Goal: Task Accomplishment & Management: Manage account settings

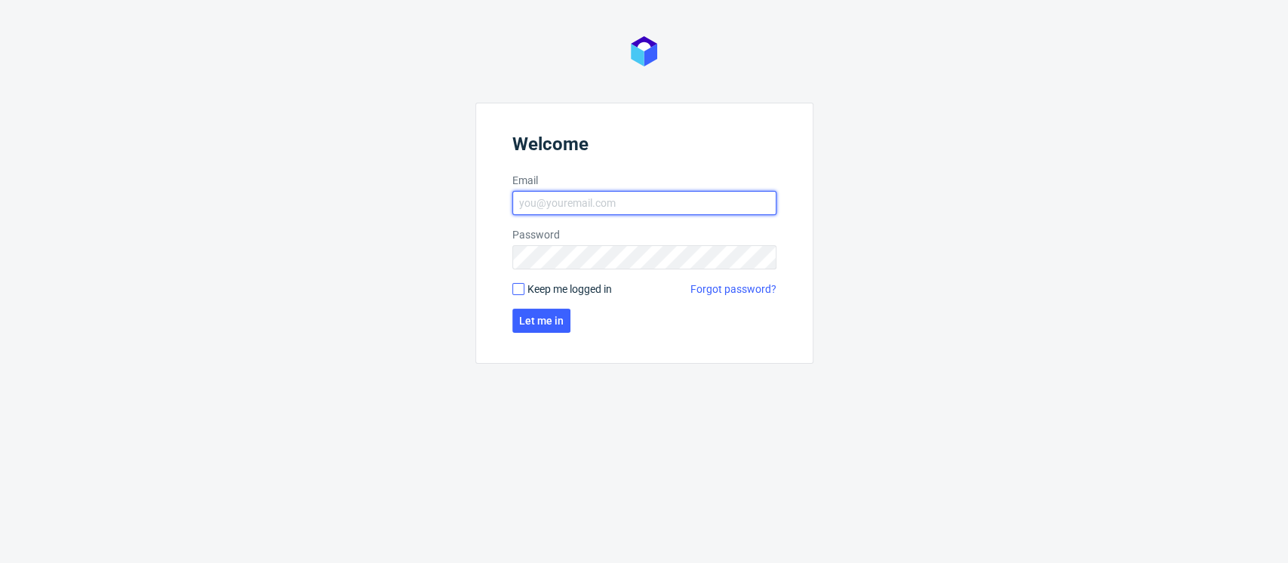
type input "[EMAIL_ADDRESS][DOMAIN_NAME]"
click at [522, 285] on input "Keep me logged in" at bounding box center [518, 289] width 12 height 12
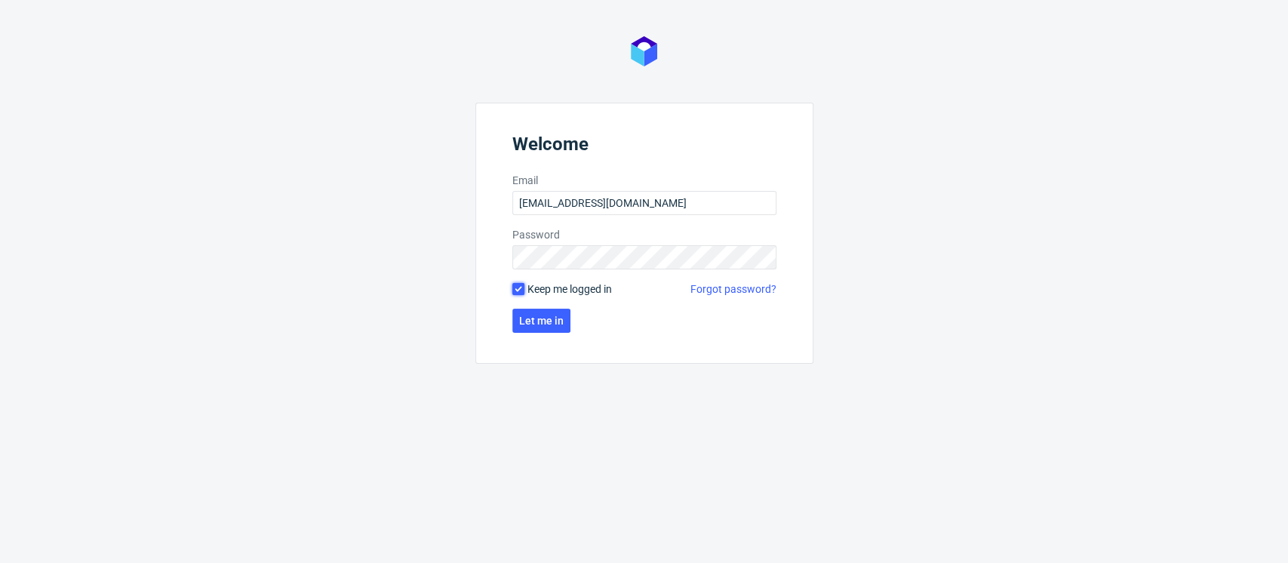
checkbox input "true"
click at [536, 317] on span "Let me in" at bounding box center [541, 320] width 45 height 11
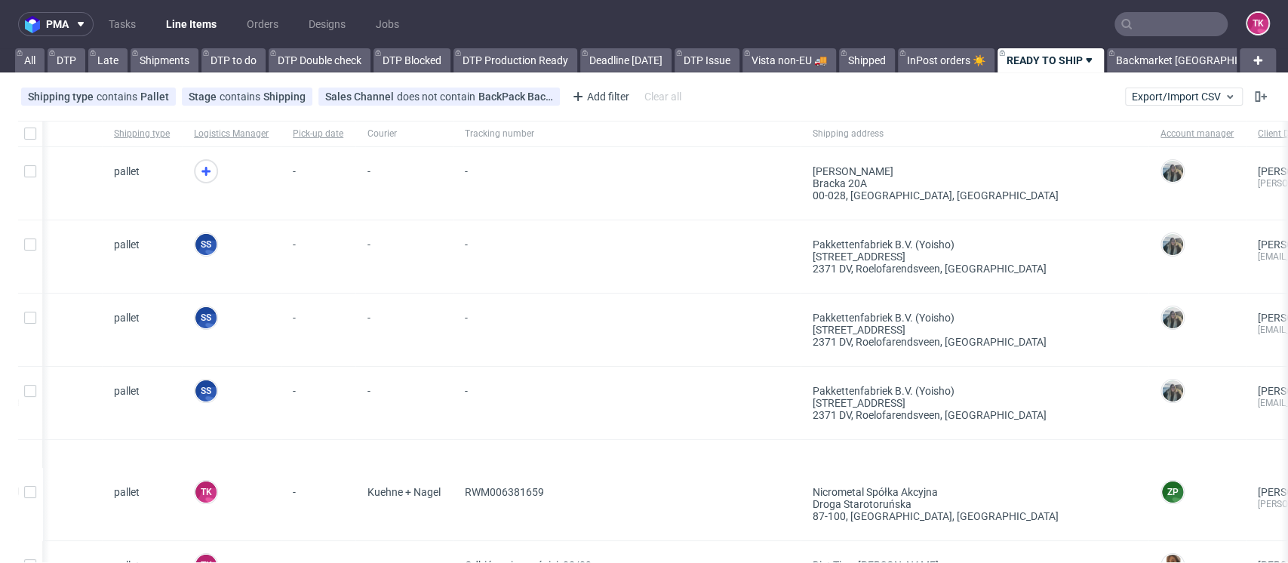
drag, startPoint x: 1143, startPoint y: 266, endPoint x: 1086, endPoint y: 245, distance: 60.9
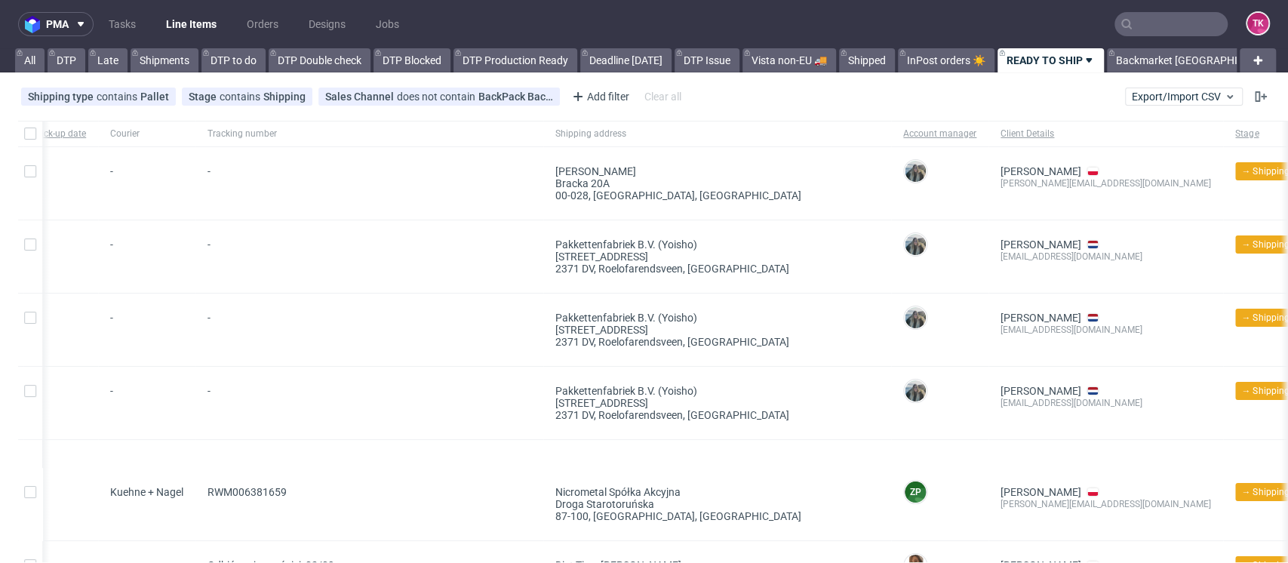
scroll to position [0, 574]
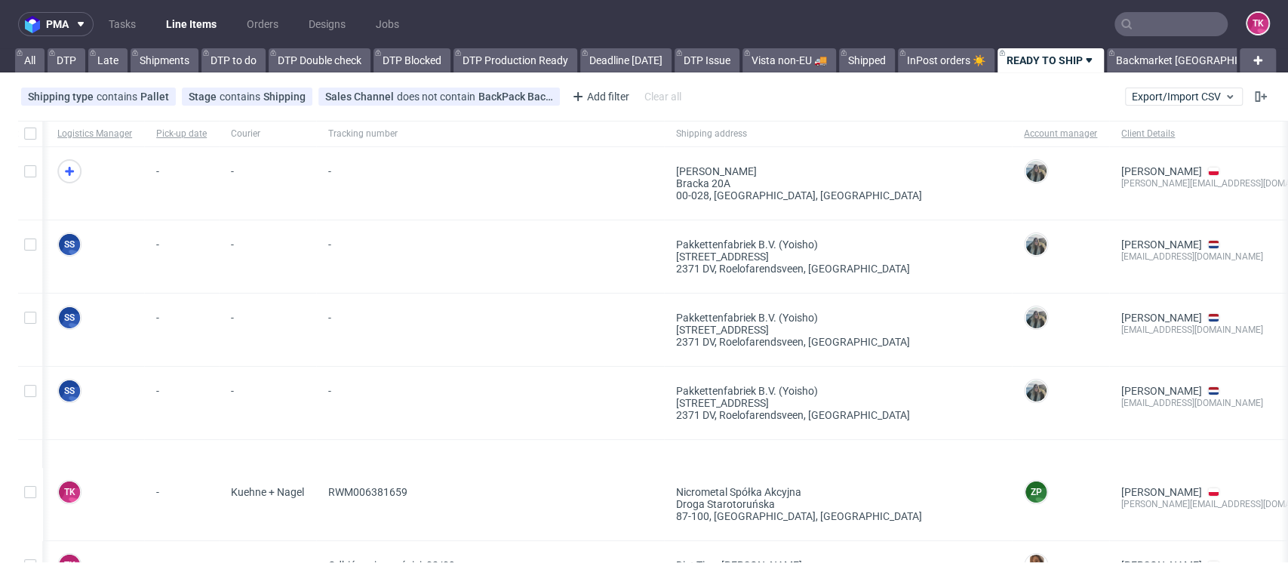
drag, startPoint x: 602, startPoint y: 285, endPoint x: 314, endPoint y: 297, distance: 288.6
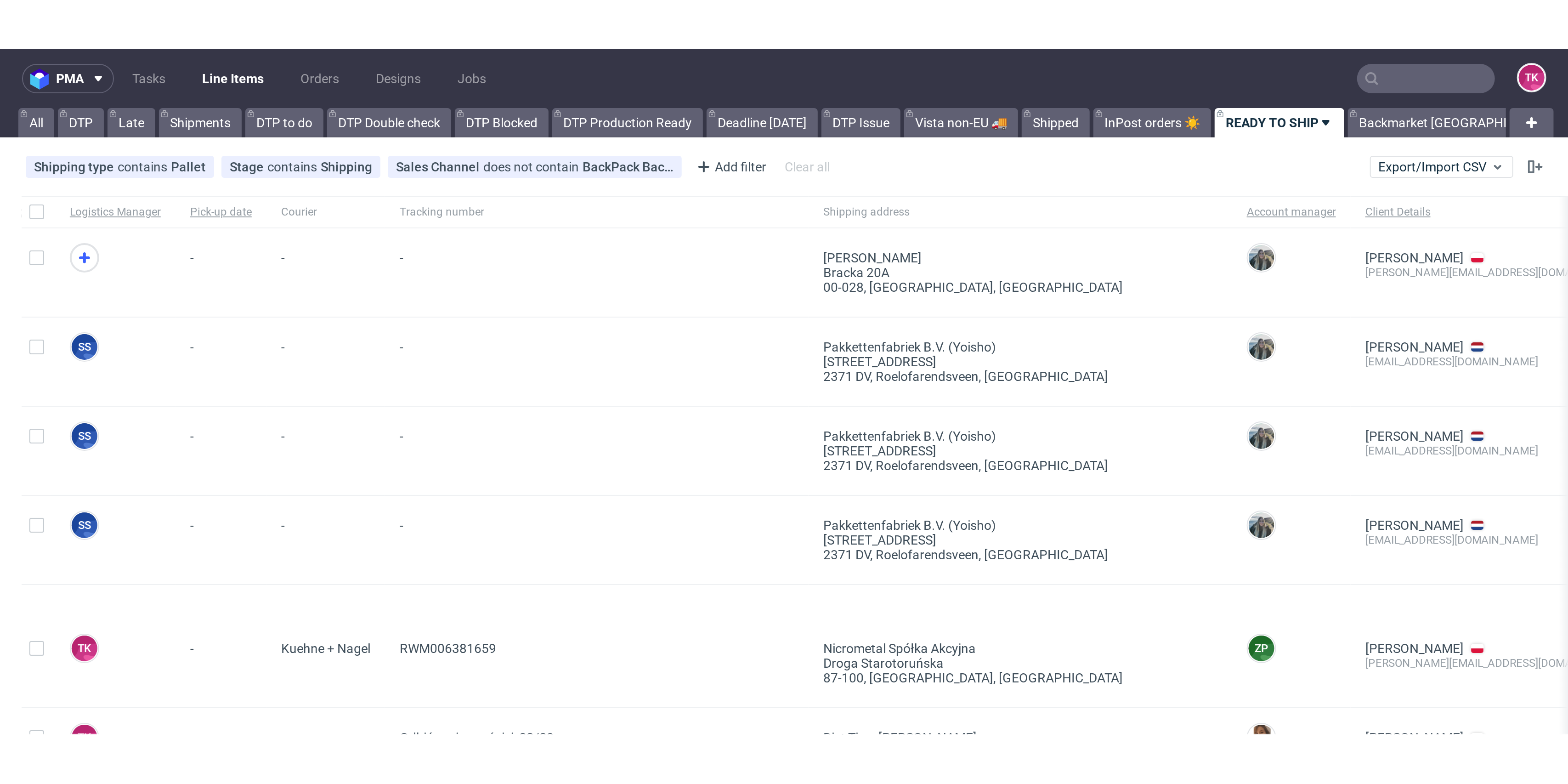
scroll to position [0, 0]
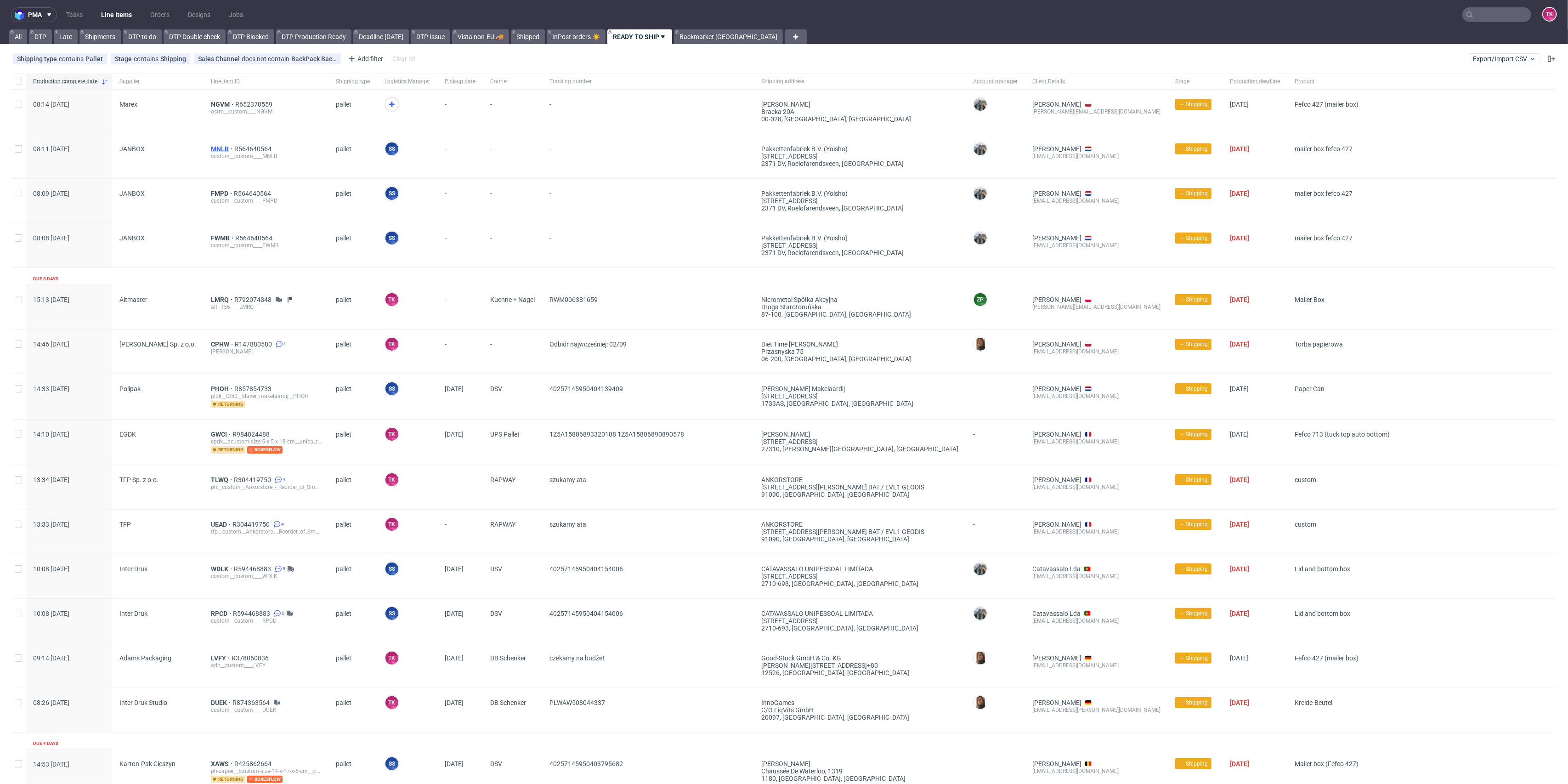
click at [211, 147] on span "MNLB" at bounding box center [222, 149] width 23 height 7
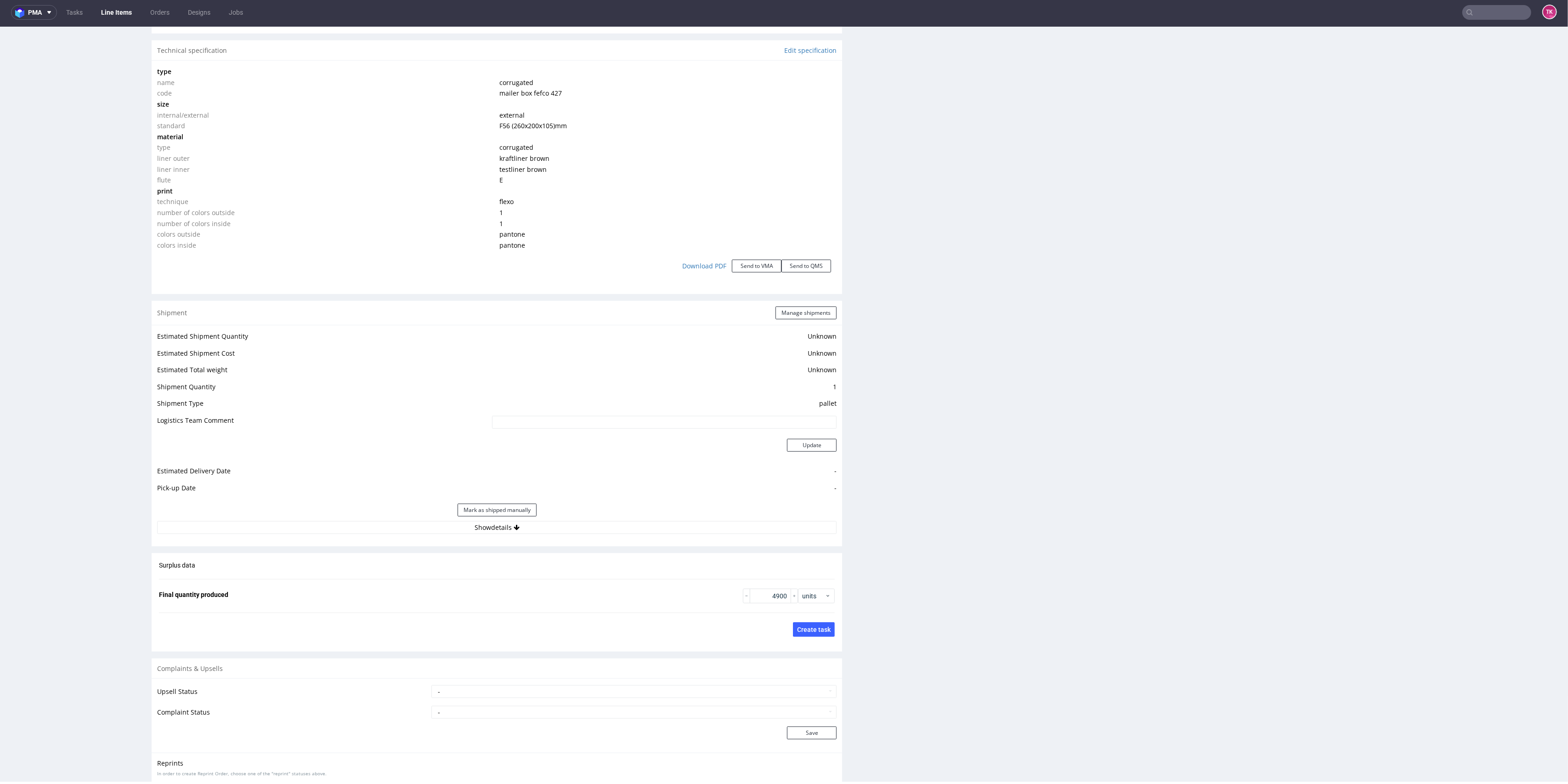
scroll to position [956, 0]
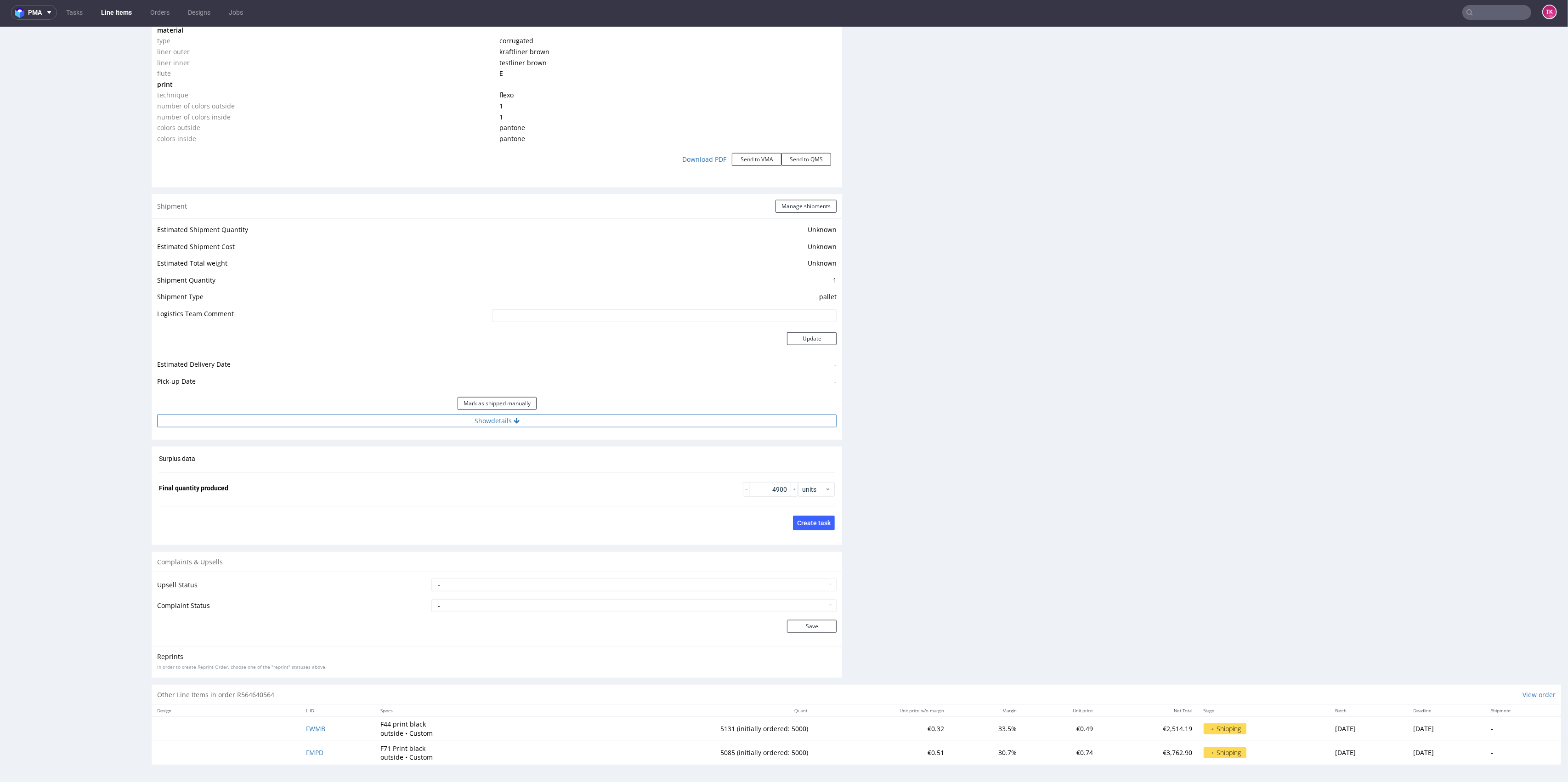
click at [591, 342] on button "Show details" at bounding box center [497, 421] width 679 height 13
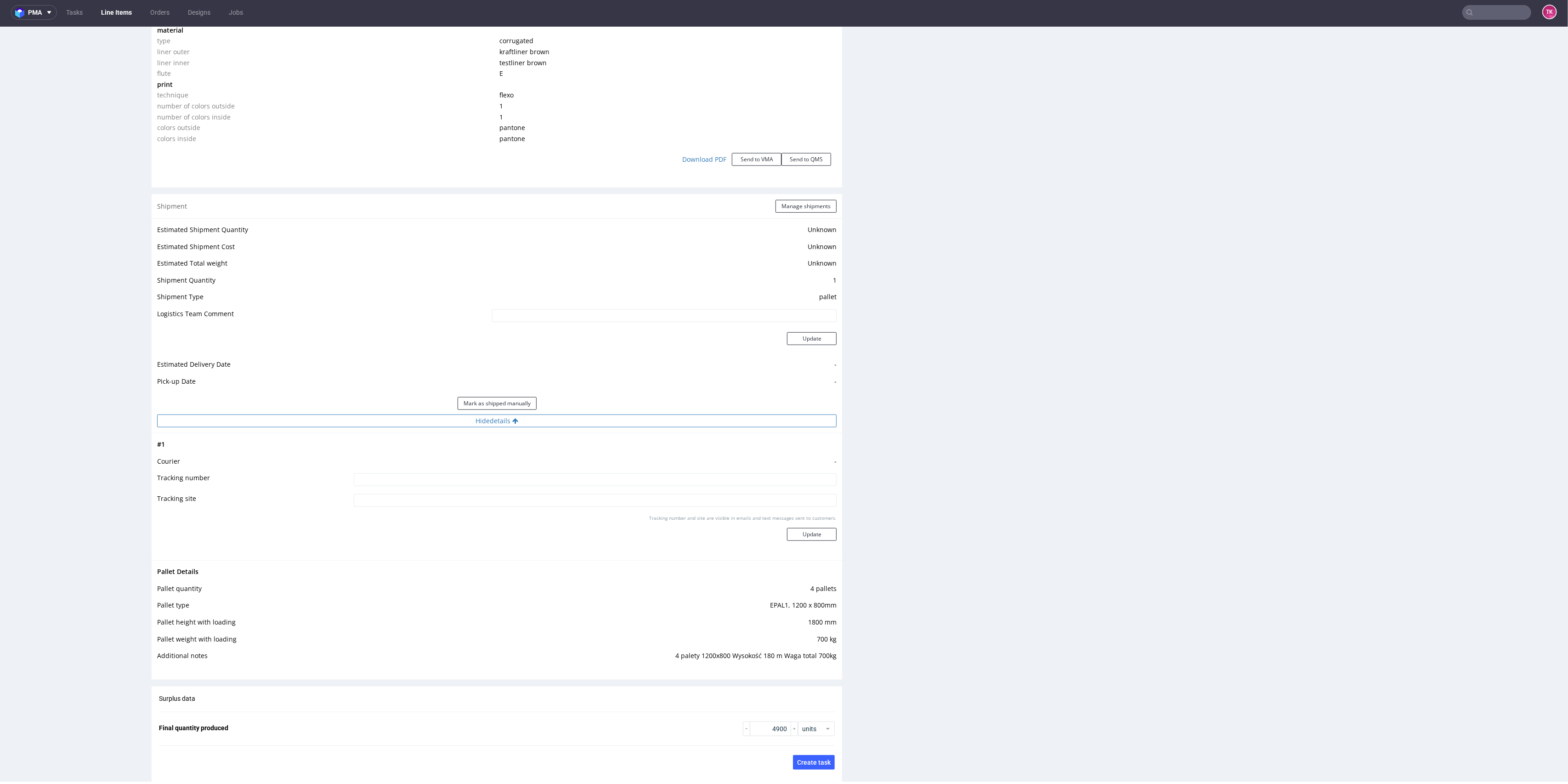
click at [591, 342] on button "Hide details" at bounding box center [497, 421] width 679 height 13
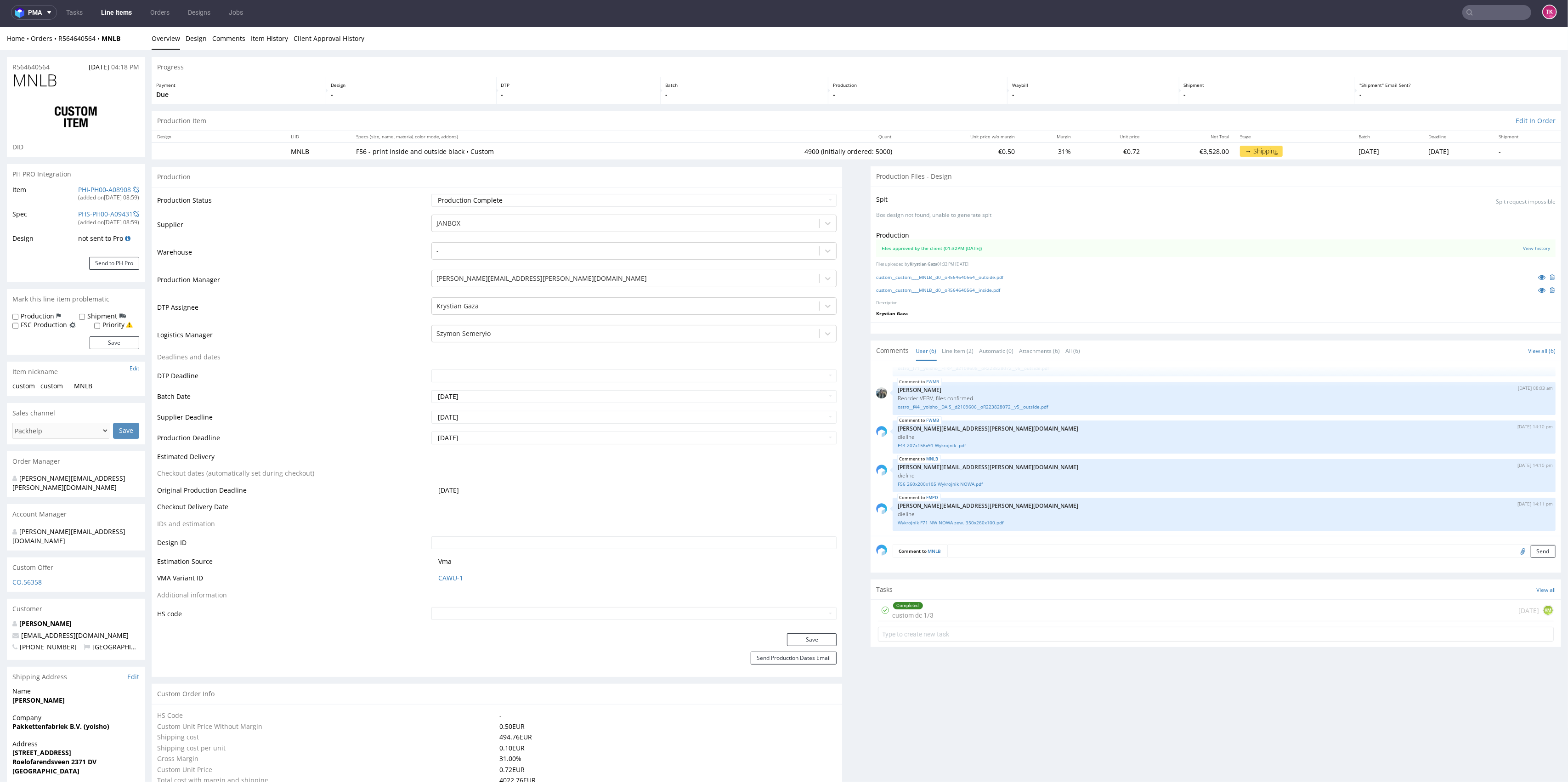
scroll to position [0, 0]
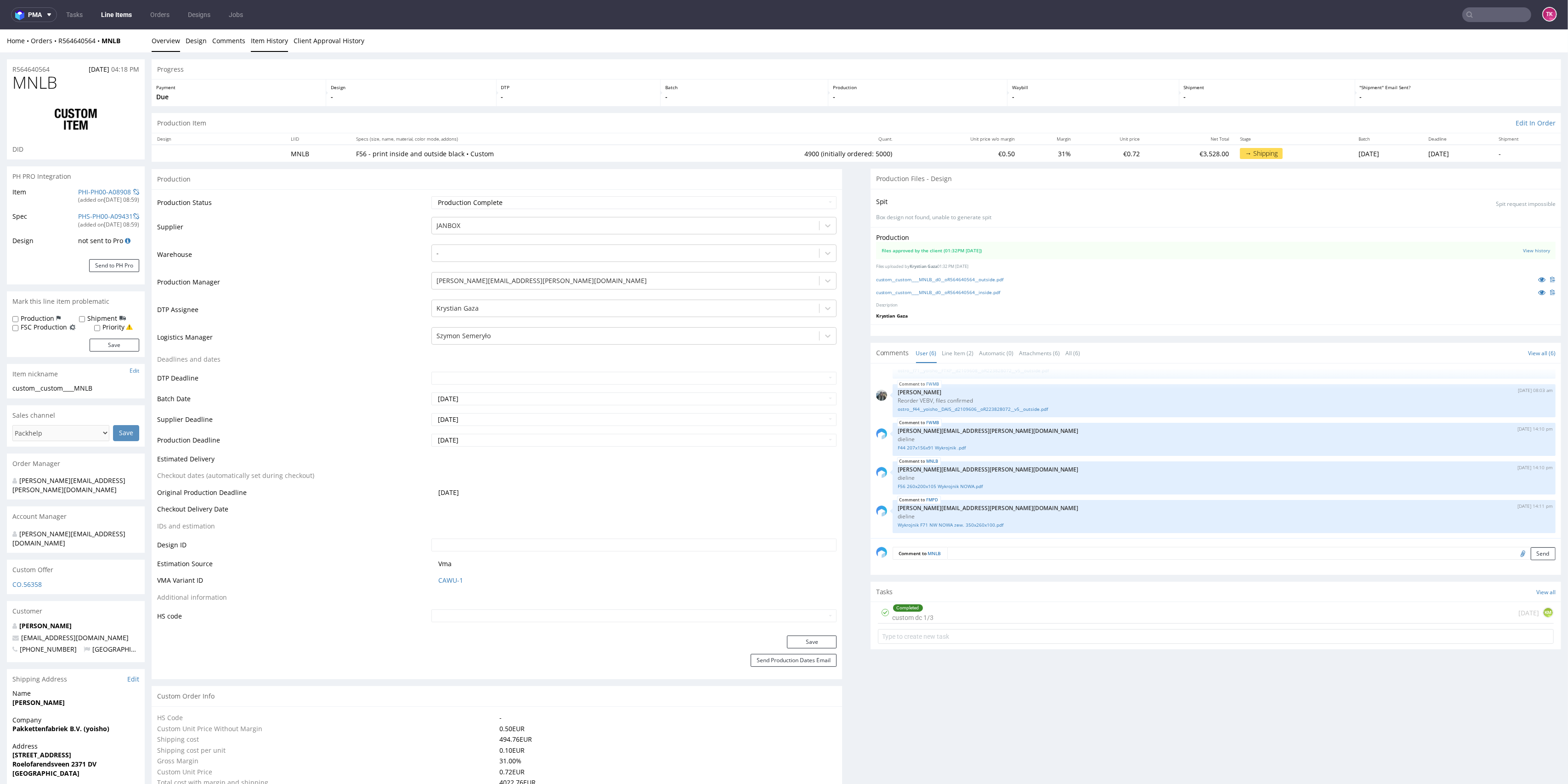
click at [275, 46] on link "Item History" at bounding box center [269, 40] width 37 height 23
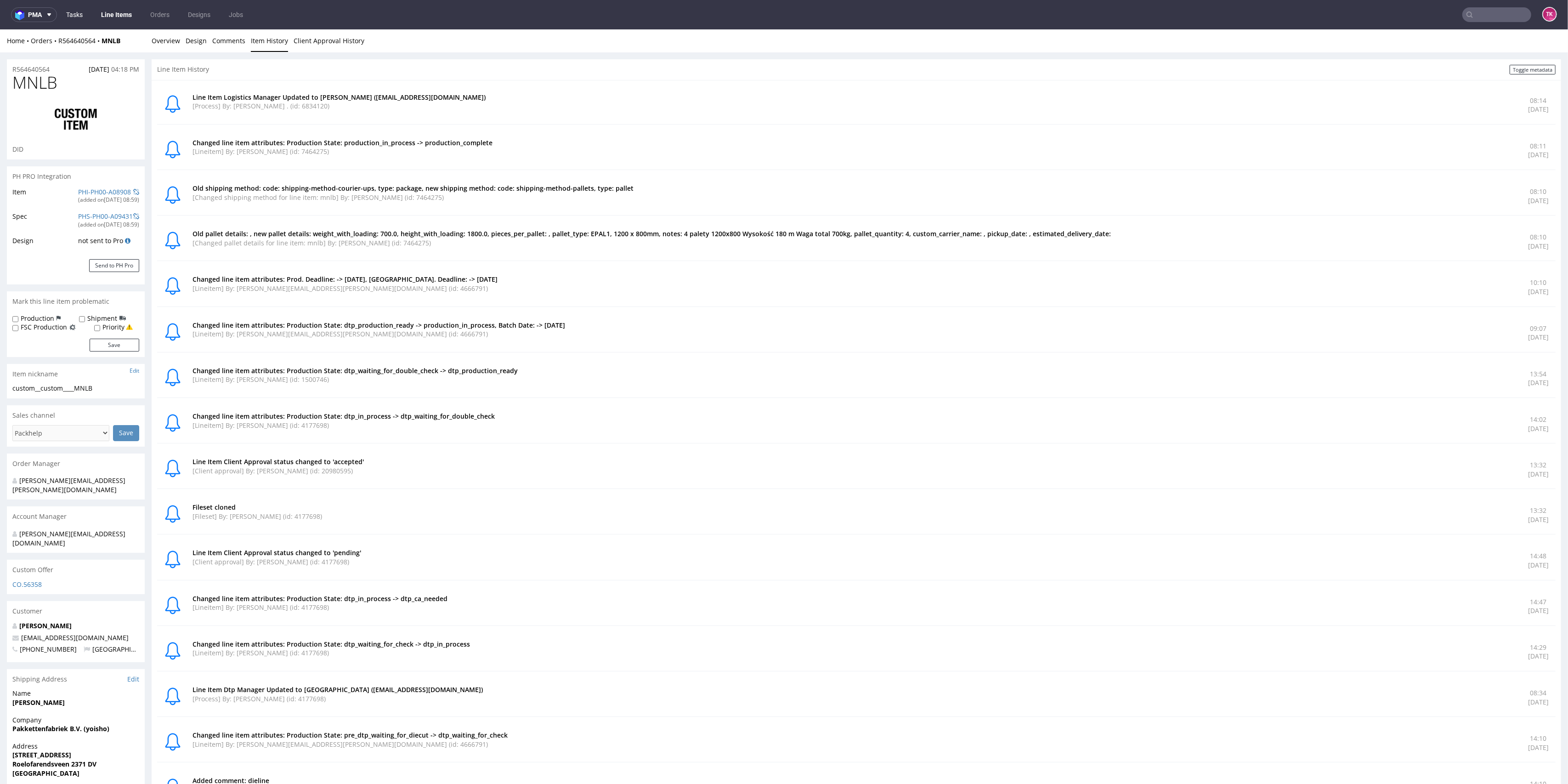
click at [77, 15] on link "Tasks" at bounding box center [74, 15] width 27 height 15
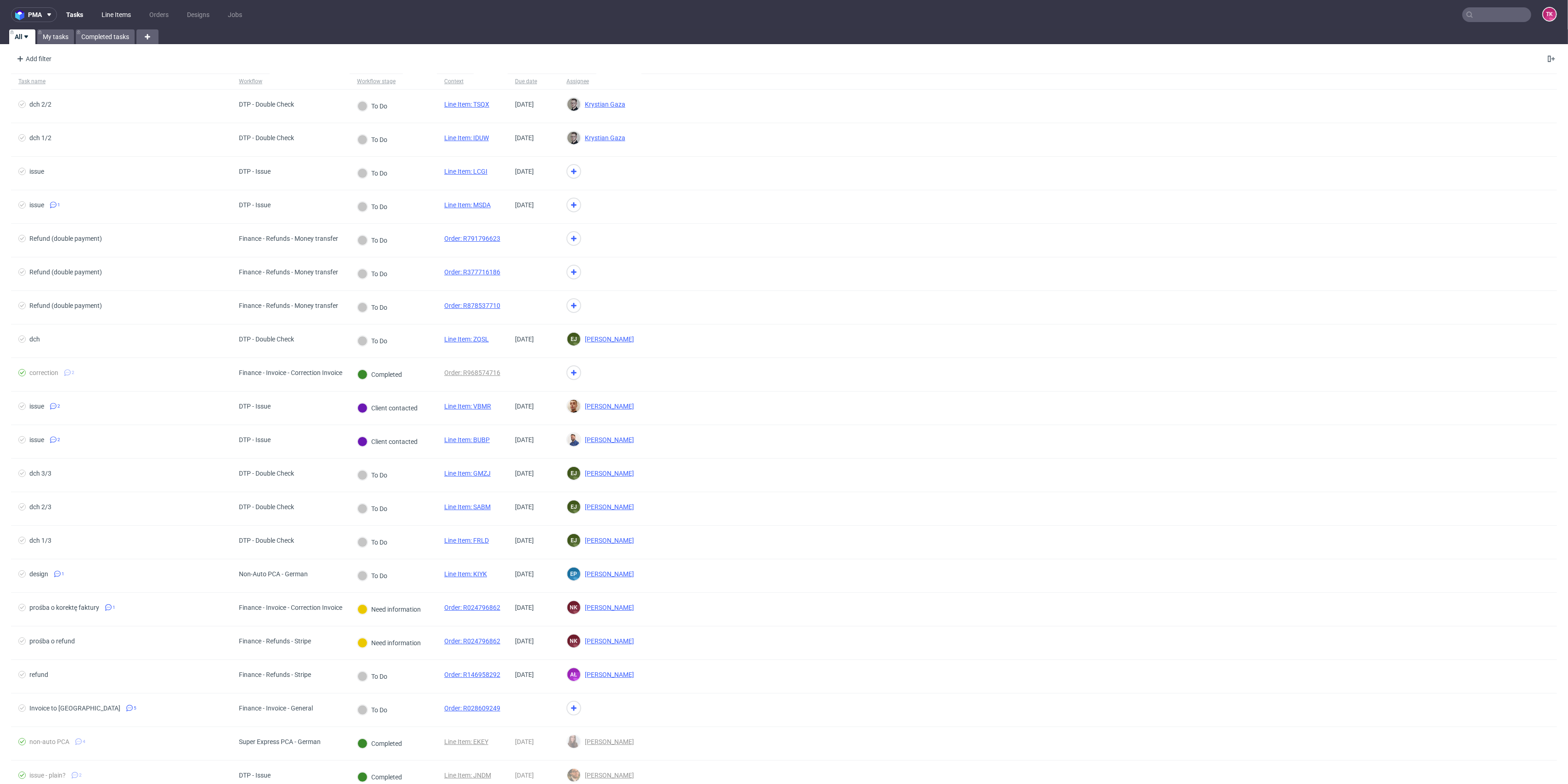
click at [123, 20] on link "Line Items" at bounding box center [116, 15] width 40 height 15
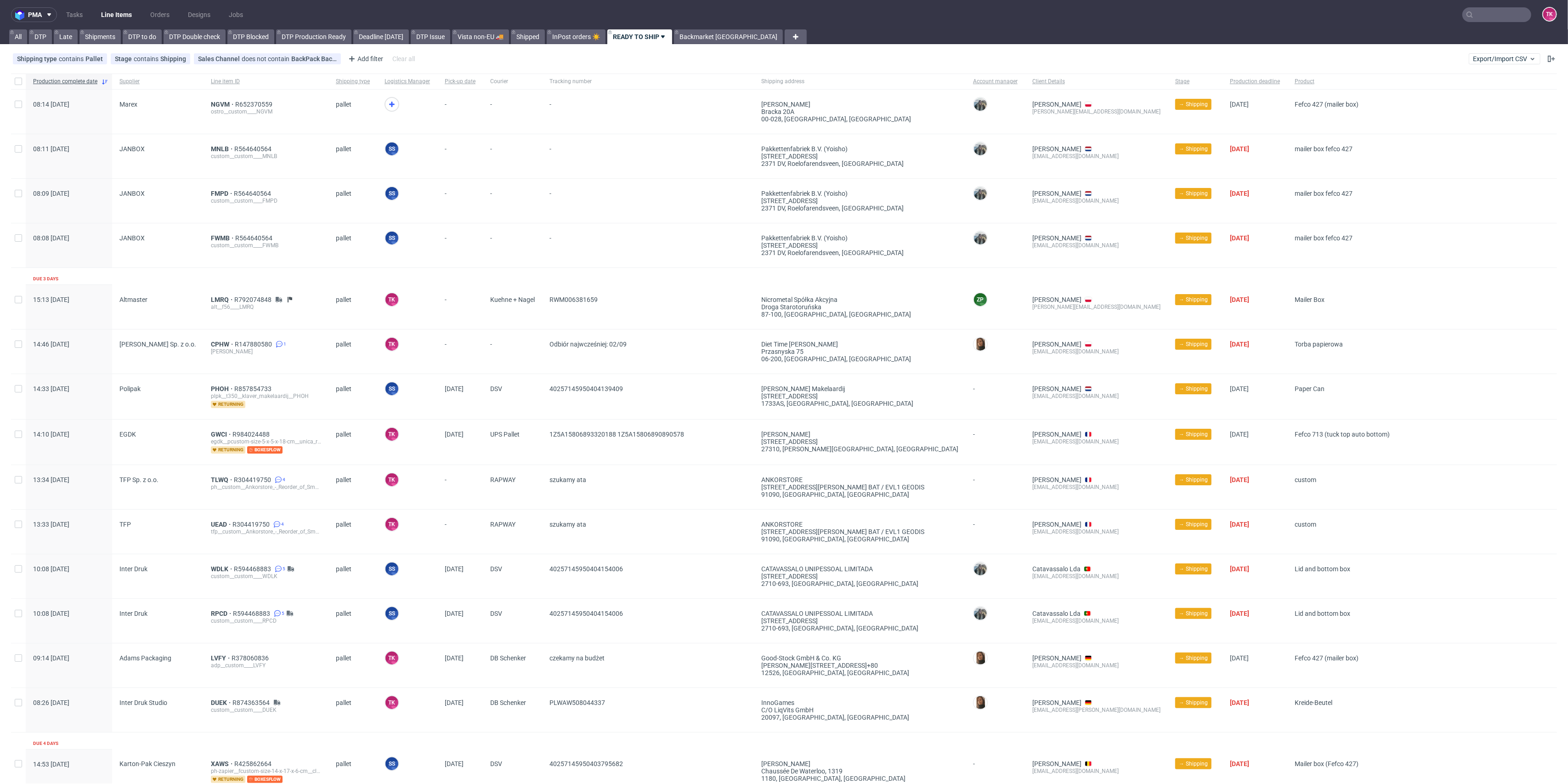
drag, startPoint x: 213, startPoint y: 232, endPoint x: 206, endPoint y: 234, distance: 7.3
drag, startPoint x: 206, startPoint y: 234, endPoint x: 189, endPoint y: 236, distance: 17.1
click at [189, 236] on span "JANBOX" at bounding box center [158, 245] width 77 height 22
drag, startPoint x: 209, startPoint y: 177, endPoint x: 206, endPoint y: 193, distance: 16.3
drag, startPoint x: 206, startPoint y: 193, endPoint x: 201, endPoint y: 179, distance: 14.9
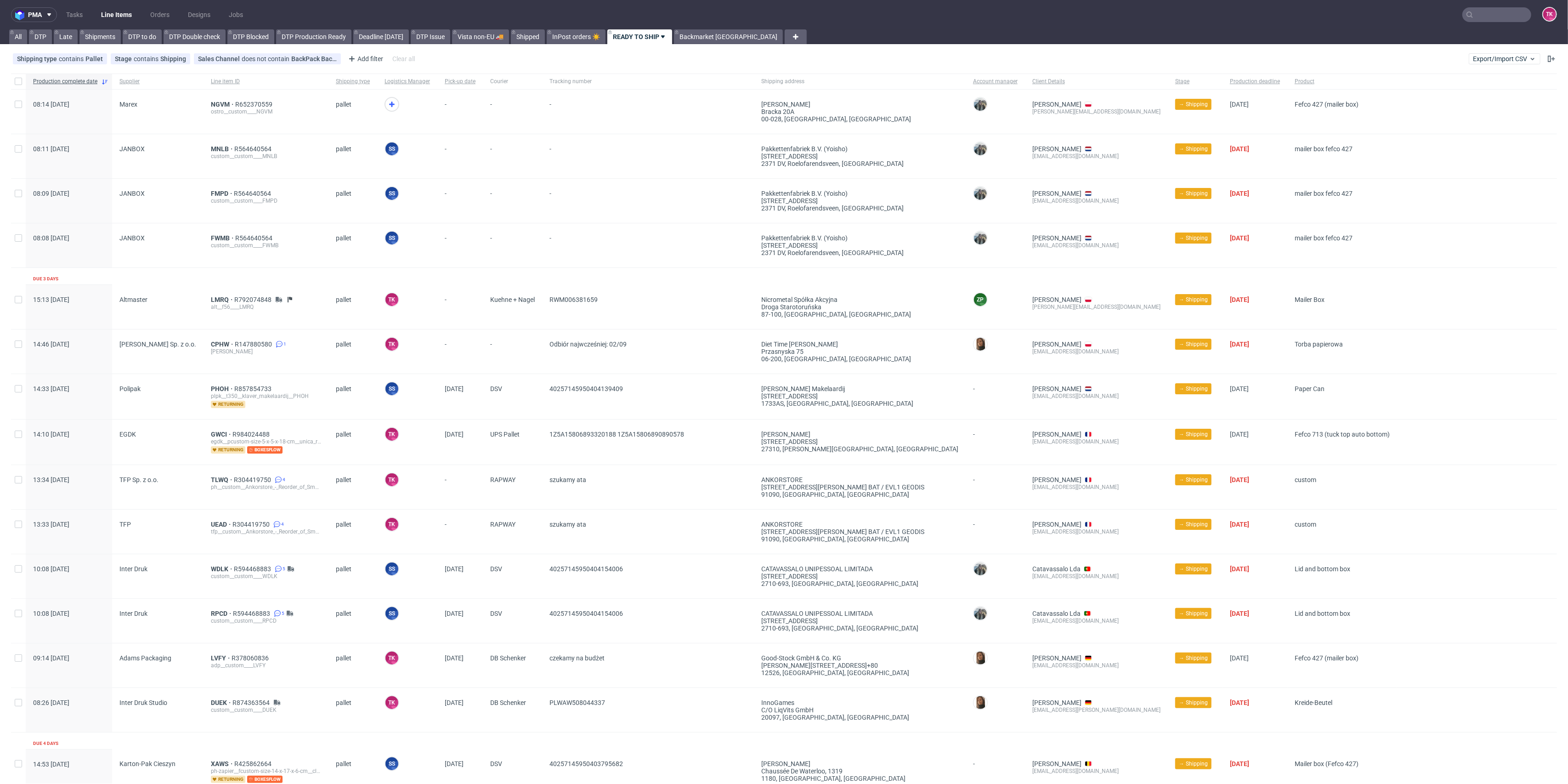
click at [203, 179] on div "FMPD R564640564 custom__custom____FMPD" at bounding box center [265, 201] width 125 height 44
click at [120, 11] on link "Line Items" at bounding box center [116, 15] width 42 height 15
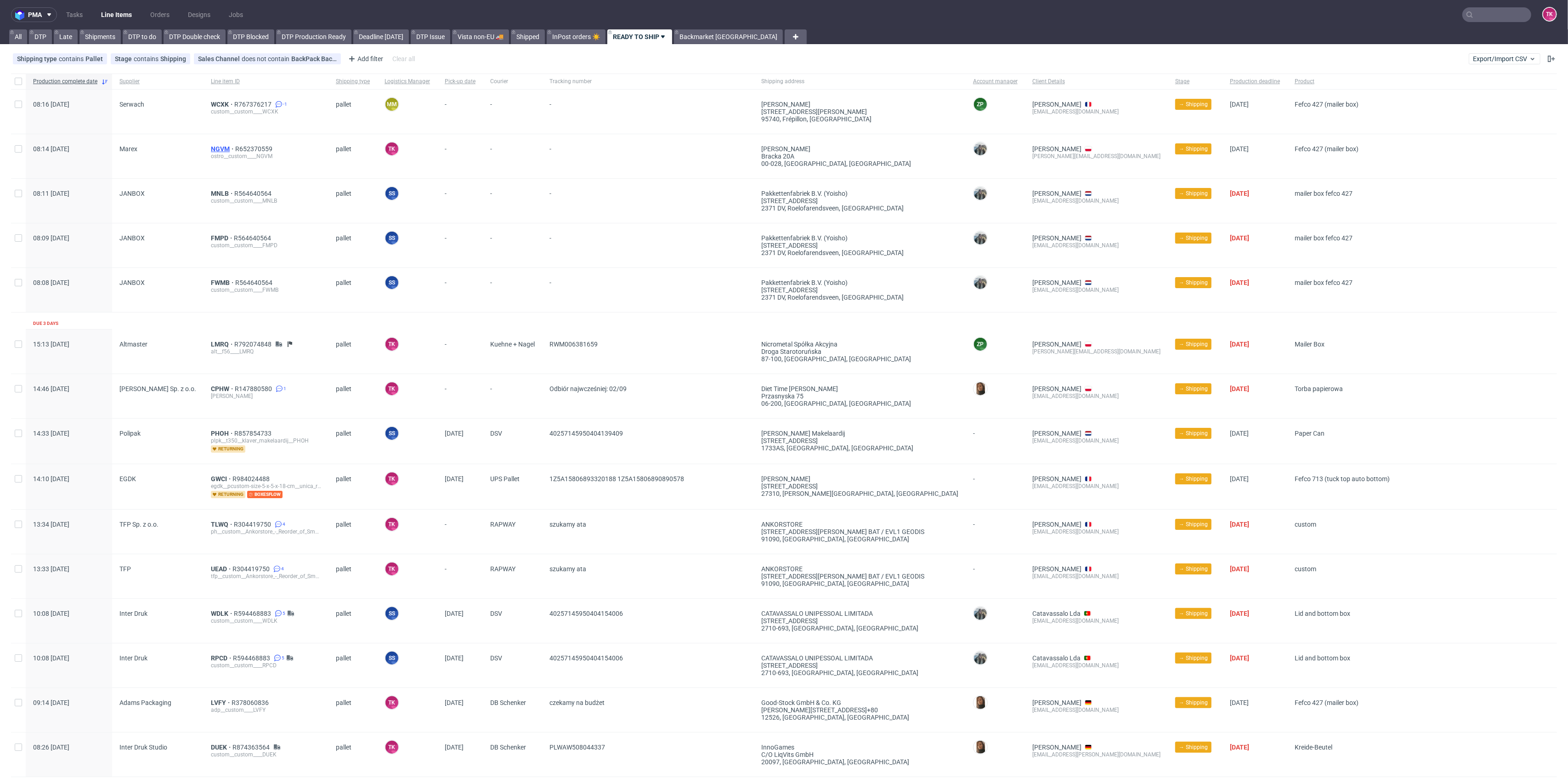
click at [212, 146] on span "NGVM" at bounding box center [223, 149] width 24 height 7
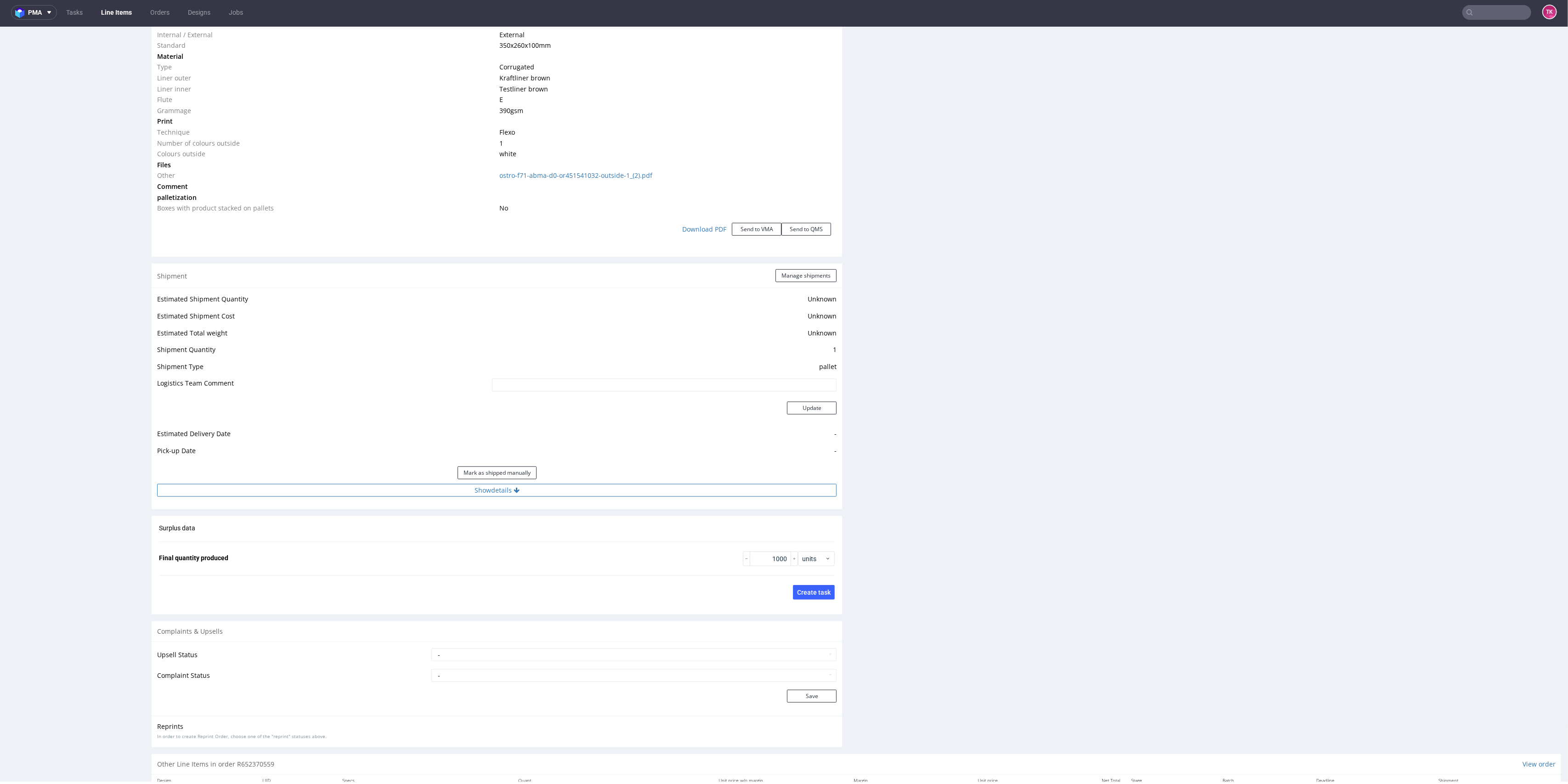
scroll to position [955, 0]
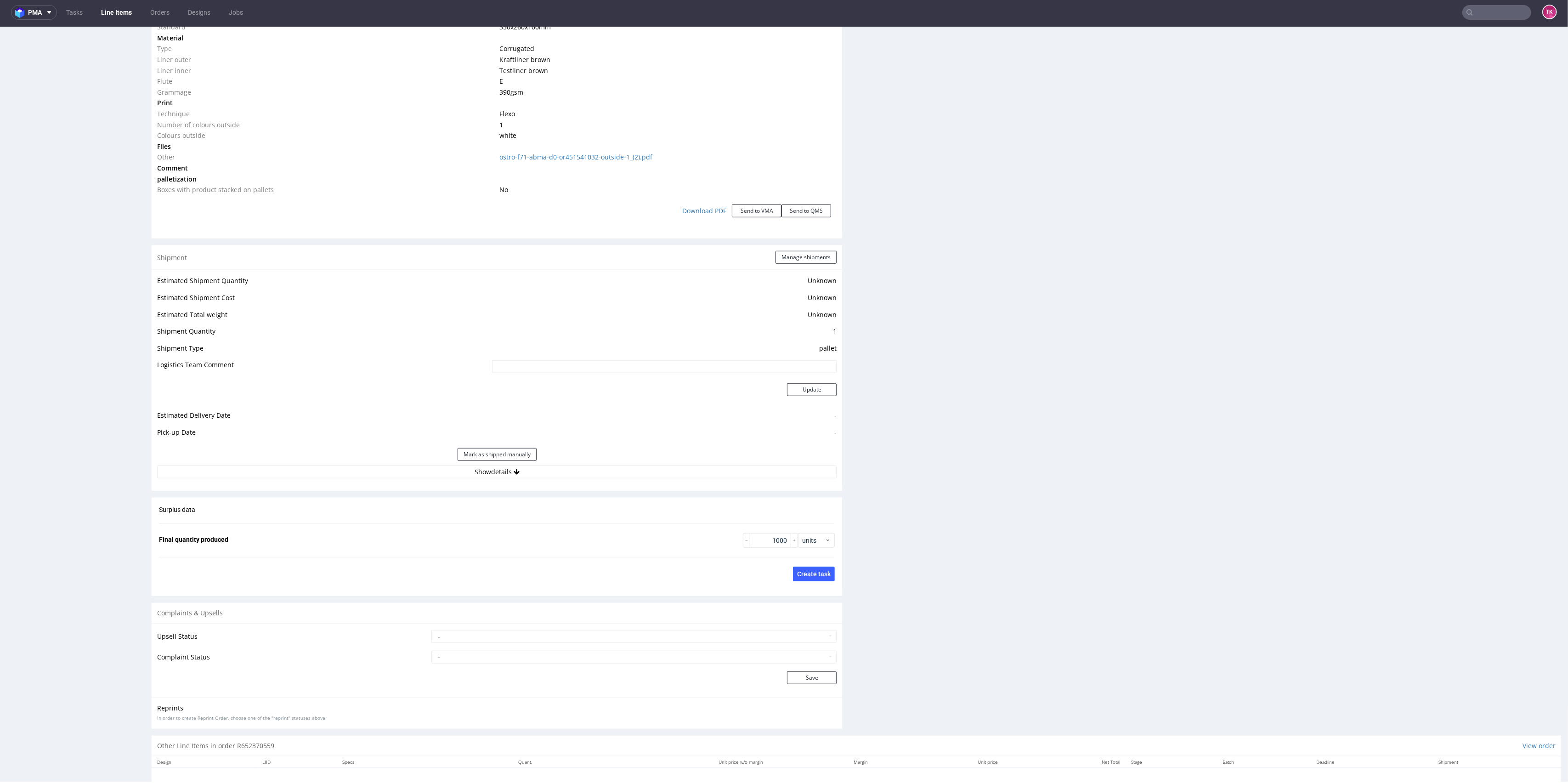
click at [647, 342] on div "Estimated Shipment Quantity Unknown Estimated Shipment Cost Unknown Estimated T…" at bounding box center [497, 376] width 690 height 214
click at [649, 342] on button "Show details" at bounding box center [497, 472] width 679 height 13
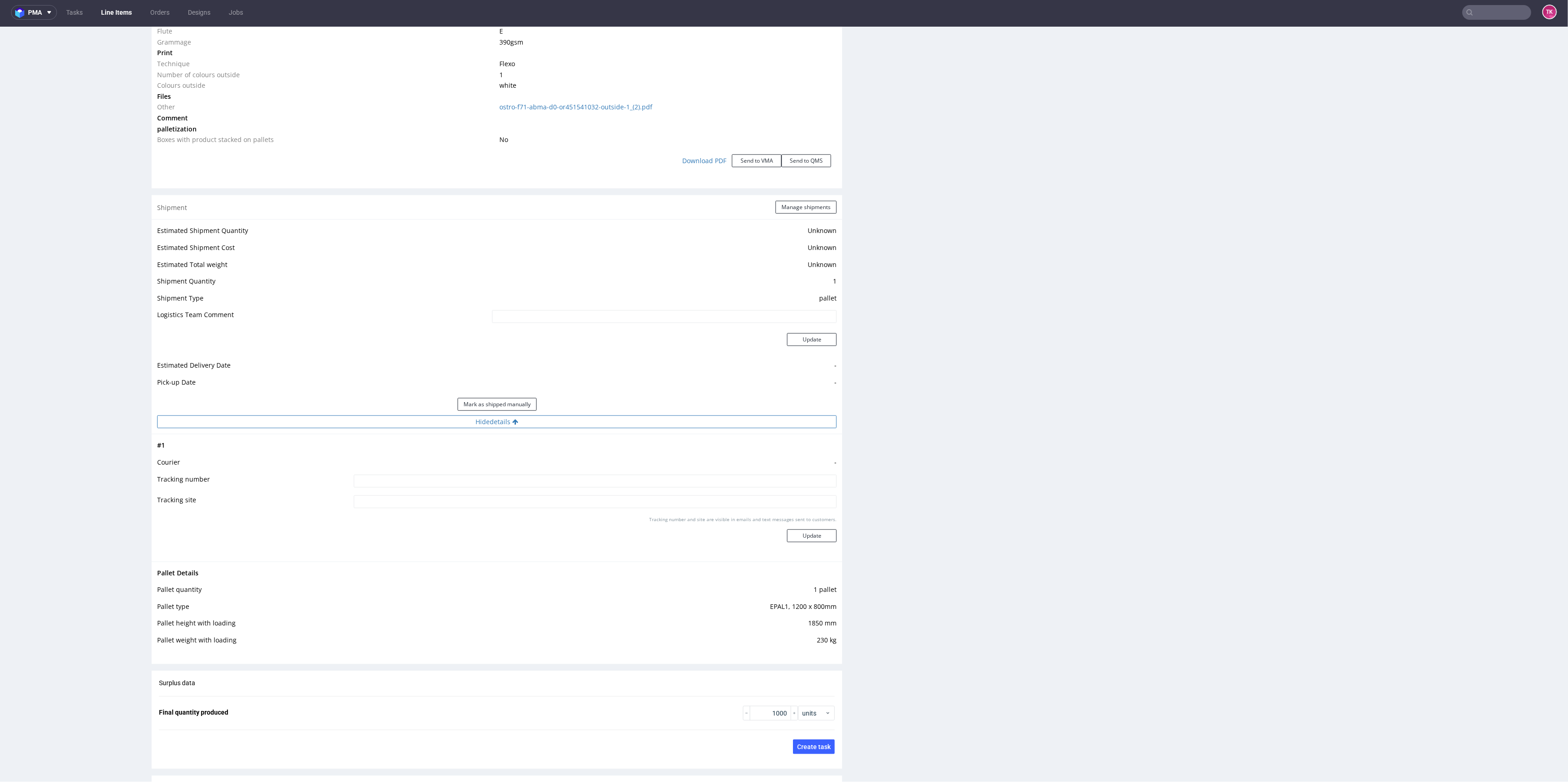
scroll to position [1017, 0]
click at [783, 203] on div "Shipment Manage shipments" at bounding box center [497, 196] width 690 height 24
click at [784, 188] on div "Shipment Manage shipments" at bounding box center [497, 196] width 690 height 24
click at [784, 197] on button "Manage shipments" at bounding box center [806, 196] width 61 height 13
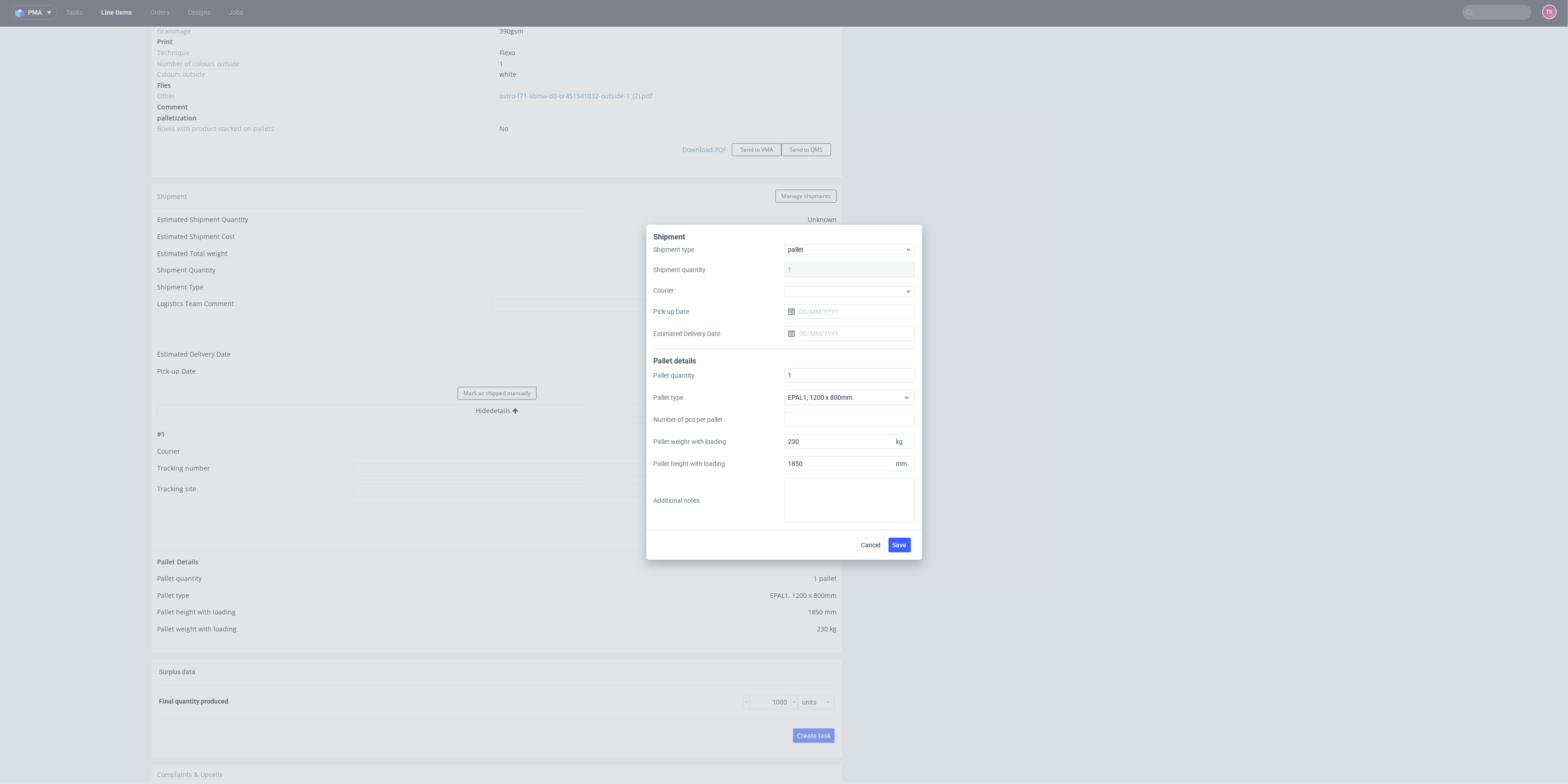
click at [784, 296] on div "Shipment type pallet Shipment quantity 1 Courier Pick-up Date Estimated Deliver…" at bounding box center [784, 296] width 261 height 105
drag, startPoint x: 837, startPoint y: 292, endPoint x: 839, endPoint y: 296, distance: 4.5
click at [784, 290] on div at bounding box center [849, 291] width 130 height 11
click at [784, 326] on div "Kuehne + Nagel" at bounding box center [849, 334] width 123 height 16
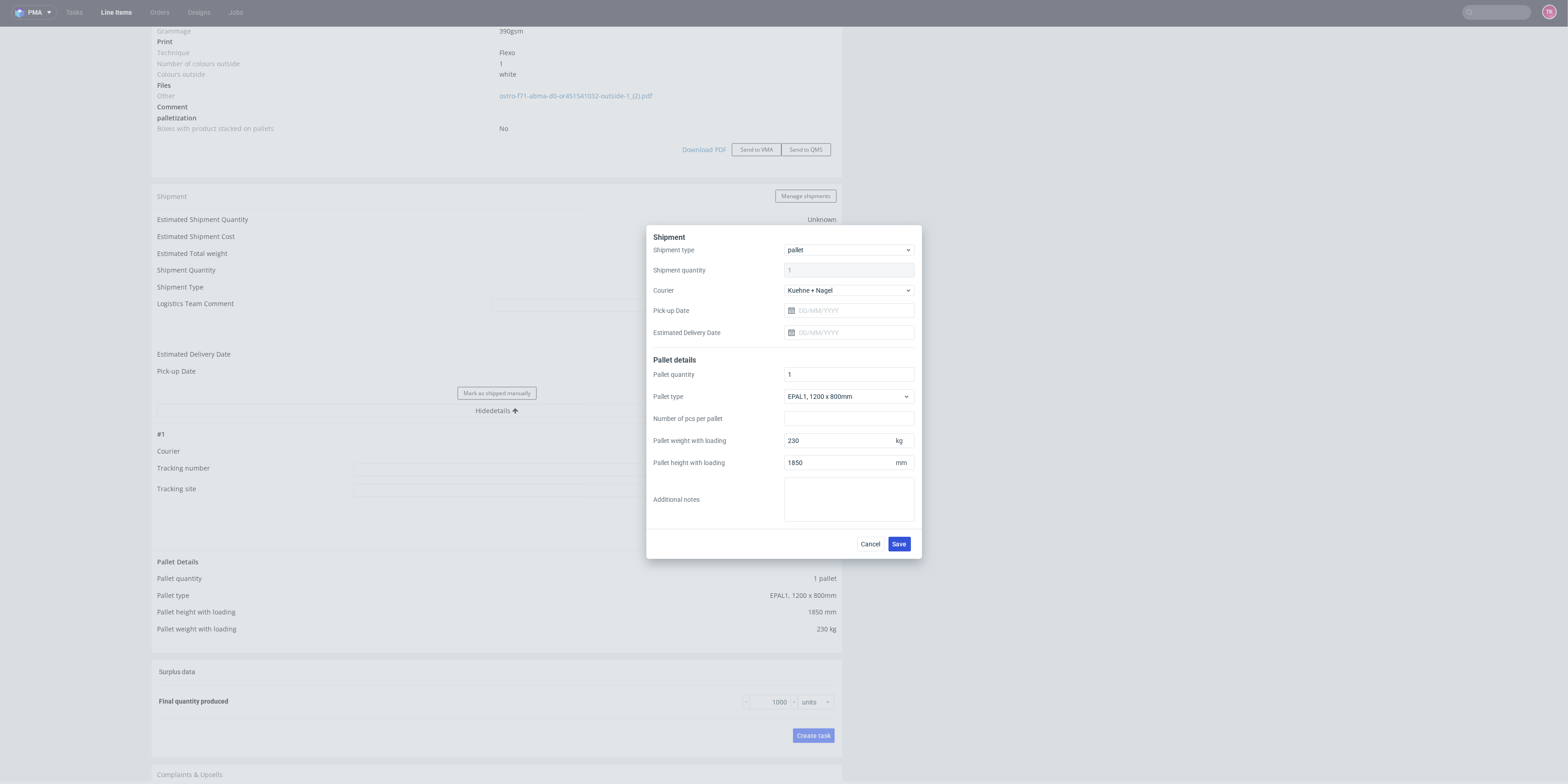
click at [784, 342] on span "Save" at bounding box center [900, 544] width 14 height 7
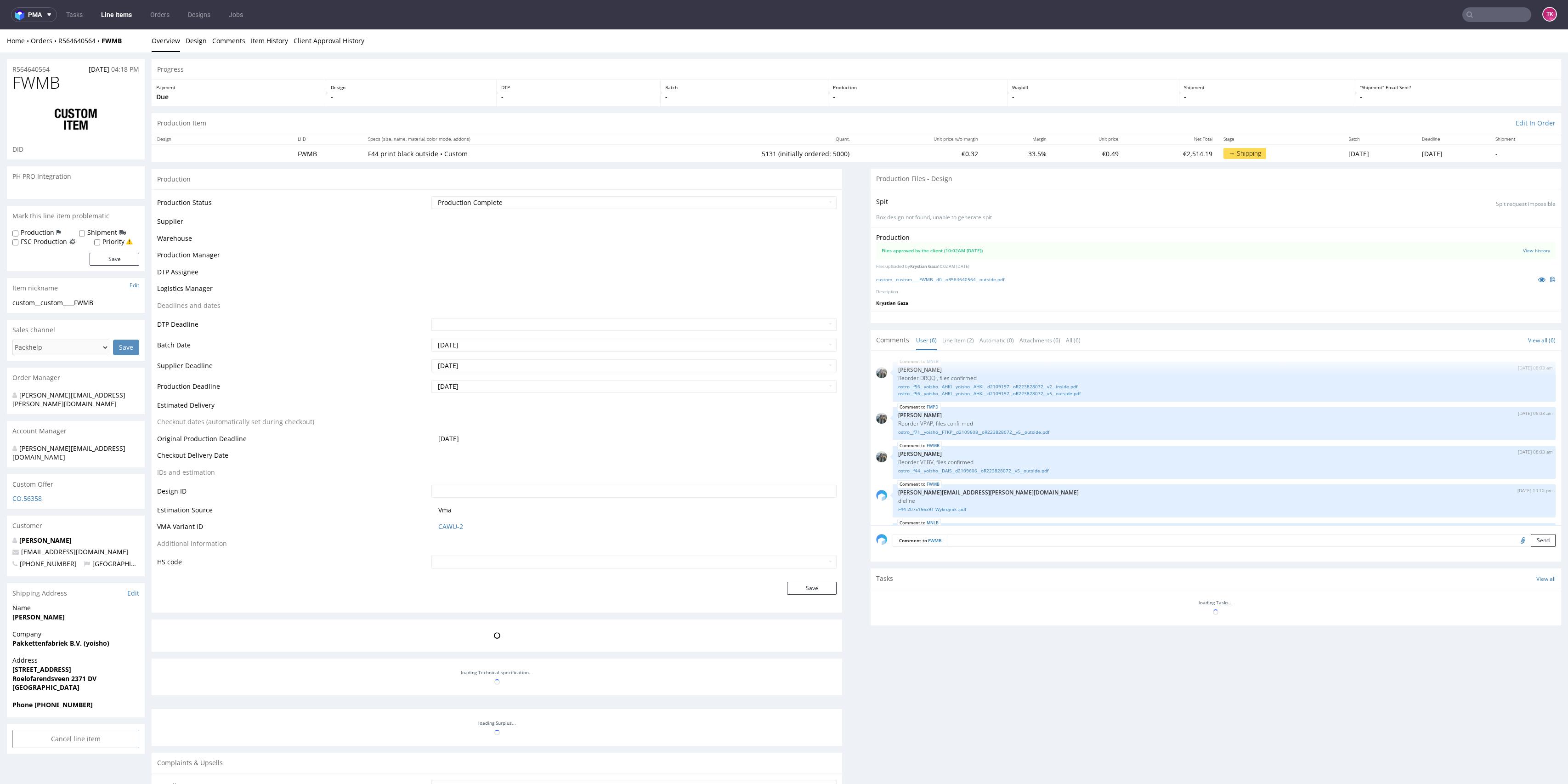
select select "in_progress"
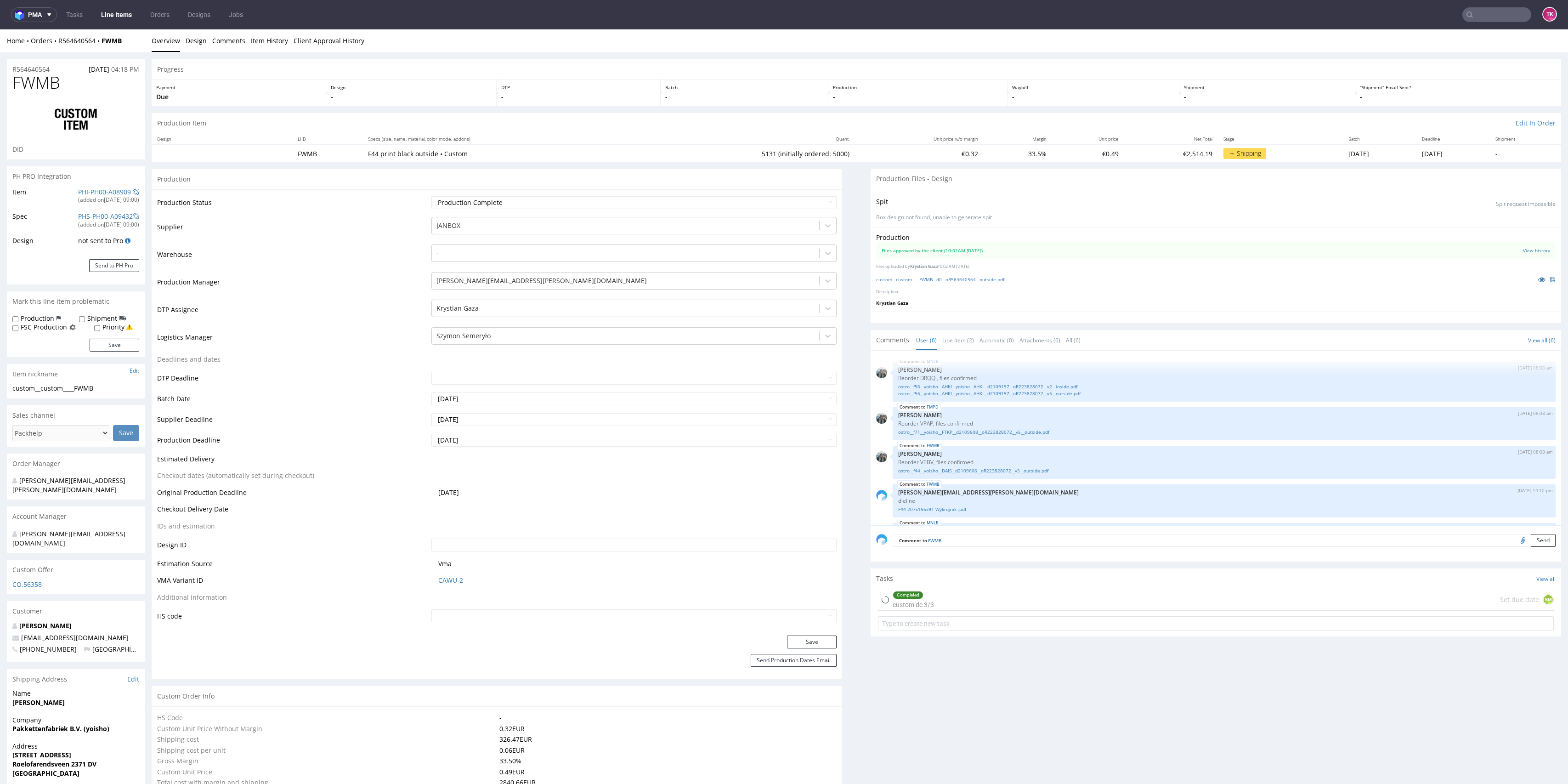
type input "5131"
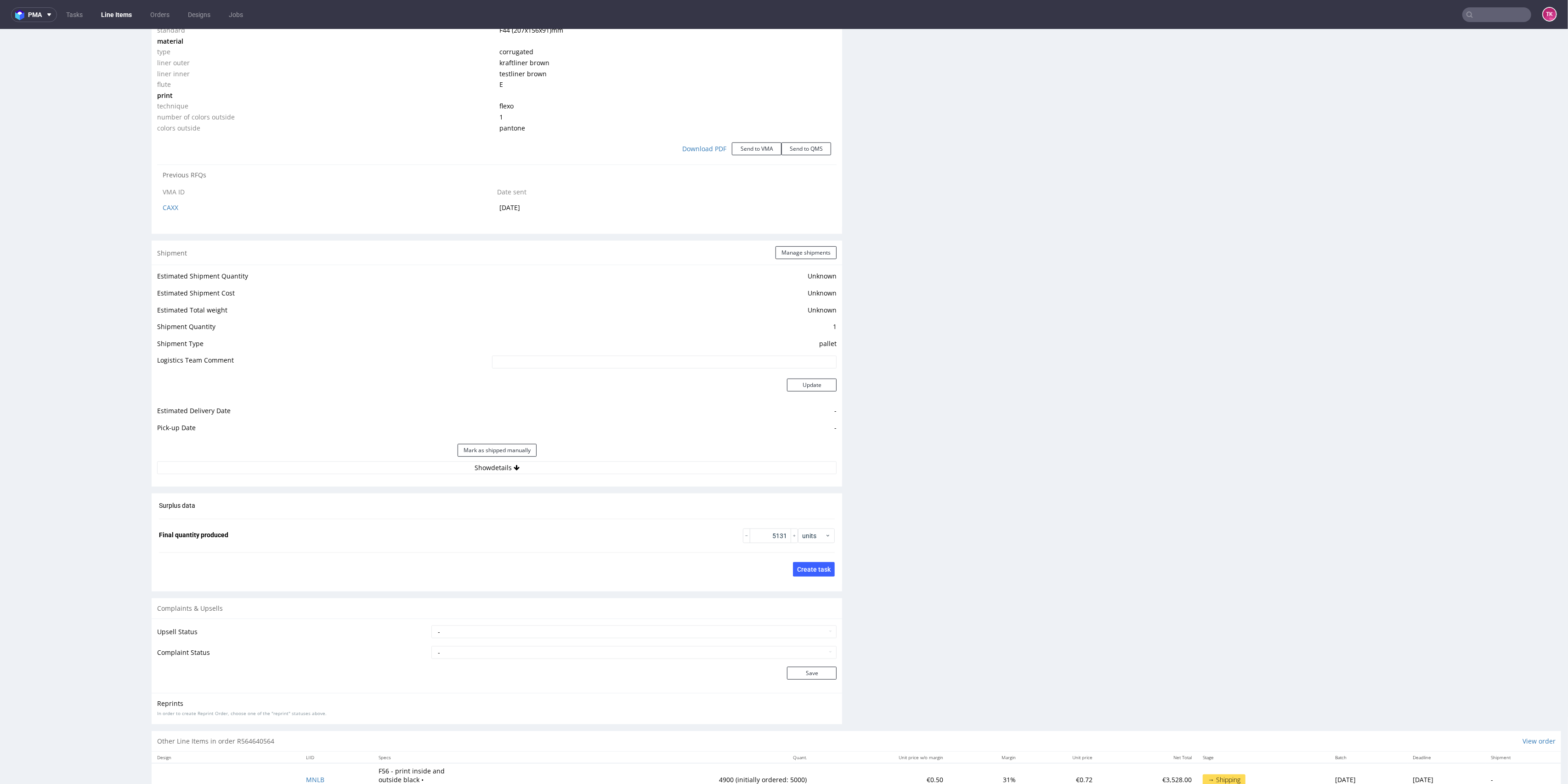
scroll to position [980, 0]
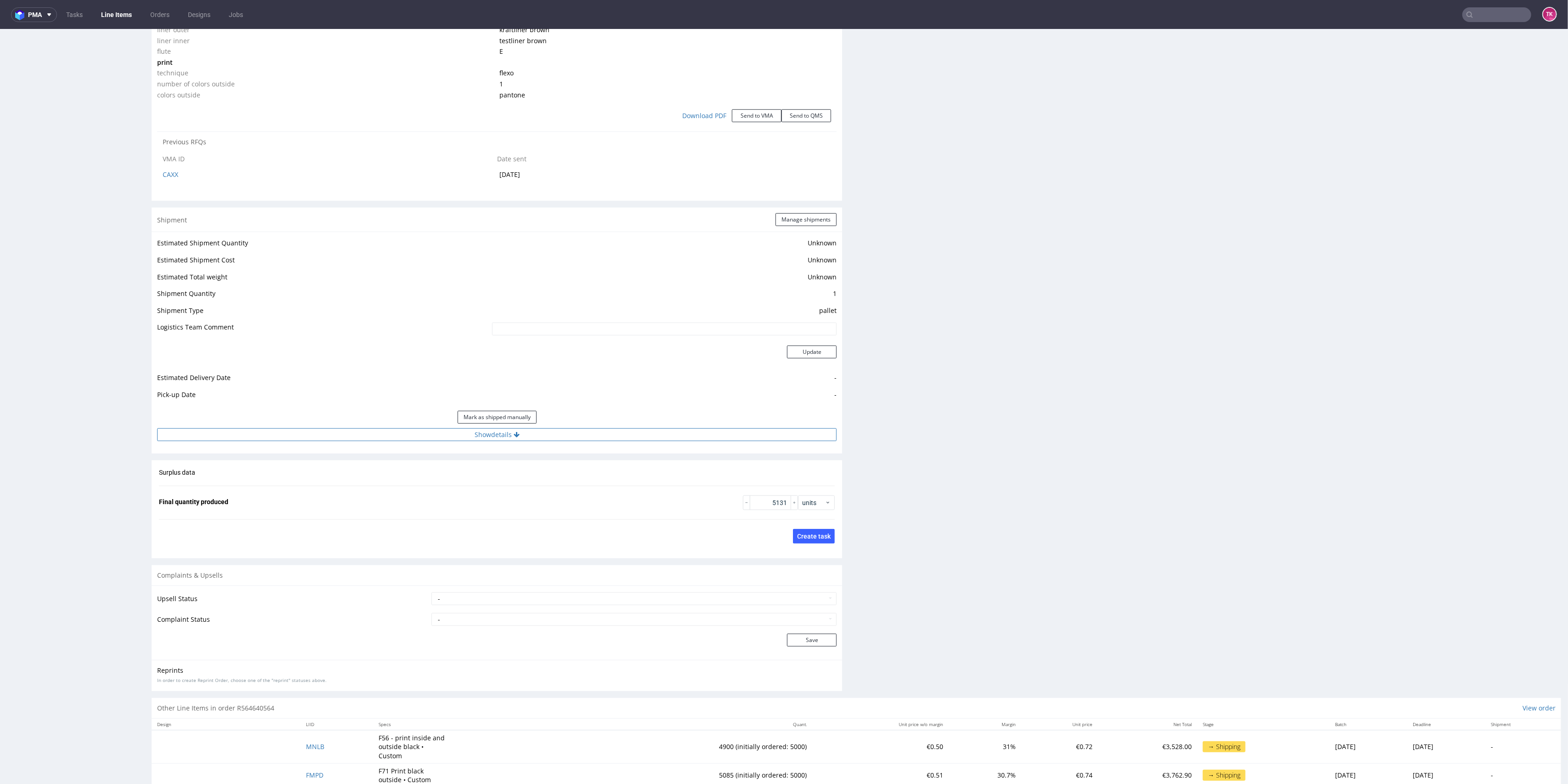
drag, startPoint x: 639, startPoint y: 425, endPoint x: 638, endPoint y: 432, distance: 7.1
click at [638, 429] on div "Estimated Shipment Quantity Unknown Estimated Shipment Cost Unknown Estimated T…" at bounding box center [497, 338] width 690 height 214
click at [638, 432] on button "Show details" at bounding box center [497, 434] width 679 height 13
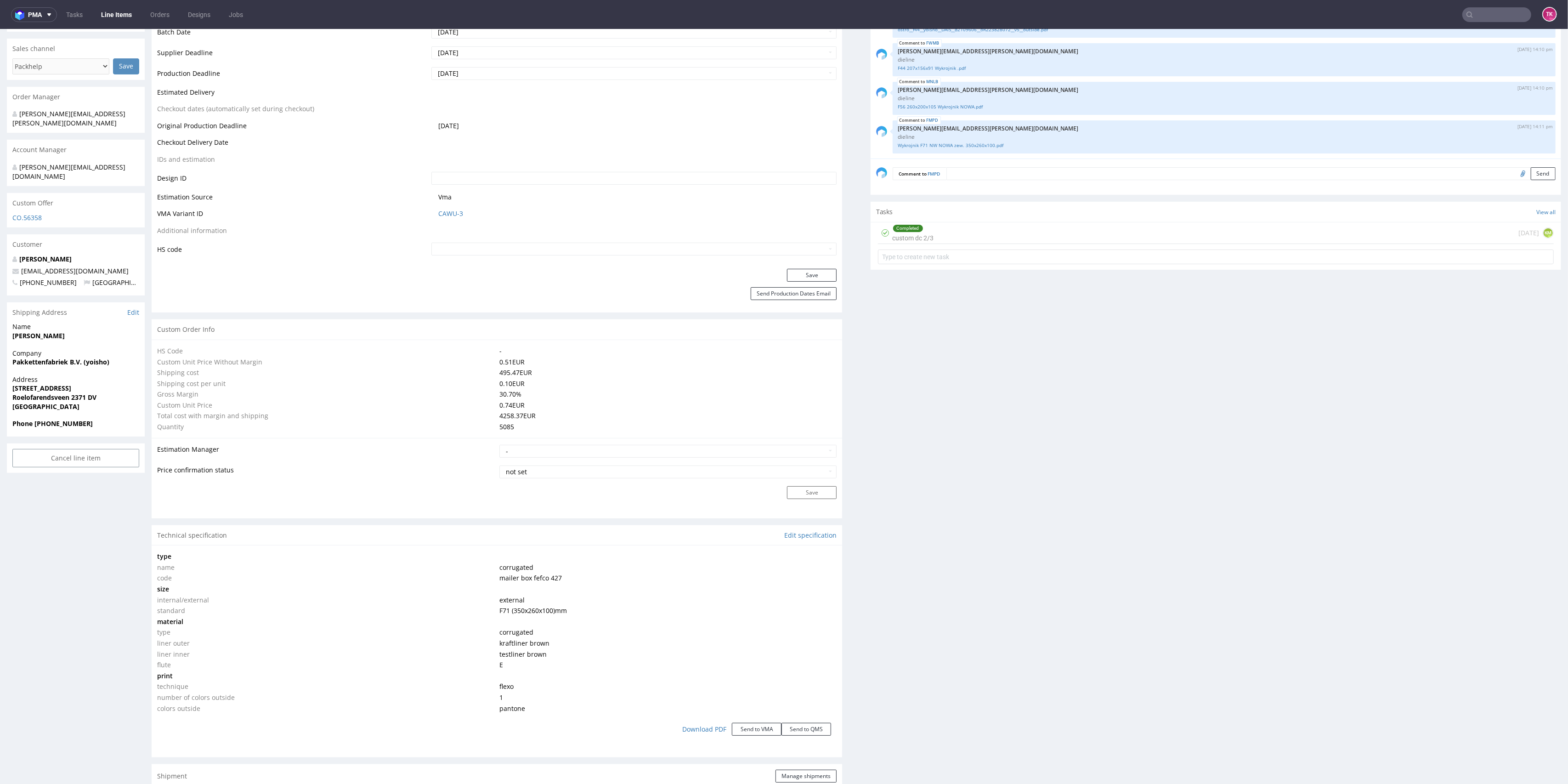
scroll to position [673, 0]
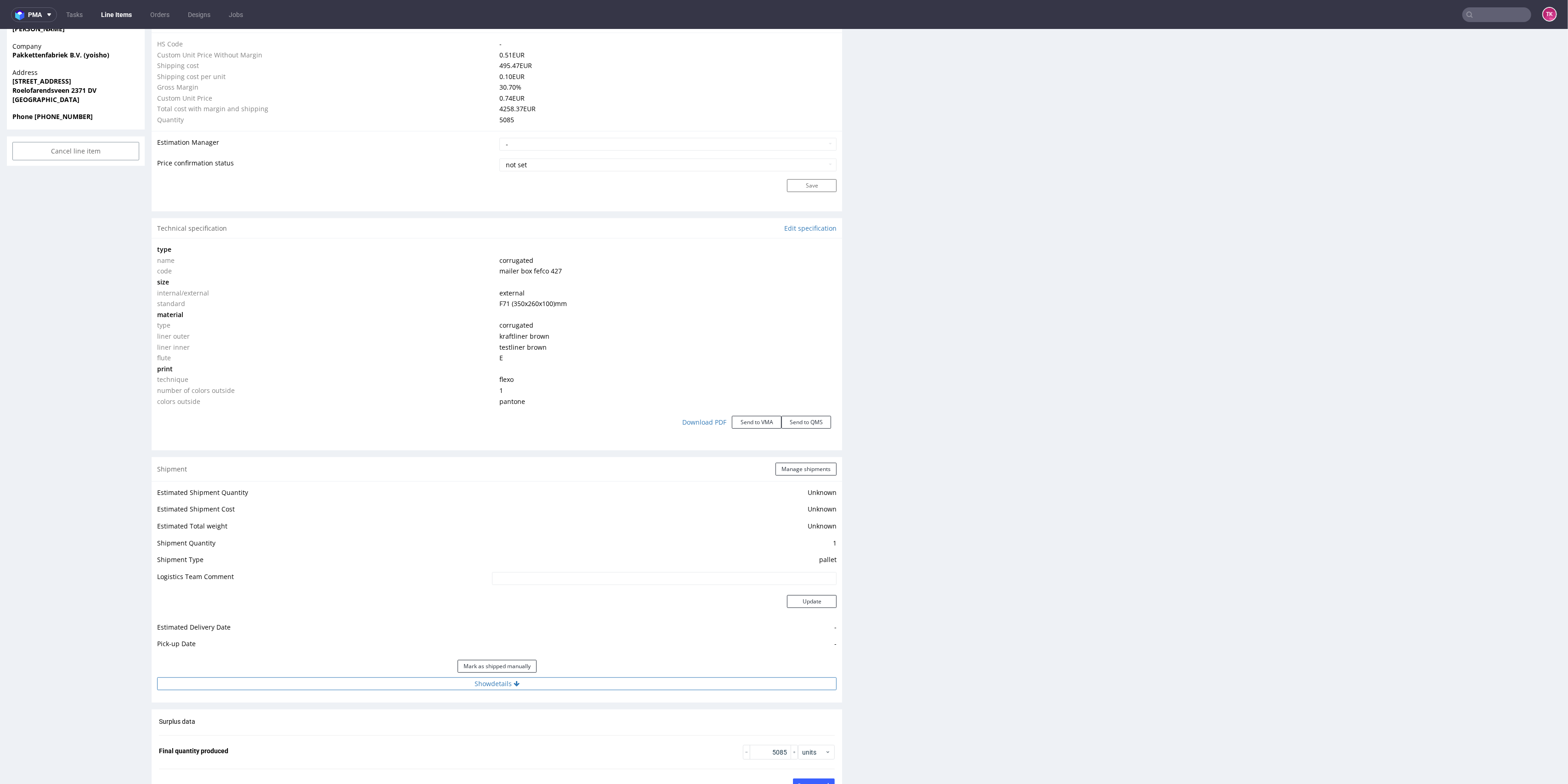
click at [574, 687] on button "Show details" at bounding box center [497, 684] width 679 height 13
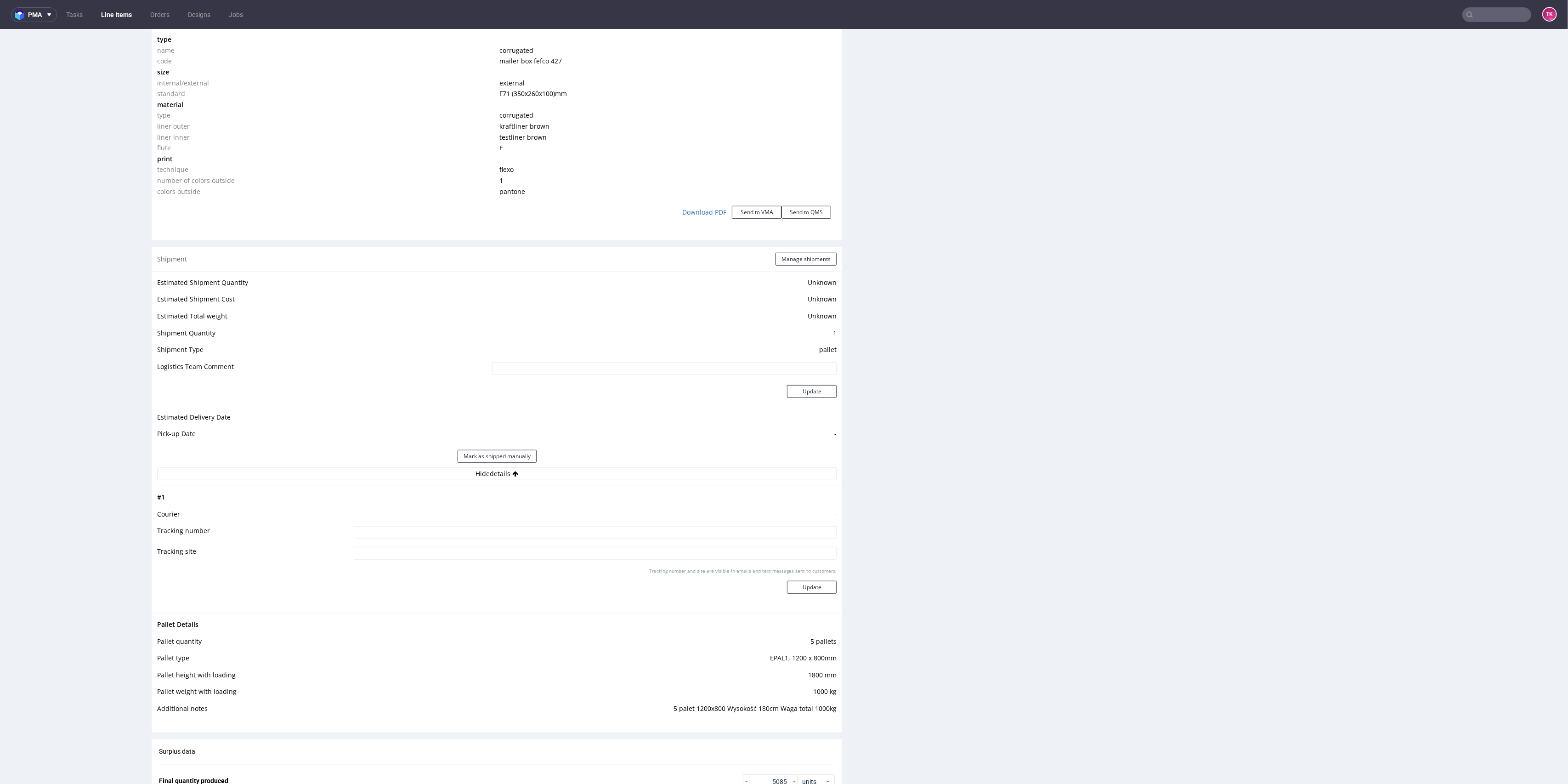
scroll to position [919, 0]
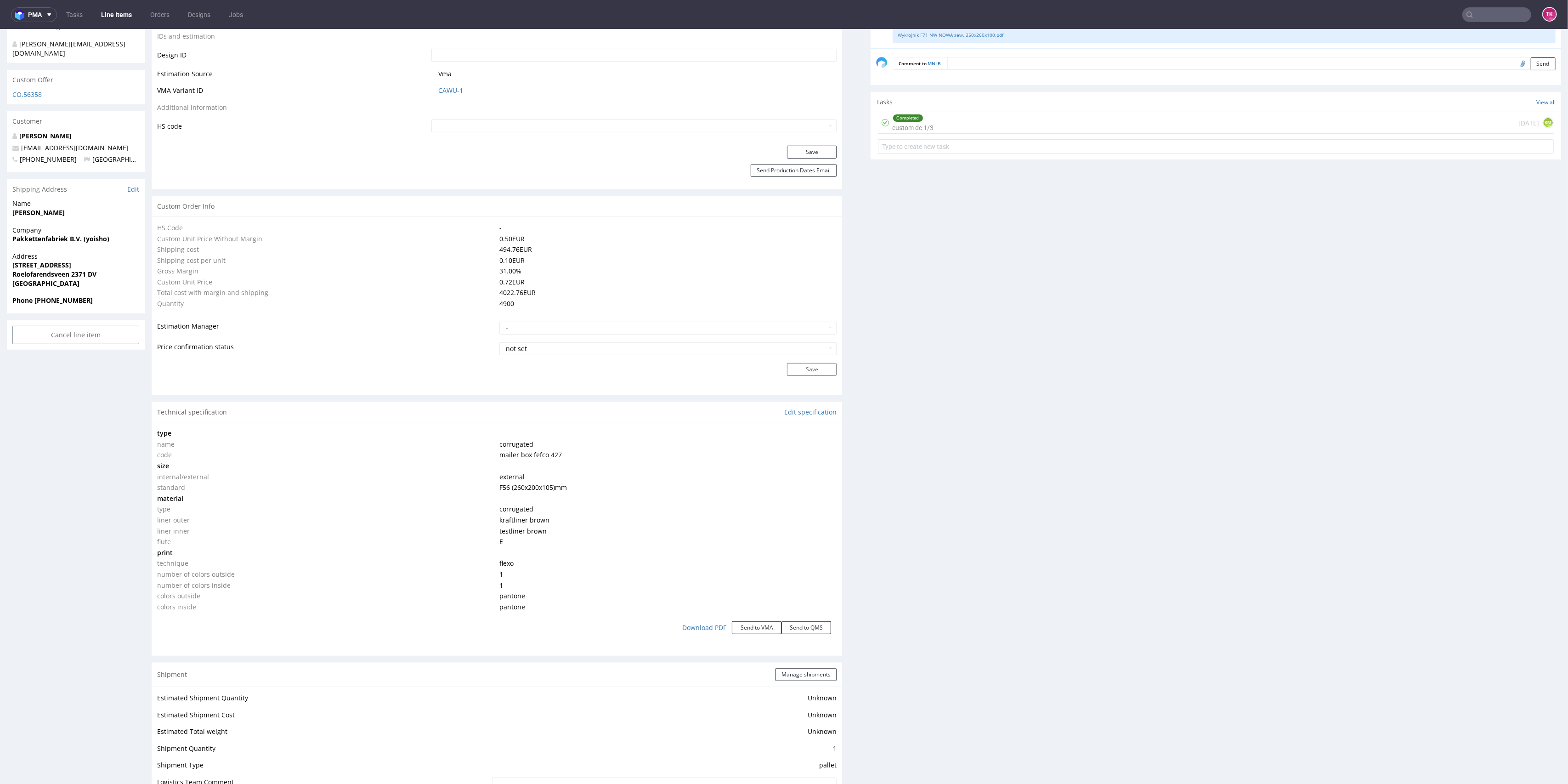
scroll to position [735, 0]
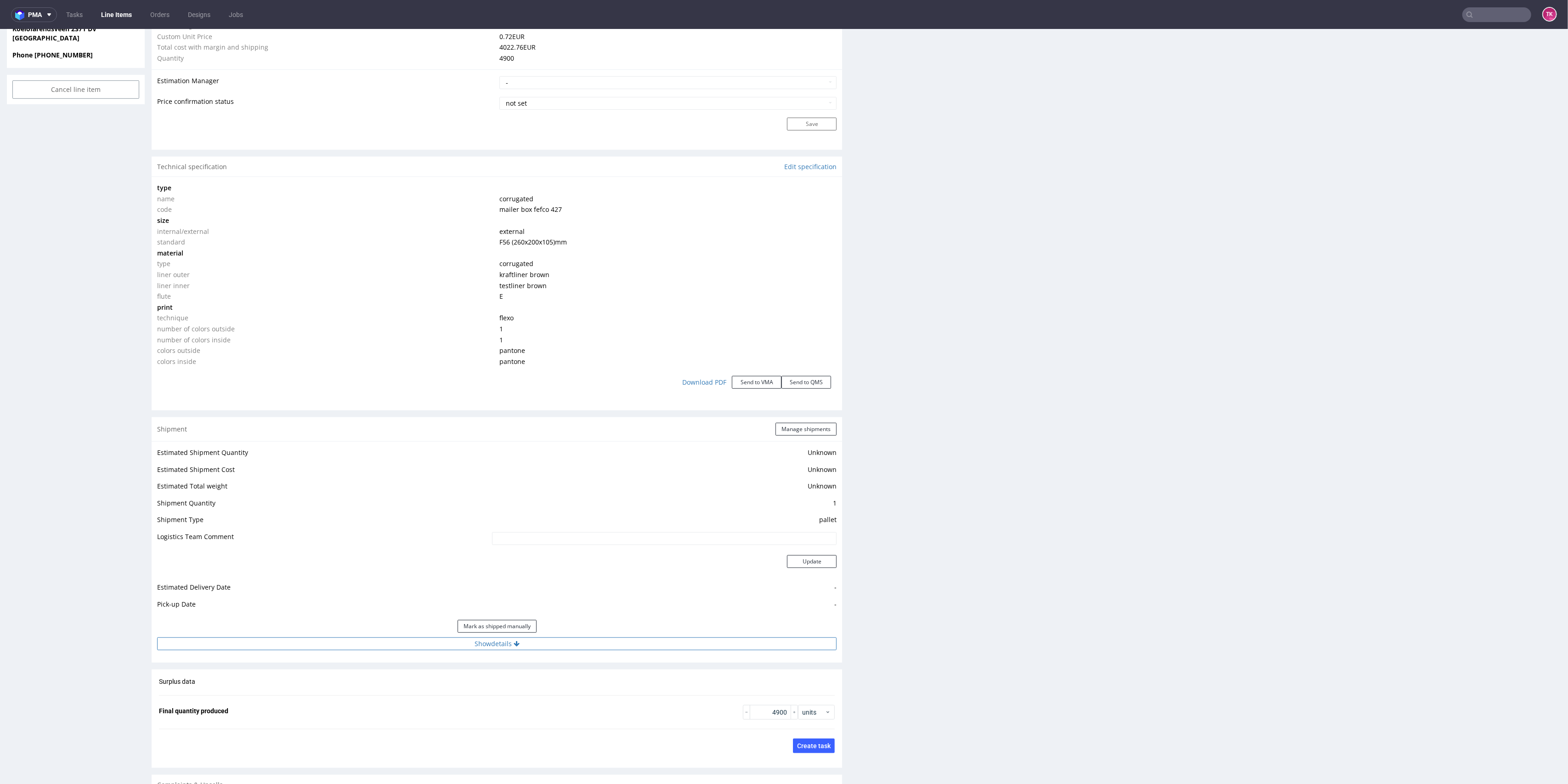
drag, startPoint x: 692, startPoint y: 653, endPoint x: 691, endPoint y: 645, distance: 8.1
click at [691, 650] on div "Estimated Shipment Quantity Unknown Estimated Shipment Cost Unknown Estimated T…" at bounding box center [497, 548] width 690 height 214
click at [691, 645] on button "Show details" at bounding box center [497, 643] width 679 height 13
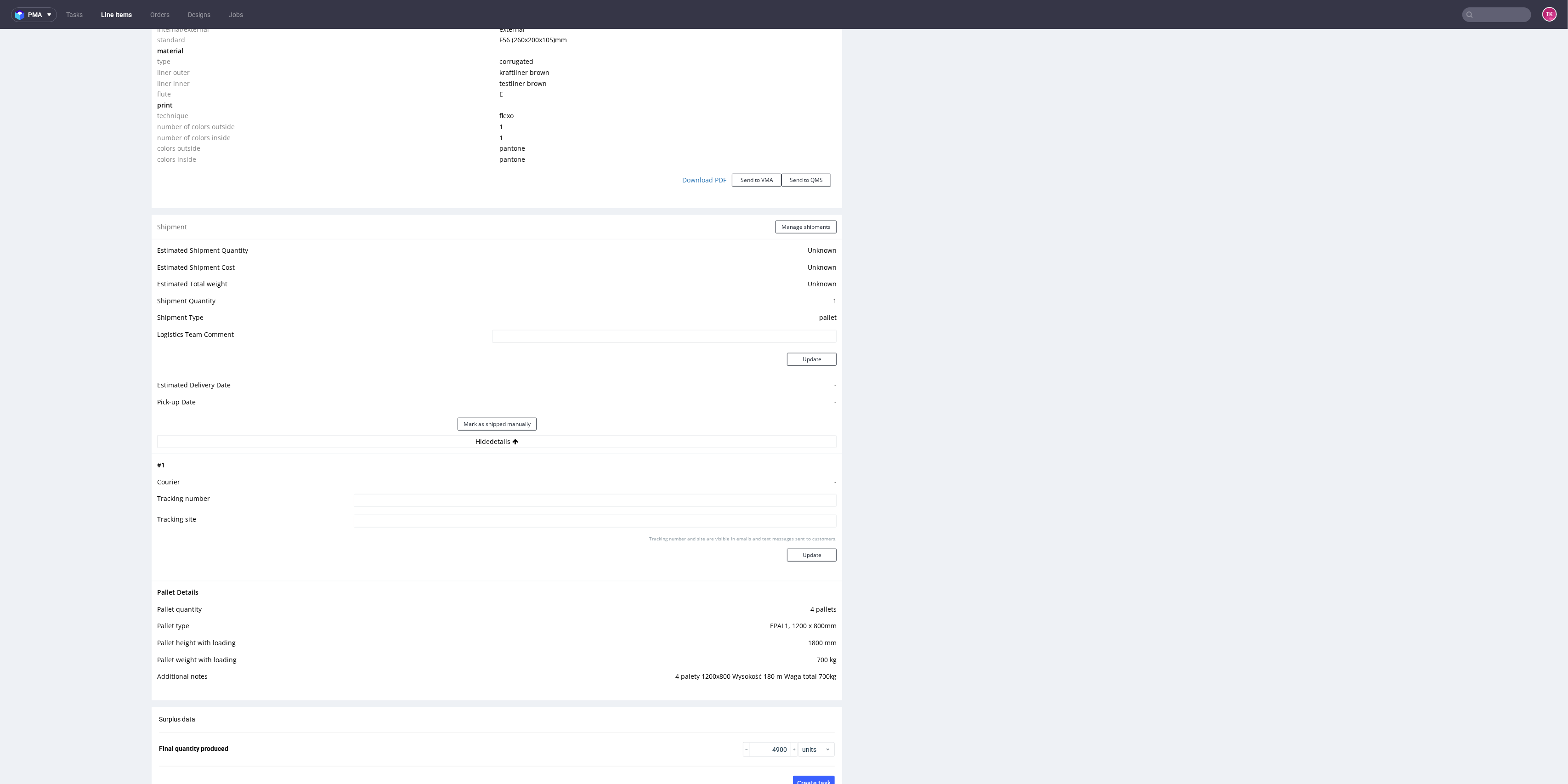
scroll to position [1102, 0]
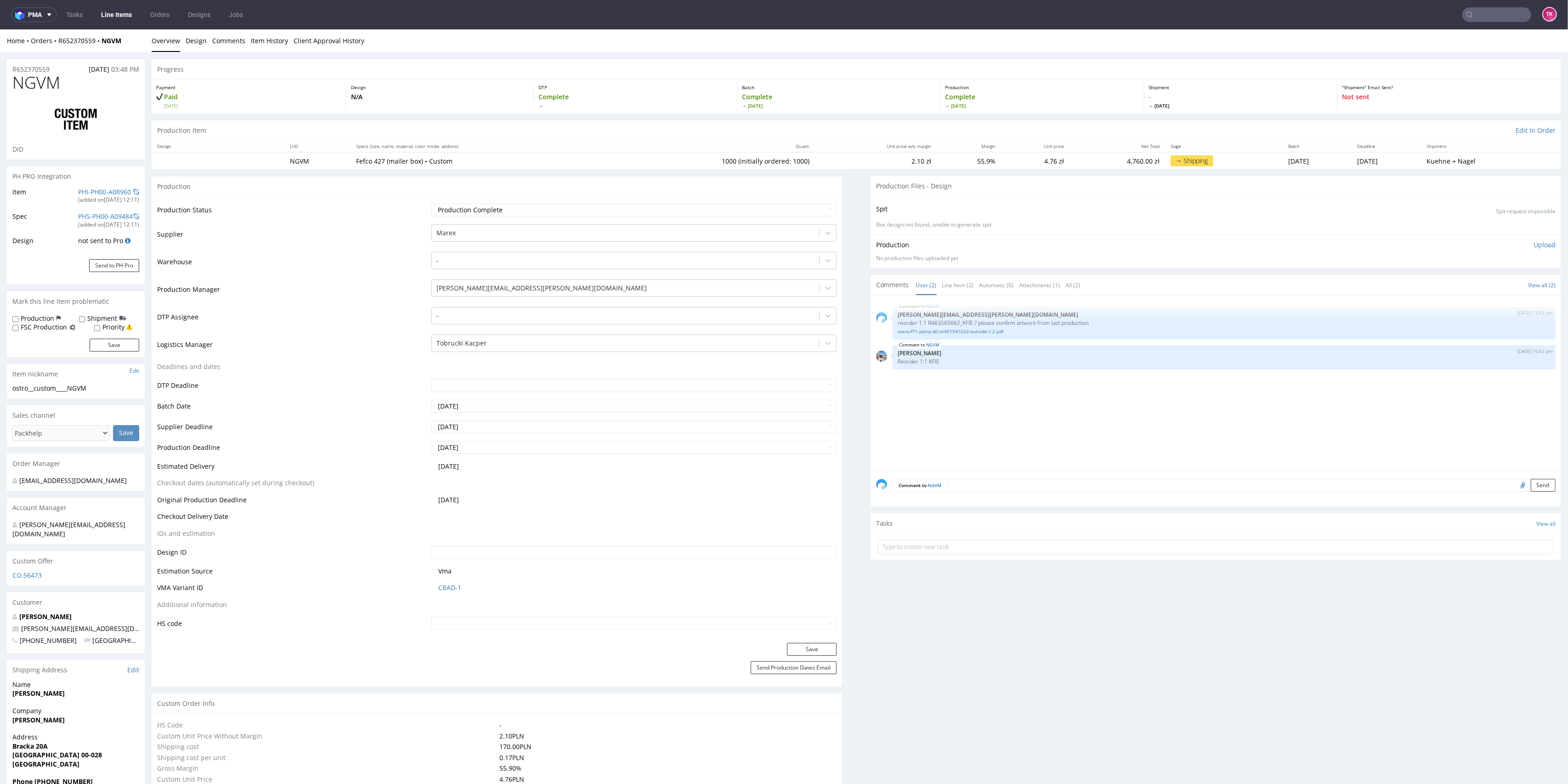
type input "1000"
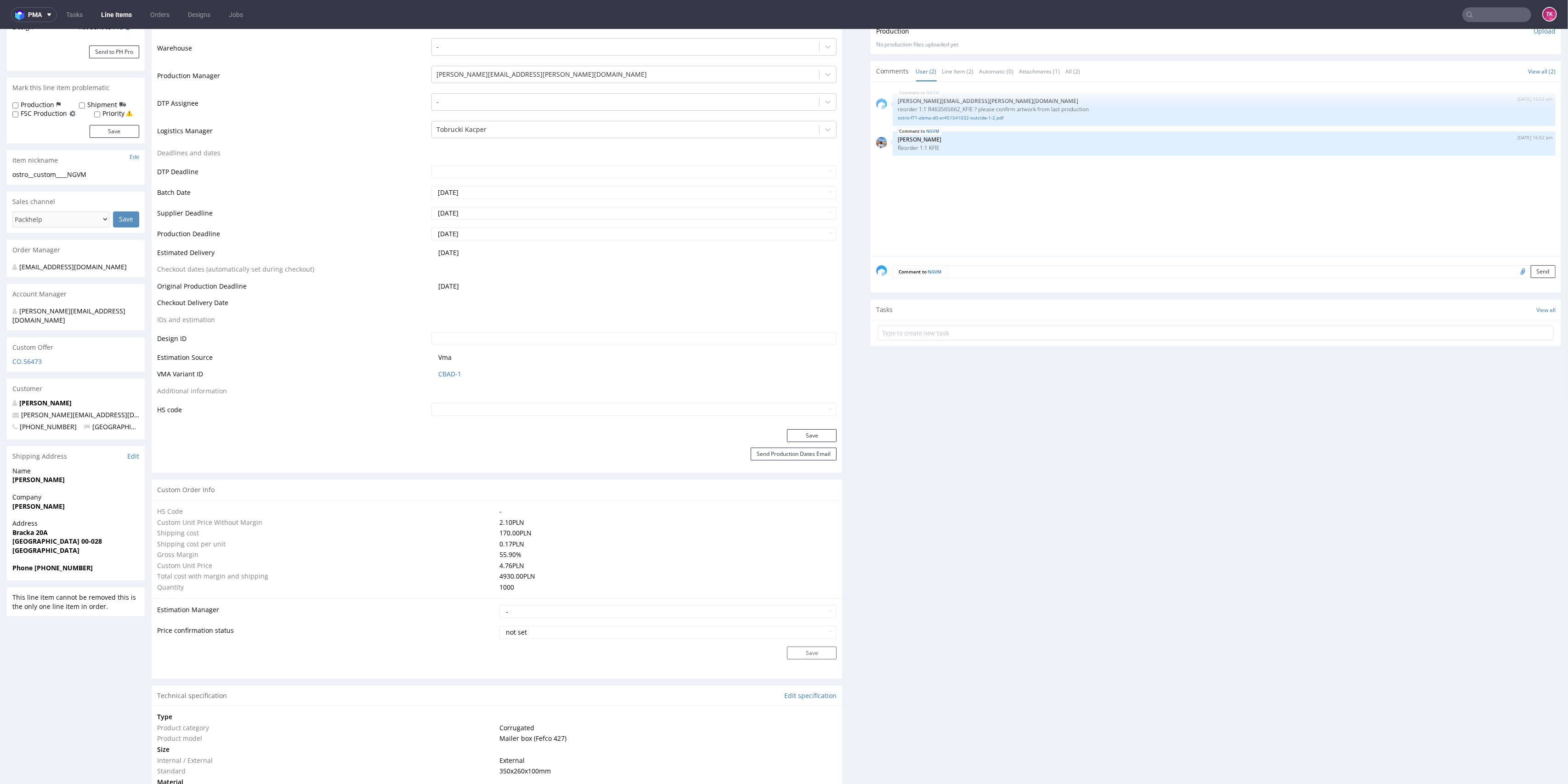
scroll to position [368, 0]
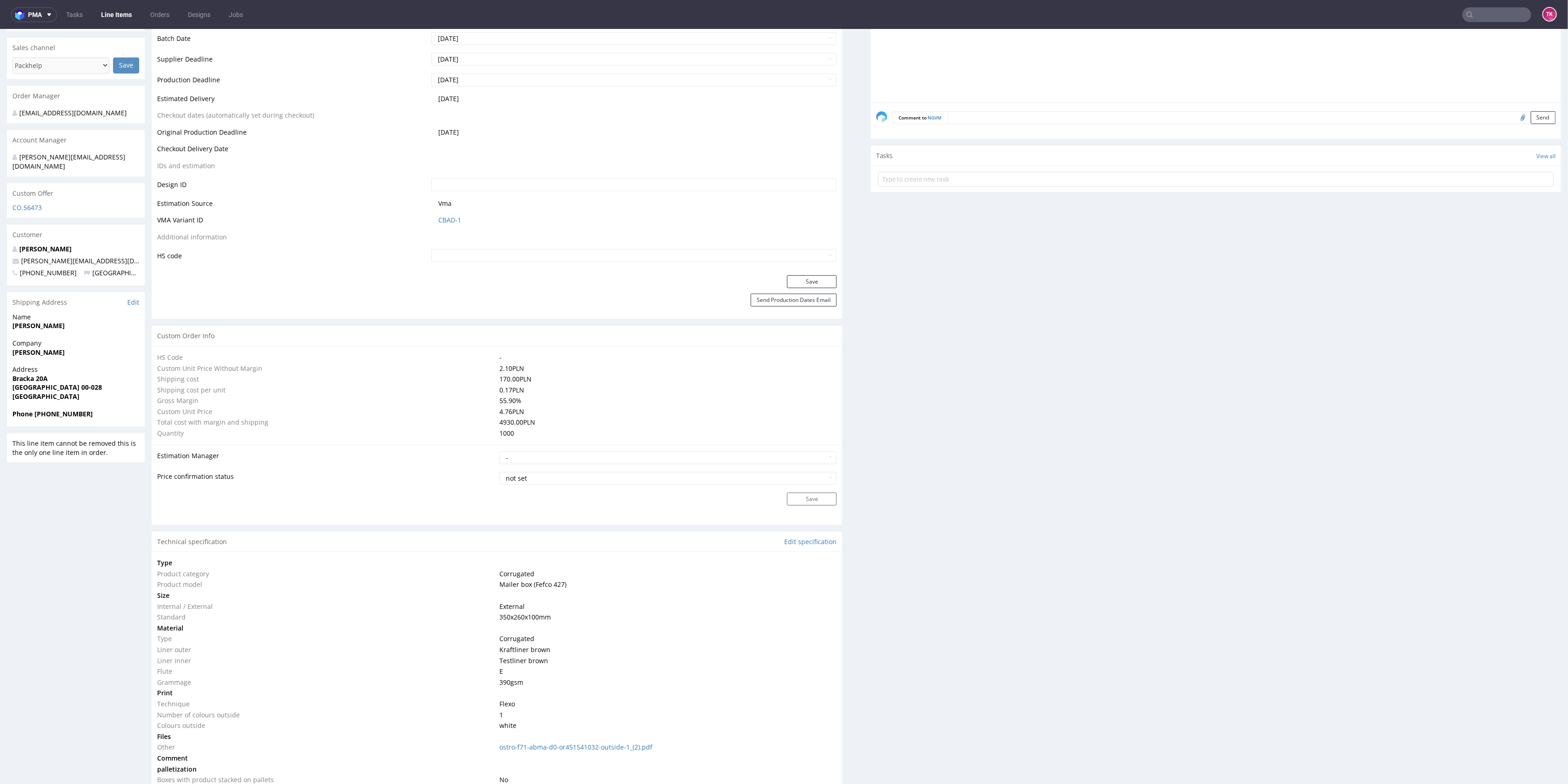
copy strong "Manifiq Konrad Duś"
drag, startPoint x: 4, startPoint y: 340, endPoint x: 111, endPoint y: 345, distance: 107.1
click at [111, 345] on div "R652370559 20.08.2025 03:48 PM NGVM DID PH PRO Integration Item PHI-PH00-A08960…" at bounding box center [784, 547] width 1568 height 1724
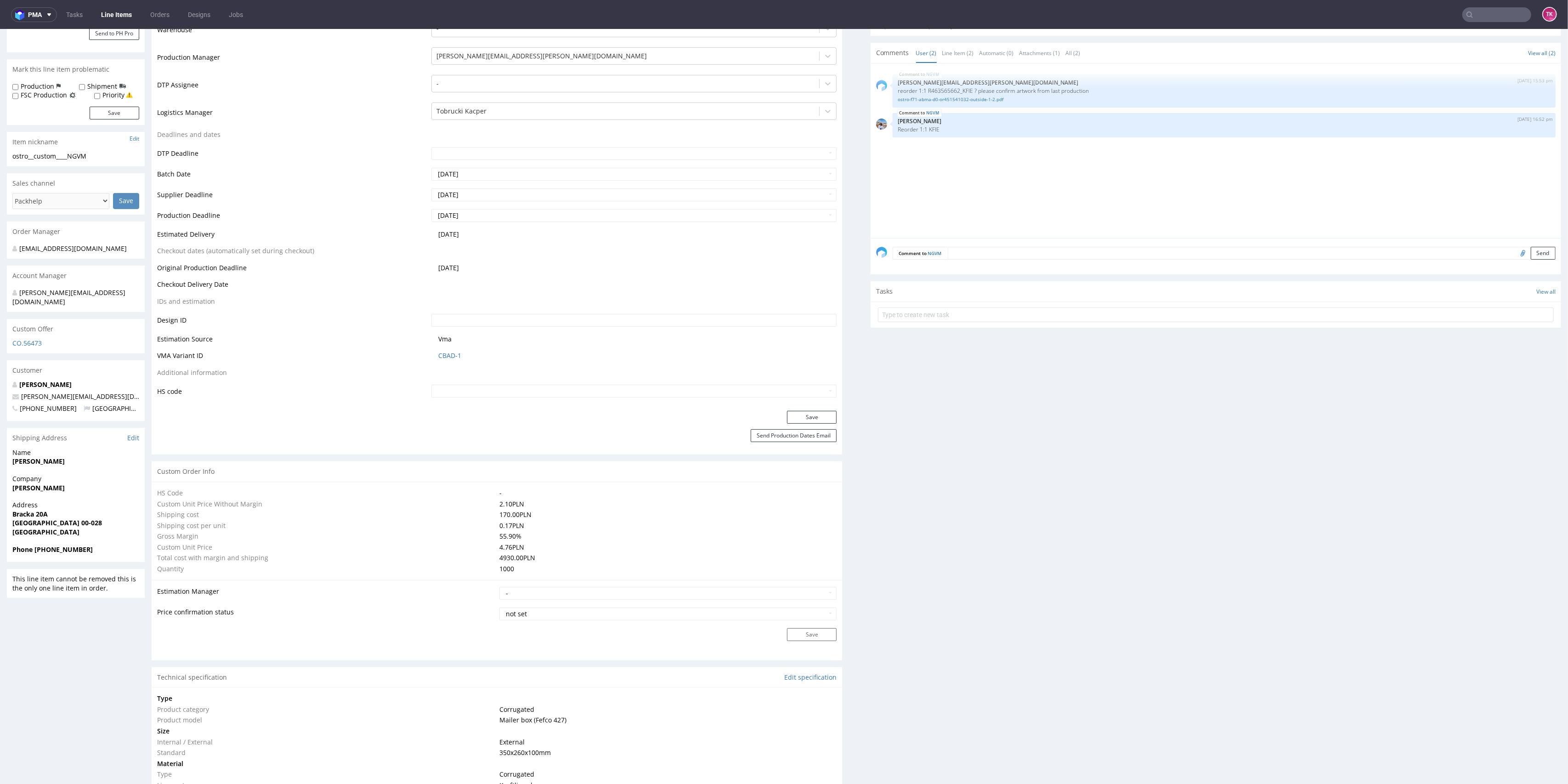
scroll to position [122, 0]
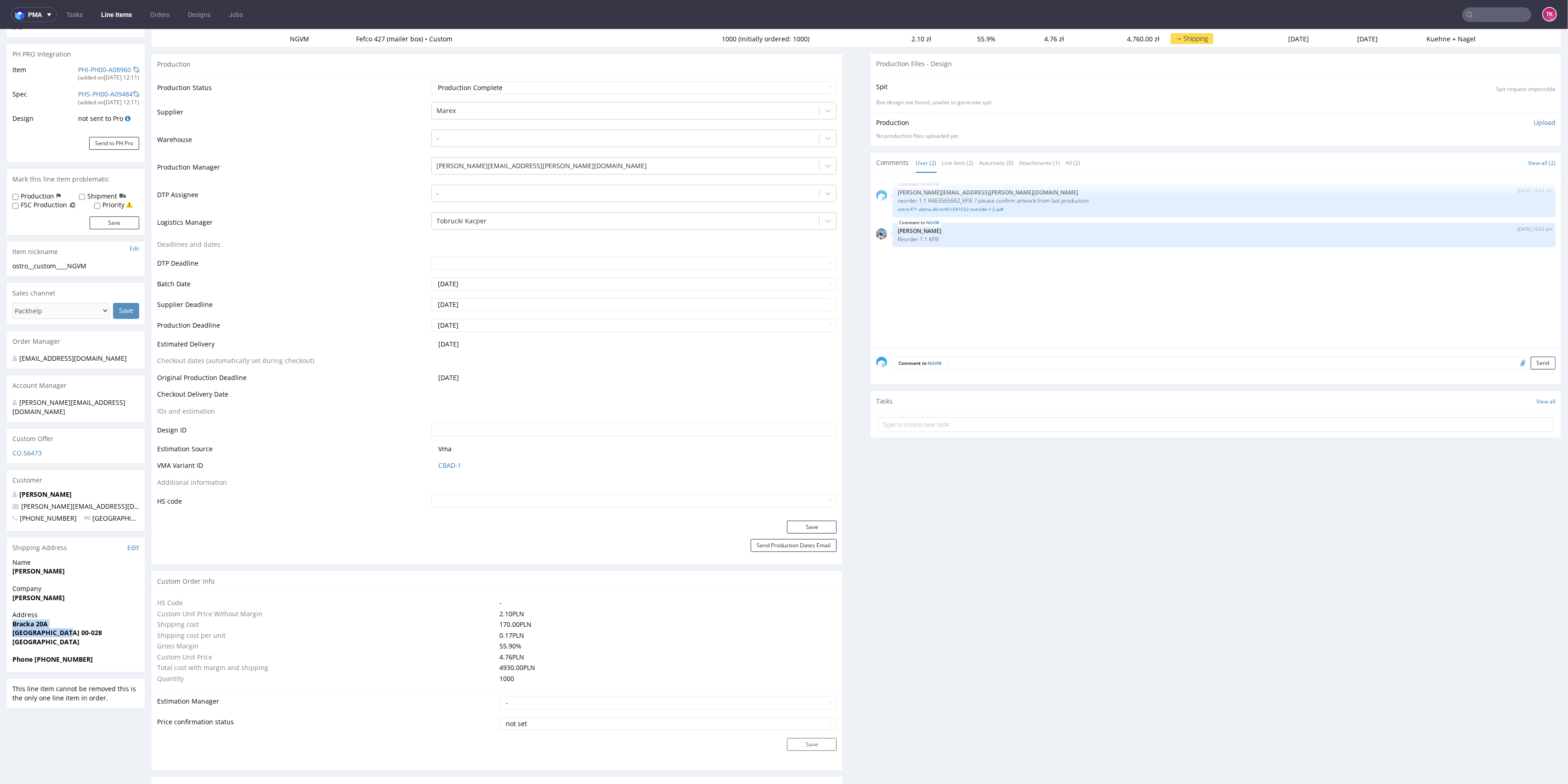
drag, startPoint x: 58, startPoint y: 629, endPoint x: 122, endPoint y: 611, distance: 66.5
click at [109, 619] on div "Address Bracka 20A Warszawa 00-028 Poland" at bounding box center [75, 632] width 138 height 44
copy p "Bracka 20A Warszawa 00-028"
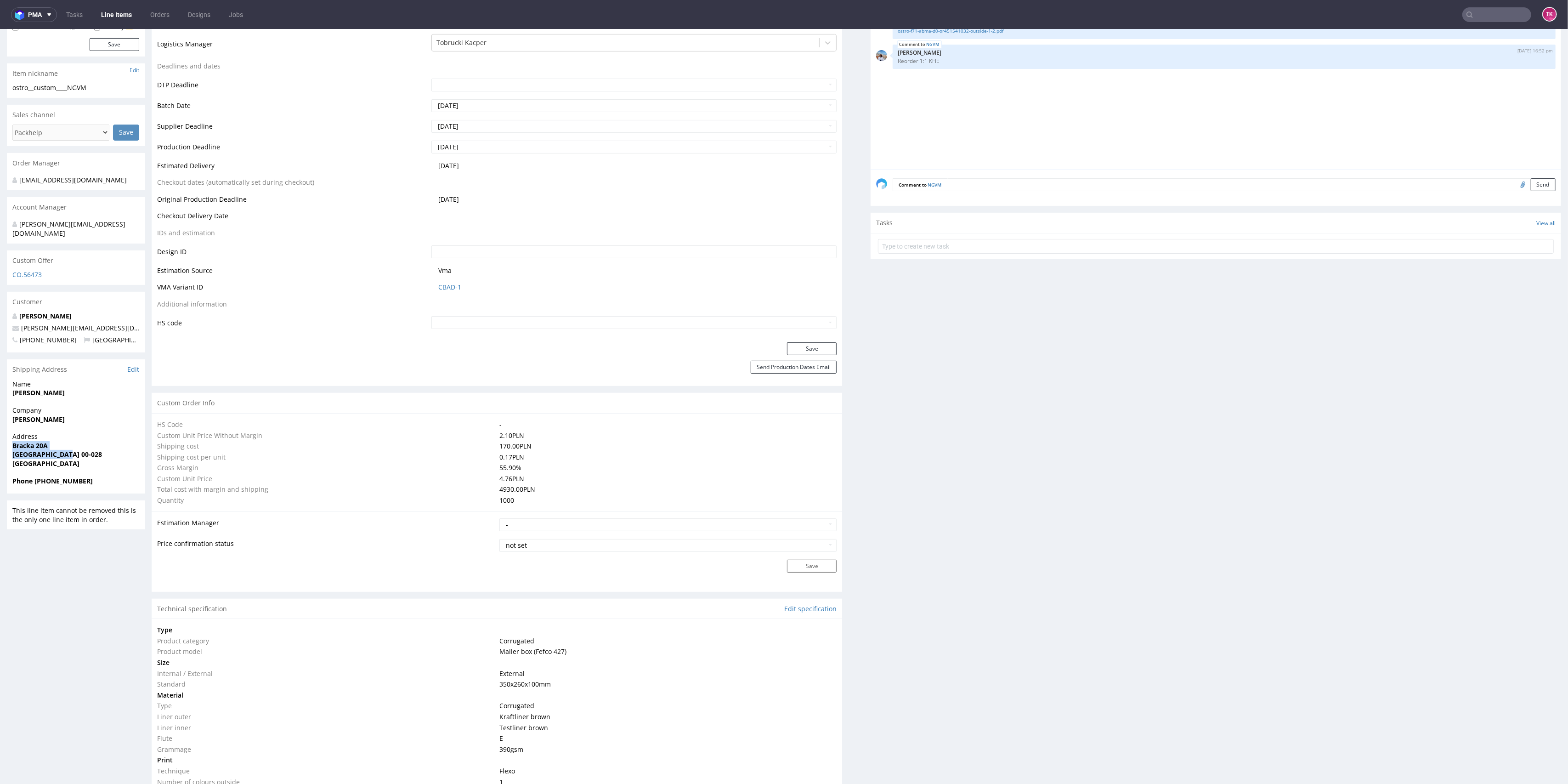
scroll to position [306, 0]
drag, startPoint x: 33, startPoint y: 464, endPoint x: 114, endPoint y: 467, distance: 81.1
click at [114, 471] on span "Phone +48784982502" at bounding box center [75, 475] width 127 height 9
copy strong "+48784982502"
drag, startPoint x: 89, startPoint y: 307, endPoint x: 0, endPoint y: 320, distance: 89.9
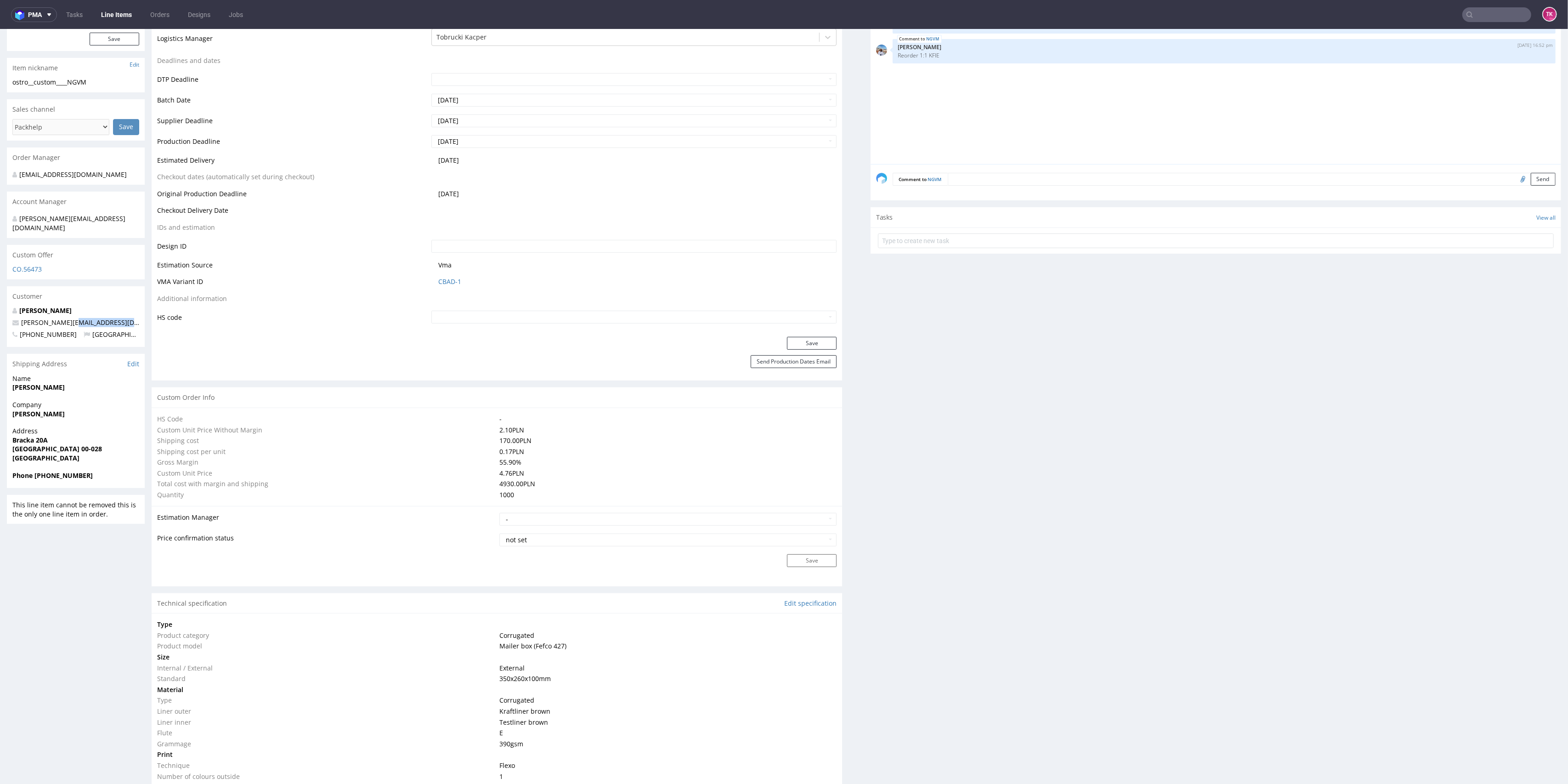
click at [0, 320] on div "R652370559 20.08.2025 03:48 PM NGVM DID PH PRO Integration Item PHI-PH00-A08960…" at bounding box center [784, 608] width 1568 height 1724
copy link
drag, startPoint x: 19, startPoint y: 316, endPoint x: 100, endPoint y: 317, distance: 81.0
click at [100, 318] on p "anna@manifiq.pl" at bounding box center [75, 322] width 127 height 9
copy link "anna@manifiq.pl"
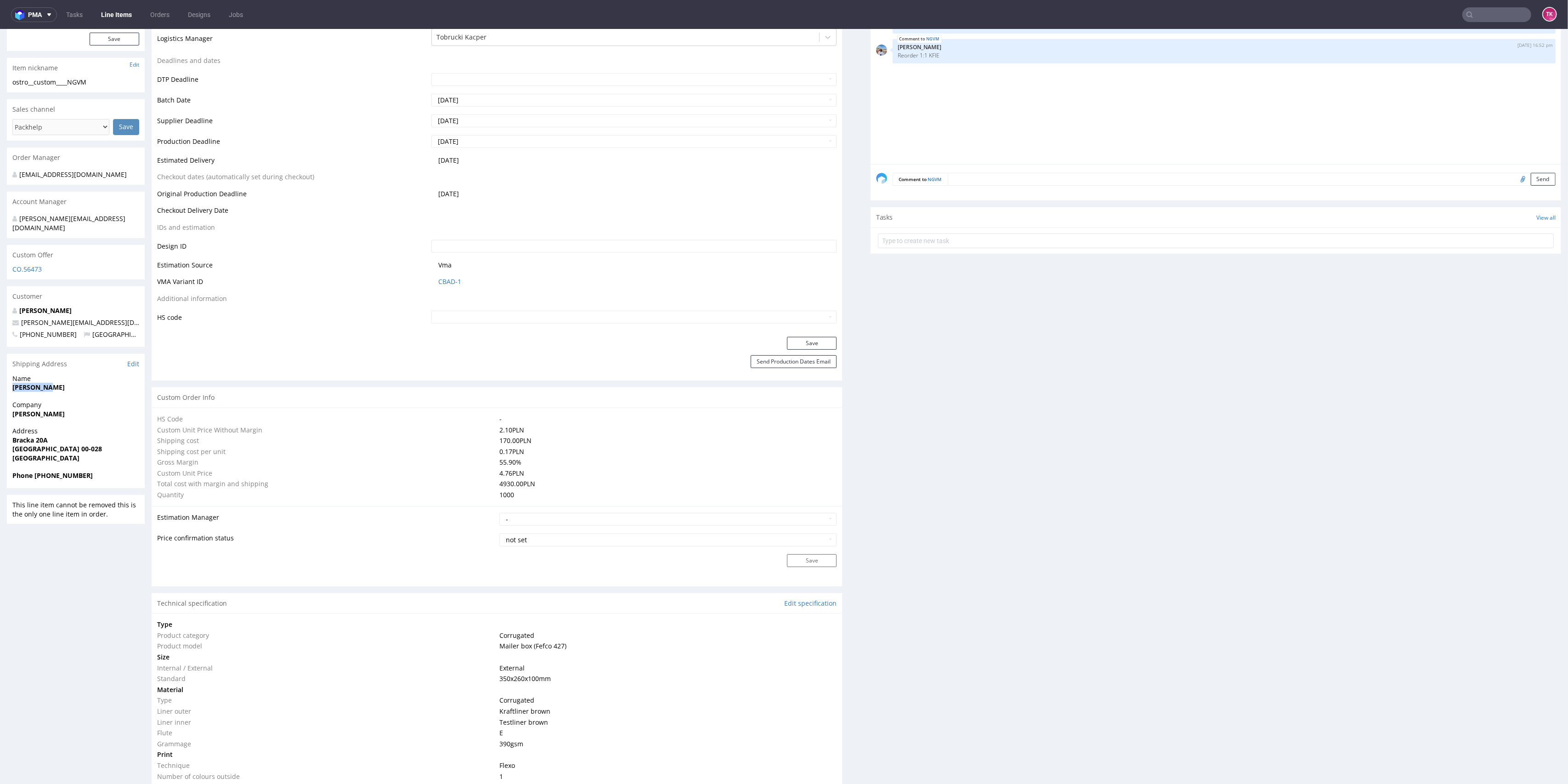
drag, startPoint x: 0, startPoint y: 375, endPoint x: 69, endPoint y: 376, distance: 69.0
click at [69, 376] on div "R652370559 20.08.2025 03:48 PM NGVM DID PH PRO Integration Item PHI-PH00-A08960…" at bounding box center [784, 608] width 1568 height 1724
copy strong "Konrad Duś"
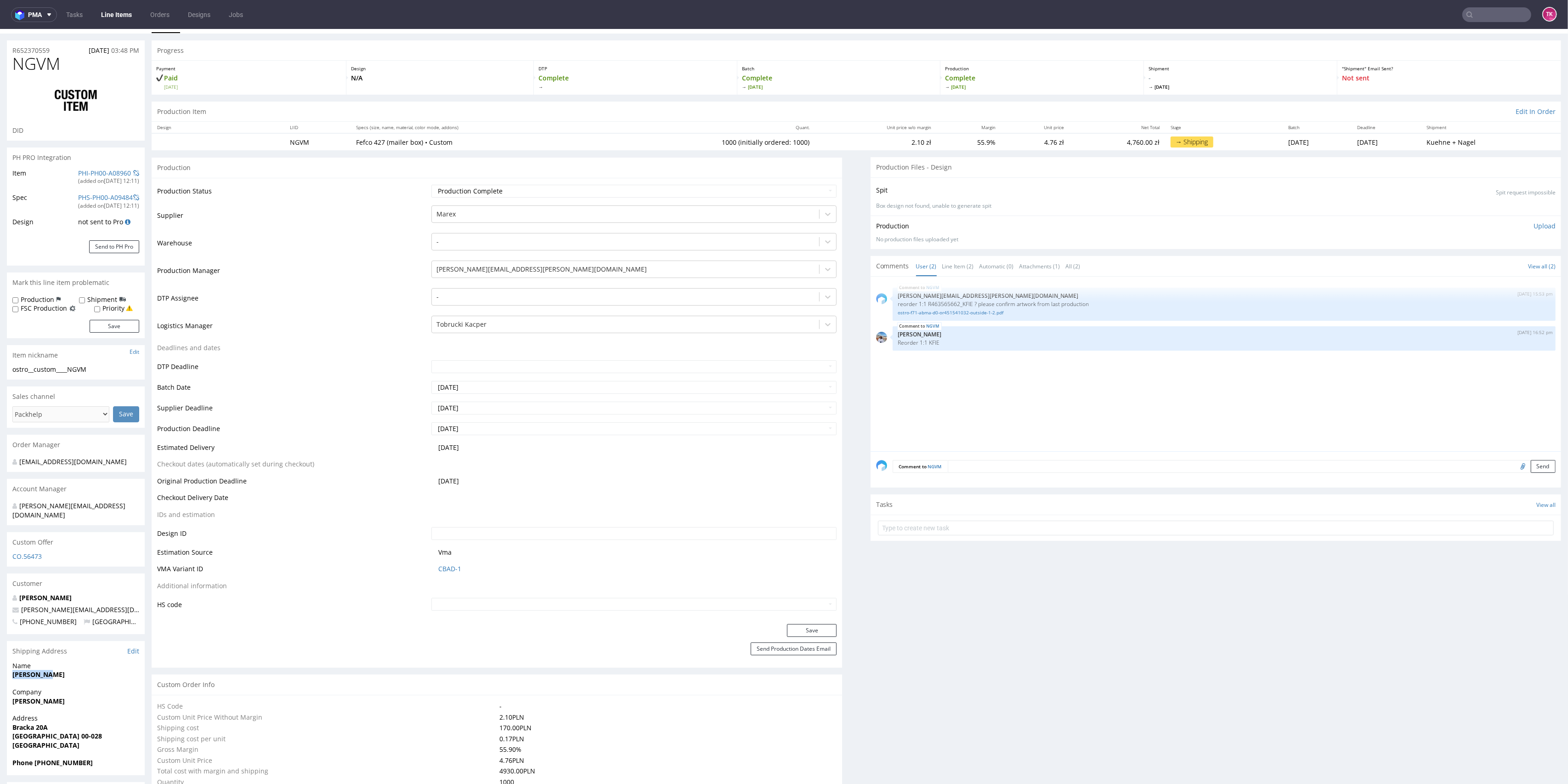
scroll to position [0, 0]
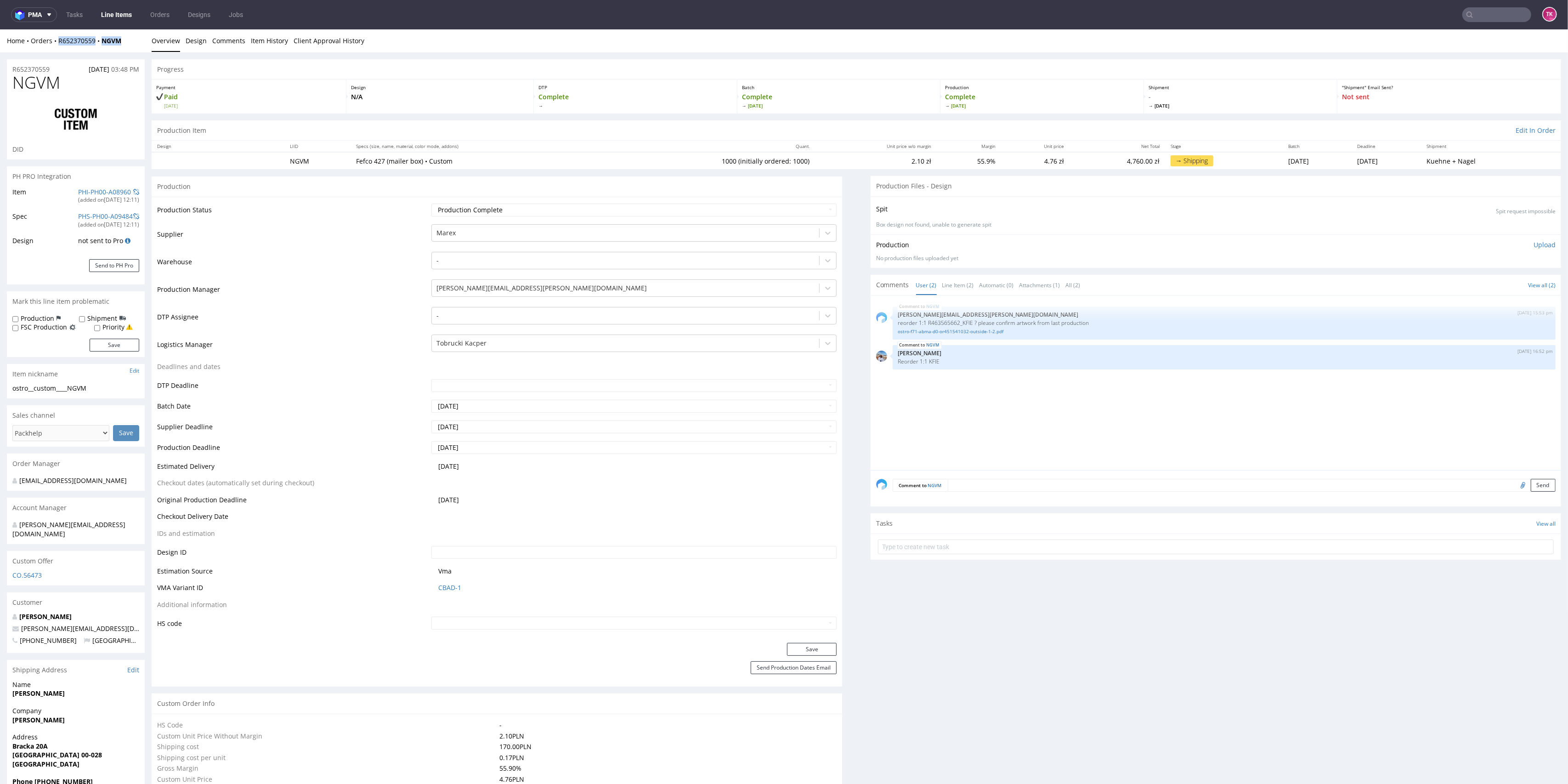
drag, startPoint x: 133, startPoint y: 38, endPoint x: 60, endPoint y: 47, distance: 73.6
click at [59, 46] on div "Home Orders R652370559 NGVM Overview Design Comments Item History Client Approv…" at bounding box center [784, 41] width 1568 height 23
copy div "R652370559 NGVM"
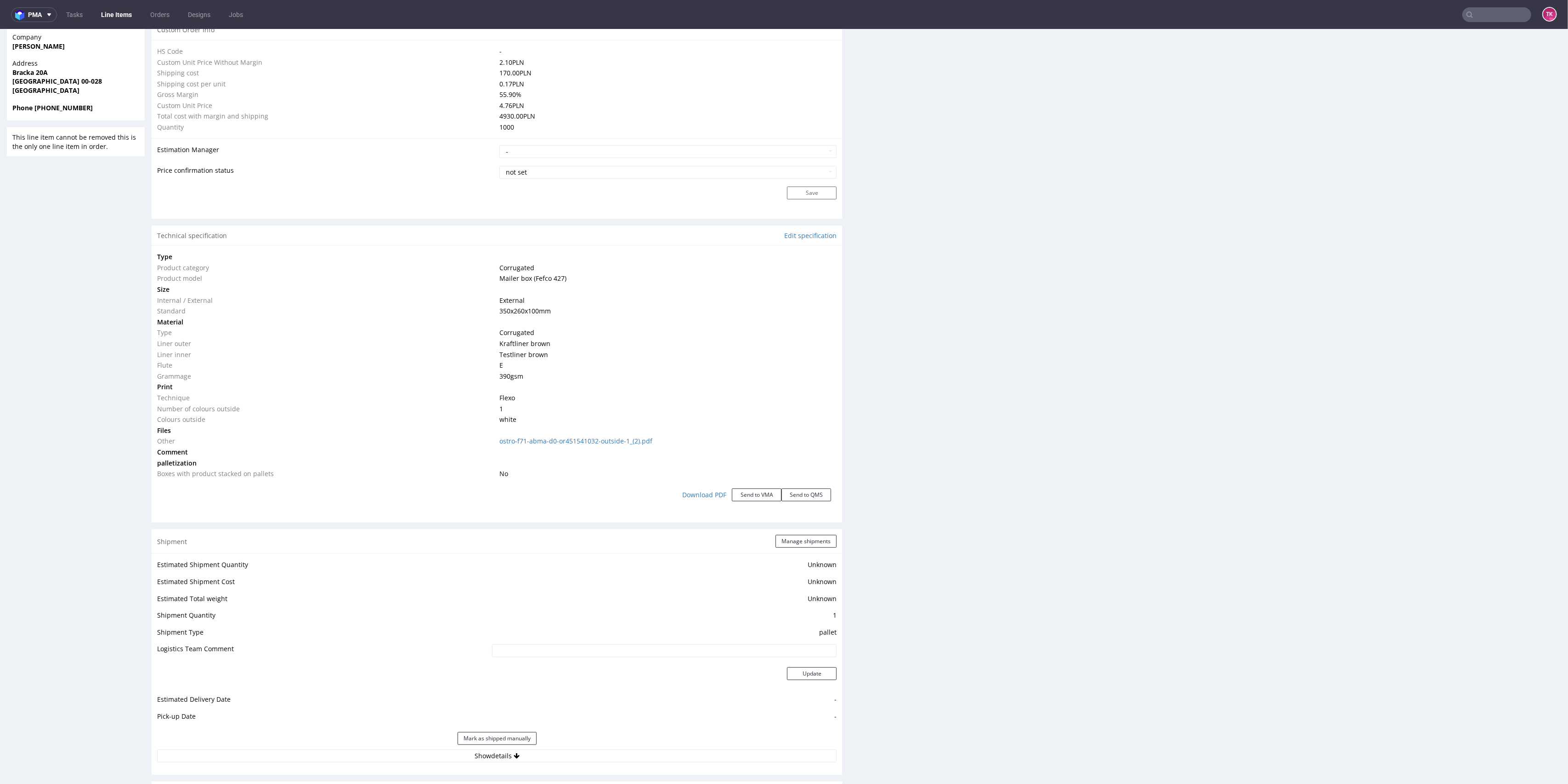
scroll to position [919, 0]
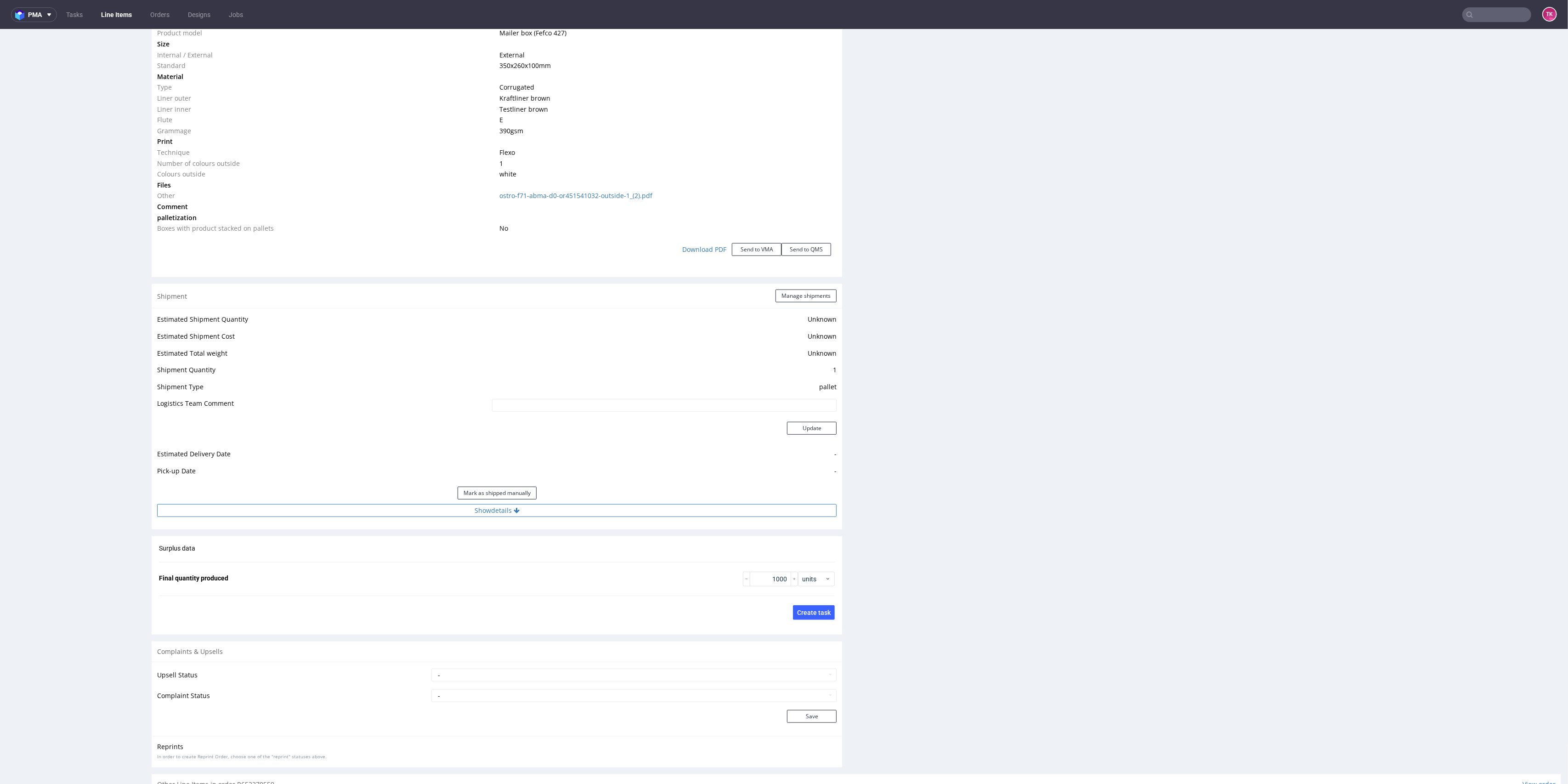
click at [617, 517] on div "Estimated Shipment Quantity Unknown Estimated Shipment Cost Unknown Estimated T…" at bounding box center [497, 415] width 690 height 214
click at [621, 504] on button "Show details" at bounding box center [497, 510] width 679 height 13
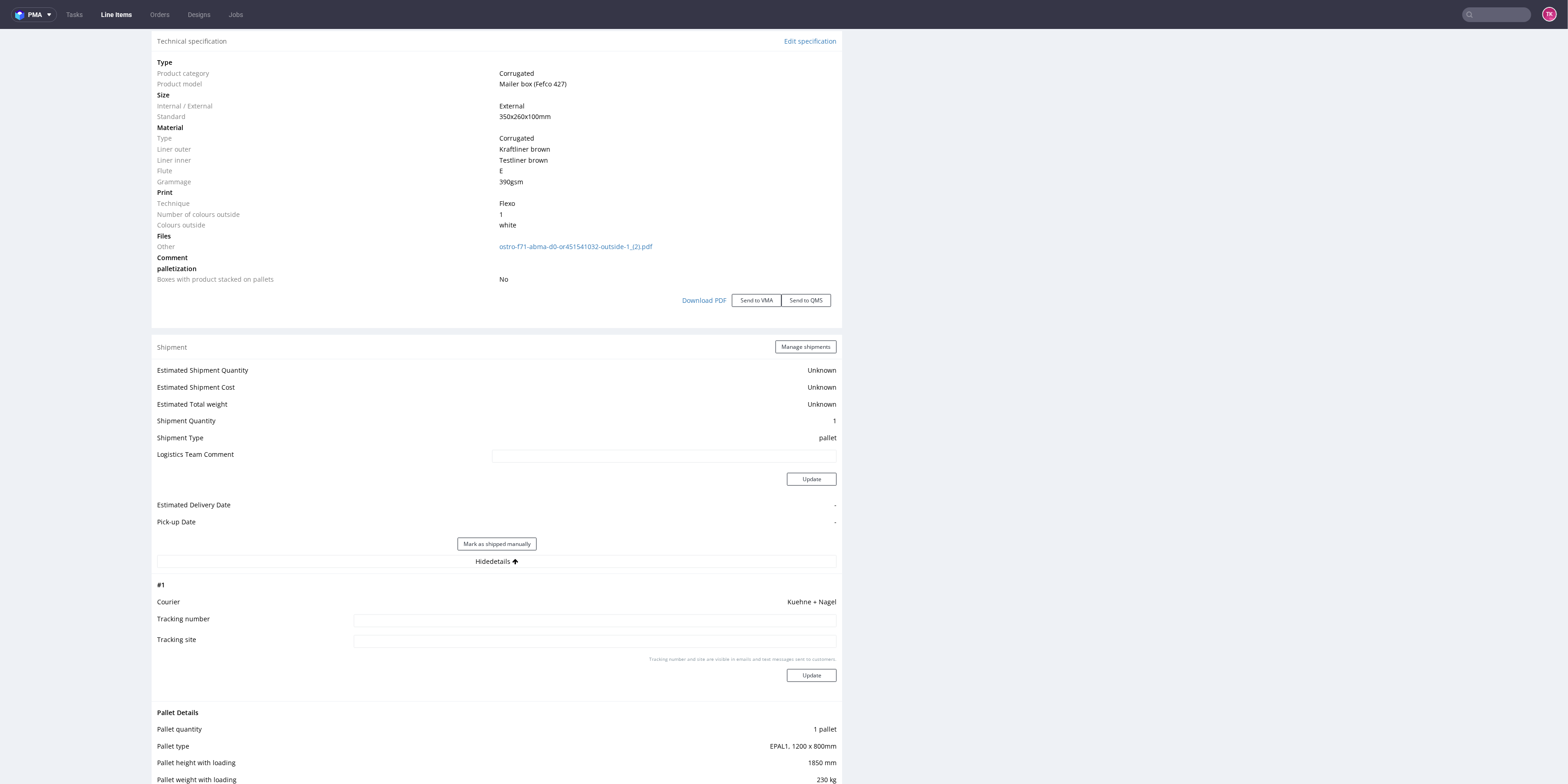
scroll to position [980, 0]
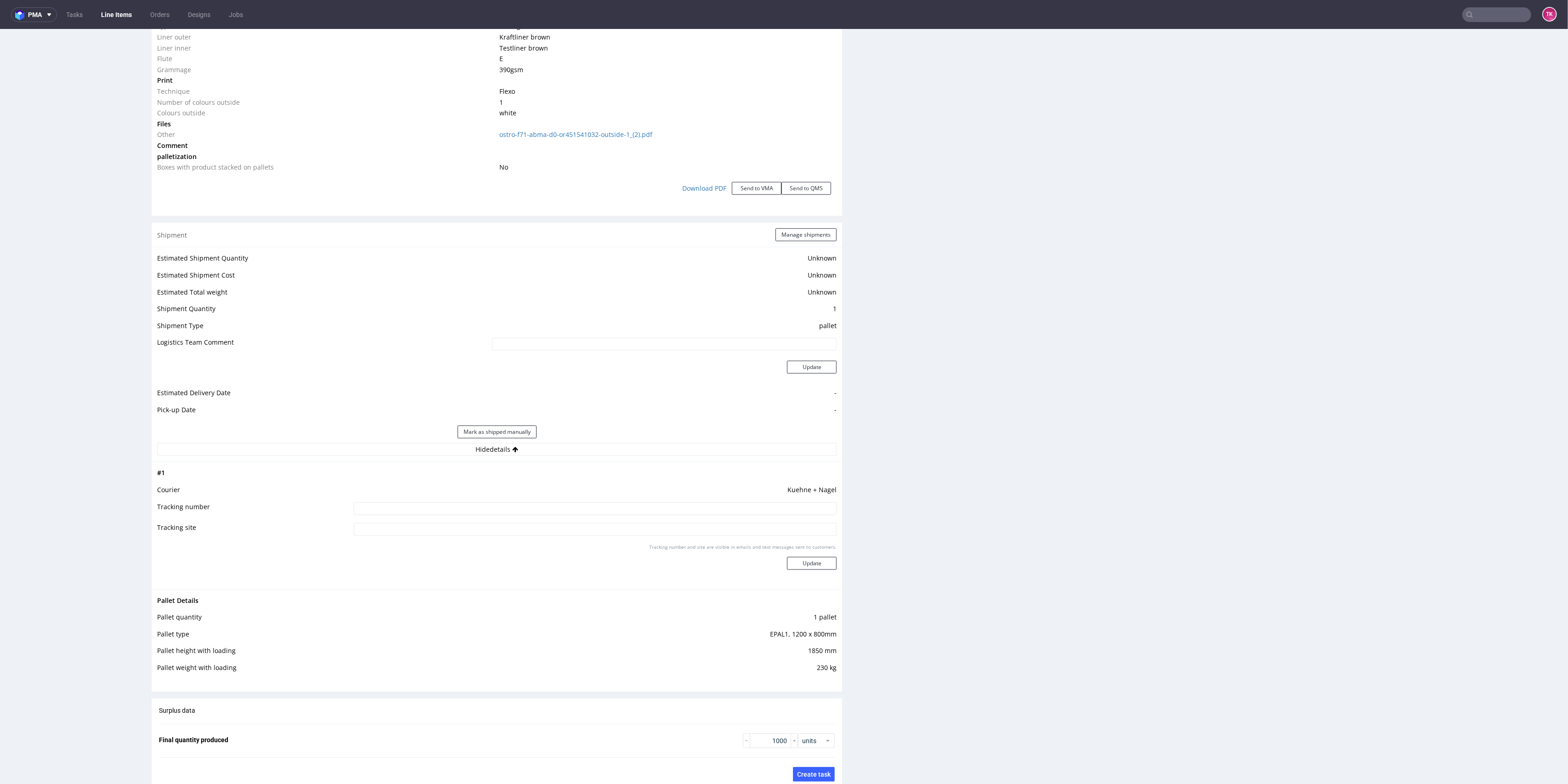
click at [735, 503] on input at bounding box center [595, 508] width 483 height 13
drag, startPoint x: 735, startPoint y: 509, endPoint x: 773, endPoint y: 531, distance: 43.9
click at [735, 508] on input at bounding box center [595, 508] width 483 height 13
paste input "RWM006383494"
type input "RWM006383494"
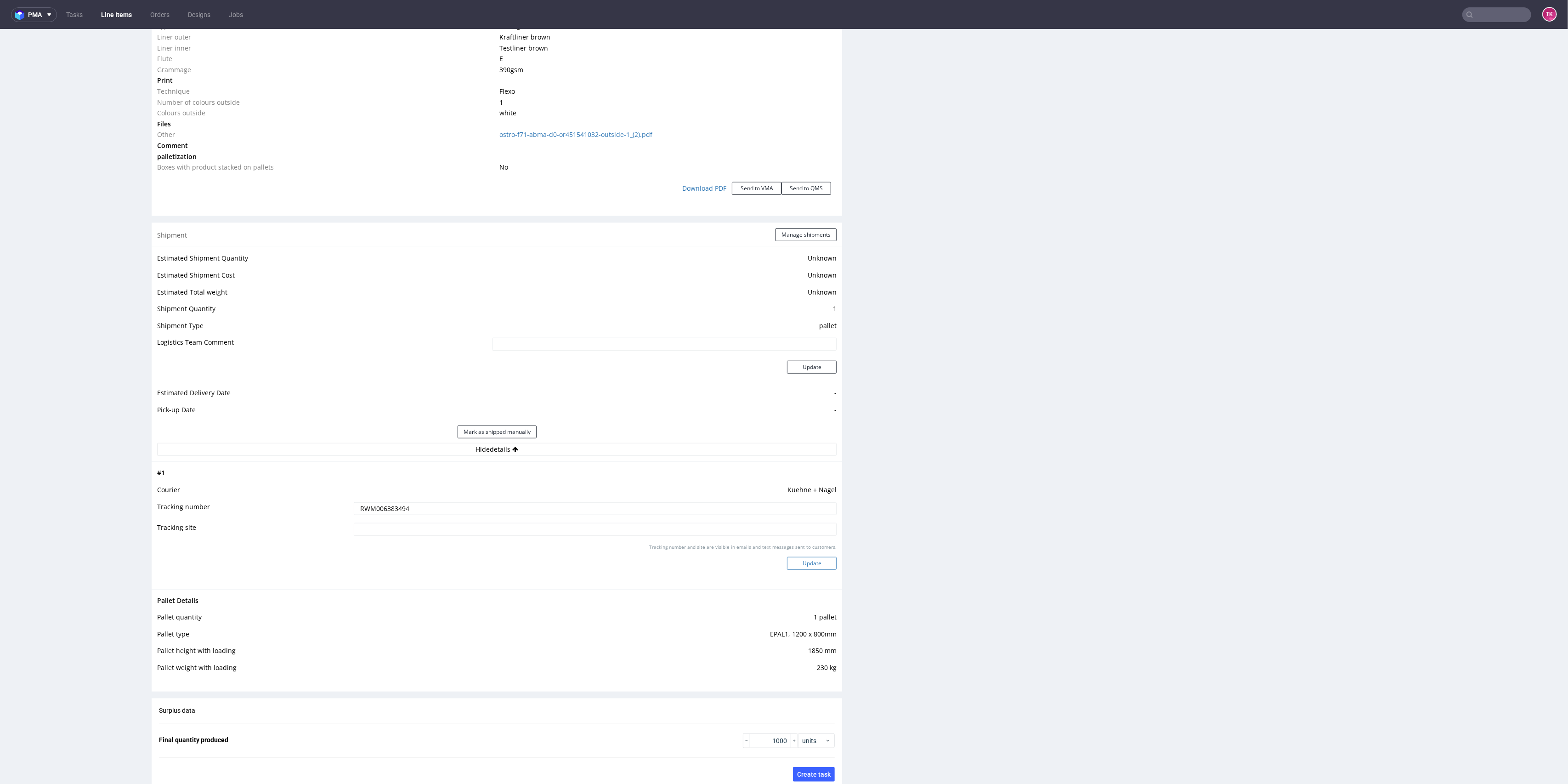
drag, startPoint x: 802, startPoint y: 586, endPoint x: 807, endPoint y: 562, distance: 24.5
click at [802, 581] on div "# 1 Courier Kuehne + Nagel Tracking number RWM006383494 Tracking site Tracking …" at bounding box center [497, 525] width 690 height 127
click at [807, 562] on button "Update" at bounding box center [812, 563] width 50 height 13
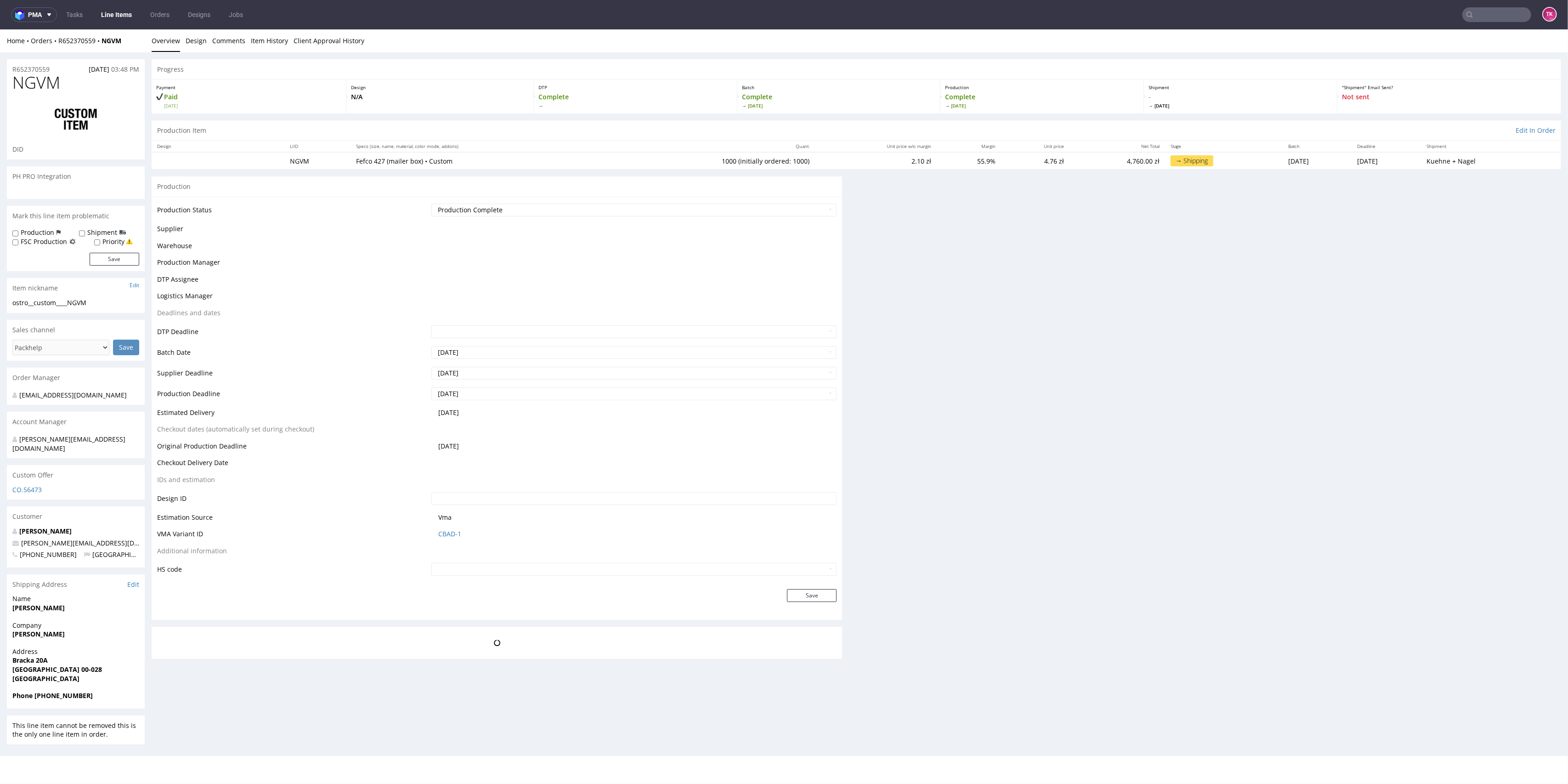
click at [111, 18] on link "Line Items" at bounding box center [116, 15] width 42 height 15
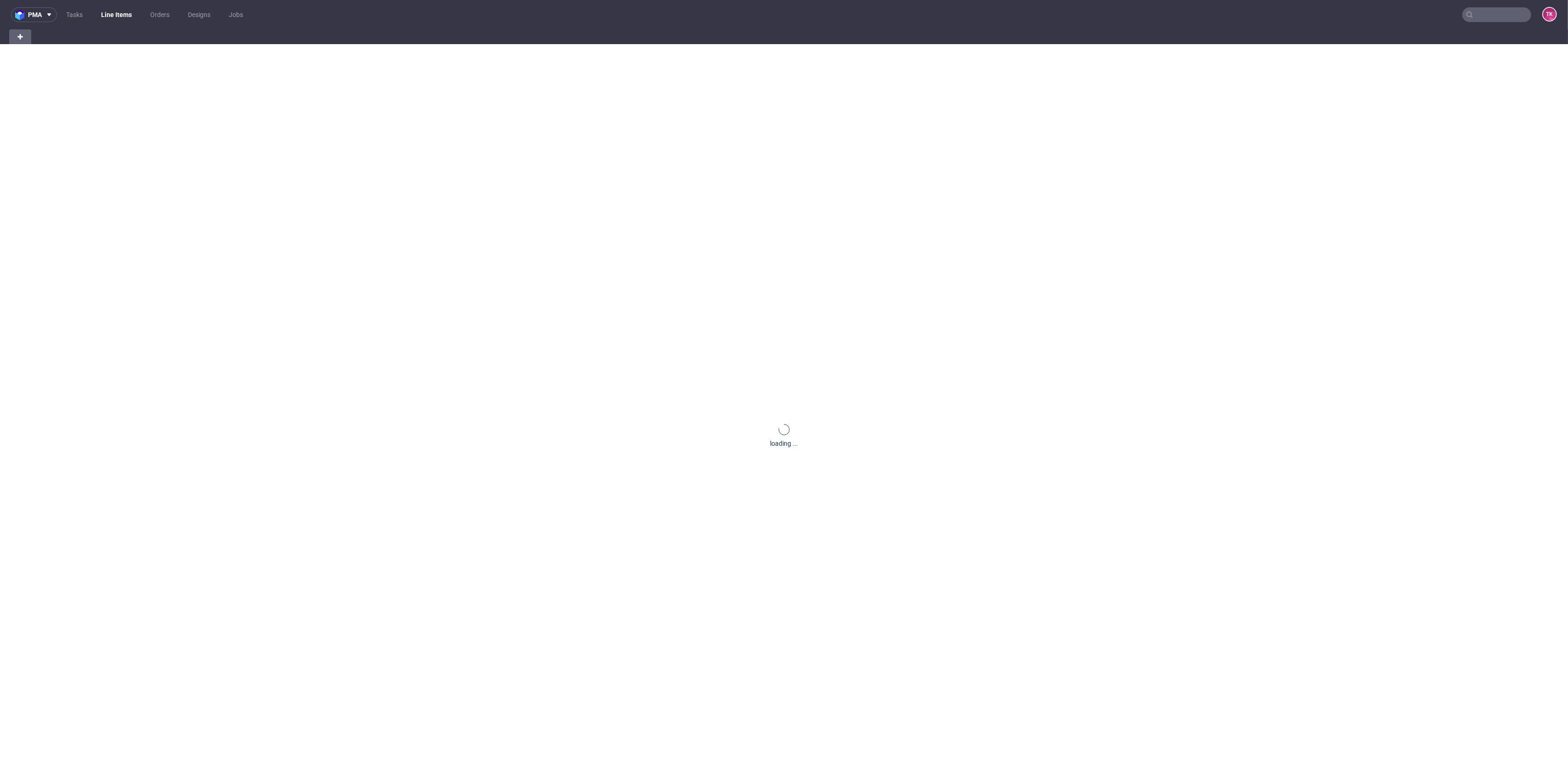
click at [109, 10] on link "Line Items" at bounding box center [116, 15] width 42 height 15
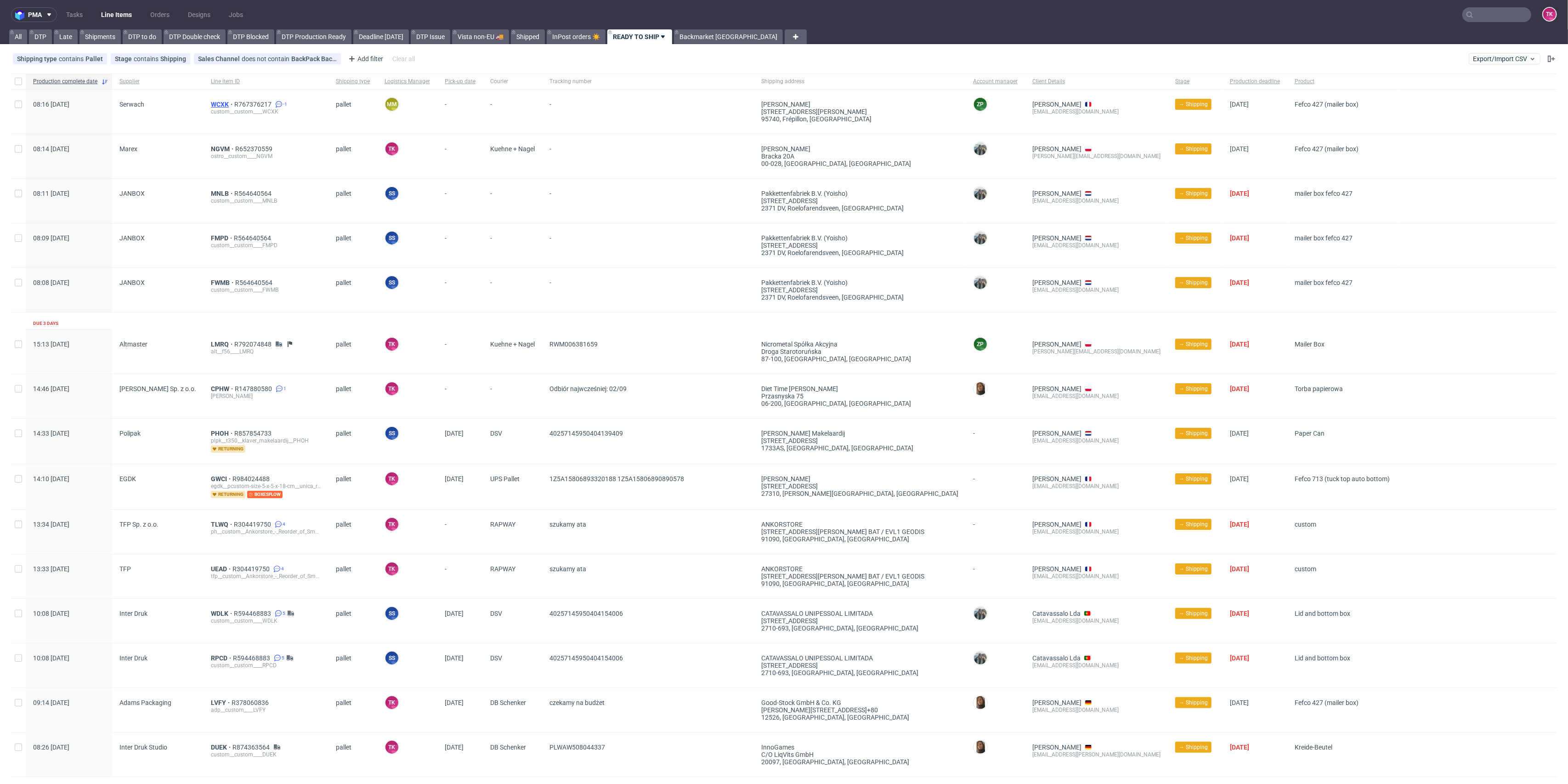
click at [219, 104] on span "WCXK" at bounding box center [222, 104] width 23 height 7
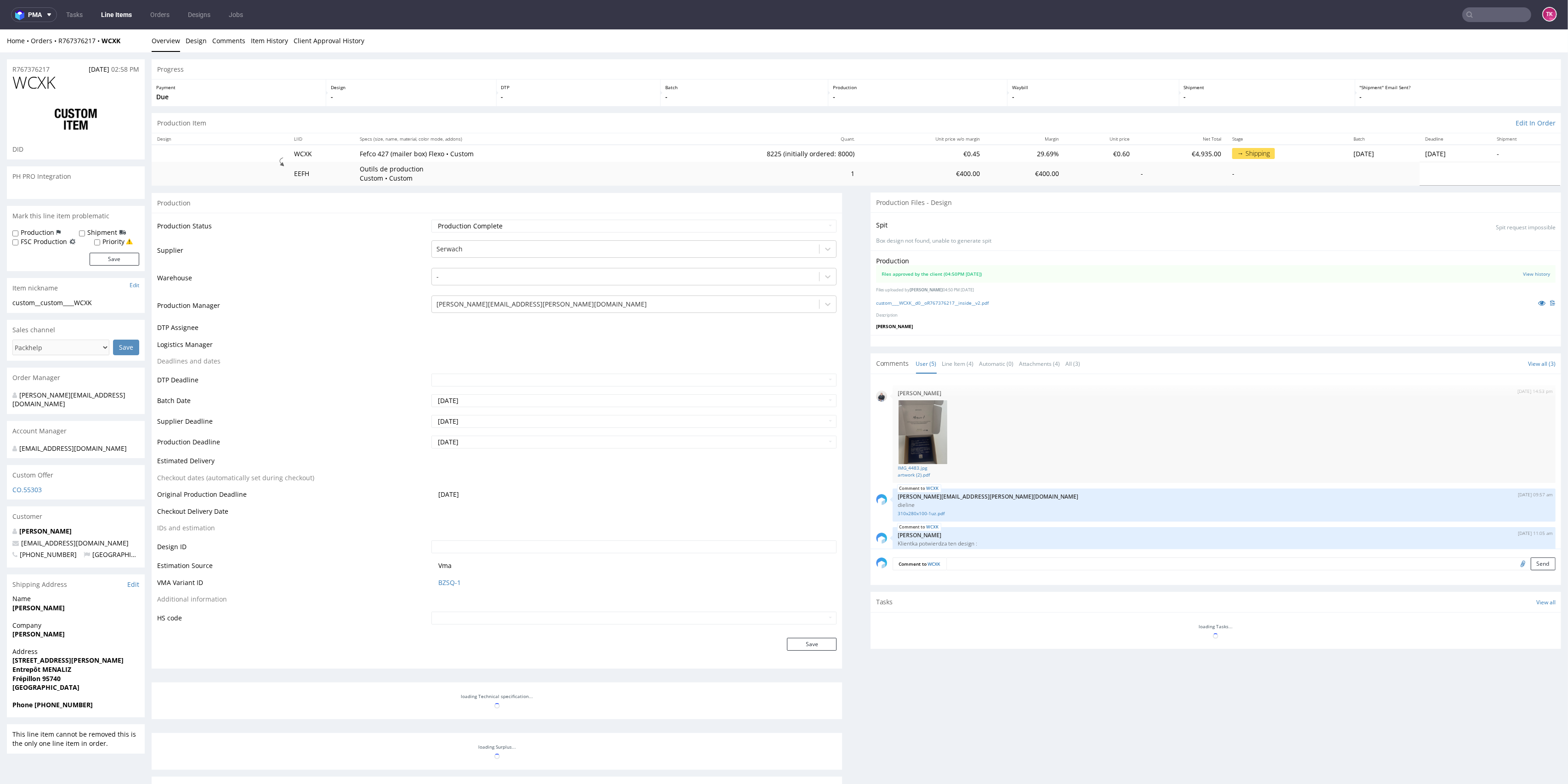
scroll to position [21, 0]
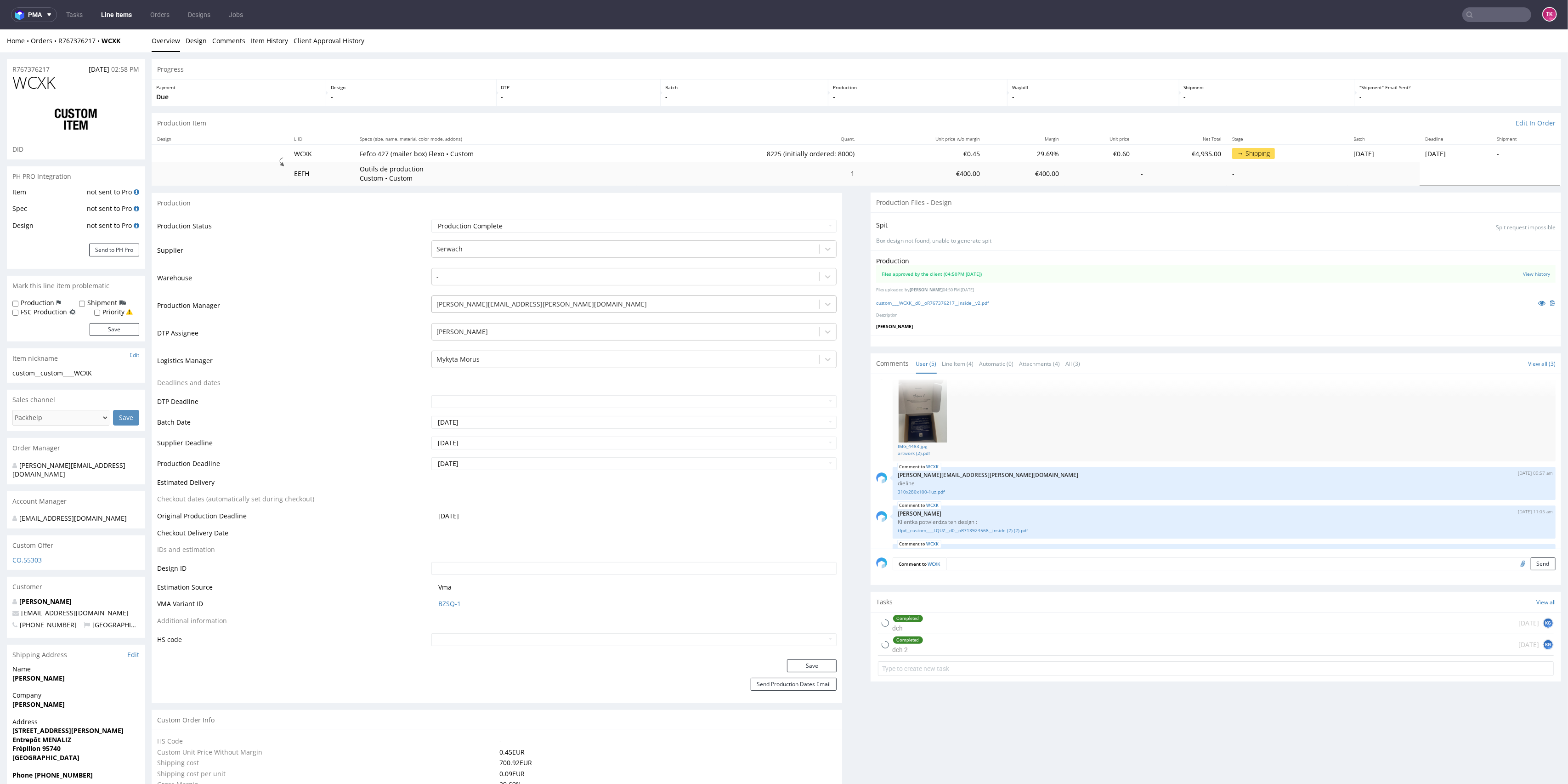
type input "8225"
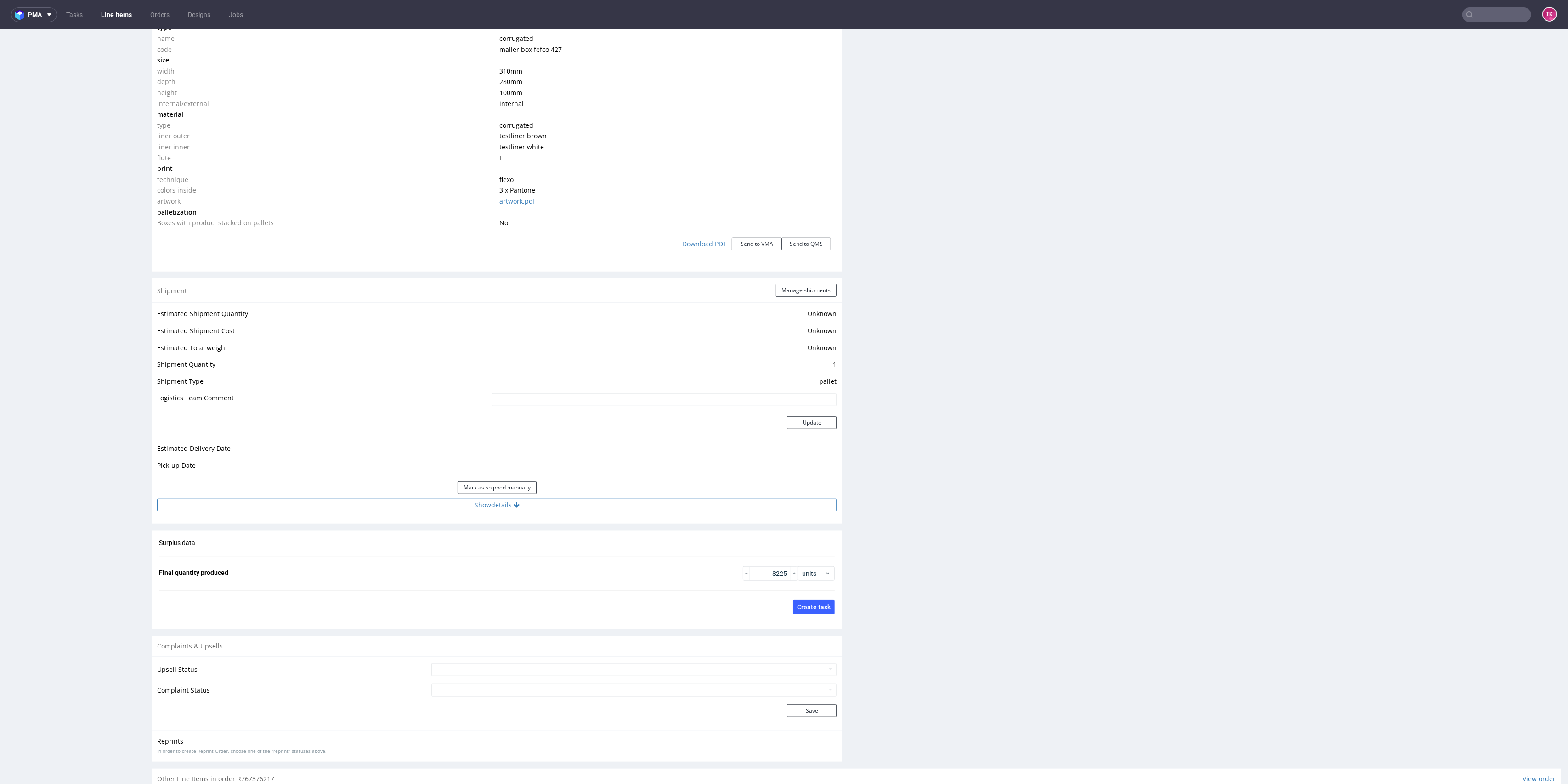
click at [634, 501] on button "Show details" at bounding box center [497, 505] width 679 height 13
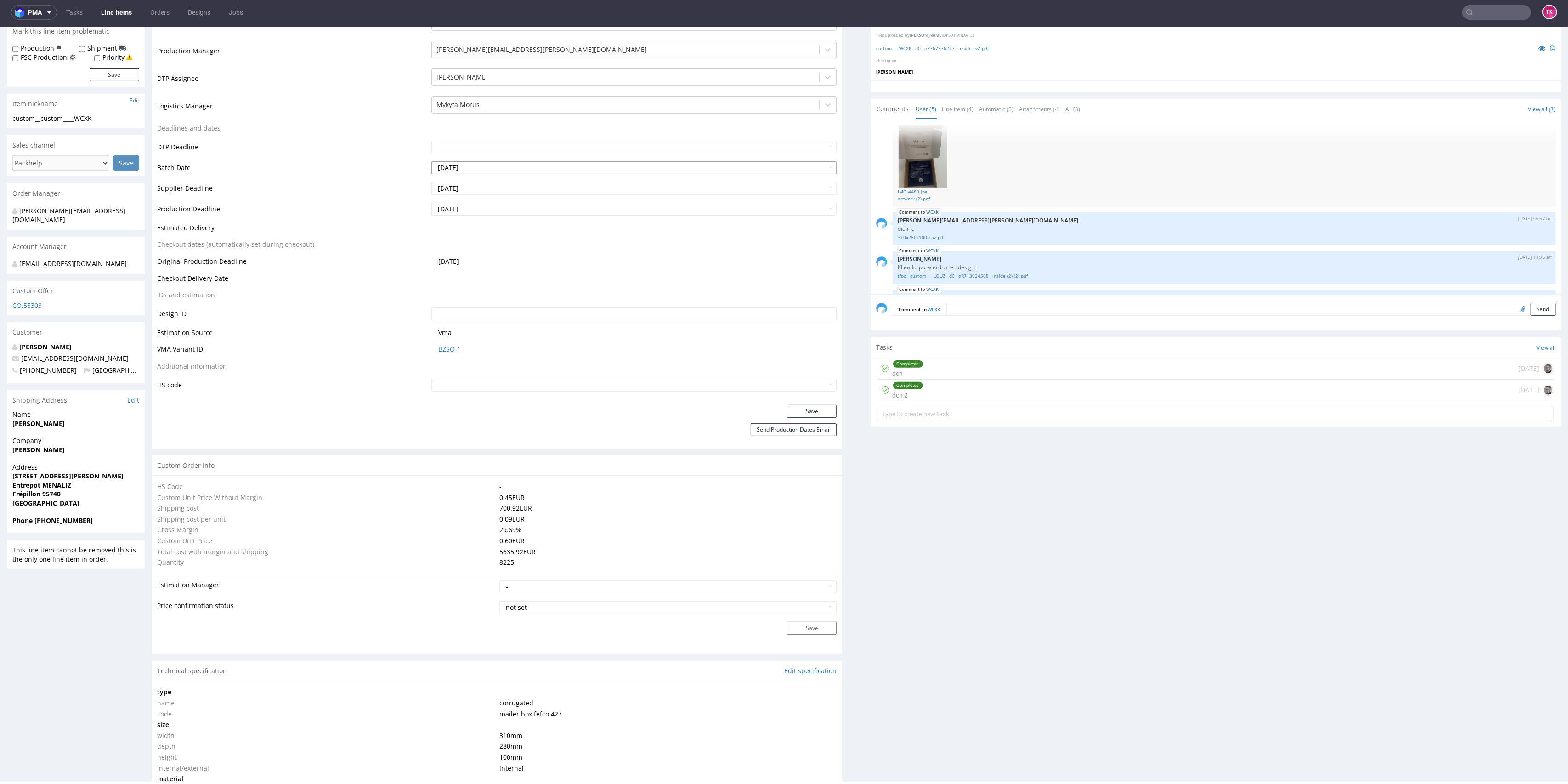
scroll to position [46, 0]
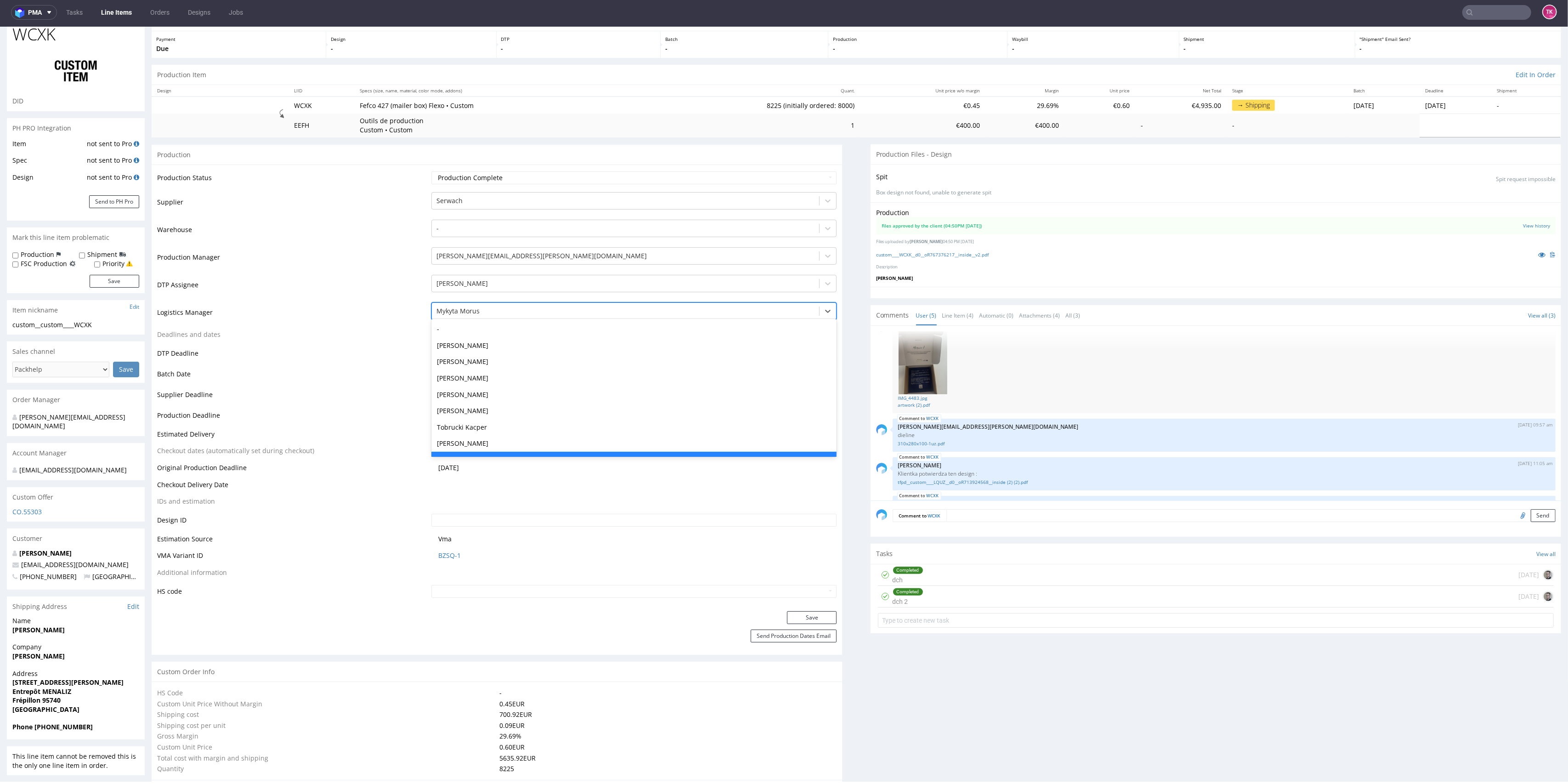
click at [496, 303] on div "Mykyta Morus" at bounding box center [634, 311] width 405 height 18
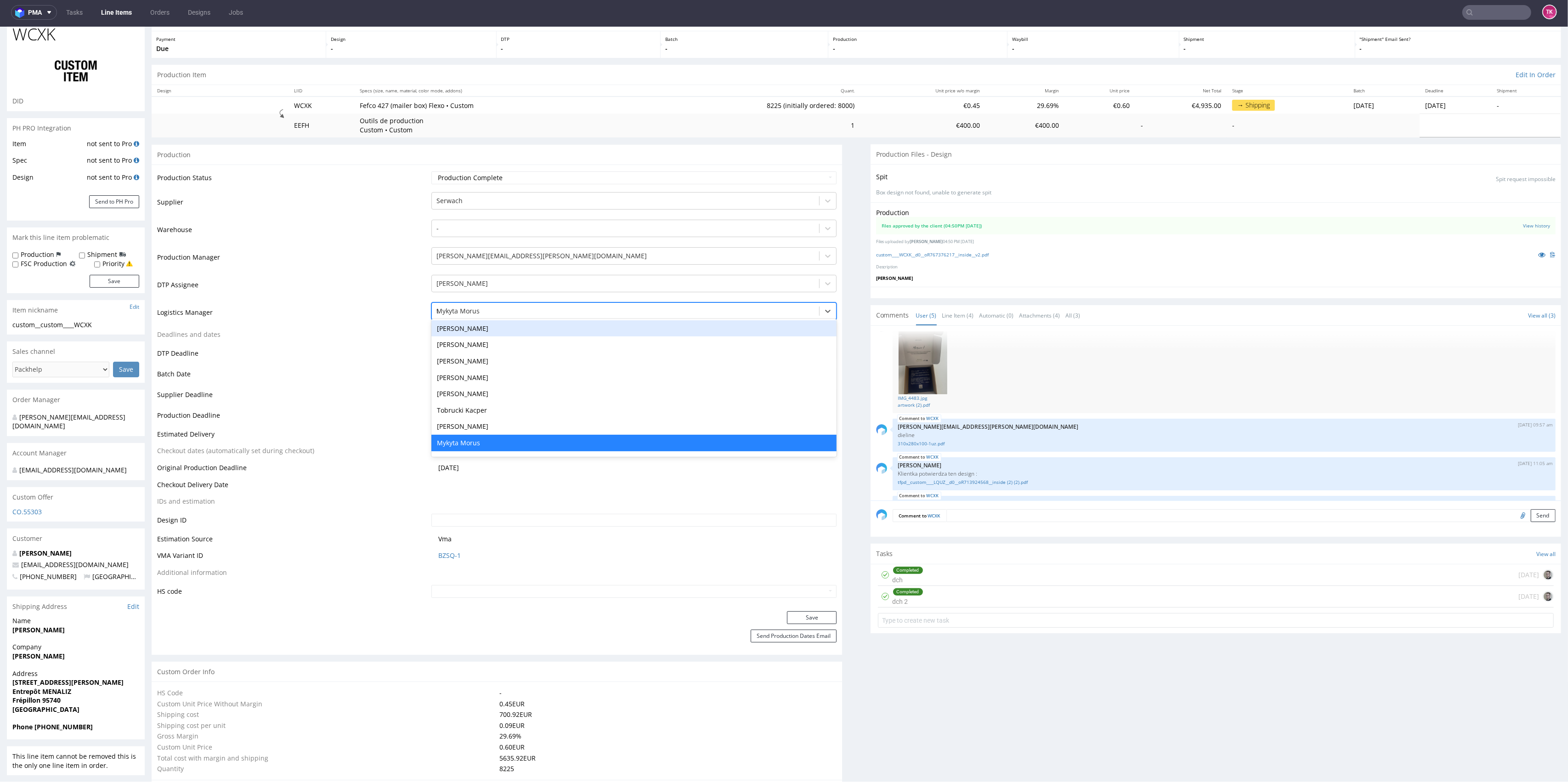
scroll to position [0, 0]
type input "tob"
drag, startPoint x: 511, startPoint y: 338, endPoint x: 502, endPoint y: 324, distance: 16.6
click at [506, 331] on table "Production Status Waiting for Artwork Waiting for Diecut Waiting for Mockup Wai…" at bounding box center [497, 384] width 679 height 428
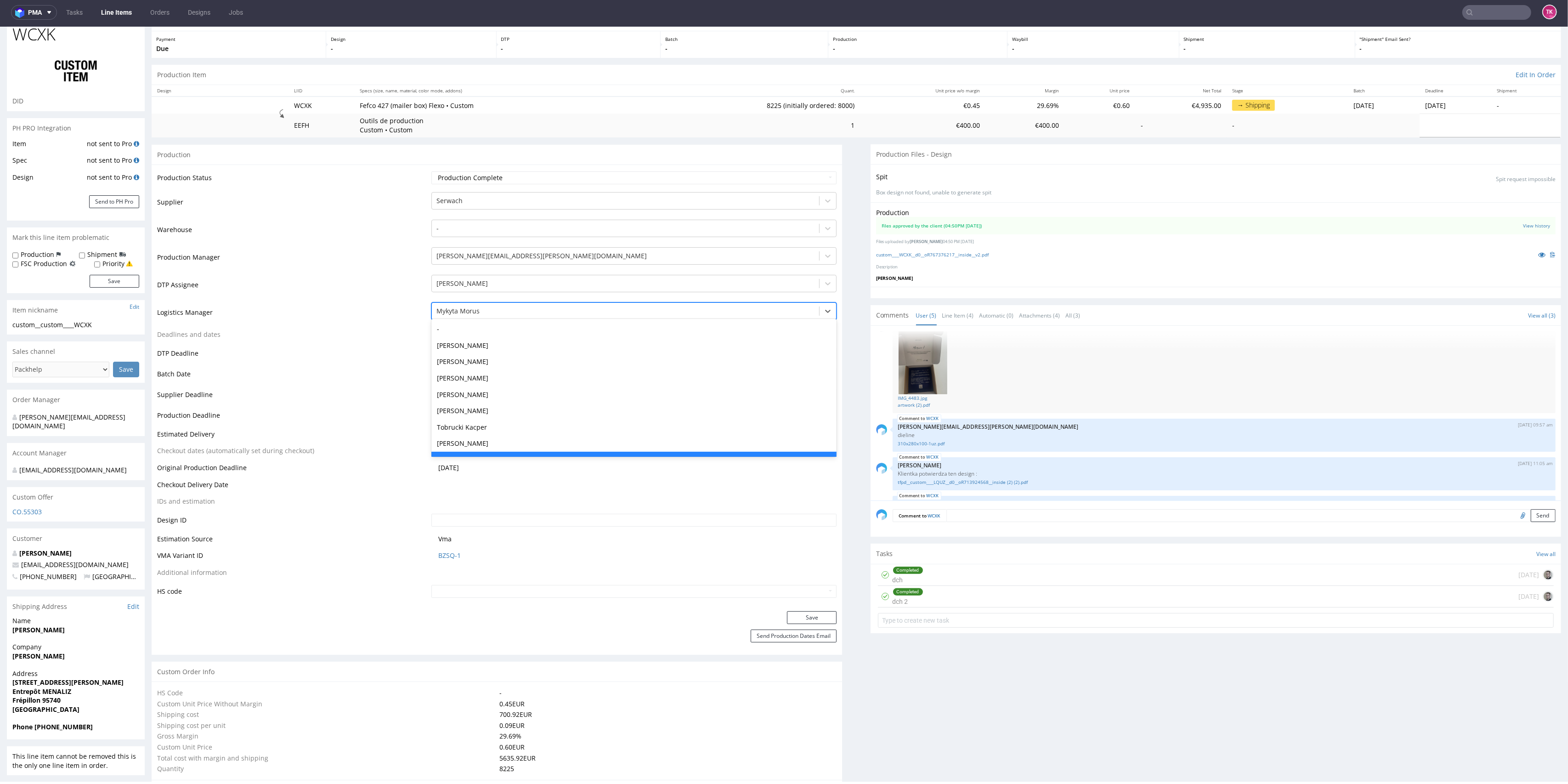
click at [507, 316] on div "Mykyta Morus" at bounding box center [625, 311] width 388 height 15
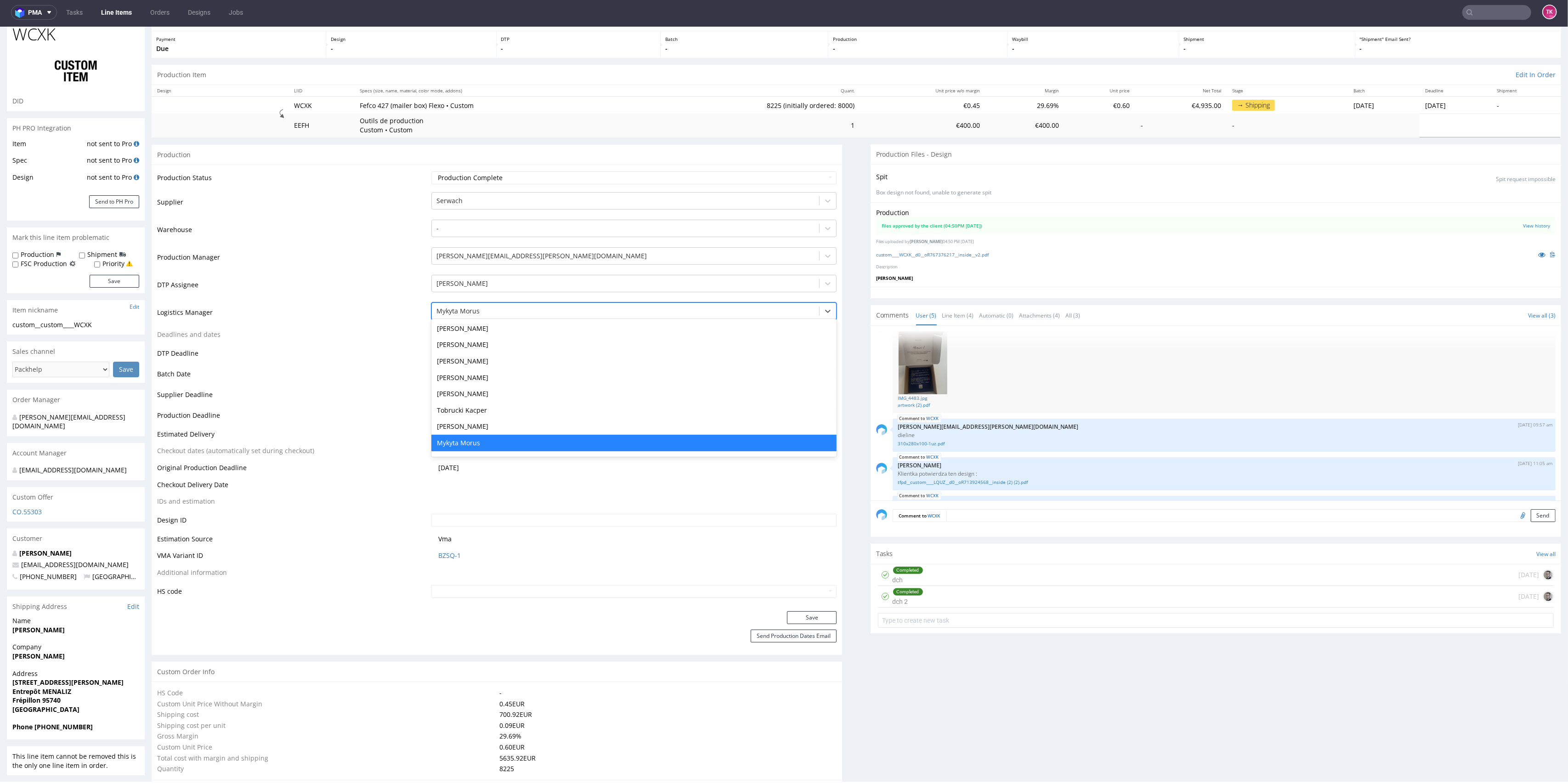
type input "t"
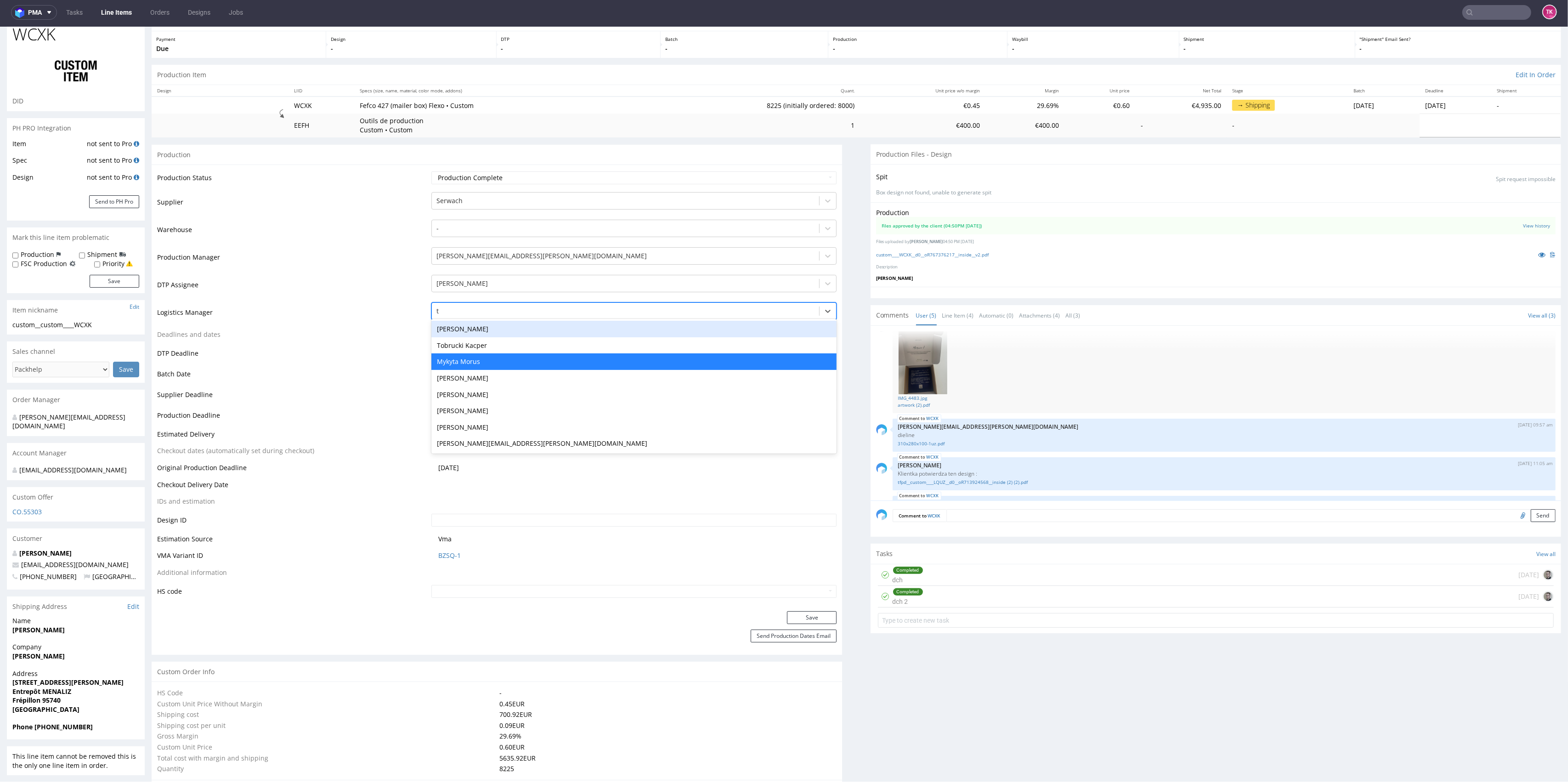
scroll to position [0, 0]
click at [469, 341] on div "Tobrucki Kacper" at bounding box center [634, 345] width 405 height 16
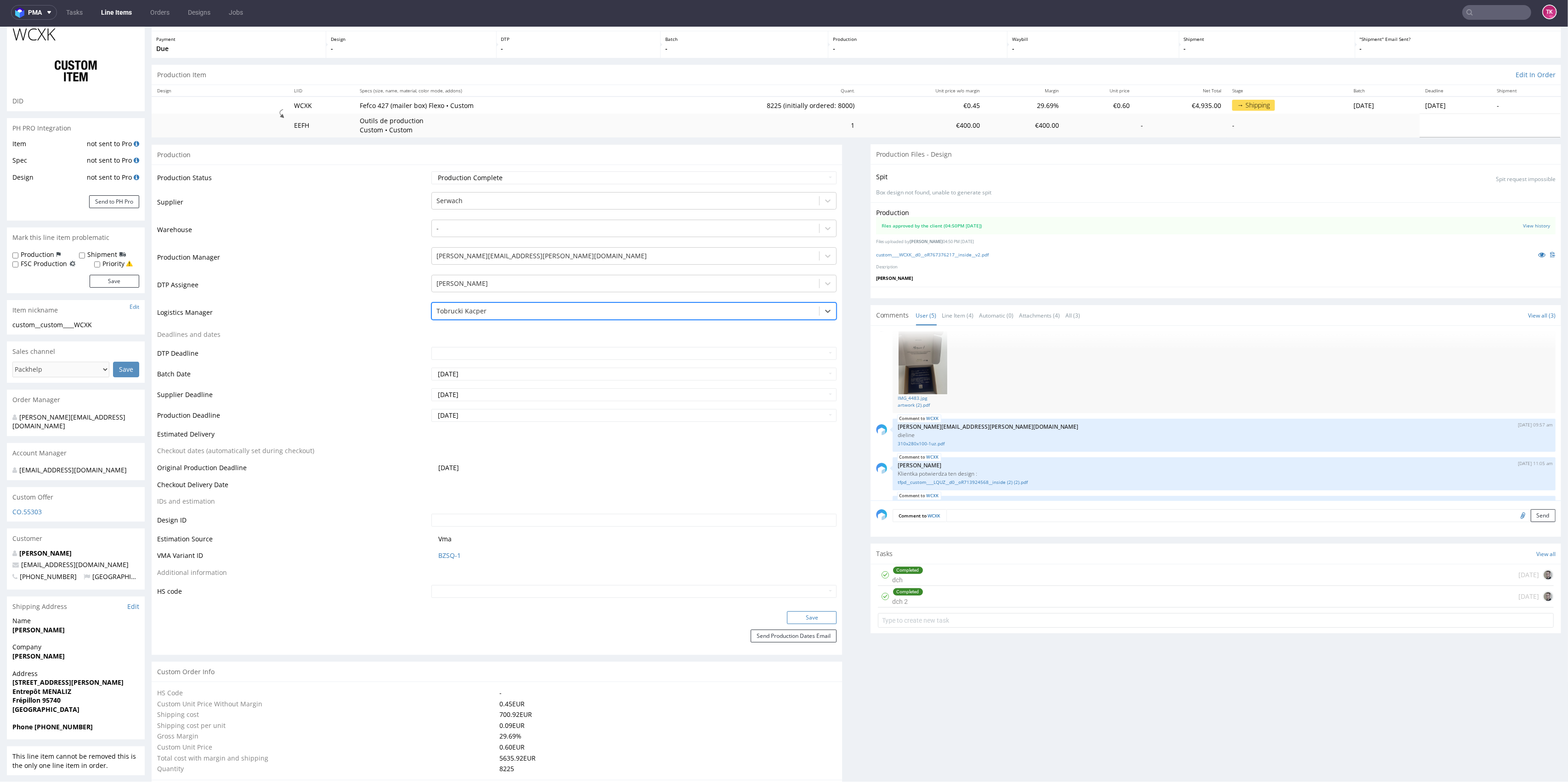
click at [797, 613] on button "Save" at bounding box center [812, 617] width 50 height 13
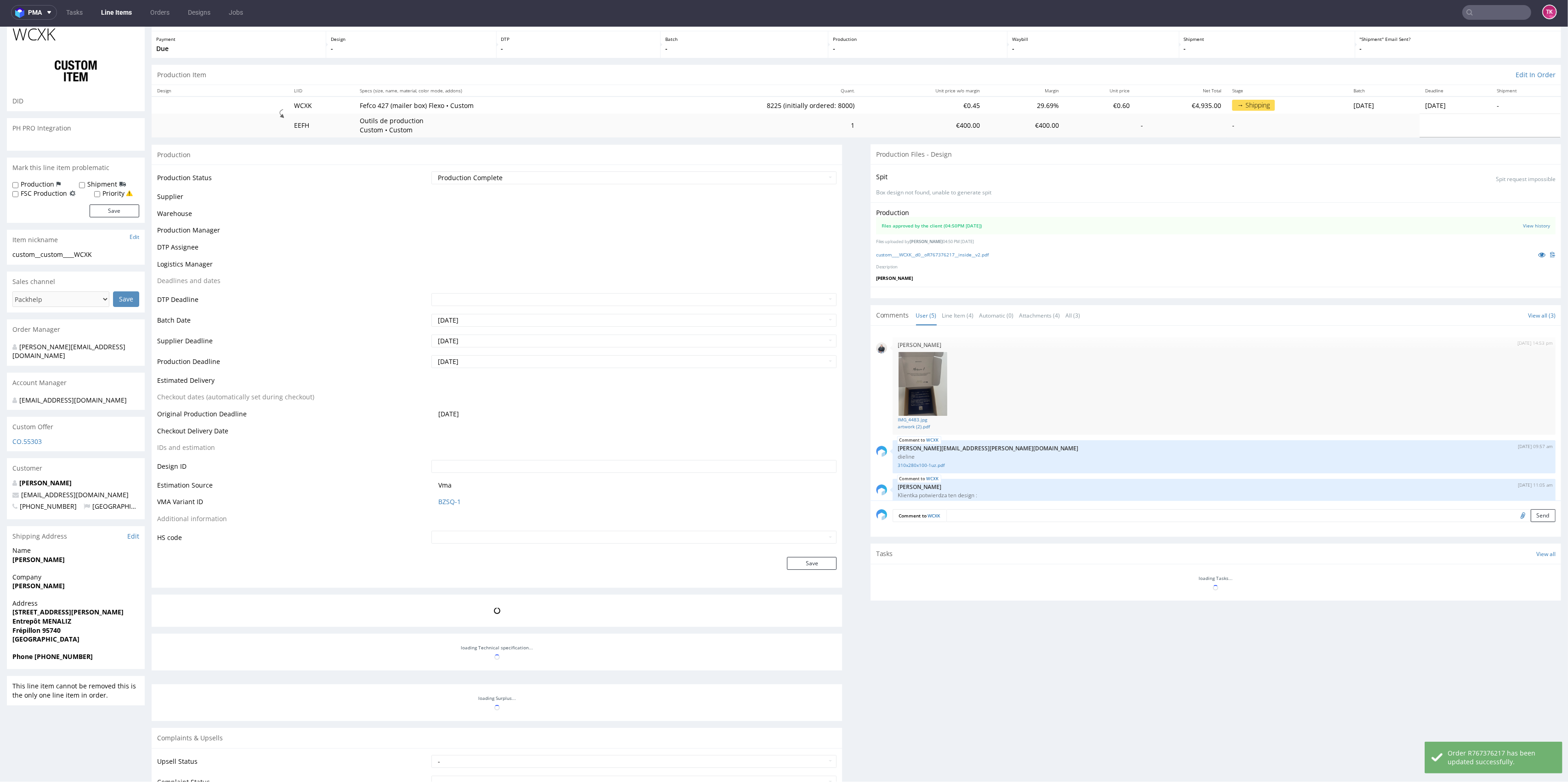
scroll to position [85, 0]
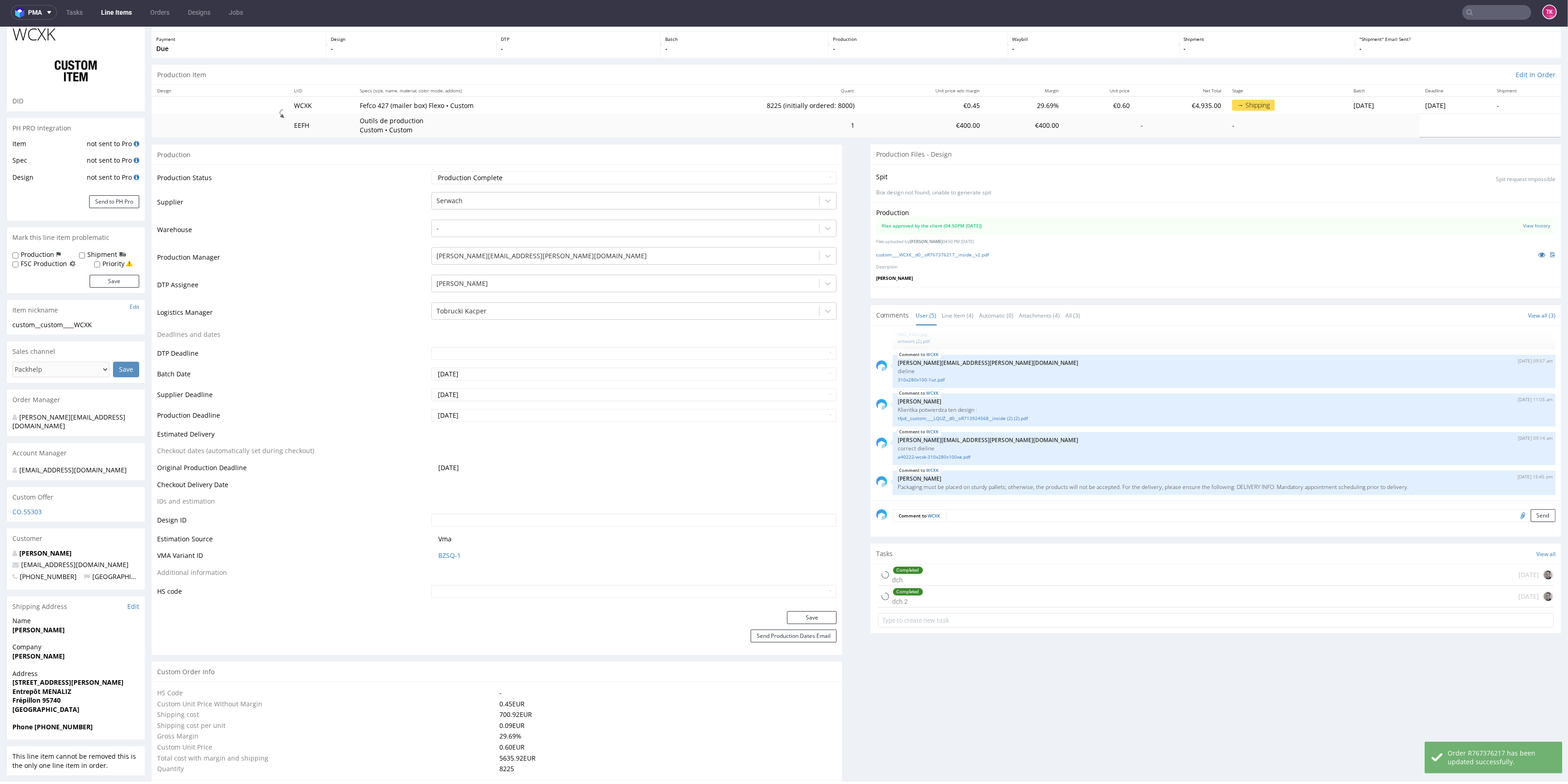
type input "8225"
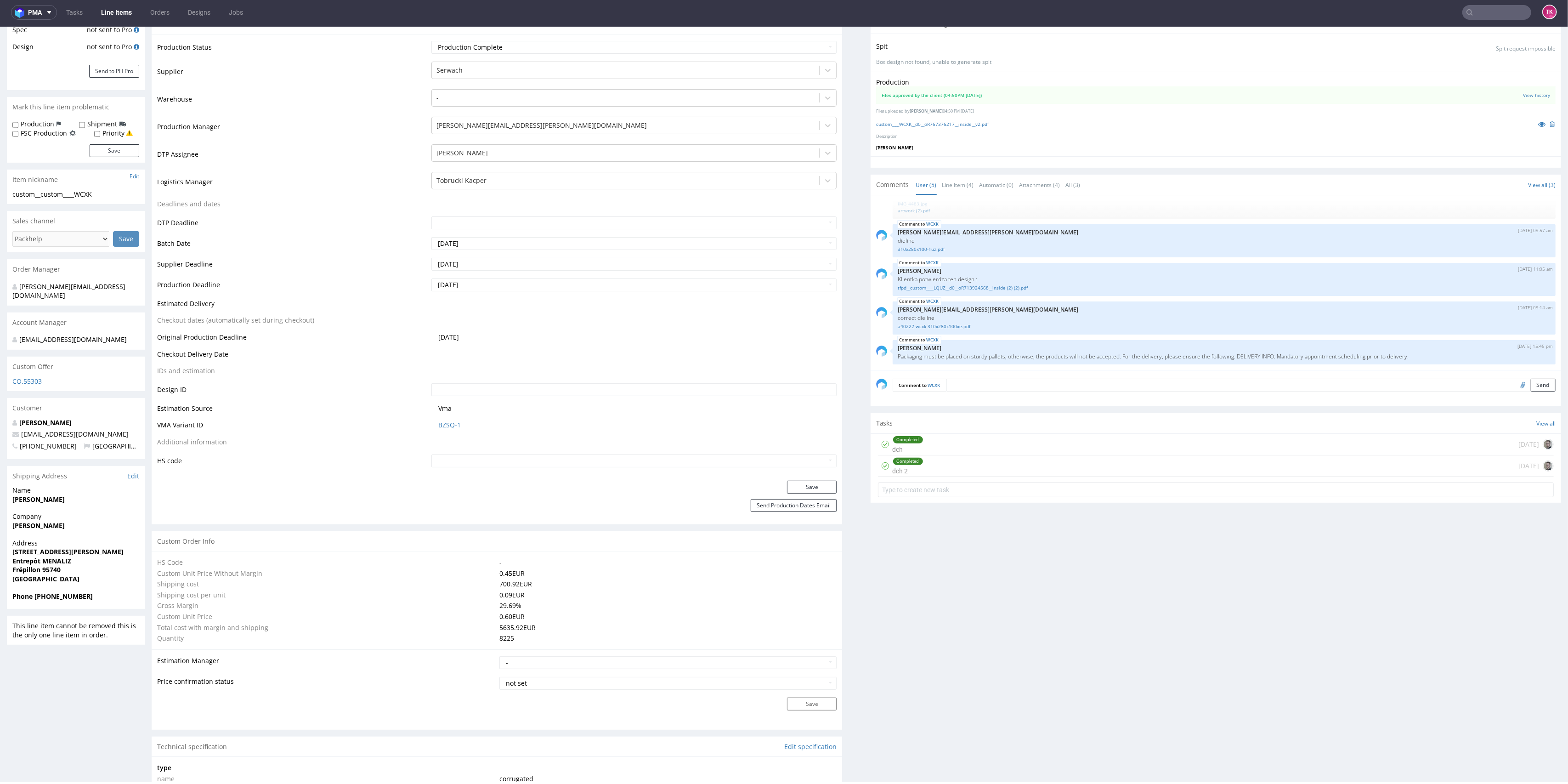
scroll to position [0, 0]
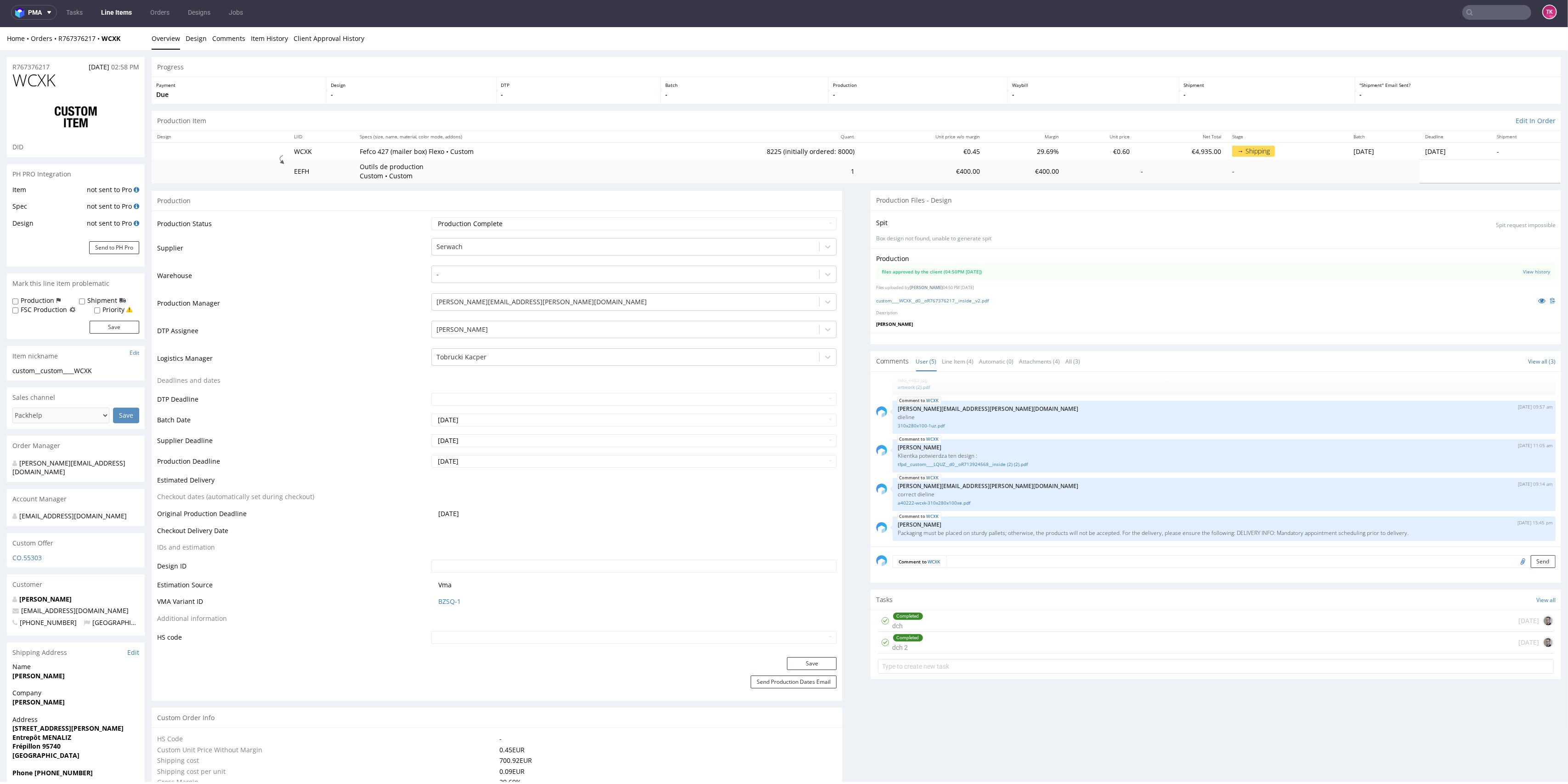
drag, startPoint x: 89, startPoint y: 512, endPoint x: 60, endPoint y: 534, distance: 36.4
click at [7, 509] on div "zuzanna.pawlicka-sabak@packhelp.com" at bounding box center [75, 517] width 138 height 18
drag, startPoint x: 63, startPoint y: 606, endPoint x: 7, endPoint y: 606, distance: 56.0
click at [7, 606] on div "Clara Lizier c.lizier@beautigloo.fr +33778205856 France" at bounding box center [75, 615] width 138 height 41
copy span "c.lizier@beautigloo.fr"
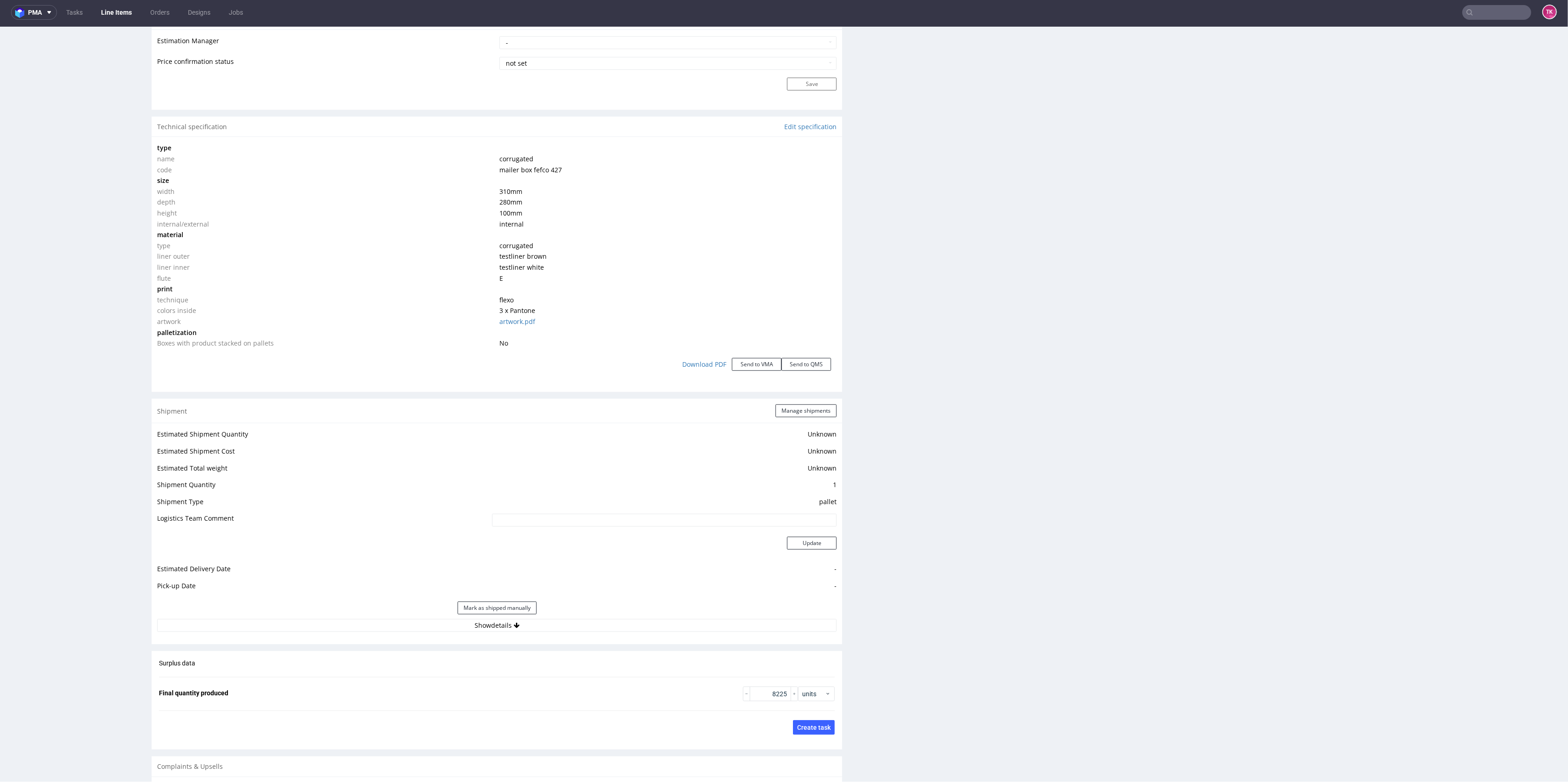
scroll to position [979, 0]
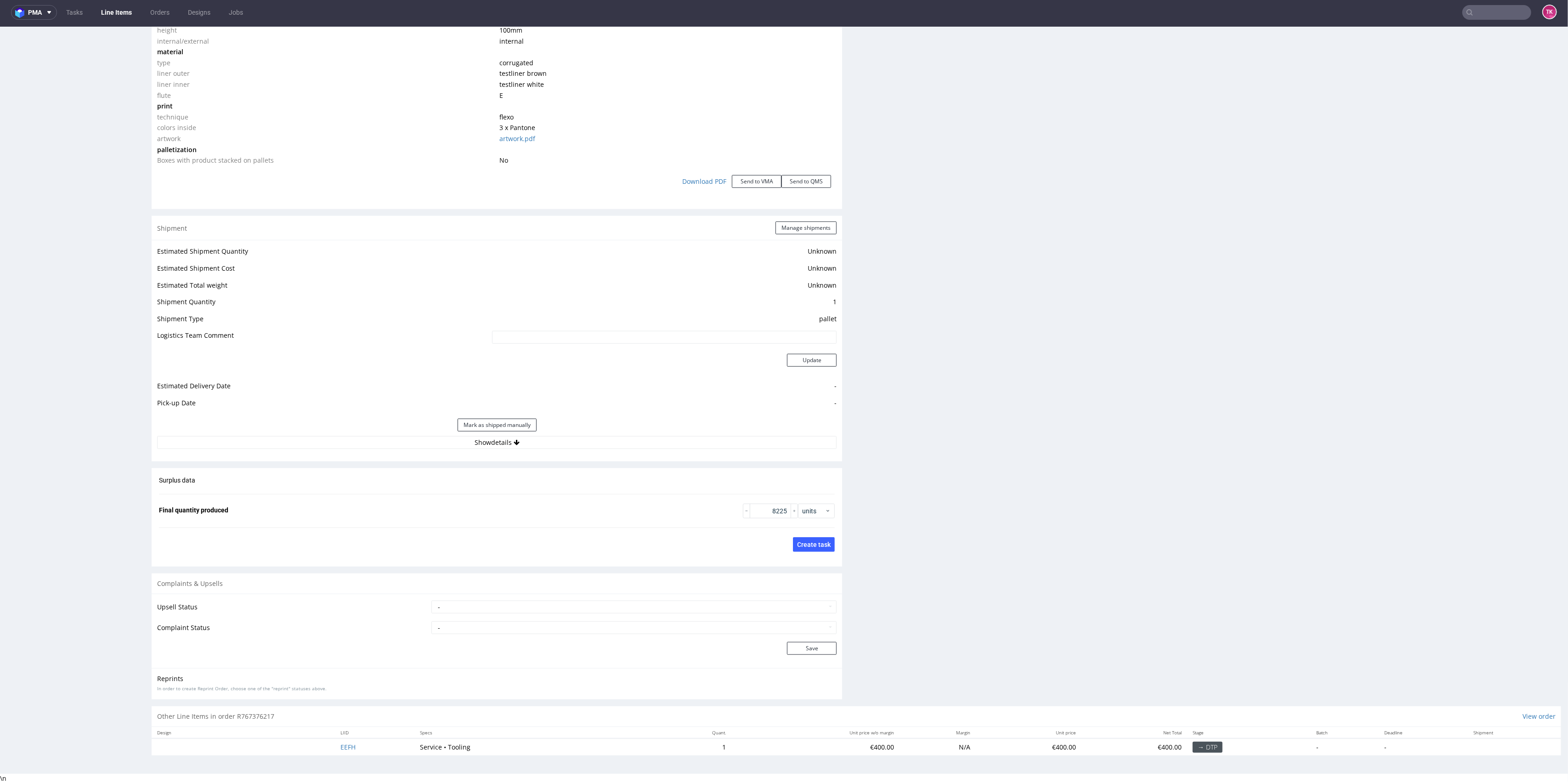
drag, startPoint x: 633, startPoint y: 450, endPoint x: 627, endPoint y: 433, distance: 18.0
click at [632, 447] on div "Estimated Shipment Quantity Unknown Estimated Shipment Cost Unknown Estimated T…" at bounding box center [497, 347] width 690 height 214
click at [627, 433] on div "Mark as shipped manually" at bounding box center [497, 425] width 679 height 22
click at [629, 438] on button "Show details" at bounding box center [497, 442] width 679 height 13
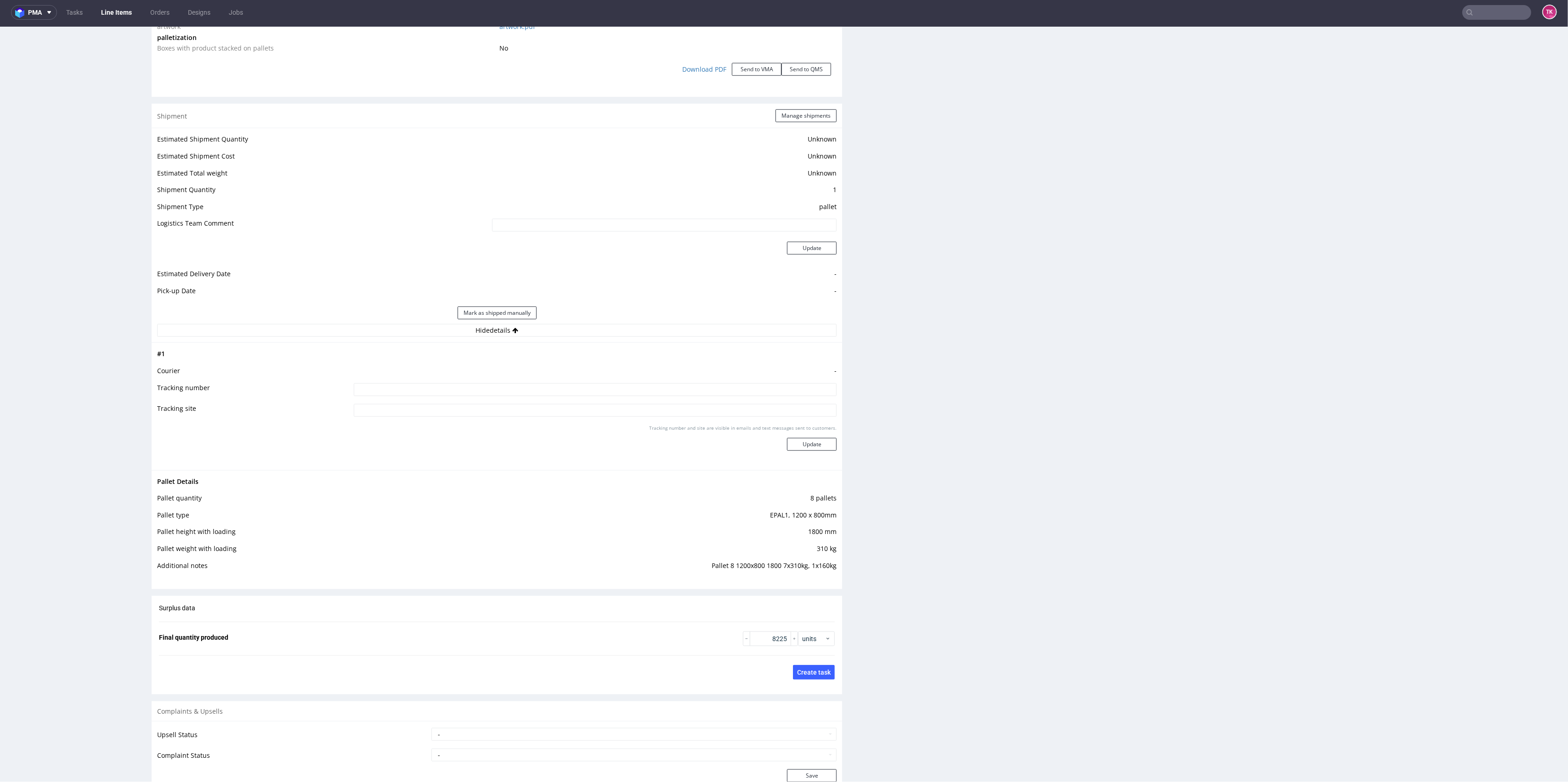
scroll to position [1219, 0]
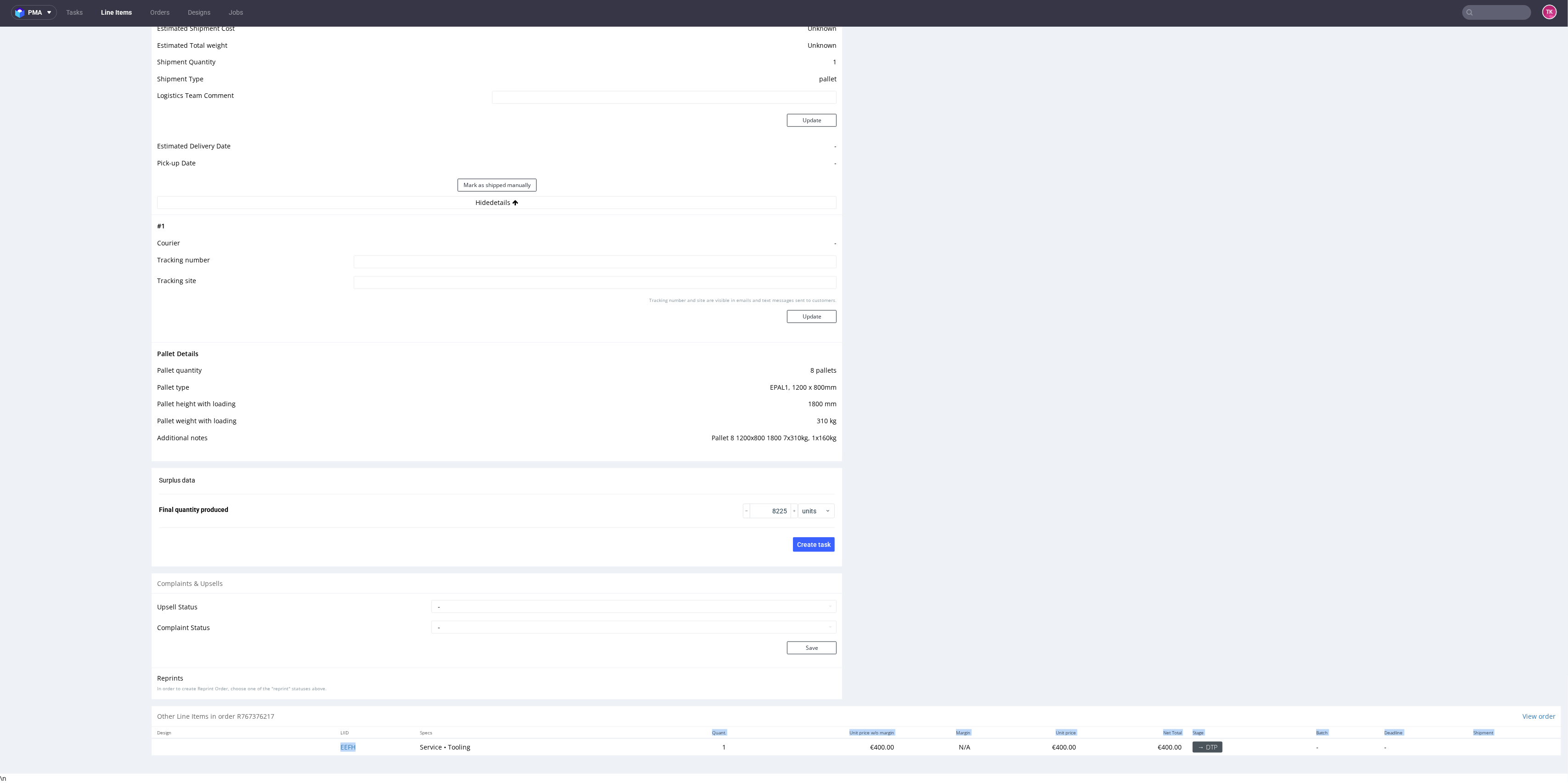
drag, startPoint x: 389, startPoint y: 742, endPoint x: 514, endPoint y: 732, distance: 125.4
click at [513, 733] on table "Design LIID Specs Quant. Unit price w/o margin Margin Unit price Net Total Stag…" at bounding box center [856, 741] width 1410 height 29
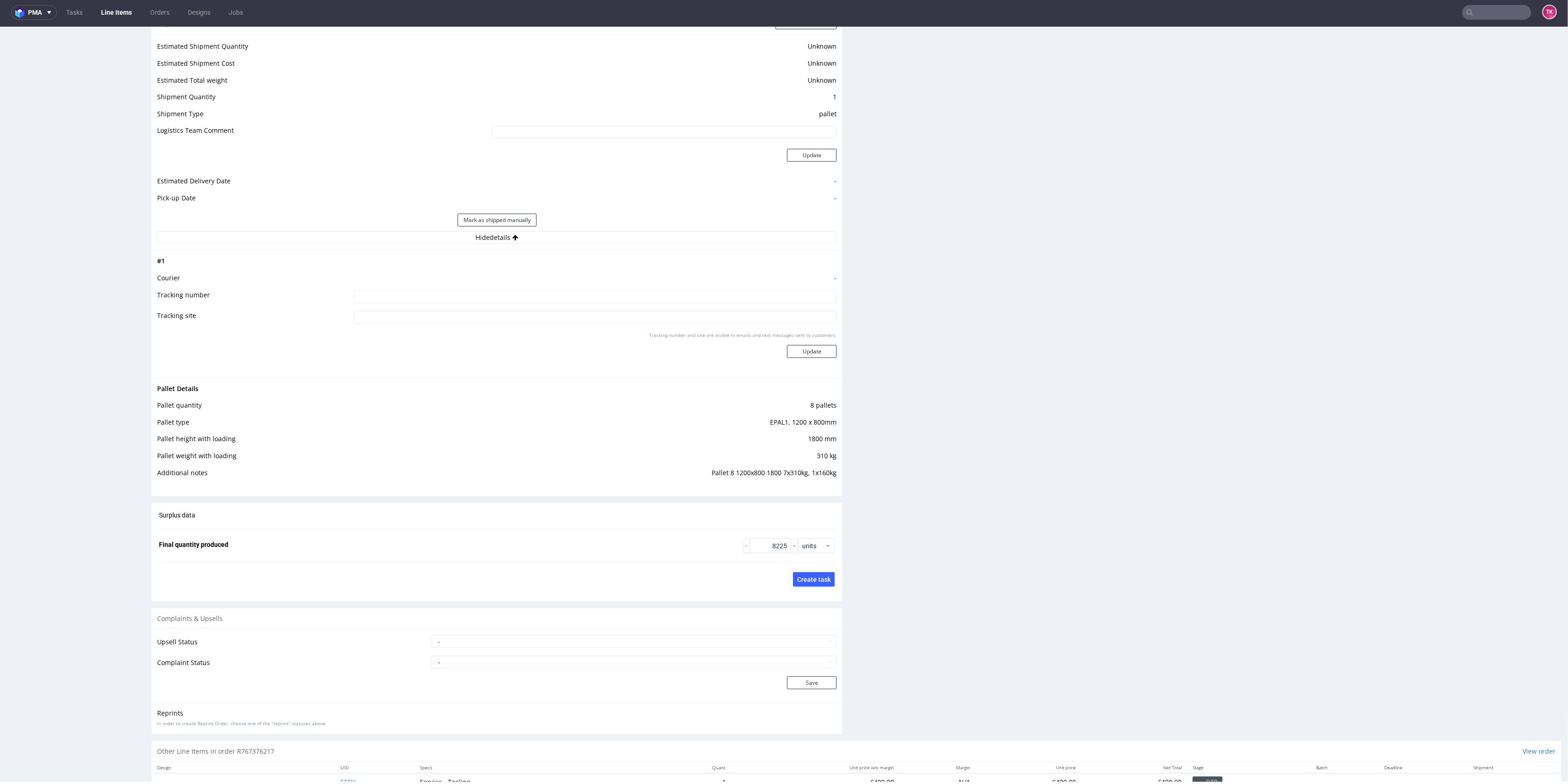
scroll to position [0, 0]
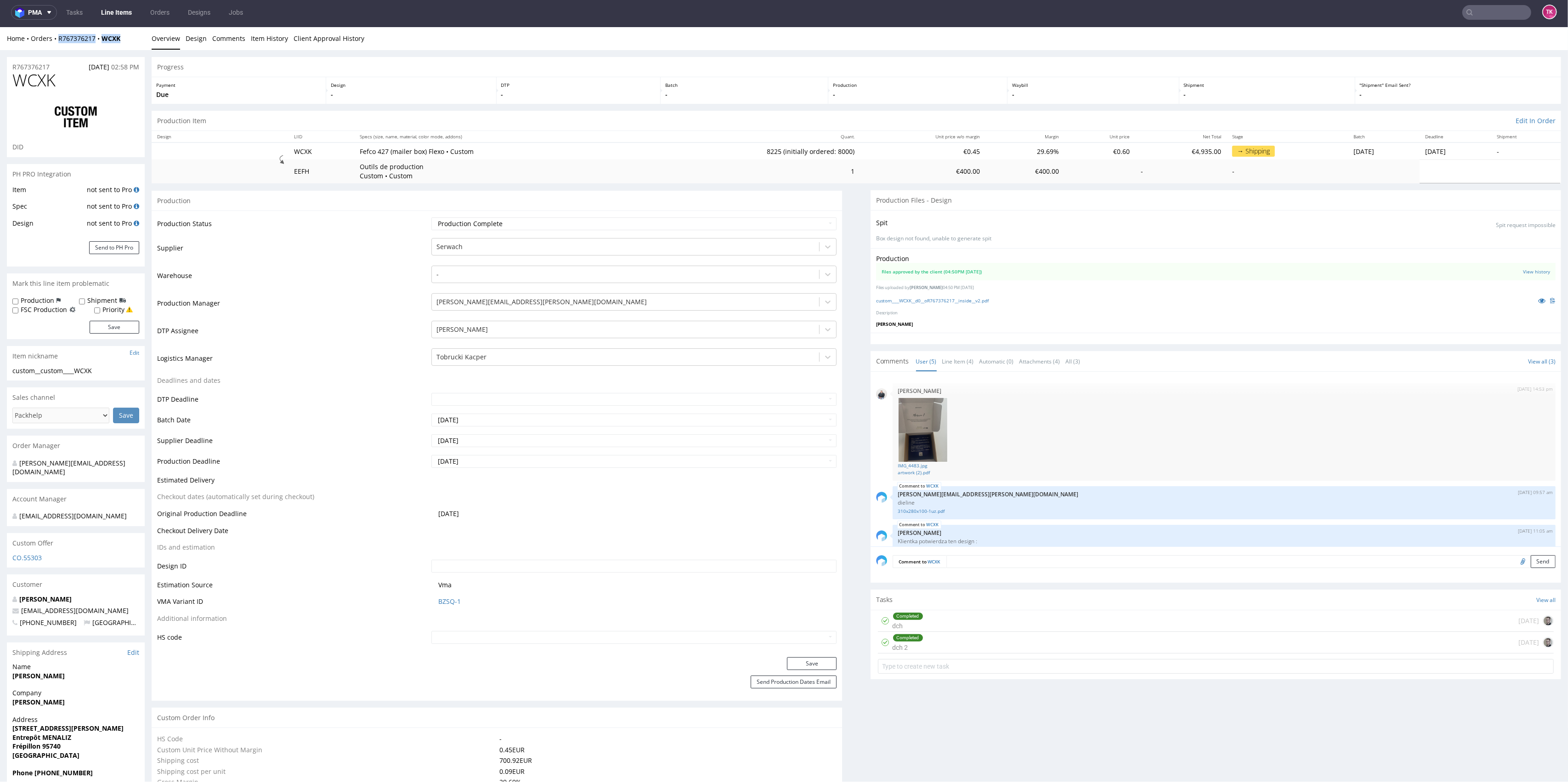
drag, startPoint x: 125, startPoint y: 35, endPoint x: 59, endPoint y: 48, distance: 67.3
click at [55, 44] on div "Home Orders R767376217 WCXK Overview Design Comments Item History Client Approv…" at bounding box center [784, 39] width 1568 height 23
copy div "R767376217 WCXK"
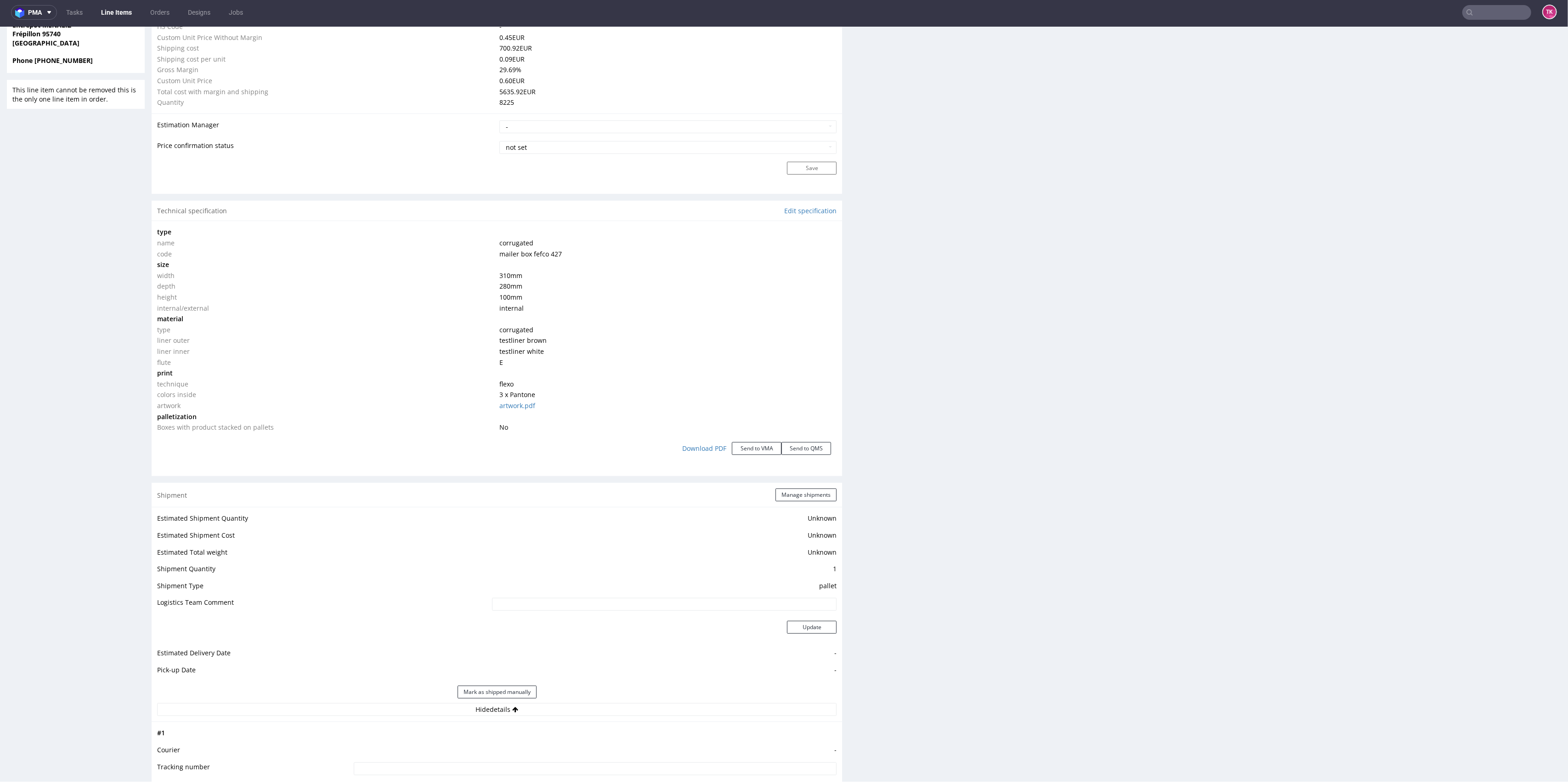
scroll to position [673, 0]
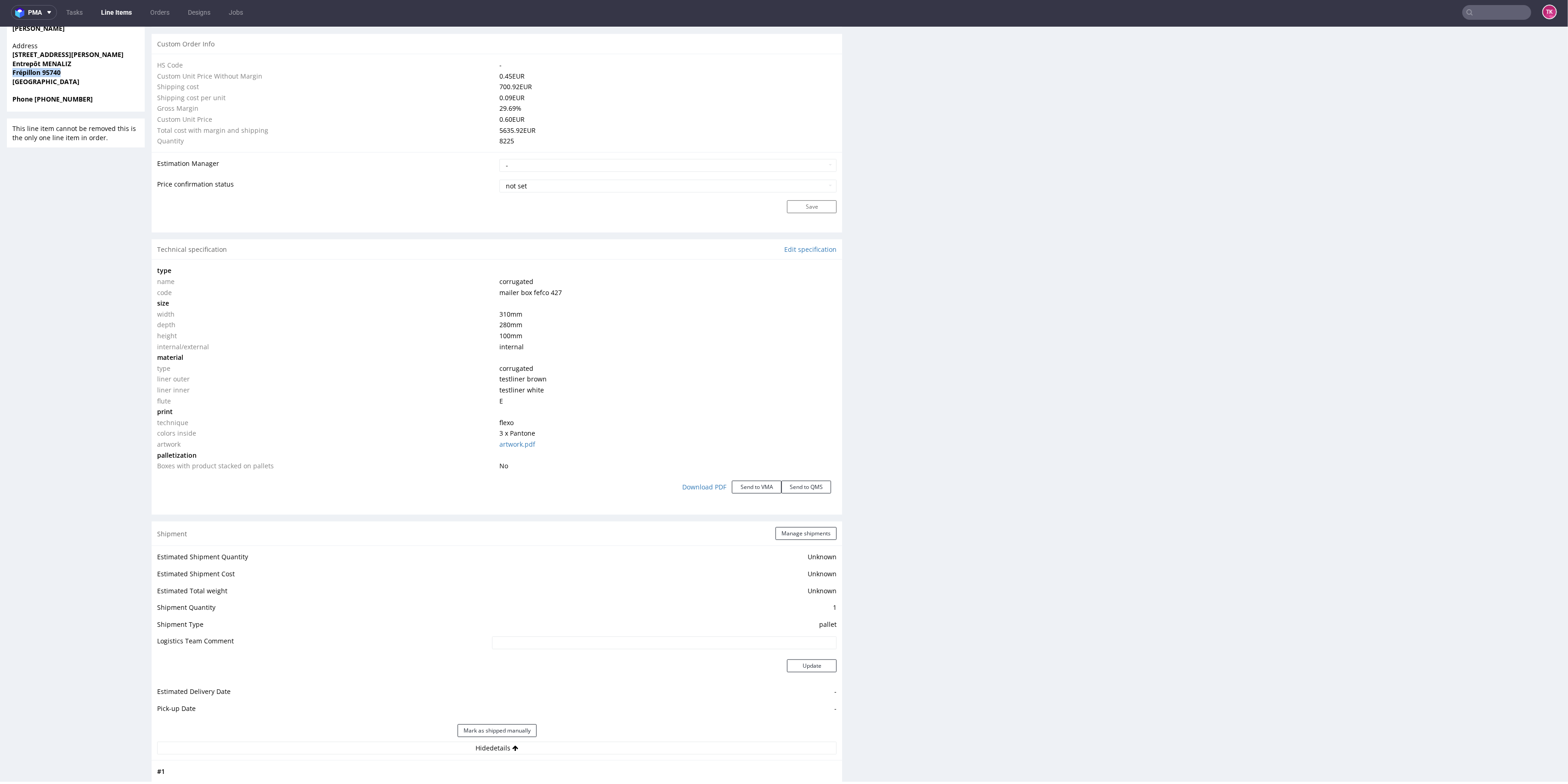
drag, startPoint x: 9, startPoint y: 71, endPoint x: 80, endPoint y: 73, distance: 71.0
click at [80, 73] on div "Address 7 avenue Louis Blériot Entrepôt MENALIZ Frépillon 95740 France" at bounding box center [75, 68] width 138 height 54
copy strong "Frépillon 95740"
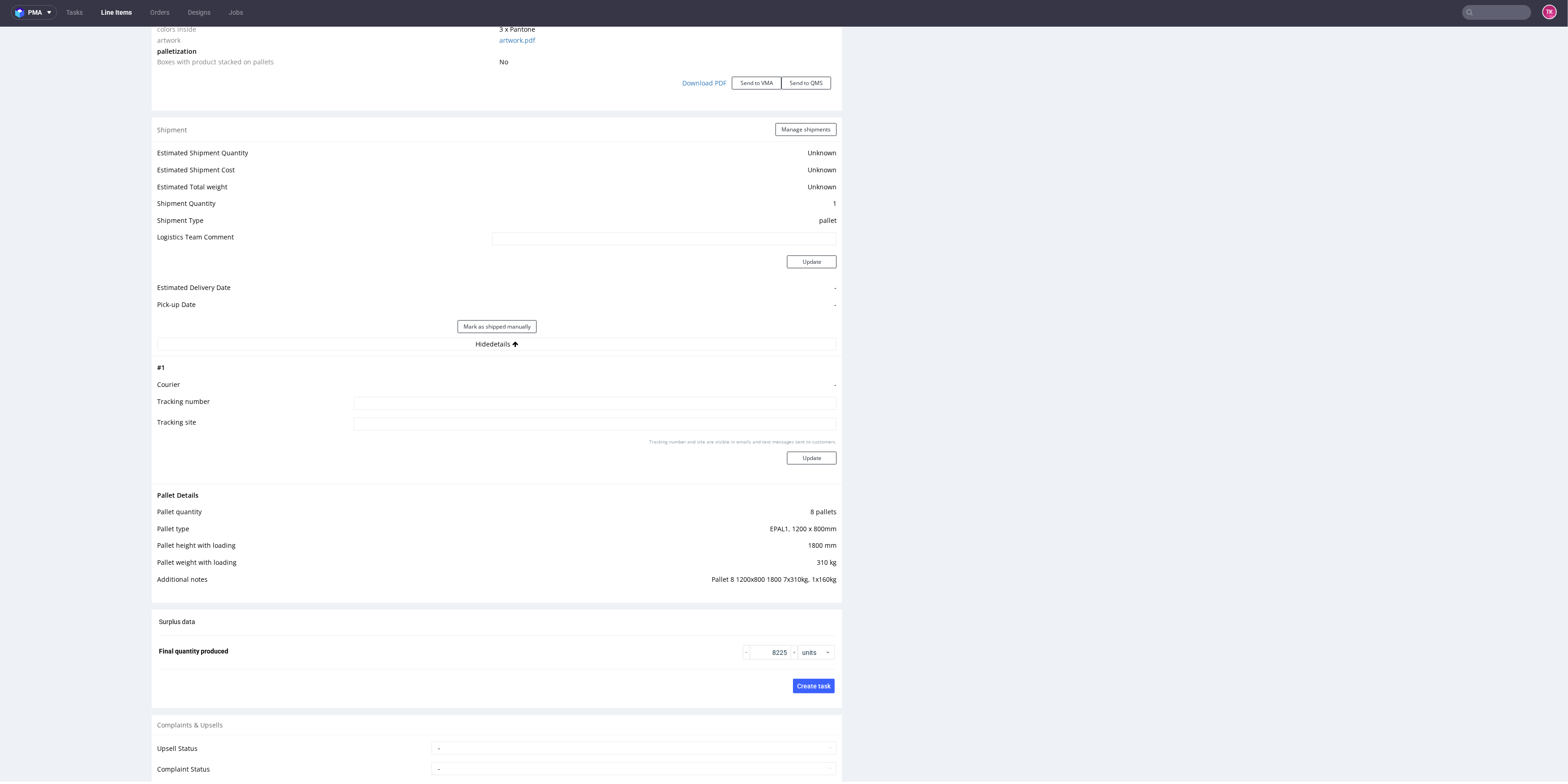
scroll to position [1219, 0]
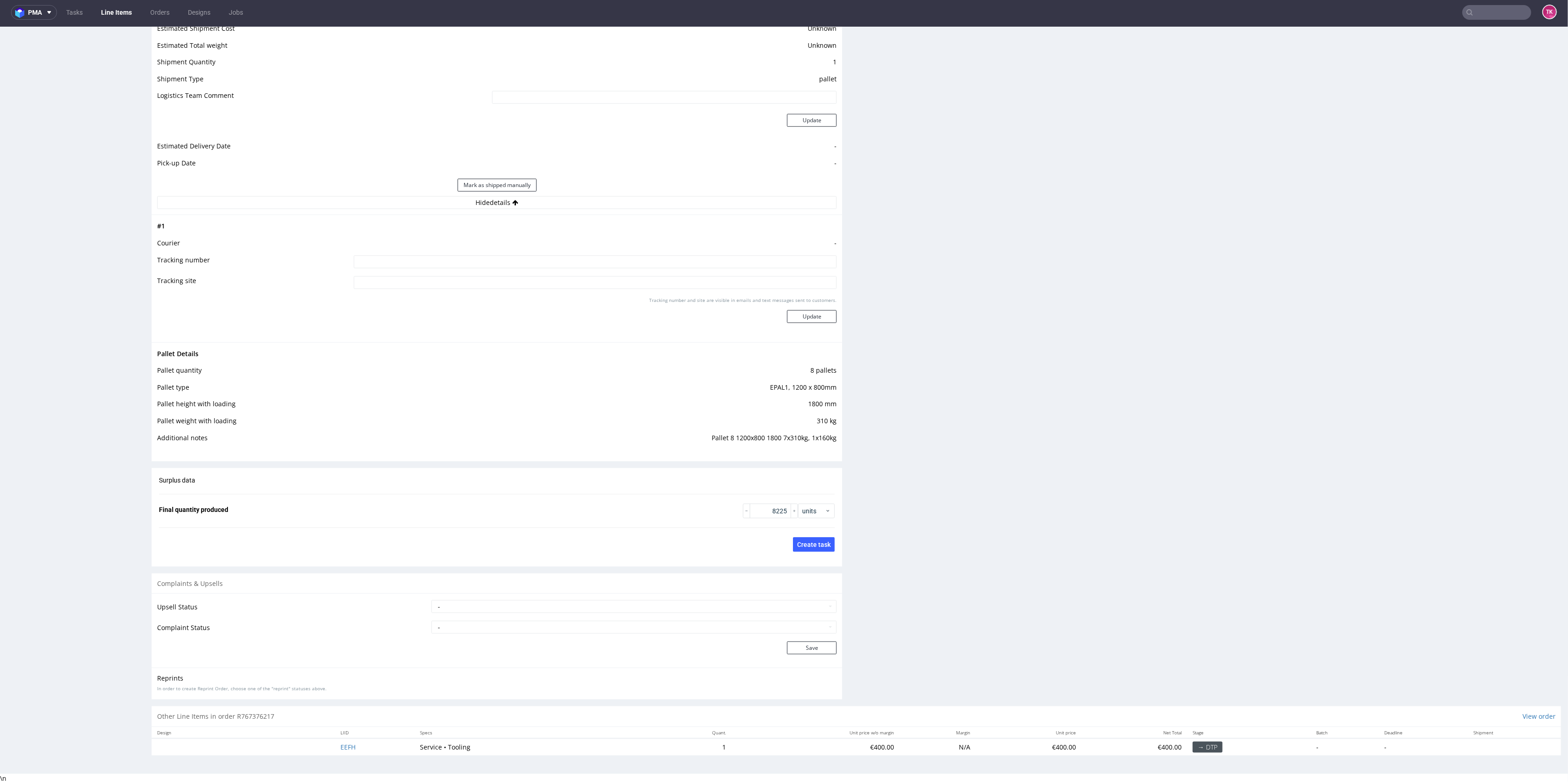
click at [1493, 10] on input "text" at bounding box center [1496, 12] width 69 height 15
paste input "PLWAW508041872"
type input "PLWAW508041872"
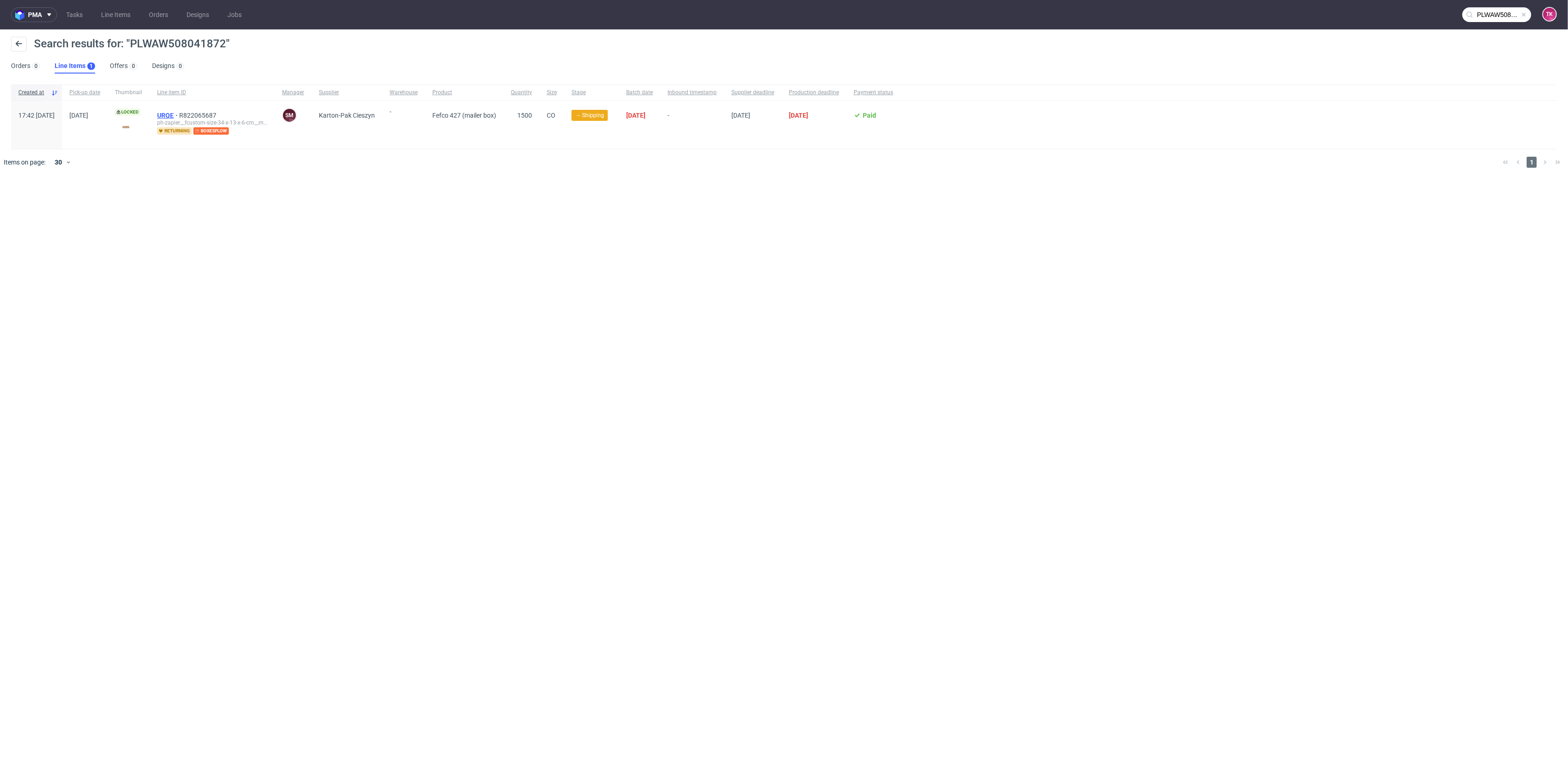
click at [179, 113] on span "URQE" at bounding box center [168, 115] width 22 height 7
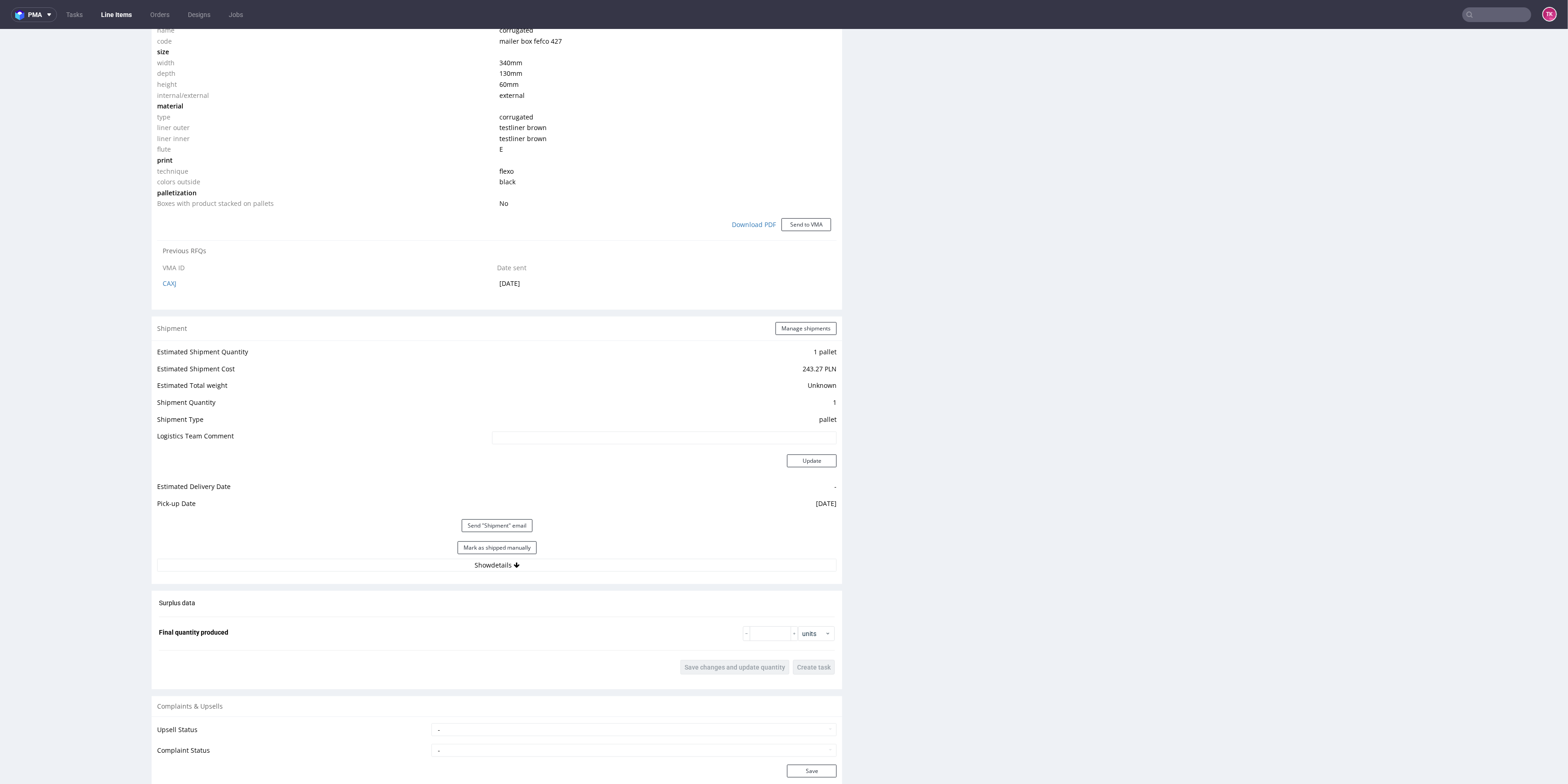
drag, startPoint x: 1552, startPoint y: 253, endPoint x: 1563, endPoint y: 612, distance: 359.2
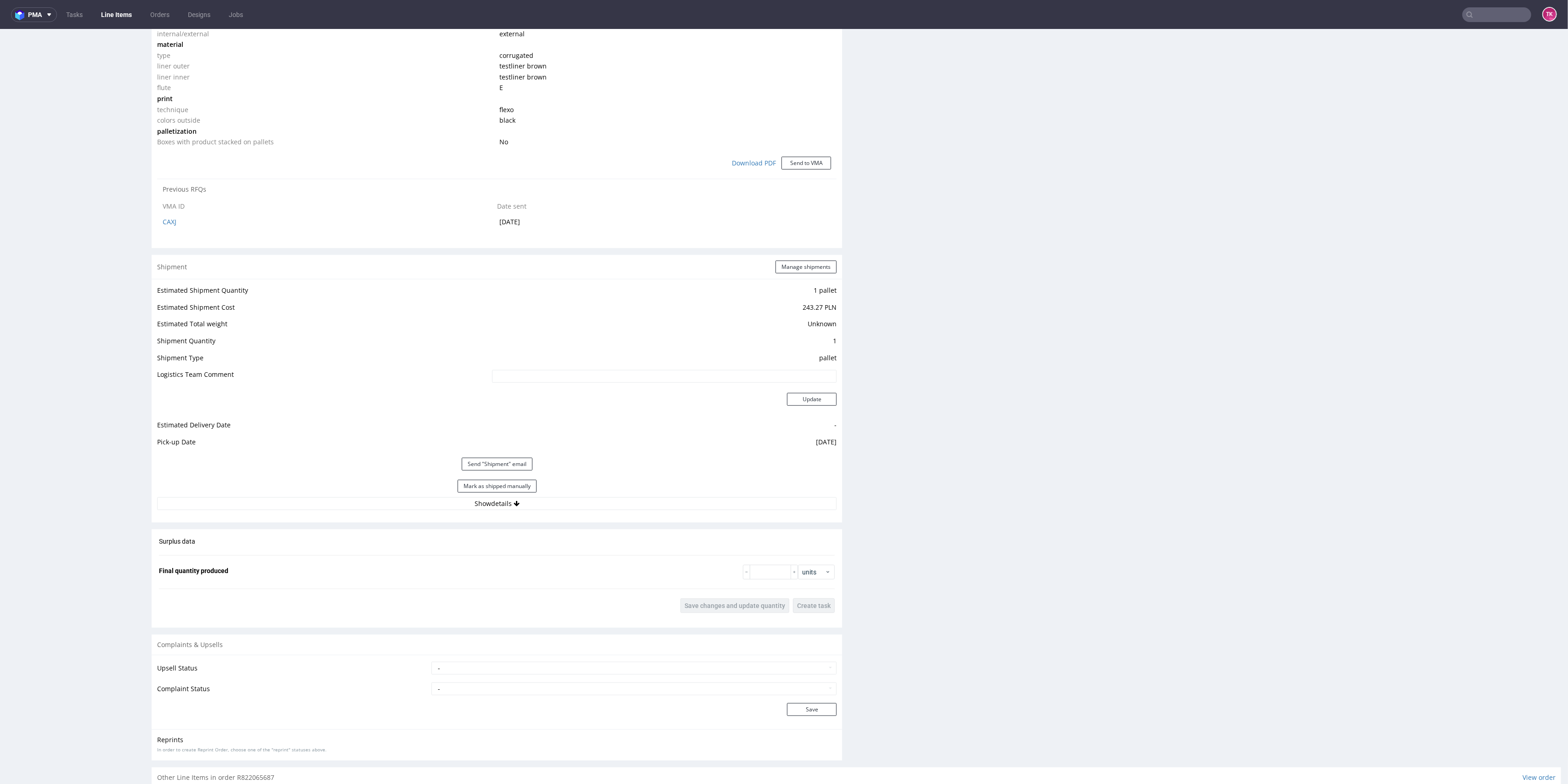
scroll to position [847, 0]
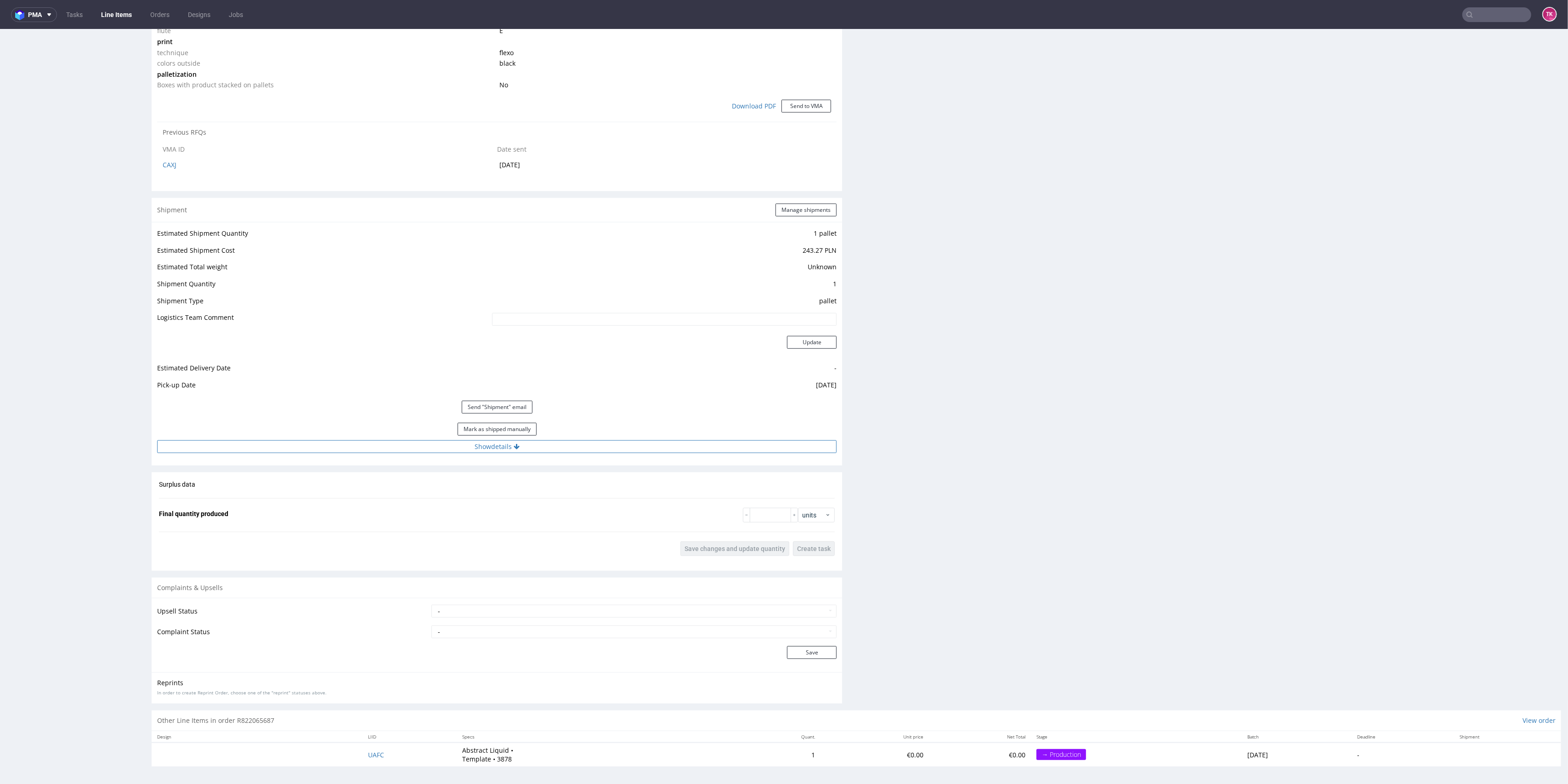
drag, startPoint x: 561, startPoint y: 432, endPoint x: 562, endPoint y: 445, distance: 13.0
click at [561, 439] on div "Mark as shipped manually" at bounding box center [497, 429] width 679 height 22
click at [562, 447] on button "Show details" at bounding box center [497, 446] width 679 height 13
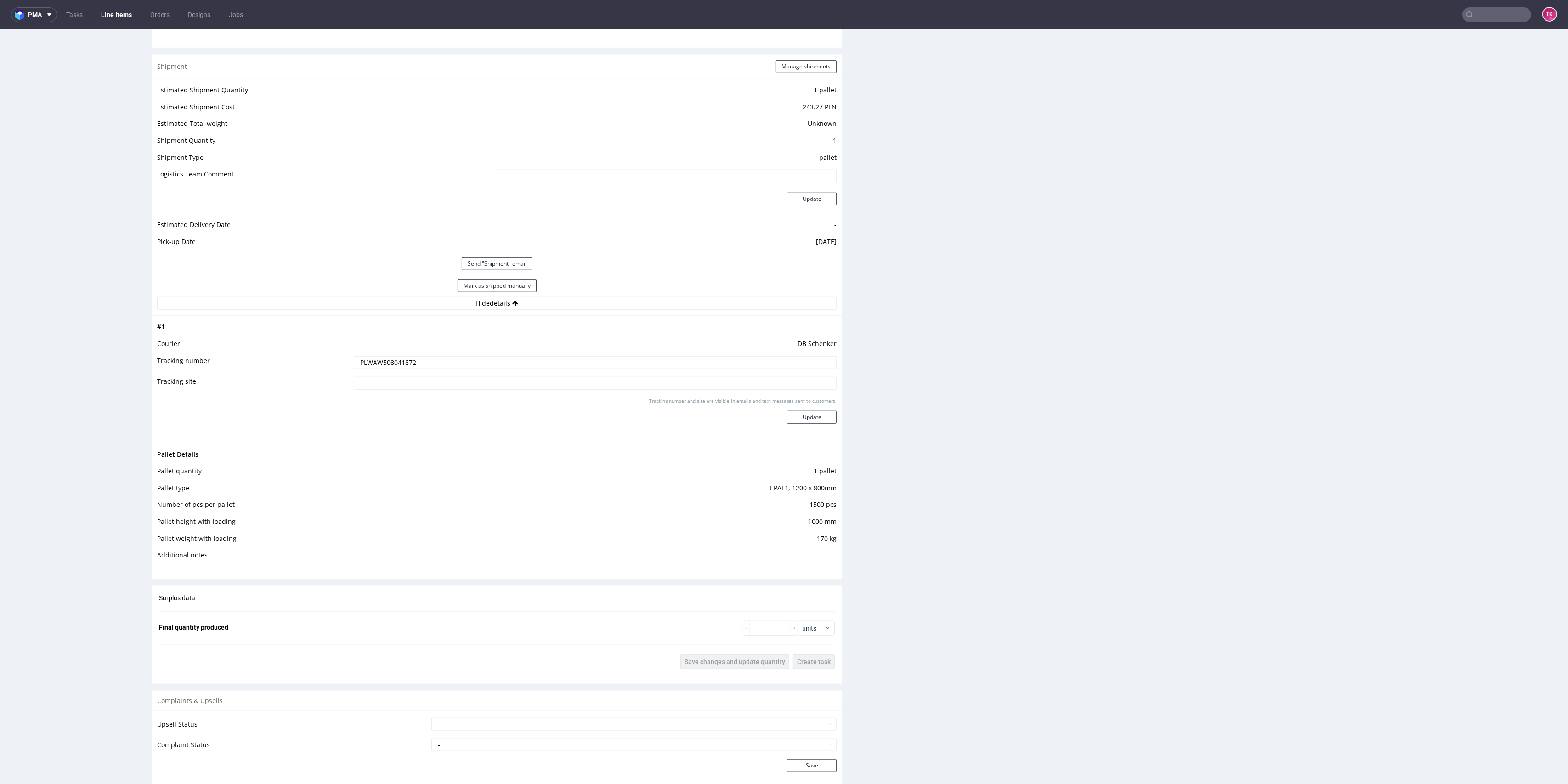
scroll to position [1042, 0]
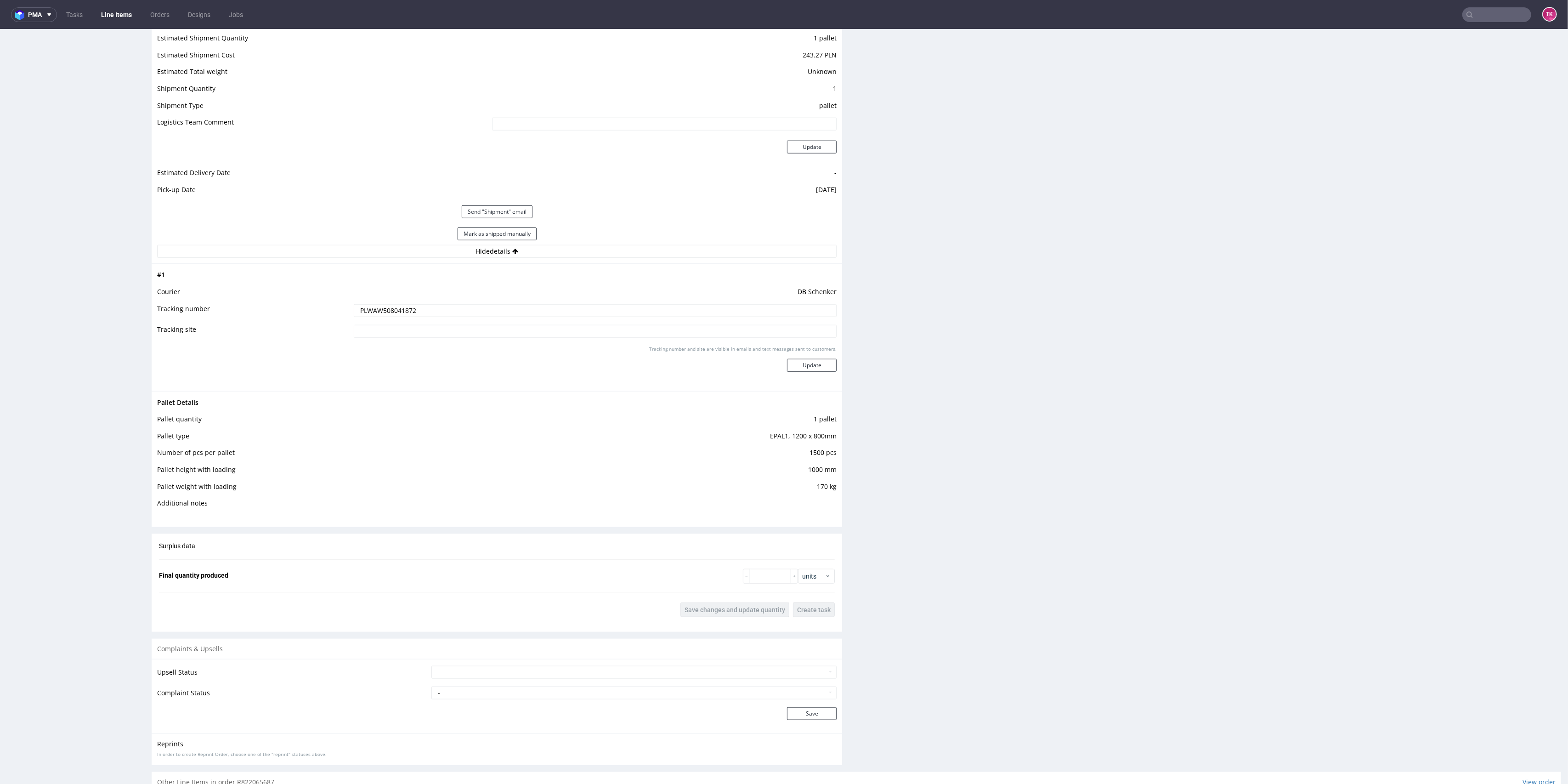
click at [107, 18] on link "Line Items" at bounding box center [116, 15] width 42 height 15
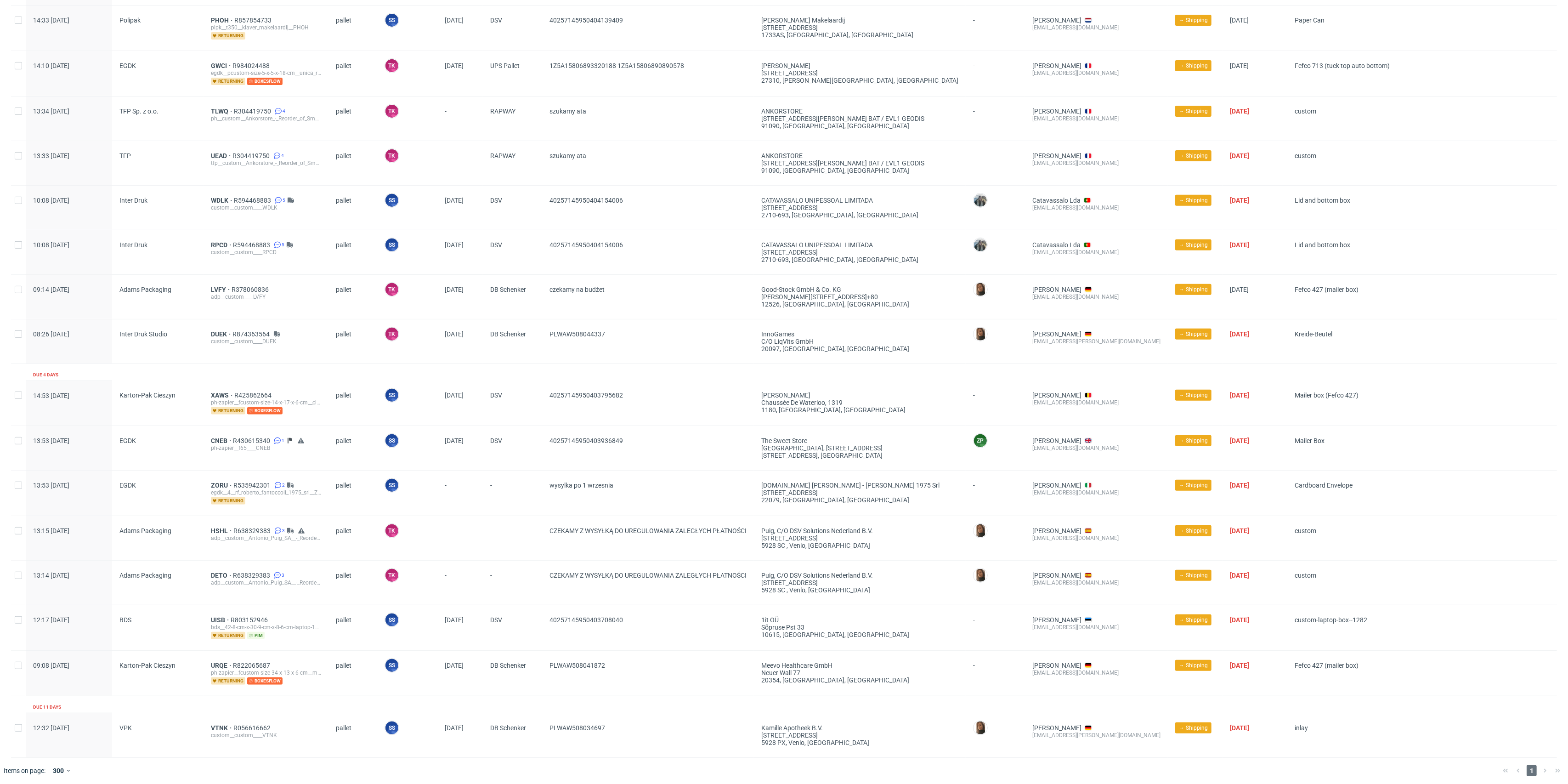
scroll to position [413, 0]
drag, startPoint x: 623, startPoint y: 720, endPoint x: 529, endPoint y: 749, distance: 98.4
click at [529, 749] on div "12:32 Thu 21.08.2025 VPK VTNK R056616662 custom__custom____VTNK pallet SS Szymo…" at bounding box center [784, 735] width 1546 height 44
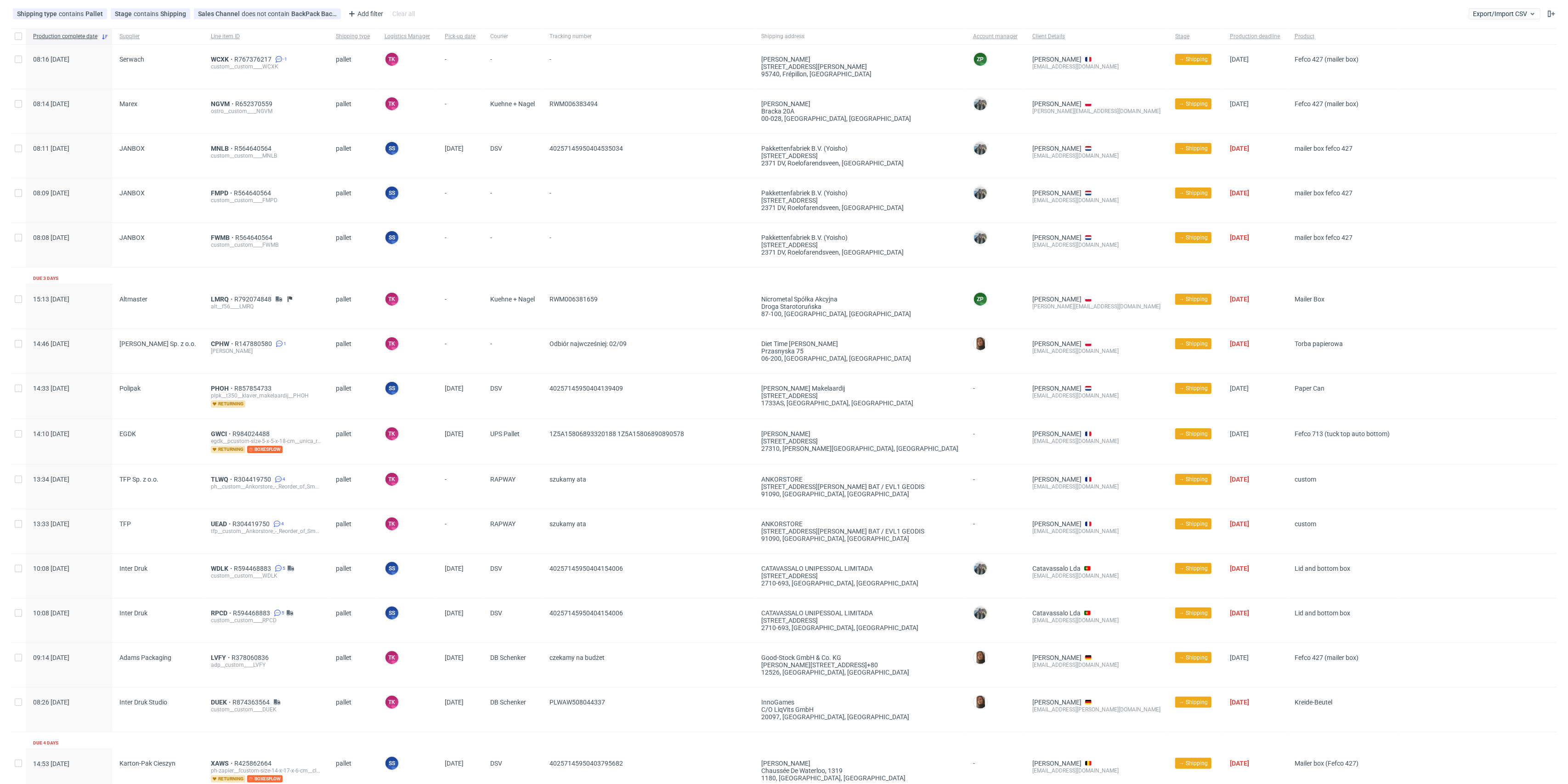
scroll to position [0, 0]
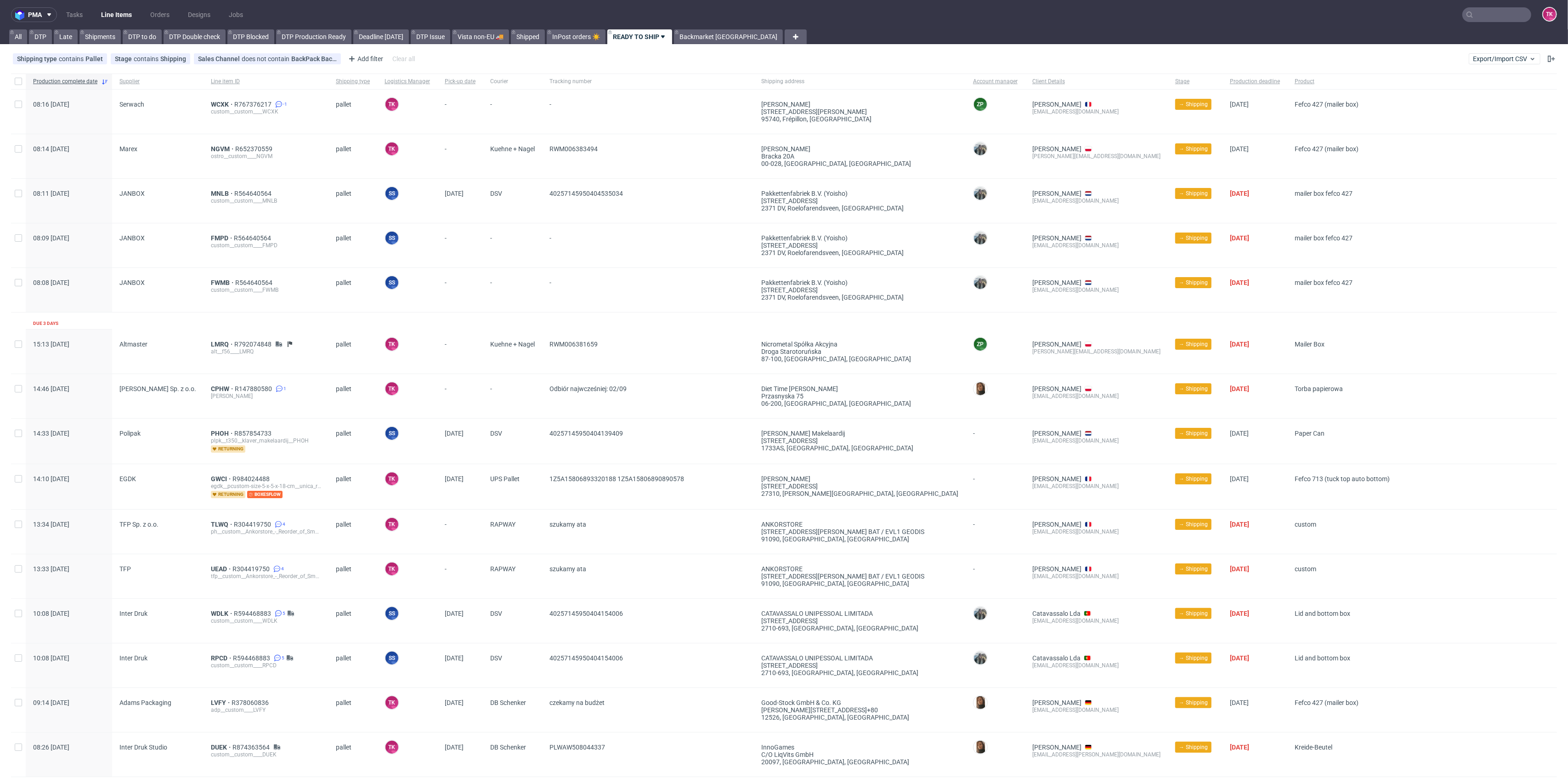
click at [113, 16] on link "Line Items" at bounding box center [116, 15] width 42 height 15
click at [217, 104] on span "WCXK" at bounding box center [222, 104] width 23 height 7
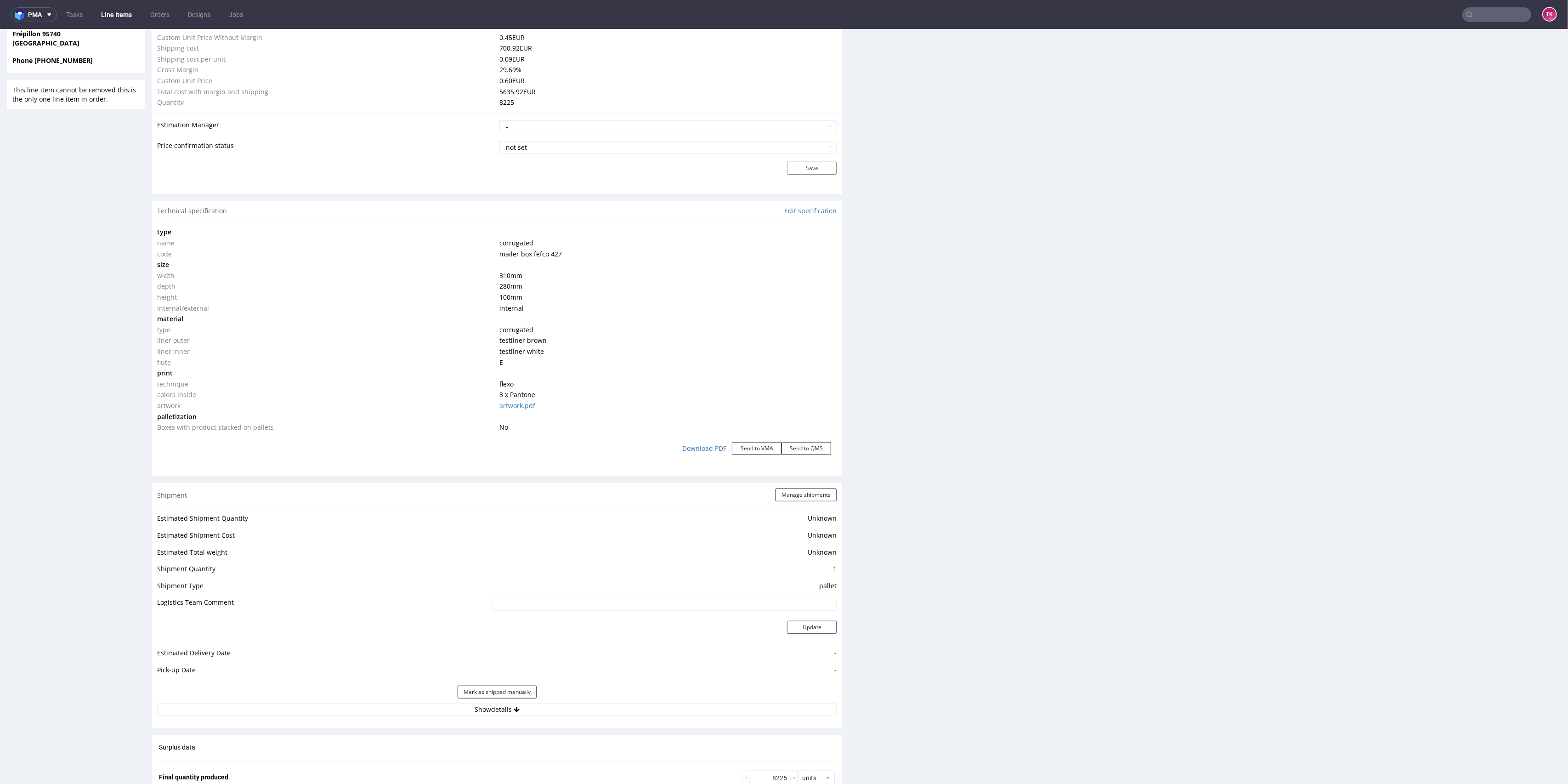
scroll to position [735, 0]
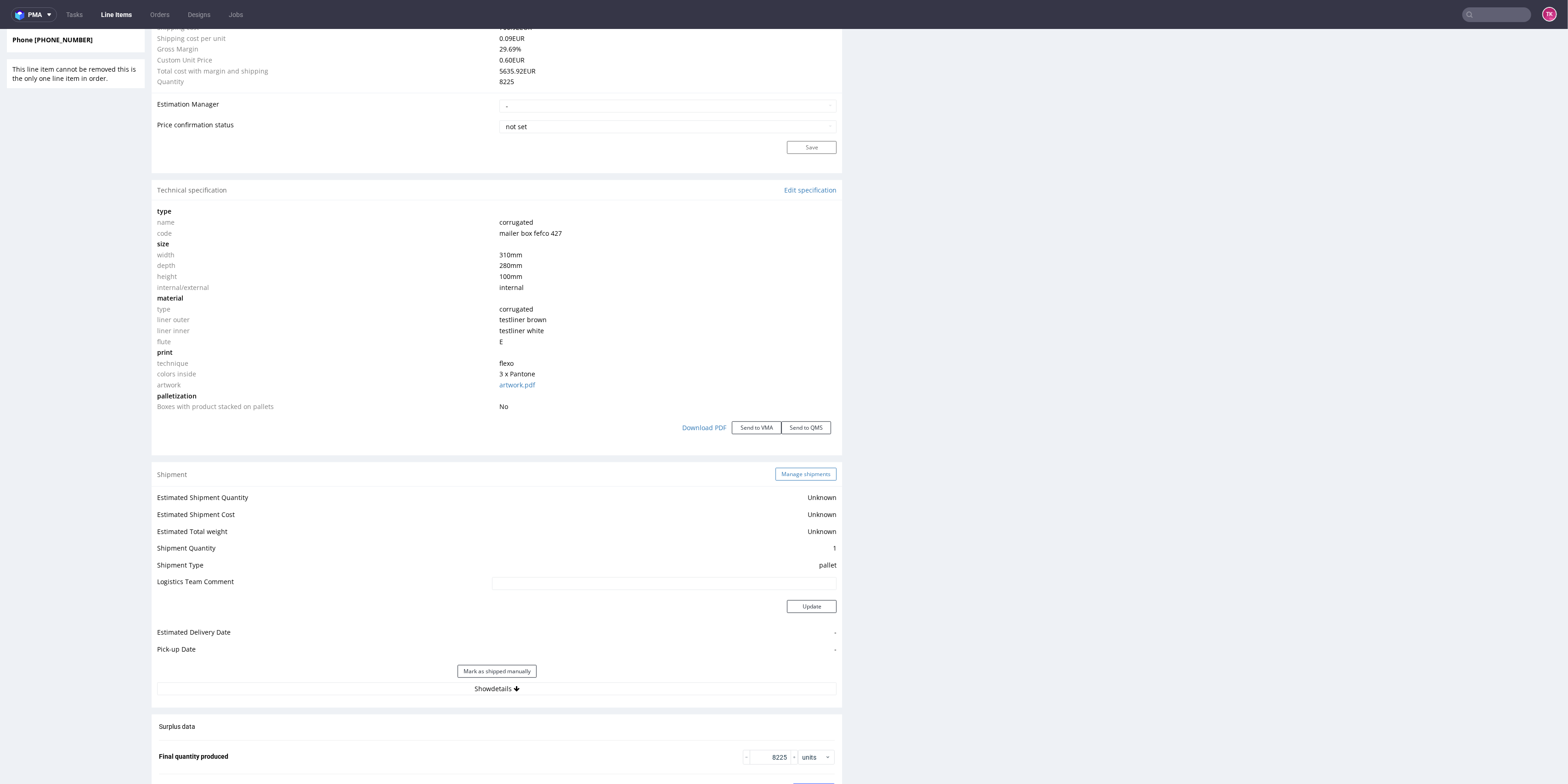
click at [784, 474] on button "Manage shipments" at bounding box center [806, 474] width 61 height 13
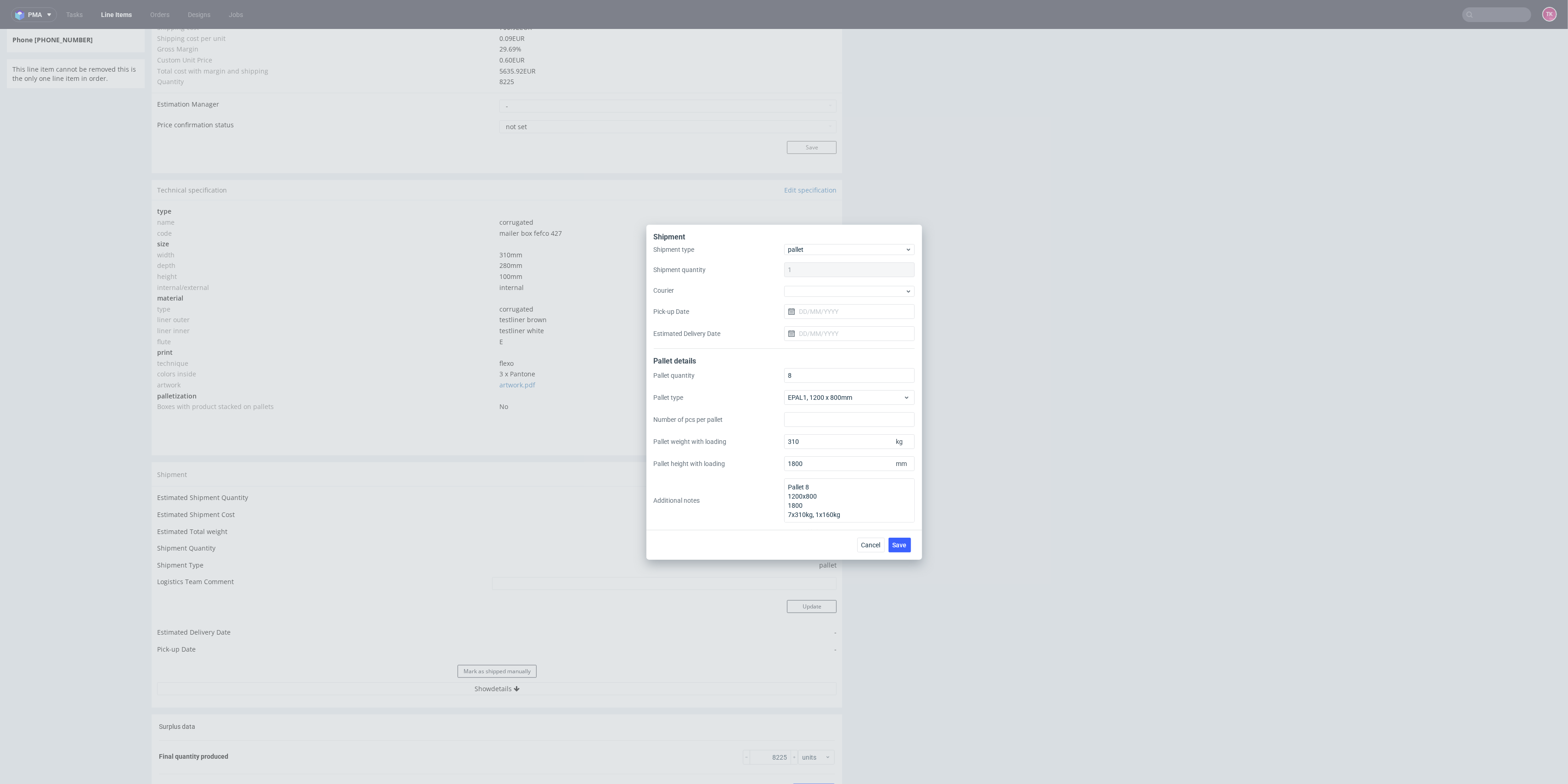
click at [883, 299] on div "Shipment type pallet Shipment quantity 1 Courier Pick-up Date Estimated Deliver…" at bounding box center [784, 296] width 261 height 105
click at [883, 292] on div at bounding box center [849, 291] width 130 height 11
drag, startPoint x: 833, startPoint y: 345, endPoint x: 840, endPoint y: 318, distance: 27.9
click at [833, 344] on div "DB Schenker" at bounding box center [849, 343] width 123 height 16
click at [845, 301] on div "Shipment type pallet Shipment quantity 1 Courier DB Schenker Pick-up Date Estim…" at bounding box center [784, 296] width 261 height 103
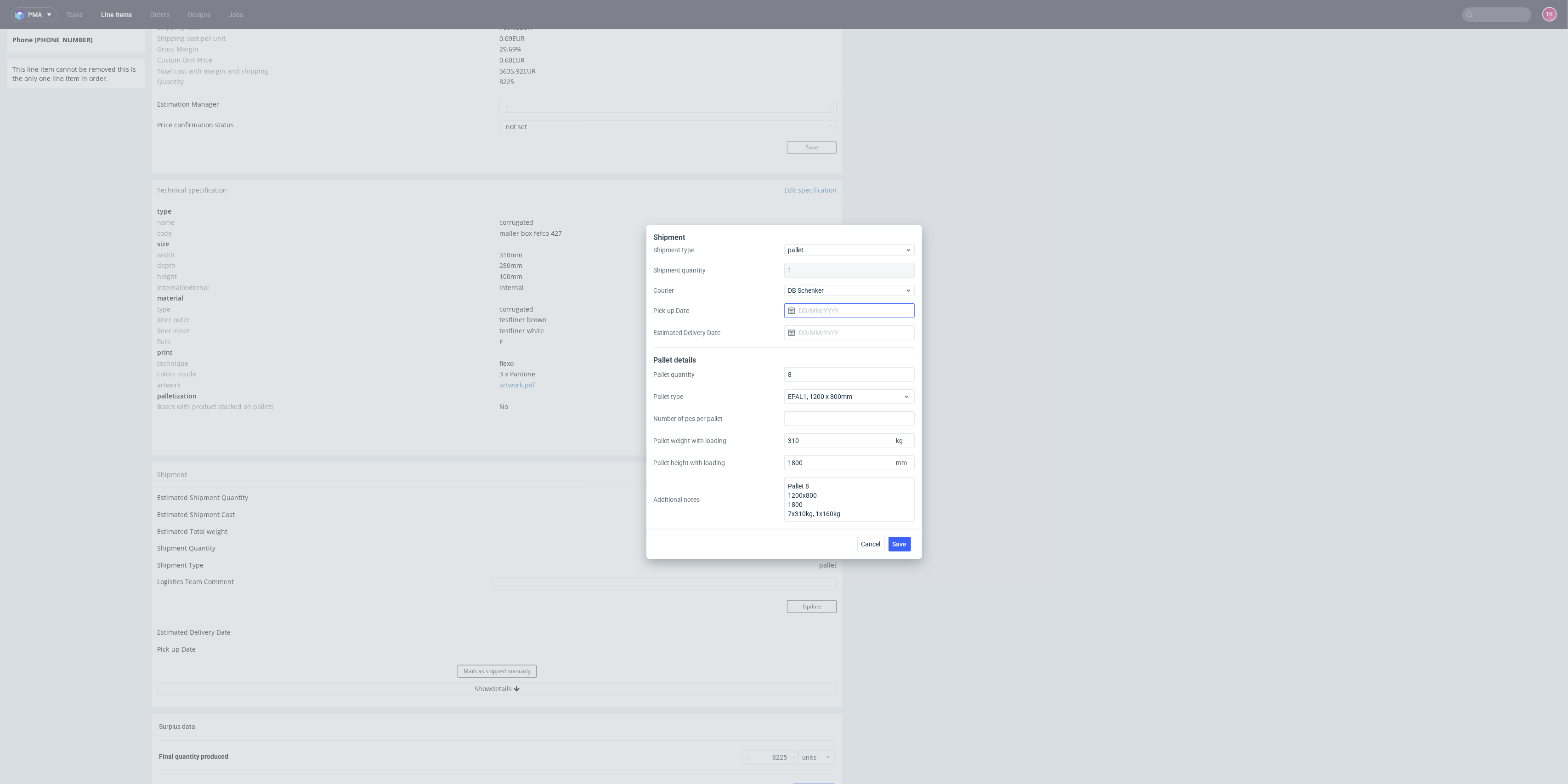
click at [843, 313] on input "Pick-up Date" at bounding box center [849, 310] width 130 height 15
click at [830, 377] on button "2" at bounding box center [834, 371] width 14 height 15
type input "[DATE]"
click at [898, 542] on span "Save" at bounding box center [900, 544] width 14 height 7
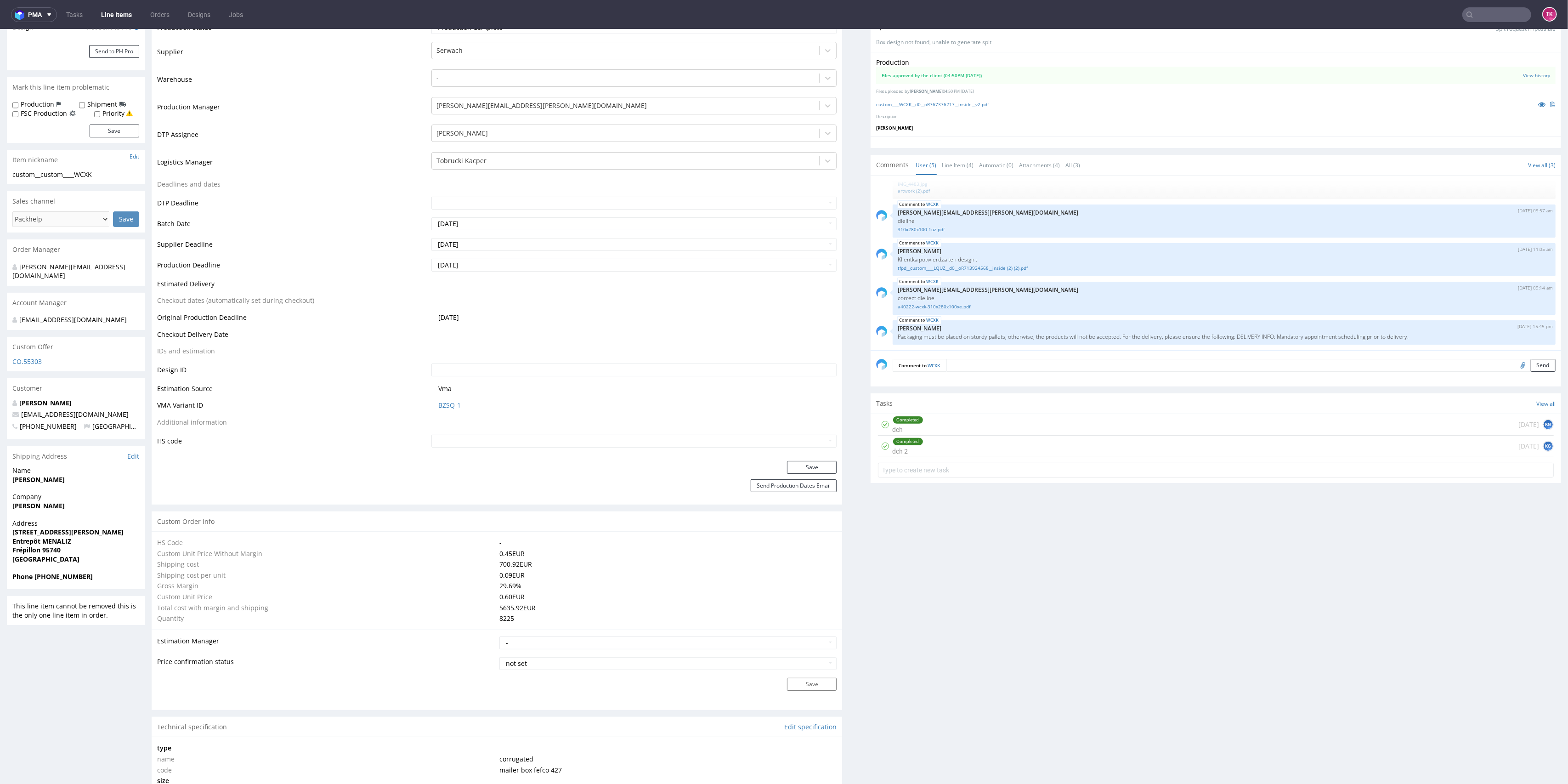
scroll to position [306, 0]
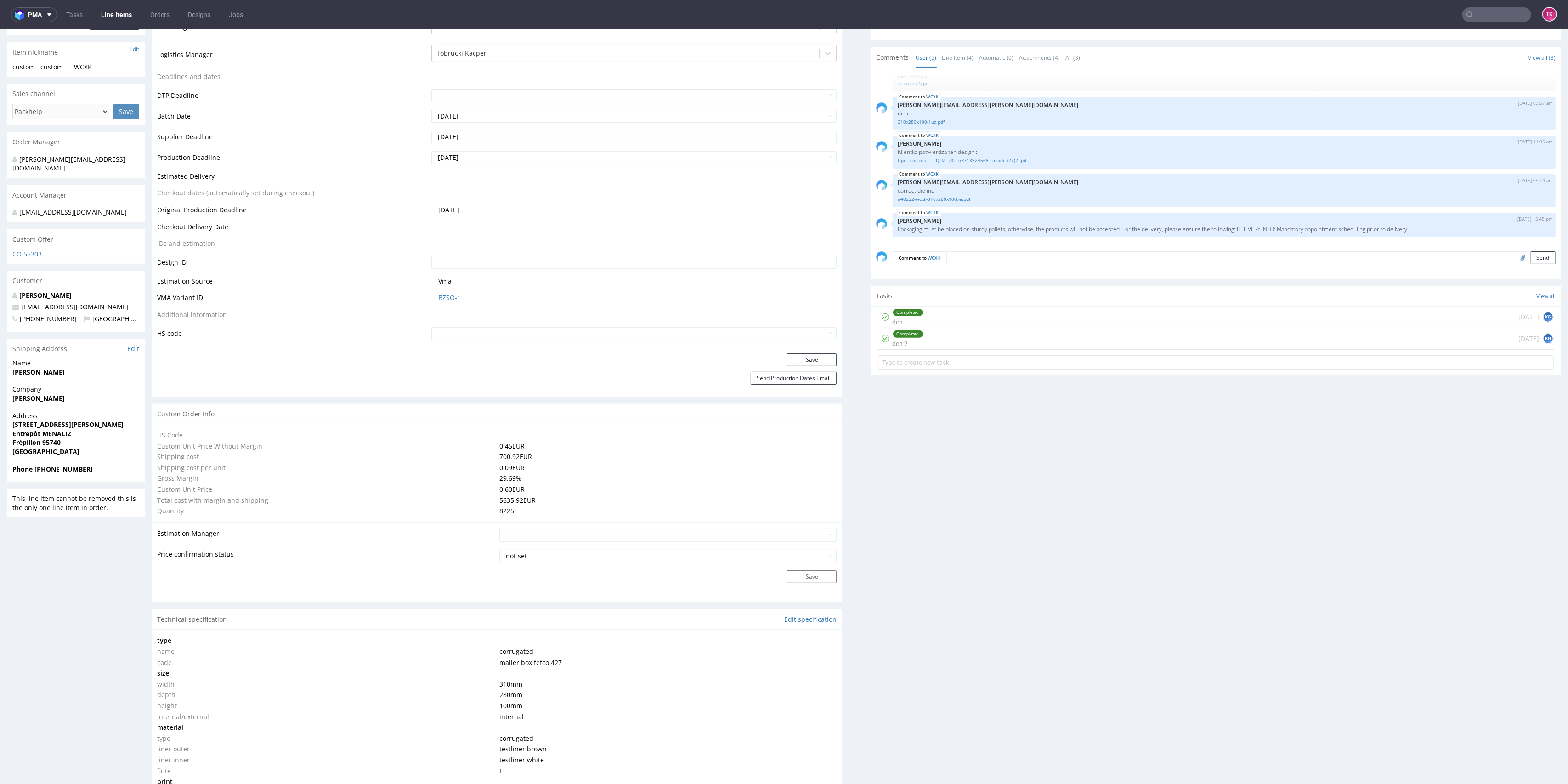
drag, startPoint x: 13, startPoint y: 404, endPoint x: 76, endPoint y: 399, distance: 63.2
click at [76, 399] on div "Company Florian Menard" at bounding box center [75, 397] width 138 height 26
copy strong "Florian Menard"
drag, startPoint x: 97, startPoint y: 303, endPoint x: 0, endPoint y: 301, distance: 97.0
click at [0, 301] on div "R767376217 31.07.2025 02:58 PM WCXK DID PH PRO Integration Item not sent to Pro…" at bounding box center [784, 595] width 1568 height 1698
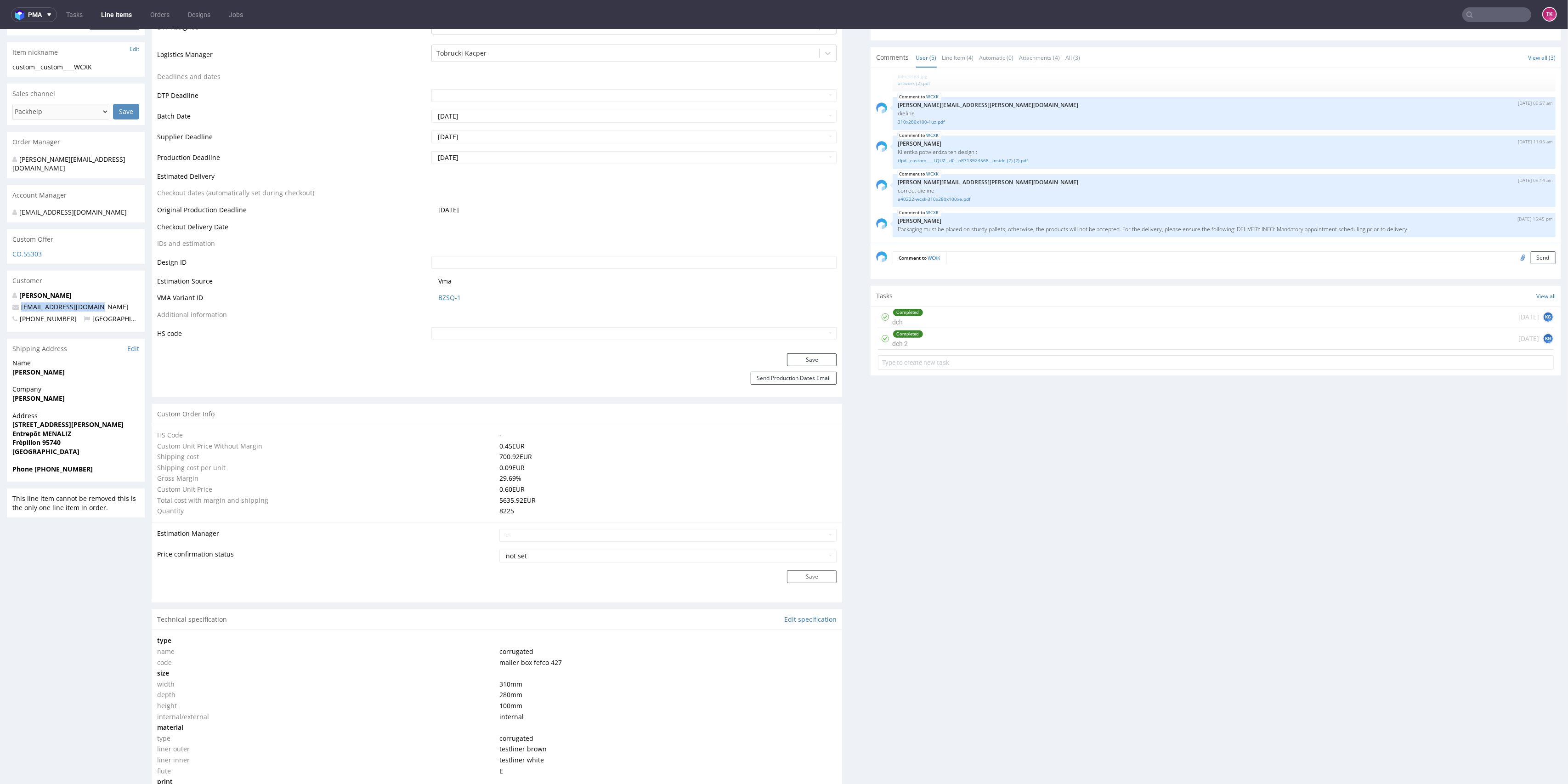
copy span "c.lizier@beautigloo.fr"
drag, startPoint x: 887, startPoint y: 229, endPoint x: 1371, endPoint y: 226, distance: 484.0
click at [1371, 226] on div "WCXK 18th Aug 25 | 15:45 pm Zuzanna Pawlicka-Sabak Packaging must be placed on …" at bounding box center [1224, 225] width 663 height 24
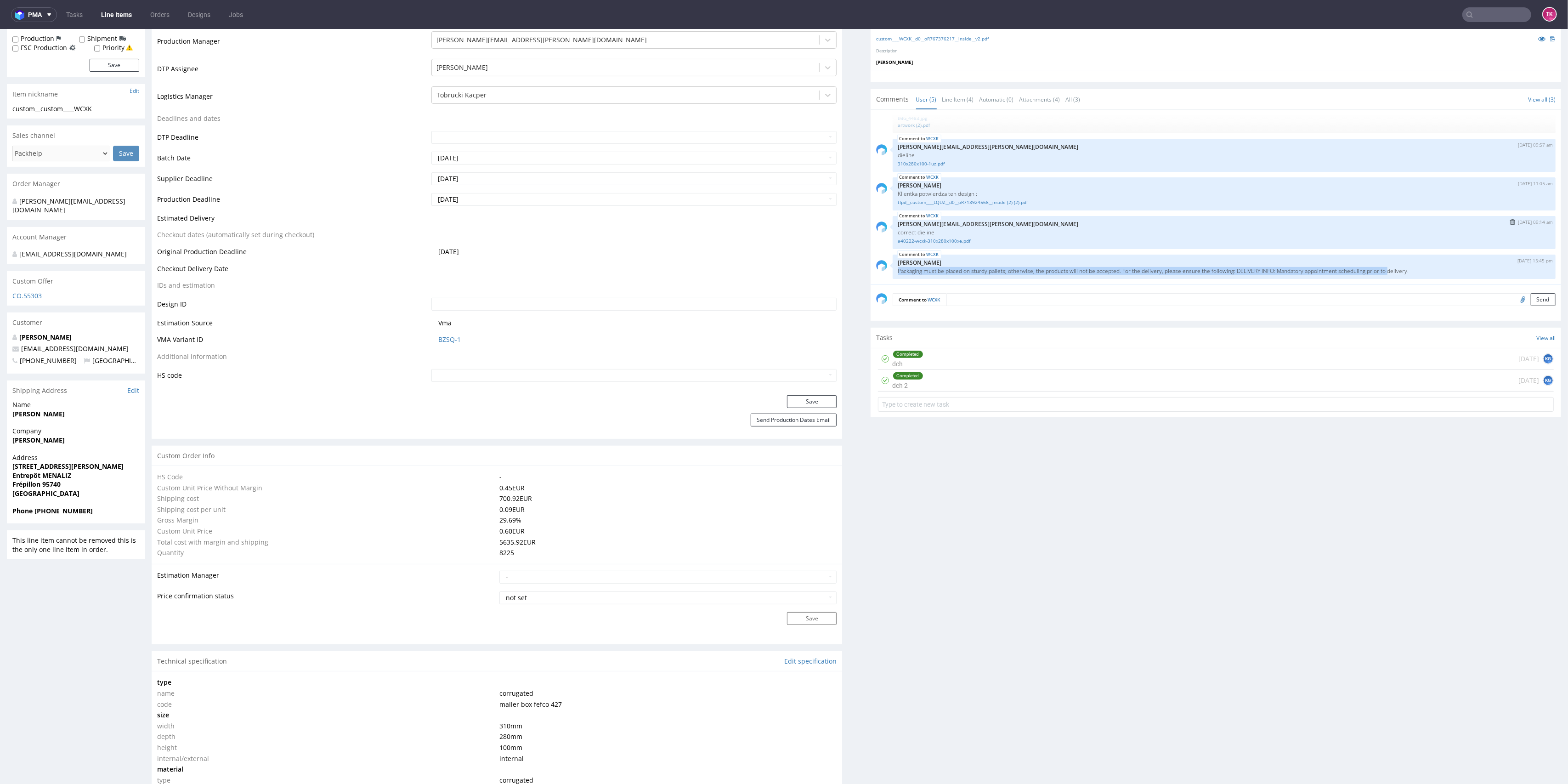
scroll to position [245, 0]
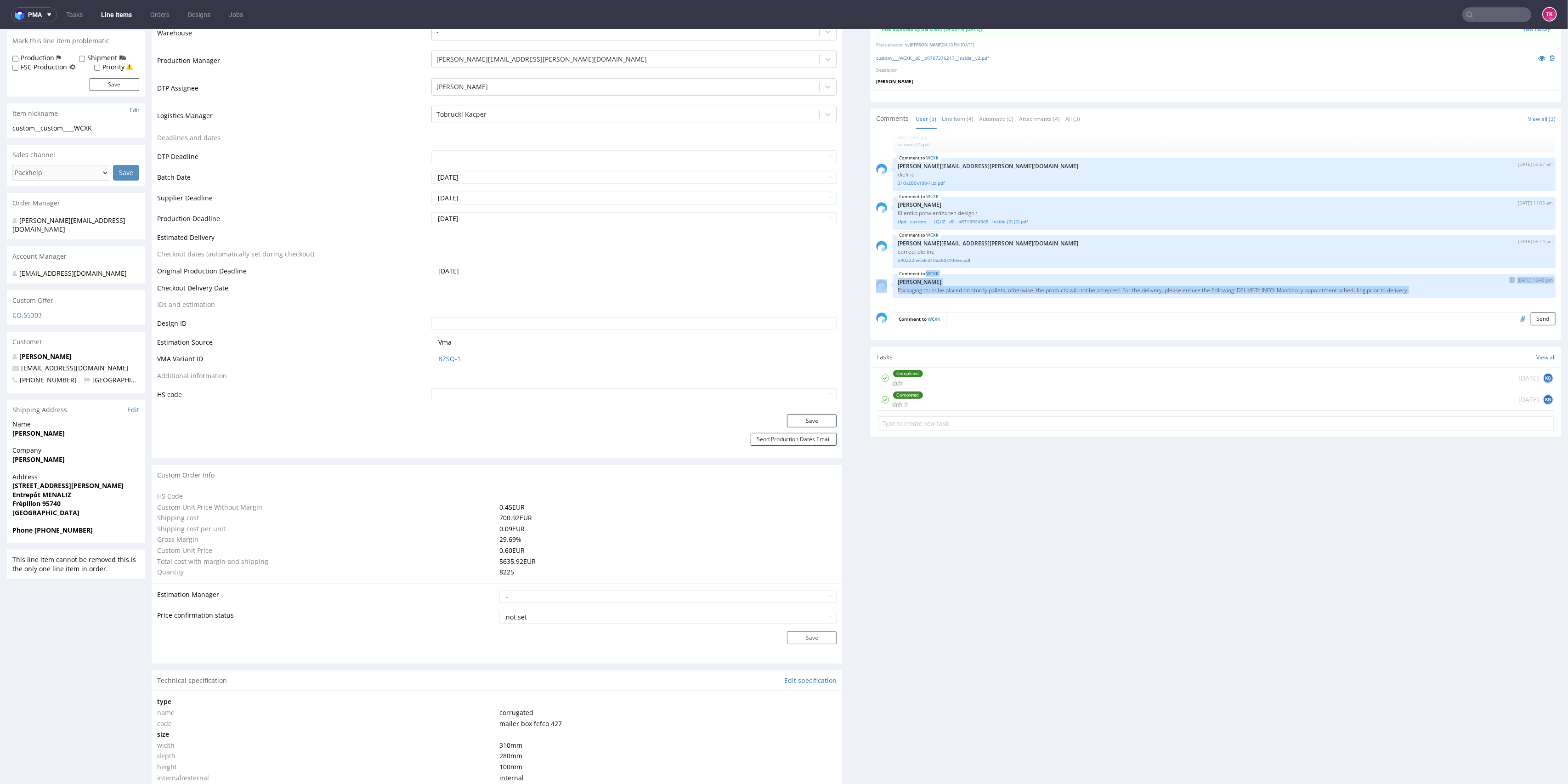
drag, startPoint x: 1399, startPoint y: 289, endPoint x: 868, endPoint y: 292, distance: 531.0
click at [876, 292] on div "WCXK 18th Aug 25 | 15:45 pm Zuzanna Pawlicka-Sabak Packaging must be placed on …" at bounding box center [1216, 286] width 679 height 24
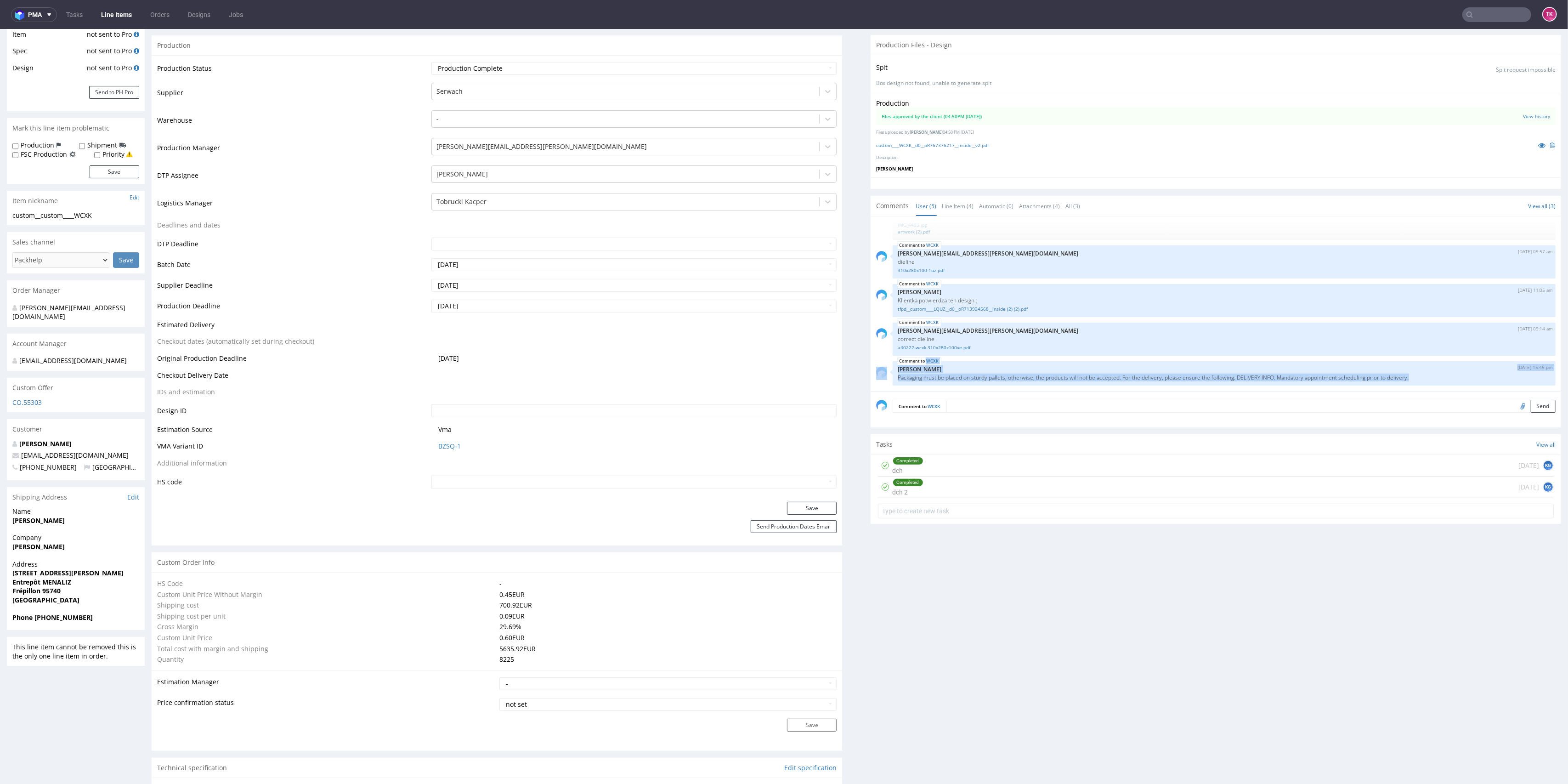
scroll to position [61, 0]
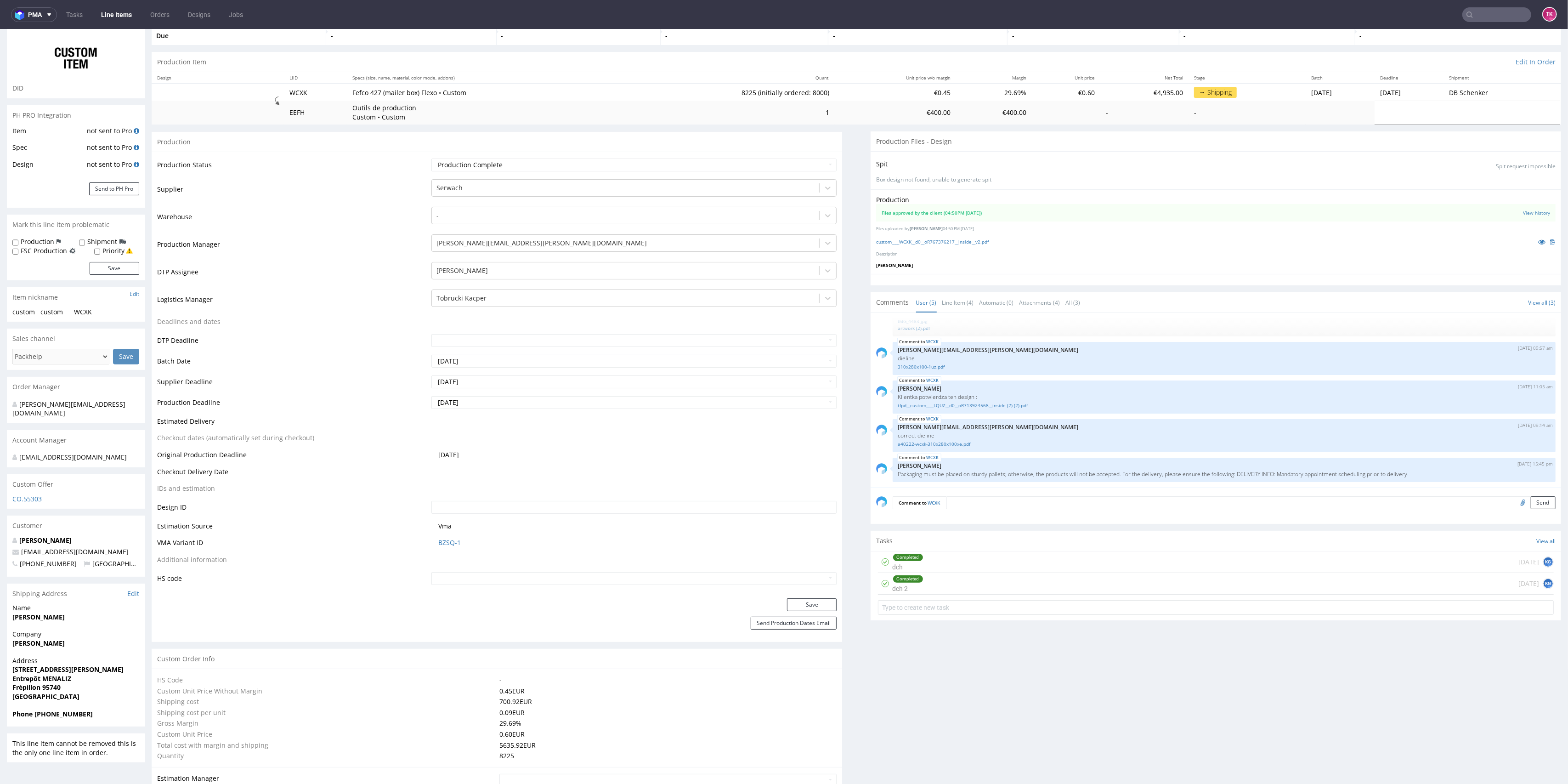
click at [1096, 494] on div "Comment to WCXK Send" at bounding box center [1216, 506] width 690 height 37
drag, startPoint x: 892, startPoint y: 471, endPoint x: 1386, endPoint y: 473, distance: 494.0
click at [1387, 473] on p "Packaging must be placed on sturdy pallets; otherwise, the products will not be…" at bounding box center [1224, 474] width 652 height 7
click at [1379, 474] on p "Packaging must be placed on sturdy pallets; otherwise, the products will not be…" at bounding box center [1224, 474] width 652 height 7
drag, startPoint x: 1222, startPoint y: 472, endPoint x: 1357, endPoint y: 468, distance: 135.1
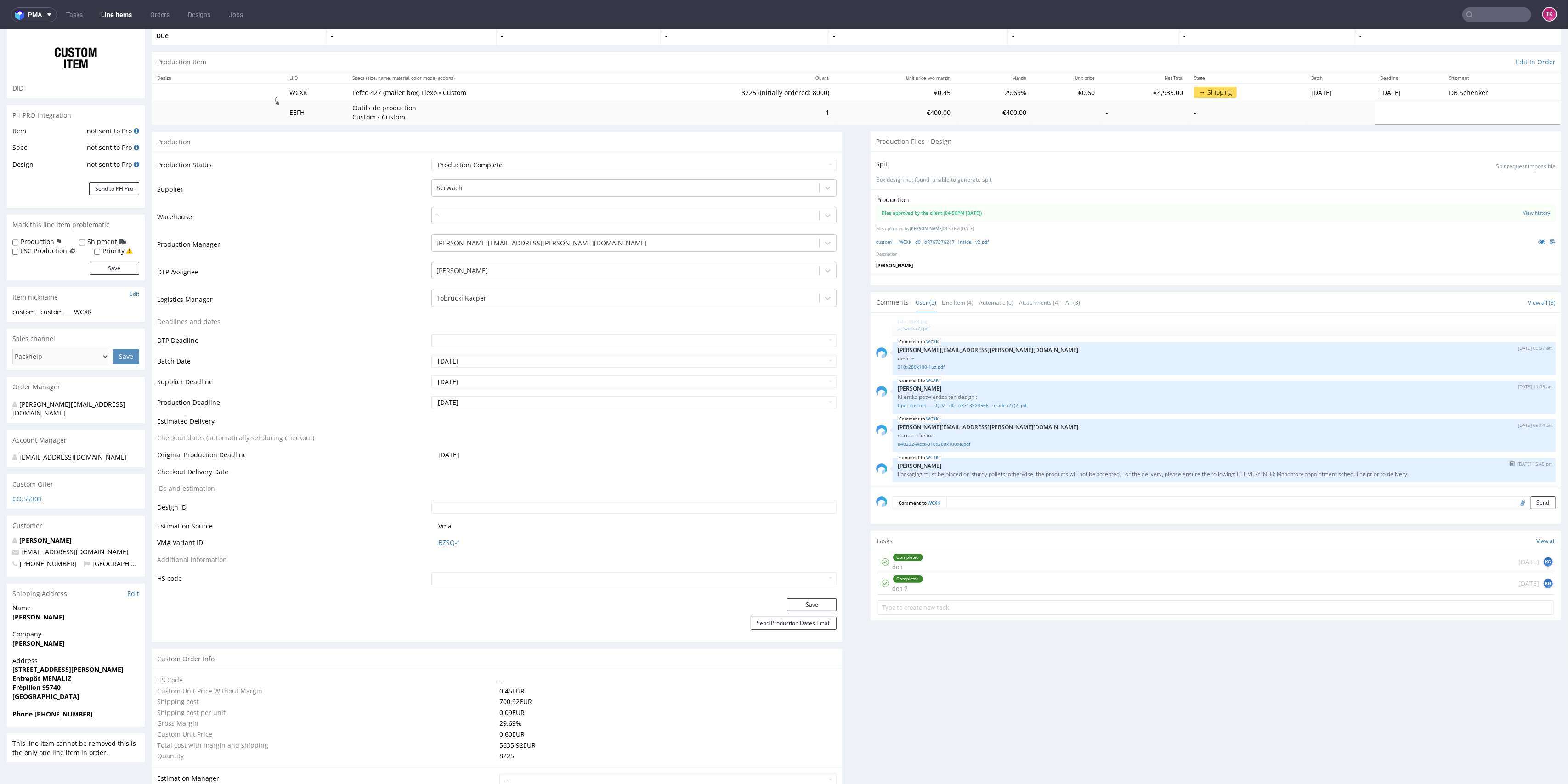
click at [1357, 468] on div "WCXK 18th Aug 25 | 15:45 pm Zuzanna Pawlicka-Sabak Packaging must be placed on …" at bounding box center [1224, 470] width 663 height 24
click at [1157, 463] on p "Zuzanna Pawlicka-Sabak" at bounding box center [1224, 465] width 652 height 7
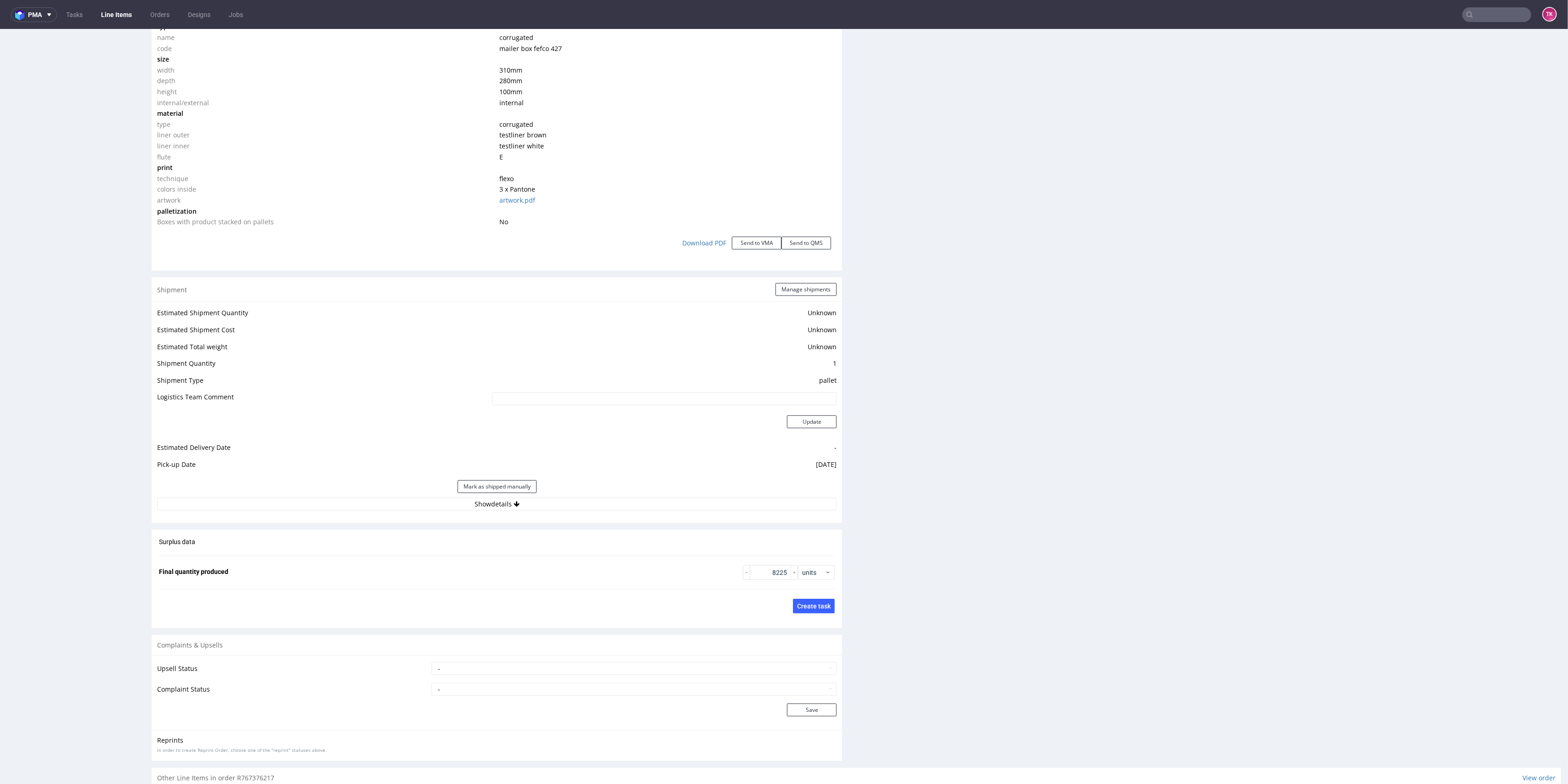
scroll to position [970, 0]
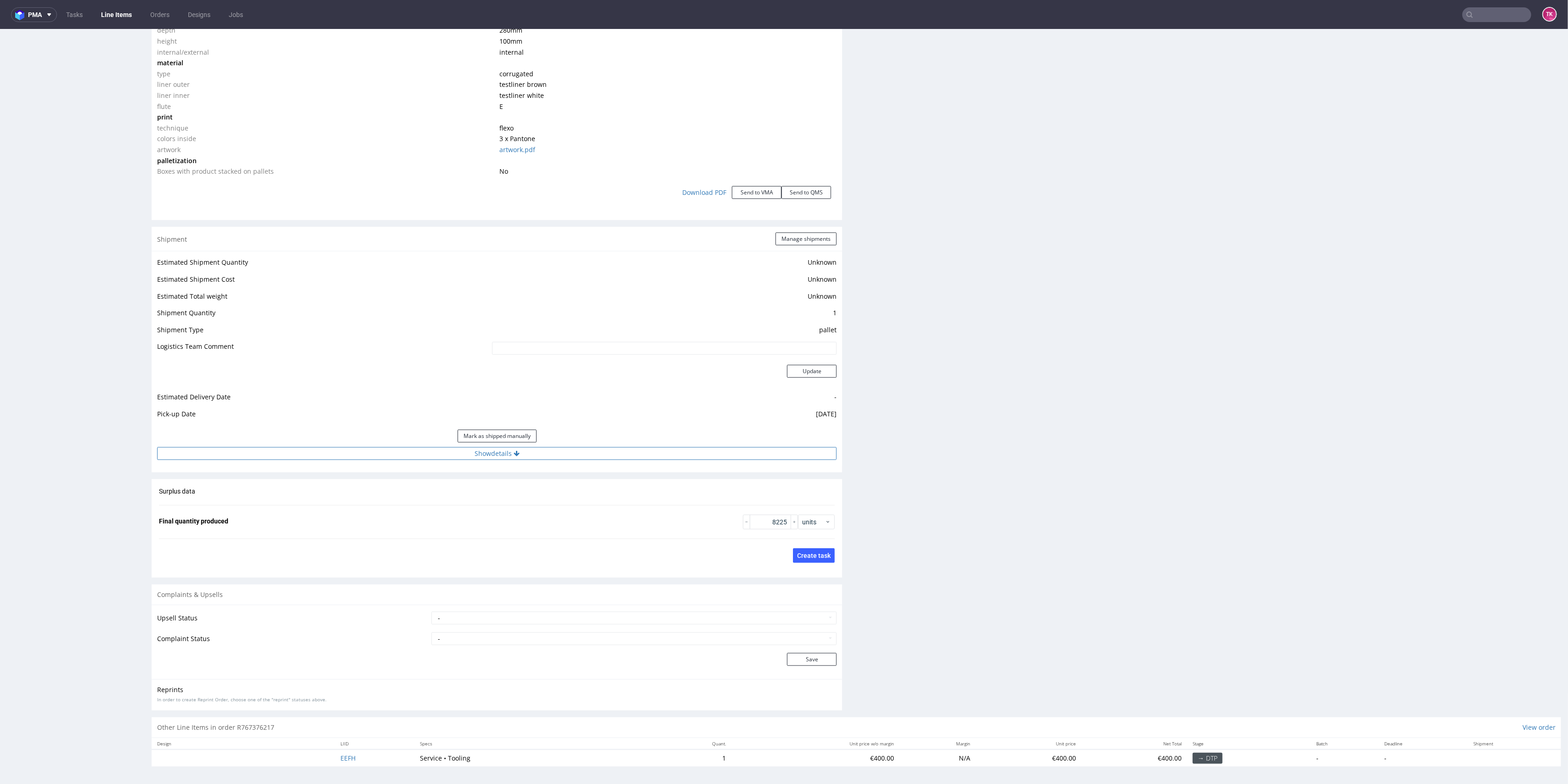
click at [711, 456] on button "Show details" at bounding box center [497, 453] width 679 height 13
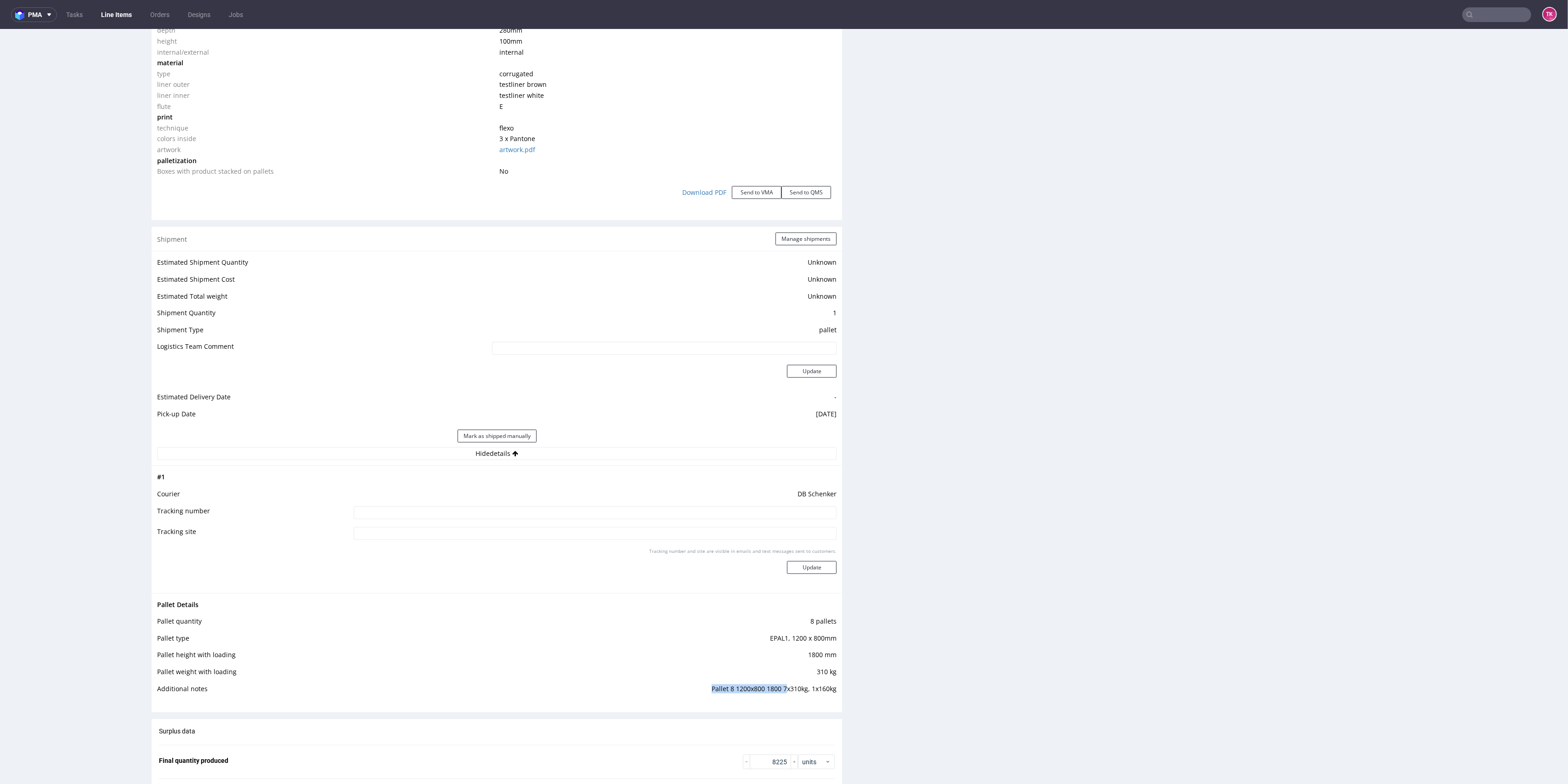
drag, startPoint x: 709, startPoint y: 698, endPoint x: 777, endPoint y: 686, distance: 69.1
click at [777, 686] on td "Pallet 8 1200x800 1800 7x310kg, 1x160kg" at bounding box center [630, 691] width 414 height 17
click at [808, 682] on td "310 kg" at bounding box center [630, 674] width 414 height 17
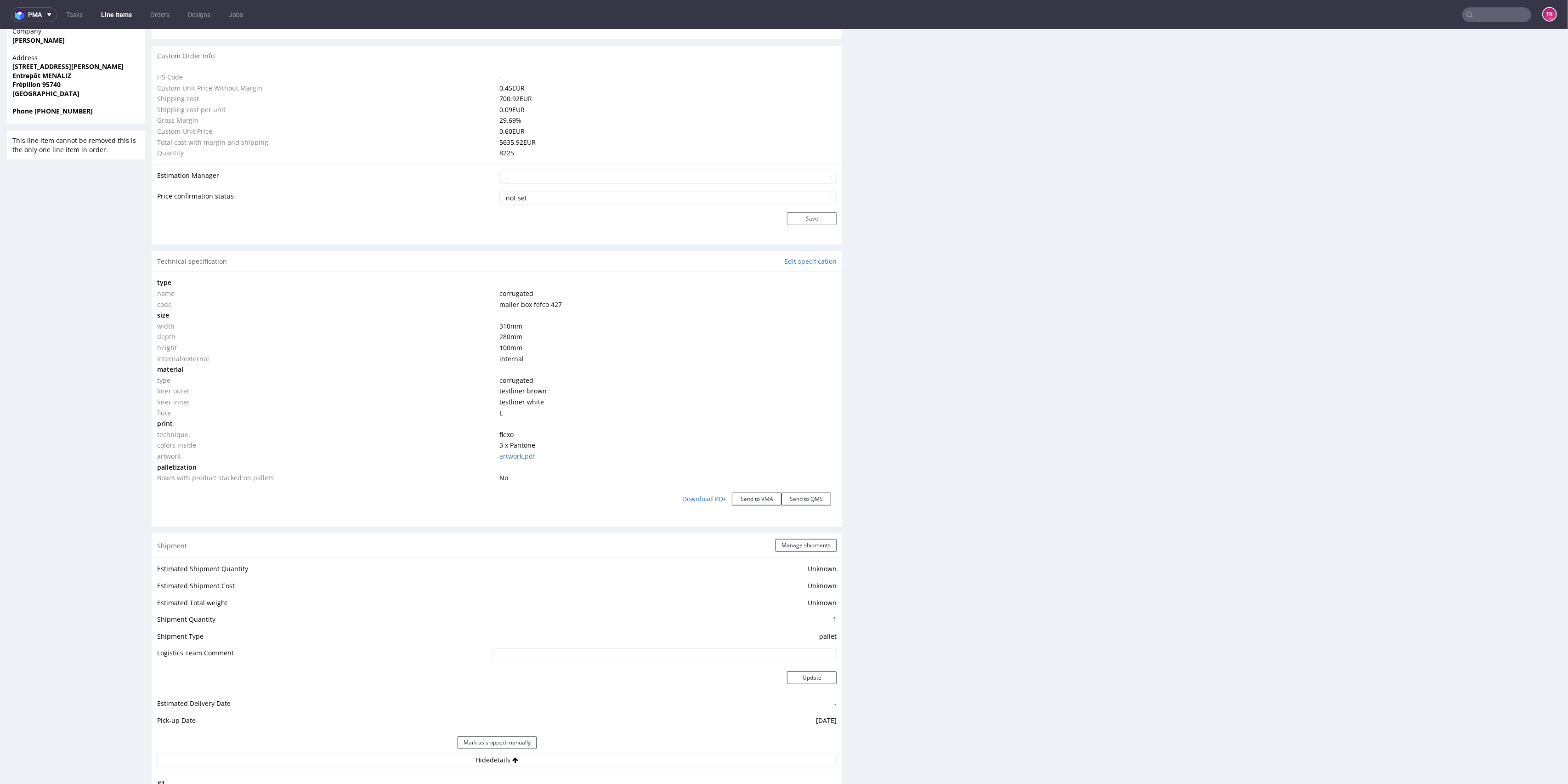
click at [1550, 407] on html "Production Shipped DTP Orders Offers Shipments Designs Promotions Users Jobs Ad…" at bounding box center [784, 348] width 1568 height 1965
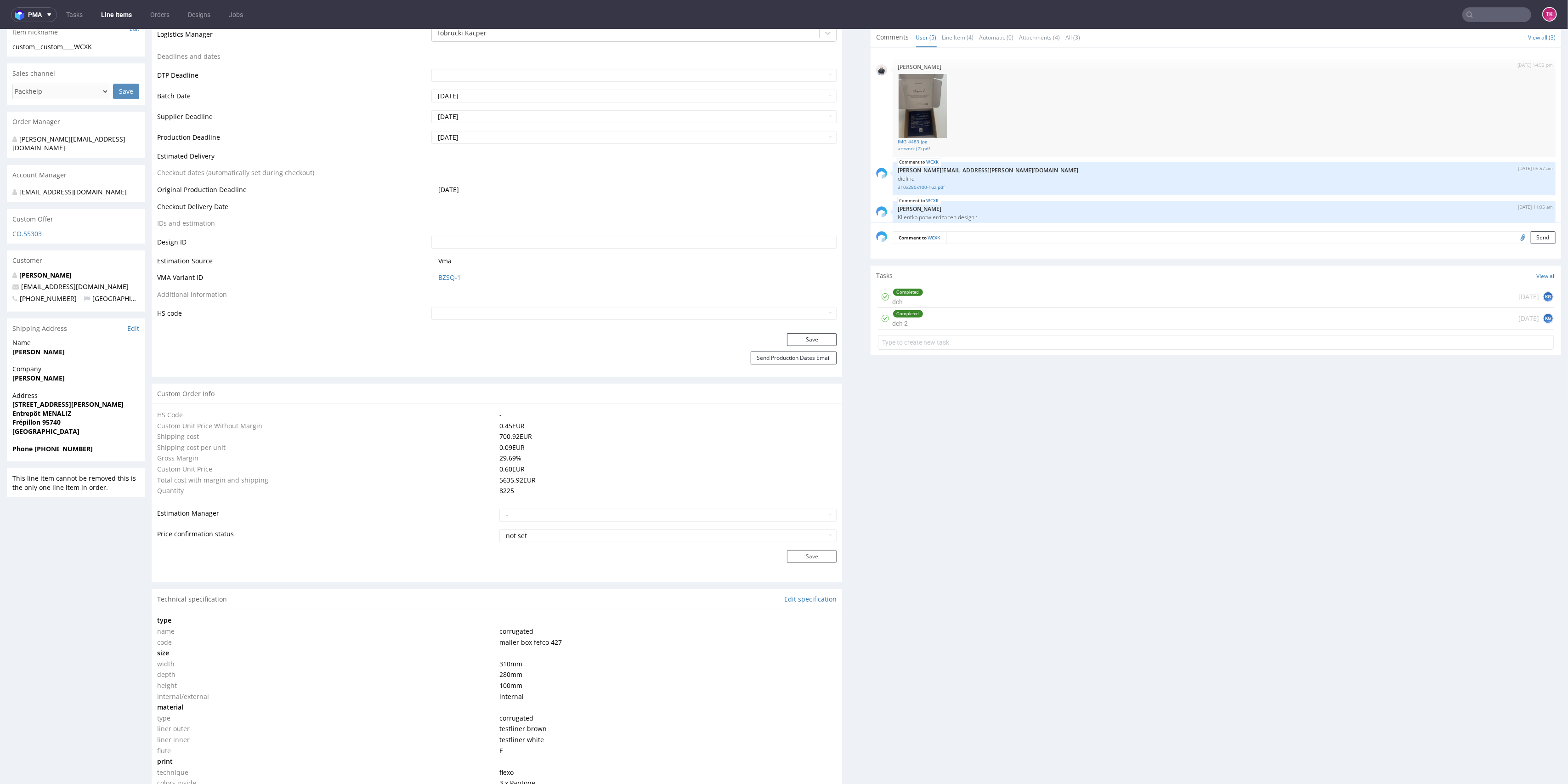
scroll to position [0, 0]
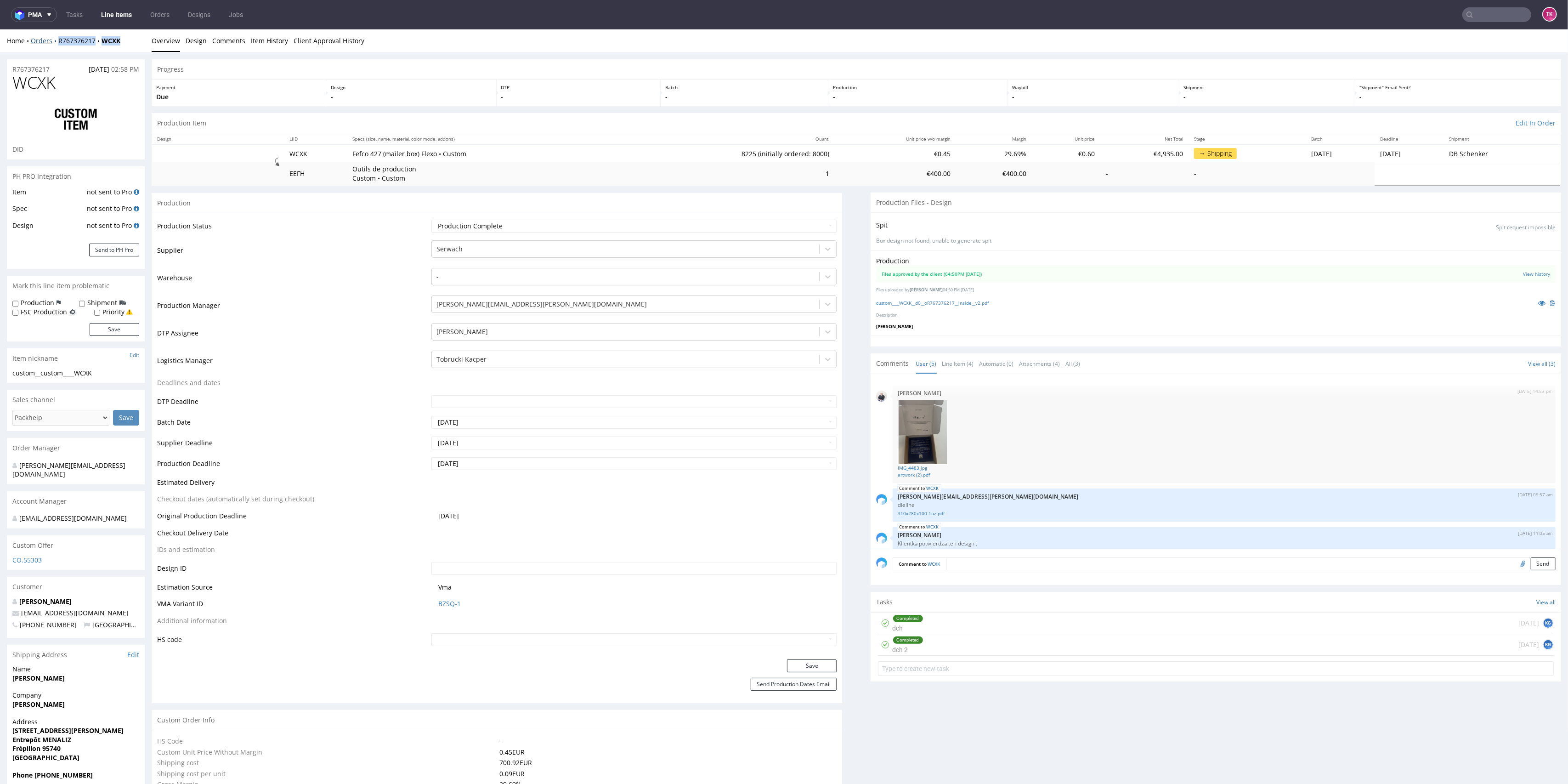
drag, startPoint x: 132, startPoint y: 35, endPoint x: 57, endPoint y: 42, distance: 75.3
click at [57, 41] on div "Home Orders R767376217 WCXK Overview Design Comments Item History Client Approv…" at bounding box center [784, 41] width 1568 height 23
copy div "R767376217 WCXK"
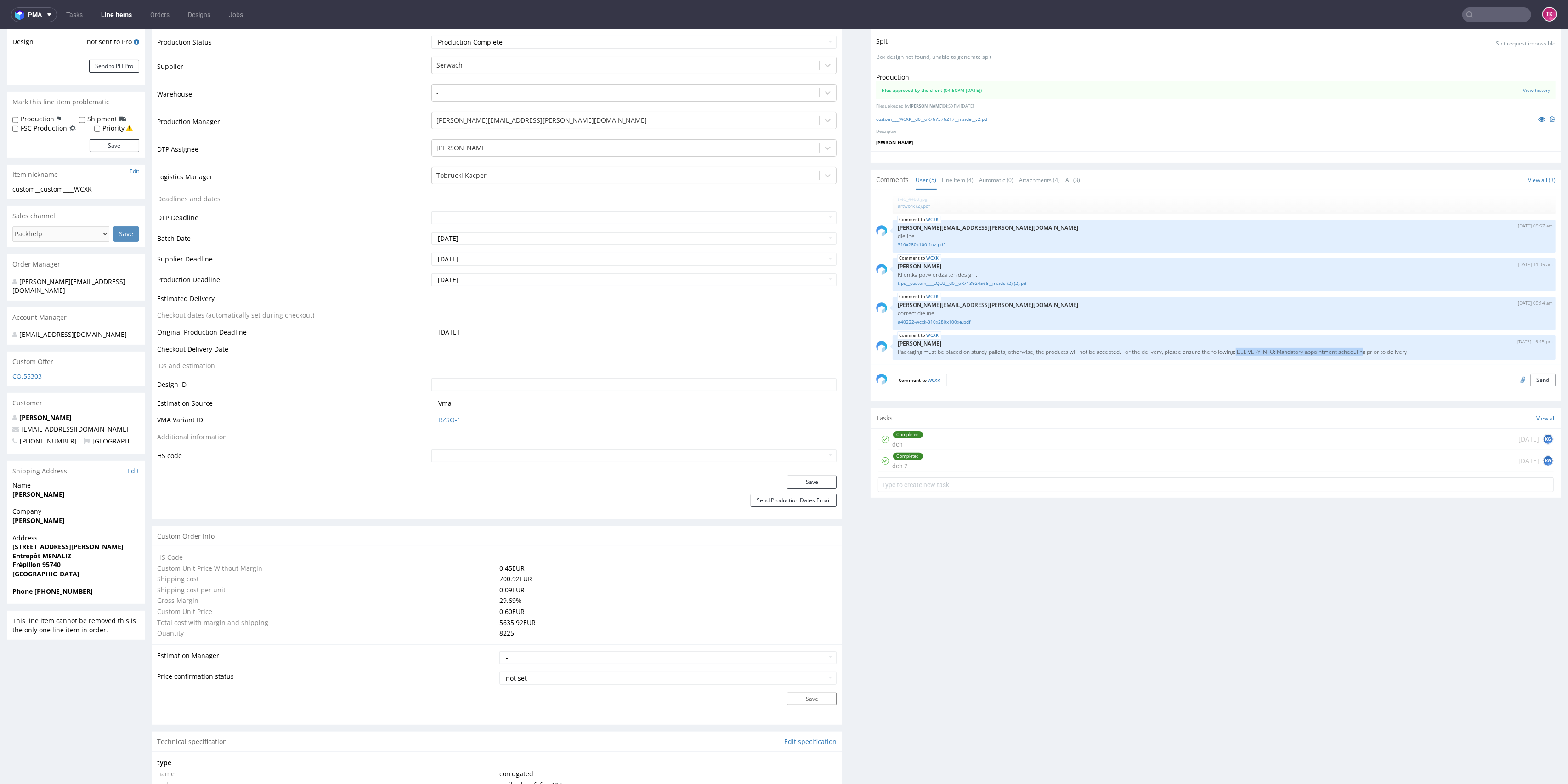
scroll to position [85, 0]
drag, startPoint x: 1220, startPoint y: 351, endPoint x: 1398, endPoint y: 357, distance: 178.1
click at [1398, 357] on div "WCXK 18th Aug 25 | 15:45 pm Zuzanna Pawlicka-Sabak Packaging must be placed on …" at bounding box center [1224, 347] width 663 height 24
copy p "DELIVERY INFO: Mandatory appointment scheduling prior to delivery."
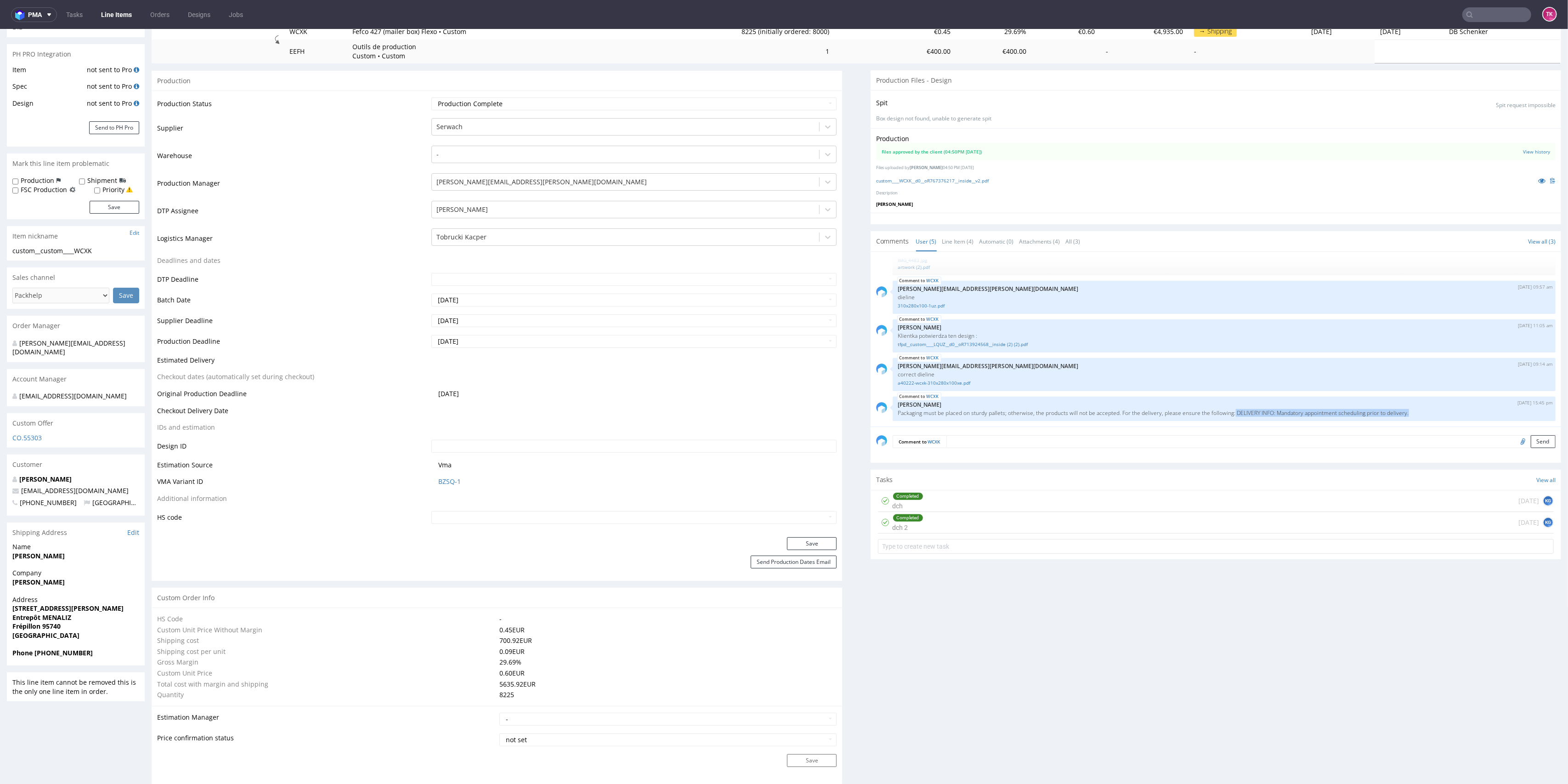
scroll to position [0, 0]
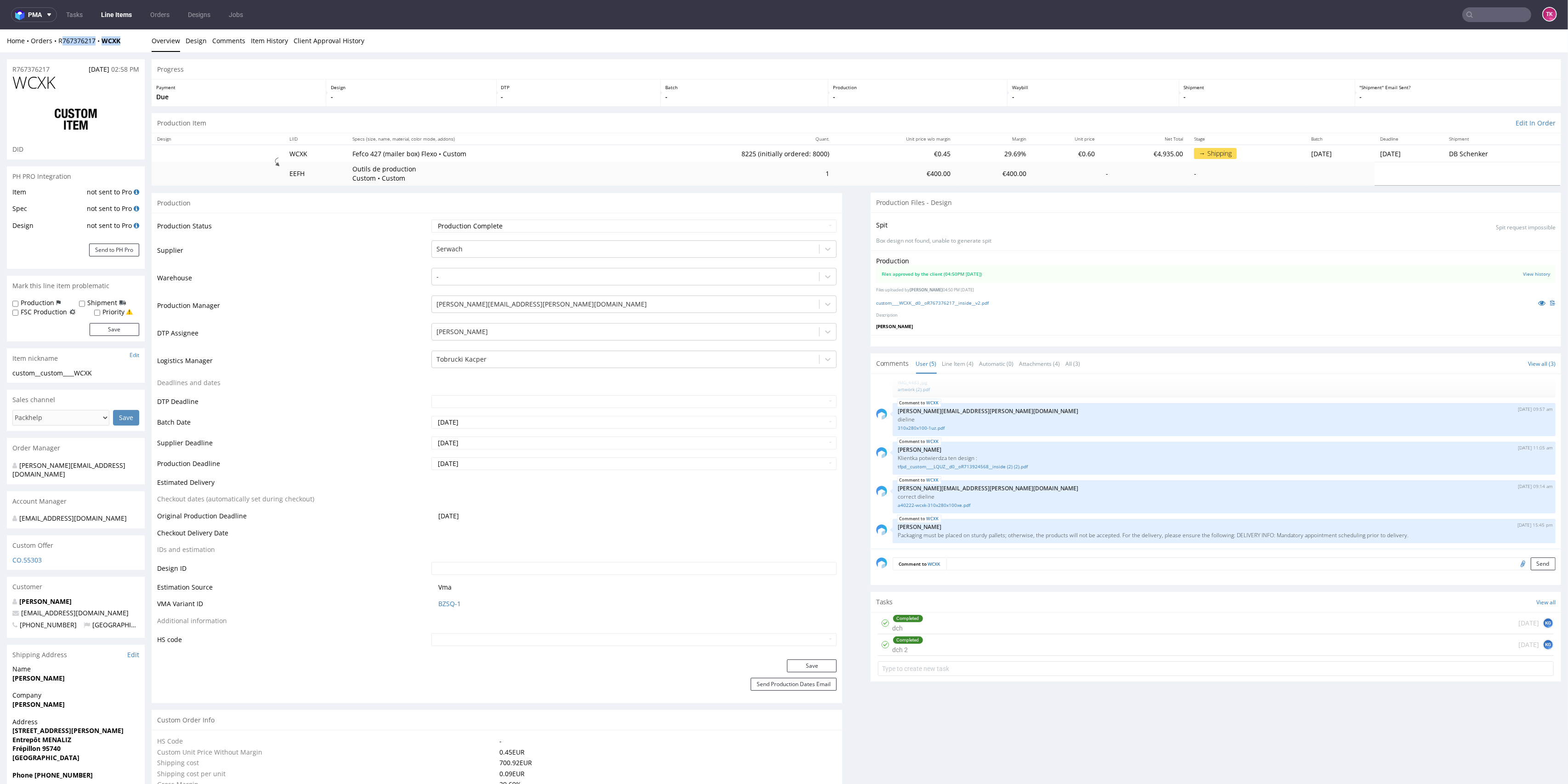
drag, startPoint x: 89, startPoint y: 44, endPoint x: 58, endPoint y: 47, distance: 31.1
click at [61, 47] on div "Home Orders R767376217 WCXK Overview Design Comments Item History Client Approv…" at bounding box center [784, 41] width 1568 height 23
drag, startPoint x: 58, startPoint y: 47, endPoint x: 135, endPoint y: 45, distance: 77.0
click at [135, 45] on div "Home Orders R767376217 WCXK Overview Design Comments Item History Client Approv…" at bounding box center [784, 41] width 1568 height 23
copy div "R767376217 WCXK"
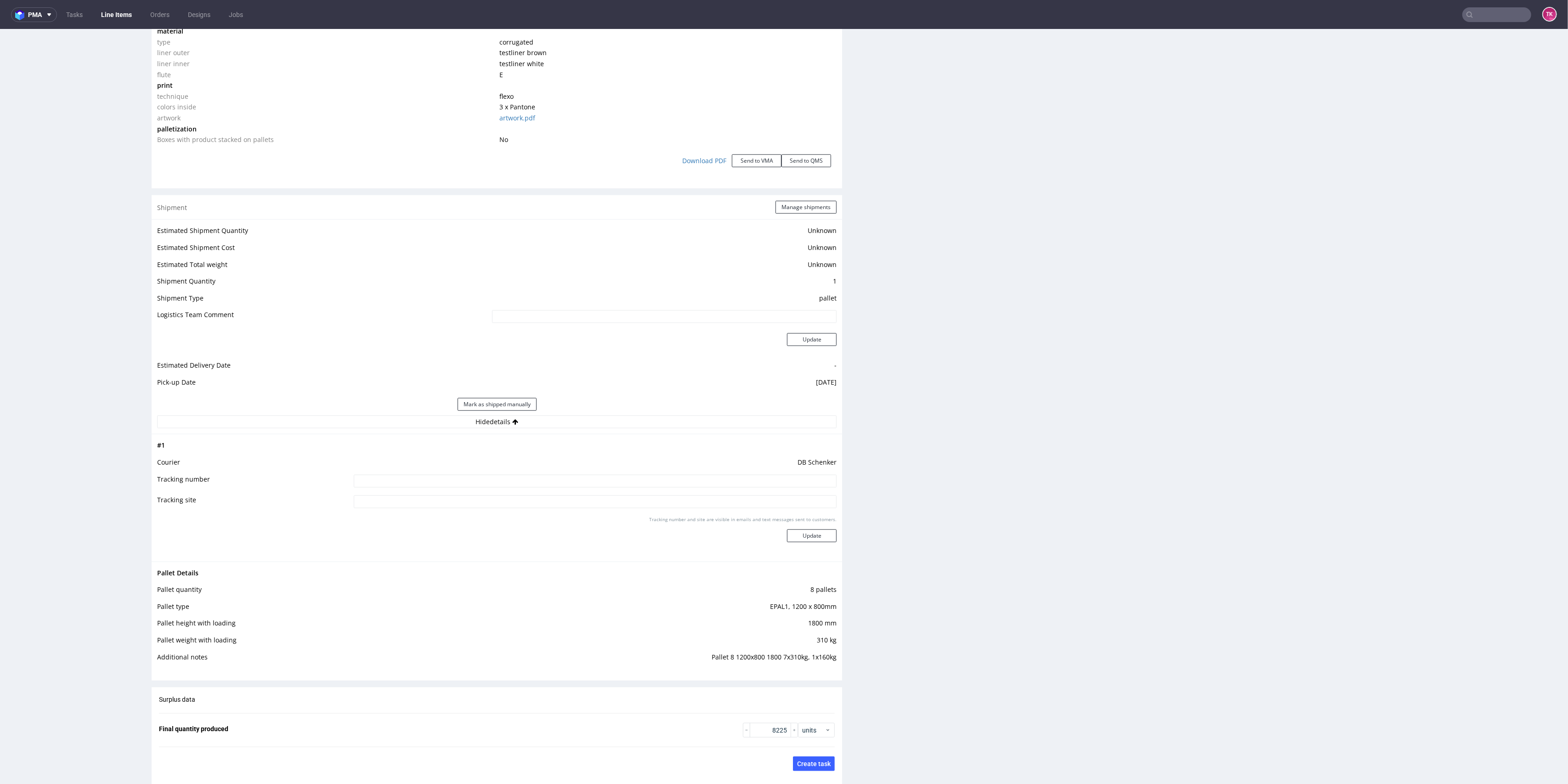
scroll to position [1041, 0]
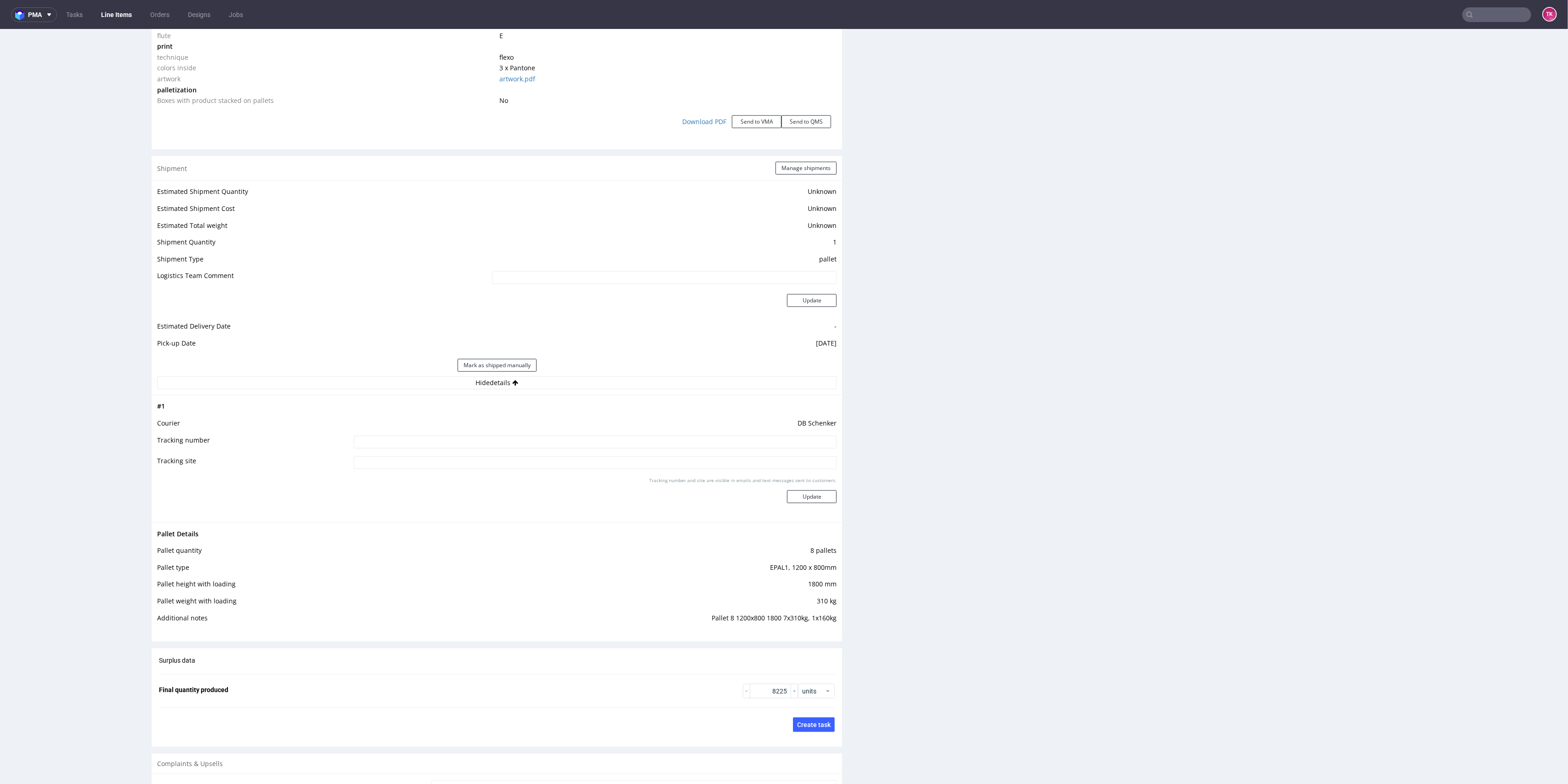
click at [613, 424] on td "DB Schenker" at bounding box center [594, 426] width 486 height 17
click at [619, 436] on input at bounding box center [595, 442] width 483 height 13
paste input "PLWAW509000380"
type input "PLWAW509000380"
click at [805, 497] on button "Update" at bounding box center [812, 496] width 50 height 13
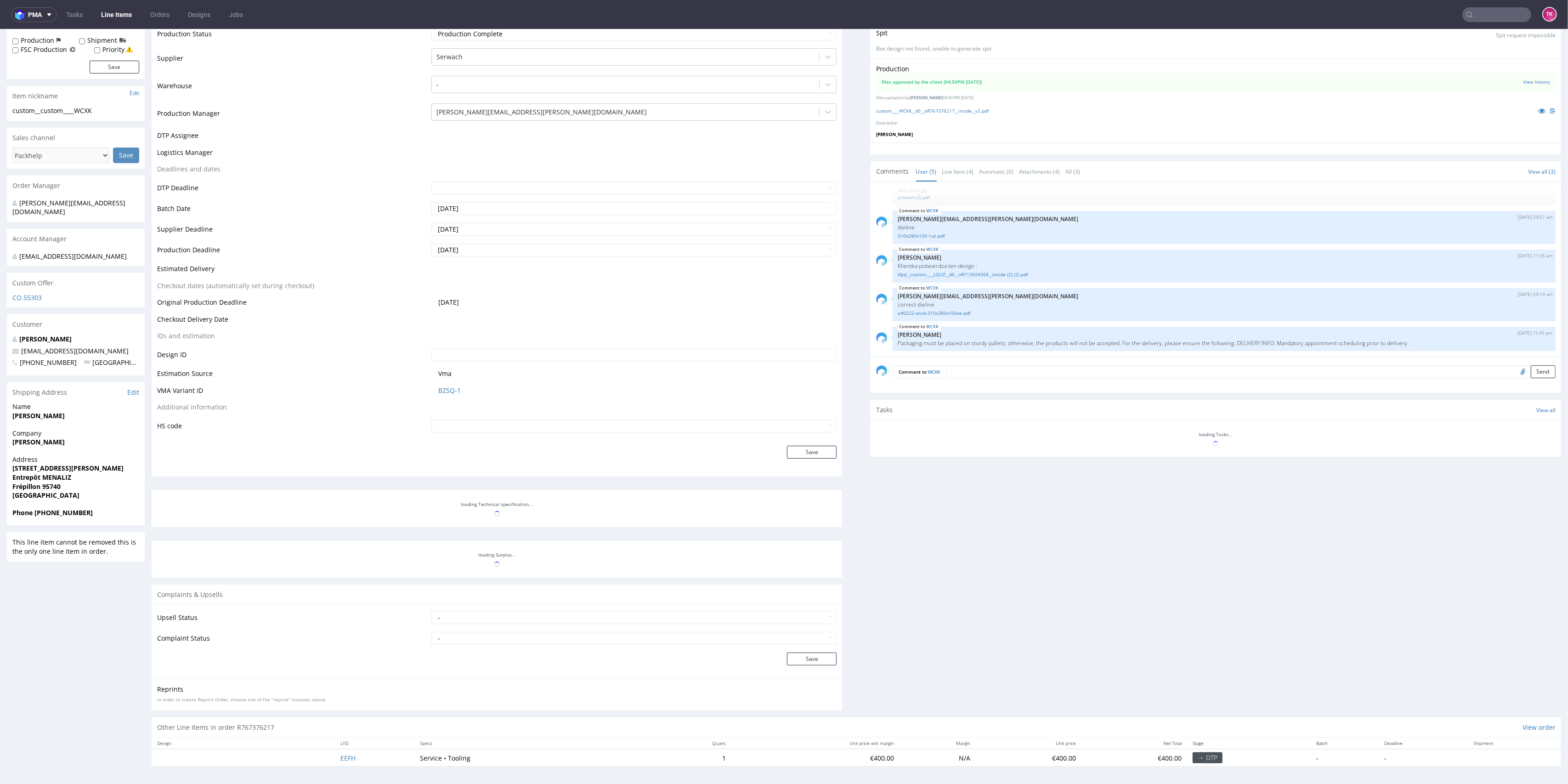
scroll to position [262, 0]
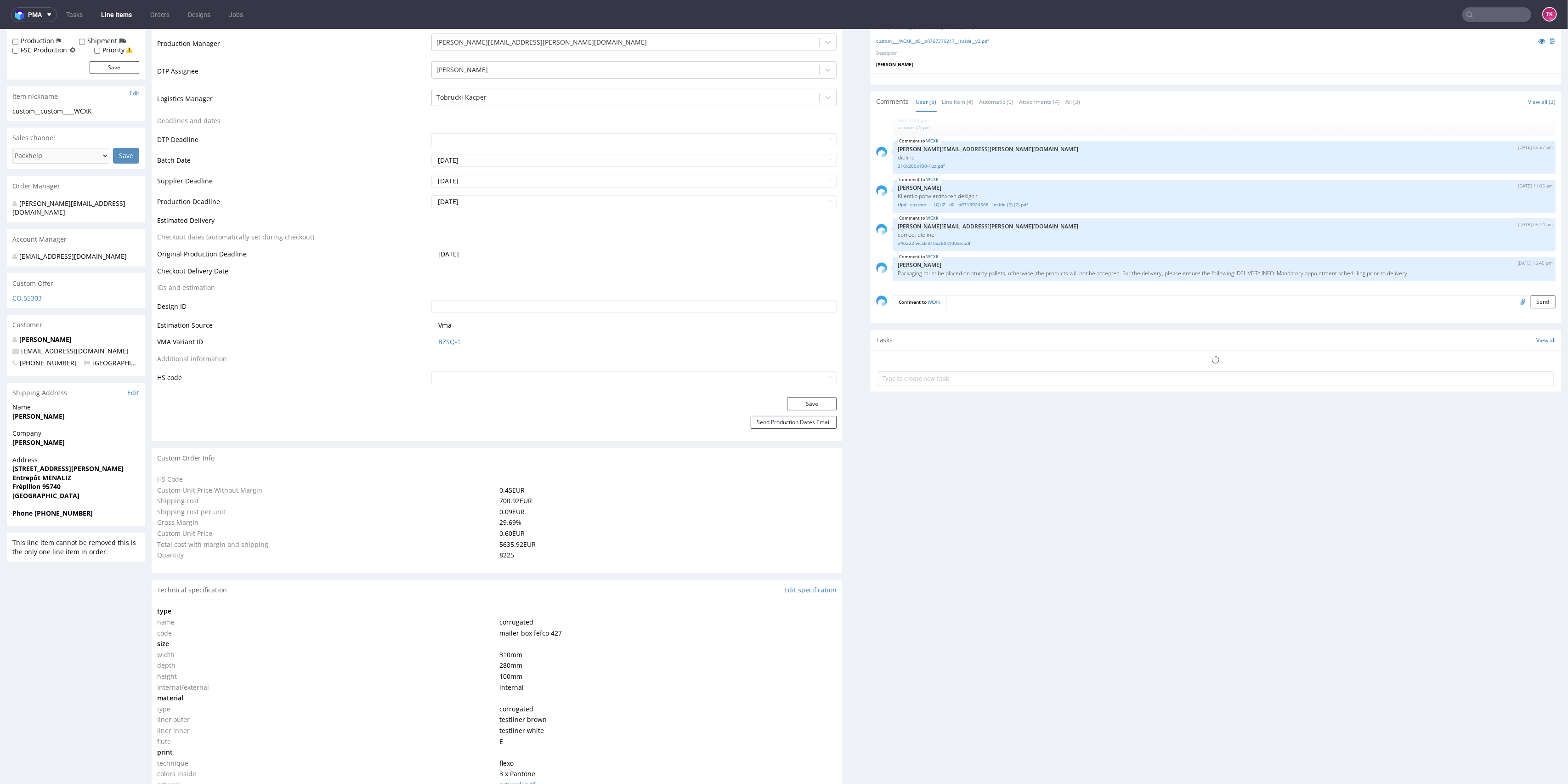
click at [116, 13] on link "Line Items" at bounding box center [116, 15] width 42 height 15
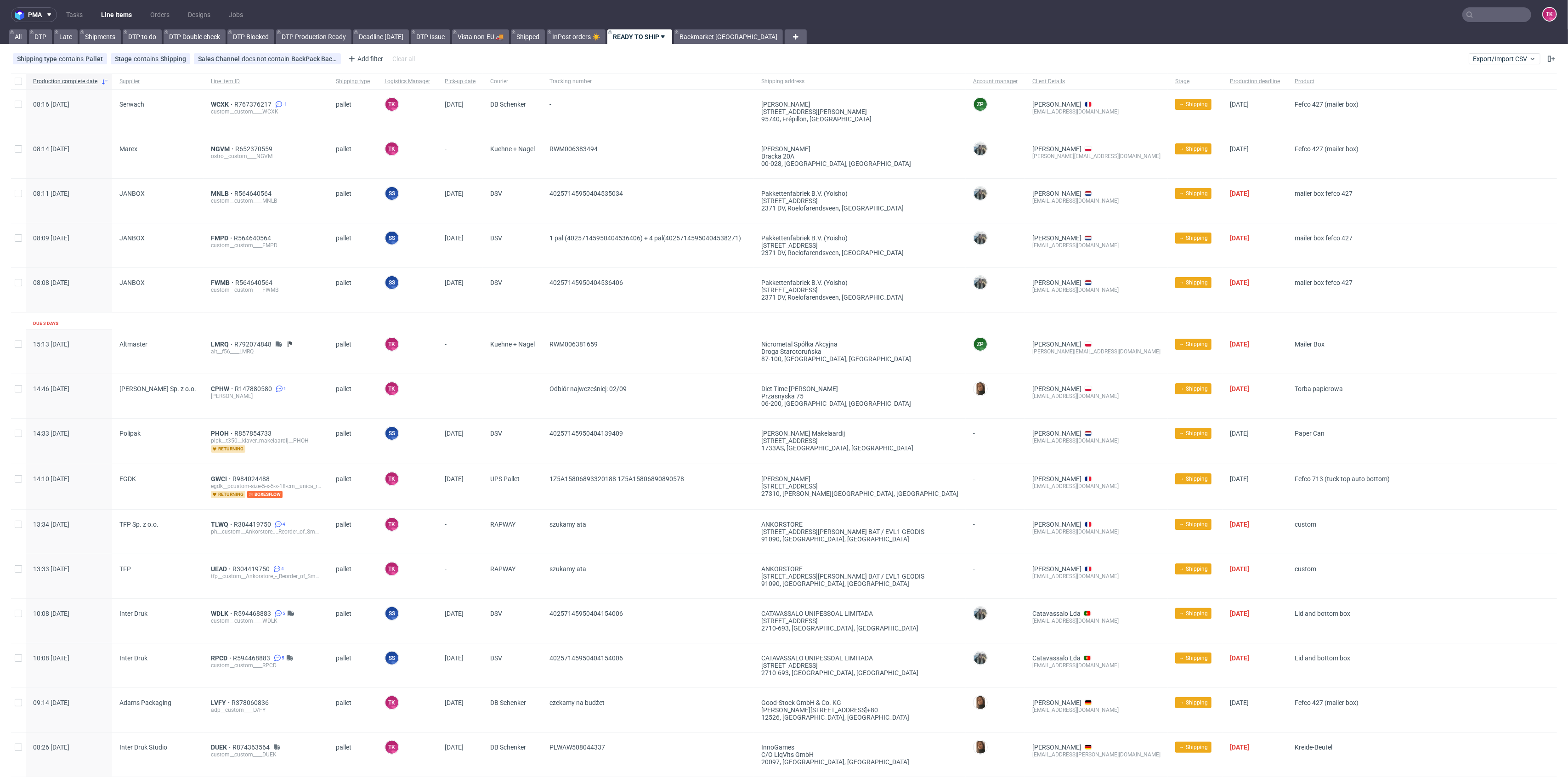
click at [116, 10] on link "Line Items" at bounding box center [116, 15] width 42 height 15
click at [110, 16] on link "Line Items" at bounding box center [116, 15] width 42 height 15
click at [114, 7] on nav "pma Tasks Line Items Orders Designs Jobs TK" at bounding box center [784, 15] width 1568 height 29
click at [114, 10] on link "Line Items" at bounding box center [116, 15] width 42 height 15
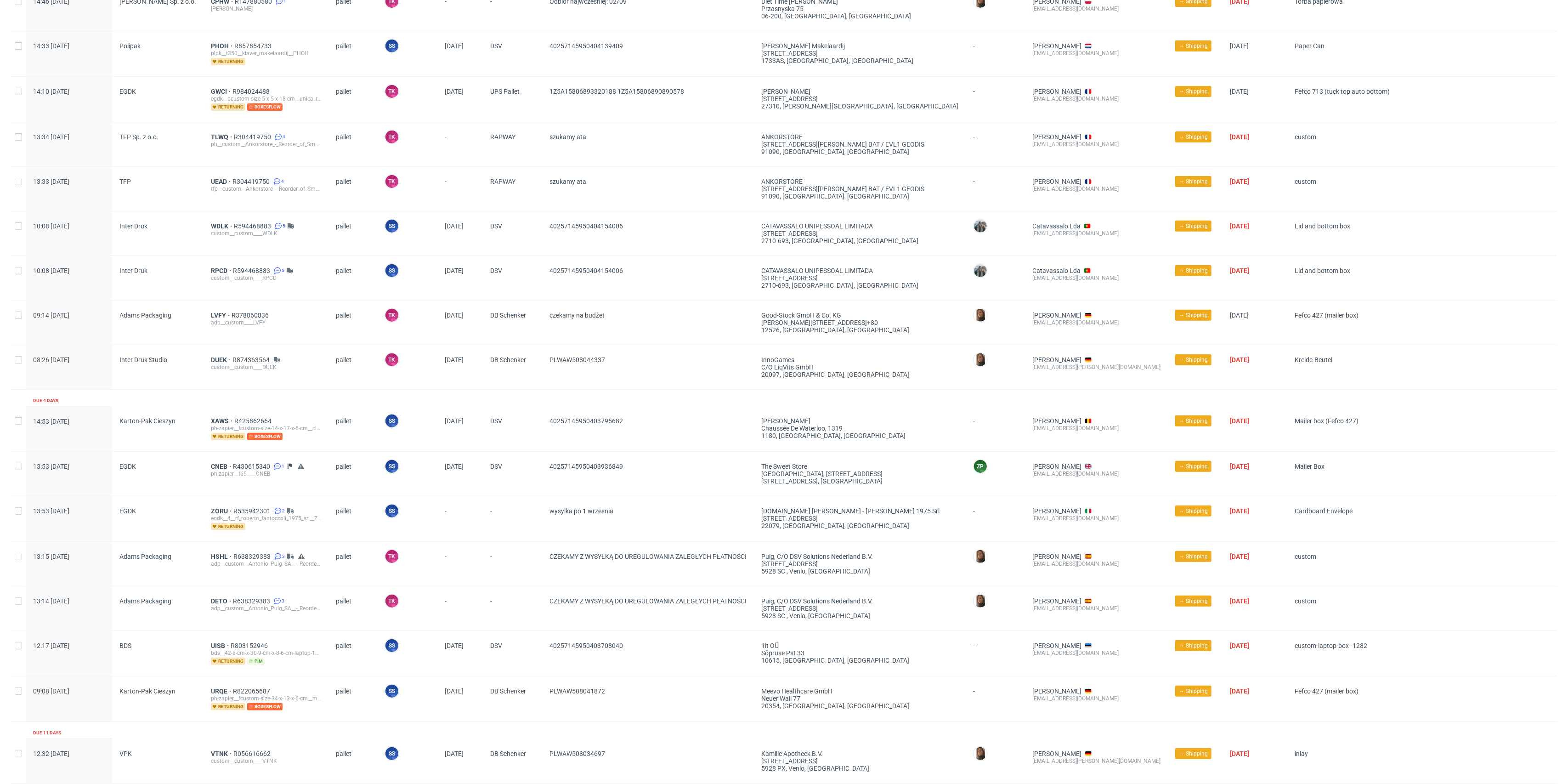
scroll to position [413, 0]
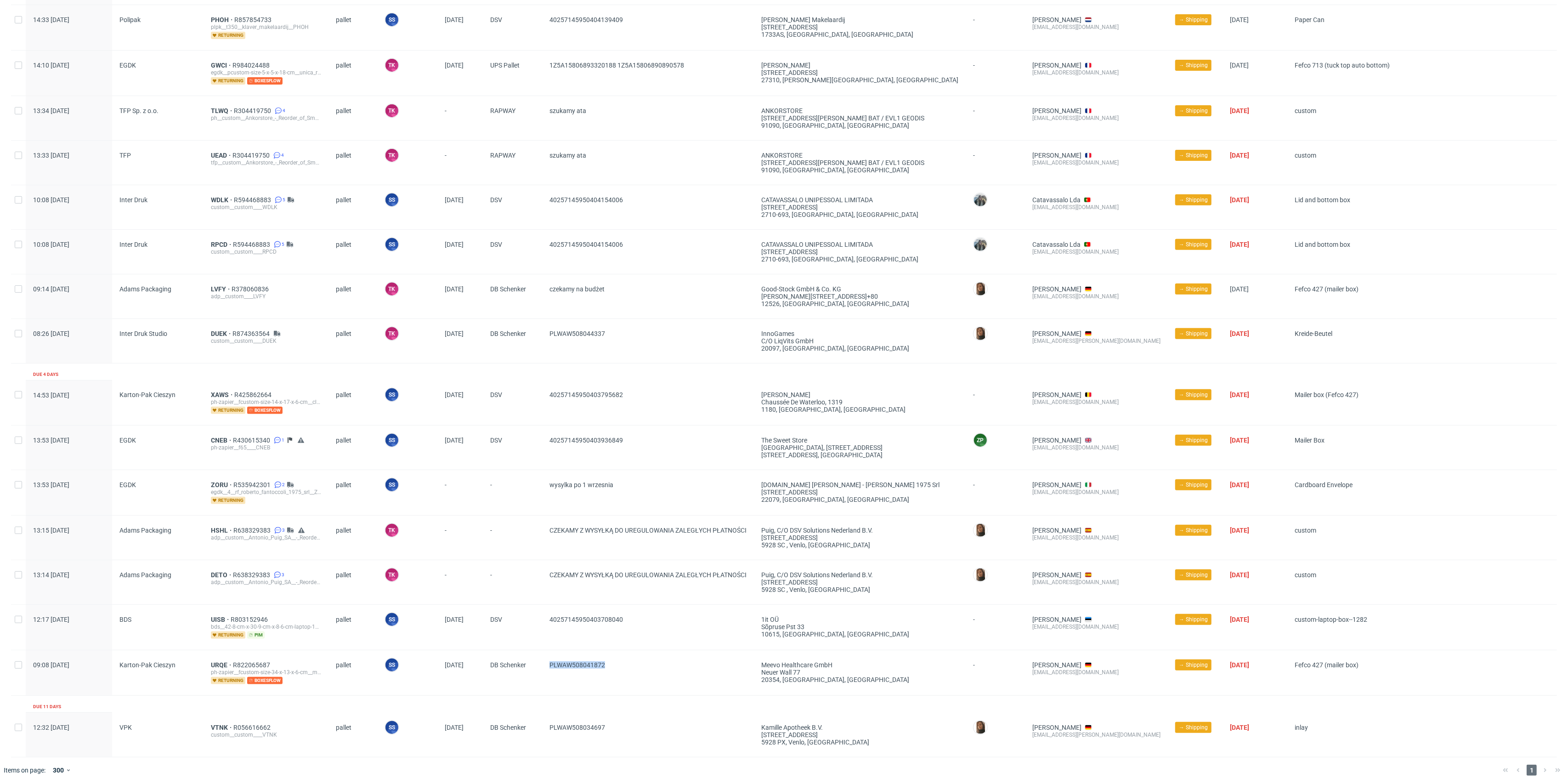
drag, startPoint x: 631, startPoint y: 666, endPoint x: 550, endPoint y: 670, distance: 81.1
click at [550, 670] on span "PLWAW508041872" at bounding box center [648, 673] width 197 height 23
copy span "PLWAW508041872"
drag, startPoint x: 642, startPoint y: 633, endPoint x: 533, endPoint y: 626, distance: 109.2
click at [533, 626] on div "12:17 Thu 28.08.2025 BDS UISB R803152946 bds__42-8-cm-x-30-9-cm-x-8-6-cm-laptop…" at bounding box center [784, 627] width 1546 height 46
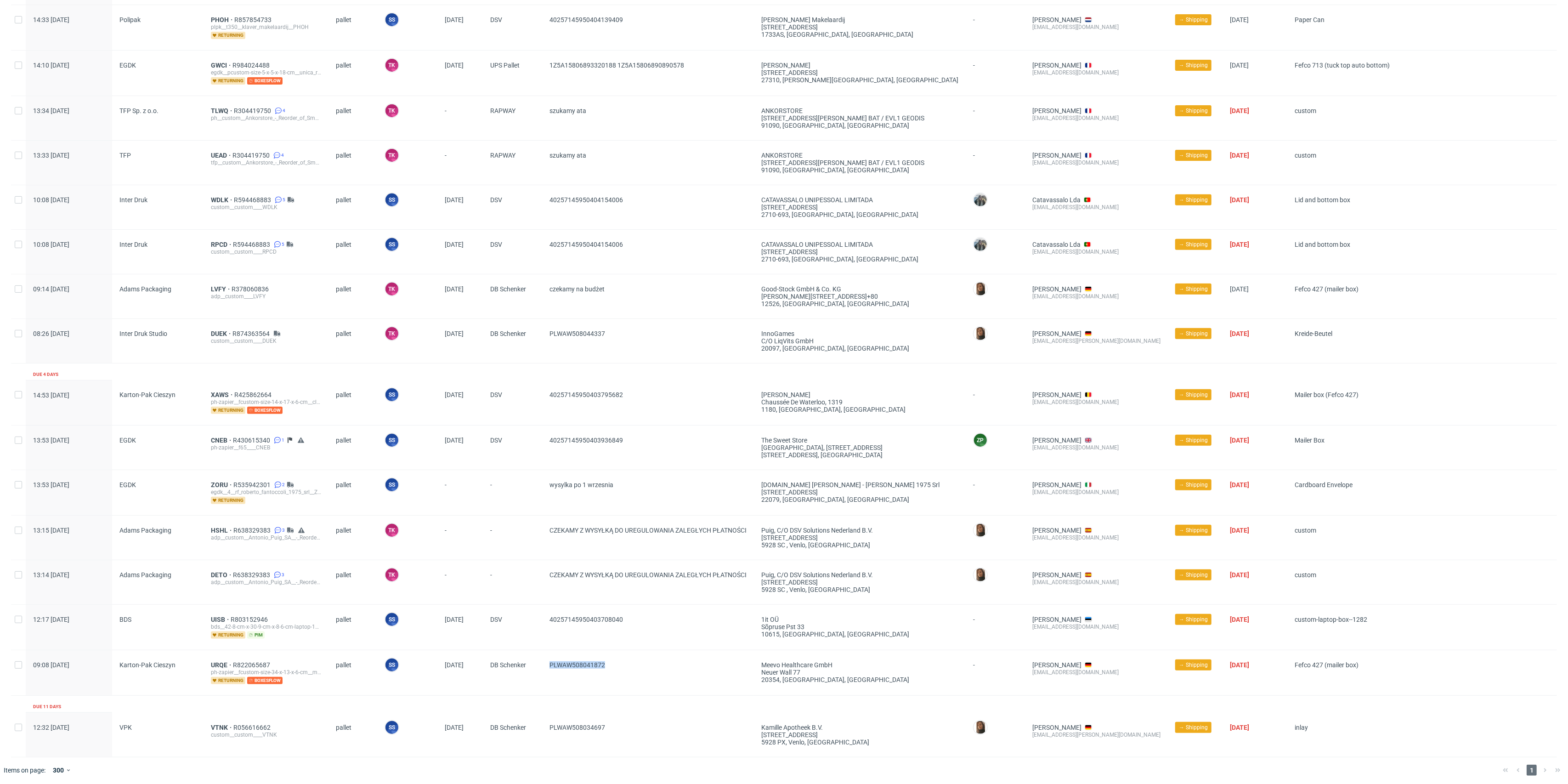
copy div "40257145950403708040"
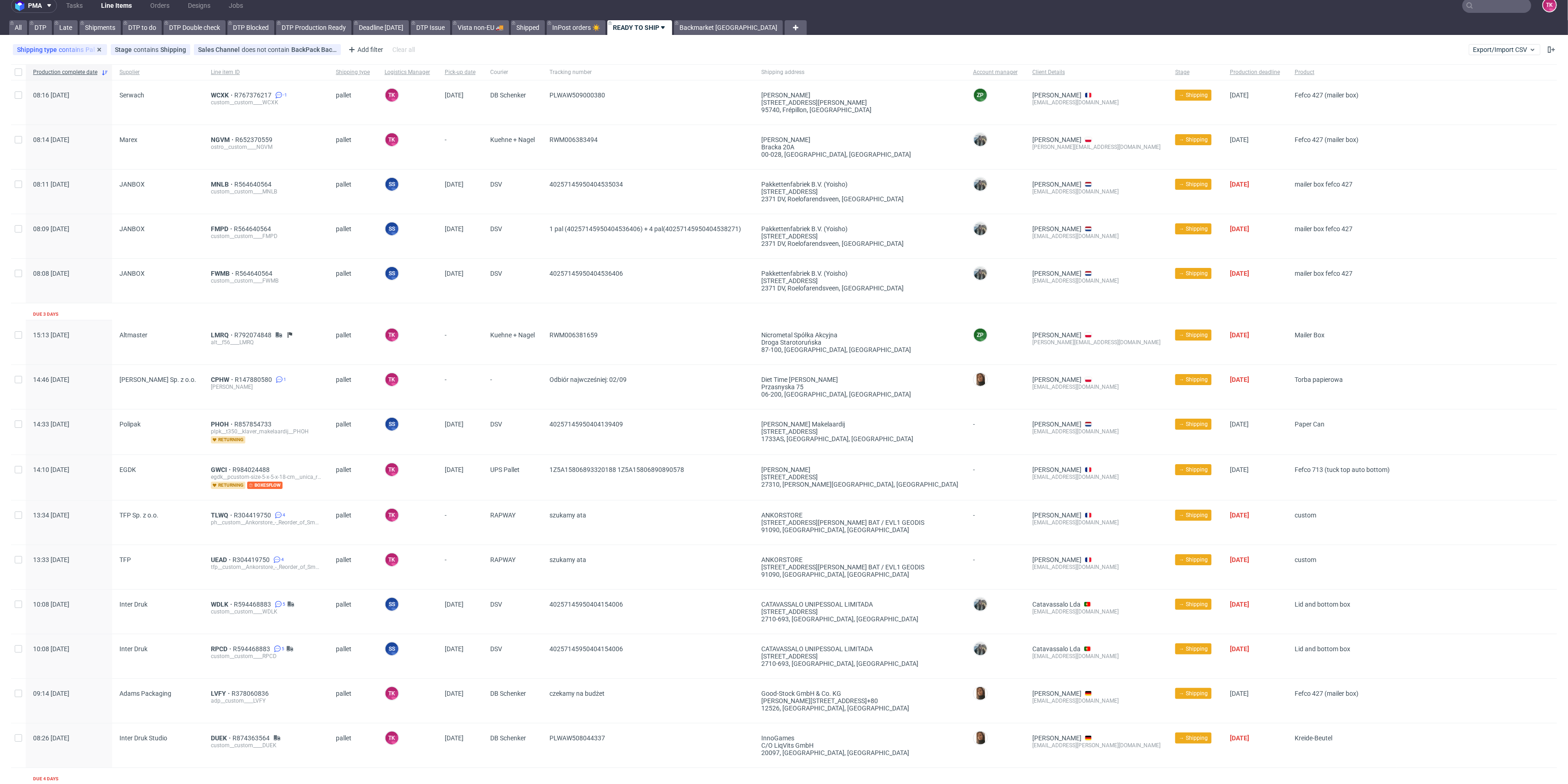
scroll to position [0, 0]
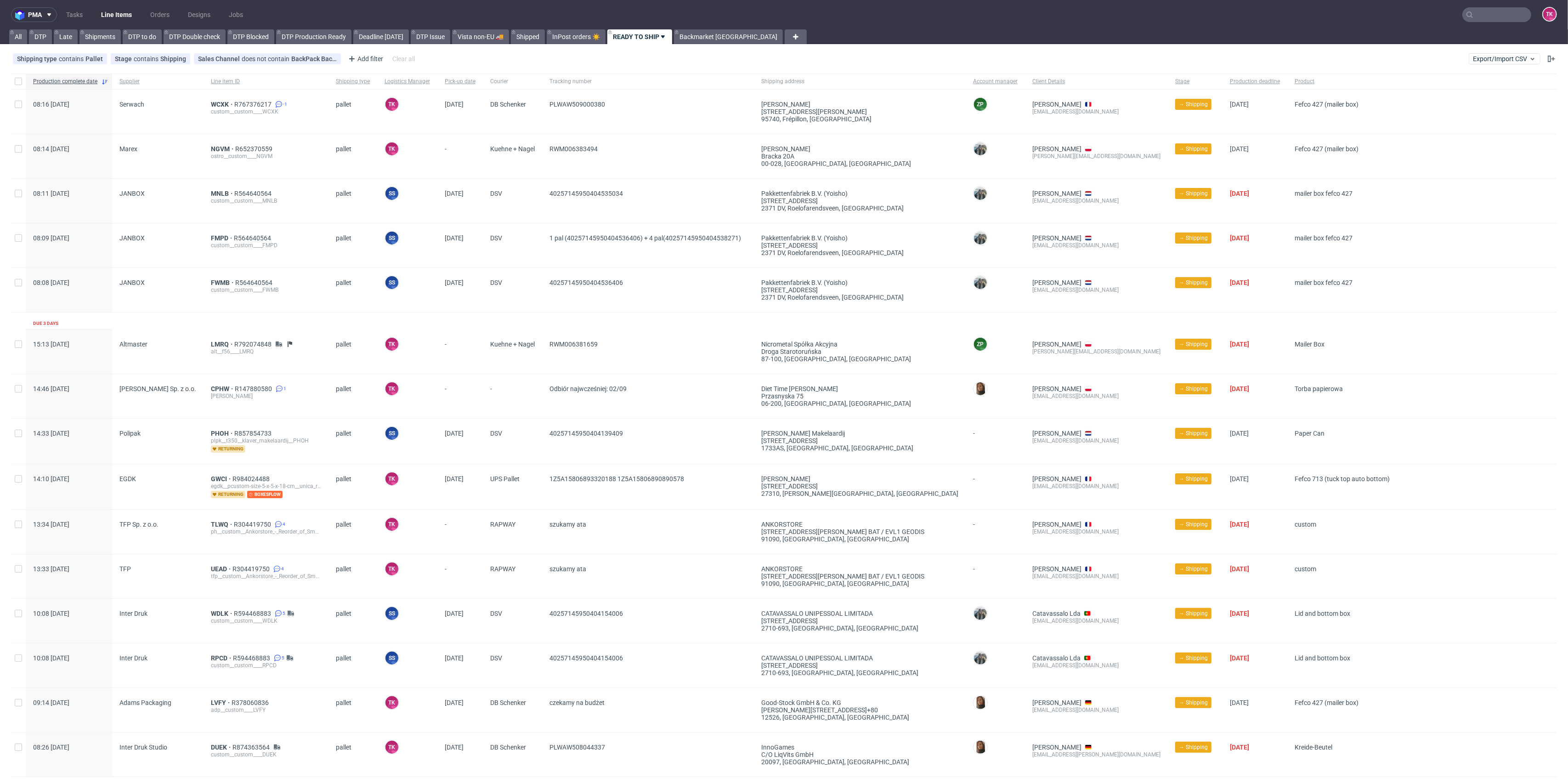
click at [107, 13] on link "Line Items" at bounding box center [116, 15] width 42 height 15
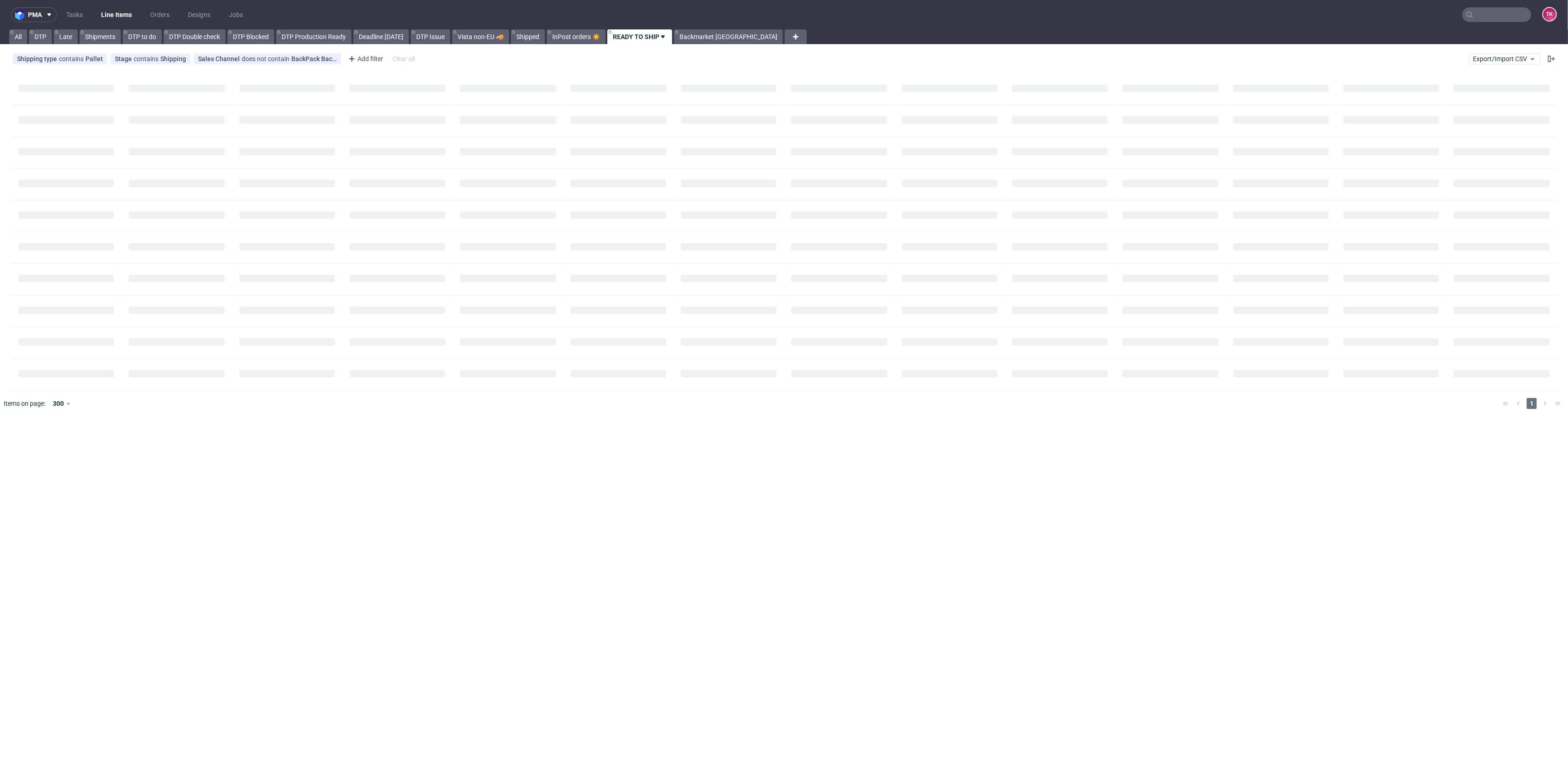
click at [104, 20] on link "Line Items" at bounding box center [116, 15] width 42 height 15
click at [128, 7] on link "Line Items" at bounding box center [116, 15] width 42 height 15
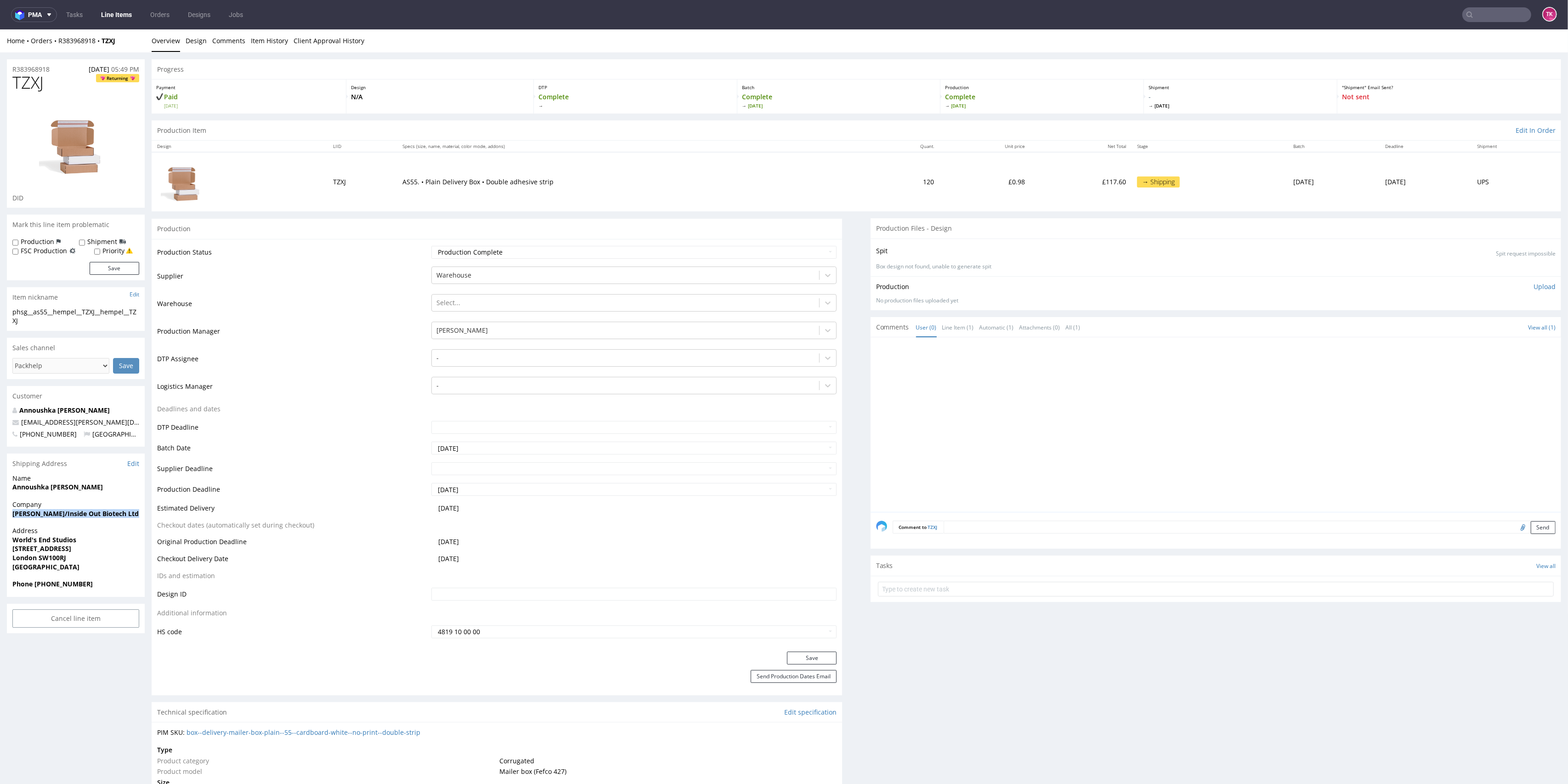
drag, startPoint x: 4, startPoint y: 513, endPoint x: 5, endPoint y: 527, distance: 14.0
click at [5, 527] on div "R383968918 [DATE] 05:49 PM TZXJ Returning DID Mark this line item problematic P…" at bounding box center [784, 760] width 1568 height 1416
copy strong "[PERSON_NAME]/Inside Out Biotech Ltd"
drag, startPoint x: 7, startPoint y: 542, endPoint x: 100, endPoint y: 550, distance: 93.3
click at [100, 550] on div "Address [GEOGRAPHIC_DATA] [STREET_ADDRESS]" at bounding box center [75, 553] width 138 height 54
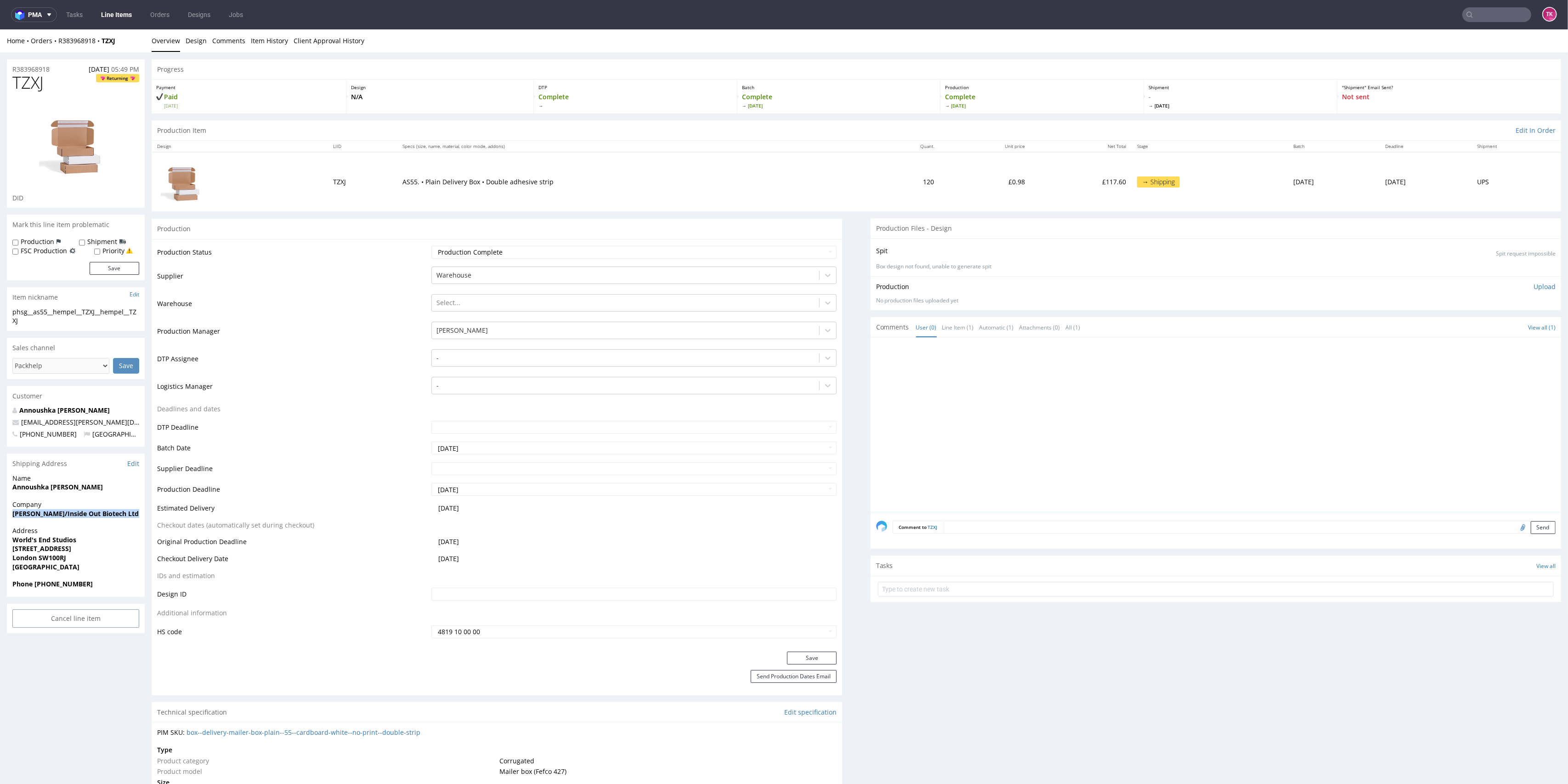
copy p "World's End Studios [STREET_ADDRESS]"
click at [8, 538] on div "Address [GEOGRAPHIC_DATA] [STREET_ADDRESS]" at bounding box center [75, 553] width 138 height 54
drag, startPoint x: 7, startPoint y: 537, endPoint x: 92, endPoint y: 539, distance: 85.0
click at [92, 539] on div "Address [GEOGRAPHIC_DATA] [STREET_ADDRESS]" at bounding box center [75, 553] width 138 height 54
copy strong "World's End Studios"
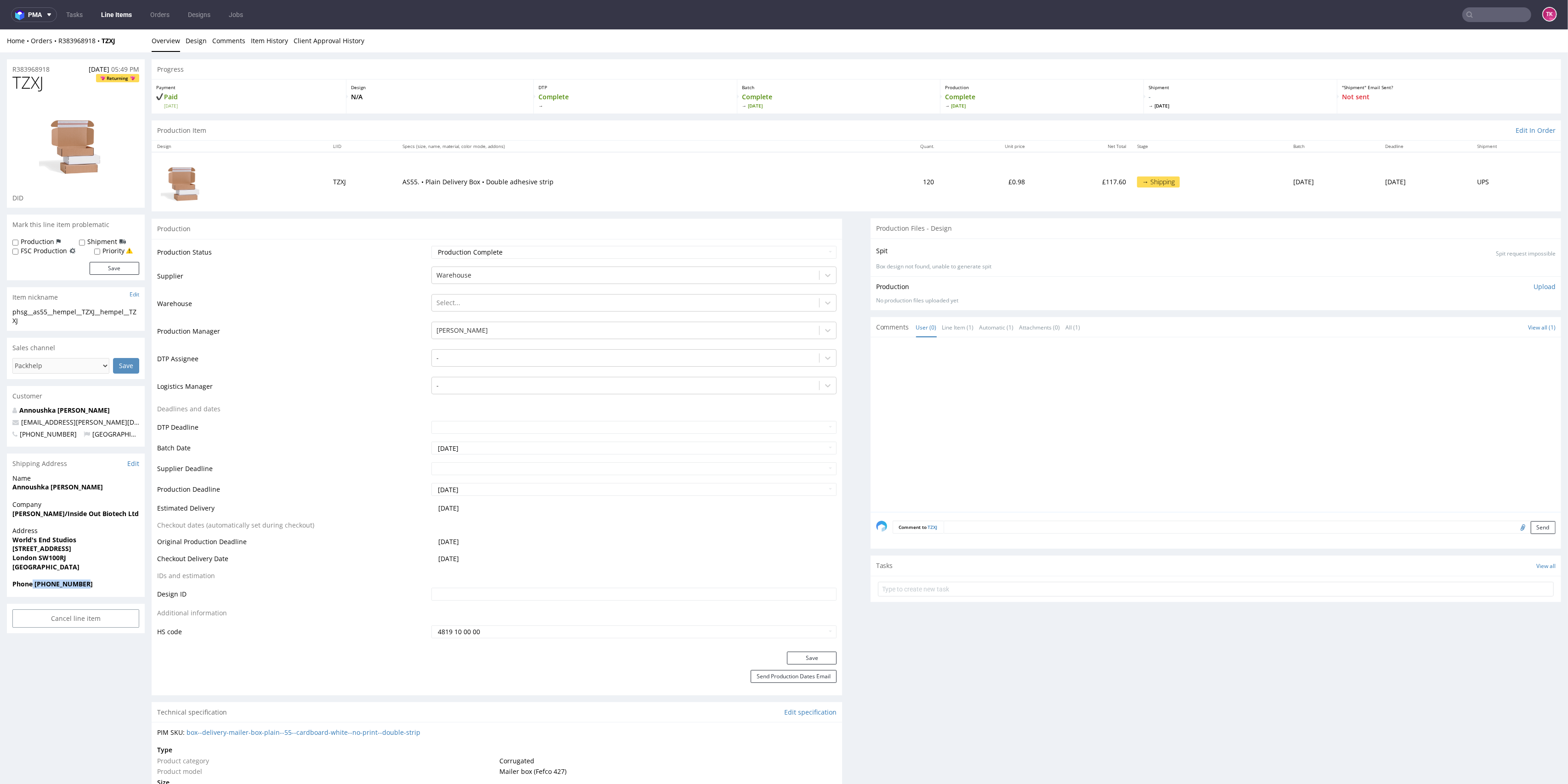
drag, startPoint x: 33, startPoint y: 584, endPoint x: 103, endPoint y: 584, distance: 70.0
click at [103, 584] on span "Phone [PHONE_NUMBER]" at bounding box center [75, 584] width 127 height 9
copy strong "[PHONE_NUMBER]"
drag, startPoint x: 128, startPoint y: 422, endPoint x: 0, endPoint y: 419, distance: 128.0
click at [0, 419] on div "R383968918 [DATE] 05:49 PM TZXJ Returning DID Mark this line item problematic P…" at bounding box center [784, 760] width 1568 height 1416
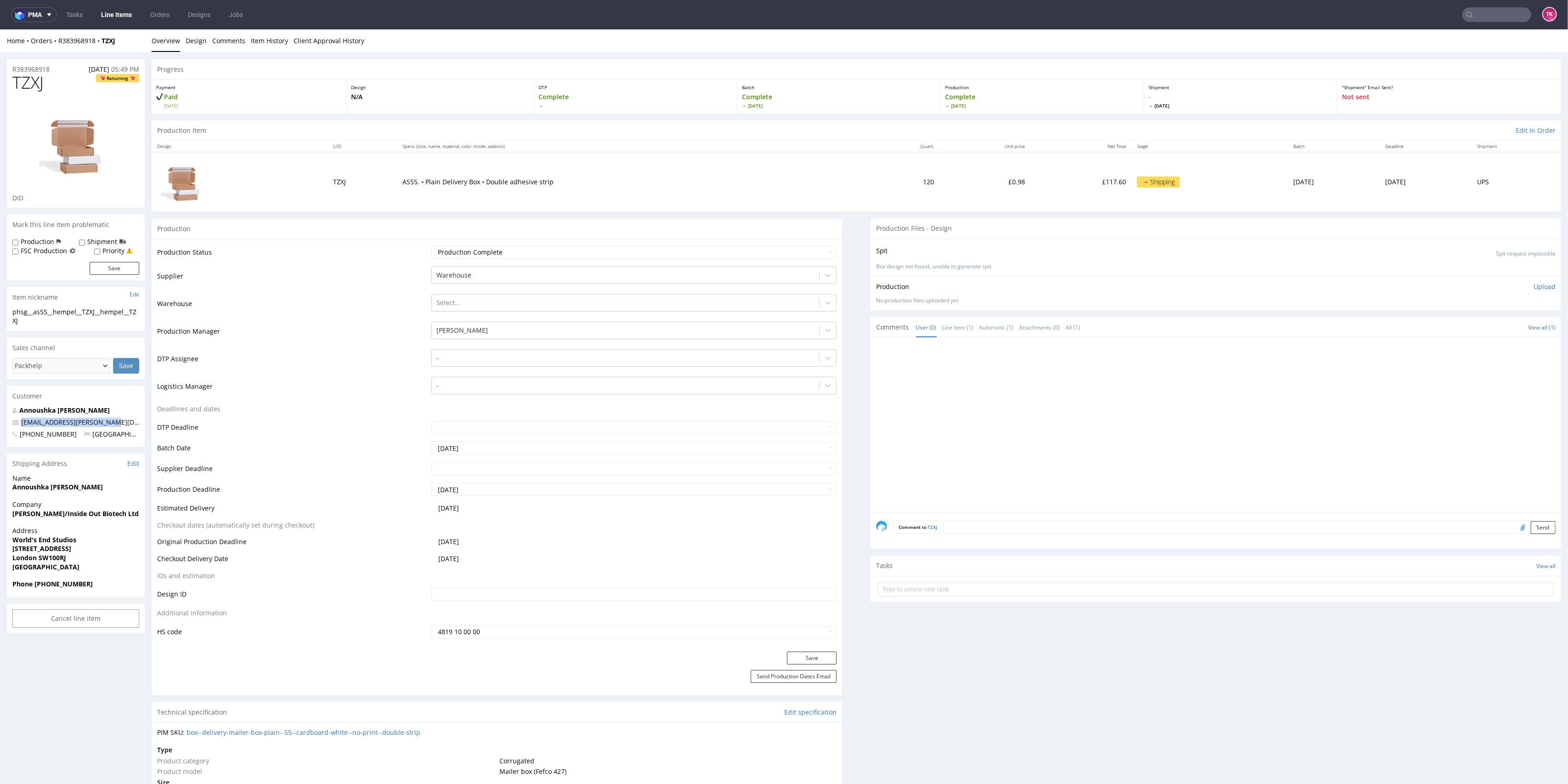
copy span "[EMAIL_ADDRESS][PERSON_NAME][DOMAIN_NAME]"
click at [111, 11] on link "Line Items" at bounding box center [116, 15] width 42 height 15
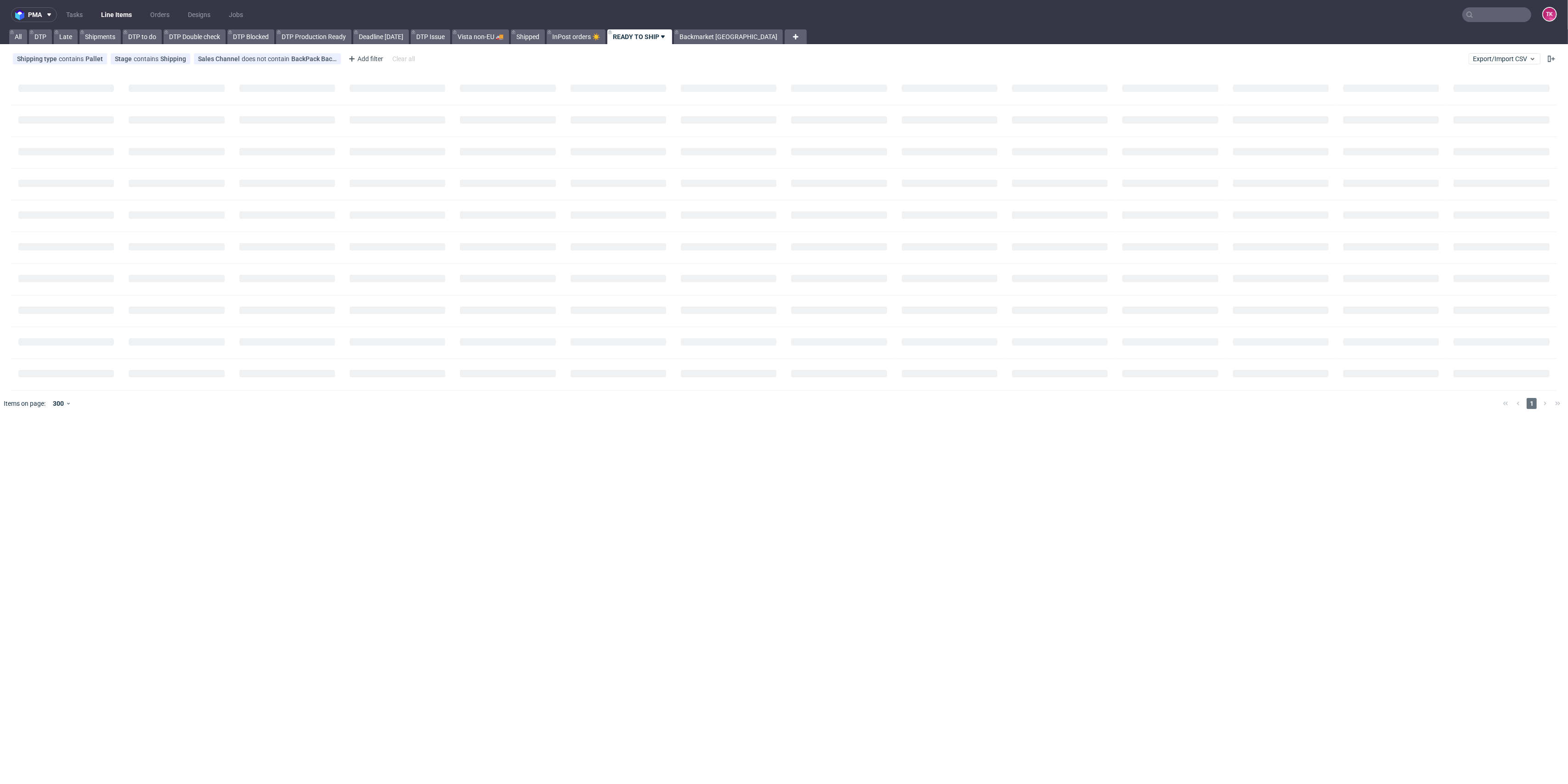
click at [121, 19] on link "Line Items" at bounding box center [116, 15] width 42 height 15
click at [629, 33] on link "READY TO SHIP" at bounding box center [640, 37] width 65 height 15
click at [704, 35] on link "Backmarket [GEOGRAPHIC_DATA]" at bounding box center [728, 37] width 109 height 15
click at [621, 35] on link "READY TO SHIP" at bounding box center [635, 37] width 56 height 15
click at [131, 10] on link "Line Items" at bounding box center [116, 15] width 42 height 15
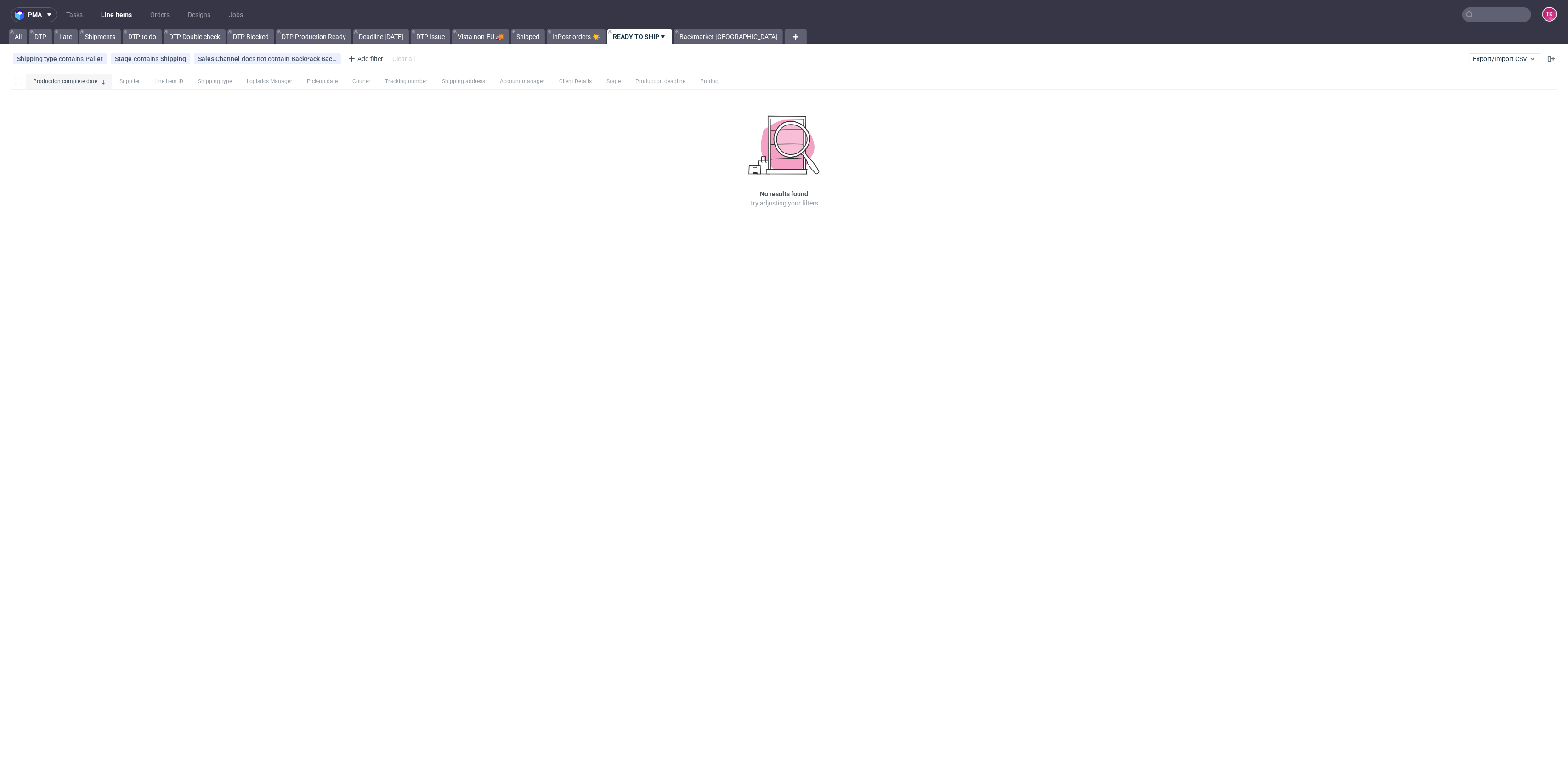
click at [111, 14] on link "Line Items" at bounding box center [116, 15] width 42 height 15
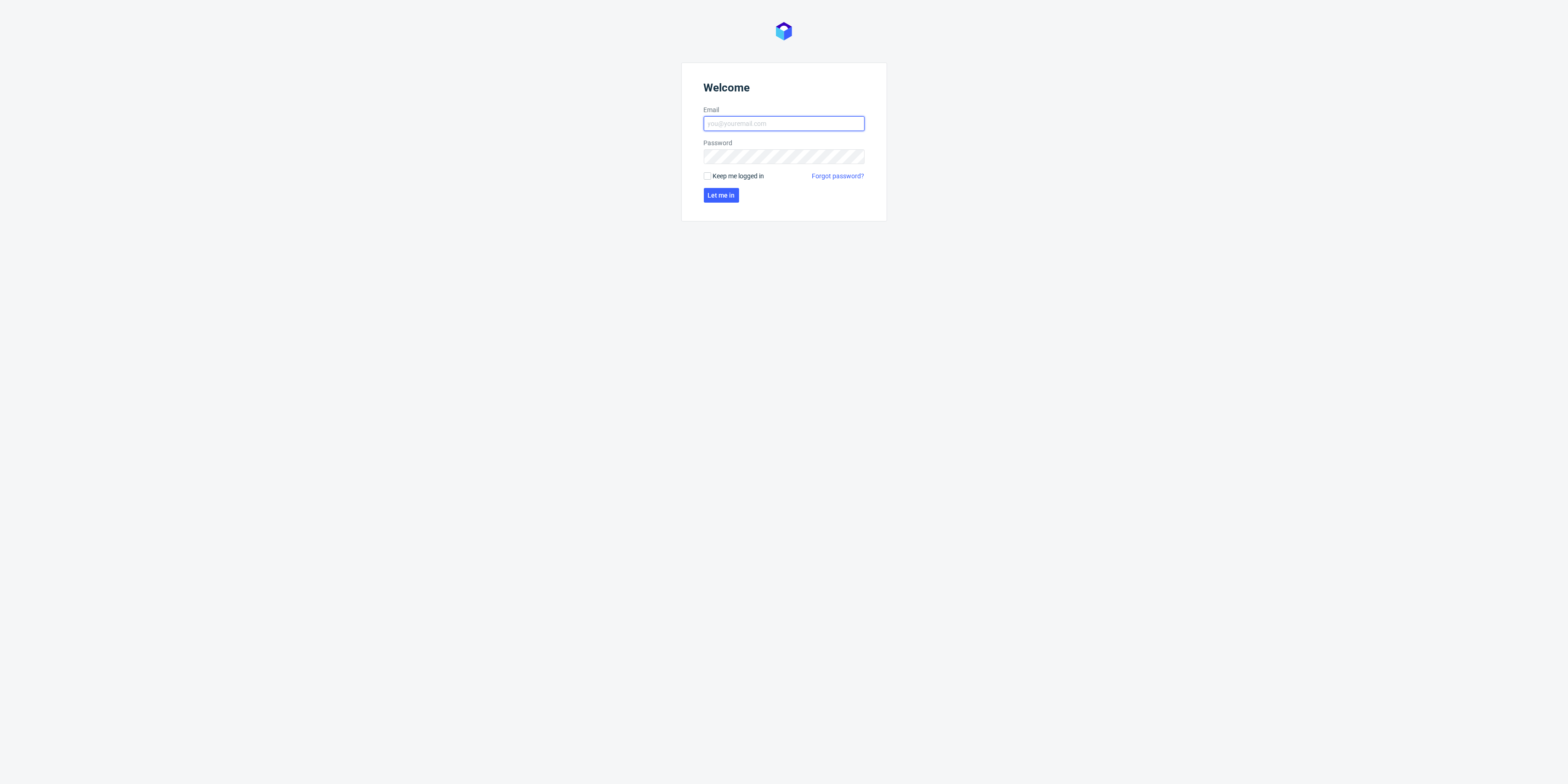
type input "[EMAIL_ADDRESS][DOMAIN_NAME]"
drag, startPoint x: 725, startPoint y: 205, endPoint x: 724, endPoint y: 200, distance: 5.1
click at [726, 204] on form "Welcome Email [EMAIL_ADDRESS][DOMAIN_NAME] Password Keep me logged in Forgot pa…" at bounding box center [784, 142] width 206 height 159
click at [722, 192] on span "Let me in" at bounding box center [721, 195] width 27 height 7
click at [724, 197] on circle at bounding box center [721, 195] width 10 height 10
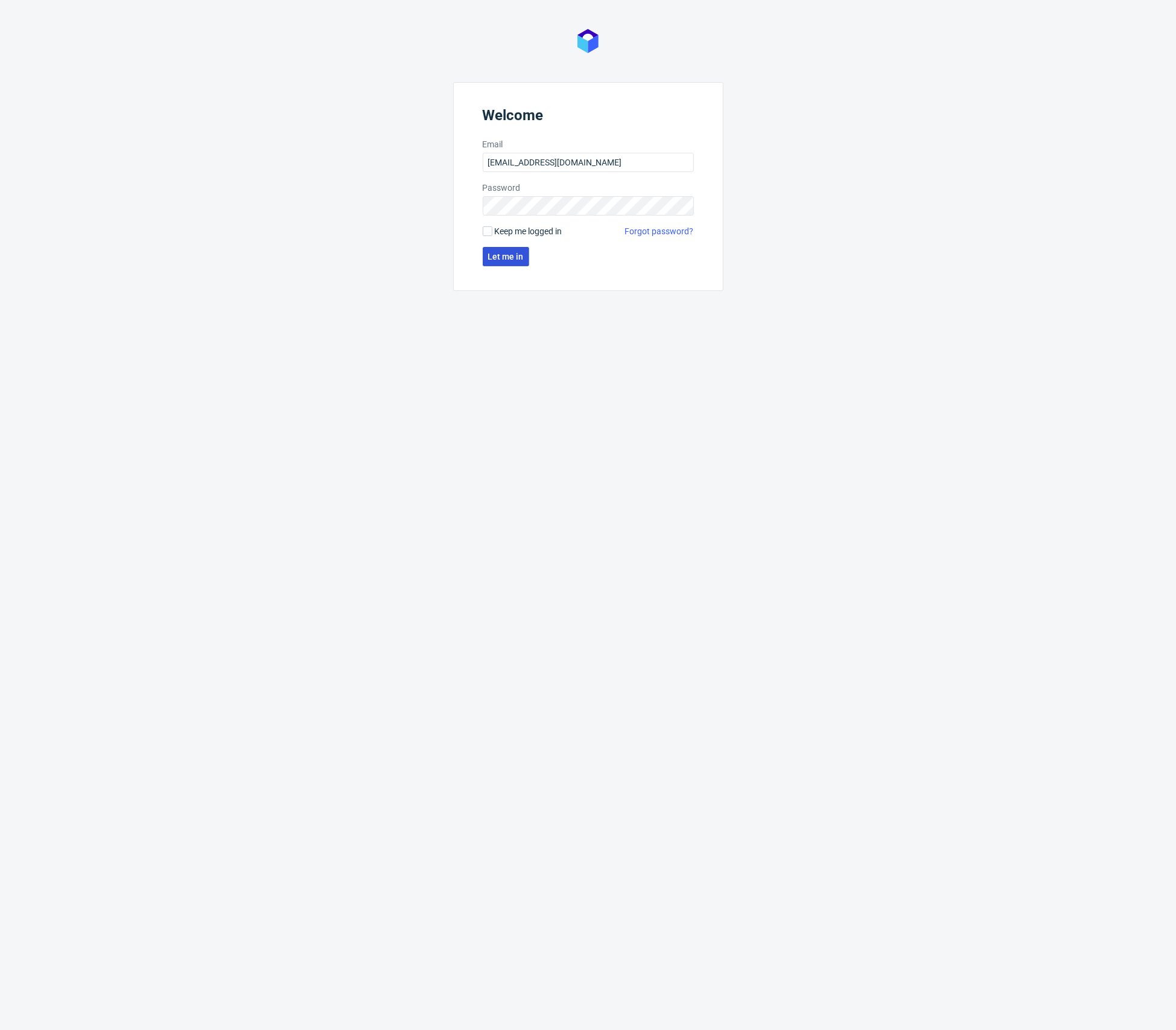
click at [518, 260] on span "Let me in" at bounding box center [506, 256] width 36 height 9
click at [233, 490] on div "Welcome Email [EMAIL_ADDRESS][DOMAIN_NAME] Password Keep me logged in Forgot pa…" at bounding box center [588, 515] width 1176 height 1030
click at [495, 254] on span "Let me in" at bounding box center [506, 256] width 36 height 9
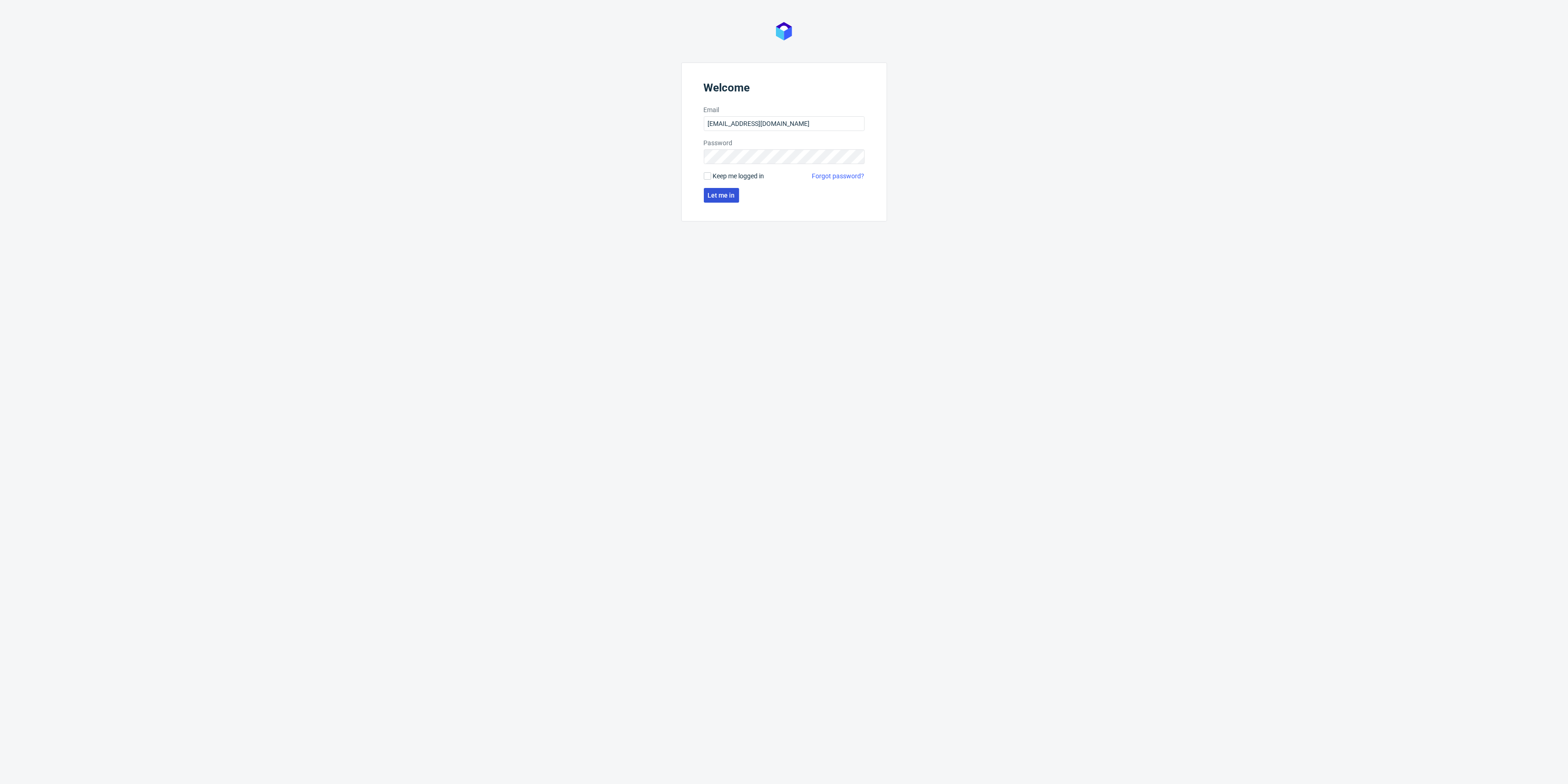
click at [722, 192] on span "Let me in" at bounding box center [721, 195] width 27 height 7
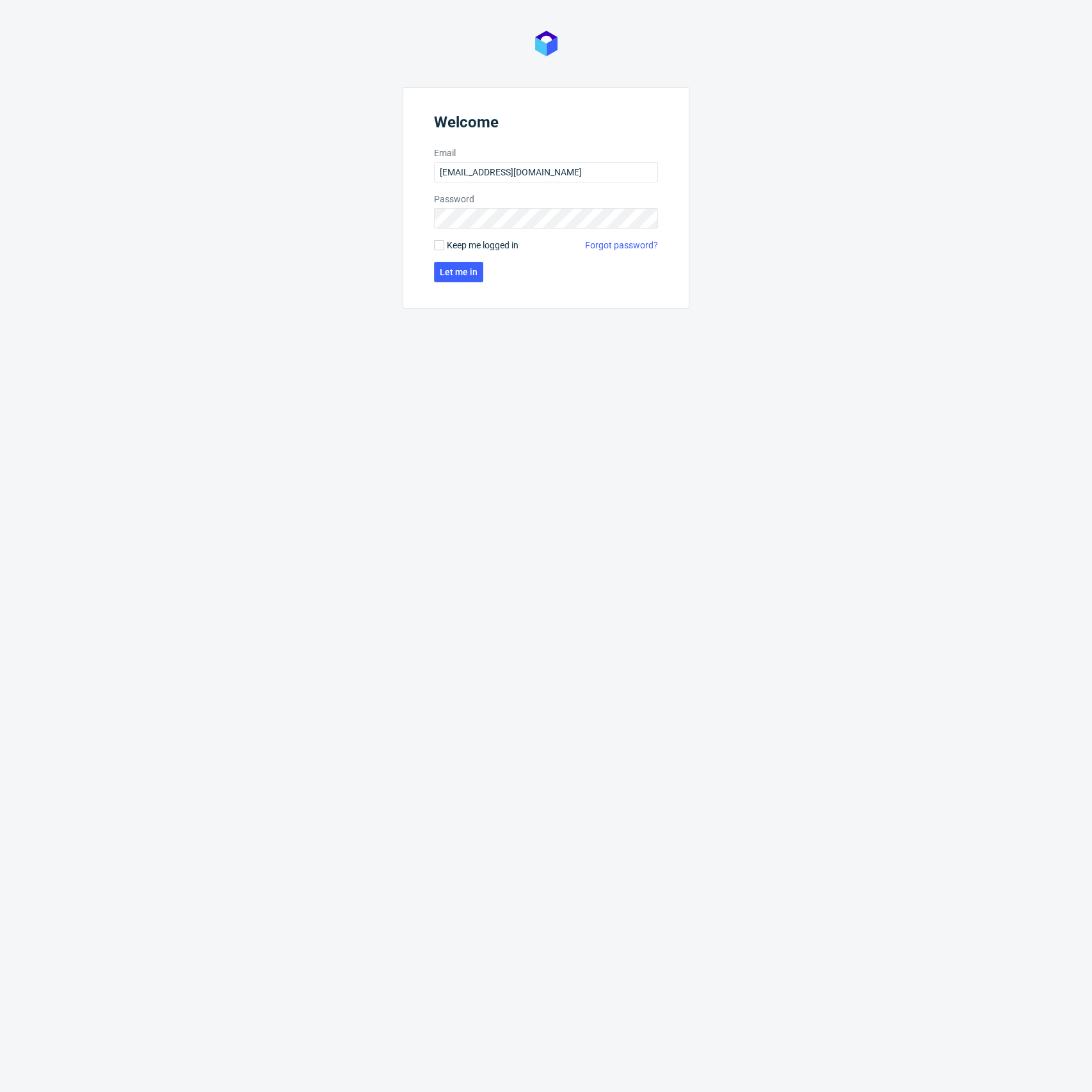
click at [527, 750] on div "Welcome Email [EMAIL_ADDRESS][DOMAIN_NAME] Password Keep me logged in Forgot pa…" at bounding box center [546, 546] width 1092 height 1092
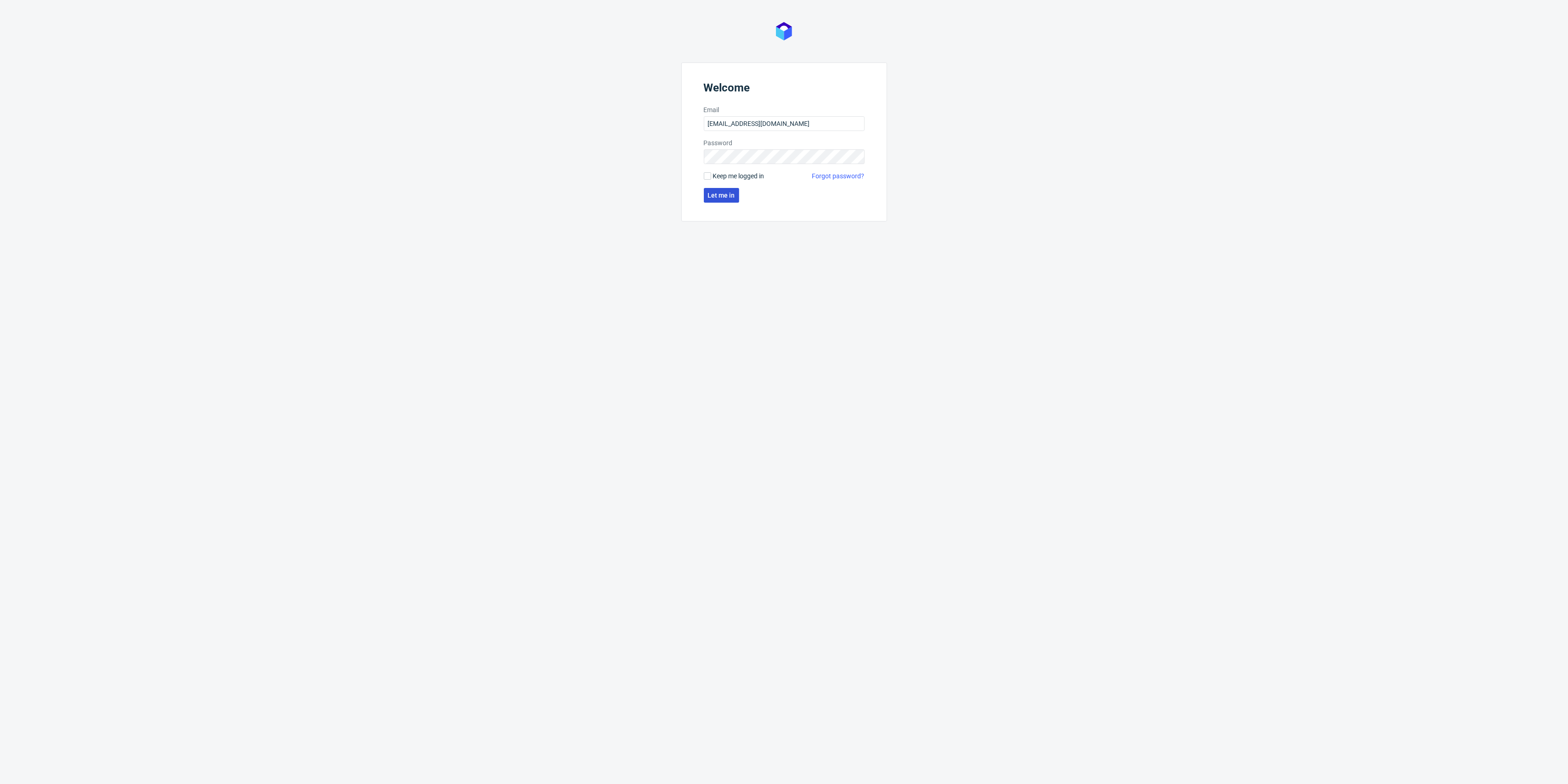
click at [723, 198] on span "Let me in" at bounding box center [721, 195] width 27 height 7
click at [723, 190] on button "Let me in" at bounding box center [721, 195] width 35 height 15
drag, startPoint x: 720, startPoint y: 176, endPoint x: 721, endPoint y: 190, distance: 14.0
click at [720, 180] on span "Keep me logged in" at bounding box center [738, 176] width 52 height 9
click at [711, 180] on input "Keep me logged in" at bounding box center [707, 176] width 7 height 7
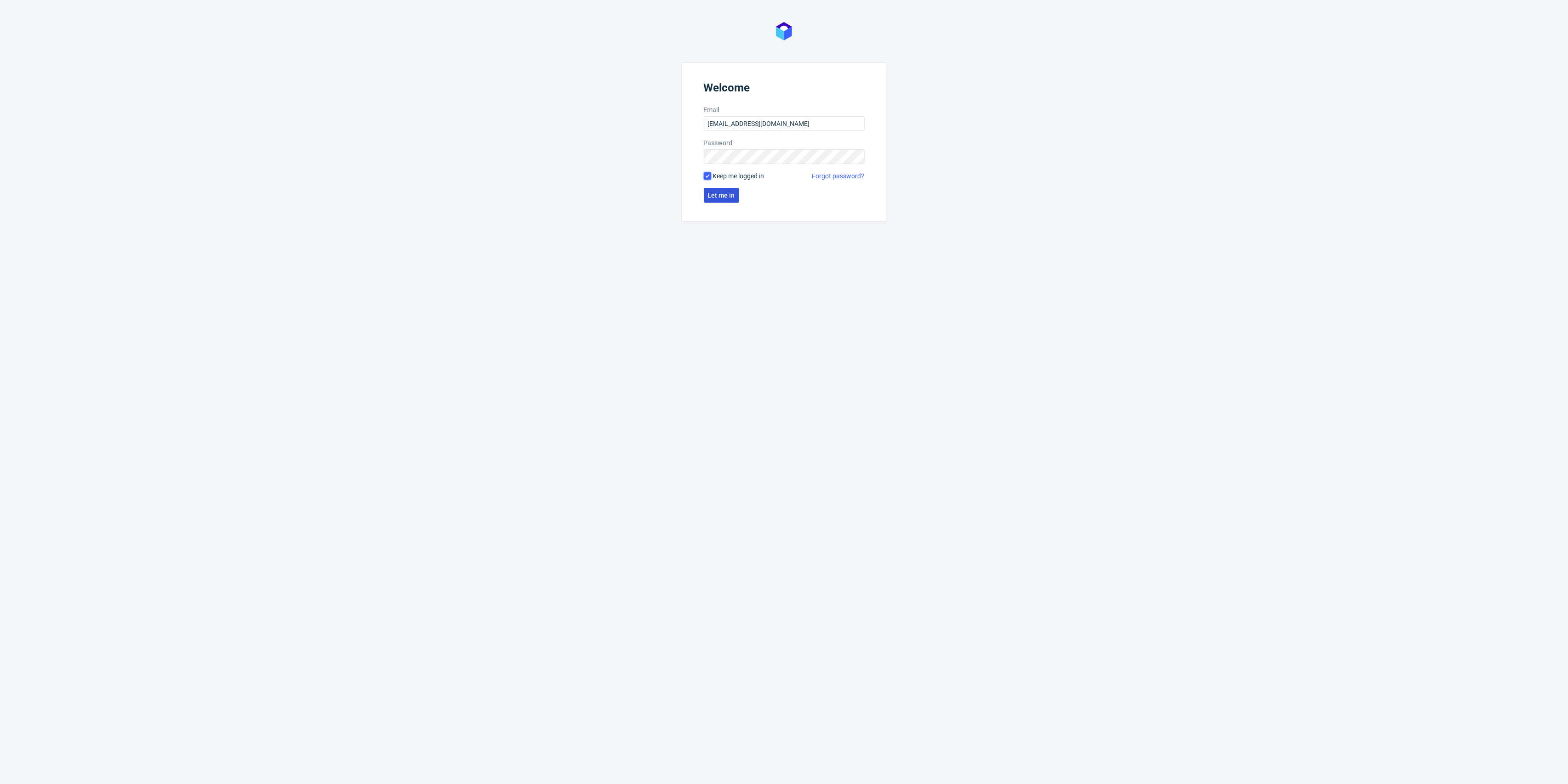
checkbox input "true"
click at [721, 190] on button "Let me in" at bounding box center [721, 195] width 35 height 15
click at [718, 194] on span "Let me in" at bounding box center [721, 195] width 27 height 7
click at [710, 189] on button "Let me in" at bounding box center [721, 195] width 35 height 15
drag, startPoint x: 732, startPoint y: 186, endPoint x: 724, endPoint y: 187, distance: 8.1
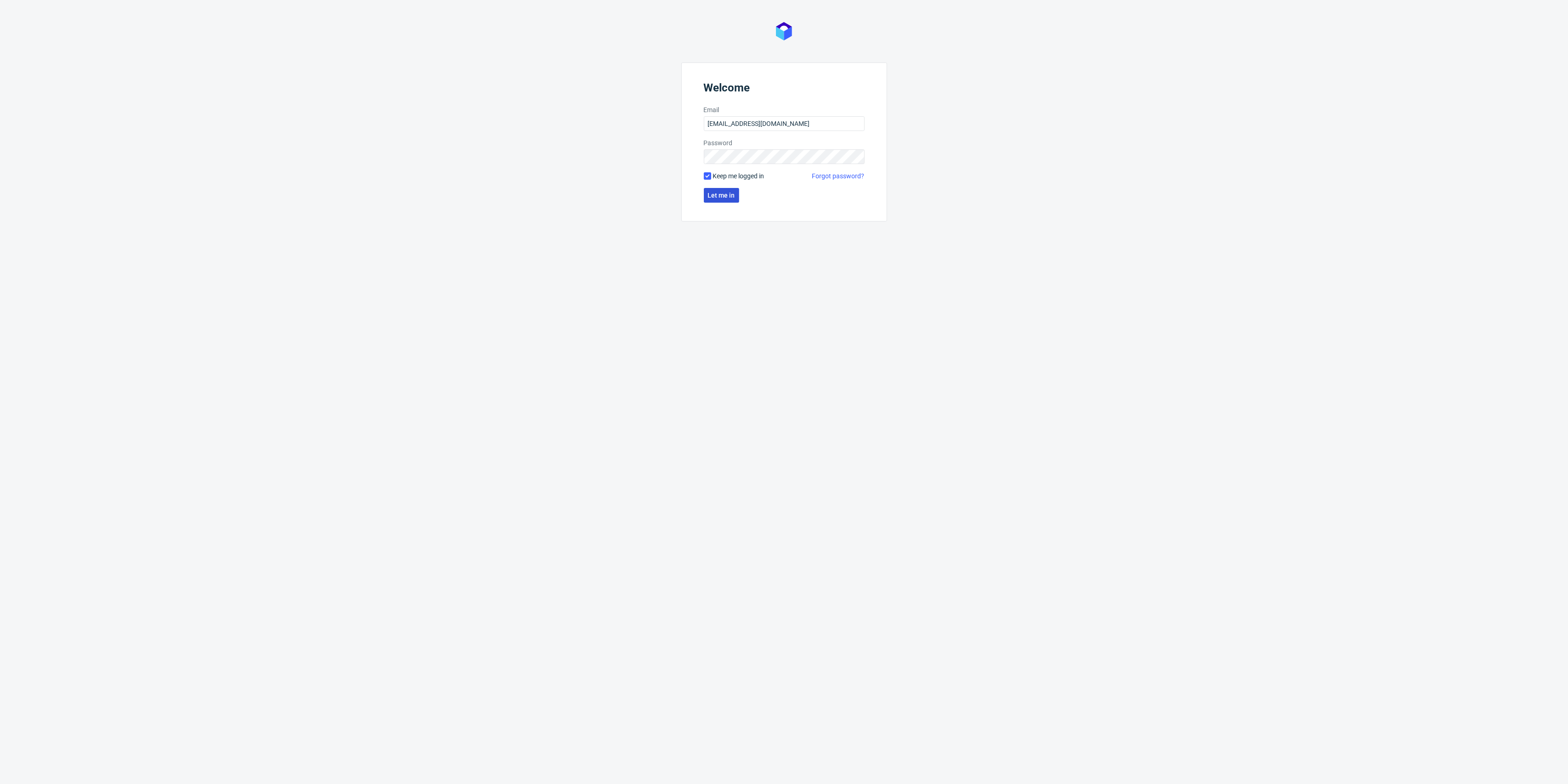
click at [732, 186] on form "Welcome Email [EMAIL_ADDRESS][DOMAIN_NAME] Password Keep me logged in Forgot pa…" at bounding box center [784, 142] width 206 height 159
click at [722, 190] on button "Let me in" at bounding box center [721, 195] width 35 height 15
drag, startPoint x: 728, startPoint y: 184, endPoint x: 728, endPoint y: 195, distance: 11.0
click at [728, 187] on form "Welcome Email [EMAIL_ADDRESS][DOMAIN_NAME] Password Keep me logged in Forgot pa…" at bounding box center [784, 142] width 206 height 159
click at [728, 195] on span "Let me in" at bounding box center [721, 195] width 27 height 7
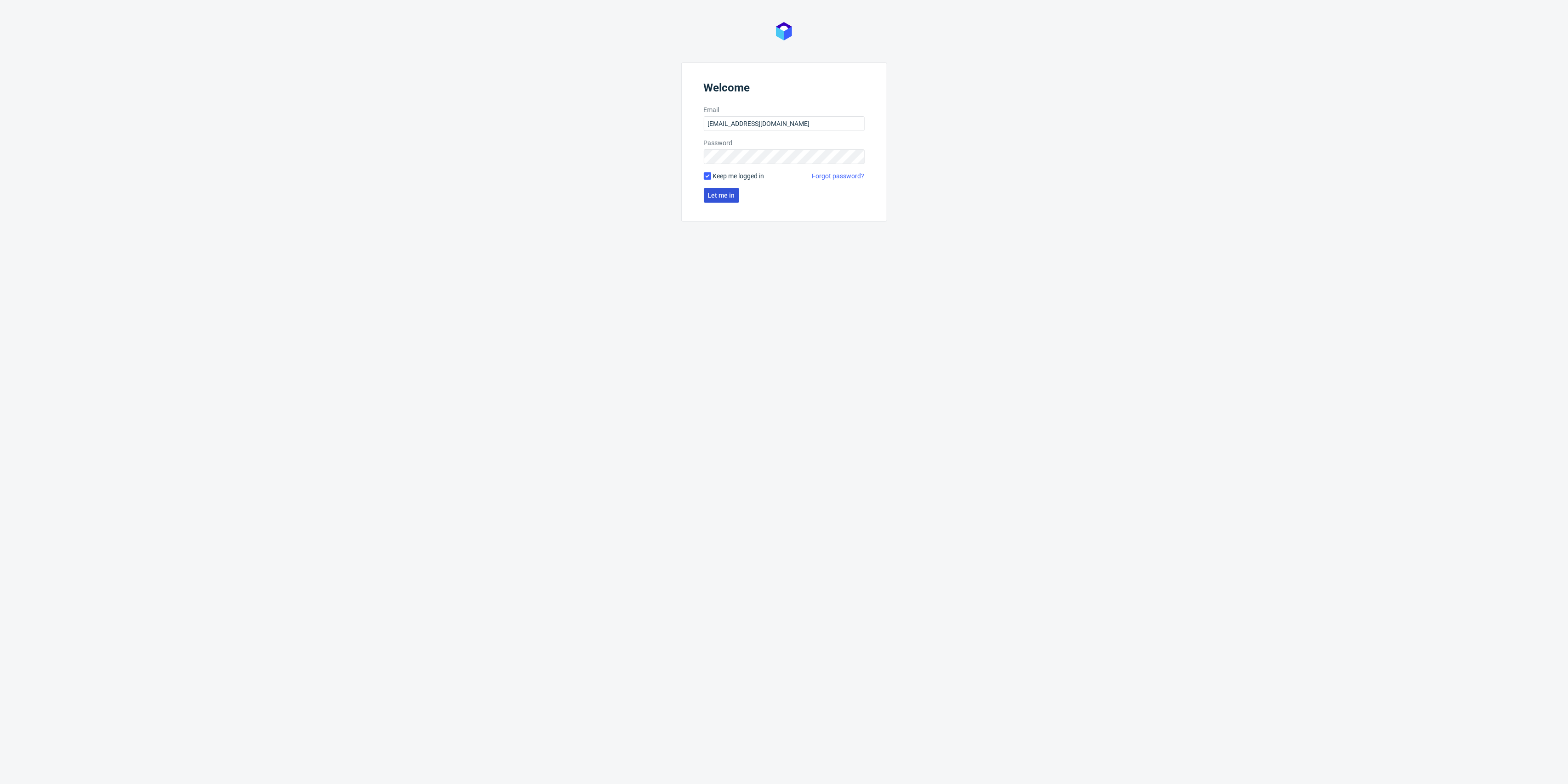
click at [722, 197] on span "Let me in" at bounding box center [721, 195] width 27 height 7
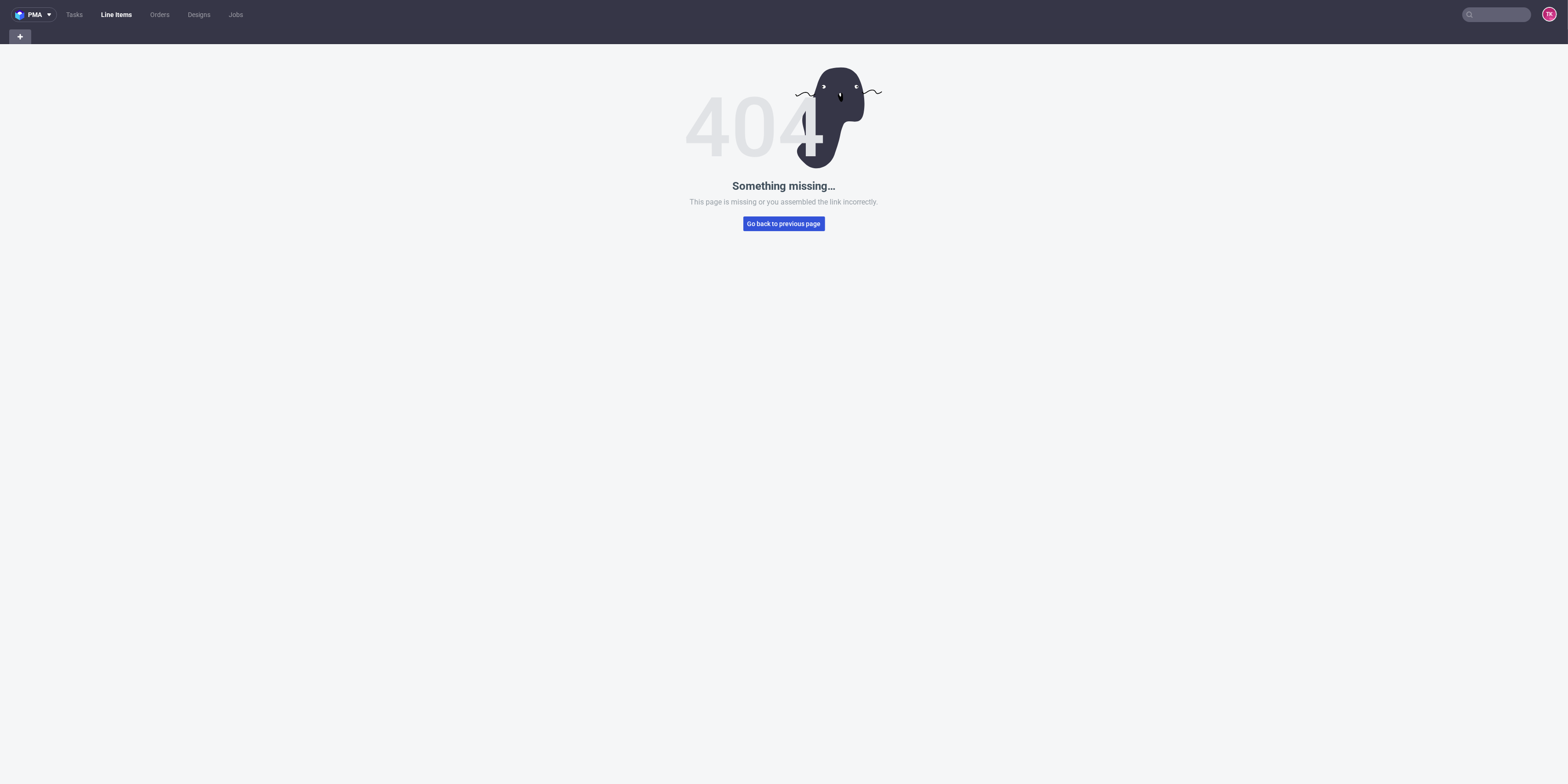
click at [779, 221] on span "Go back to previous page" at bounding box center [784, 223] width 74 height 7
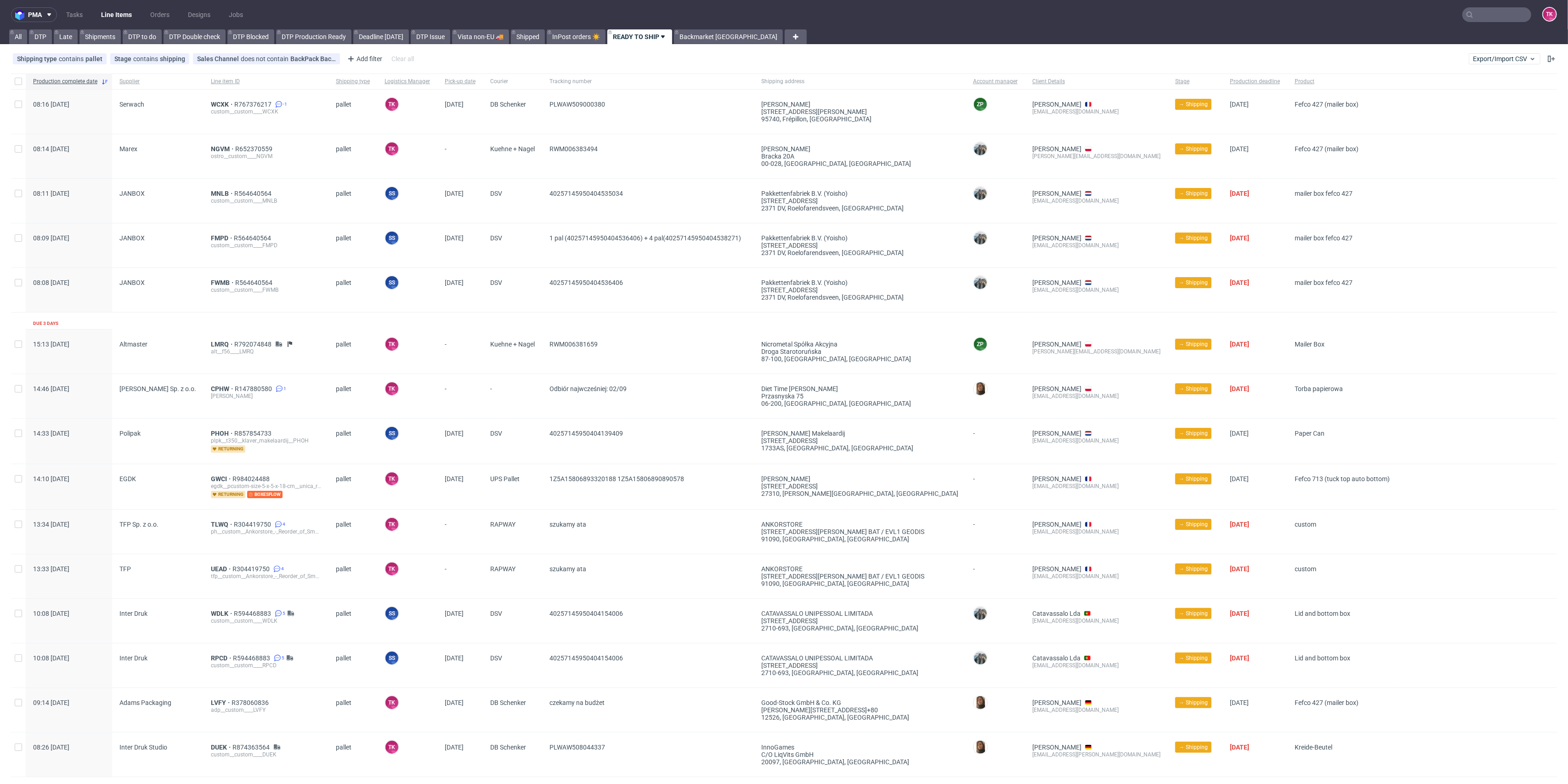
click at [113, 9] on link "Line Items" at bounding box center [116, 15] width 42 height 15
click at [122, 19] on link "Line Items" at bounding box center [116, 15] width 42 height 15
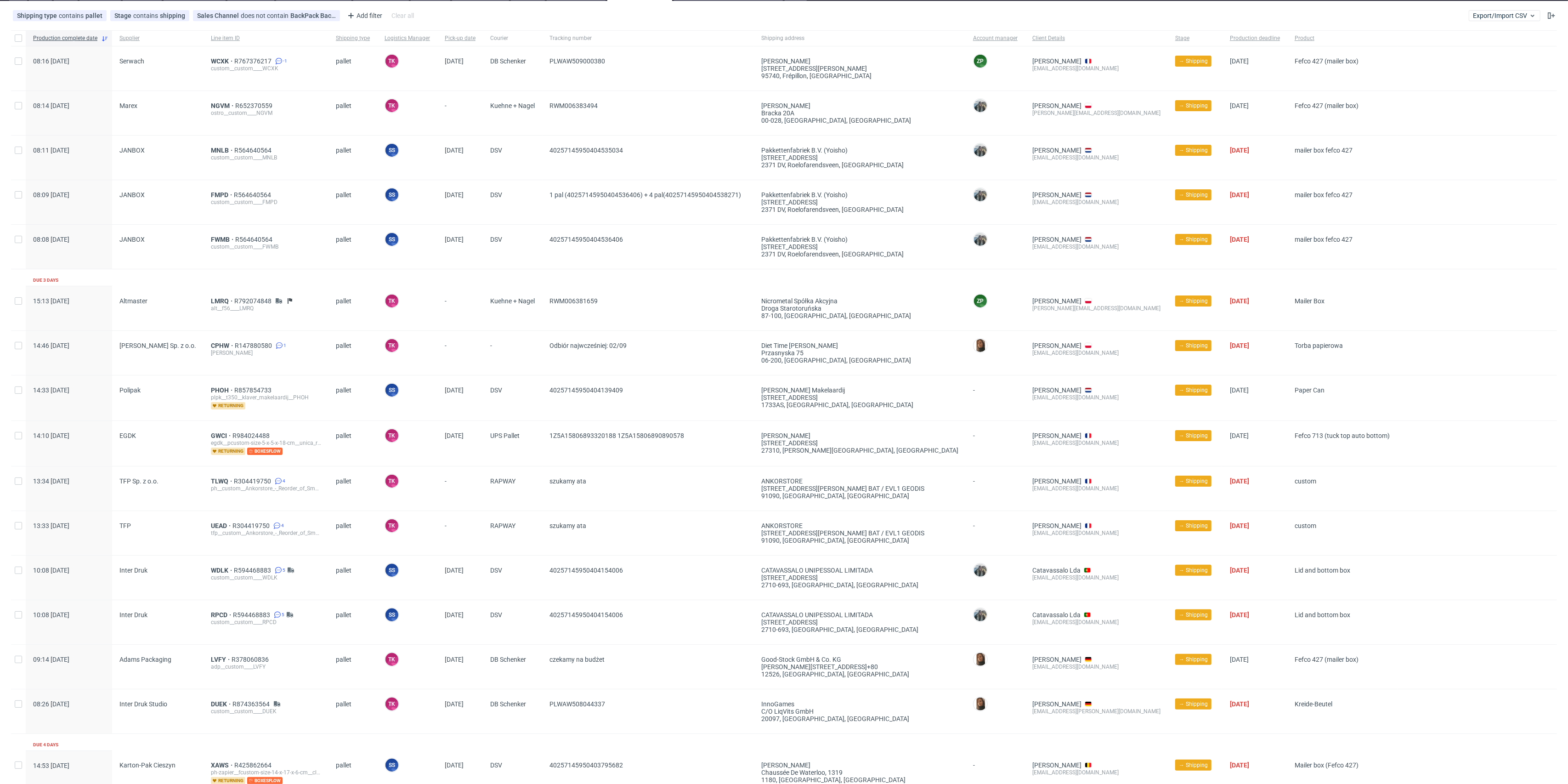
scroll to position [61, 0]
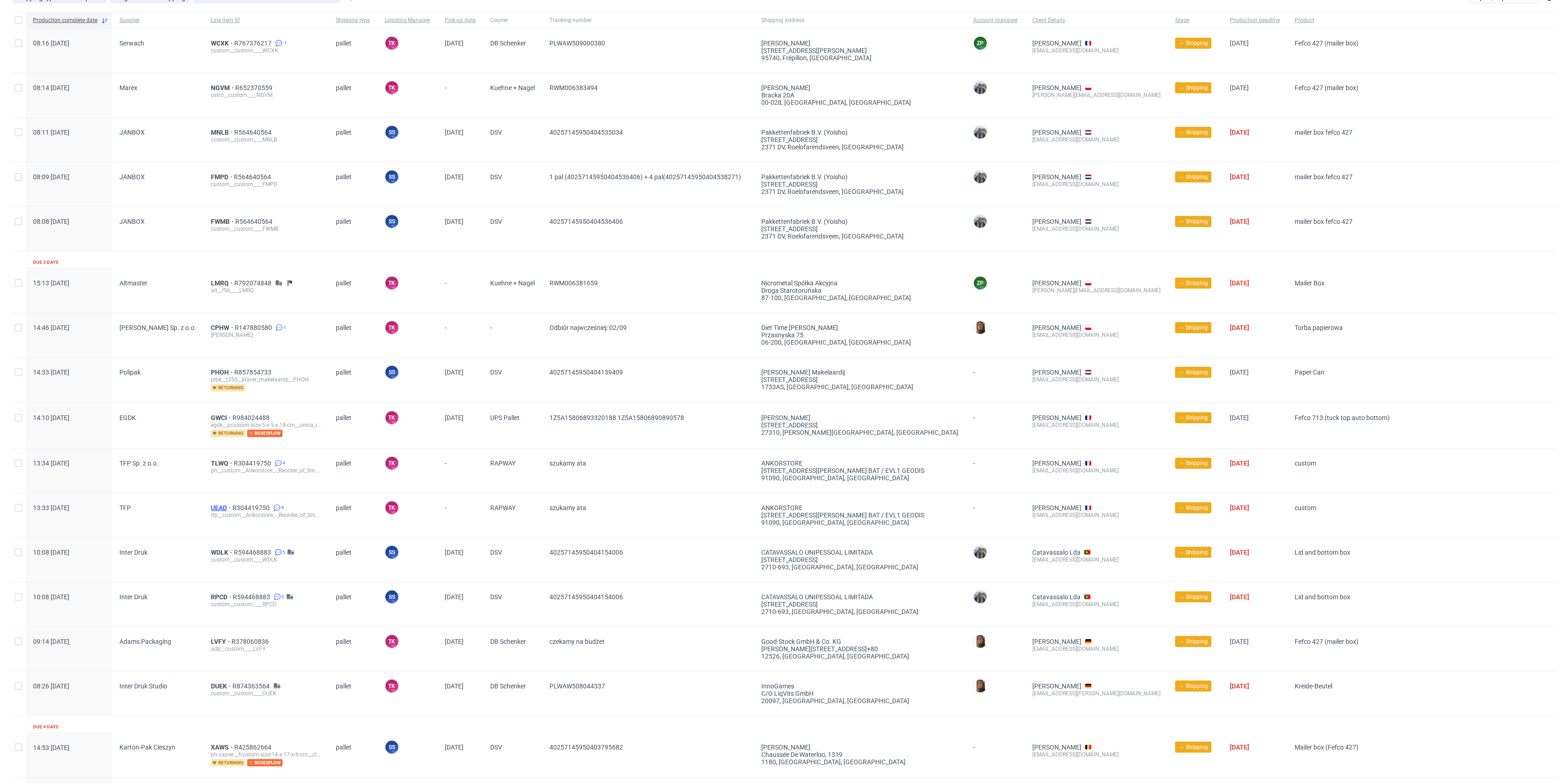
drag, startPoint x: 216, startPoint y: 500, endPoint x: 212, endPoint y: 509, distance: 9.8
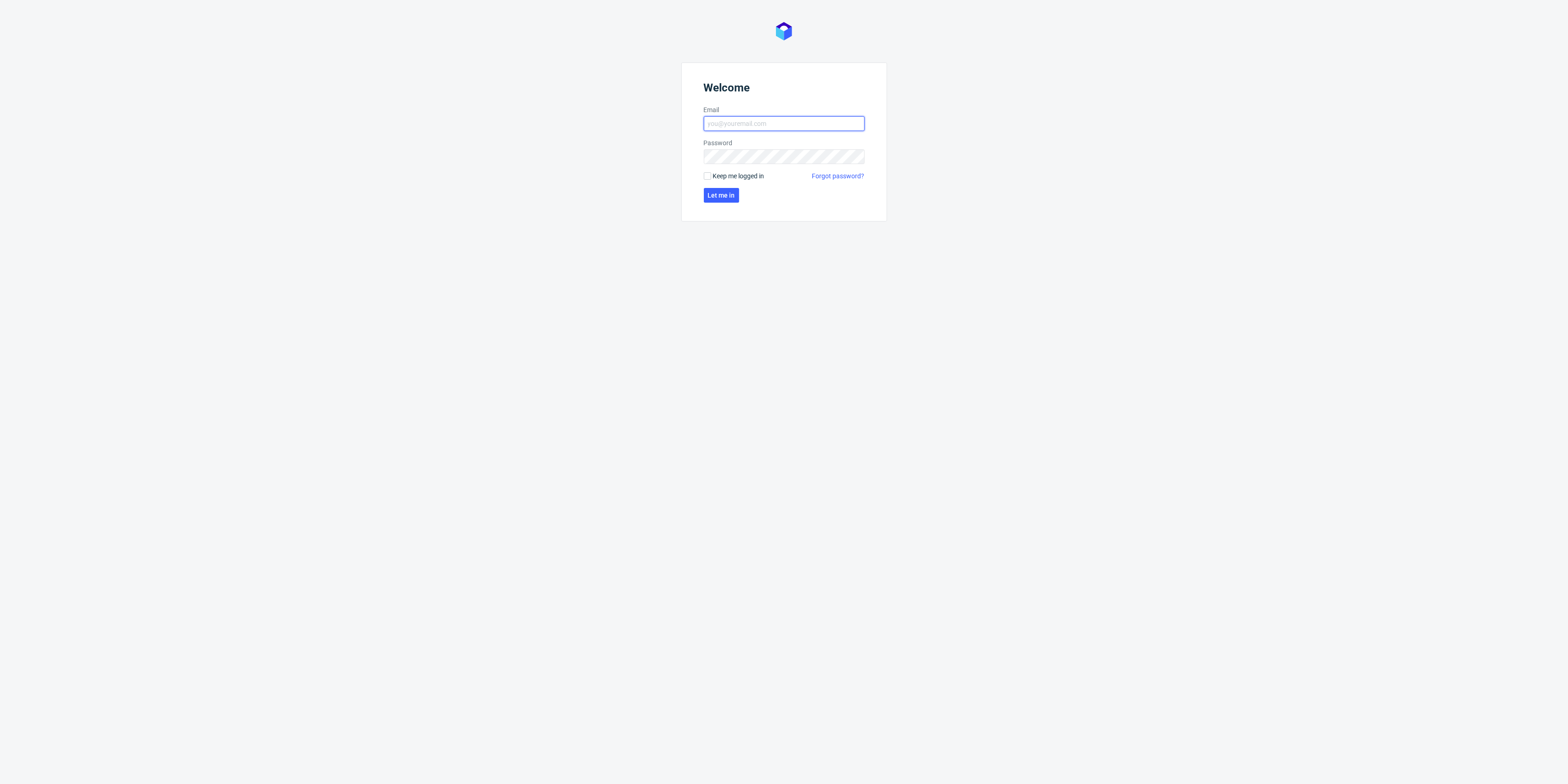
type input "[EMAIL_ADDRESS][DOMAIN_NAME]"
drag, startPoint x: 728, startPoint y: 183, endPoint x: 728, endPoint y: 188, distance: 5.0
click at [728, 186] on form "Welcome Email [EMAIL_ADDRESS][DOMAIN_NAME] Password Keep me logged in Forgot pa…" at bounding box center [784, 142] width 206 height 159
click at [728, 189] on button "Let me in" at bounding box center [721, 195] width 35 height 15
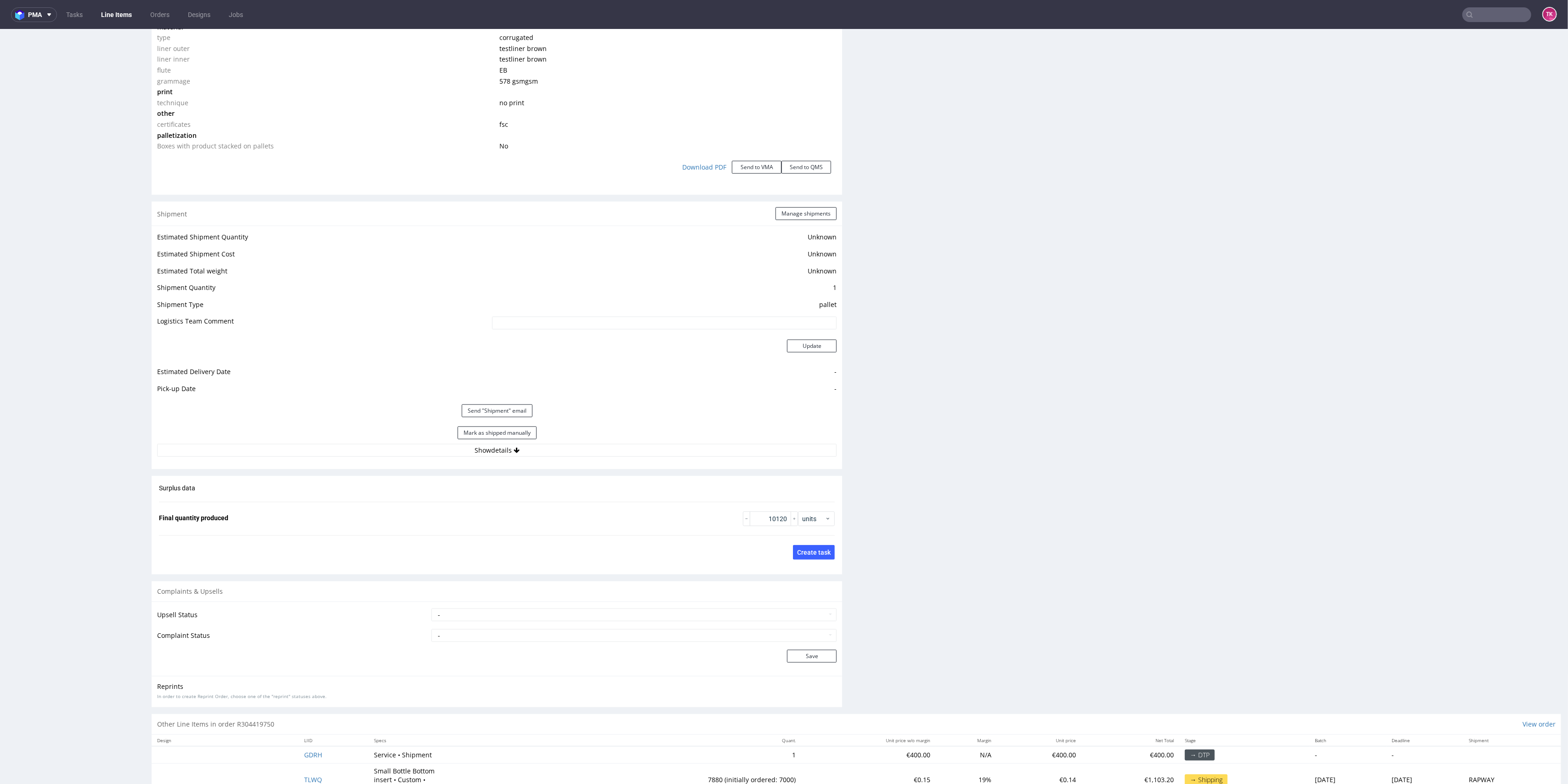
scroll to position [1037, 0]
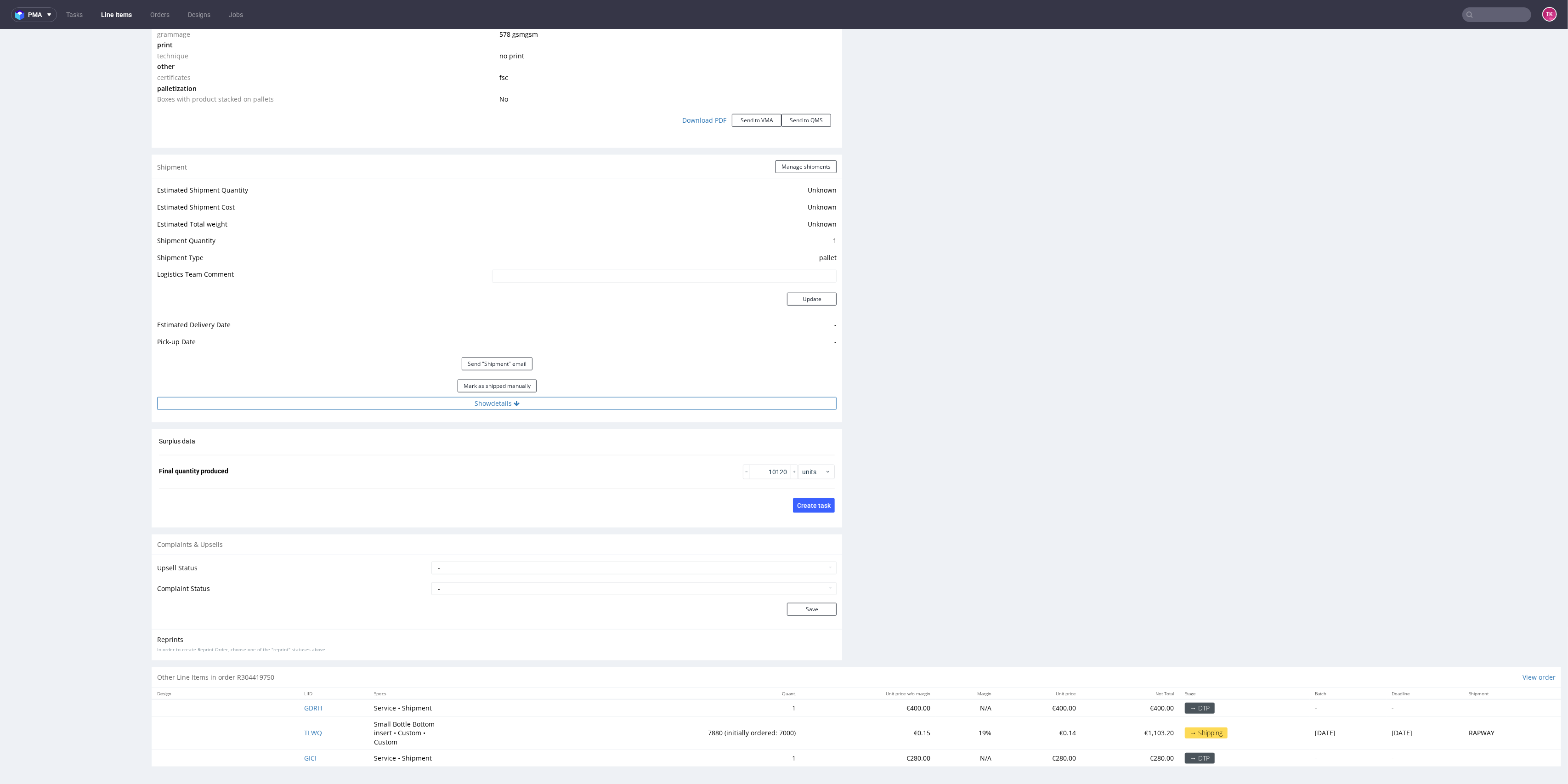
click at [574, 397] on button "Show details" at bounding box center [497, 403] width 679 height 13
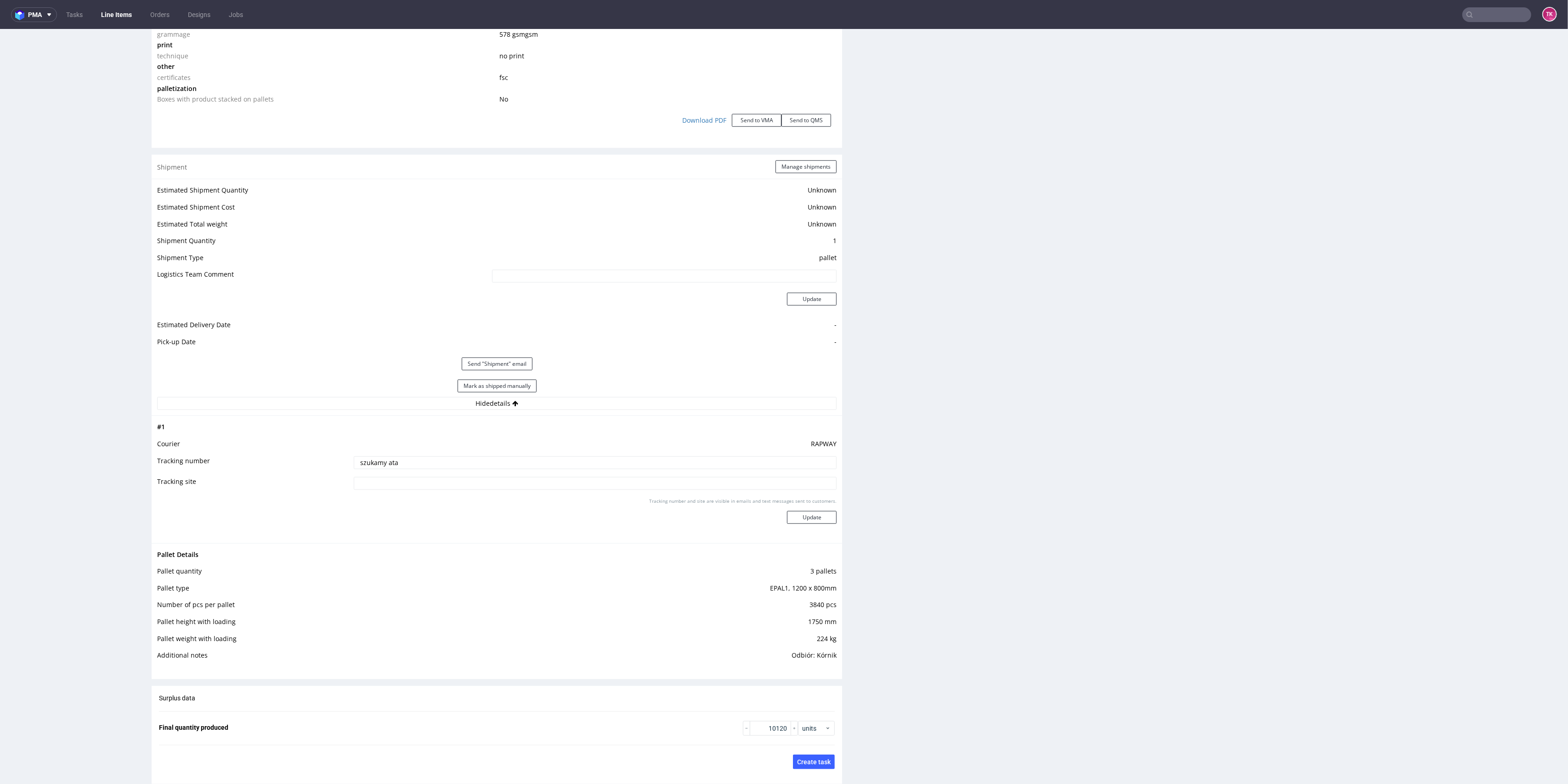
drag, startPoint x: 452, startPoint y: 460, endPoint x: 240, endPoint y: 449, distance: 212.3
click at [228, 453] on tbody "# 1 Courier RAPWAY Tracking number szukamy ata Tracking site Tracking number an…" at bounding box center [497, 479] width 679 height 116
paste input "Auto: WCI50178 Kierowca: [PERSON_NAME]"
type input "Auto: WCI50178 Kierowca: [PERSON_NAME]"
click at [798, 517] on button "Update" at bounding box center [812, 517] width 50 height 13
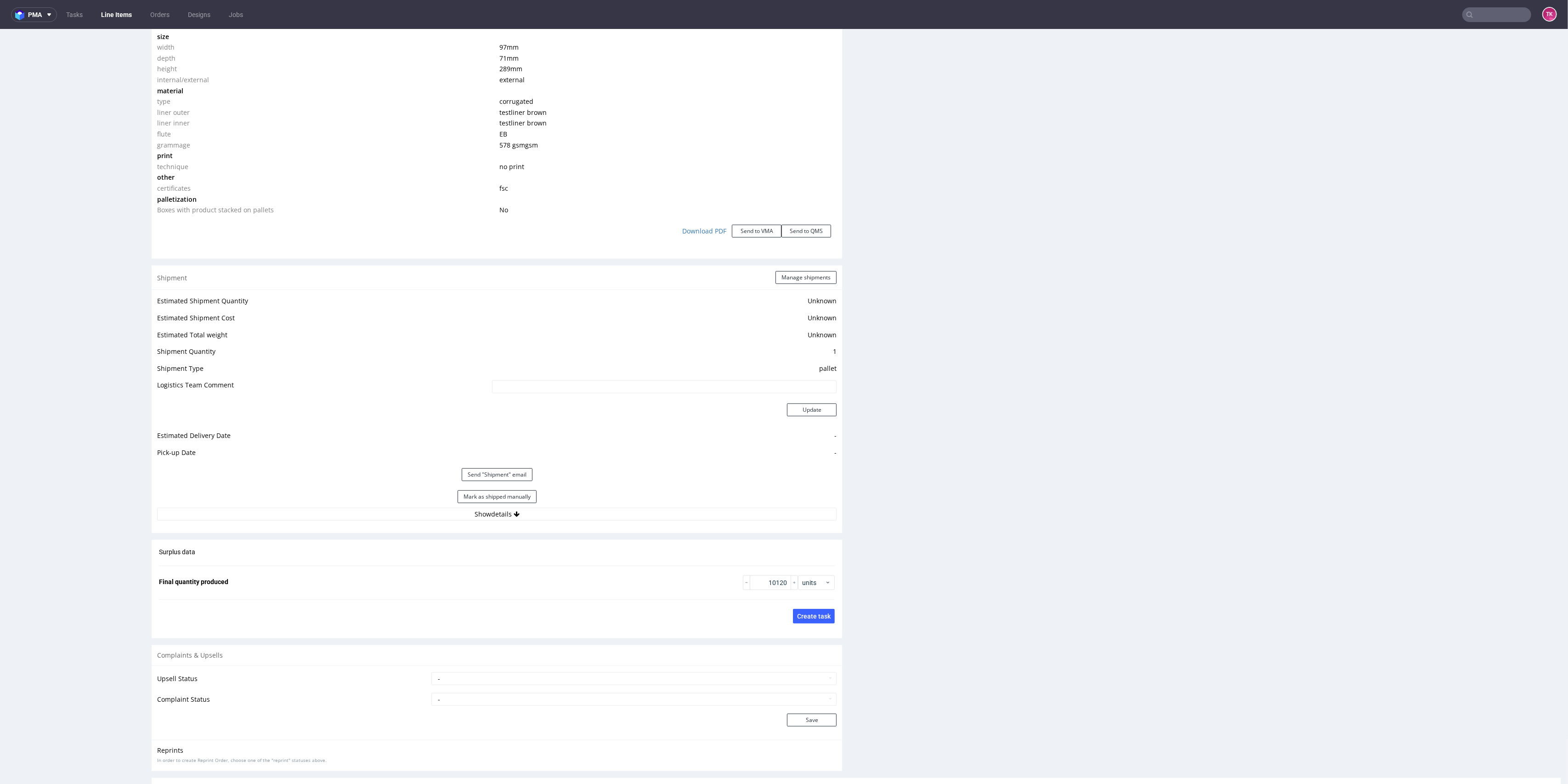
scroll to position [84, 0]
click at [569, 518] on button "Show details" at bounding box center [497, 514] width 679 height 13
click at [502, 578] on input "Auto: WCI50178 Kierowca: [PERSON_NAME]" at bounding box center [595, 573] width 483 height 13
drag, startPoint x: 506, startPoint y: 571, endPoint x: 222, endPoint y: 505, distance: 291.6
click at [3, 550] on div "R304419750 [DATE] 04:50 PM UEAD DID PH PRO Integration Item not sent to Pro Spe…" at bounding box center [784, 136] width 1568 height 2020
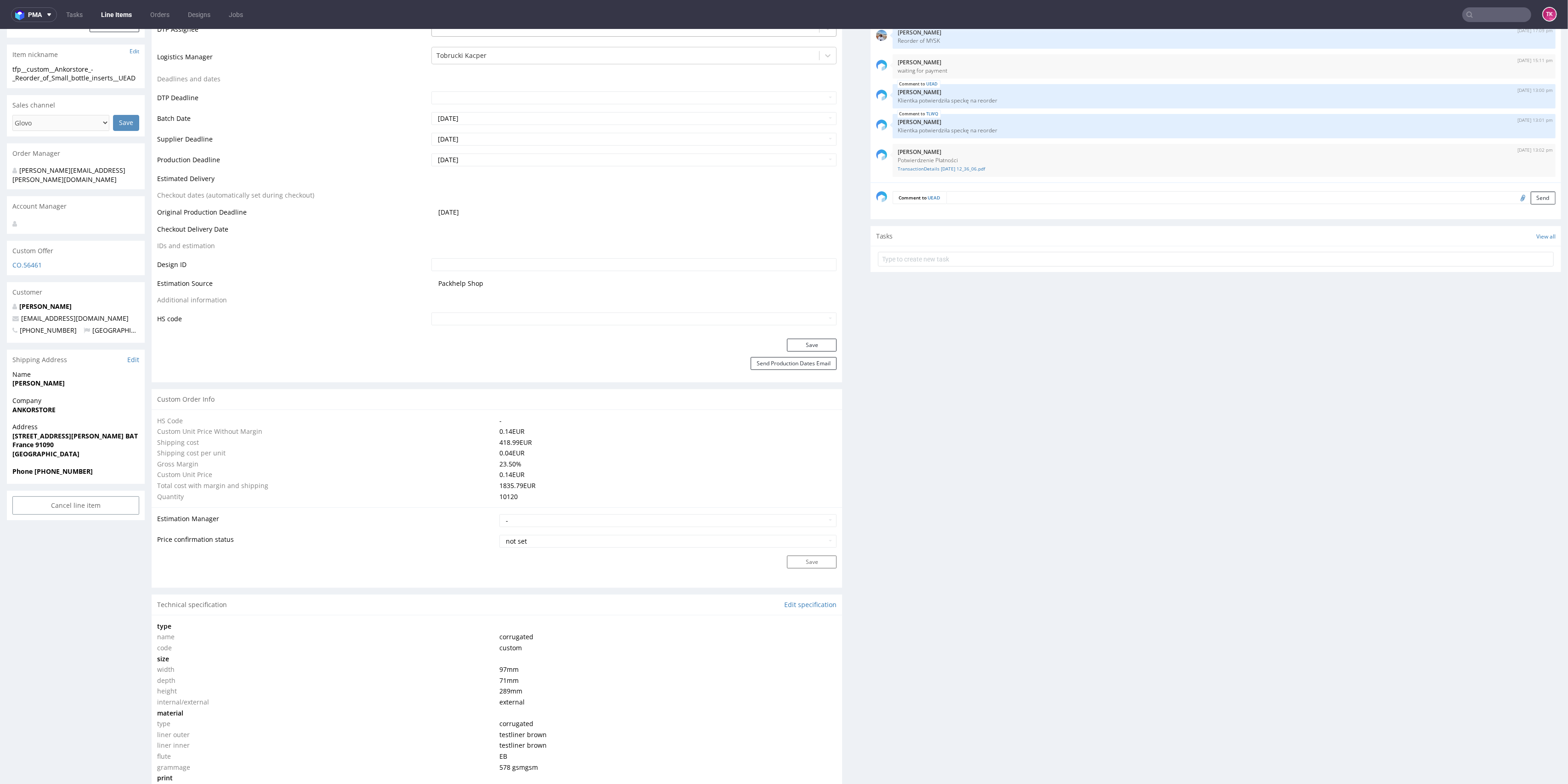
scroll to position [128, 0]
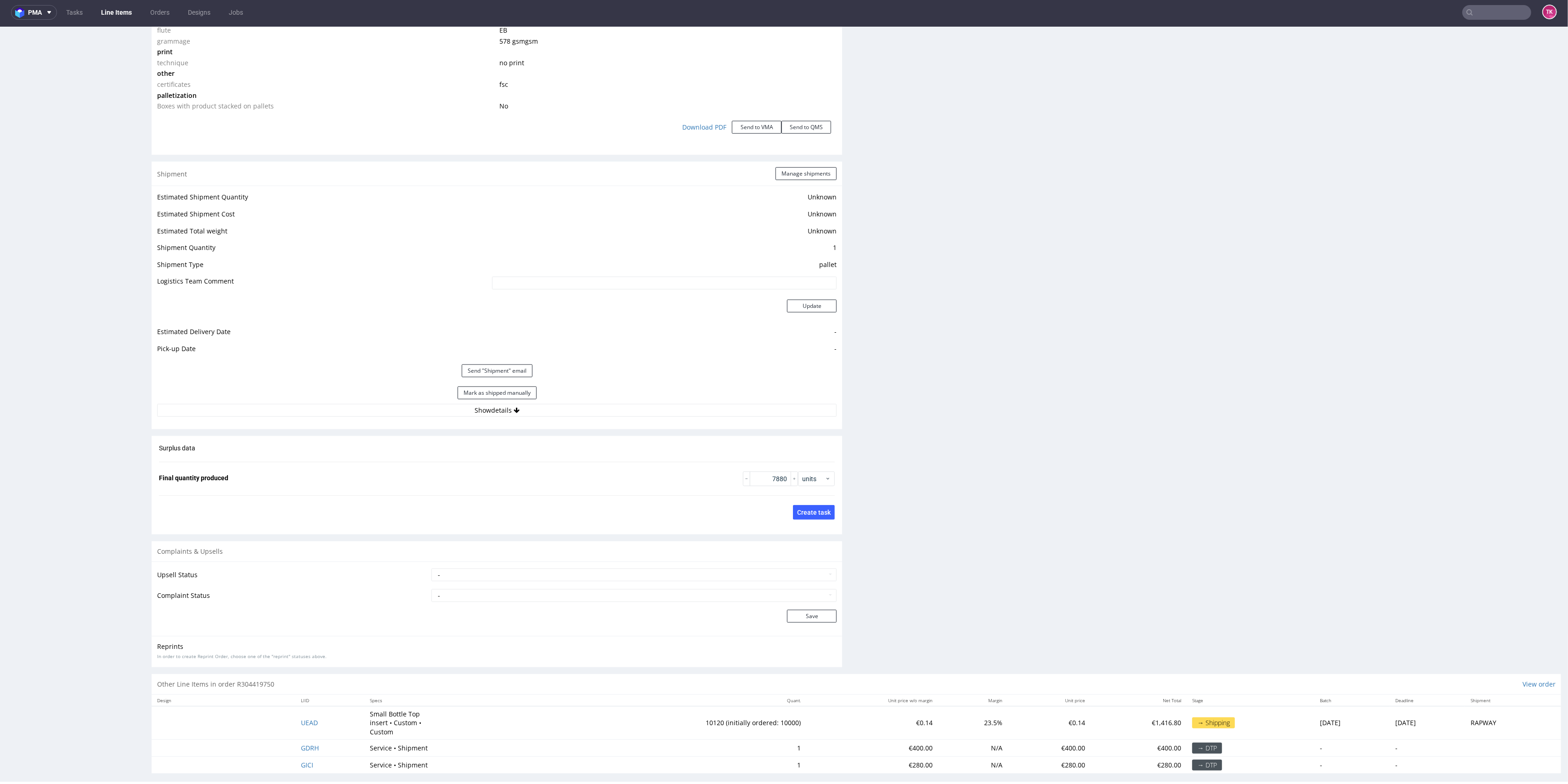
scroll to position [3, 0]
drag, startPoint x: 563, startPoint y: 404, endPoint x: 563, endPoint y: 409, distance: 5.0
click at [563, 405] on button "Show details" at bounding box center [497, 410] width 679 height 13
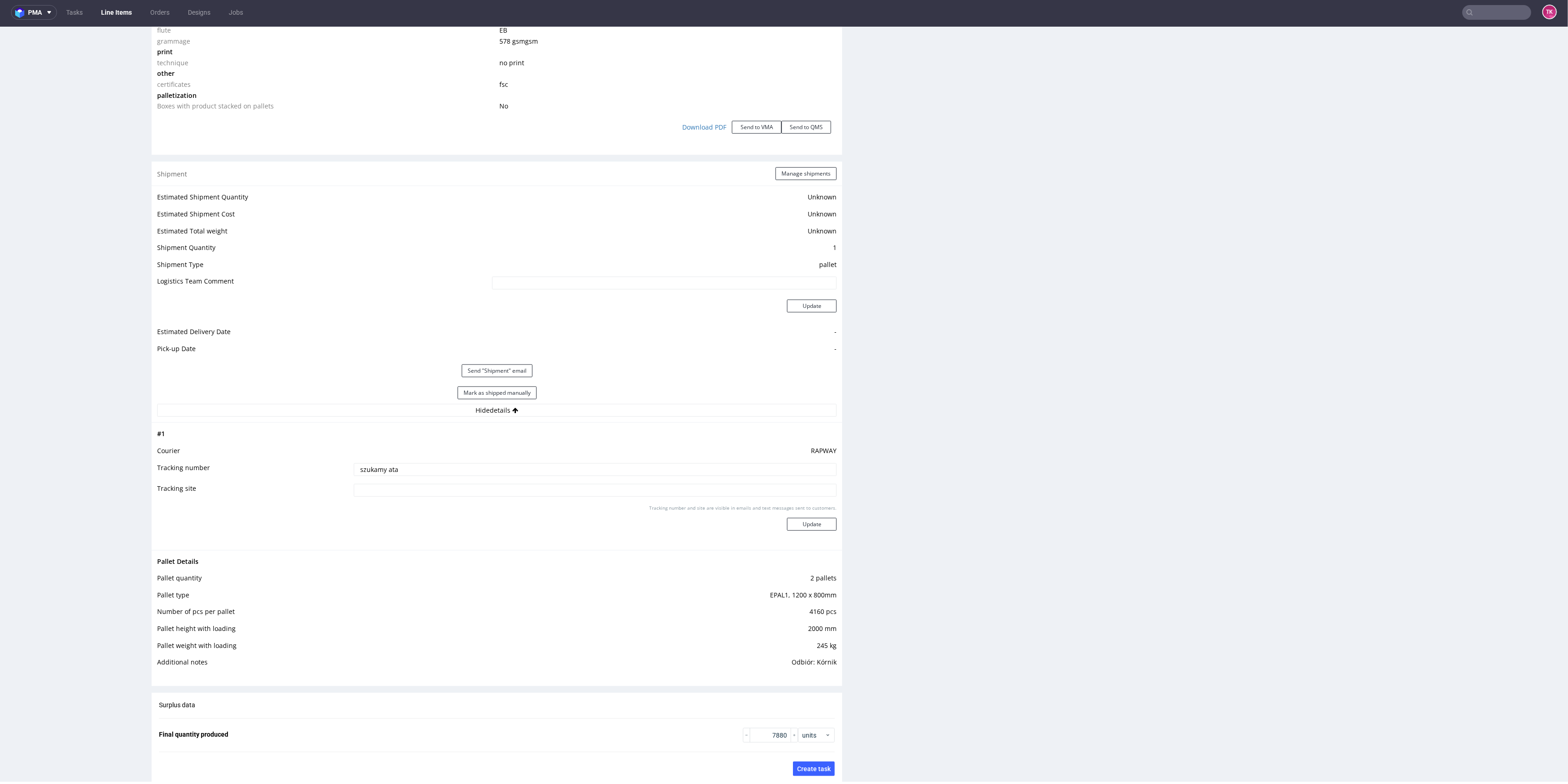
drag, startPoint x: 449, startPoint y: 469, endPoint x: 184, endPoint y: 445, distance: 266.1
click at [184, 445] on tbody "# 1 Courier RAPWAY Tracking number szukamy ata Tracking site Tracking number an…" at bounding box center [497, 486] width 679 height 116
paste input "Auto: WCI50178 Kierowca: [PERSON_NAME]"
type input "Auto: WCI50178 Kierowca: [PERSON_NAME]"
click at [796, 526] on button "Update" at bounding box center [812, 524] width 50 height 13
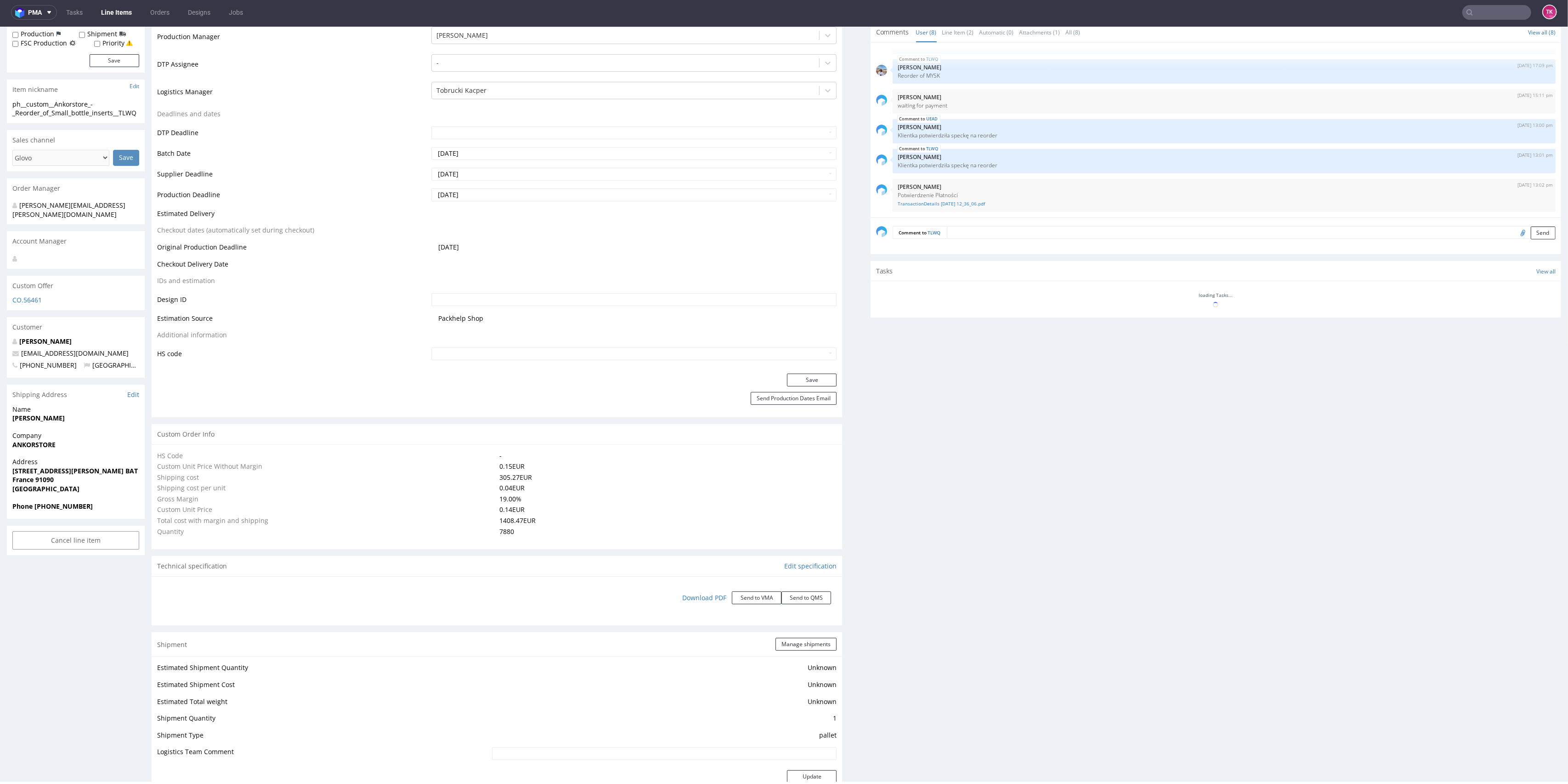
scroll to position [287, 0]
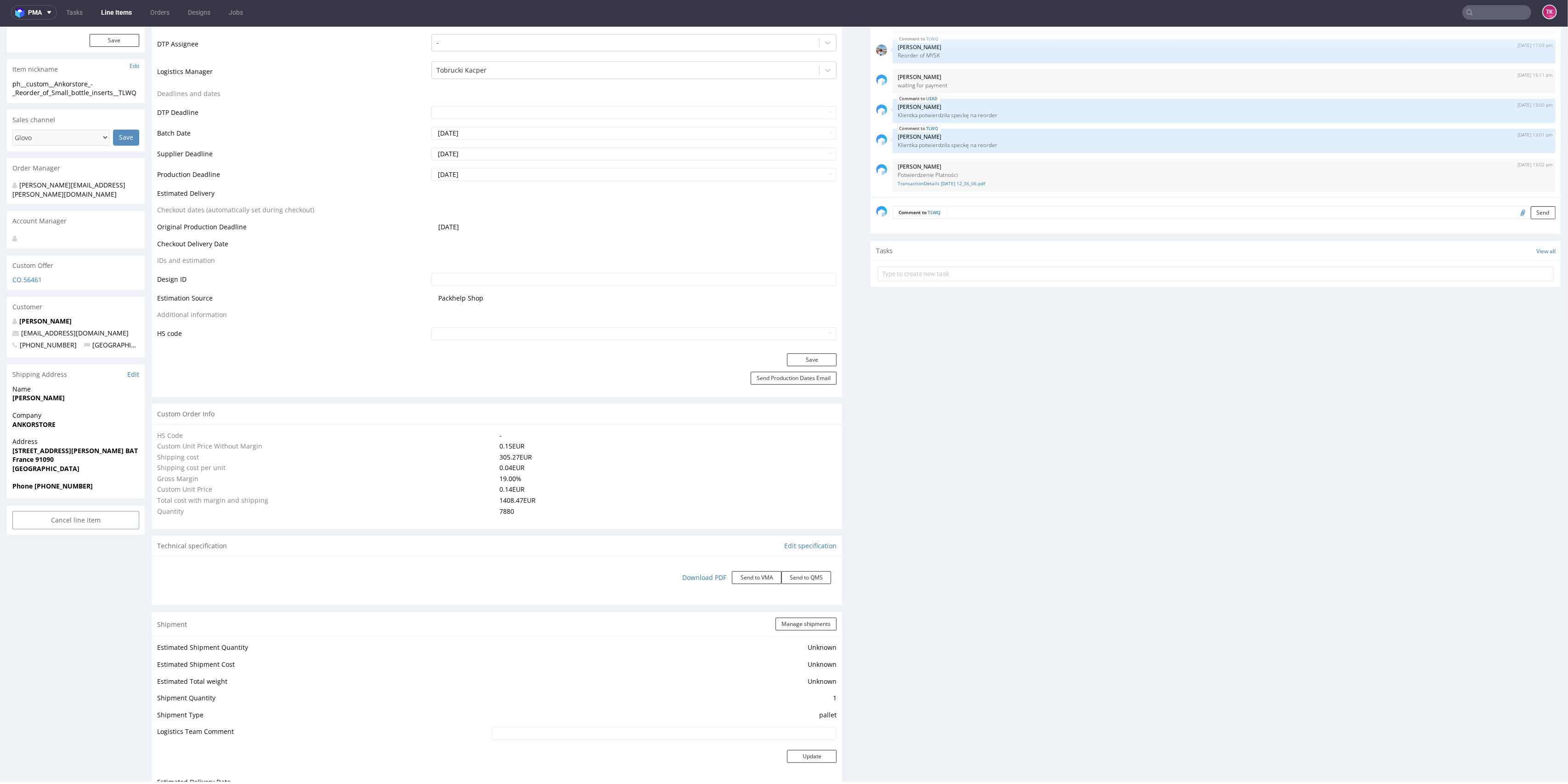
type input "7880"
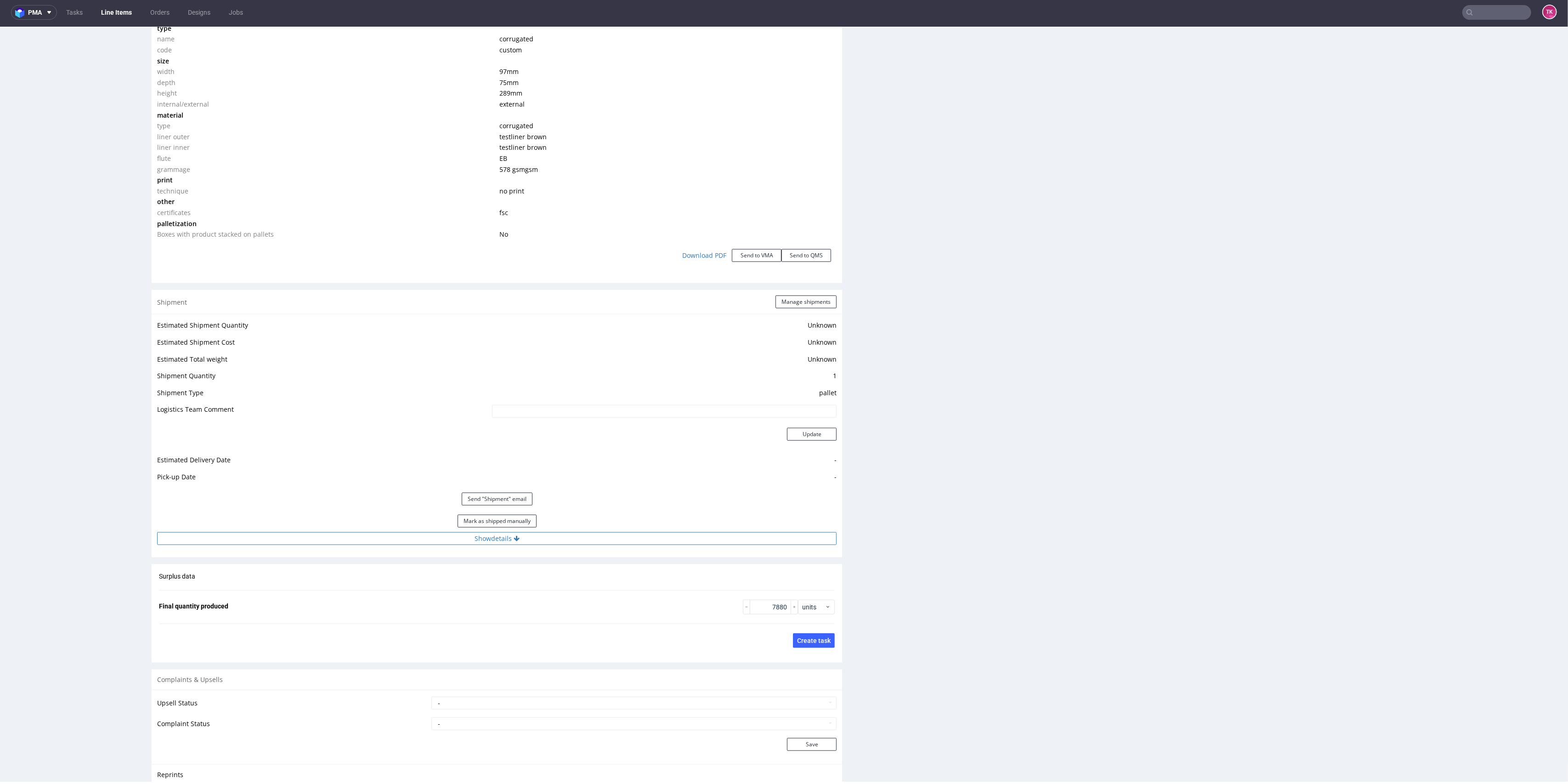
click at [562, 537] on button "Show details" at bounding box center [497, 538] width 679 height 13
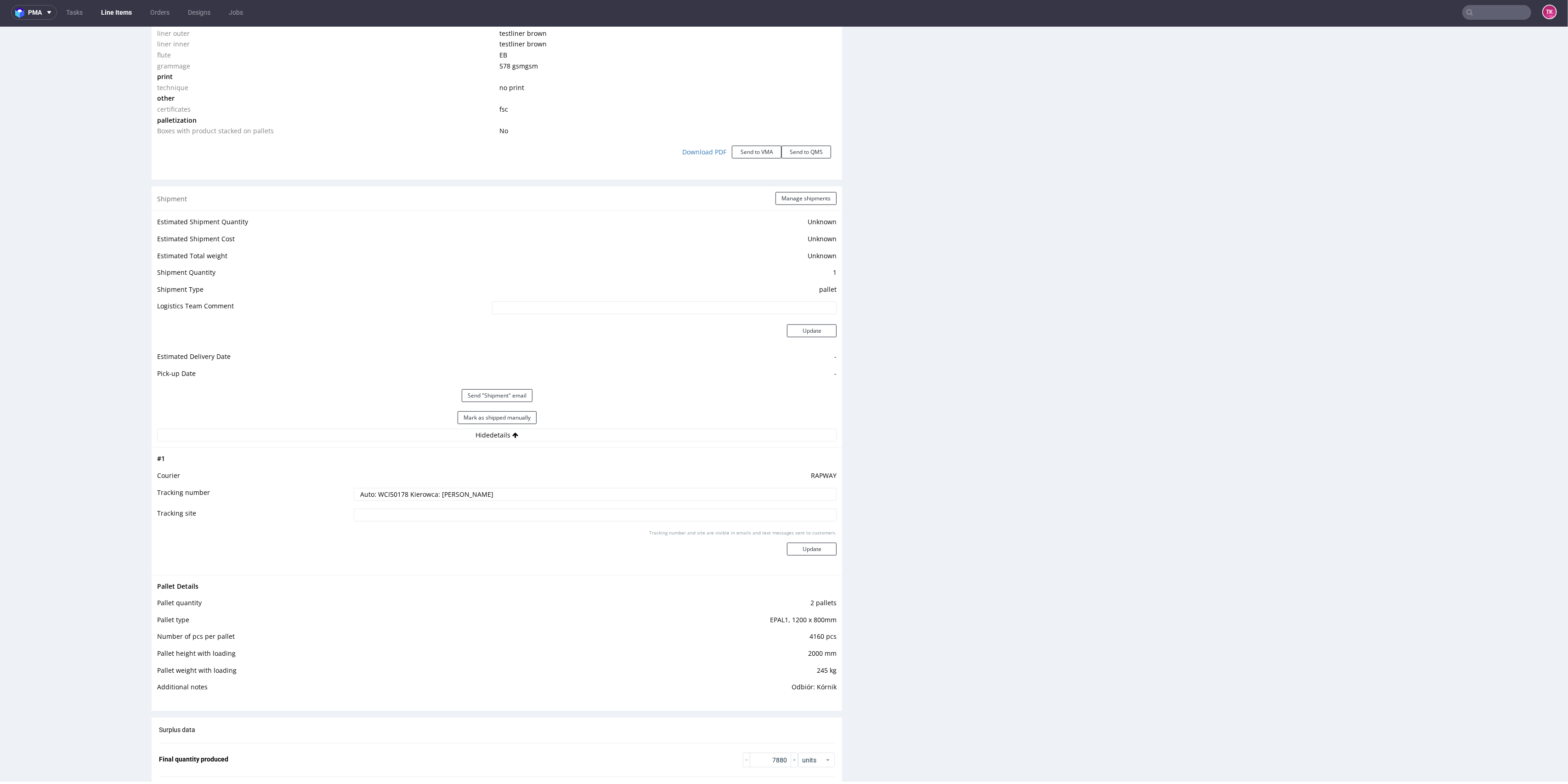
scroll to position [1022, 0]
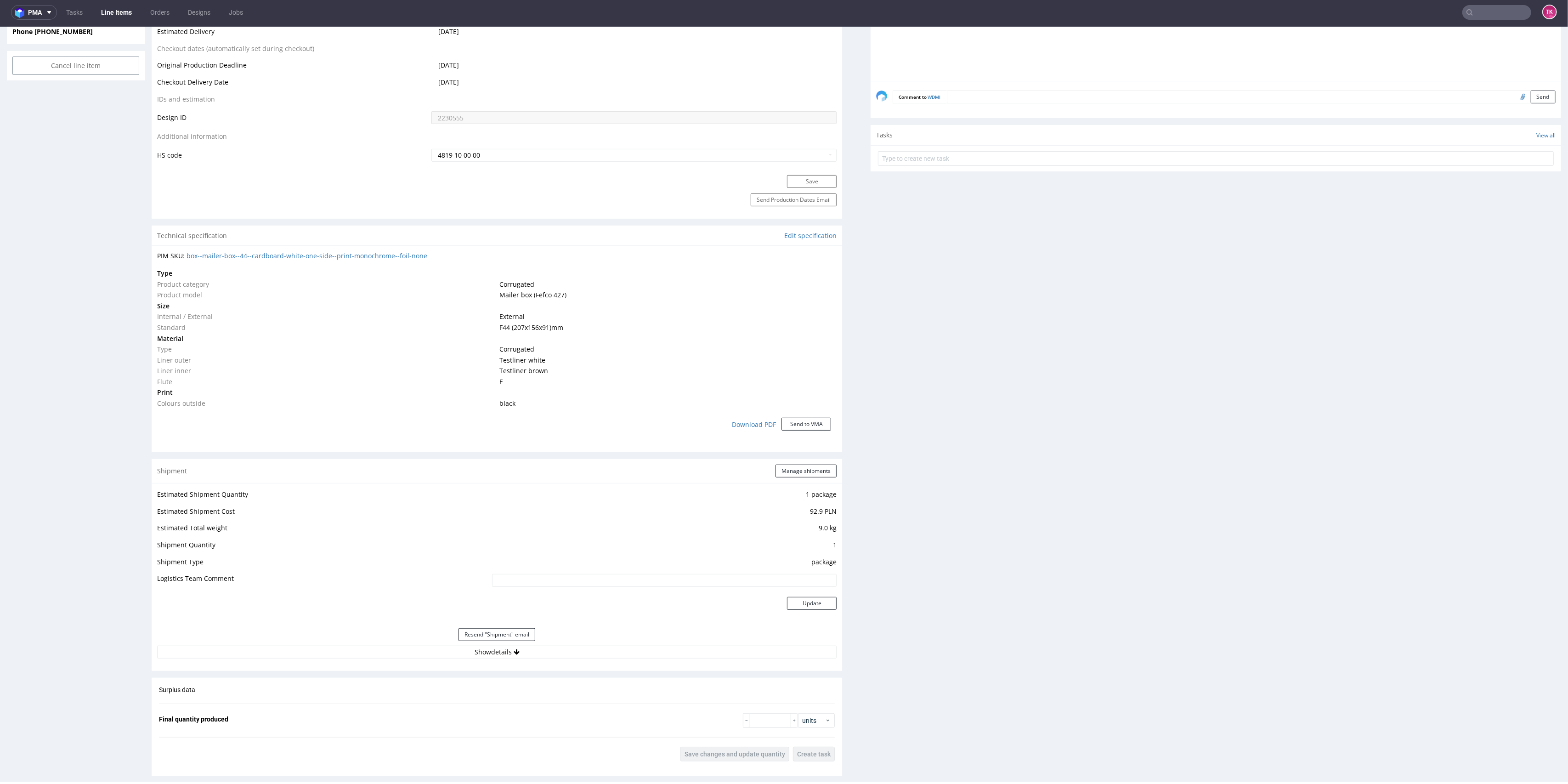
scroll to position [541, 0]
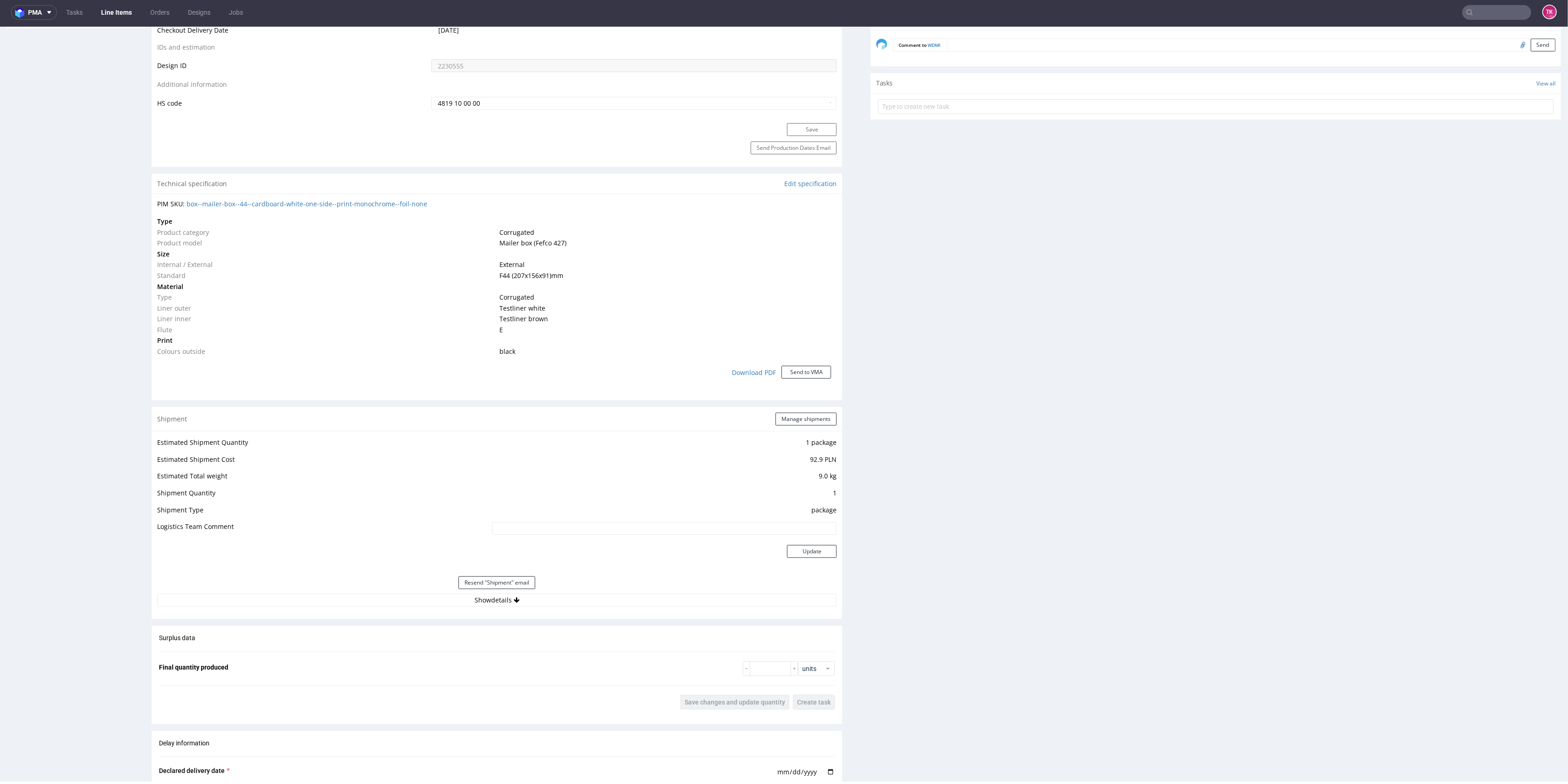
click at [544, 608] on div "Estimated Shipment Quantity 1 package Estimated Shipment Cost 92.9 PLN Estimate…" at bounding box center [497, 521] width 690 height 181
click at [542, 606] on button "Show details" at bounding box center [497, 600] width 679 height 13
click at [404, 665] on td "1Z5A15806893091515" at bounding box center [594, 662] width 486 height 21
click at [404, 663] on td "1Z5A15806893091515" at bounding box center [594, 662] width 486 height 21
click at [405, 659] on input "1Z5A15806893091515" at bounding box center [595, 659] width 483 height 13
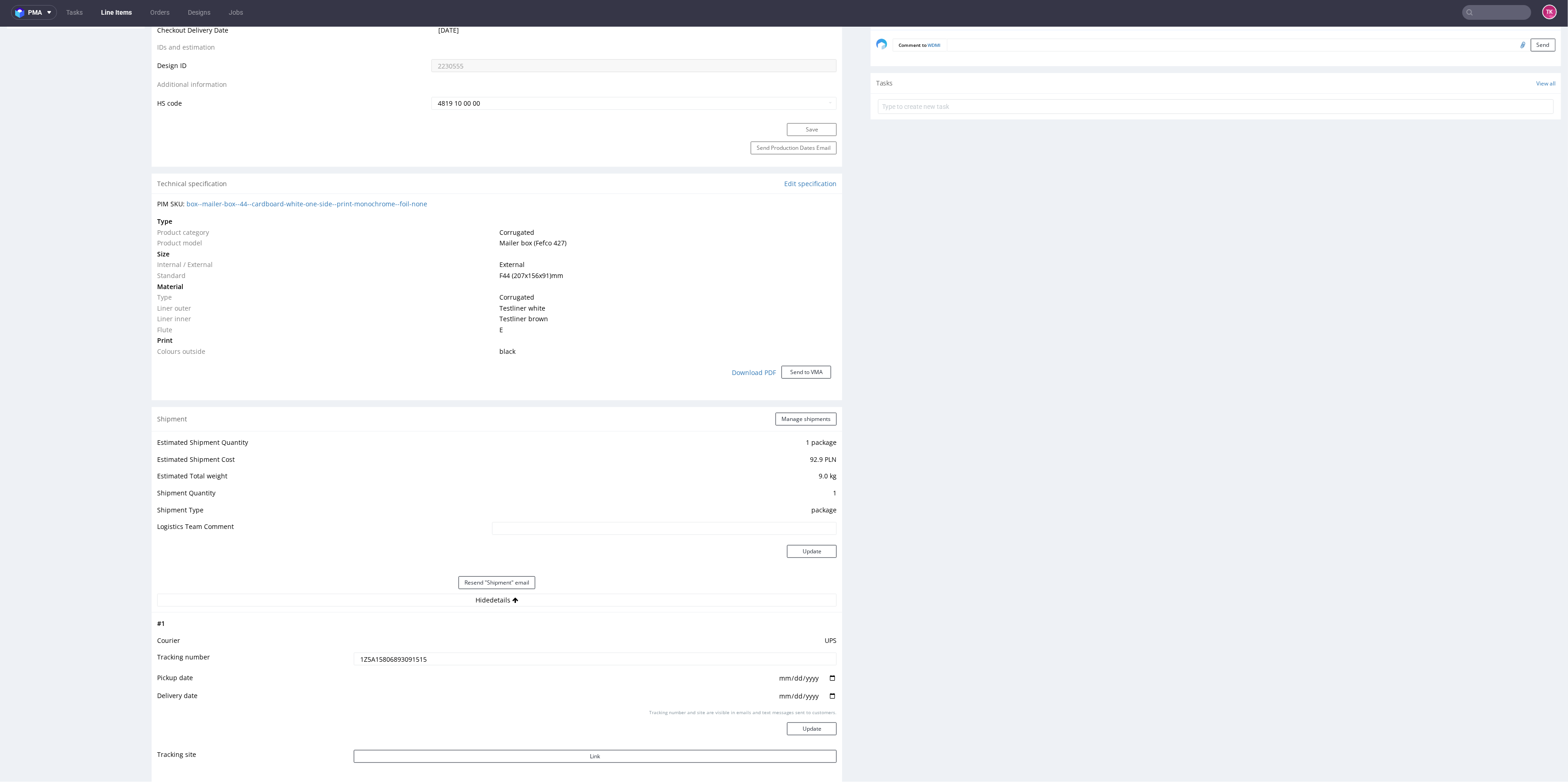
click at [405, 659] on input "1Z5A15806893091515" at bounding box center [595, 659] width 483 height 13
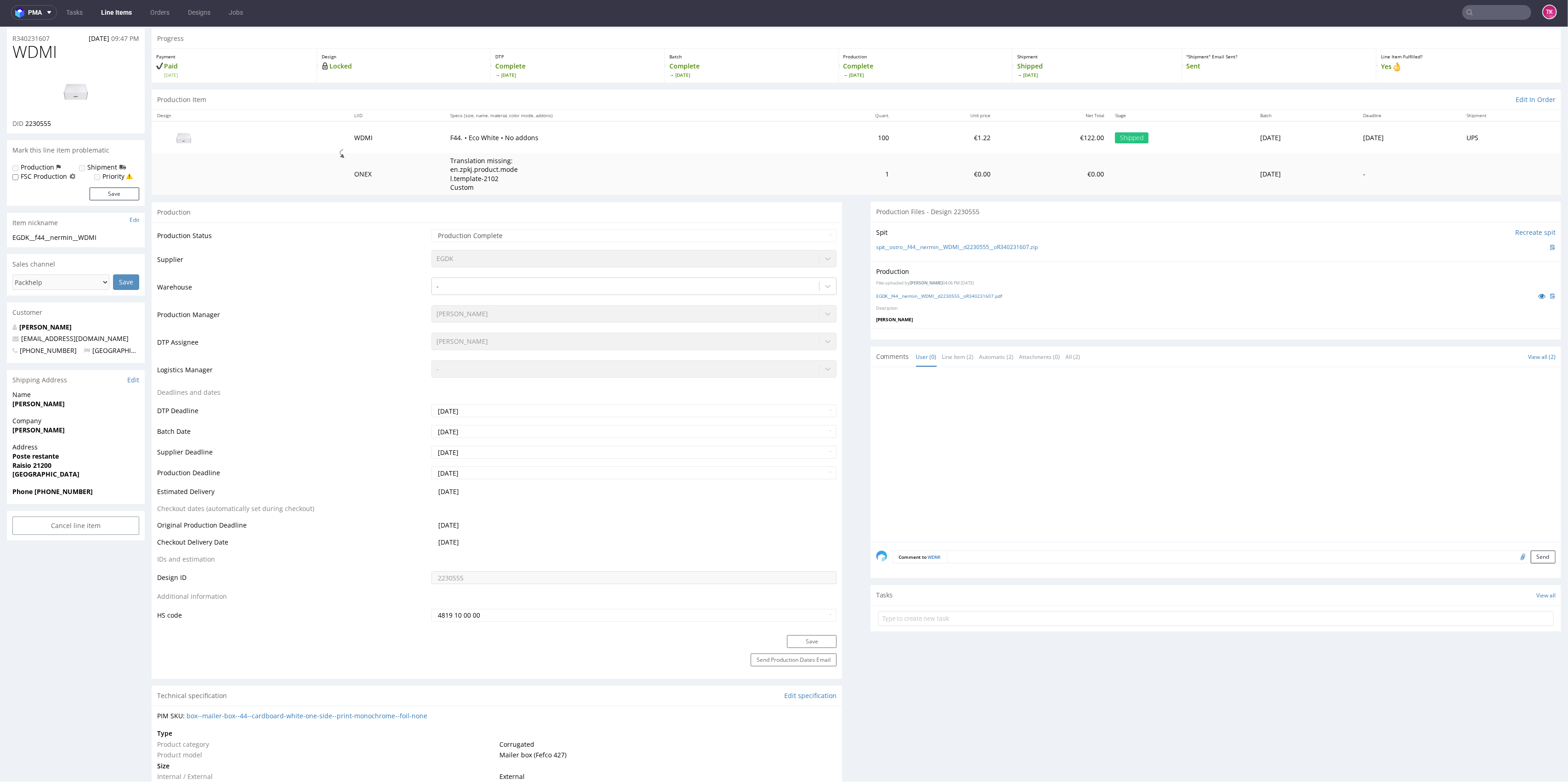
scroll to position [0, 0]
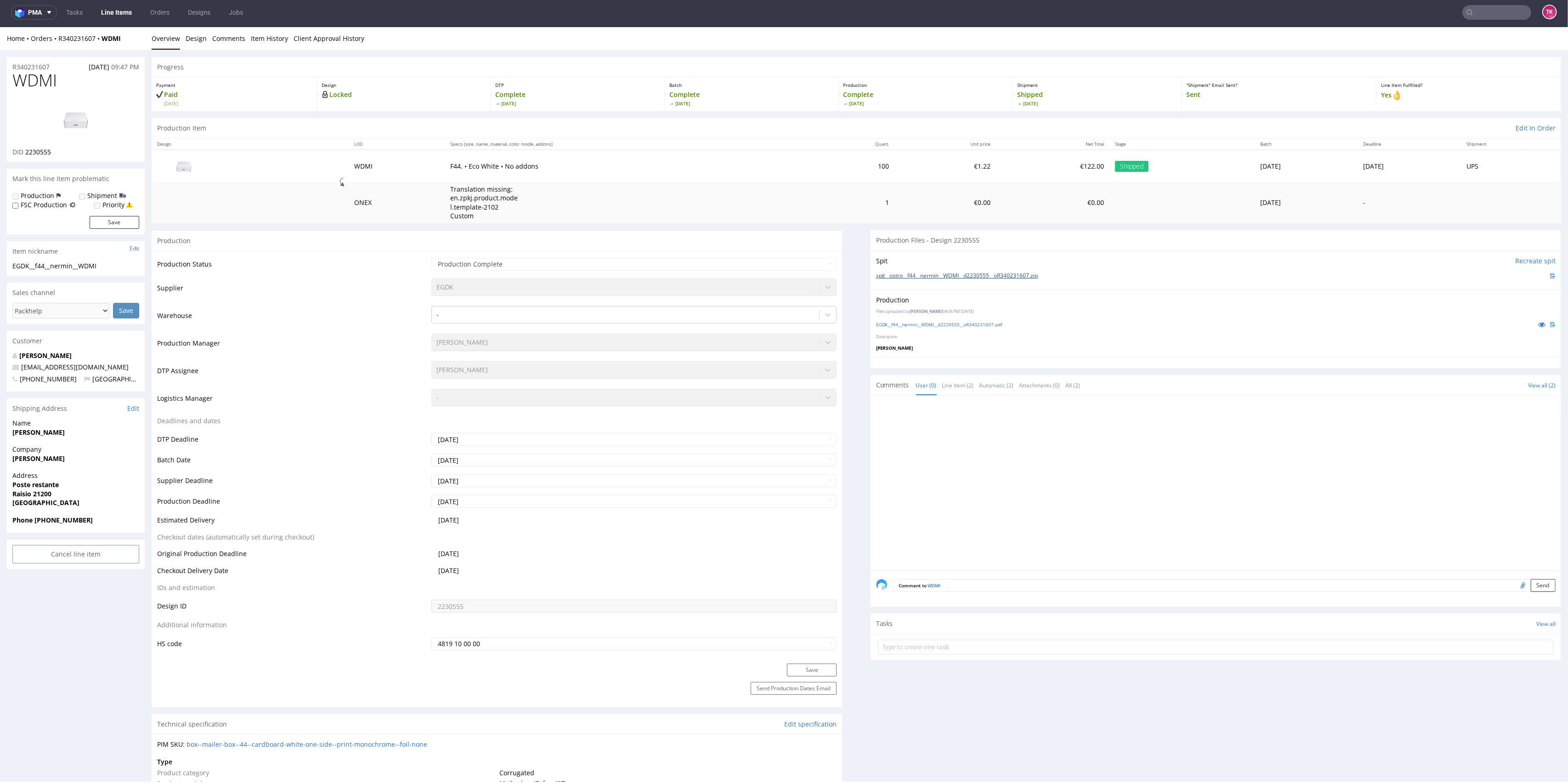
click at [876, 275] on link "spit__ostro__f44__nermin__WDMI__d2230555__oR340231607.zip" at bounding box center [957, 276] width 162 height 8
click at [1494, 13] on input "text" at bounding box center [1496, 12] width 69 height 15
paste input "WNLRE-09872"
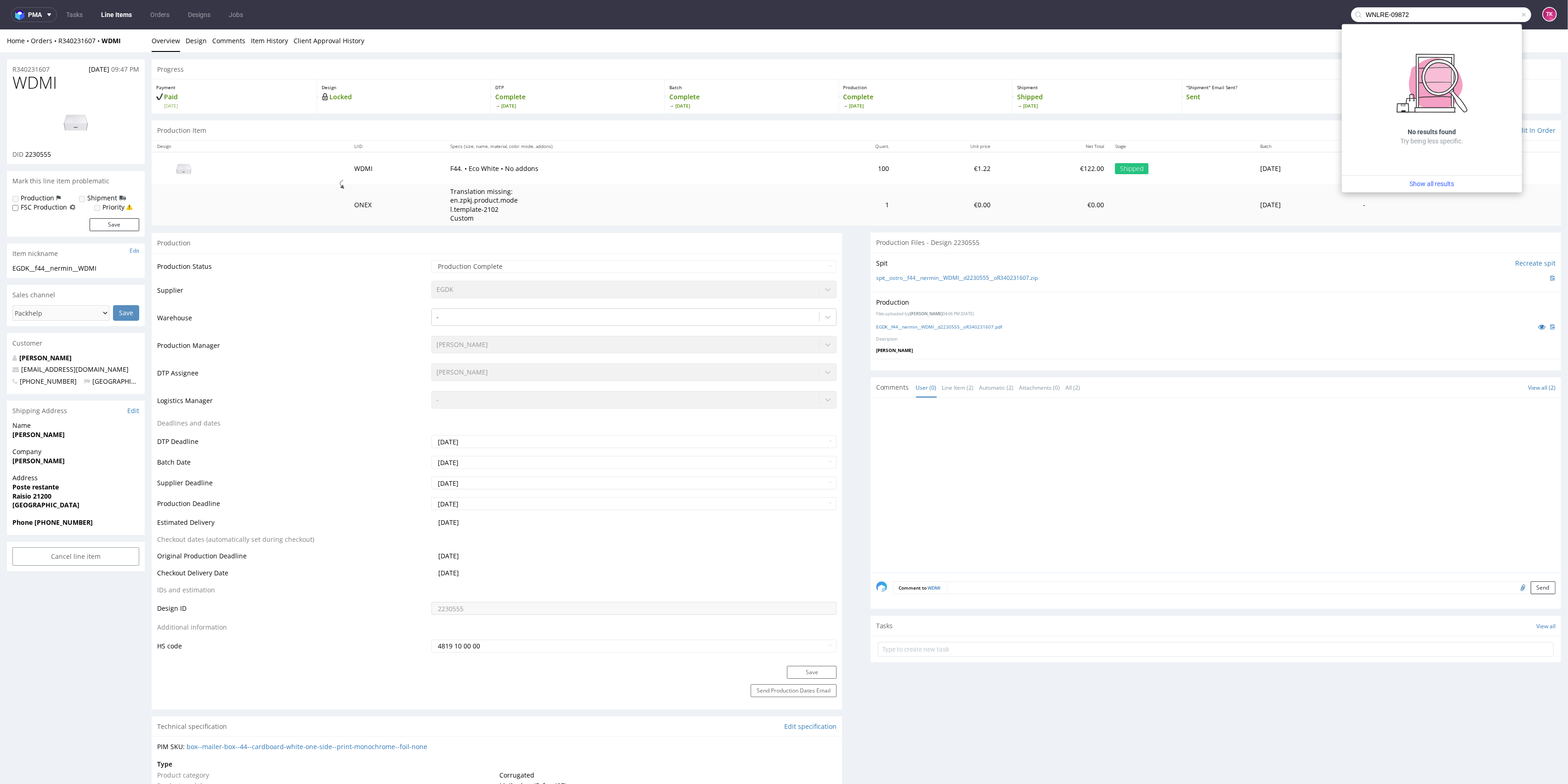
drag, startPoint x: 1412, startPoint y: 14, endPoint x: 1240, endPoint y: -1, distance: 172.7
click at [1240, 0] on html "pma Tasks Line Items Orders Designs Jobs WNLRE-09872 TK Unknown error. if you'r…" at bounding box center [784, 392] width 1568 height 784
paste input "IBBB"
type input "IBBB"
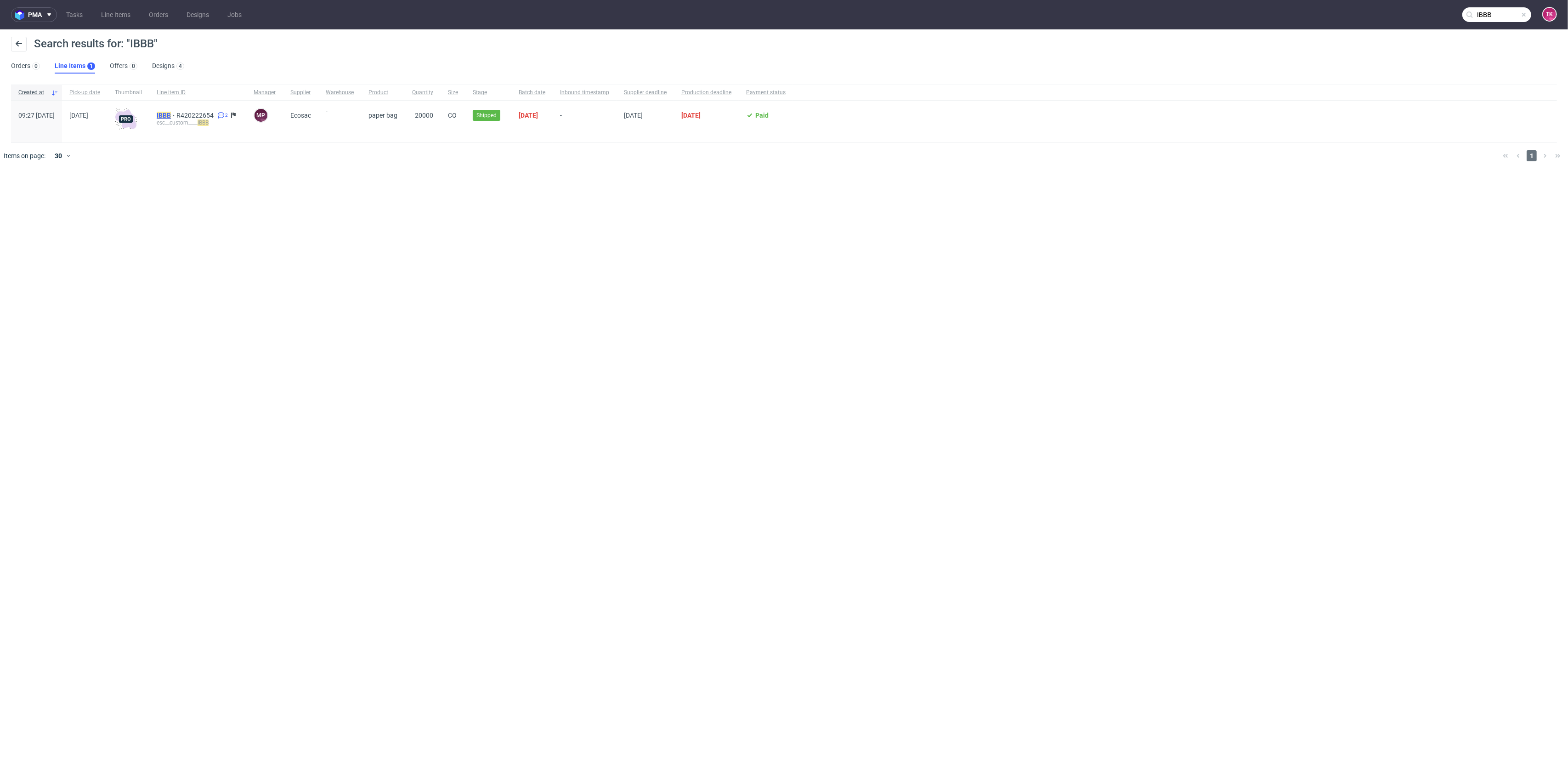
click at [171, 112] on mark "IBBB" at bounding box center [163, 115] width 14 height 7
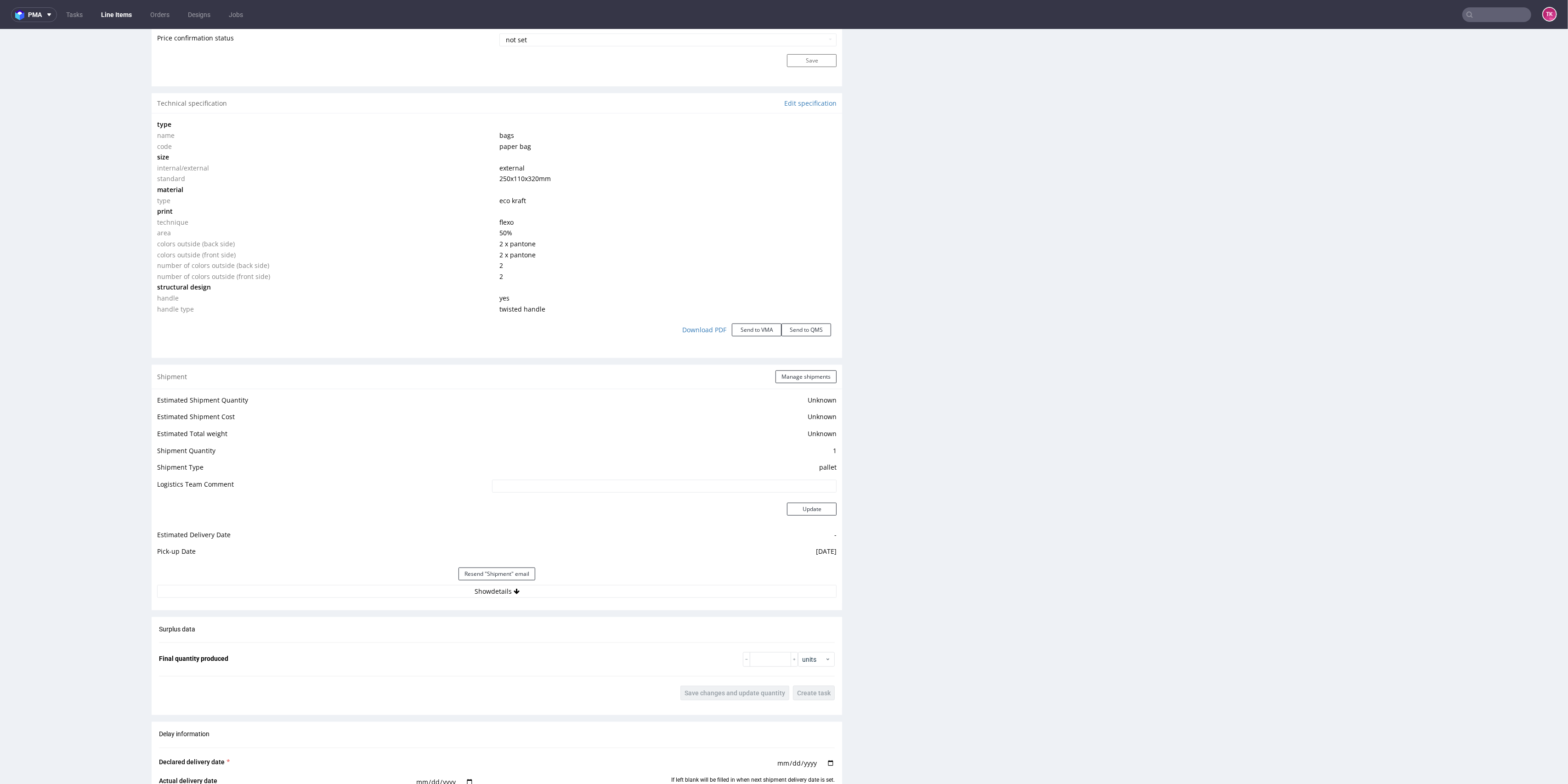
scroll to position [857, 0]
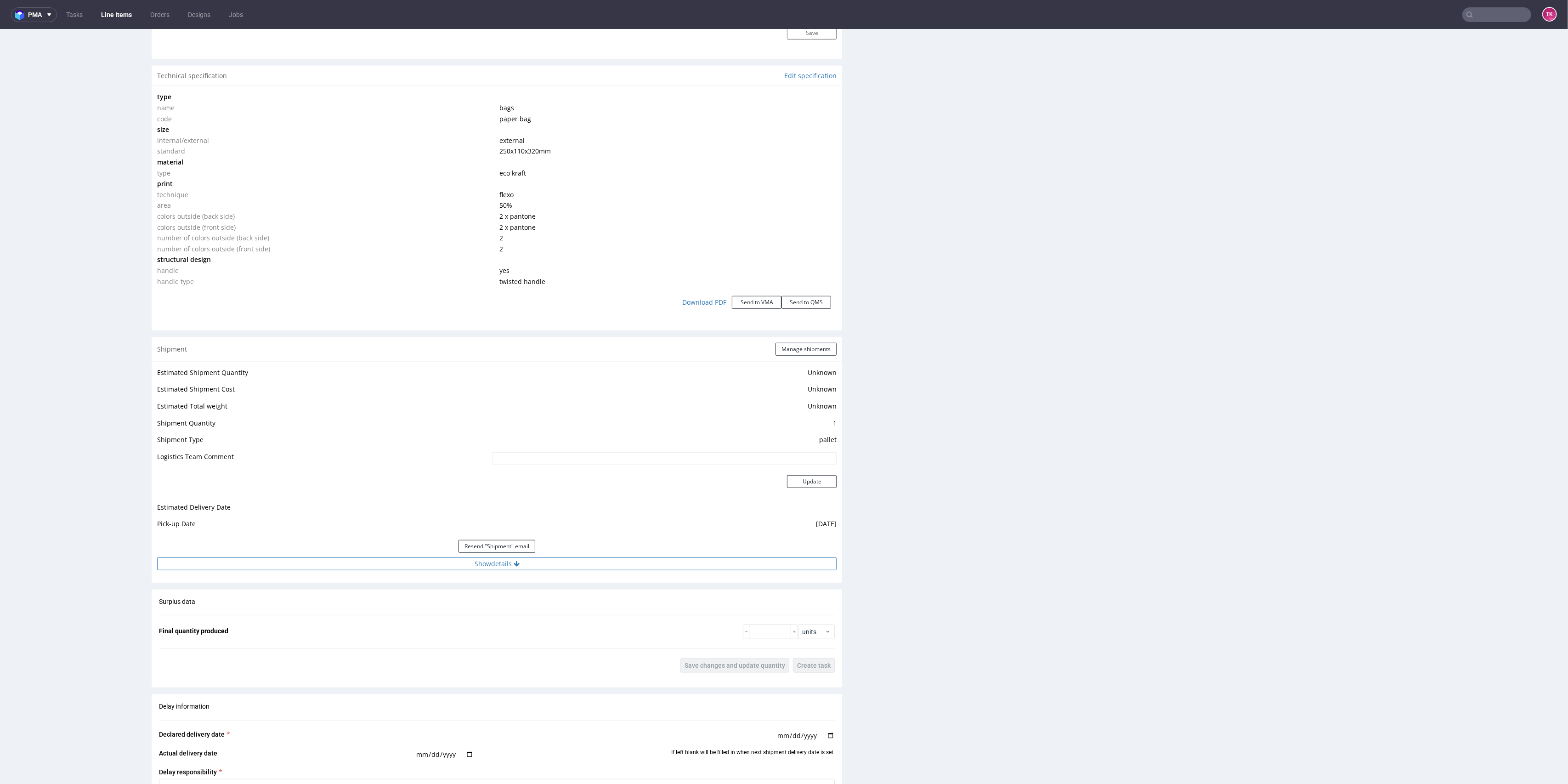
click at [590, 561] on button "Show details" at bounding box center [497, 564] width 679 height 13
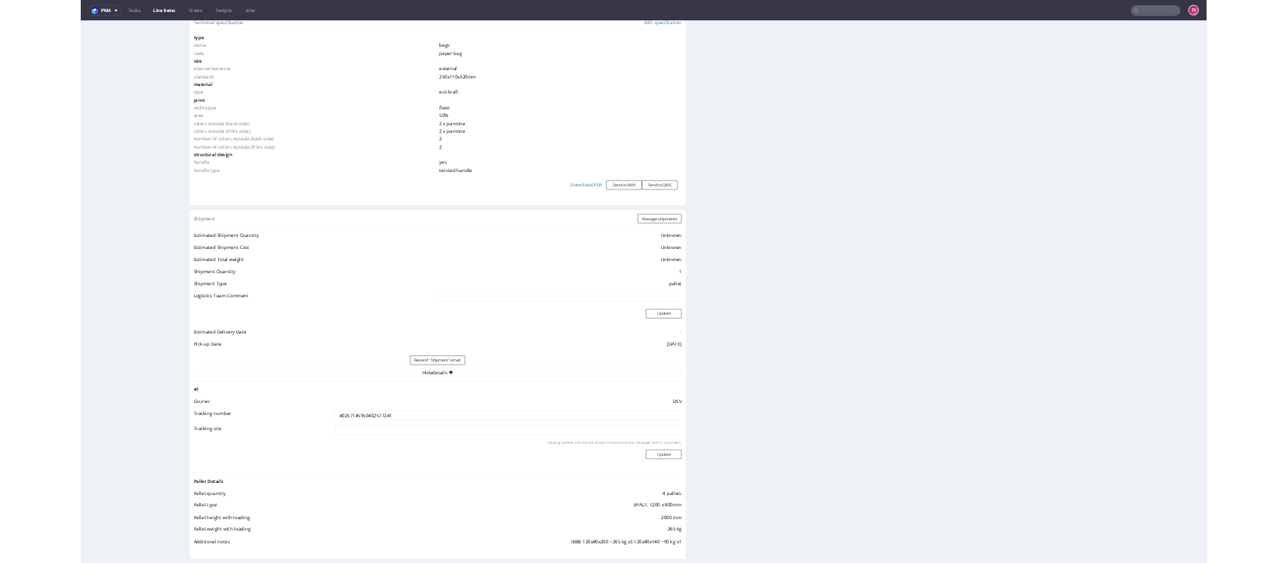
scroll to position [1297, 0]
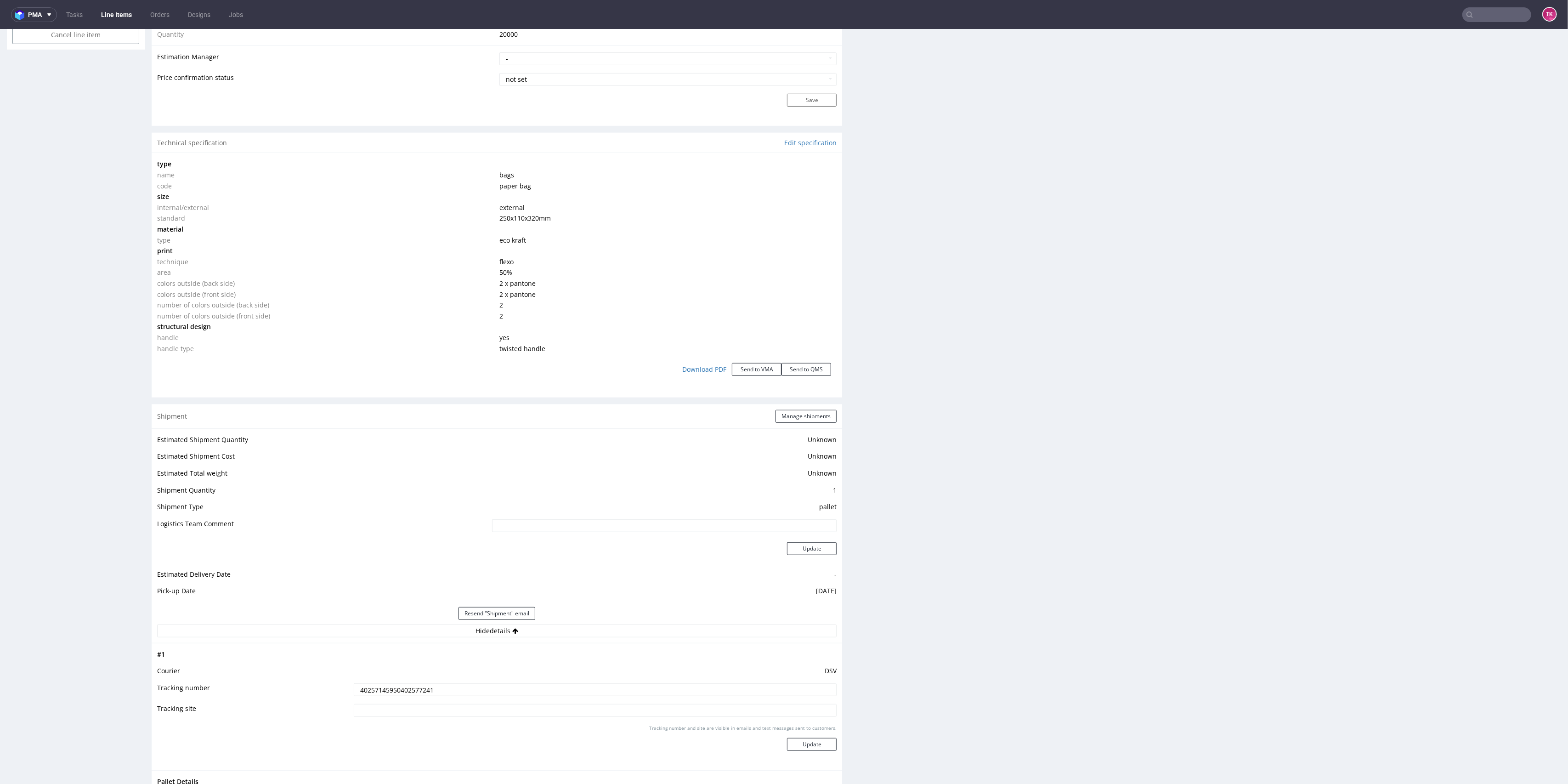
drag, startPoint x: 138, startPoint y: 9, endPoint x: 130, endPoint y: 10, distance: 8.1
click at [138, 9] on ul "Tasks Line Items Orders Designs Jobs" at bounding box center [155, 15] width 195 height 15
click at [127, 12] on link "Line Items" at bounding box center [116, 15] width 42 height 15
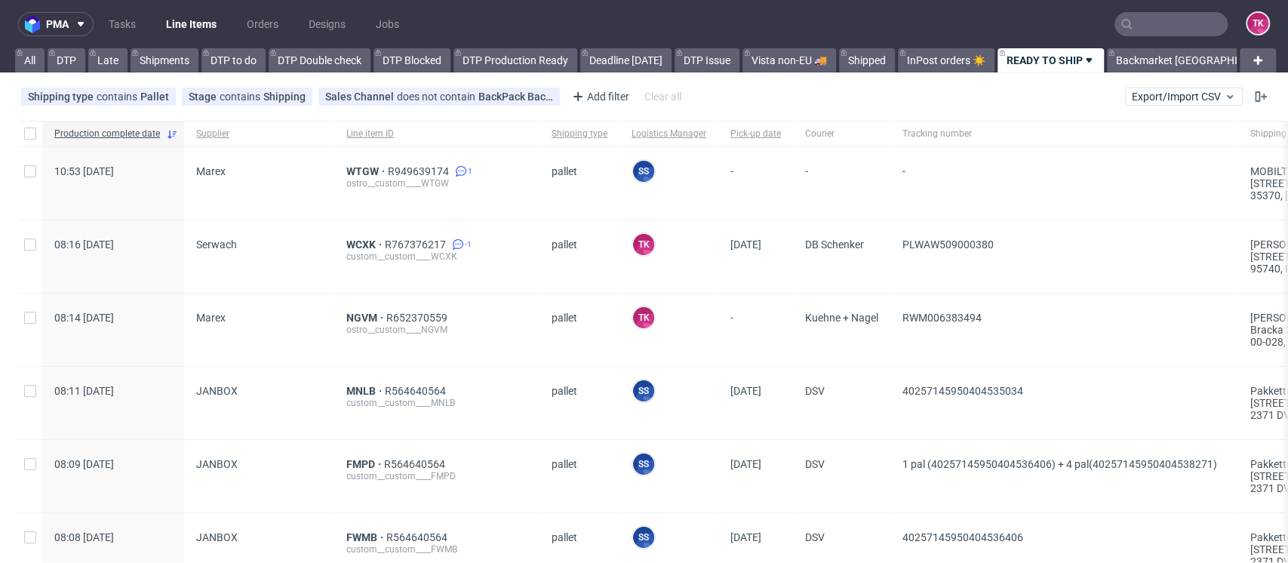
click at [180, 17] on link "Line Items" at bounding box center [191, 24] width 69 height 24
click at [1151, 27] on input "text" at bounding box center [1171, 24] width 113 height 24
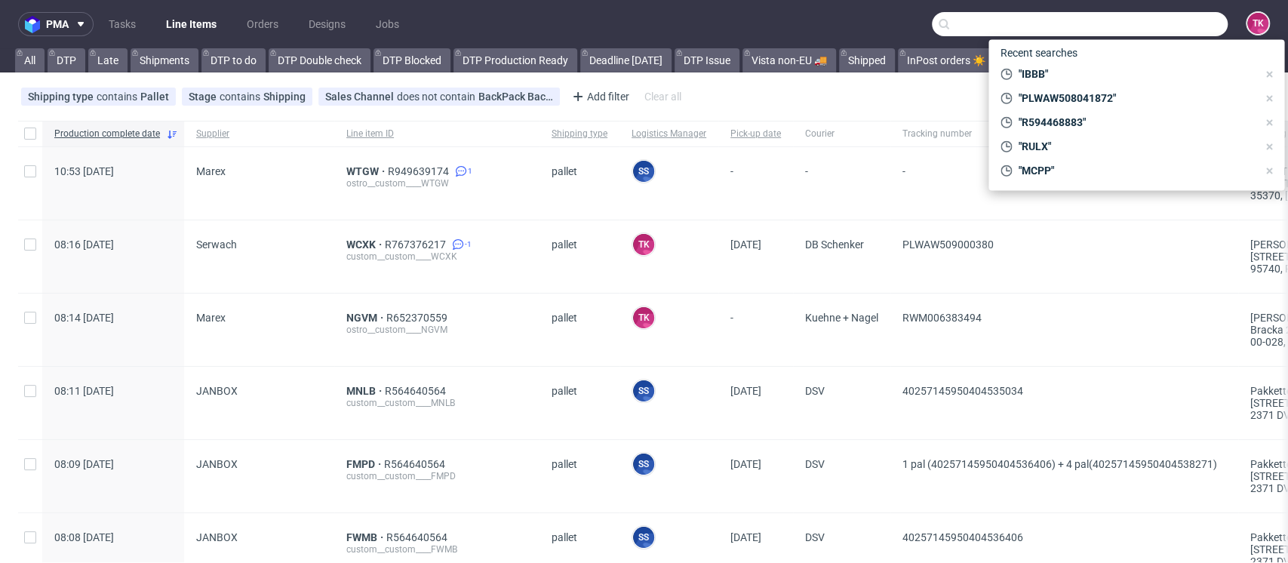
paste input "40257145950402580814"
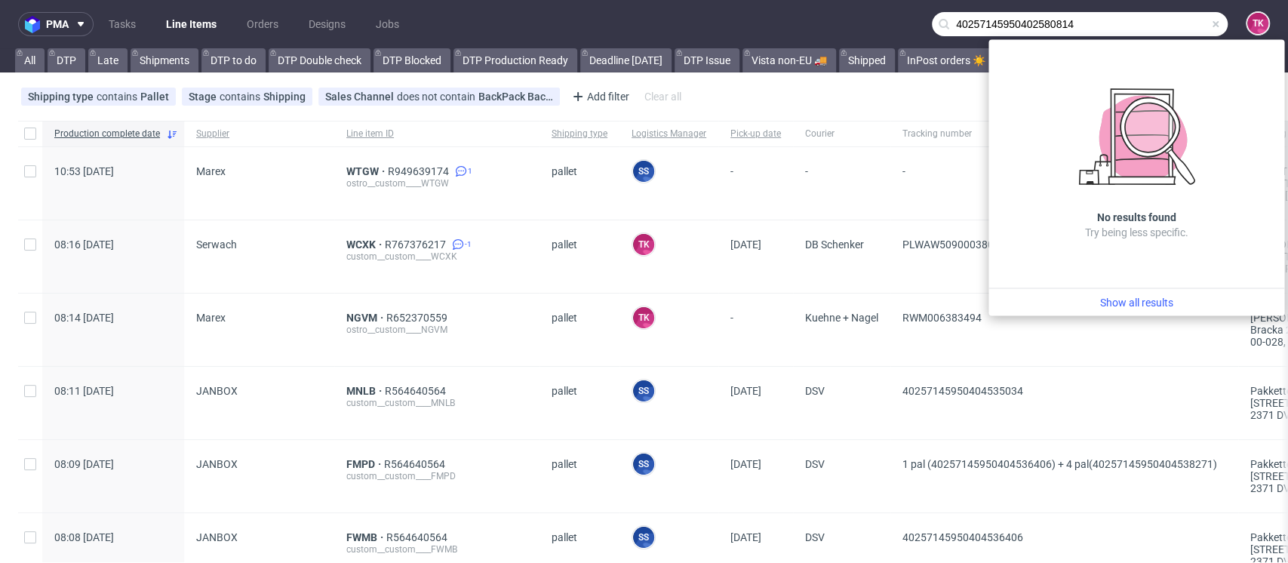
type input "40257145950402580814"
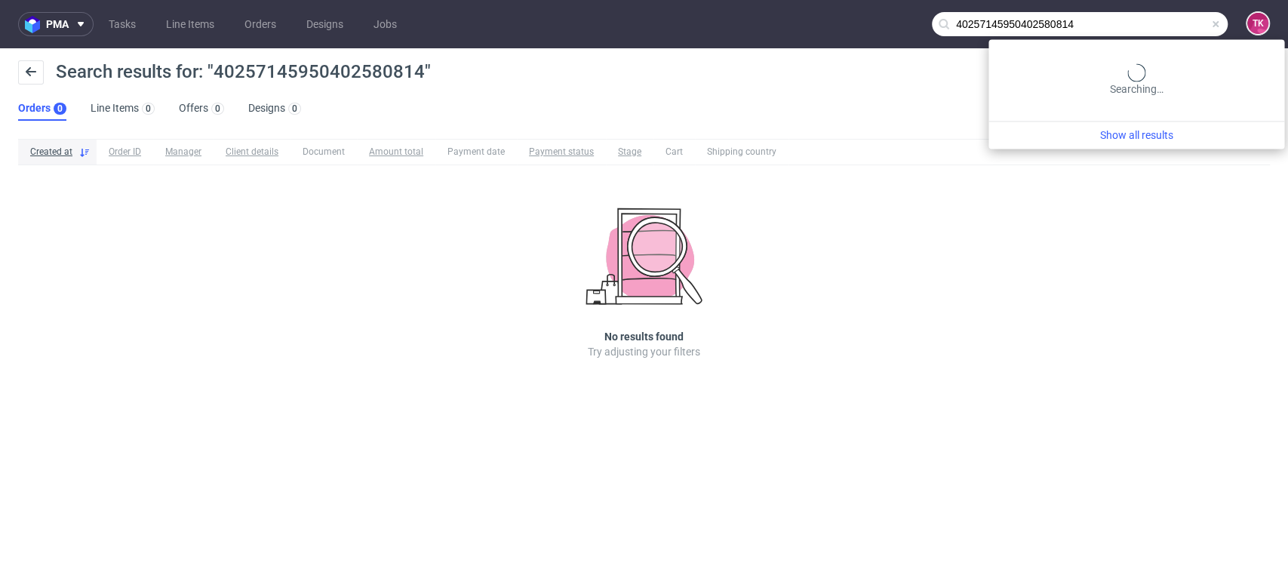
click at [1151, 27] on input "40257145950402580814" at bounding box center [1080, 24] width 296 height 24
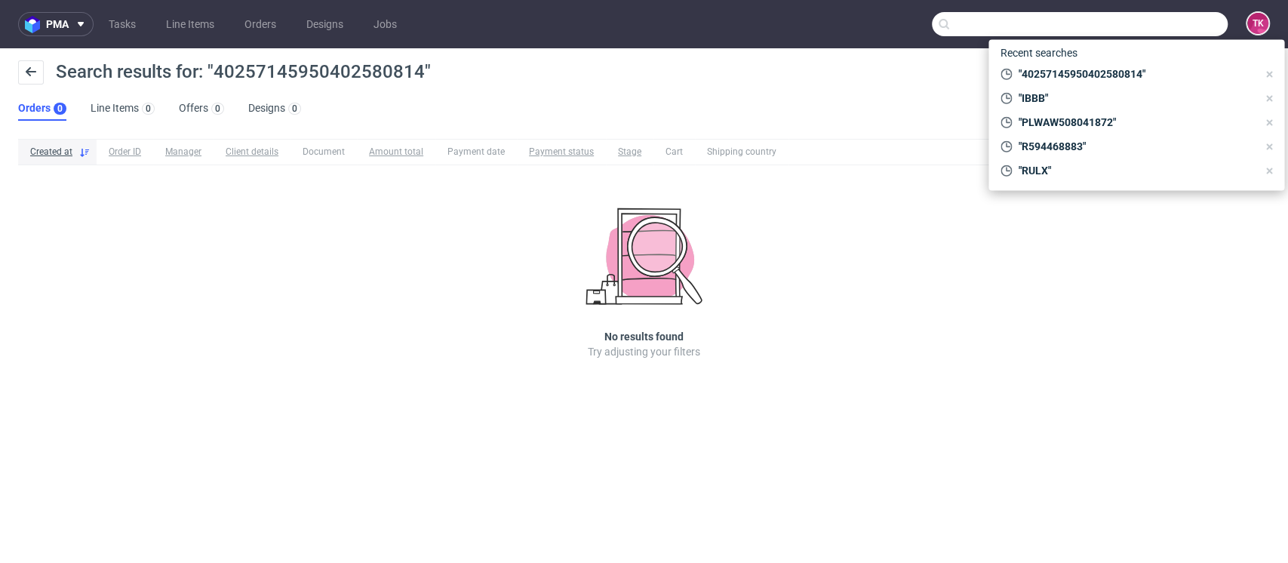
paste input "40257145950402580814"
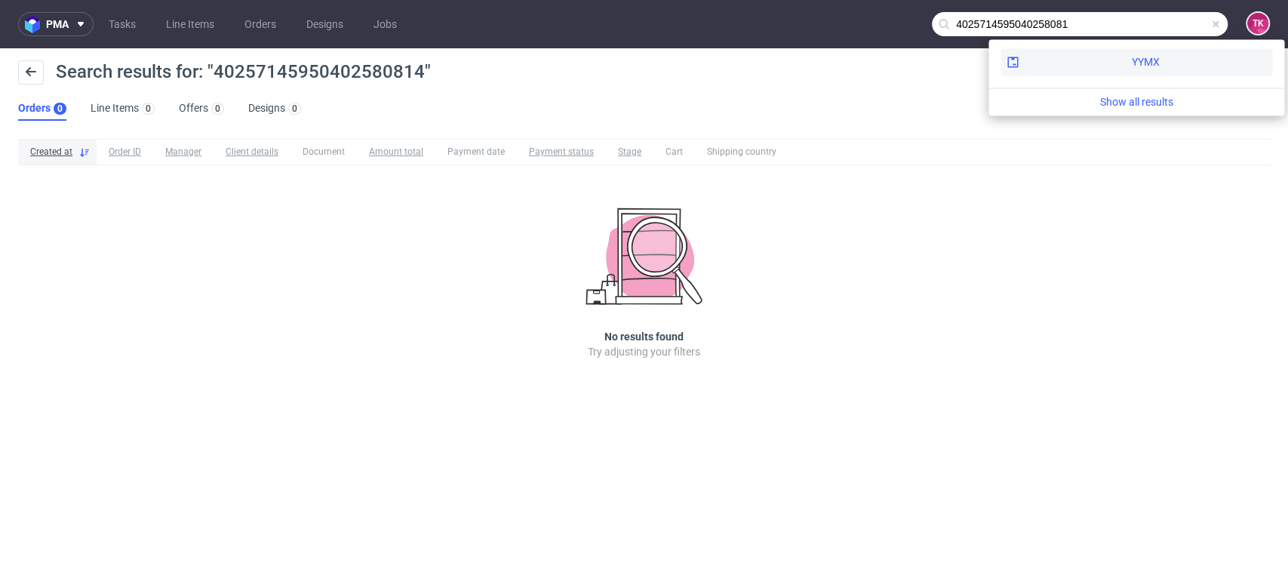
type input "4025714595040258081"
click at [1133, 72] on div "YYMX" at bounding box center [1137, 61] width 272 height 27
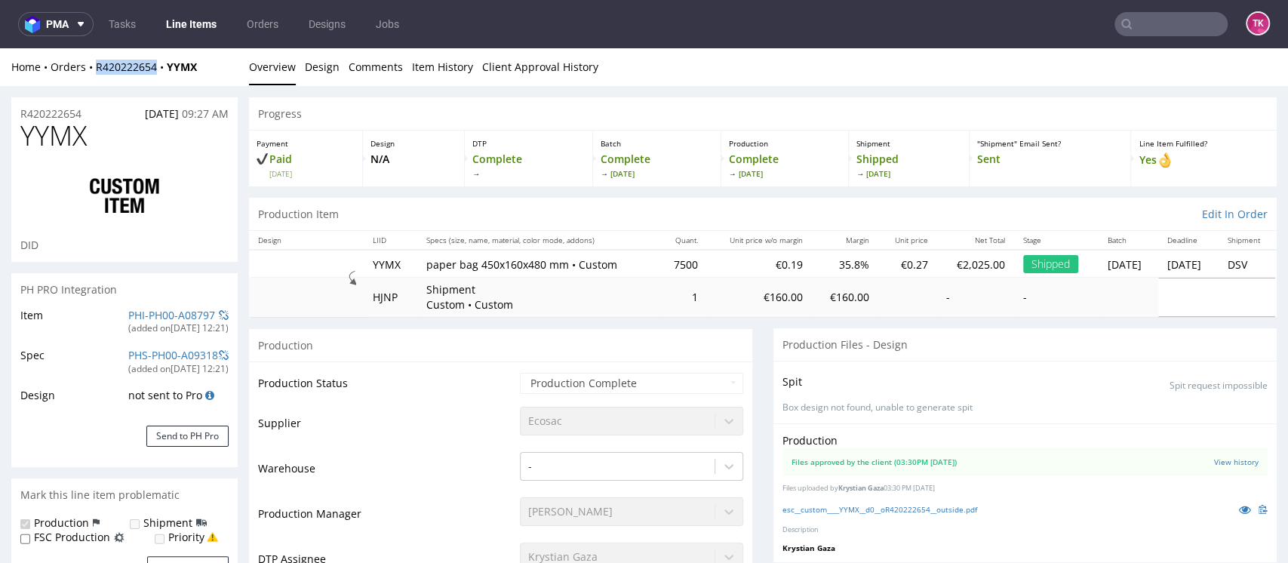
drag, startPoint x: 89, startPoint y: 82, endPoint x: 155, endPoint y: 75, distance: 66.7
click at [155, 75] on div "Home Orders R420222654 YYMX Overview Design Comments Item History Client Approv…" at bounding box center [644, 67] width 1288 height 38
copy link "R420222654"
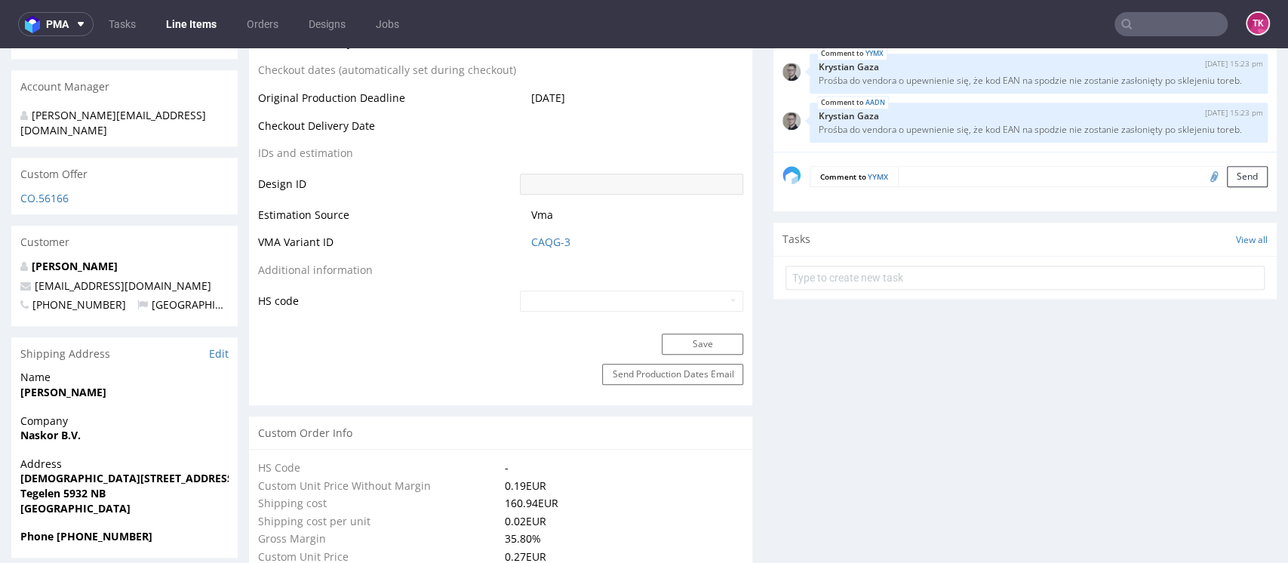
scroll to position [577, 0]
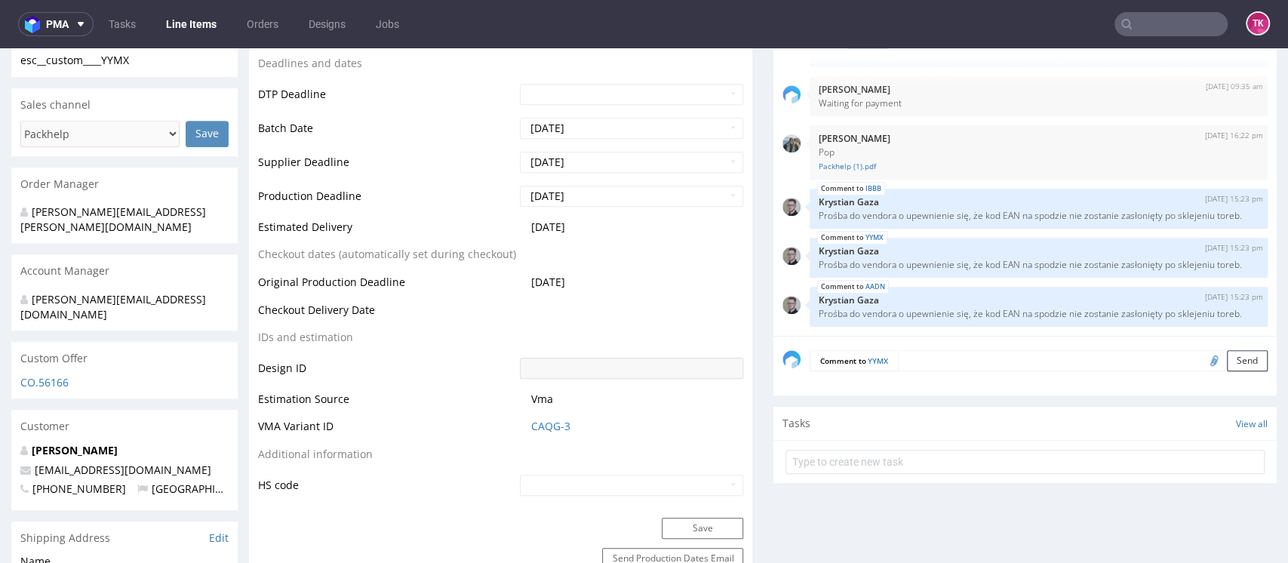
click at [174, 27] on link "Line Items" at bounding box center [191, 24] width 69 height 24
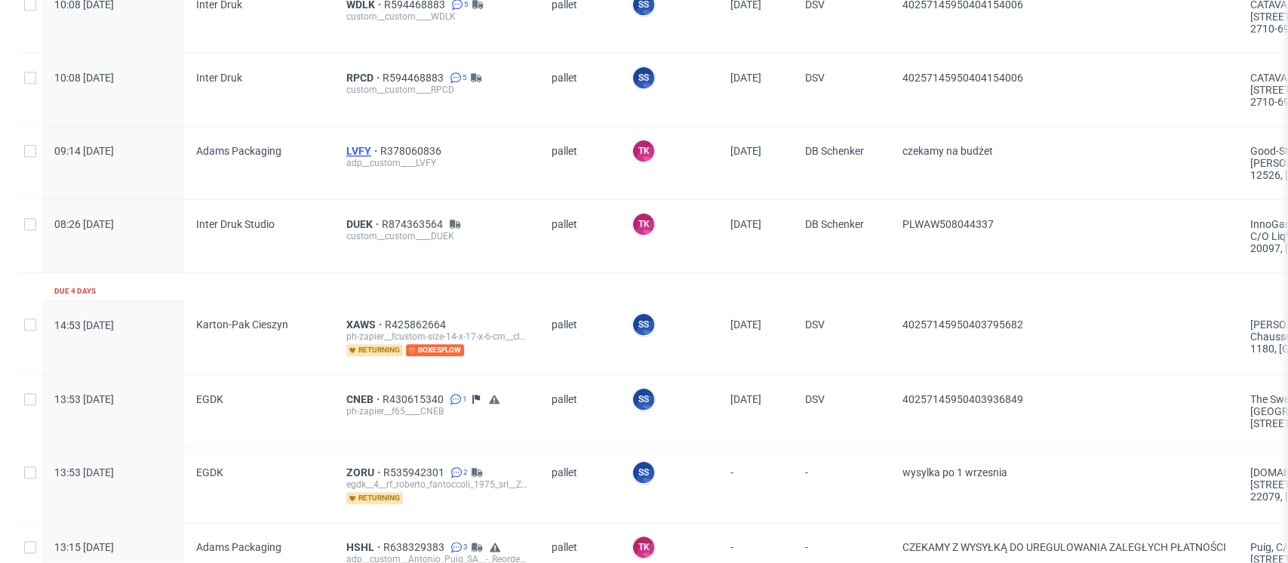
click at [349, 149] on span "LVFY" at bounding box center [363, 151] width 34 height 12
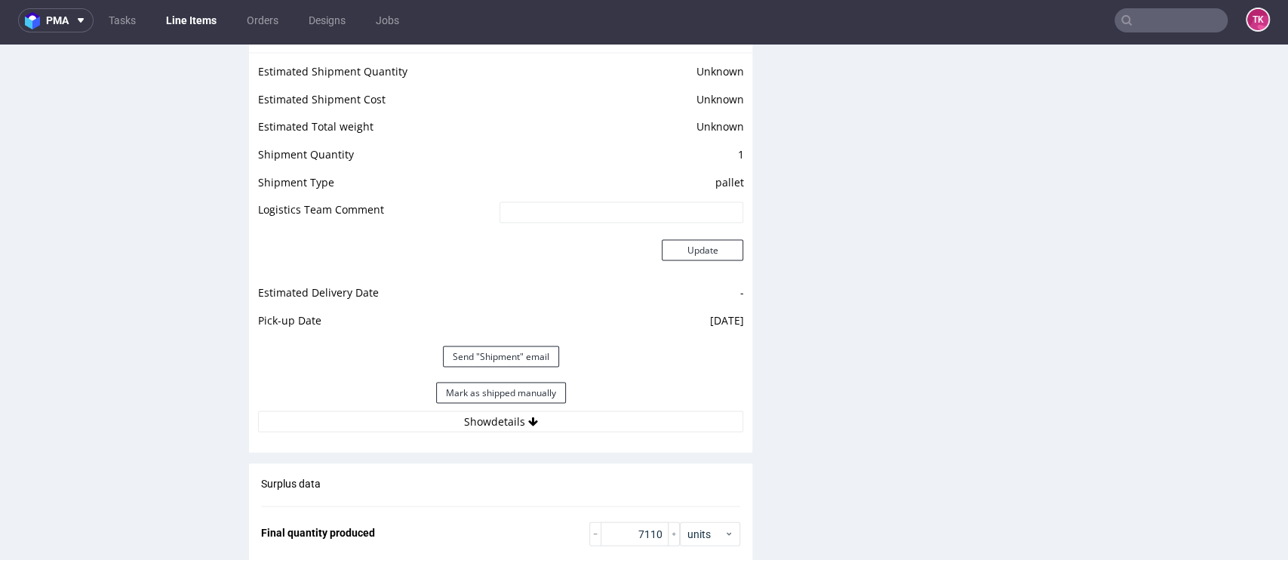
scroll to position [2042, 0]
click at [629, 426] on button "Show details" at bounding box center [500, 421] width 485 height 21
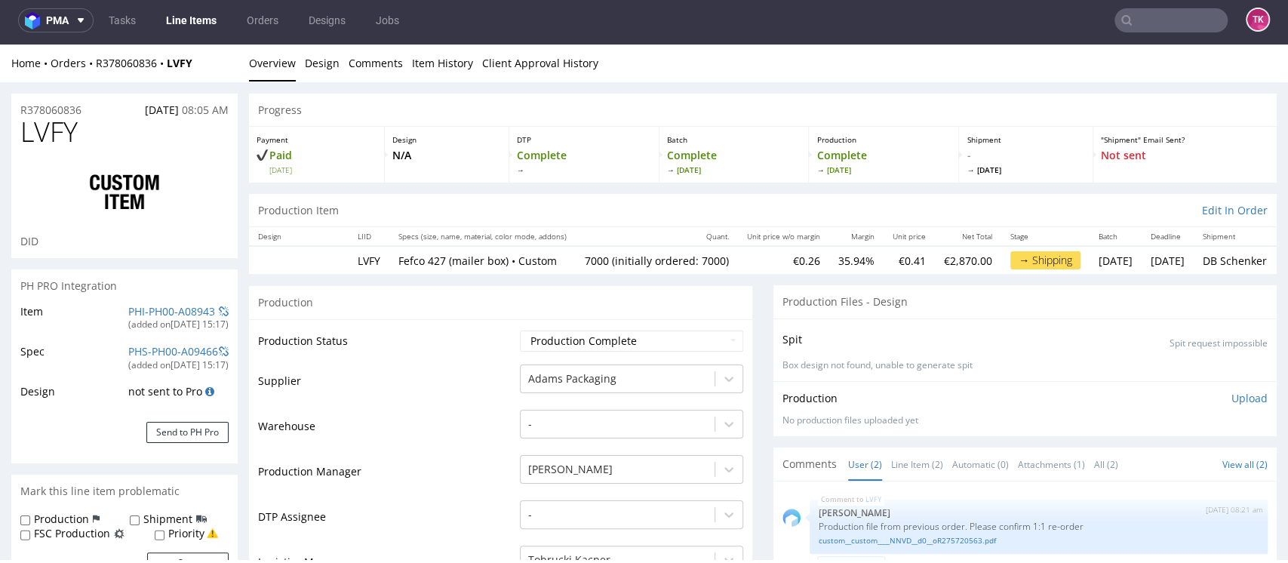
scroll to position [0, 0]
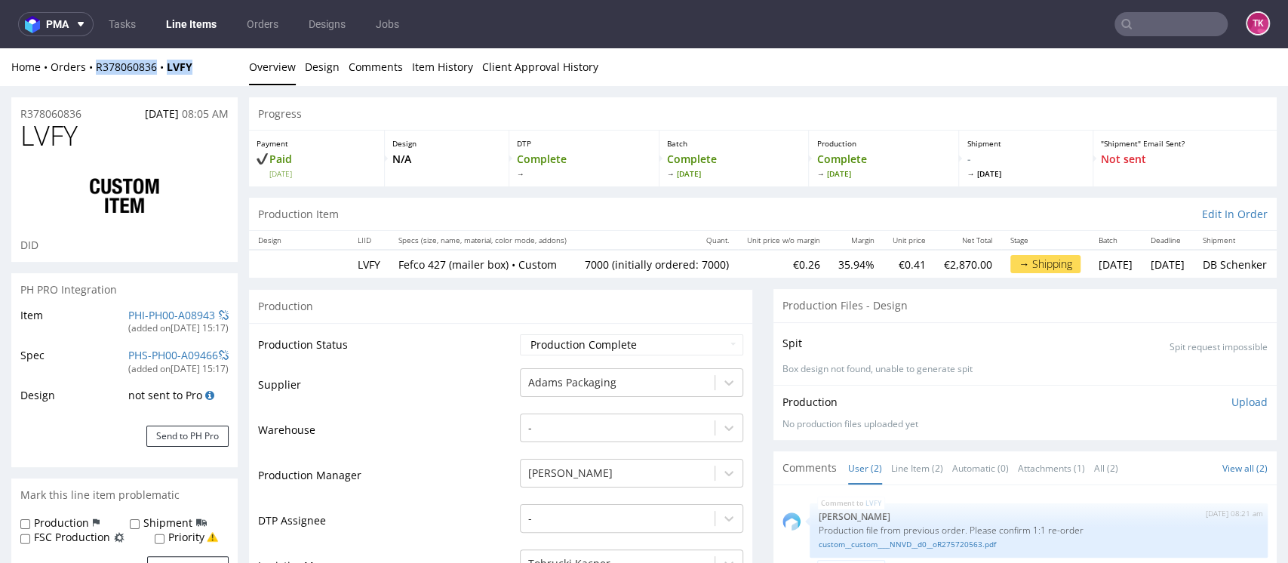
drag, startPoint x: 206, startPoint y: 72, endPoint x: 91, endPoint y: 75, distance: 114.8
click at [91, 75] on div "Home Orders R378060836 LVFY Overview Design Comments Item History Client Approv…" at bounding box center [644, 67] width 1288 height 38
copy div "R378060836 LVFY"
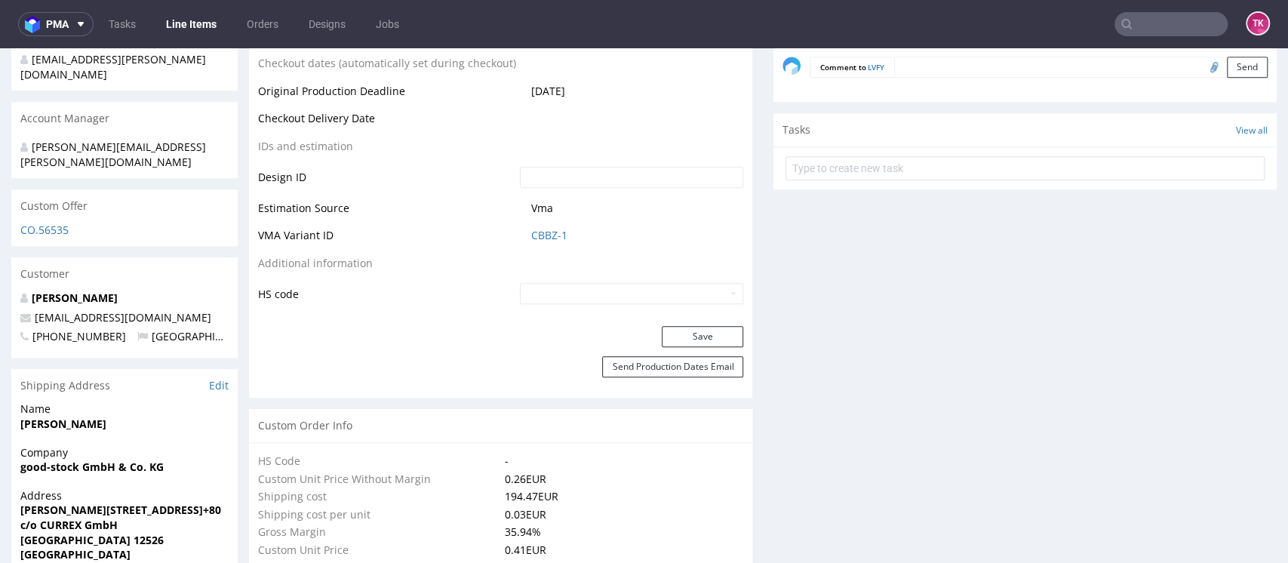
scroll to position [731, 0]
click at [202, 35] on link "Line Items" at bounding box center [191, 24] width 69 height 24
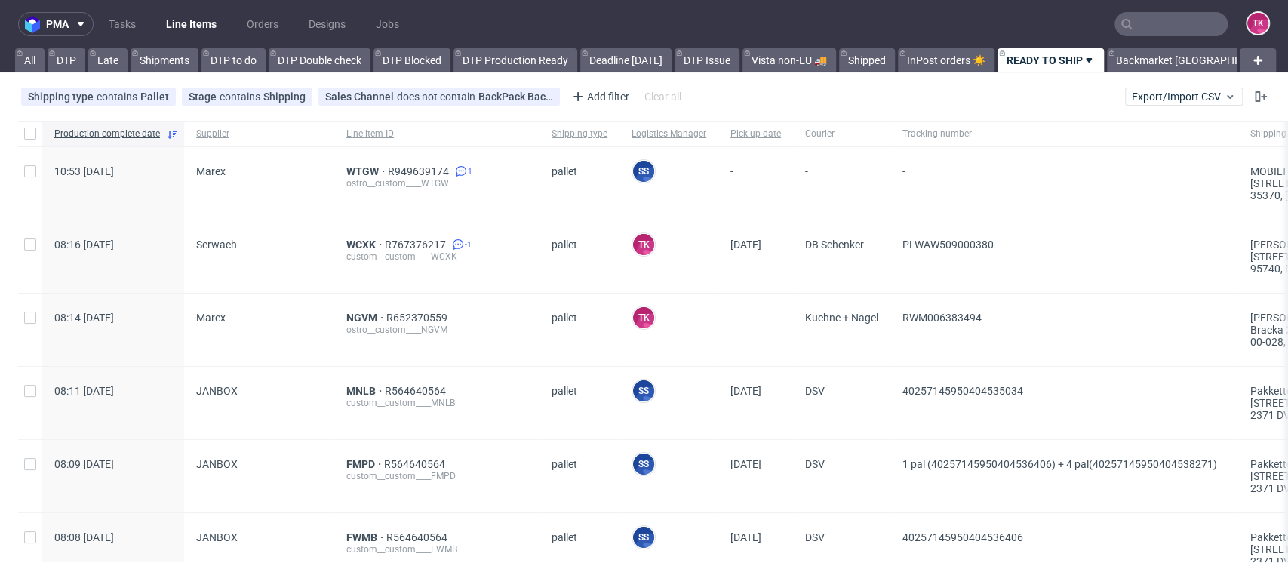
click at [183, 19] on link "Line Items" at bounding box center [191, 24] width 69 height 24
click at [183, 30] on link "Line Items" at bounding box center [191, 24] width 69 height 24
click at [202, 18] on link "Line Items" at bounding box center [191, 24] width 69 height 24
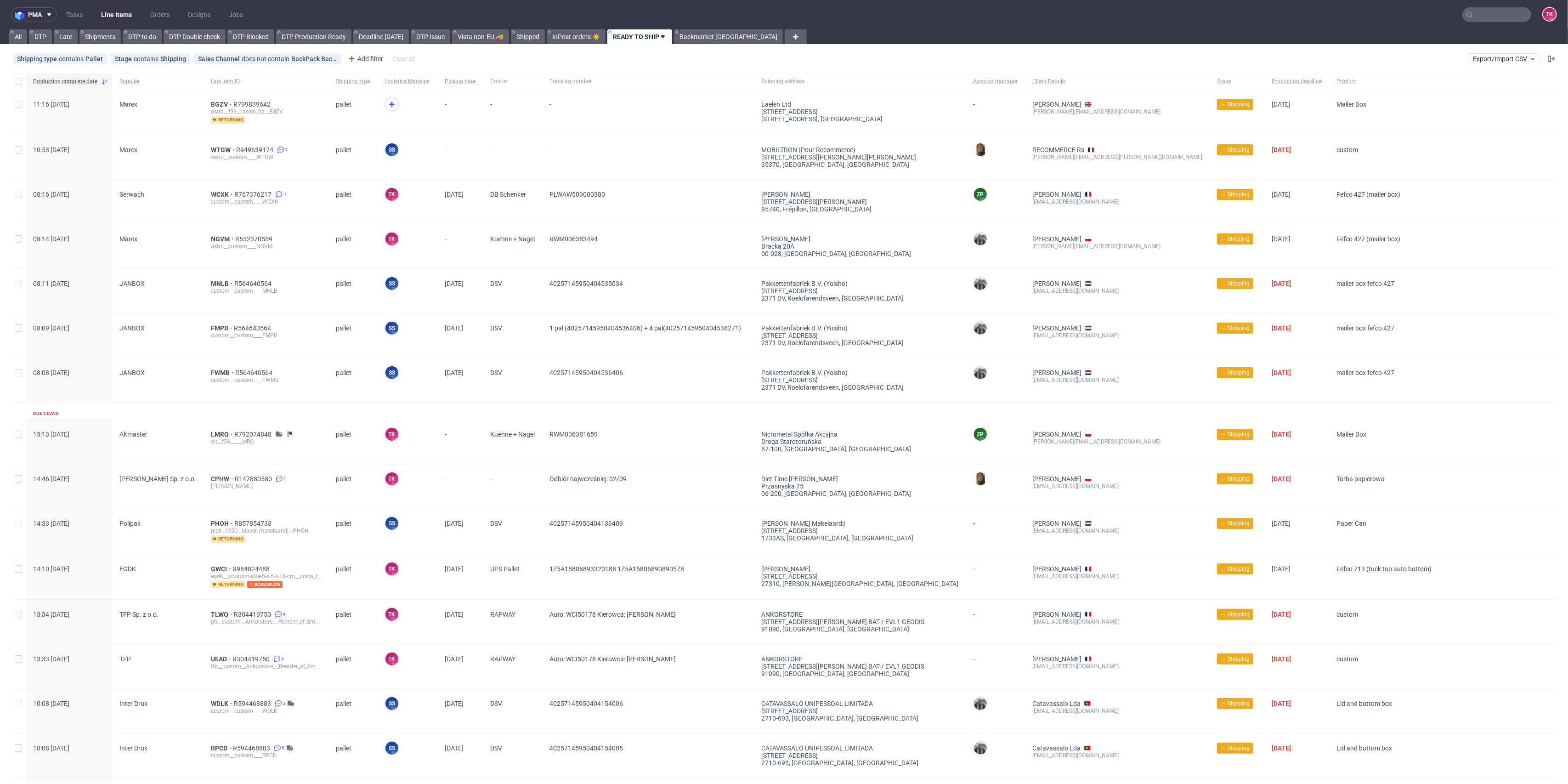
click at [115, 13] on link "Line Items" at bounding box center [116, 15] width 42 height 15
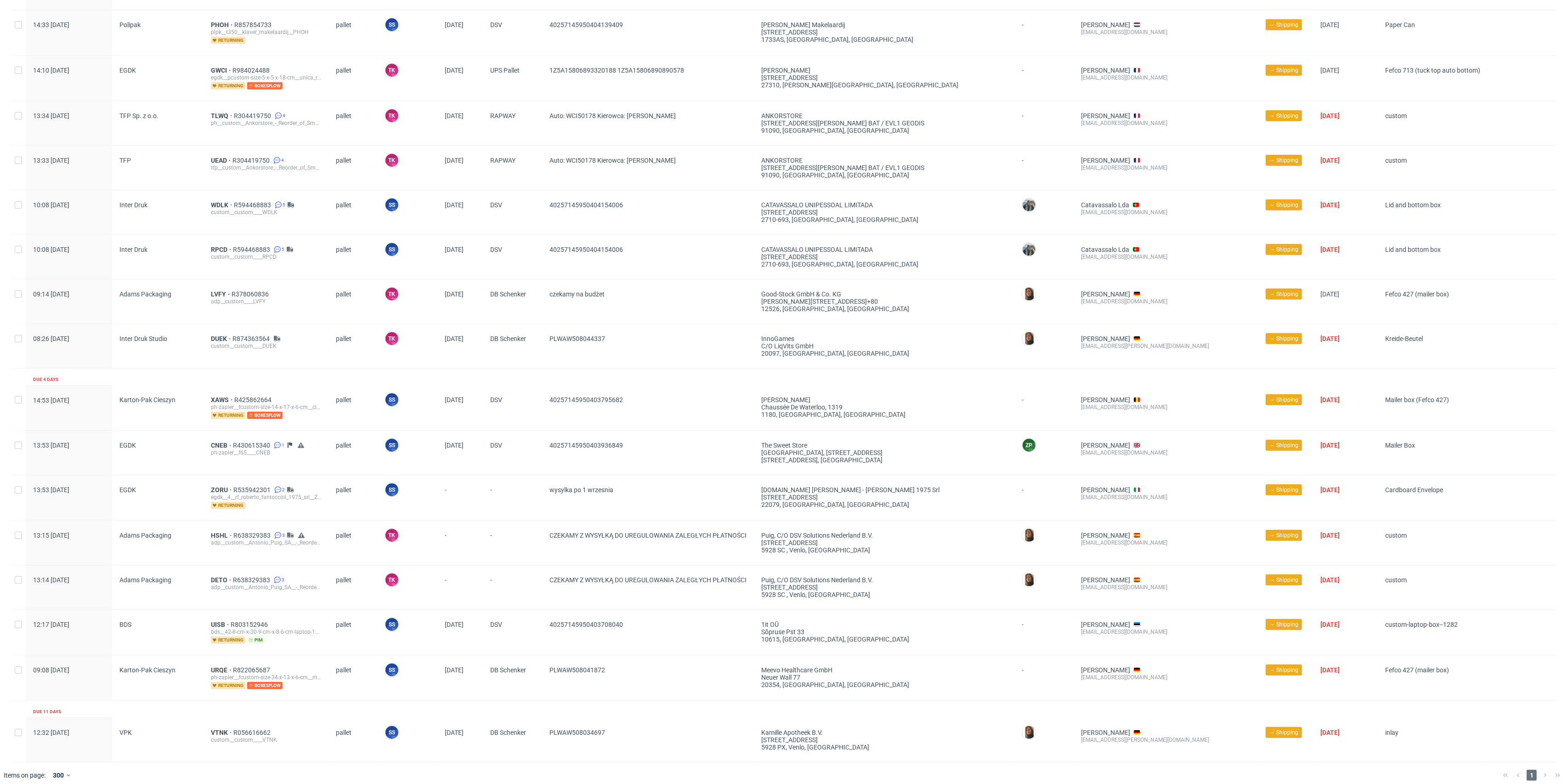
scroll to position [638, 0]
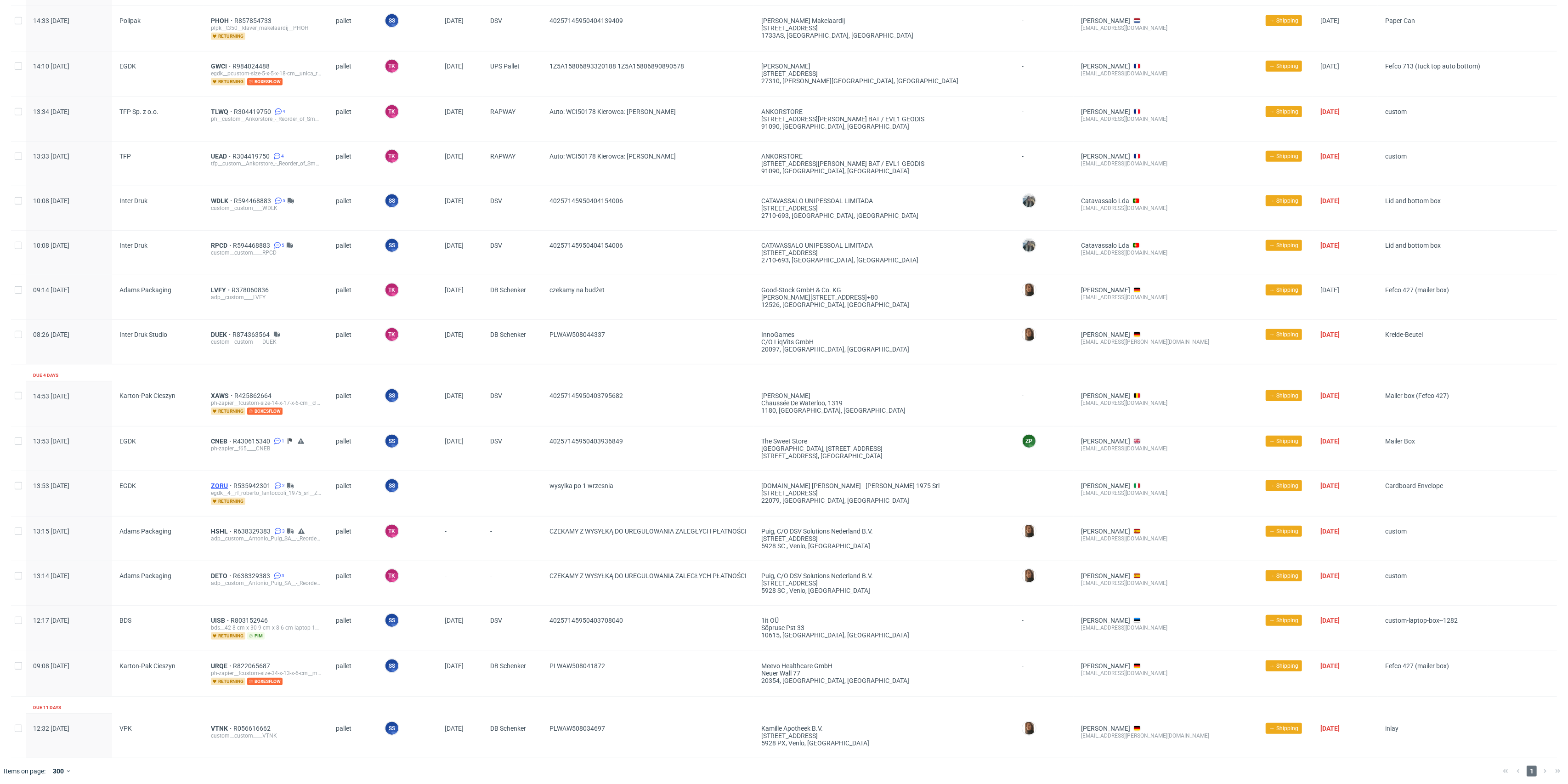
click at [216, 484] on span "ZORU" at bounding box center [222, 486] width 23 height 7
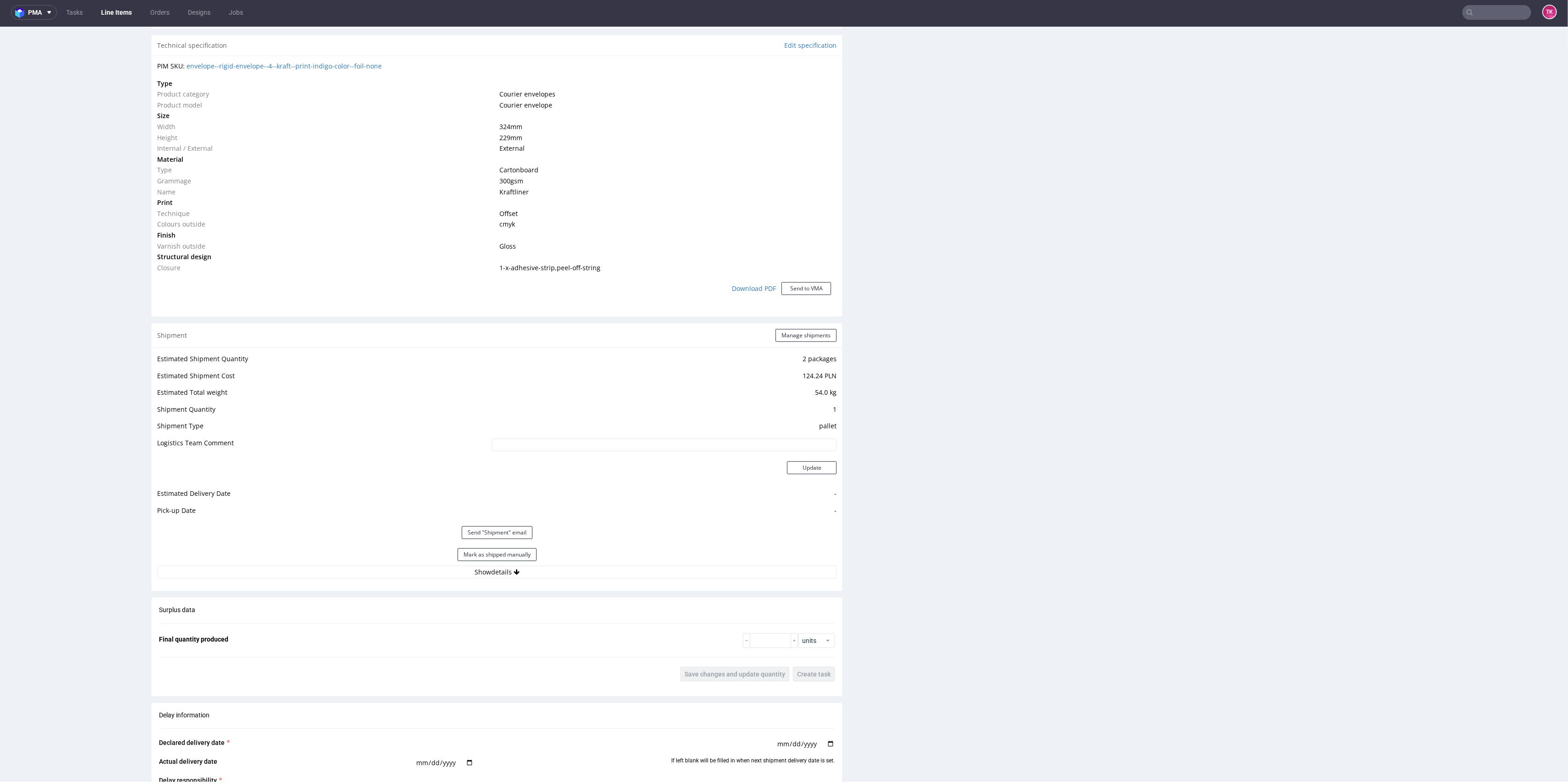
scroll to position [980, 0]
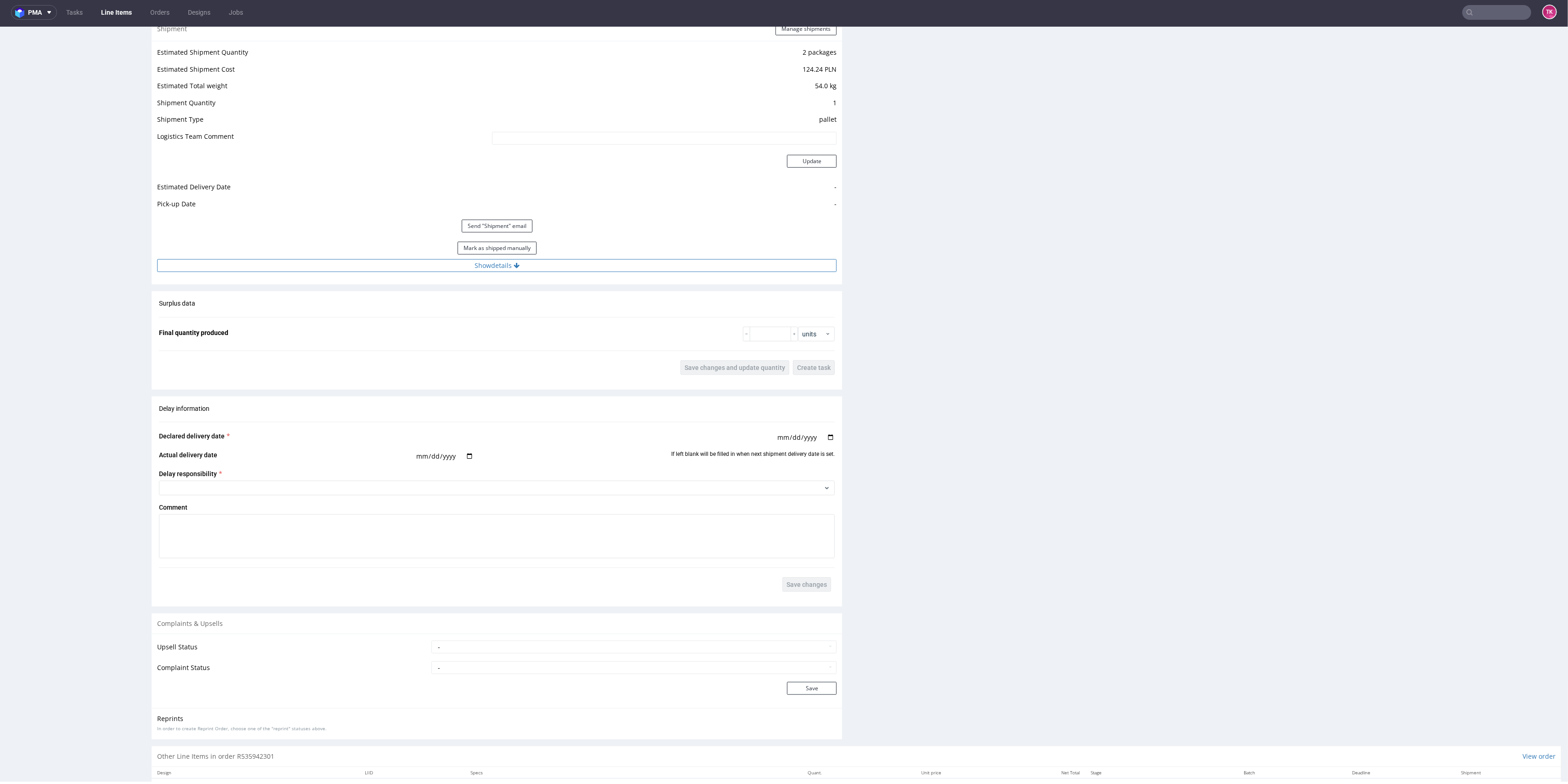
drag, startPoint x: 601, startPoint y: 282, endPoint x: 594, endPoint y: 262, distance: 21.2
click at [598, 276] on div "Shipment Manage shipments Estimated Shipment Quantity 2 packages Estimated Ship…" at bounding box center [497, 150] width 690 height 267
click at [594, 262] on button "Show details" at bounding box center [497, 265] width 679 height 13
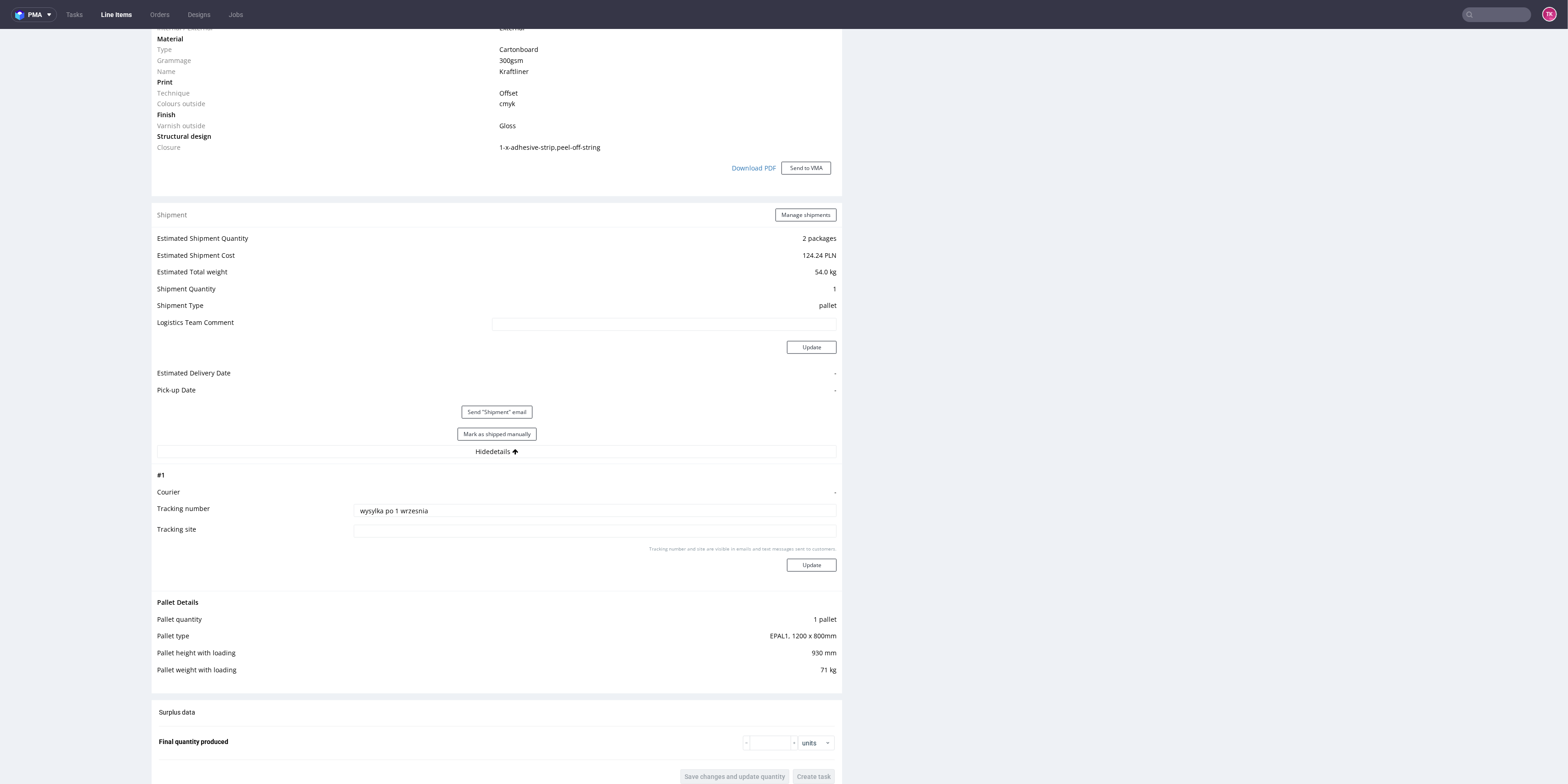
scroll to position [857, 0]
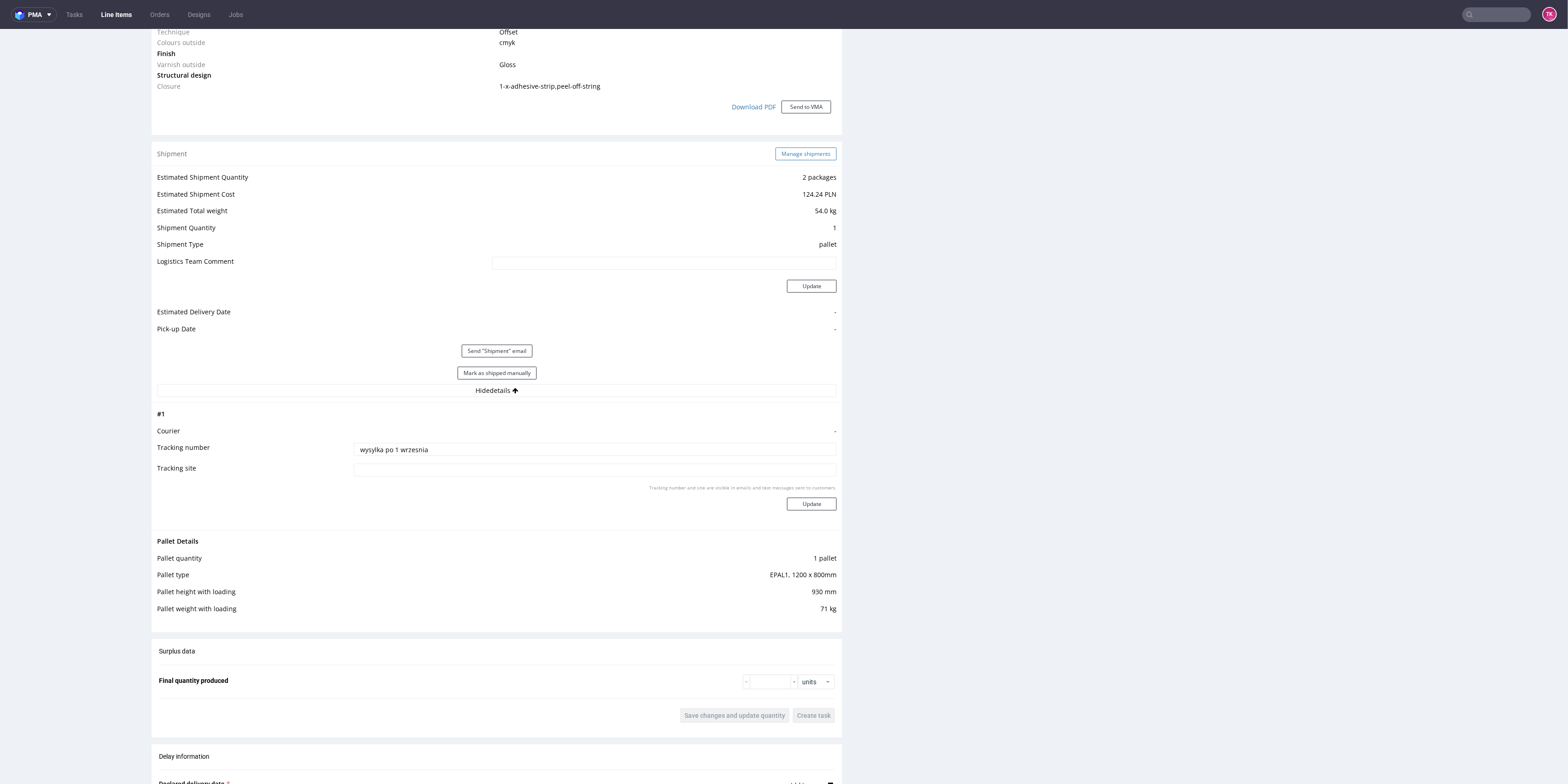
click at [809, 156] on button "Manage shipments" at bounding box center [806, 153] width 61 height 13
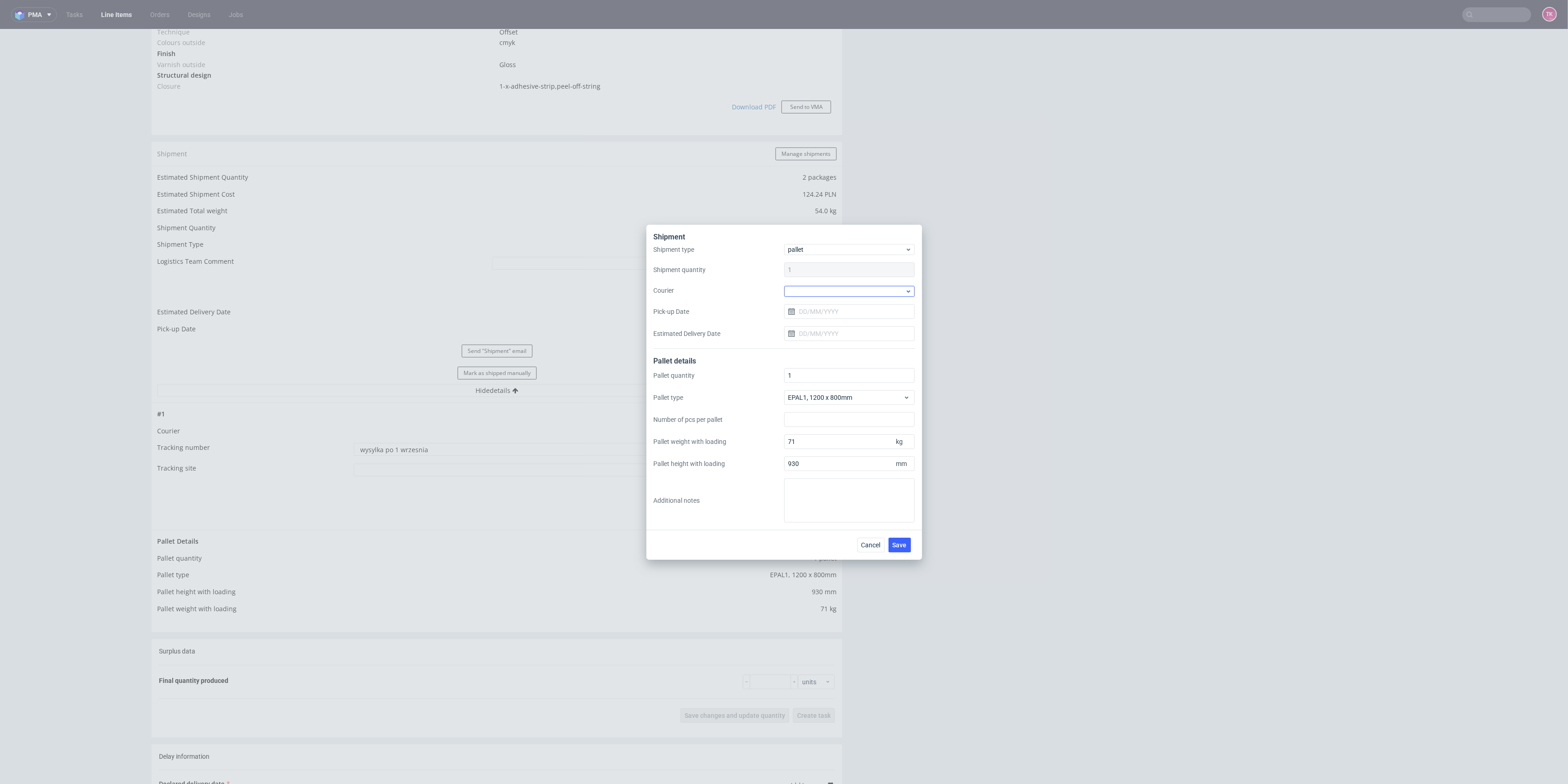
drag, startPoint x: 838, startPoint y: 301, endPoint x: 836, endPoint y: 289, distance: 12.2
click at [838, 296] on div "Shipment type pallet Shipment quantity 1 Courier Pick-up Date Estimated Deliver…" at bounding box center [784, 296] width 261 height 105
click at [836, 289] on div at bounding box center [849, 291] width 130 height 11
click at [826, 359] on div "Kuehne + Nagel" at bounding box center [849, 365] width 123 height 16
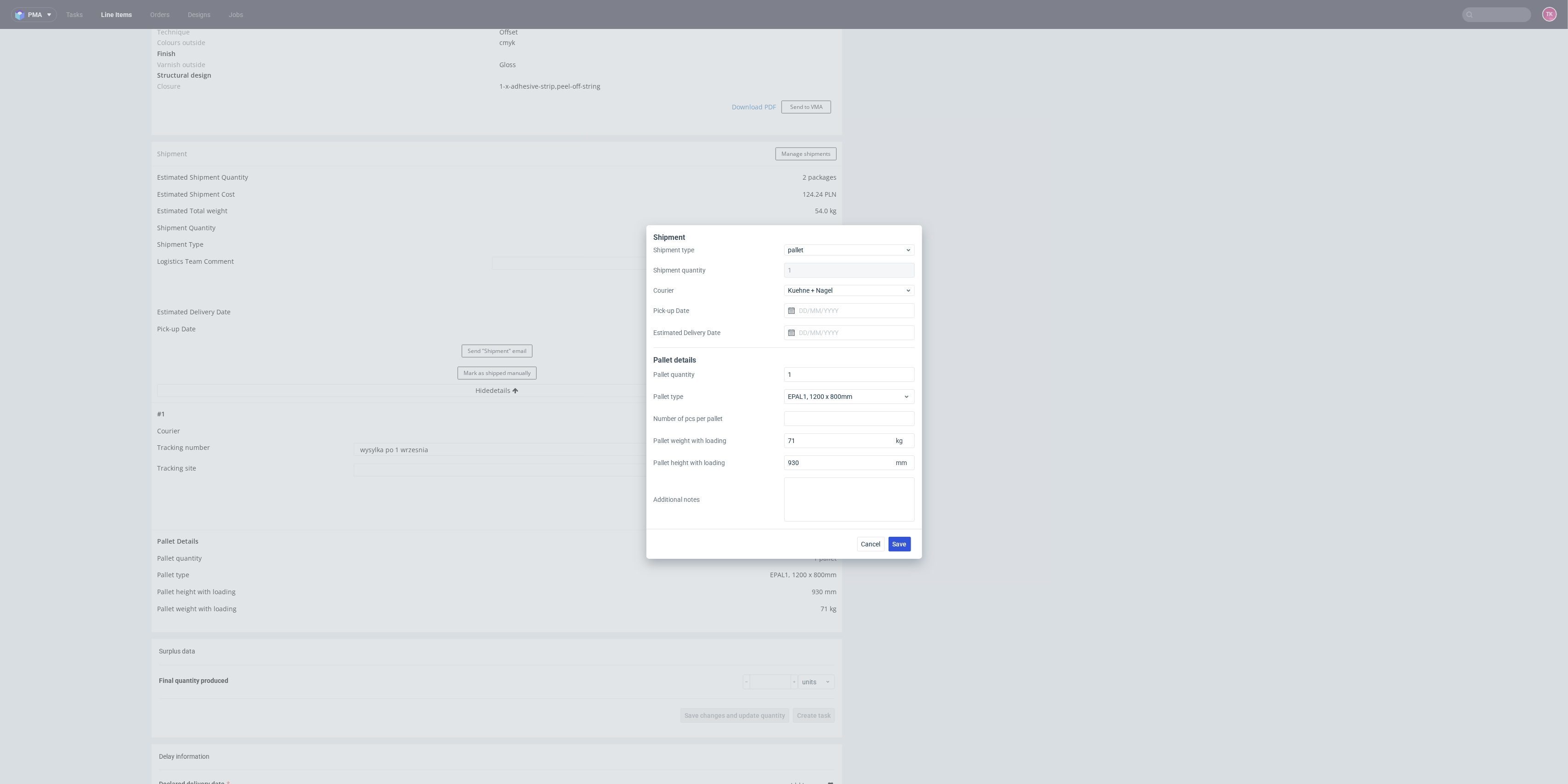
click at [902, 541] on span "Save" at bounding box center [900, 544] width 14 height 7
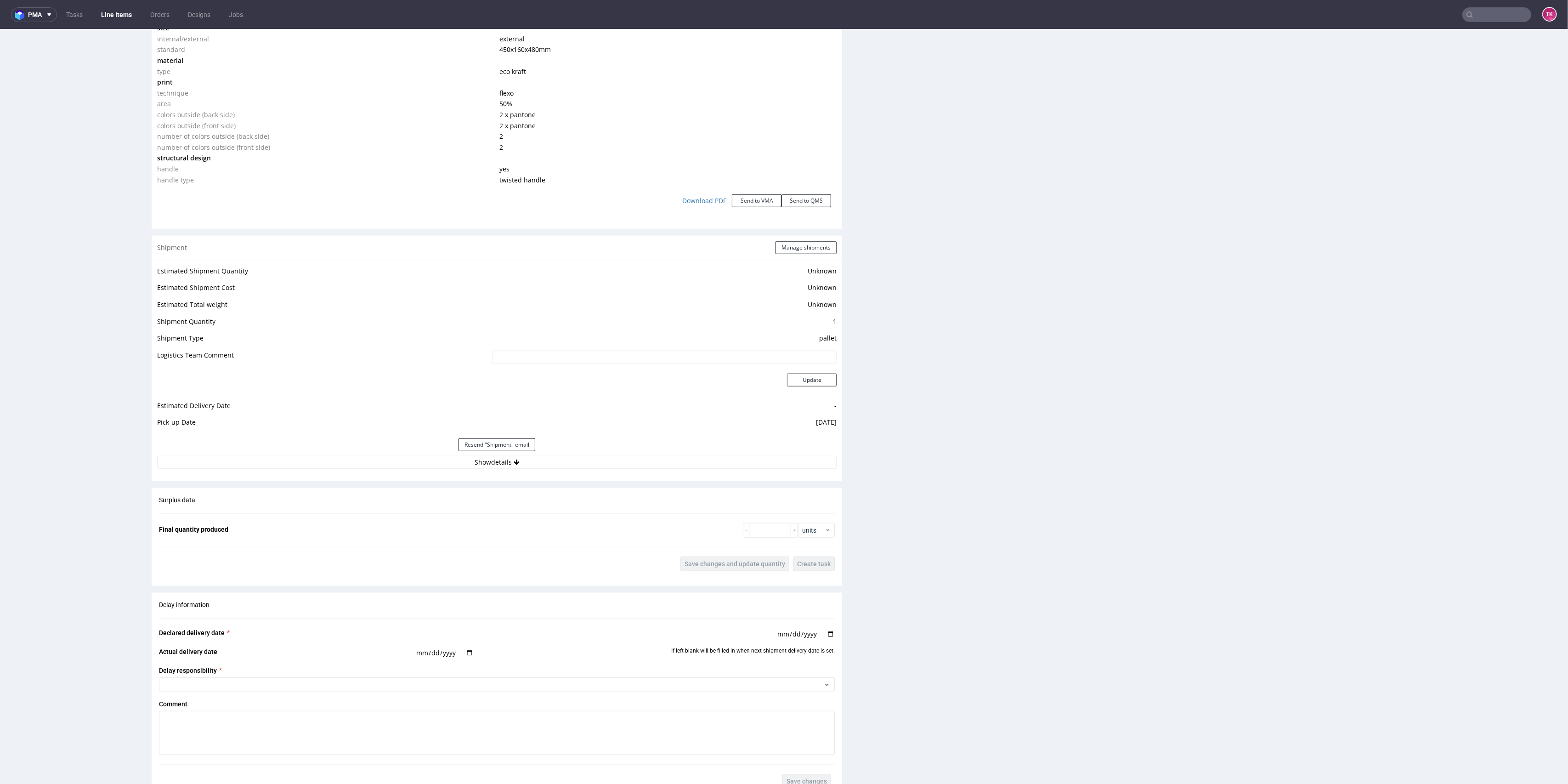
scroll to position [1102, 0]
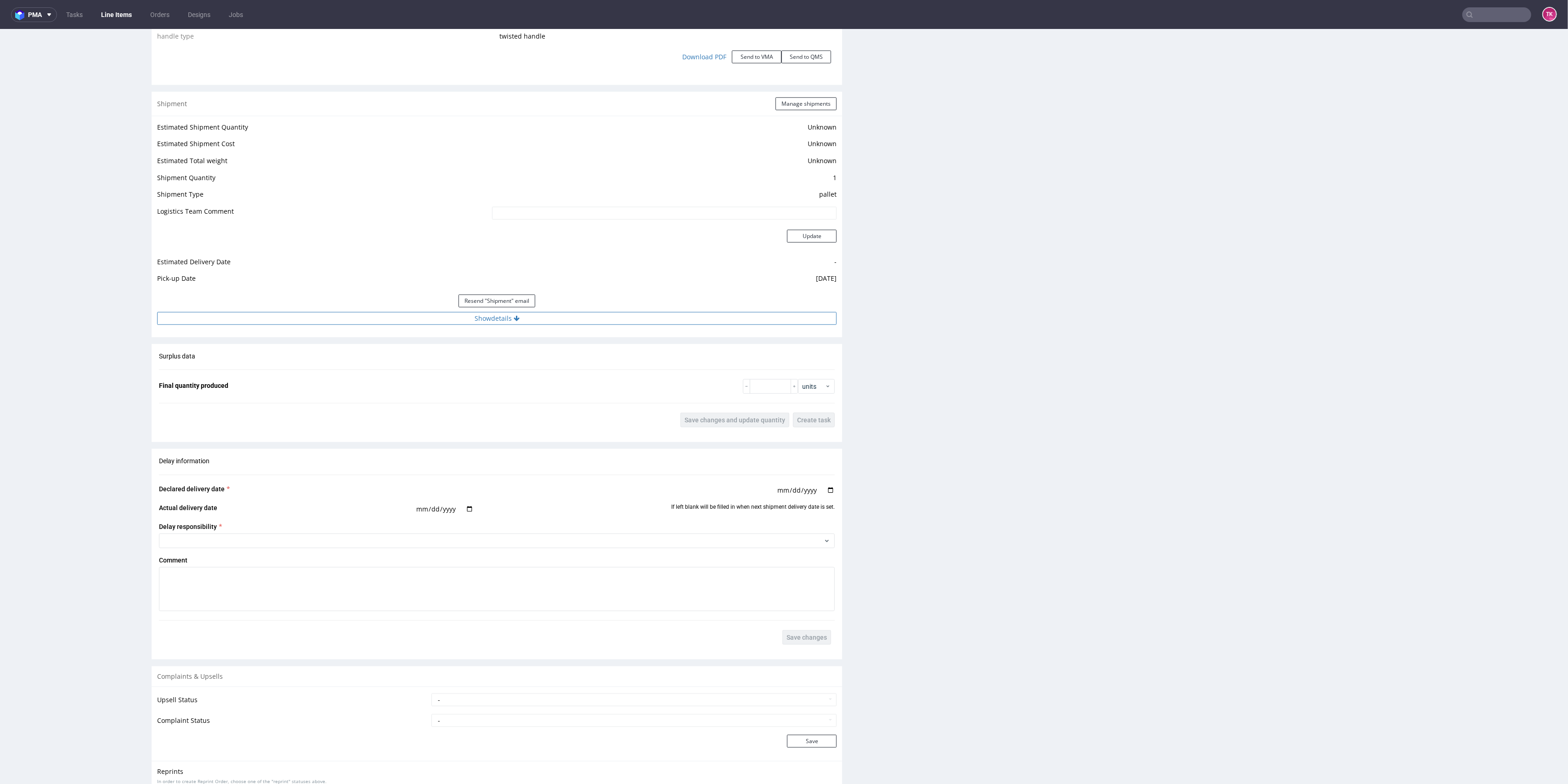
click at [682, 320] on button "Show details" at bounding box center [497, 318] width 679 height 13
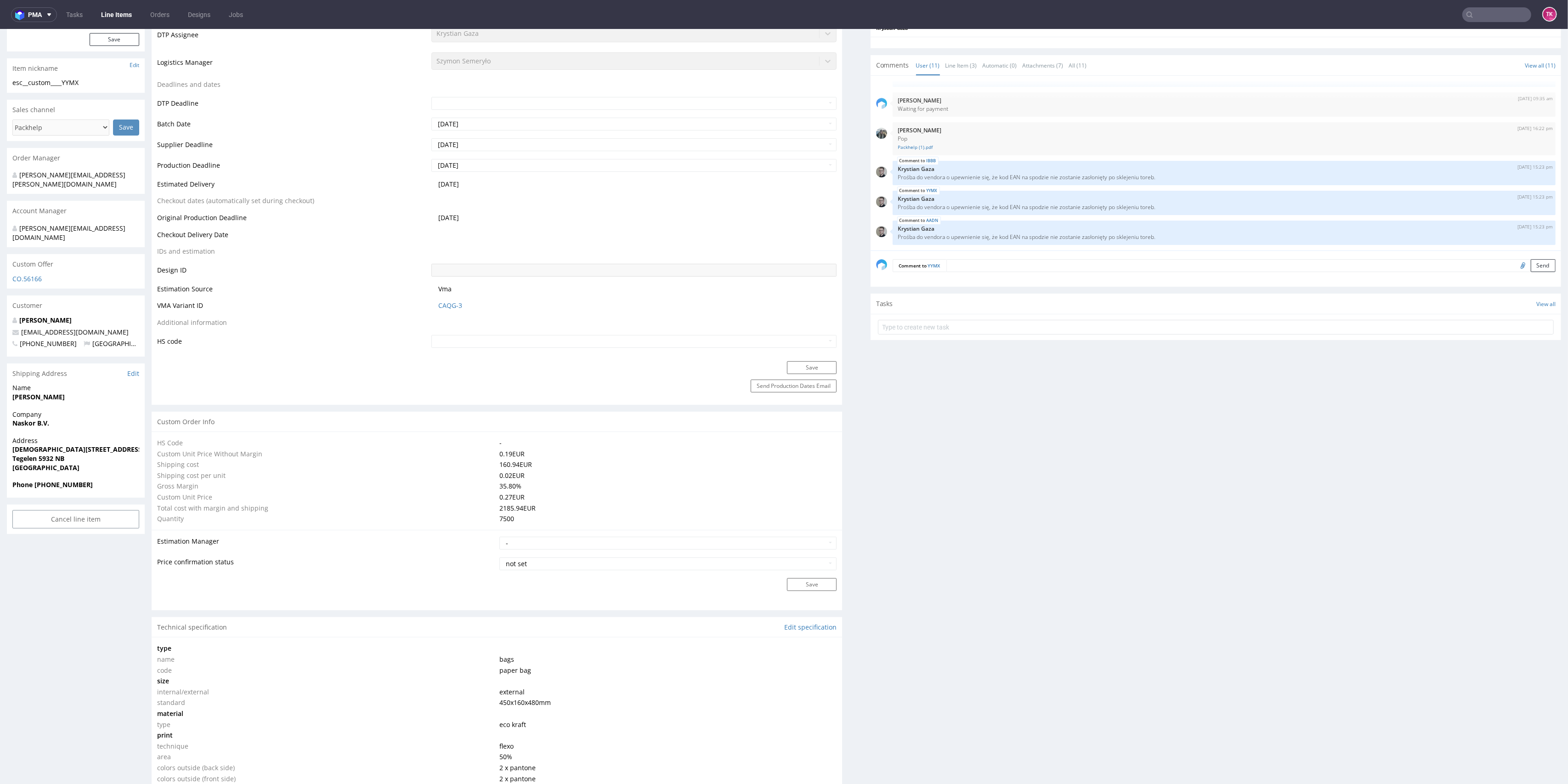
scroll to position [0, 0]
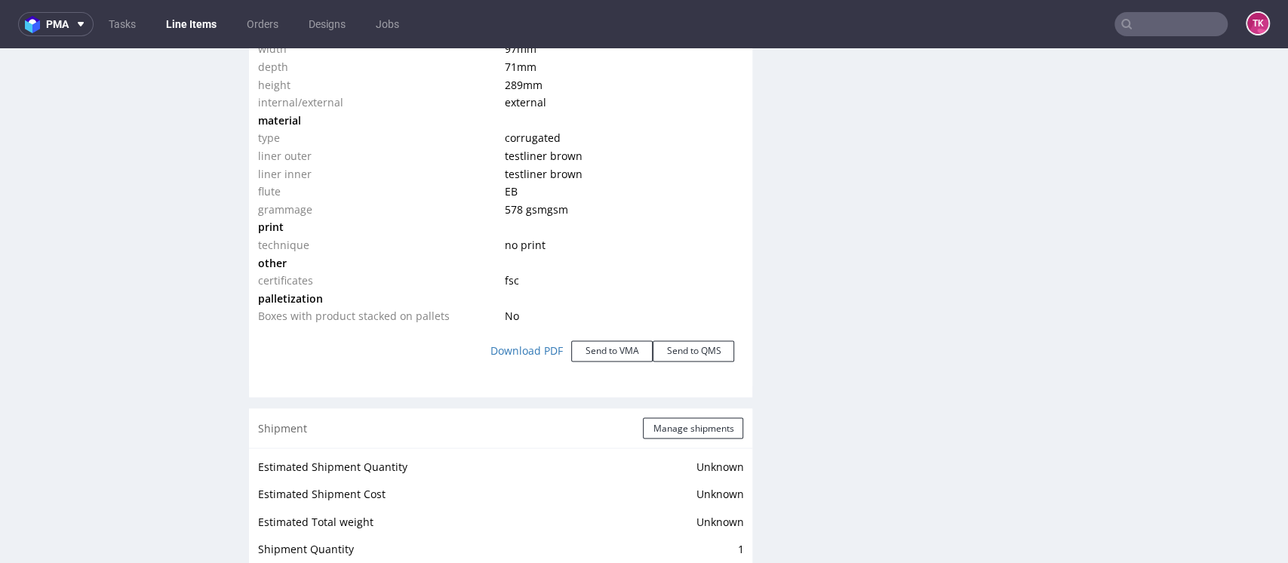
scroll to position [1613, 0]
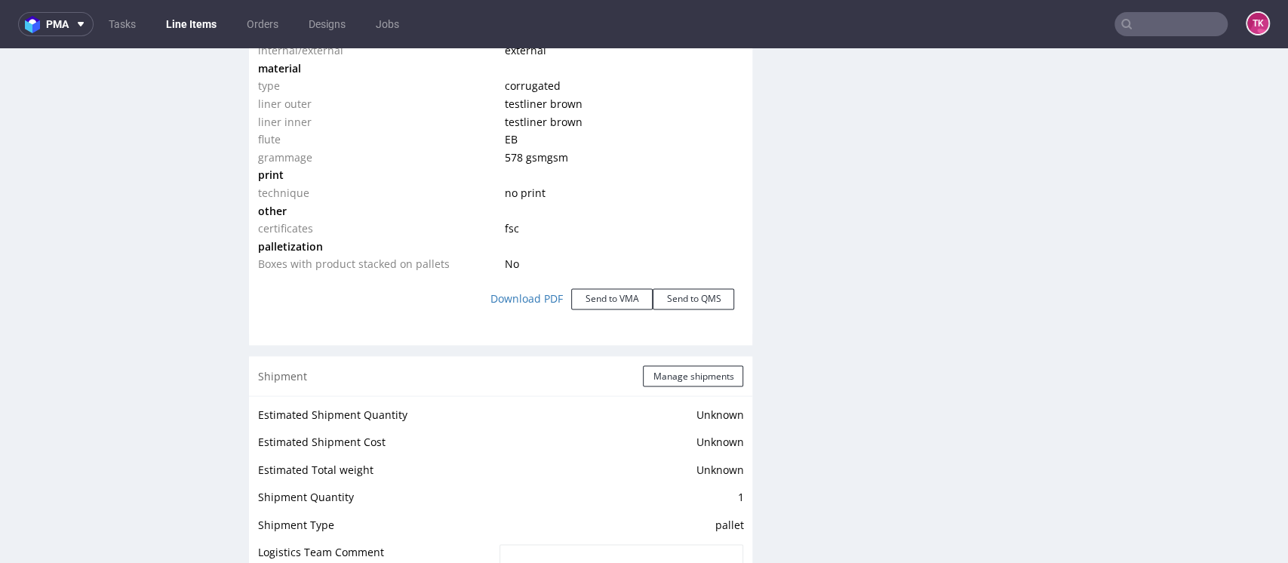
click at [662, 359] on div "Shipment Manage shipments" at bounding box center [500, 375] width 503 height 39
click at [660, 375] on button "Manage shipments" at bounding box center [693, 375] width 100 height 21
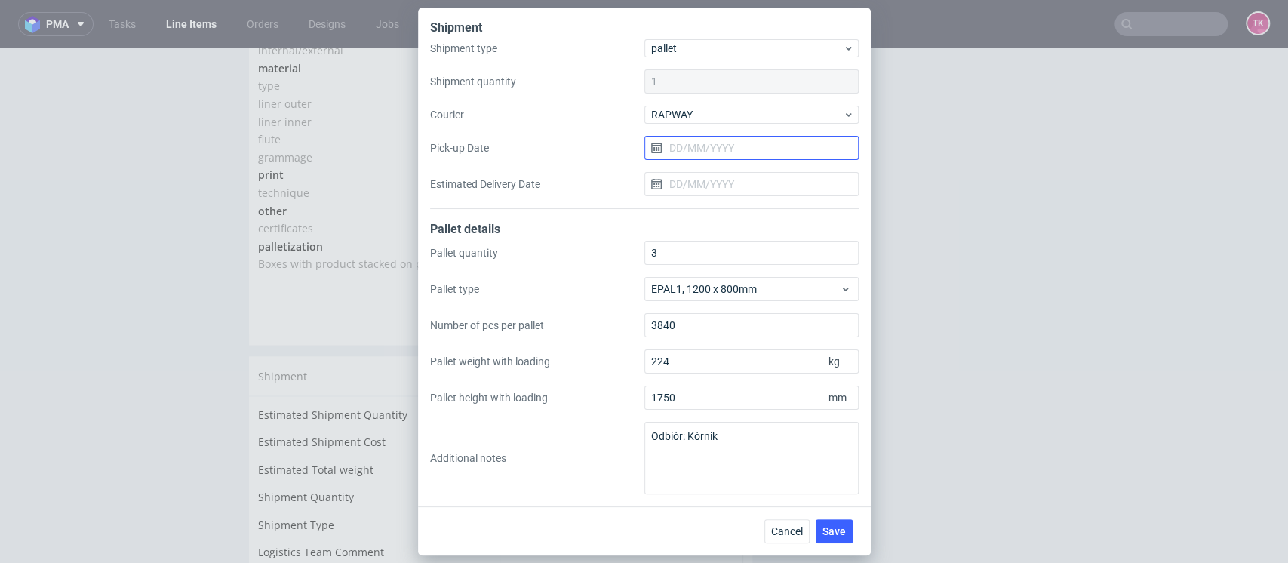
click at [715, 155] on input "Pick-up Date" at bounding box center [752, 148] width 214 height 24
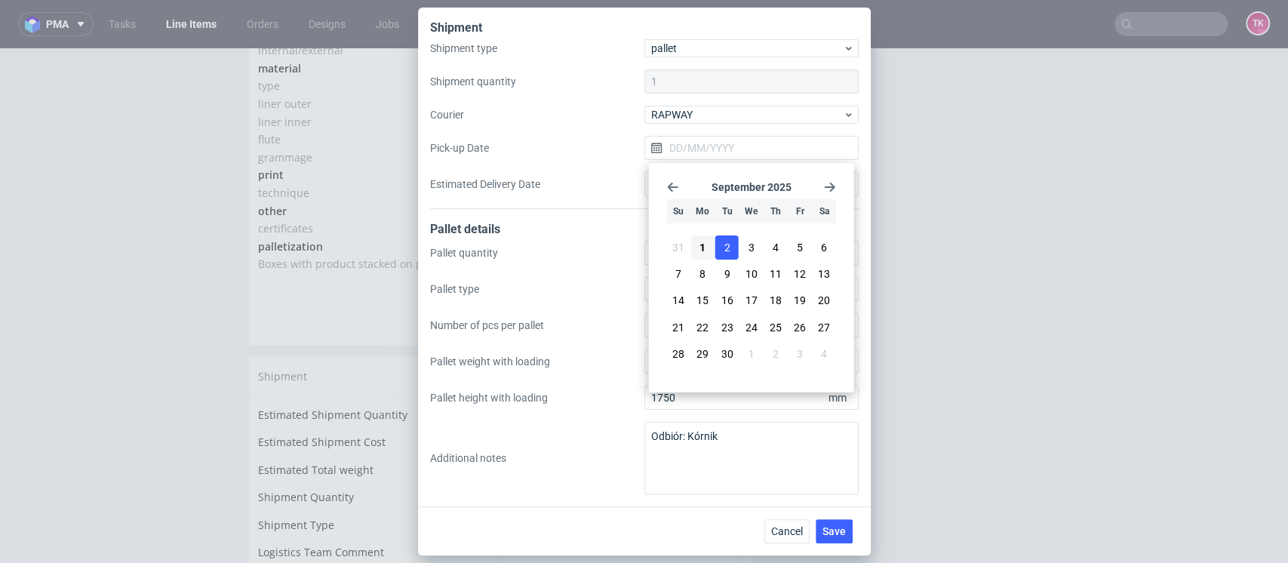
click at [732, 256] on button "2" at bounding box center [727, 247] width 23 height 24
type input "[DATE]"
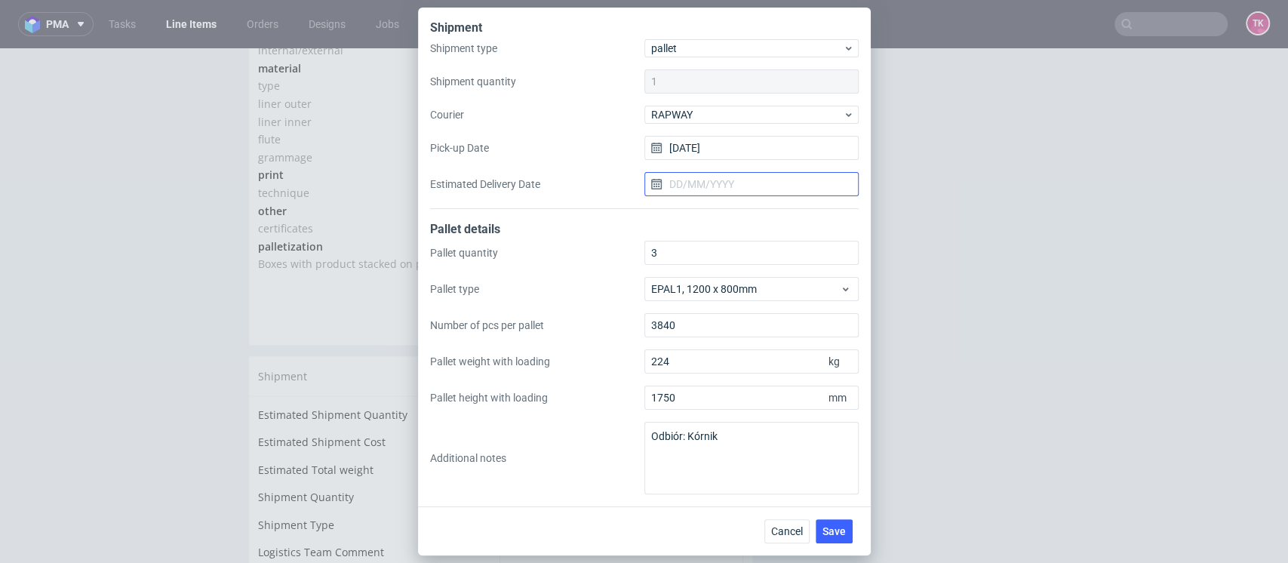
click at [738, 180] on input "Estimated Delivery Date" at bounding box center [752, 184] width 214 height 24
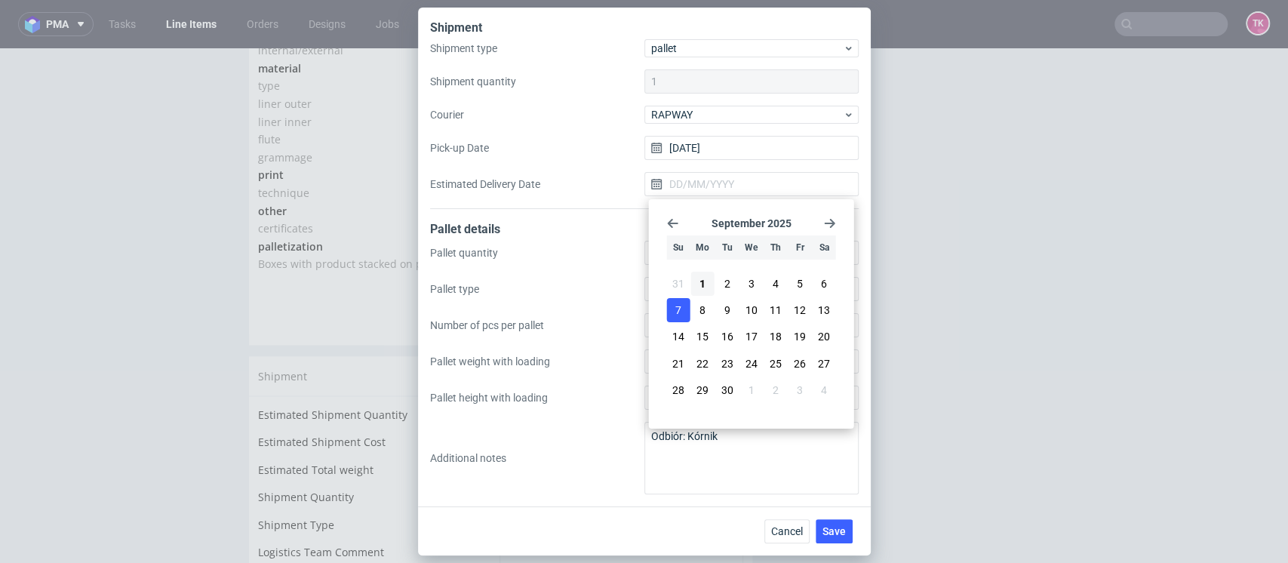
click at [679, 303] on span "7" at bounding box center [679, 310] width 6 height 15
type input "07/09/2025"
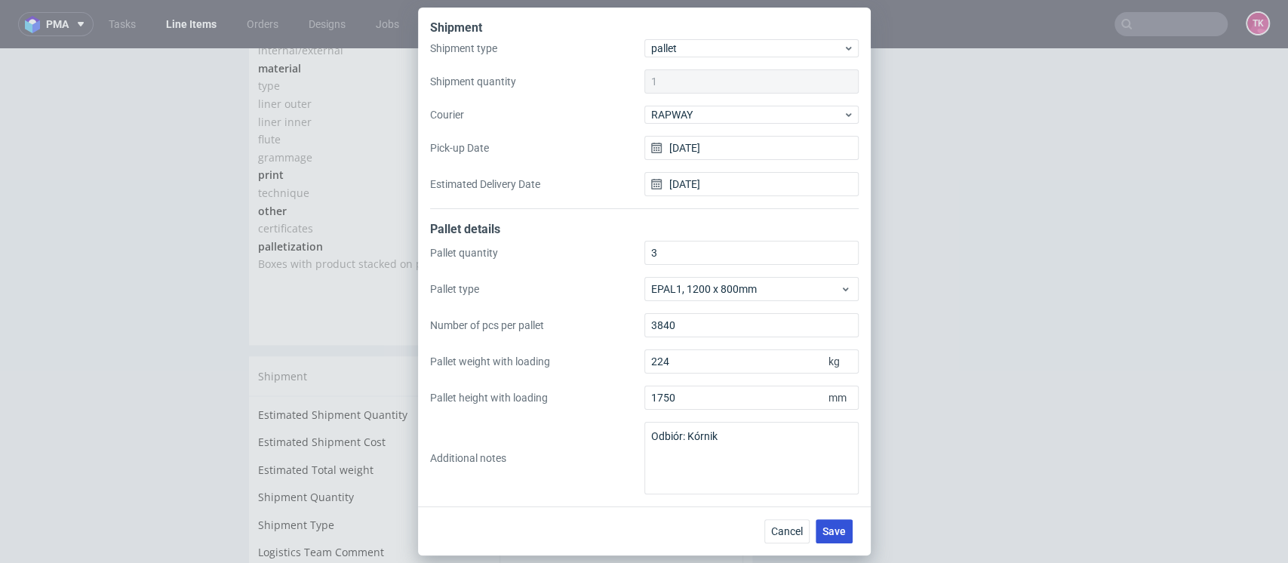
click at [826, 526] on span "Save" at bounding box center [834, 531] width 23 height 11
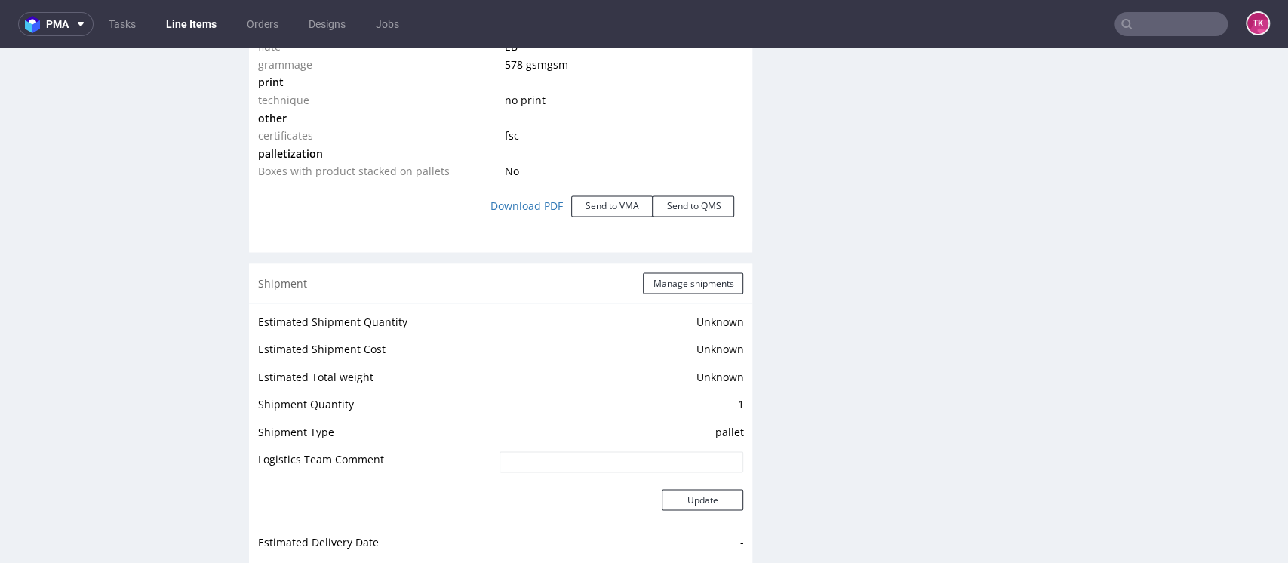
scroll to position [1748, 0]
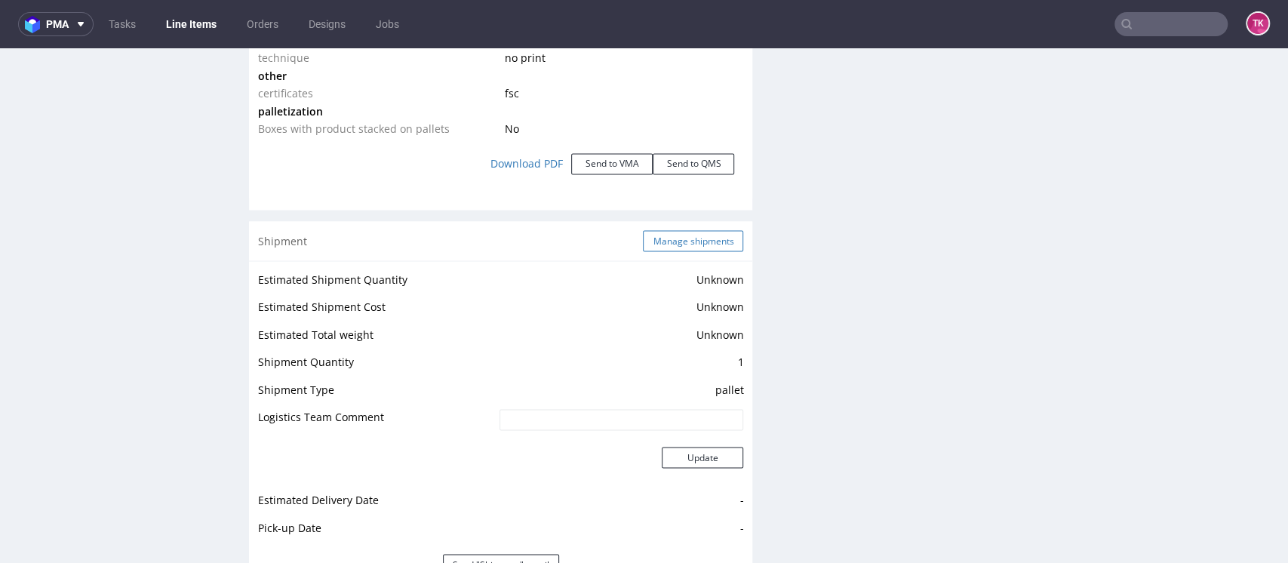
click at [694, 242] on button "Manage shipments" at bounding box center [693, 240] width 100 height 21
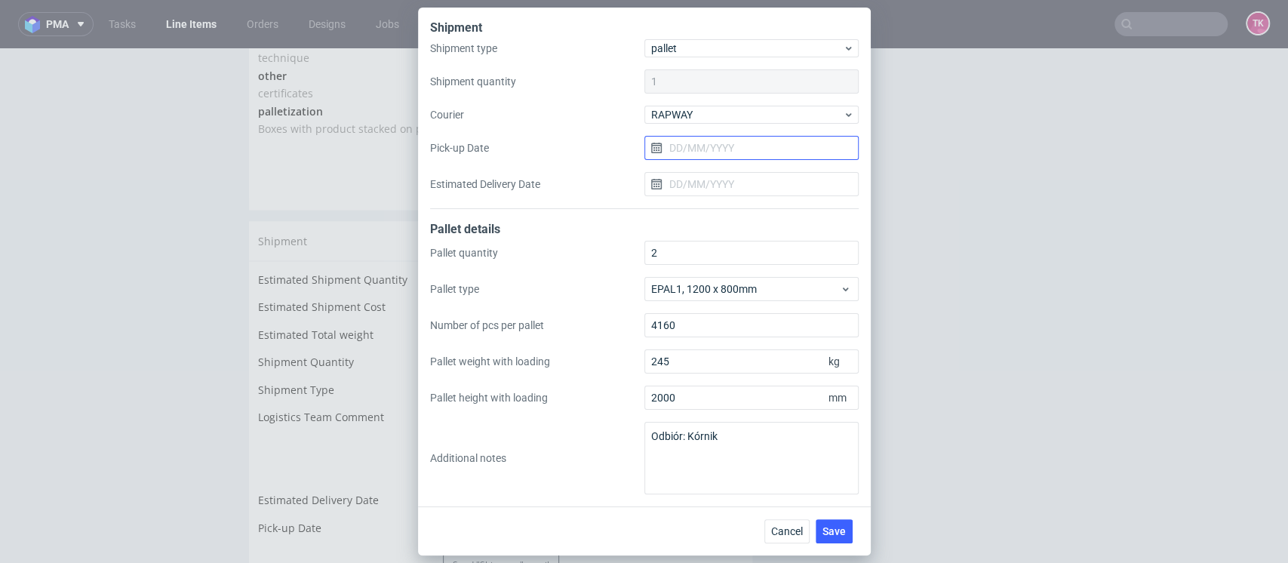
click at [732, 142] on input "Pick-up Date" at bounding box center [752, 148] width 214 height 24
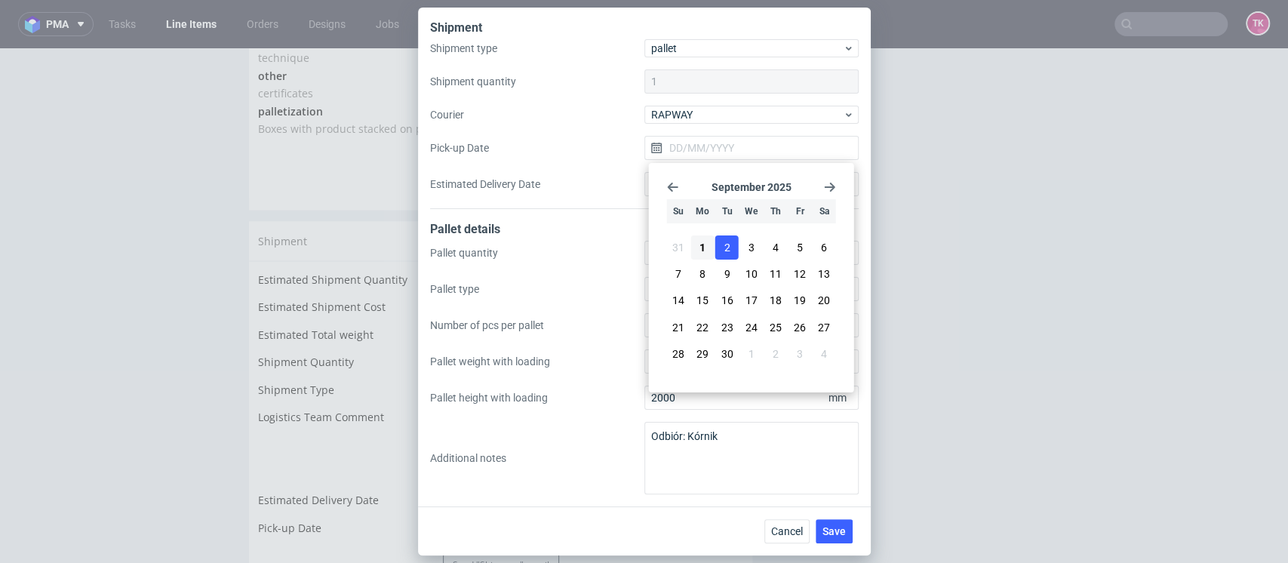
click at [732, 247] on button "2" at bounding box center [727, 247] width 23 height 24
type input "[DATE]"
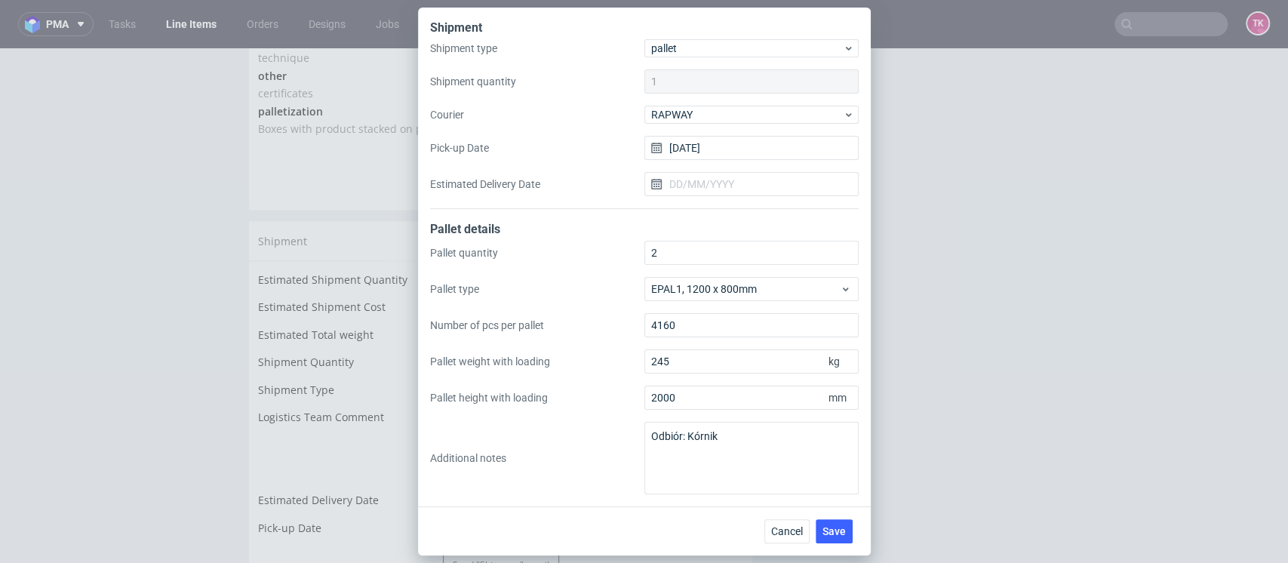
click at [765, 200] on div "Shipment type pallet Shipment quantity 1 Courier RAPWAY Pick-up Date [DATE] Est…" at bounding box center [644, 124] width 429 height 170
click at [768, 186] on input "Estimated Delivery Date" at bounding box center [752, 184] width 214 height 24
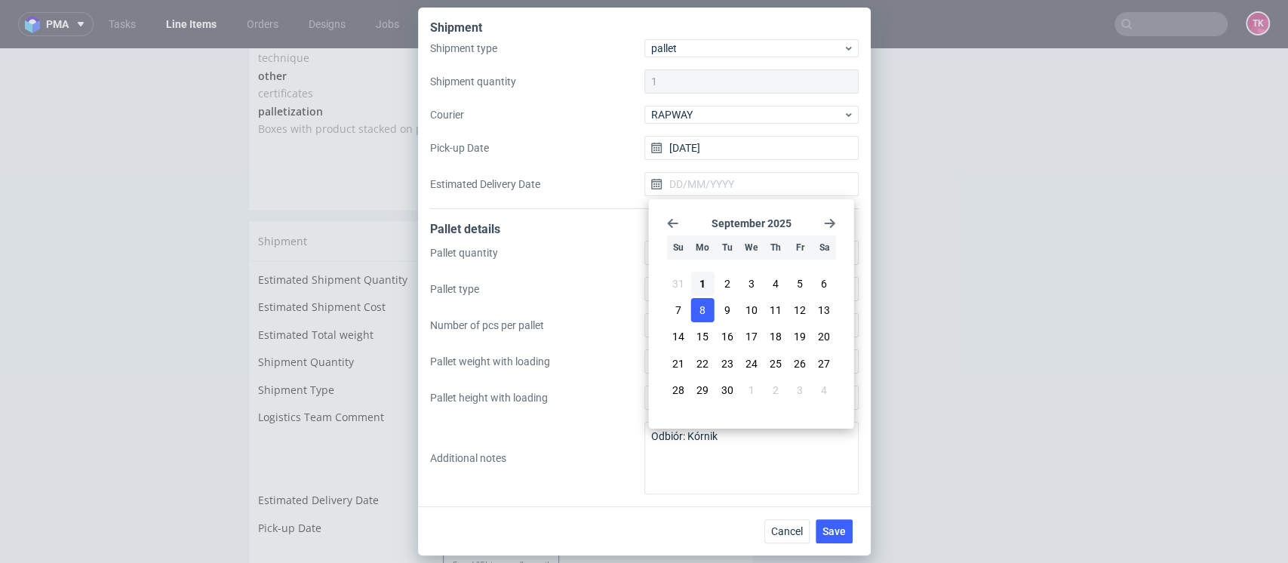
click at [708, 308] on button "8" at bounding box center [702, 310] width 23 height 24
type input "[DATE]"
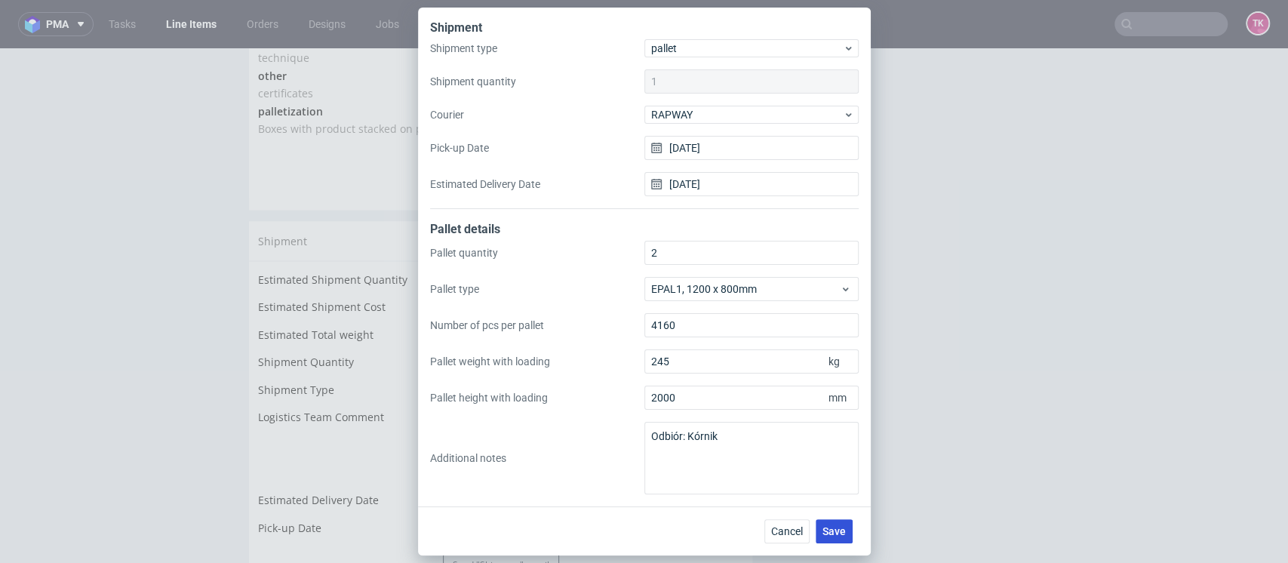
click at [846, 531] on button "Save" at bounding box center [834, 531] width 37 height 24
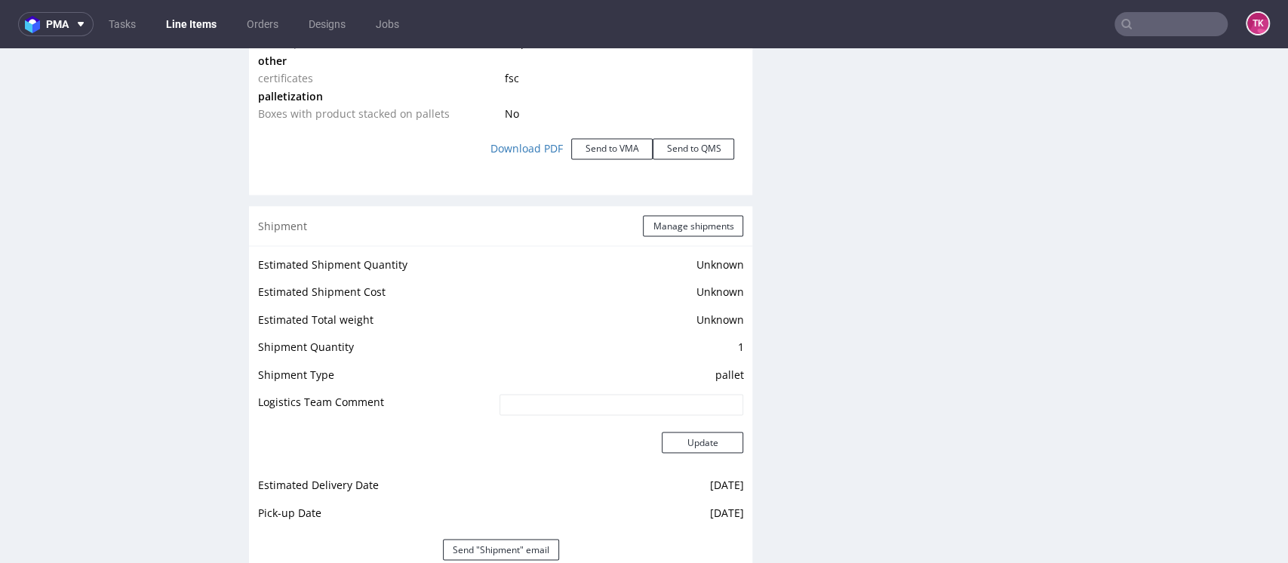
scroll to position [1790, 0]
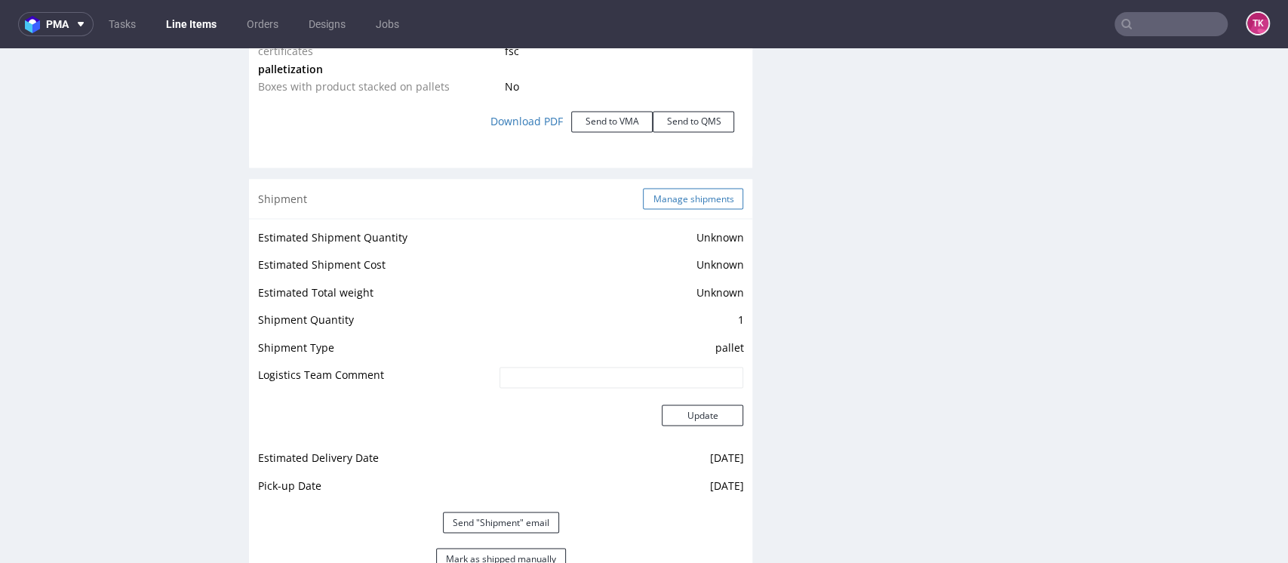
click at [706, 202] on button "Manage shipments" at bounding box center [693, 198] width 100 height 21
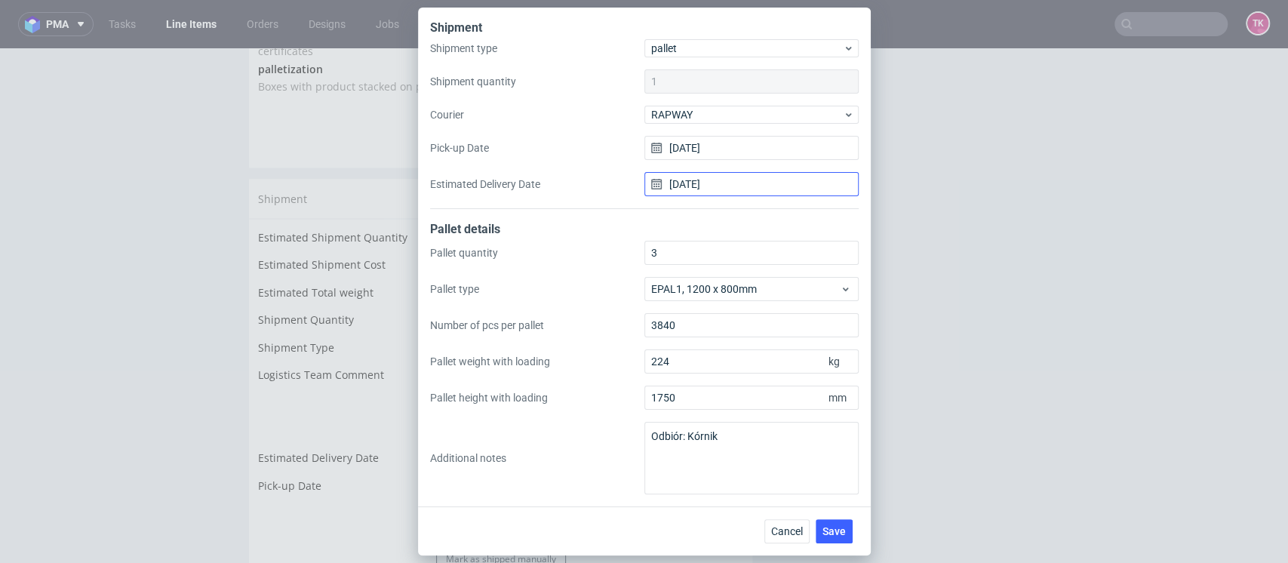
click at [703, 190] on input "07/09/2025" at bounding box center [752, 184] width 214 height 24
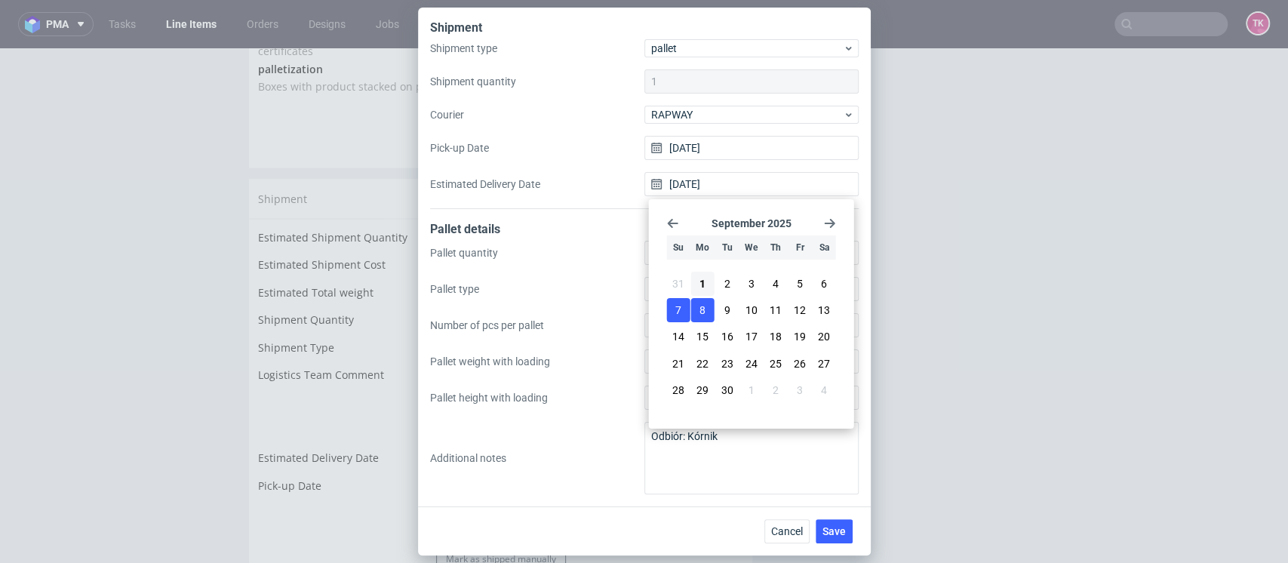
click at [703, 304] on span "8" at bounding box center [703, 310] width 6 height 15
type input "08/09/2025"
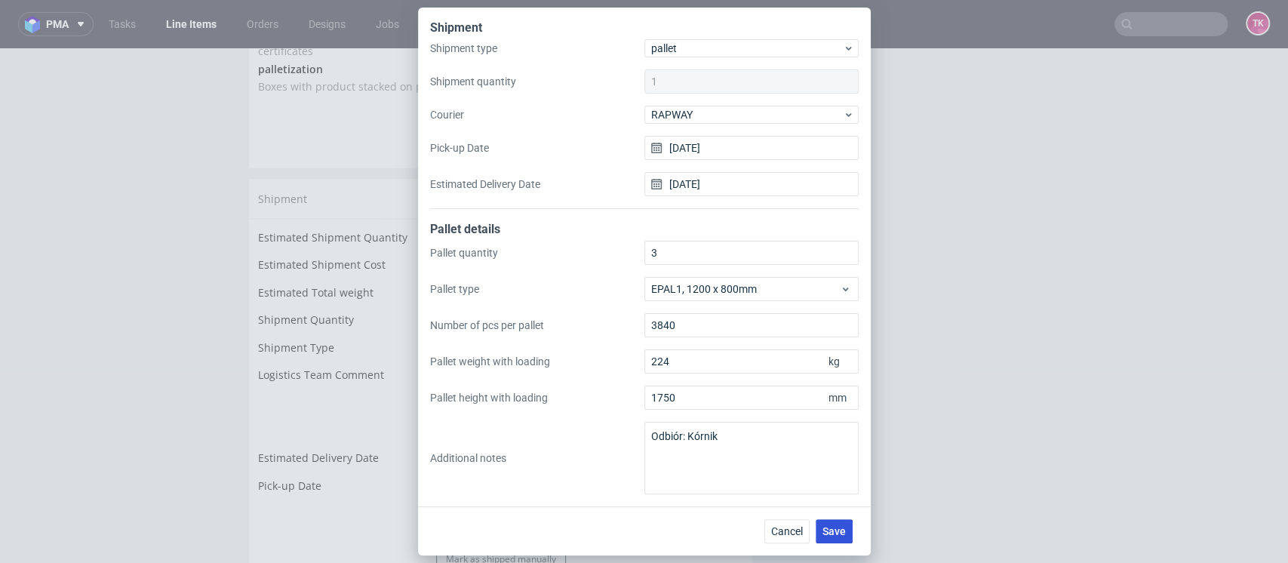
click at [827, 526] on span "Save" at bounding box center [834, 531] width 23 height 11
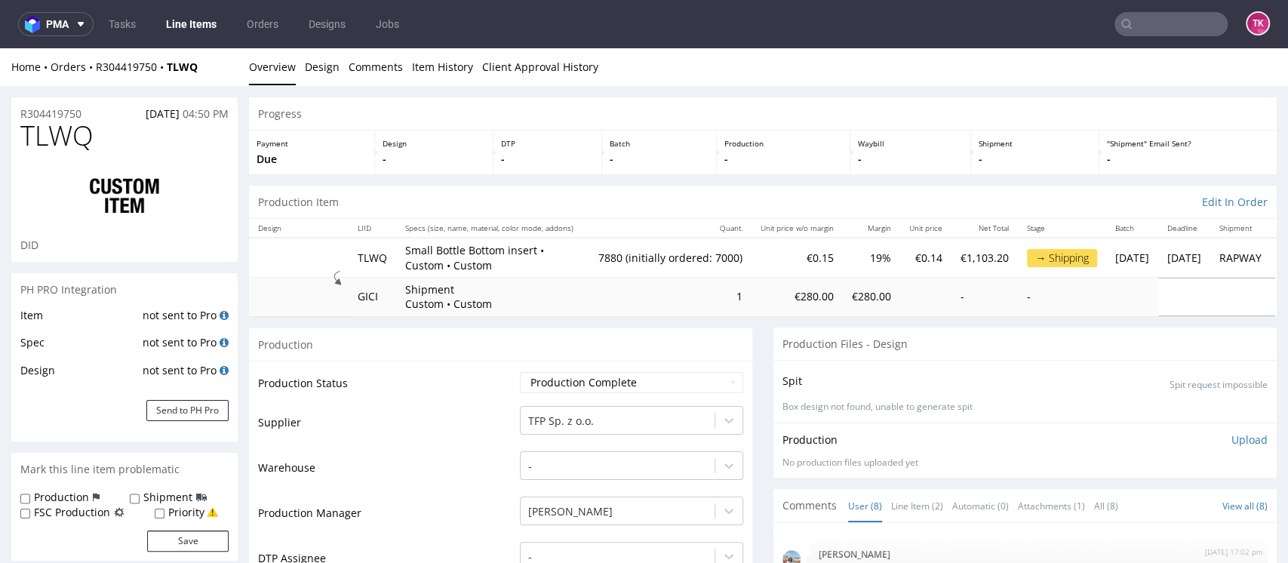
scroll to position [149, 0]
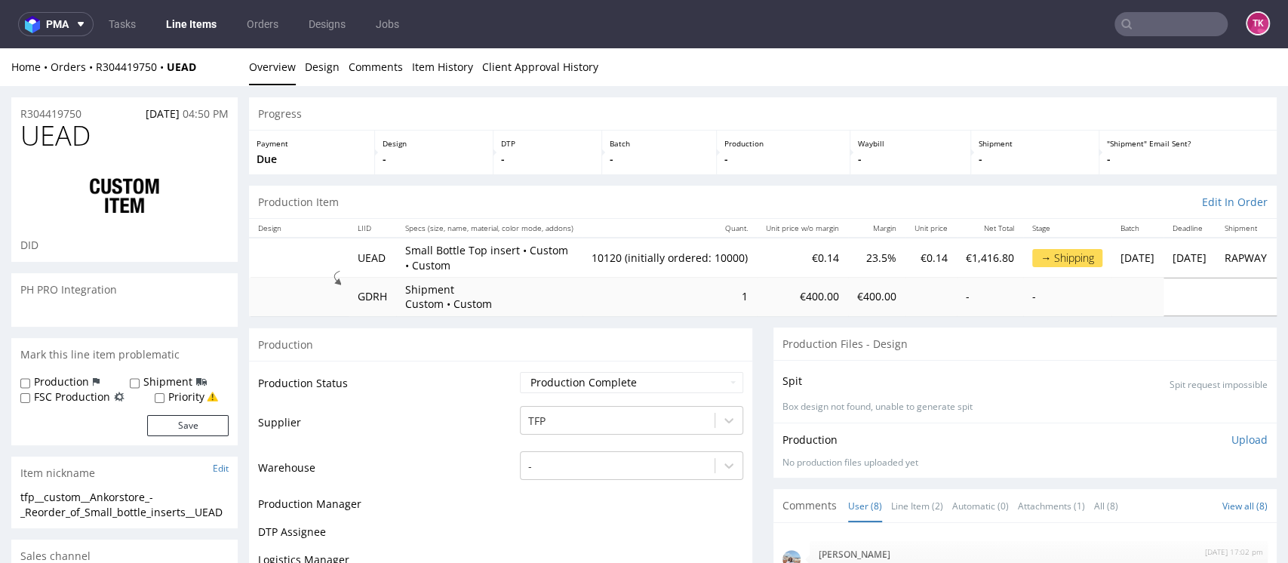
scroll to position [149, 0]
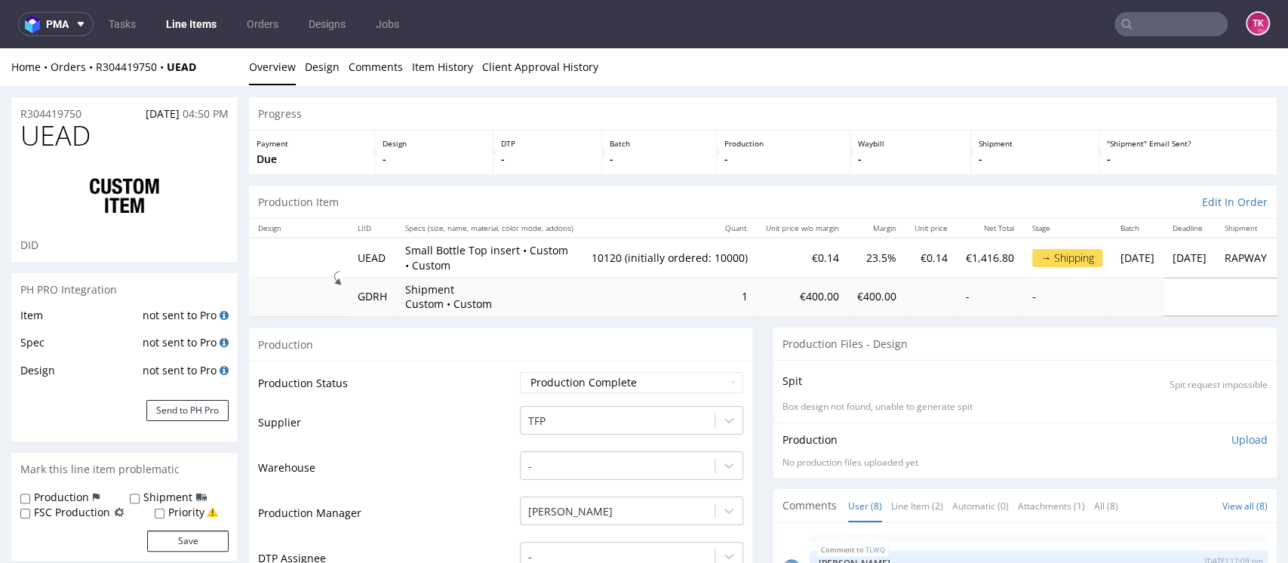
type input "10120"
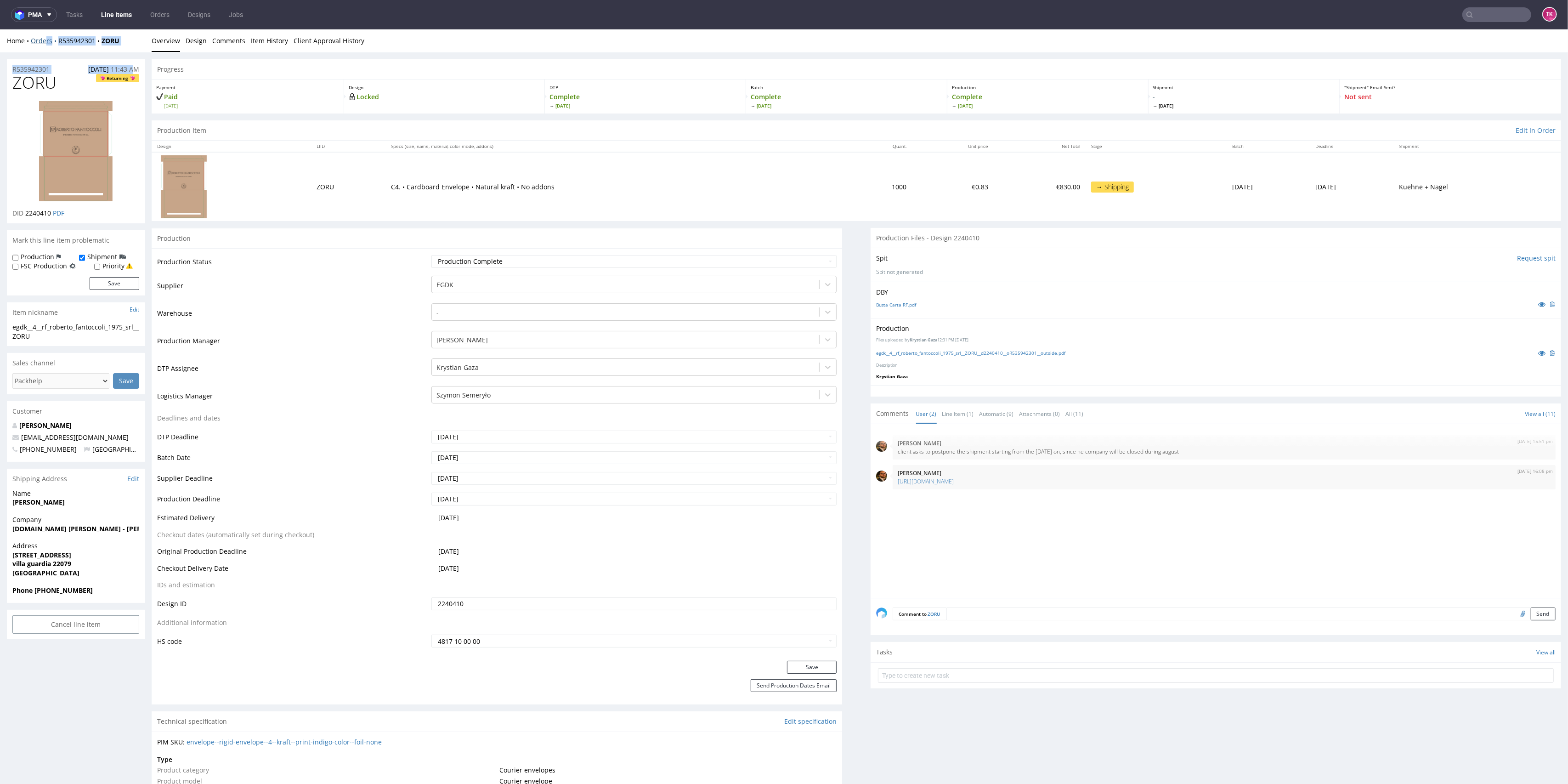
drag, startPoint x: 117, startPoint y: 57, endPoint x: 44, endPoint y: 44, distance: 74.1
click at [57, 47] on div "Home Orders R535942301 ZORU Overview Design Comments Item History Client Approv…" at bounding box center [784, 41] width 1568 height 23
drag, startPoint x: 57, startPoint y: 51, endPoint x: 143, endPoint y: 43, distance: 86.4
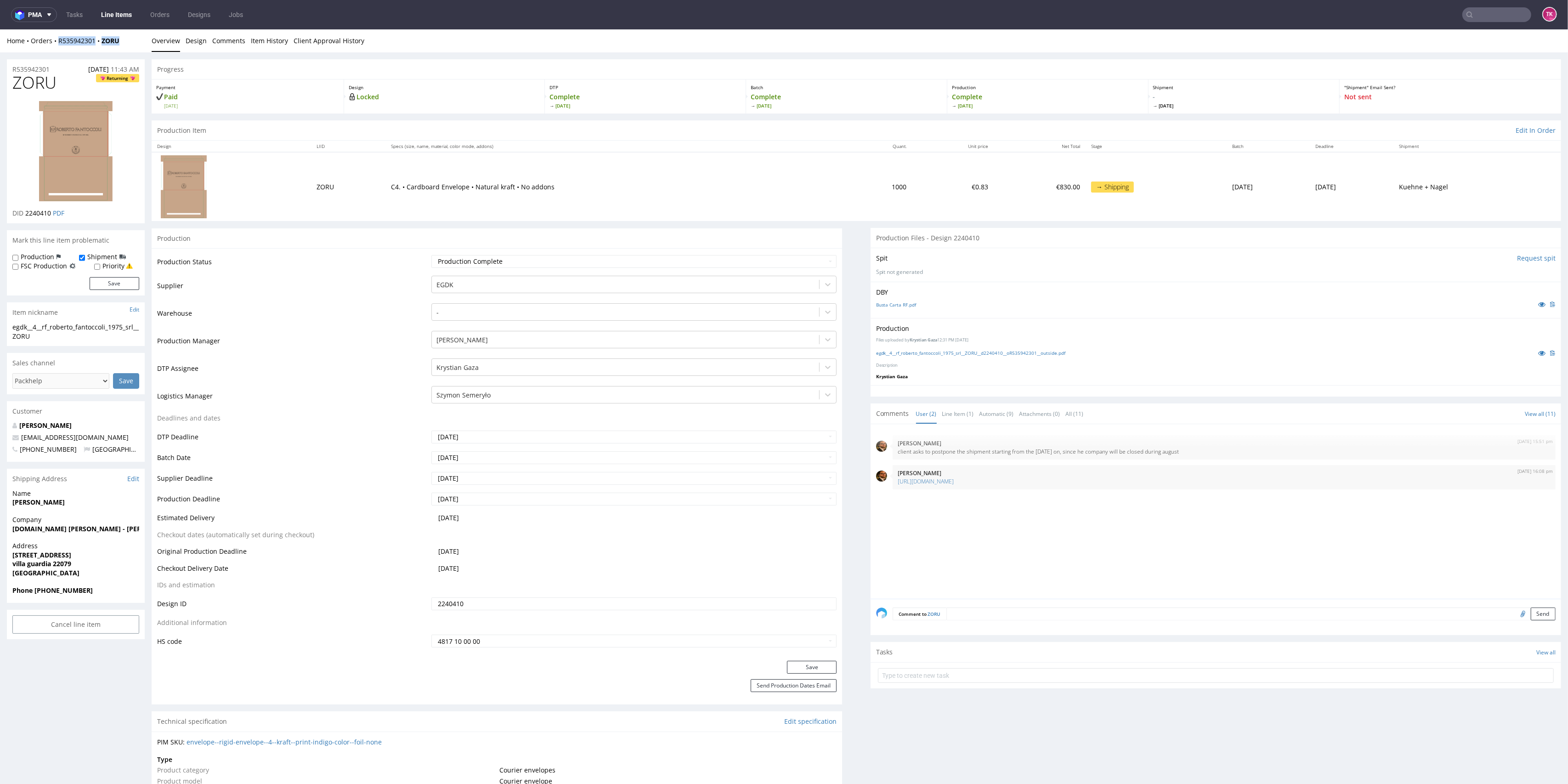
click at [143, 43] on div "Home Orders R535942301 ZORU Overview Design Comments Item History Client Approv…" at bounding box center [784, 41] width 1568 height 23
copy div "R535942301 ZORU"
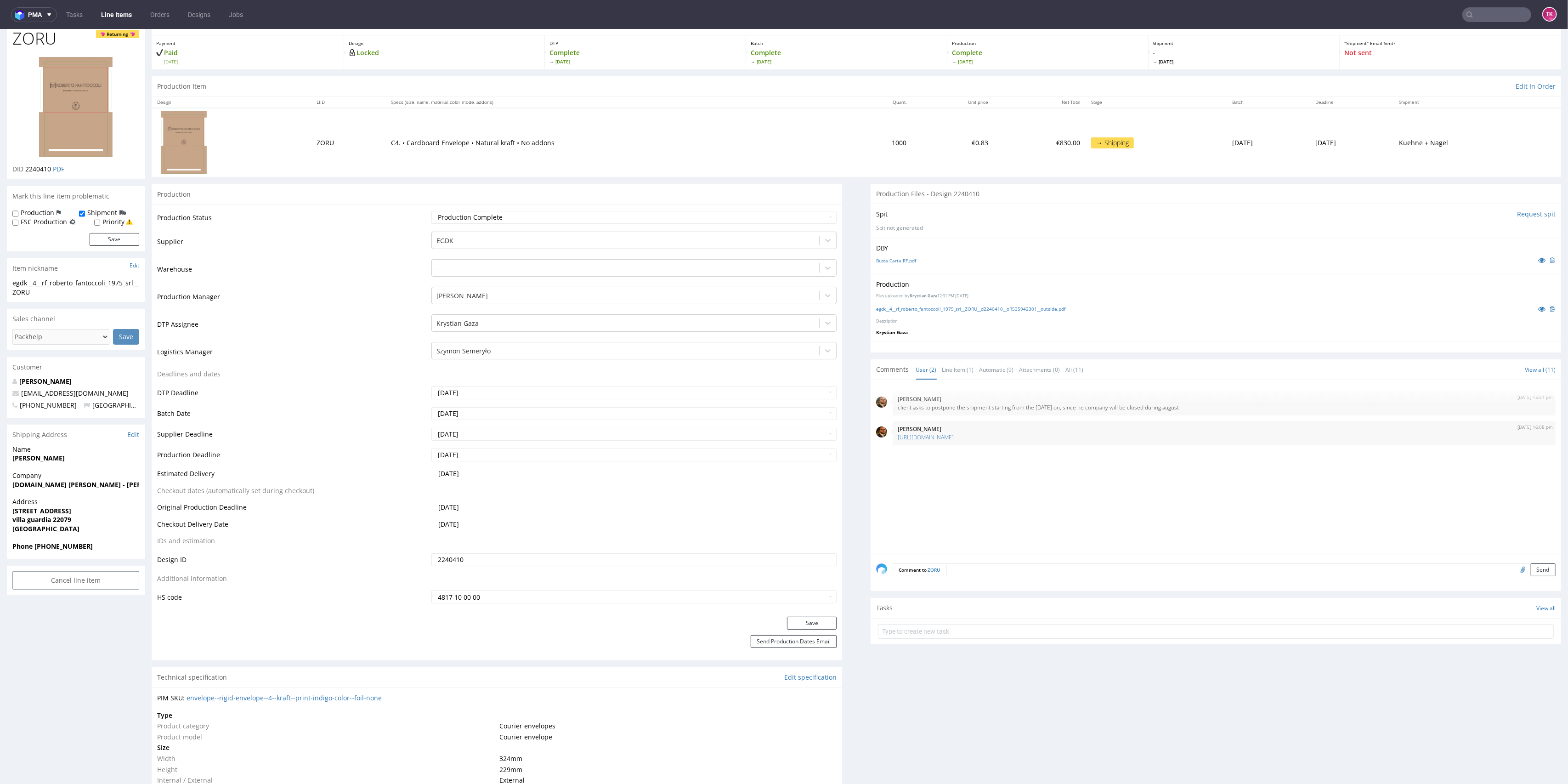
scroll to position [61, 0]
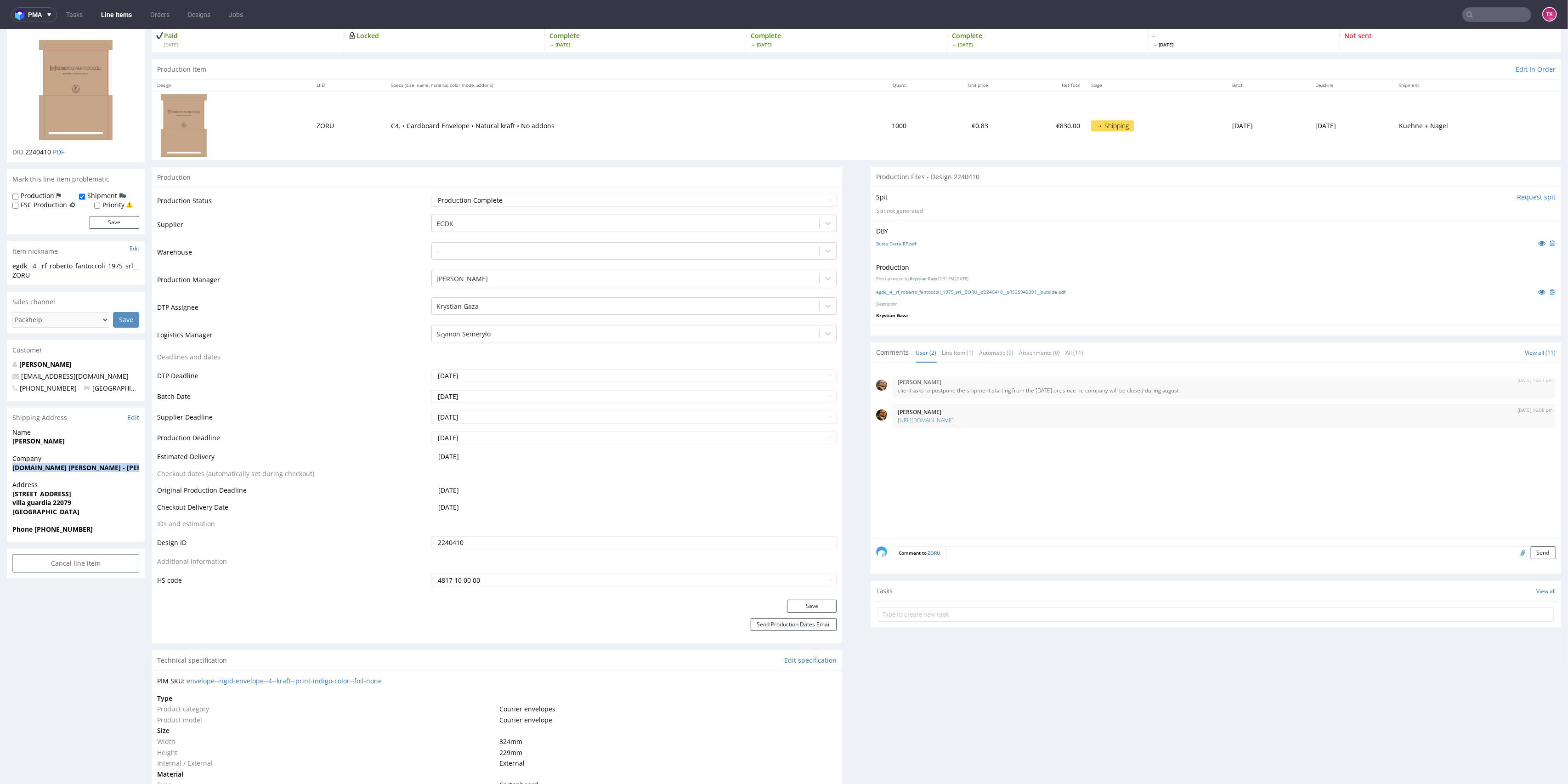
drag, startPoint x: 1, startPoint y: 471, endPoint x: 3, endPoint y: 482, distance: 11.2
copy strong "[DOMAIN_NAME] [PERSON_NAME] - [PERSON_NAME] 1975 Srl"
drag, startPoint x: 76, startPoint y: 438, endPoint x: 0, endPoint y: 439, distance: 76.0
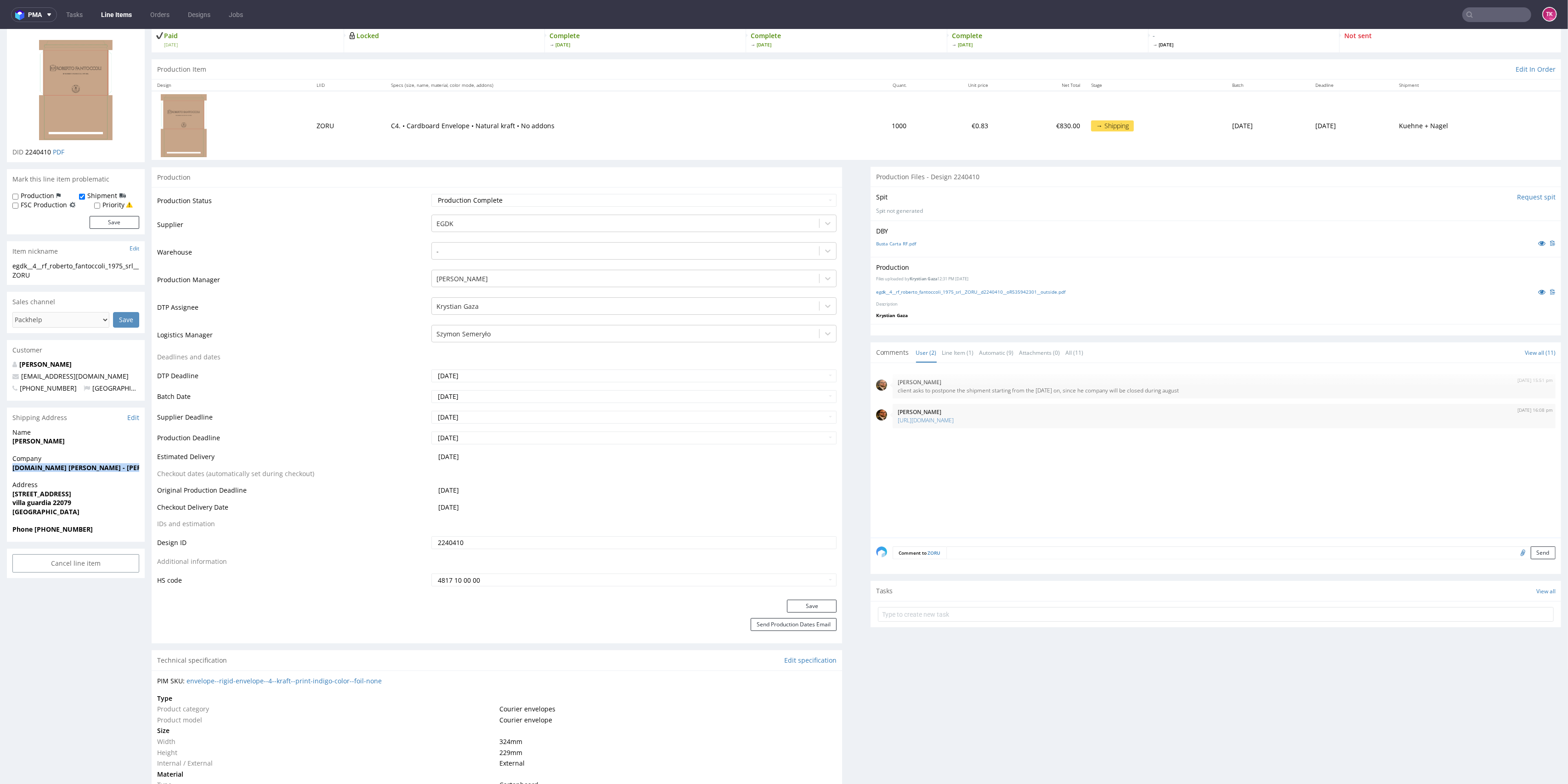
copy strong "[PERSON_NAME]"
drag, startPoint x: 111, startPoint y: 378, endPoint x: 0, endPoint y: 373, distance: 111.1
copy span "[EMAIL_ADDRESS][DOMAIN_NAME]"
drag, startPoint x: 35, startPoint y: 525, endPoint x: 103, endPoint y: 534, distance: 68.6
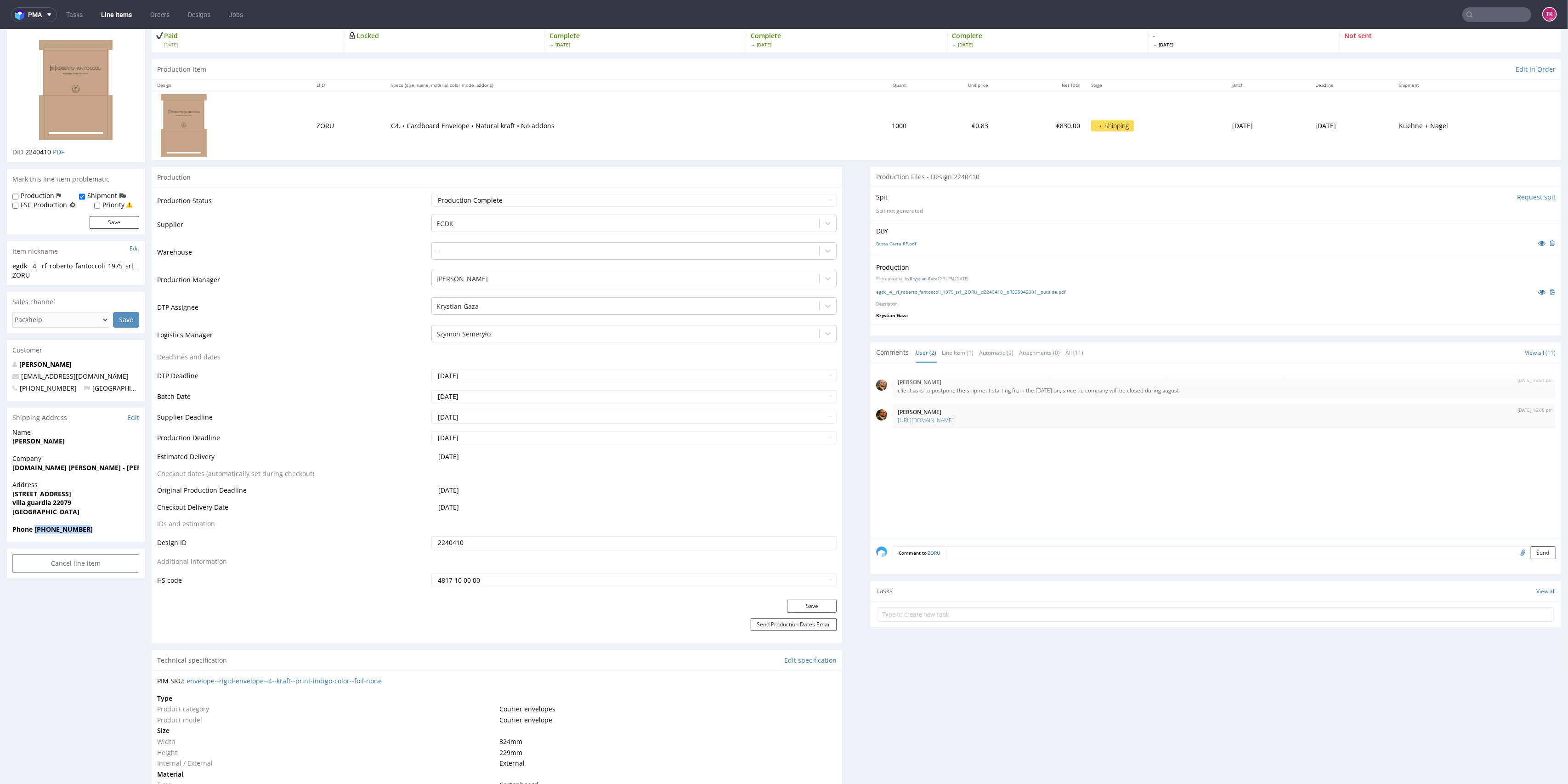
click at [103, 534] on div "Phone +393398645966" at bounding box center [75, 533] width 138 height 18
copy strong "+393398645966"
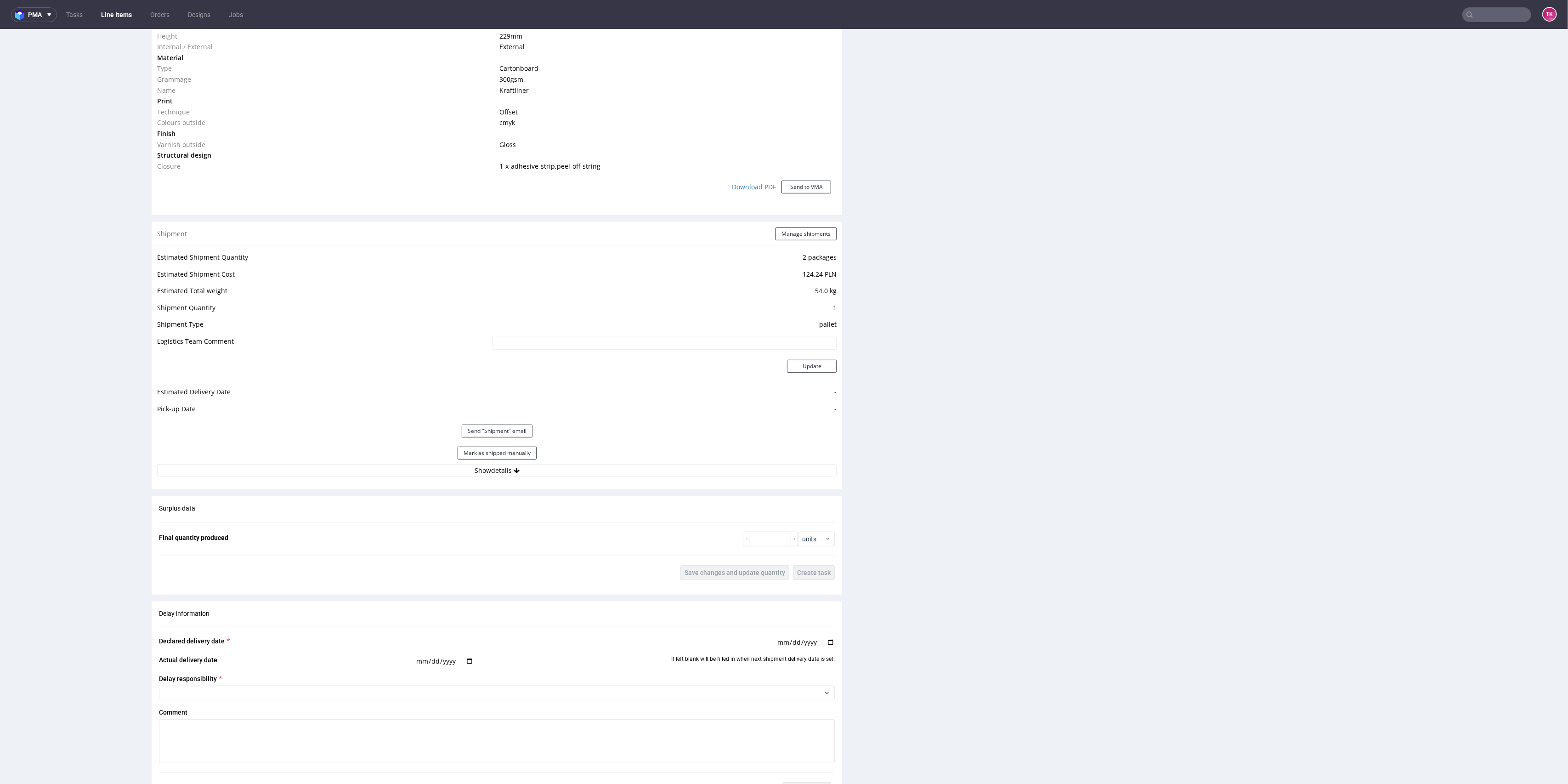
scroll to position [796, 0]
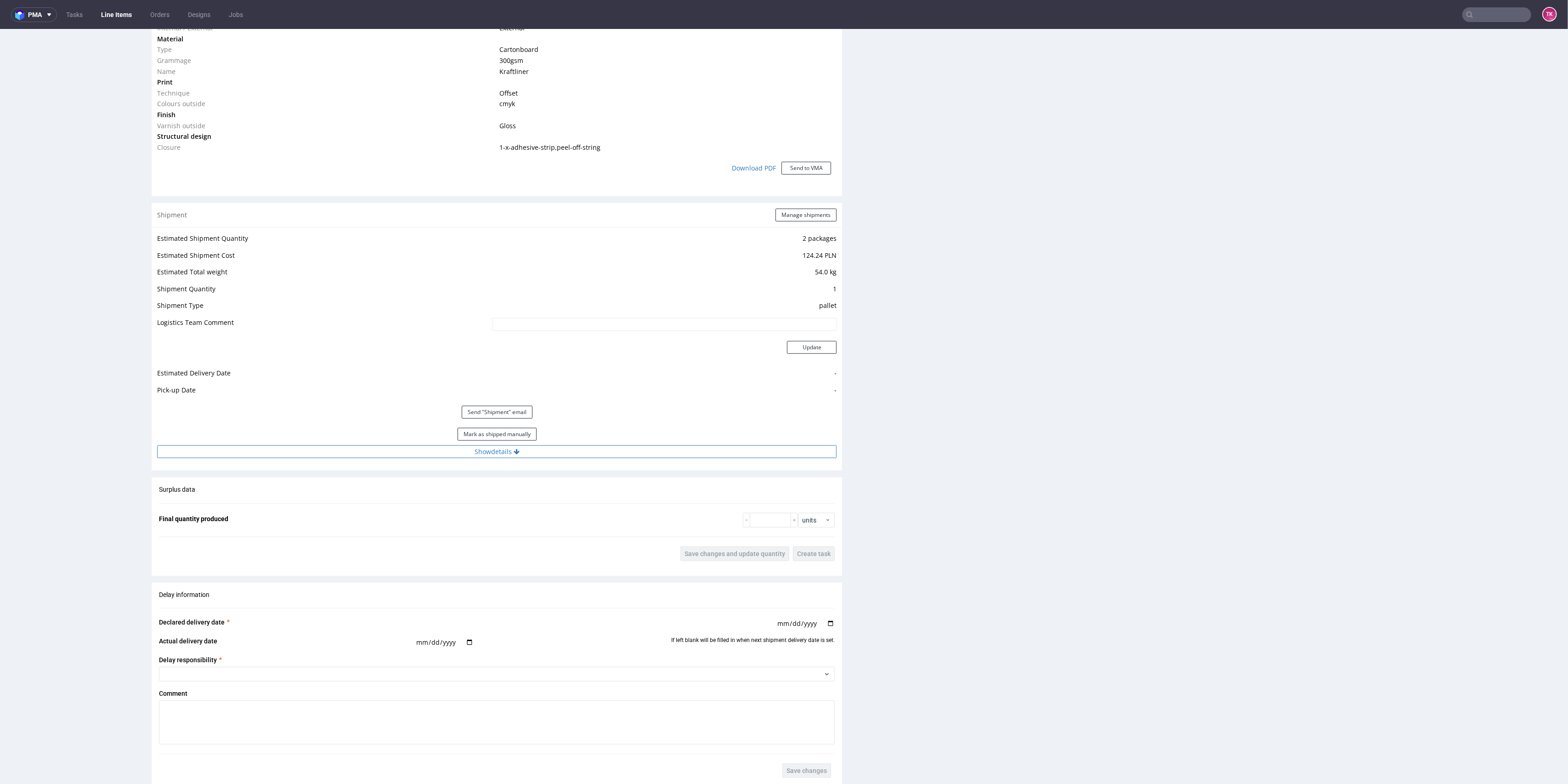
click at [571, 452] on button "Show details" at bounding box center [497, 451] width 679 height 13
drag, startPoint x: 480, startPoint y: 509, endPoint x: 130, endPoint y: 499, distance: 350.1
click at [130, 499] on div "R535942301 06.08.2025 11:43 AM ZORU Returning DID 2240410 PDF Mark this line it…" at bounding box center [784, 310] width 1568 height 2108
paste input "RWM006387235"
type input "RWM006387235"
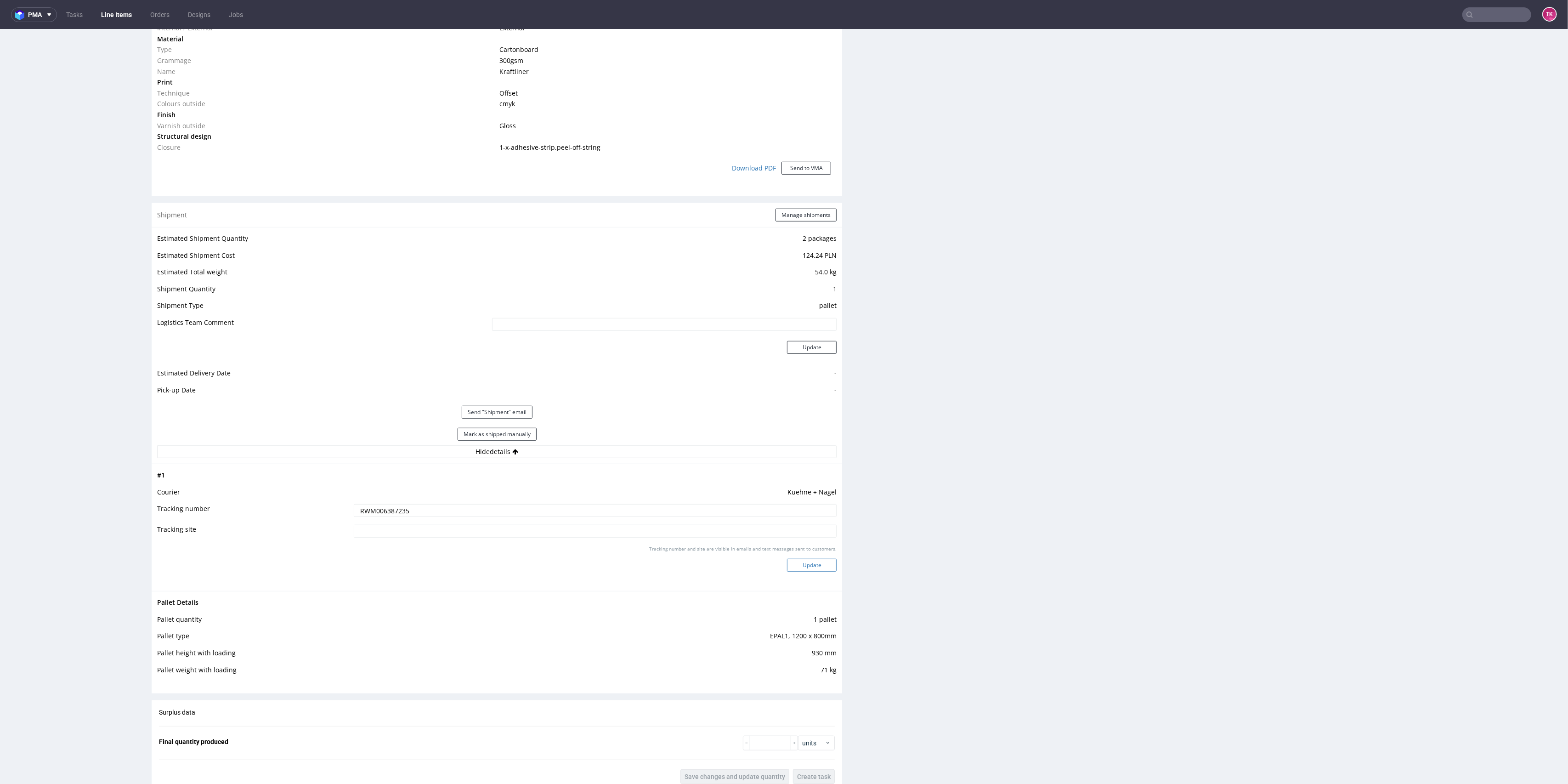
click at [796, 566] on button "Update" at bounding box center [812, 565] width 50 height 13
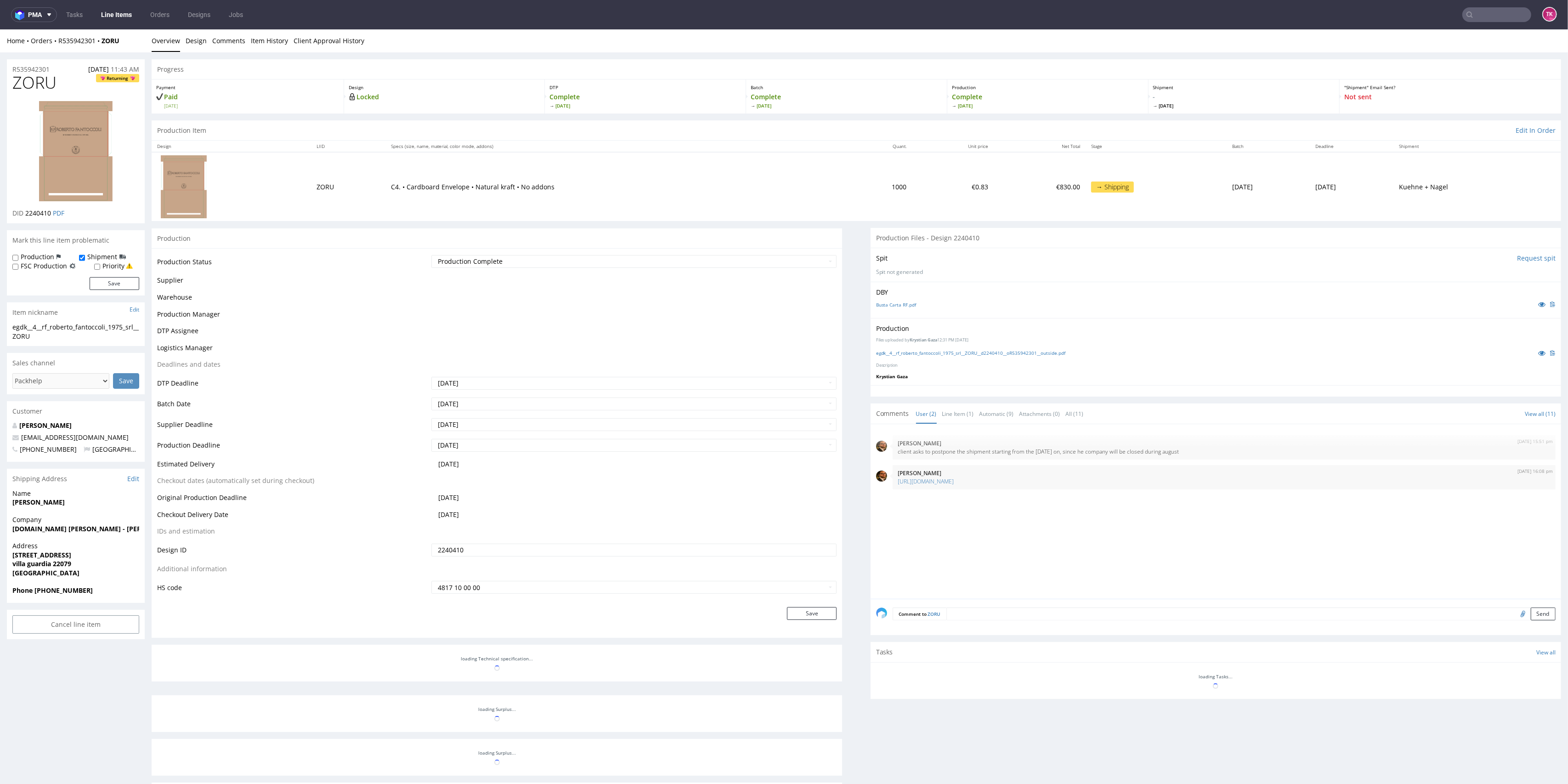
scroll to position [344, 0]
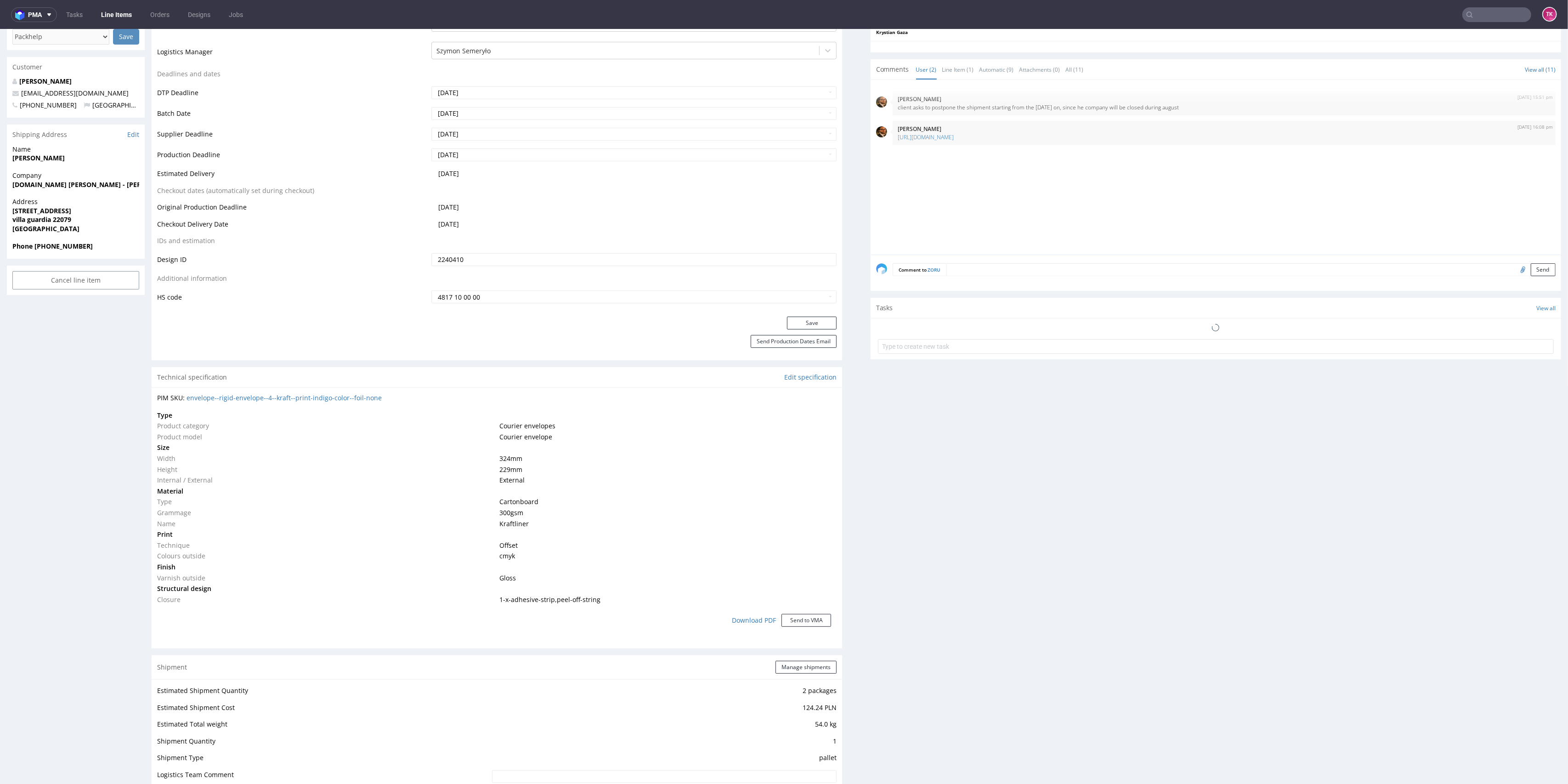
click at [105, 13] on link "Line Items" at bounding box center [116, 15] width 42 height 15
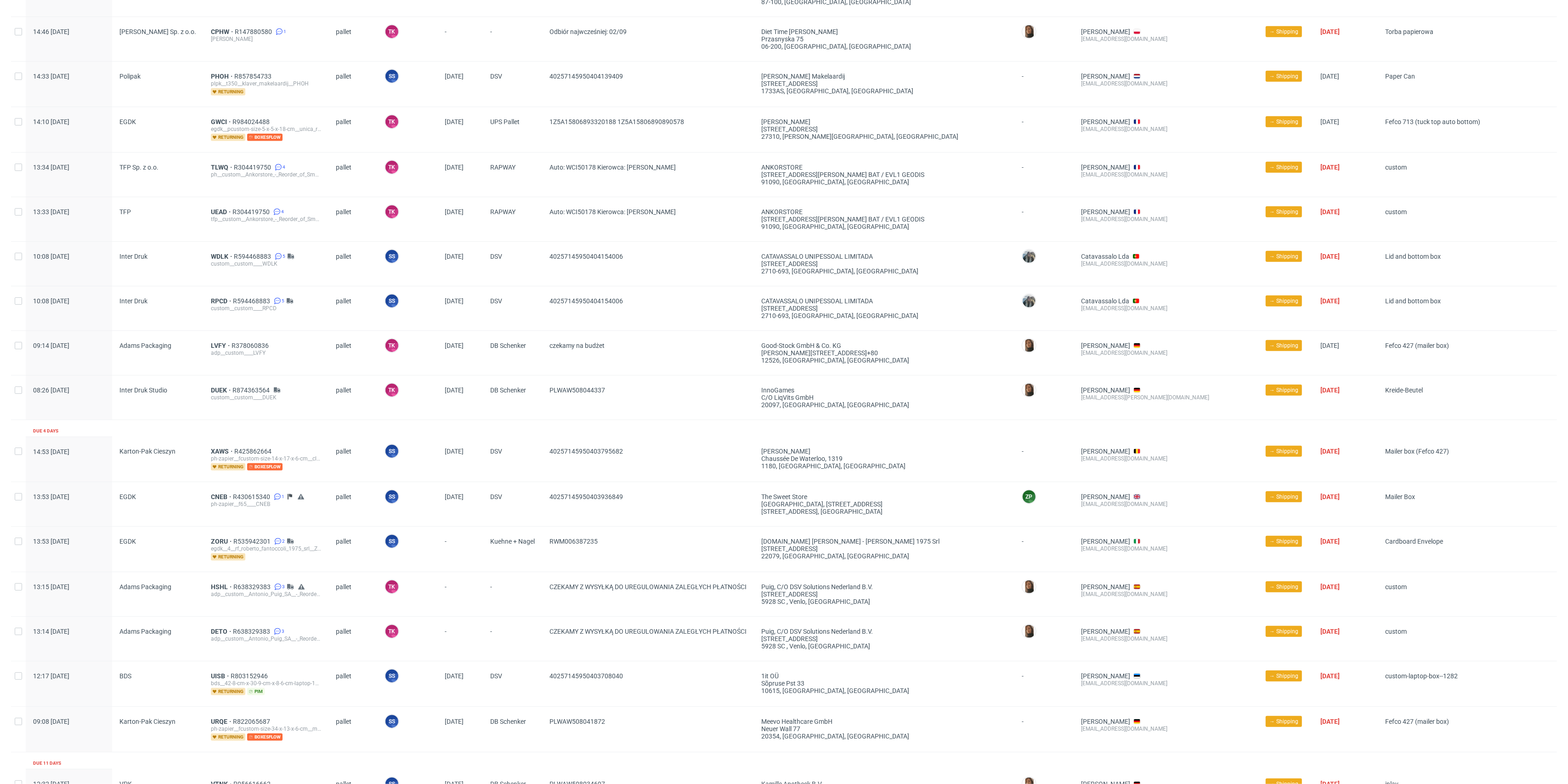
scroll to position [516, 0]
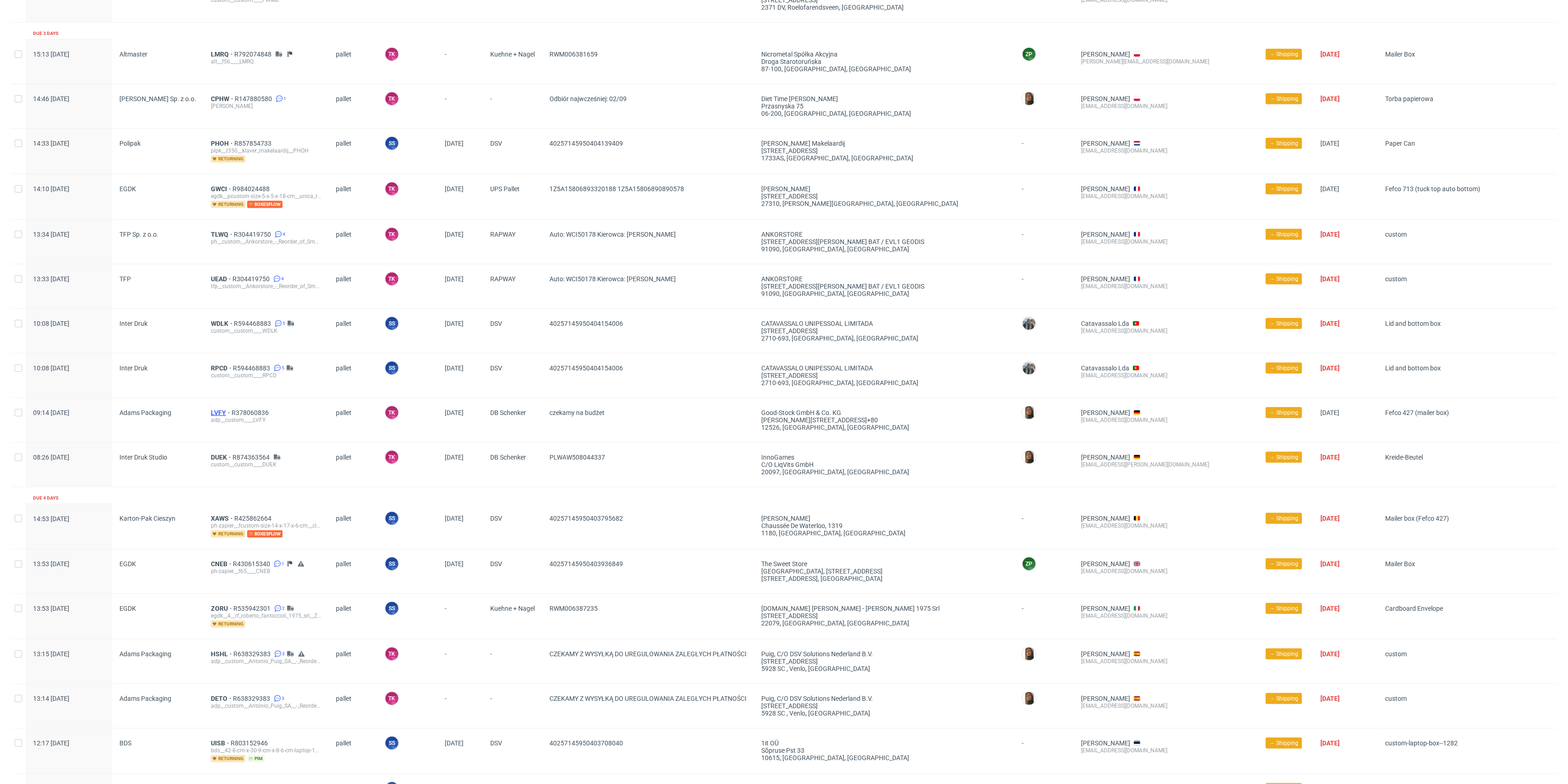
click at [211, 410] on span "LVFY" at bounding box center [221, 413] width 21 height 7
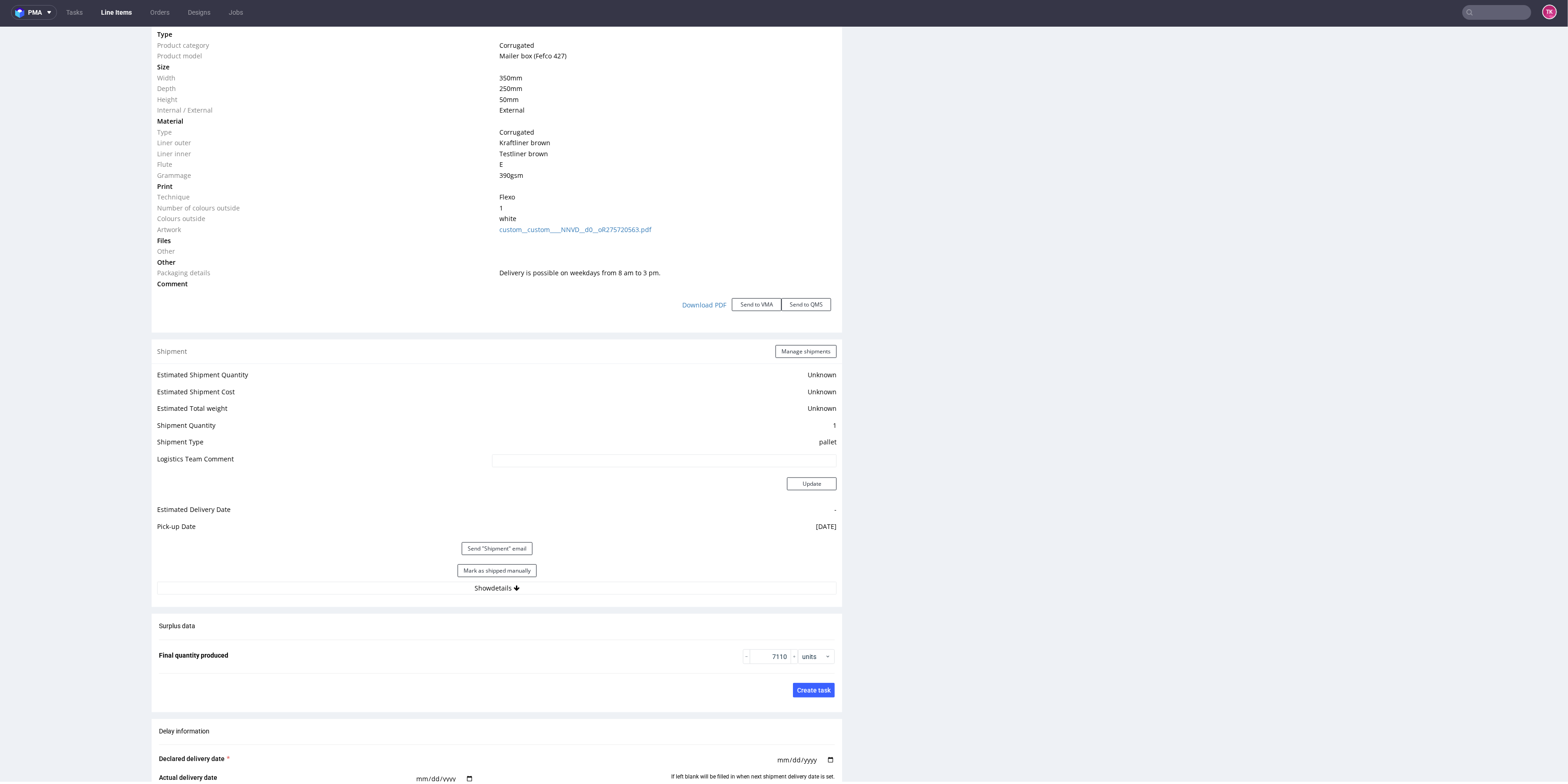
scroll to position [1041, 0]
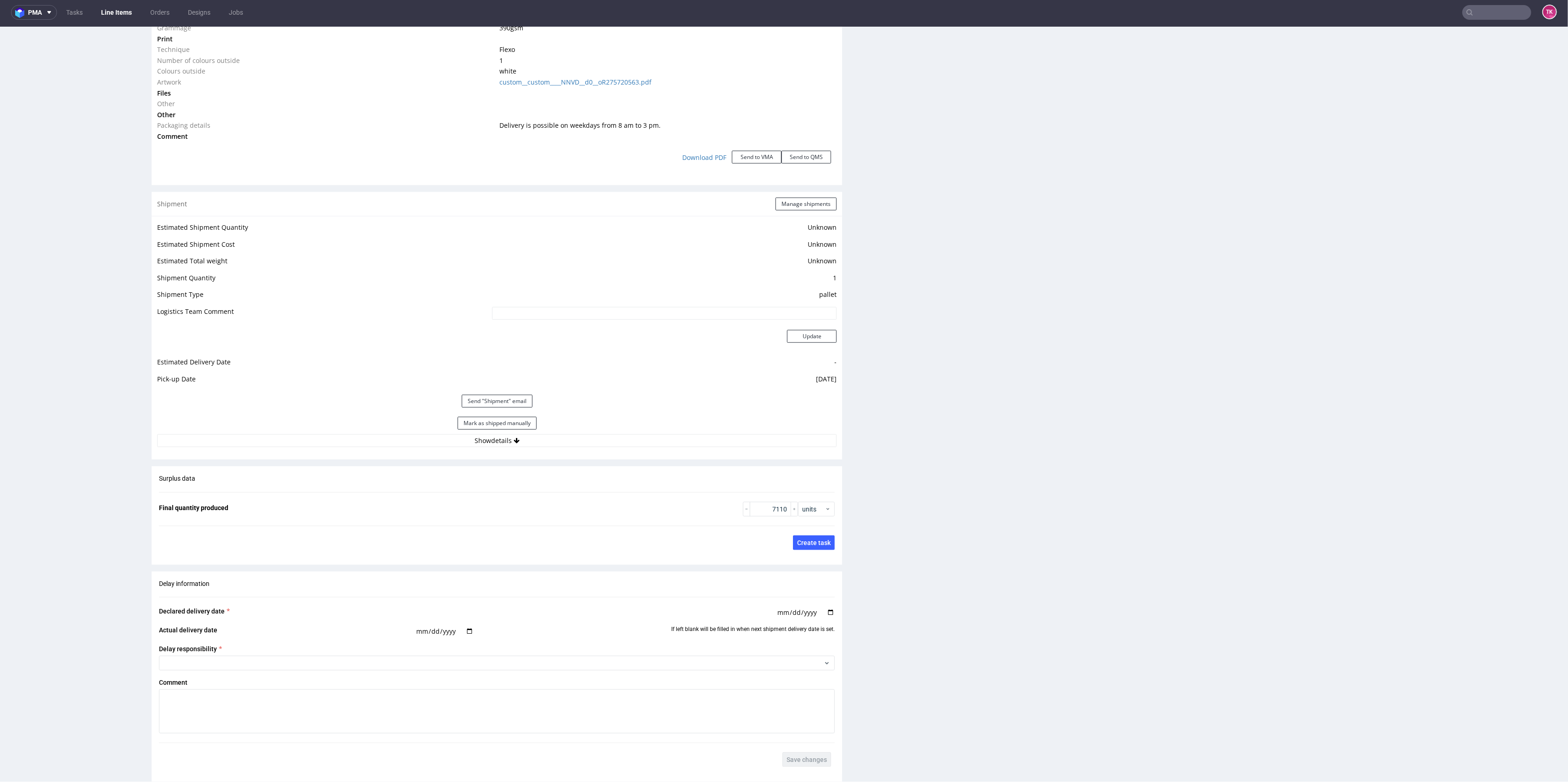
click at [607, 448] on div "Estimated Shipment Quantity Unknown Estimated Shipment Cost Unknown Estimated T…" at bounding box center [497, 334] width 690 height 237
click at [602, 442] on button "Show details" at bounding box center [497, 440] width 679 height 13
click at [815, 214] on div "Shipment Manage shipments" at bounding box center [497, 203] width 690 height 24
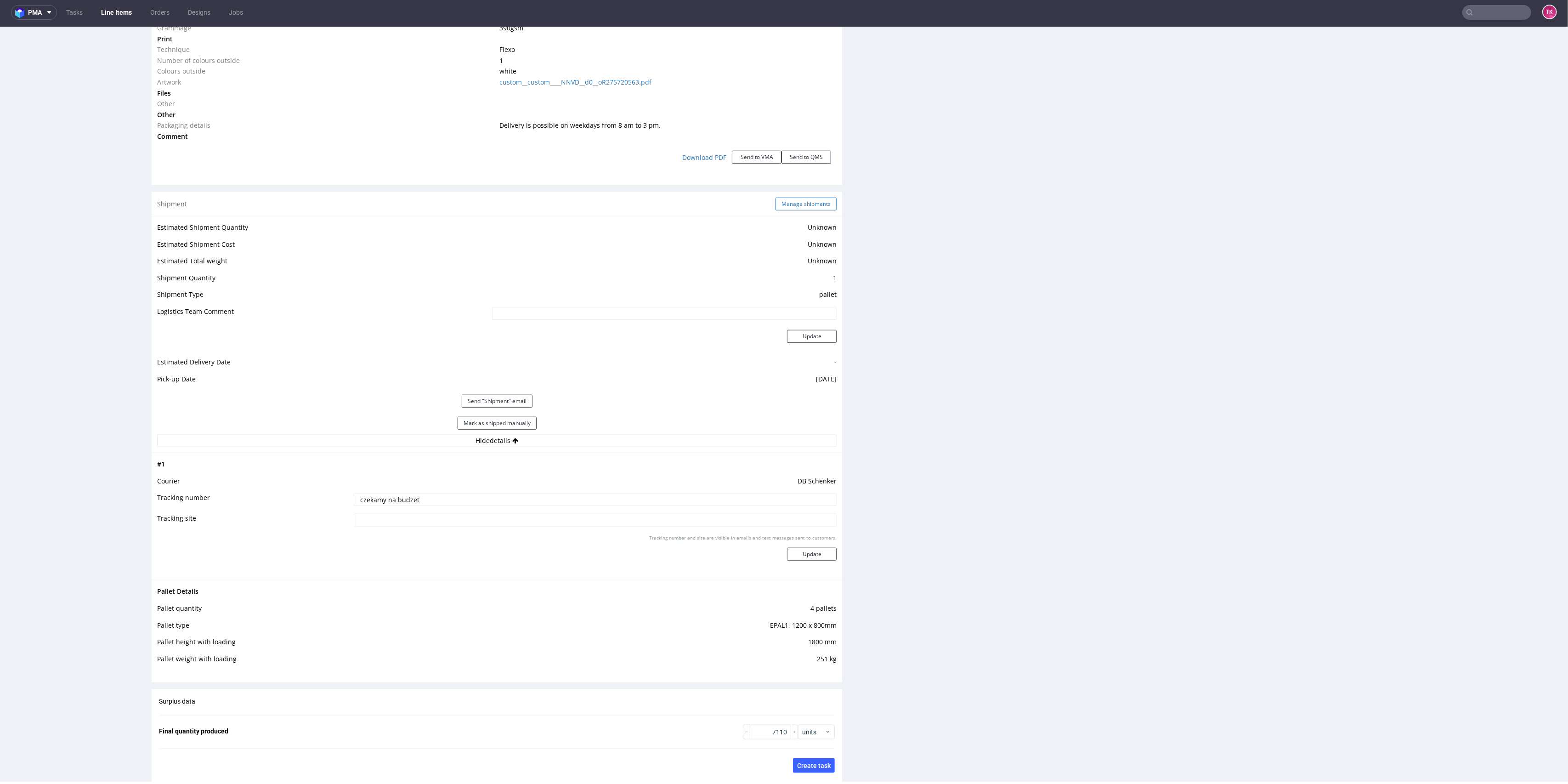
click at [808, 200] on button "Manage shipments" at bounding box center [806, 204] width 61 height 13
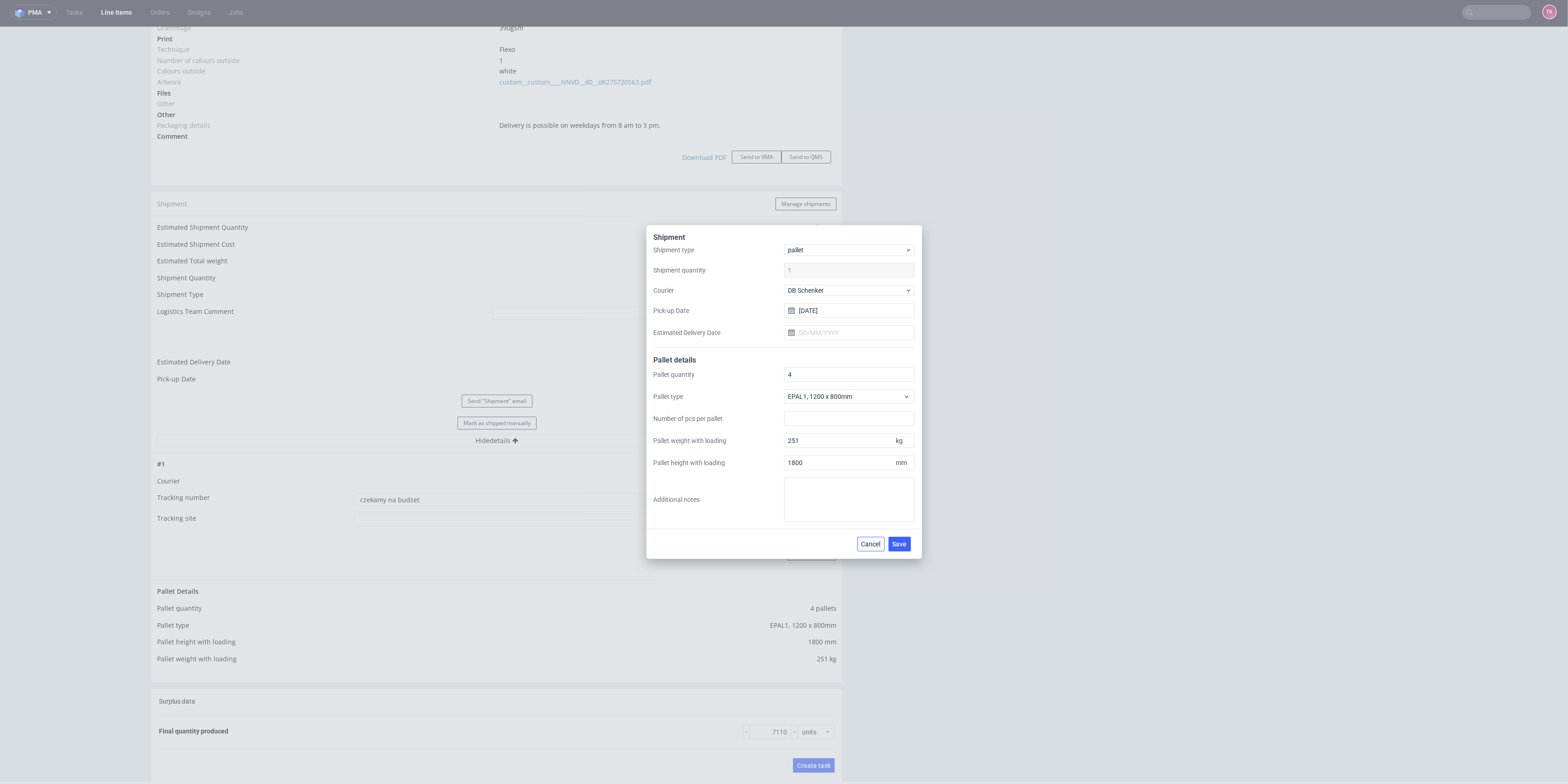
click at [859, 544] on button "Cancel" at bounding box center [870, 544] width 27 height 15
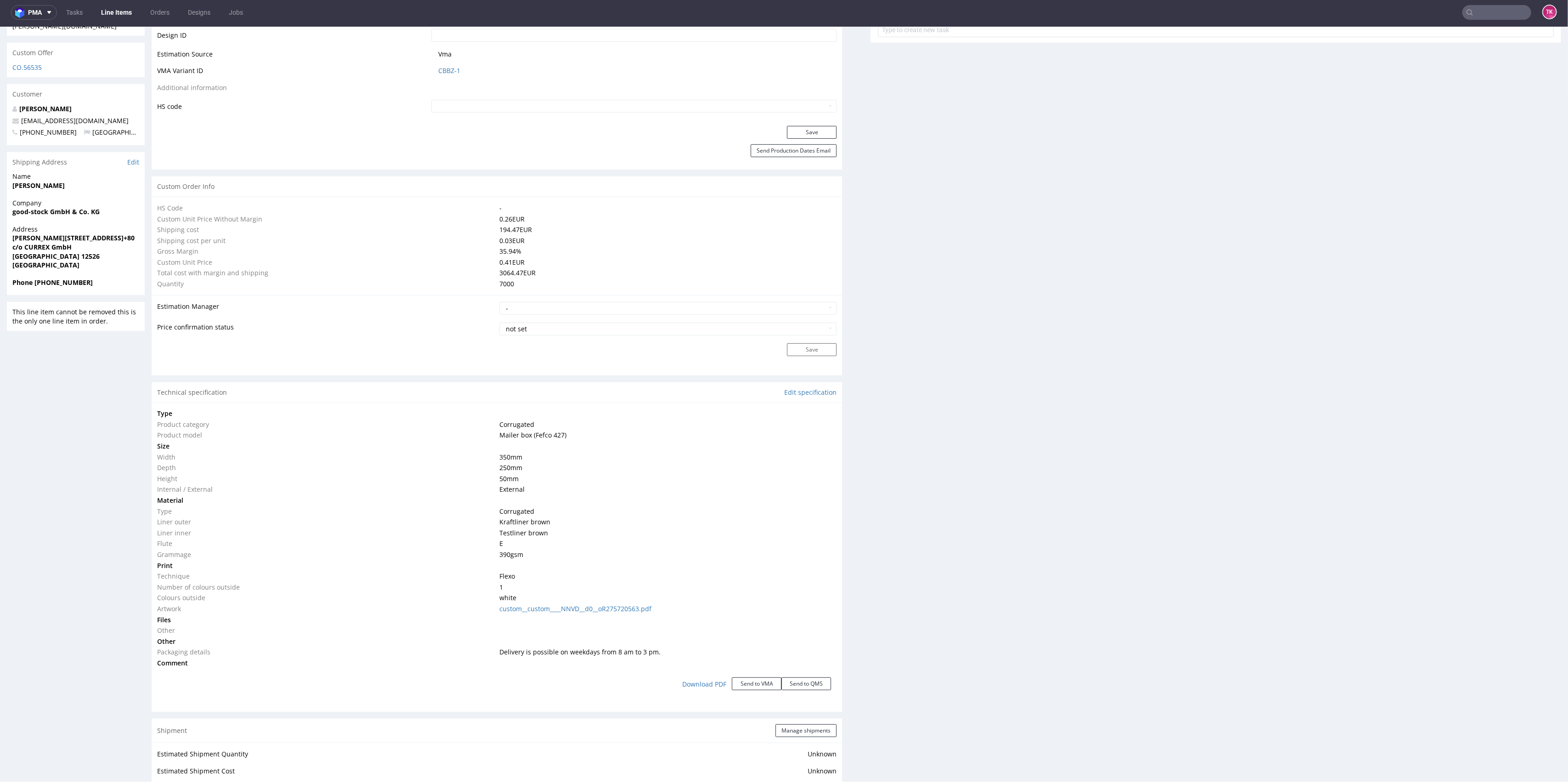
scroll to position [490, 0]
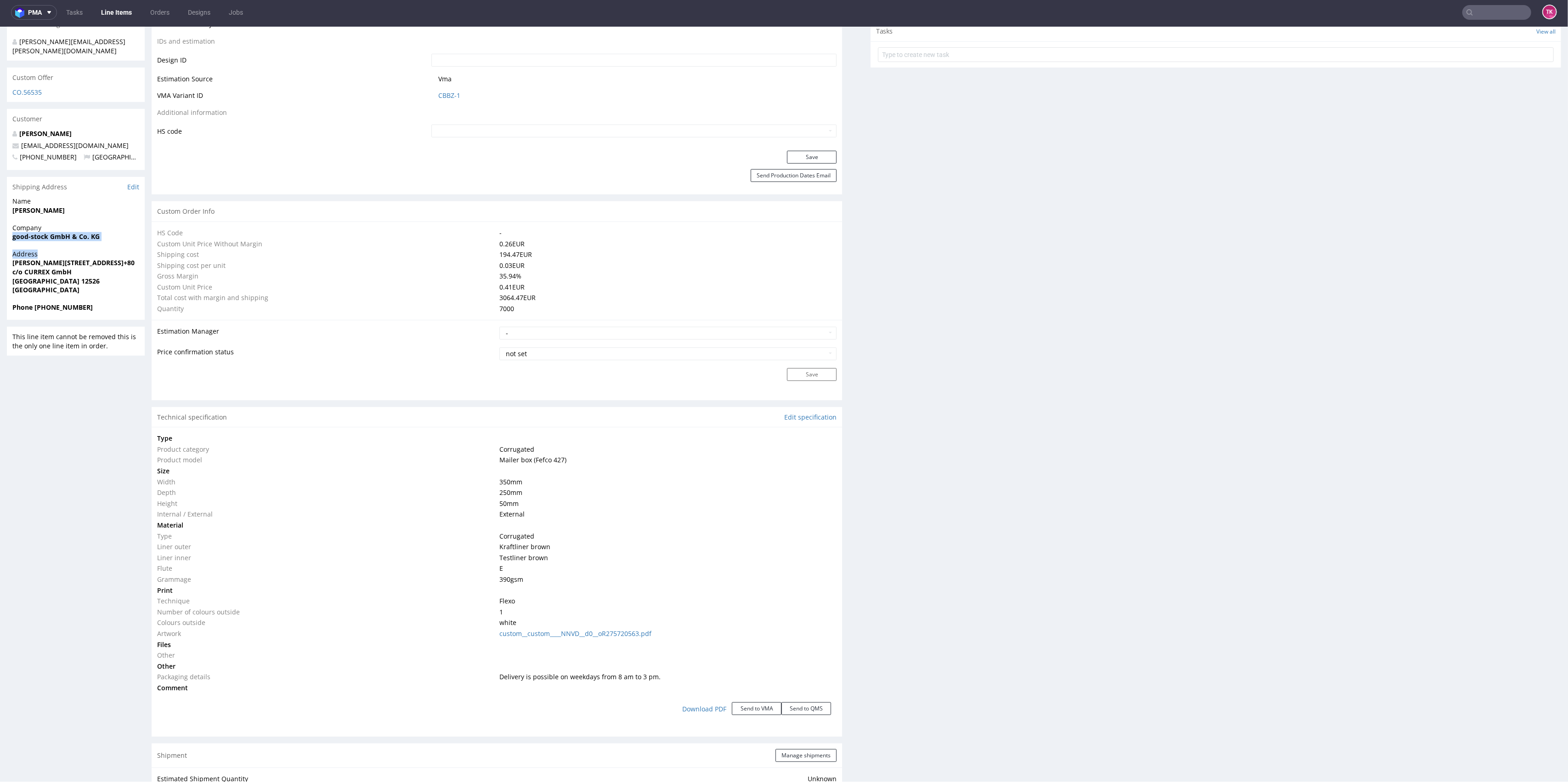
drag, startPoint x: 55, startPoint y: 220, endPoint x: 117, endPoint y: 231, distance: 63.0
click at [117, 231] on div "R378060836 20.08.2025 08:05 AM LVFY DID PH PRO Integration Item PHI-PH00-A08943…" at bounding box center [784, 670] width 1568 height 2218
copy section "good-stock GmbH & Co. KG Address"
click at [82, 250] on span "Address" at bounding box center [75, 254] width 127 height 9
drag, startPoint x: 5, startPoint y: 211, endPoint x: 111, endPoint y: 233, distance: 108.3
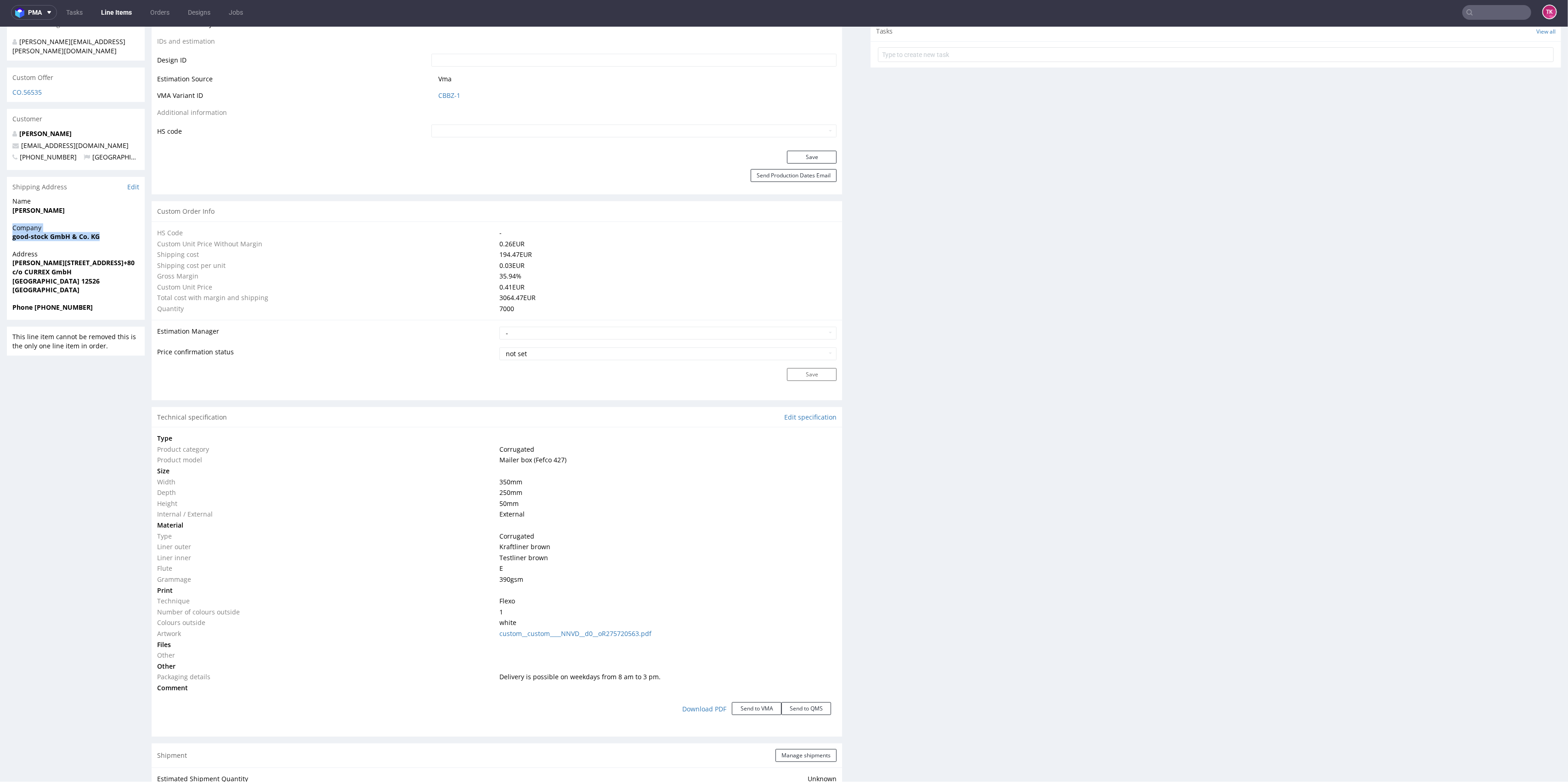
click at [125, 220] on div "R378060836 20.08.2025 08:05 AM LVFY DID PH PRO Integration Item PHI-PH00-A08943…" at bounding box center [784, 670] width 1568 height 2218
drag, startPoint x: 110, startPoint y: 240, endPoint x: 26, endPoint y: 224, distance: 85.5
click at [108, 258] on strong "[PERSON_NAME][STREET_ADDRESS]+80" at bounding box center [73, 262] width 122 height 9
drag, startPoint x: 5, startPoint y: 220, endPoint x: 115, endPoint y: 221, distance: 110.0
click at [115, 221] on div "R378060836 20.08.2025 08:05 AM LVFY DID PH PRO Integration Item PHI-PH00-A08943…" at bounding box center [784, 670] width 1568 height 2218
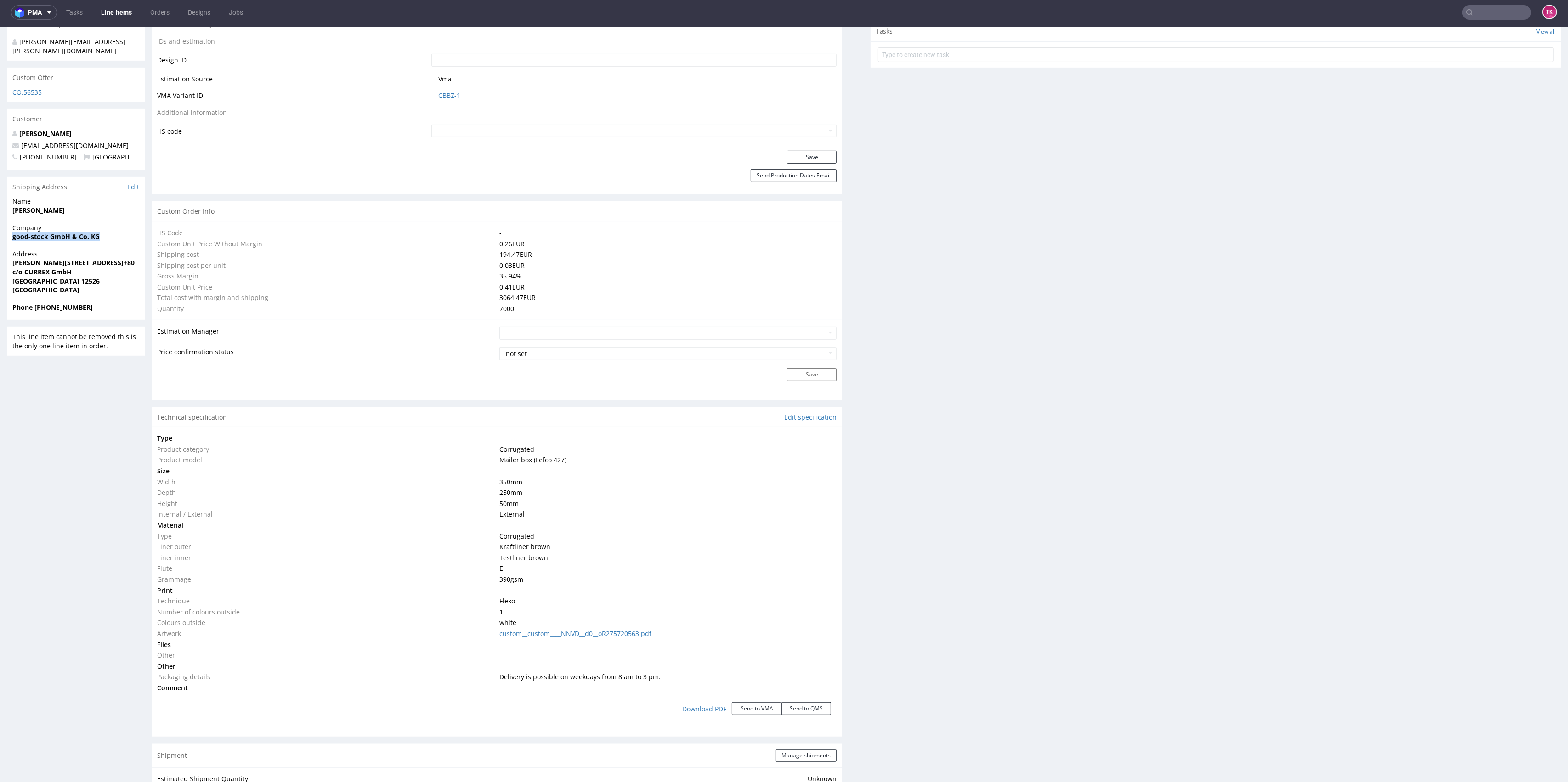
copy strong "good-stock GmbH & Co. KG"
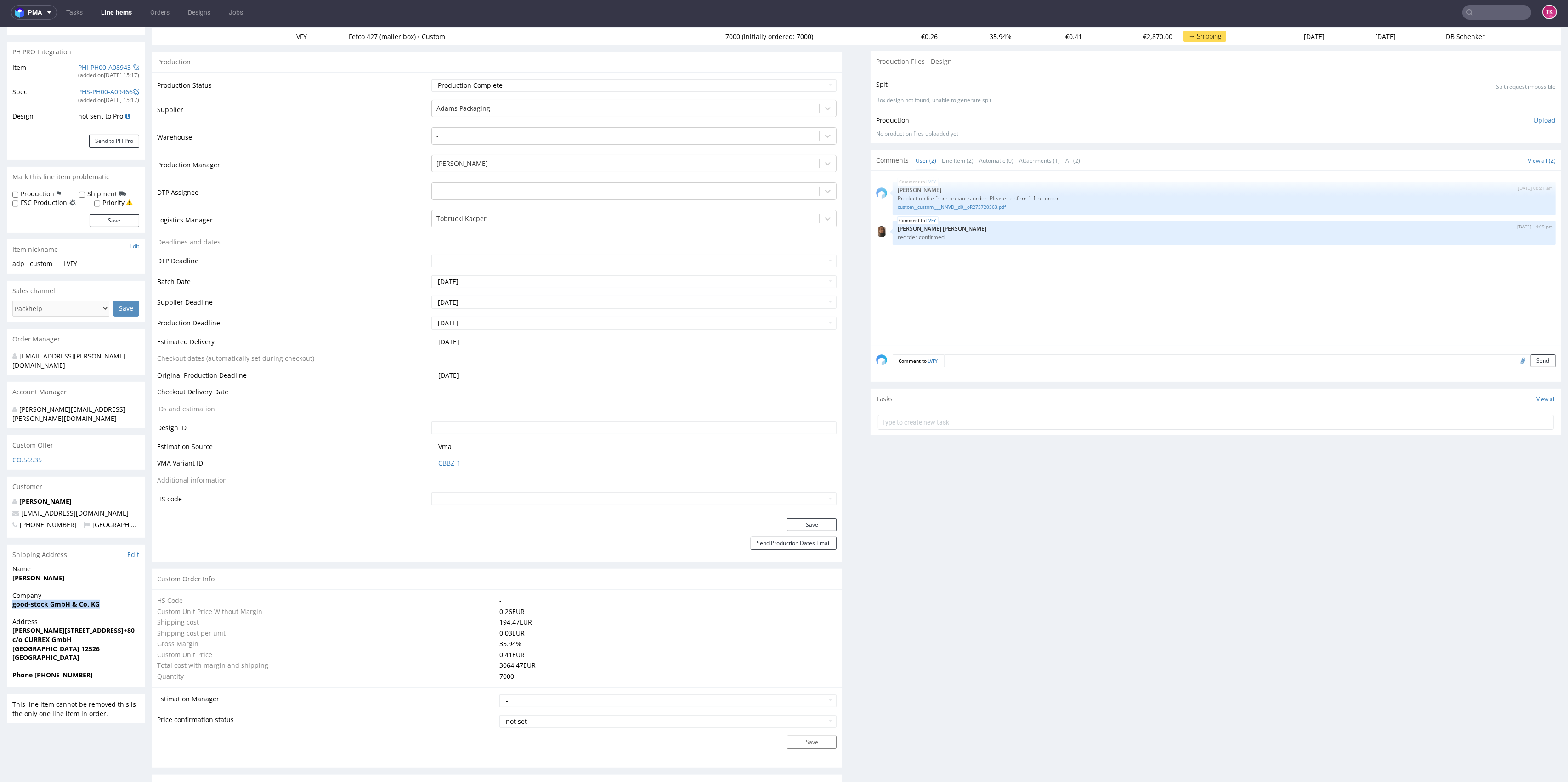
scroll to position [0, 0]
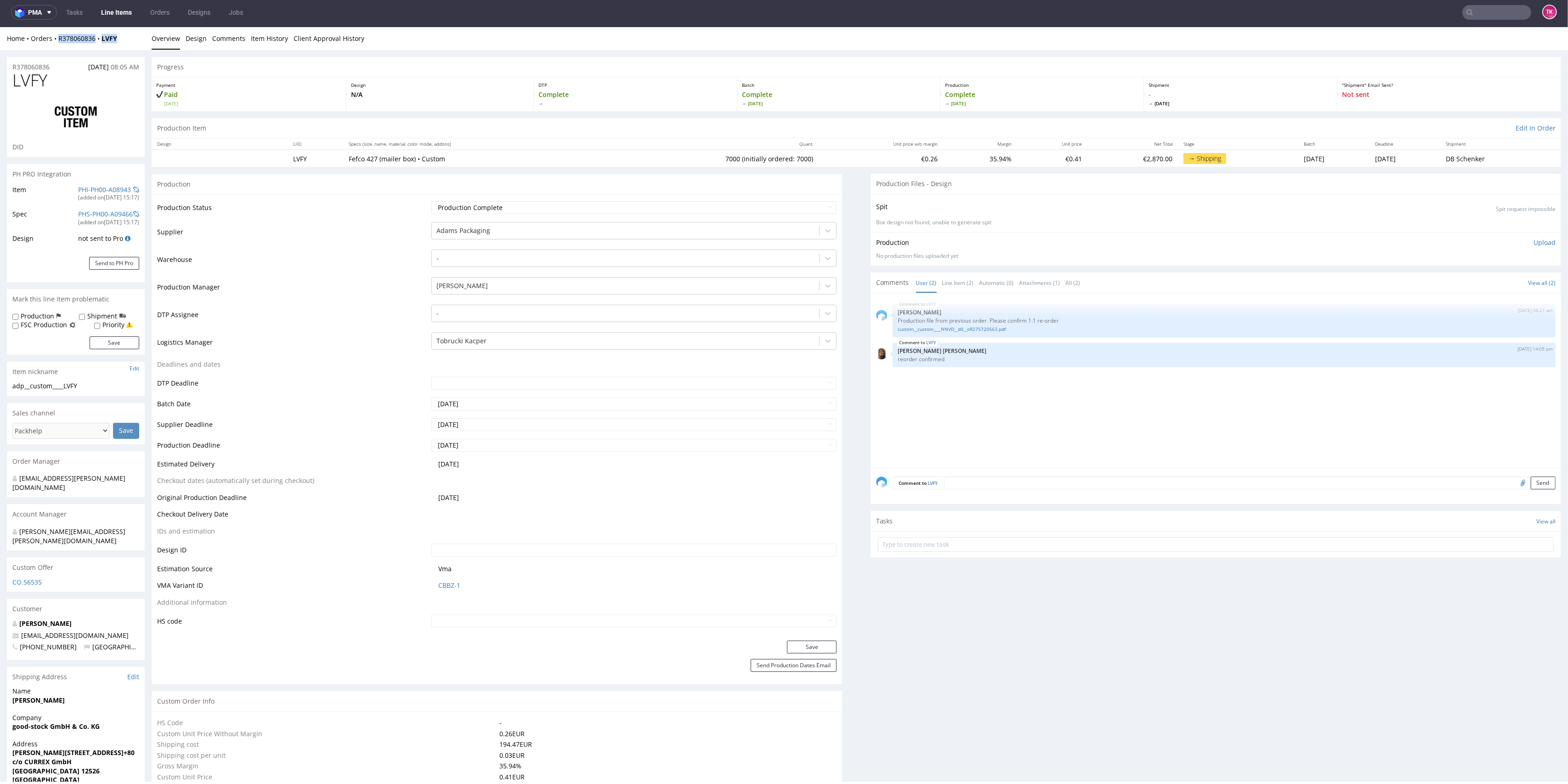
drag, startPoint x: 129, startPoint y: 38, endPoint x: 52, endPoint y: 47, distance: 77.5
click at [53, 47] on div "Home Orders R378060836 LVFY Overview Design Comments Item History Client Approv…" at bounding box center [784, 39] width 1568 height 23
copy div "R378060836 LVFY"
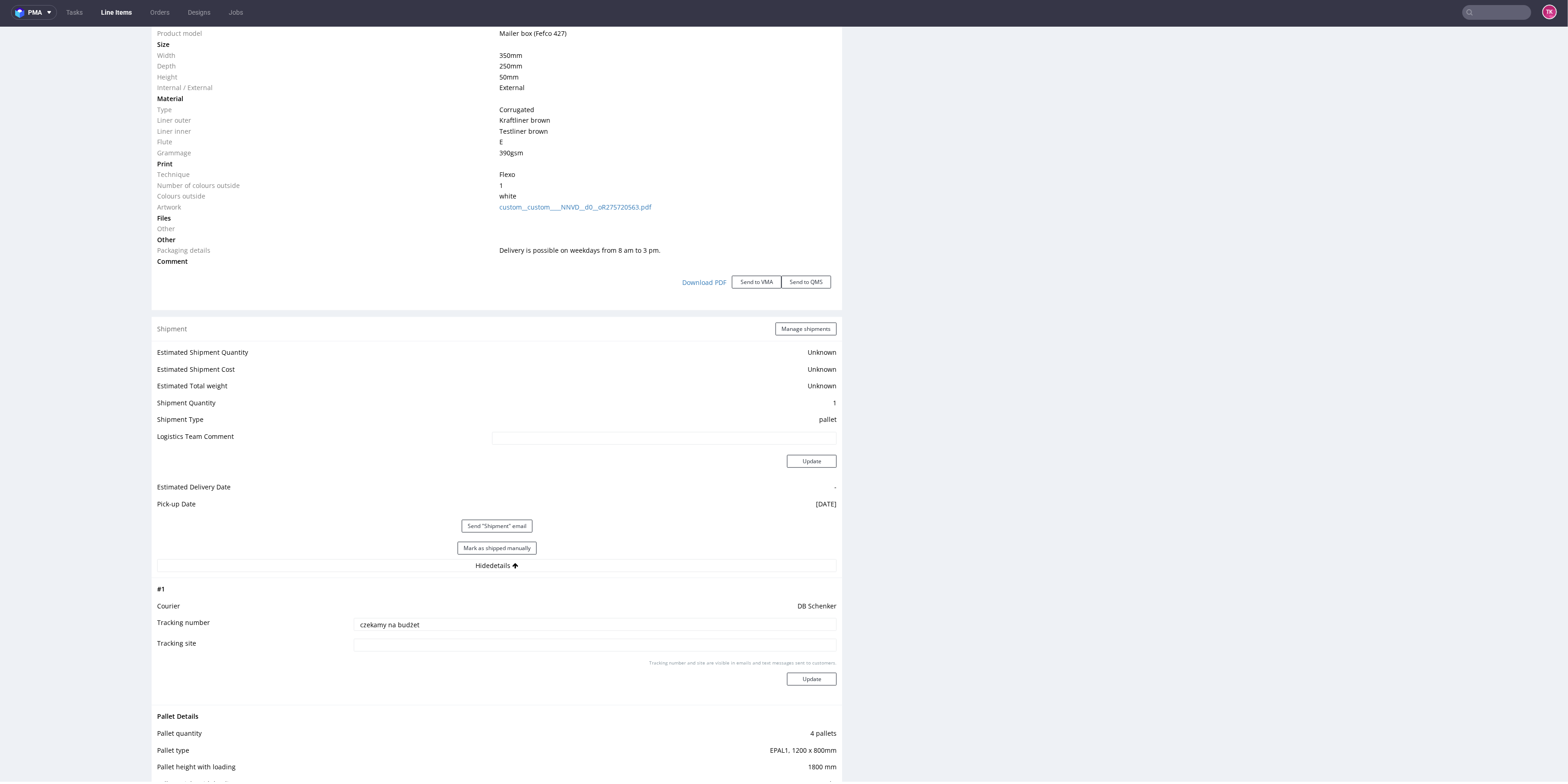
scroll to position [980, 0]
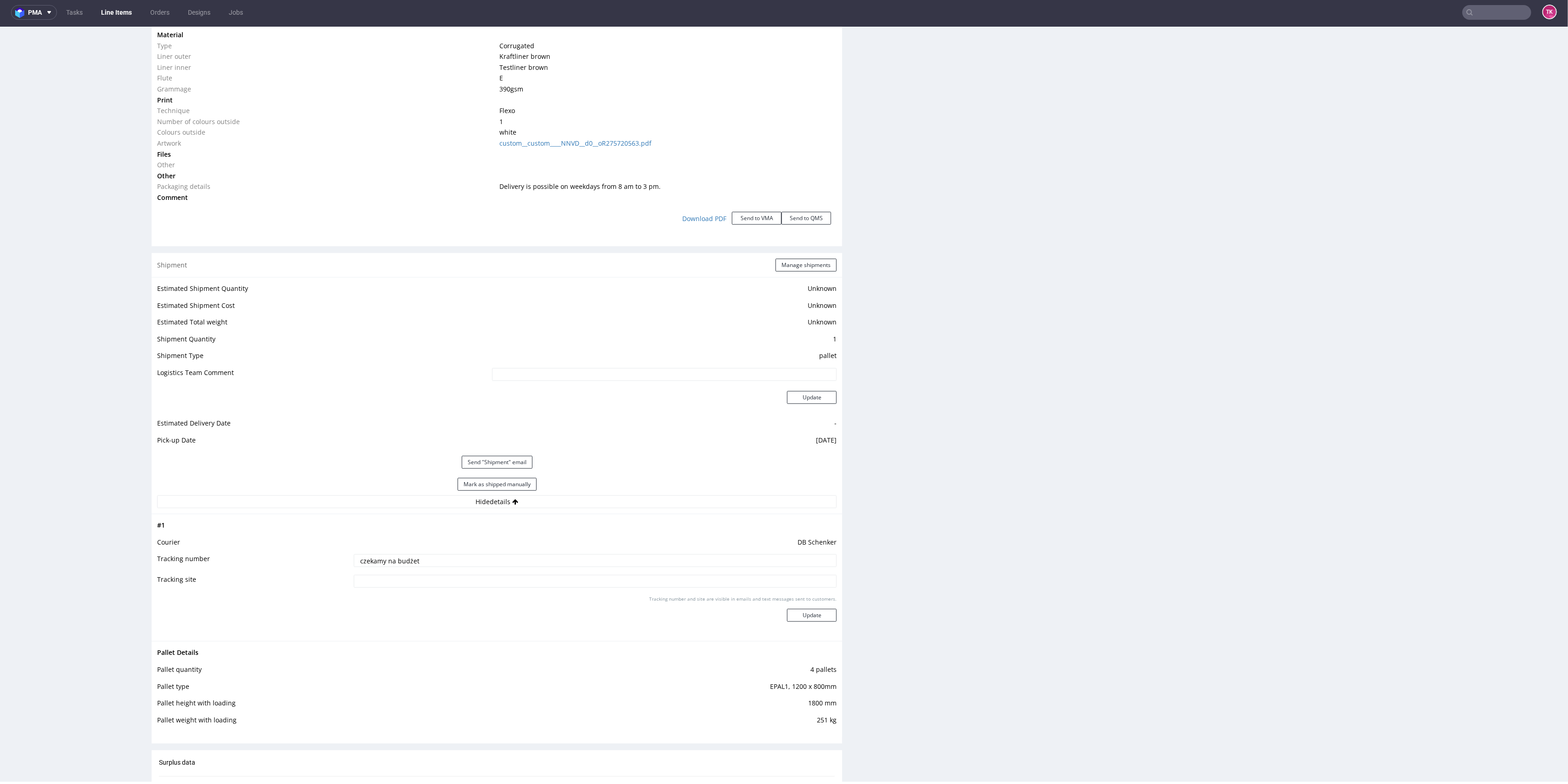
drag, startPoint x: 464, startPoint y: 558, endPoint x: 656, endPoint y: 587, distance: 194.2
click at [187, 551] on tbody "# 1 Courier DB Schenker Tracking number czekamy na budżet Tracking site Trackin…" at bounding box center [497, 578] width 679 height 116
paste input "PLWAW509000922"
type input "PLWAW509000922"
click at [797, 617] on button "Update" at bounding box center [812, 615] width 50 height 13
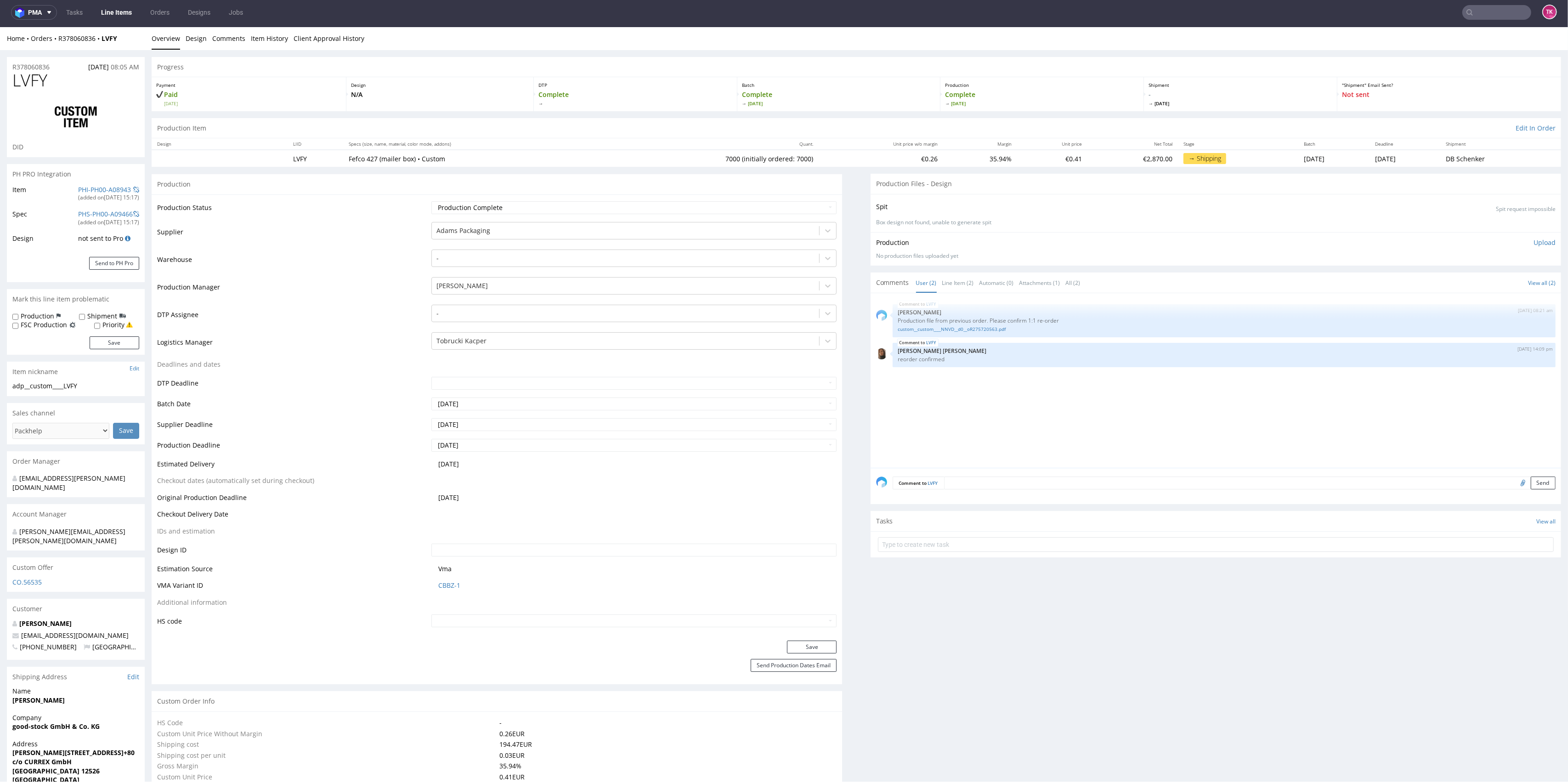
scroll to position [723, 0]
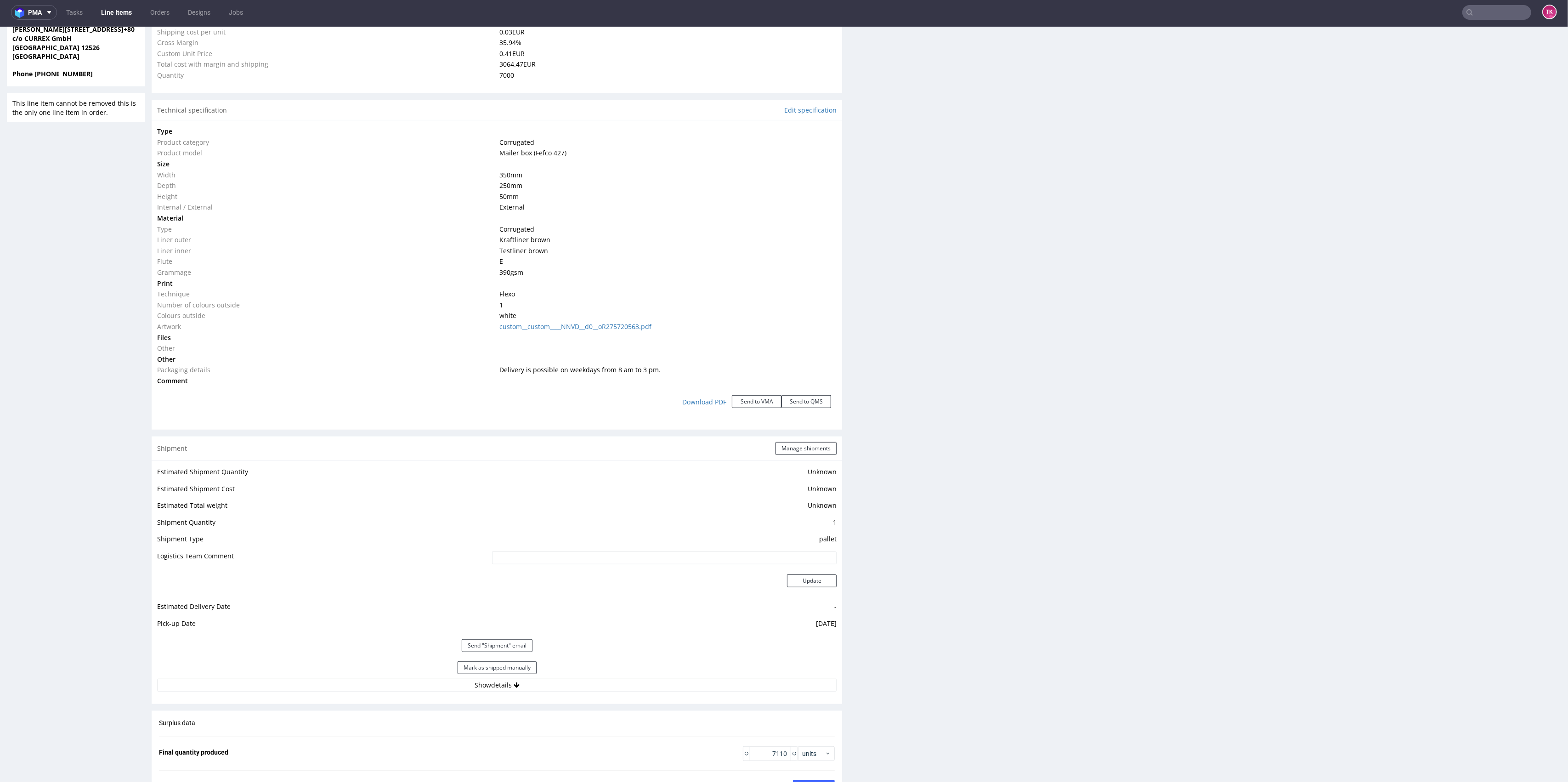
click at [116, 12] on link "Line Items" at bounding box center [116, 12] width 42 height 15
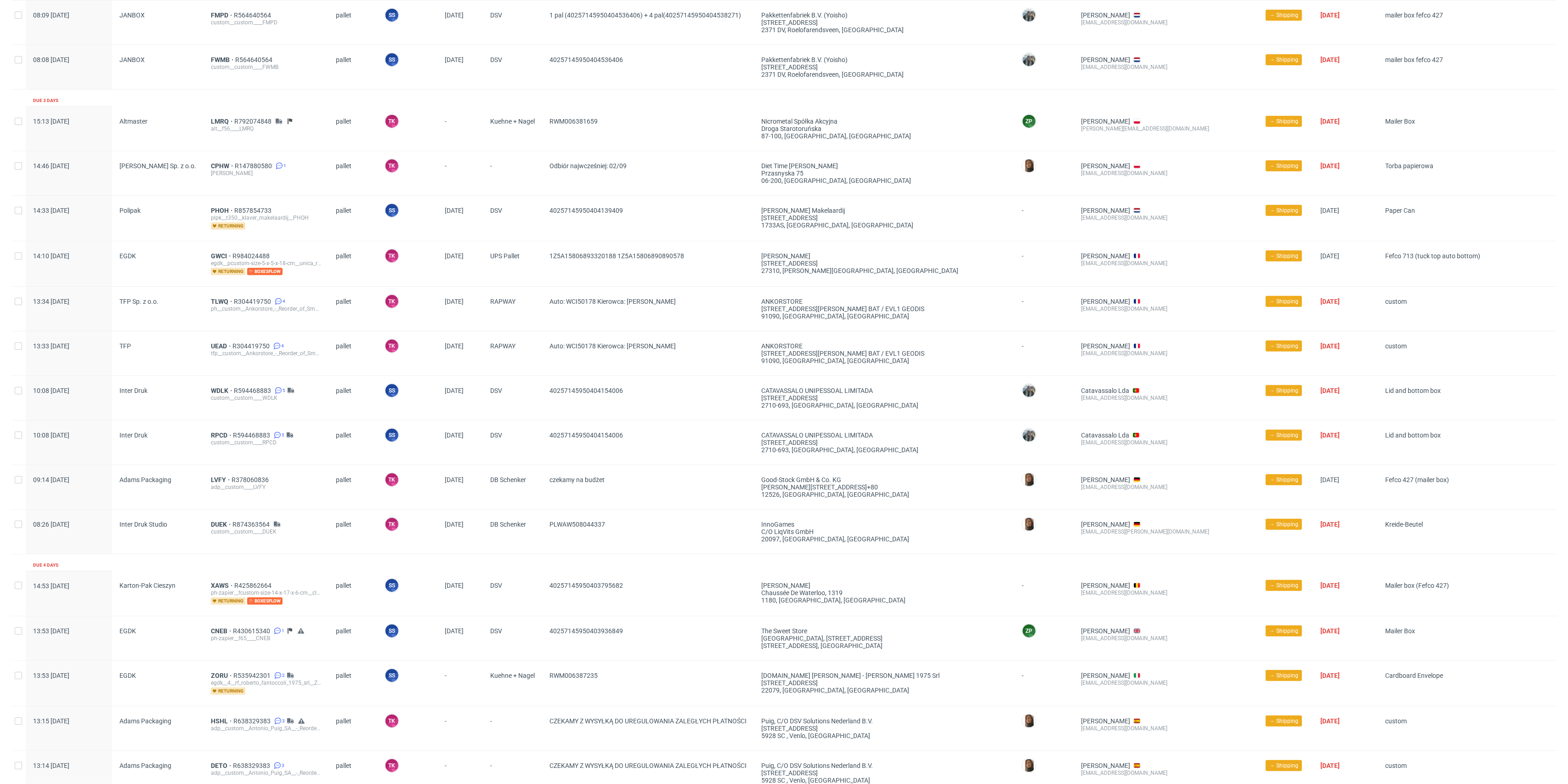
scroll to position [612, 0]
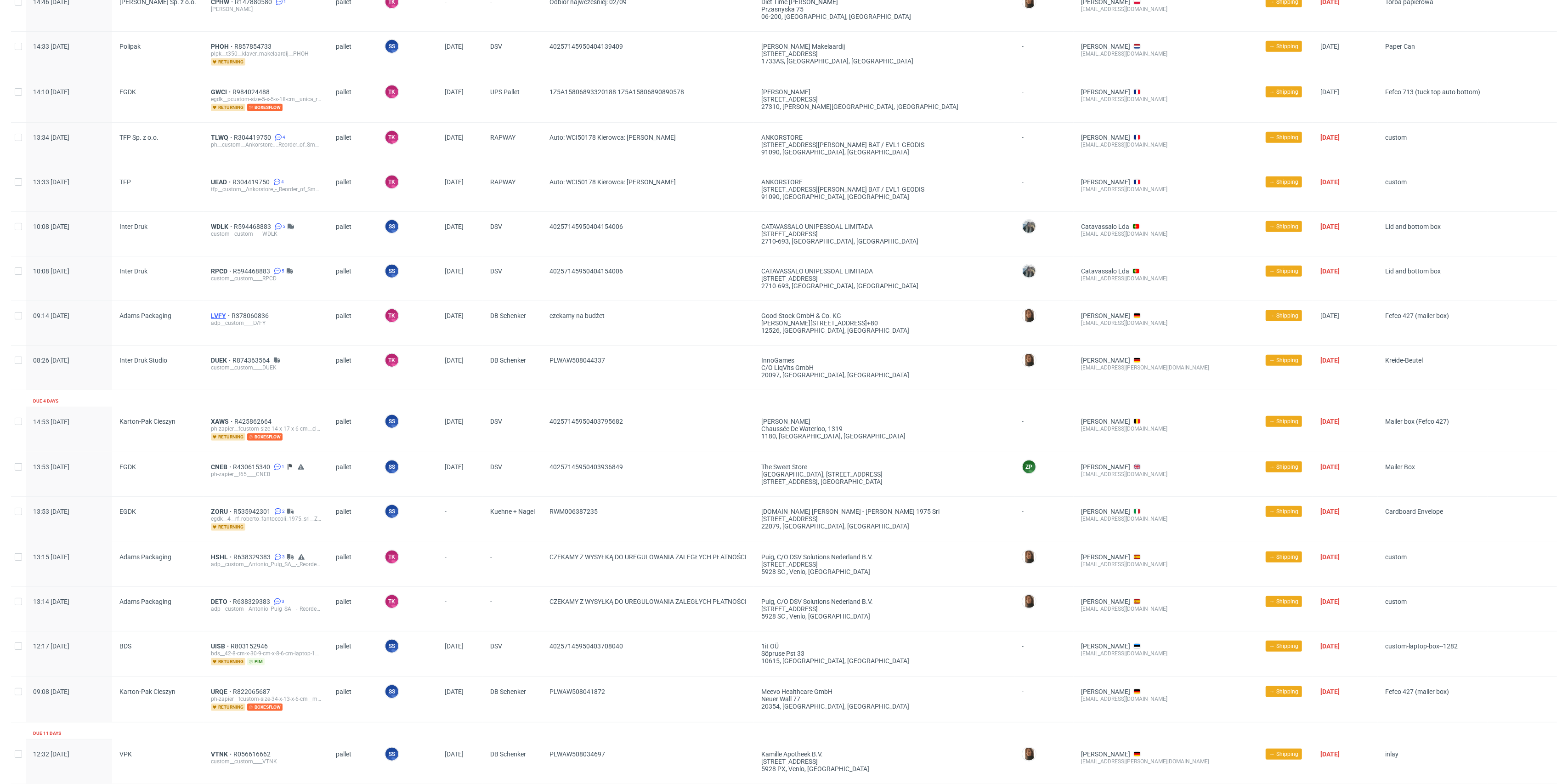
click at [211, 314] on span "LVFY" at bounding box center [221, 315] width 21 height 7
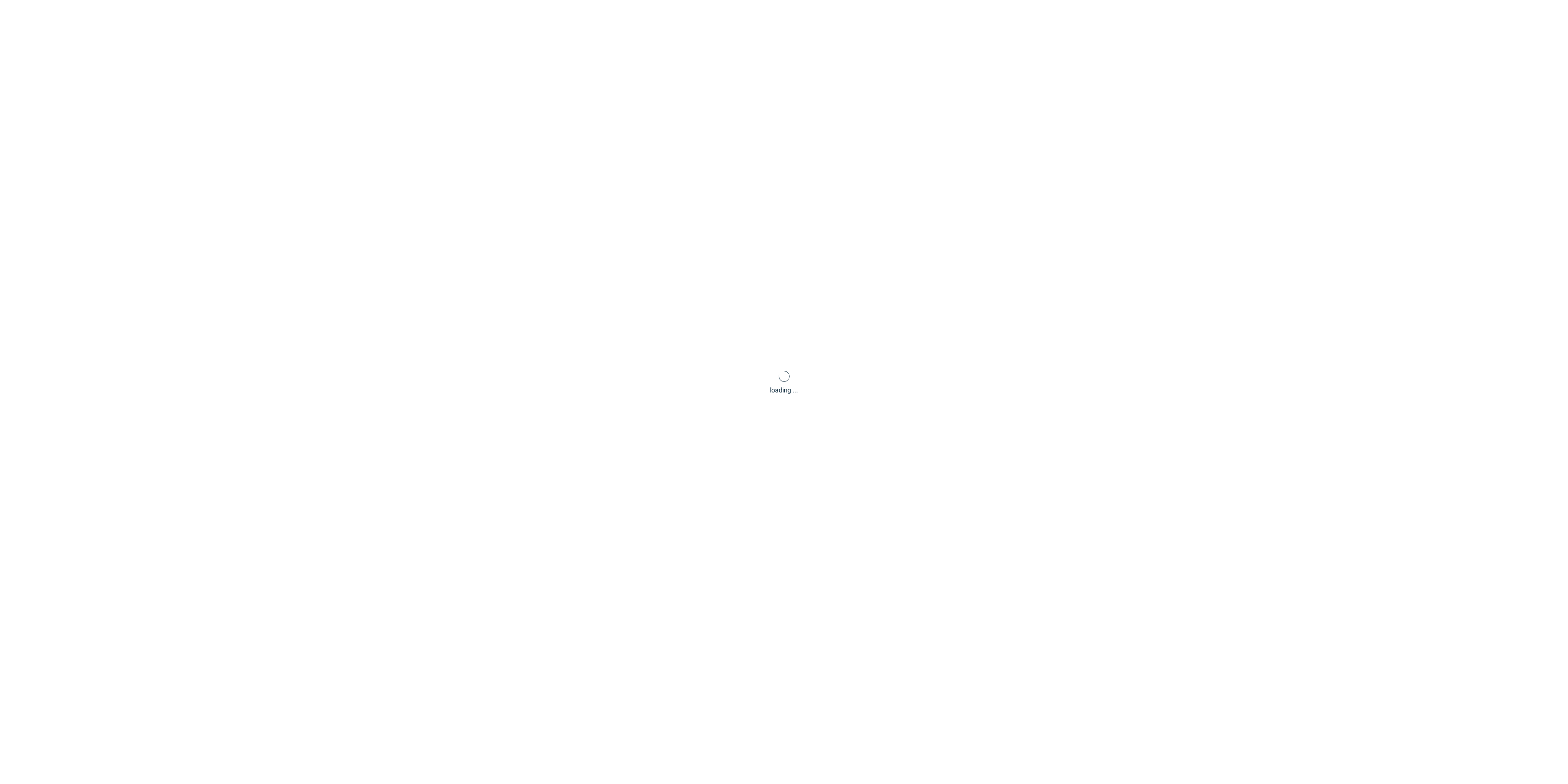
scroll to position [3, 0]
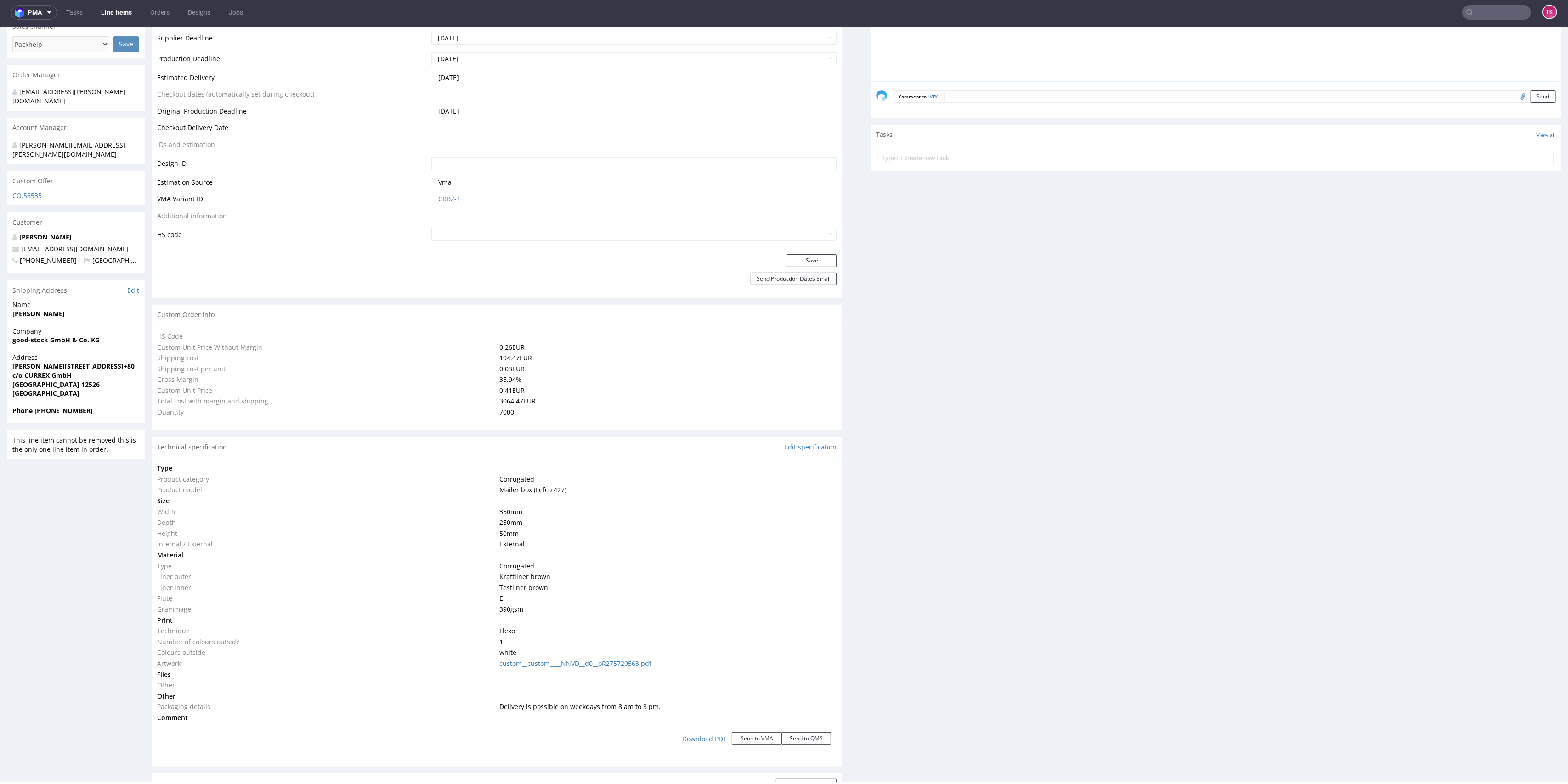
type input "7110"
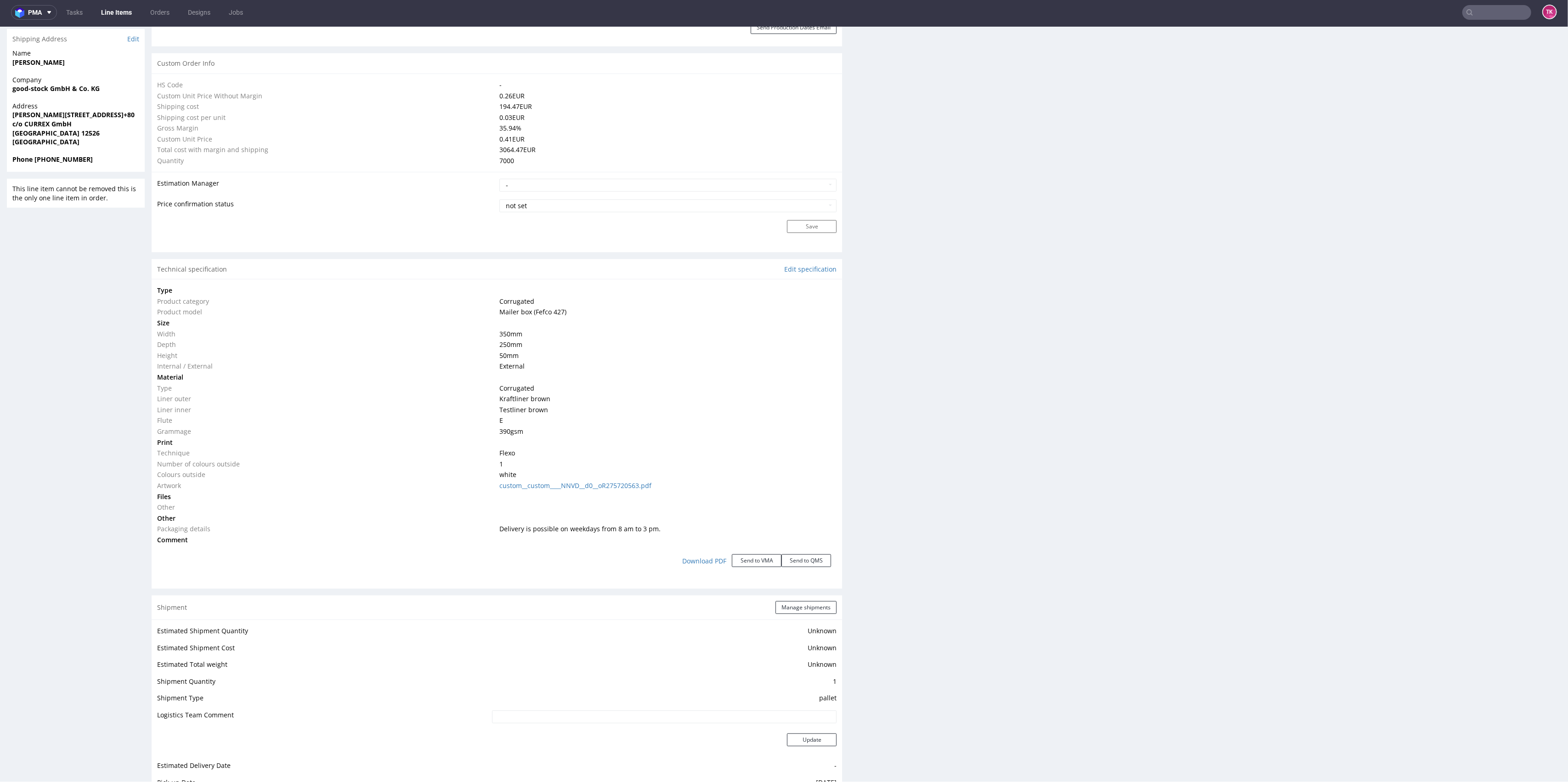
scroll to position [693, 0]
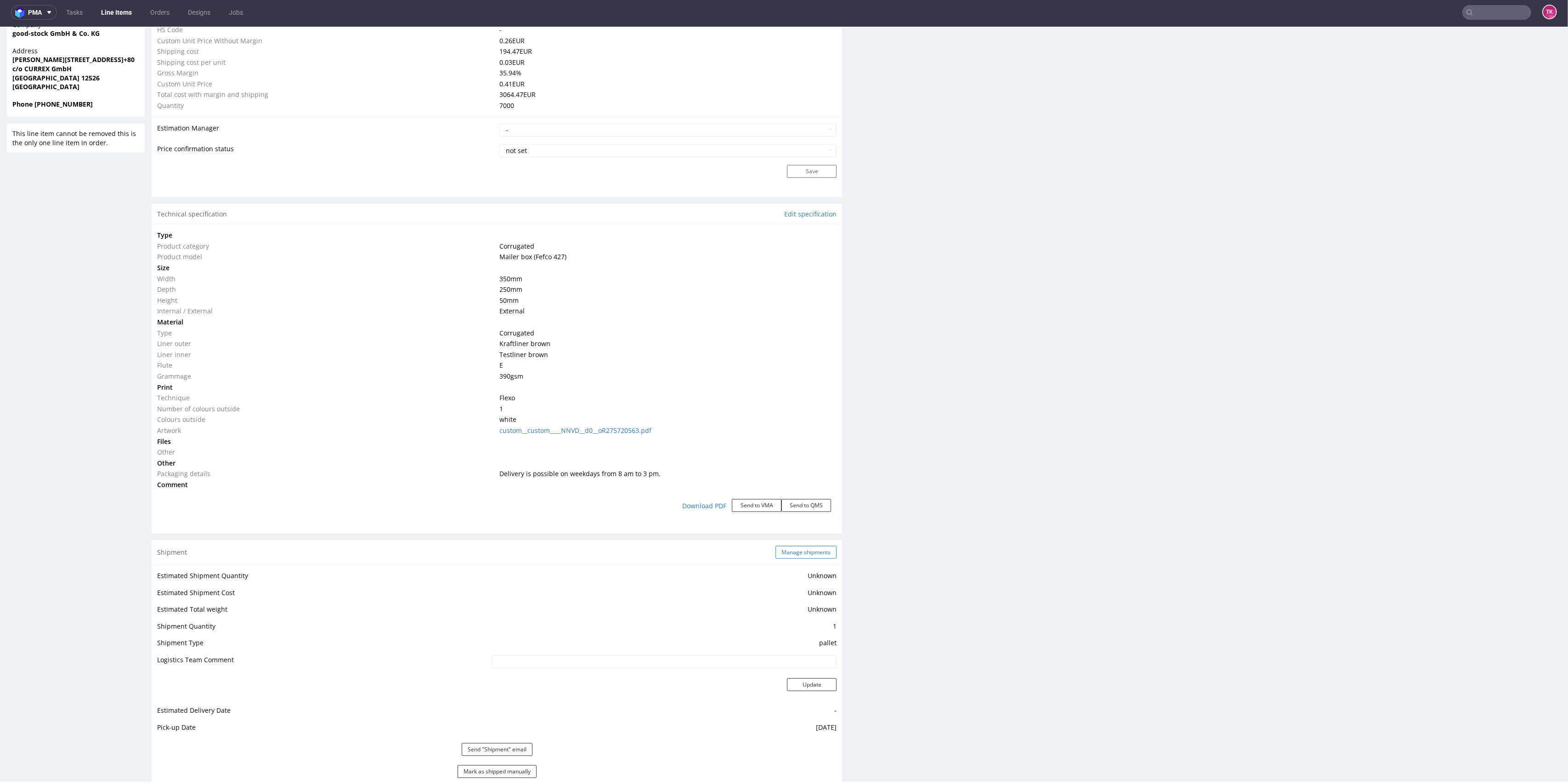
click at [791, 548] on button "Manage shipments" at bounding box center [806, 552] width 61 height 13
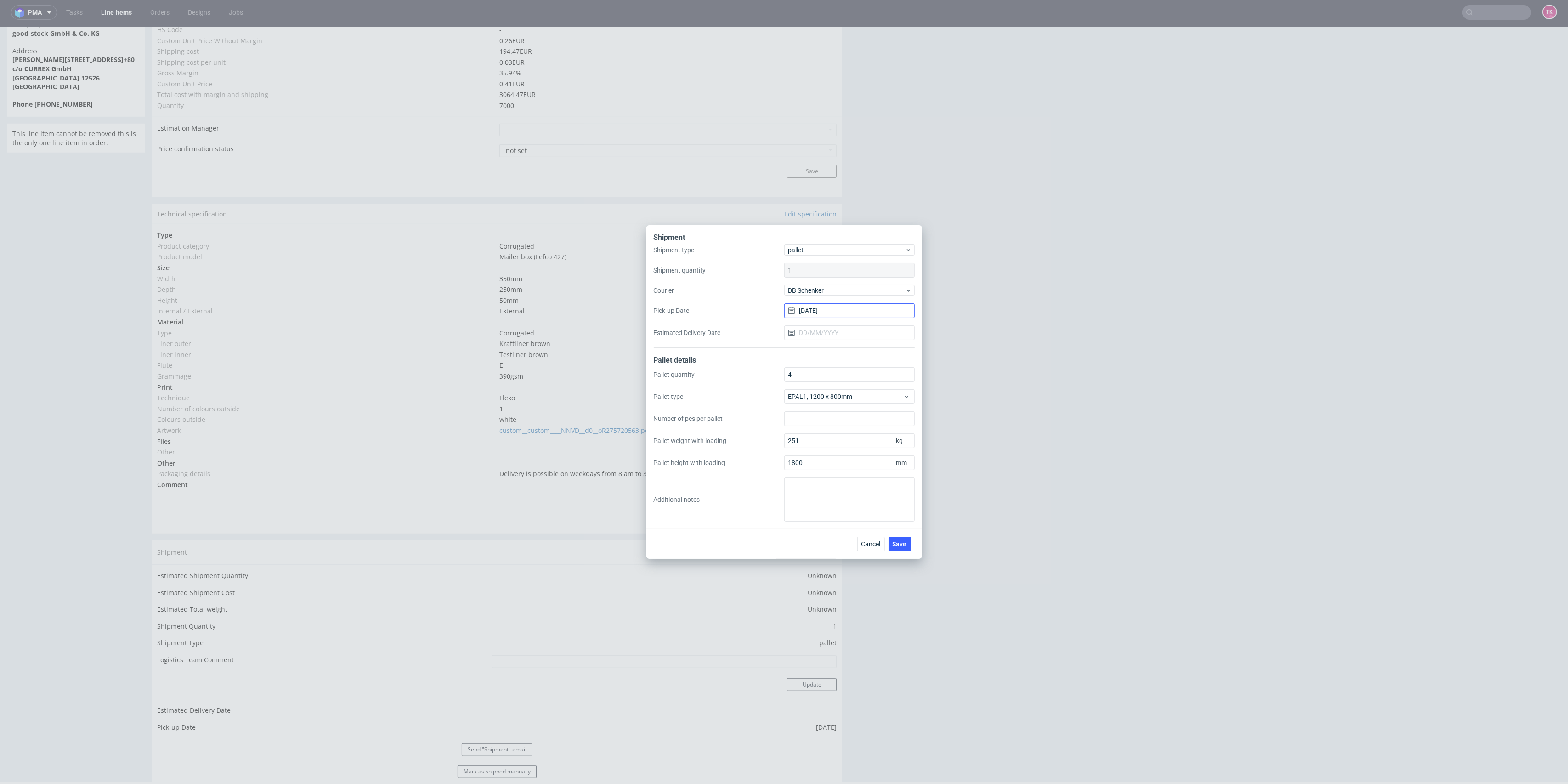
click at [824, 314] on input "[DATE]" at bounding box center [849, 310] width 130 height 15
click at [835, 370] on span "2" at bounding box center [835, 371] width 4 height 9
type input "[DATE]"
click at [898, 538] on button "Save" at bounding box center [900, 544] width 23 height 15
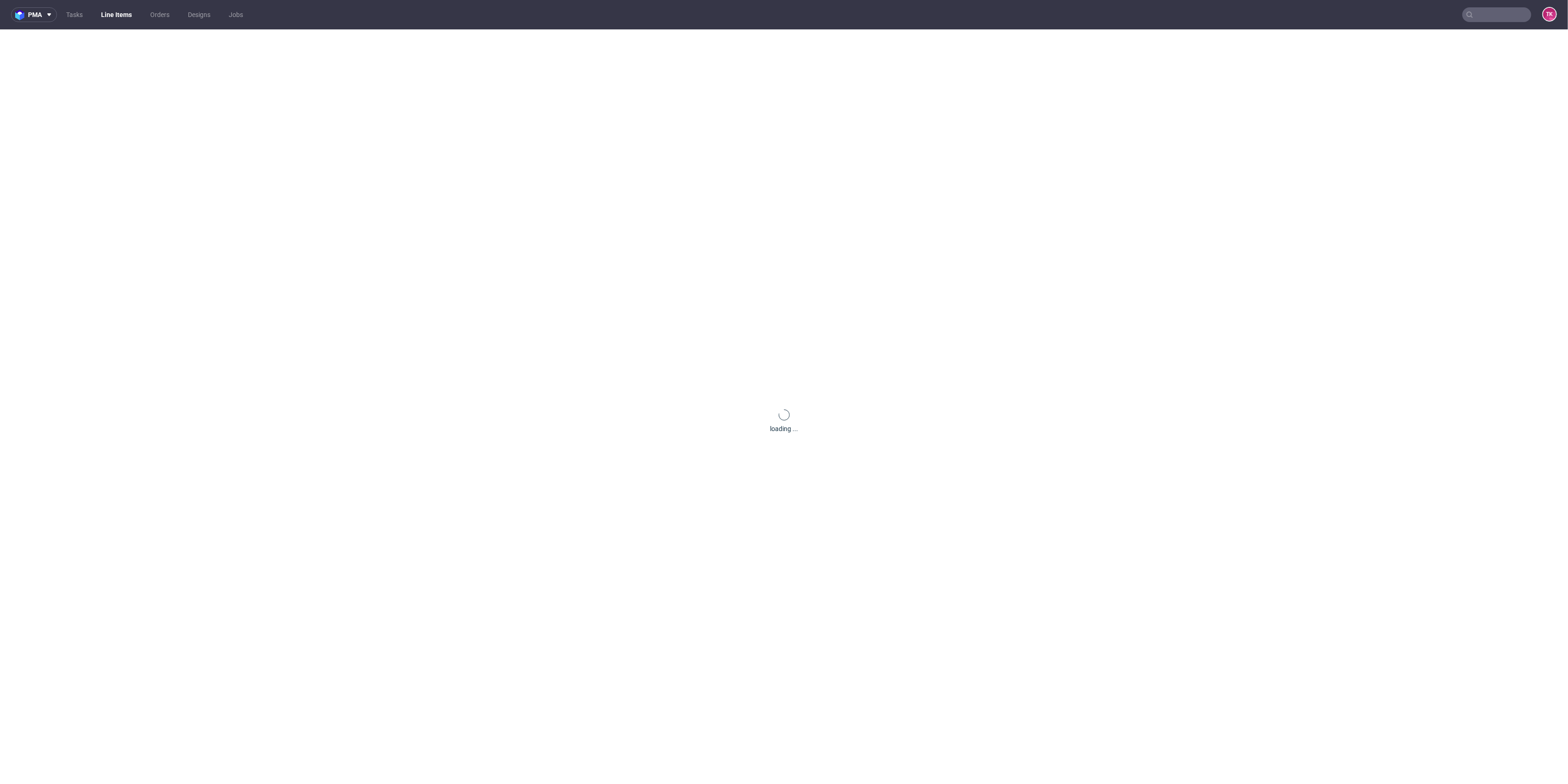
click at [106, 18] on link "Line Items" at bounding box center [116, 15] width 42 height 15
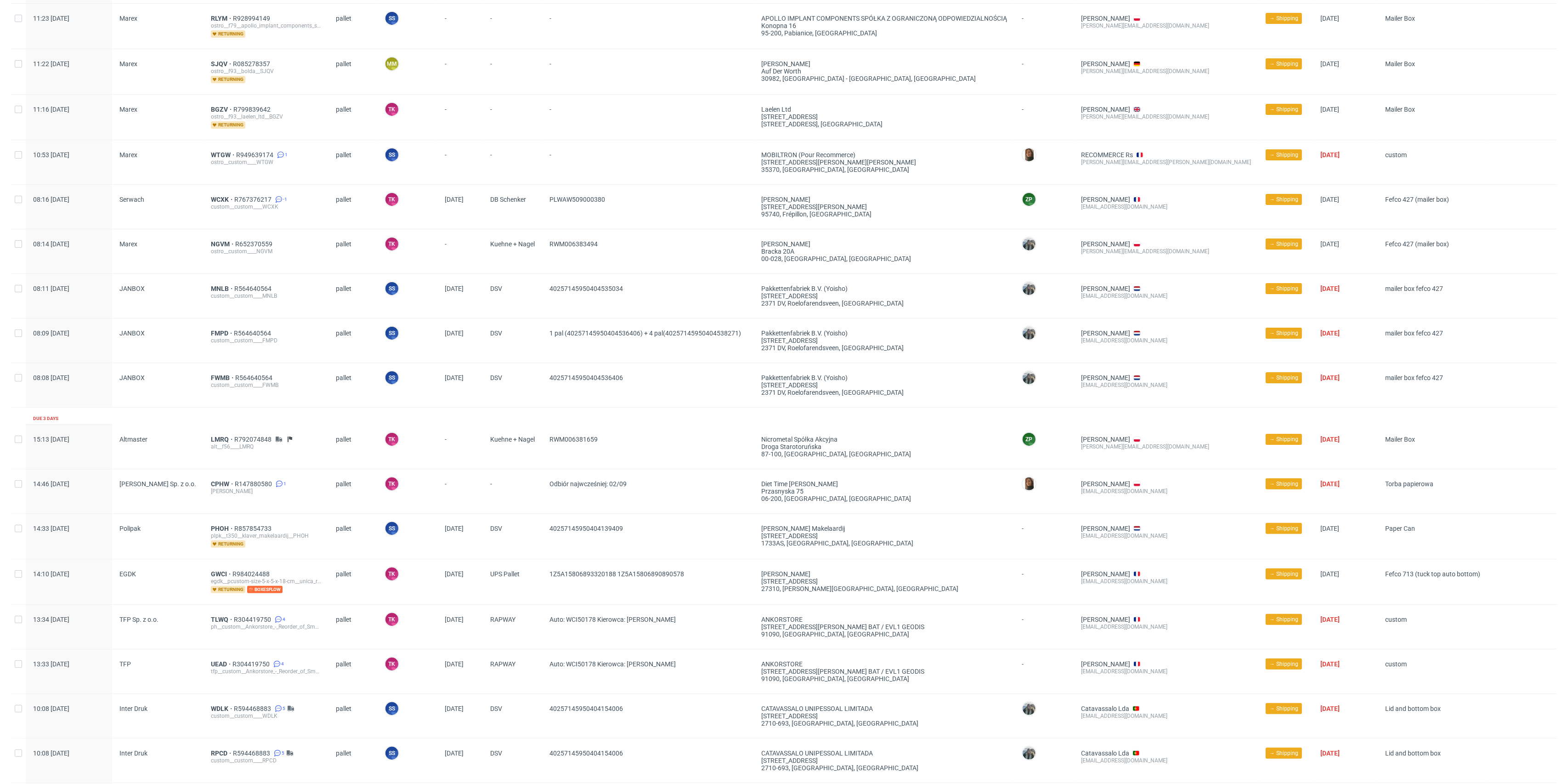
scroll to position [306, 0]
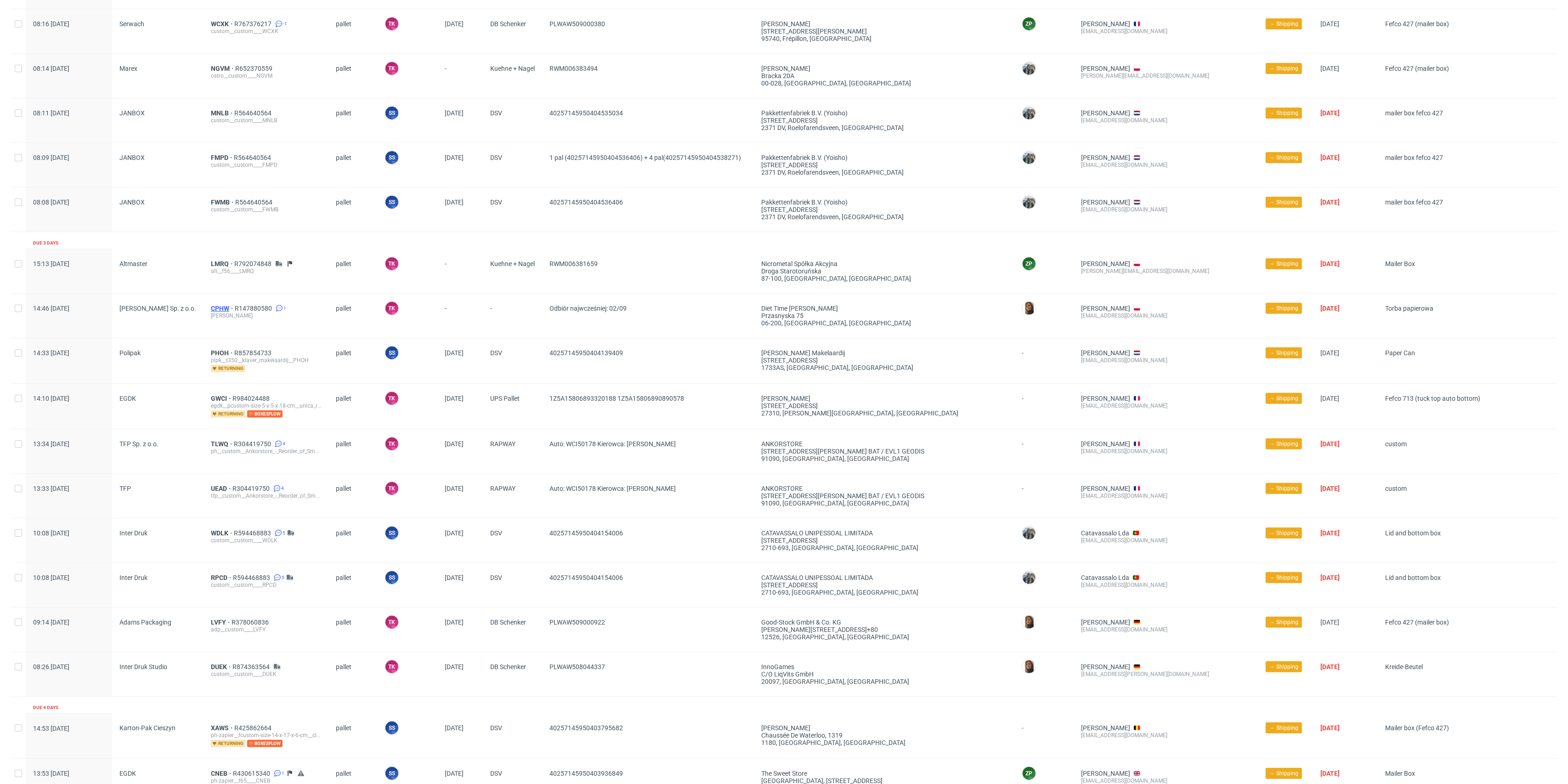
click at [216, 306] on span "CPHW" at bounding box center [222, 308] width 24 height 7
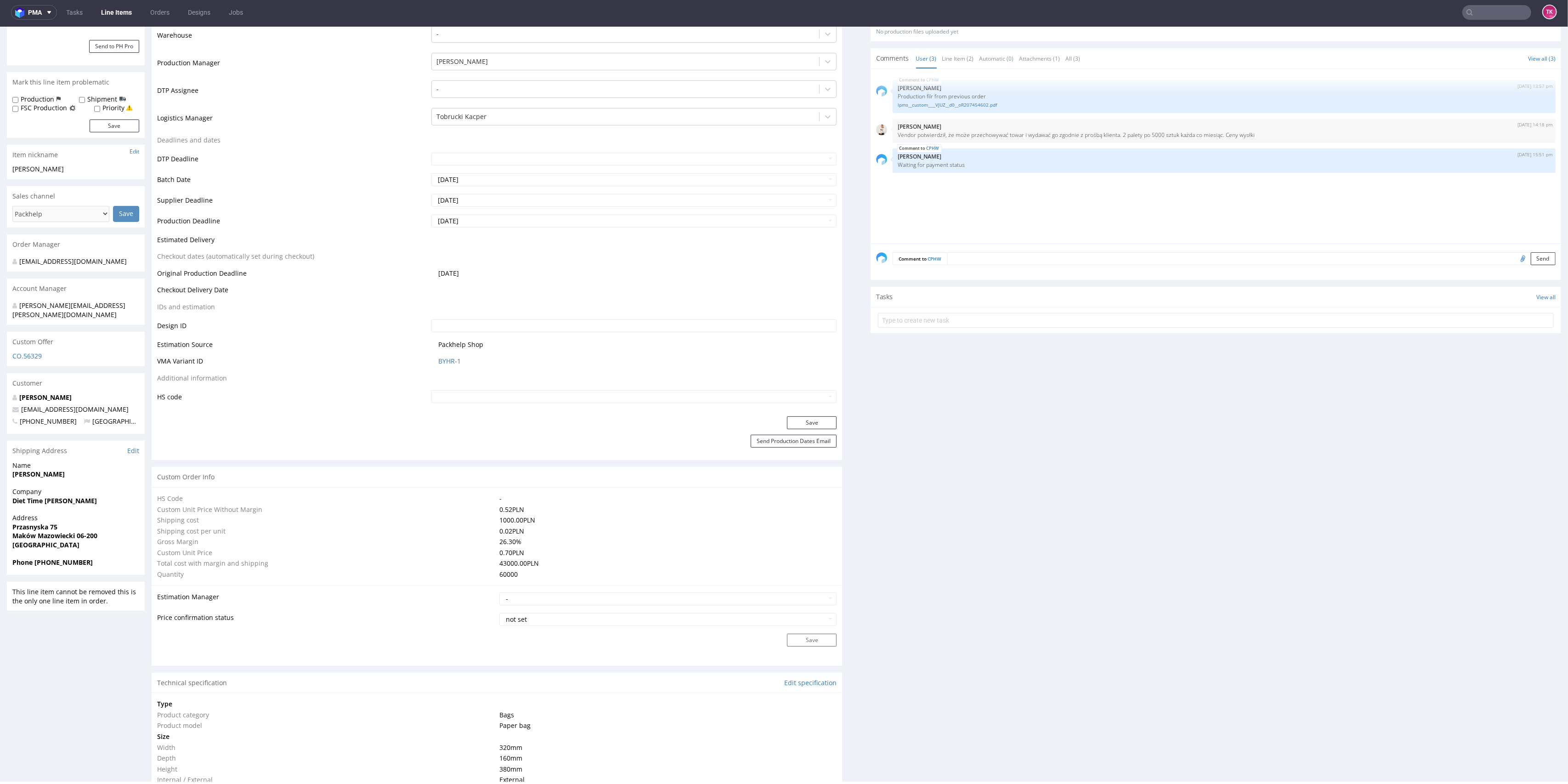
scroll to position [122, 0]
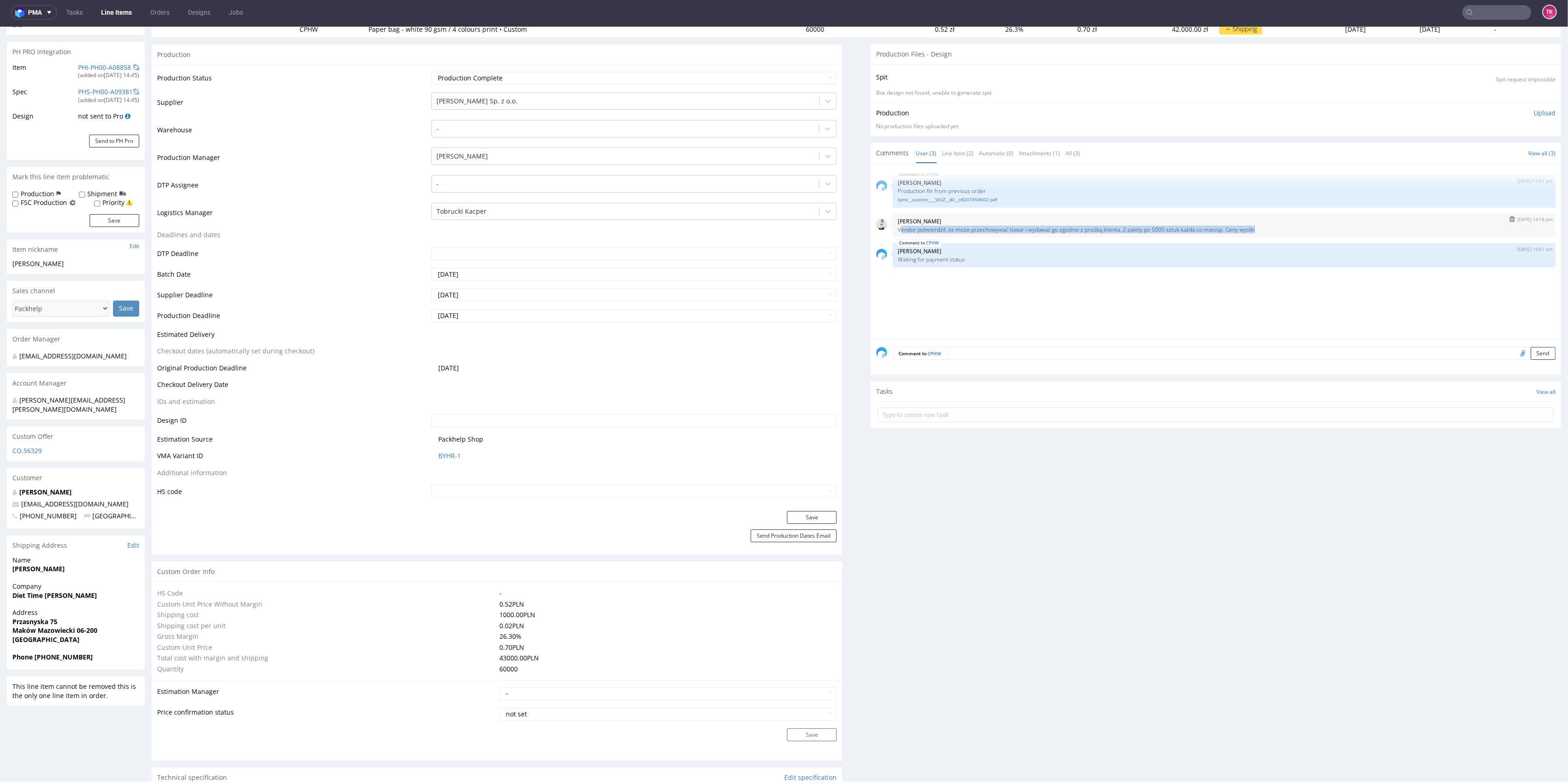
drag, startPoint x: 973, startPoint y: 224, endPoint x: 1244, endPoint y: 230, distance: 271.1
click at [1244, 230] on p "Vendor potwierdził, że może przechowywać towar i wydawać go zgodnie z prośbą kl…" at bounding box center [1224, 229] width 652 height 7
drag, startPoint x: 1094, startPoint y: 502, endPoint x: 1003, endPoint y: 500, distance: 91.0
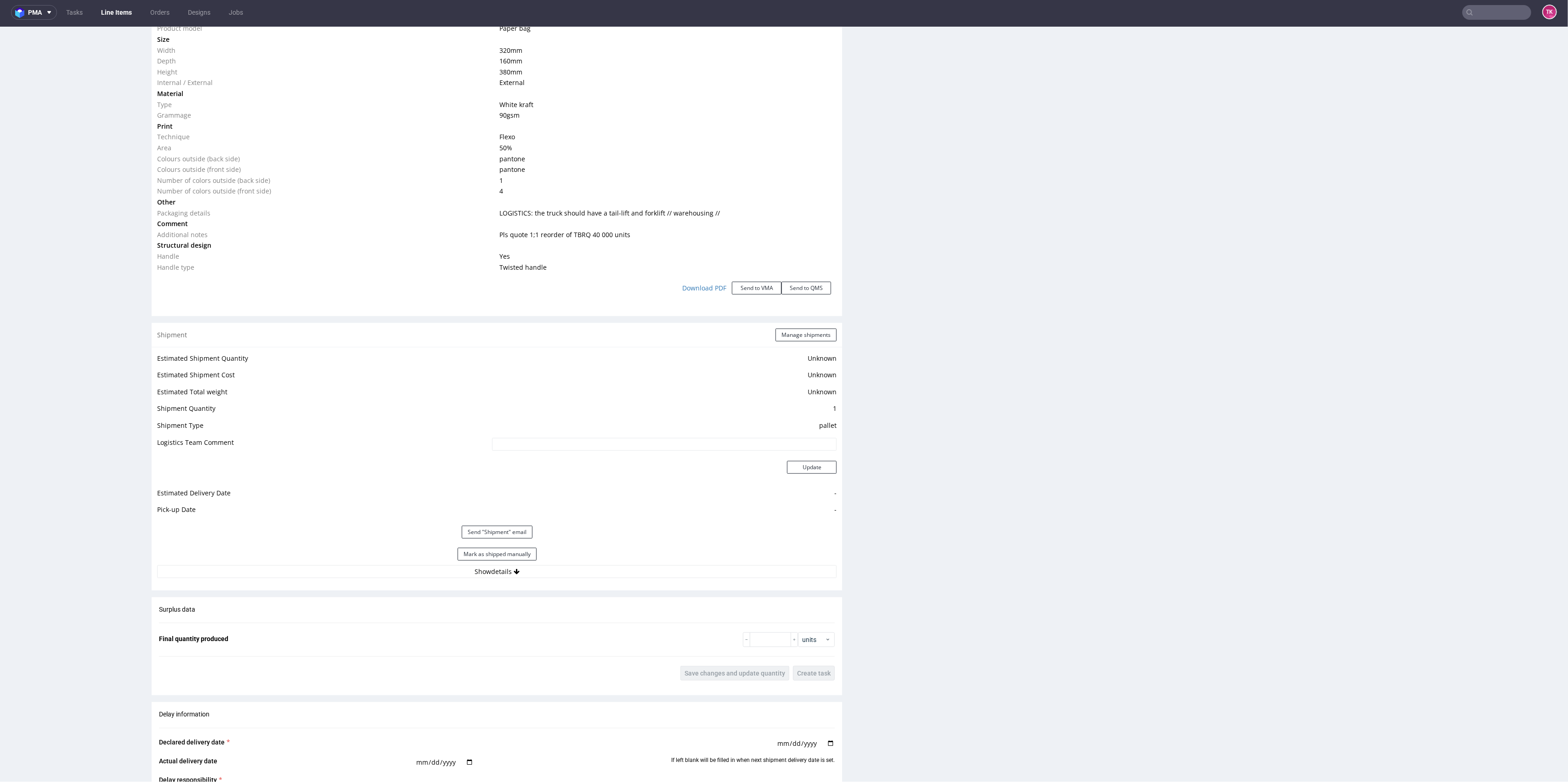
scroll to position [1041, 0]
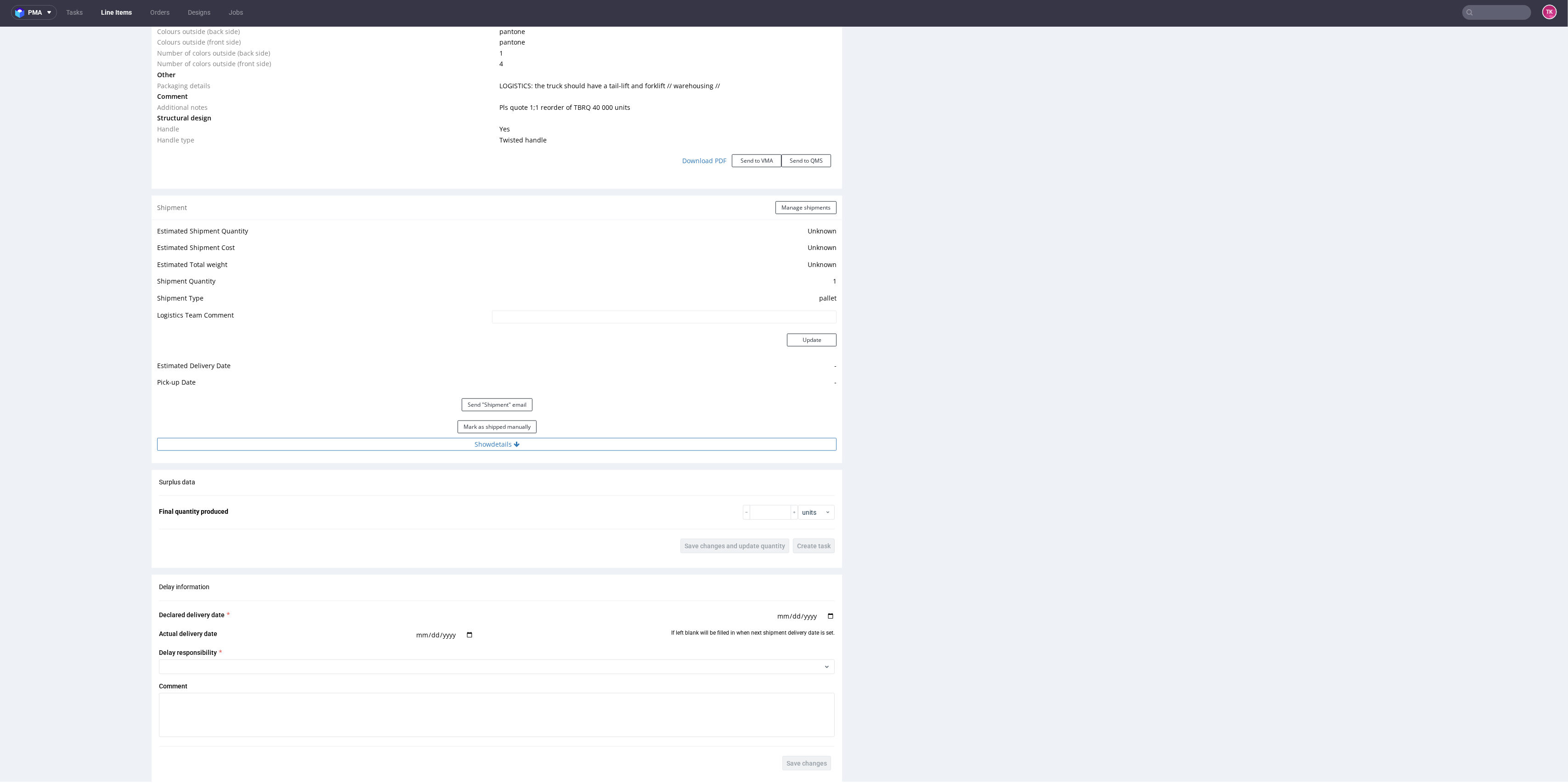
click at [610, 436] on div "Mark as shipped manually" at bounding box center [497, 427] width 679 height 22
click at [609, 438] on button "Show details" at bounding box center [497, 444] width 679 height 13
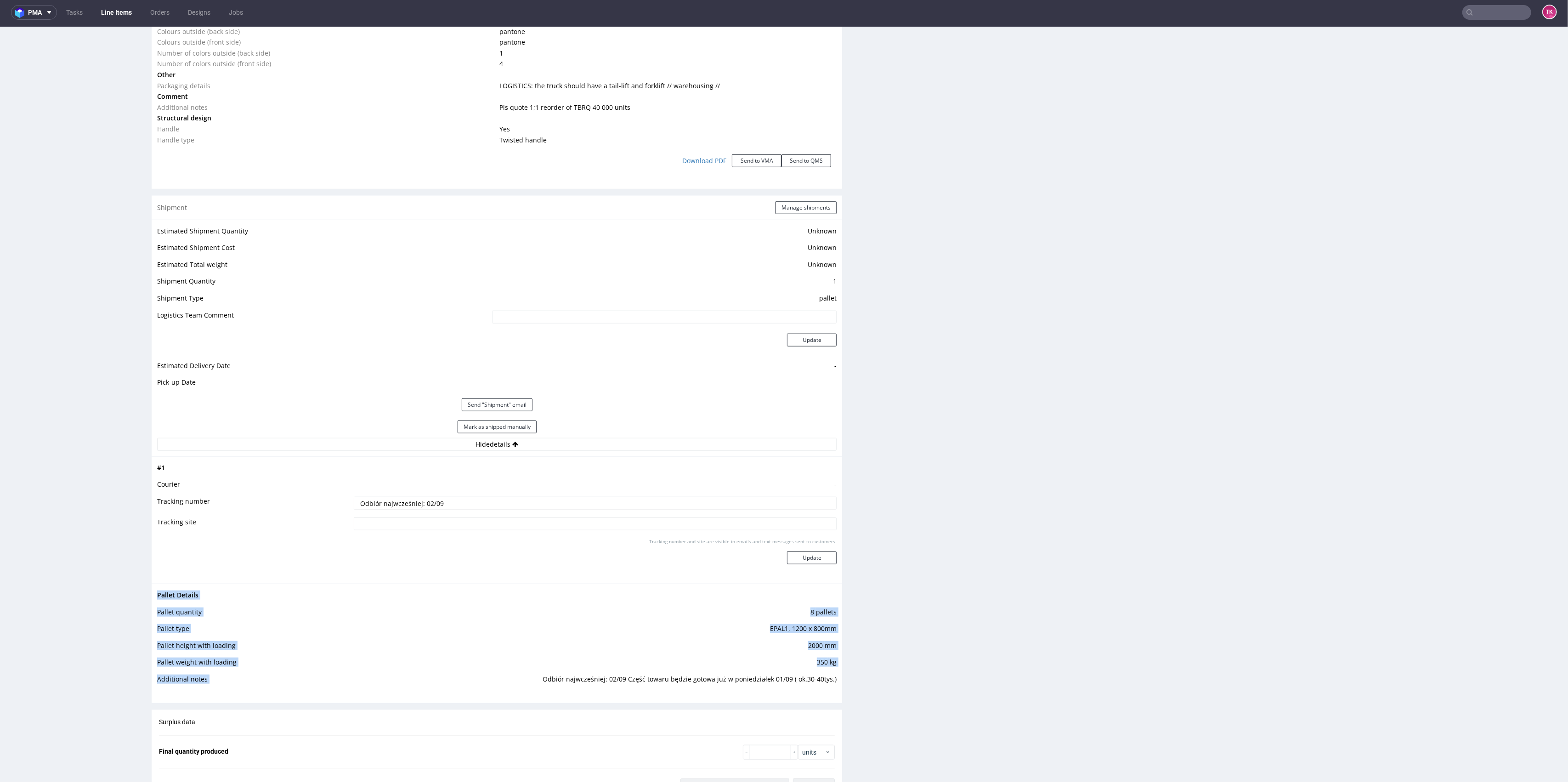
drag, startPoint x: 532, startPoint y: 675, endPoint x: 833, endPoint y: 681, distance: 301.1
click at [829, 681] on div "Pallet Details Pallet quantity 8 pallets Pallet type EPAL1, 1200 x 800mm Pallet…" at bounding box center [497, 640] width 690 height 113
click at [831, 687] on div "Pallet Details Pallet quantity 8 pallets Pallet type EPAL1, 1200 x 800mm Pallet…" at bounding box center [497, 640] width 690 height 113
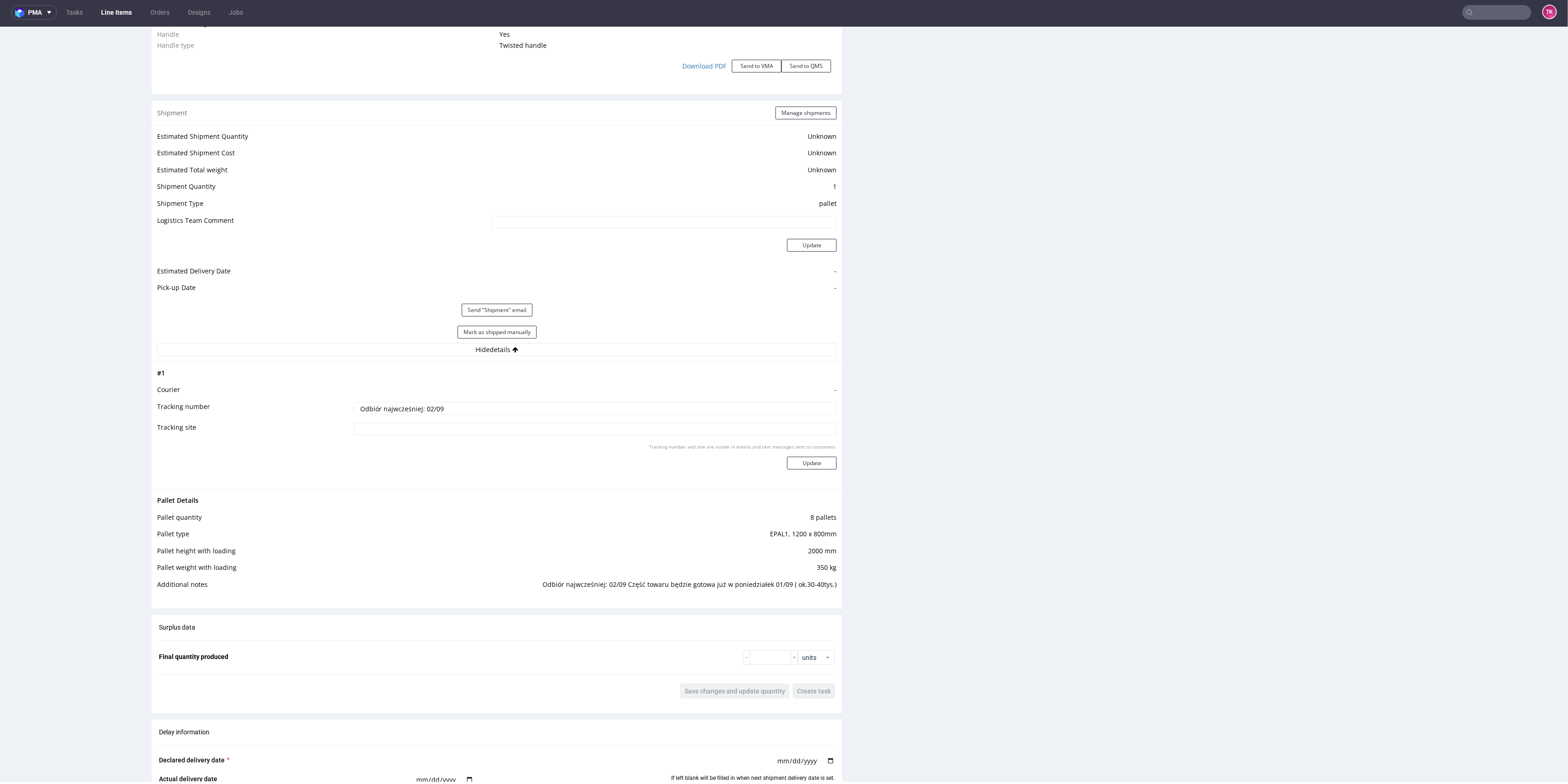
drag, startPoint x: 1555, startPoint y: 575, endPoint x: 1567, endPoint y: 635, distance: 61.2
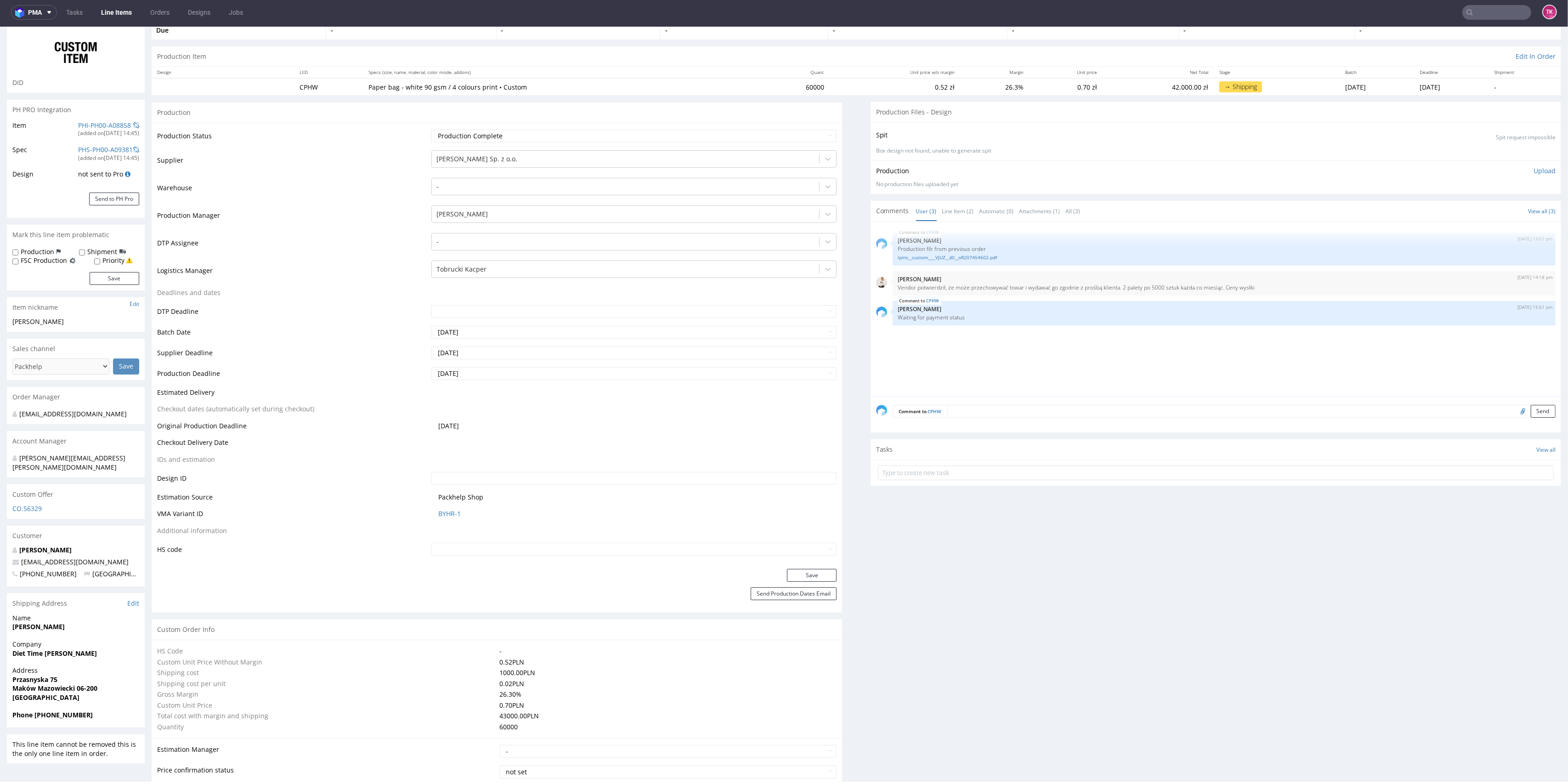
scroll to position [0, 0]
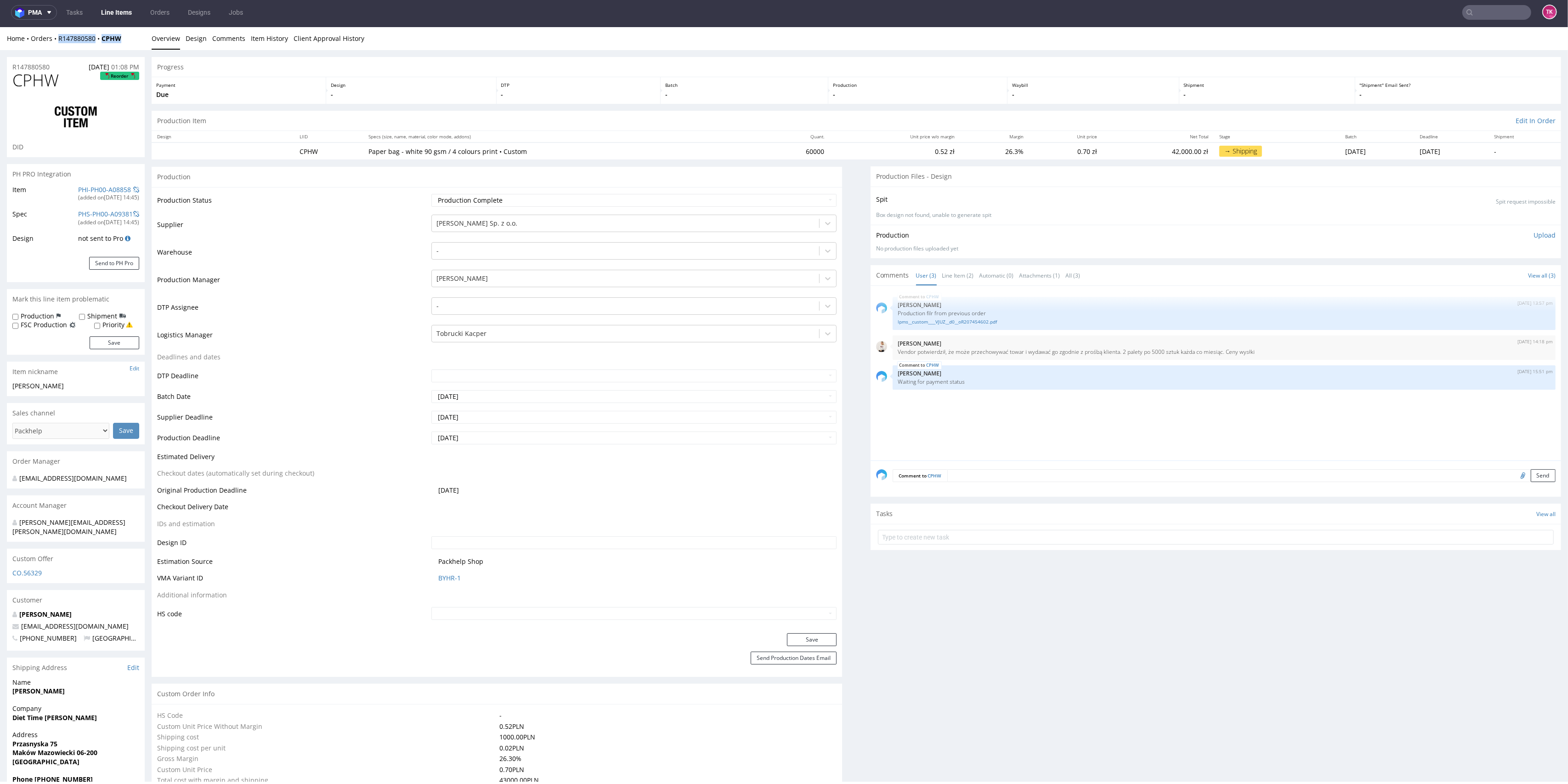
drag, startPoint x: 142, startPoint y: 33, endPoint x: 55, endPoint y: 47, distance: 88.1
click at [55, 47] on div "Home Orders R147880580 CPHW Overview Design Comments Item History Client Approv…" at bounding box center [784, 39] width 1568 height 23
copy div "R147880580 CPHW"
click at [125, 10] on link "Line Items" at bounding box center [116, 12] width 42 height 15
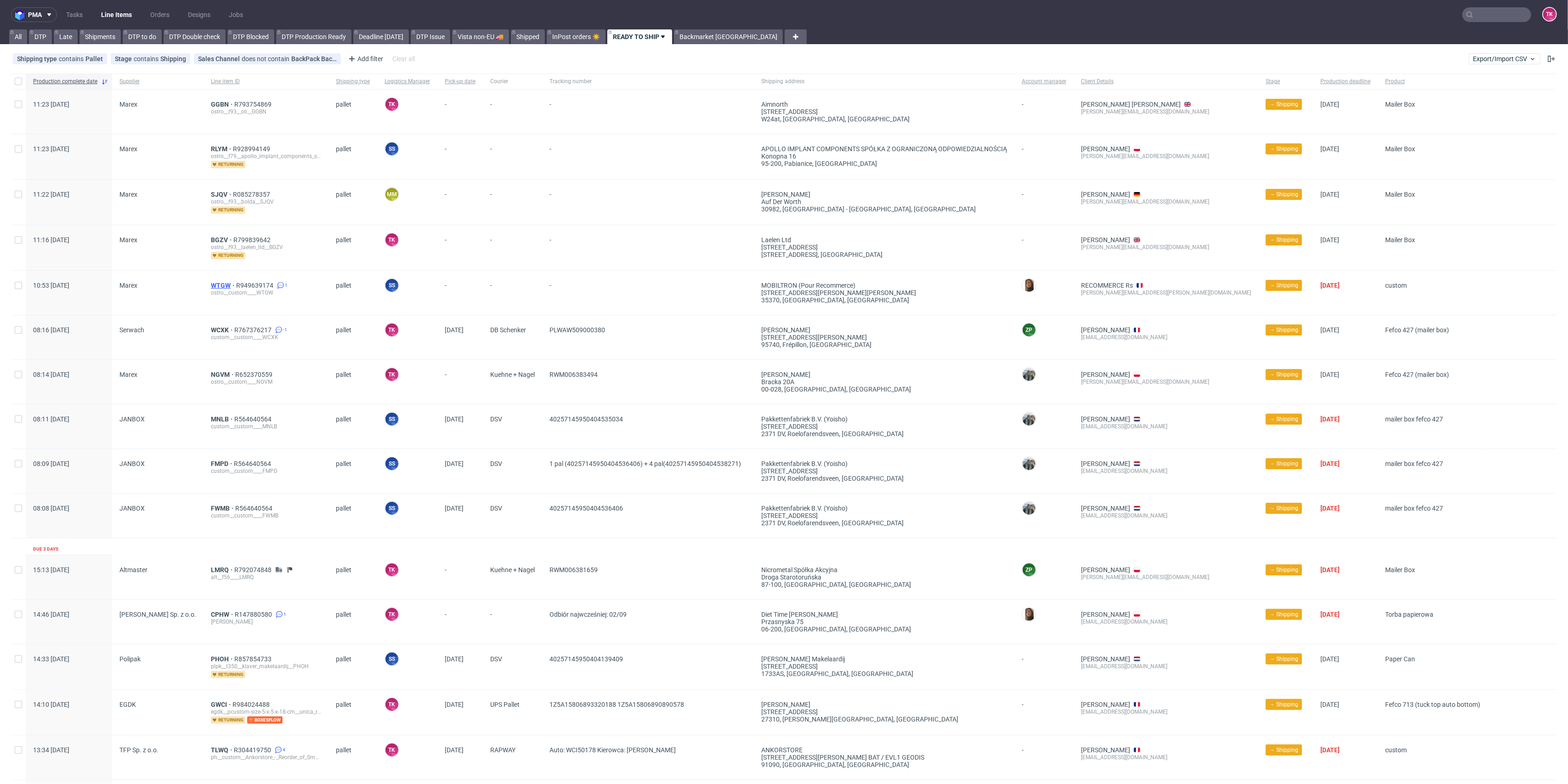
click at [220, 286] on span "WTGW" at bounding box center [223, 285] width 26 height 7
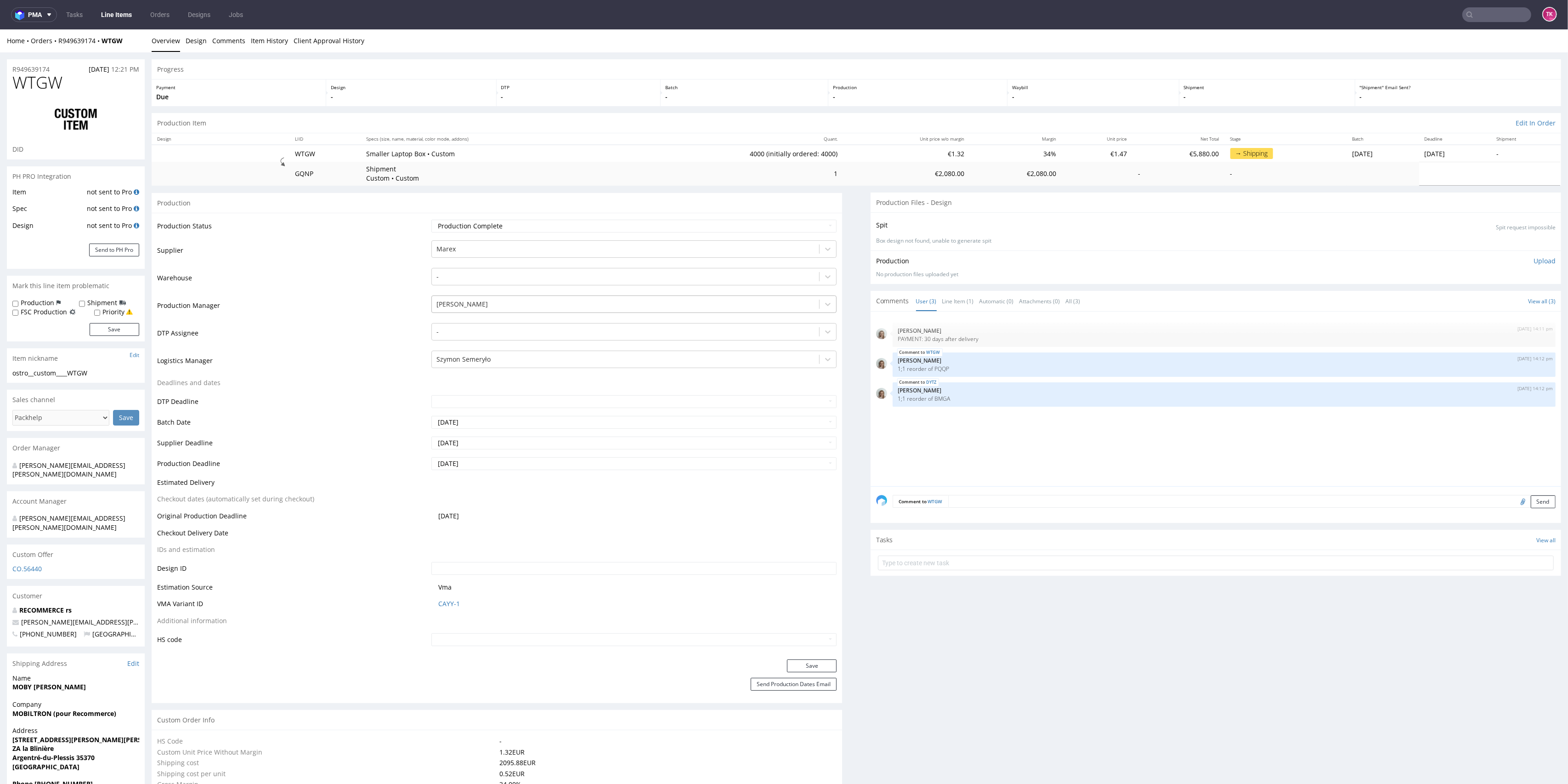
click at [495, 304] on div at bounding box center [626, 304] width 379 height 11
click at [396, 377] on td "Deadlines and dates" at bounding box center [293, 386] width 272 height 17
click at [454, 368] on td "Szymon Semeryło" at bounding box center [633, 363] width 408 height 27
click at [457, 363] on div at bounding box center [626, 359] width 379 height 11
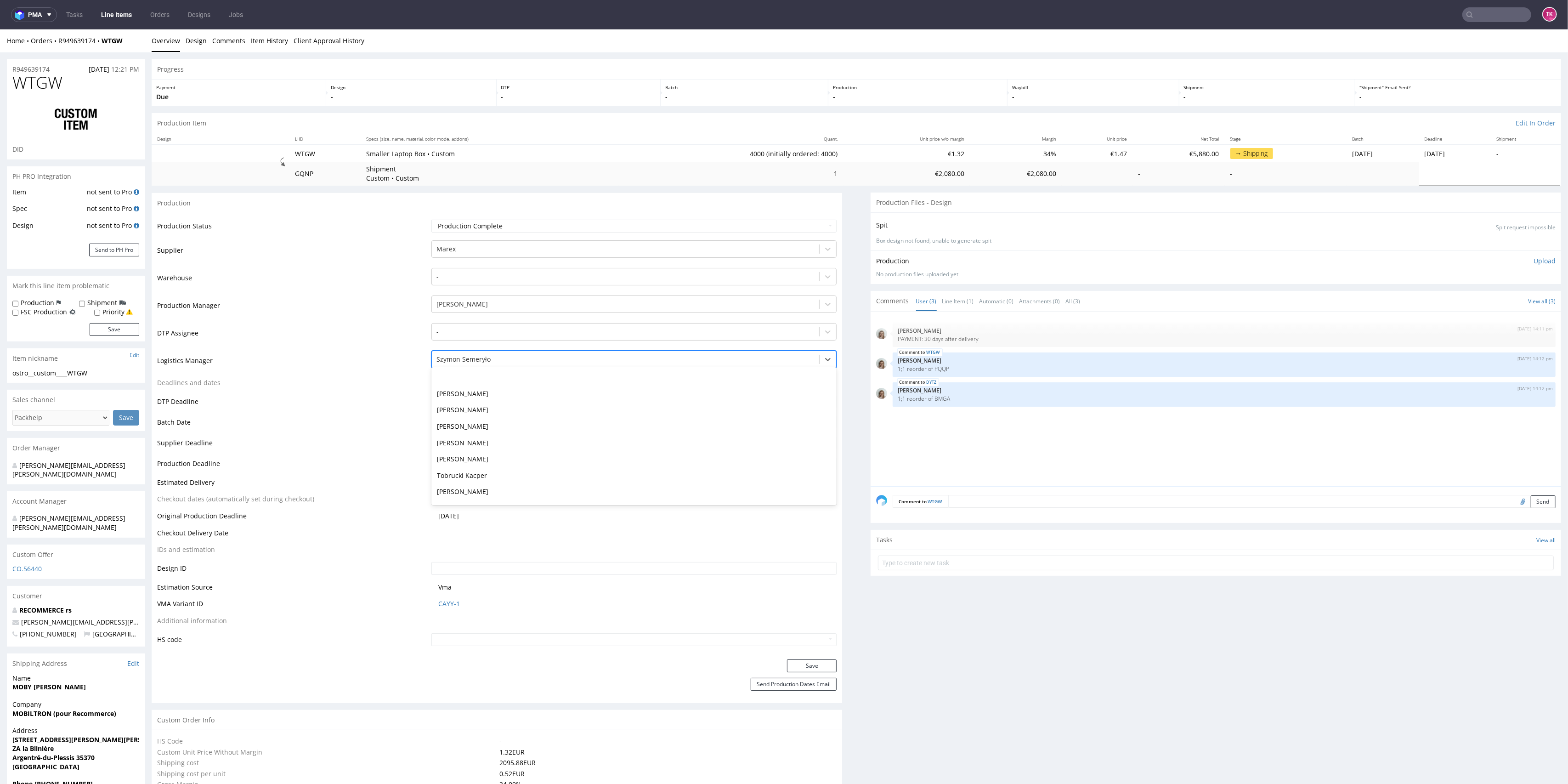
scroll to position [50, 0]
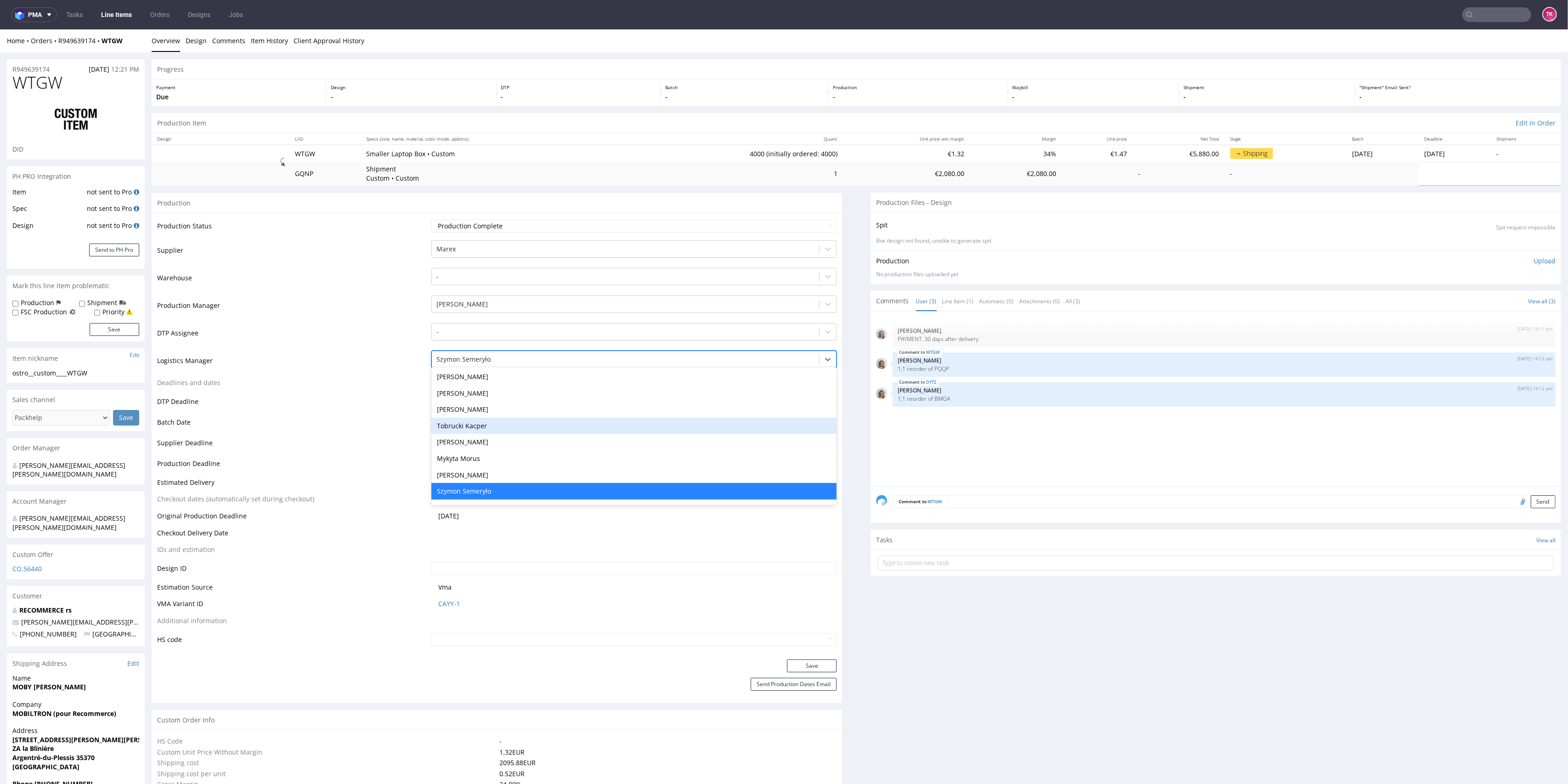
drag, startPoint x: 473, startPoint y: 422, endPoint x: 668, endPoint y: 509, distance: 213.5
click at [474, 424] on div "Tobrucki Kacper" at bounding box center [634, 425] width 405 height 16
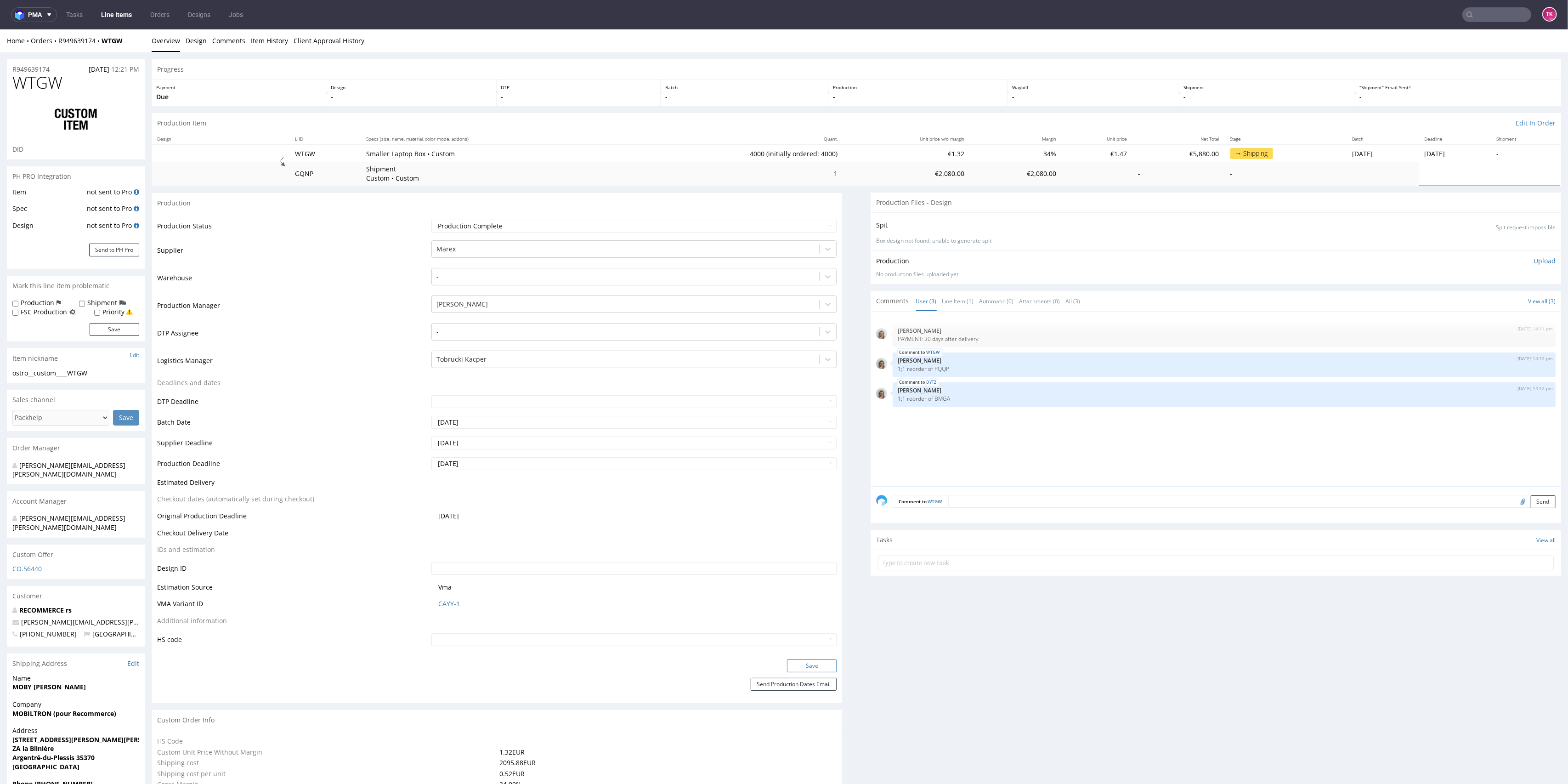
click at [803, 666] on button "Save" at bounding box center [812, 665] width 50 height 13
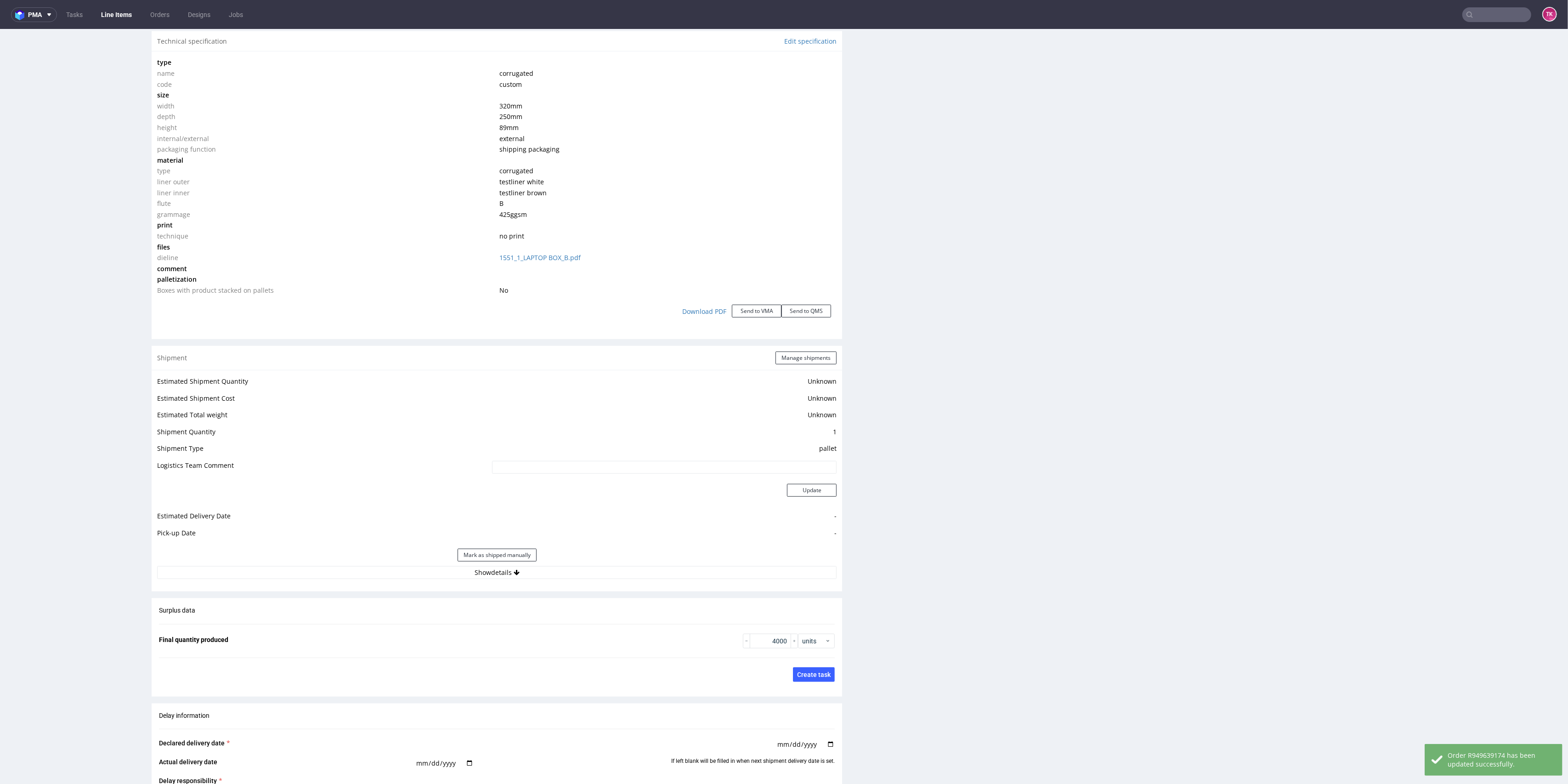
scroll to position [1272, 0]
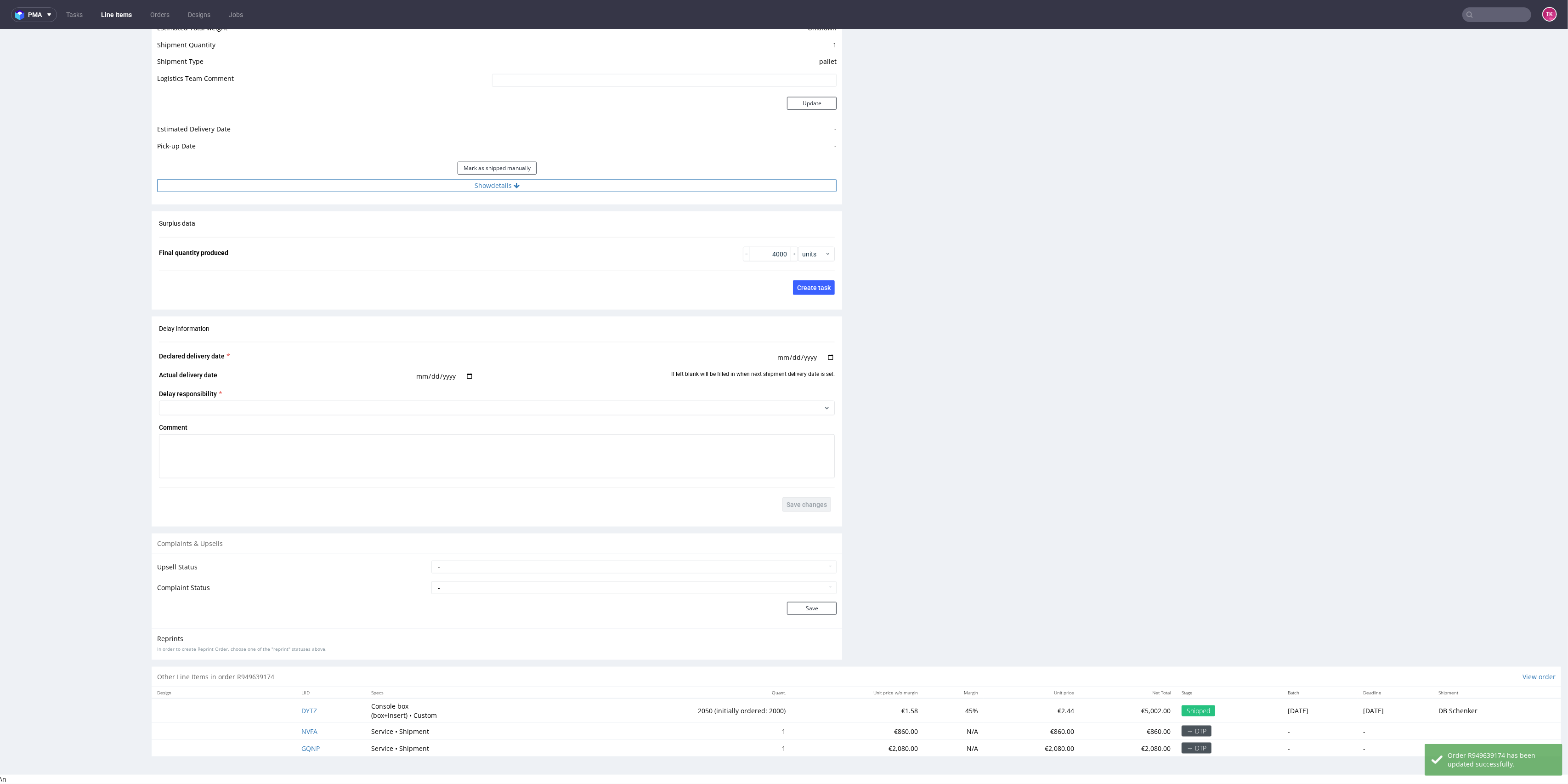
click at [662, 186] on button "Show details" at bounding box center [497, 185] width 679 height 13
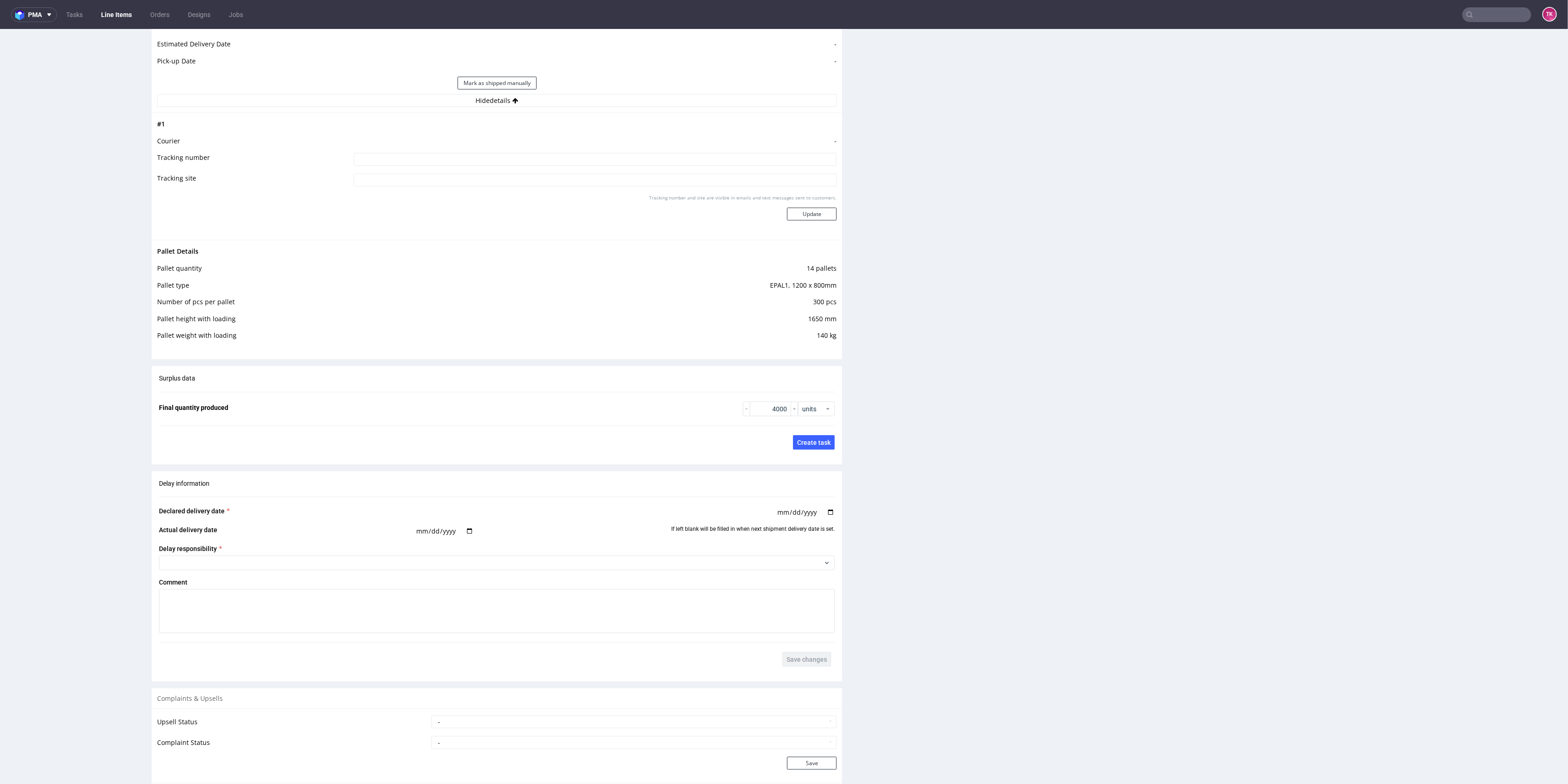
scroll to position [1511, 0]
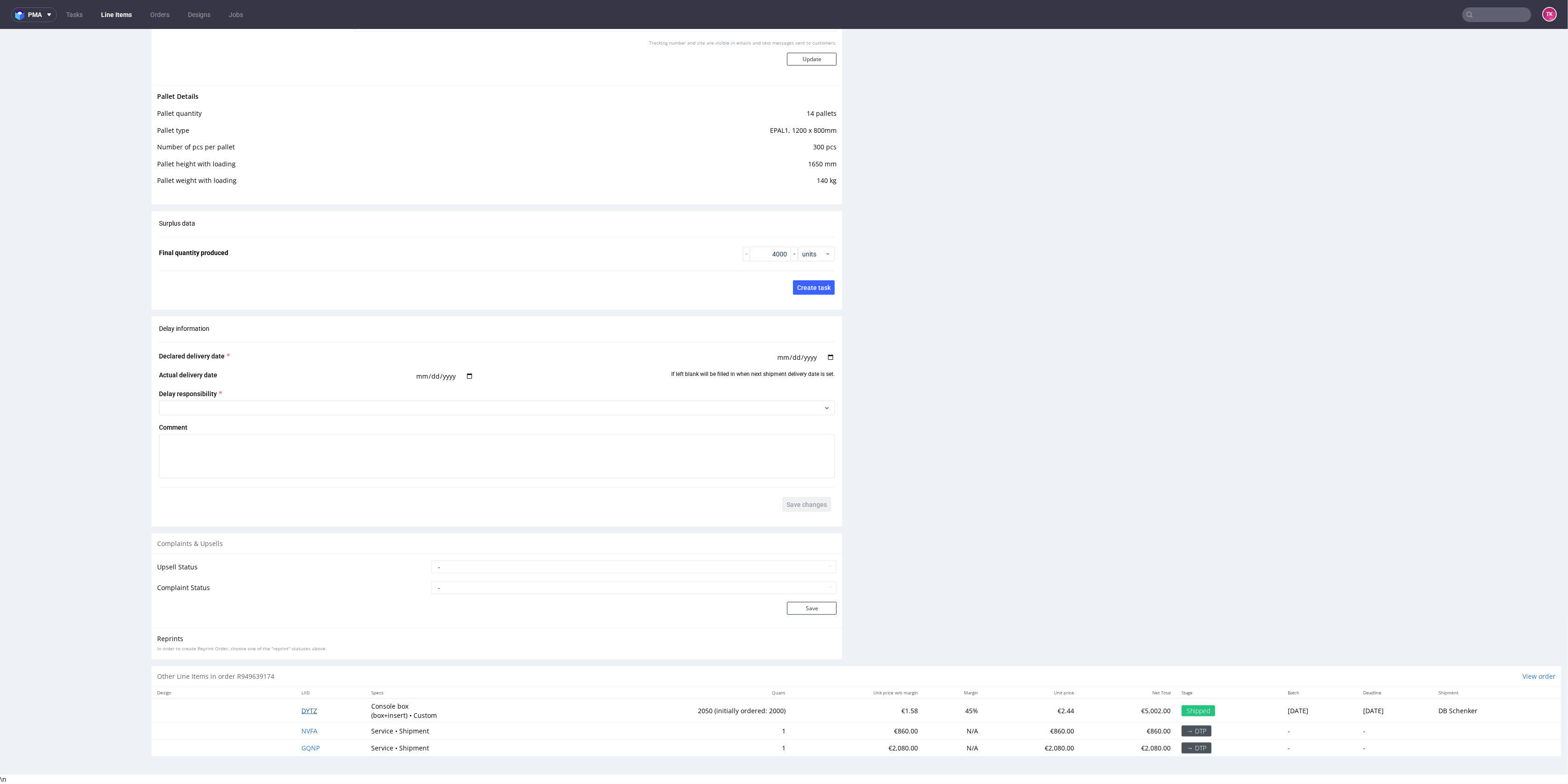
click at [305, 708] on span "DYTZ" at bounding box center [309, 710] width 16 height 9
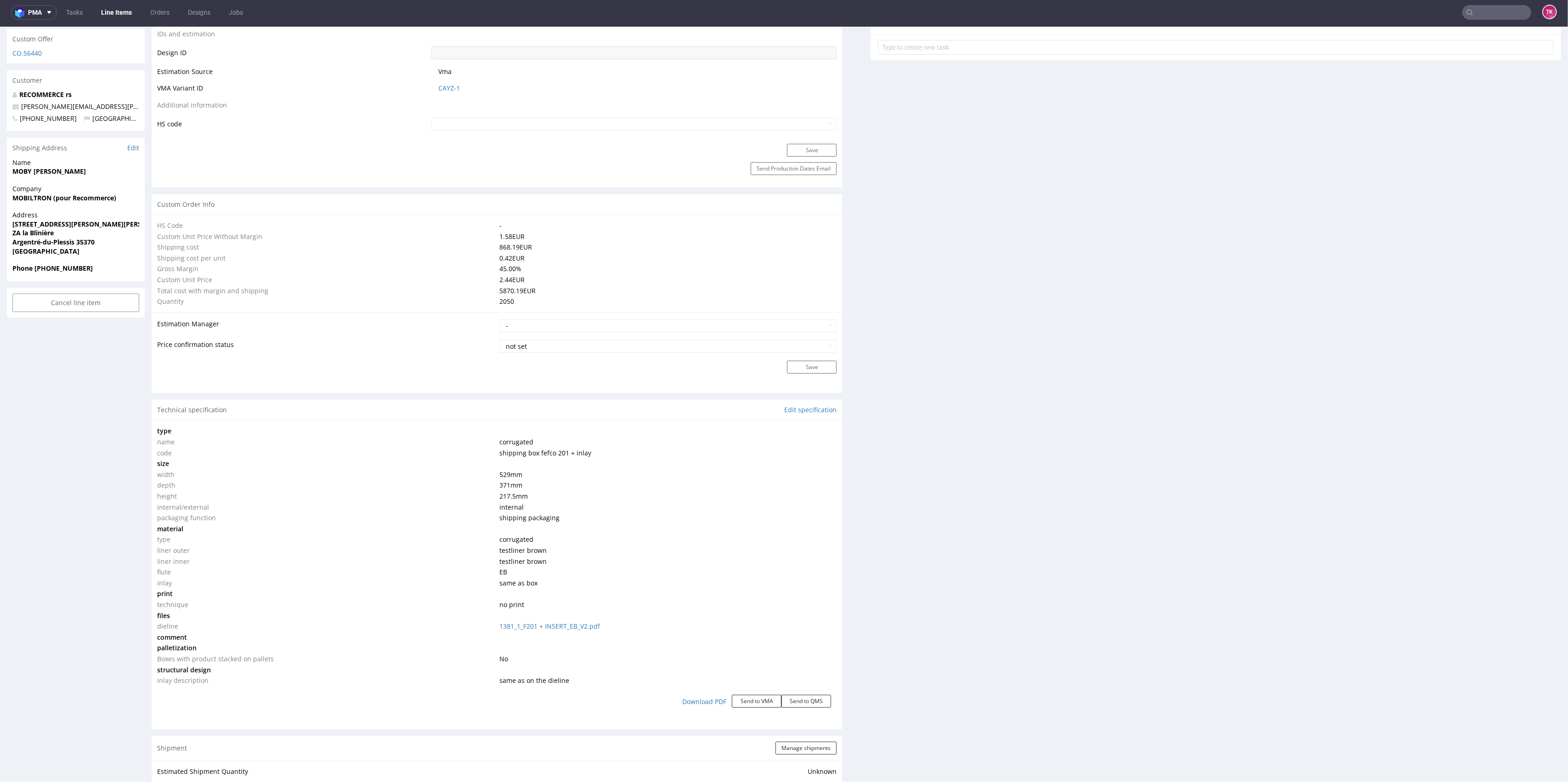
scroll to position [1284, 0]
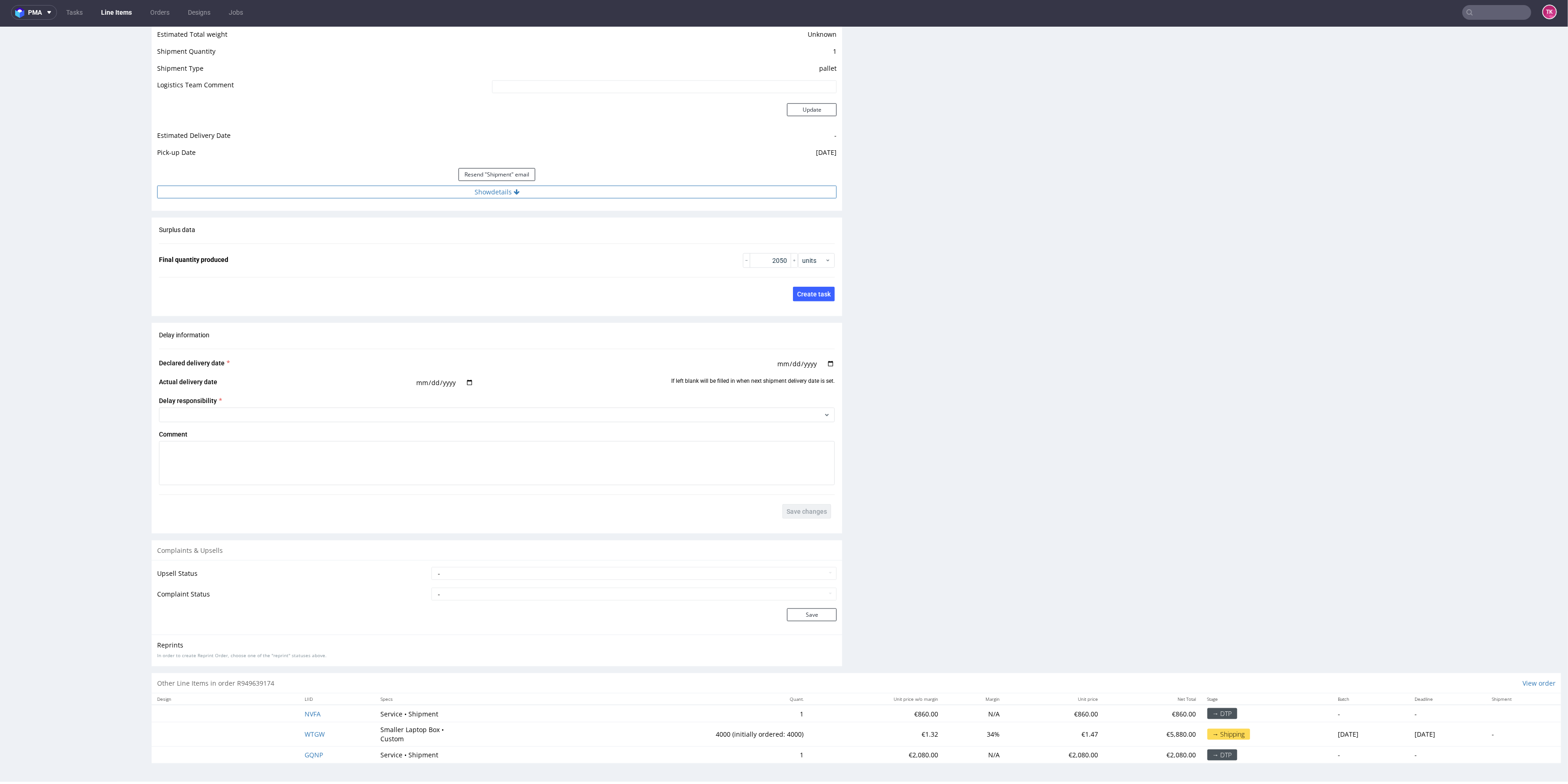
drag, startPoint x: 644, startPoint y: 201, endPoint x: 634, endPoint y: 194, distance: 12.2
click at [642, 201] on div "Estimated Shipment Quantity Unknown Estimated Shipment Cost Unknown Estimated T…" at bounding box center [497, 97] width 690 height 214
click at [630, 187] on button "Show details" at bounding box center [497, 192] width 679 height 13
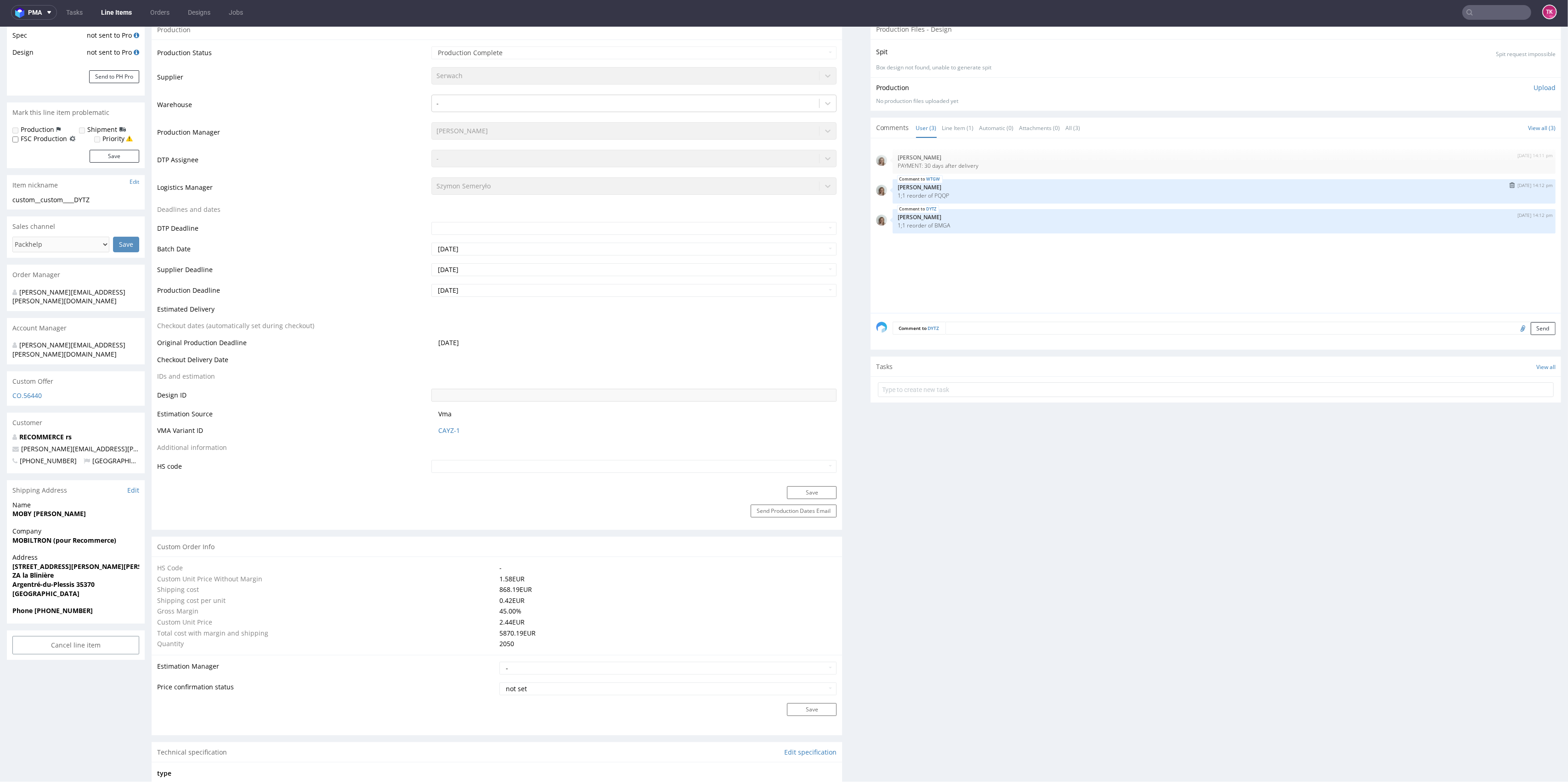
scroll to position [0, 0]
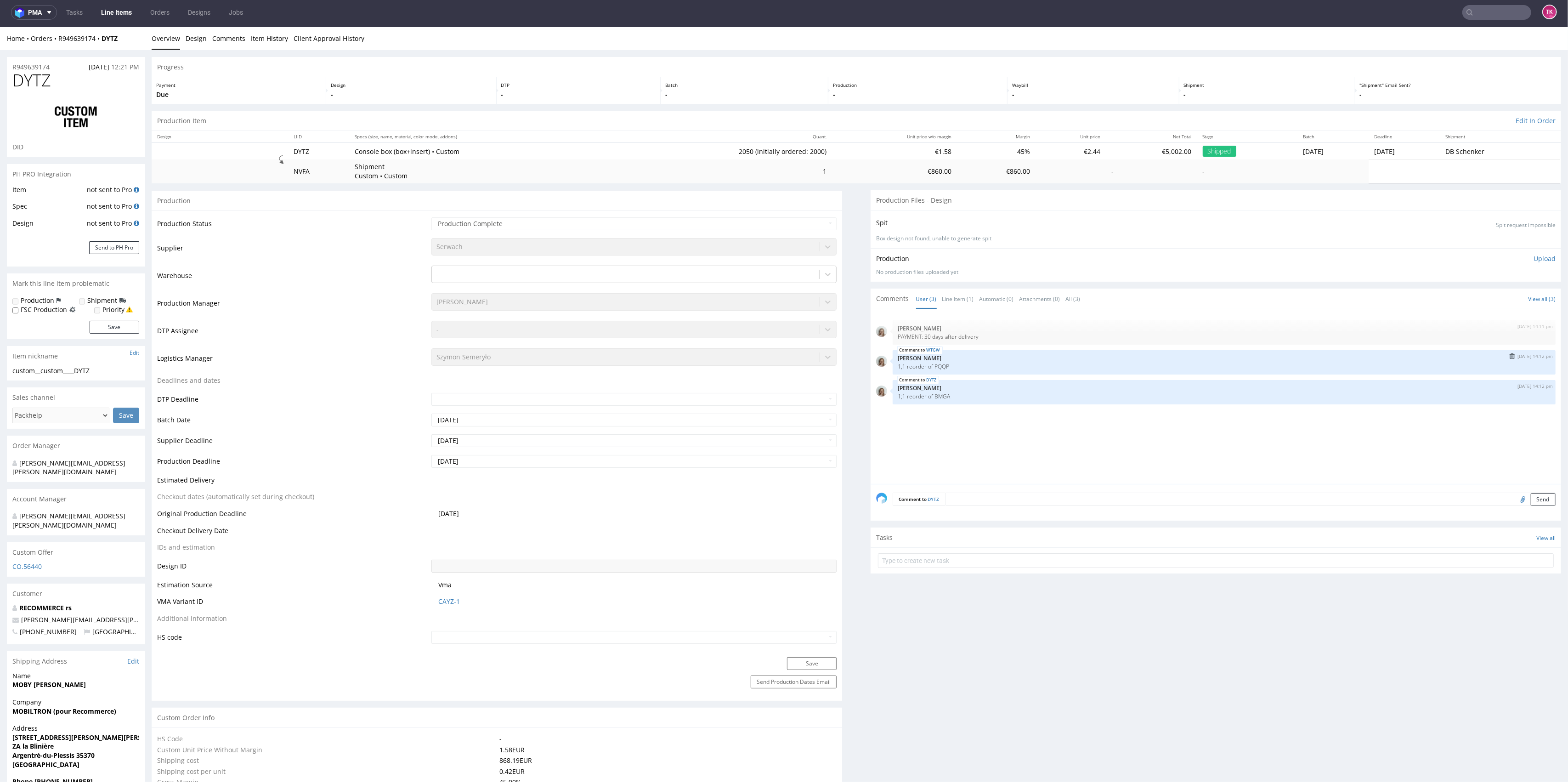
drag, startPoint x: 942, startPoint y: 363, endPoint x: 935, endPoint y: 365, distance: 7.3
click at [941, 363] on p "1;1 reorder of PQQP" at bounding box center [1224, 366] width 652 height 7
click at [935, 365] on p "1;1 reorder of PQQP" at bounding box center [1224, 366] width 652 height 7
copy p "PQQP"
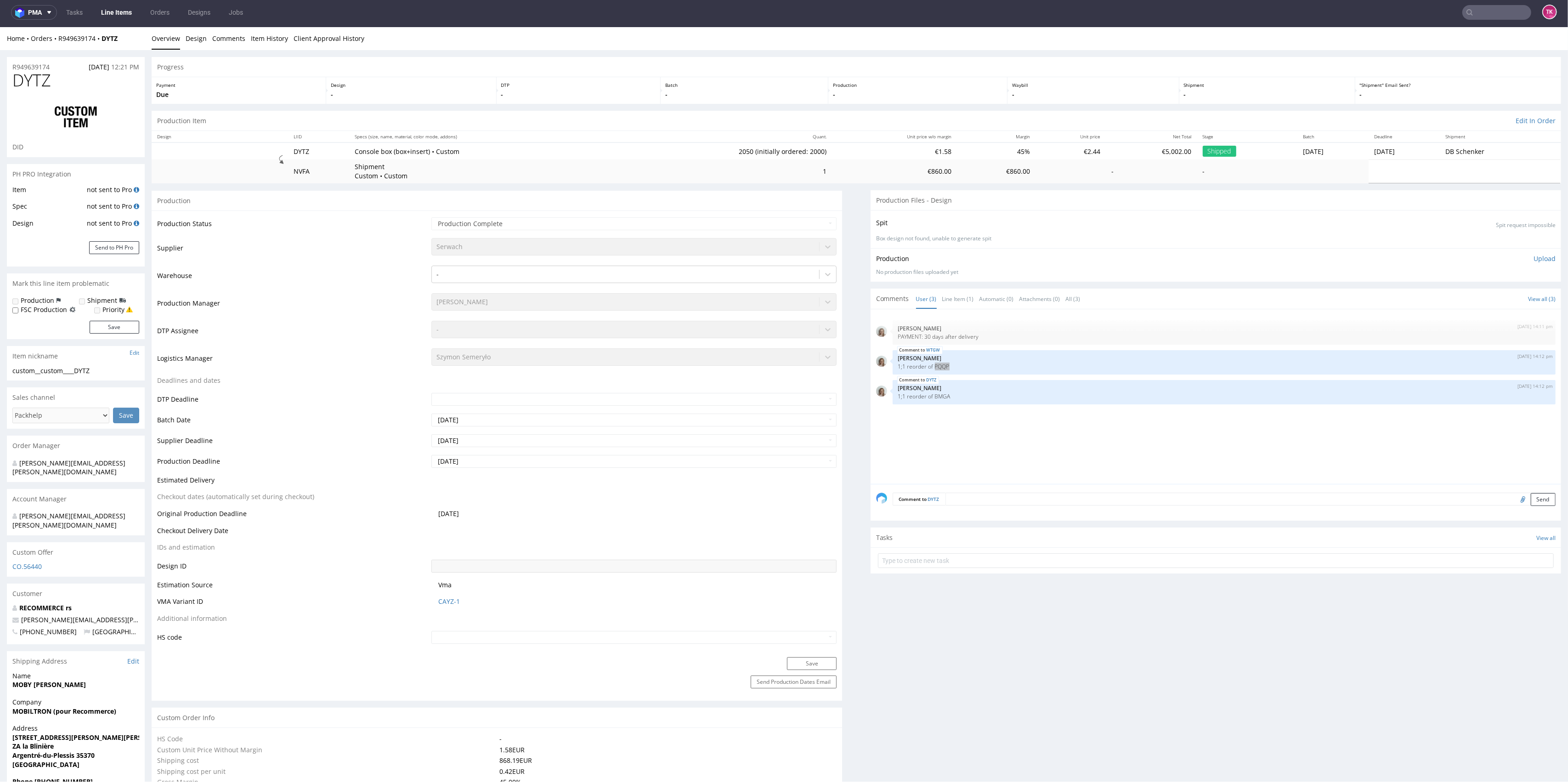
click at [1488, 14] on input "text" at bounding box center [1496, 12] width 69 height 15
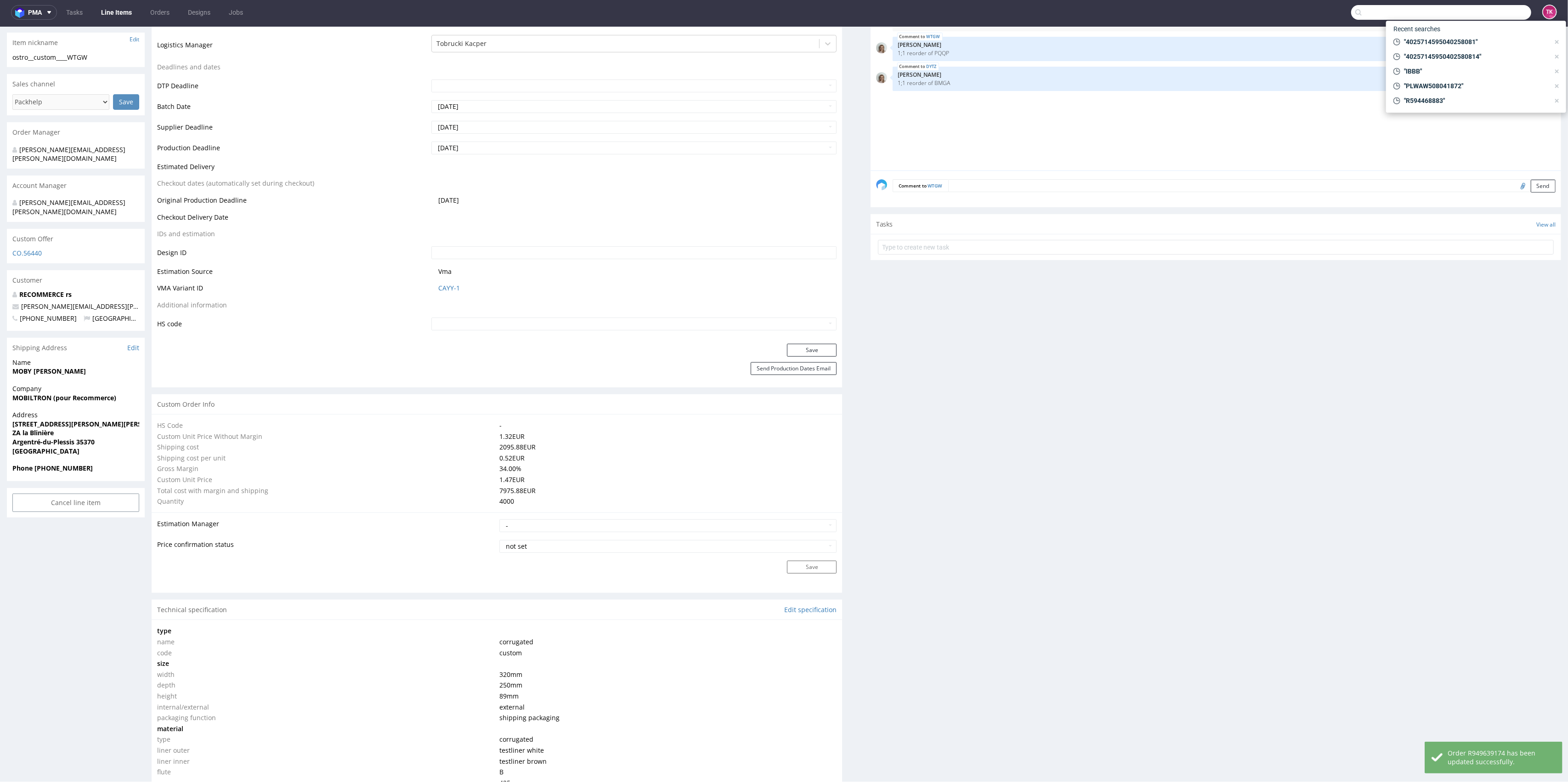
scroll to position [295, 0]
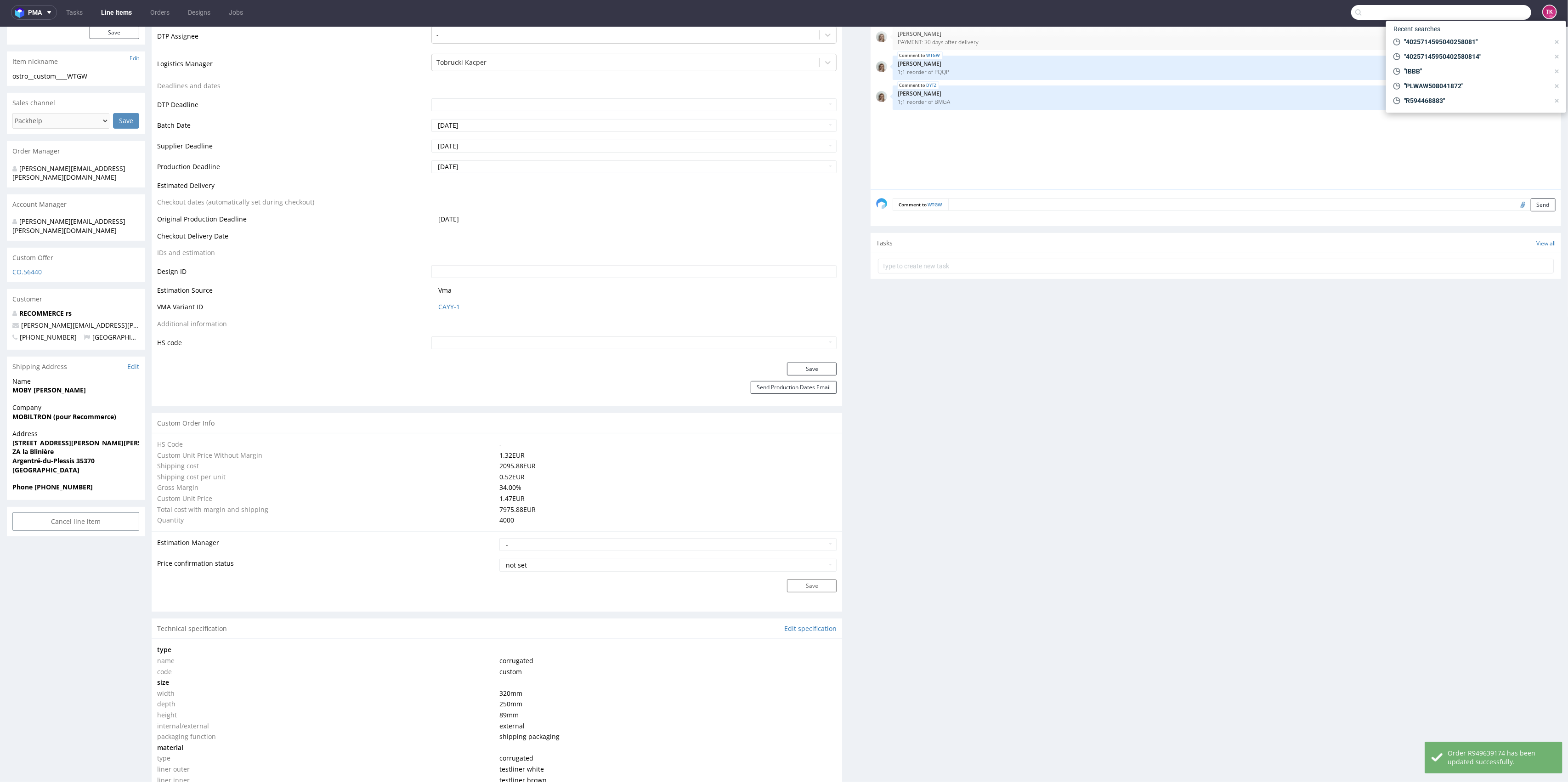
paste input "PQQP"
type input "PQQP"
click at [1423, 36] on span "PQQP" at bounding box center [1416, 35] width 18 height 7
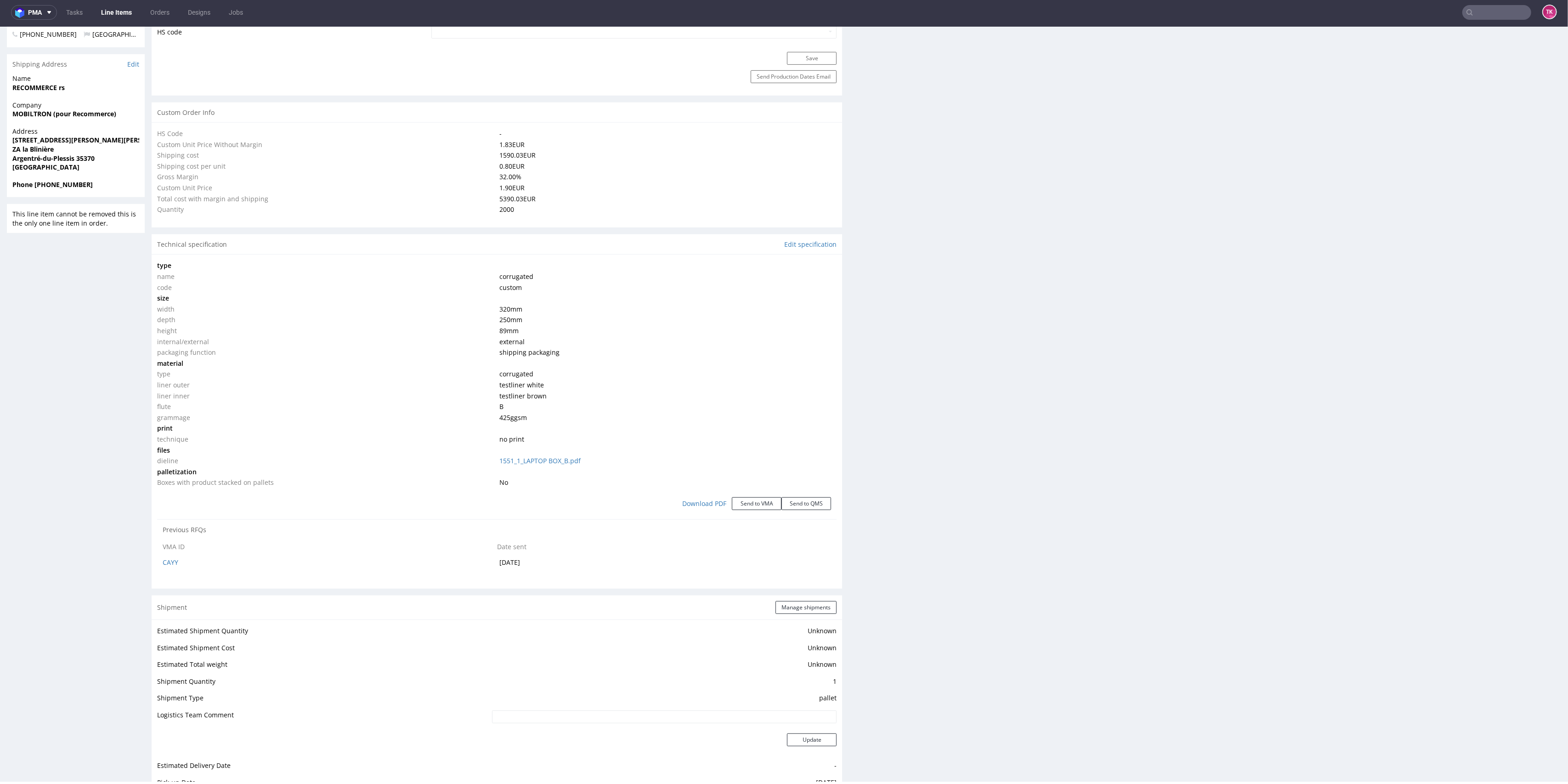
select select "in_progress"
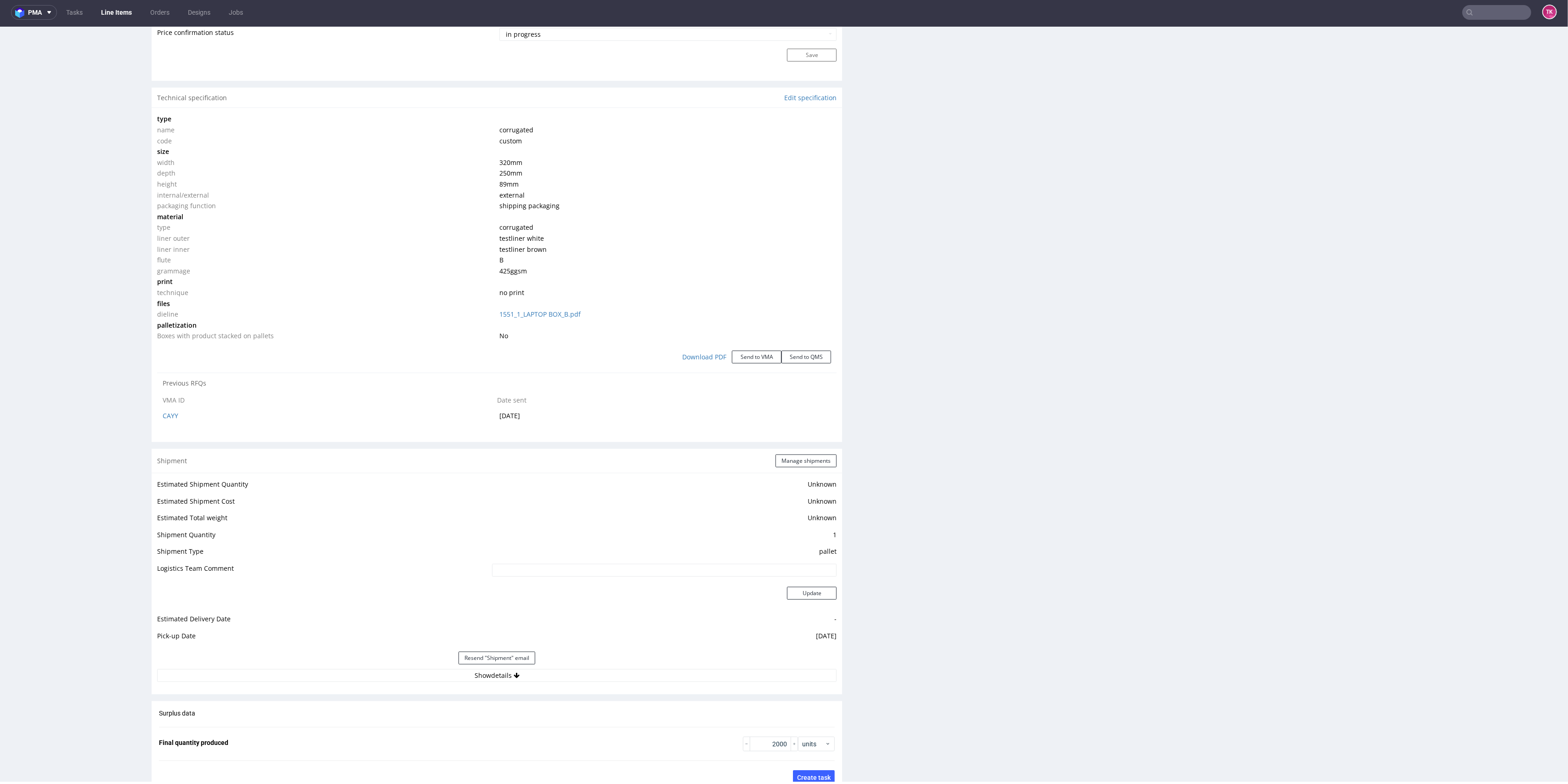
scroll to position [980, 0]
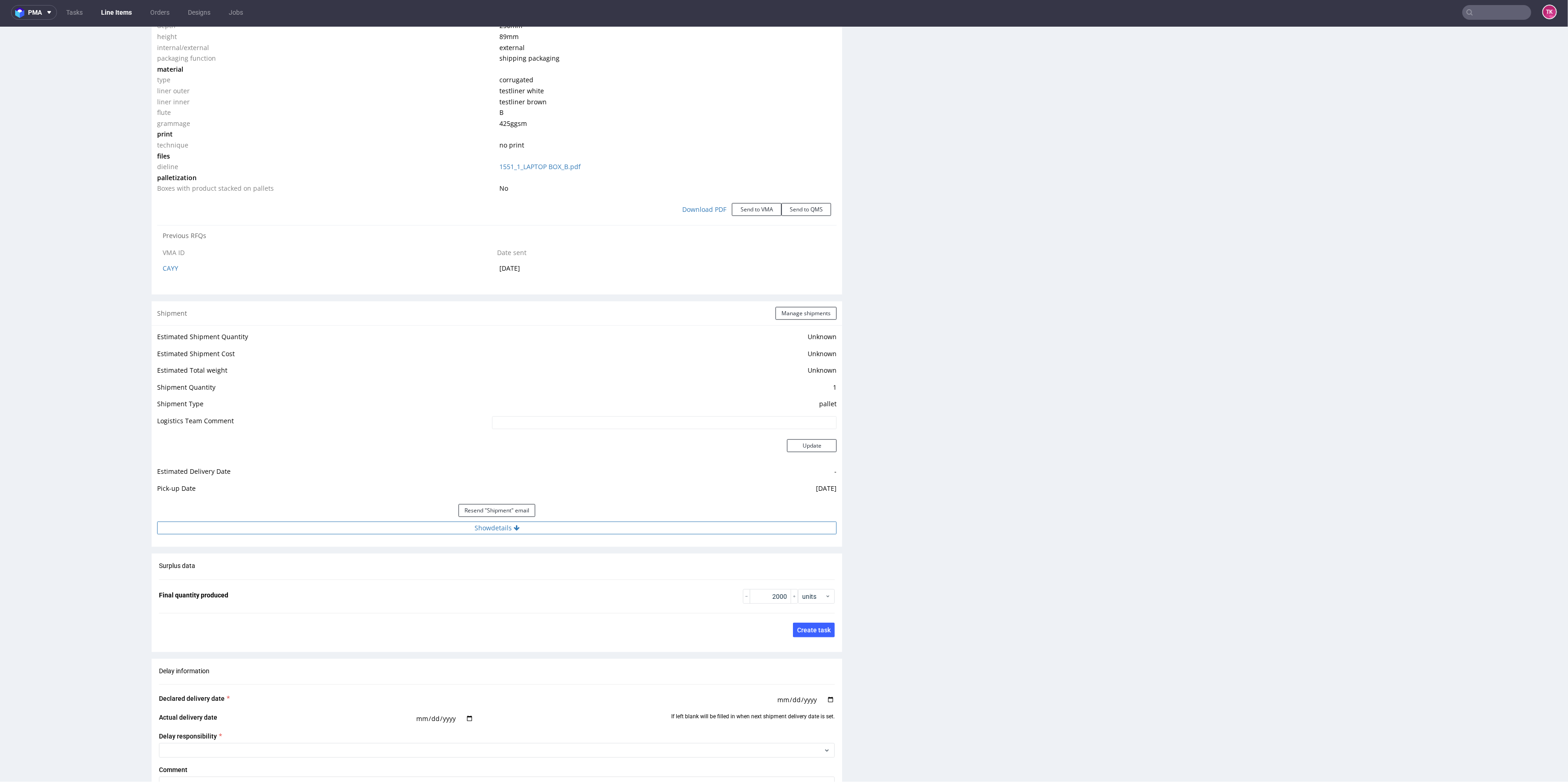
click at [558, 531] on button "Show details" at bounding box center [497, 528] width 679 height 13
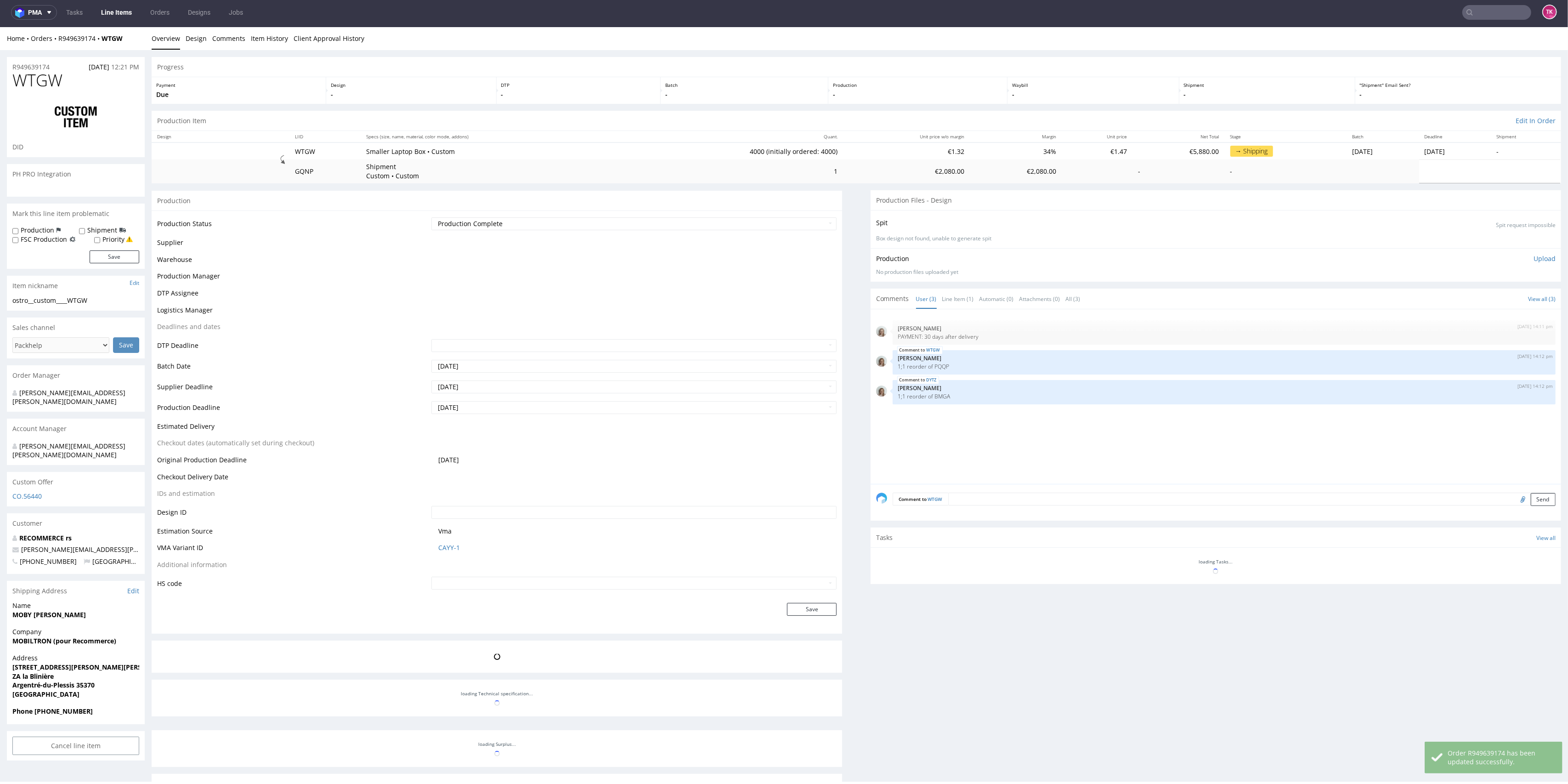
scroll to position [292, 0]
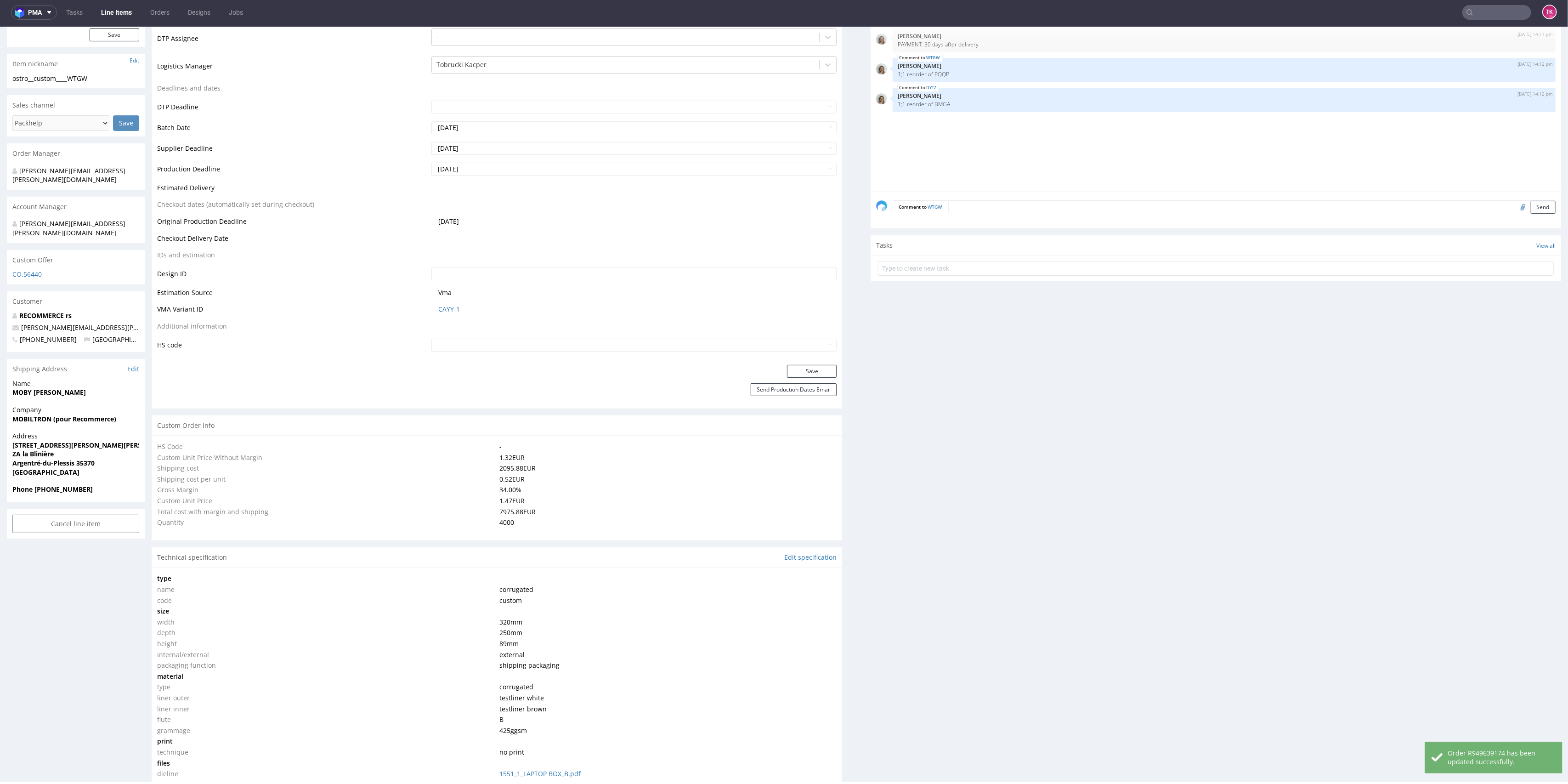
select select "in_progress"
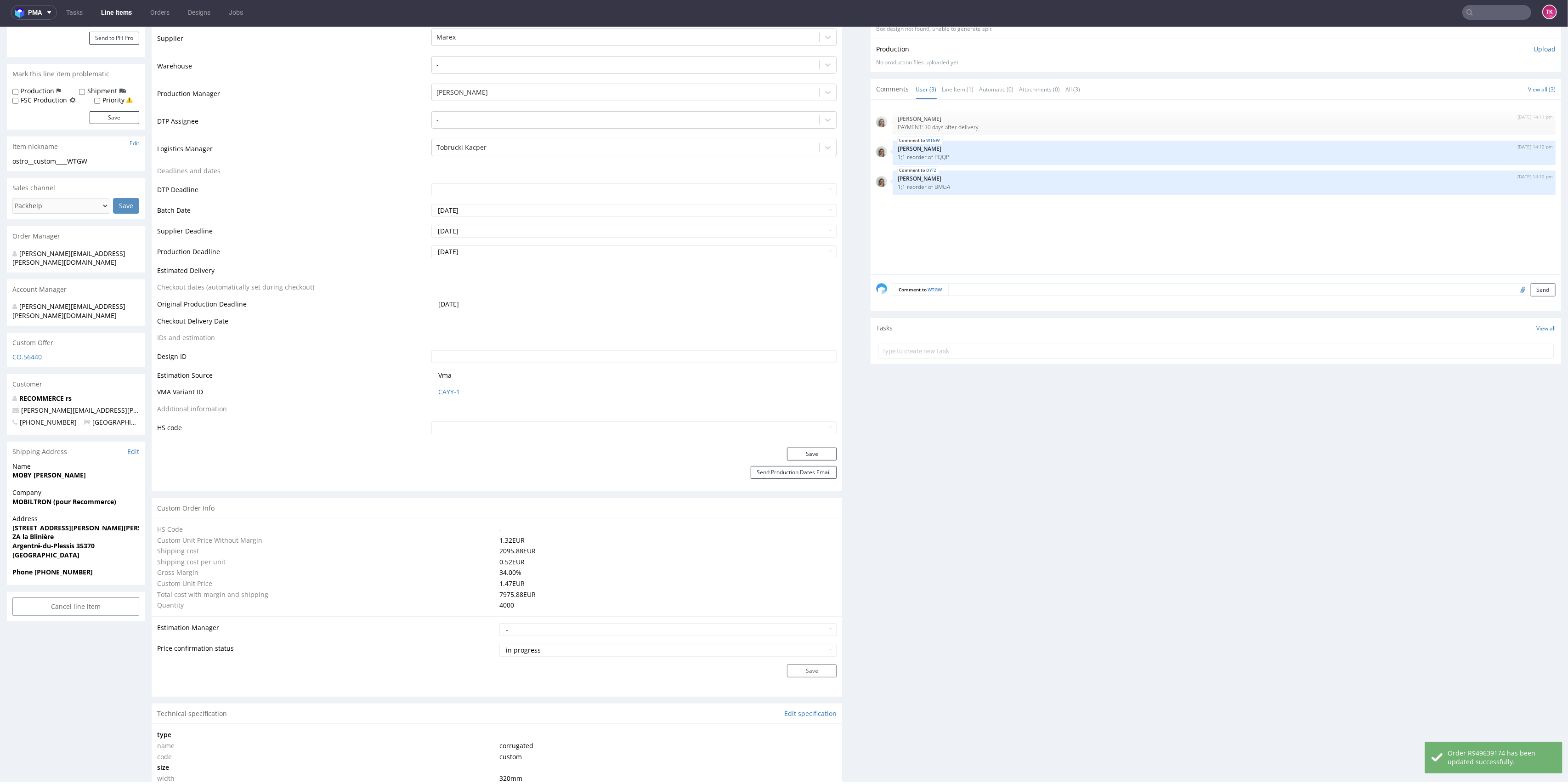
scroll to position [108, 0]
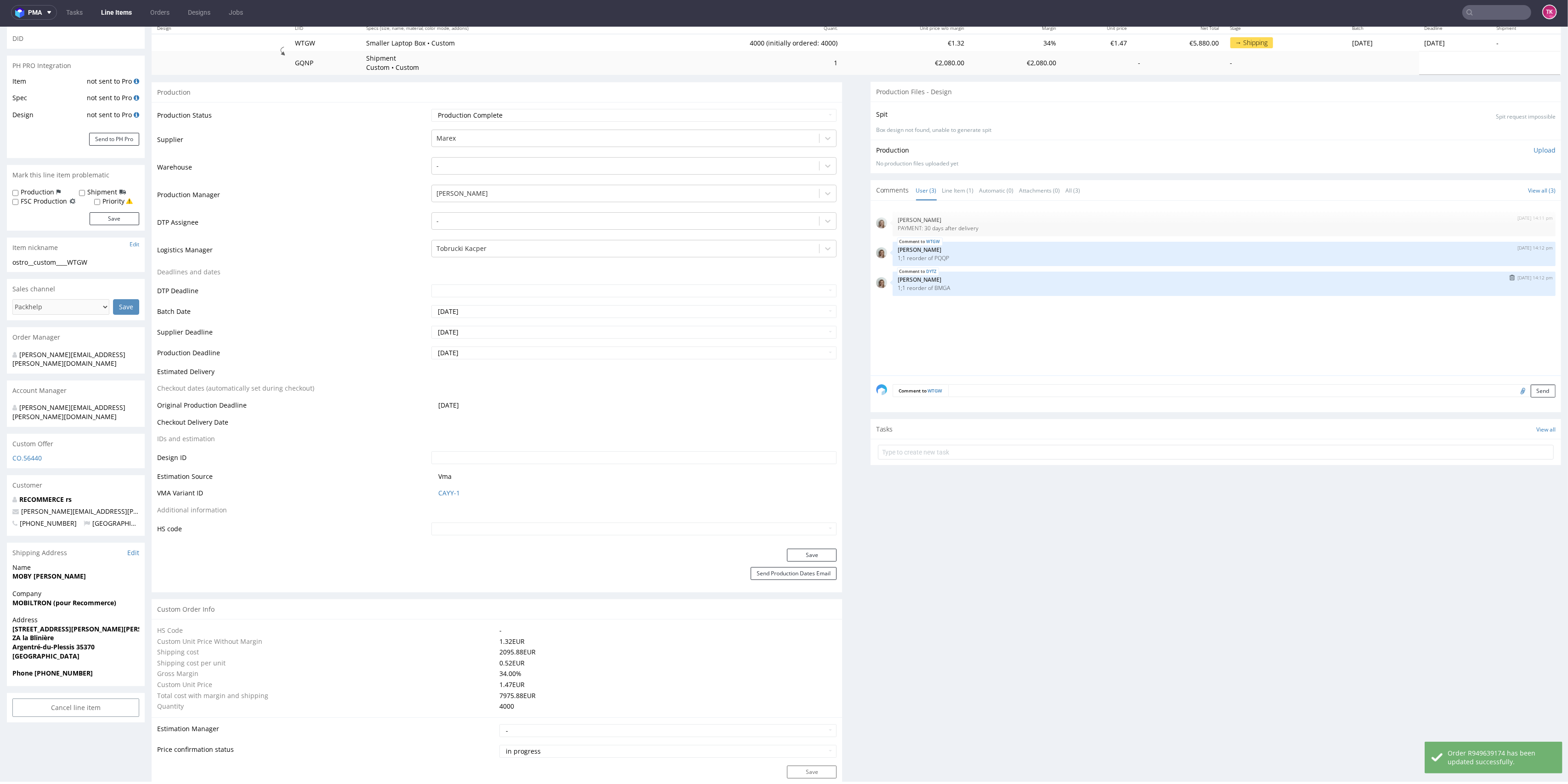
click at [936, 285] on p "1;1 reorder of BMGA" at bounding box center [1224, 287] width 652 height 7
copy p "BMGA"
click at [1472, 5] on input "text" at bounding box center [1441, 12] width 180 height 15
paste input "BMGA"
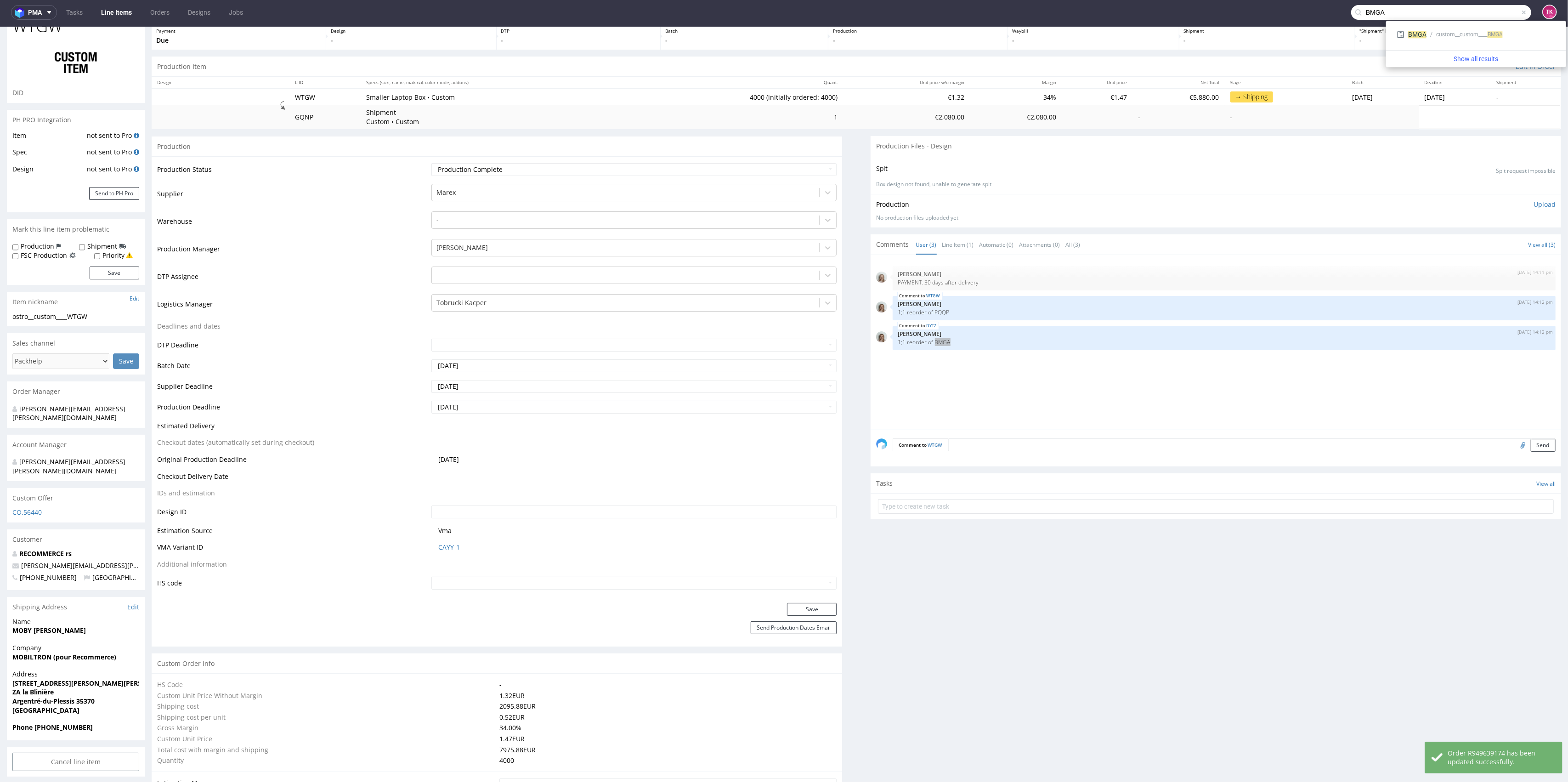
scroll to position [0, 0]
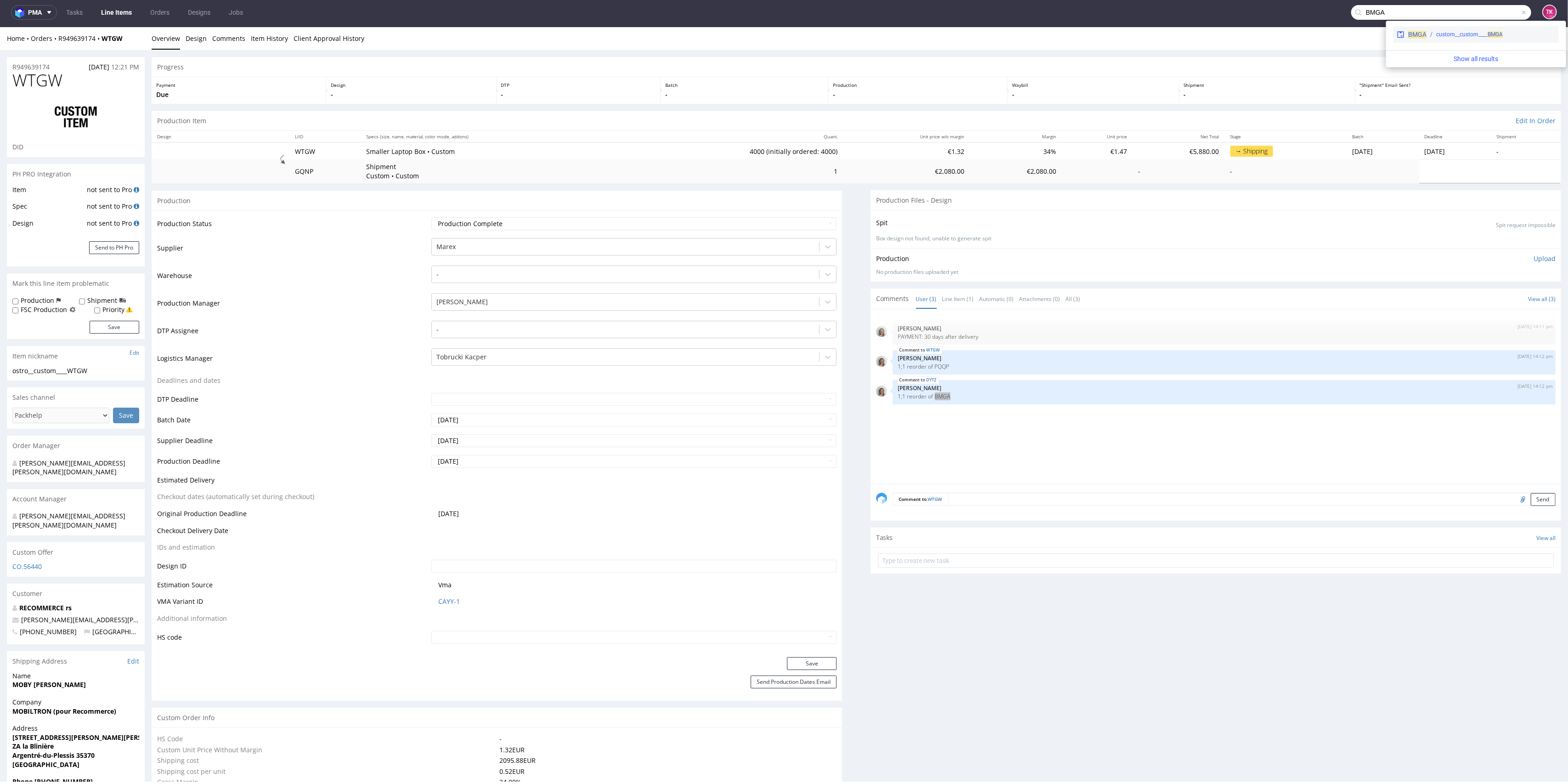
type input "BMGA"
click at [1424, 32] on span "BMGA" at bounding box center [1417, 35] width 18 height 7
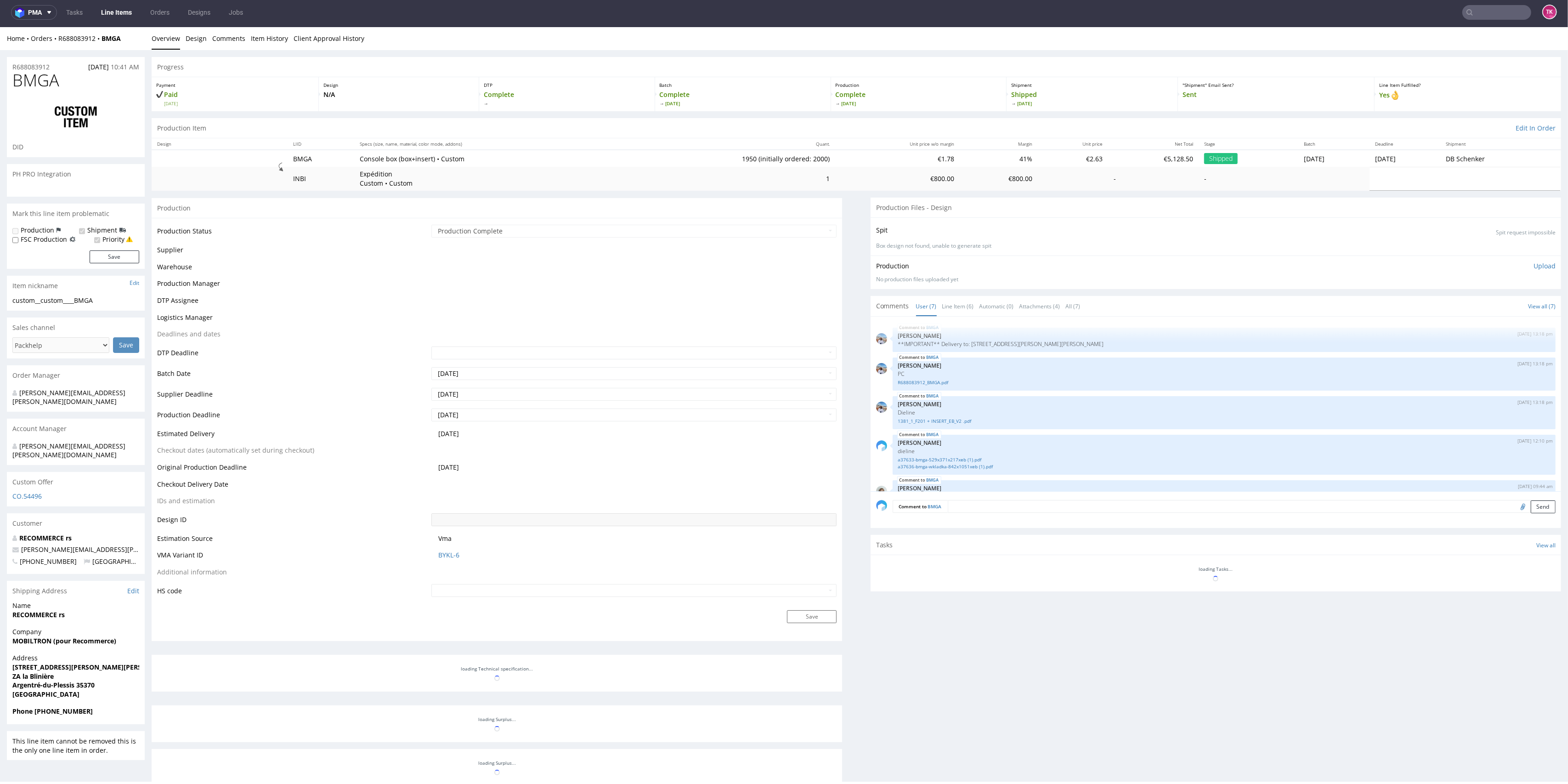
scroll to position [116, 0]
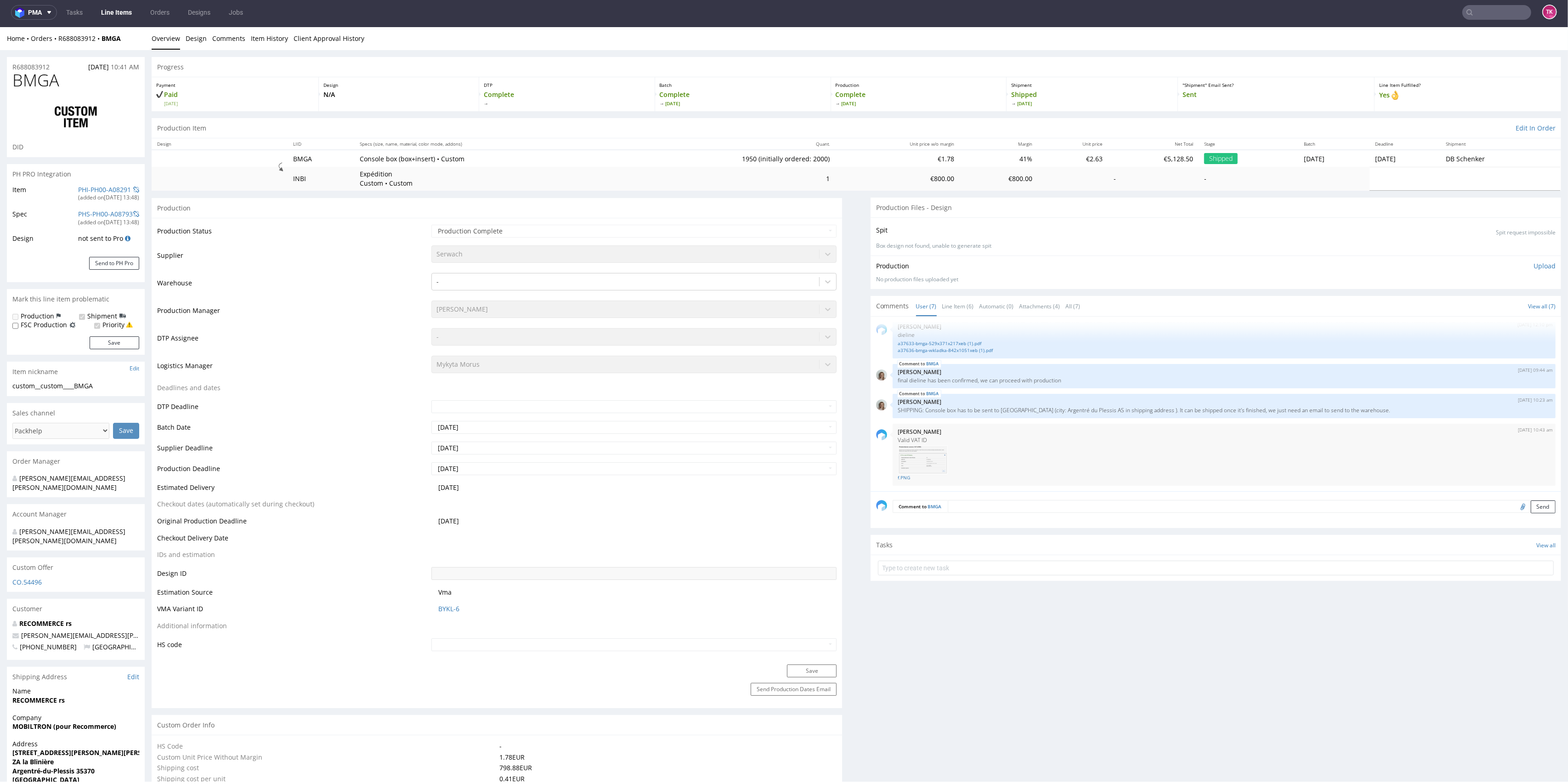
select select "in_progress"
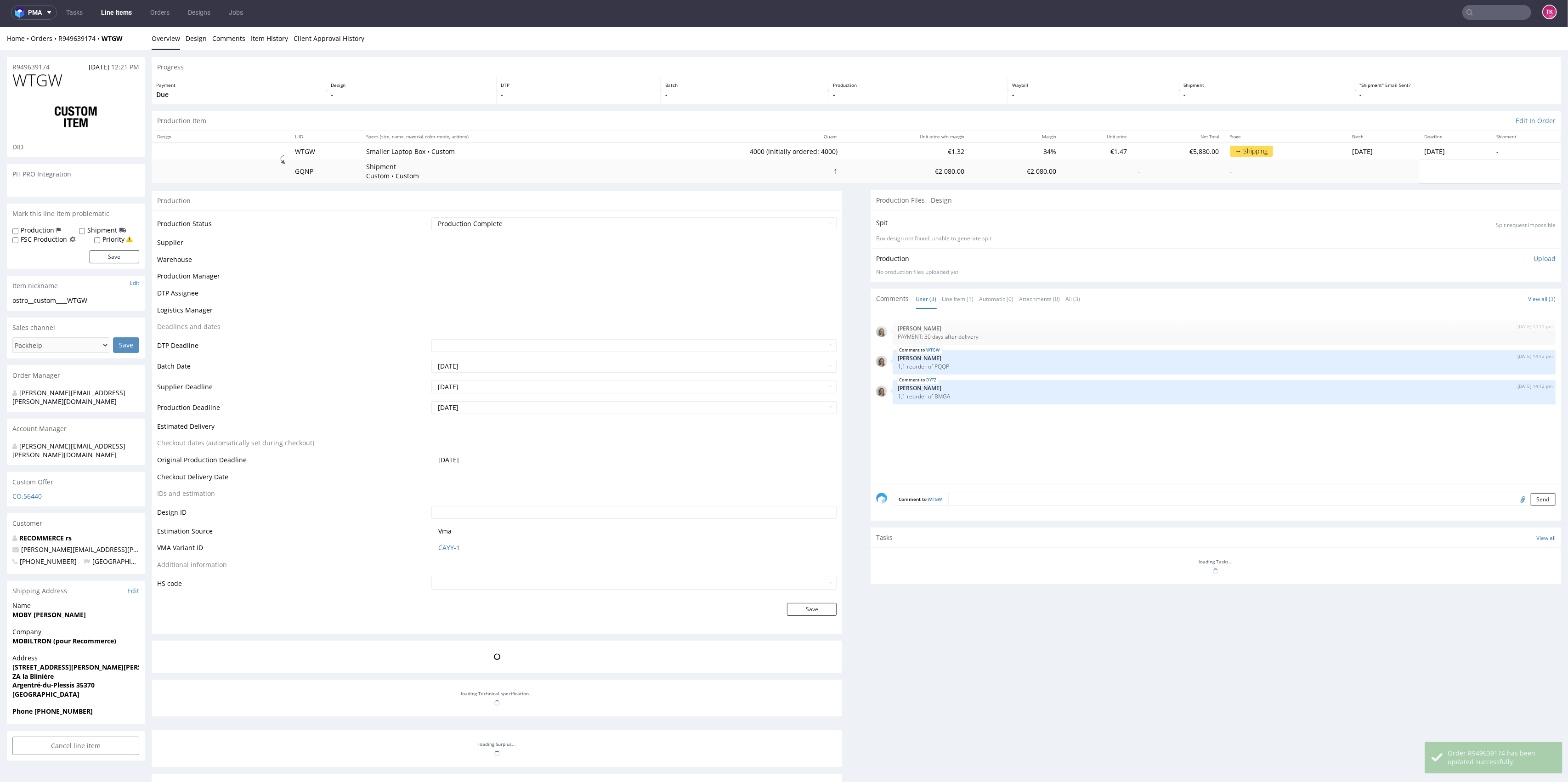
scroll to position [0, 0]
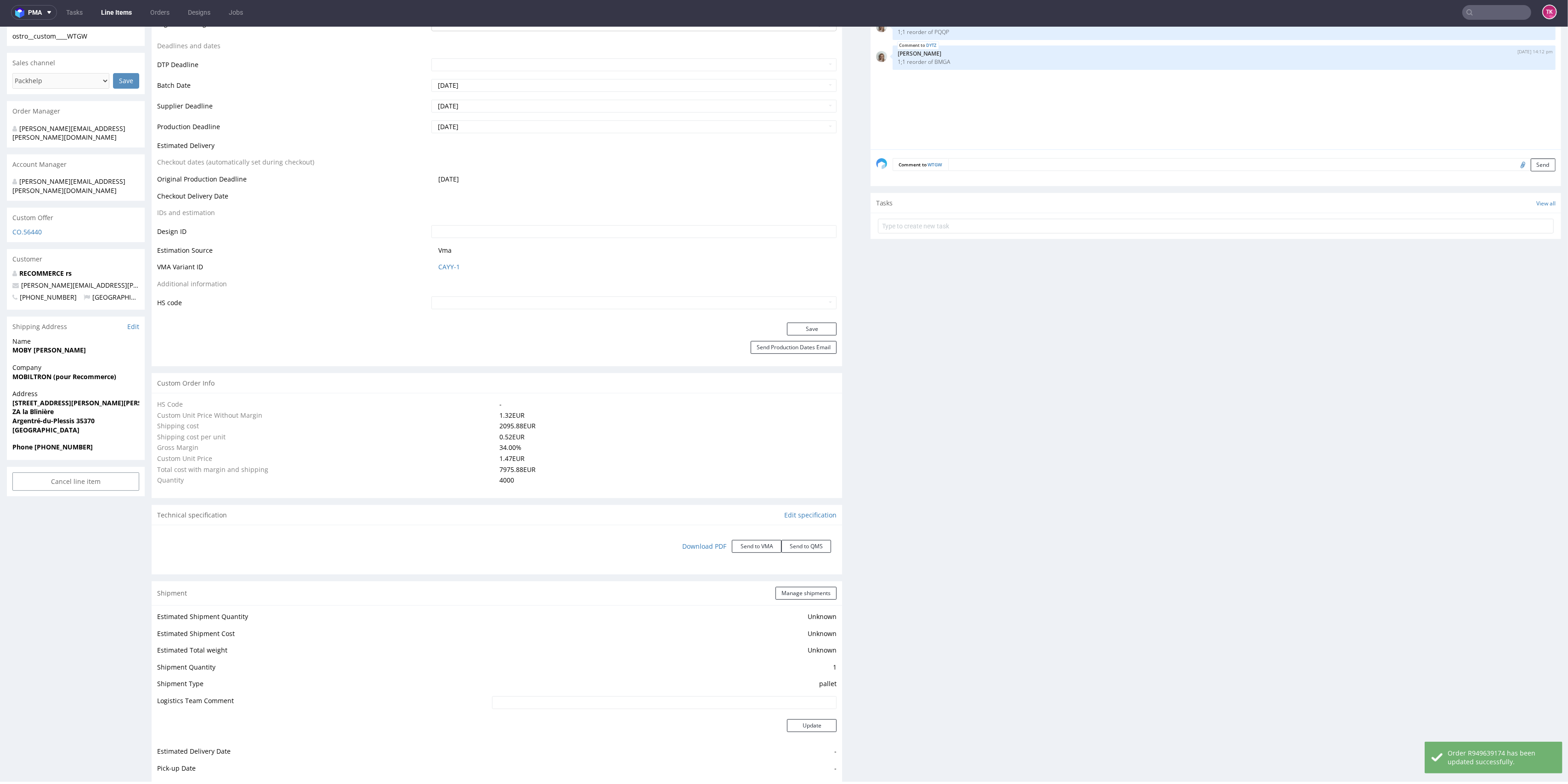
select select "in_progress"
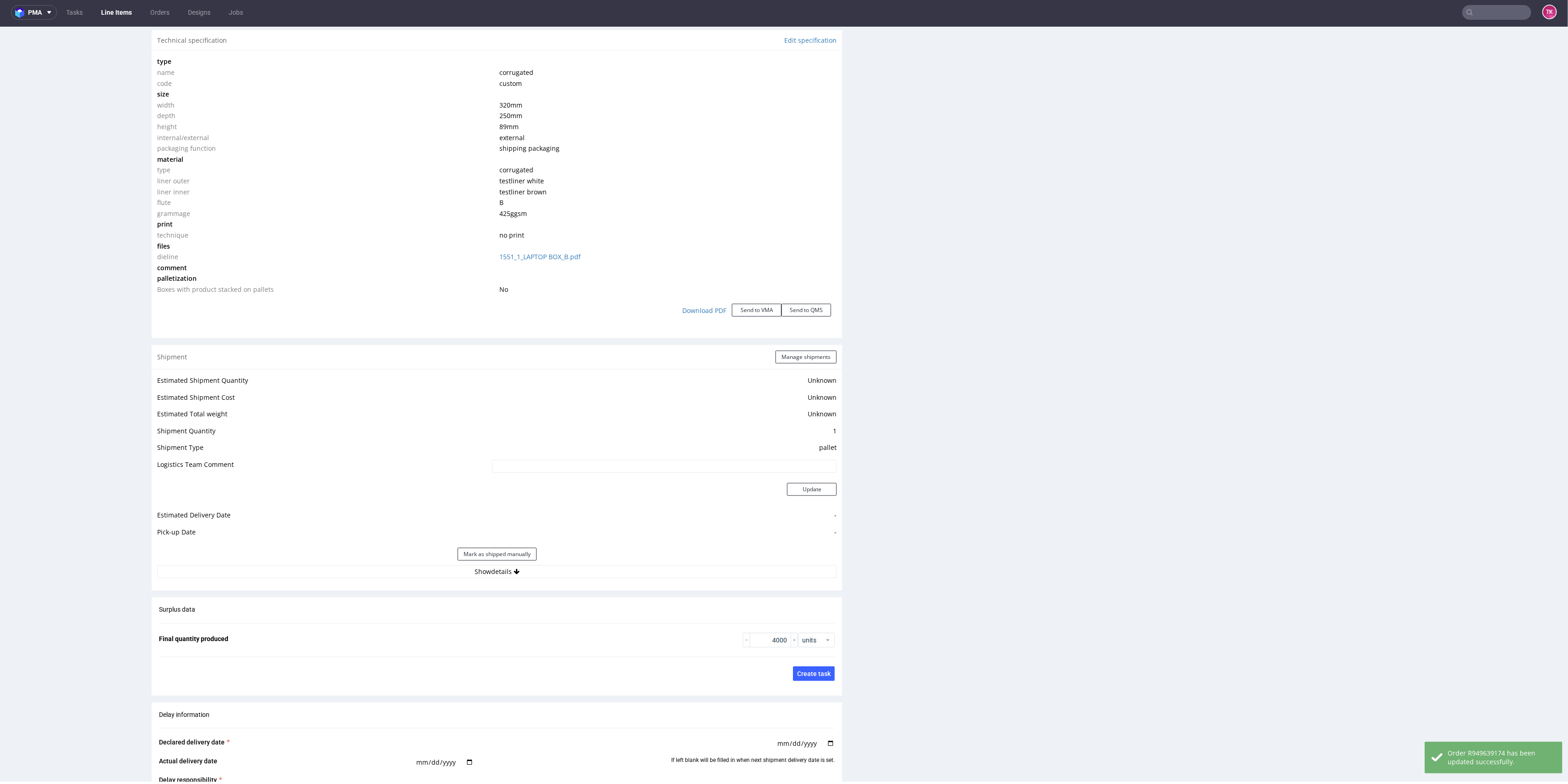
scroll to position [980, 0]
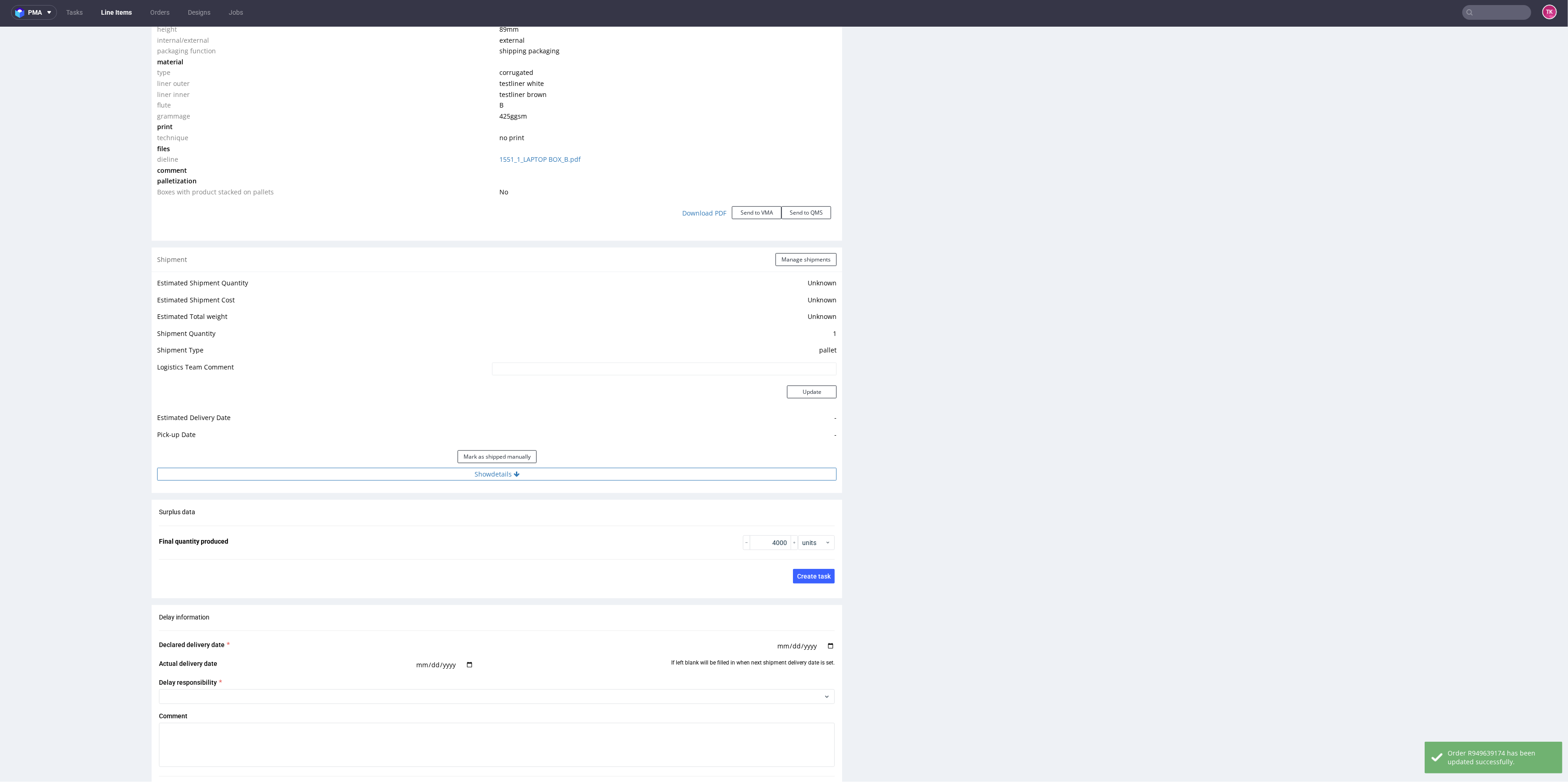
click at [533, 475] on button "Show details" at bounding box center [497, 474] width 679 height 13
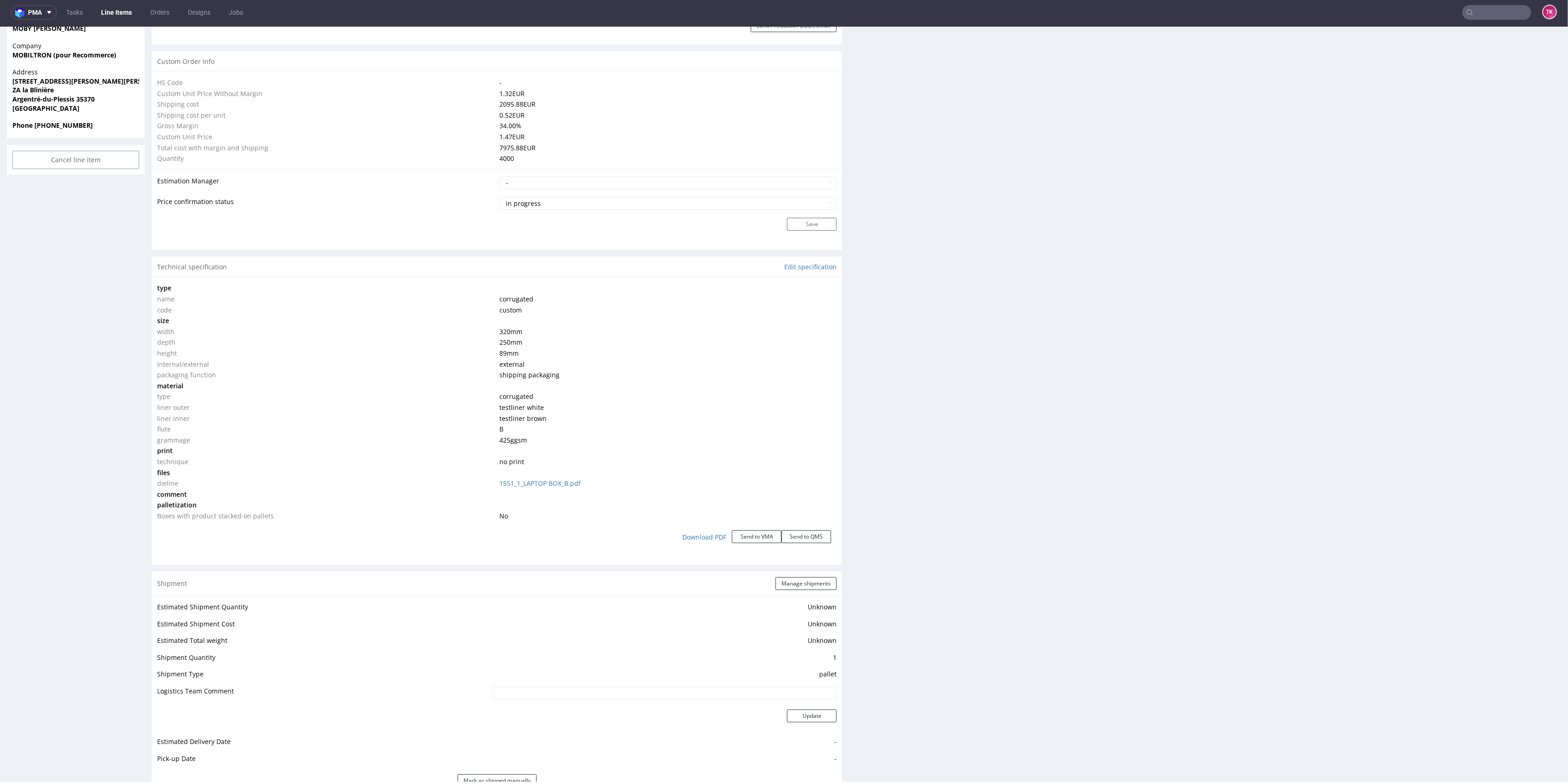
scroll to position [796, 0]
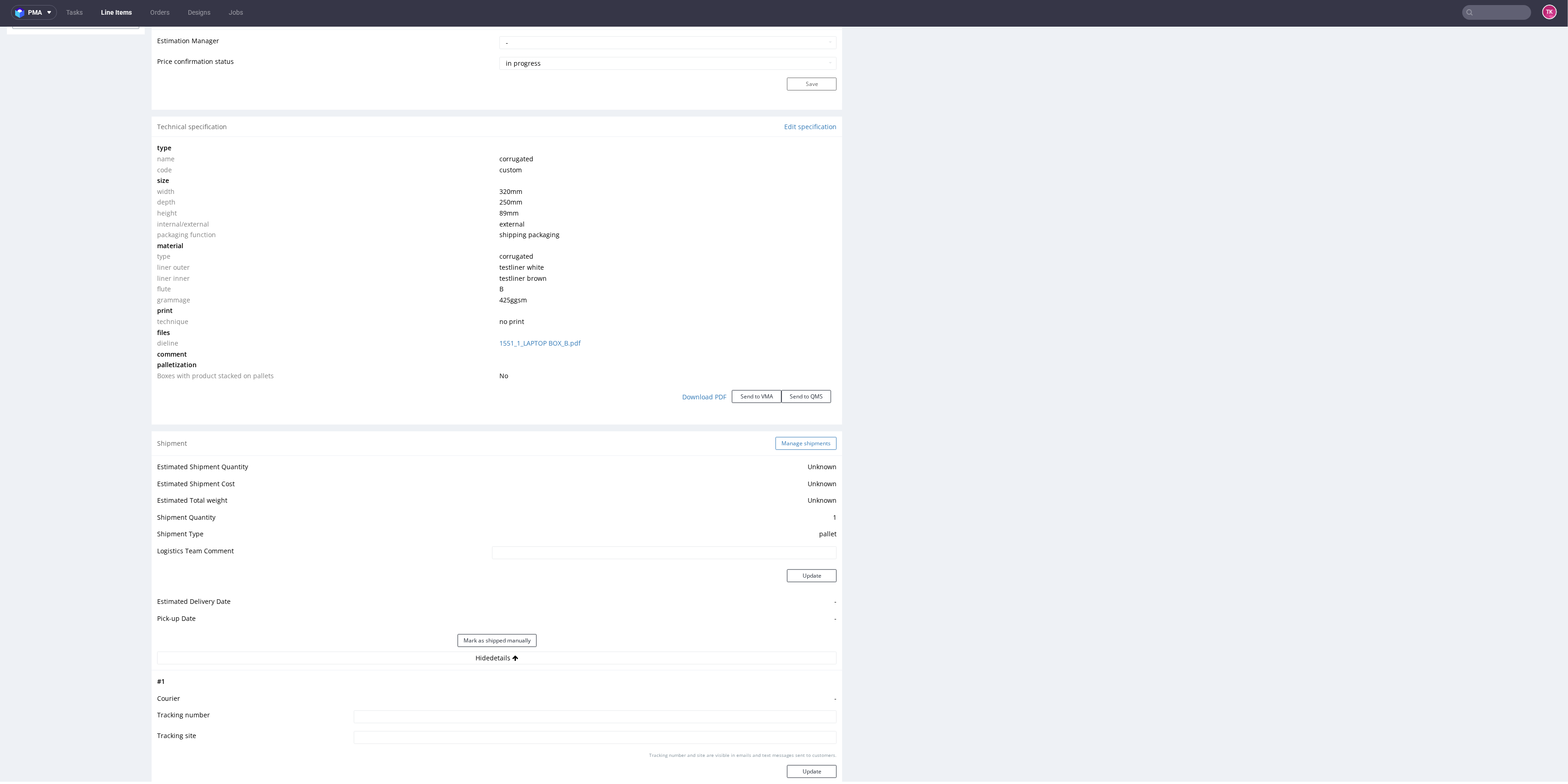
click at [785, 437] on button "Manage shipments" at bounding box center [806, 443] width 61 height 13
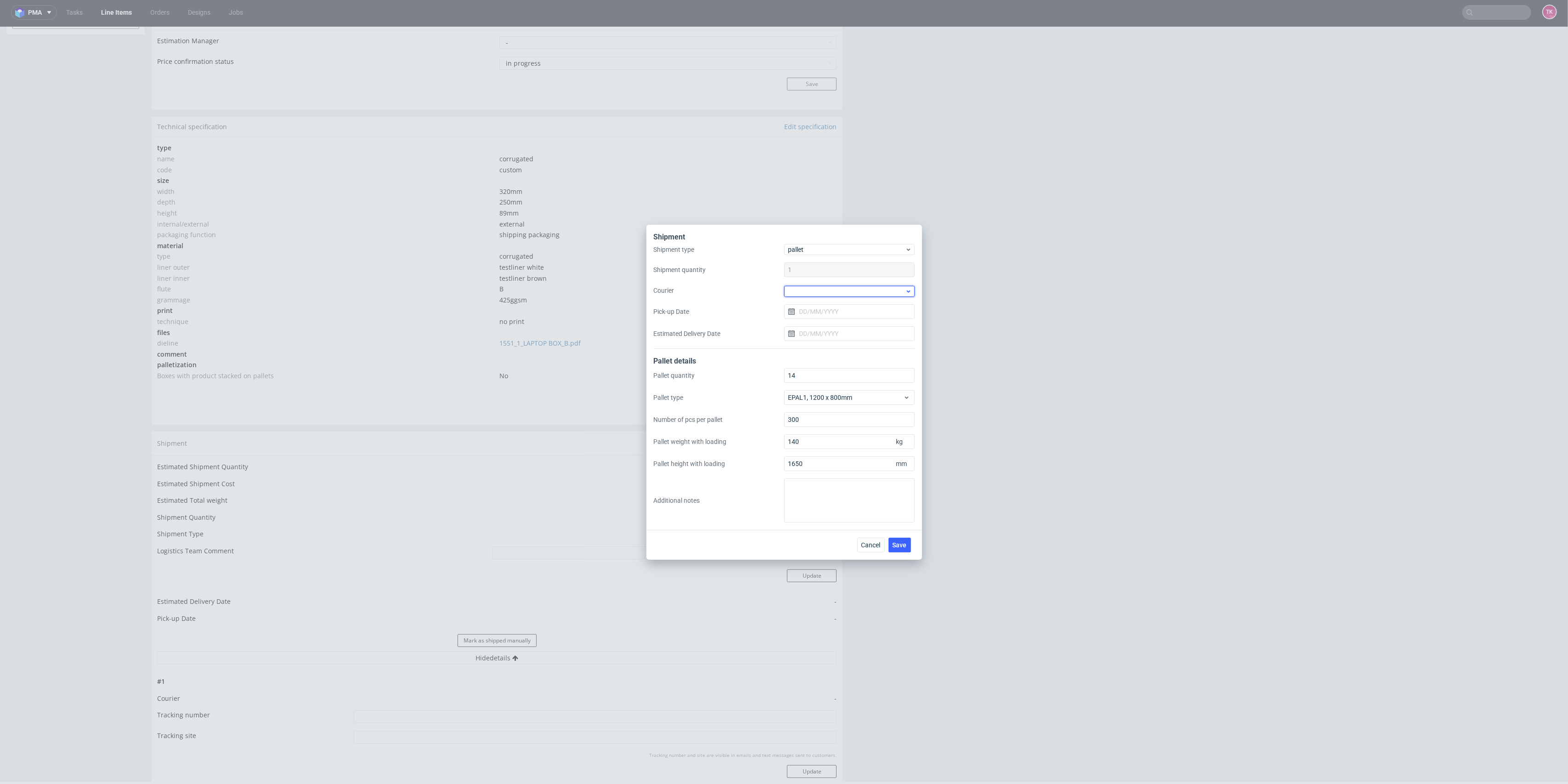
click at [824, 289] on div at bounding box center [849, 291] width 130 height 11
click at [831, 341] on div "DB Schenker" at bounding box center [849, 343] width 123 height 16
click at [819, 312] on input "Pick-up Date" at bounding box center [849, 310] width 130 height 15
click at [835, 373] on span "2" at bounding box center [835, 371] width 4 height 9
type input "[DATE]"
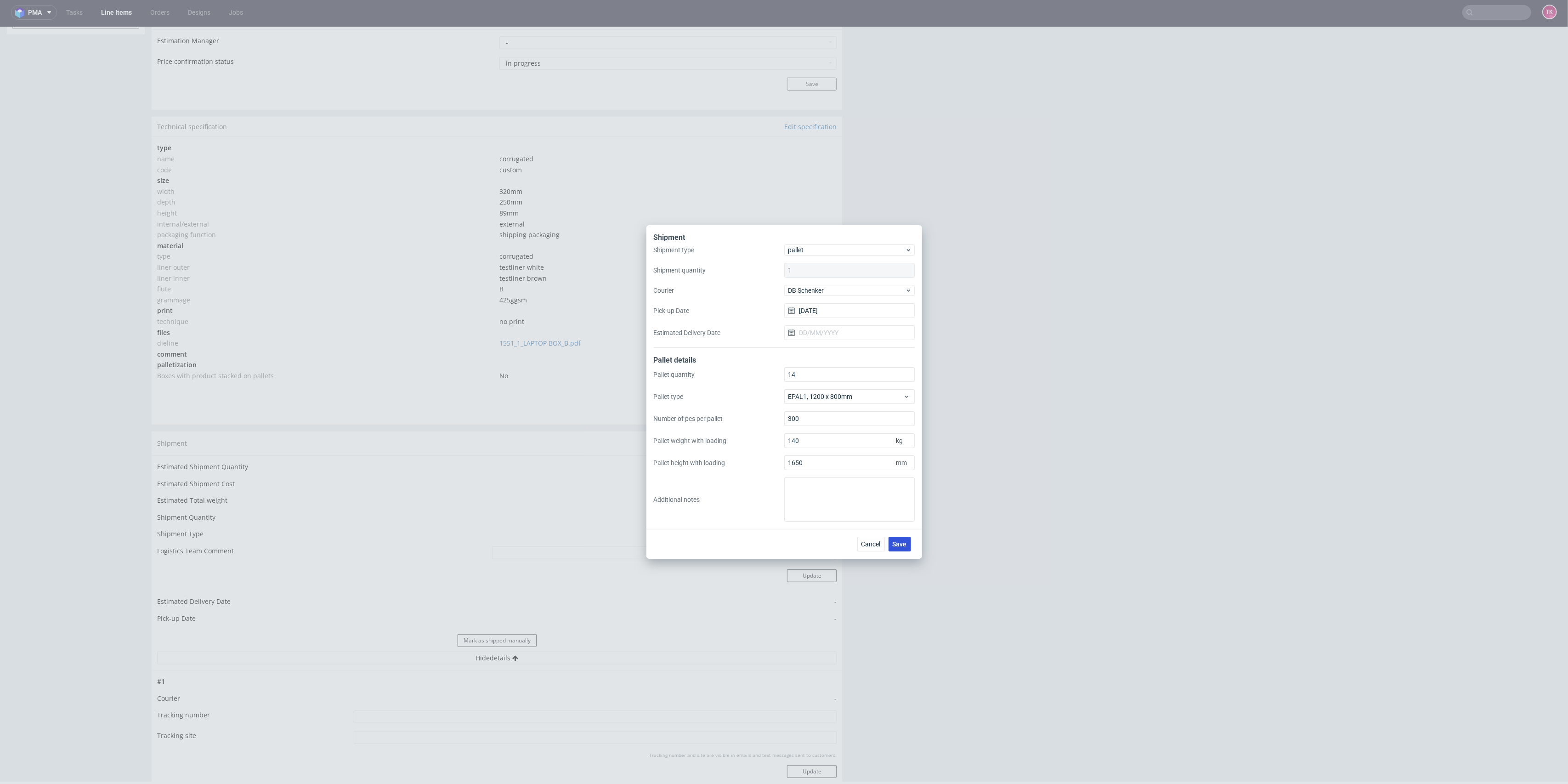
click at [900, 537] on div "Cancel Save" at bounding box center [784, 544] width 276 height 30
click at [901, 546] on span "Save" at bounding box center [900, 544] width 14 height 7
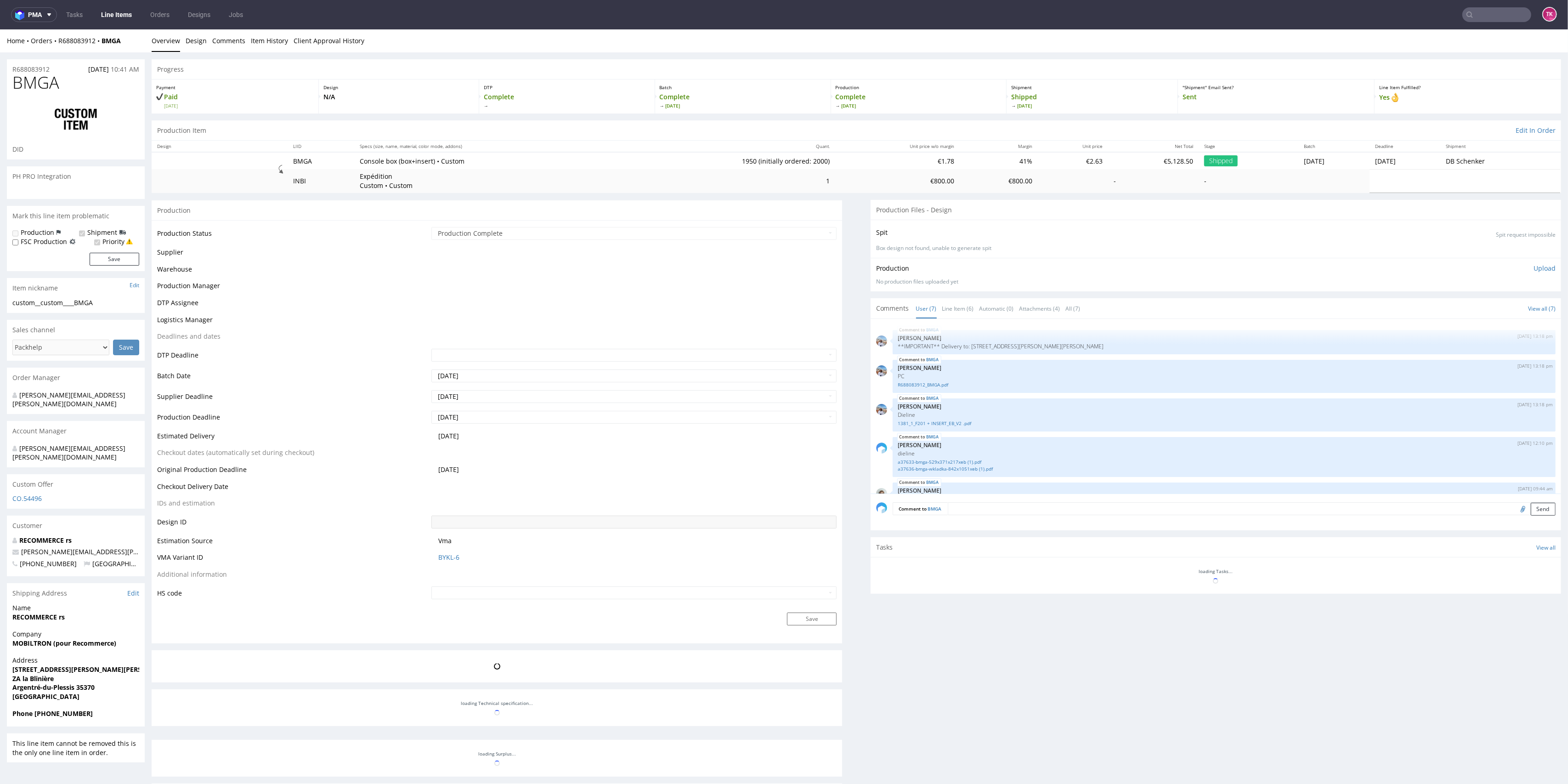
scroll to position [116, 0]
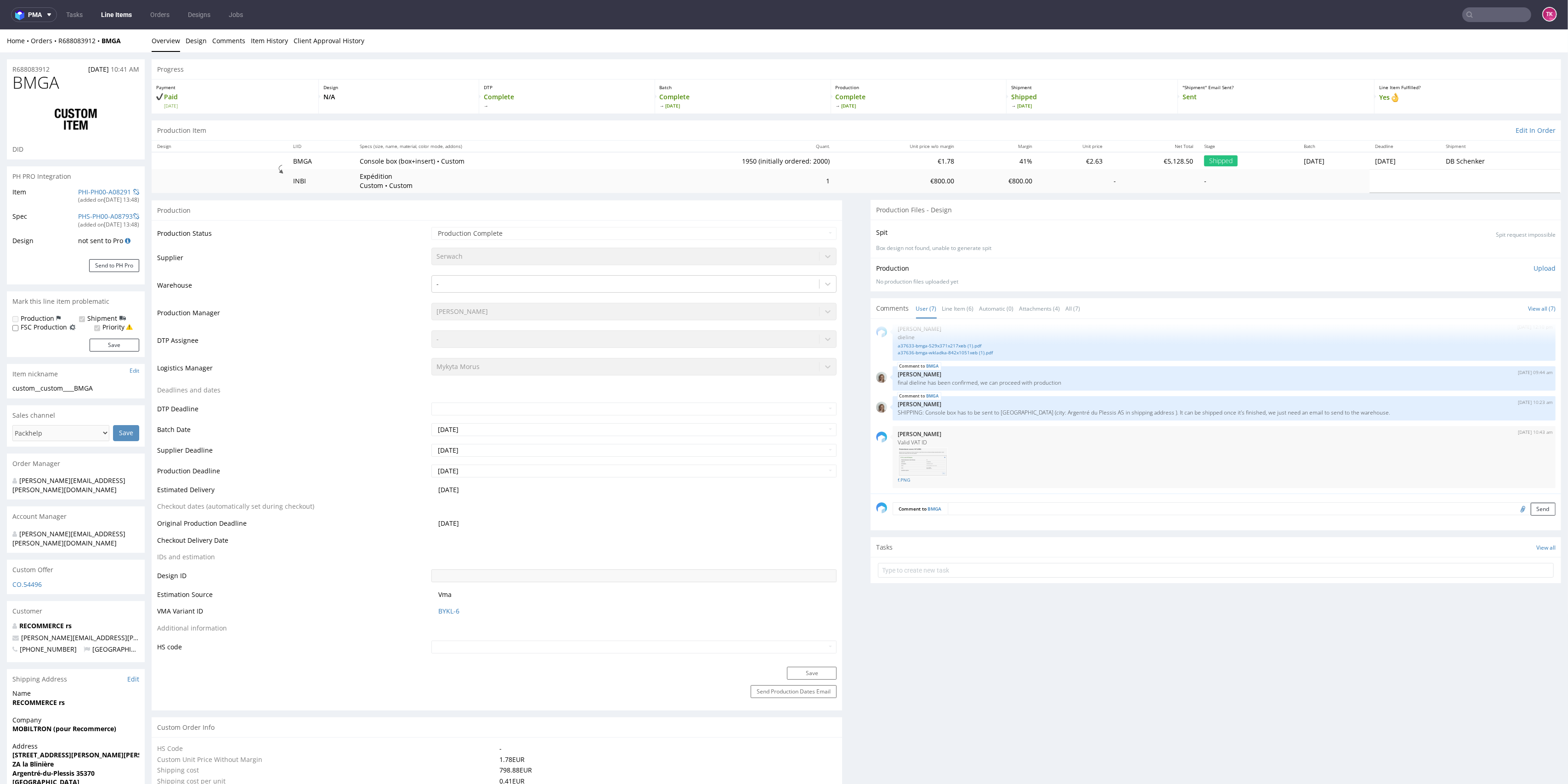
type input "1950"
select select "in_progress"
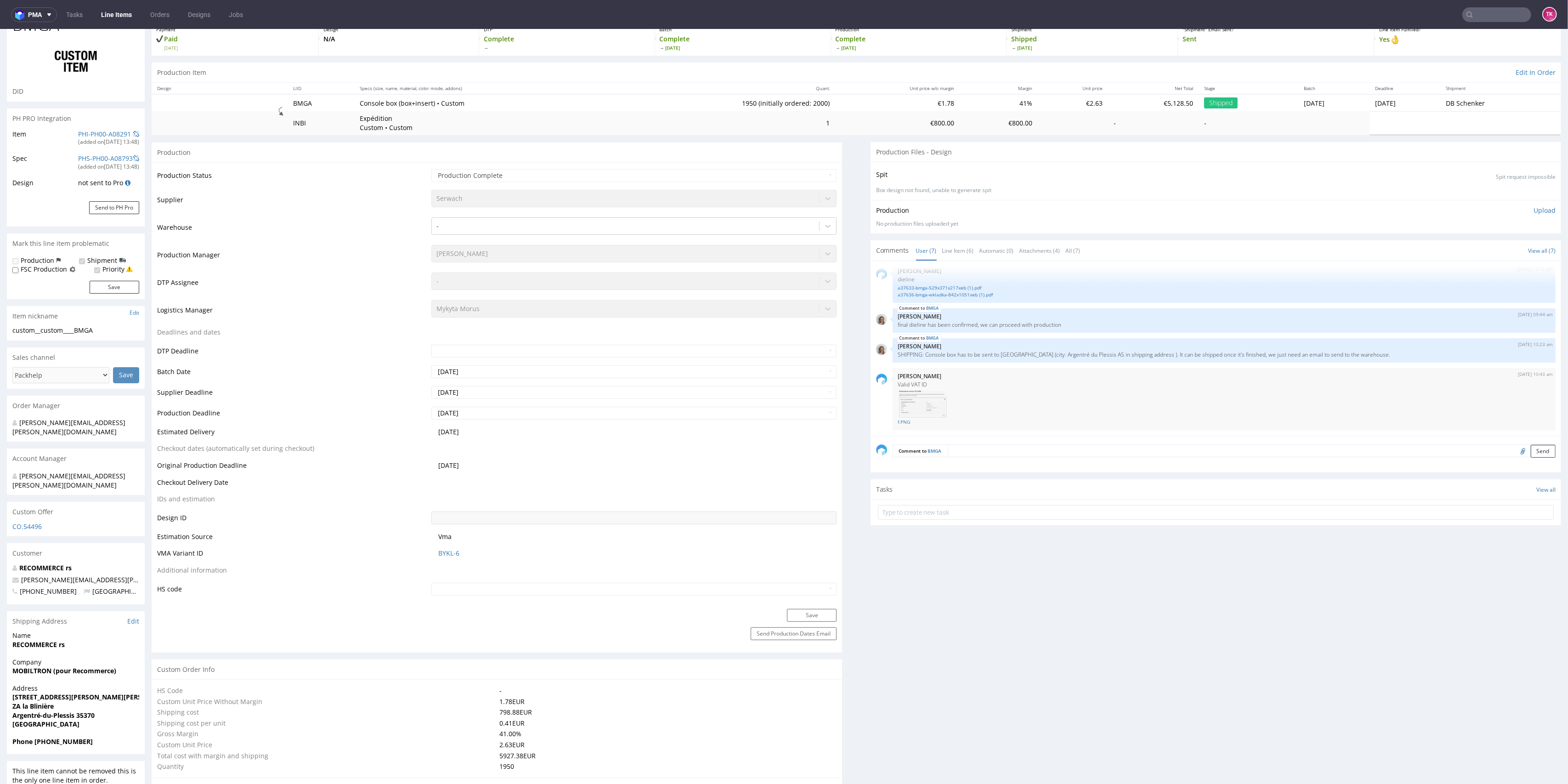
scroll to position [122, 0]
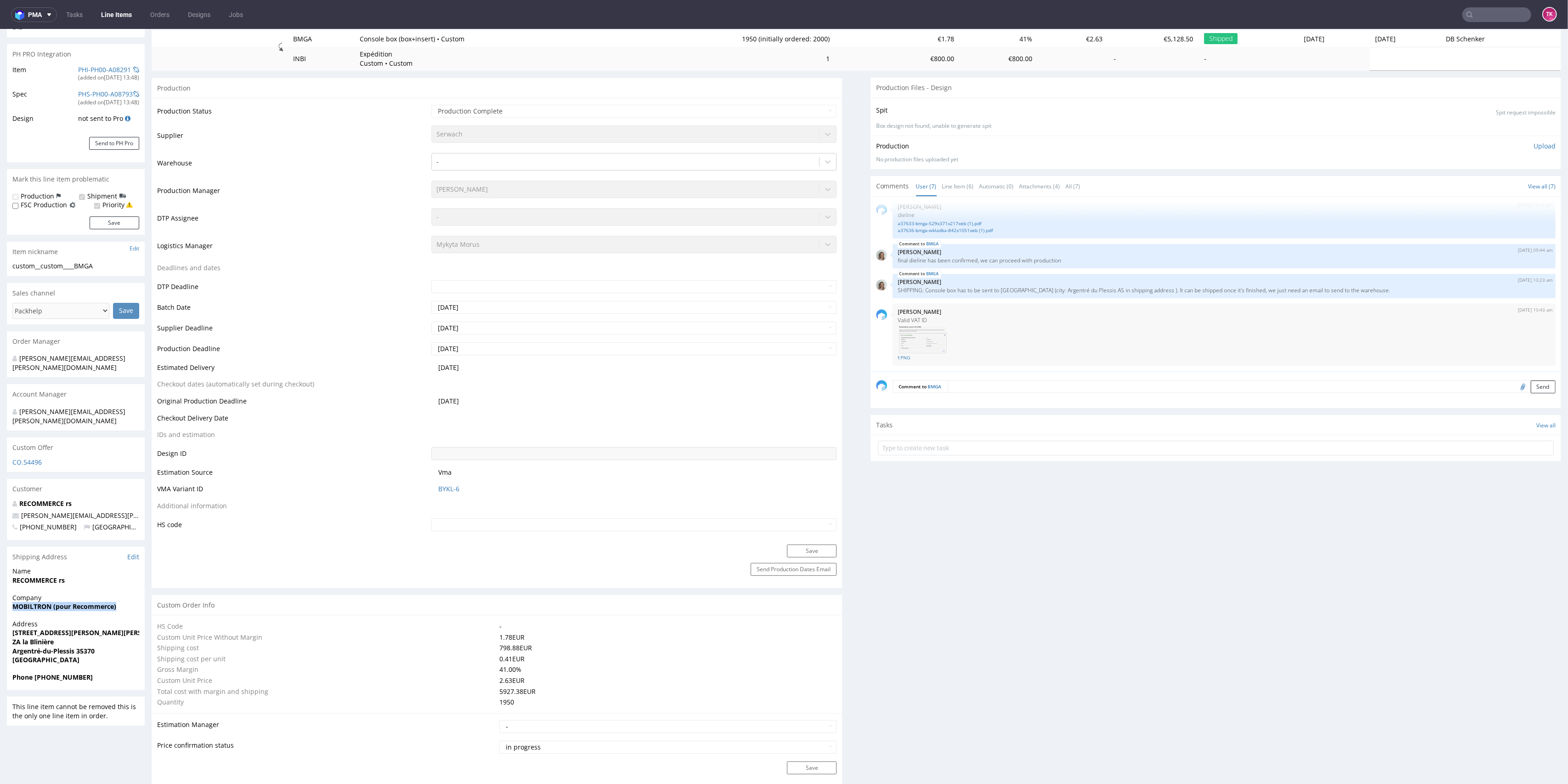
drag, startPoint x: 7, startPoint y: 584, endPoint x: 133, endPoint y: 589, distance: 126.1
click at [133, 593] on div "Company MOBILTRON (pour Recommerce)" at bounding box center [75, 606] width 138 height 26
copy strong "MOBILTRON (pour Recommerce)"
drag, startPoint x: 919, startPoint y: 289, endPoint x: 1163, endPoint y: 291, distance: 244.0
click at [1163, 291] on p "SHIPPING: Console box has to be sent to [GEOGRAPHIC_DATA] (city: Argentré du Pl…" at bounding box center [1224, 290] width 652 height 7
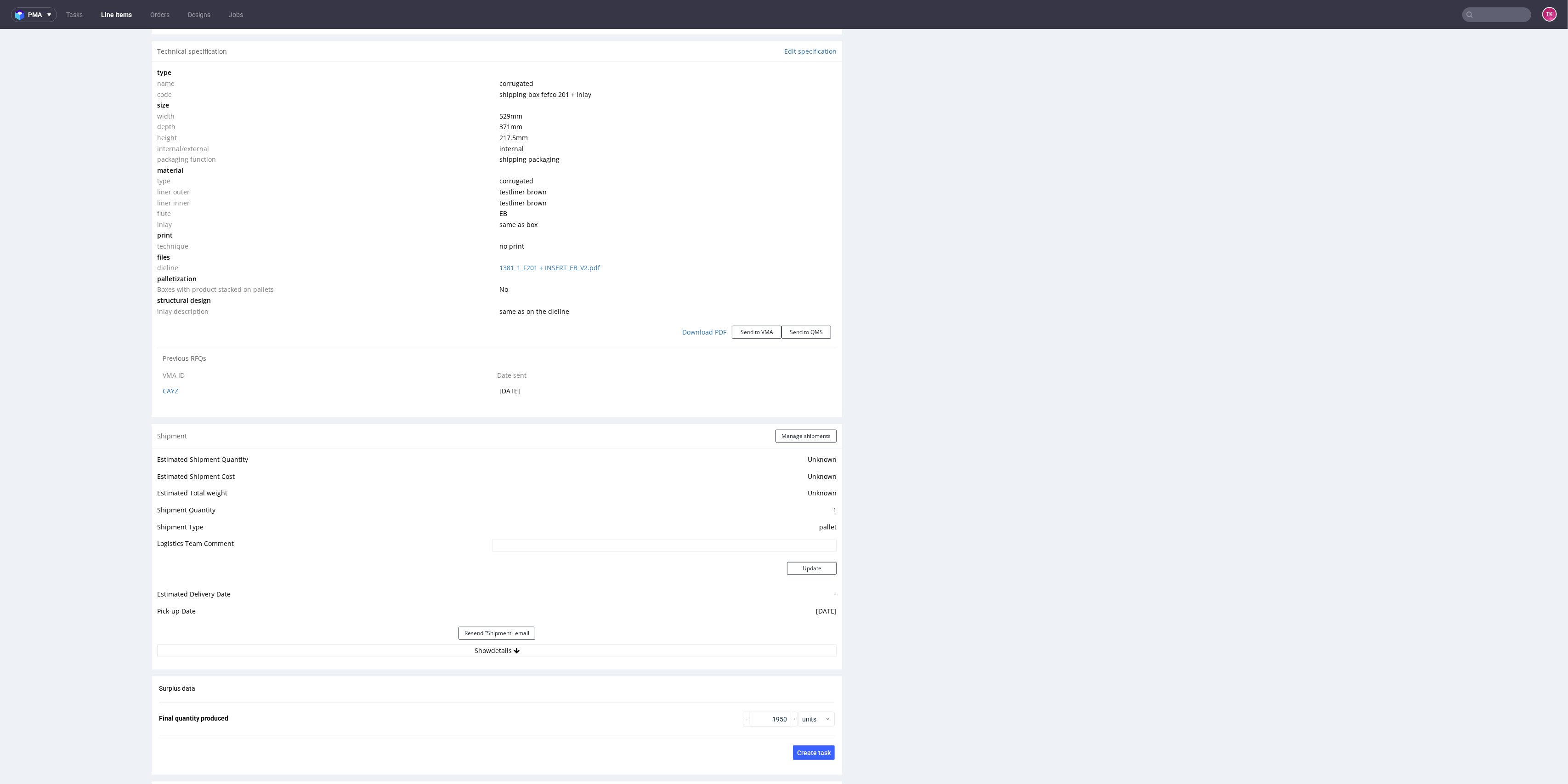
scroll to position [980, 0]
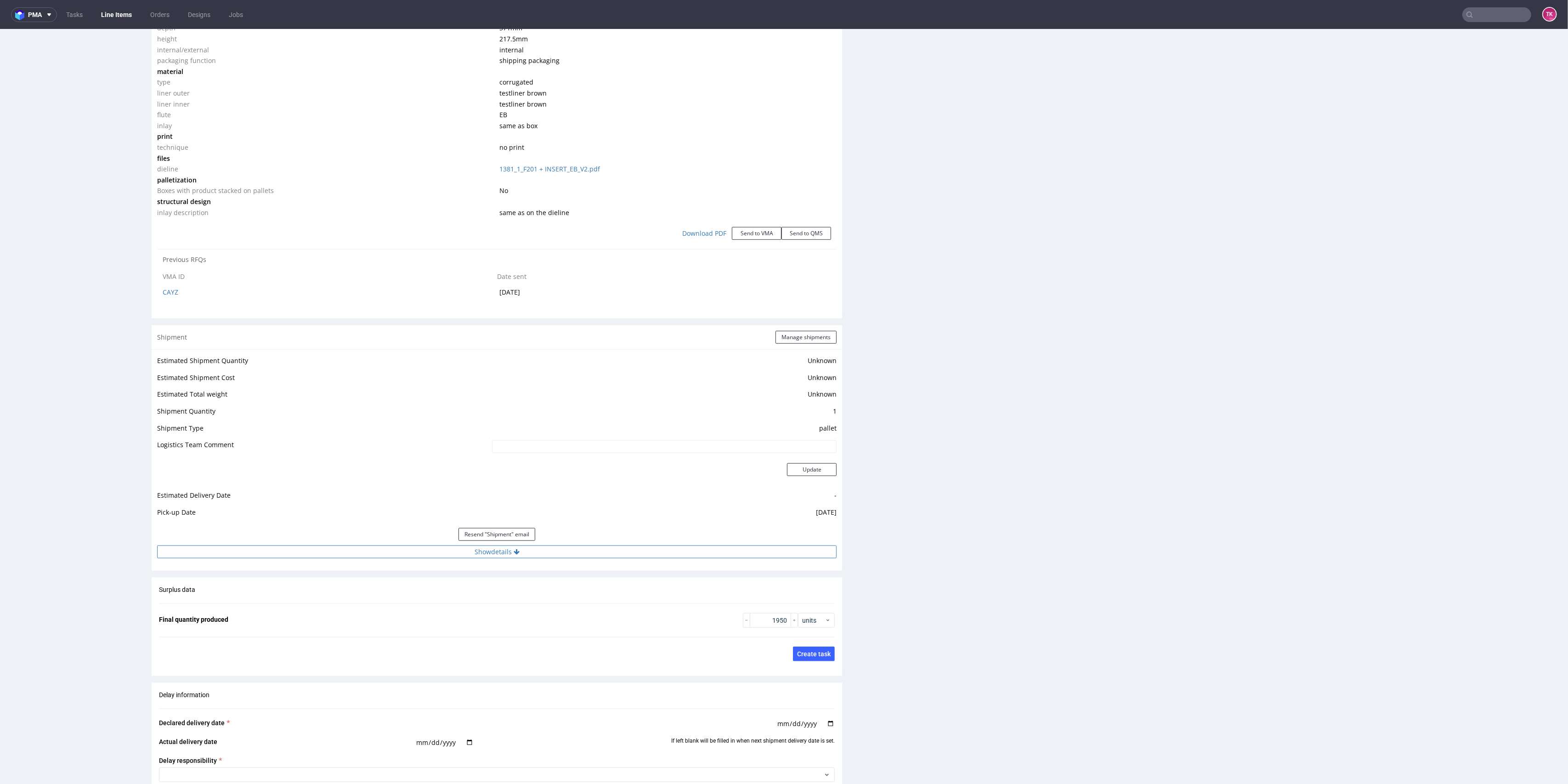
click at [645, 556] on button "Show details" at bounding box center [497, 551] width 679 height 13
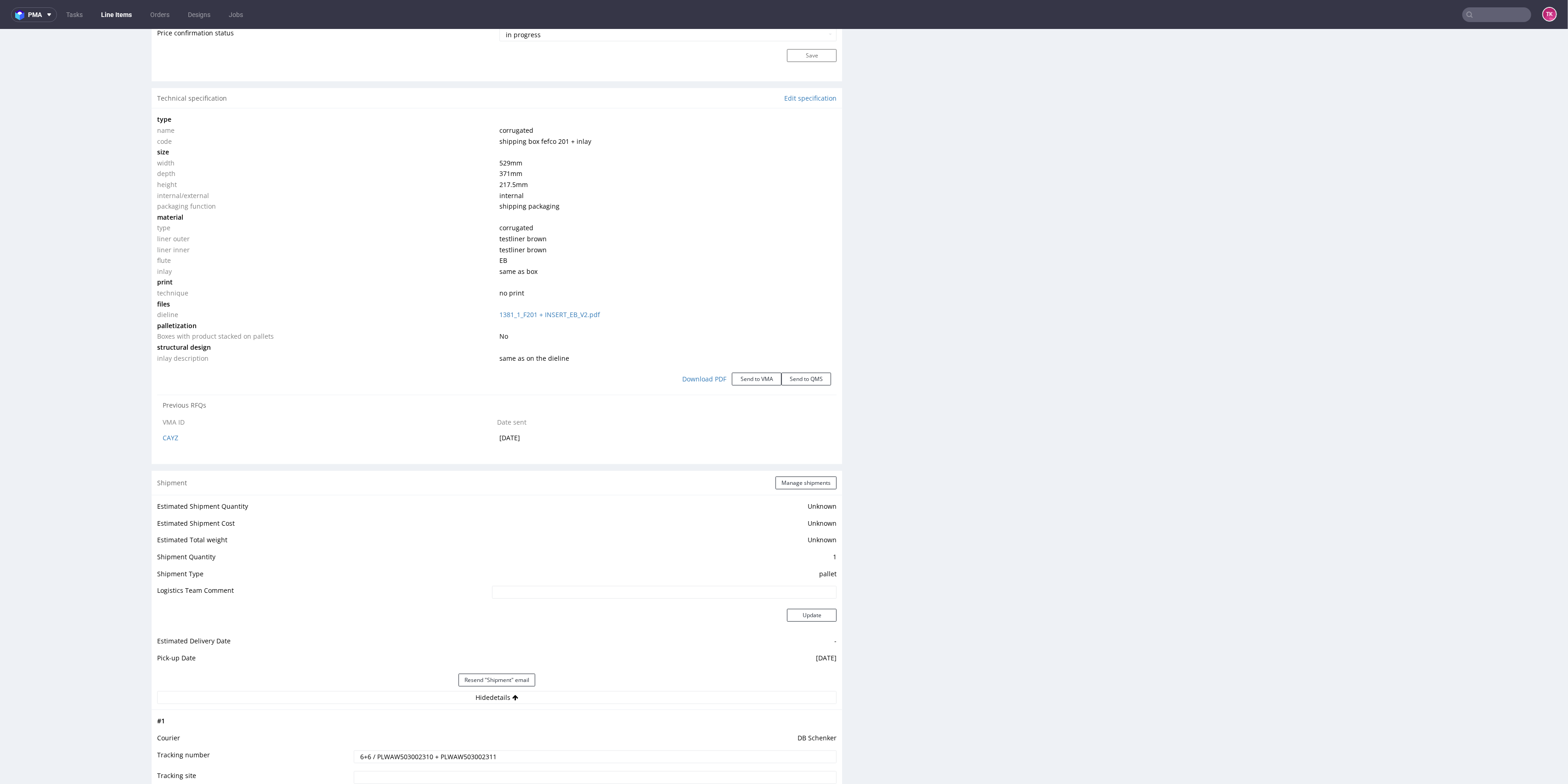
scroll to position [796, 0]
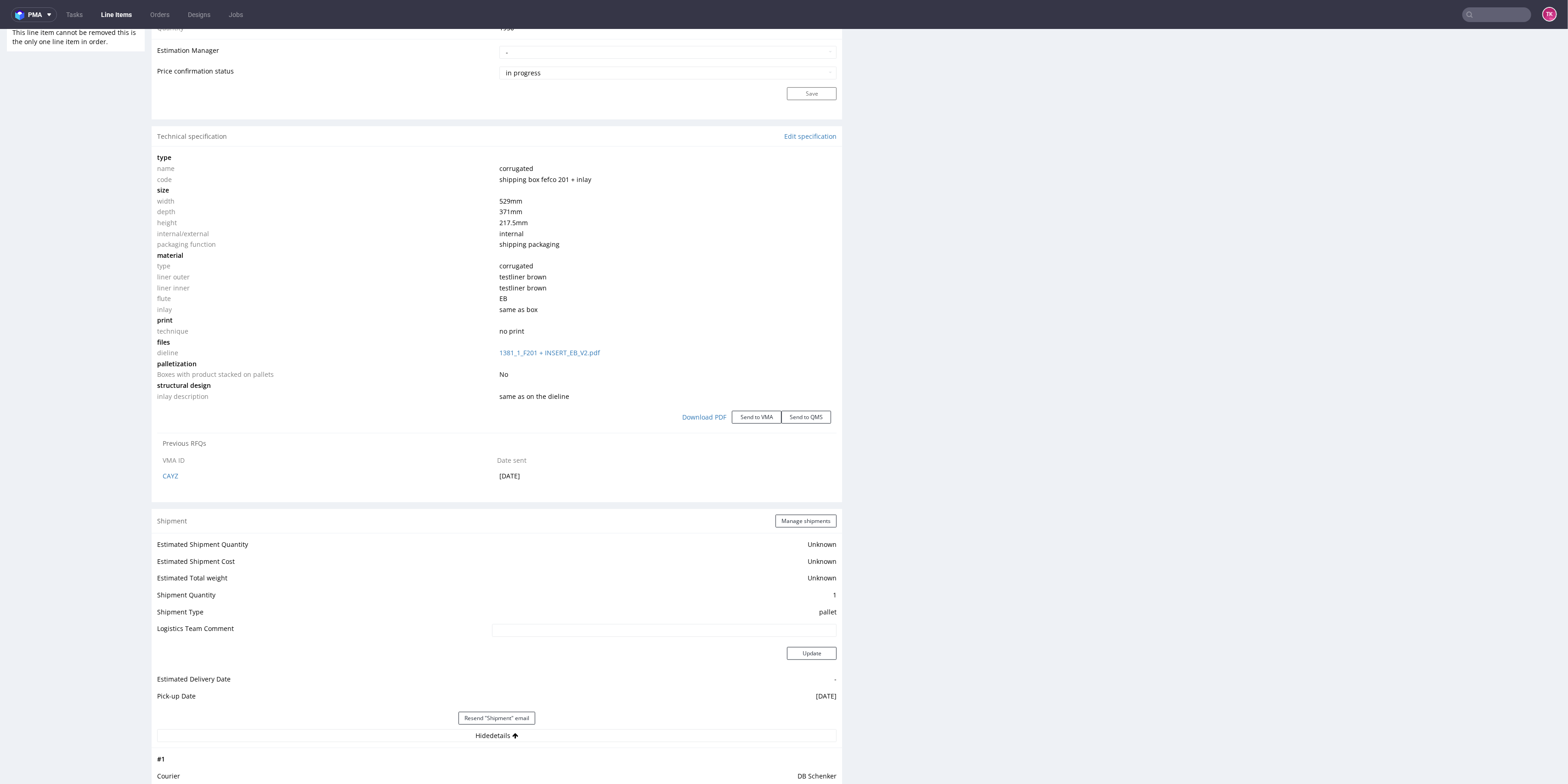
click at [105, 20] on link "Line Items" at bounding box center [116, 15] width 42 height 15
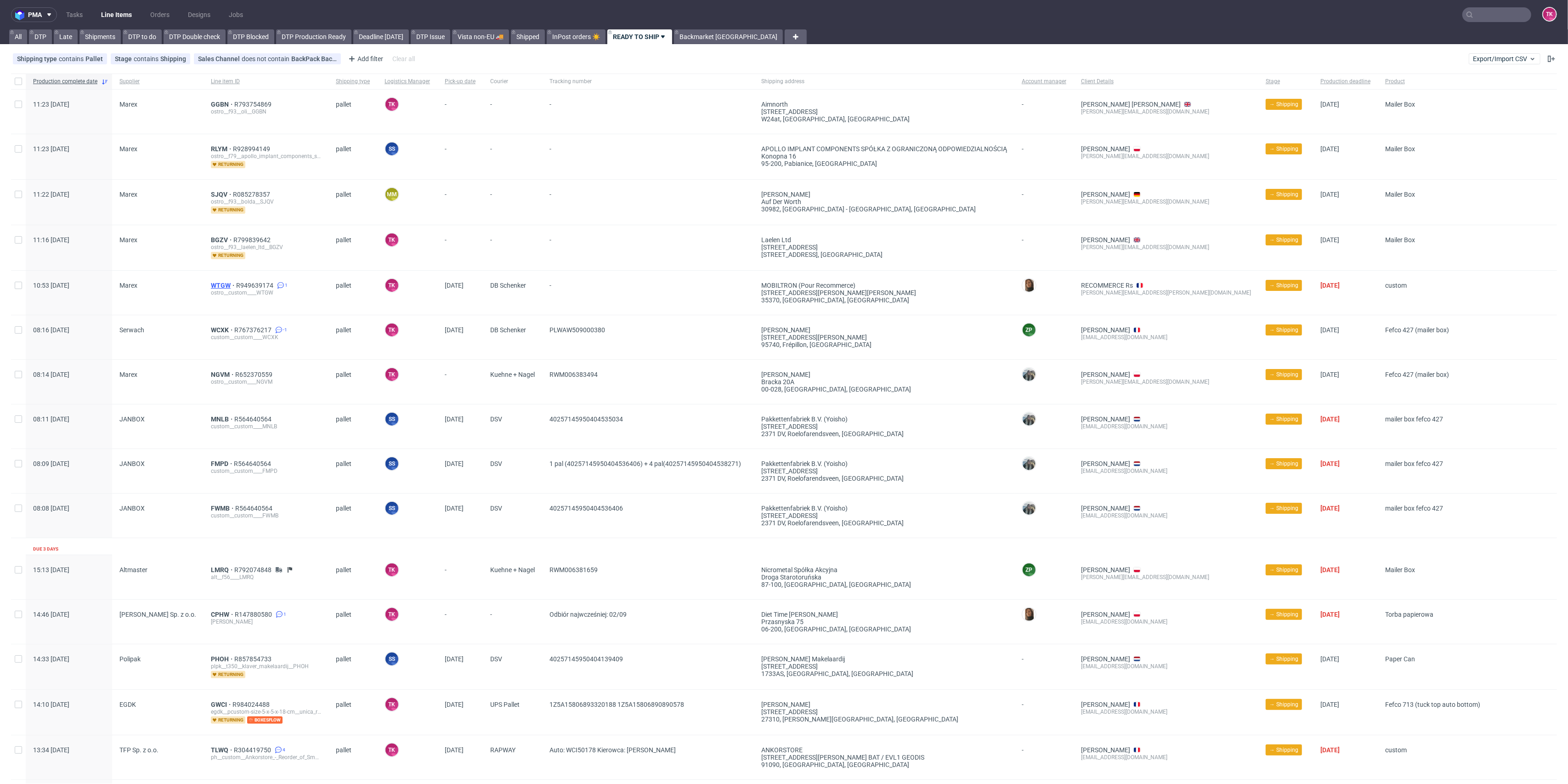
click at [215, 283] on span "WTGW" at bounding box center [223, 285] width 26 height 7
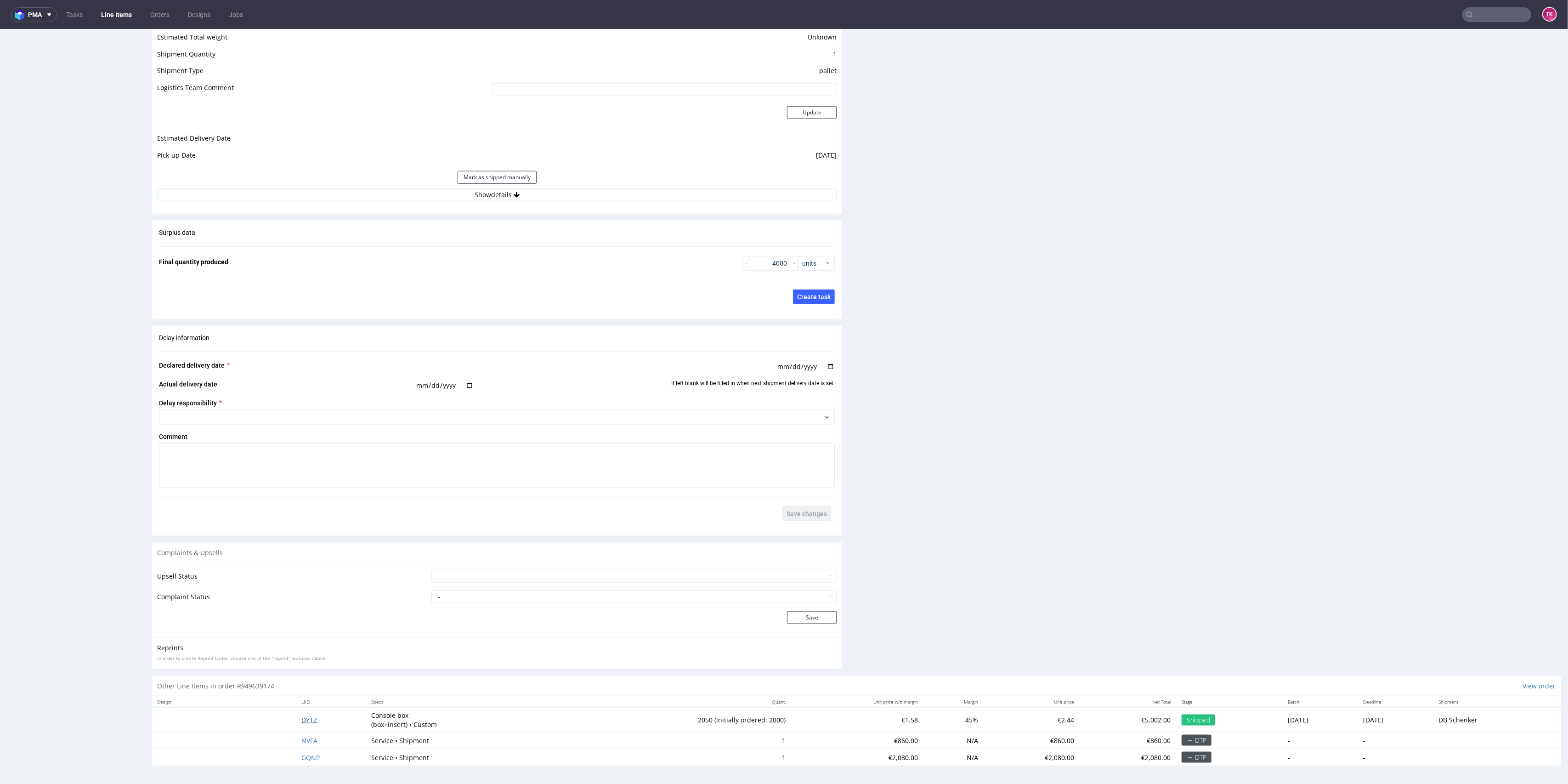
scroll to position [3, 0]
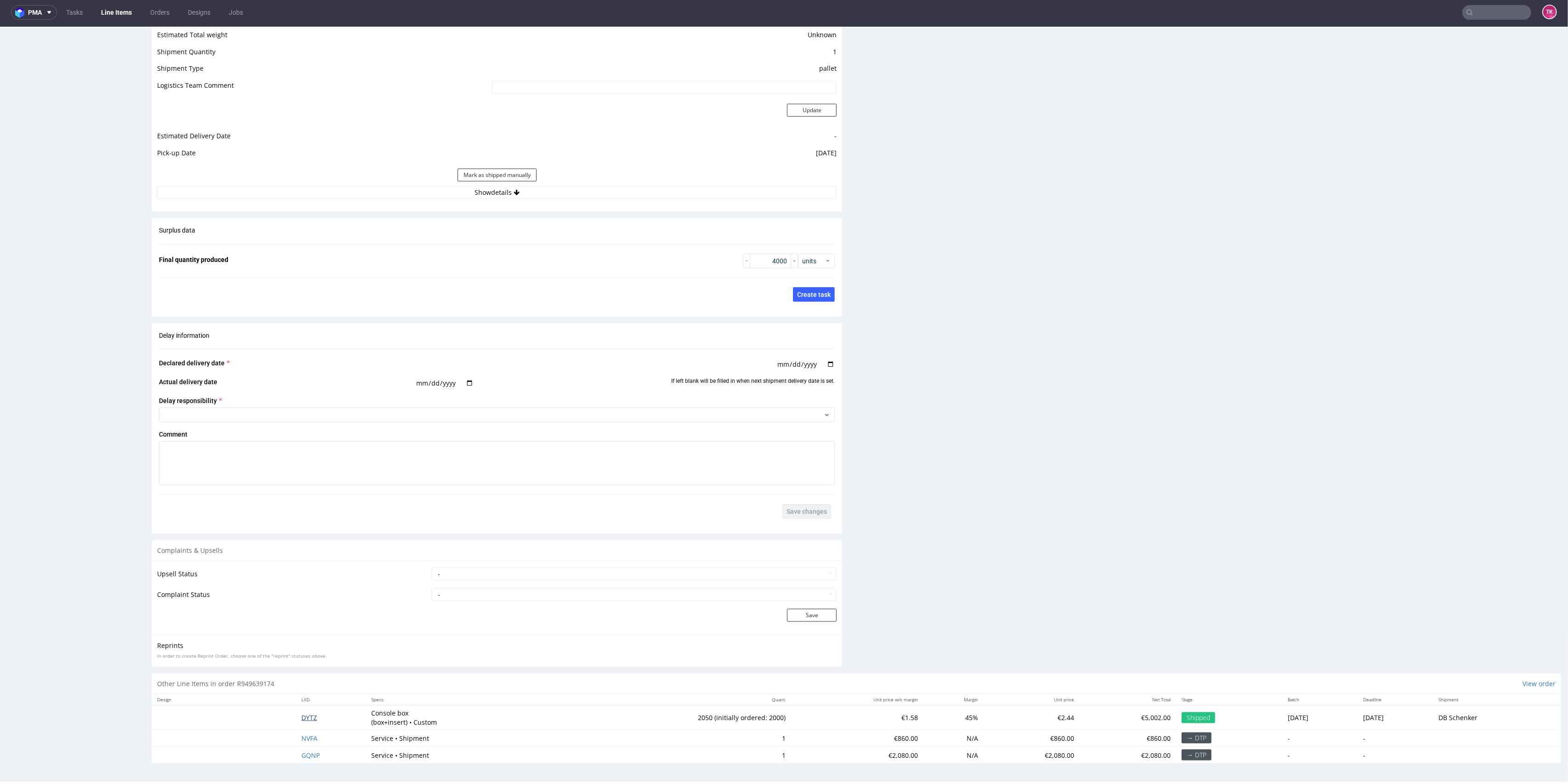
click at [303, 719] on span "DYTZ" at bounding box center [309, 717] width 16 height 9
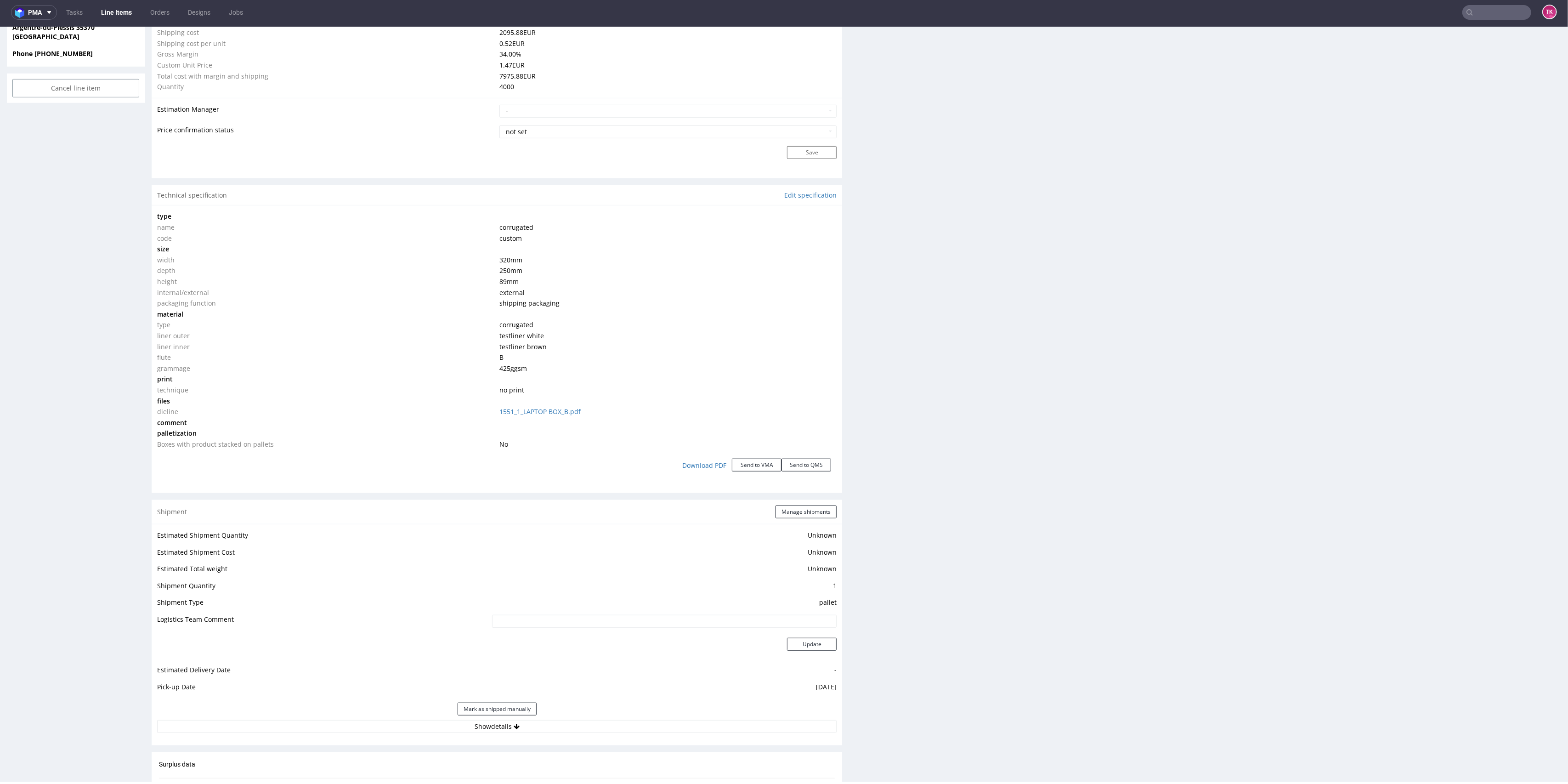
scroll to position [857, 0]
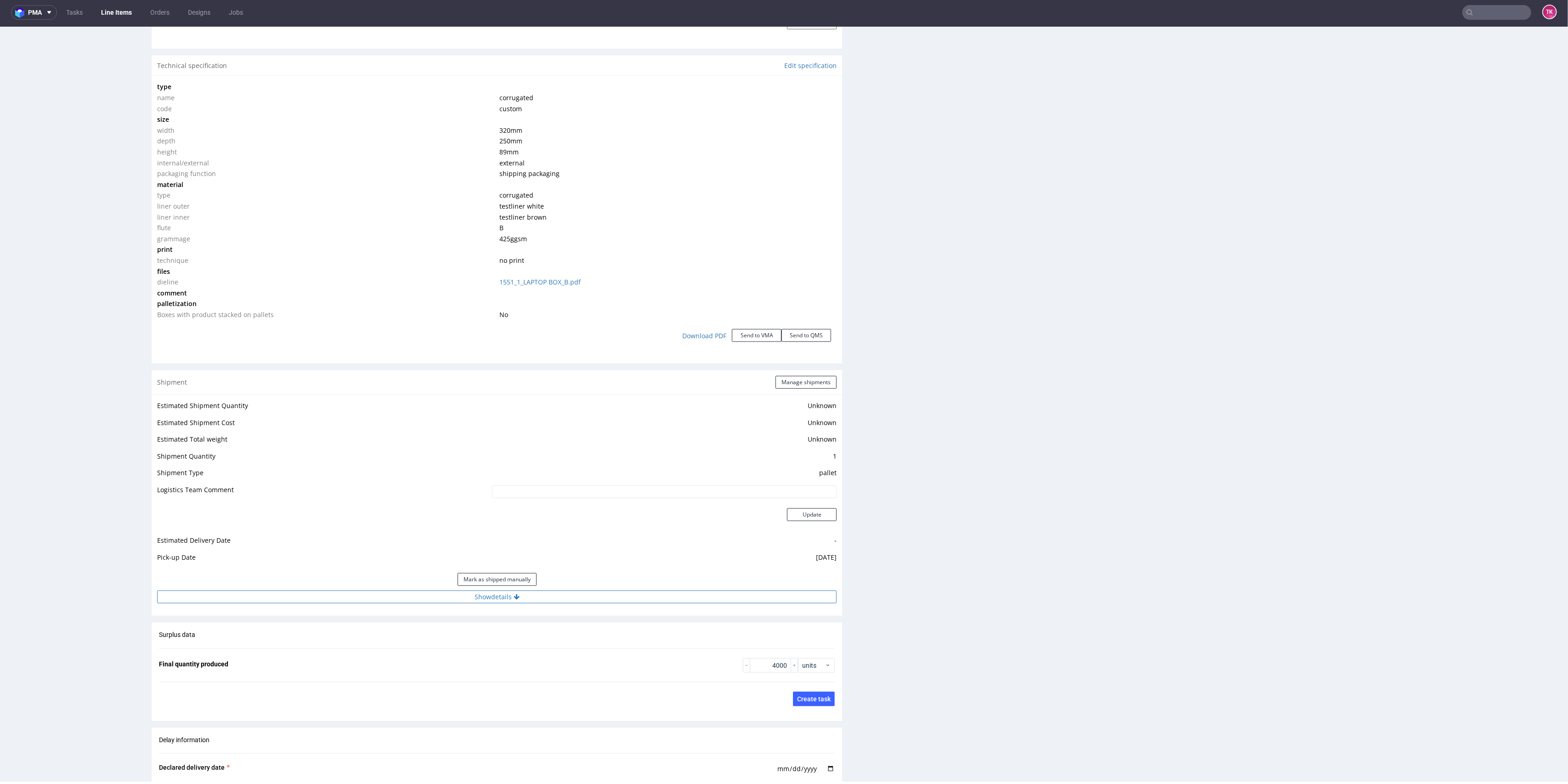
click at [677, 593] on button "Show details" at bounding box center [497, 597] width 679 height 13
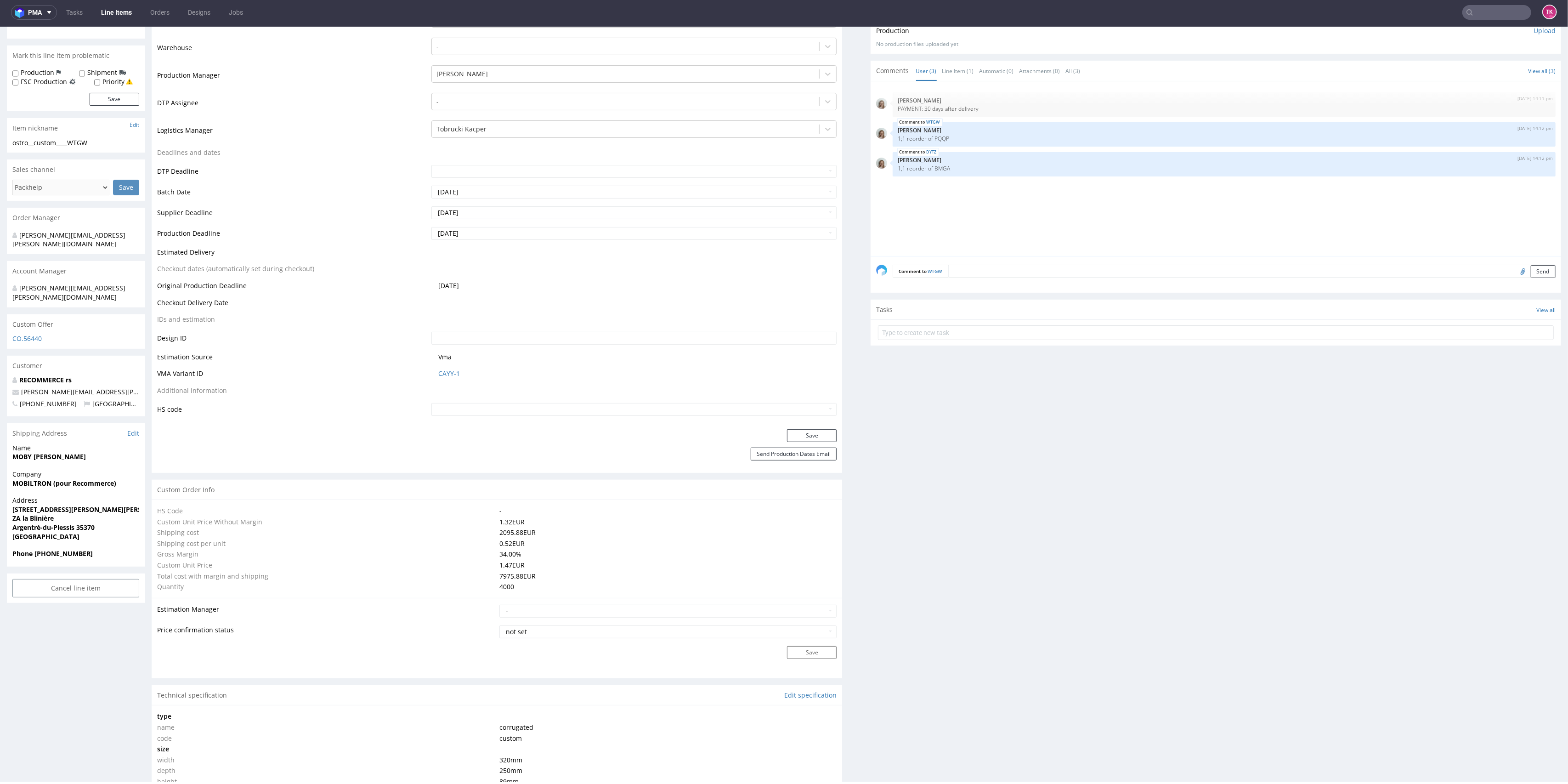
scroll to position [184, 0]
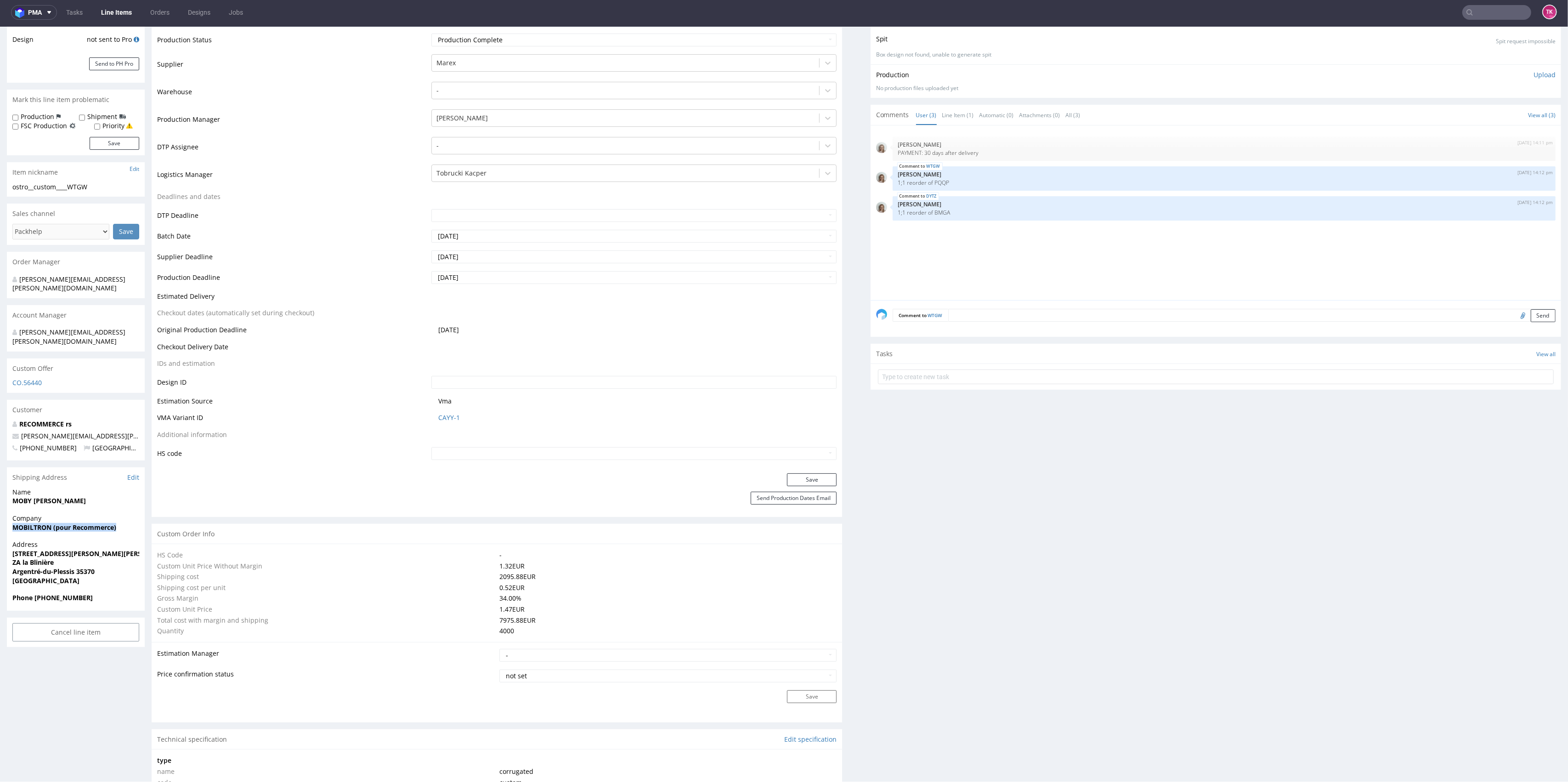
drag, startPoint x: 7, startPoint y: 510, endPoint x: 128, endPoint y: 514, distance: 121.1
click at [128, 514] on div "Company MOBILTRON (pour Recommerce)" at bounding box center [75, 527] width 138 height 26
copy strong "MOBILTRON (pour Recommerce)"
drag, startPoint x: 5, startPoint y: 487, endPoint x: 117, endPoint y: 479, distance: 112.3
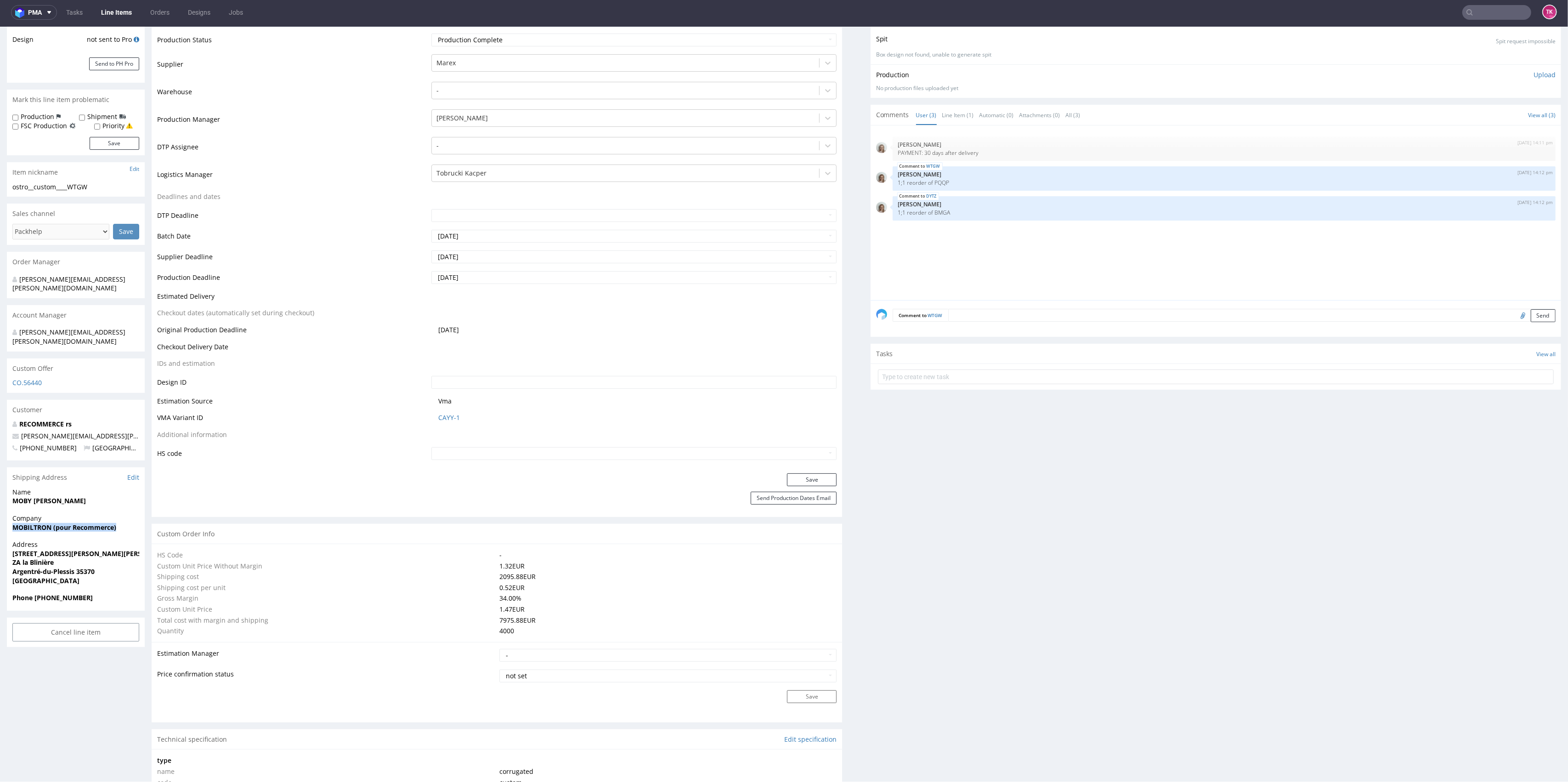
copy strong "MOBY [PERSON_NAME]"
click at [82, 567] on strong "Argentré-du-Plessis 35370" at bounding box center [53, 571] width 82 height 9
click at [83, 567] on strong "Argentré-du-Plessis 35370" at bounding box center [53, 571] width 82 height 9
copy strong "35370"
drag, startPoint x: 9, startPoint y: 536, endPoint x: 66, endPoint y: 547, distance: 58.1
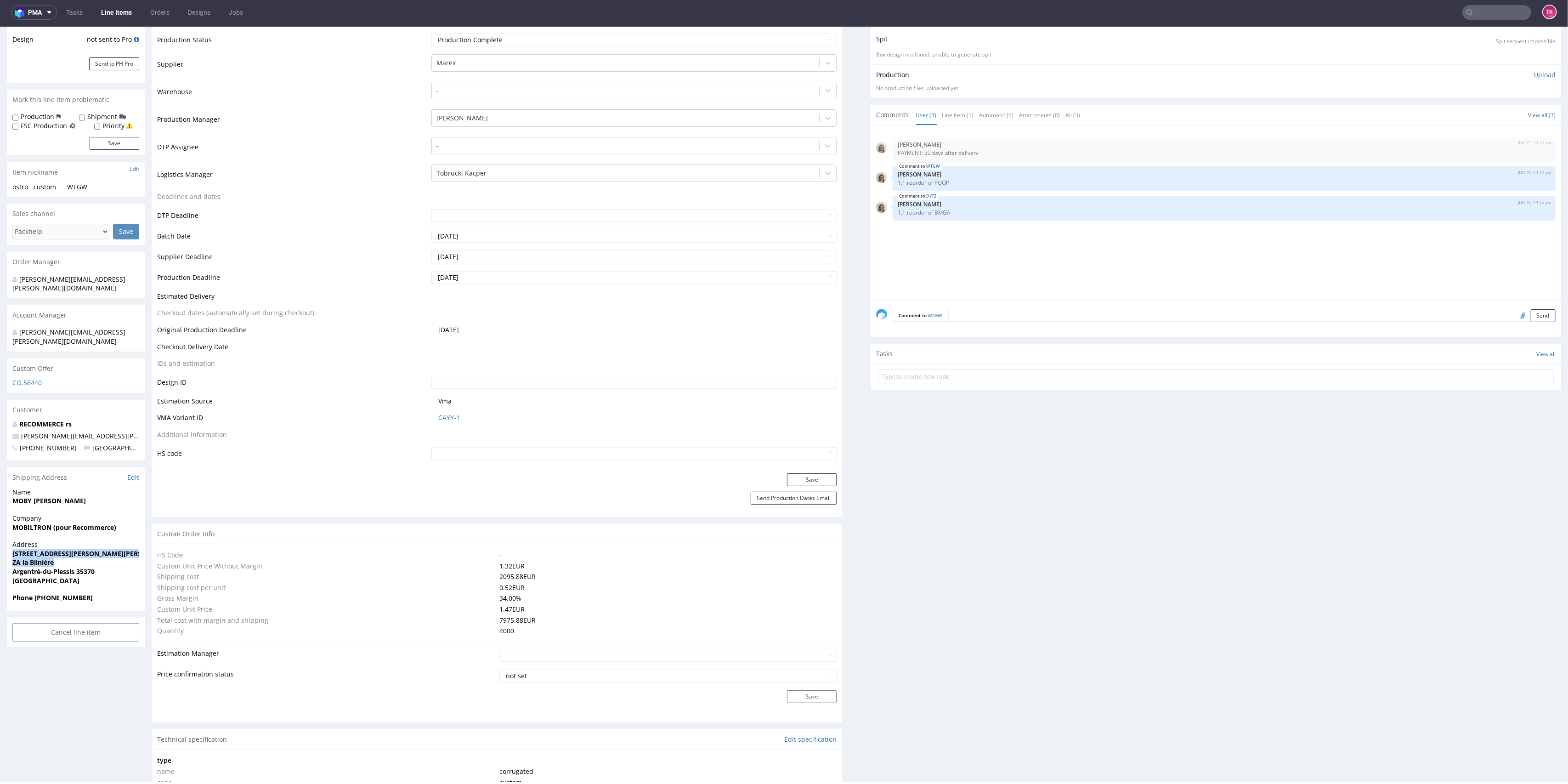
copy p "[STREET_ADDRESS][PERSON_NAME] Curie ZA la Blinière"
drag, startPoint x: 122, startPoint y: 414, endPoint x: 40, endPoint y: 415, distance: 82.0
copy span "[PERSON_NAME][EMAIL_ADDRESS][PERSON_NAME][DOMAIN_NAME]"
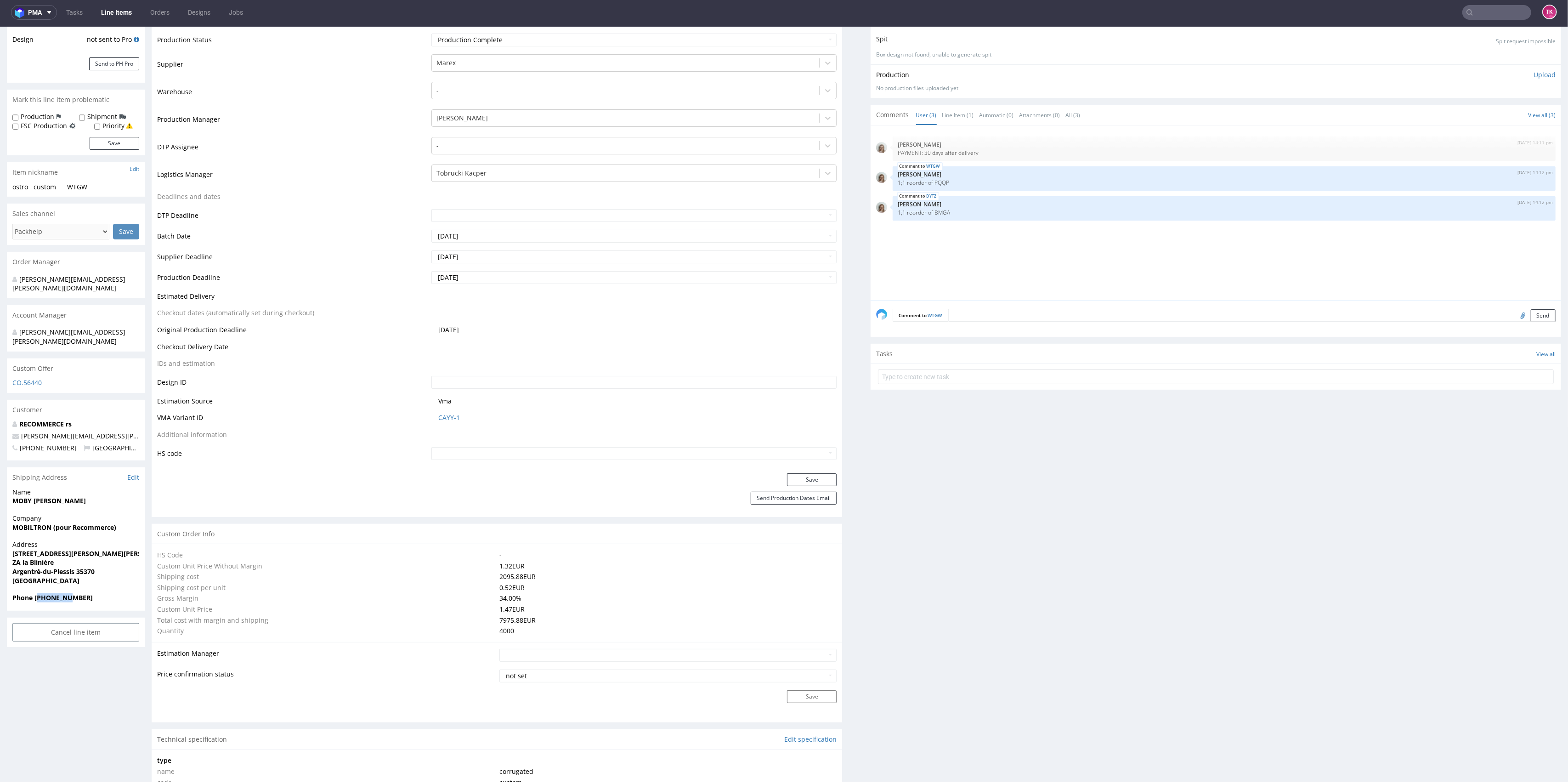
drag, startPoint x: 37, startPoint y: 576, endPoint x: 41, endPoint y: 584, distance: 8.9
click at [57, 593] on strong "Phone [PHONE_NUMBER]" at bounding box center [52, 597] width 80 height 9
drag, startPoint x: 39, startPoint y: 581, endPoint x: 96, endPoint y: 580, distance: 57.0
click at [96, 593] on span "Phone [PHONE_NUMBER]" at bounding box center [75, 597] width 127 height 9
copy strong "[PHONE_NUMBER]"
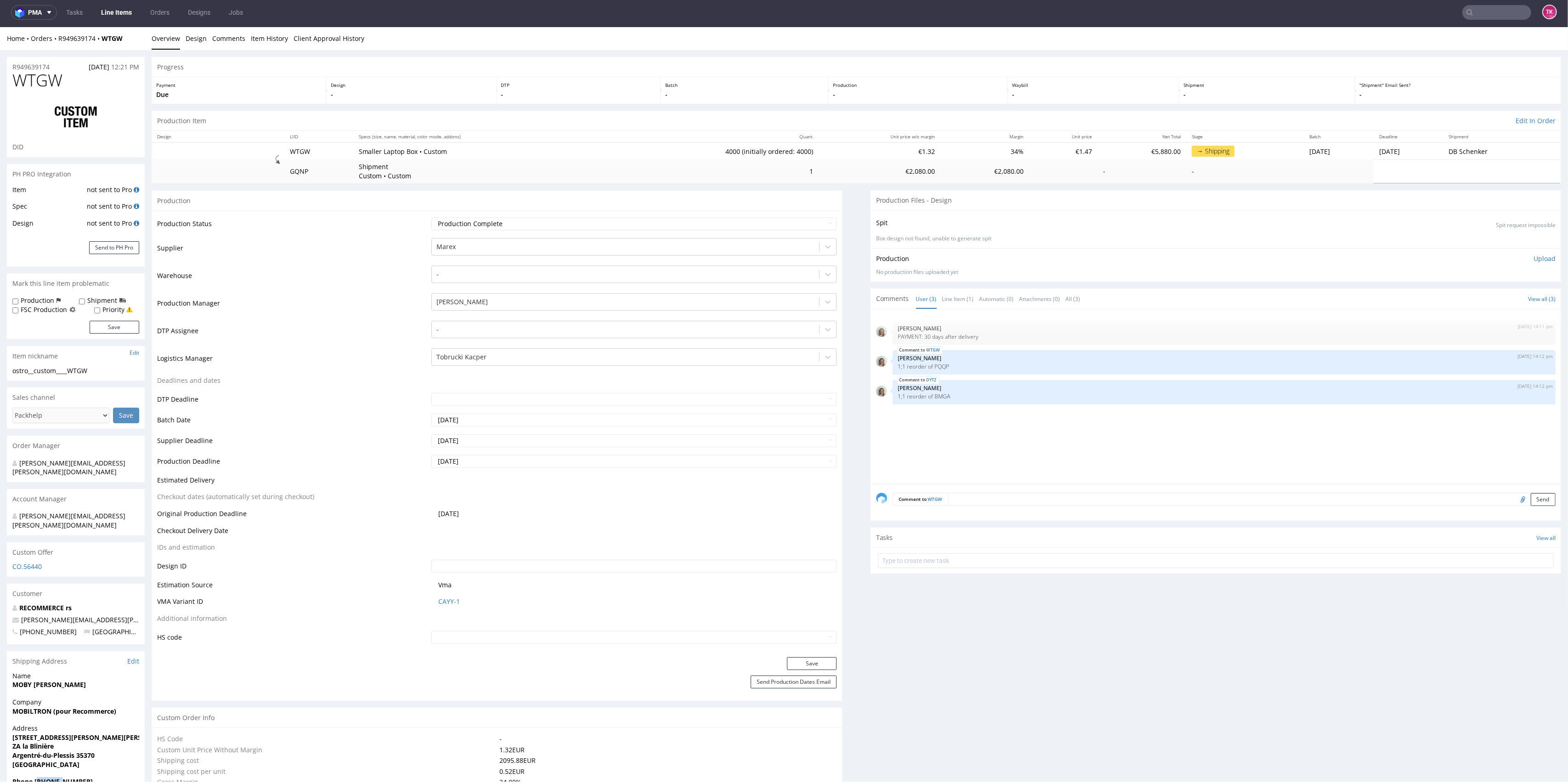
scroll to position [0, 0]
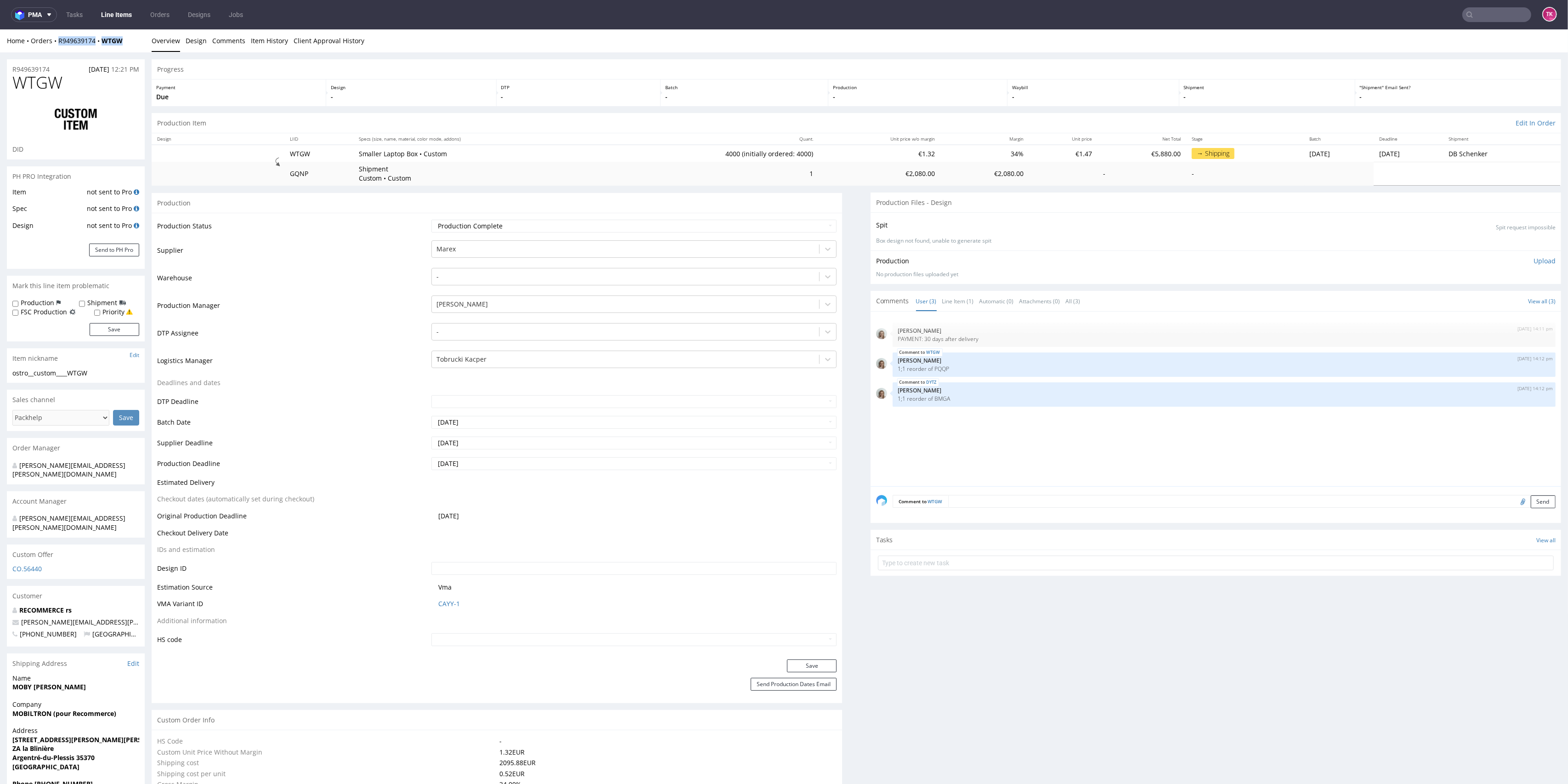
drag, startPoint x: 127, startPoint y: 38, endPoint x: 55, endPoint y: 46, distance: 72.4
click at [55, 46] on div "Home Orders R949639174 WTGW Overview Design Comments Item History Client Approv…" at bounding box center [784, 41] width 1568 height 23
copy div "R949639174 WTGW"
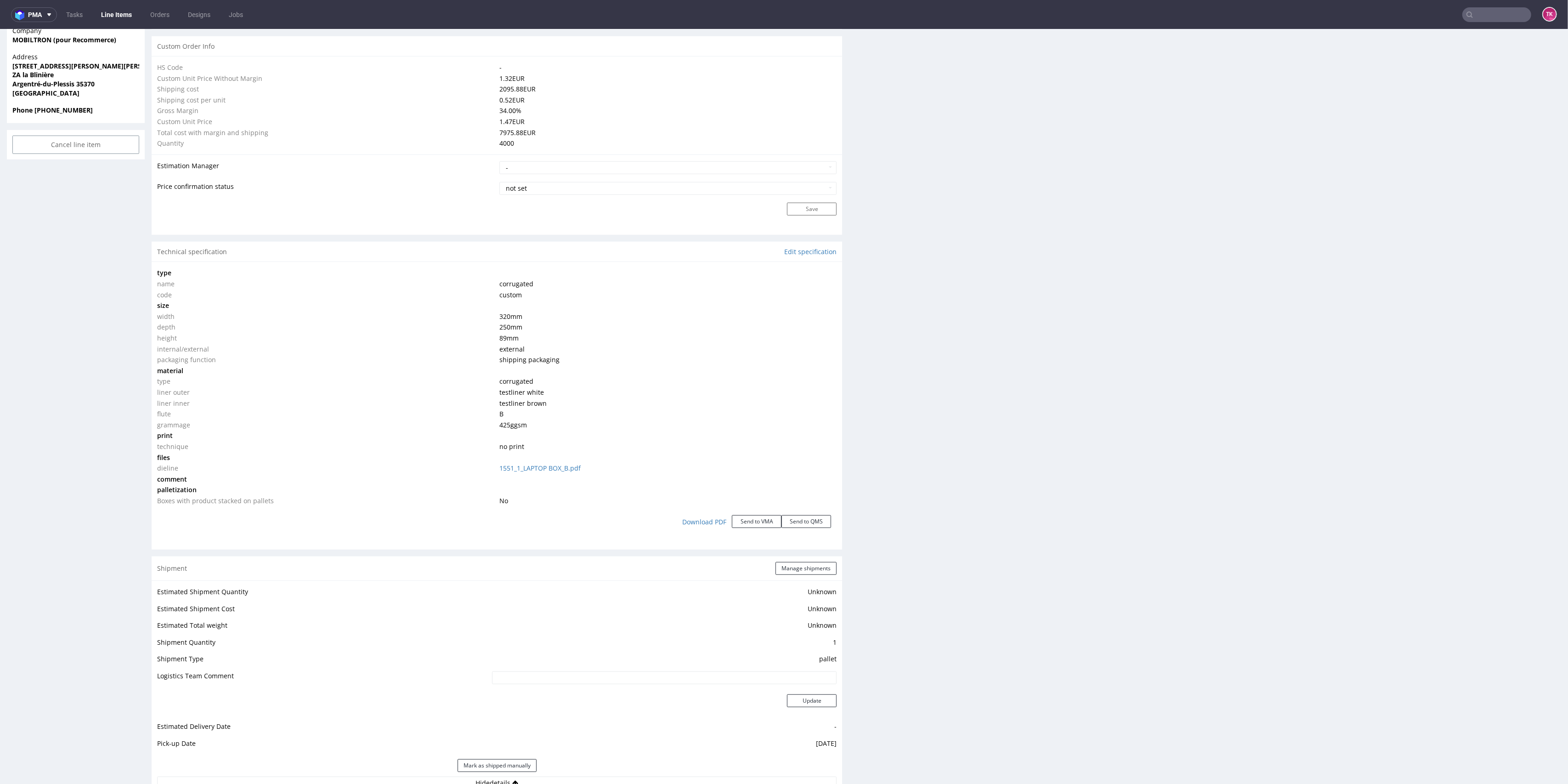
scroll to position [857, 0]
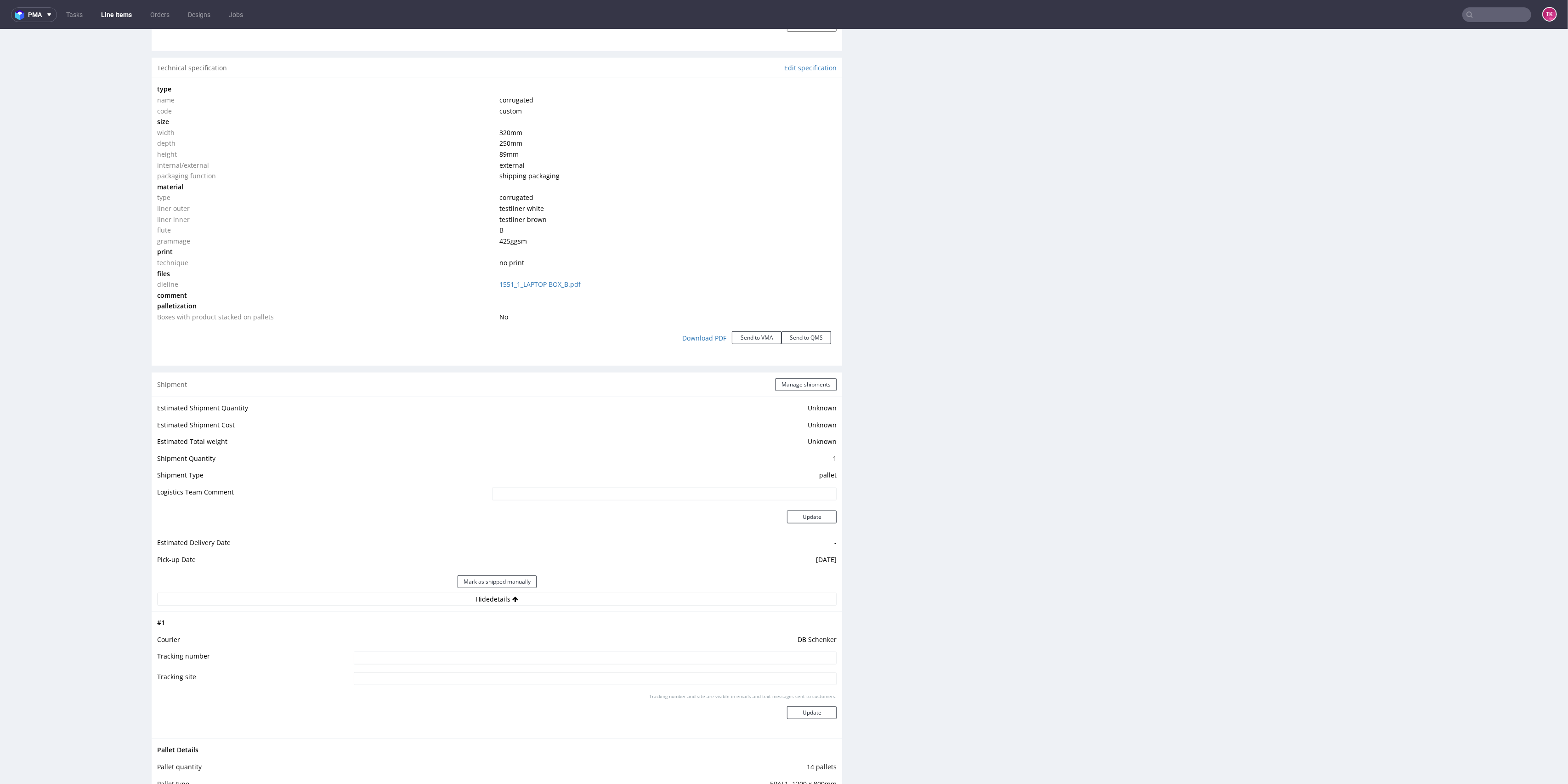
click at [617, 656] on input at bounding box center [595, 657] width 483 height 13
paste input "PLWAW509000987"
paste input "PLWAW509000989"
type input "PLWAW509000987 + PLWAW509000989"
click at [787, 707] on button "Update" at bounding box center [812, 712] width 50 height 13
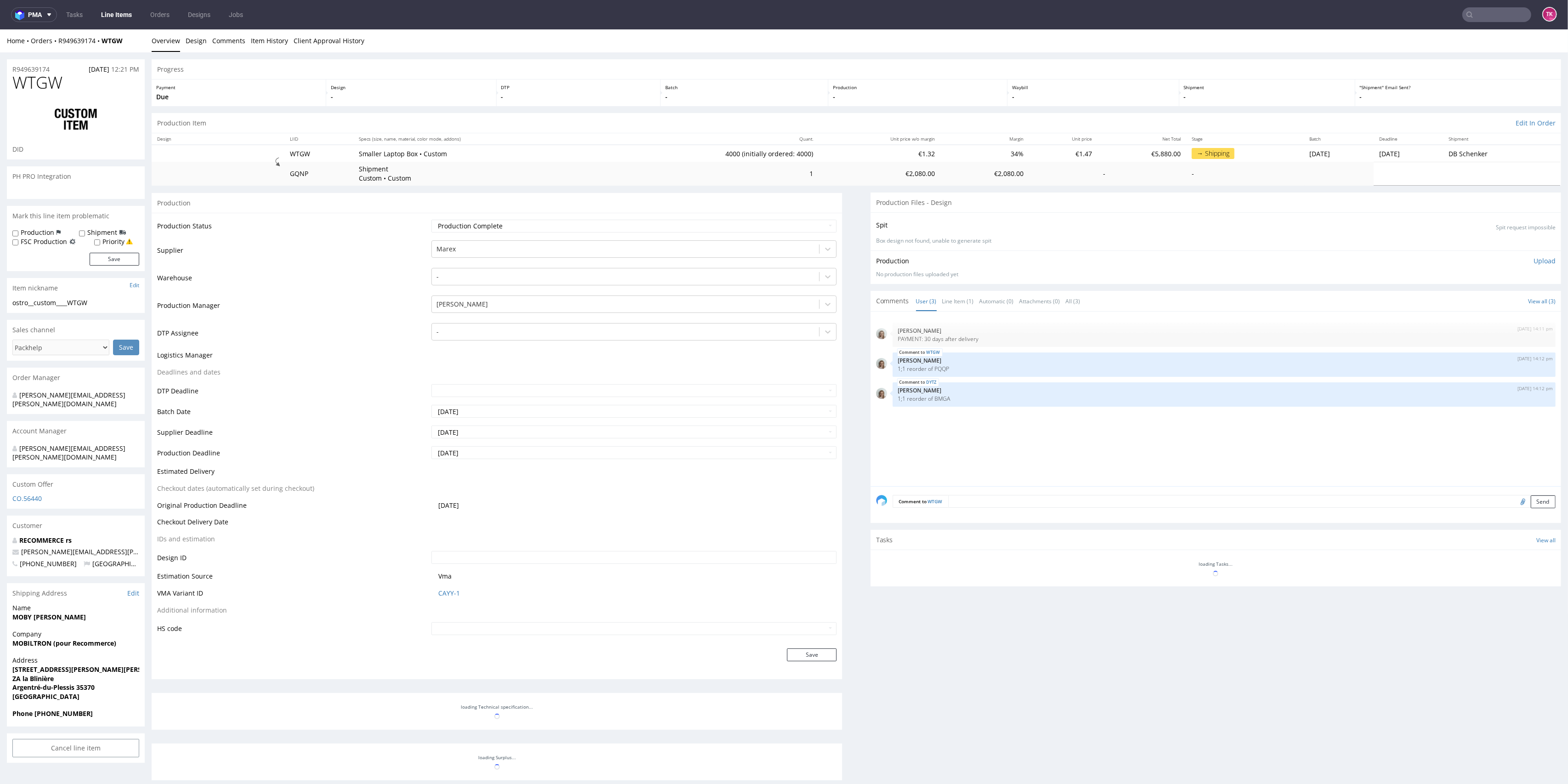
scroll to position [660, 0]
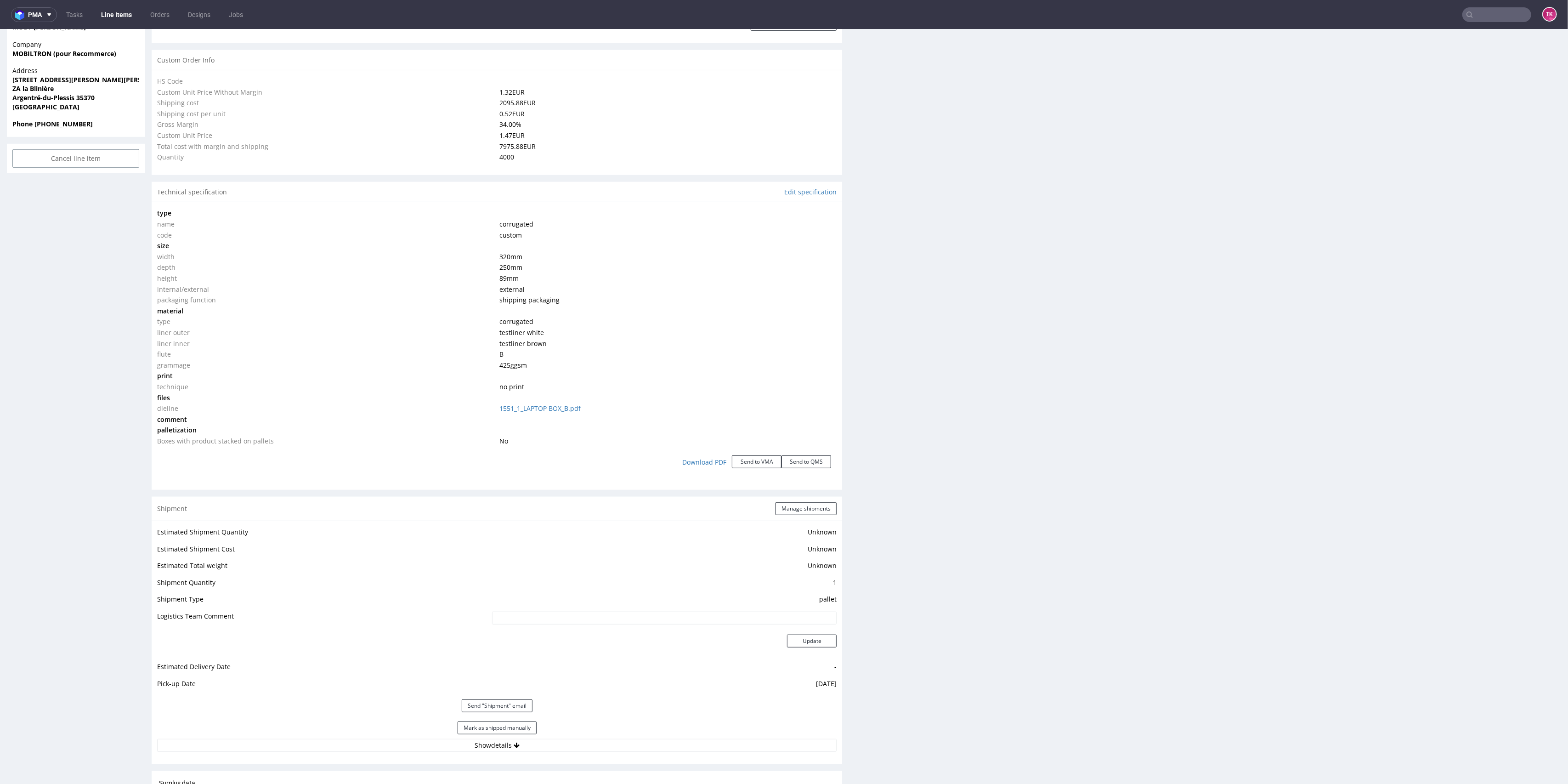
click at [113, 5] on nav "pma Tasks Line Items Orders Designs Jobs TK" at bounding box center [784, 15] width 1568 height 29
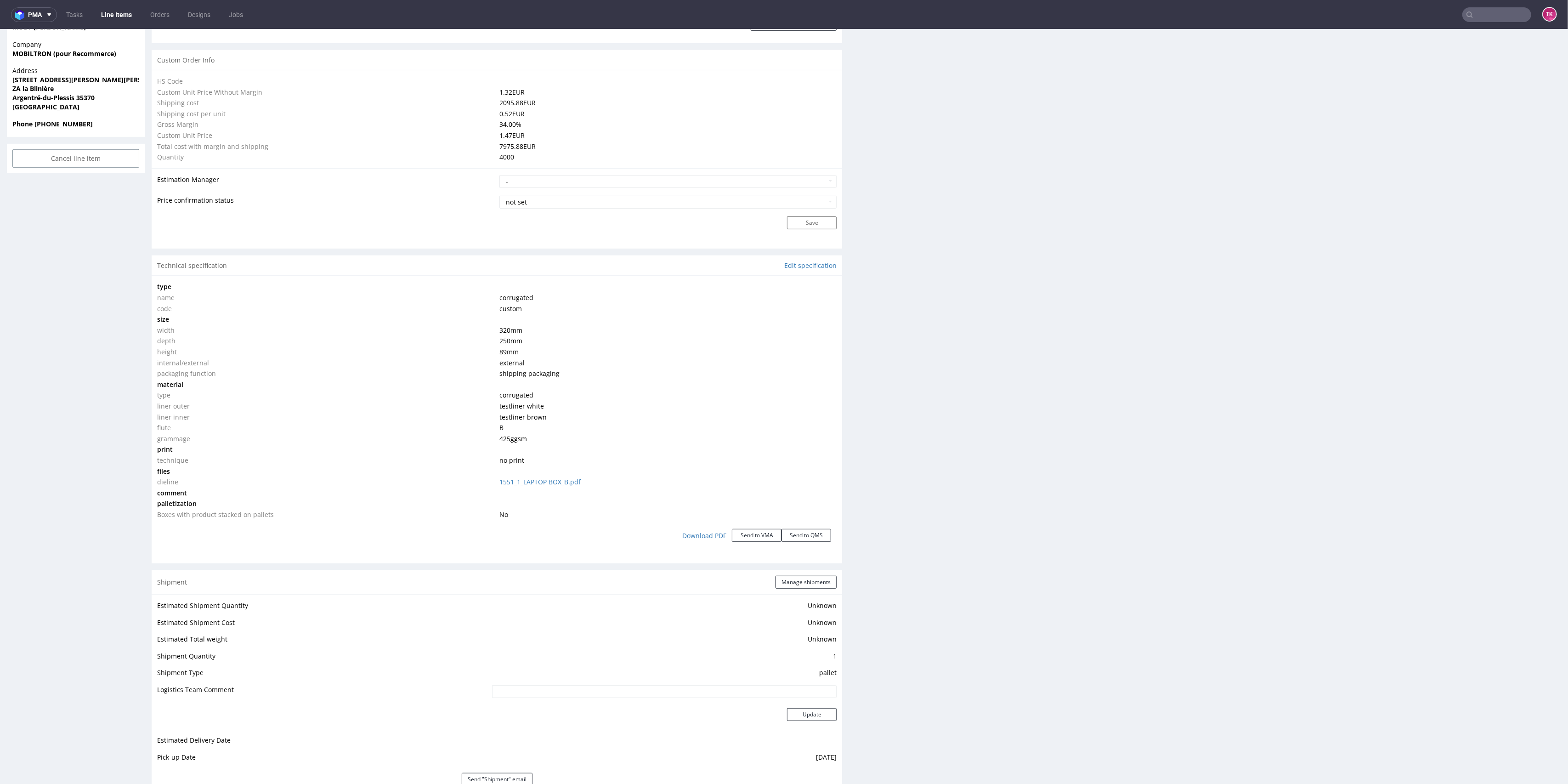
click at [113, 7] on link "Line Items" at bounding box center [116, 15] width 42 height 15
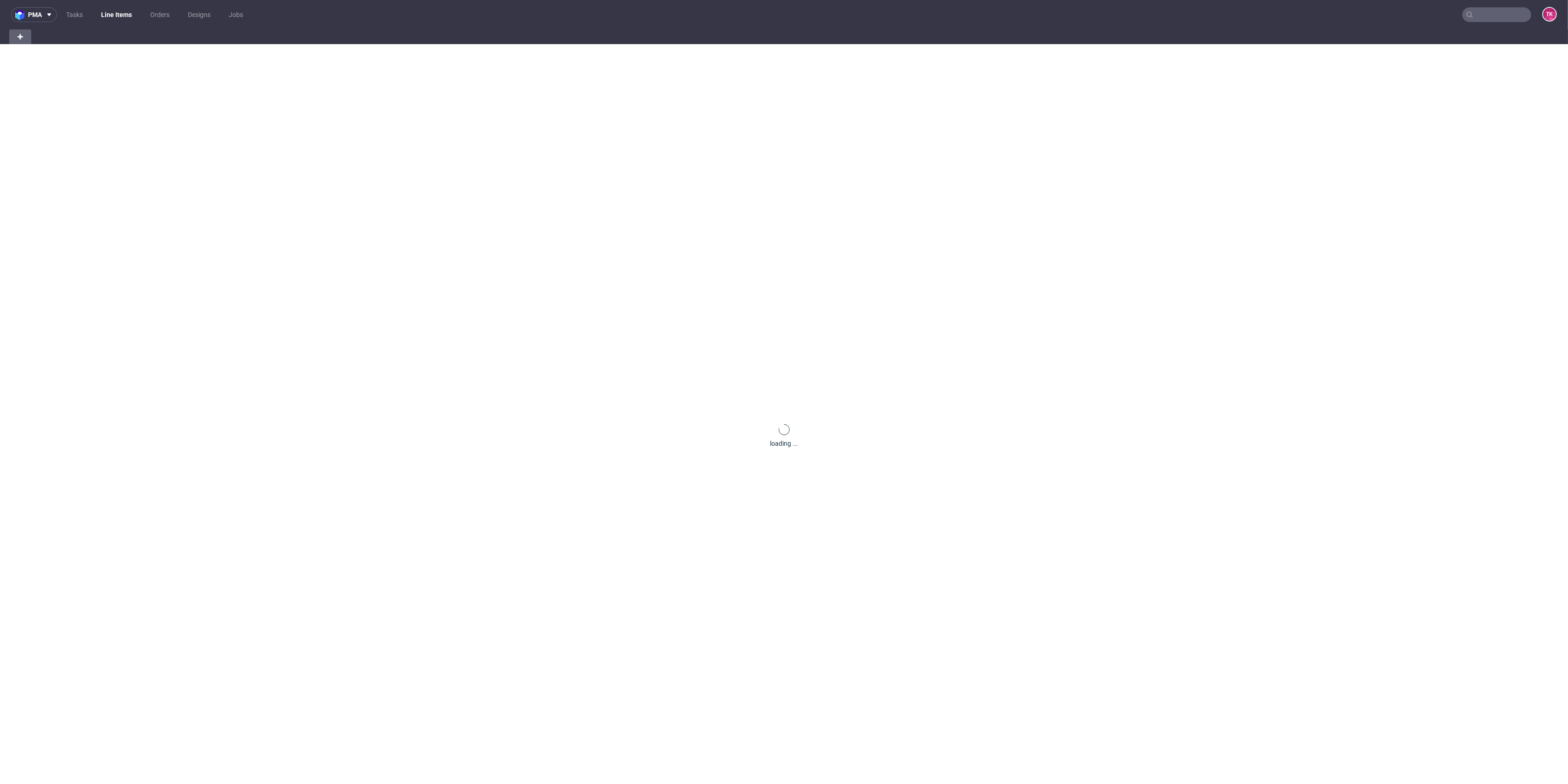
click at [113, 10] on link "Line Items" at bounding box center [116, 15] width 42 height 15
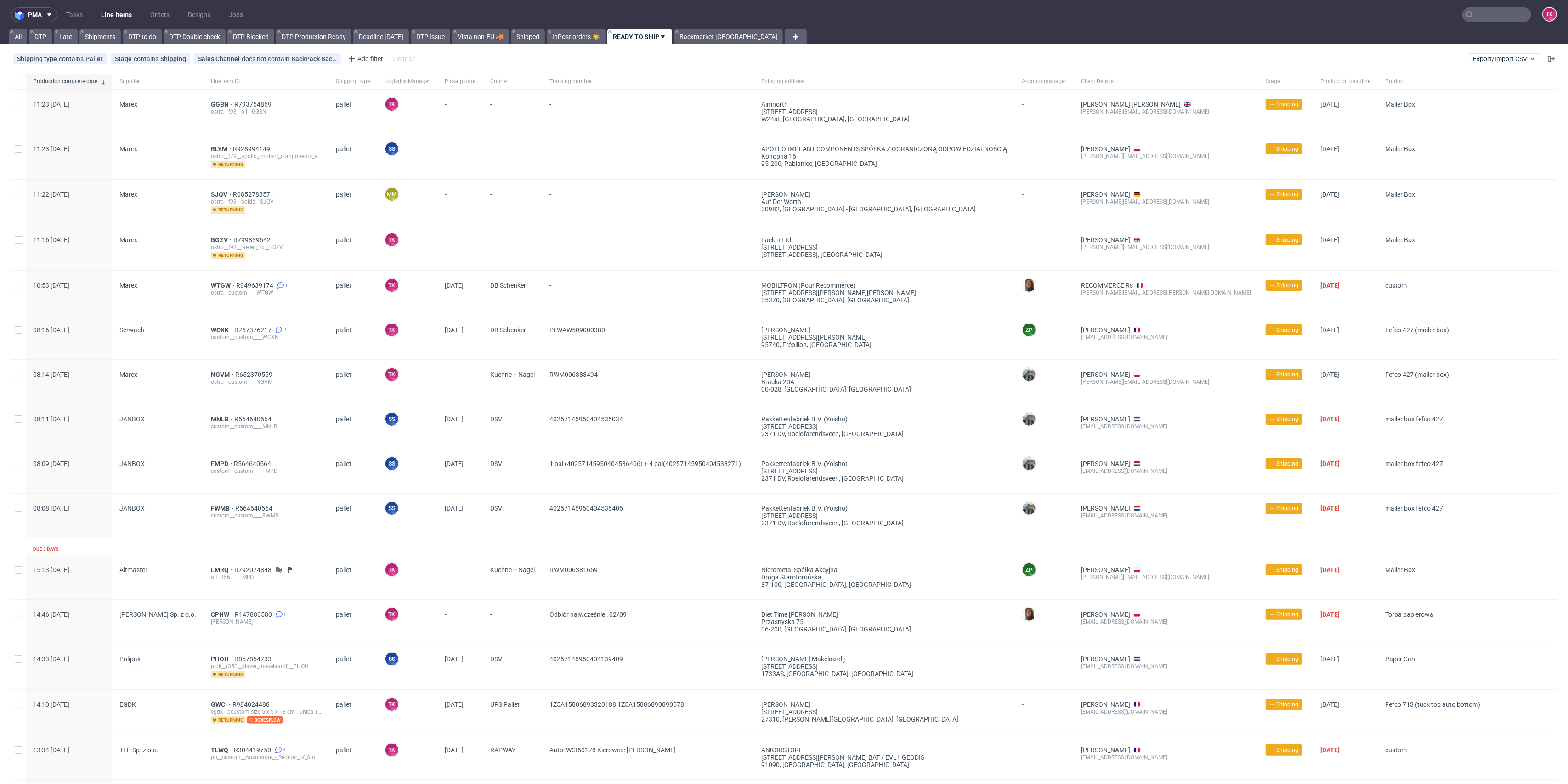
click at [134, 13] on link "Line Items" at bounding box center [116, 15] width 42 height 15
click at [112, 17] on link "Line Items" at bounding box center [116, 15] width 42 height 15
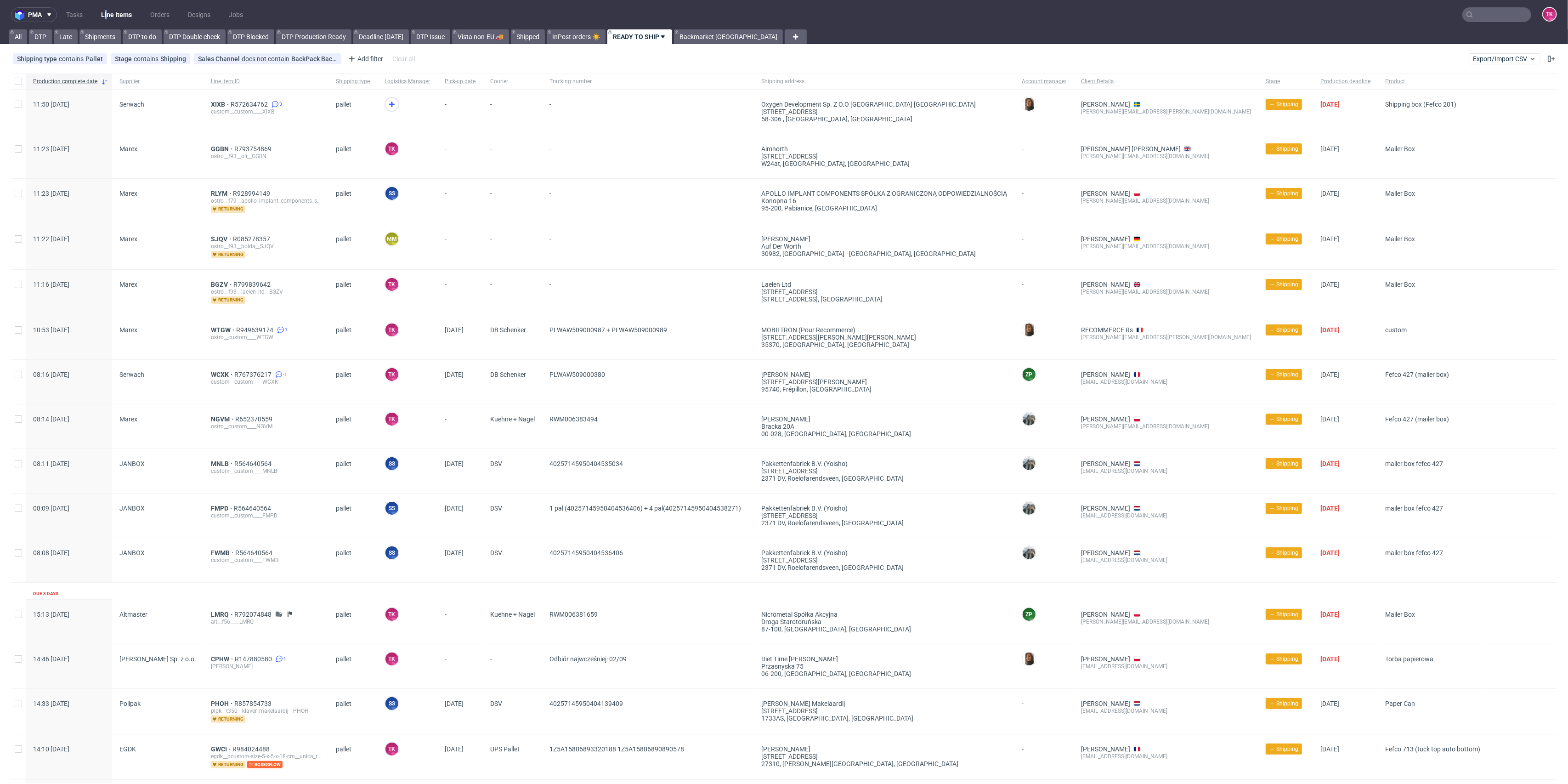
click at [108, 9] on nav "pma Tasks Line Items Orders Designs Jobs TK" at bounding box center [784, 15] width 1568 height 29
click at [108, 12] on link "Line Items" at bounding box center [116, 15] width 42 height 15
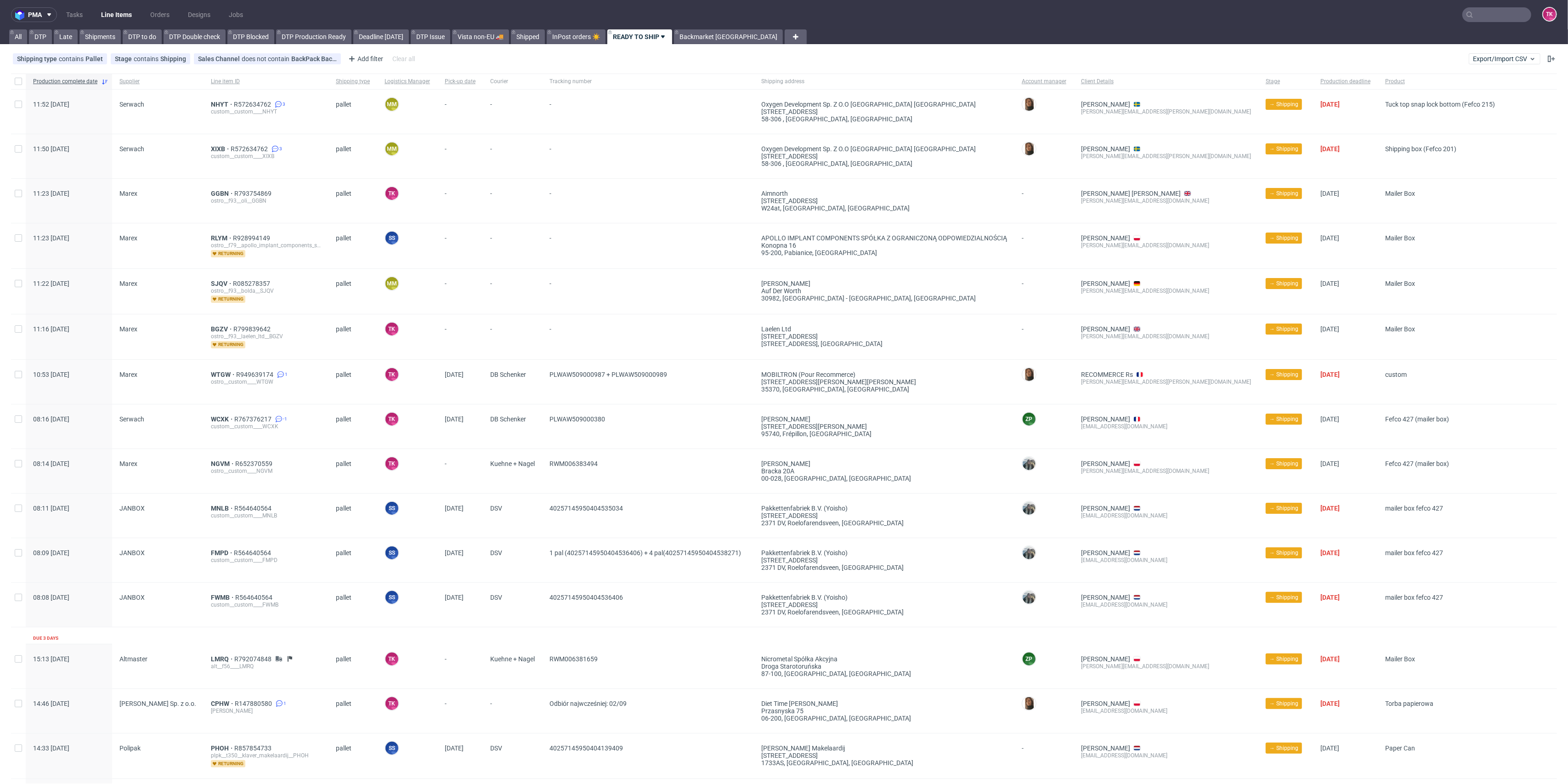
click at [215, 153] on div "custom__custom____XIXB" at bounding box center [265, 156] width 110 height 7
click at [215, 145] on span "XIXB" at bounding box center [220, 149] width 19 height 7
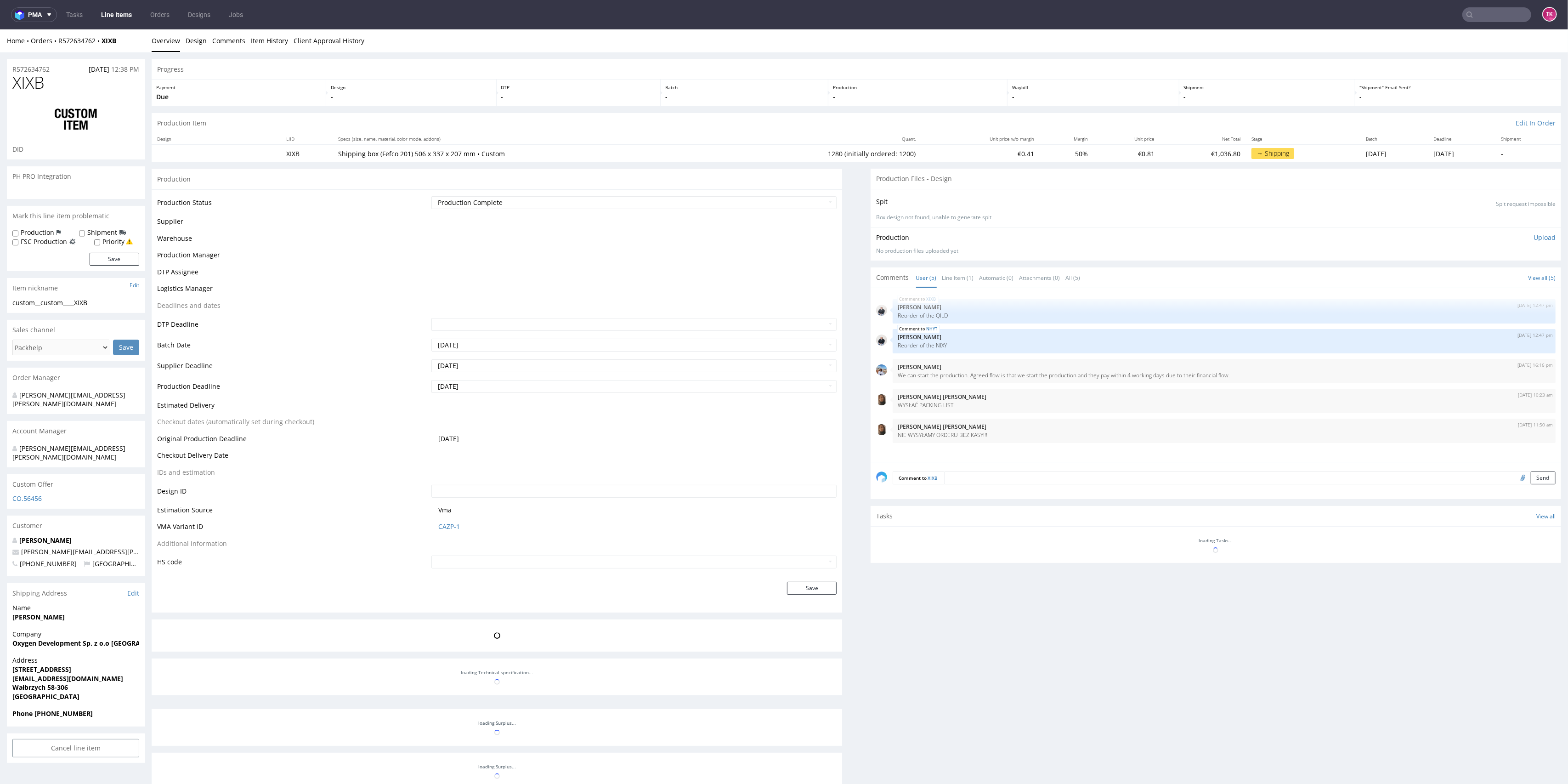
drag, startPoint x: 1547, startPoint y: 215, endPoint x: 1524, endPoint y: 443, distance: 229.2
click at [1524, 443] on div "R572634762 12.08.2025 12:38 PM XIXB DID PH PRO Integration Mark this line item …" at bounding box center [784, 530] width 1568 height 956
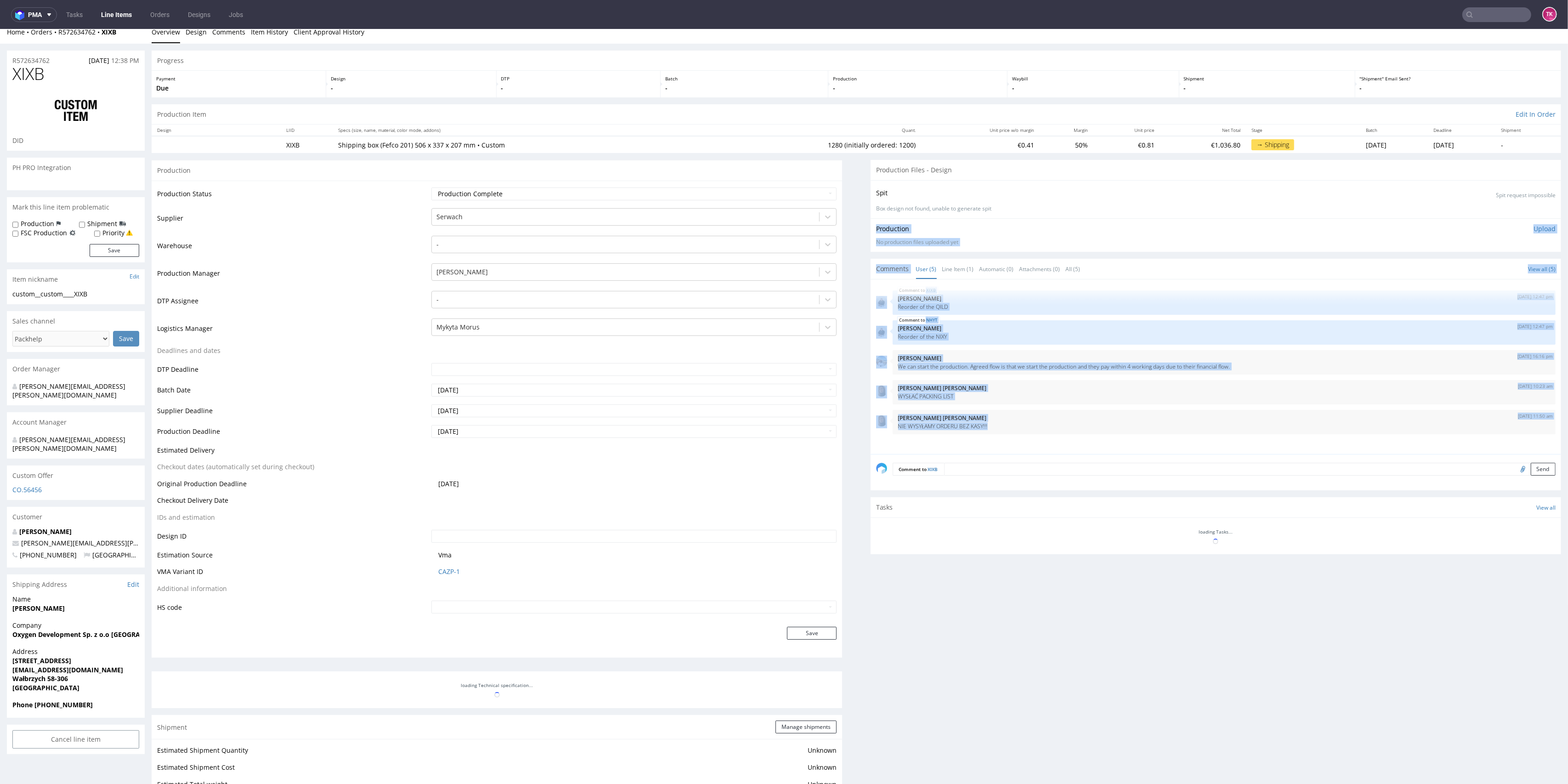
scroll to position [61, 0]
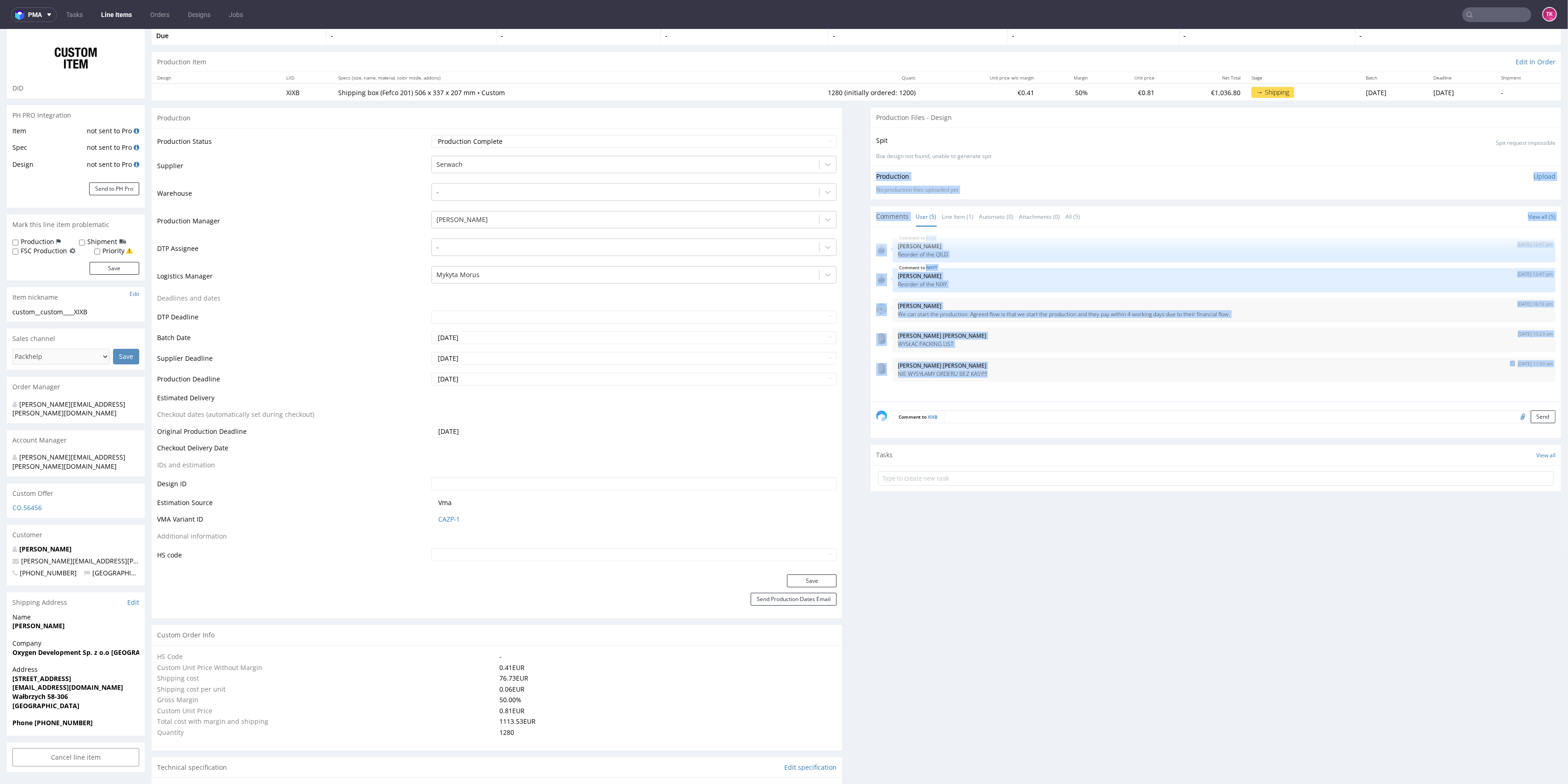
click at [983, 366] on p "[PERSON_NAME] [PERSON_NAME]" at bounding box center [1224, 365] width 652 height 7
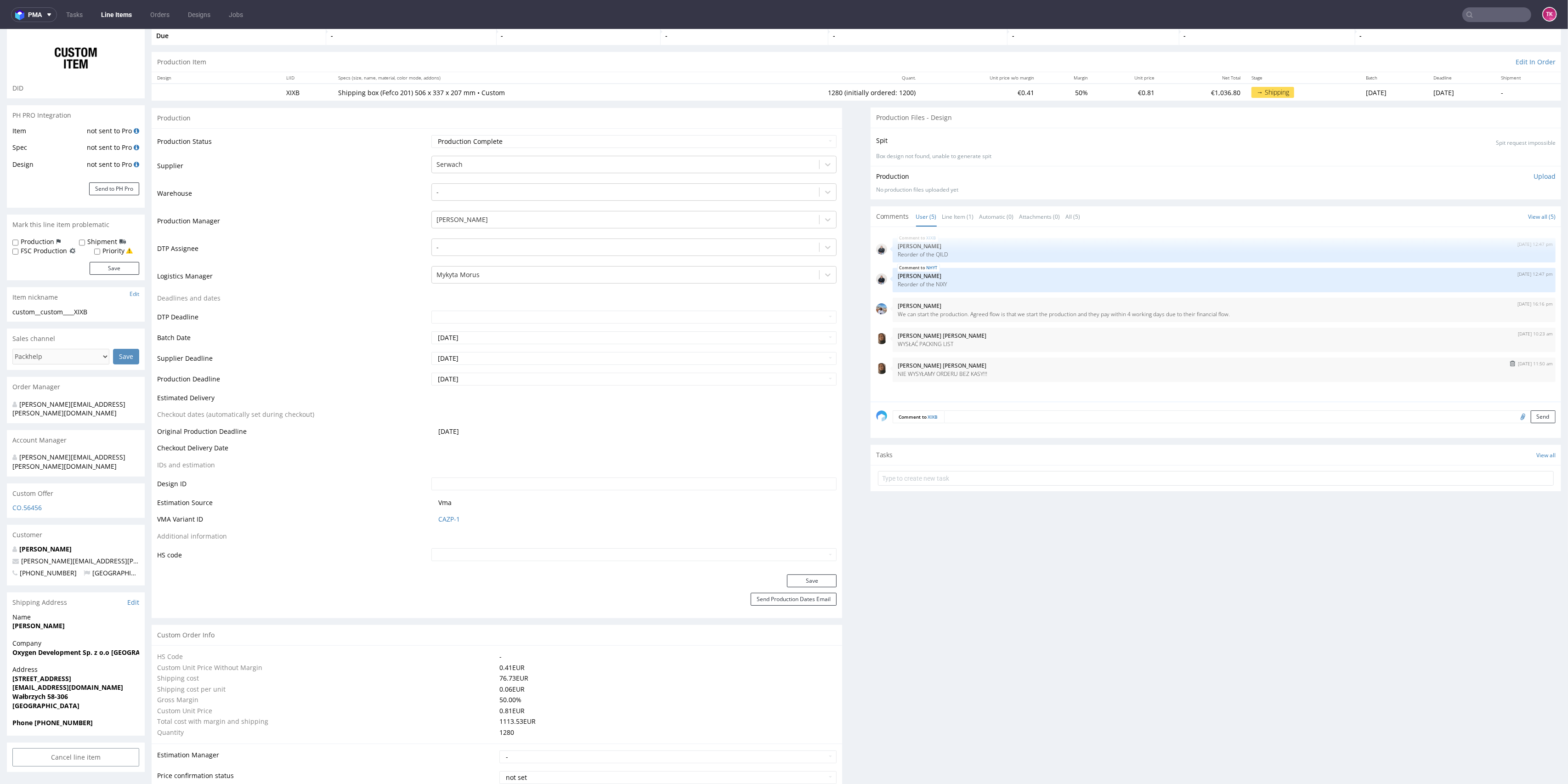
type input "1280"
drag, startPoint x: 987, startPoint y: 374, endPoint x: 889, endPoint y: 374, distance: 98.0
click at [898, 374] on p "NIE WYSYŁAMY ORDERU BEZ KASY!!!" at bounding box center [1224, 373] width 652 height 7
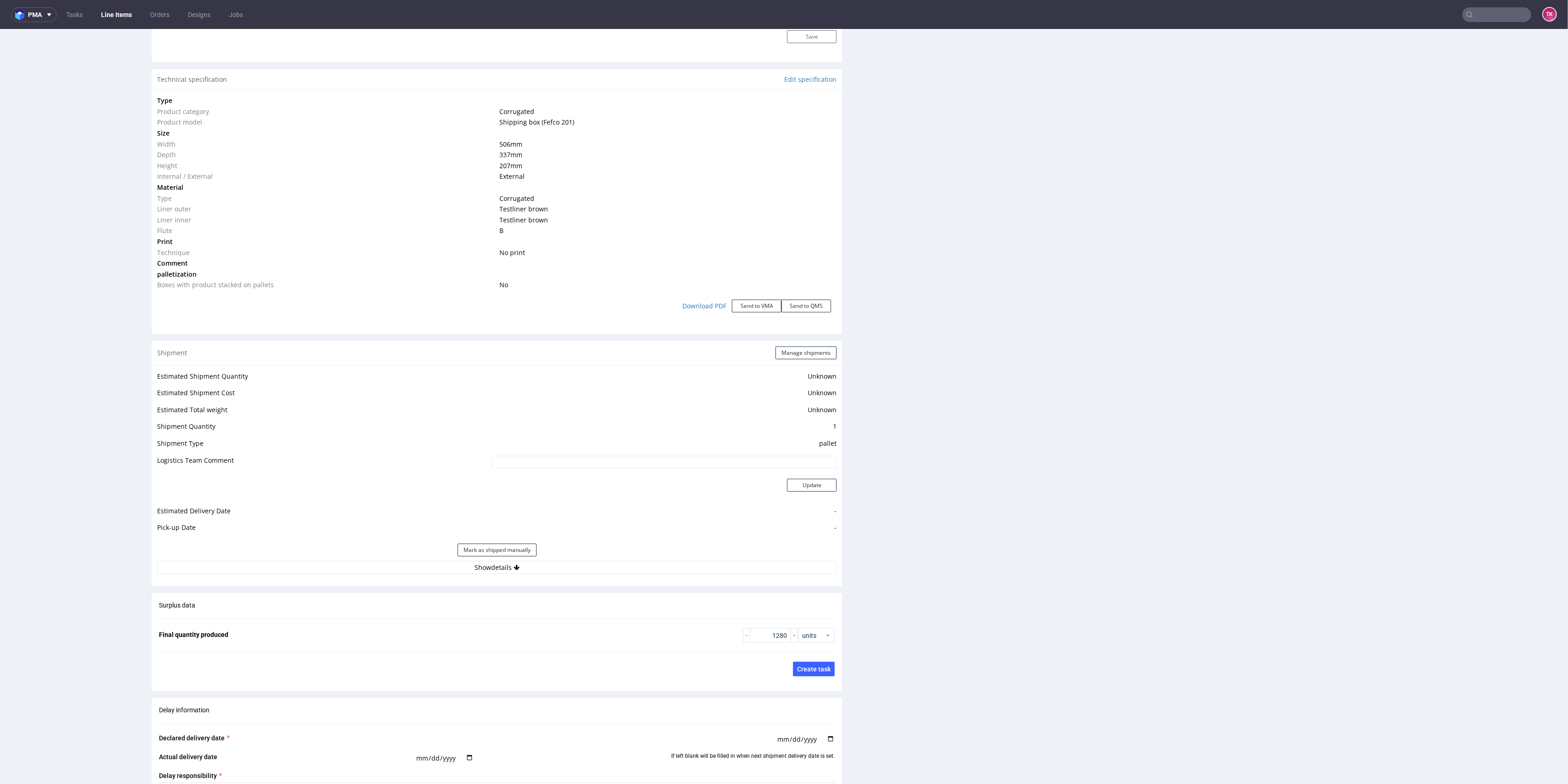
scroll to position [857, 0]
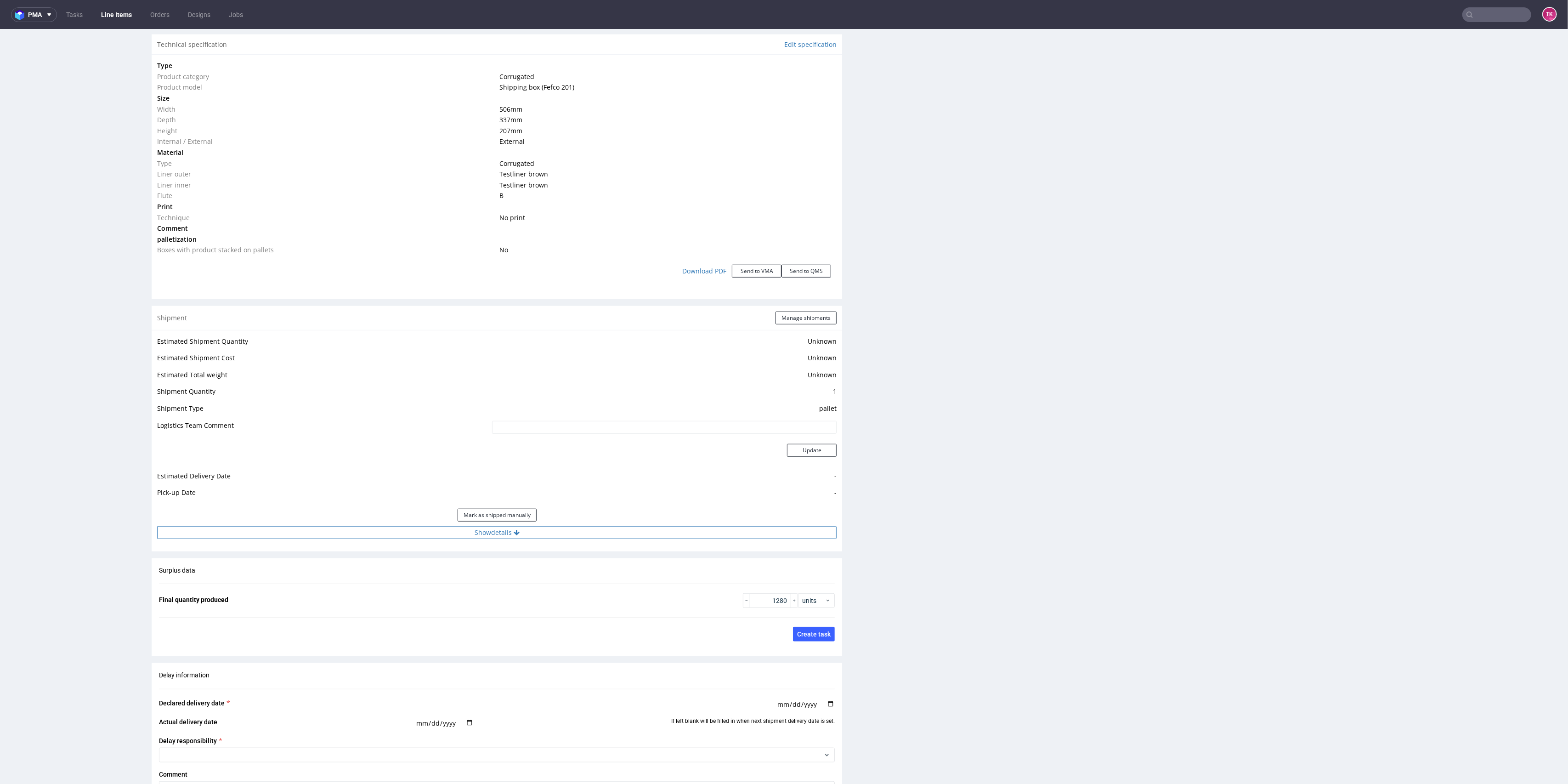
drag, startPoint x: 578, startPoint y: 527, endPoint x: 572, endPoint y: 535, distance: 10.0
click at [577, 528] on button "Show details" at bounding box center [497, 532] width 679 height 13
click at [503, 591] on input at bounding box center [595, 591] width 483 height 13
paste input "NIE WYSYŁAMY ORDERU BEZ KASY!!!"
type input "NIE WYSYŁAMY ORDERU BEZ KASY!!!"
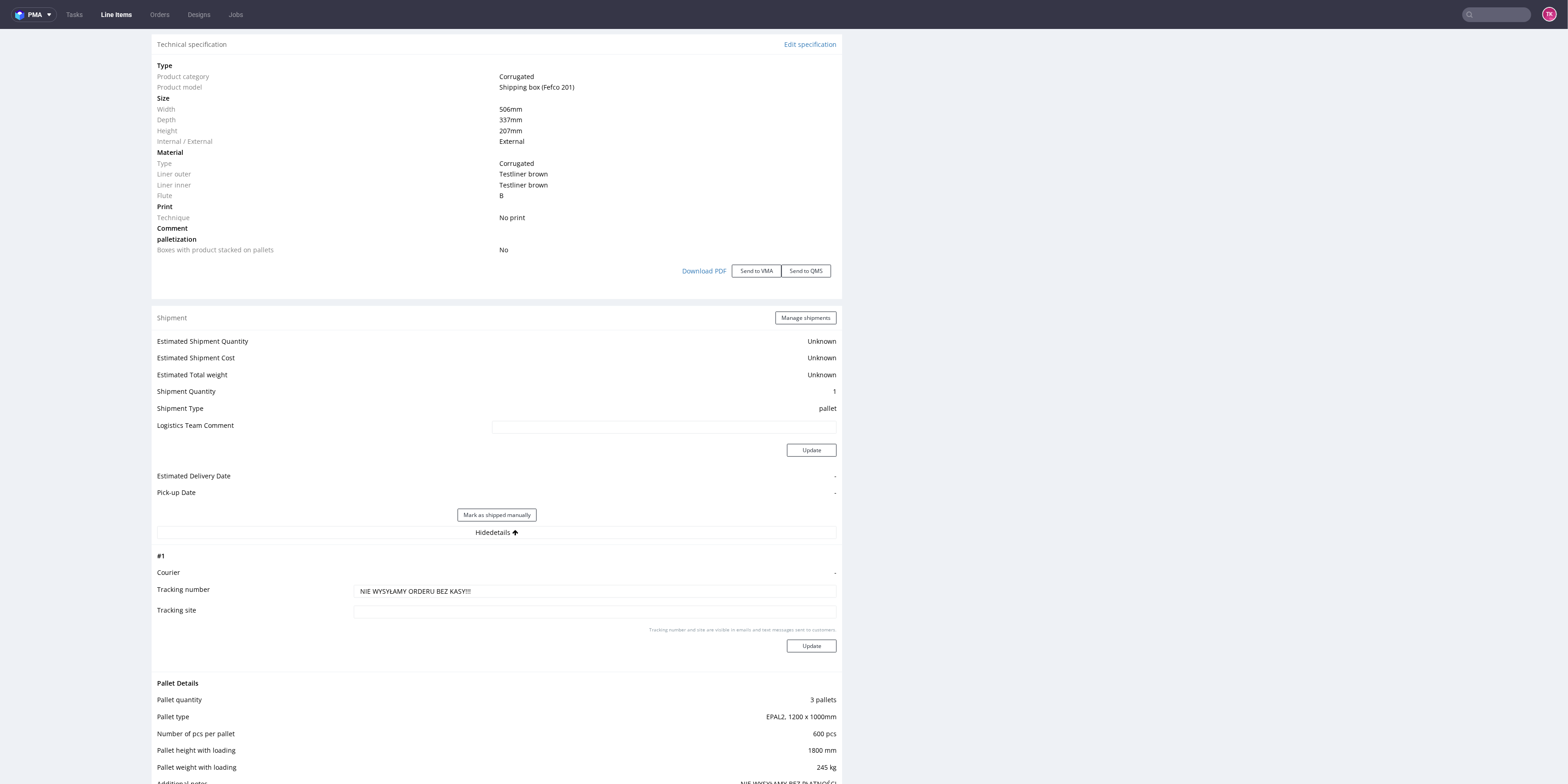
click at [799, 654] on div "Tracking number and site are visible in emails and text messages sent to custom…" at bounding box center [595, 643] width 483 height 33
click at [803, 643] on button "Update" at bounding box center [812, 646] width 50 height 13
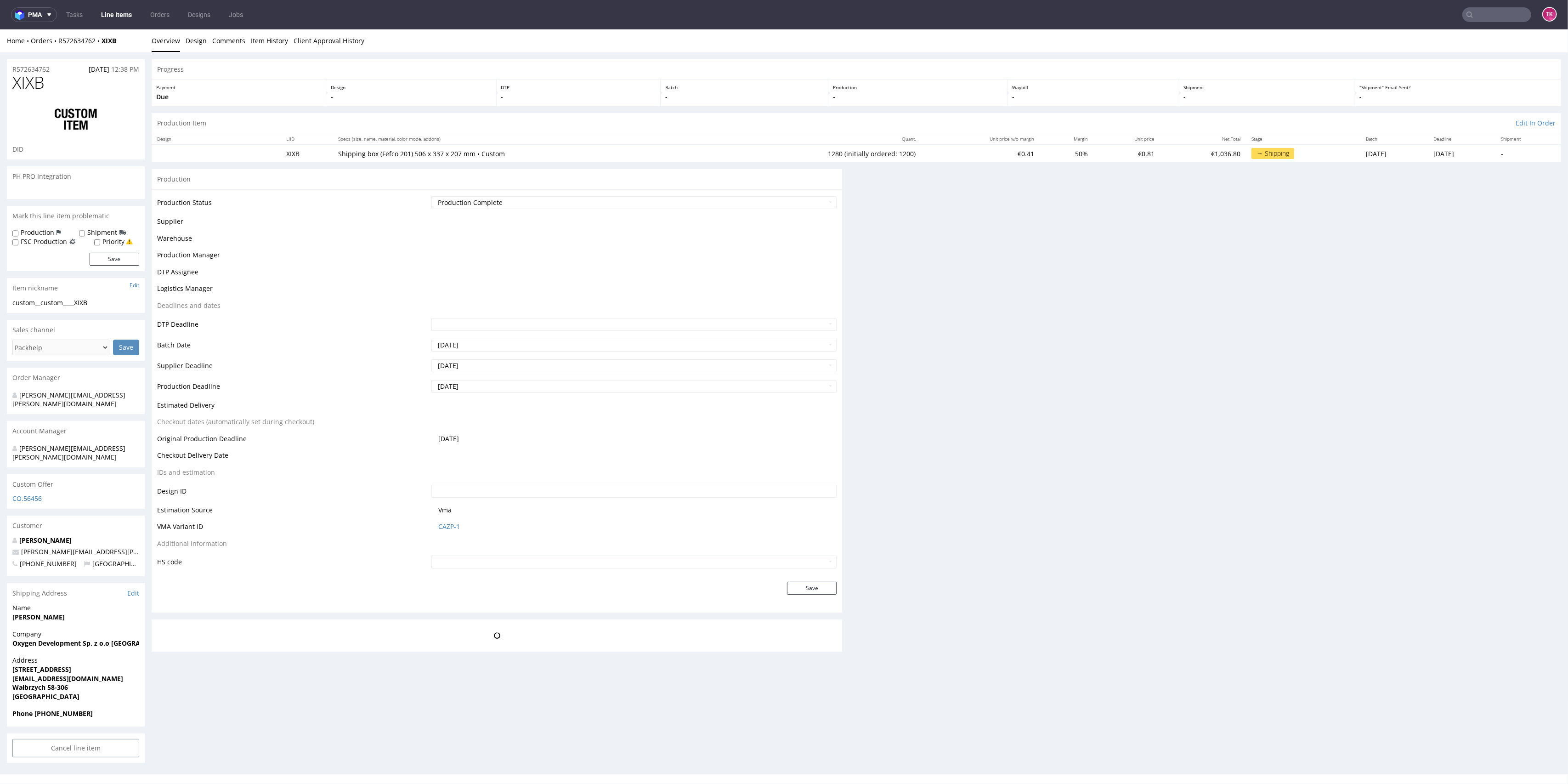
scroll to position [0, 0]
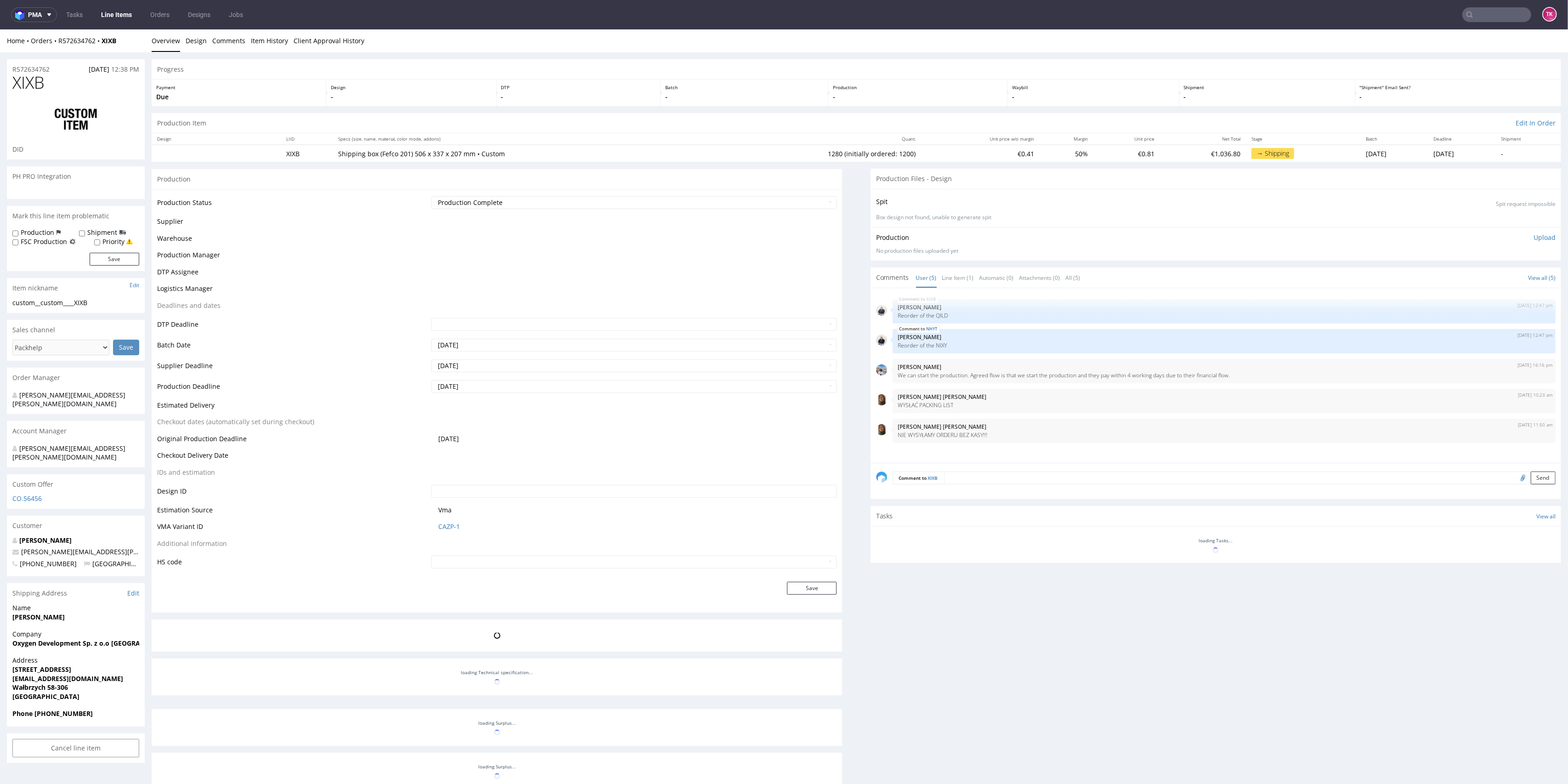
click at [113, 16] on link "Line Items" at bounding box center [116, 15] width 42 height 15
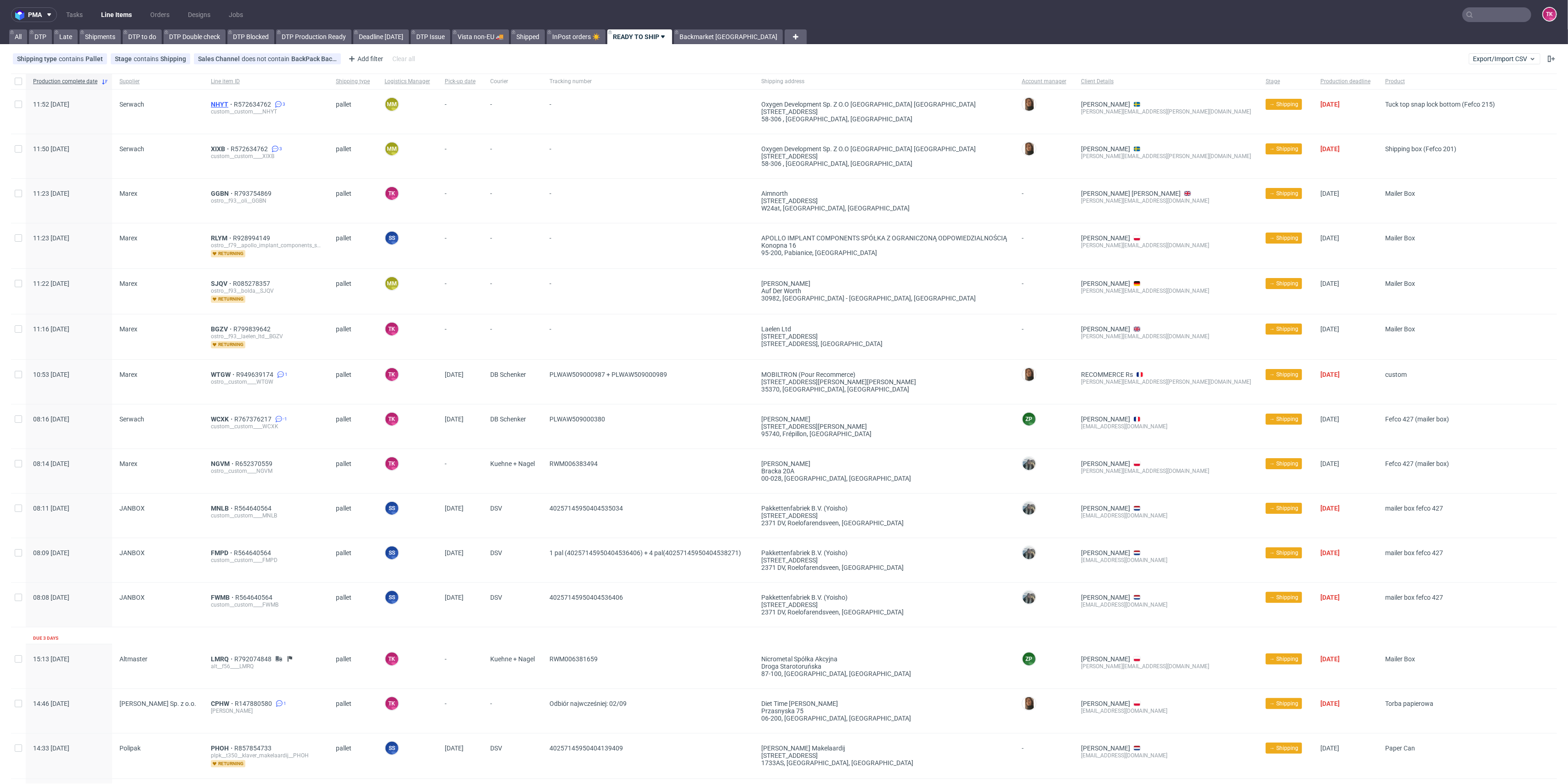
click at [212, 104] on span "NHYT" at bounding box center [222, 104] width 23 height 7
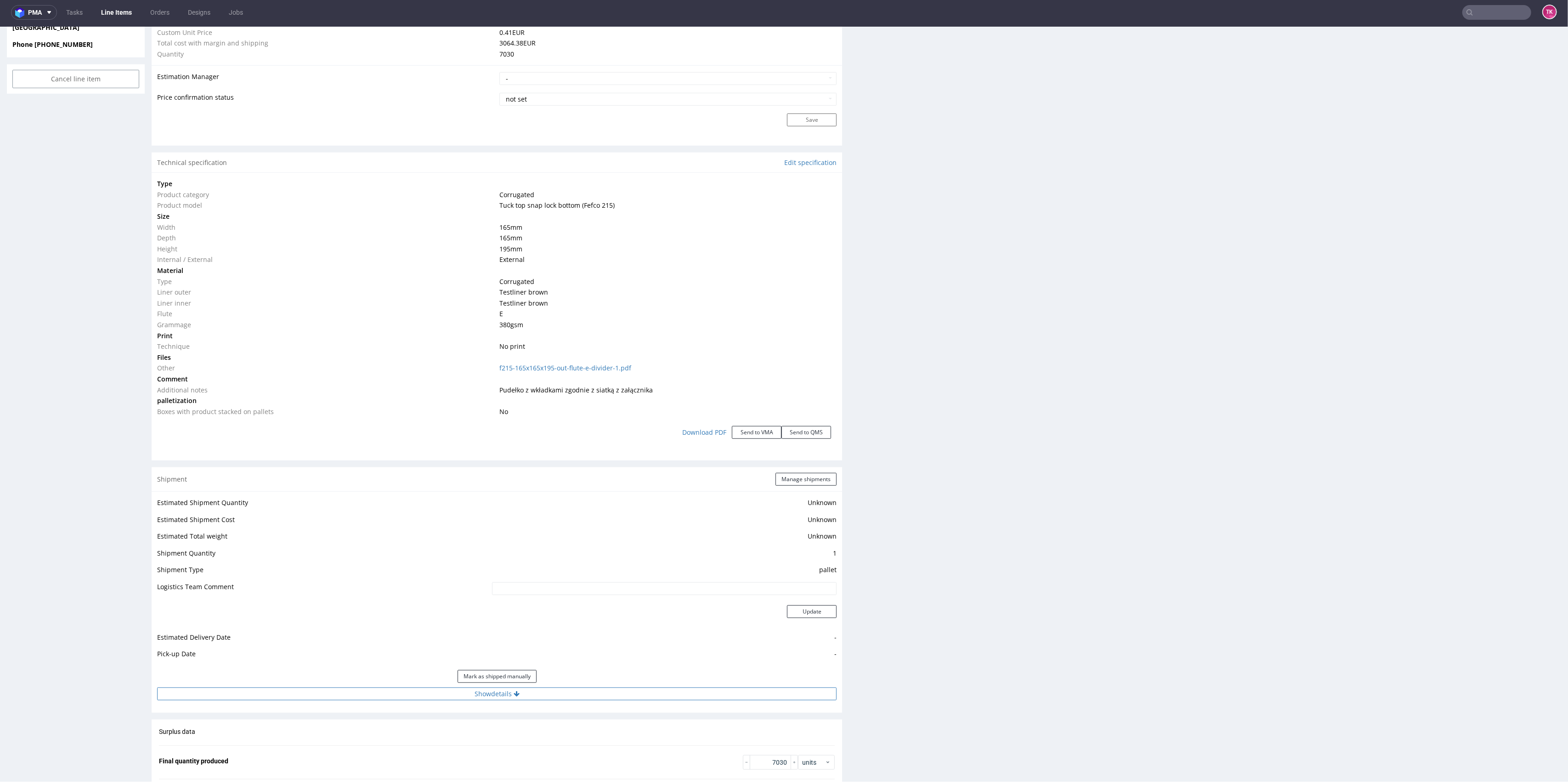
scroll to position [796, 0]
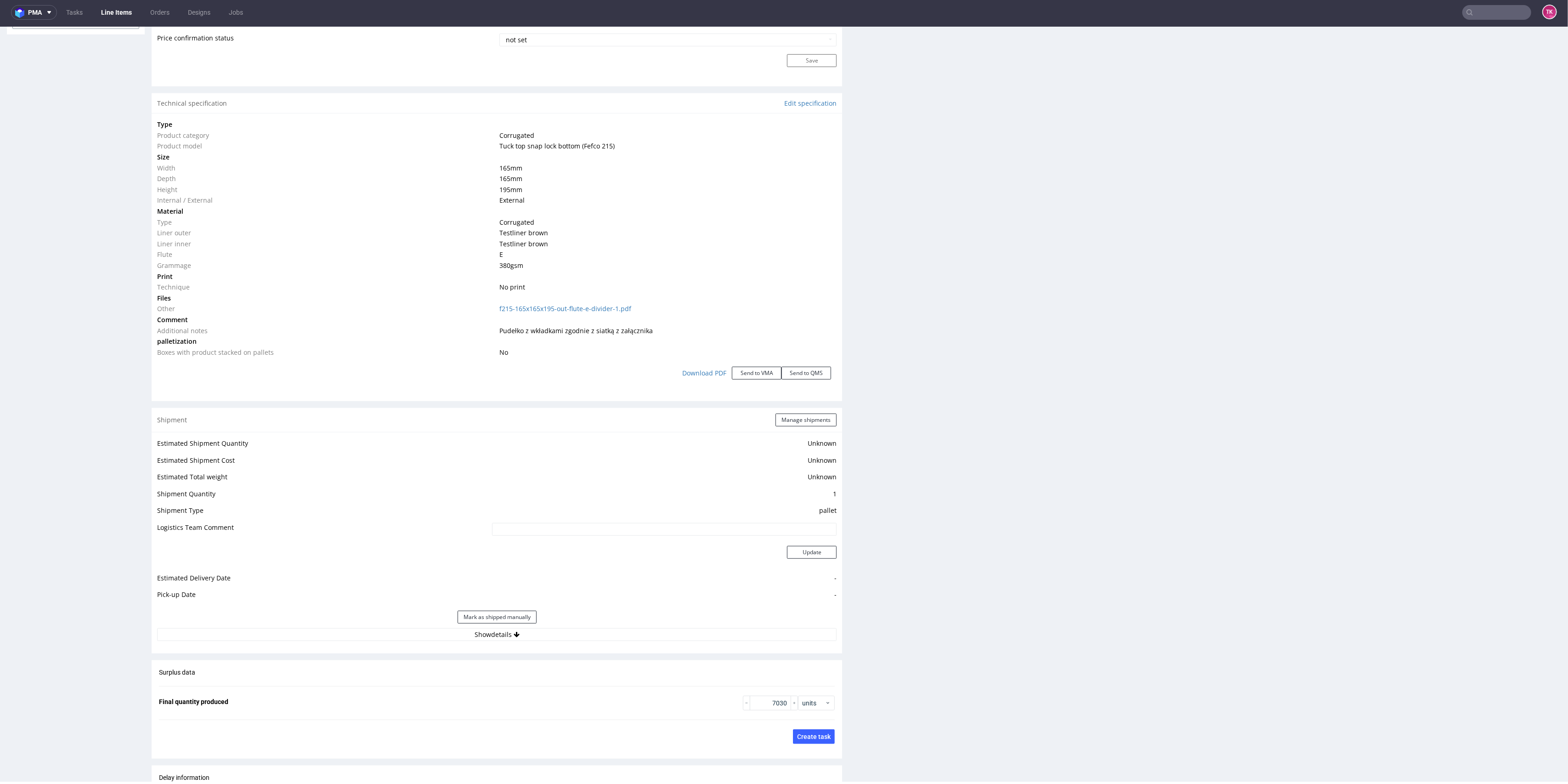
click at [593, 643] on div "Estimated Shipment Quantity Unknown Estimated Shipment Cost Unknown Estimated T…" at bounding box center [497, 539] width 690 height 214
click at [589, 632] on button "Show details" at bounding box center [497, 634] width 679 height 13
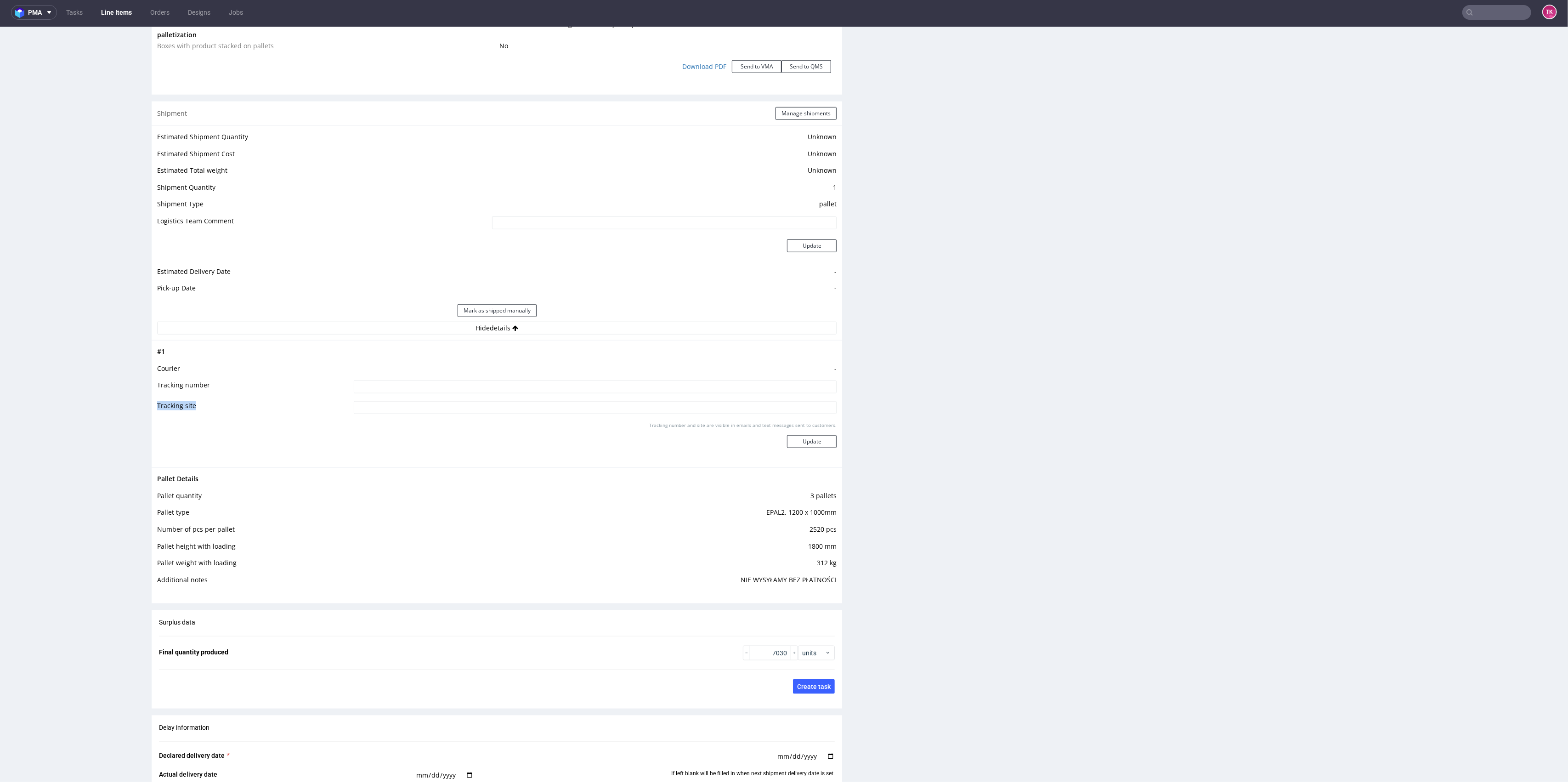
drag, startPoint x: 569, startPoint y: 400, endPoint x: 565, endPoint y: 385, distance: 15.5
click at [566, 389] on tbody "# 1 Courier - Tracking number Tracking site Tracking number and site are visibl…" at bounding box center [497, 404] width 679 height 116
click at [566, 385] on input at bounding box center [595, 387] width 483 height 13
click at [565, 385] on input at bounding box center [595, 387] width 483 height 13
paste input "NIE WYSYŁAMY ORDERU BEZ KASY!!!"
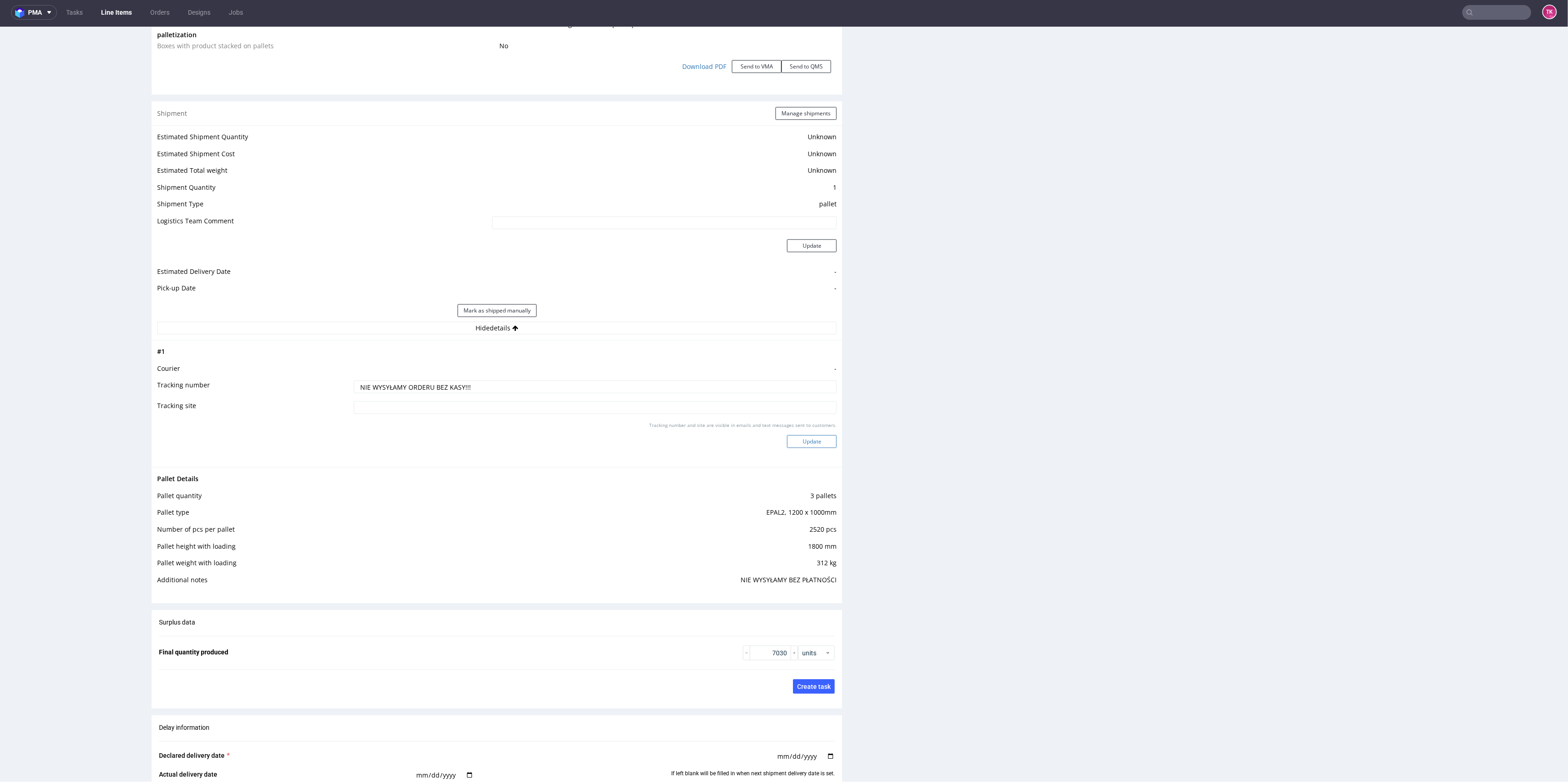
type input "NIE WYSYŁAMY ORDERU BEZ KASY!!!"
click at [796, 437] on button "Update" at bounding box center [812, 441] width 50 height 13
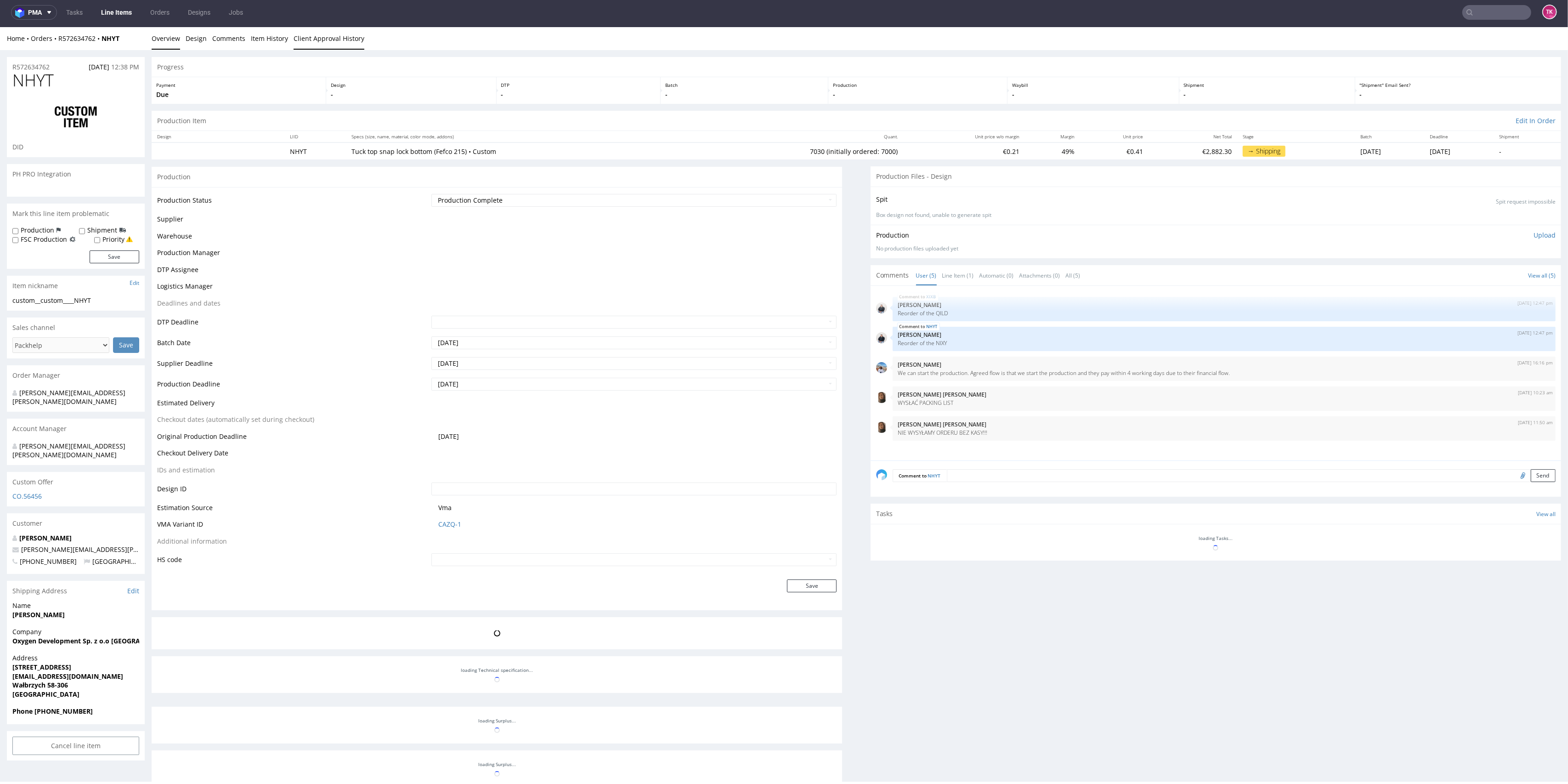
scroll to position [228, 0]
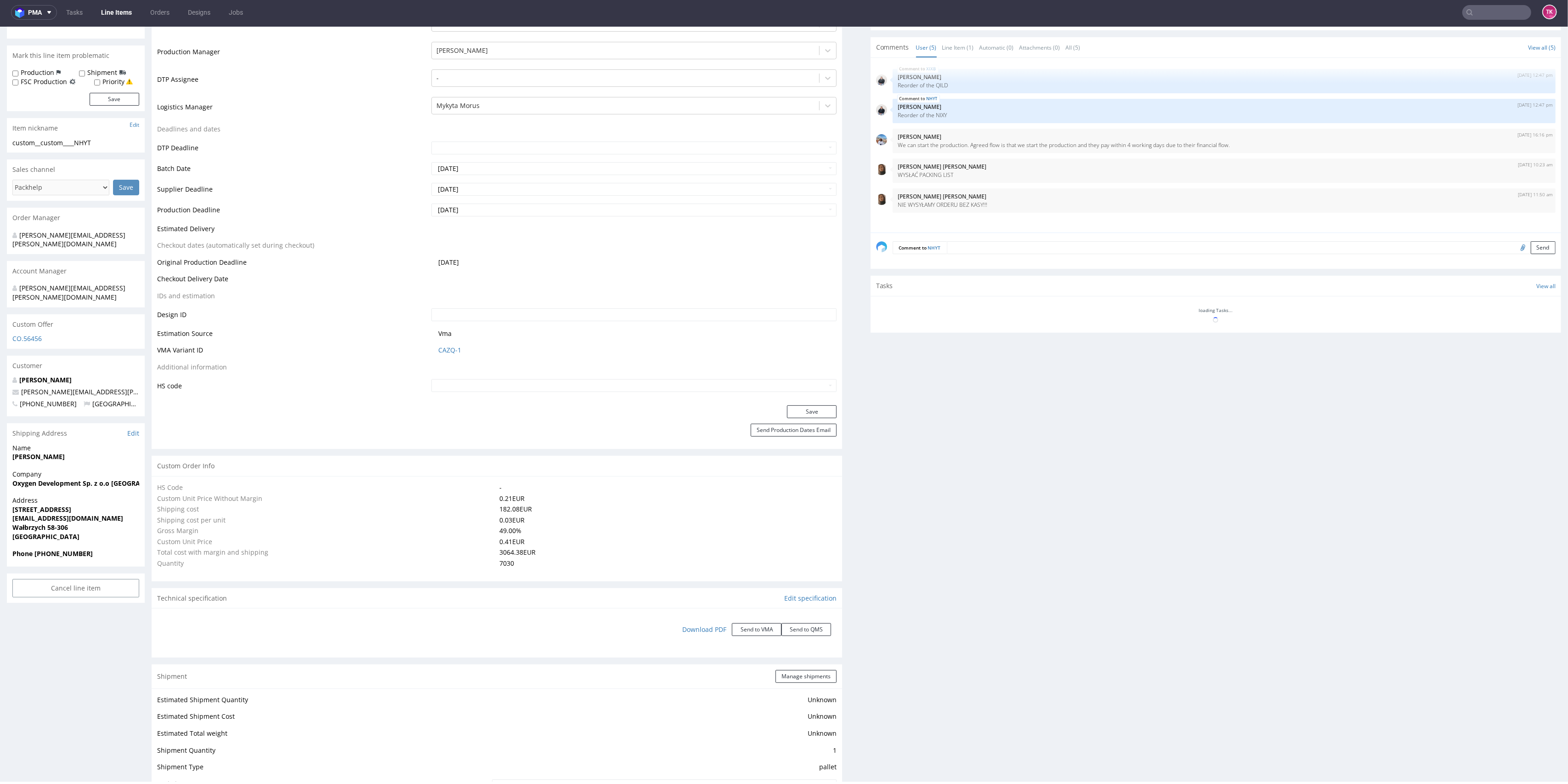
click at [109, 7] on link "Line Items" at bounding box center [116, 12] width 42 height 15
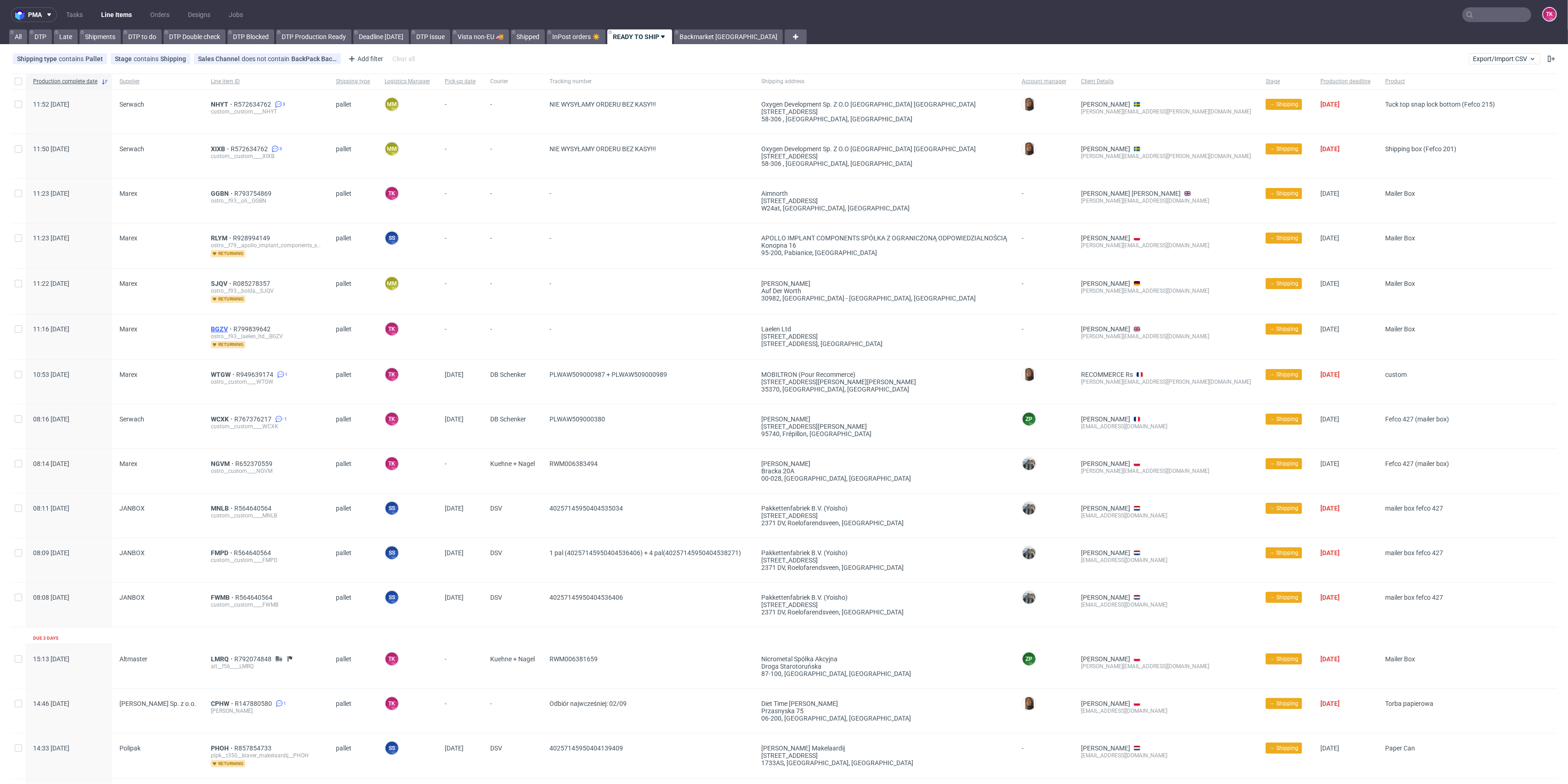
click at [220, 330] on span "BGZV" at bounding box center [222, 329] width 23 height 7
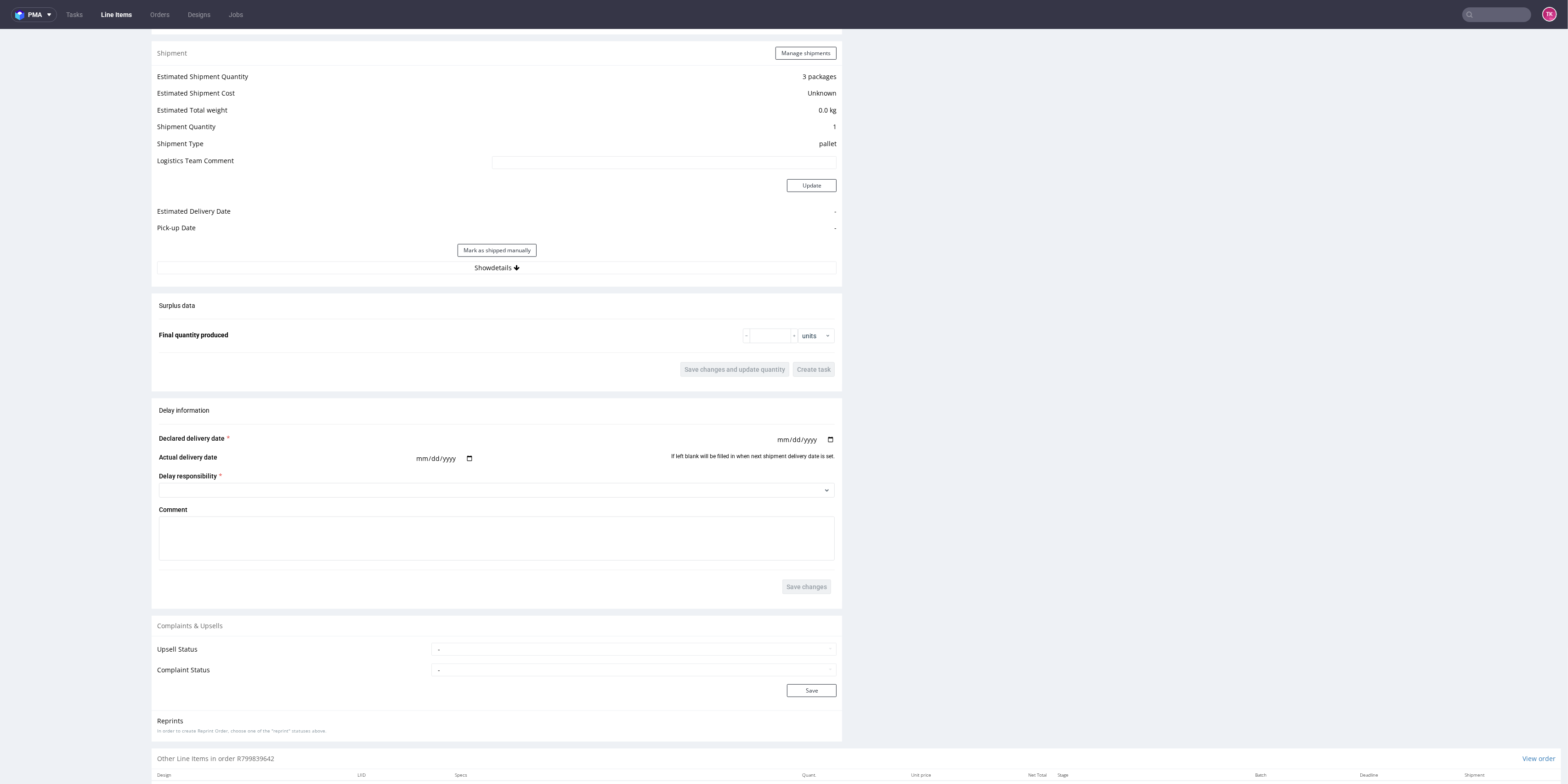
scroll to position [919, 0]
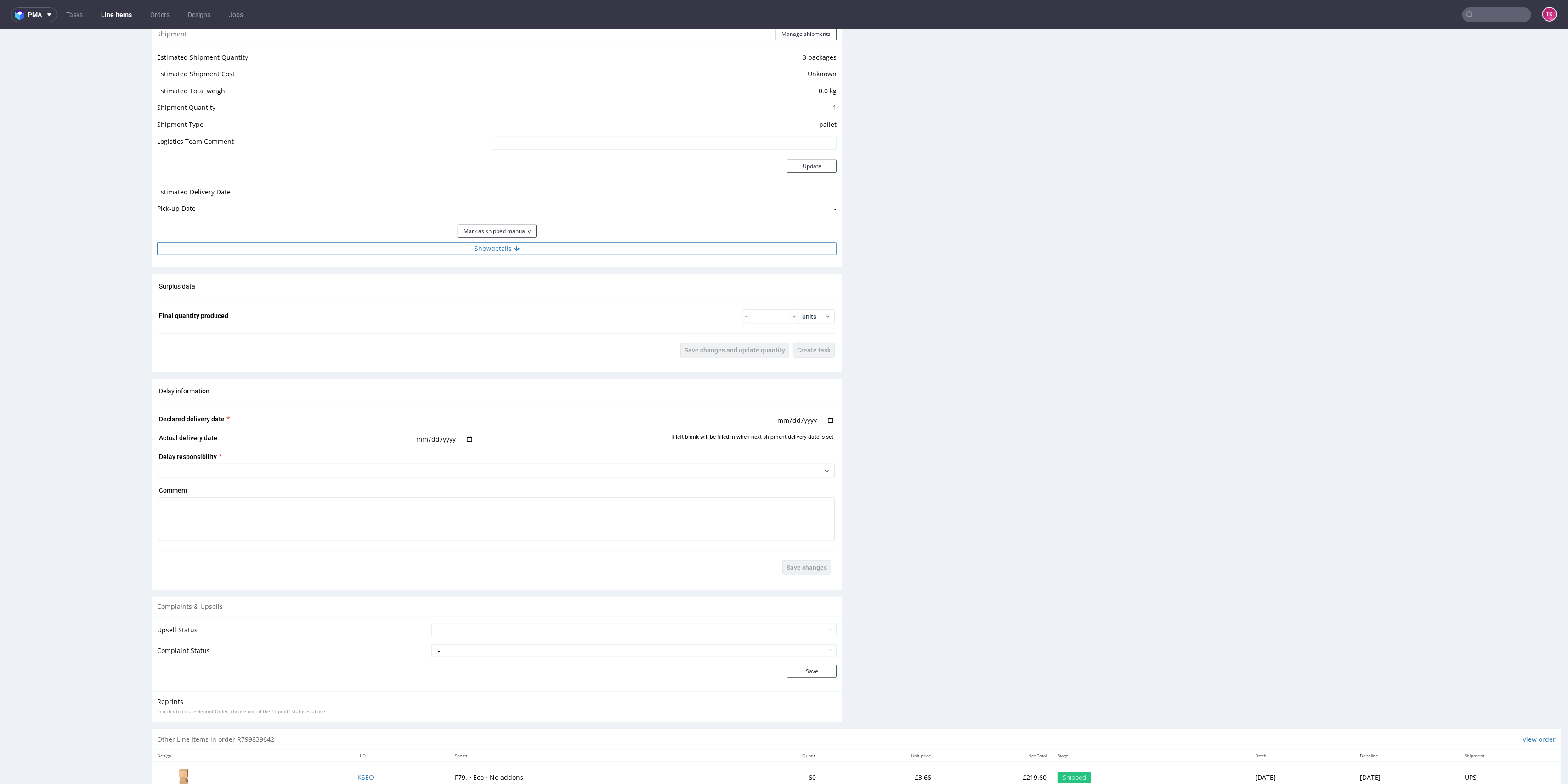
click at [569, 248] on button "Show details" at bounding box center [497, 248] width 679 height 13
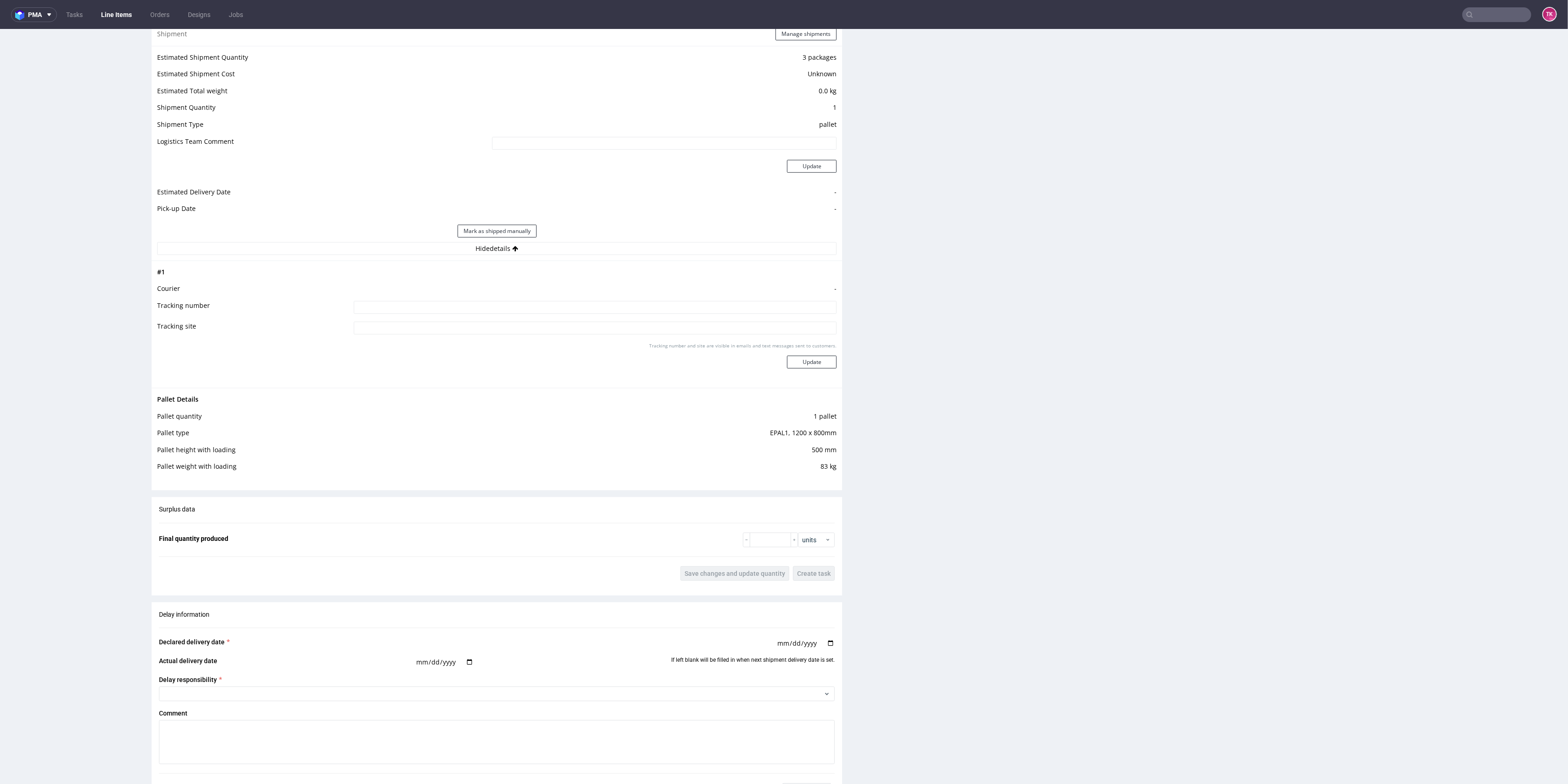
click at [503, 297] on td "-" at bounding box center [594, 292] width 486 height 17
click at [503, 303] on input at bounding box center [595, 307] width 483 height 13
type input "czekam na fv"
click at [808, 359] on button "Update" at bounding box center [812, 362] width 50 height 13
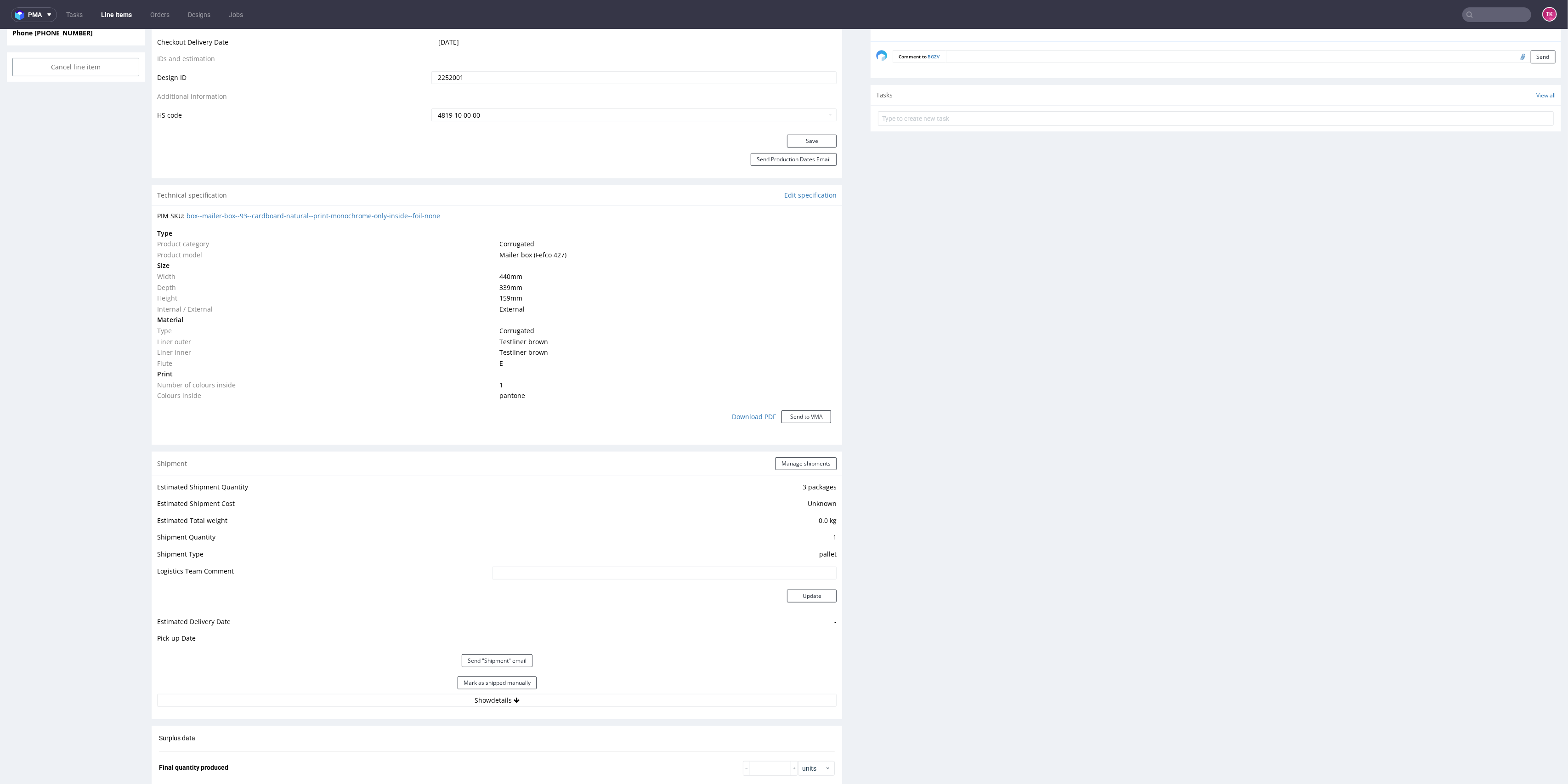
scroll to position [617, 0]
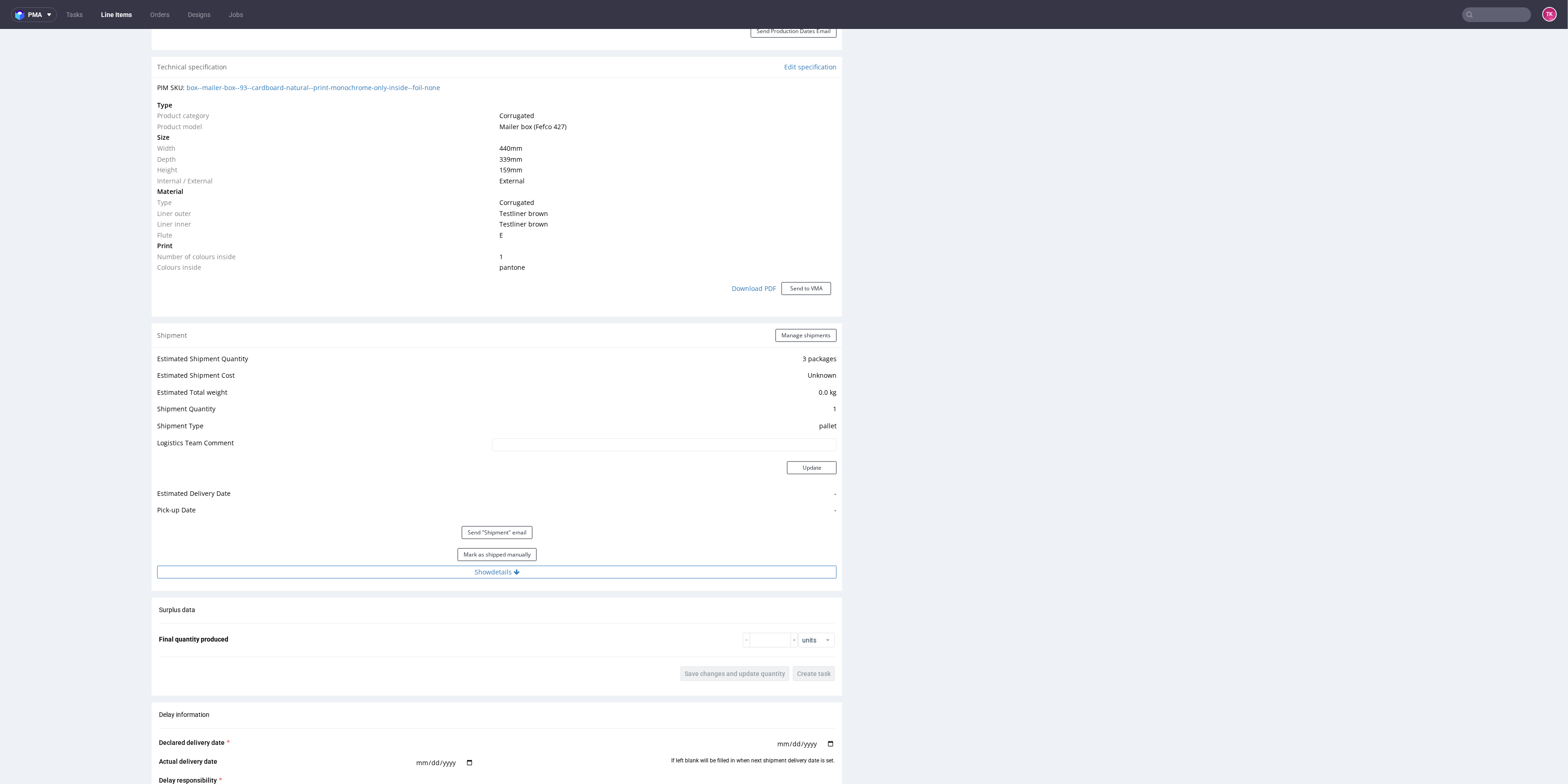
click at [582, 566] on button "Show details" at bounding box center [497, 572] width 679 height 13
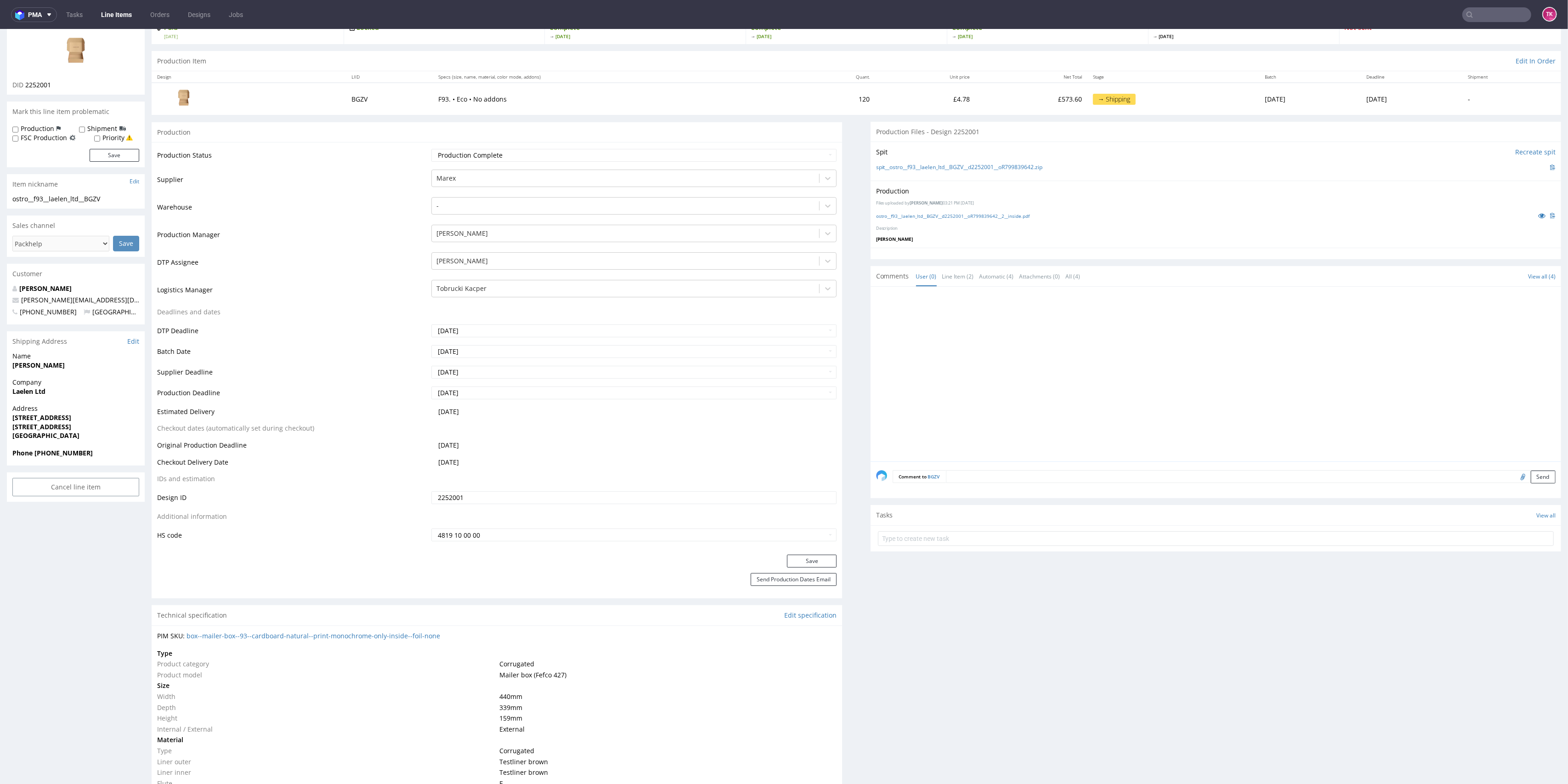
scroll to position [0, 0]
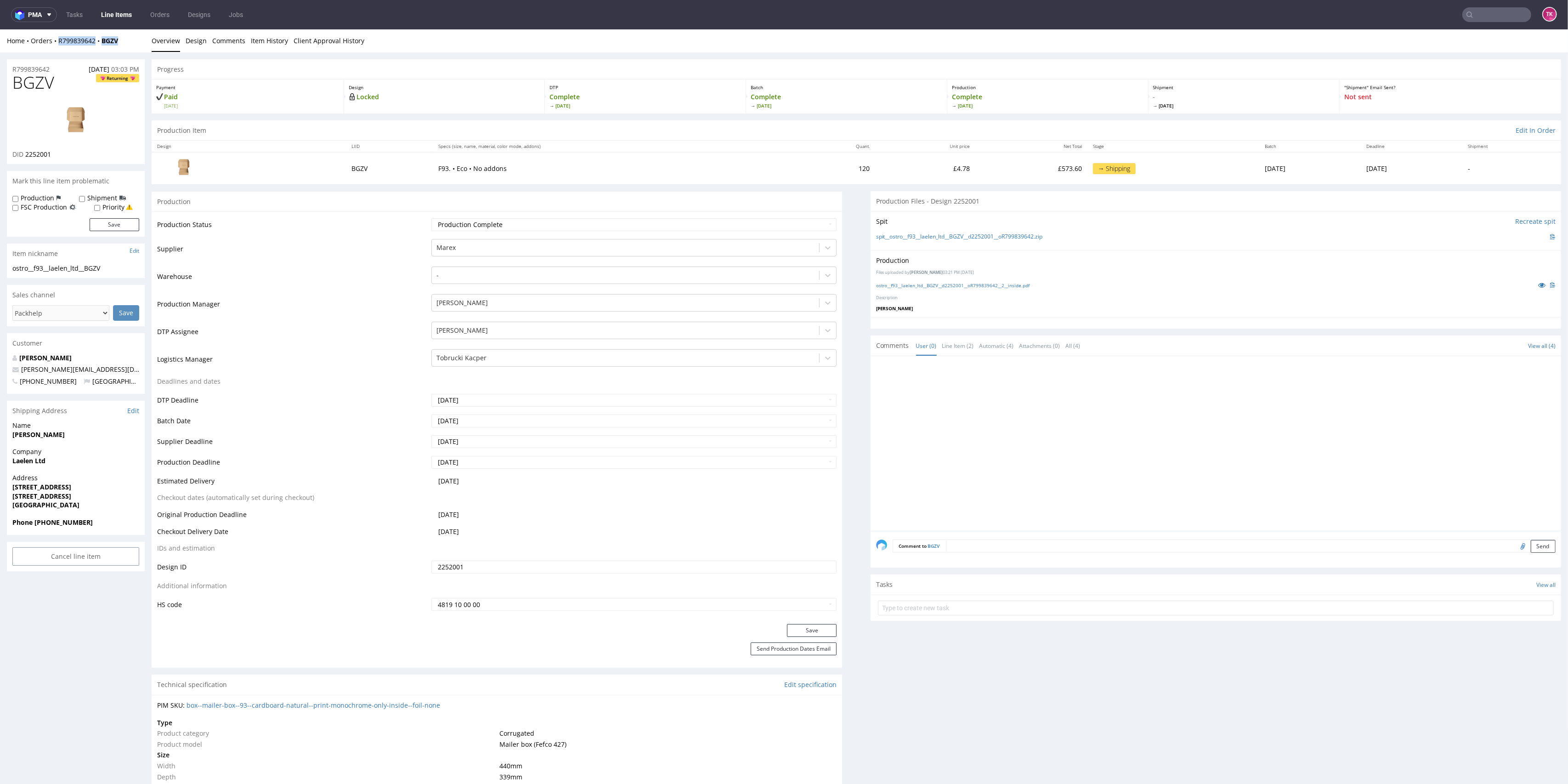
drag, startPoint x: 122, startPoint y: 40, endPoint x: 58, endPoint y: 47, distance: 64.4
click at [58, 47] on div "Home Orders R799839642 BGZV Overview Design Comments Item History Client Approv…" at bounding box center [784, 41] width 1568 height 23
copy div "R799839642 BGZV"
click at [111, 18] on link "Line Items" at bounding box center [116, 15] width 42 height 15
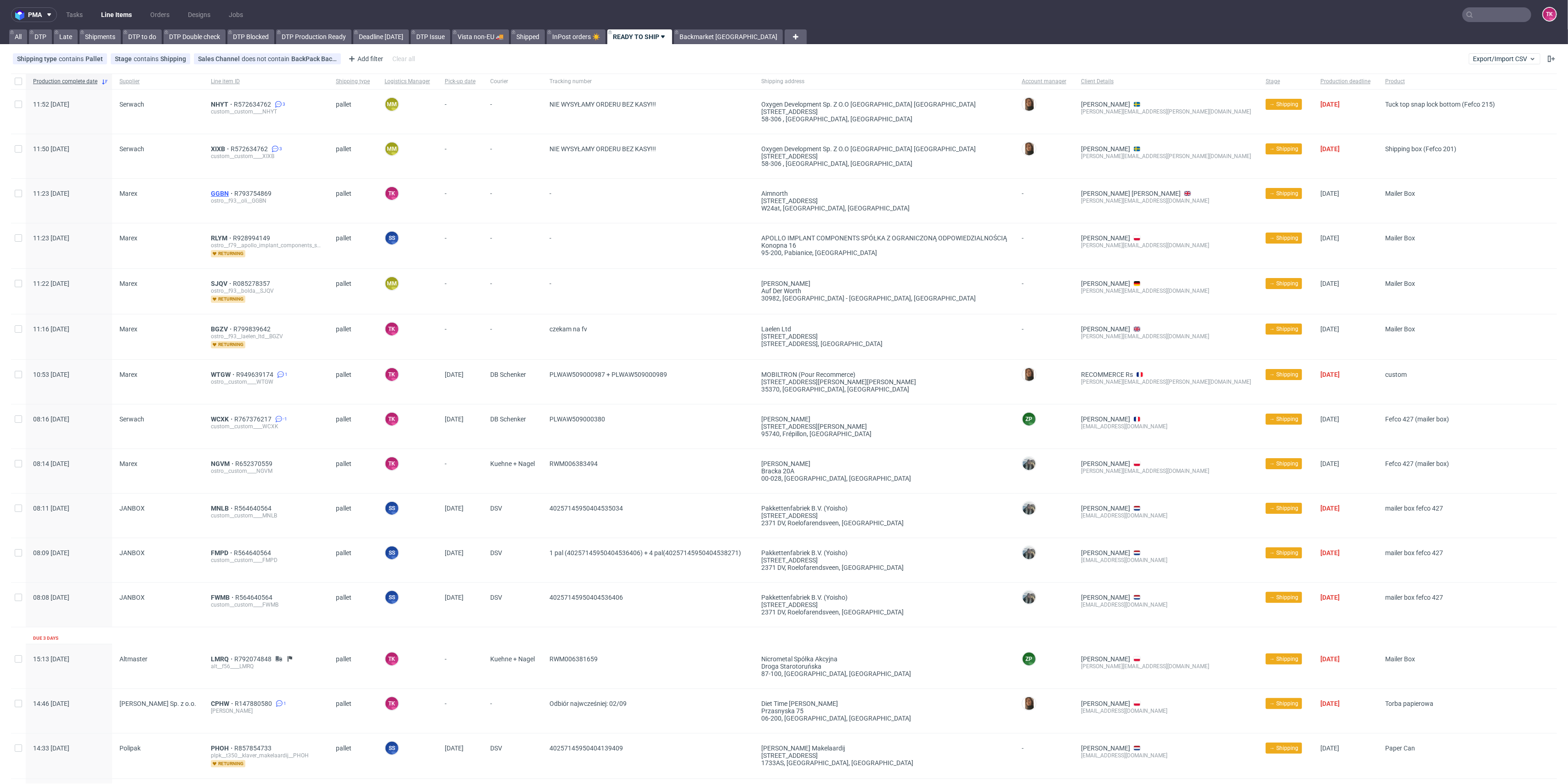
click at [217, 190] on span "GGBN" at bounding box center [222, 194] width 23 height 7
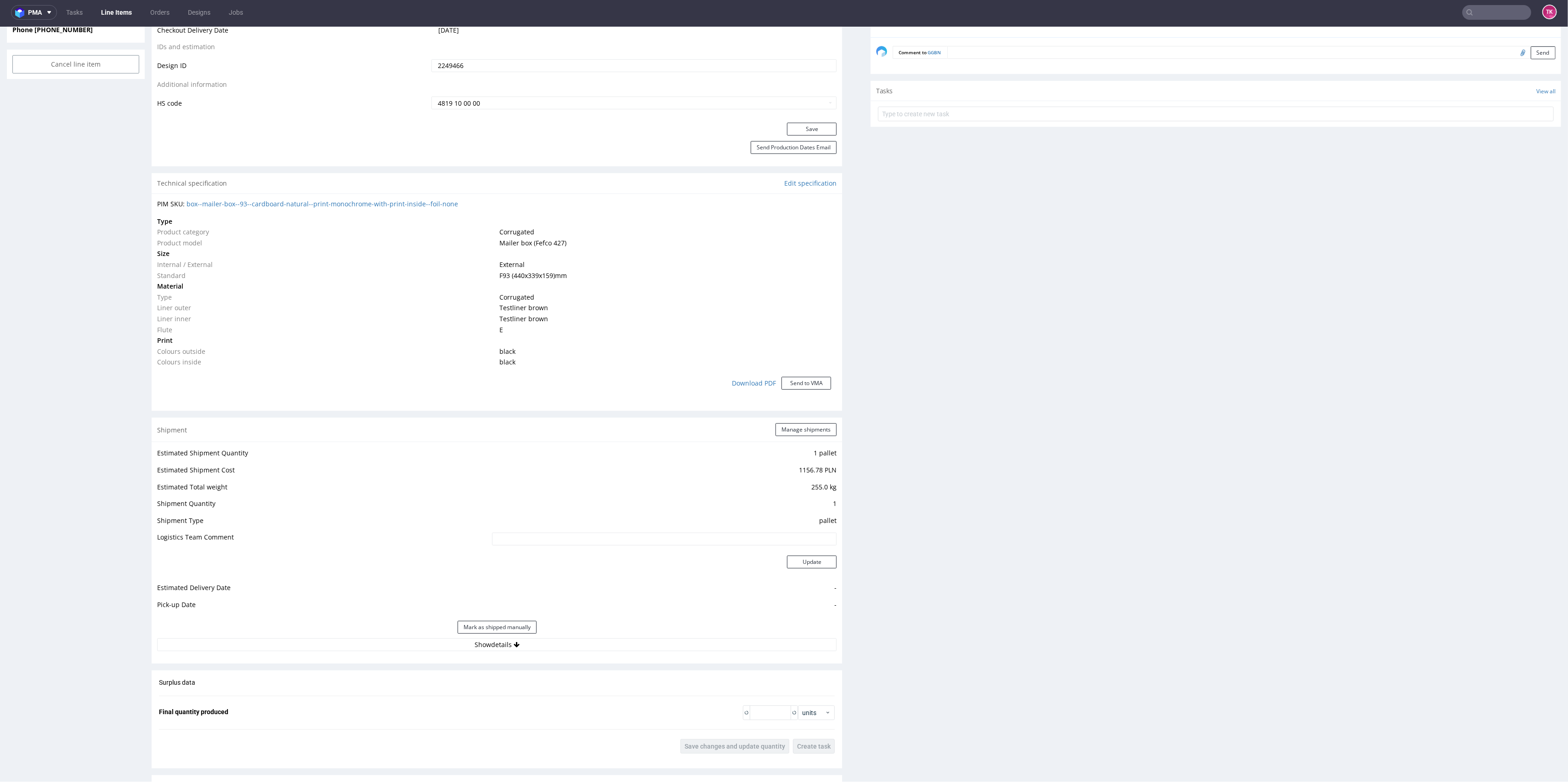
scroll to position [857, 0]
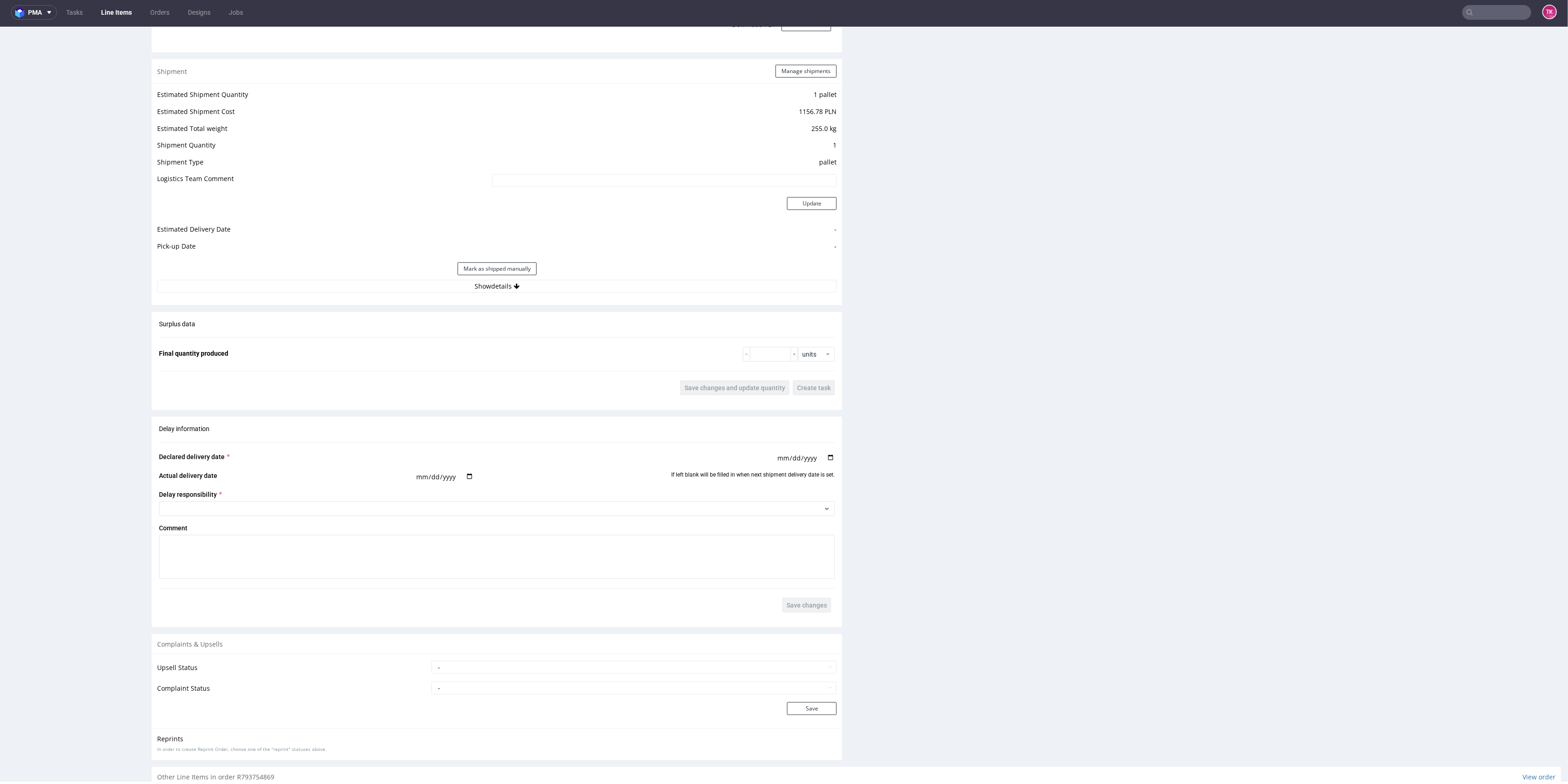
click at [599, 278] on div "Mark as shipped manually" at bounding box center [497, 268] width 679 height 22
click at [598, 284] on button "Show details" at bounding box center [497, 286] width 679 height 13
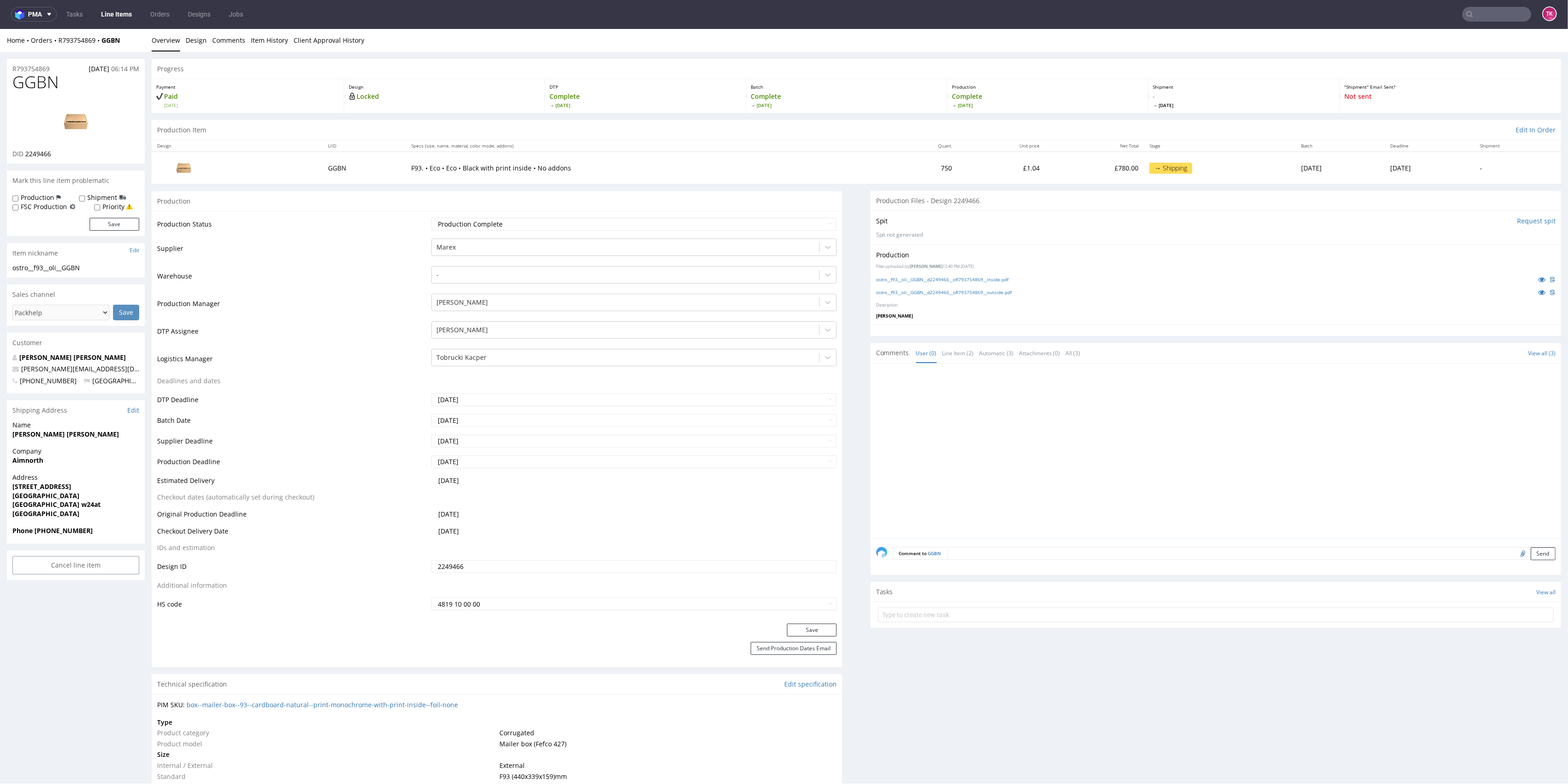
scroll to position [0, 0]
drag, startPoint x: 52, startPoint y: 48, endPoint x: 133, endPoint y: 46, distance: 81.0
click at [133, 46] on div "Home Orders R793754869 GGBN Overview Design Comments Item History Client Approv…" at bounding box center [784, 41] width 1568 height 23
copy div "R793754869 GGBN"
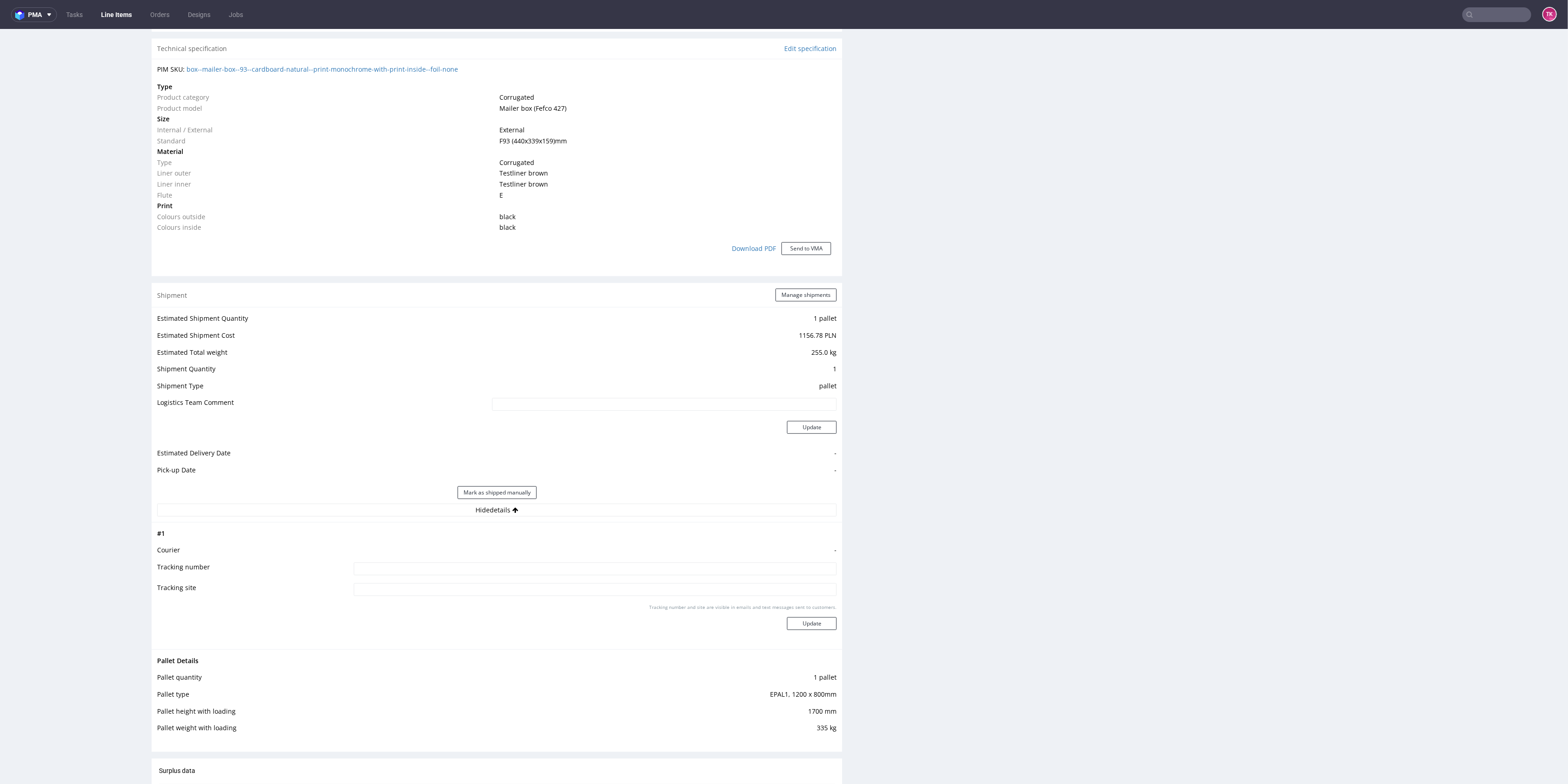
scroll to position [673, 0]
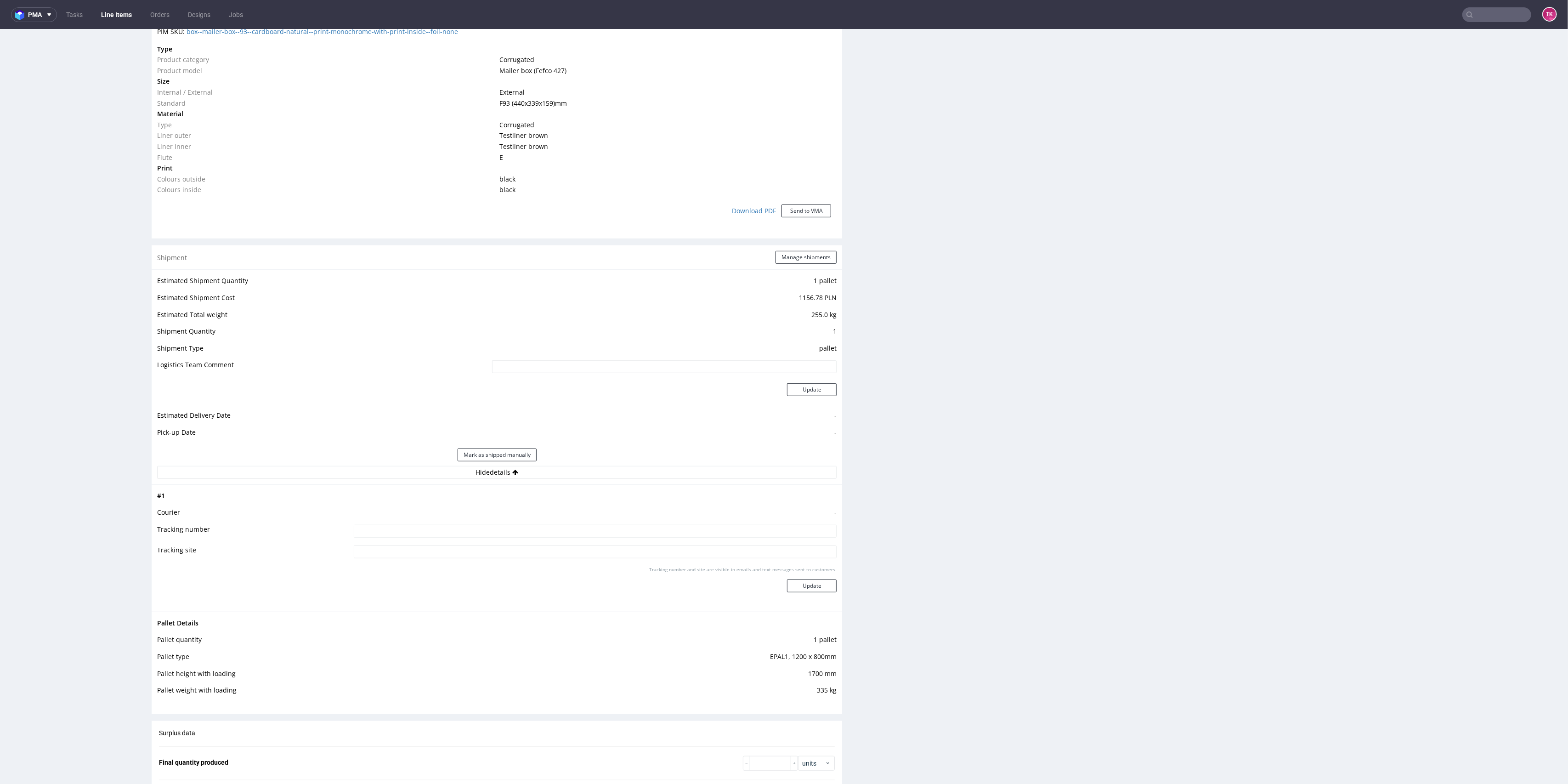
click at [126, 19] on link "Line Items" at bounding box center [116, 15] width 42 height 15
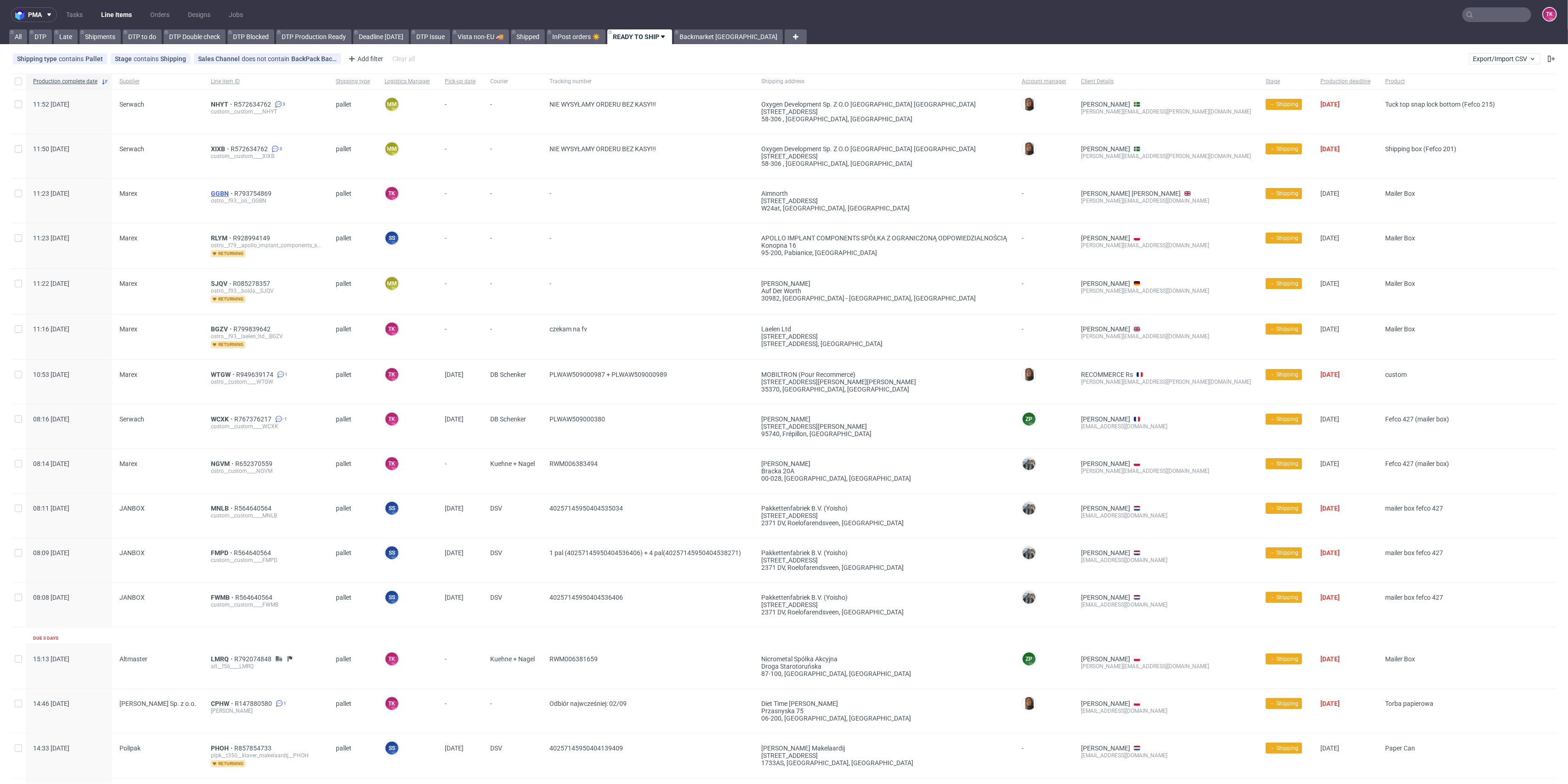
click at [216, 191] on span "GGBN" at bounding box center [222, 194] width 23 height 7
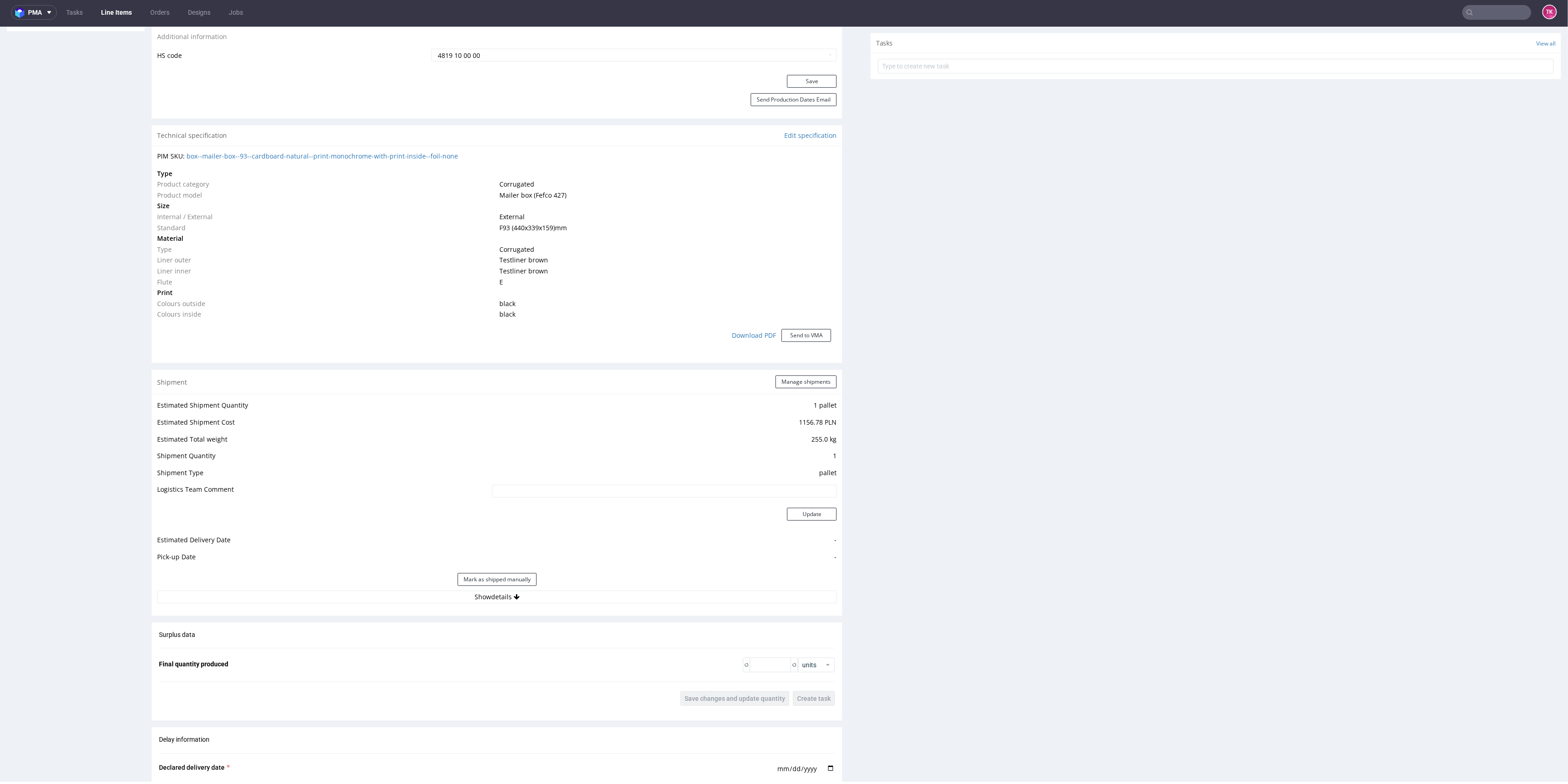
scroll to position [853, 0]
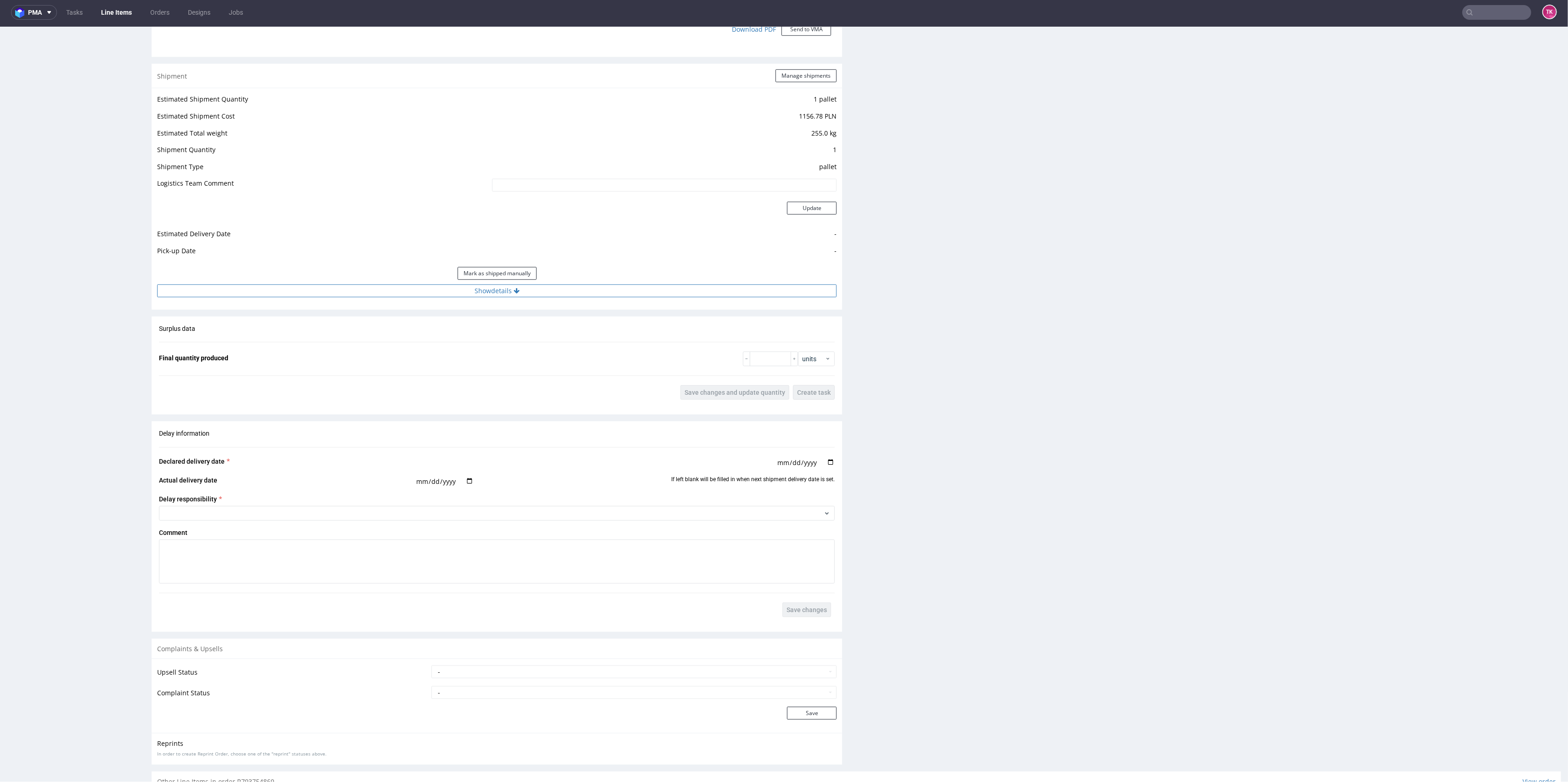
click at [562, 288] on button "Show details" at bounding box center [497, 290] width 679 height 13
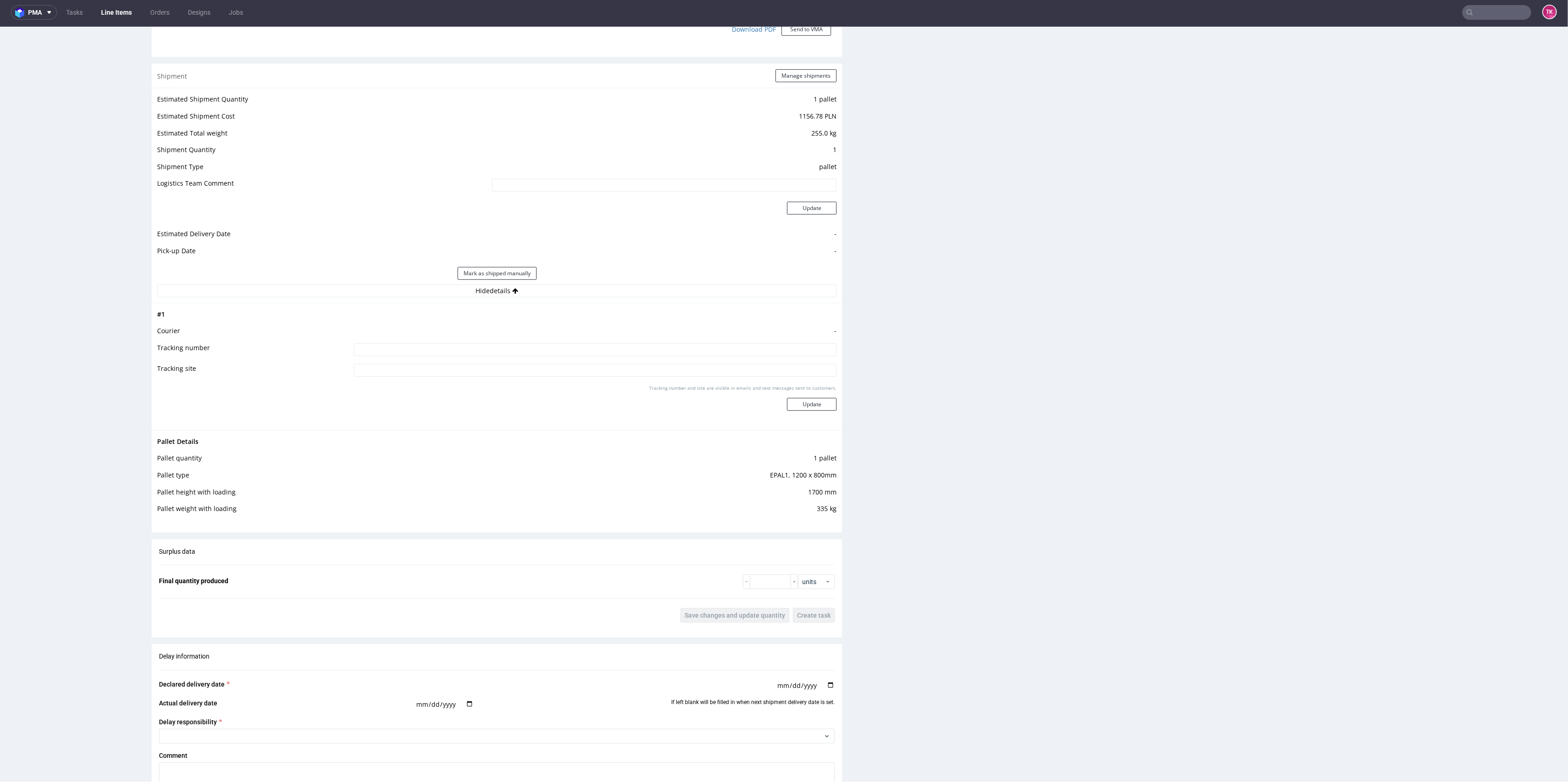
click at [490, 349] on input at bounding box center [595, 349] width 483 height 13
type input "F"
type input "czekam na fakturę"
click at [796, 399] on button "Update" at bounding box center [812, 404] width 50 height 13
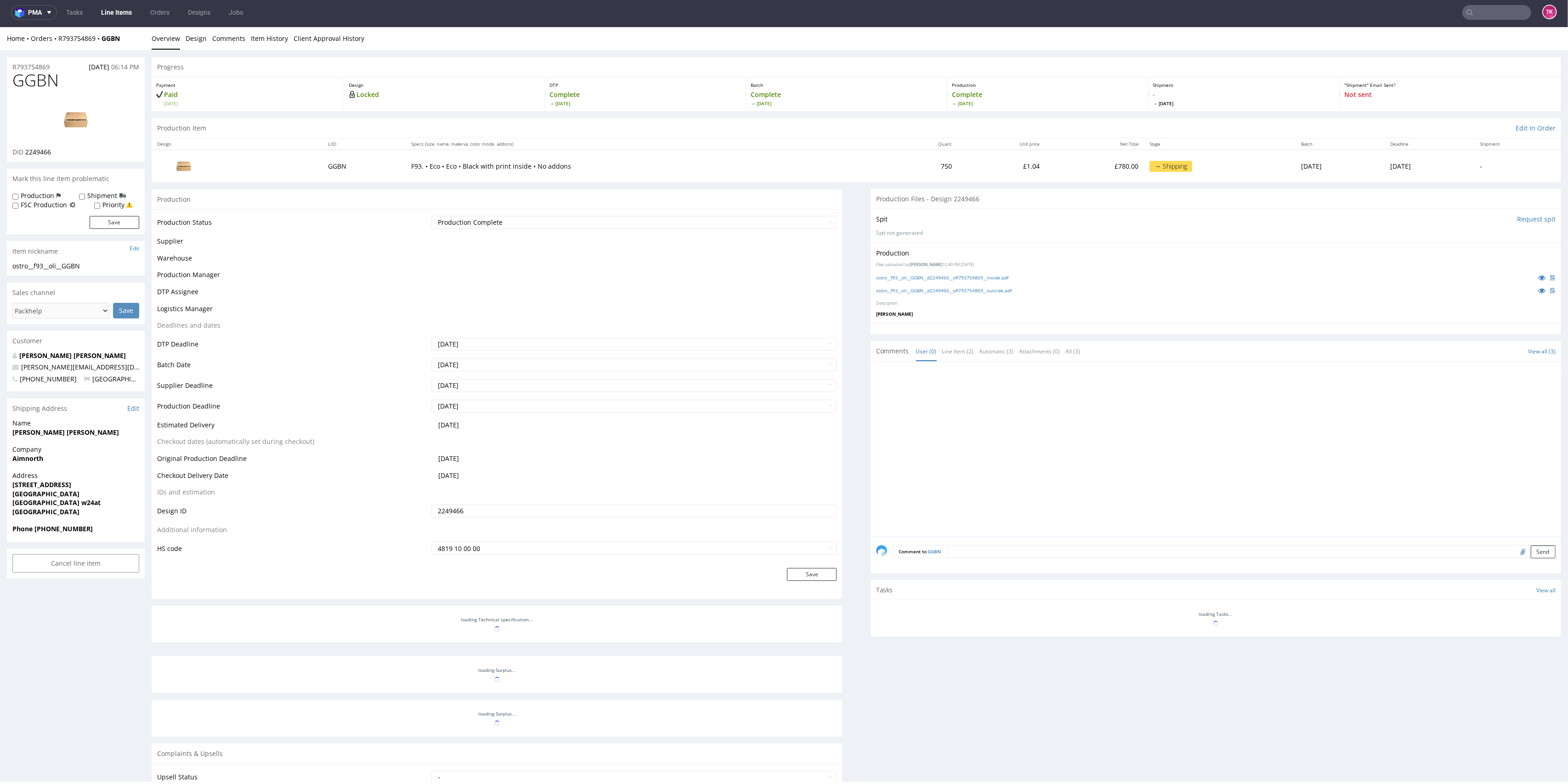
scroll to position [186, 0]
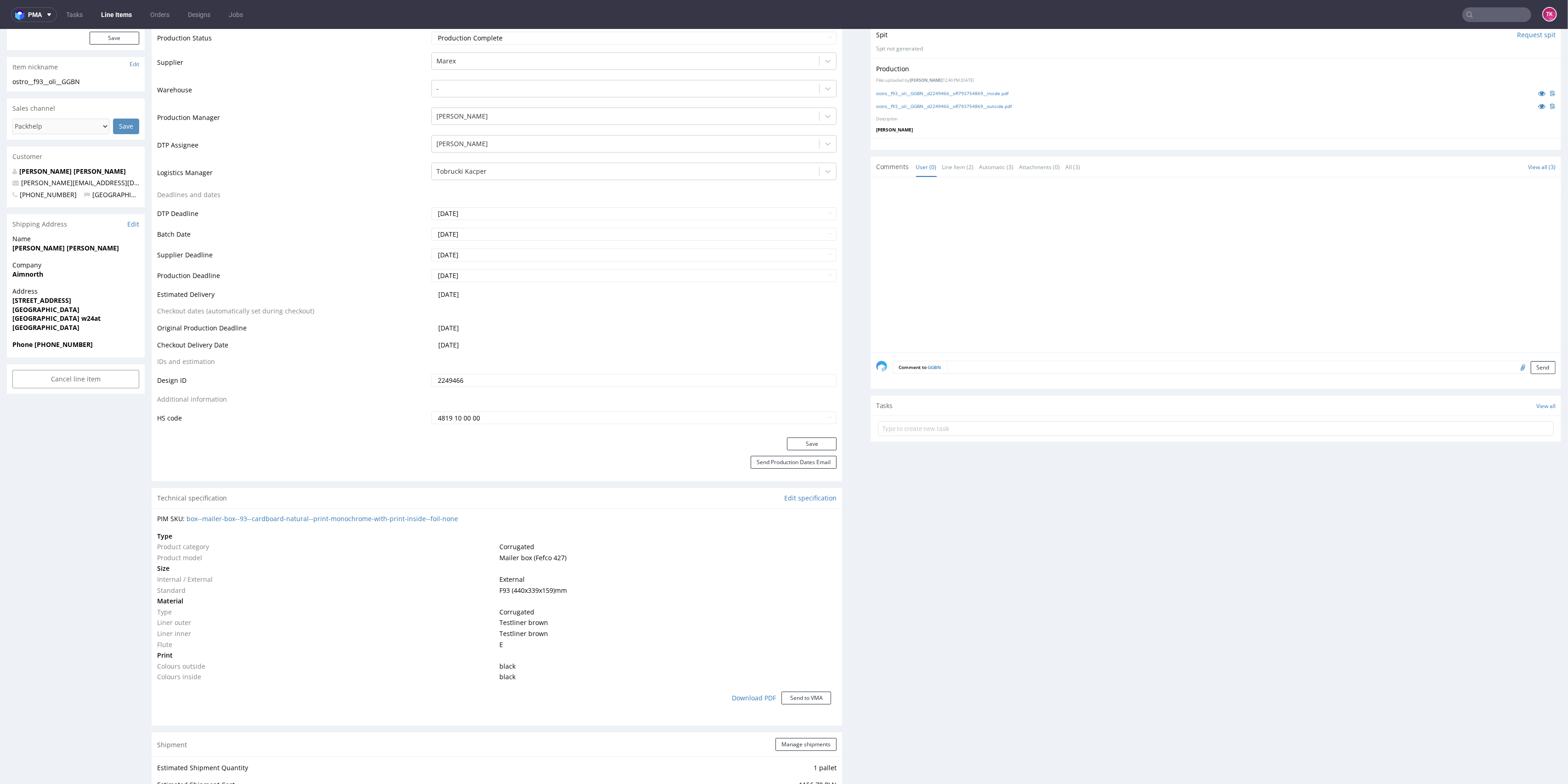
scroll to position [3, 0]
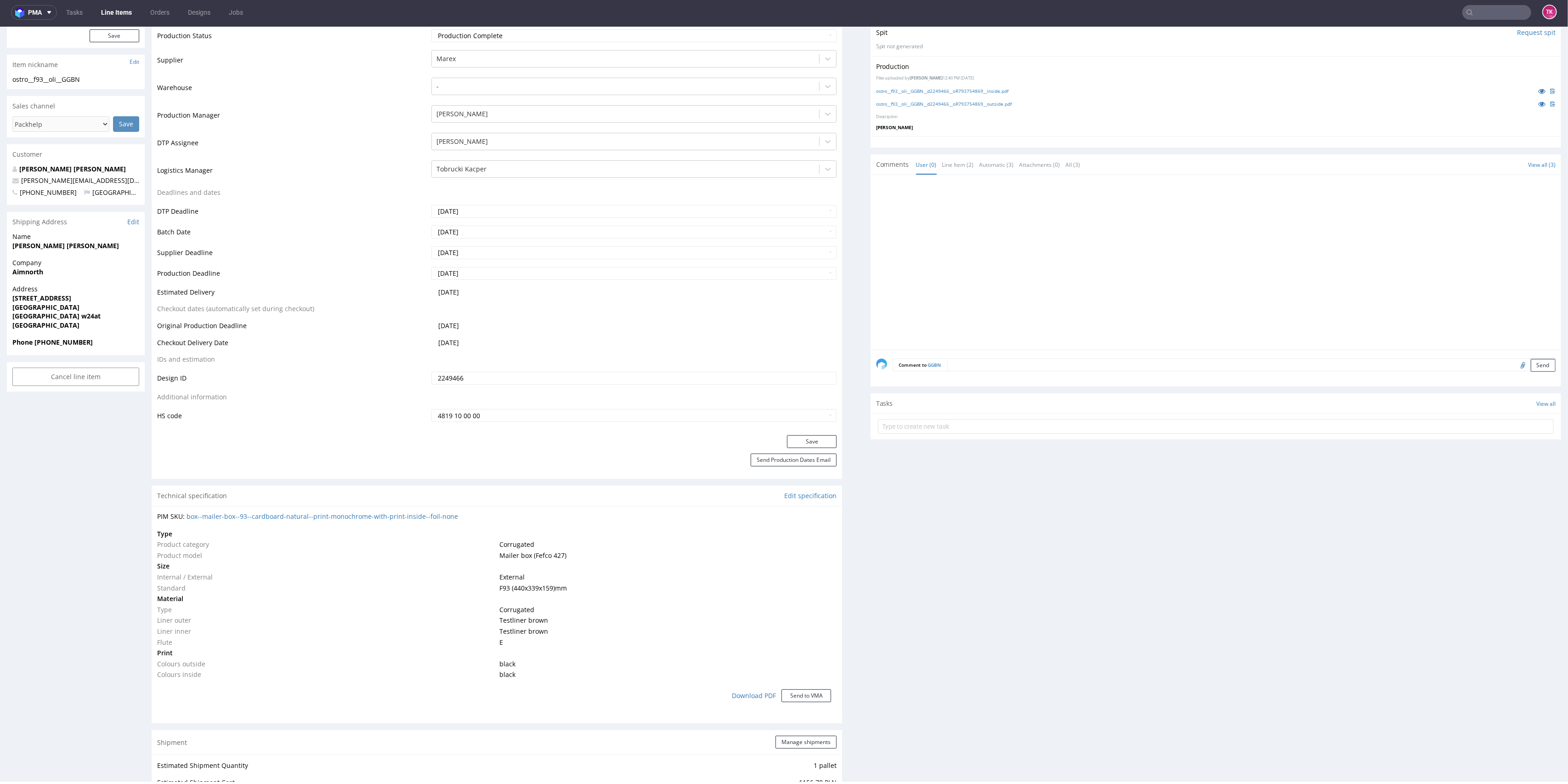
click at [106, 12] on link "Line Items" at bounding box center [116, 12] width 42 height 15
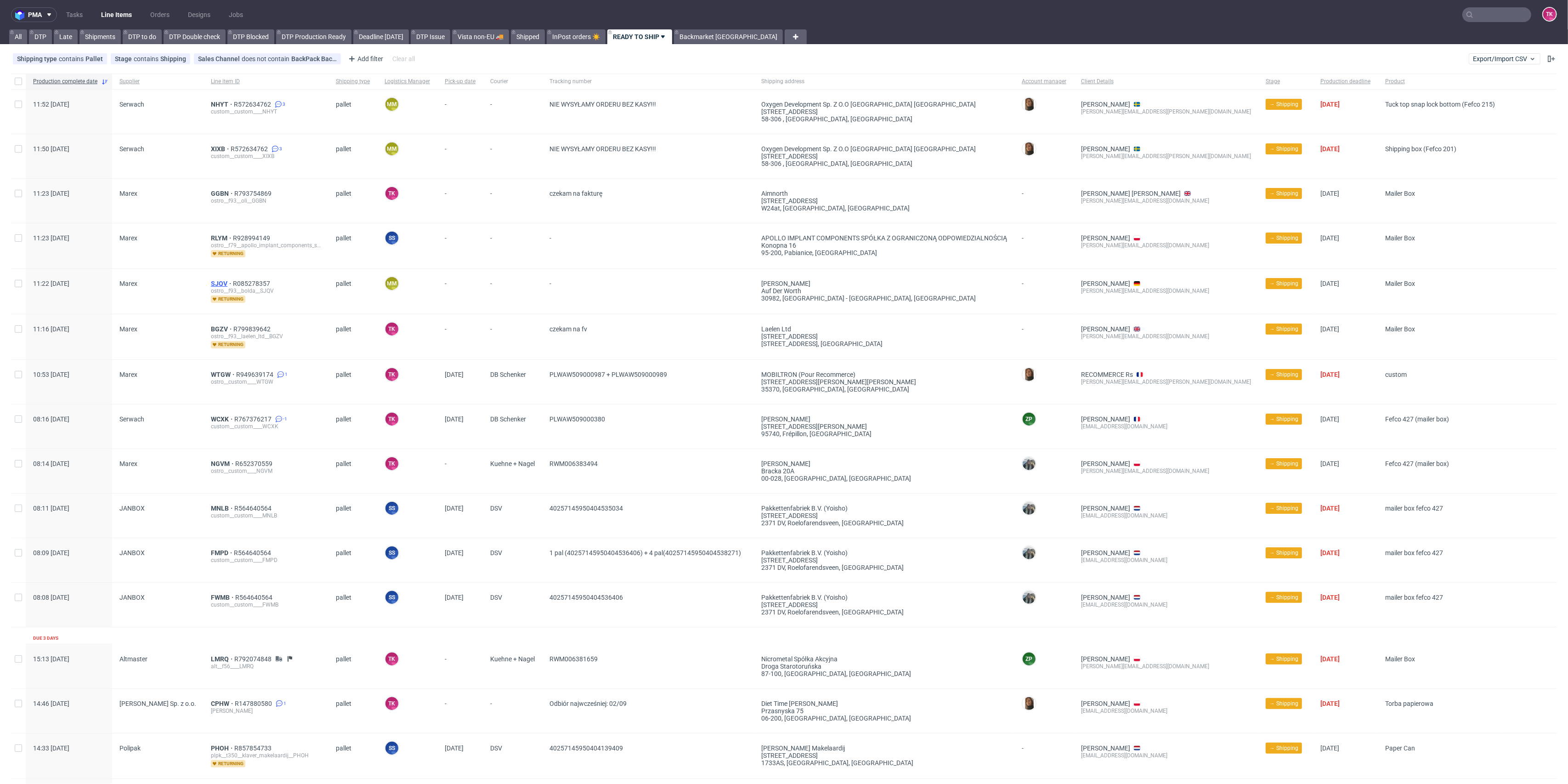
click at [214, 282] on span "SJQV" at bounding box center [222, 284] width 22 height 7
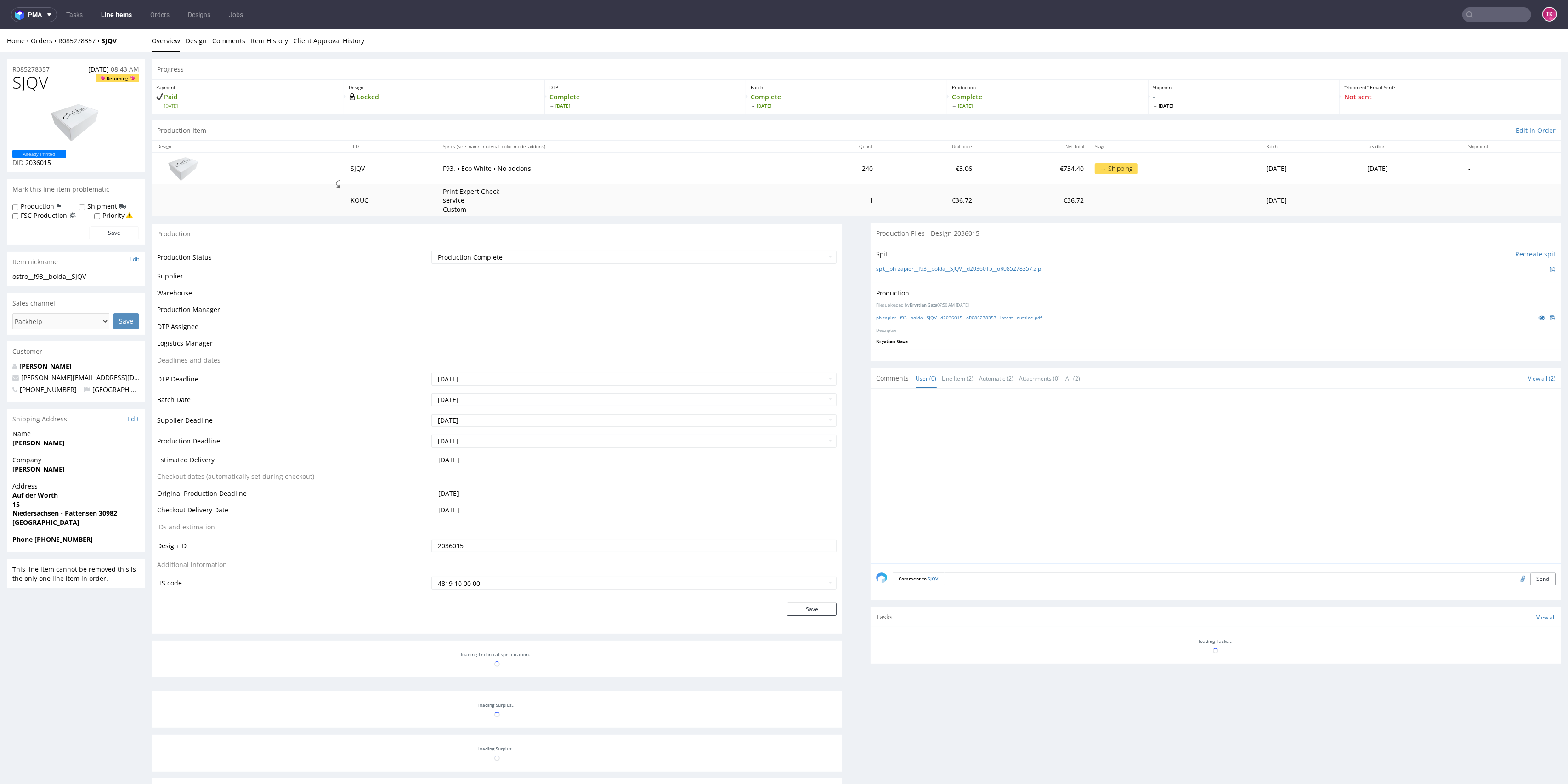
scroll to position [194, 0]
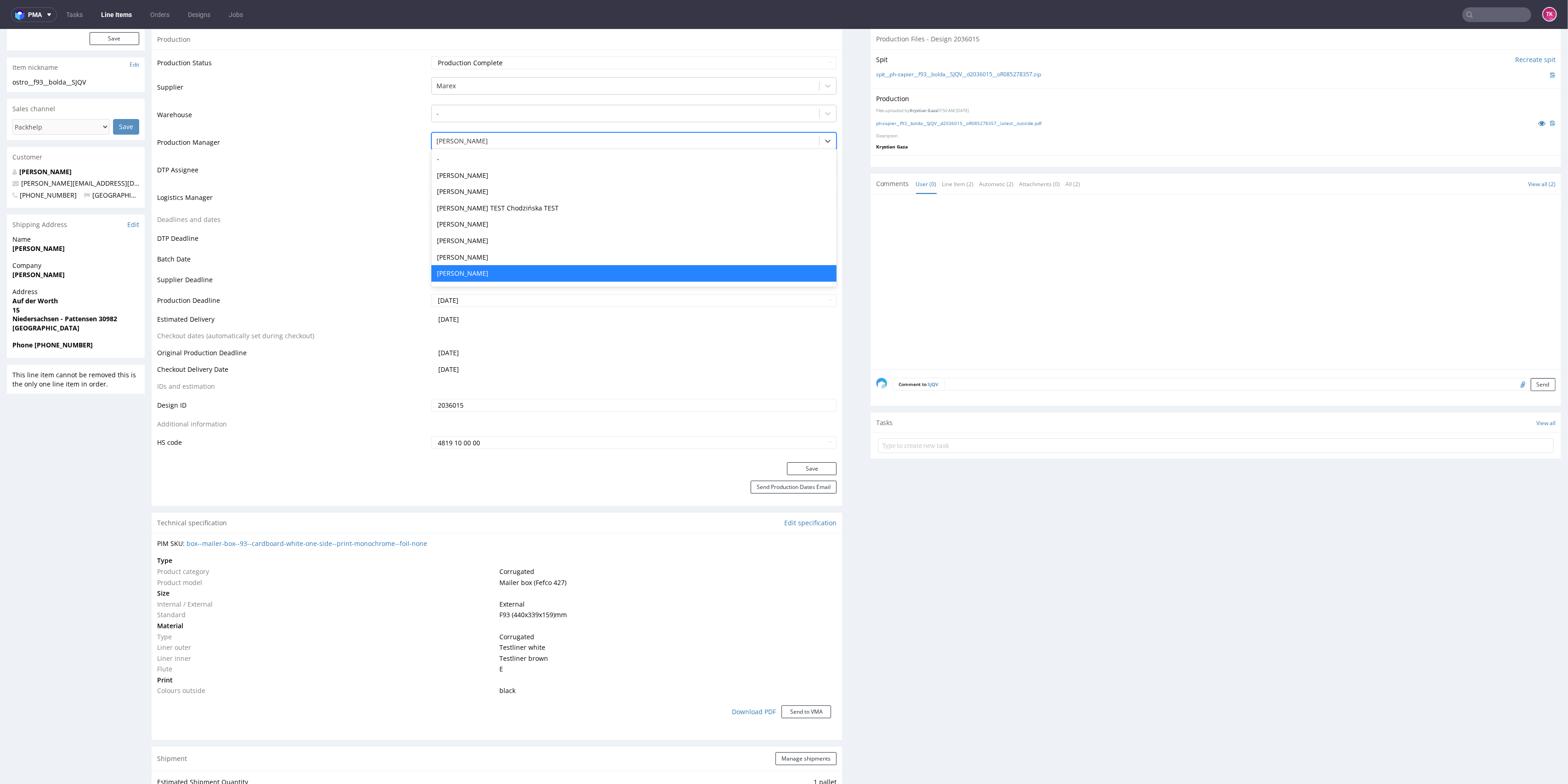
drag, startPoint x: 518, startPoint y: 136, endPoint x: 510, endPoint y: 147, distance: 13.6
click at [516, 138] on div "[PERSON_NAME]" at bounding box center [634, 141] width 405 height 18
click at [360, 149] on td "Production Manager" at bounding box center [293, 145] width 272 height 27
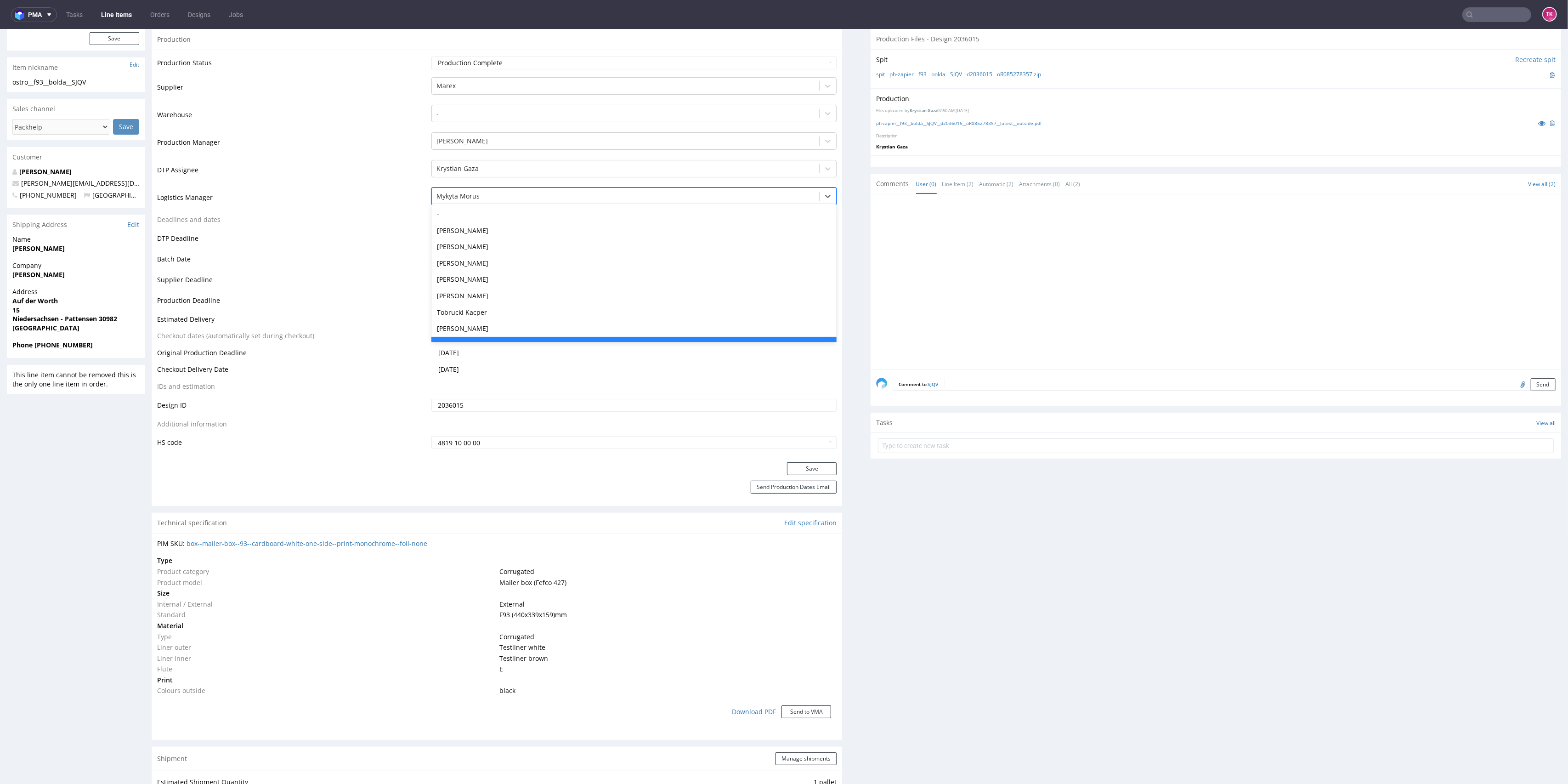
click at [462, 201] on div at bounding box center [626, 196] width 379 height 11
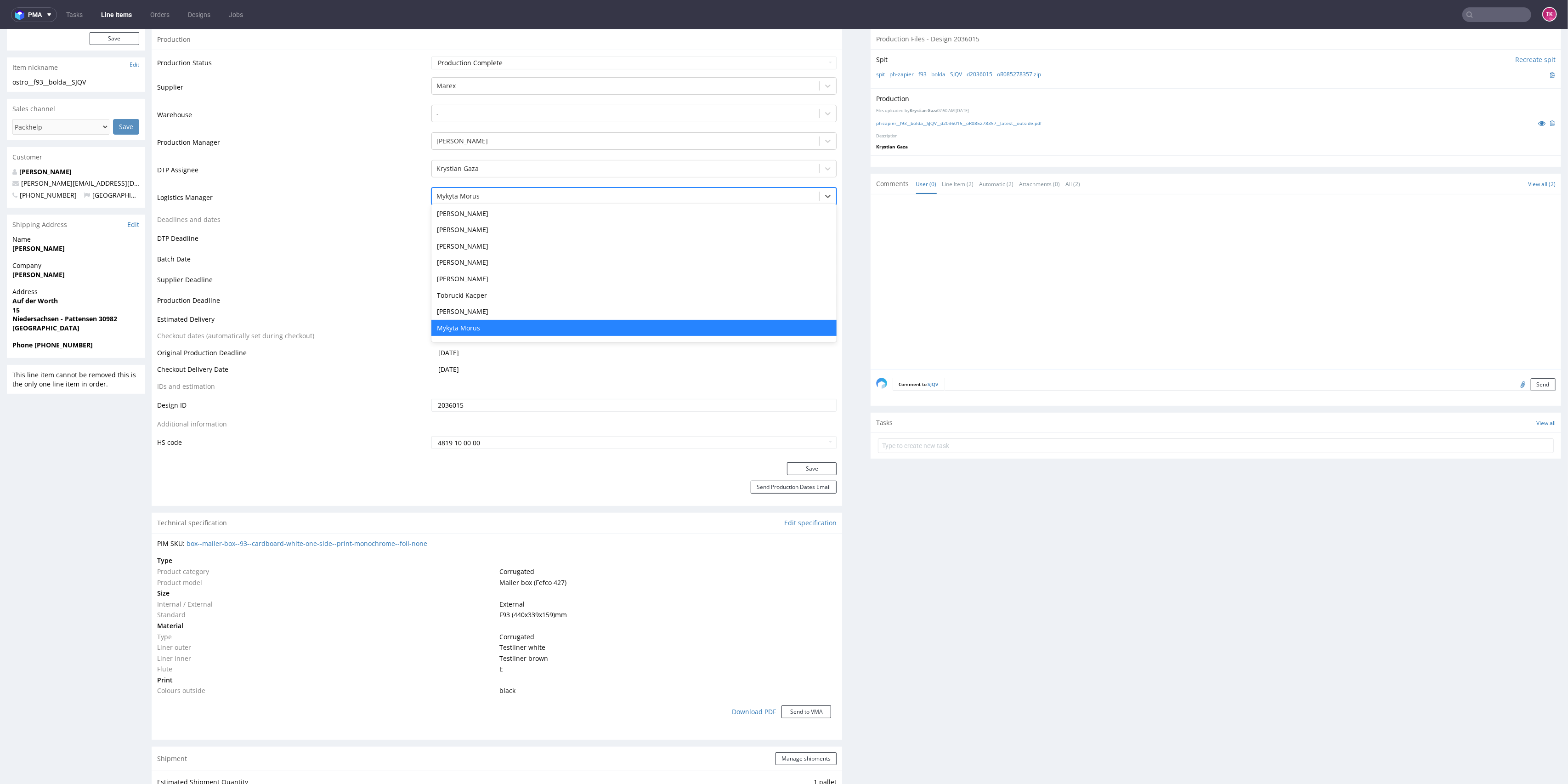
type input "t"
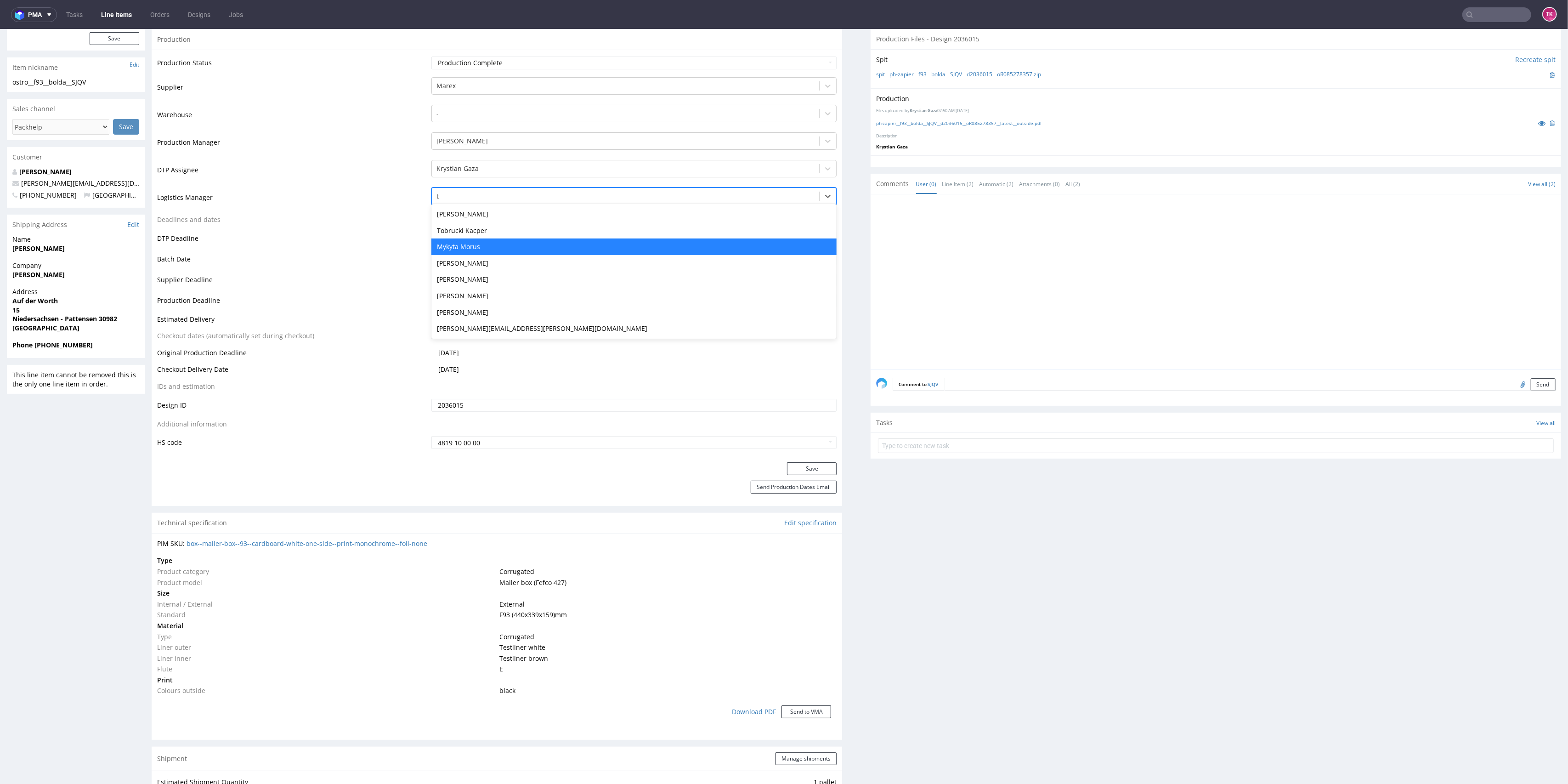
scroll to position [0, 0]
click at [472, 233] on div "Tobrucki Kacper" at bounding box center [634, 230] width 405 height 16
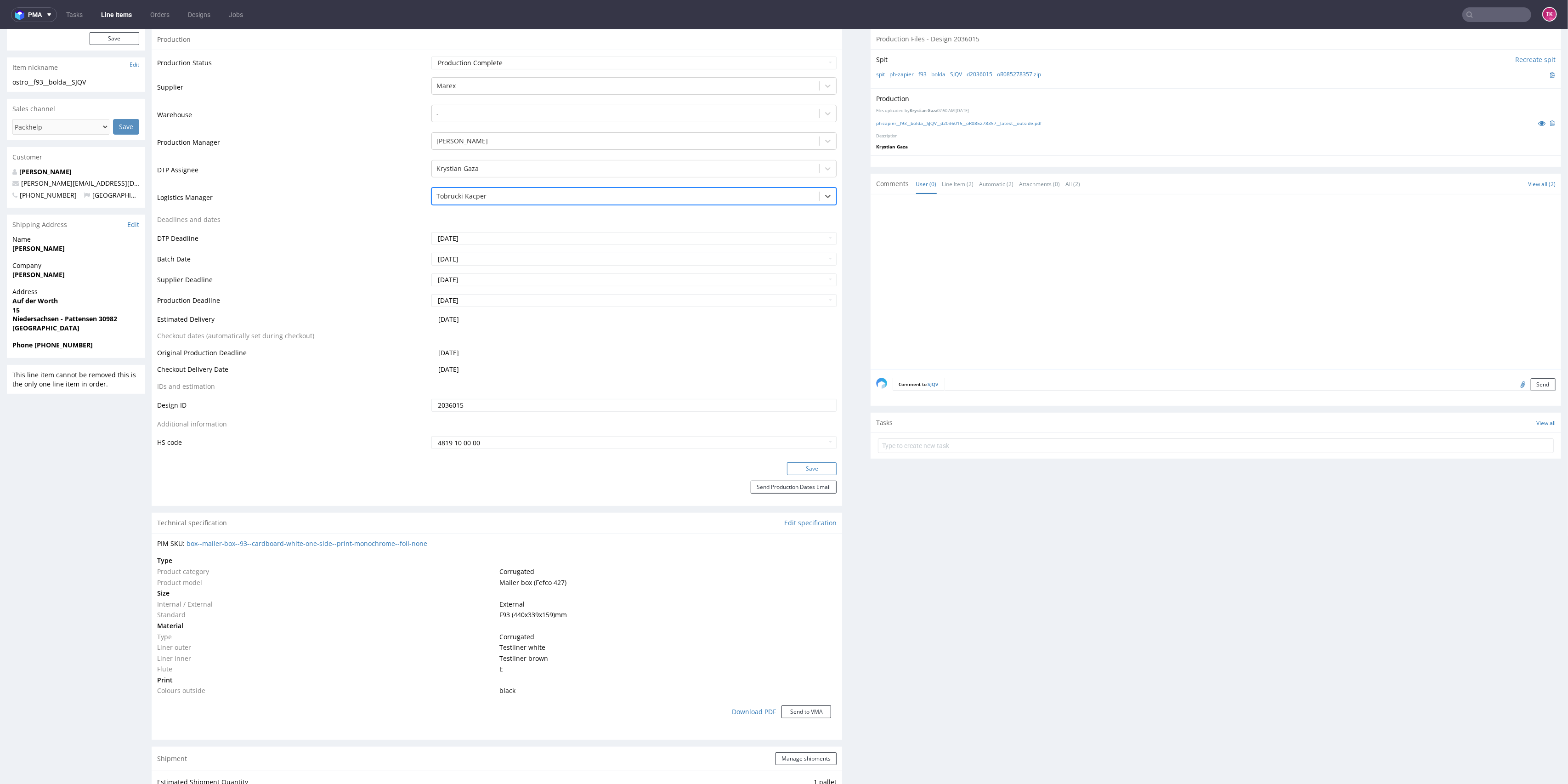
click at [814, 469] on button "Save" at bounding box center [812, 468] width 50 height 13
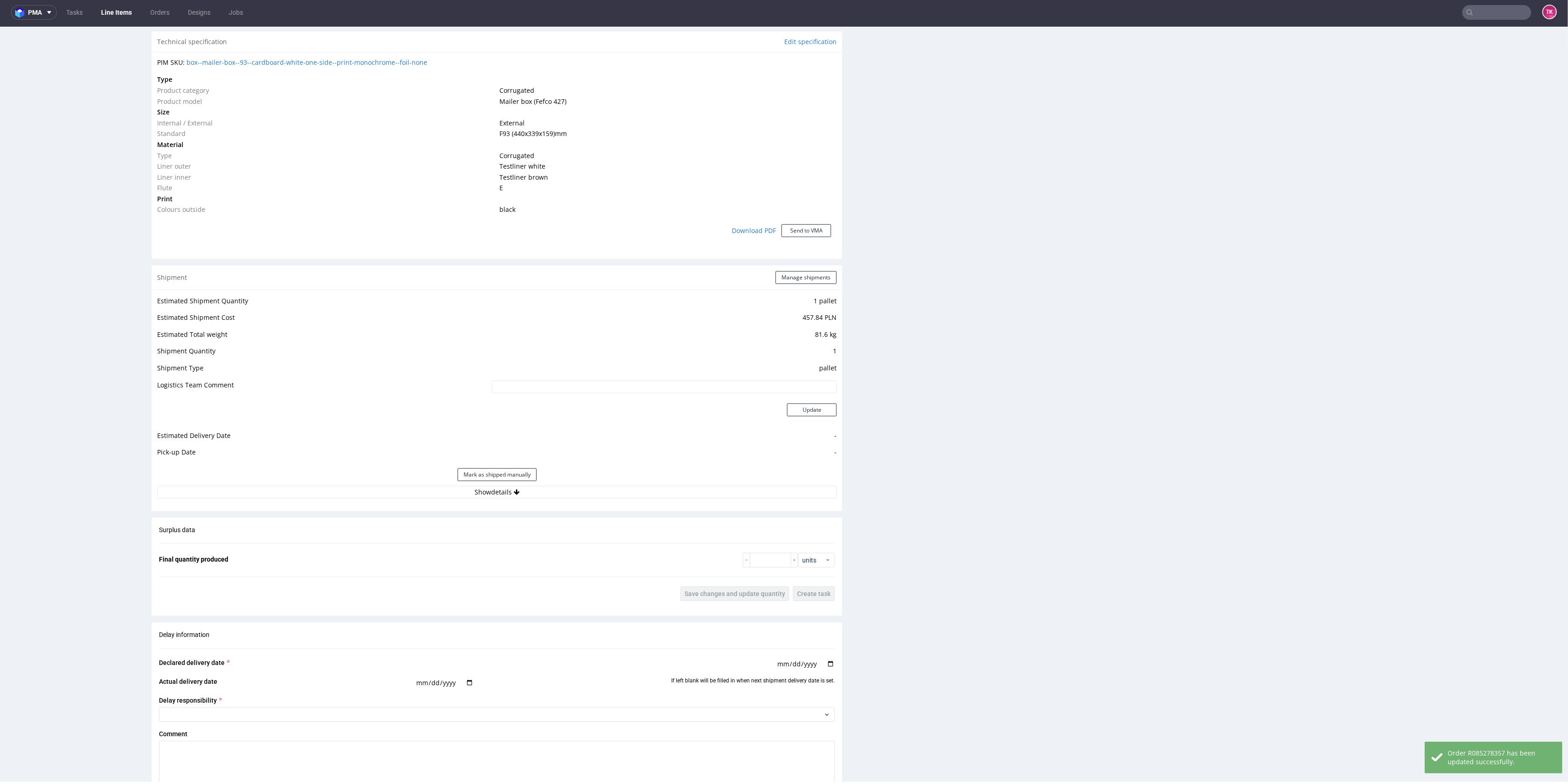
scroll to position [816, 0]
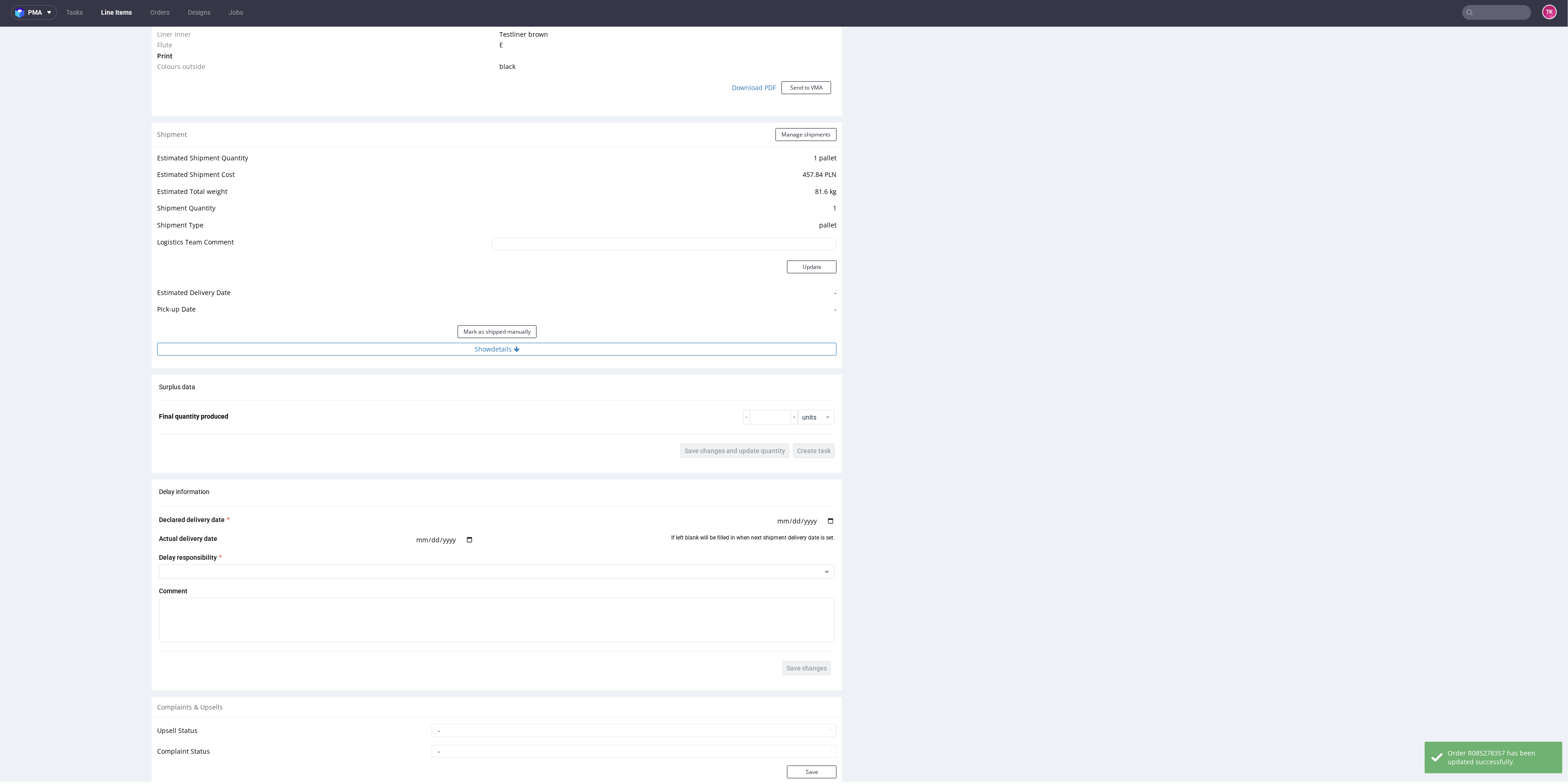
click at [581, 345] on button "Show details" at bounding box center [497, 349] width 679 height 13
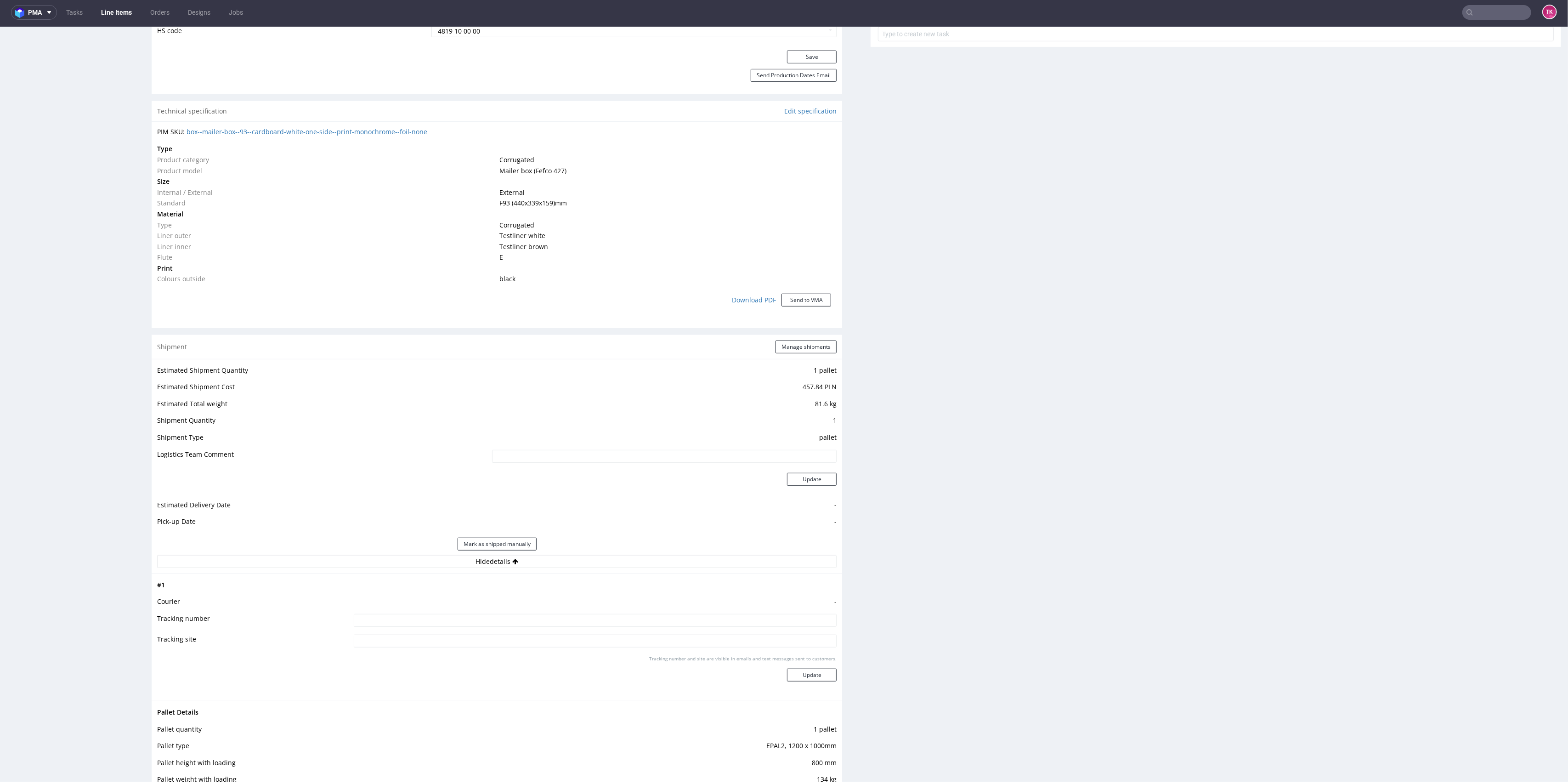
scroll to position [735, 0]
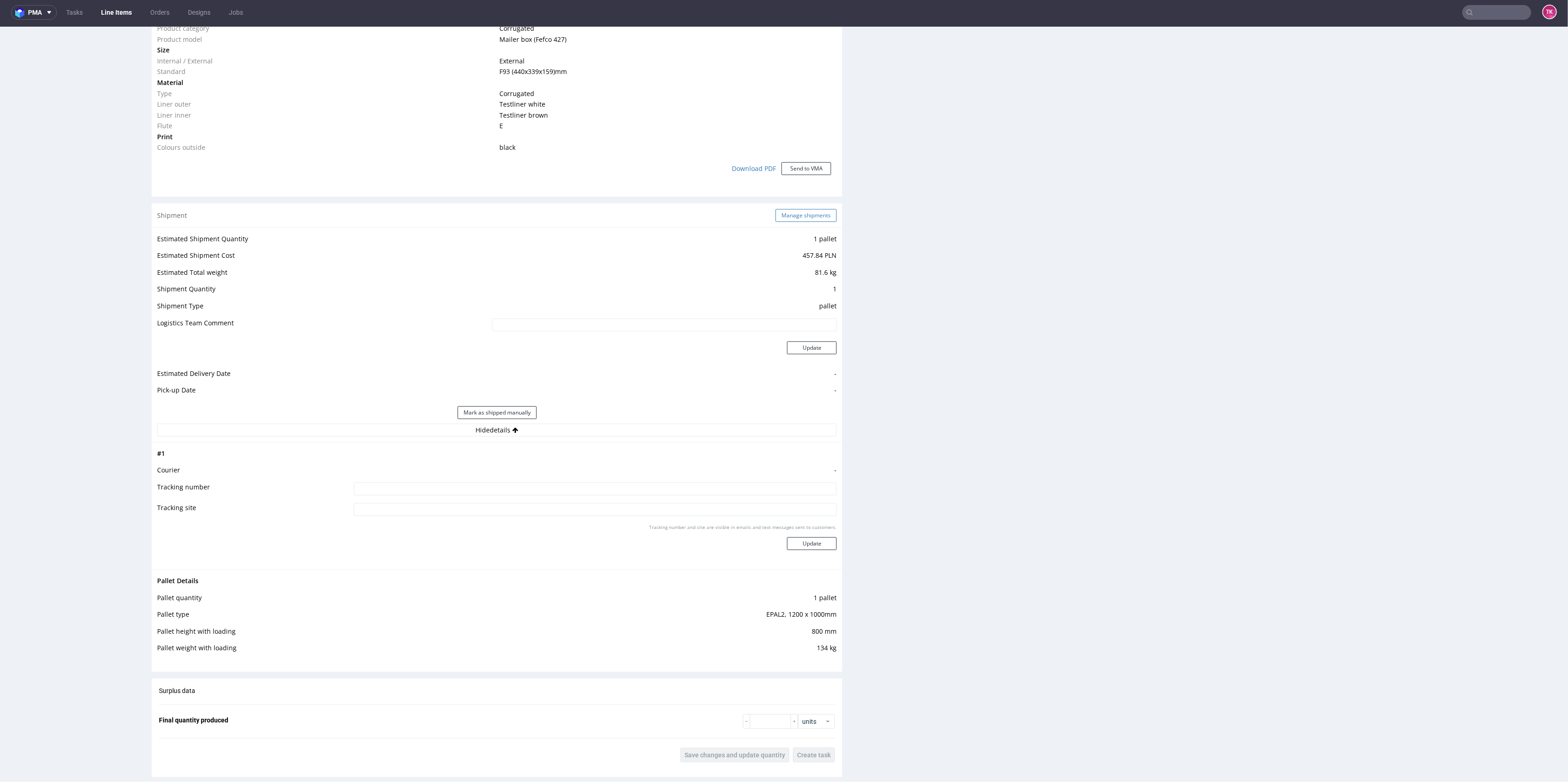
click at [797, 210] on button "Manage shipments" at bounding box center [806, 215] width 61 height 13
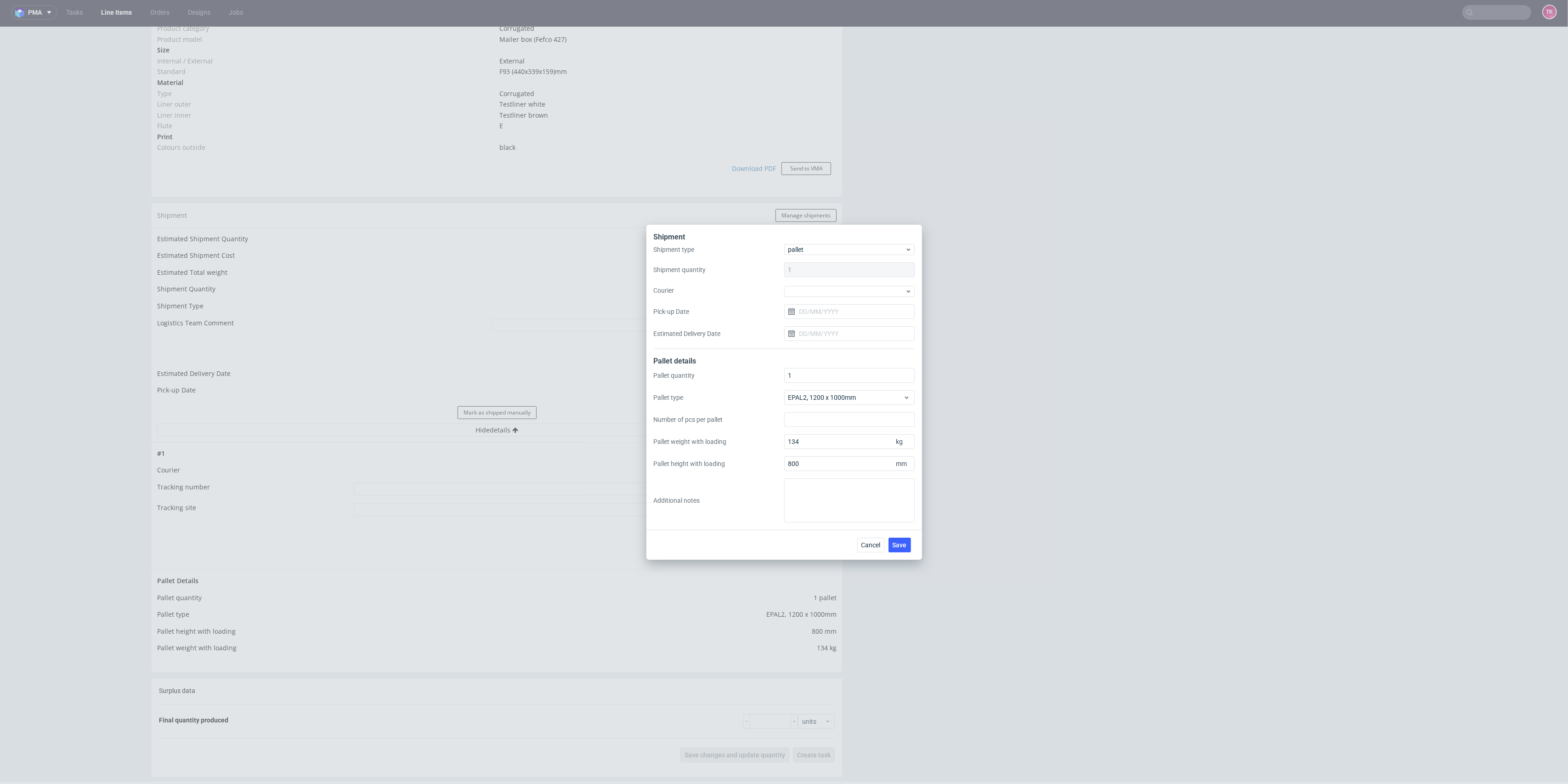
click at [814, 296] on div "Shipment type pallet Shipment quantity 1 Courier Pick-up Date Estimated Deliver…" at bounding box center [784, 296] width 261 height 105
click at [819, 285] on div at bounding box center [849, 291] width 130 height 11
click at [829, 341] on div "DB Schenker" at bounding box center [849, 343] width 123 height 16
click at [812, 312] on input "Pick-up Date" at bounding box center [849, 310] width 130 height 15
click at [831, 368] on button "2" at bounding box center [834, 371] width 14 height 15
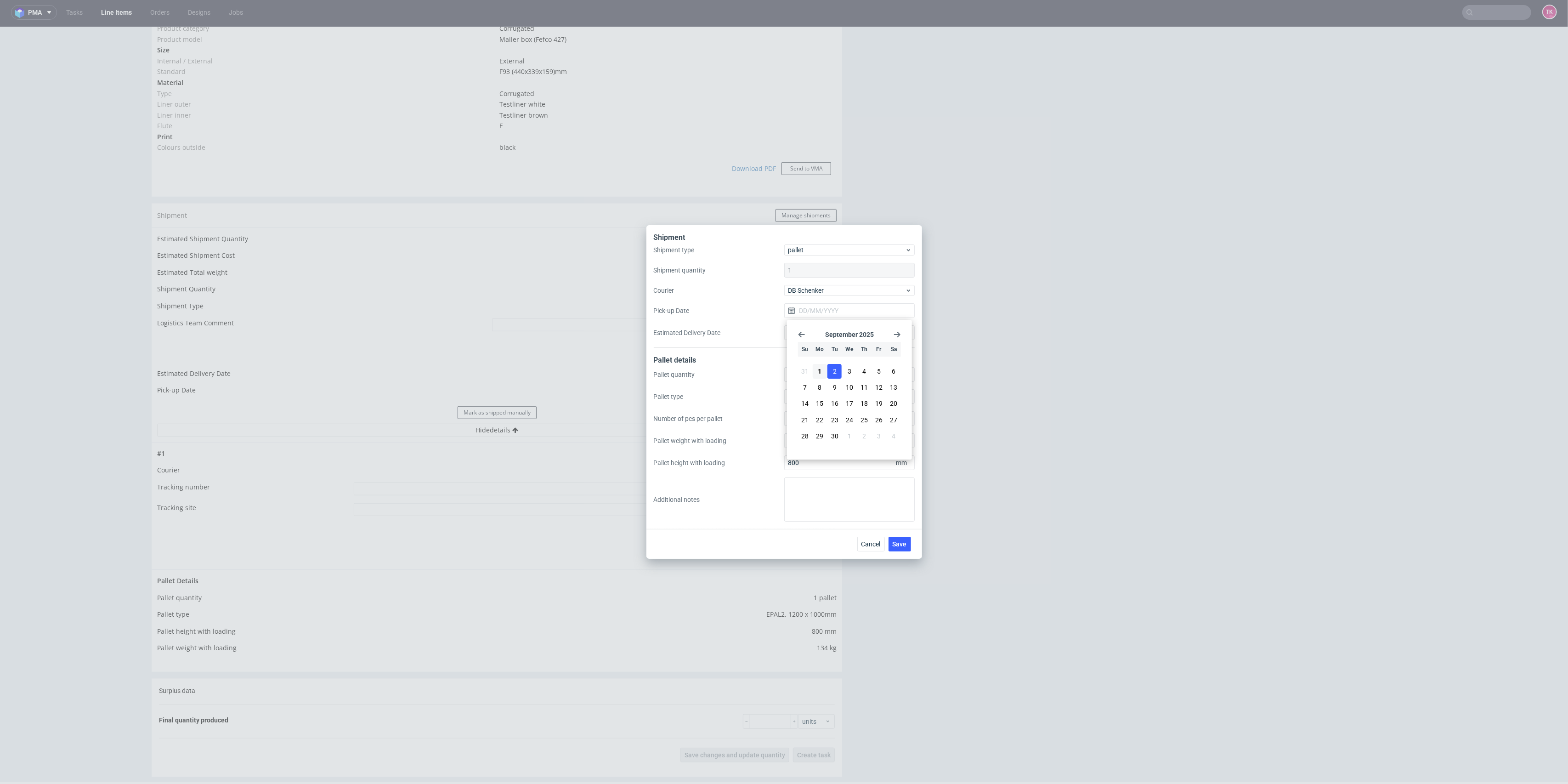
type input "[DATE]"
click at [906, 545] on span "Save" at bounding box center [900, 544] width 14 height 7
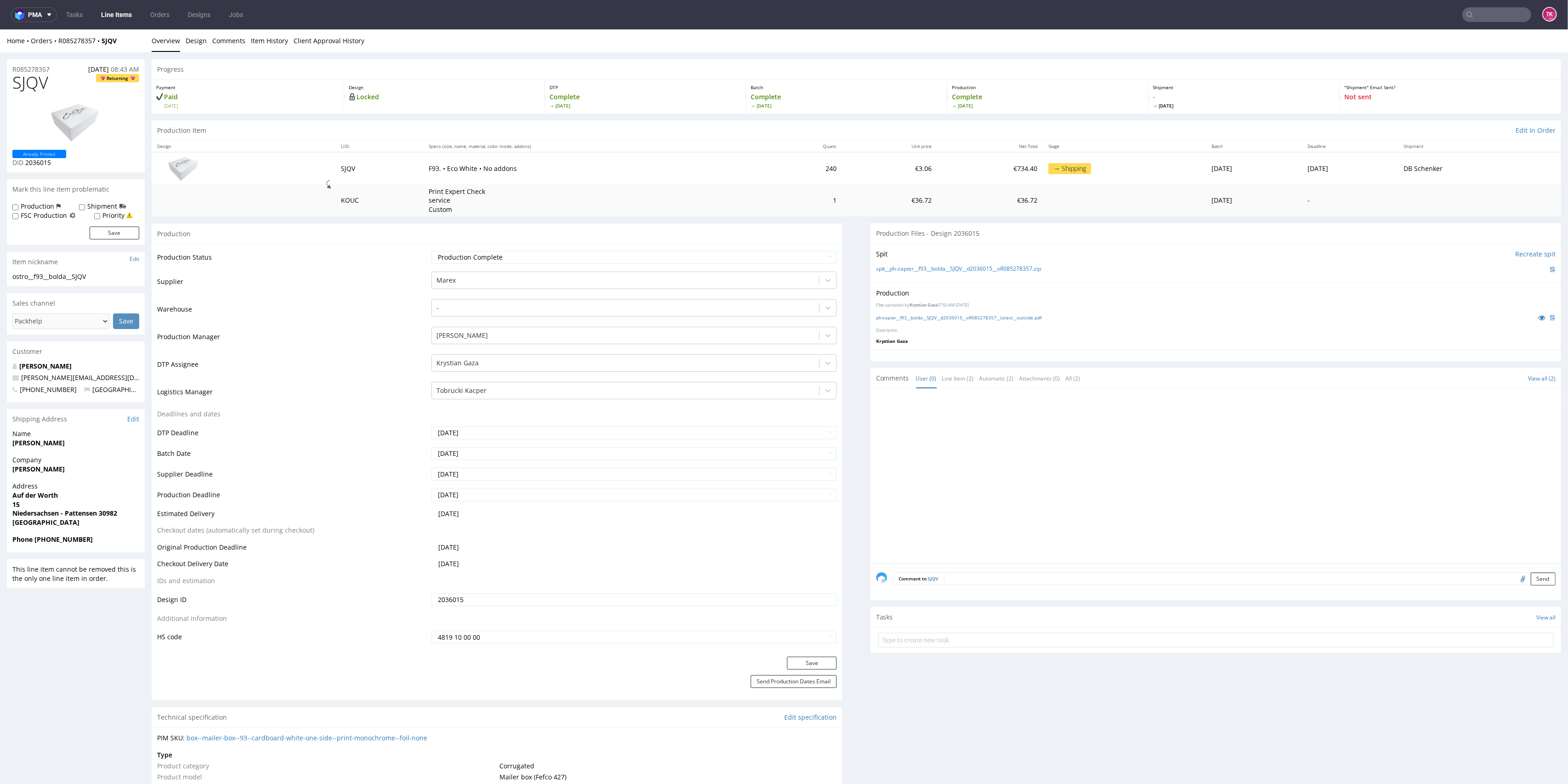
click at [117, 12] on link "Line Items" at bounding box center [116, 15] width 42 height 15
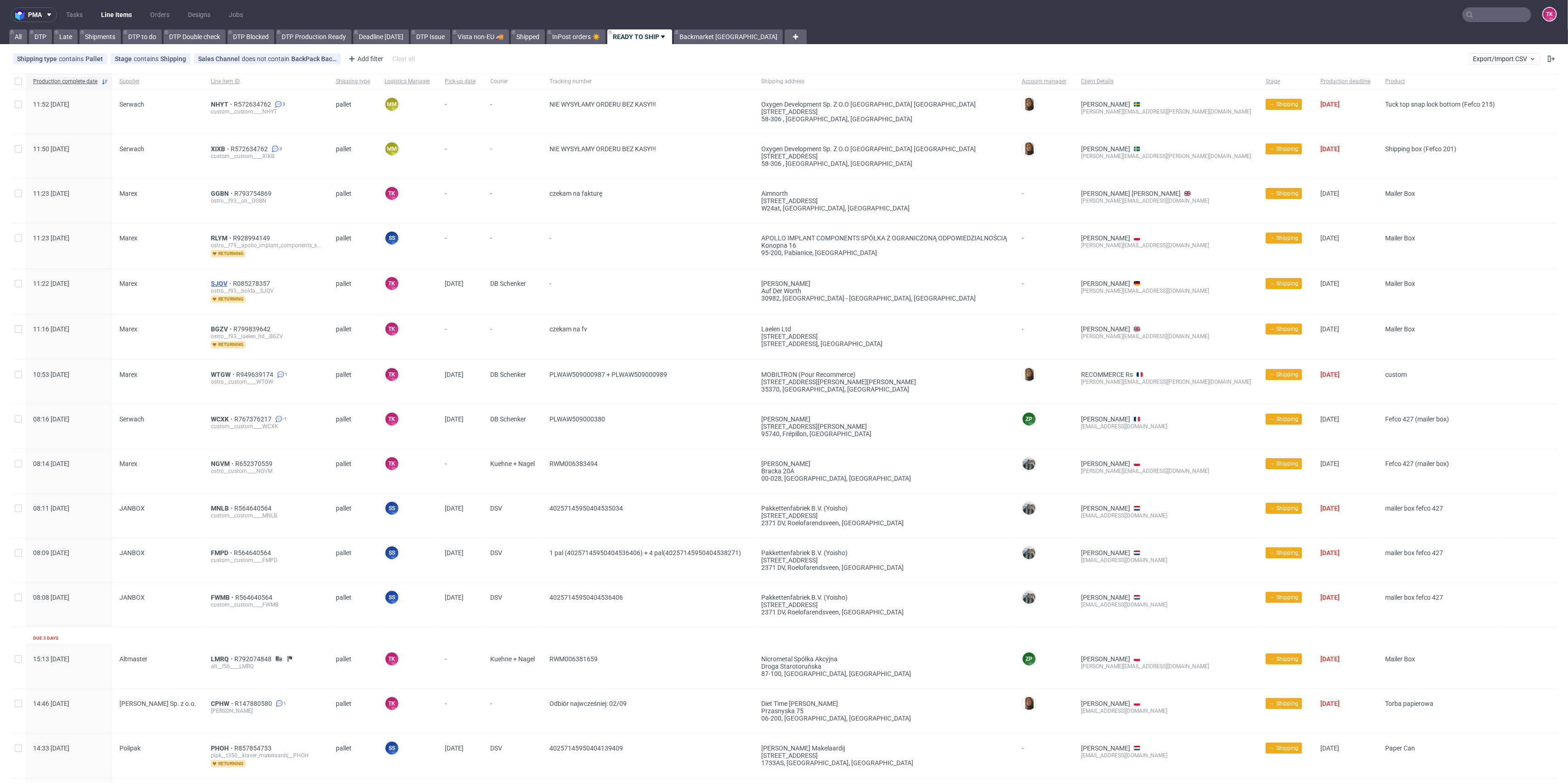
click at [212, 282] on span "SJQV" at bounding box center [222, 284] width 22 height 7
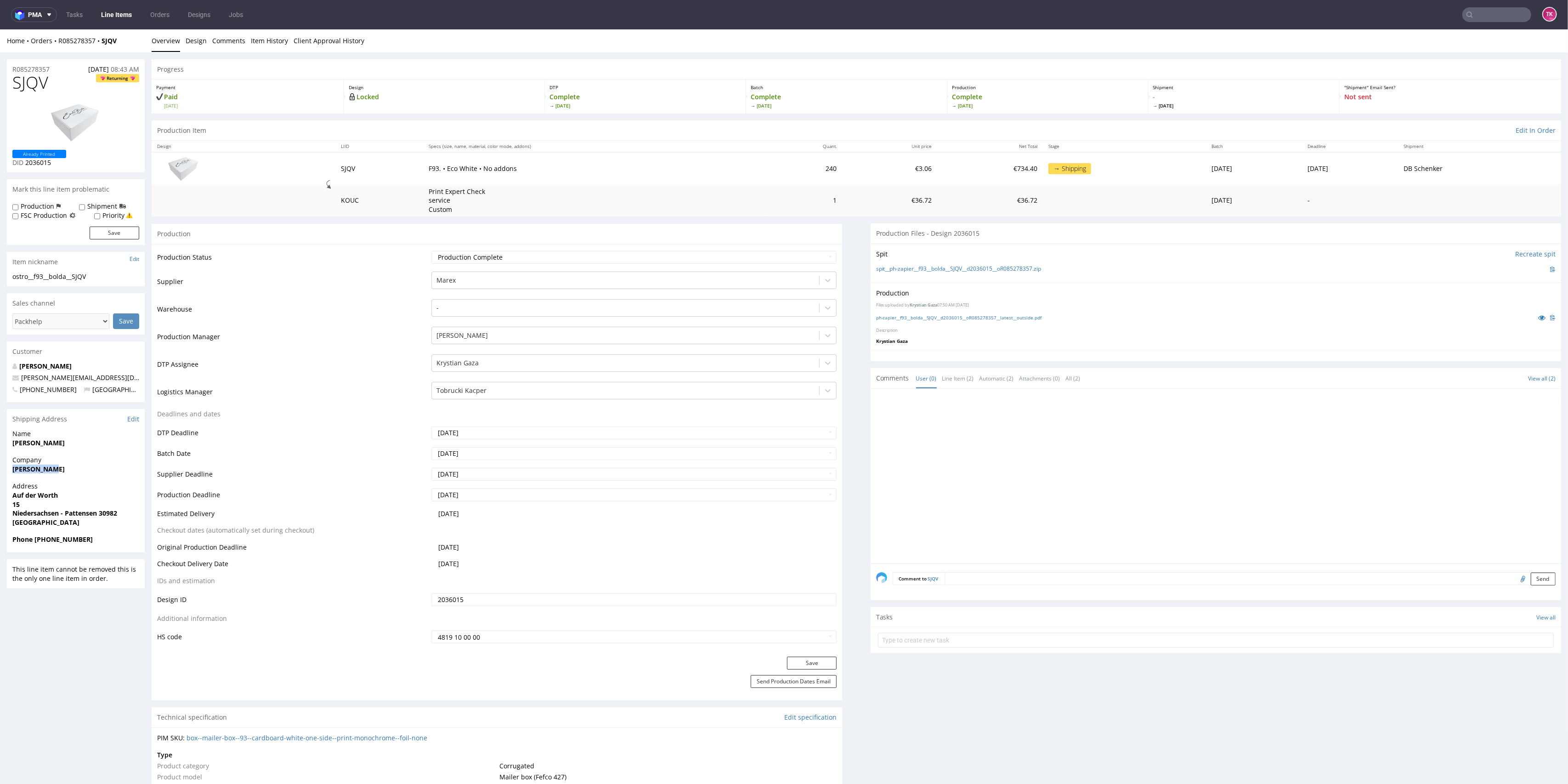
drag, startPoint x: 29, startPoint y: 475, endPoint x: 65, endPoint y: 473, distance: 36.1
copy strong "[PERSON_NAME]"
drag, startPoint x: 7, startPoint y: 450, endPoint x: 83, endPoint y: 440, distance: 76.7
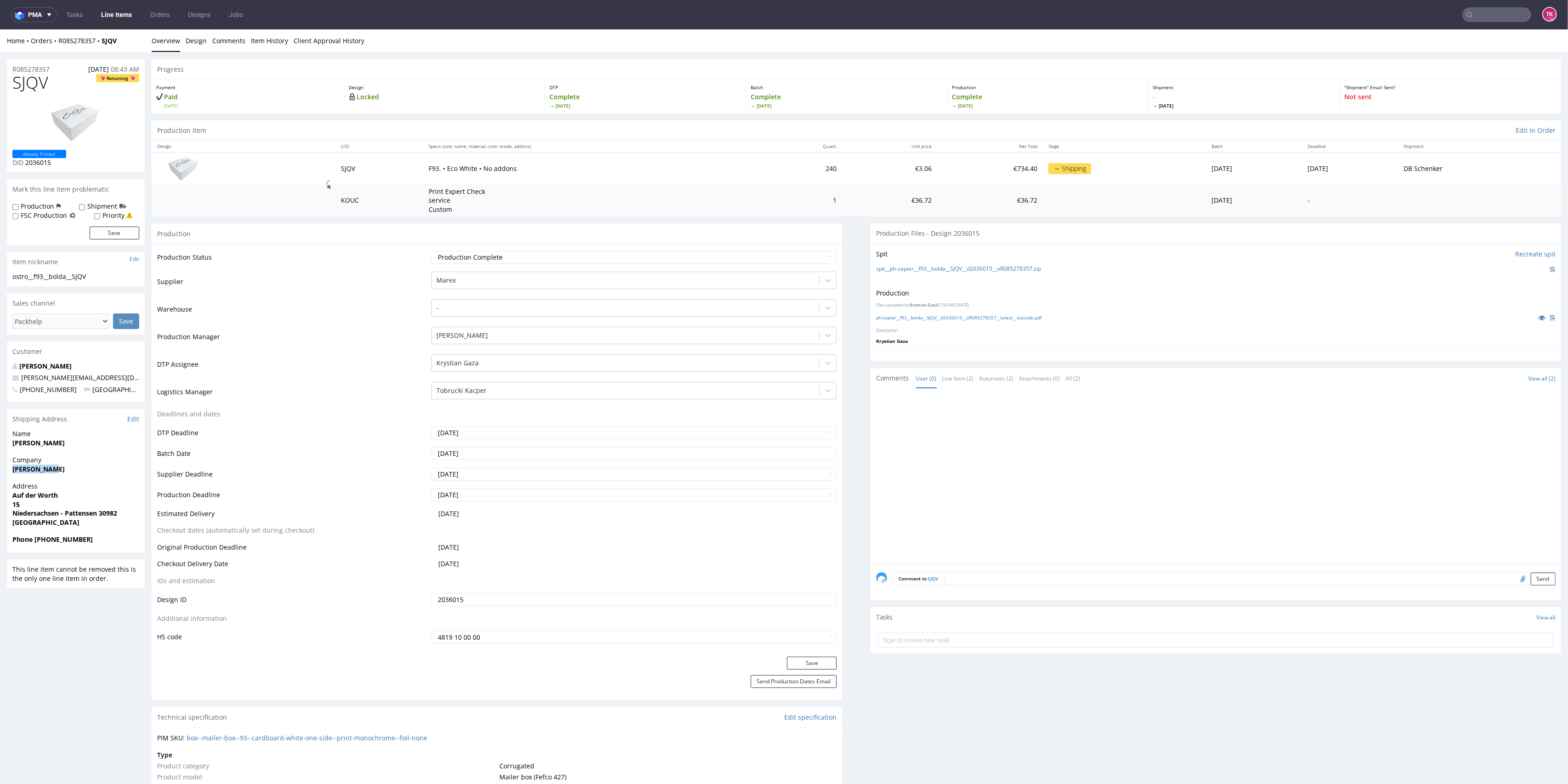
click at [83, 440] on div "Name Christian Bolda" at bounding box center [75, 442] width 138 height 26
click at [102, 505] on span "15" at bounding box center [75, 504] width 127 height 9
click at [107, 513] on strong "Niedersachsen - Pattensen 30982" at bounding box center [65, 513] width 105 height 9
copy strong "30982"
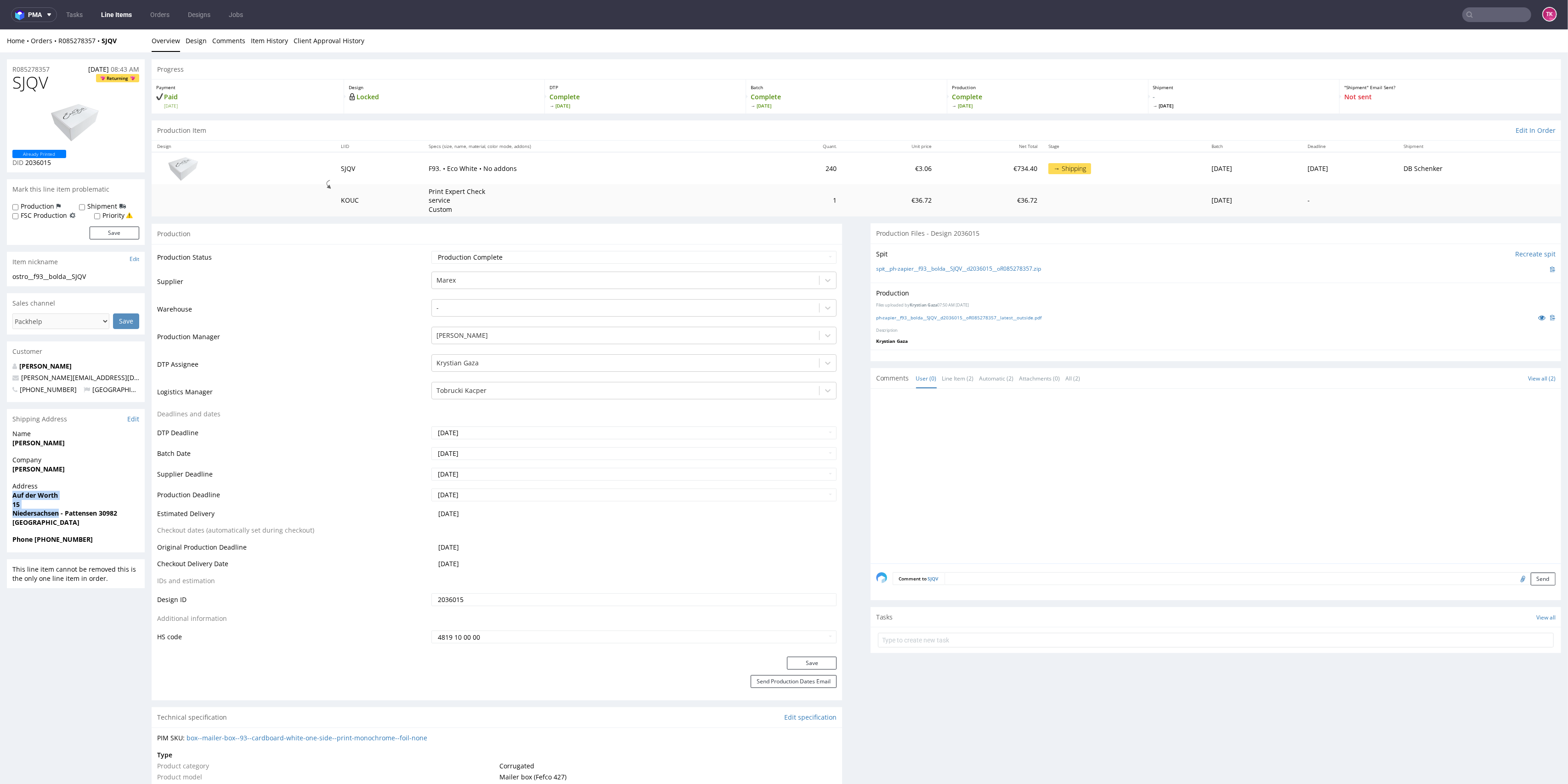
drag, startPoint x: 7, startPoint y: 499, endPoint x: 58, endPoint y: 514, distance: 53.2
copy p "Auf der Worth 15 Niedersachsen"
drag, startPoint x: 91, startPoint y: 386, endPoint x: 93, endPoint y: 373, distance: 13.2
click at [69, 380] on div "Christian Bolda c.bolda@outlook.de +491786943474 Germany" at bounding box center [75, 382] width 138 height 41
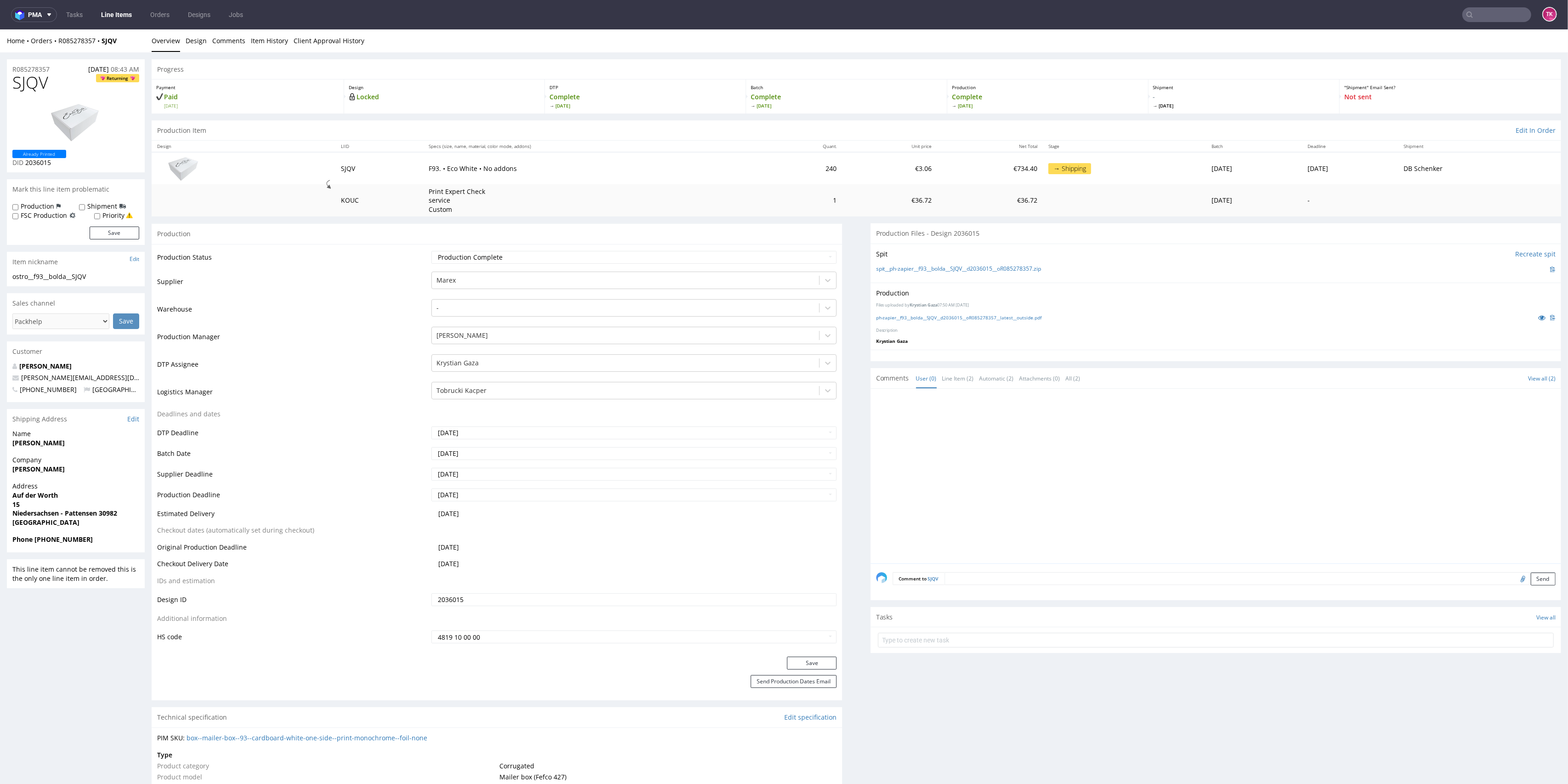
click at [107, 368] on p "[PERSON_NAME]" at bounding box center [75, 366] width 127 height 9
drag, startPoint x: 104, startPoint y: 374, endPoint x: 12, endPoint y: 380, distance: 92.2
click at [12, 380] on div "Christian Bolda c.bolda@outlook.de +491786943474 Germany" at bounding box center [75, 382] width 138 height 41
copy span "[PERSON_NAME][EMAIL_ADDRESS][DOMAIN_NAME]"
drag, startPoint x: 35, startPoint y: 541, endPoint x: 87, endPoint y: 545, distance: 52.2
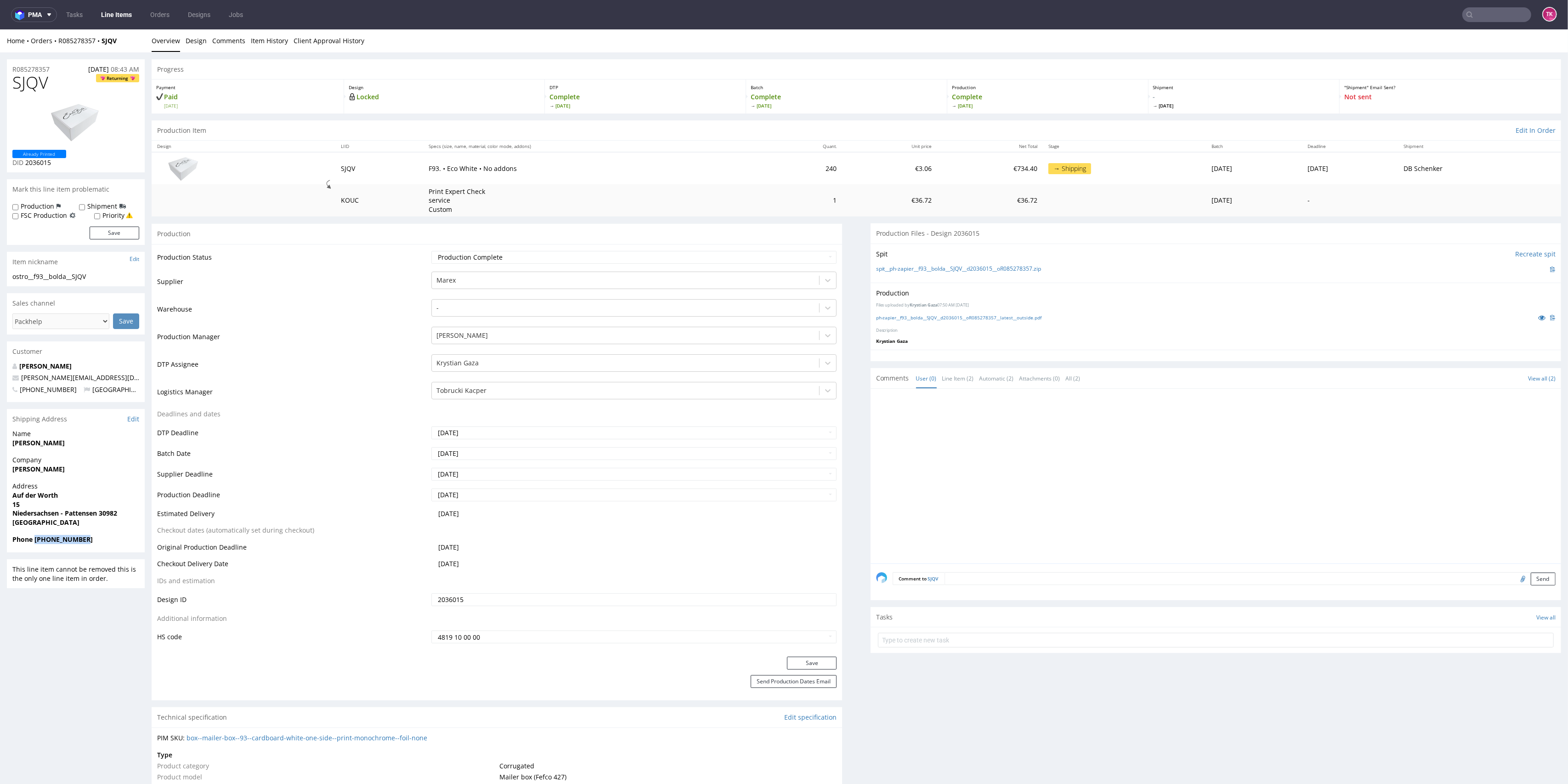
click at [87, 545] on div "Phone +491786943474" at bounding box center [75, 544] width 138 height 18
copy strong "+491786943474"
drag, startPoint x: 124, startPoint y: 44, endPoint x: 55, endPoint y: 50, distance: 69.3
click at [55, 50] on div "Home Orders R085278357 SJQV Overview Design Comments Item History Client Approv…" at bounding box center [784, 41] width 1568 height 23
copy div "R085278357 SJQV"
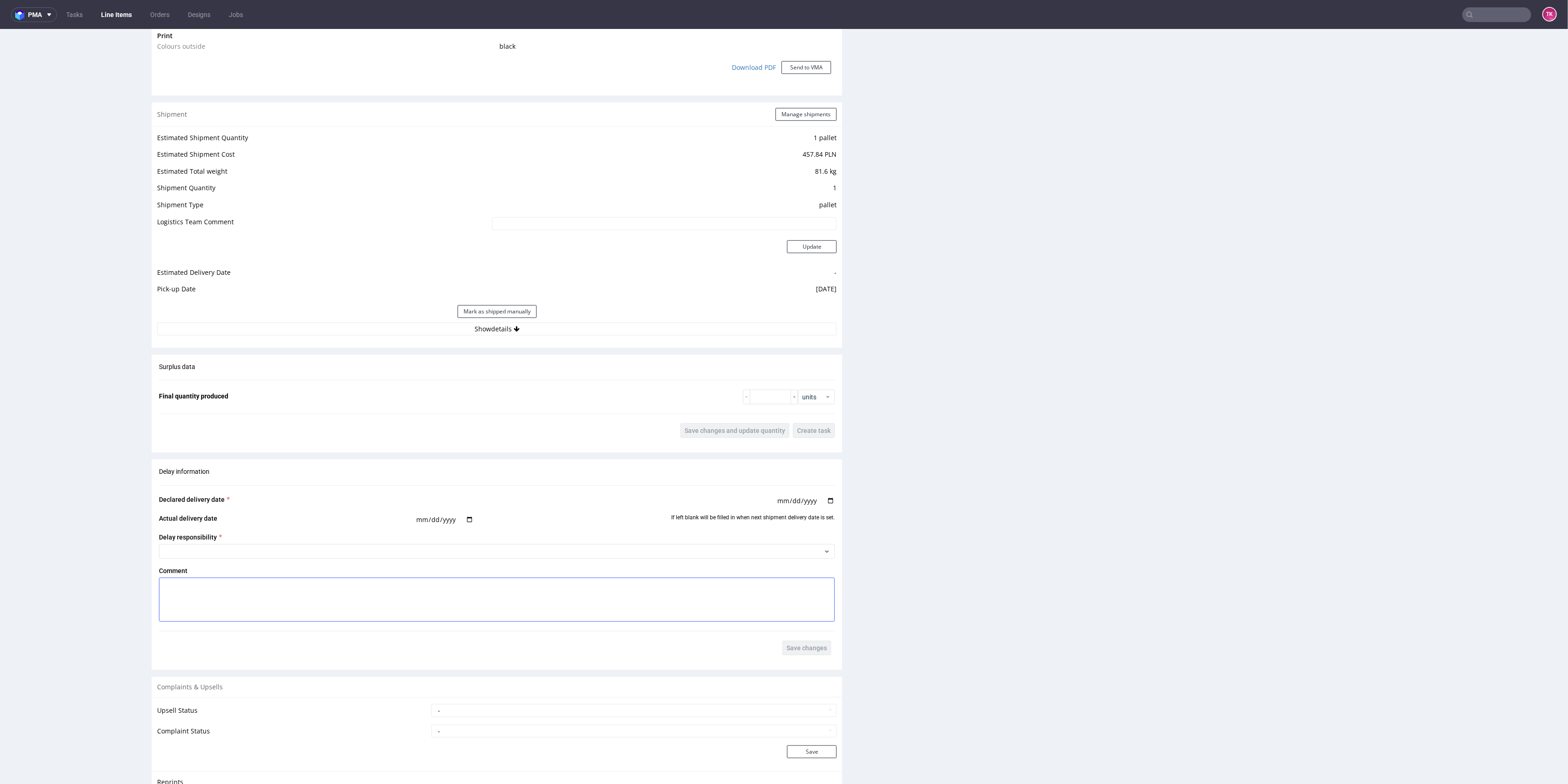
scroll to position [871, 0]
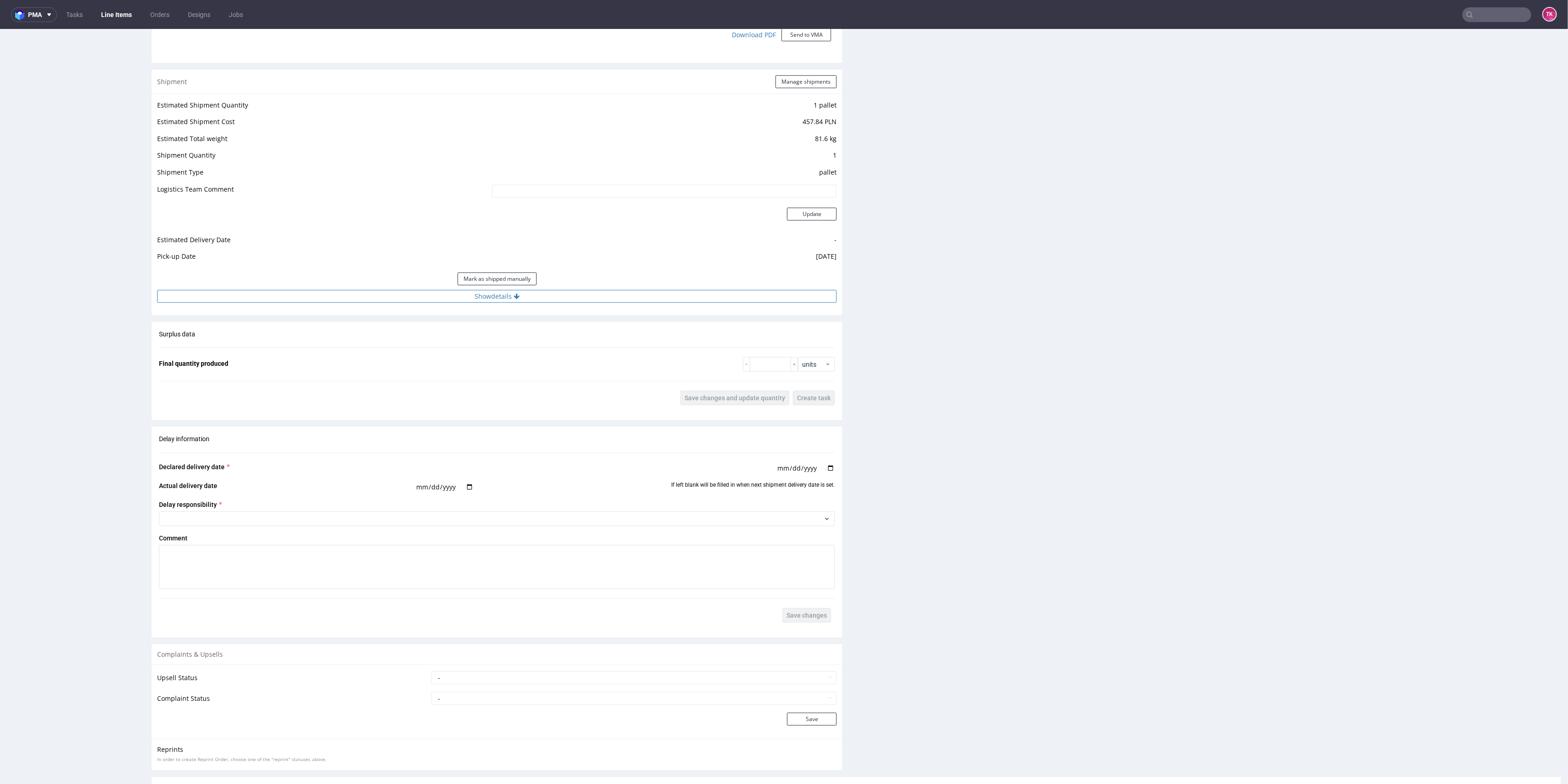
click at [490, 297] on button "Show details" at bounding box center [497, 296] width 679 height 13
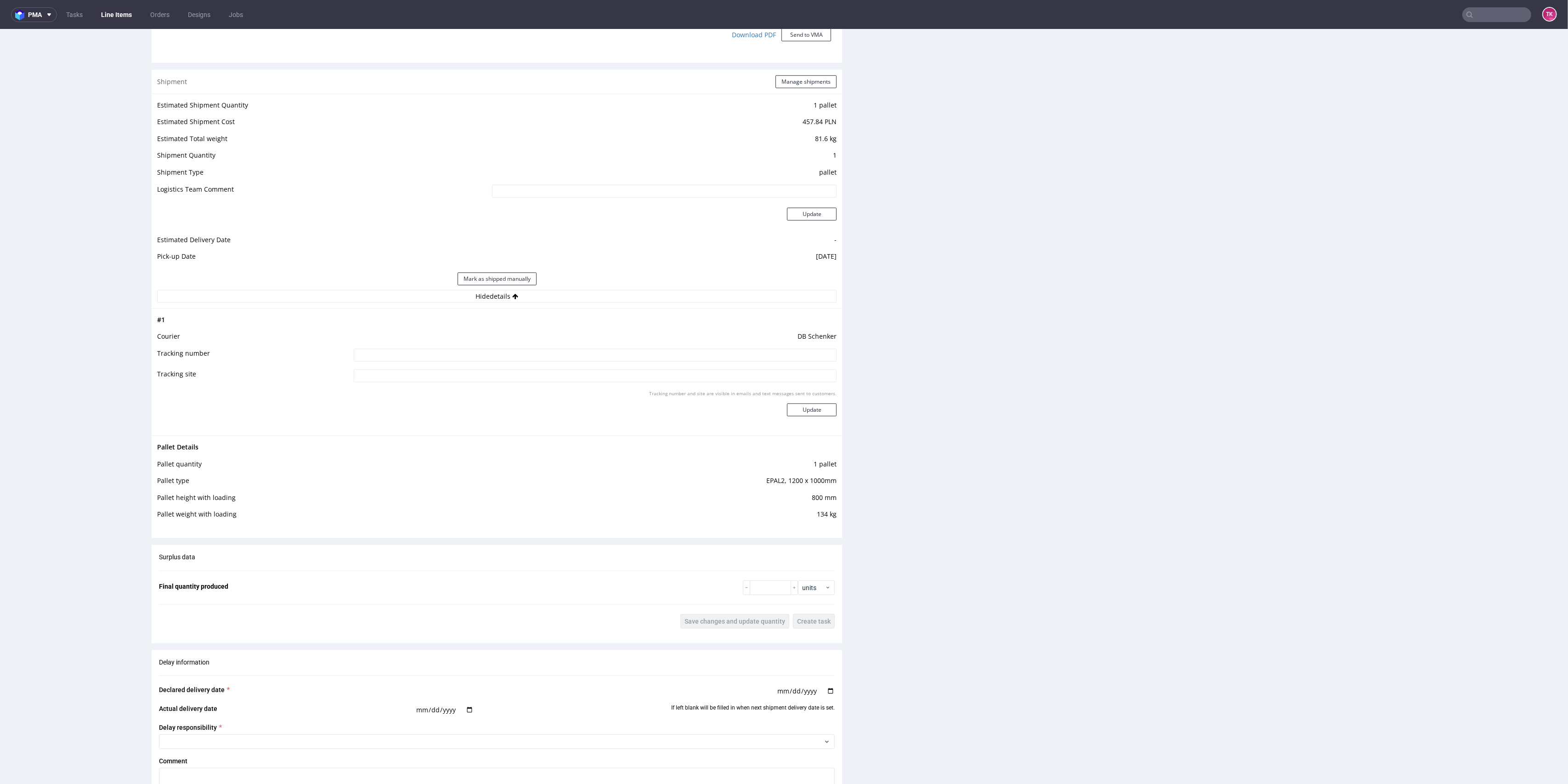
click at [456, 353] on input at bounding box center [595, 355] width 483 height 13
paste input "PLWAW509001068"
type input "PLWAW509001068"
click at [788, 407] on button "Update" at bounding box center [812, 410] width 50 height 13
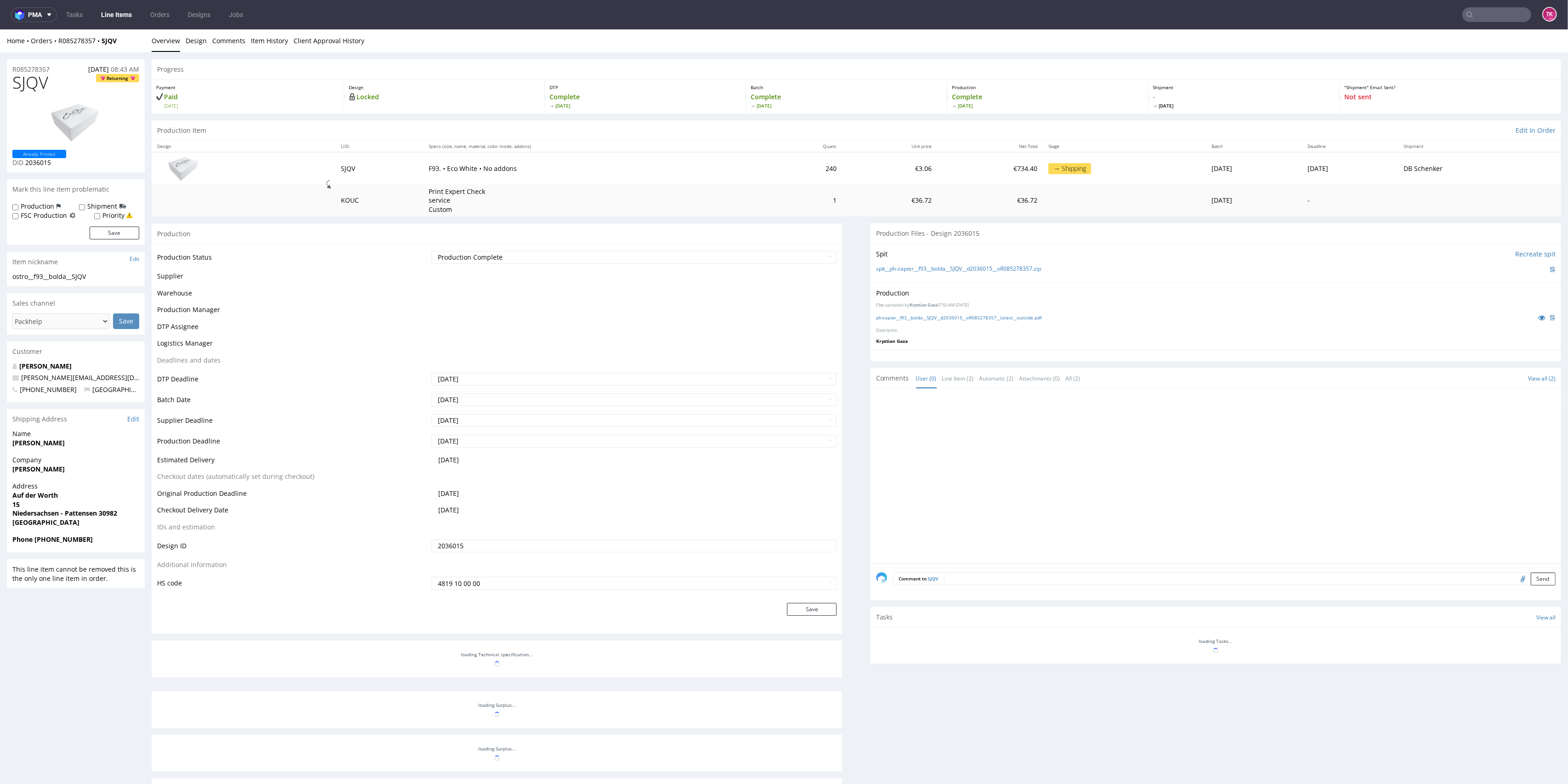
scroll to position [237, 0]
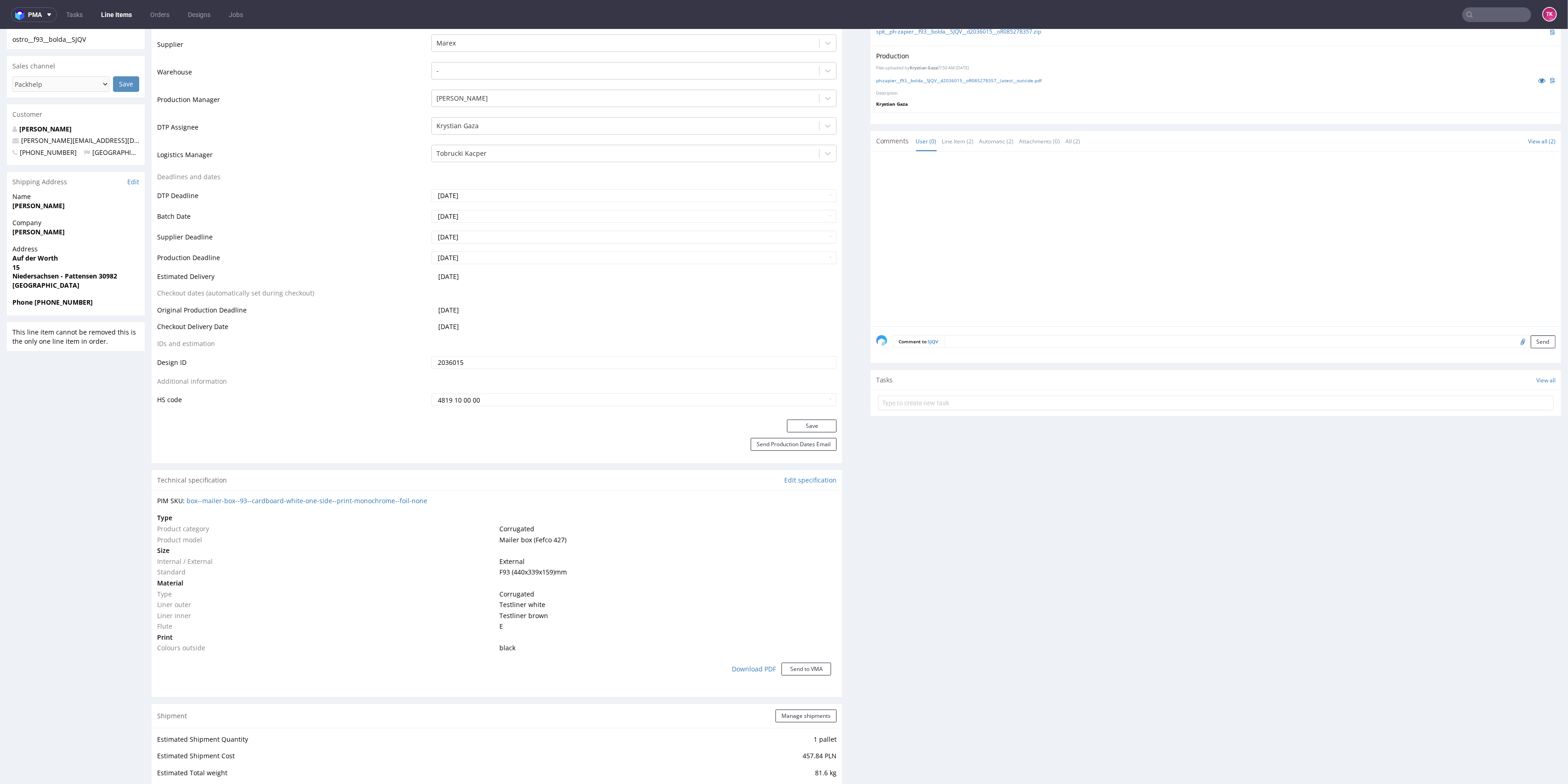
click at [109, 19] on link "Line Items" at bounding box center [116, 15] width 42 height 15
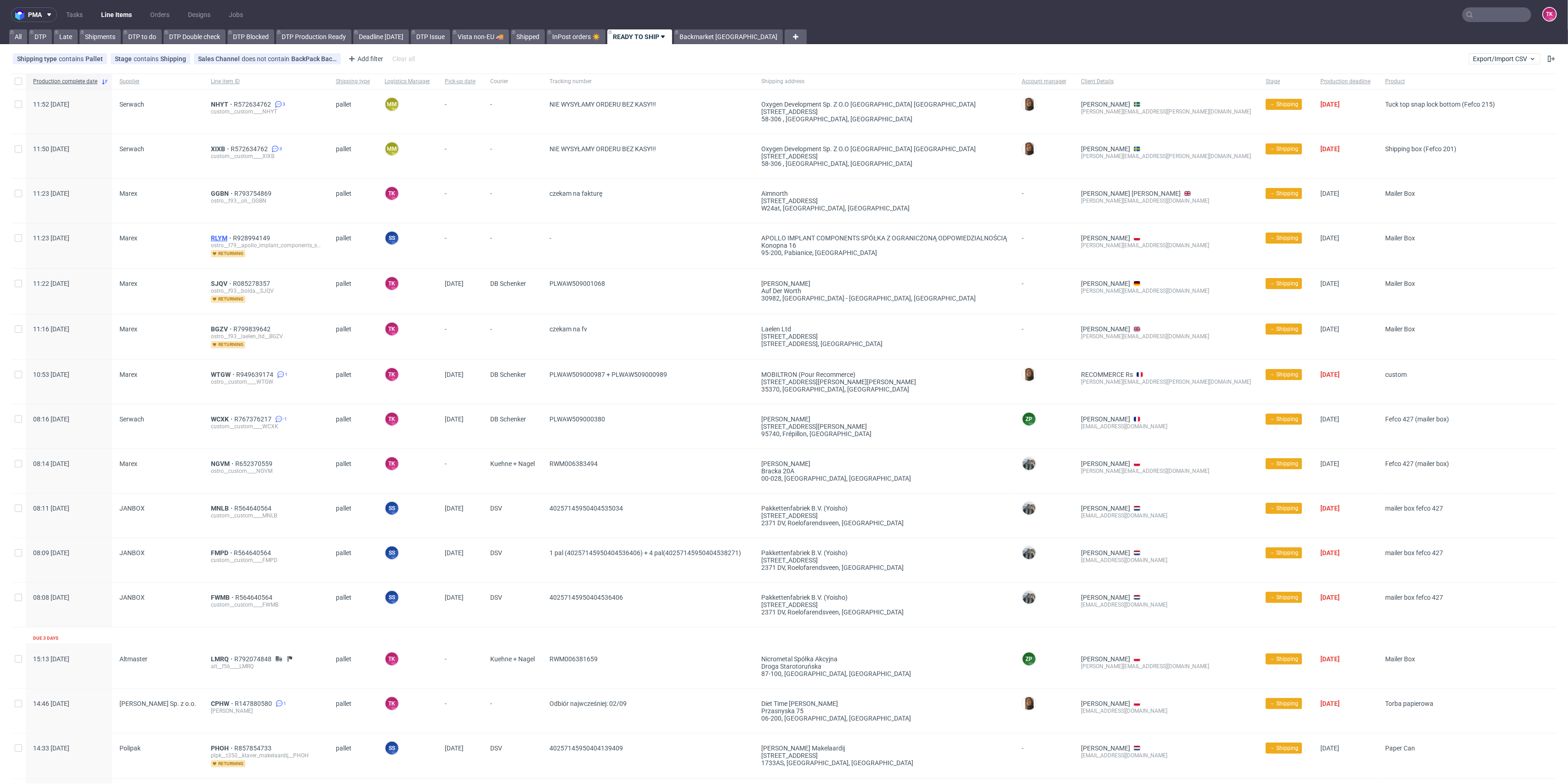
click at [215, 236] on span "RLYM" at bounding box center [222, 238] width 22 height 7
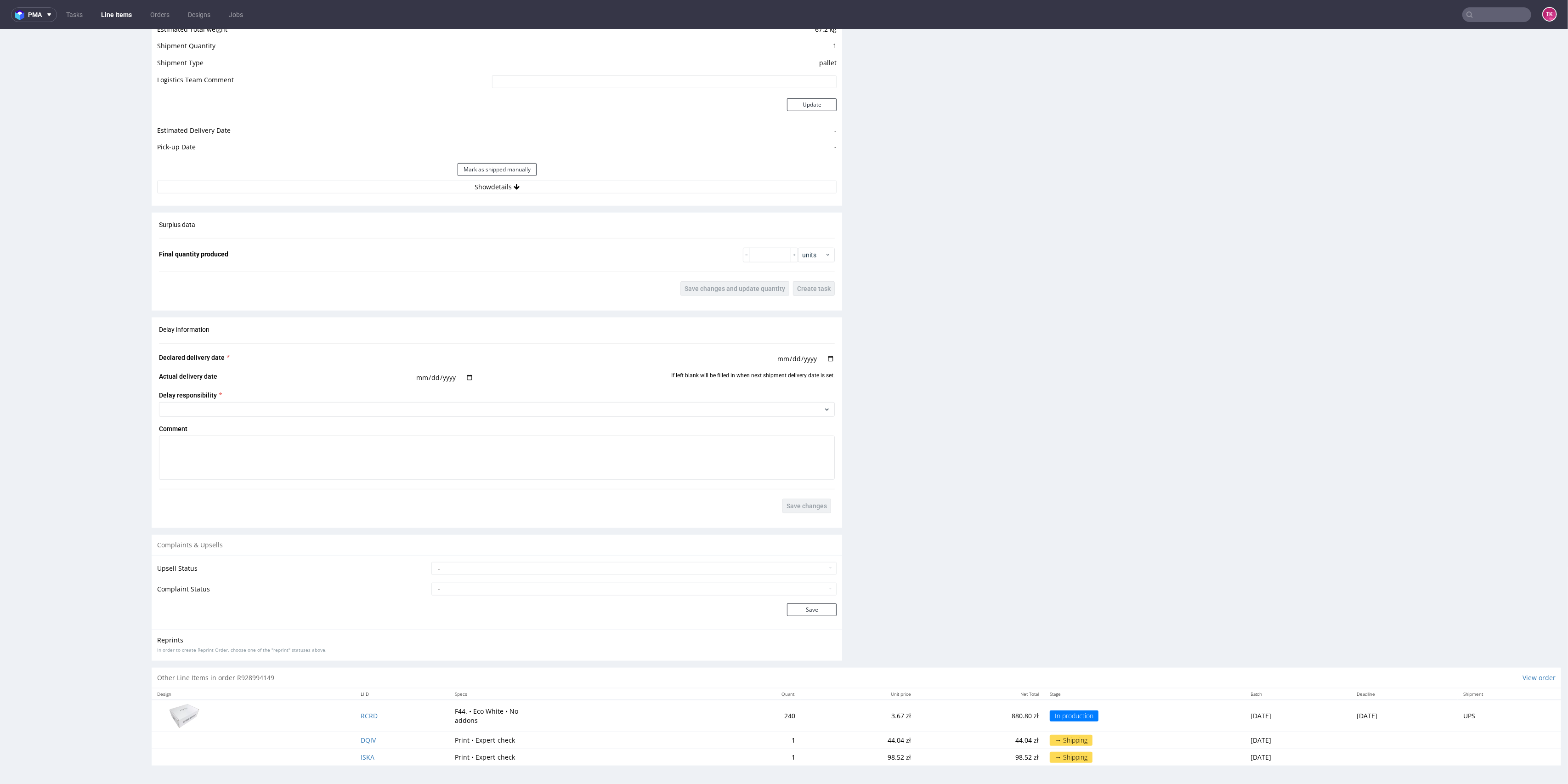
scroll to position [3, 0]
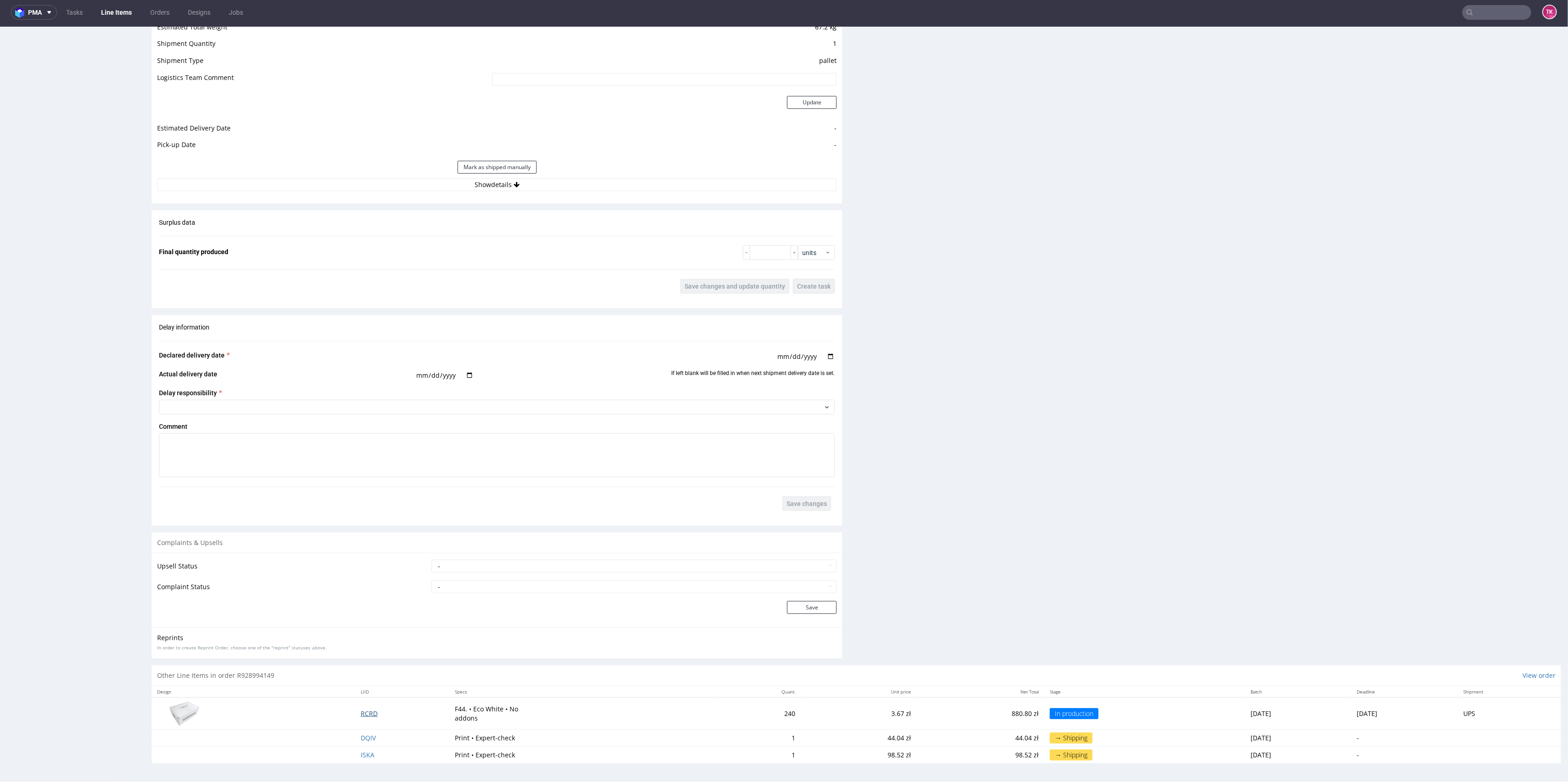
click at [357, 718] on td "RCRD" at bounding box center [402, 713] width 94 height 32
click at [360, 712] on span "RCRD" at bounding box center [369, 713] width 17 height 9
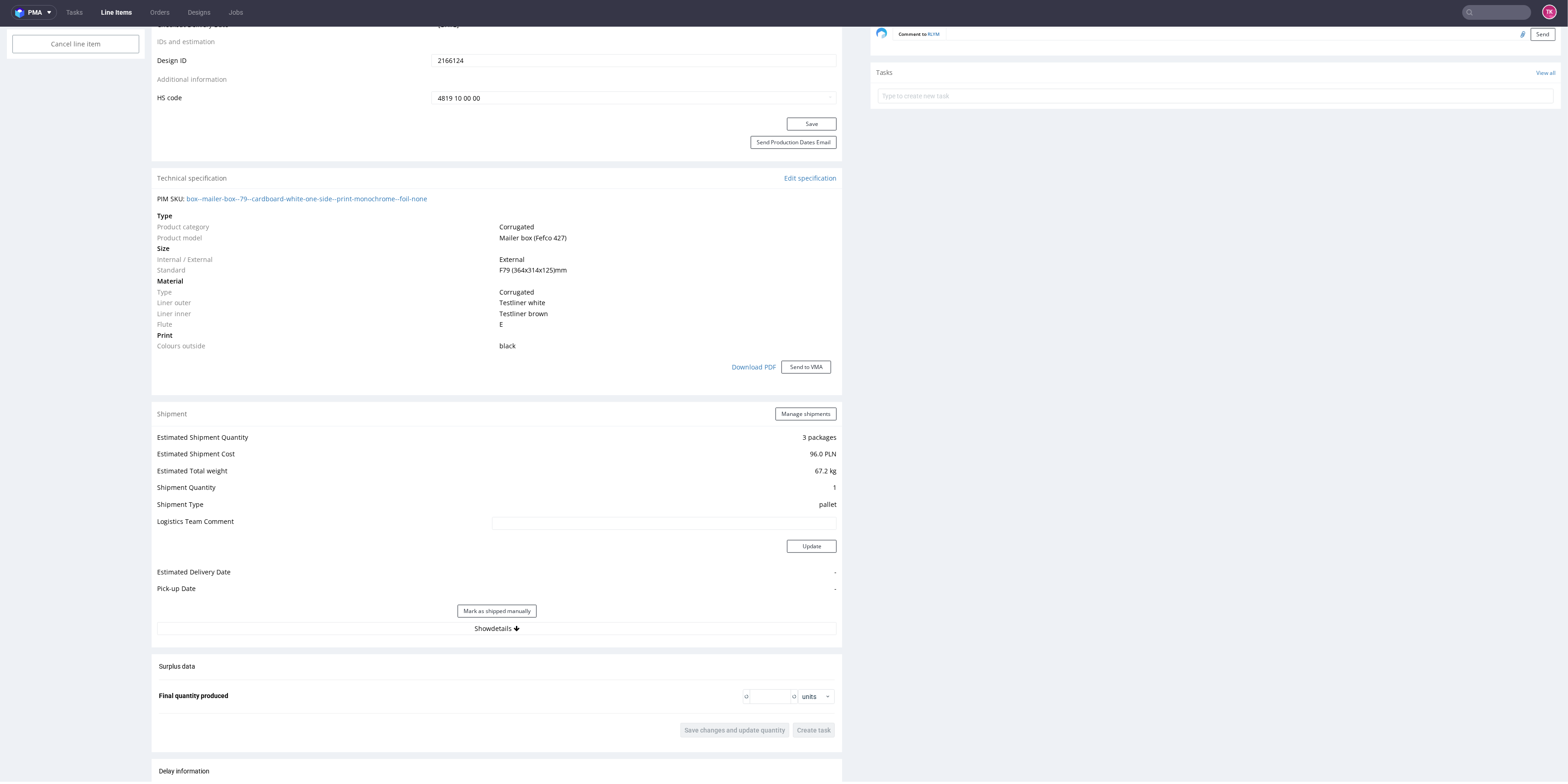
scroll to position [542, 0]
click at [810, 408] on button "Manage shipments" at bounding box center [806, 408] width 61 height 13
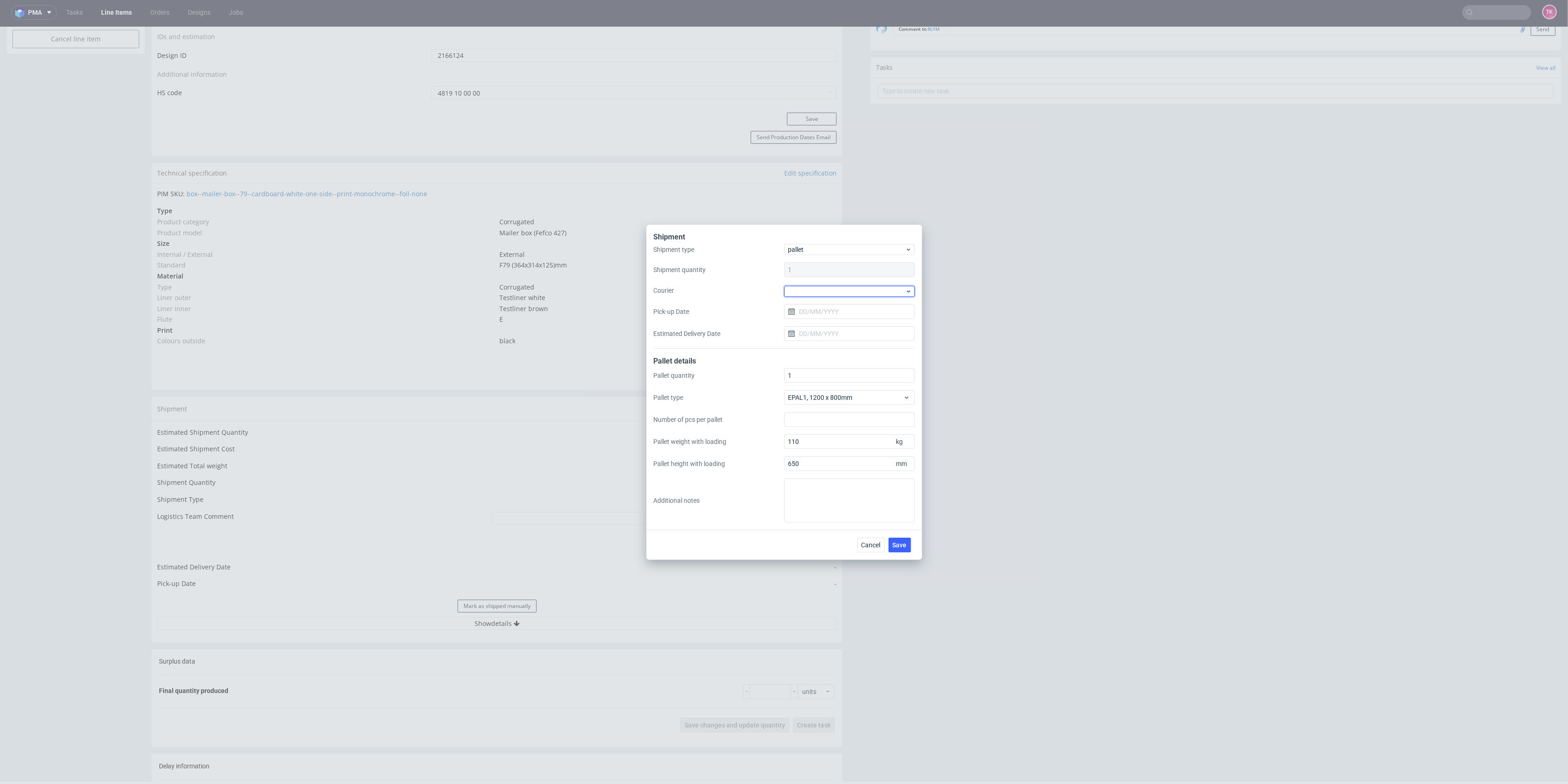
click at [858, 295] on div at bounding box center [849, 291] width 130 height 11
click at [825, 362] on div "Kuehne + Nagel" at bounding box center [849, 365] width 123 height 16
click at [896, 537] on button "Save" at bounding box center [900, 544] width 23 height 15
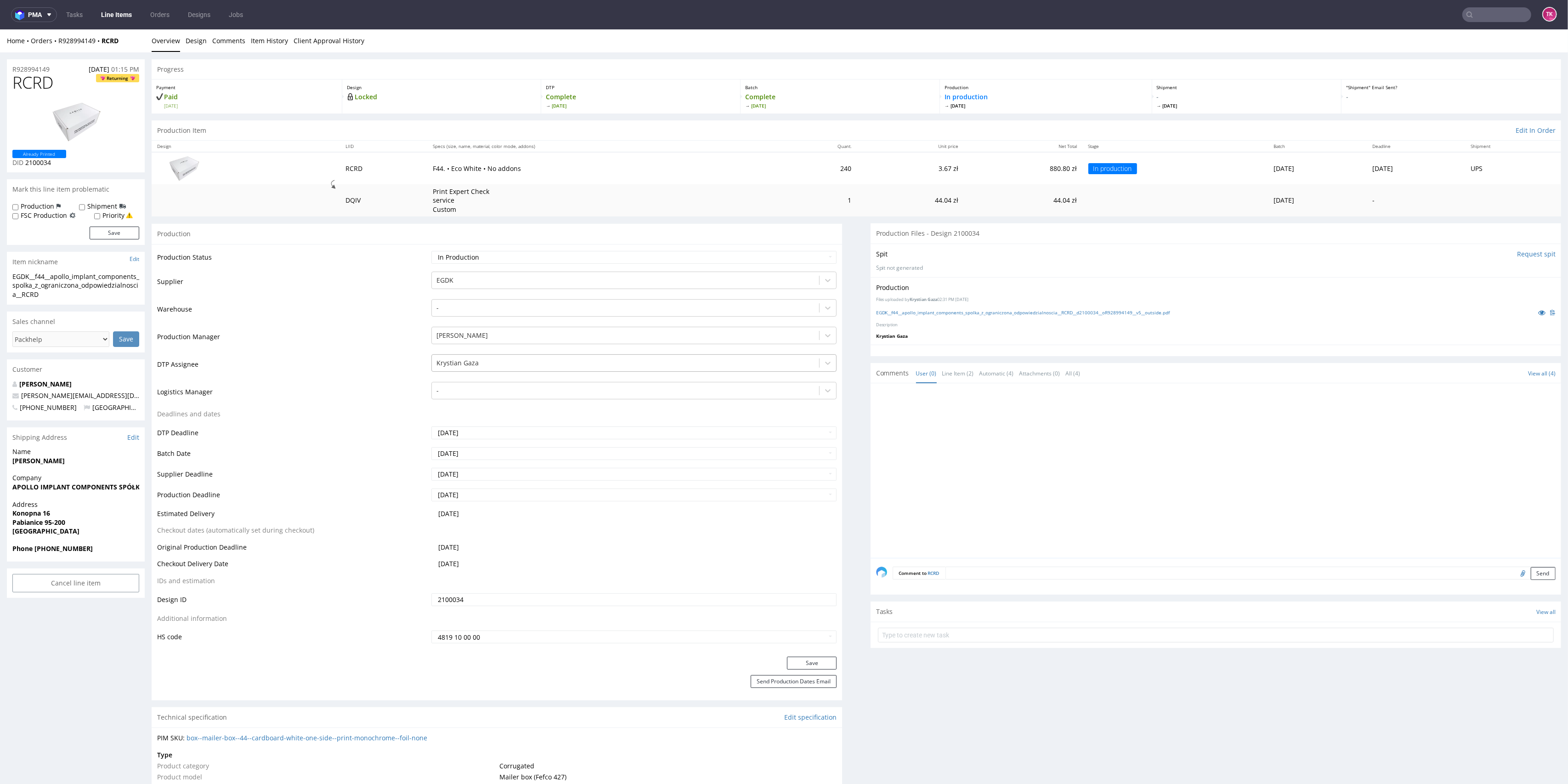
click at [475, 360] on div at bounding box center [626, 363] width 379 height 11
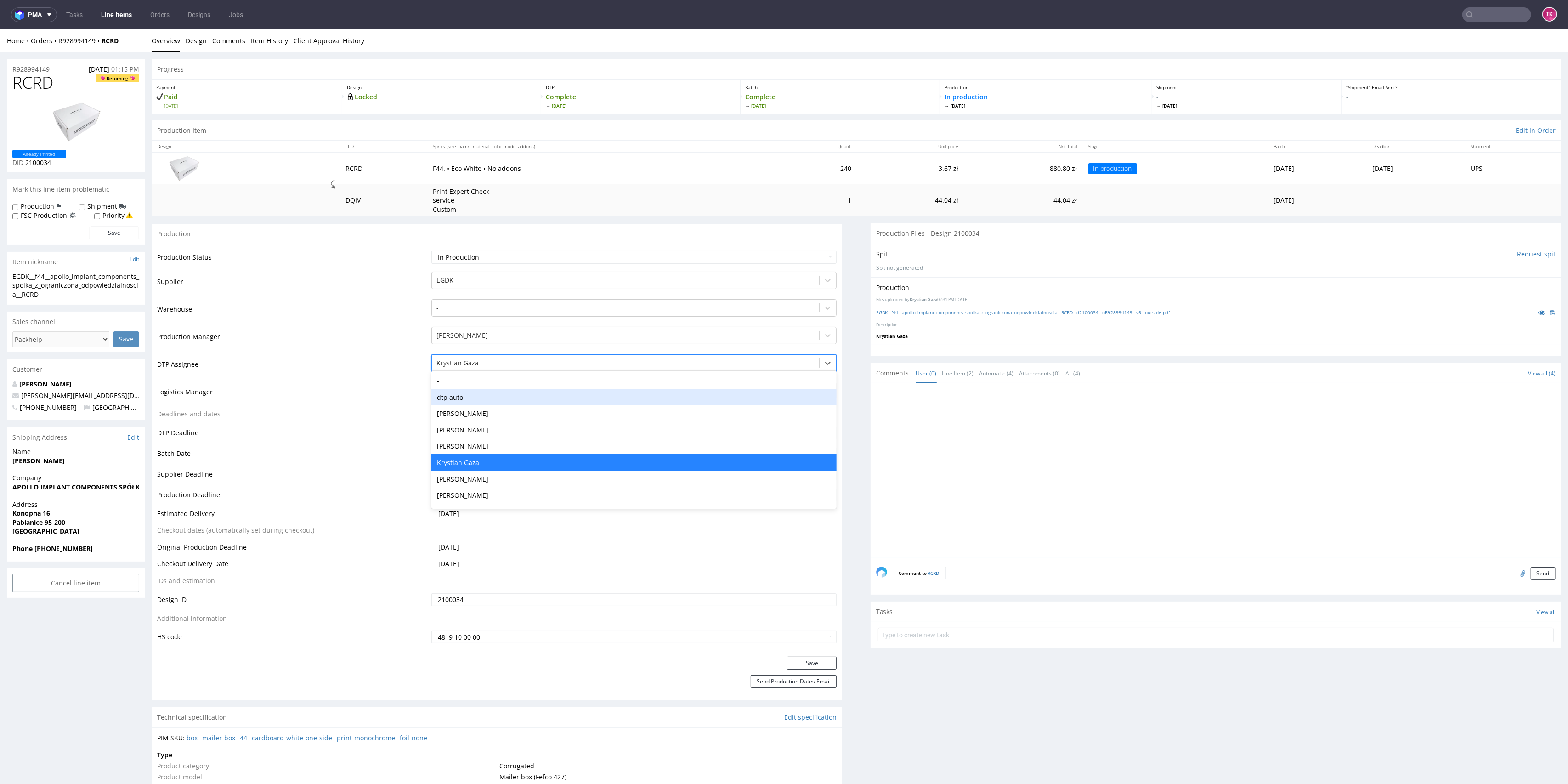
click at [405, 388] on td "Logistics Manager" at bounding box center [293, 394] width 272 height 27
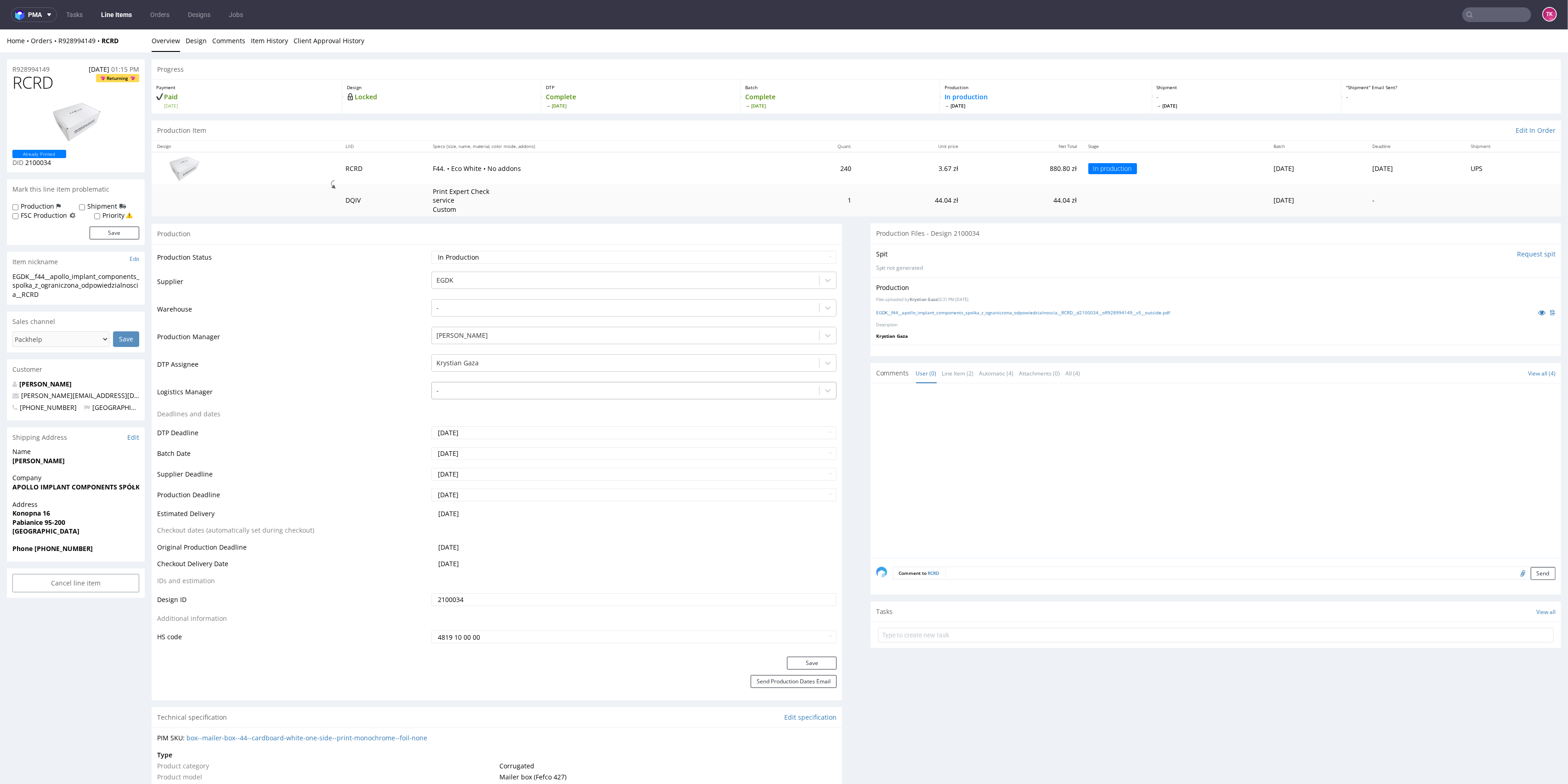
click at [466, 391] on div at bounding box center [626, 390] width 379 height 11
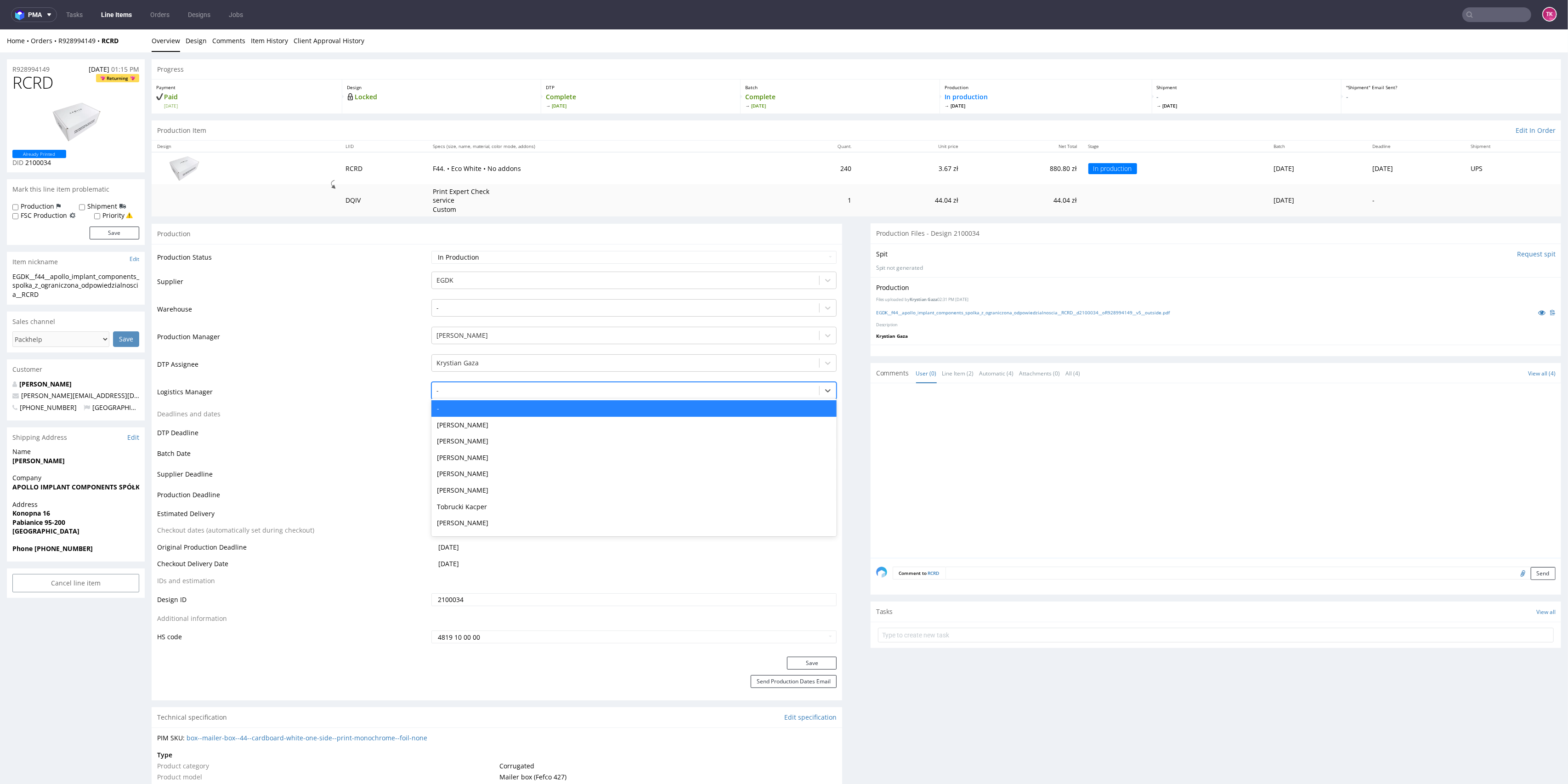
type input "t"
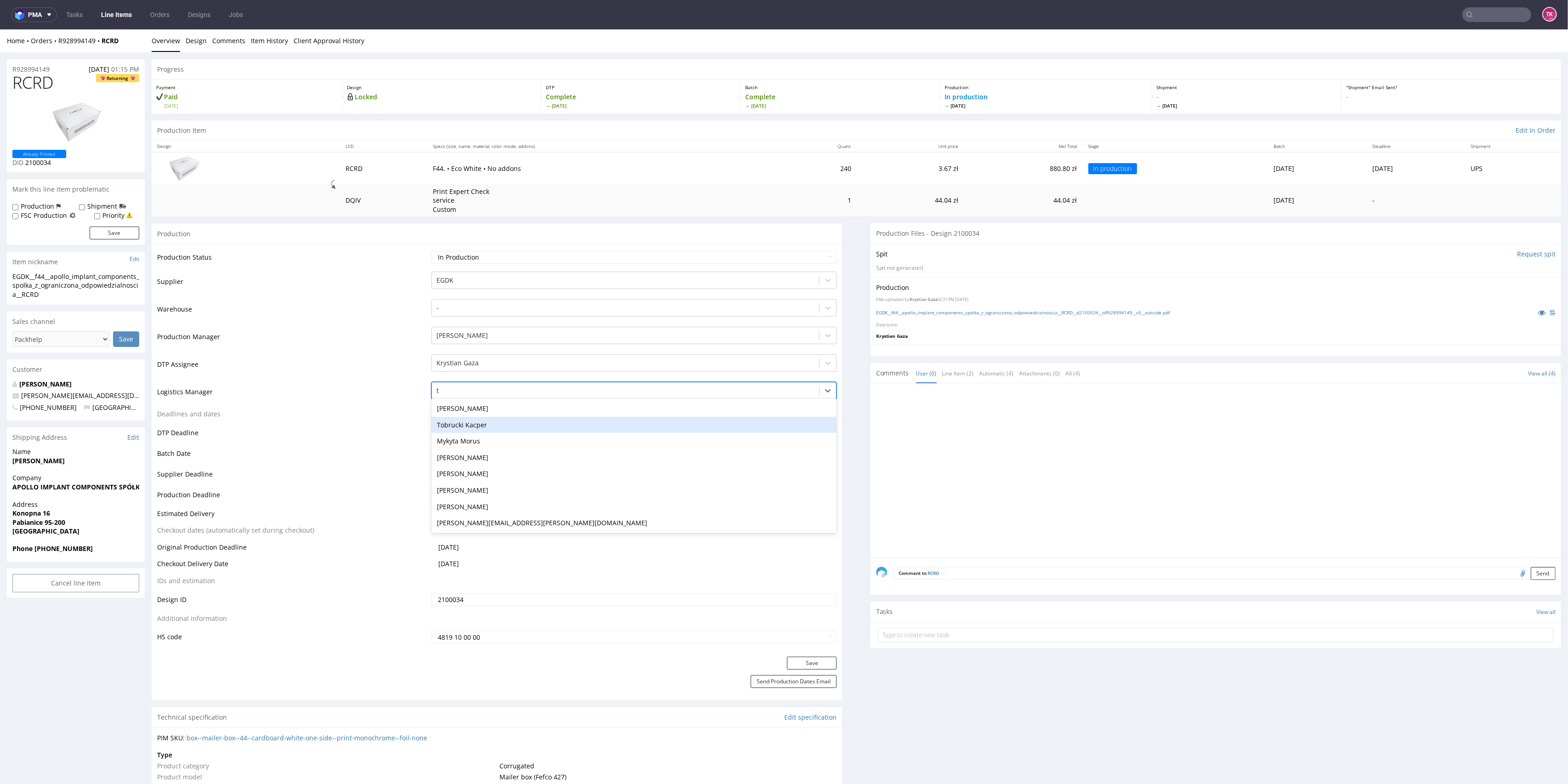
click at [463, 428] on div "Tobrucki Kacper" at bounding box center [634, 425] width 405 height 16
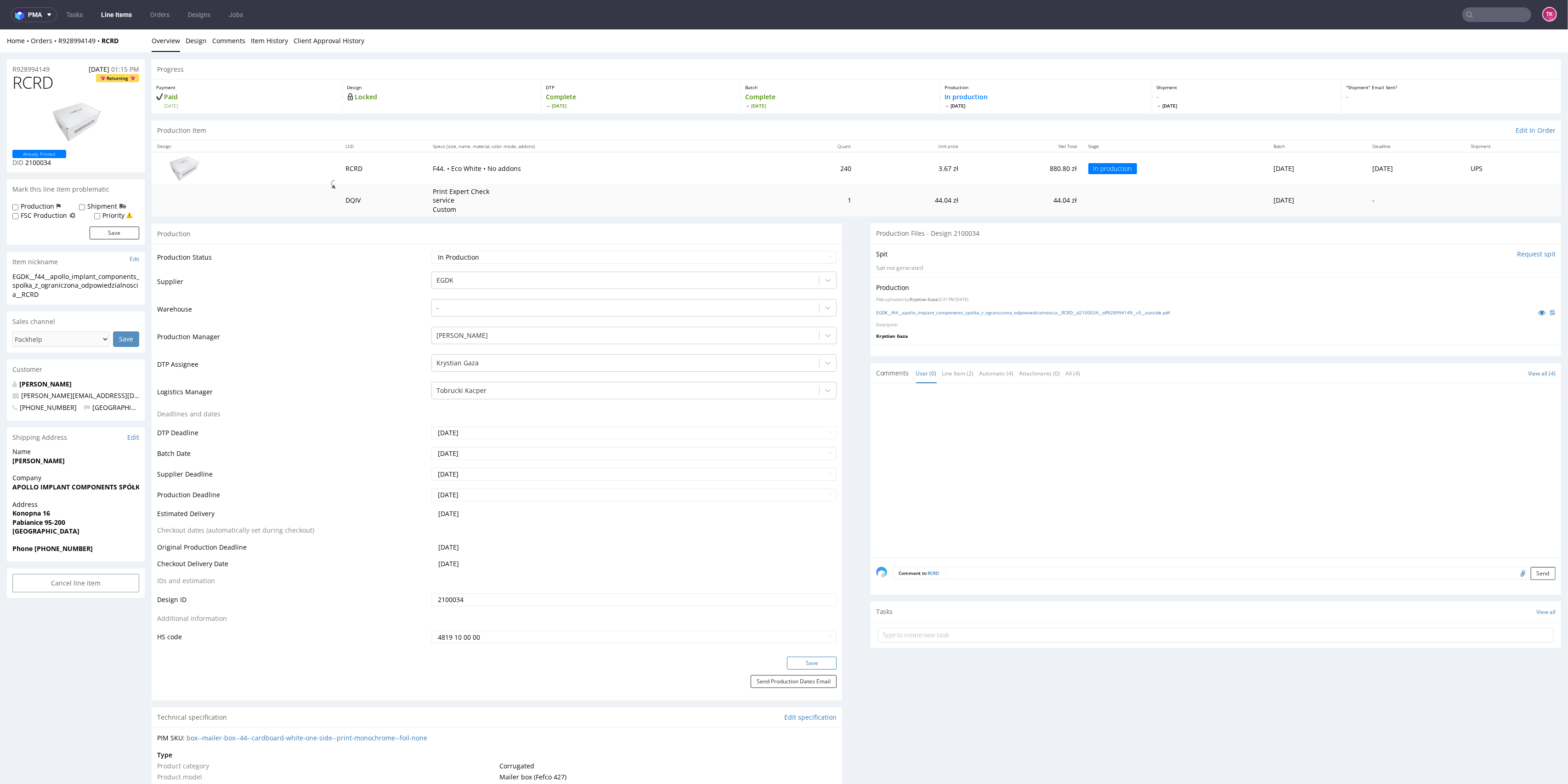
click at [813, 668] on button "Save" at bounding box center [812, 663] width 50 height 13
click at [119, 7] on nav "pma Tasks Line Items Orders Designs Jobs TK" at bounding box center [784, 15] width 1568 height 29
click at [119, 11] on link "Line Items" at bounding box center [116, 15] width 42 height 15
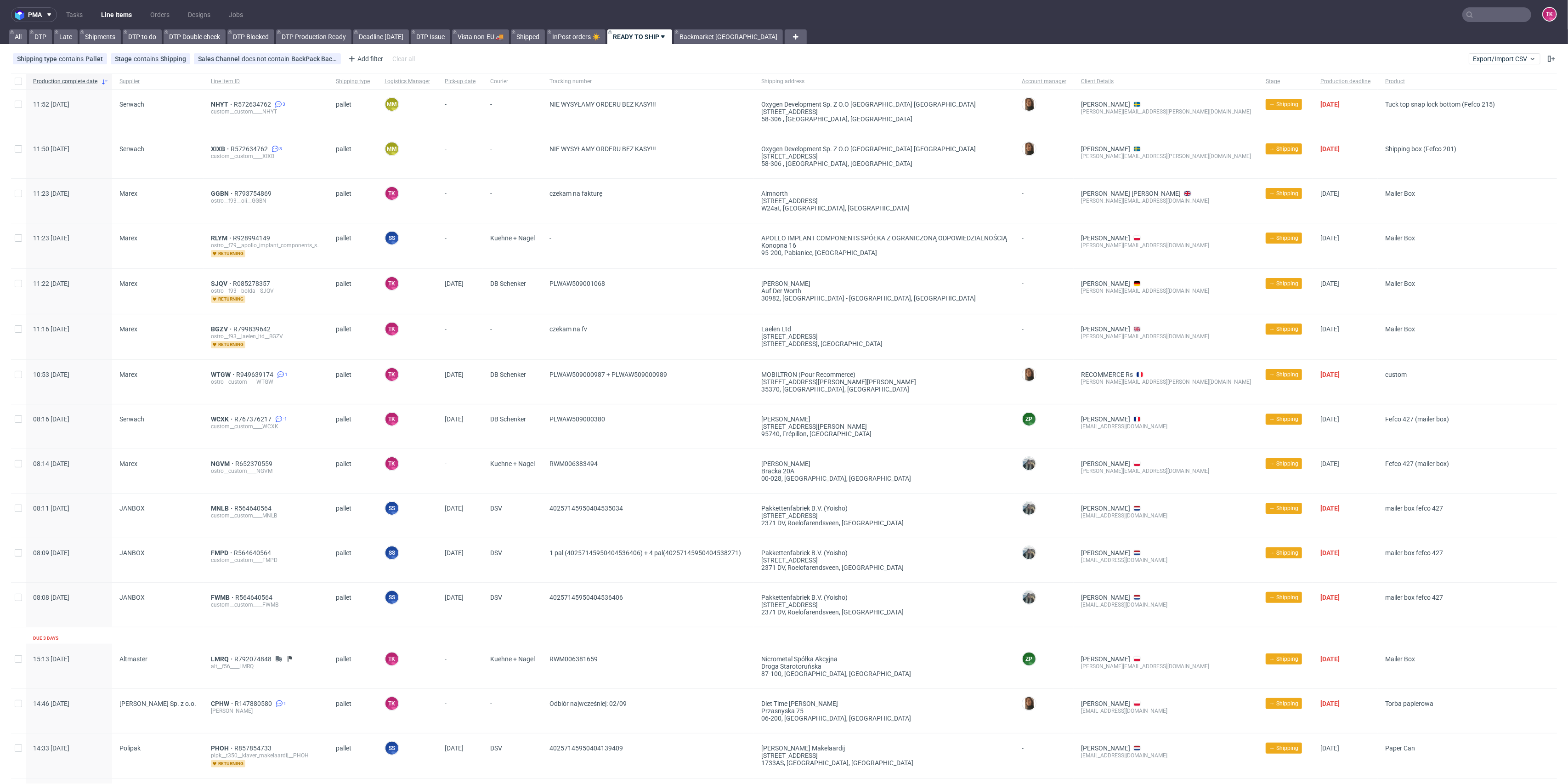
click at [111, 12] on link "Line Items" at bounding box center [116, 15] width 42 height 15
drag, startPoint x: 130, startPoint y: 5, endPoint x: 122, endPoint y: 15, distance: 12.8
click at [125, 12] on nav "pma Tasks Line Items Orders Designs Jobs TK" at bounding box center [784, 15] width 1568 height 29
click at [122, 16] on link "Line Items" at bounding box center [116, 15] width 42 height 15
click at [213, 235] on div "RLYM R928994149 ostro__f79__apollo_implant_components_spolka_z_ograniczona_odpo…" at bounding box center [265, 246] width 125 height 45
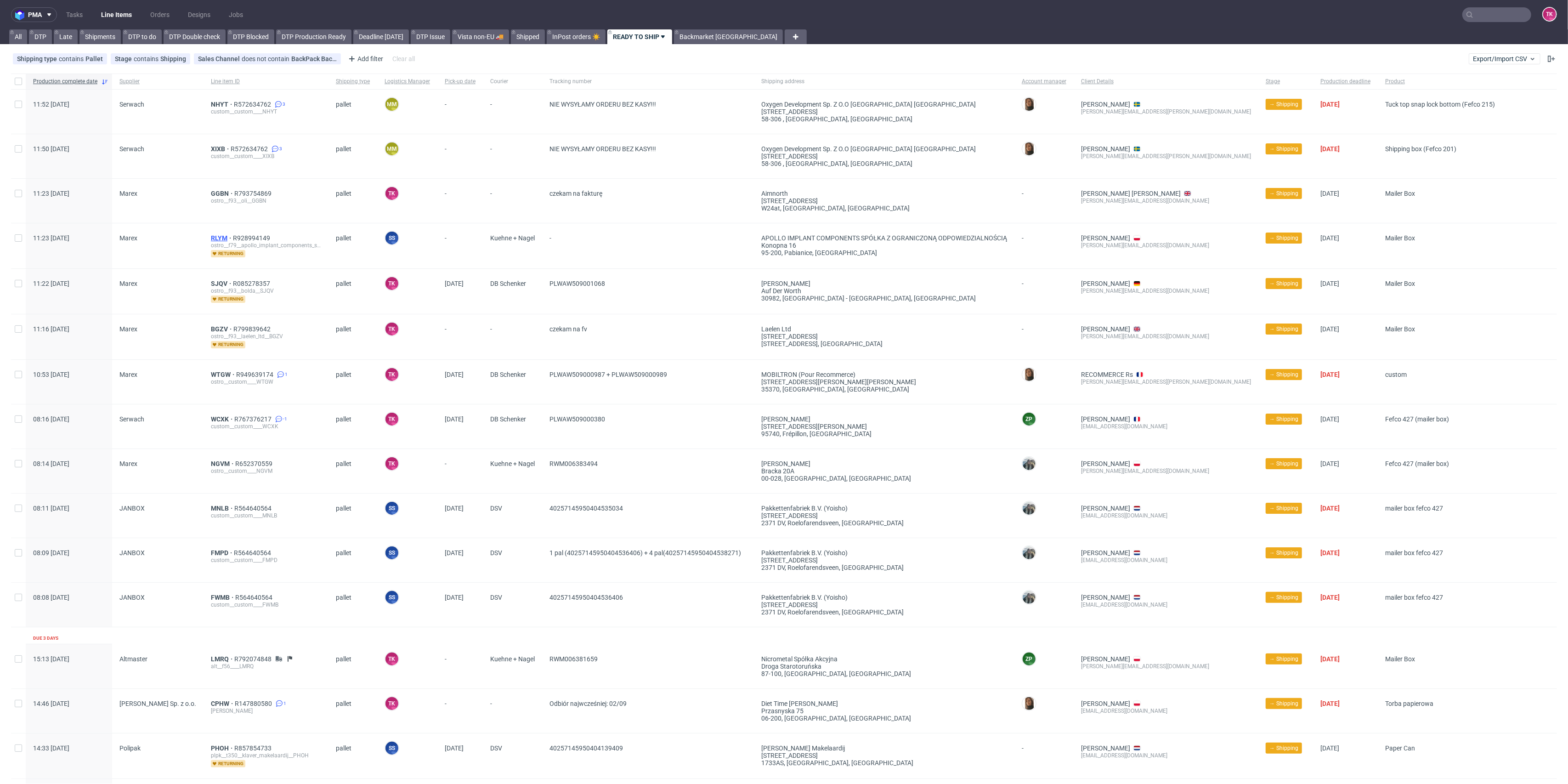
click at [214, 235] on span "RLYM" at bounding box center [222, 238] width 22 height 7
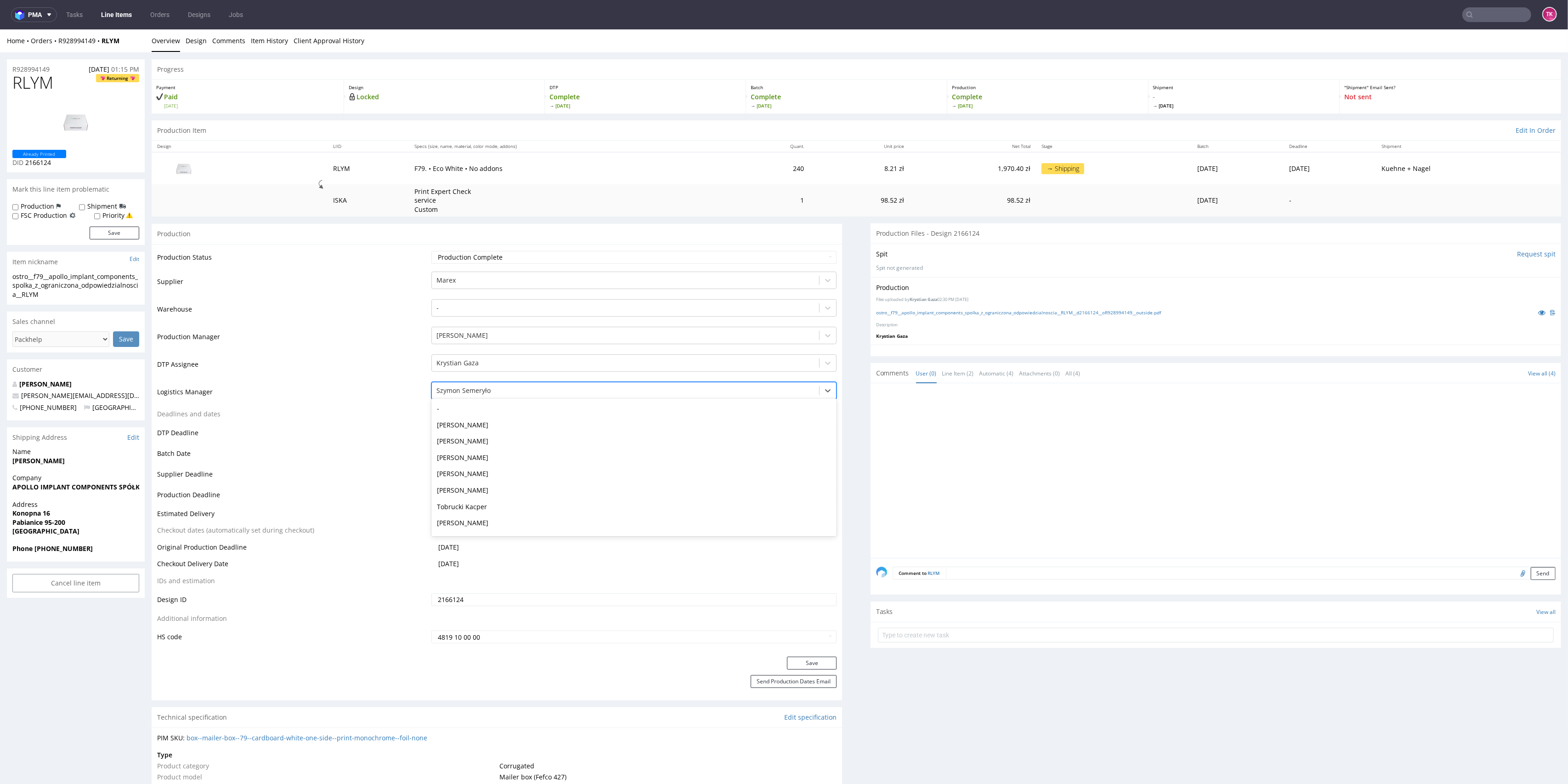
click at [542, 393] on div at bounding box center [626, 390] width 379 height 11
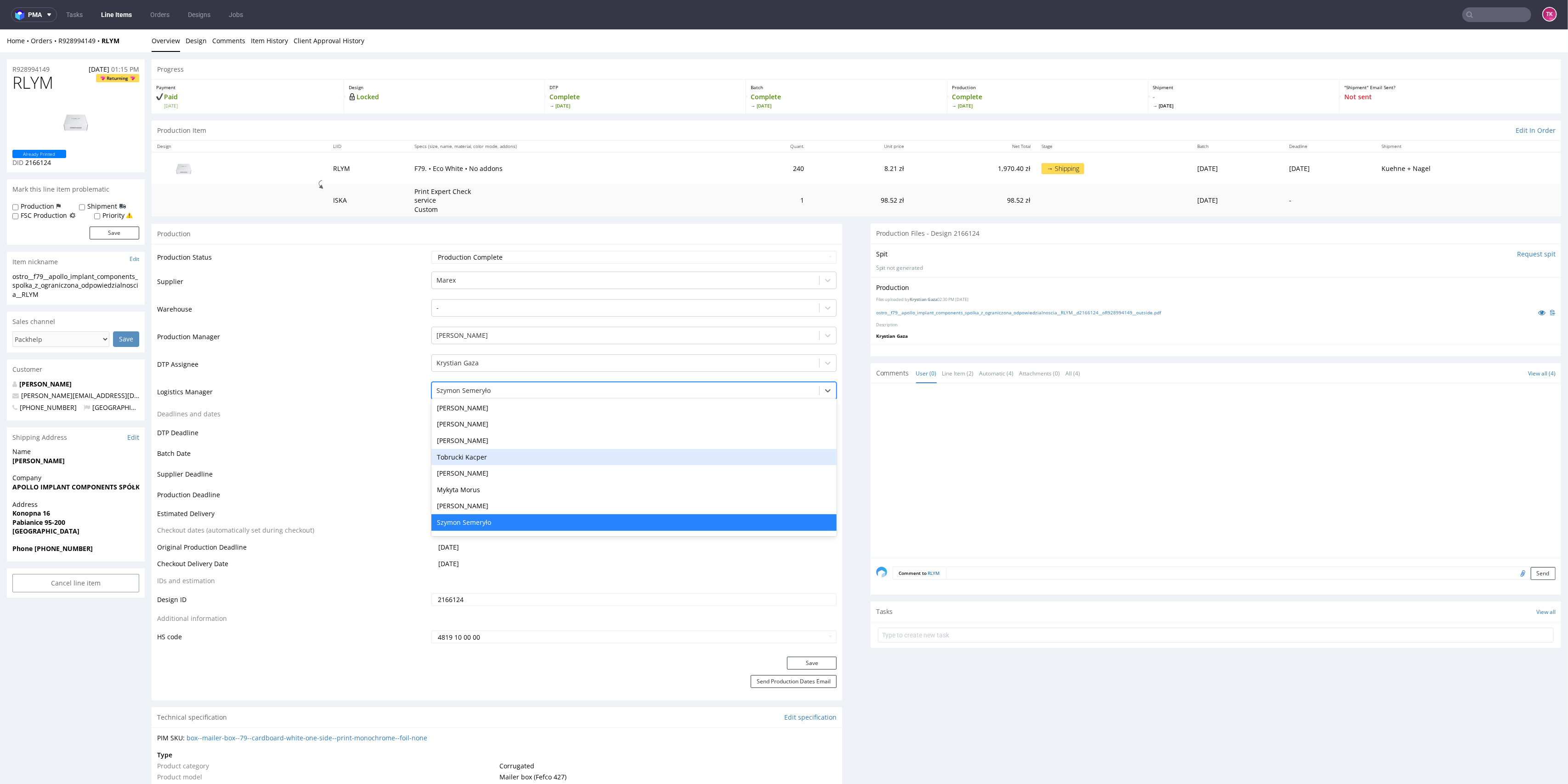
click at [505, 449] on div "Tobrucki Kacper" at bounding box center [634, 457] width 405 height 16
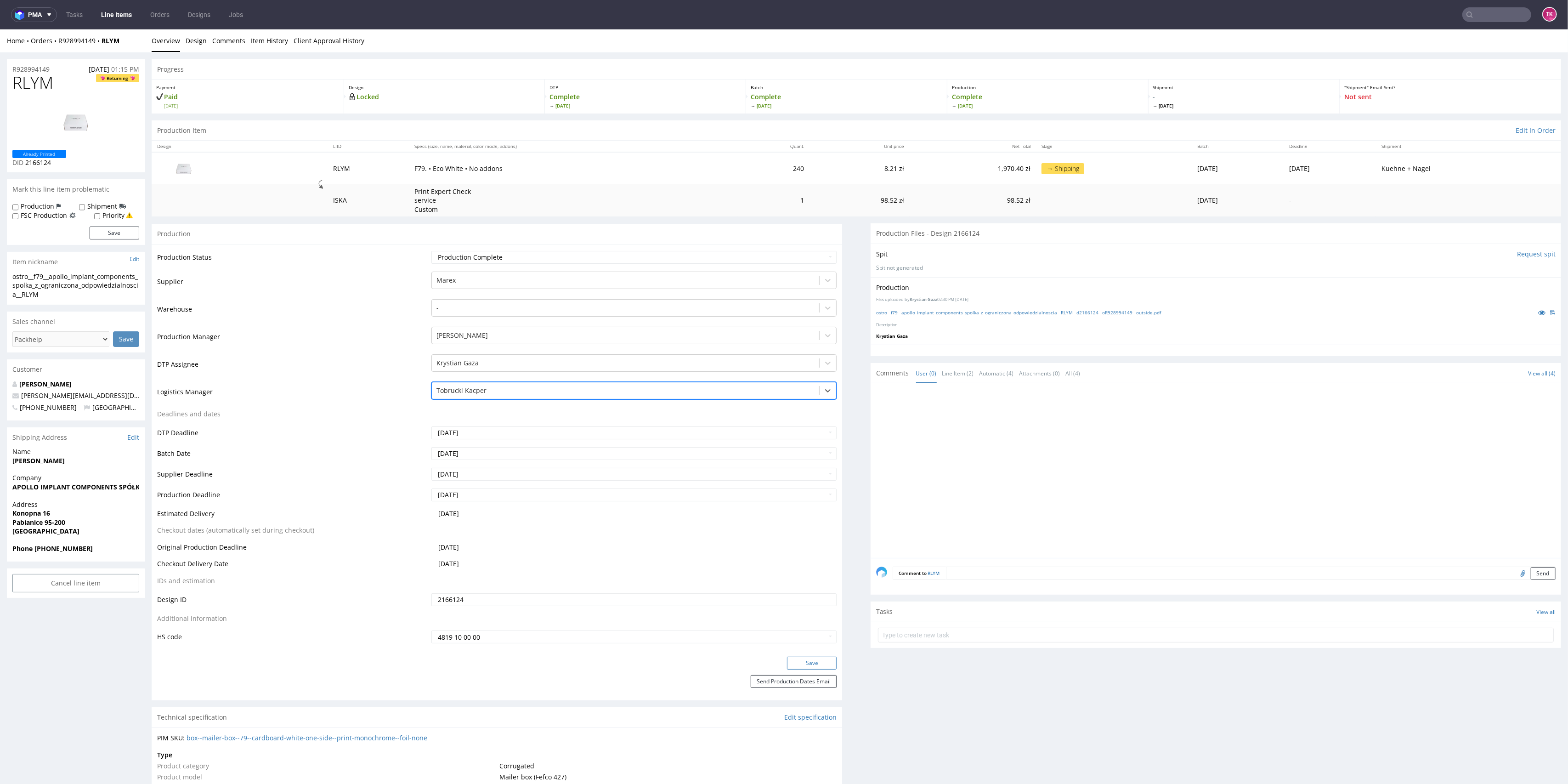
click at [792, 665] on button "Save" at bounding box center [812, 663] width 50 height 13
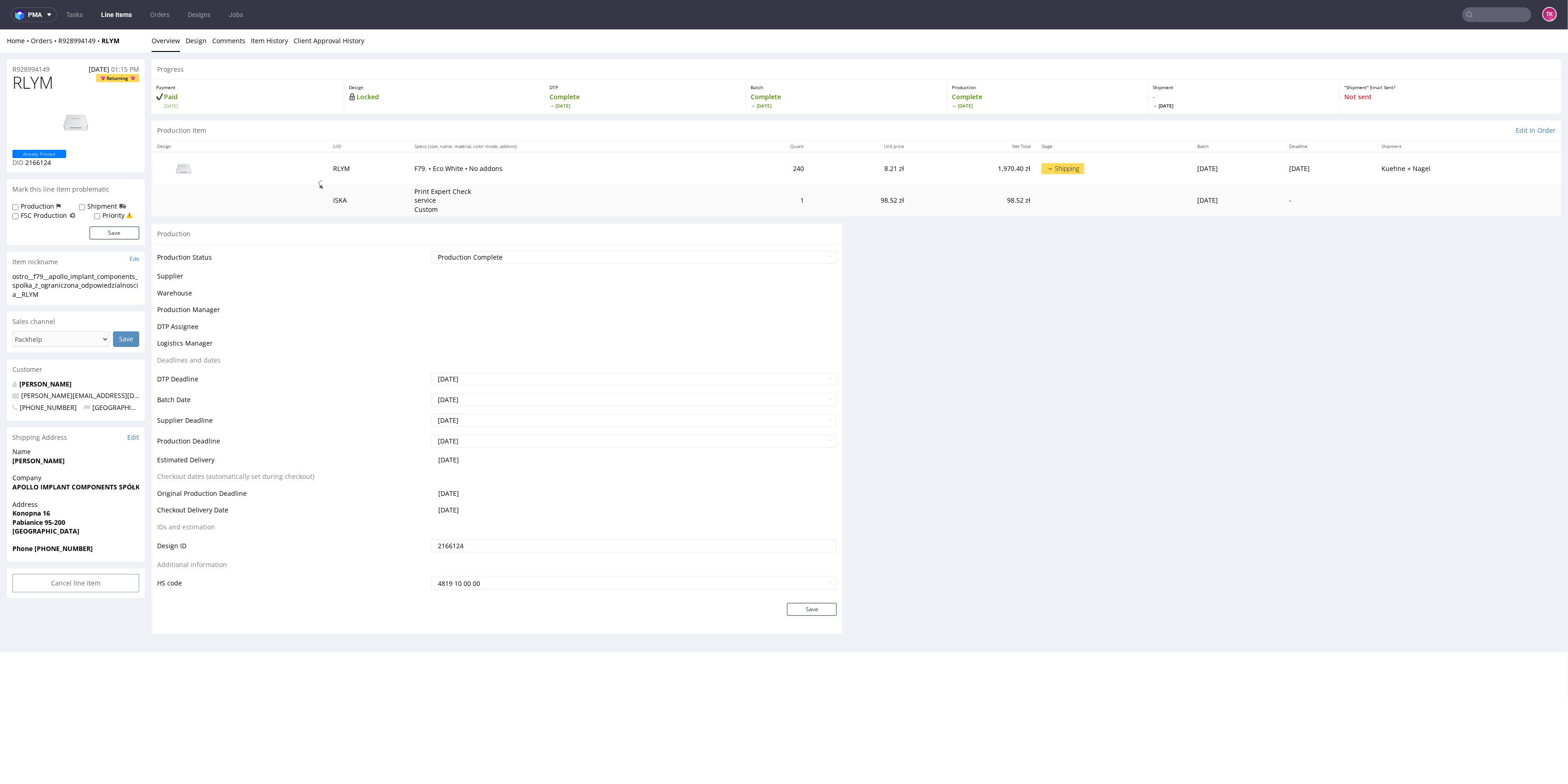
scroll to position [0, 0]
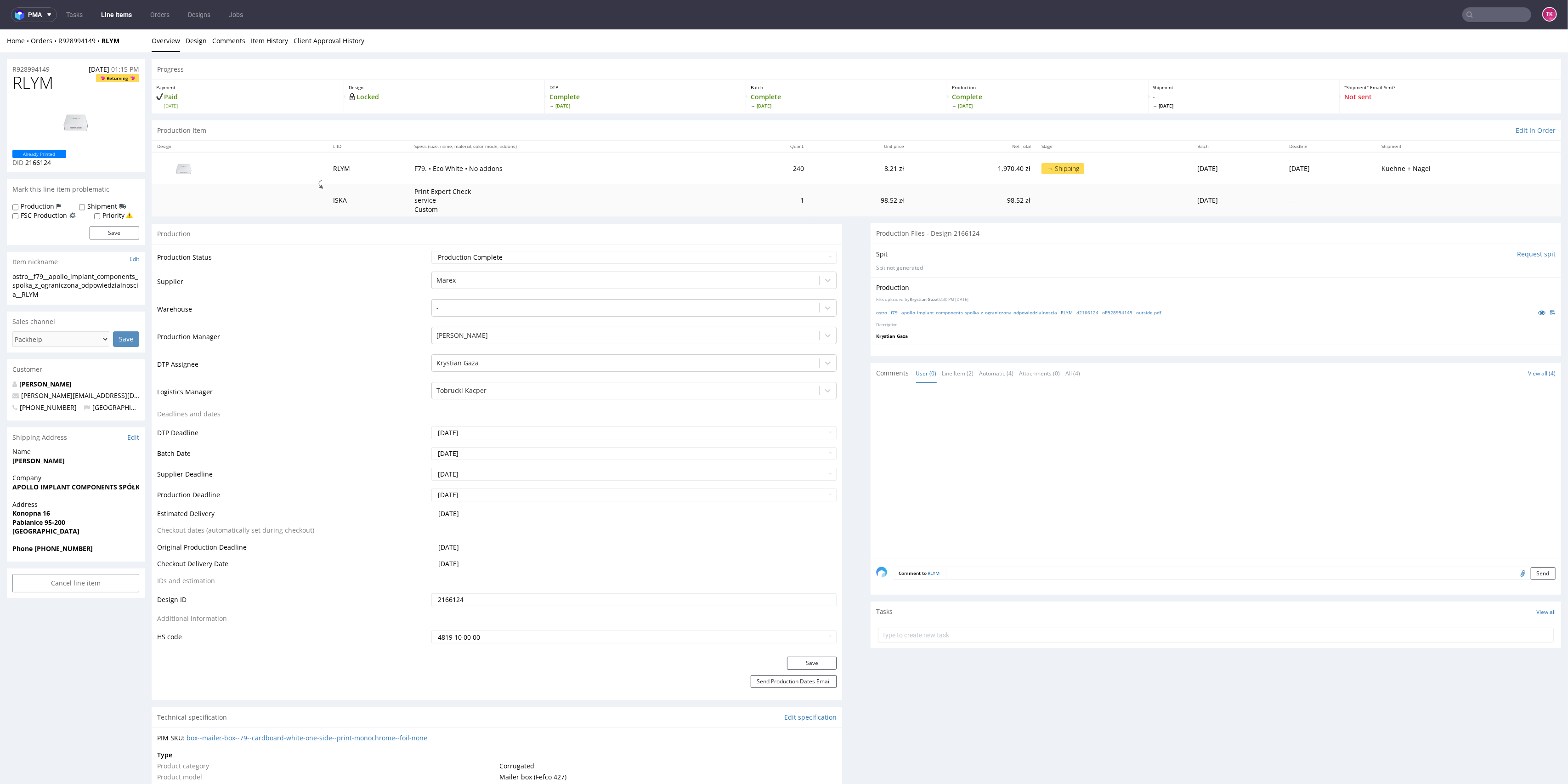
click at [107, 18] on link "Line Items" at bounding box center [116, 15] width 42 height 15
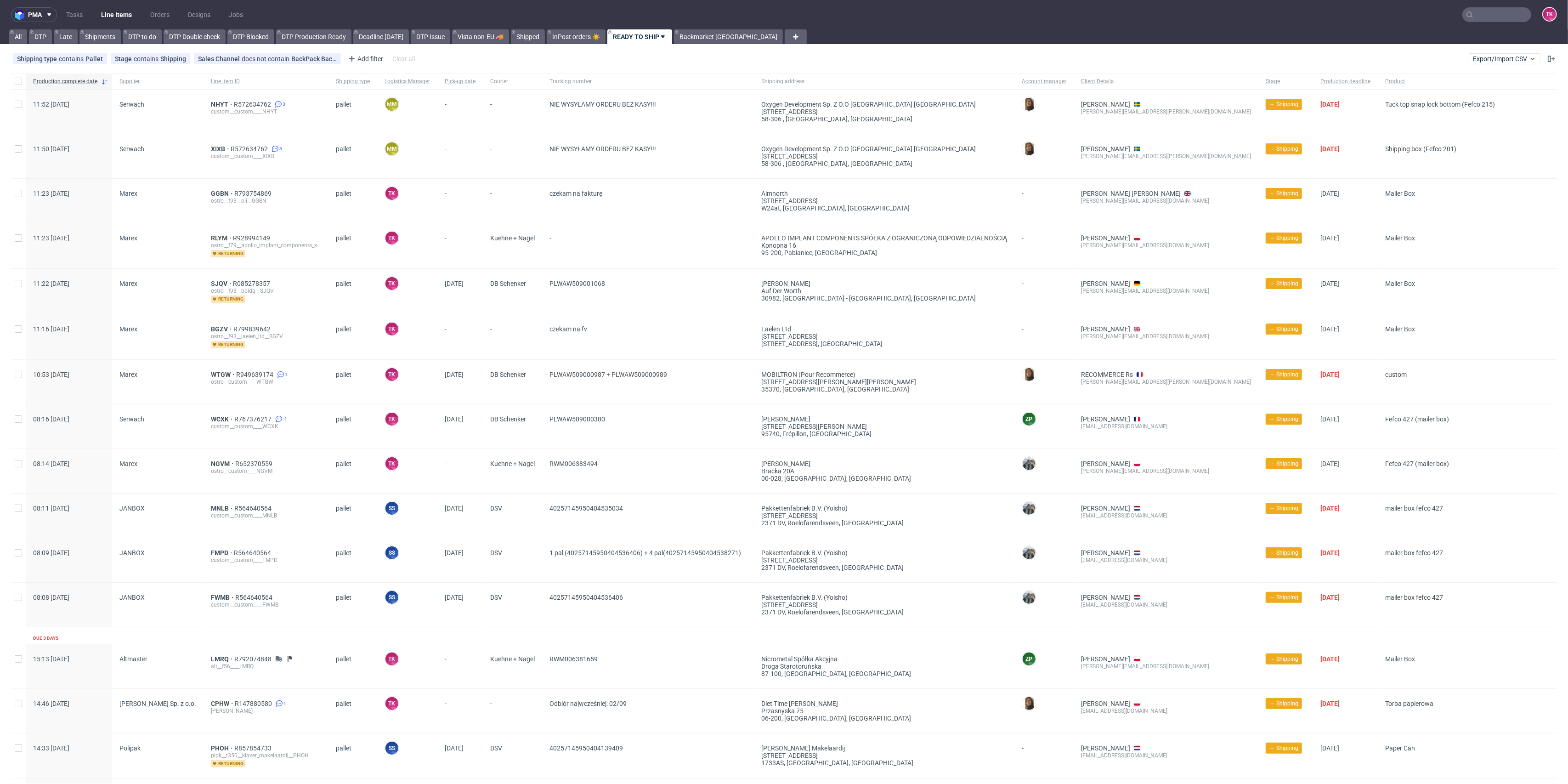
click at [121, 20] on link "Line Items" at bounding box center [116, 15] width 42 height 15
click at [214, 237] on span "RLYM" at bounding box center [222, 238] width 22 height 7
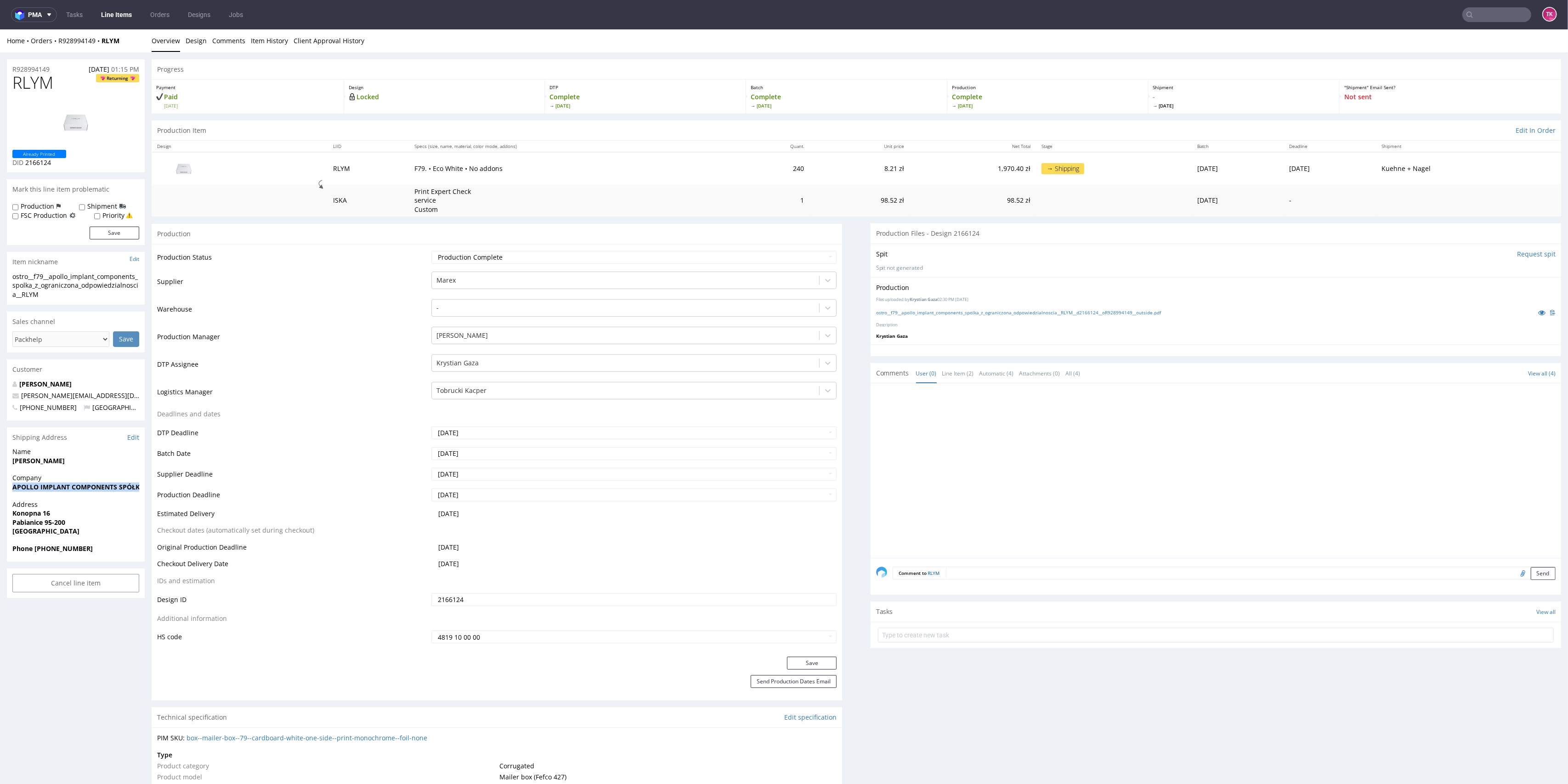
drag, startPoint x: 7, startPoint y: 496, endPoint x: 14, endPoint y: 499, distance: 7.6
copy strong "APOLLO IMPLANT COMPONENTS SPÓŁKA Z OGRANICZONĄ ODPOWIEDZIALNOŚCIĄ"
drag, startPoint x: 3, startPoint y: 516, endPoint x: 69, endPoint y: 519, distance: 66.1
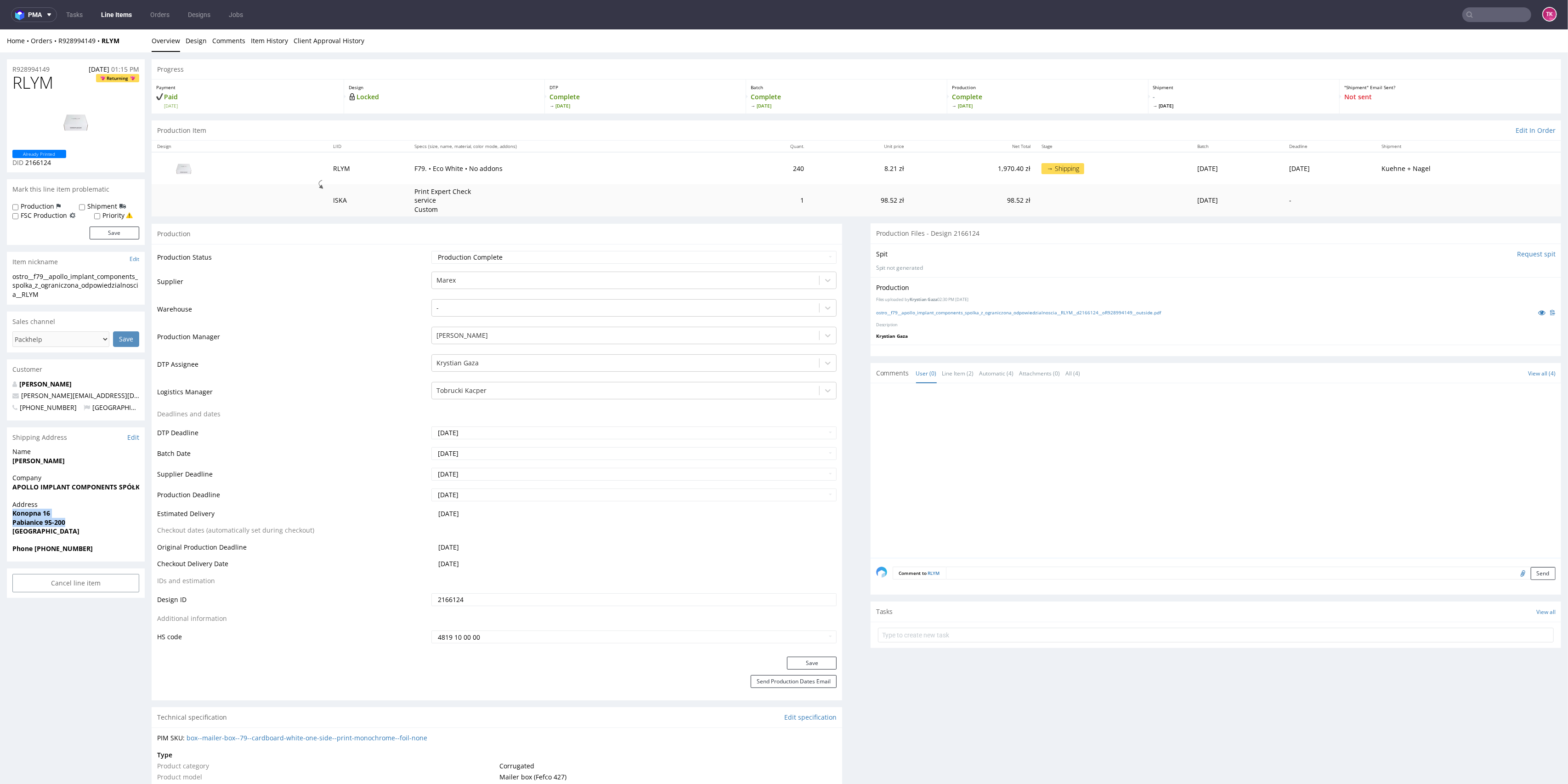
copy p "Konopna 16 Pabianice 95-200"
drag, startPoint x: 38, startPoint y: 463, endPoint x: 117, endPoint y: 464, distance: 79.0
copy strong "Marta Przybylska"
drag, startPoint x: 74, startPoint y: 550, endPoint x: 32, endPoint y: 557, distance: 42.6
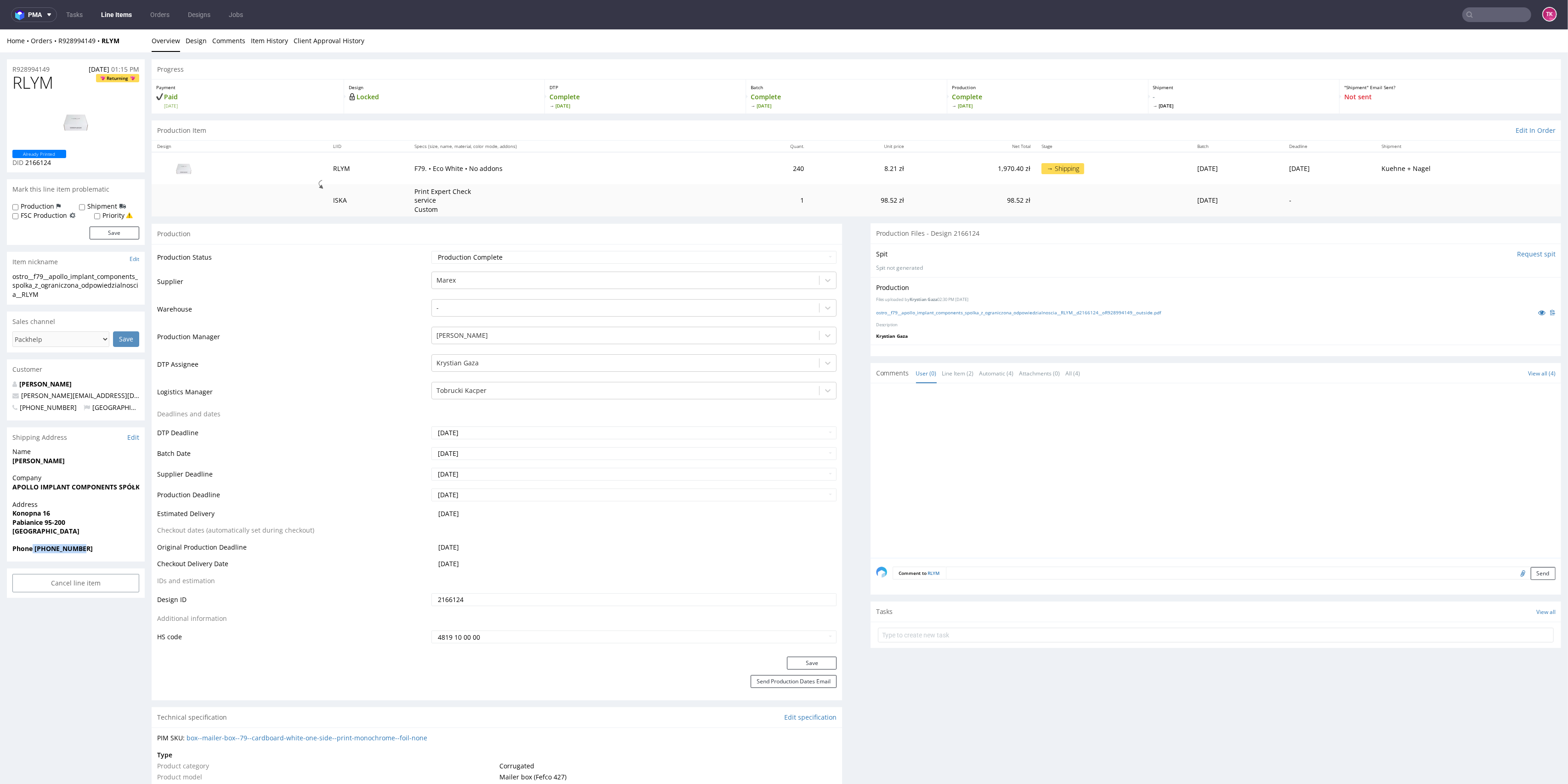
click at [33, 557] on div "Phone +48793127336" at bounding box center [75, 553] width 138 height 18
copy strong "+48793127336"
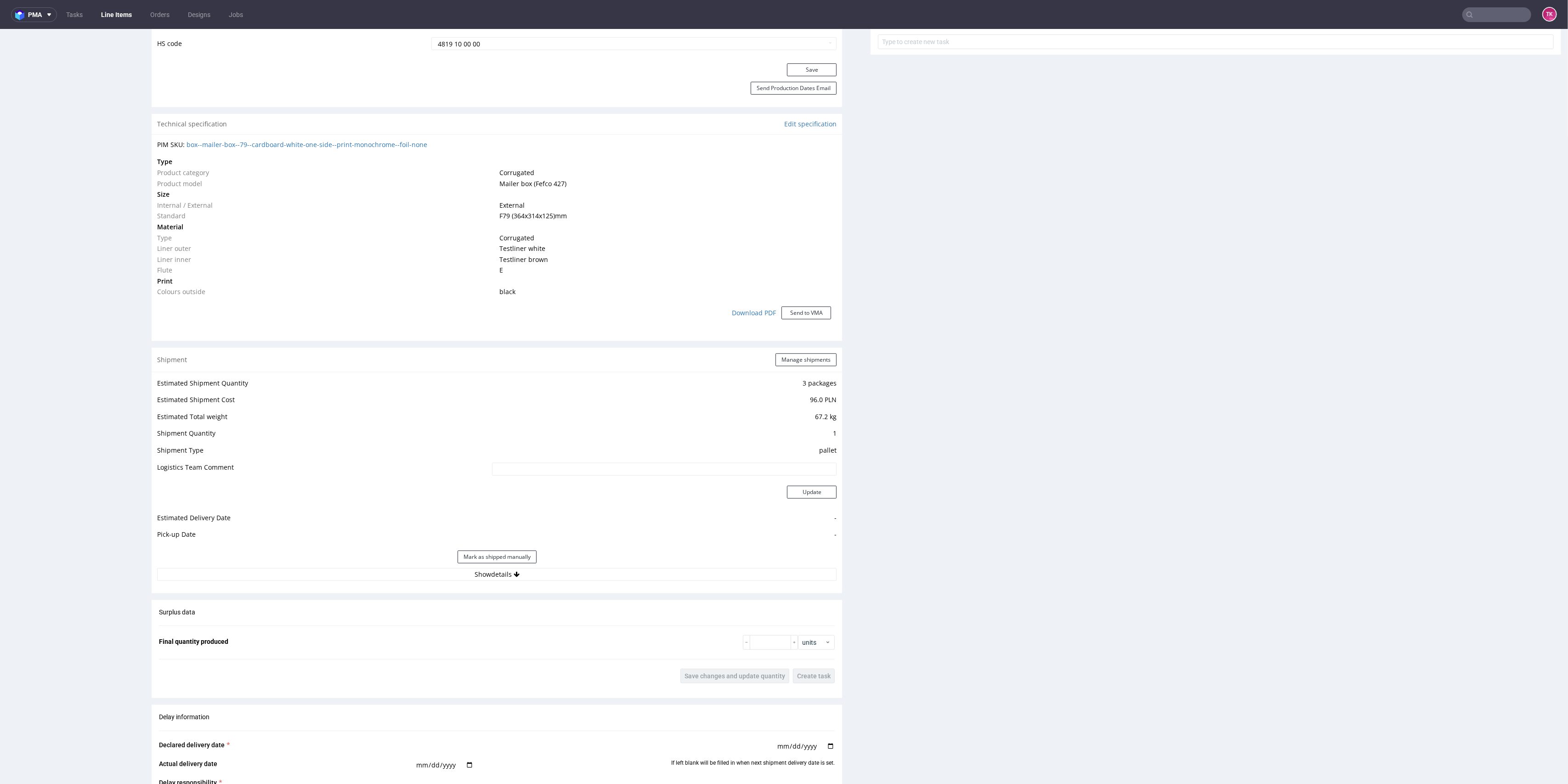
scroll to position [612, 0]
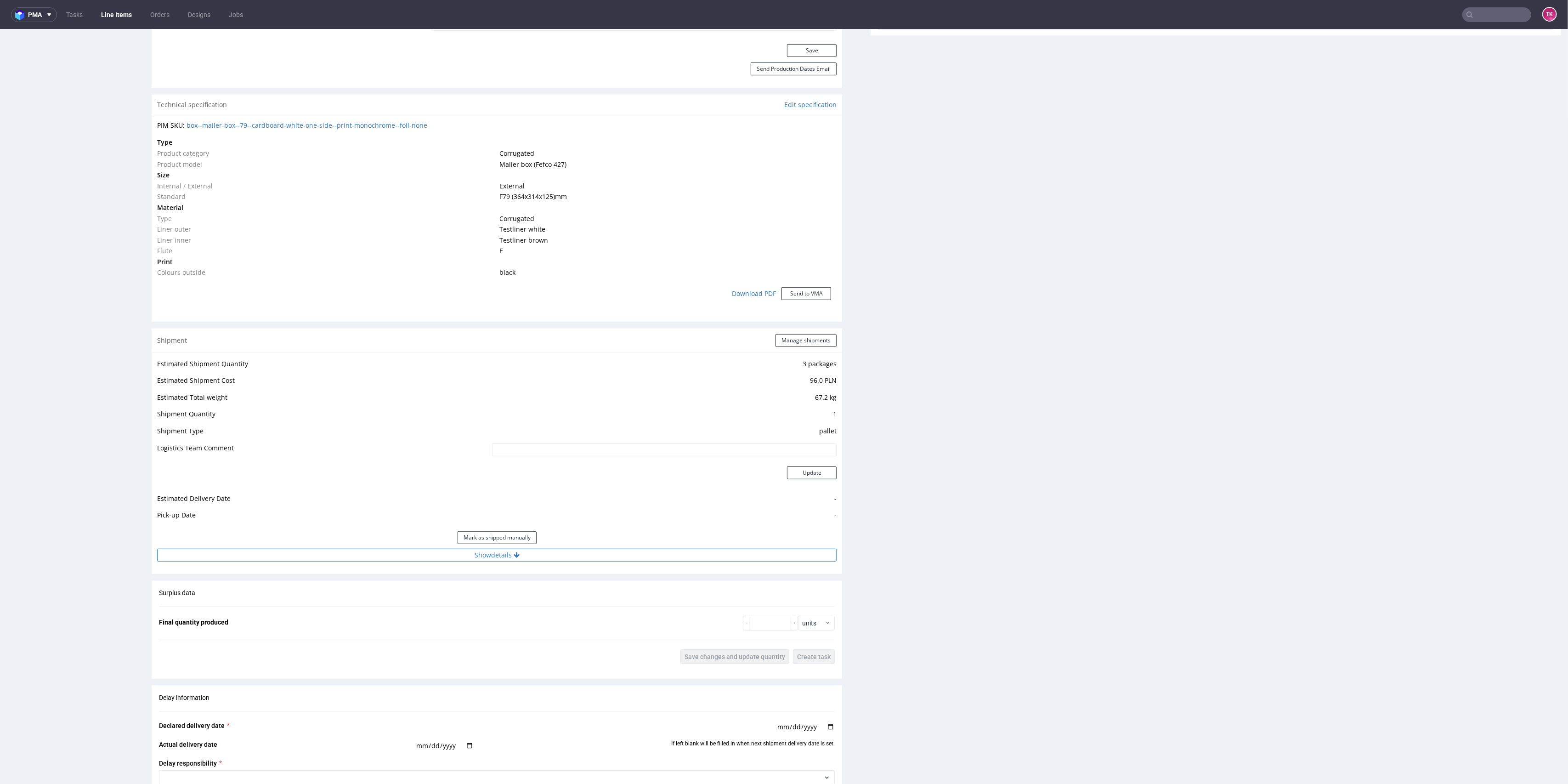
click at [627, 553] on button "Show details" at bounding box center [497, 555] width 679 height 13
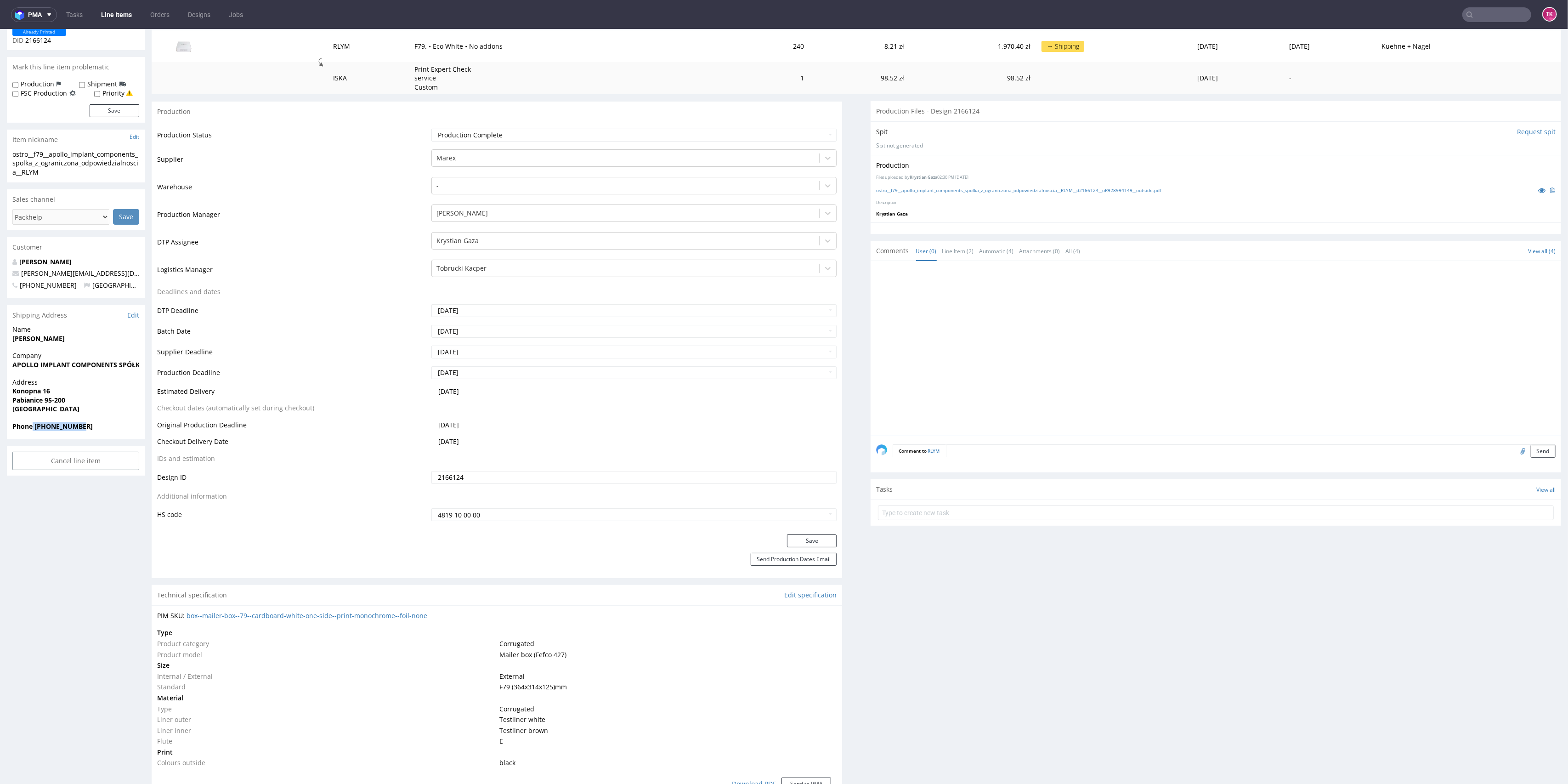
scroll to position [0, 0]
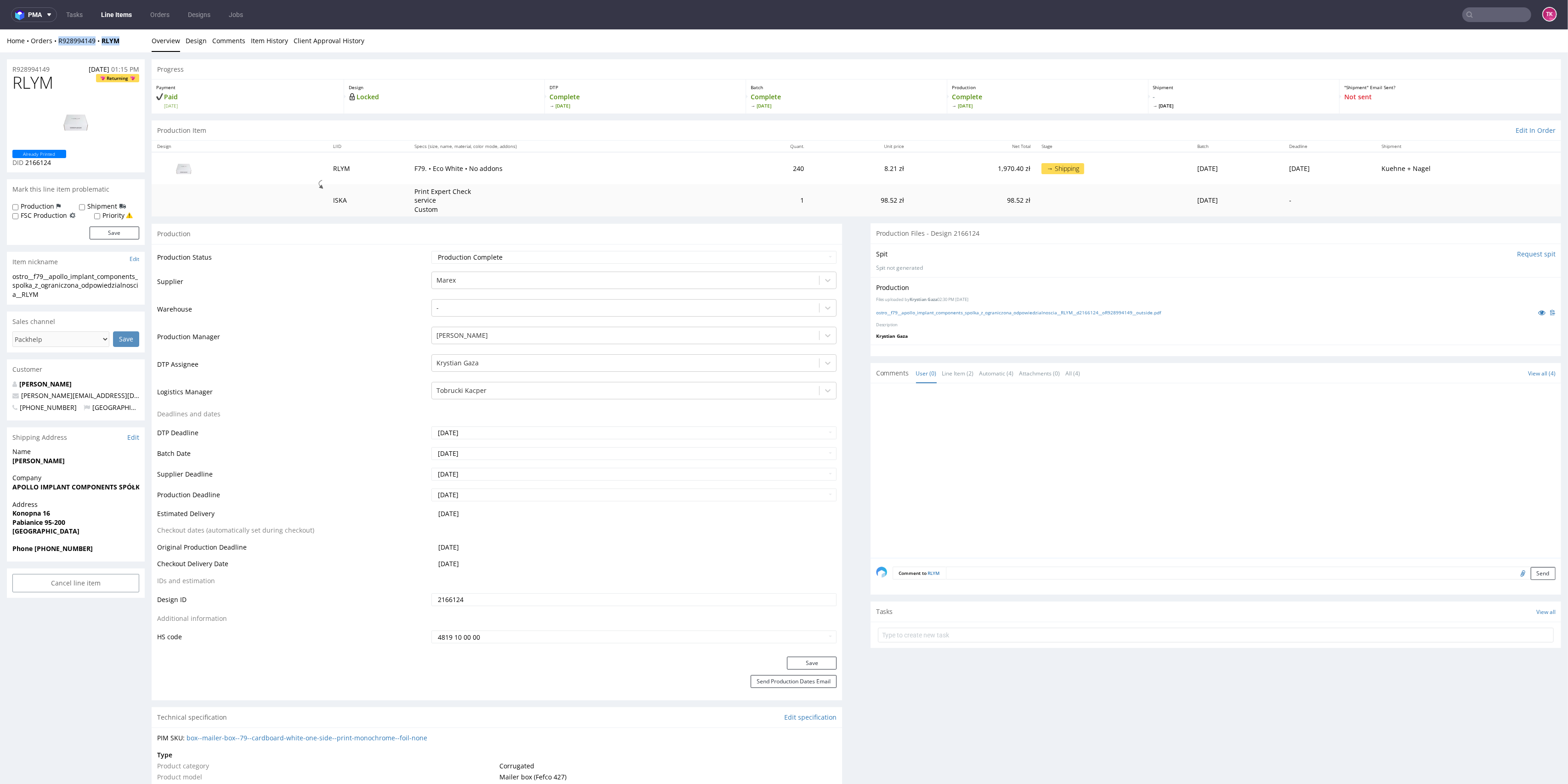
drag, startPoint x: 136, startPoint y: 46, endPoint x: 63, endPoint y: 50, distance: 73.1
click at [60, 50] on div "Home Orders R928994149 RLYM Overview Design Comments Item History Client Approv…" at bounding box center [784, 41] width 1568 height 23
copy div "R928994149 RLYM"
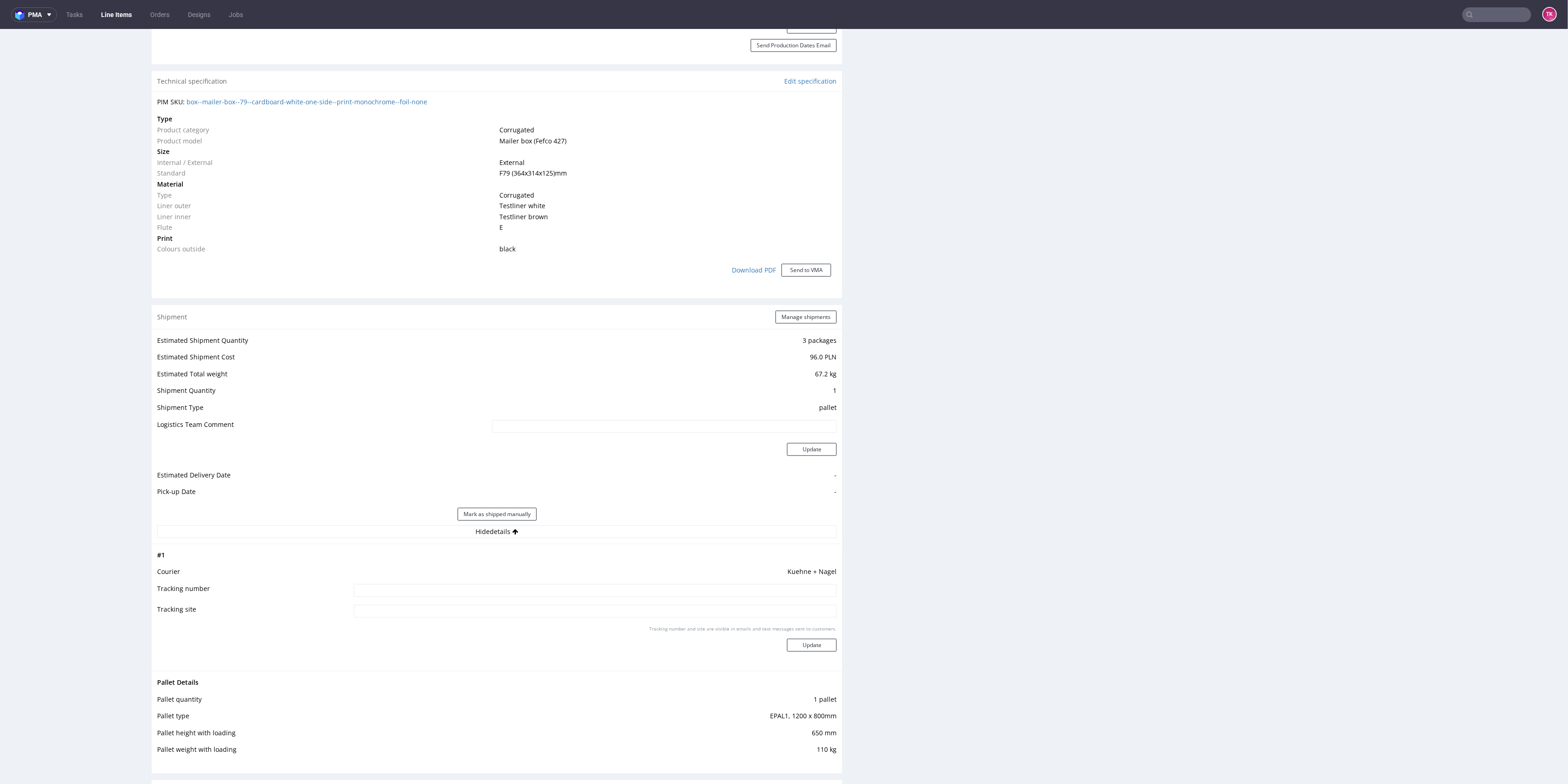
scroll to position [980, 0]
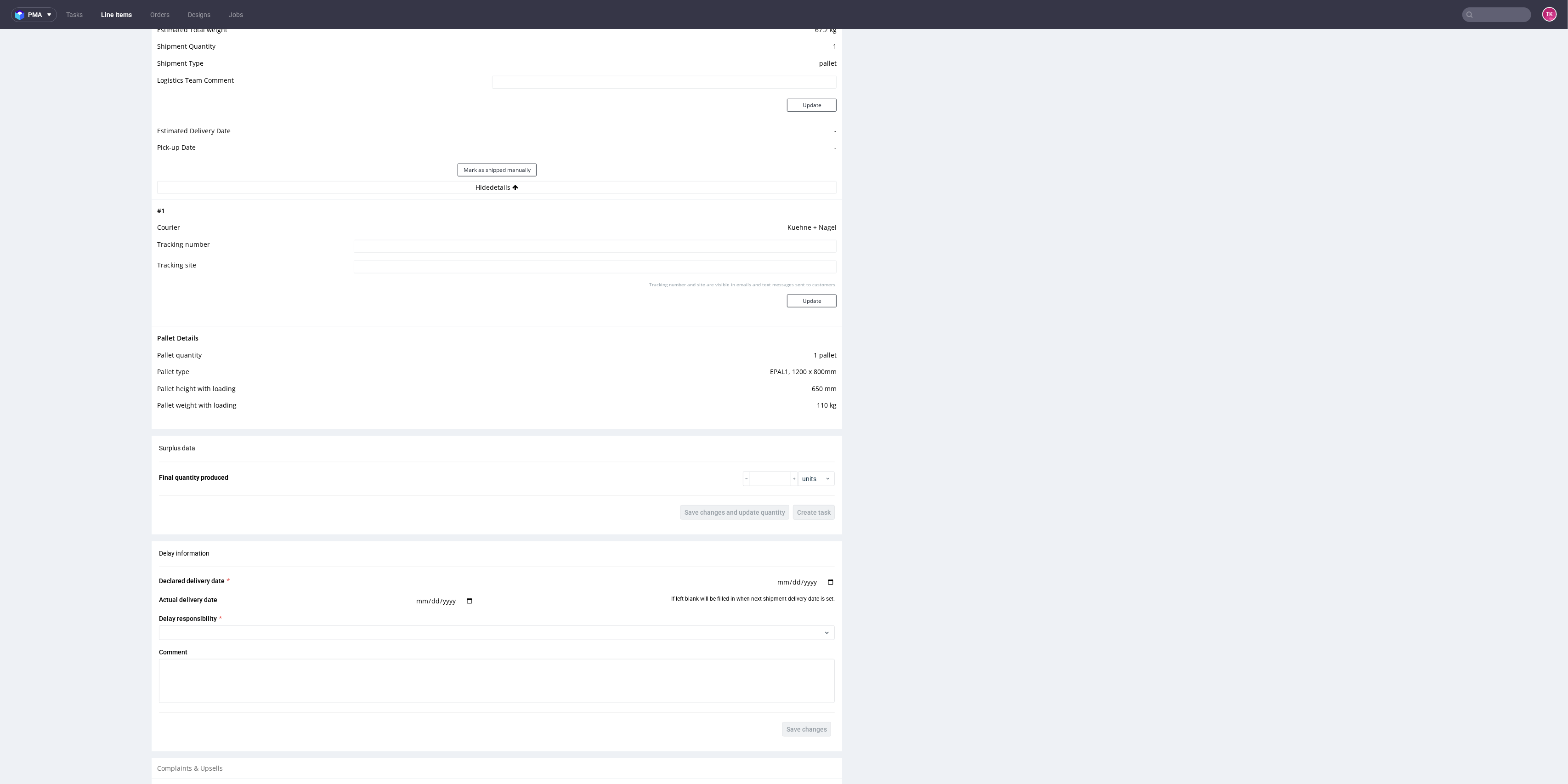
click at [572, 244] on input at bounding box center [595, 246] width 483 height 13
paste input "RWM006388028"
type input "RWM006388028"
click at [794, 297] on button "Update" at bounding box center [812, 301] width 50 height 13
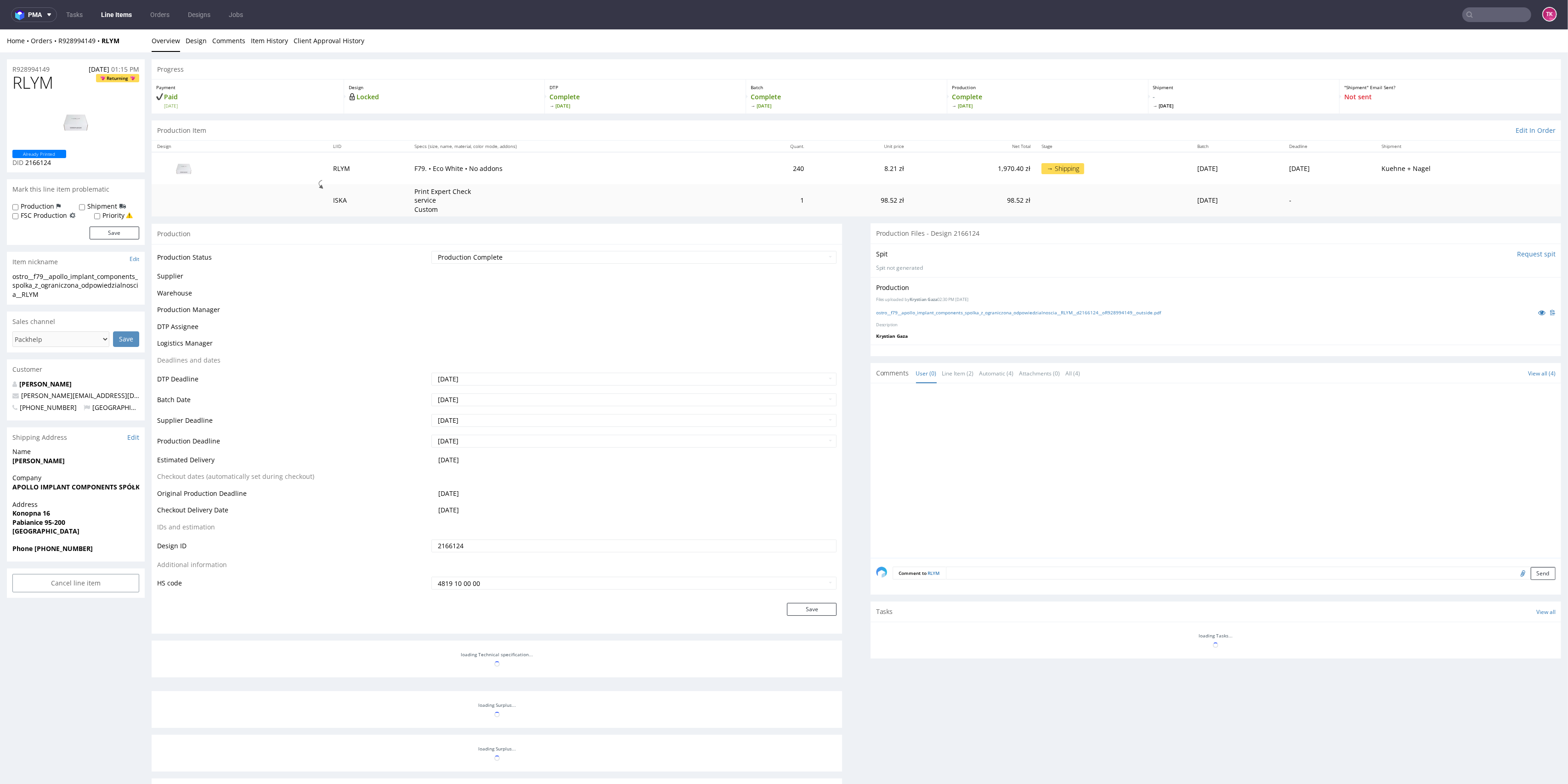
scroll to position [243, 0]
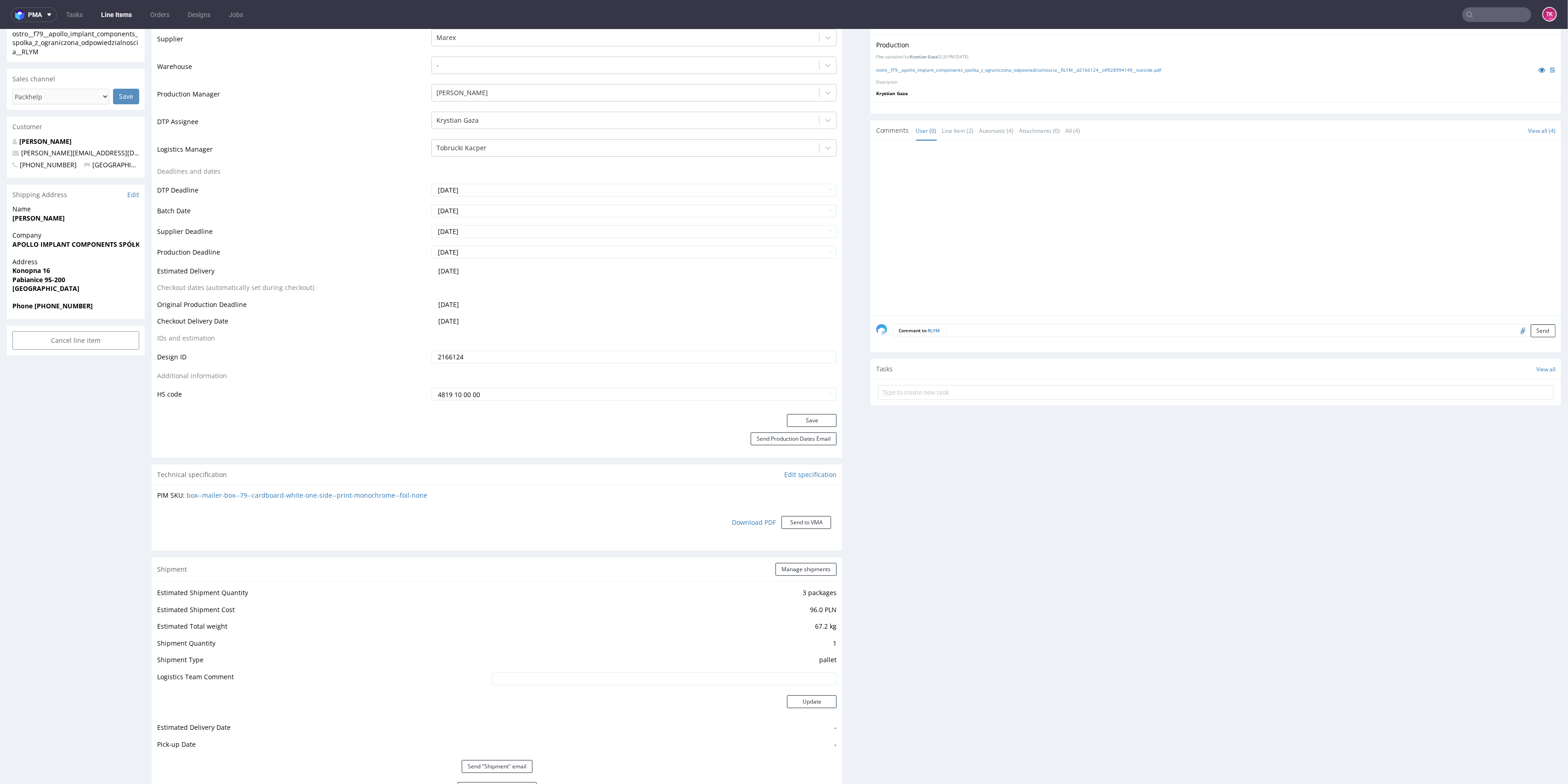
click at [115, 13] on link "Line Items" at bounding box center [116, 15] width 42 height 15
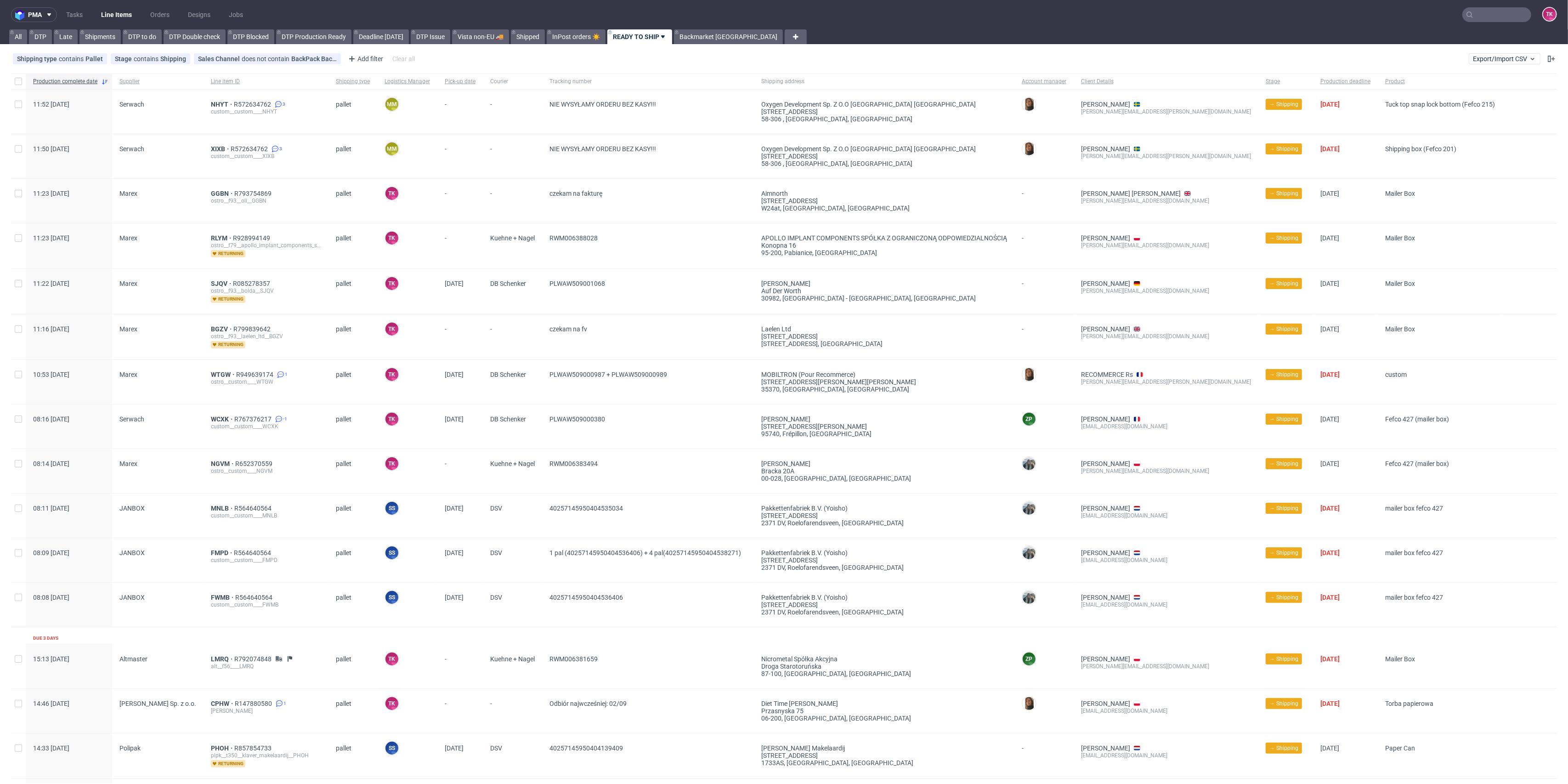
drag, startPoint x: 129, startPoint y: 9, endPoint x: 124, endPoint y: 11, distance: 5.4
click at [128, 9] on link "Line Items" at bounding box center [116, 15] width 42 height 15
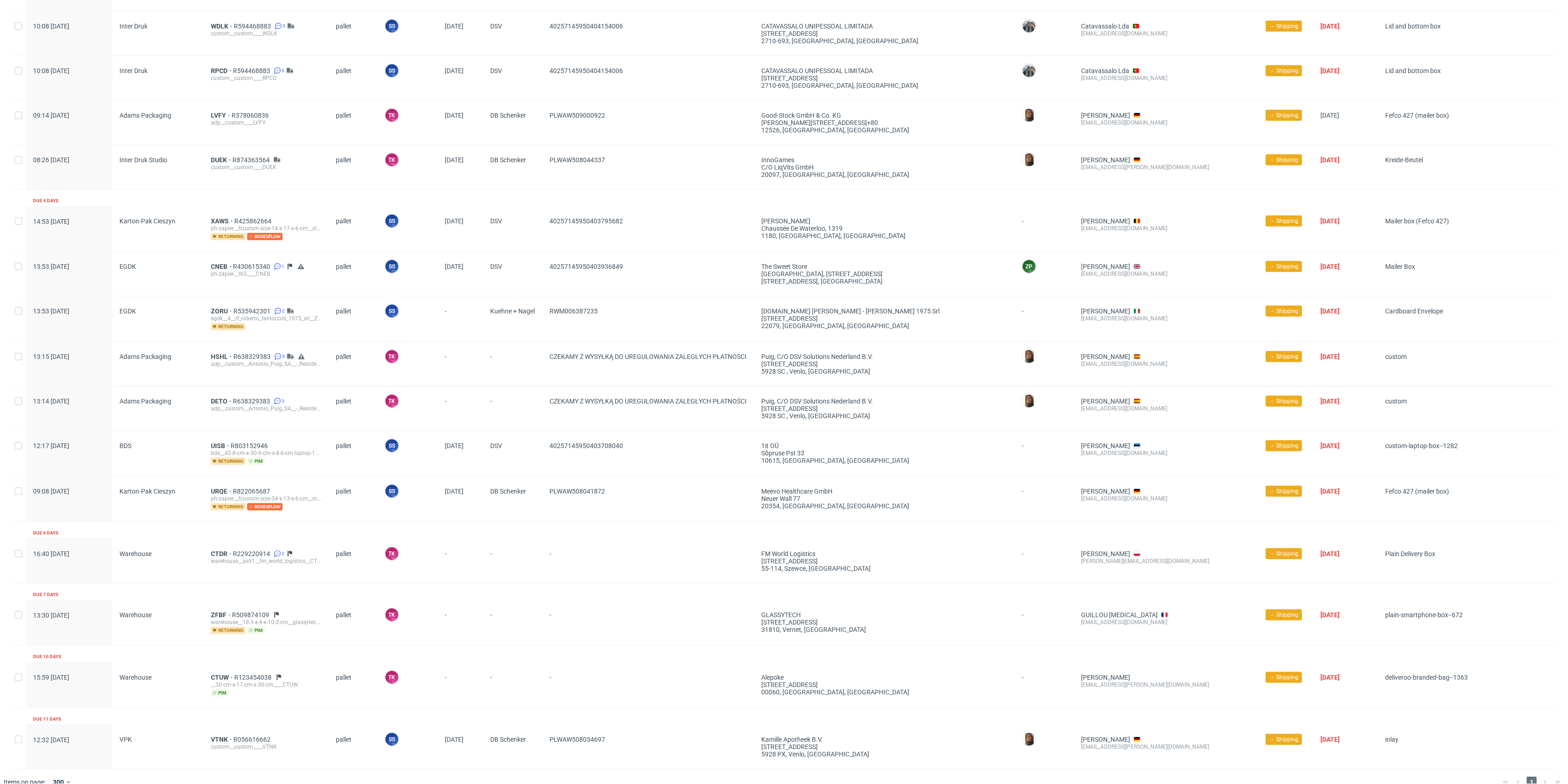
scroll to position [912, 0]
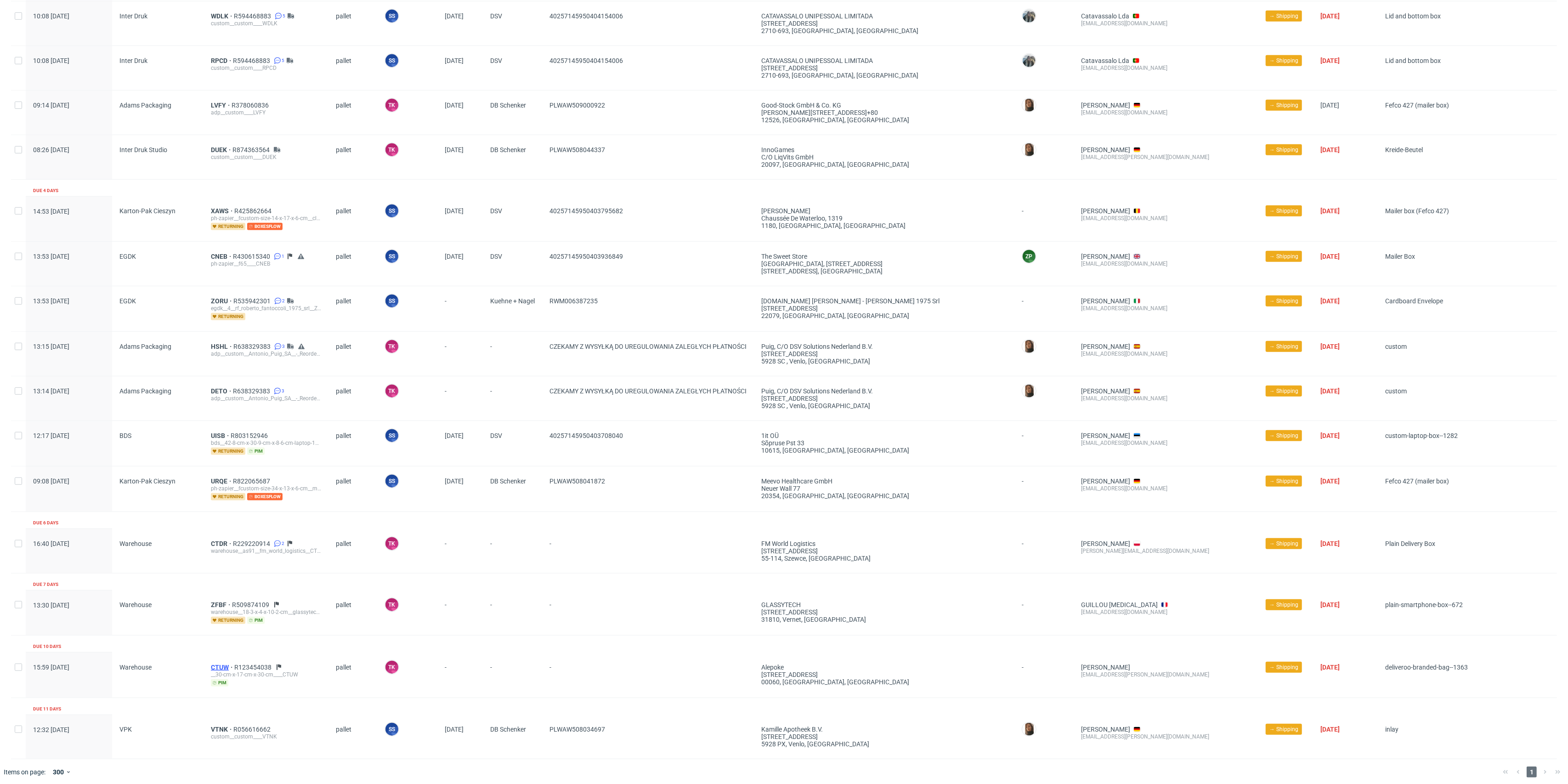
click at [214, 663] on span "CTUW" at bounding box center [222, 667] width 23 height 7
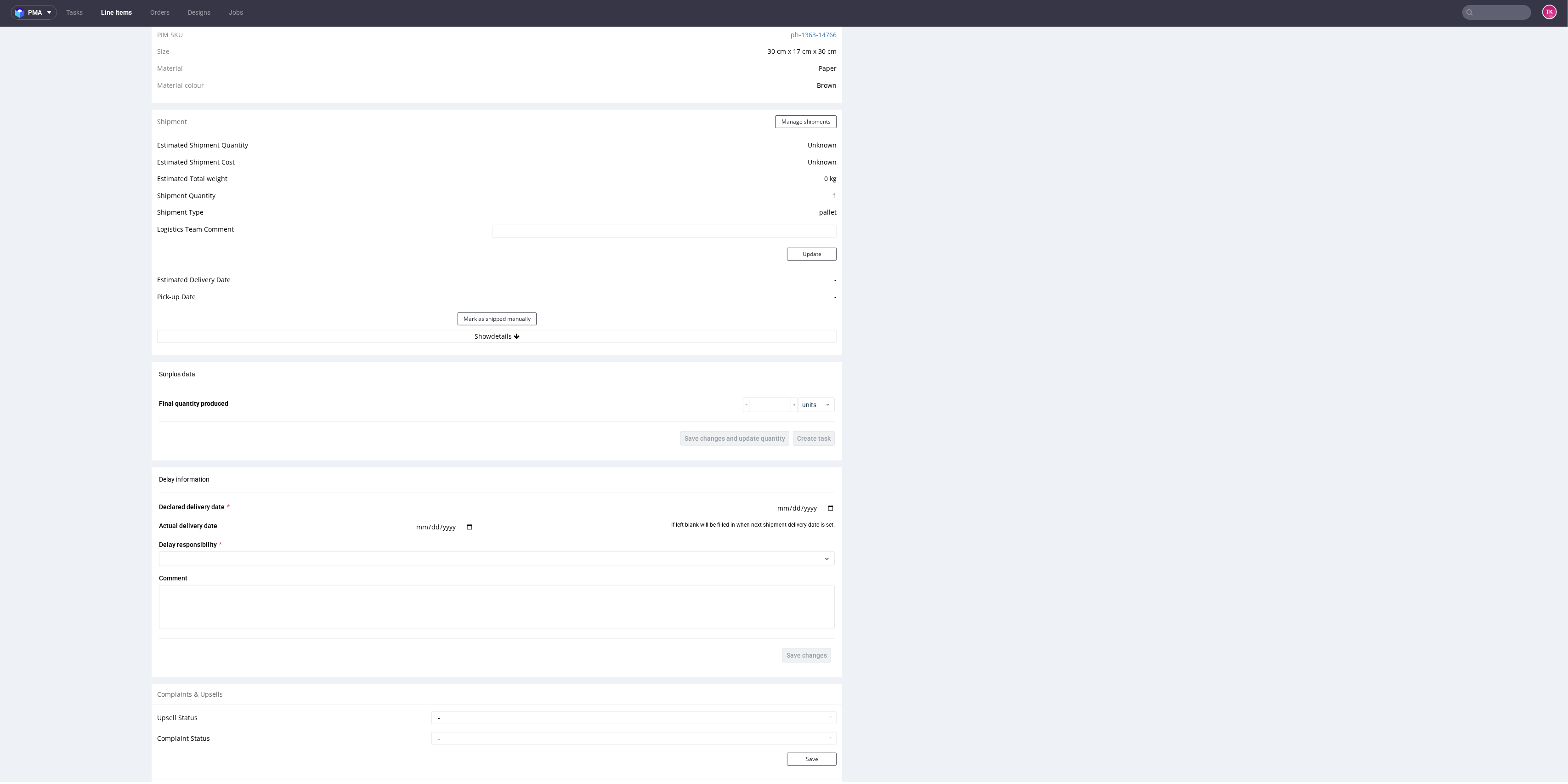
scroll to position [673, 0]
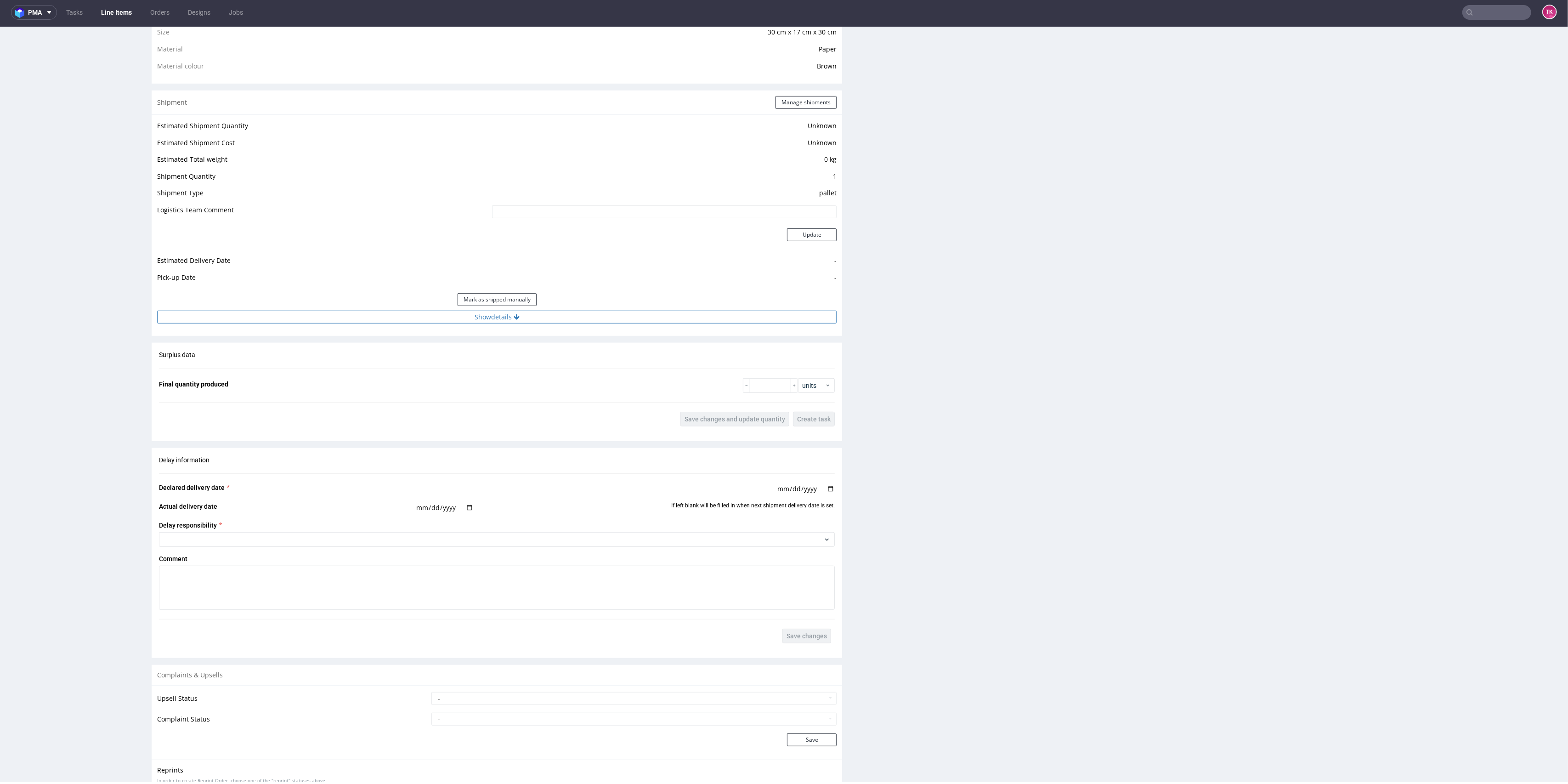
click at [575, 313] on button "Show details" at bounding box center [497, 317] width 679 height 13
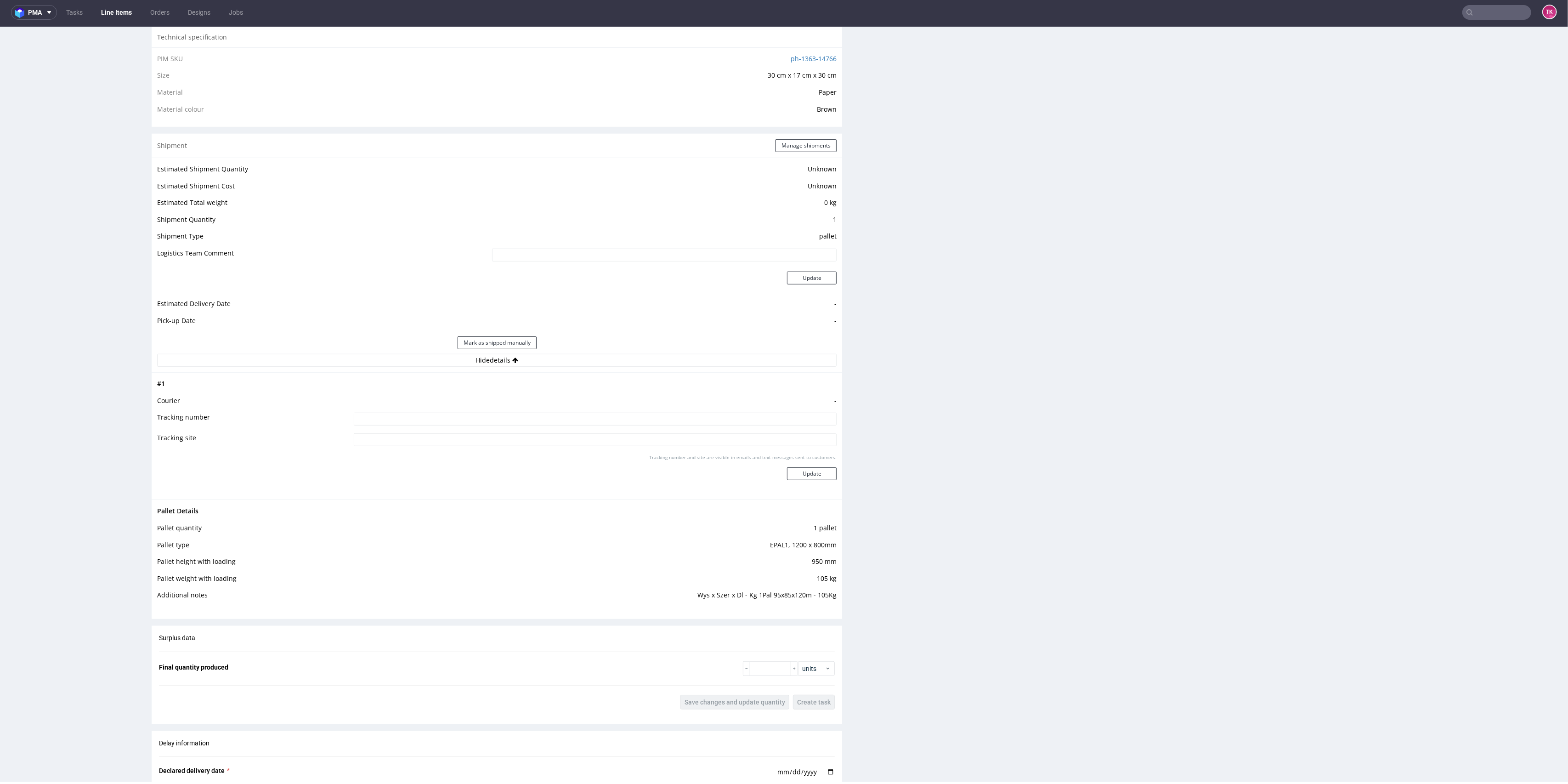
scroll to position [612, 0]
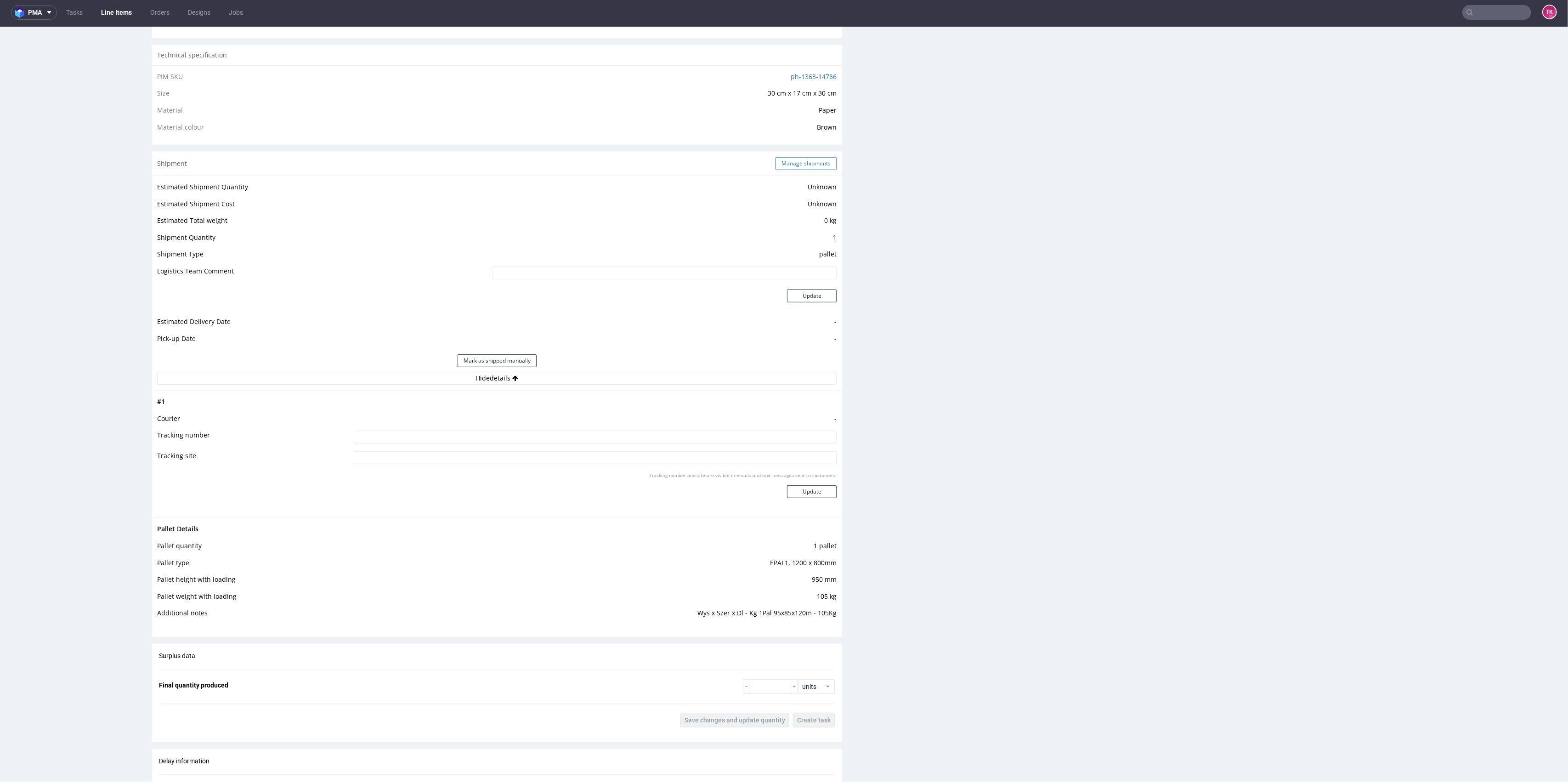
drag, startPoint x: 799, startPoint y: 171, endPoint x: 799, endPoint y: 165, distance: 6.0
click at [799, 166] on div "Shipment Manage shipments" at bounding box center [497, 163] width 690 height 24
click at [799, 159] on button "Manage shipments" at bounding box center [806, 163] width 61 height 13
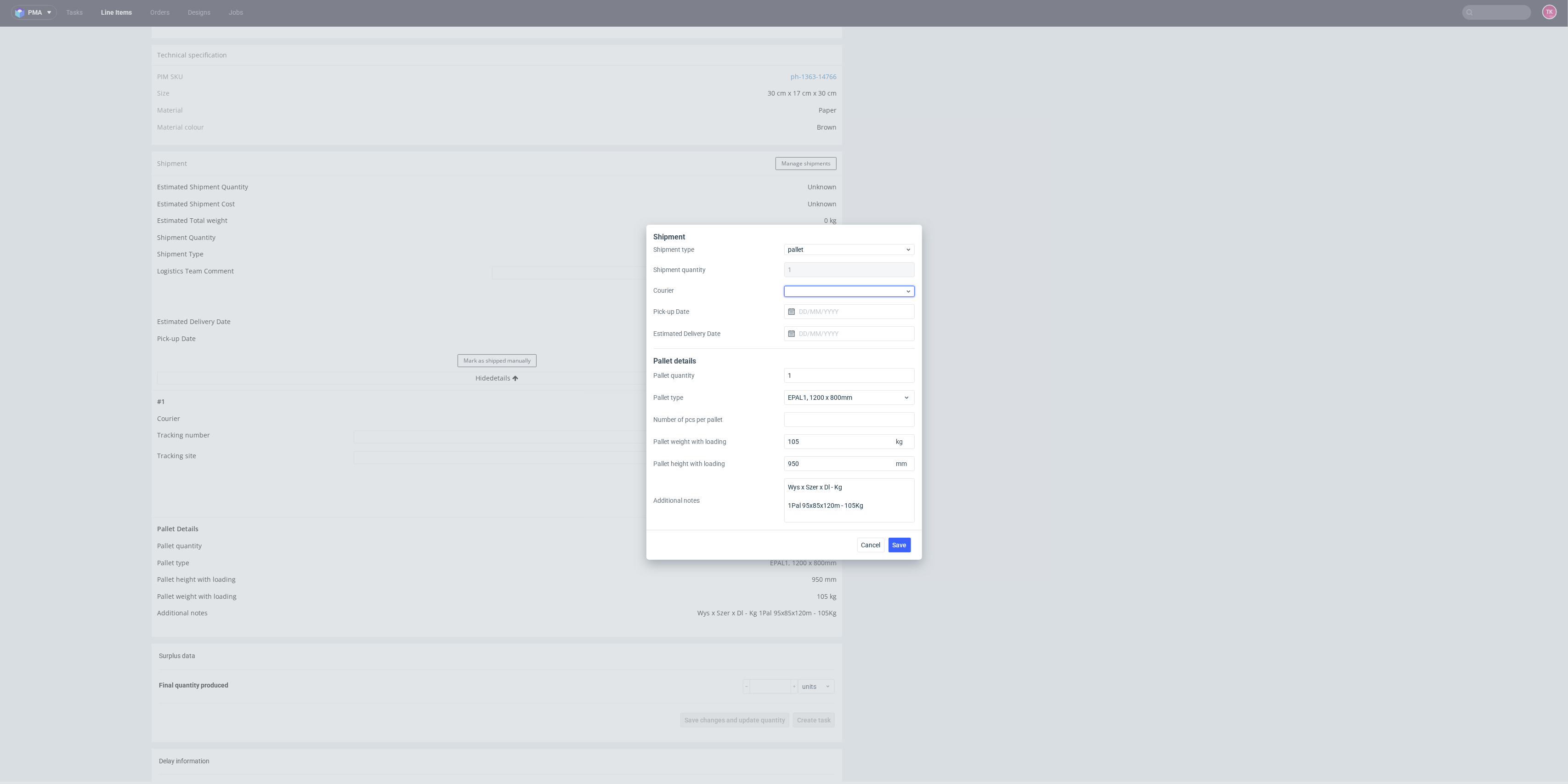
drag, startPoint x: 824, startPoint y: 289, endPoint x: 824, endPoint y: 297, distance: 8.0
click at [823, 289] on div at bounding box center [849, 291] width 130 height 11
click at [824, 360] on div "Kuehne + Nagel" at bounding box center [849, 365] width 123 height 16
drag, startPoint x: 898, startPoint y: 535, endPoint x: 899, endPoint y: 542, distance: 7.1
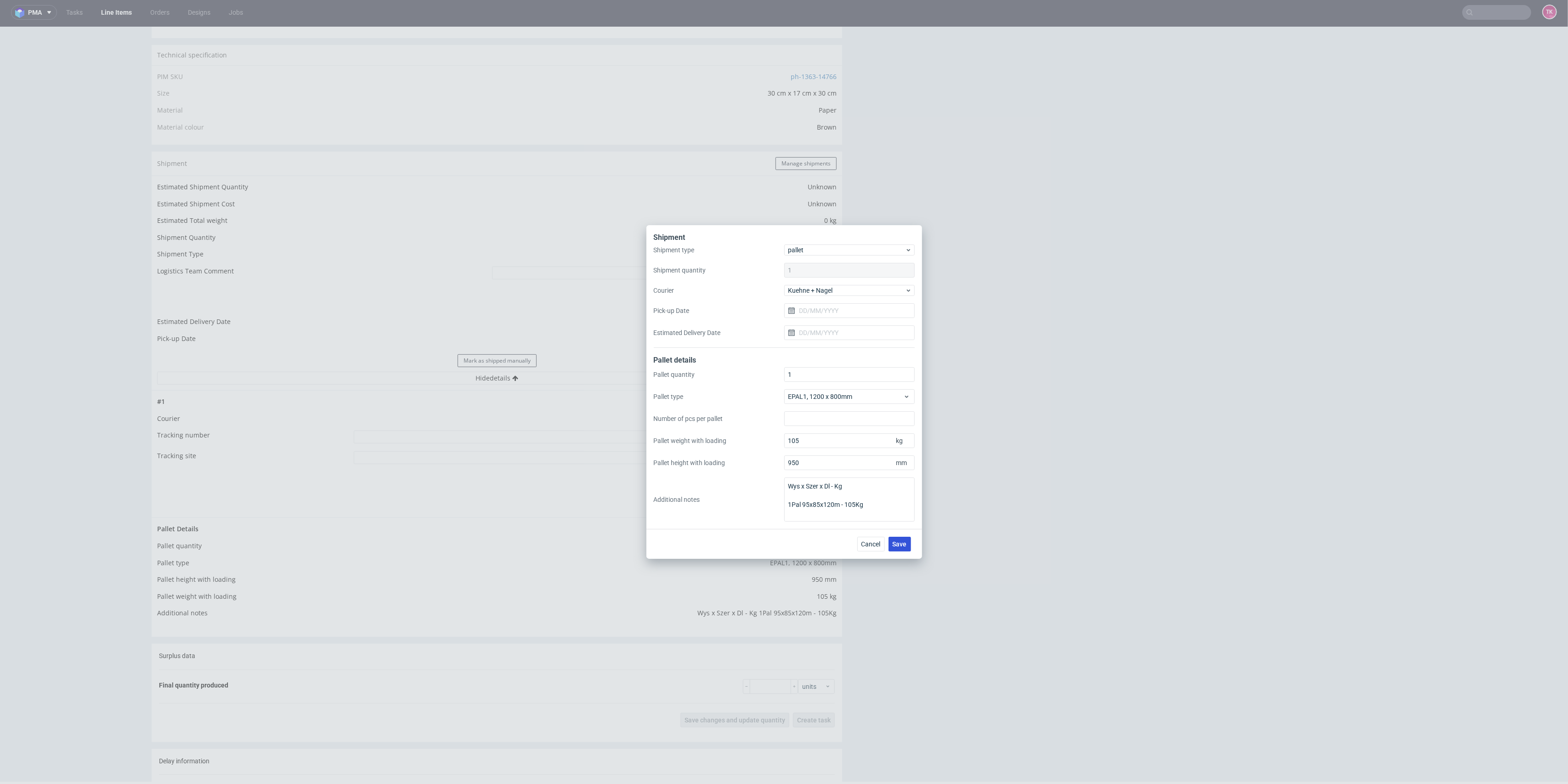
click at [898, 537] on div "Cancel Save" at bounding box center [784, 544] width 276 height 30
click at [899, 542] on span "Save" at bounding box center [900, 544] width 14 height 7
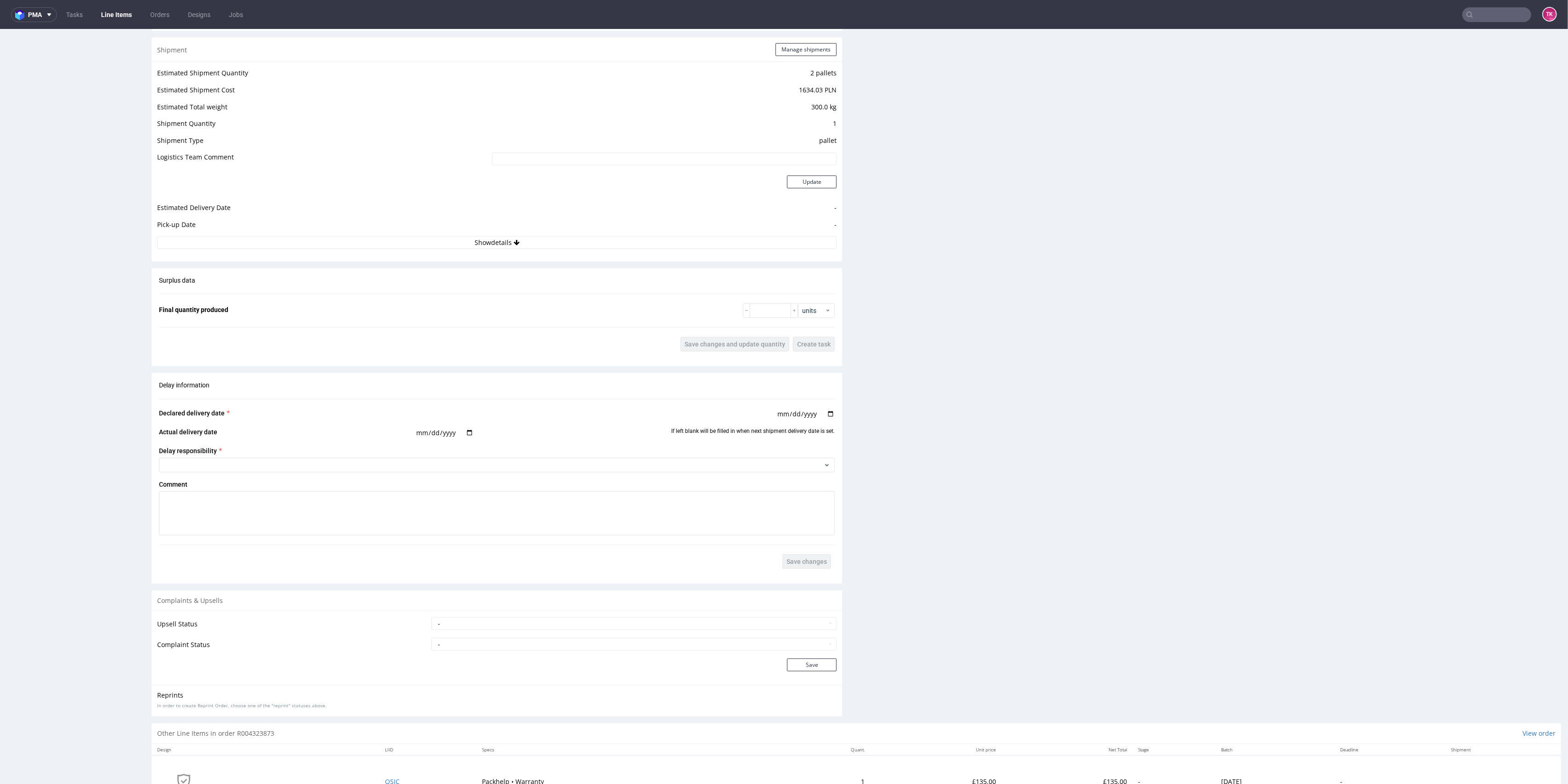
scroll to position [980, 0]
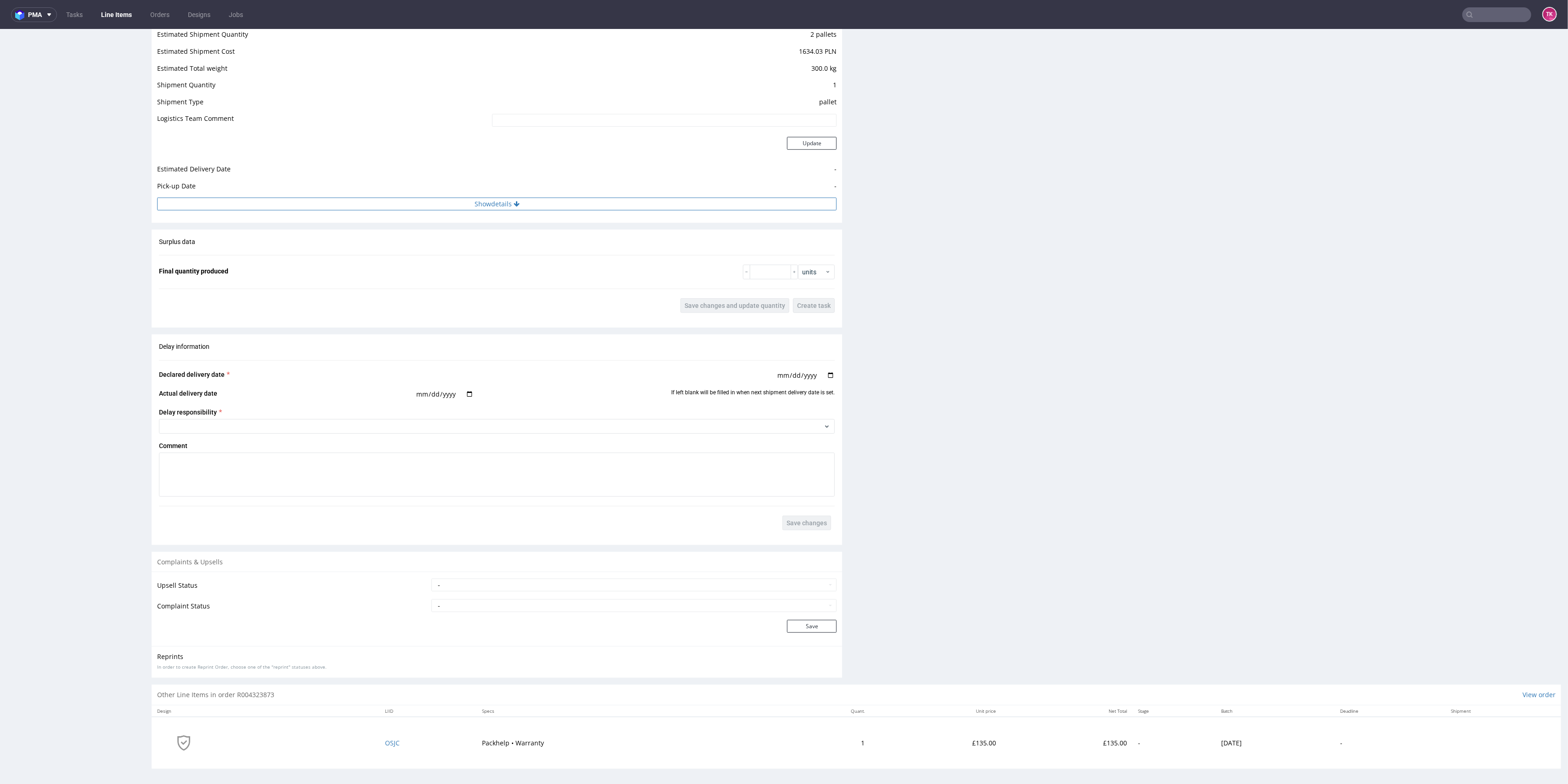
click at [545, 206] on button "Show details" at bounding box center [497, 204] width 679 height 13
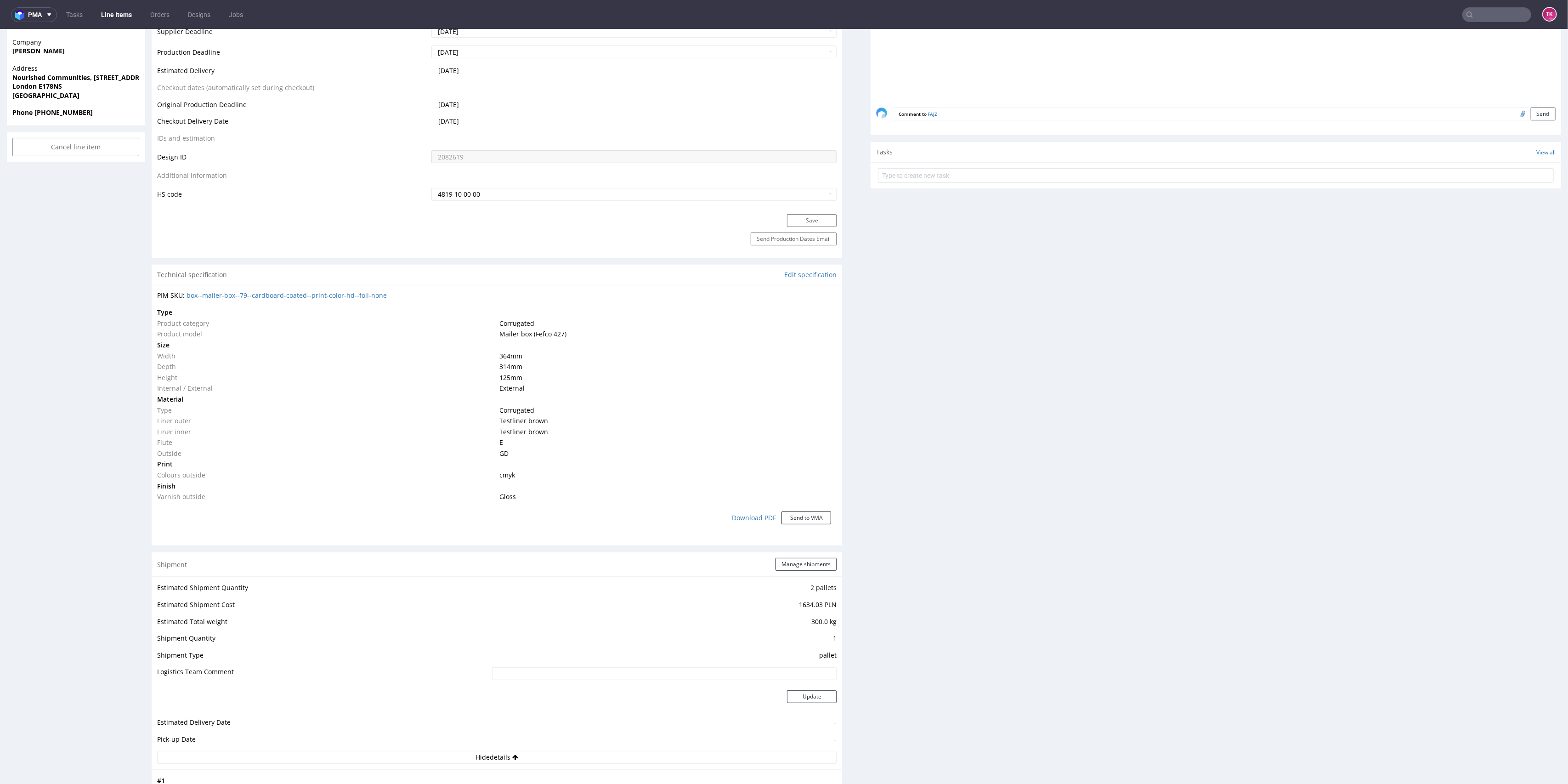
scroll to position [306, 0]
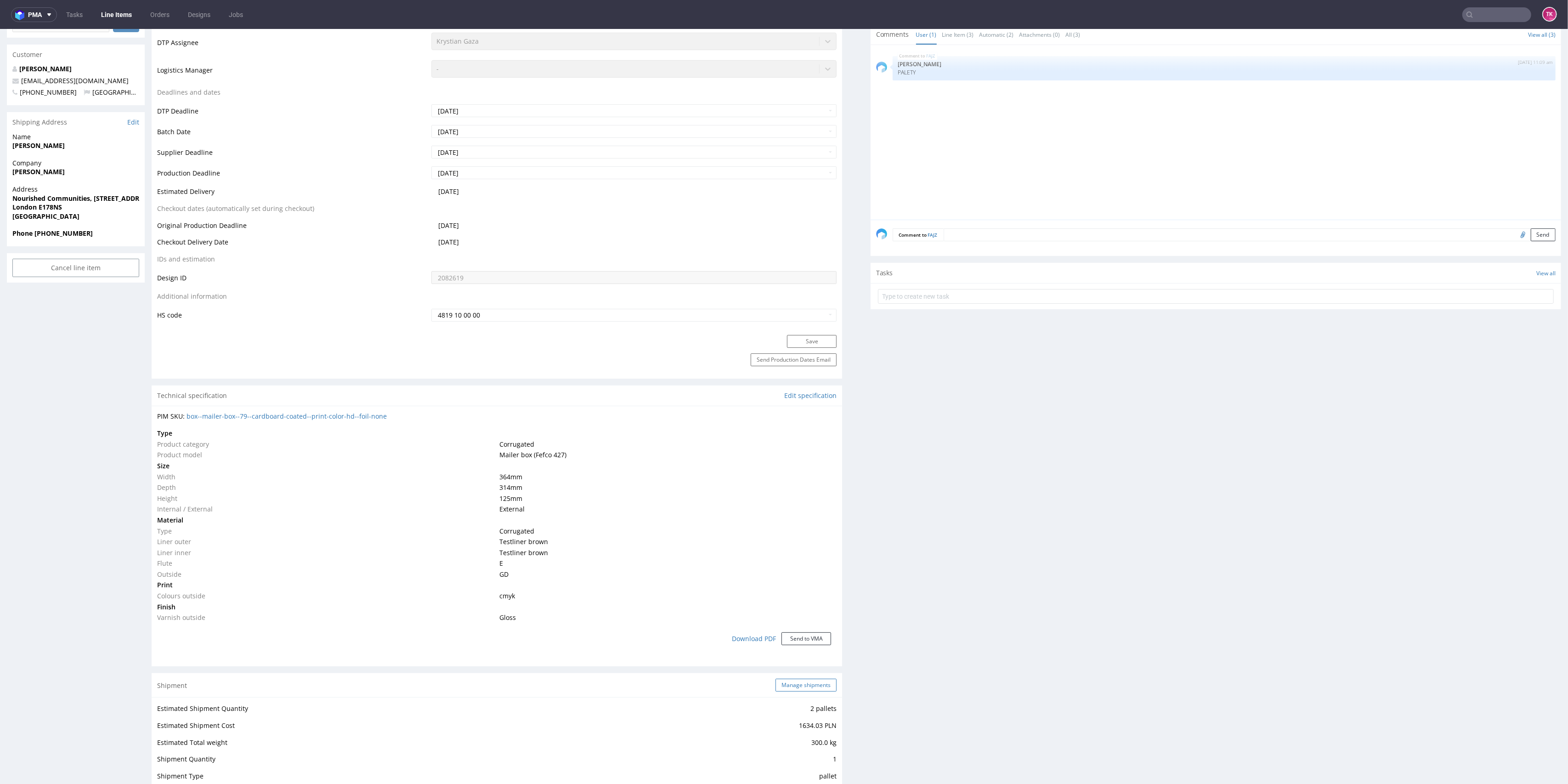
click at [786, 687] on button "Manage shipments" at bounding box center [806, 685] width 61 height 13
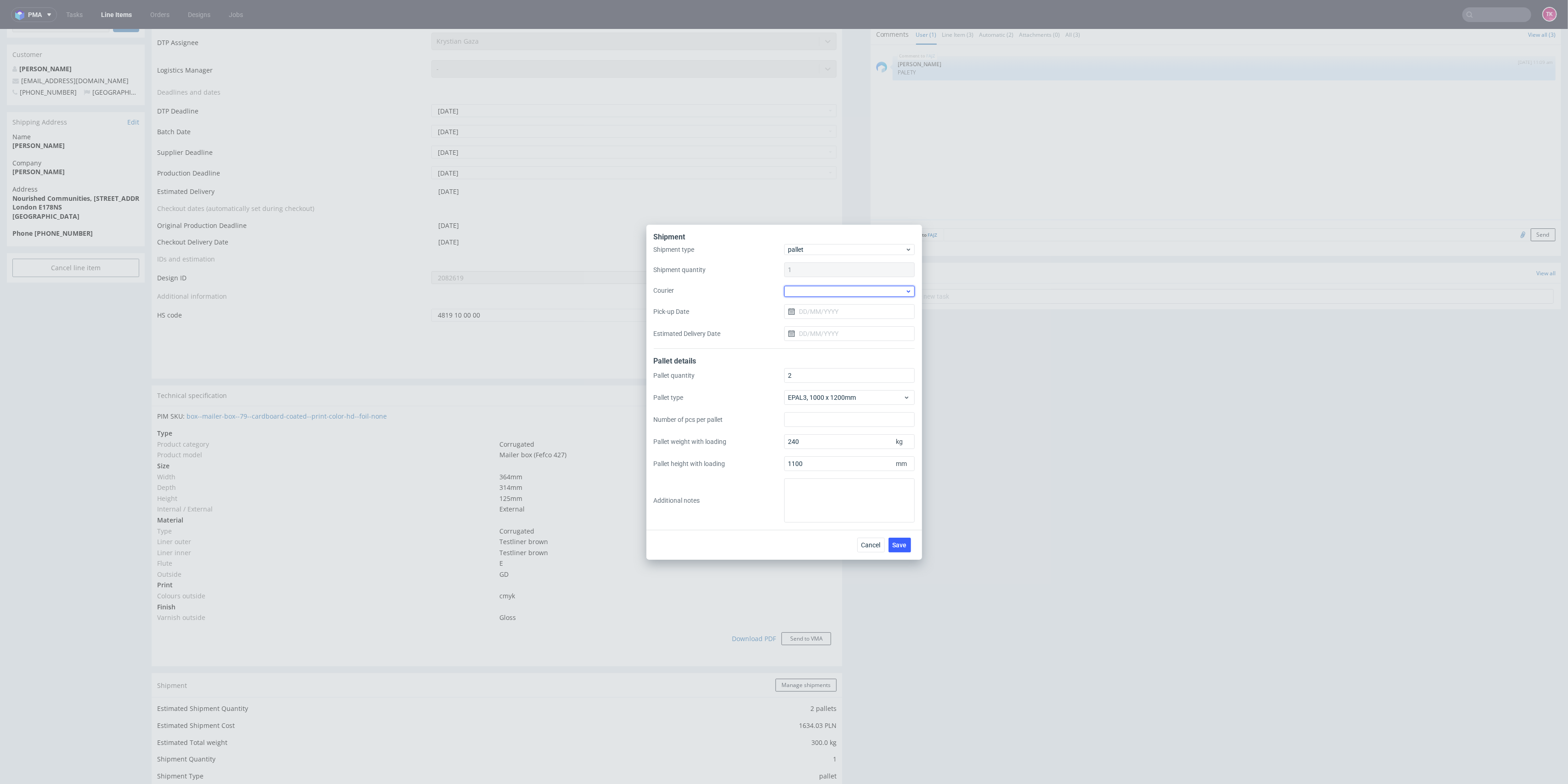
click at [826, 287] on div at bounding box center [849, 291] width 130 height 11
click at [1035, 303] on div "Shipment Shipment type pallet Shipment quantity 1 Courier Pick-up Date Estimate…" at bounding box center [784, 392] width 1568 height 784
click at [866, 539] on button "Cancel" at bounding box center [870, 545] width 27 height 15
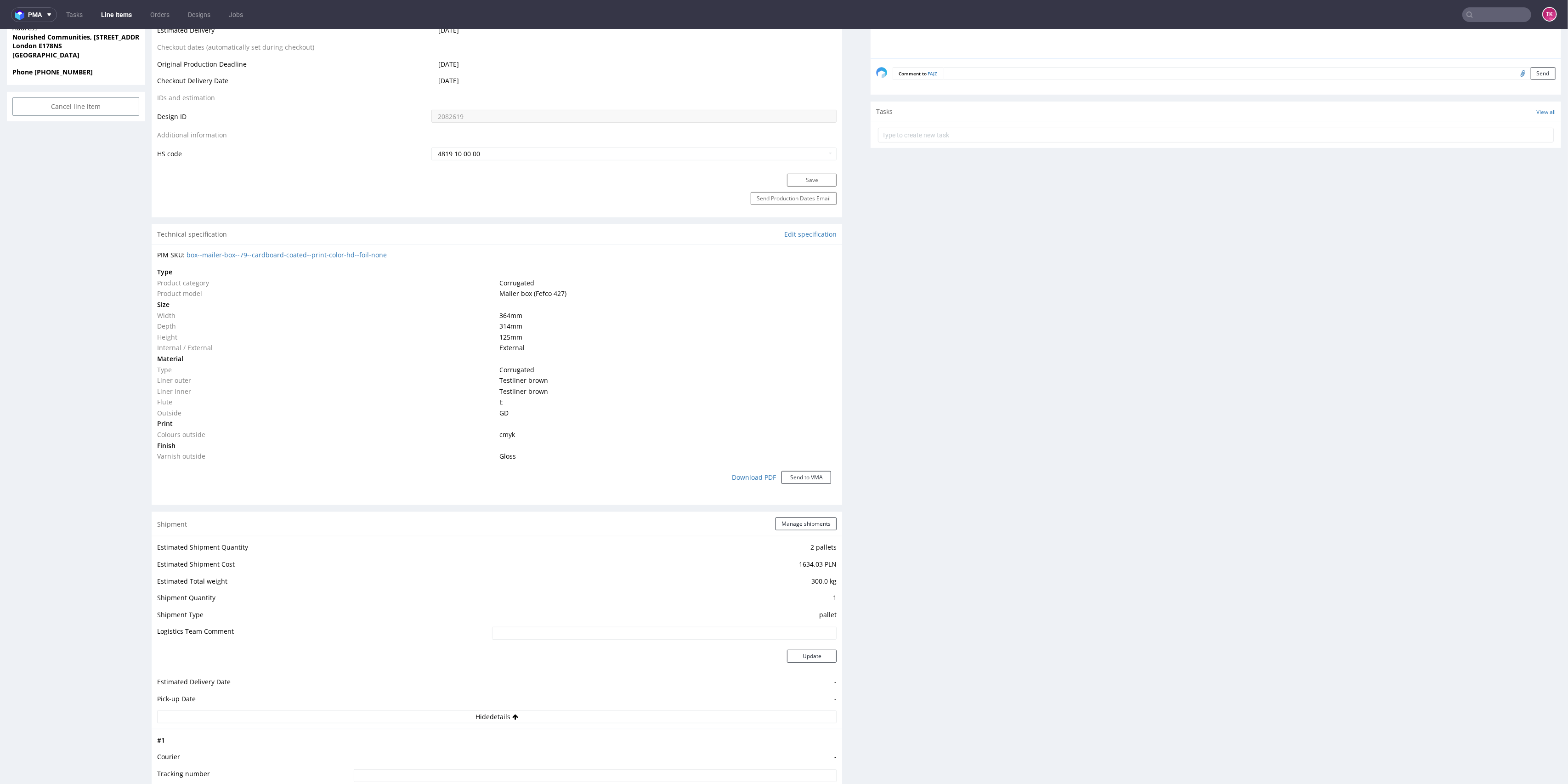
scroll to position [429, 0]
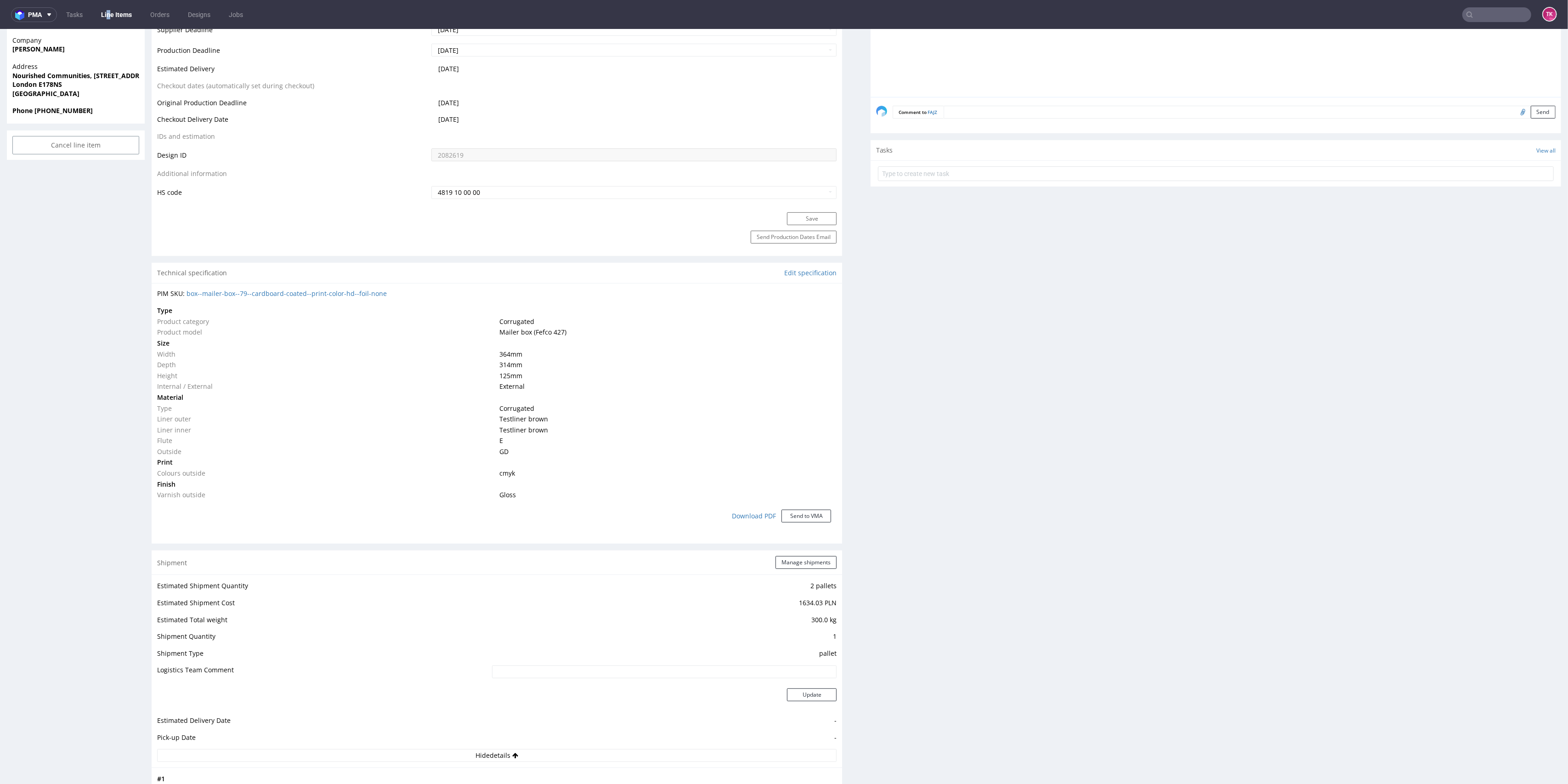
click at [110, 5] on nav "pma Tasks Line Items Orders Designs Jobs TK" at bounding box center [784, 15] width 1568 height 29
click at [116, 10] on link "Line Items" at bounding box center [116, 15] width 42 height 15
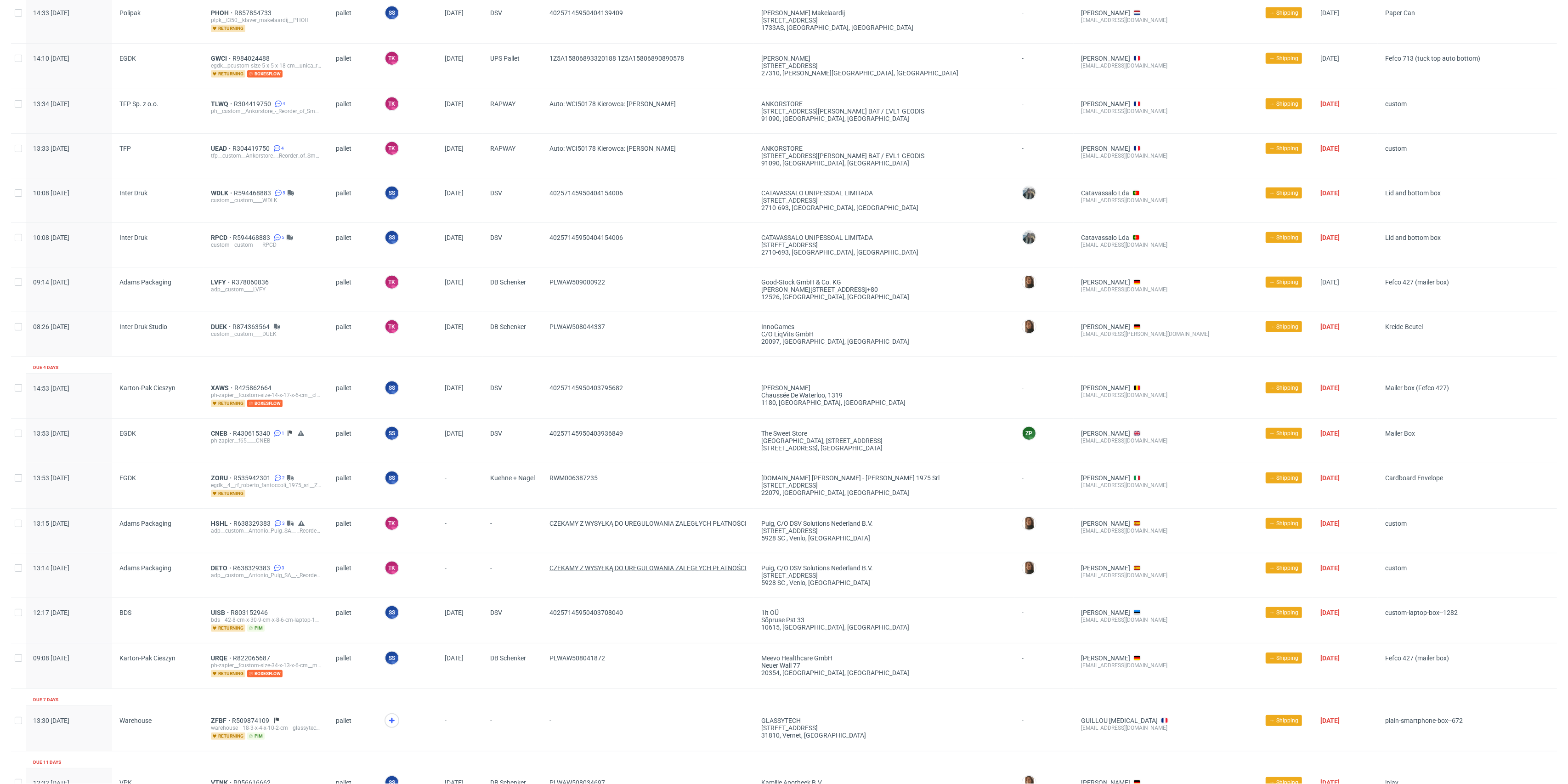
scroll to position [789, 0]
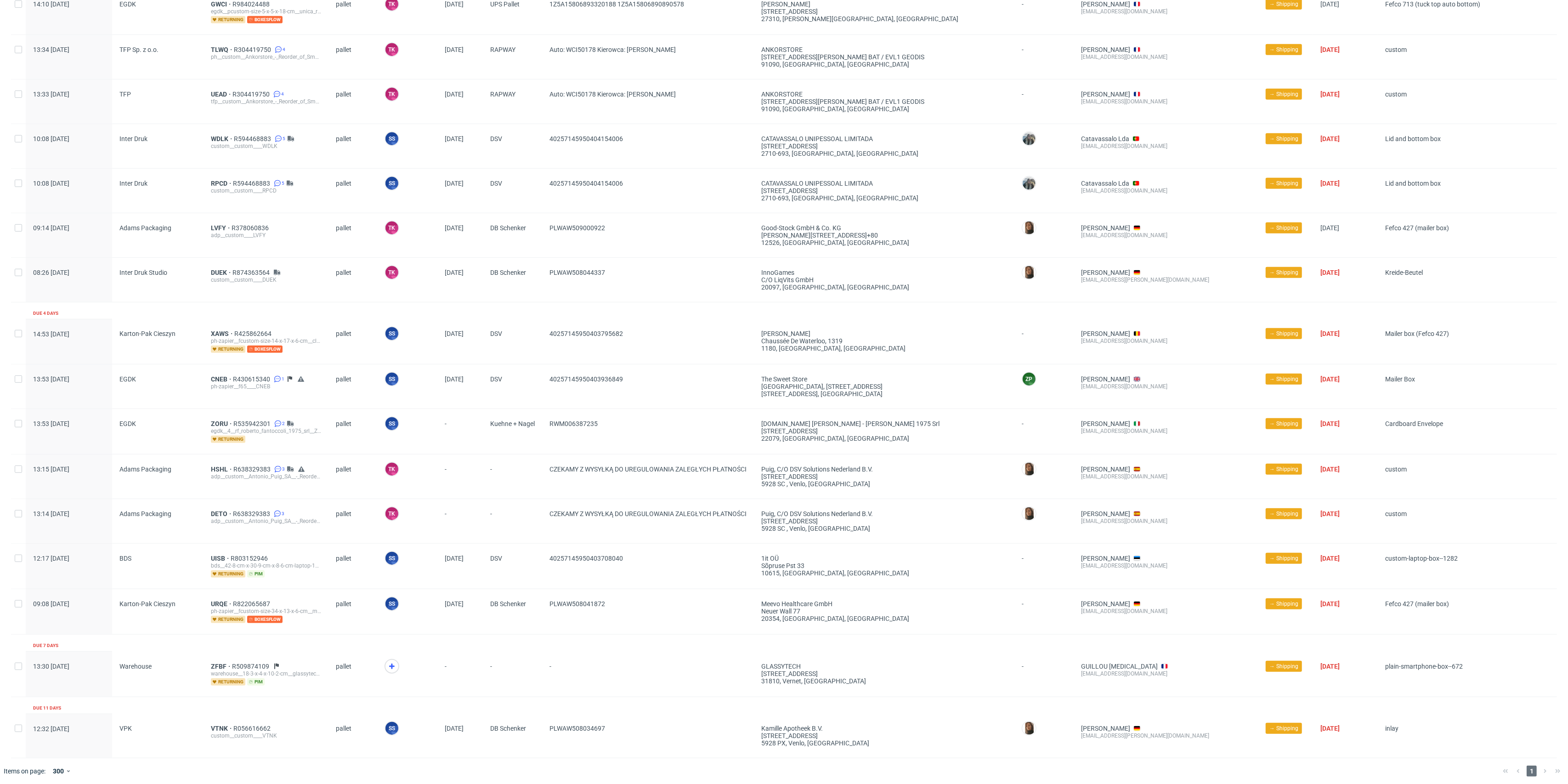
click at [213, 655] on div "ZFBF R509874109 warehouse__18-3-x-4-x-10-2-cm__glassytech__ZFBF returning pim" at bounding box center [265, 674] width 125 height 45
click at [214, 662] on span "ZFBF" at bounding box center [221, 666] width 21 height 7
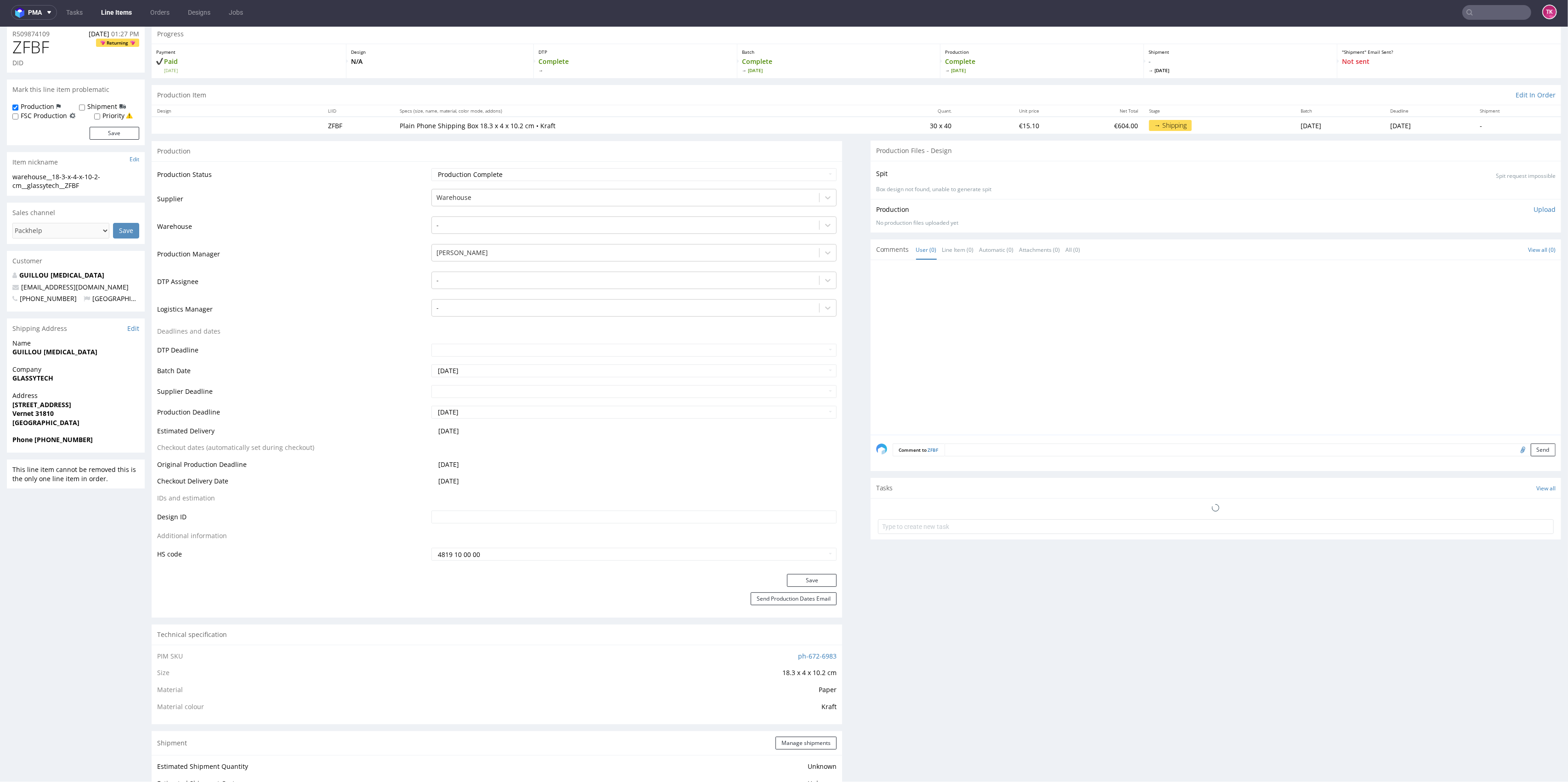
scroll to position [43, 0]
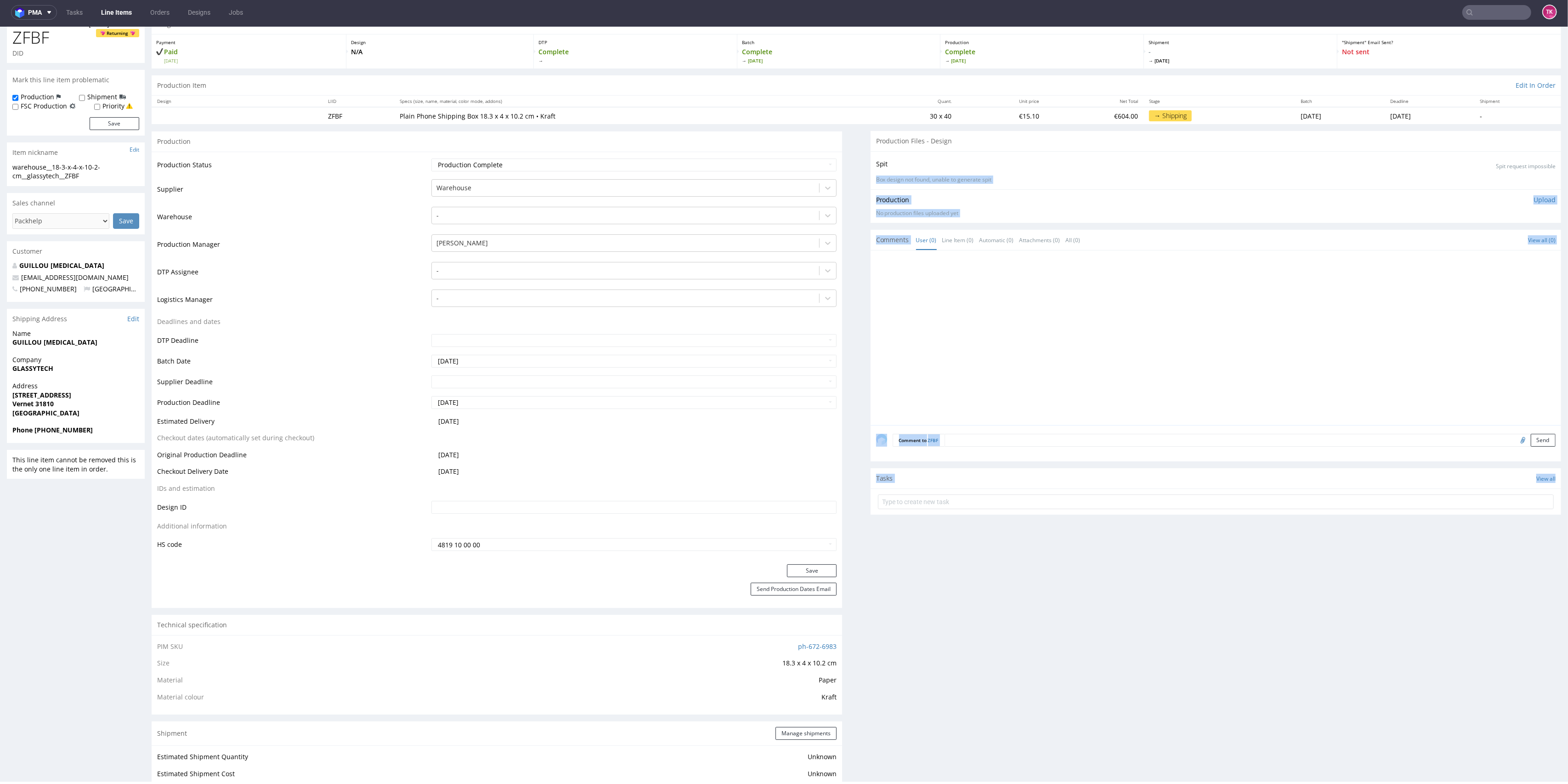
drag, startPoint x: 1549, startPoint y: 161, endPoint x: 1488, endPoint y: 569, distance: 412.5
click at [1488, 569] on div "R509874109 25.08.2025 01:27 PM ZFBF Returning DID Mark this line item problemat…" at bounding box center [784, 759] width 1568 height 1504
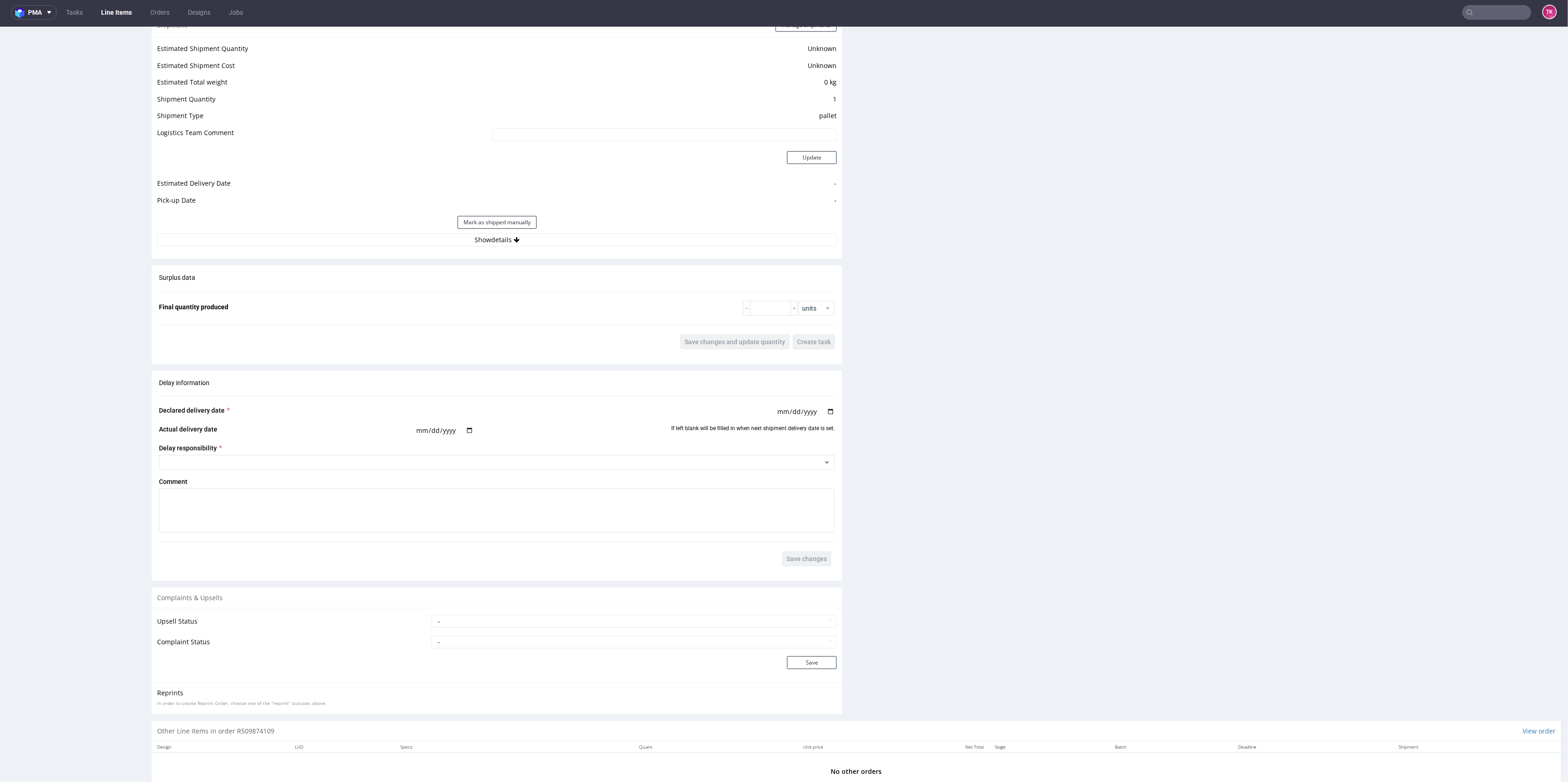
scroll to position [779, 0]
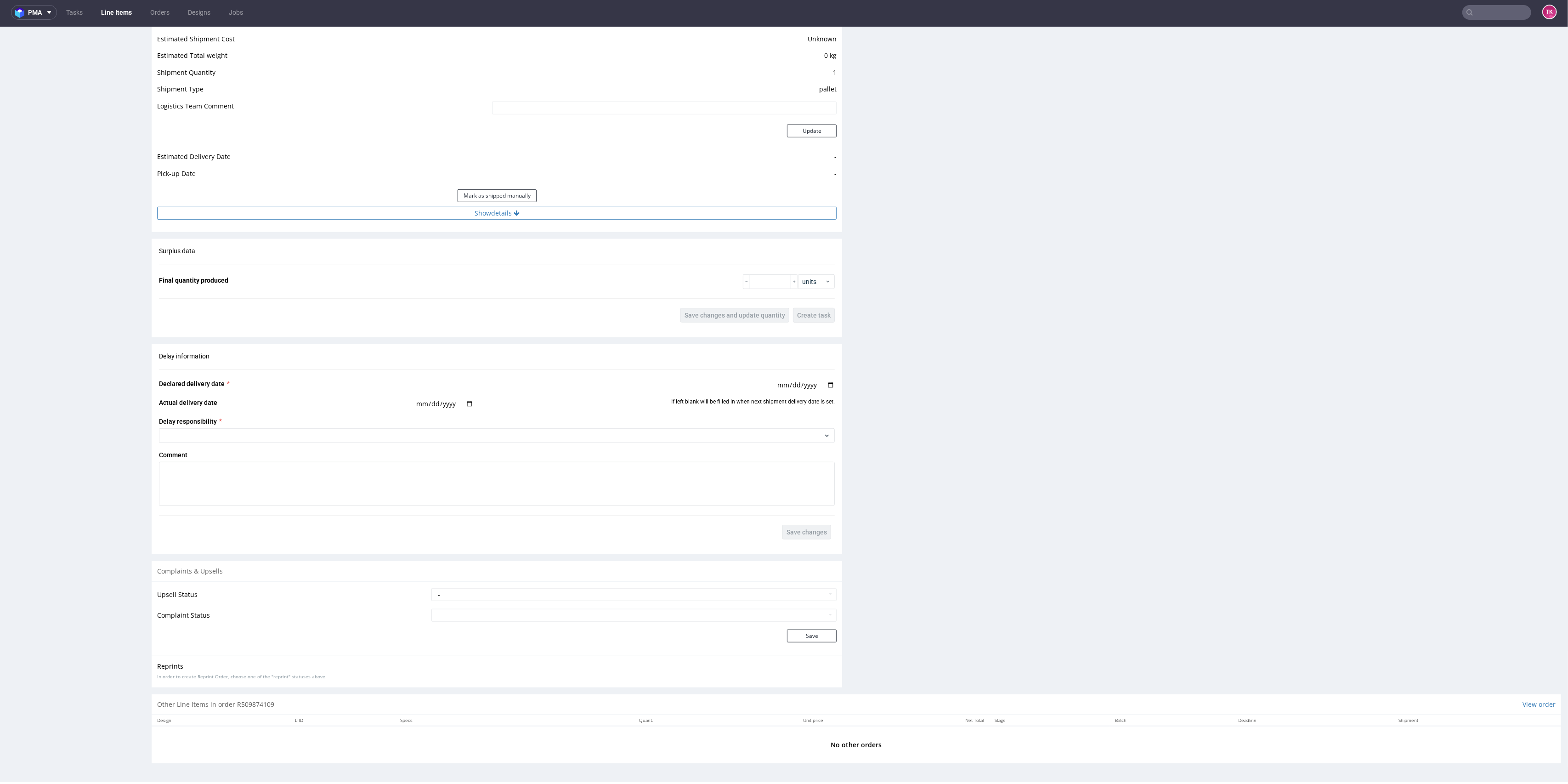
drag, startPoint x: 597, startPoint y: 226, endPoint x: 595, endPoint y: 214, distance: 12.2
click at [595, 223] on div "Shipment Manage shipments Estimated Shipment Quantity Unknown Estimated Shipmen…" at bounding box center [497, 109] width 690 height 245
click at [595, 214] on button "Show details" at bounding box center [497, 213] width 679 height 13
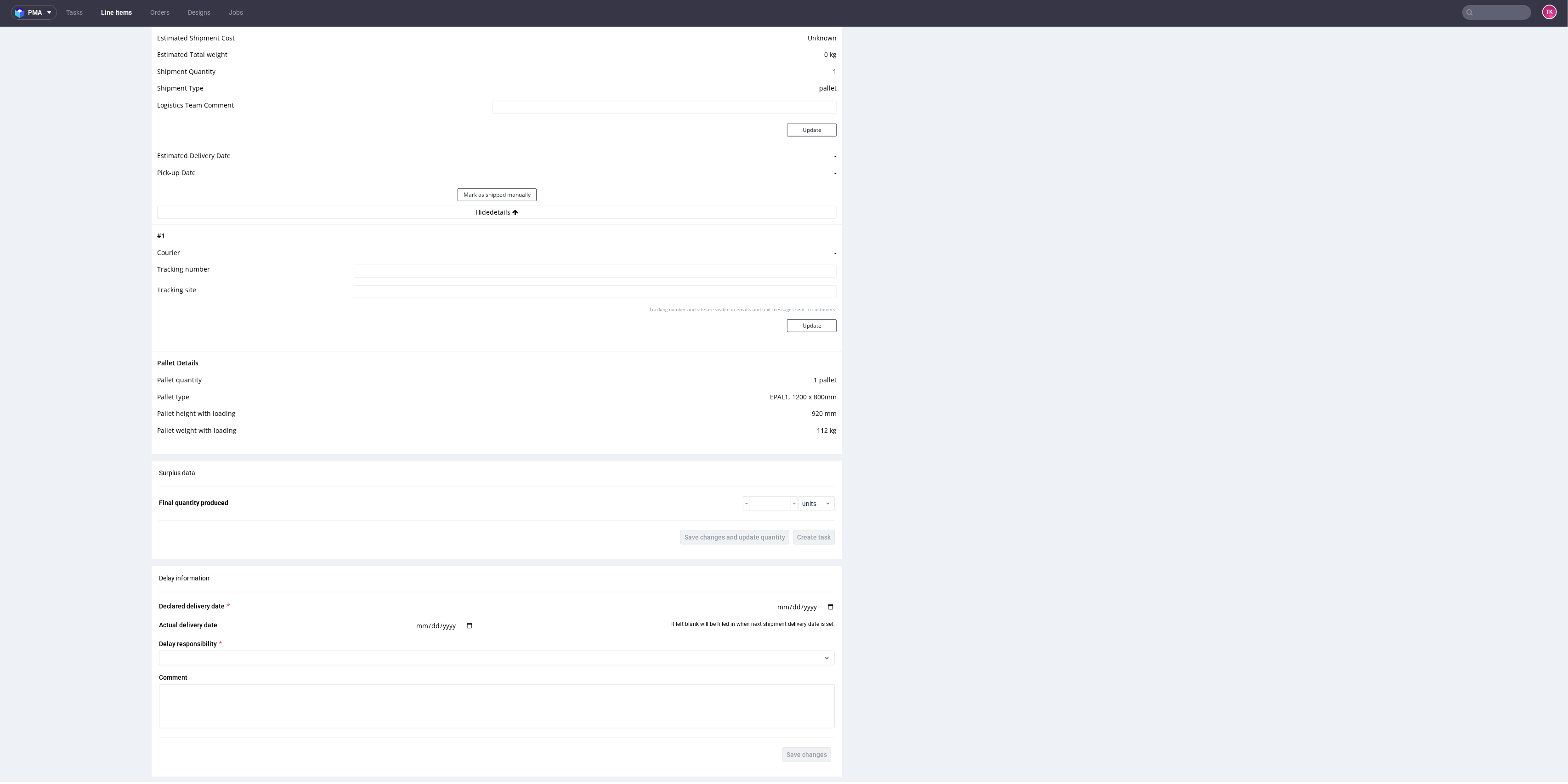
click at [105, 16] on link "Line Items" at bounding box center [116, 12] width 42 height 15
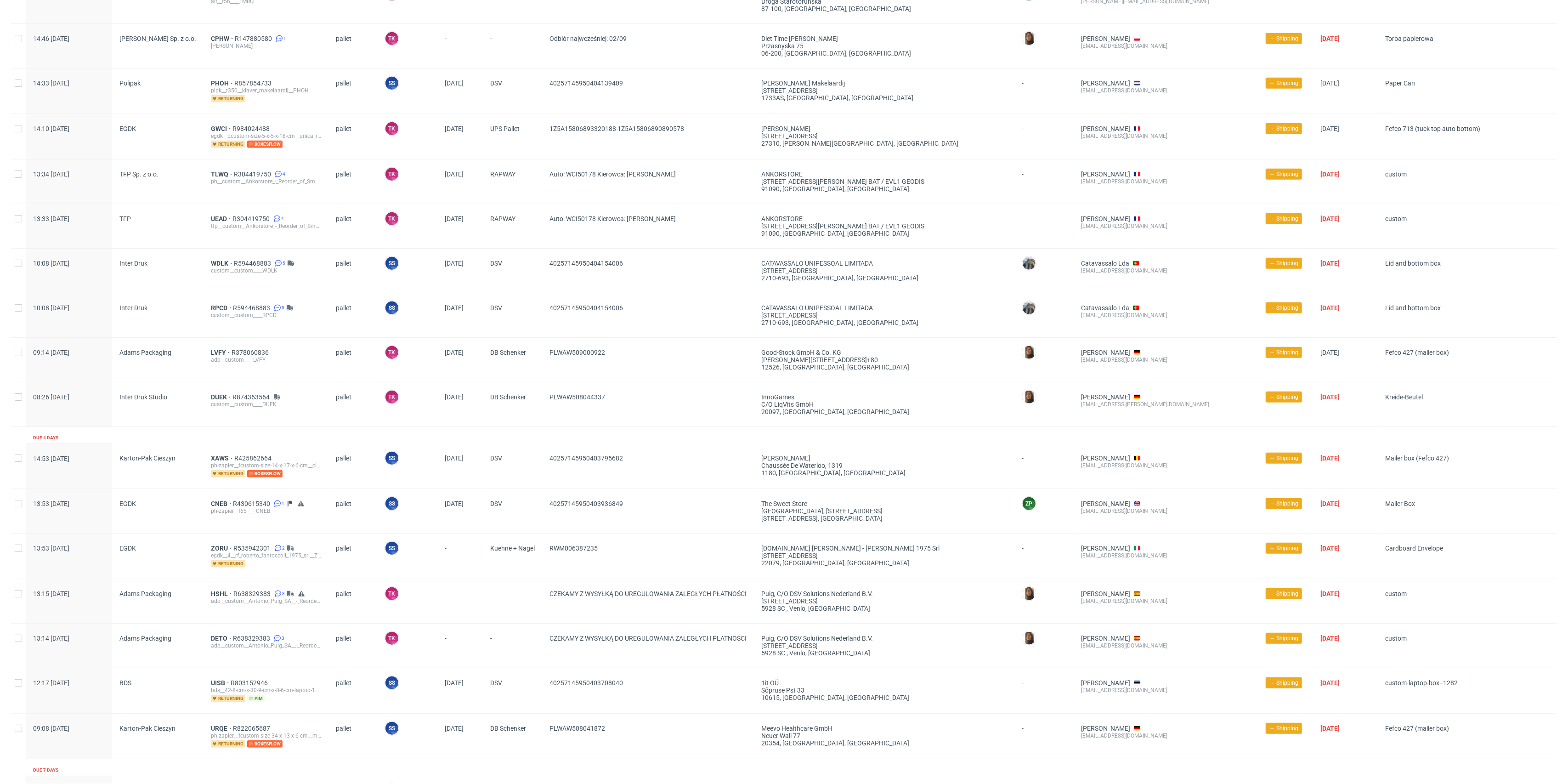
scroll to position [789, 0]
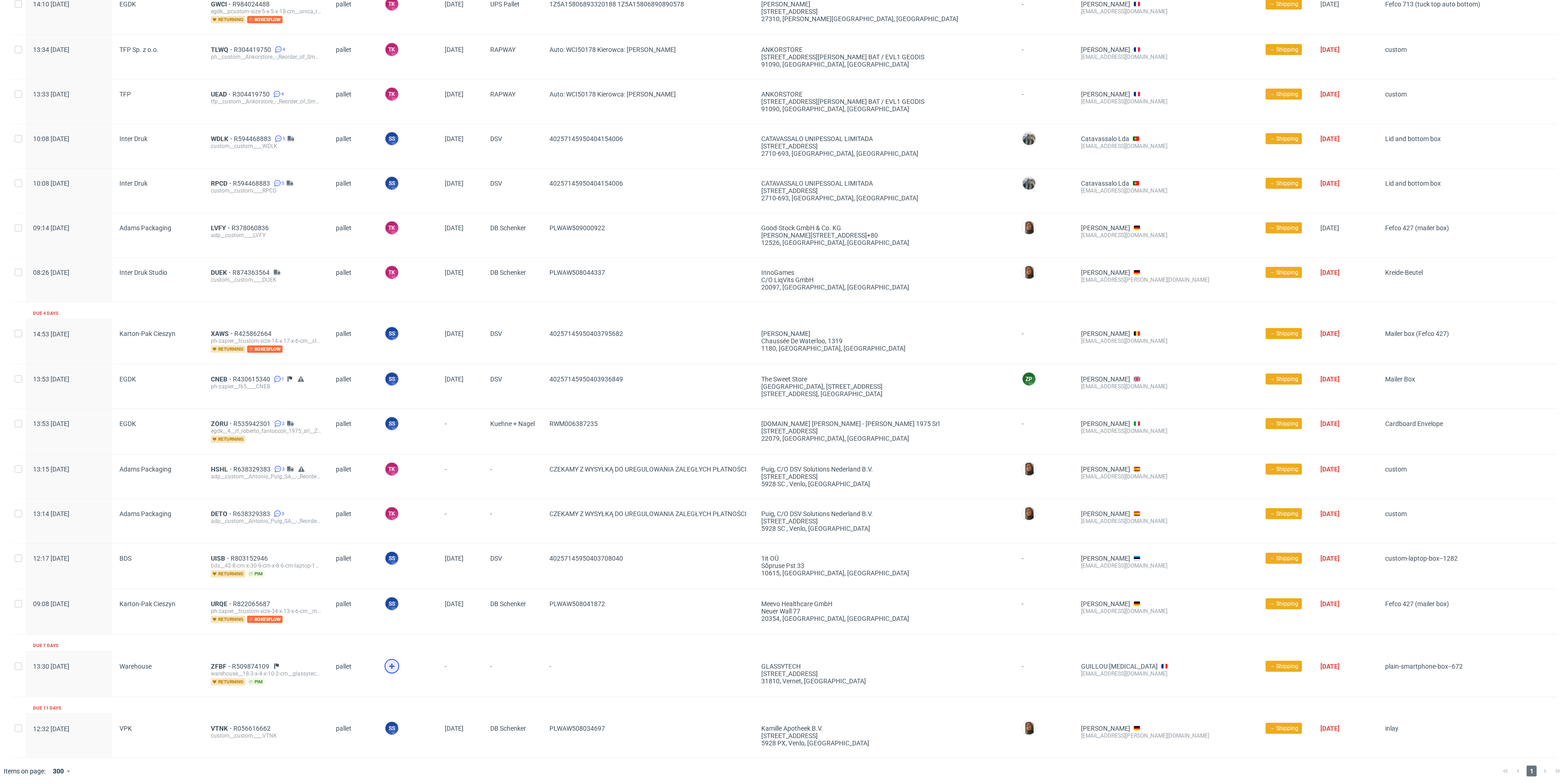
click at [388, 663] on icon at bounding box center [392, 666] width 11 height 11
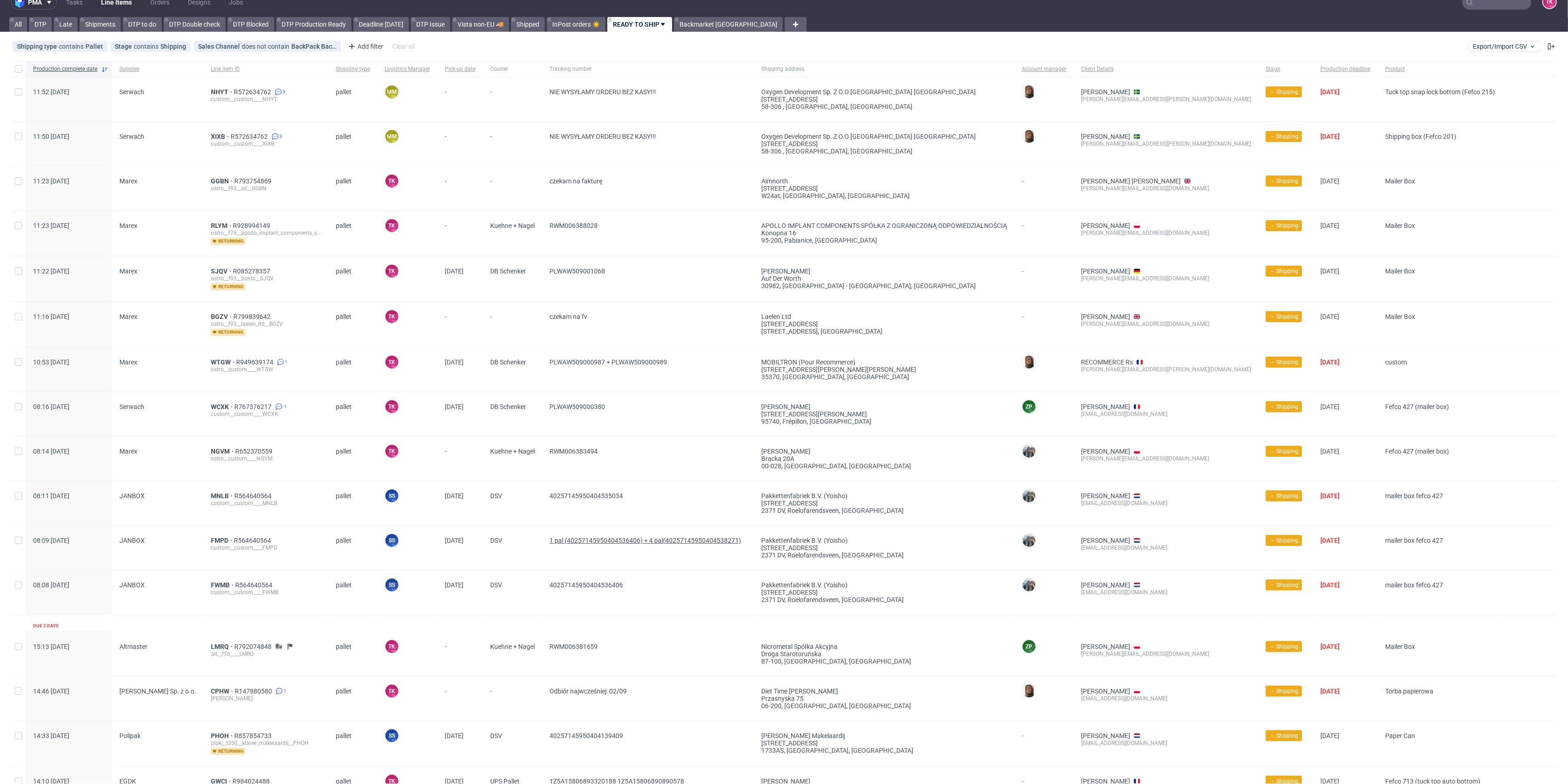
scroll to position [0, 0]
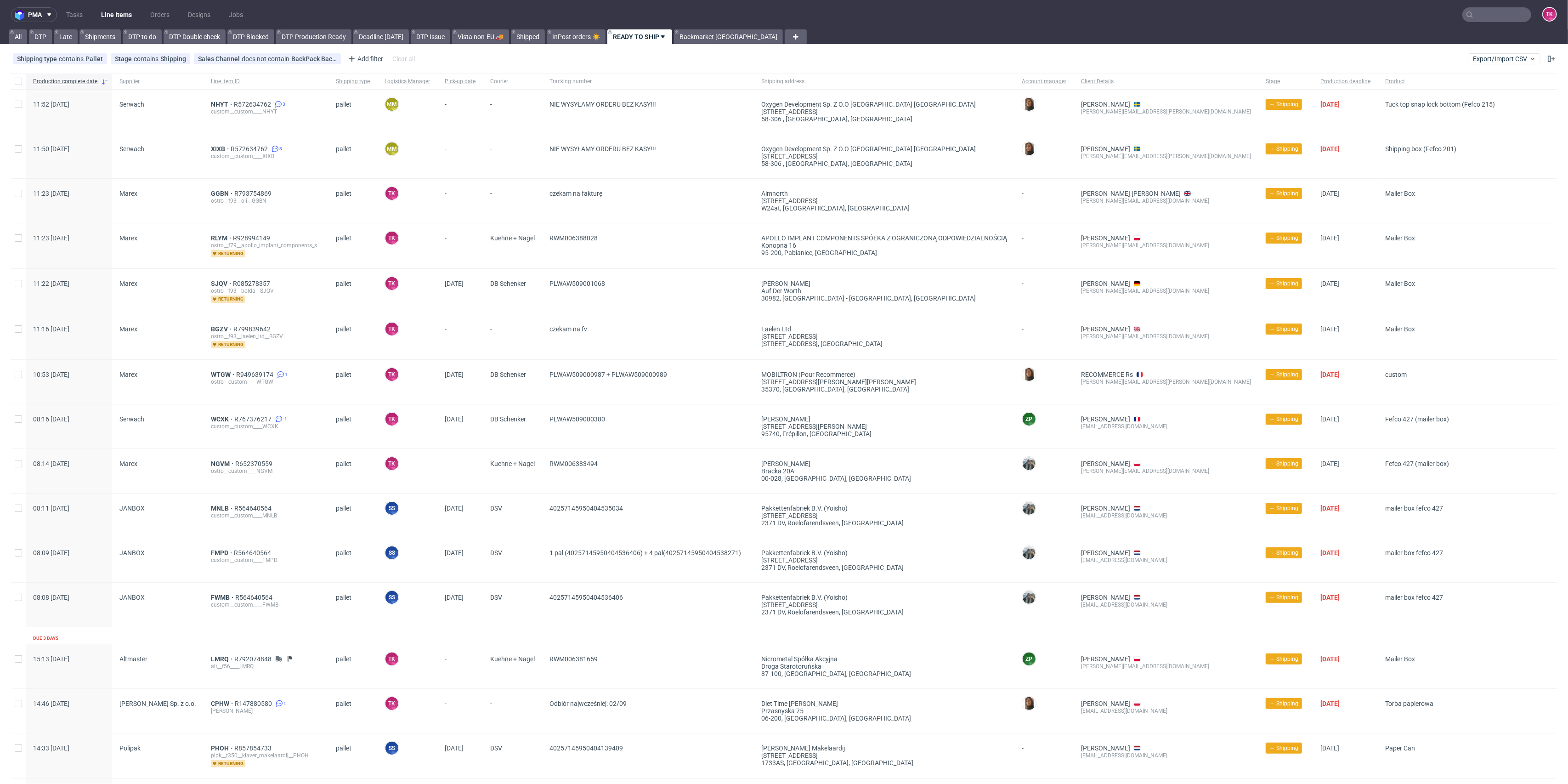
click at [132, 19] on link "Line Items" at bounding box center [116, 15] width 42 height 15
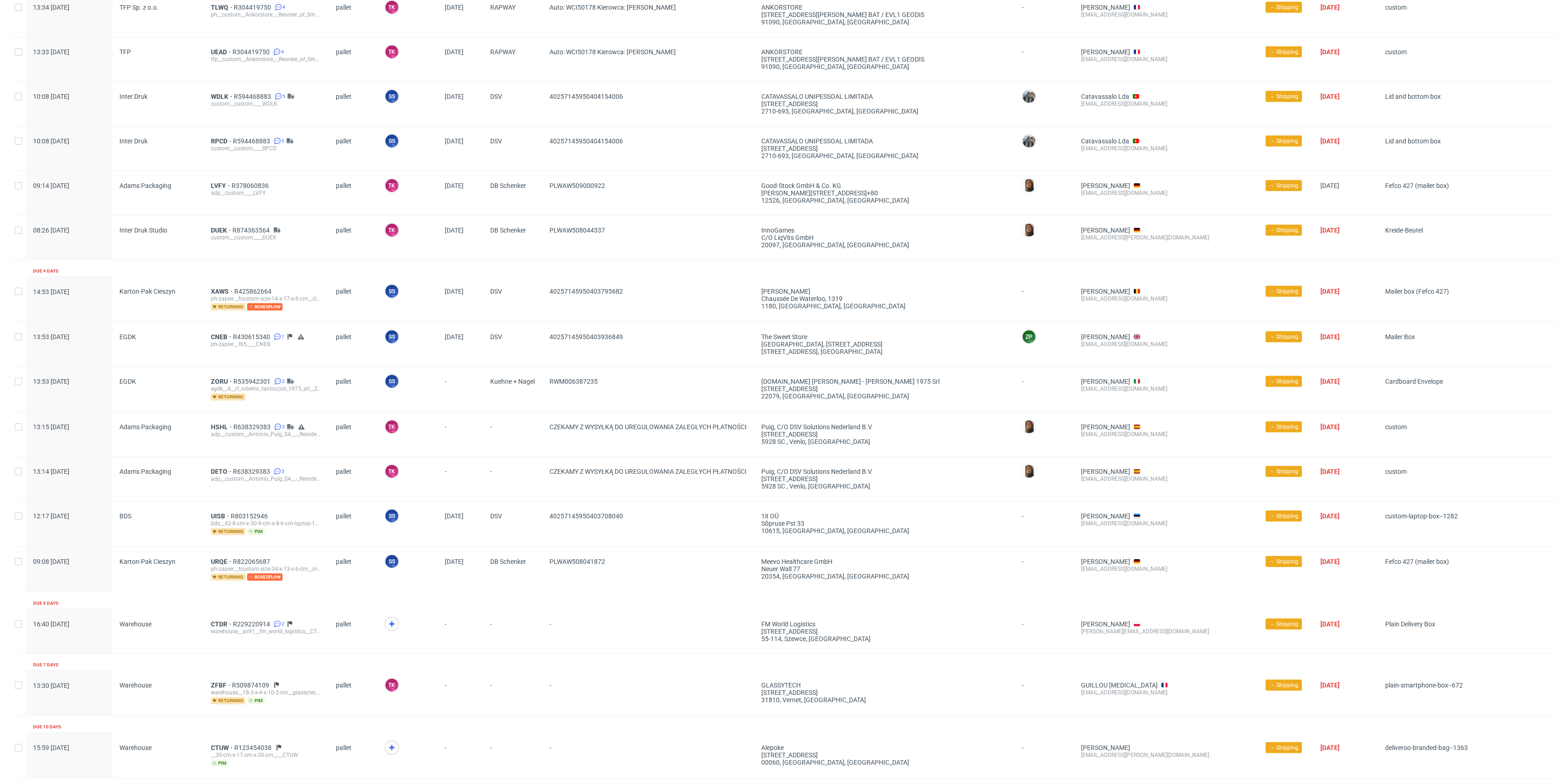
scroll to position [912, 0]
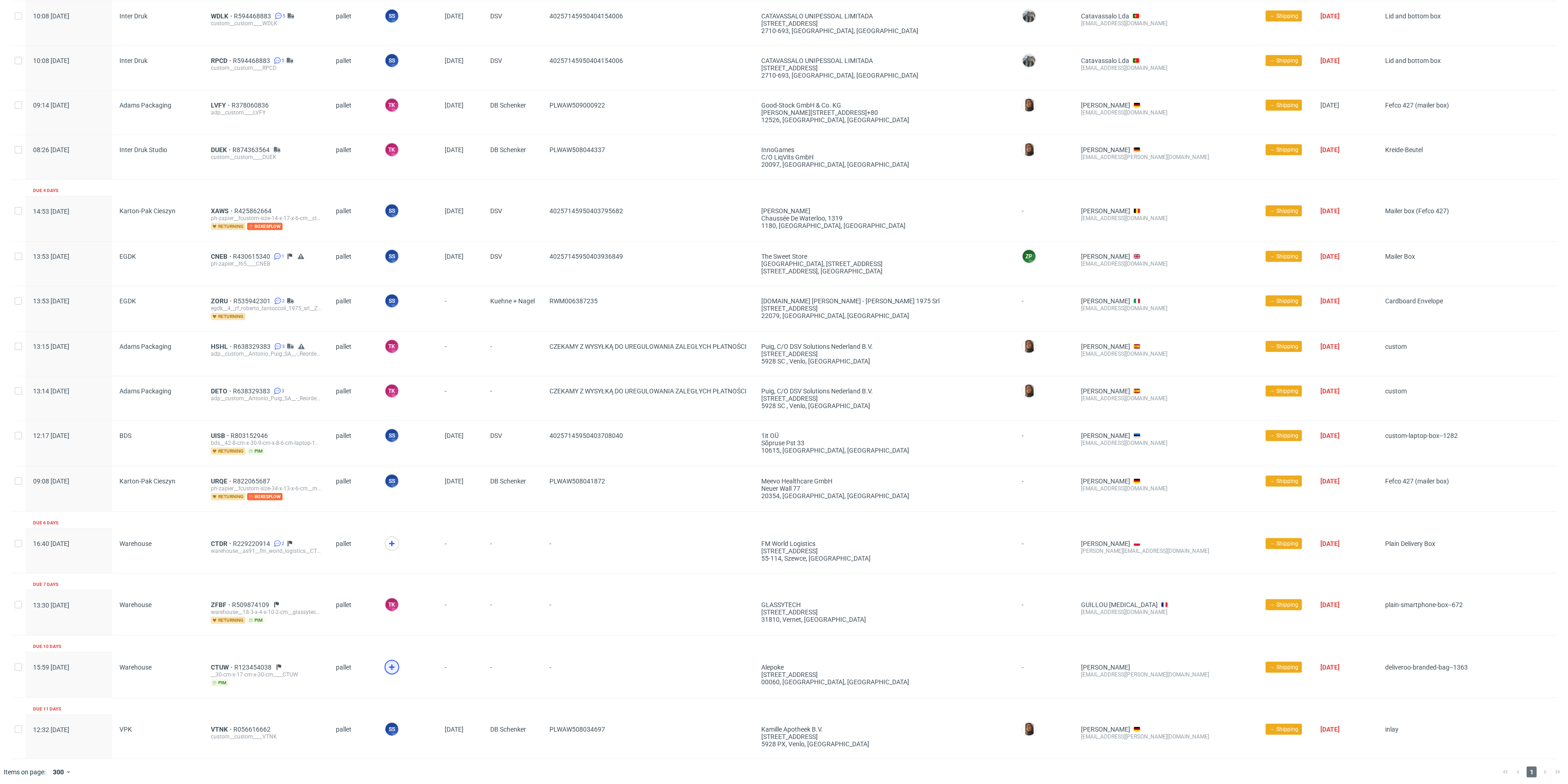
click at [392, 665] on icon at bounding box center [392, 667] width 11 height 11
click at [387, 539] on icon at bounding box center [392, 544] width 11 height 11
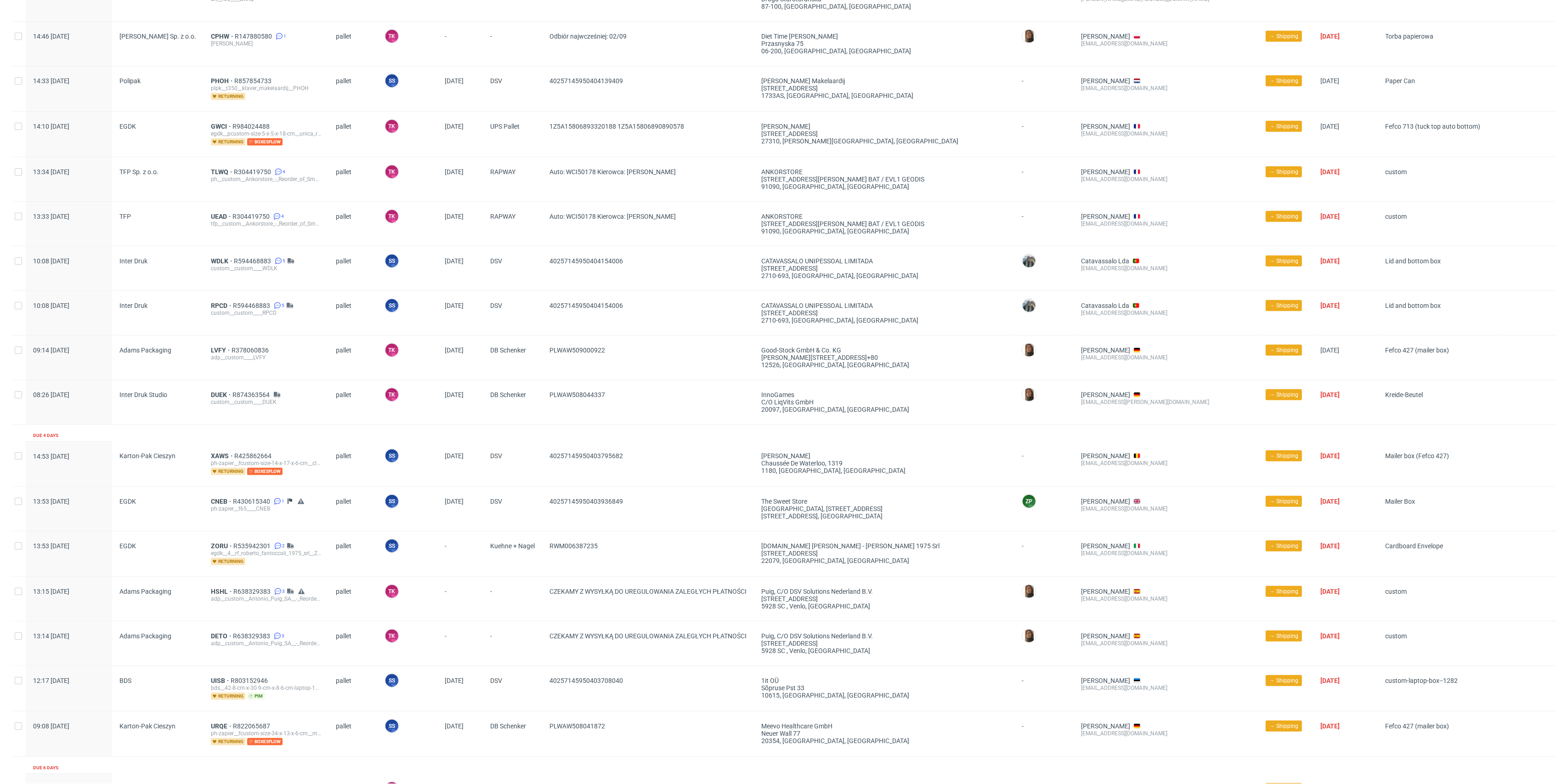
scroll to position [422, 0]
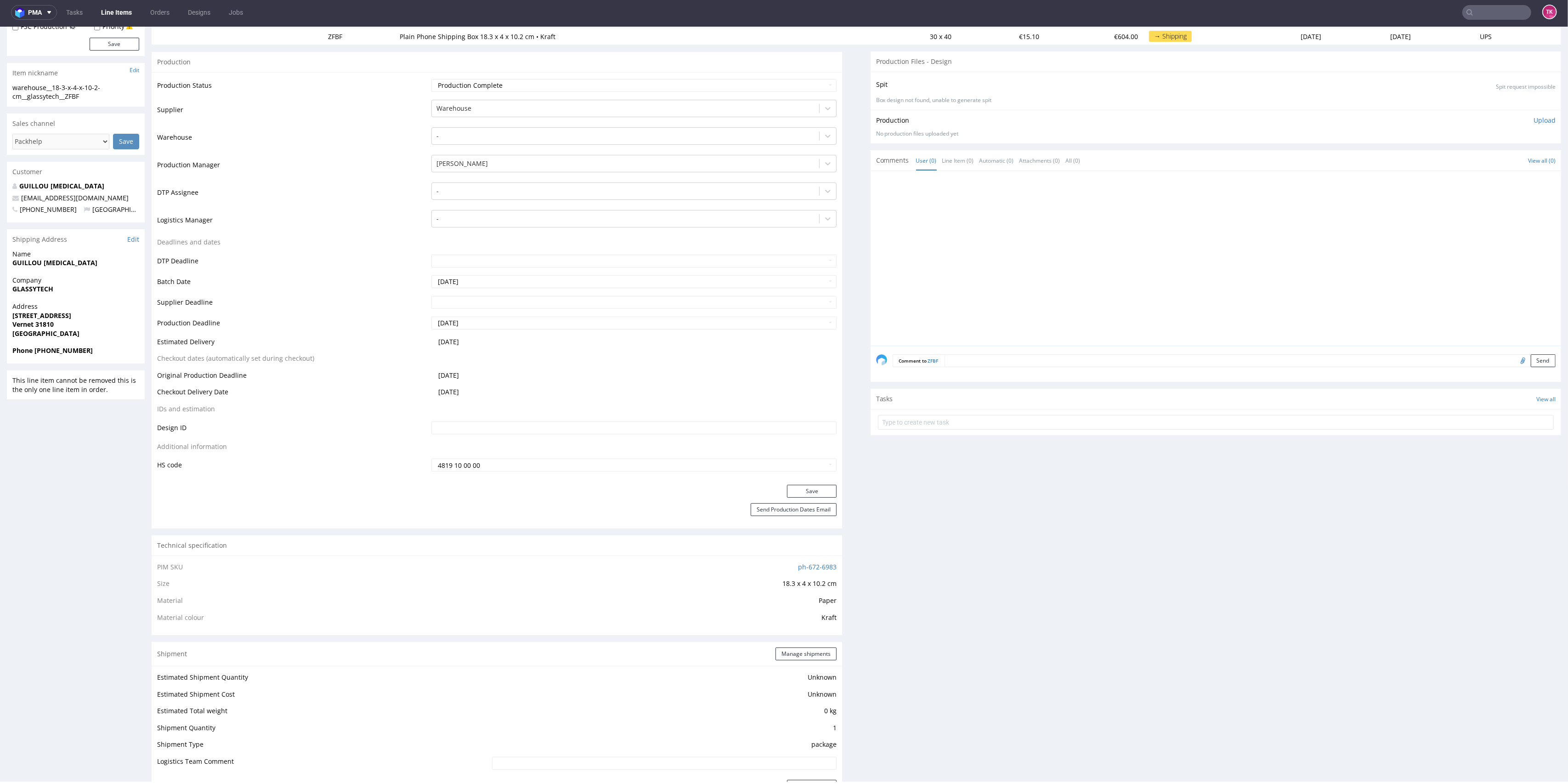
scroll to position [429, 0]
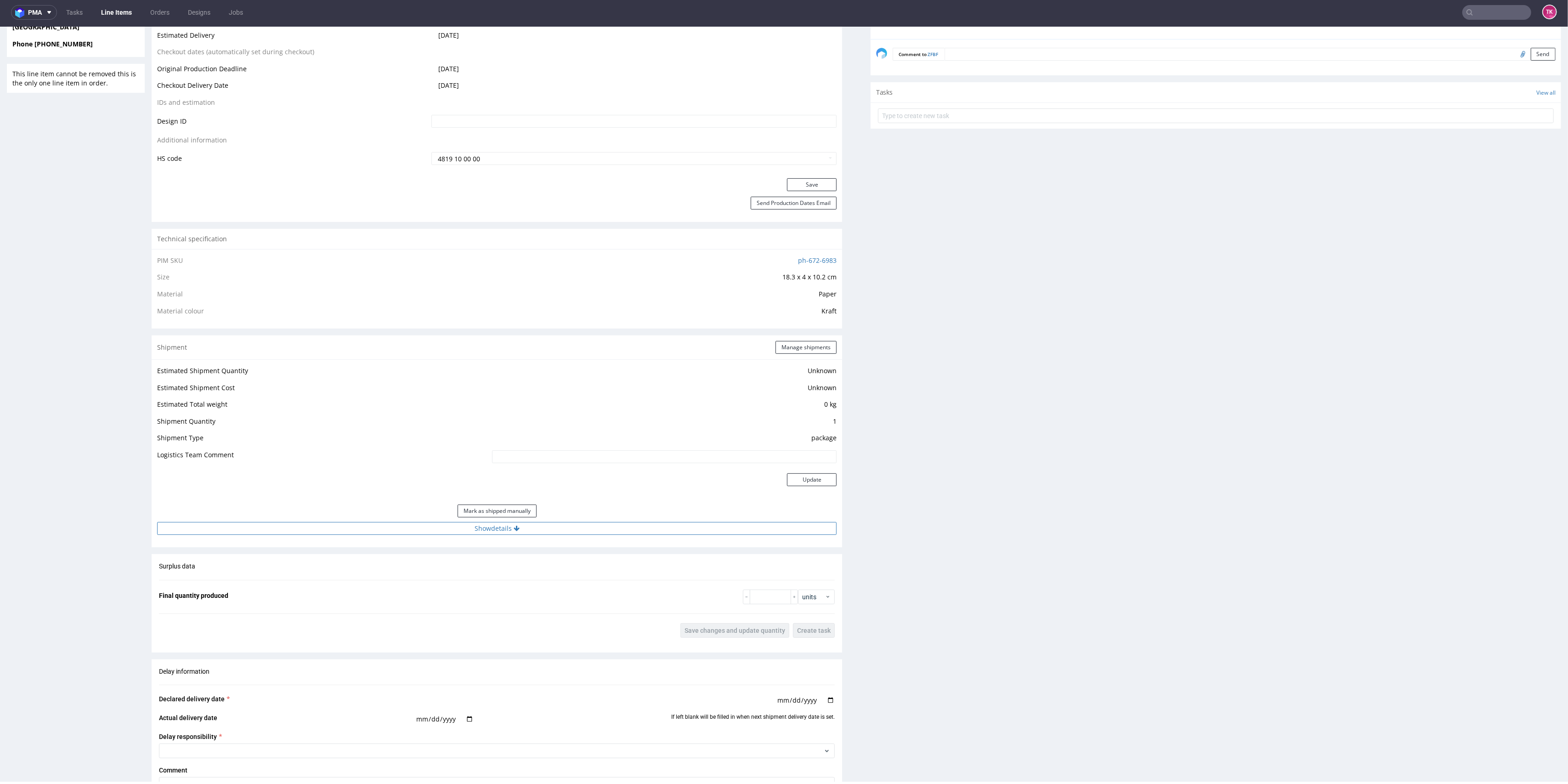
click at [632, 526] on button "Show details" at bounding box center [497, 528] width 679 height 13
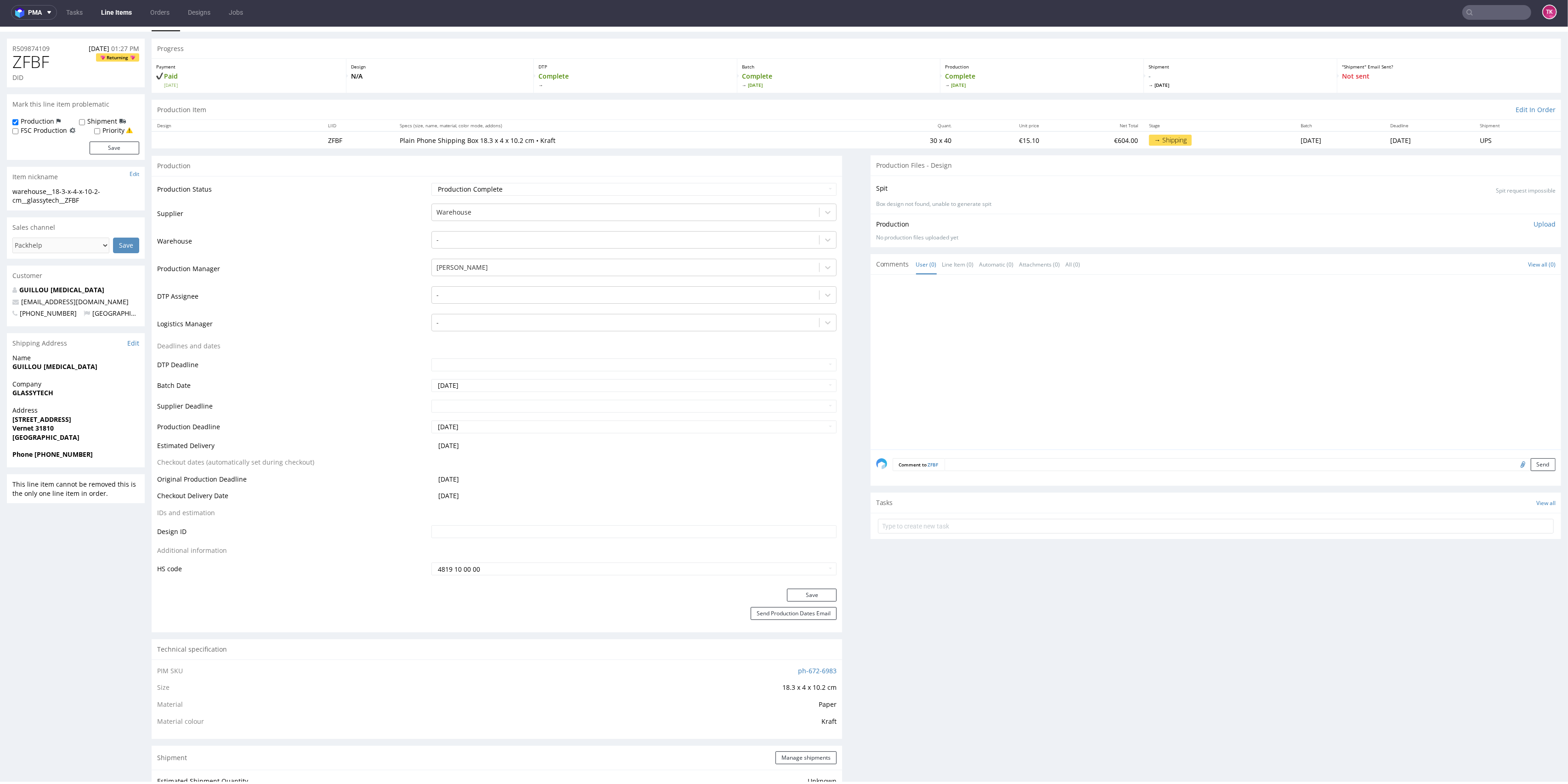
scroll to position [0, 0]
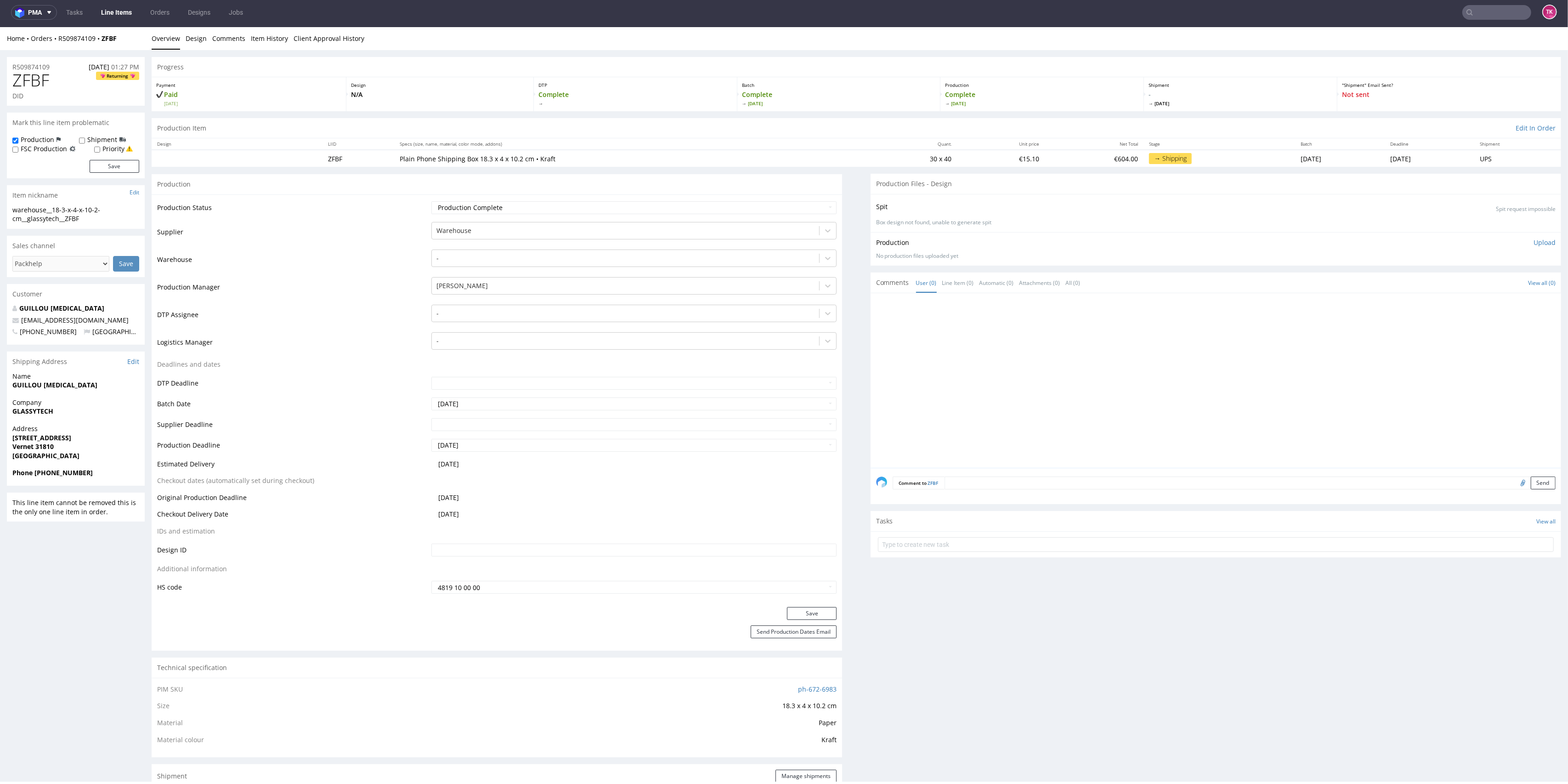
drag, startPoint x: 121, startPoint y: 26, endPoint x: 121, endPoint y: 1, distance: 25.0
click at [121, 26] on nav "pma Tasks Line Items Orders Designs Jobs TK" at bounding box center [784, 12] width 1568 height 29
click at [120, 16] on link "Line Items" at bounding box center [116, 12] width 42 height 15
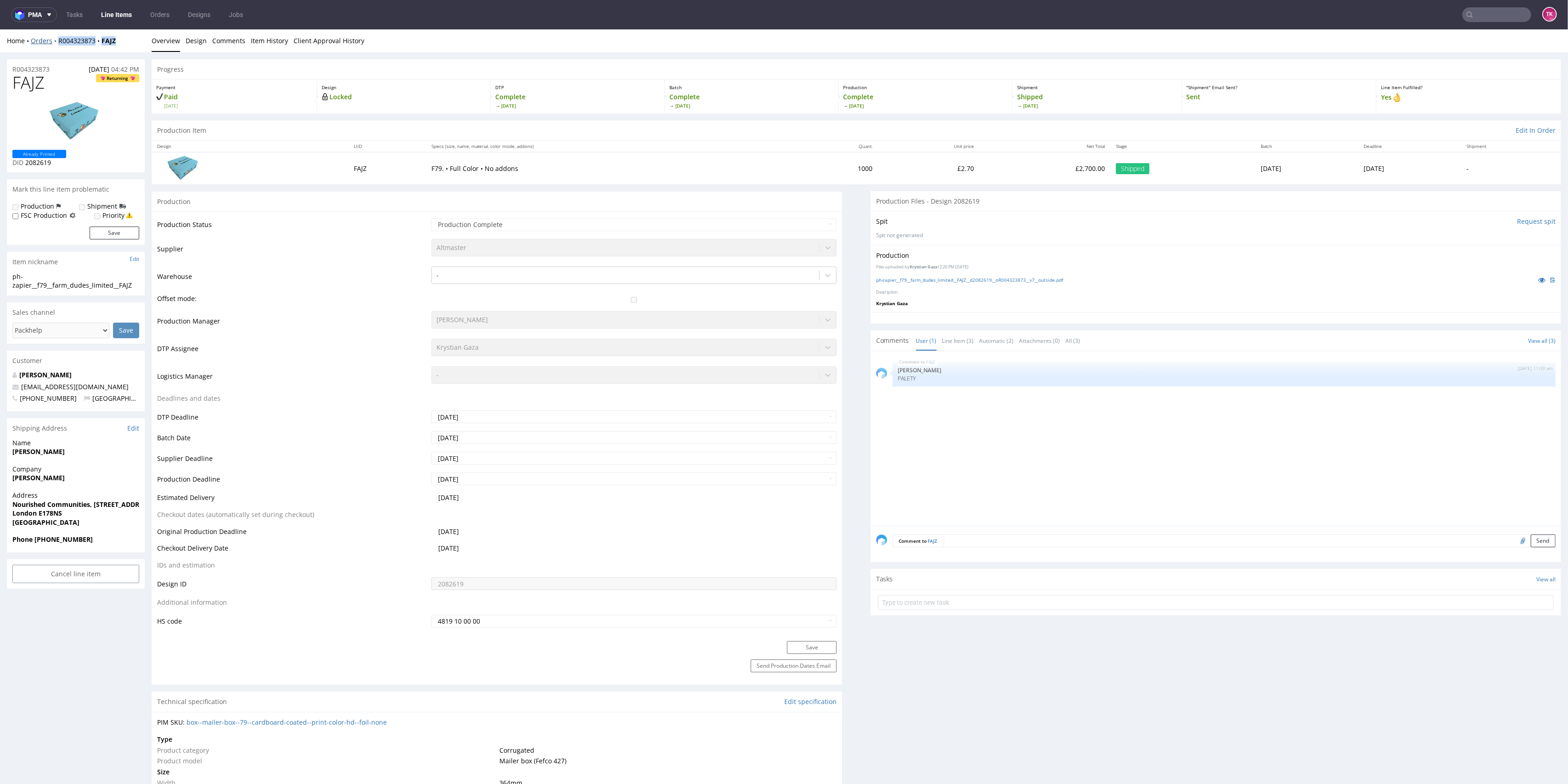
drag, startPoint x: 91, startPoint y: 38, endPoint x: 53, endPoint y: 44, distance: 38.5
click at [53, 44] on div "Home Orders R004323873 FAJZ" at bounding box center [75, 41] width 138 height 9
copy div "R004323873 FAJZ"
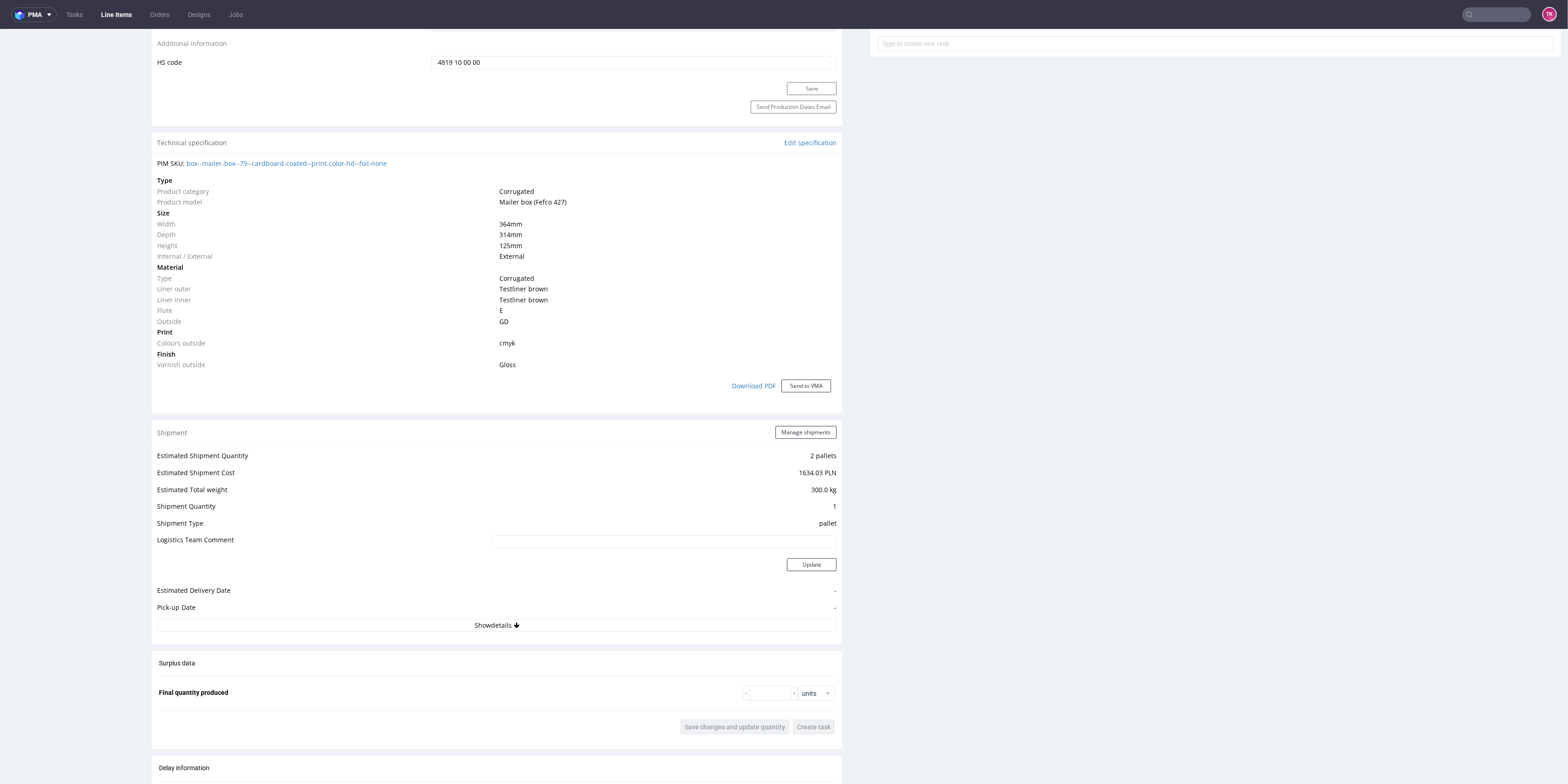
scroll to position [612, 0]
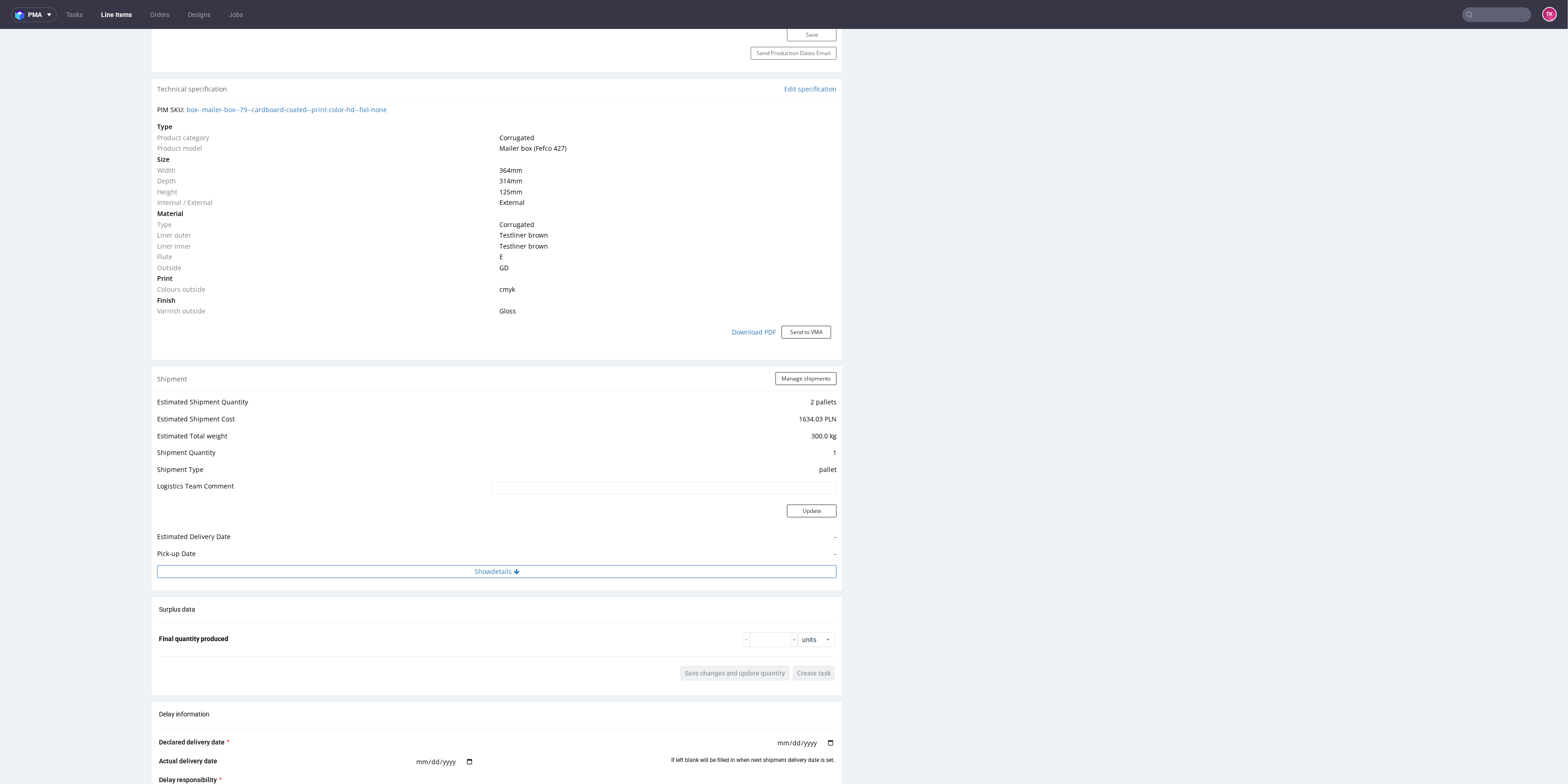
click at [610, 576] on button "Show details" at bounding box center [497, 571] width 679 height 13
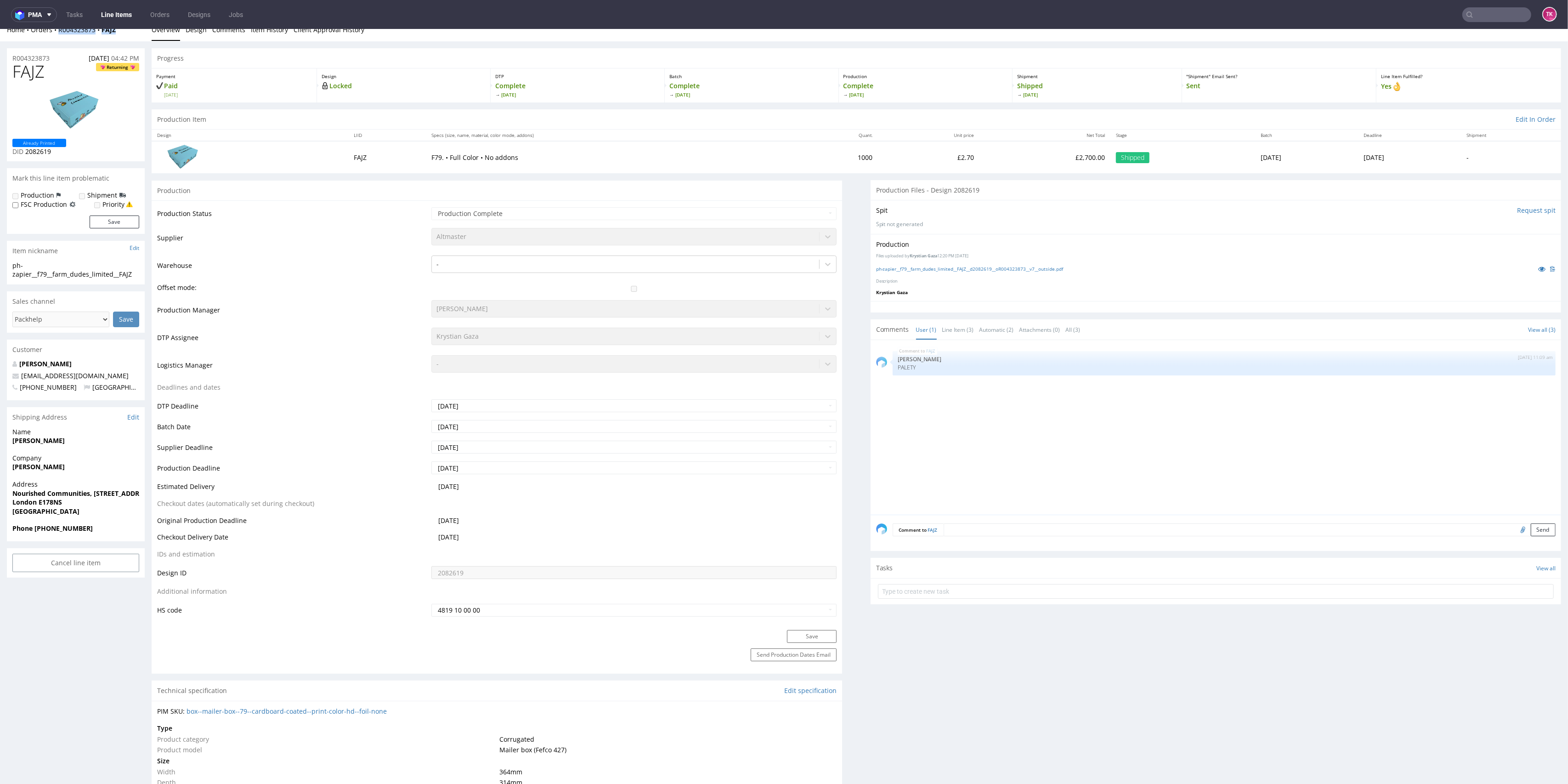
scroll to position [0, 0]
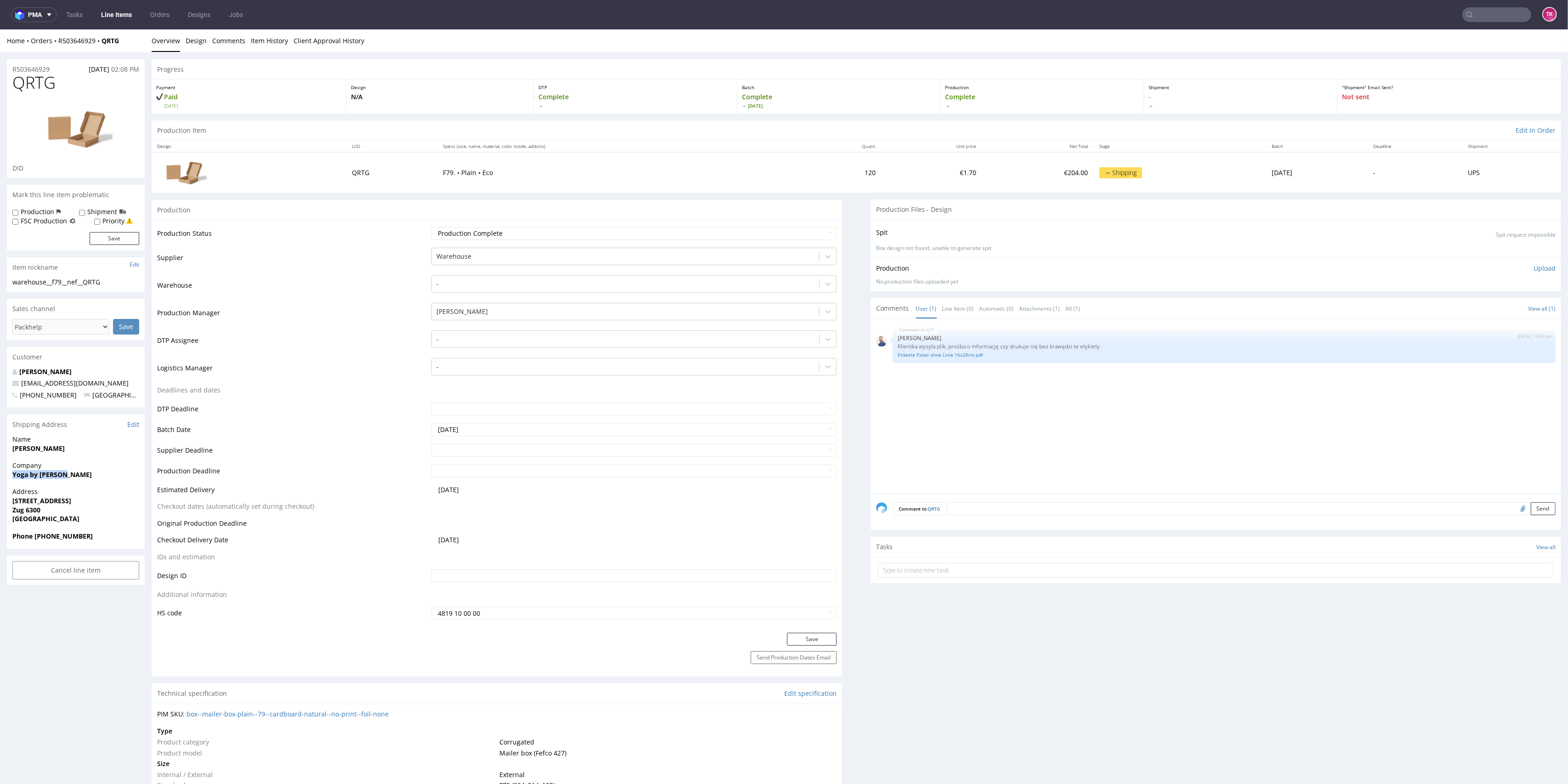
drag, startPoint x: 4, startPoint y: 475, endPoint x: 79, endPoint y: 481, distance: 75.2
copy strong "Yoga by [PERSON_NAME]"
drag, startPoint x: 14, startPoint y: 447, endPoint x: 60, endPoint y: 453, distance: 46.4
click at [60, 453] on div "Name [PERSON_NAME]" at bounding box center [75, 447] width 138 height 26
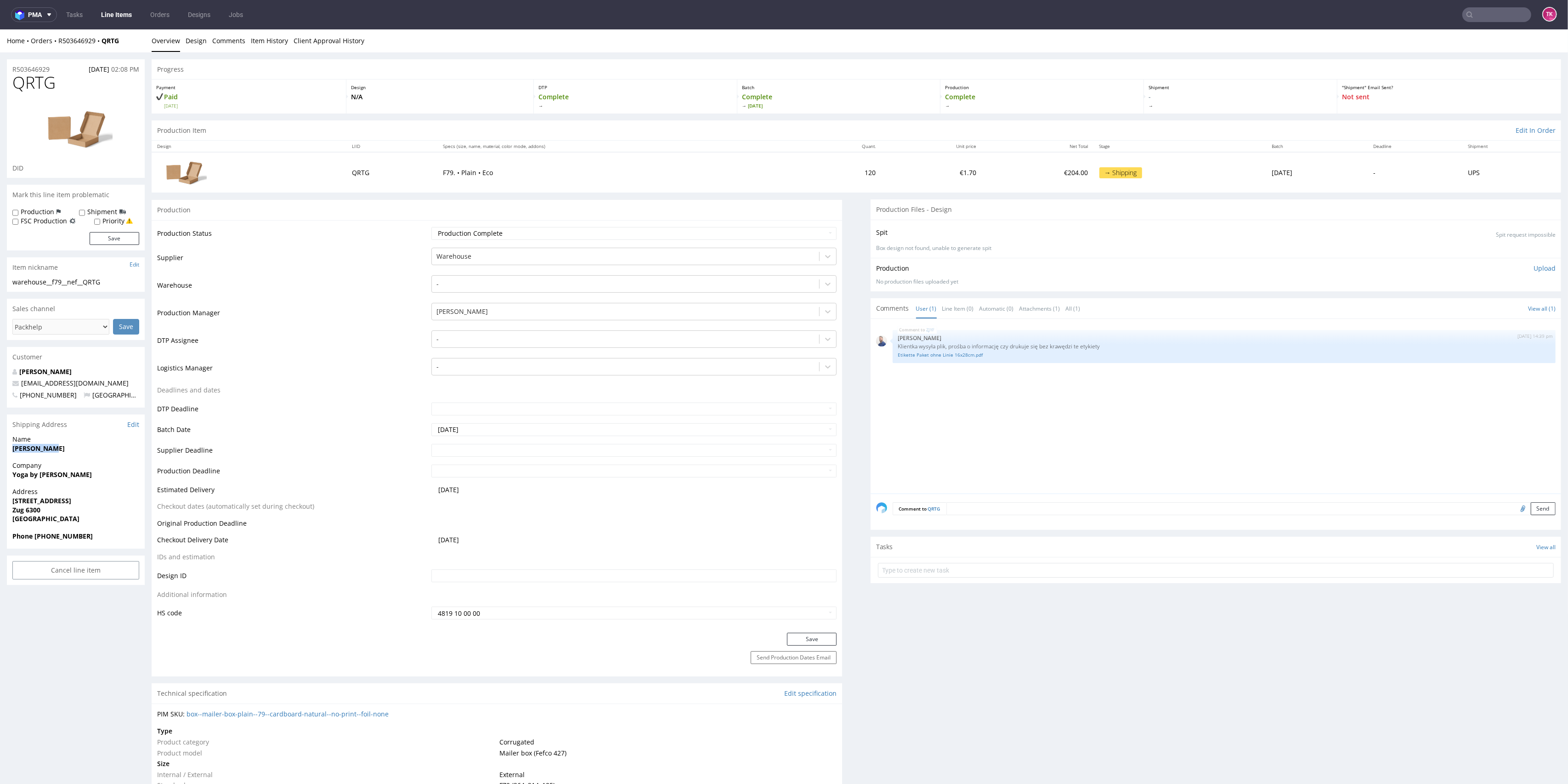
drag, startPoint x: 5, startPoint y: 449, endPoint x: 80, endPoint y: 448, distance: 75.0
copy strong "[PERSON_NAME]"
drag, startPoint x: 4, startPoint y: 505, endPoint x: 58, endPoint y: 509, distance: 54.1
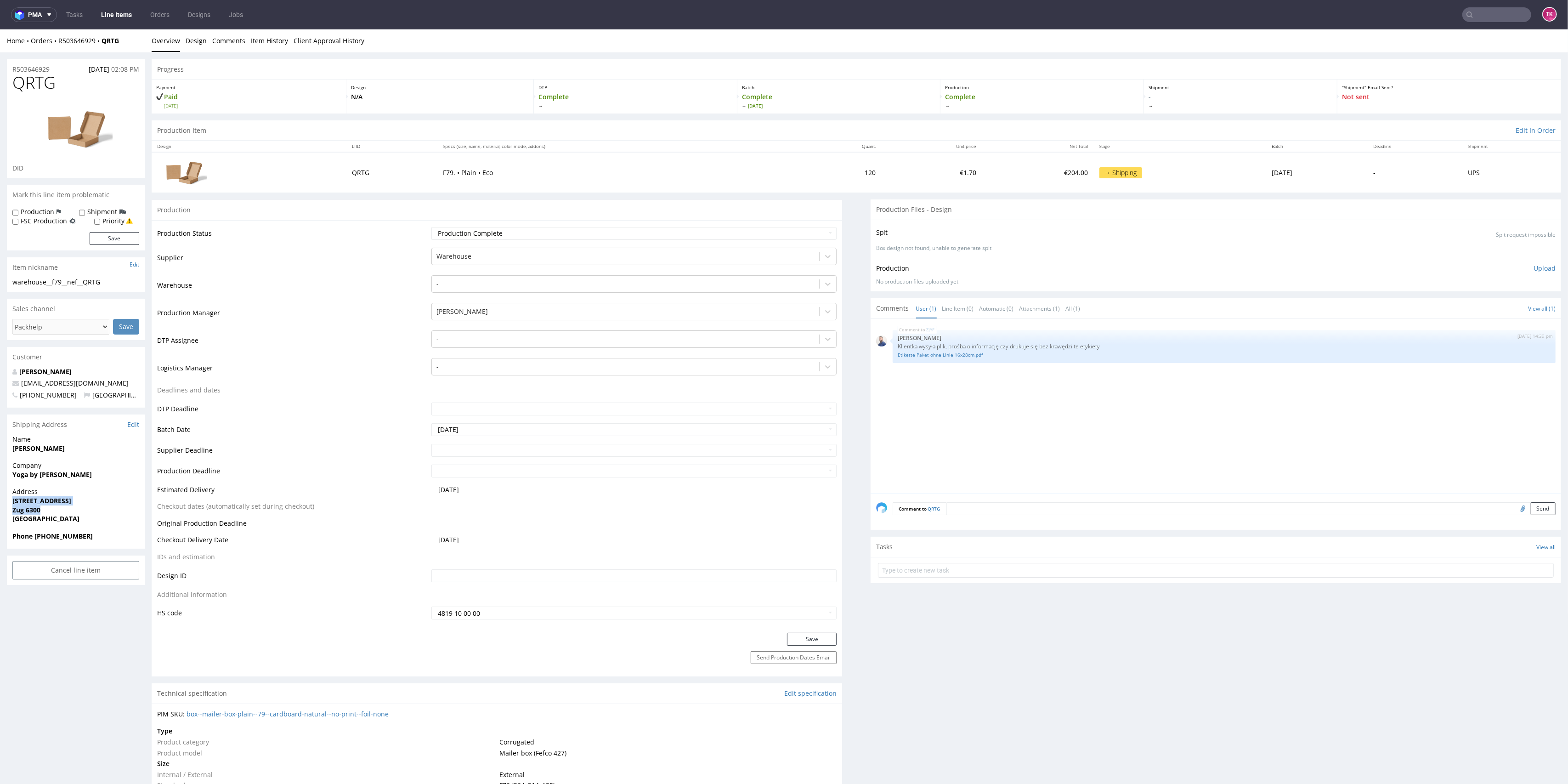
copy p "[STREET_ADDRESS]"
drag, startPoint x: 5, startPoint y: 510, endPoint x: 15, endPoint y: 508, distance: 10.2
drag, startPoint x: 132, startPoint y: 43, endPoint x: 124, endPoint y: 67, distance: 25.3
click at [110, 40] on div "Home Orders R503646929 QRTG" at bounding box center [75, 41] width 138 height 9
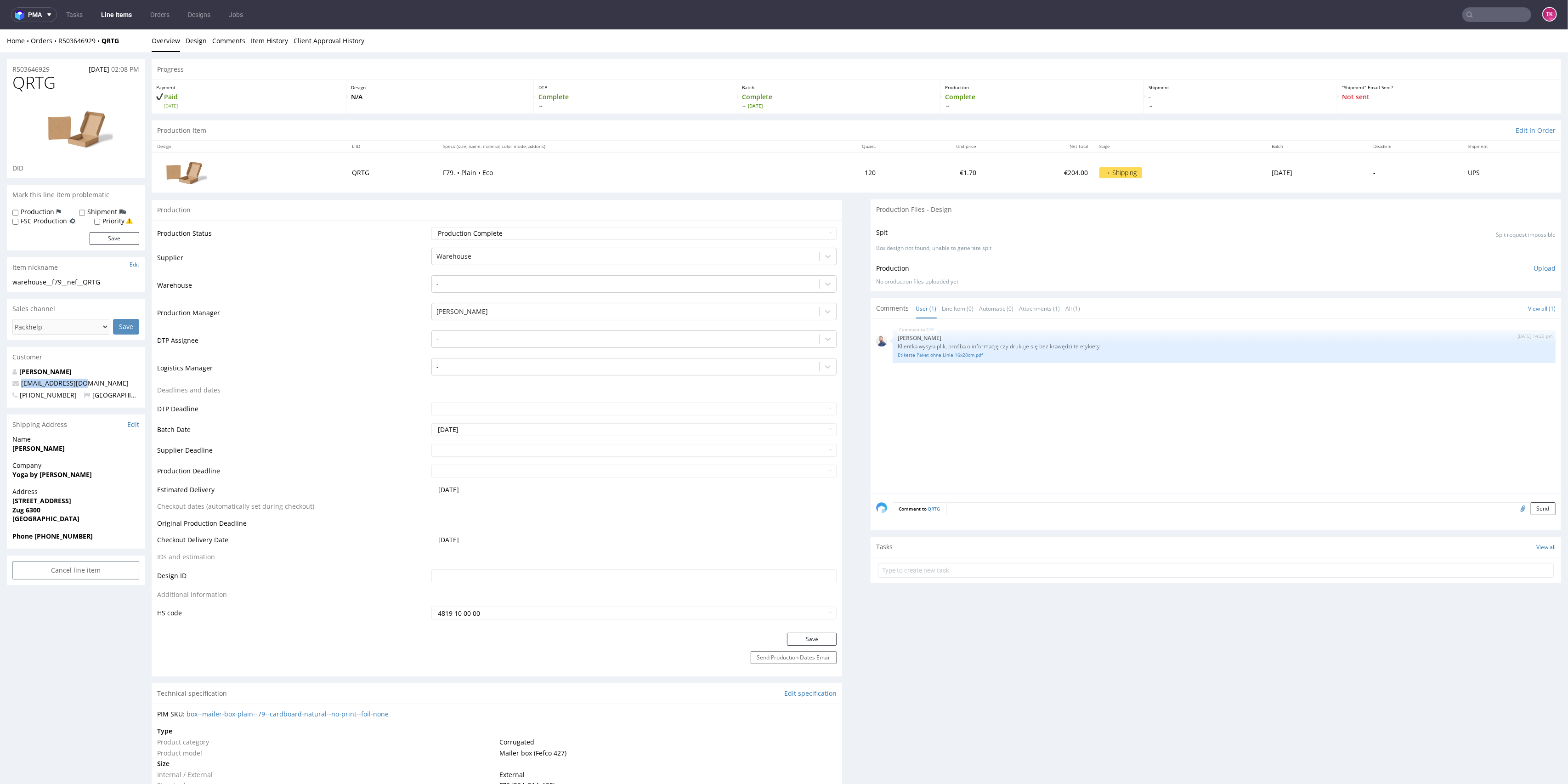
drag, startPoint x: 88, startPoint y: 382, endPoint x: 0, endPoint y: 382, distance: 88.0
copy span "[EMAIL_ADDRESS][DOMAIN_NAME]"
drag, startPoint x: 33, startPoint y: 536, endPoint x: 110, endPoint y: 537, distance: 77.0
click at [110, 537] on span "Phone [PHONE_NUMBER]" at bounding box center [75, 536] width 127 height 9
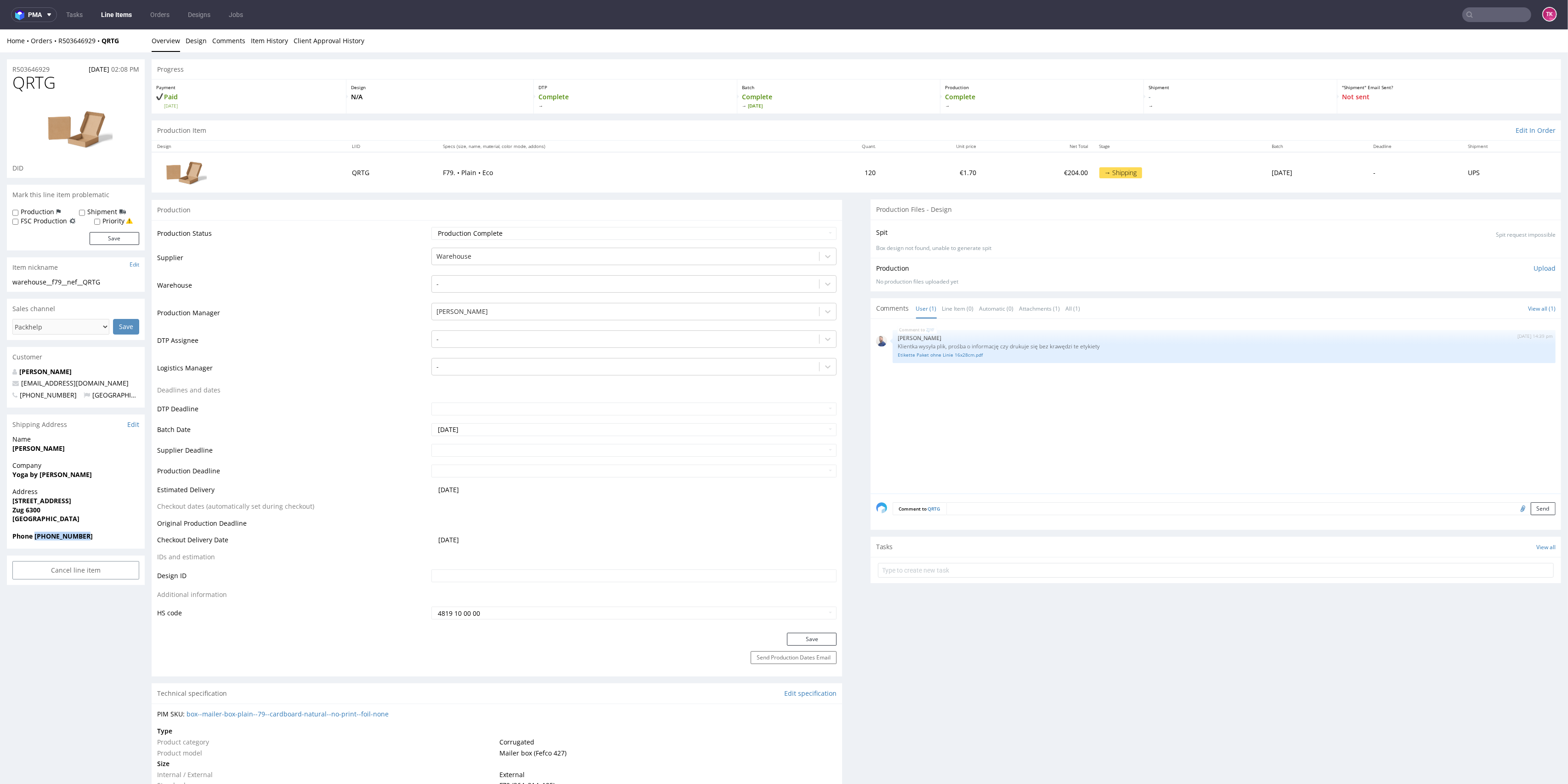
copy strong "[PHONE_NUMBER]"
drag, startPoint x: 128, startPoint y: 55, endPoint x: 74, endPoint y: 50, distance: 54.2
drag, startPoint x: 57, startPoint y: 50, endPoint x: 127, endPoint y: 47, distance: 70.1
click at [127, 47] on div "Home Orders R503646929 QRTG Overview Design Comments Item History Client Approv…" at bounding box center [784, 41] width 1568 height 23
copy div "R503646929 QRTG"
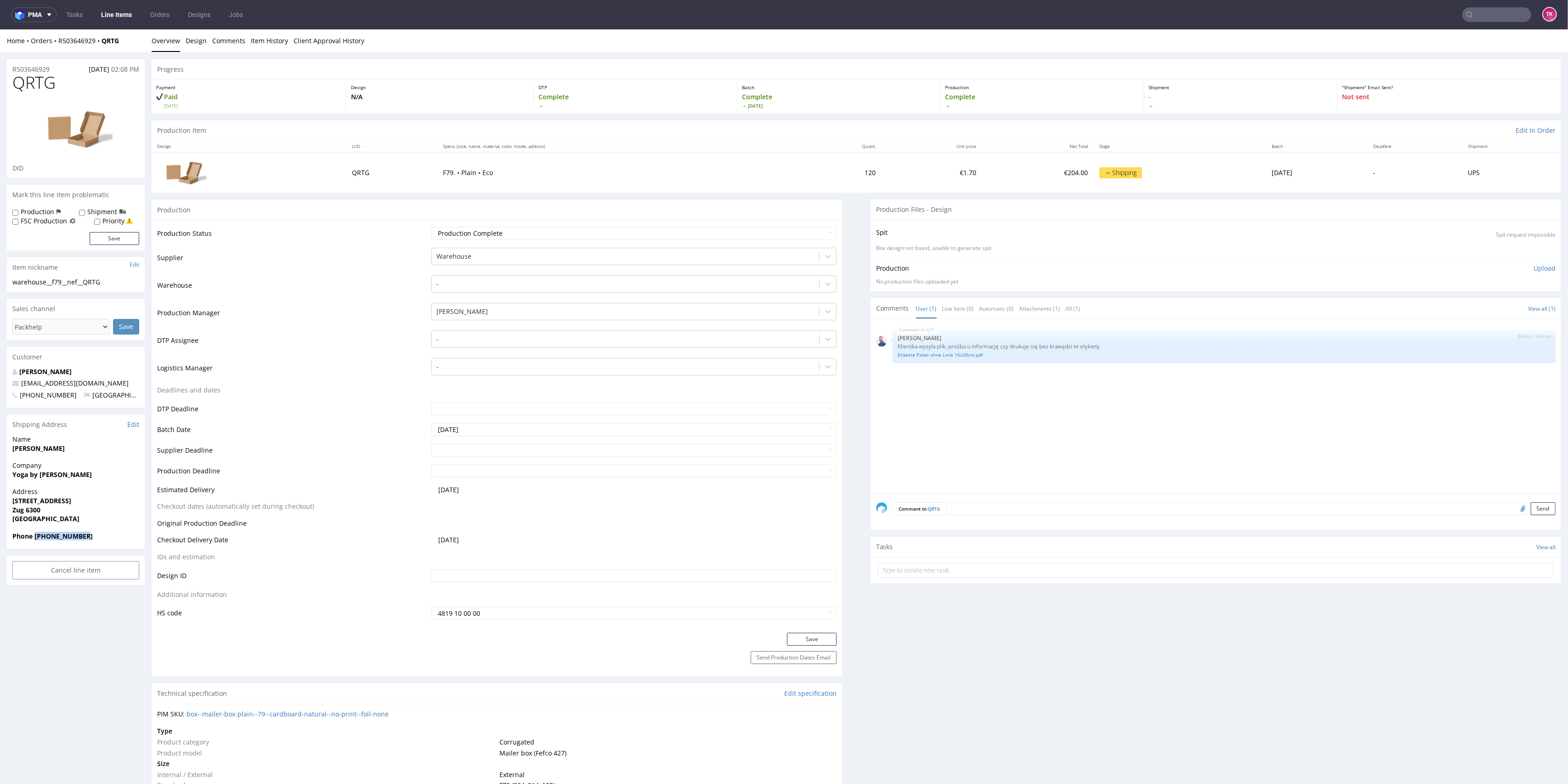
drag, startPoint x: 36, startPoint y: 535, endPoint x: 96, endPoint y: 537, distance: 60.0
click at [92, 541] on div "Phone [PHONE_NUMBER]" at bounding box center [75, 540] width 138 height 18
copy strong "[PHONE_NUMBER]"
drag, startPoint x: 1, startPoint y: 482, endPoint x: 83, endPoint y: 462, distance: 84.4
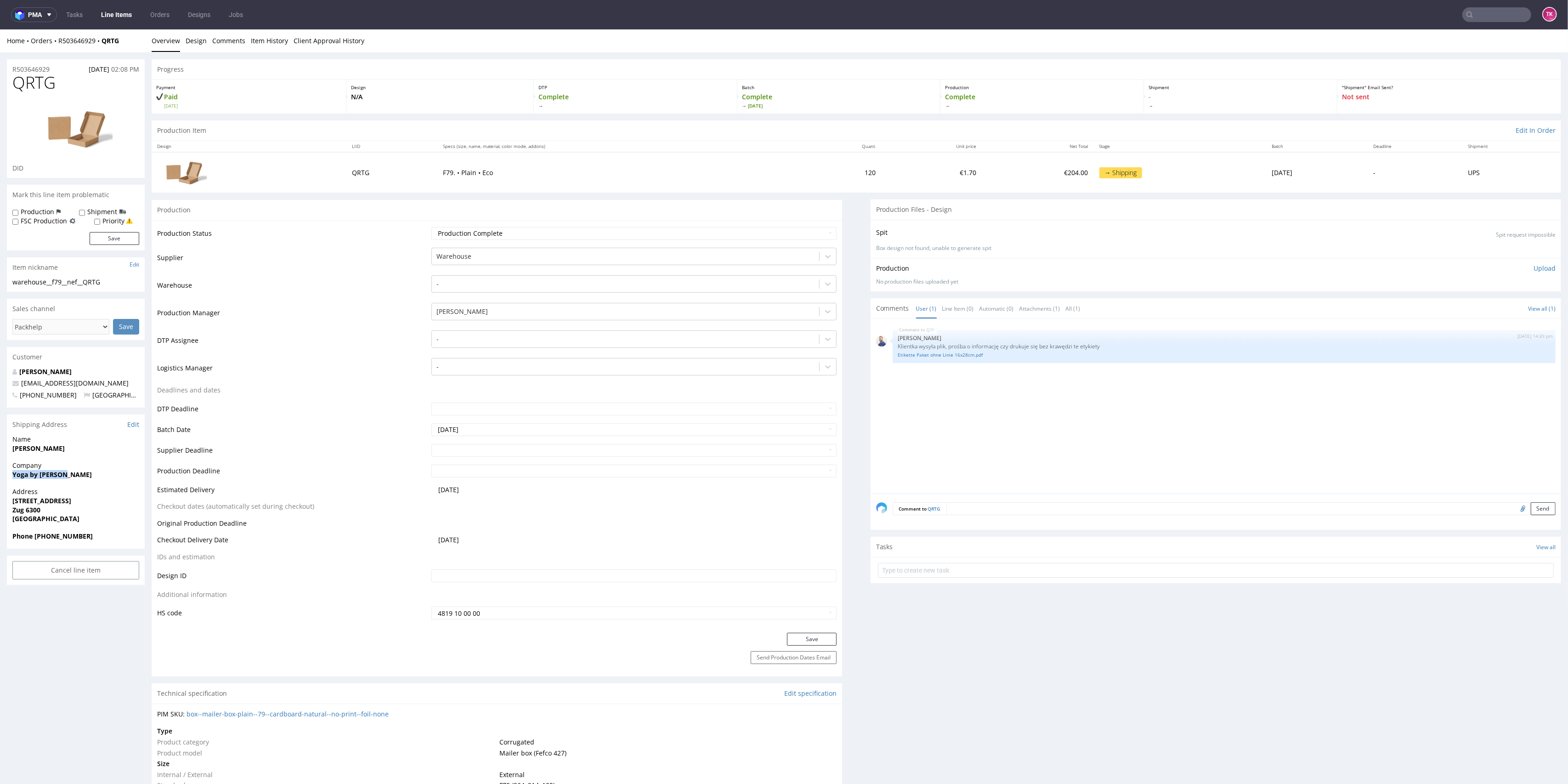
copy strong "Yoga by [PERSON_NAME]"
drag, startPoint x: 2, startPoint y: 457, endPoint x: 59, endPoint y: 447, distance: 57.9
copy strong "[PERSON_NAME]"
drag, startPoint x: 7, startPoint y: 501, endPoint x: 83, endPoint y: 508, distance: 76.3
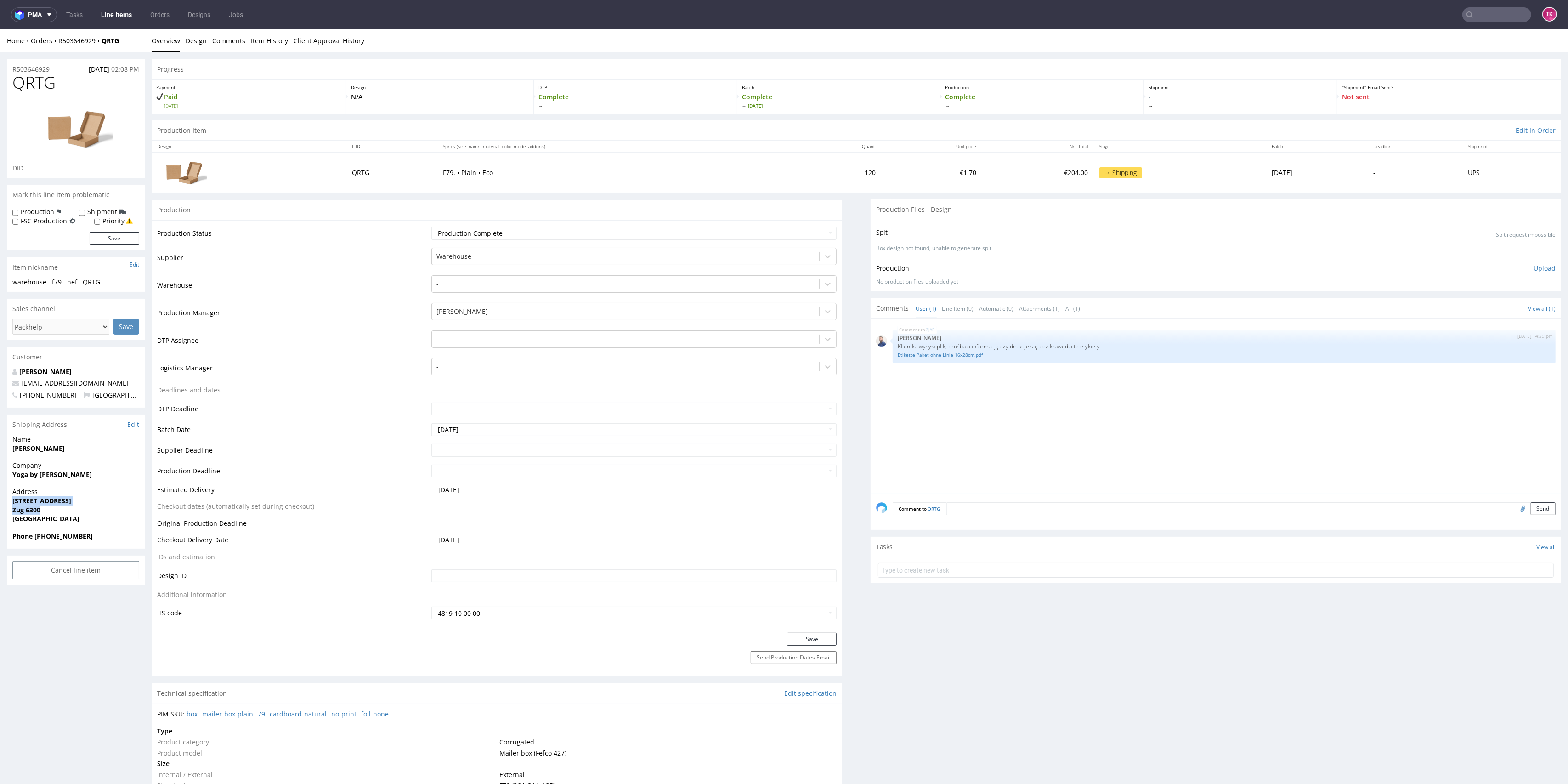
click at [78, 508] on div "Address Dammstrasse 12 Zug 6300 Switzerland" at bounding box center [75, 509] width 138 height 44
copy p "Dammstrasse 12 Zug 6300"
drag, startPoint x: 83, startPoint y: 377, endPoint x: 11, endPoint y: 379, distance: 72.0
click at [11, 379] on div "Larissa Nef larissa.nef@gmx.ch +410793791659 Switzerland" at bounding box center [75, 387] width 138 height 41
drag, startPoint x: 35, startPoint y: 536, endPoint x: 103, endPoint y: 541, distance: 68.2
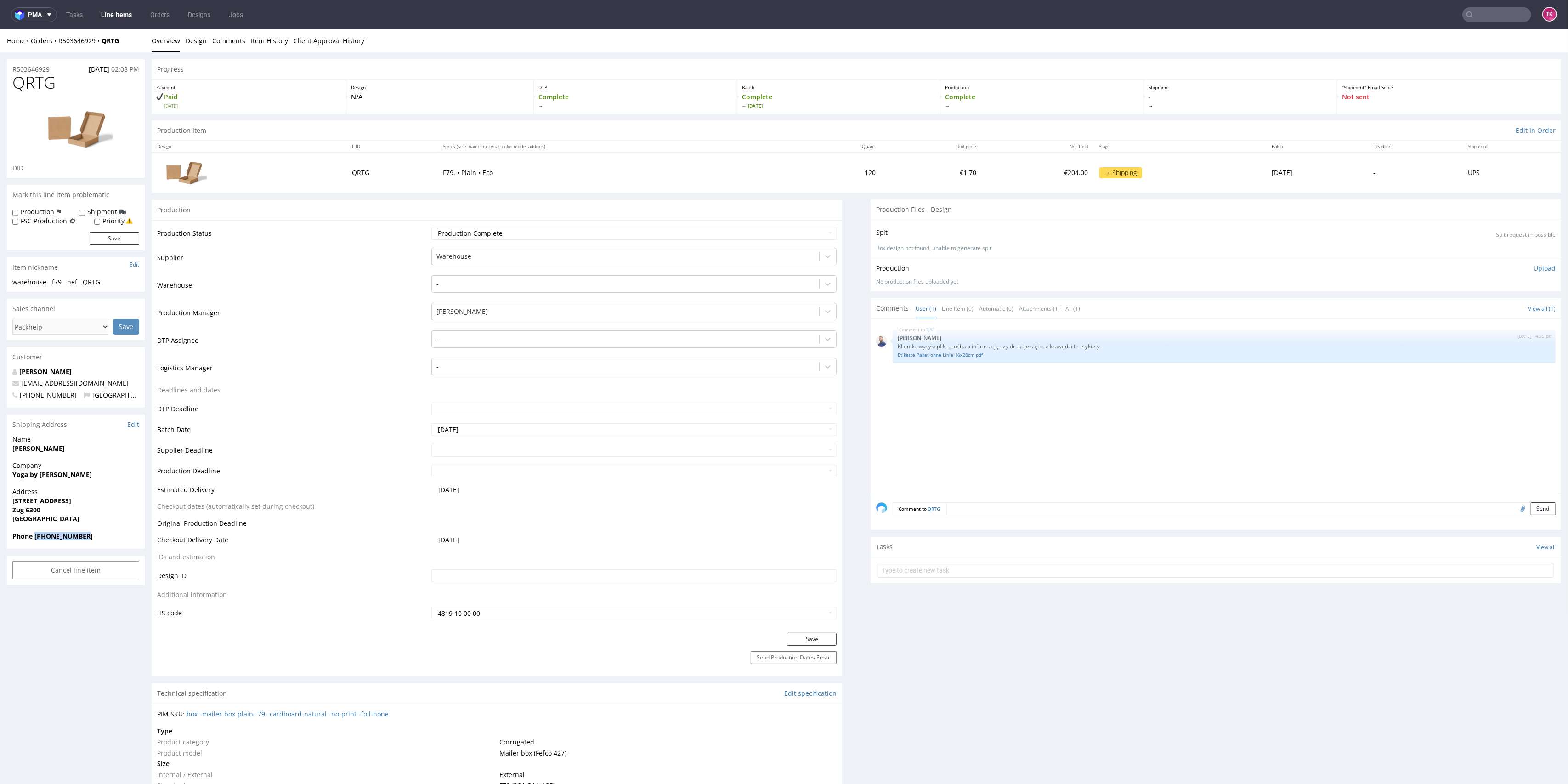
click at [103, 541] on div "Phone +410793791659" at bounding box center [75, 540] width 138 height 18
copy strong "Yoga by [PERSON_NAME]"
drag, startPoint x: 5, startPoint y: 481, endPoint x: 100, endPoint y: 473, distance: 95.3
drag, startPoint x: 33, startPoint y: 465, endPoint x: 75, endPoint y: 456, distance: 43.0
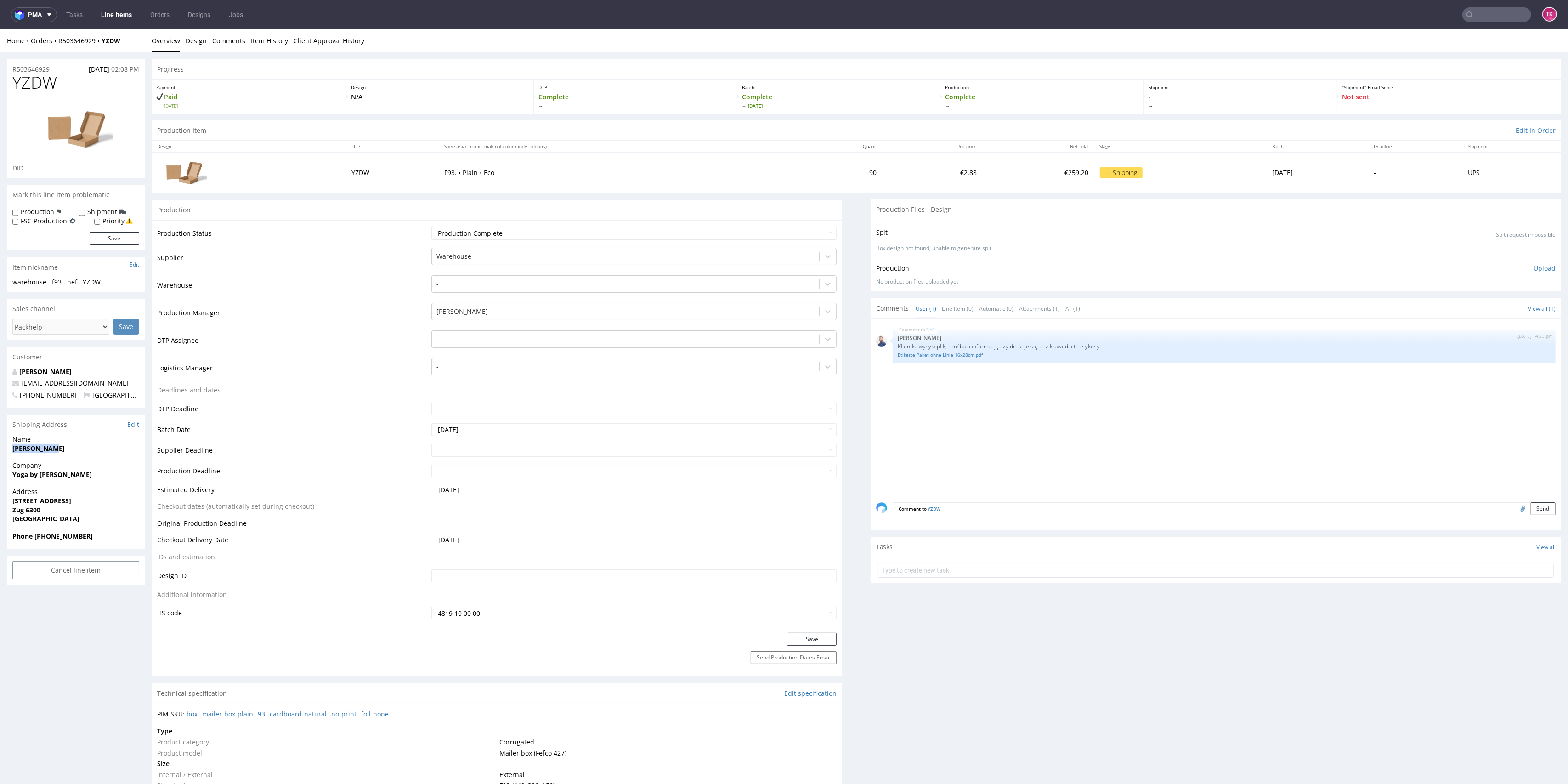
copy strong "[PERSON_NAME]"
drag, startPoint x: 8, startPoint y: 503, endPoint x: 55, endPoint y: 507, distance: 47.2
click at [55, 507] on div "Address [STREET_ADDRESS]" at bounding box center [75, 509] width 138 height 44
copy p "[STREET_ADDRESS]"
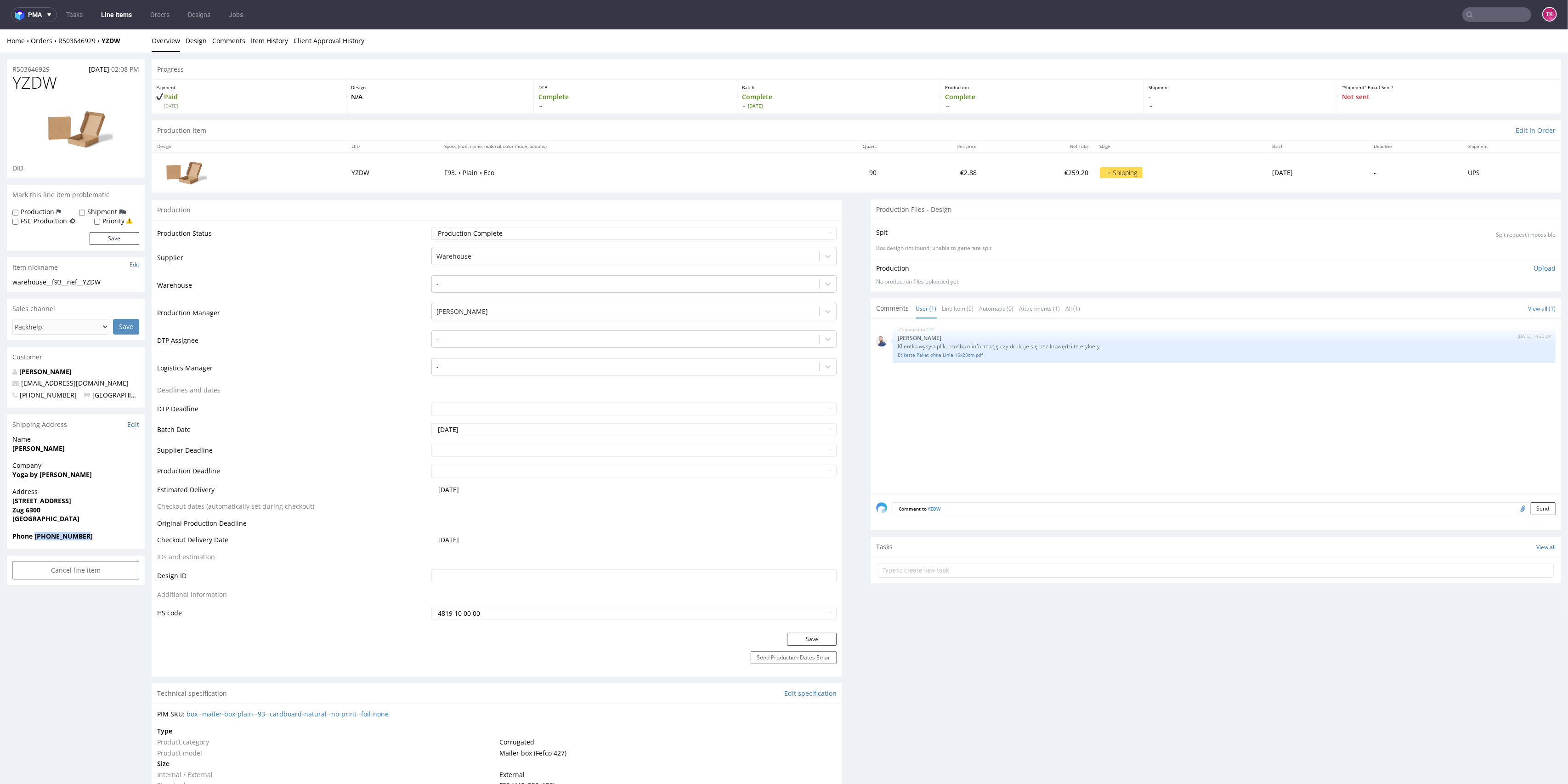
drag, startPoint x: 35, startPoint y: 536, endPoint x: 101, endPoint y: 542, distance: 66.3
click at [101, 542] on div "Phone +410793791659" at bounding box center [75, 540] width 138 height 18
copy strong "+410793791659"
copy span "larissa.nef@gmx.ch"
drag, startPoint x: 96, startPoint y: 383, endPoint x: 7, endPoint y: 383, distance: 89.0
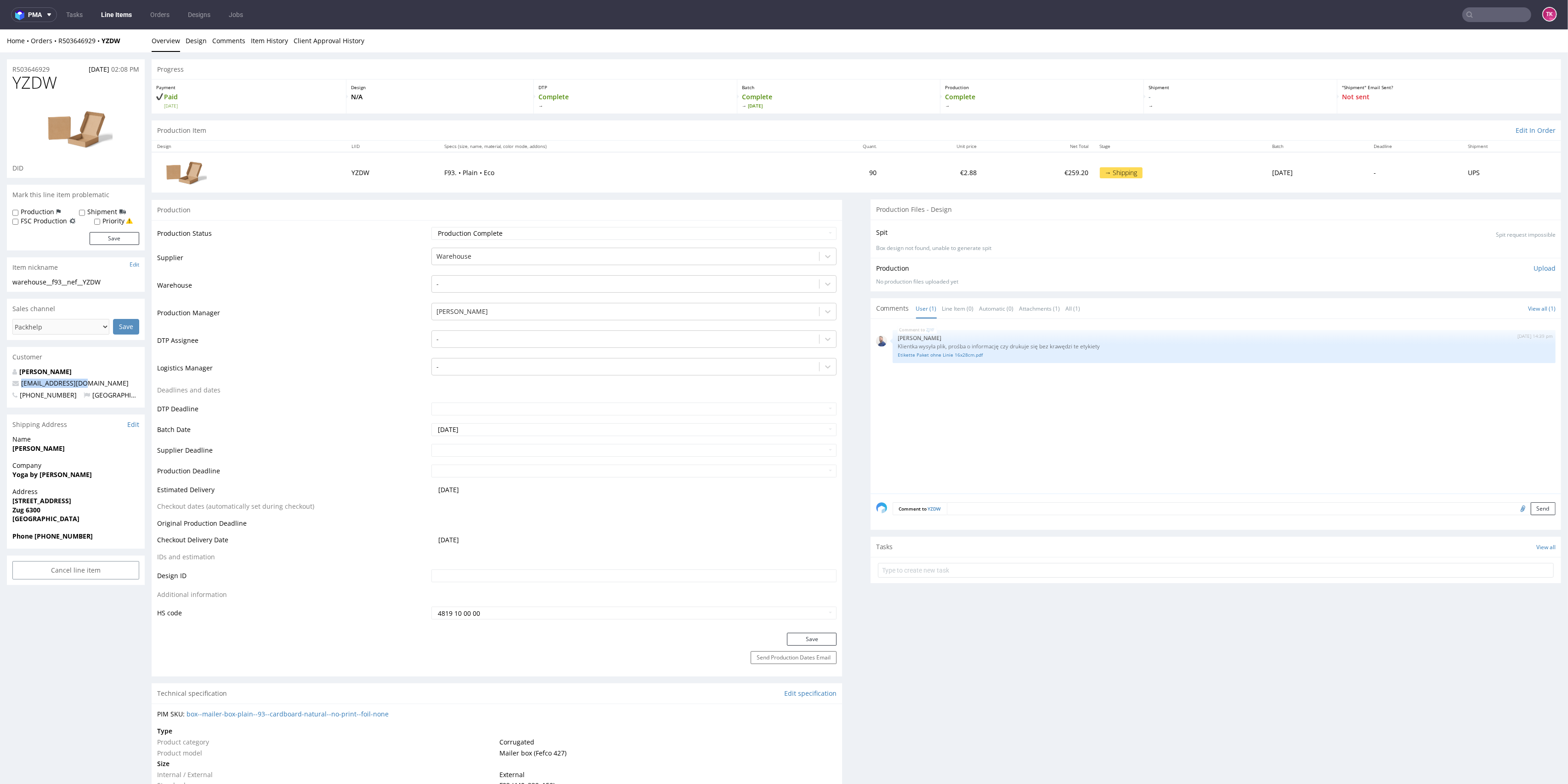
click at [7, 383] on div "Larissa Nef larissa.nef@gmx.ch +410793791659 Switzerland" at bounding box center [75, 387] width 138 height 41
click at [111, 16] on link "Line Items" at bounding box center [116, 15] width 42 height 15
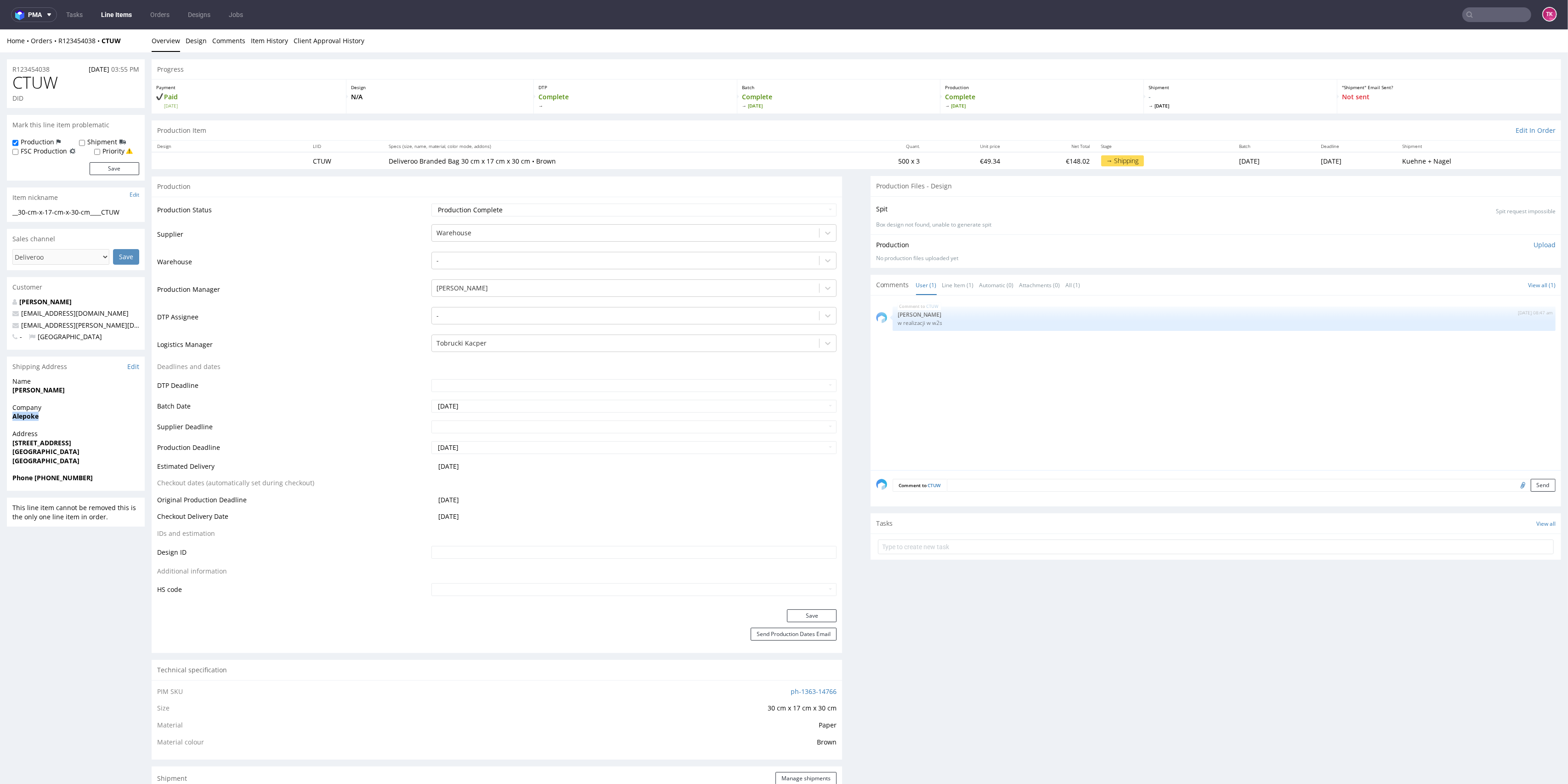
drag, startPoint x: 1, startPoint y: 420, endPoint x: 79, endPoint y: 422, distance: 78.0
copy strong "Alepoke"
drag, startPoint x: 11, startPoint y: 442, endPoint x: 139, endPoint y: 447, distance: 128.1
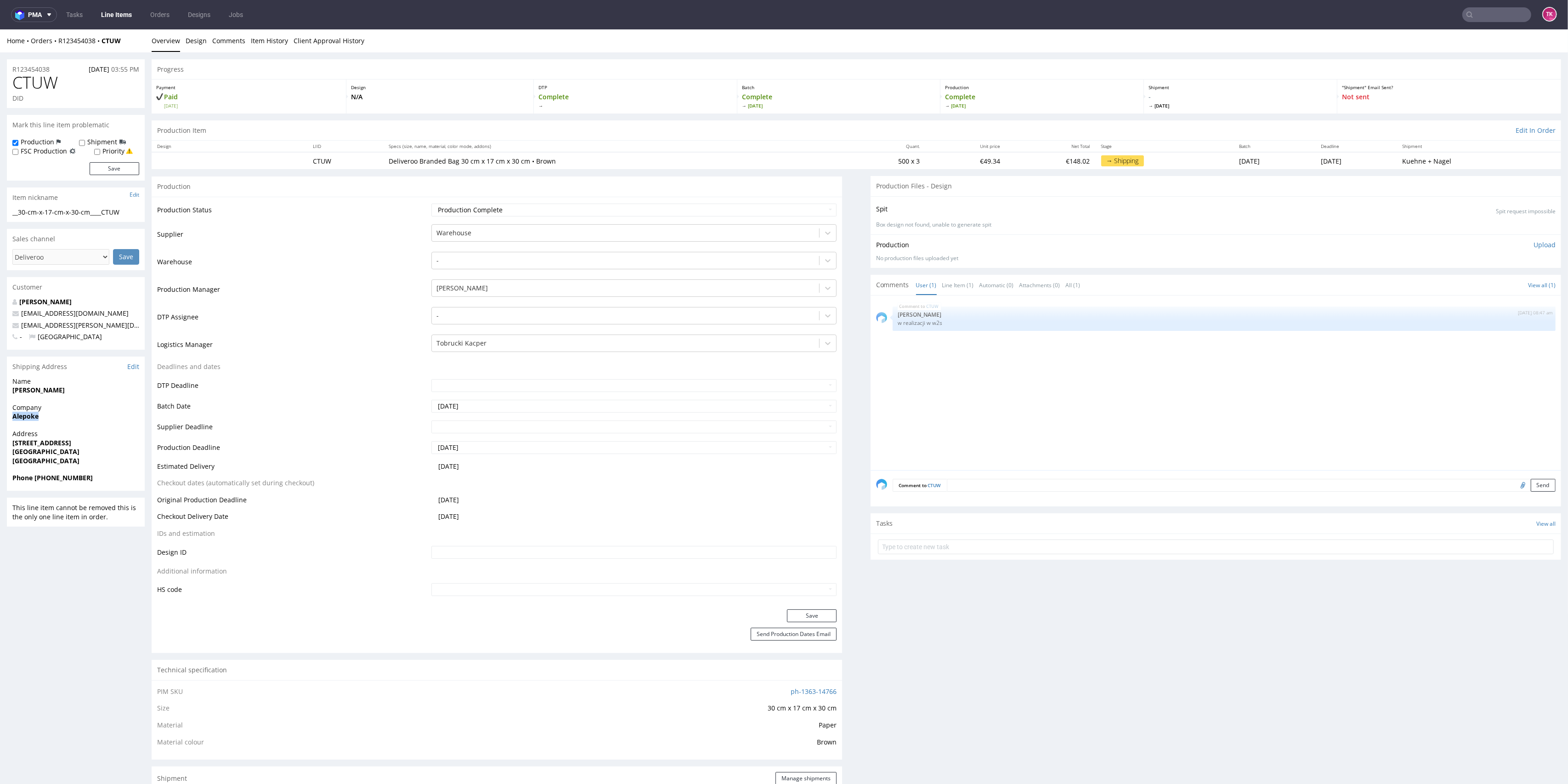
copy p "Via Tiberina 25 Castelnuovo di Porto 00060"
drag, startPoint x: 91, startPoint y: 394, endPoint x: 0, endPoint y: 382, distance: 91.8
copy p "Name alessandra vetturini"
drag, startPoint x: 108, startPoint y: 312, endPoint x: 128, endPoint y: 329, distance: 26.2
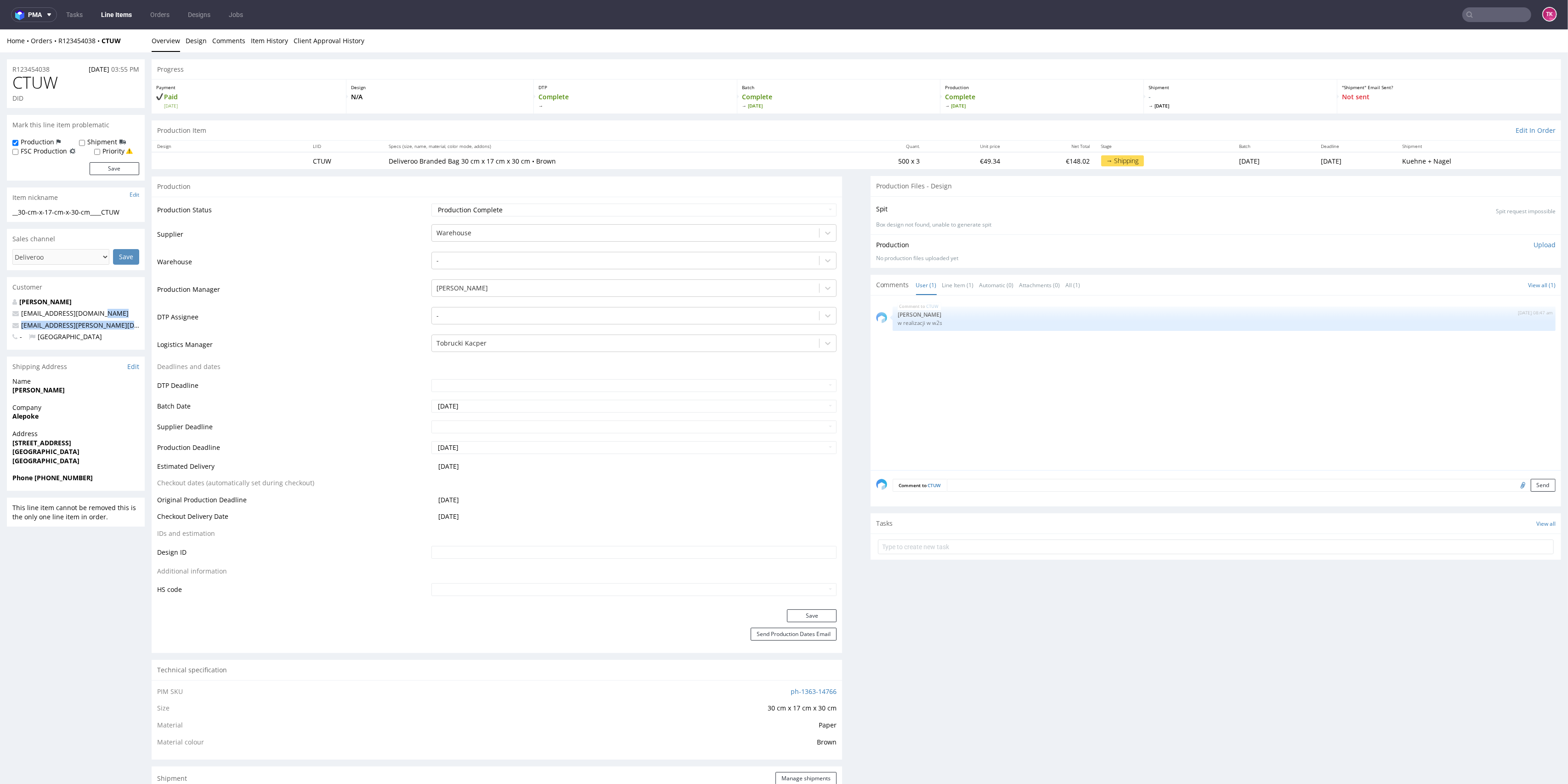
click at [128, 329] on div "alessandra vetturini whitelabel@packhelp.com alessandravetturini@virgilio.it - …" at bounding box center [75, 323] width 138 height 52
copy div "[EMAIL_ADDRESS][PERSON_NAME][DOMAIN_NAME]"
click at [42, 478] on strong "Phone 3281282125" at bounding box center [52, 477] width 80 height 9
click at [43, 478] on strong "Phone 3281282125" at bounding box center [52, 477] width 80 height 9
click at [59, 480] on strong "Phone 3281282125" at bounding box center [52, 477] width 80 height 9
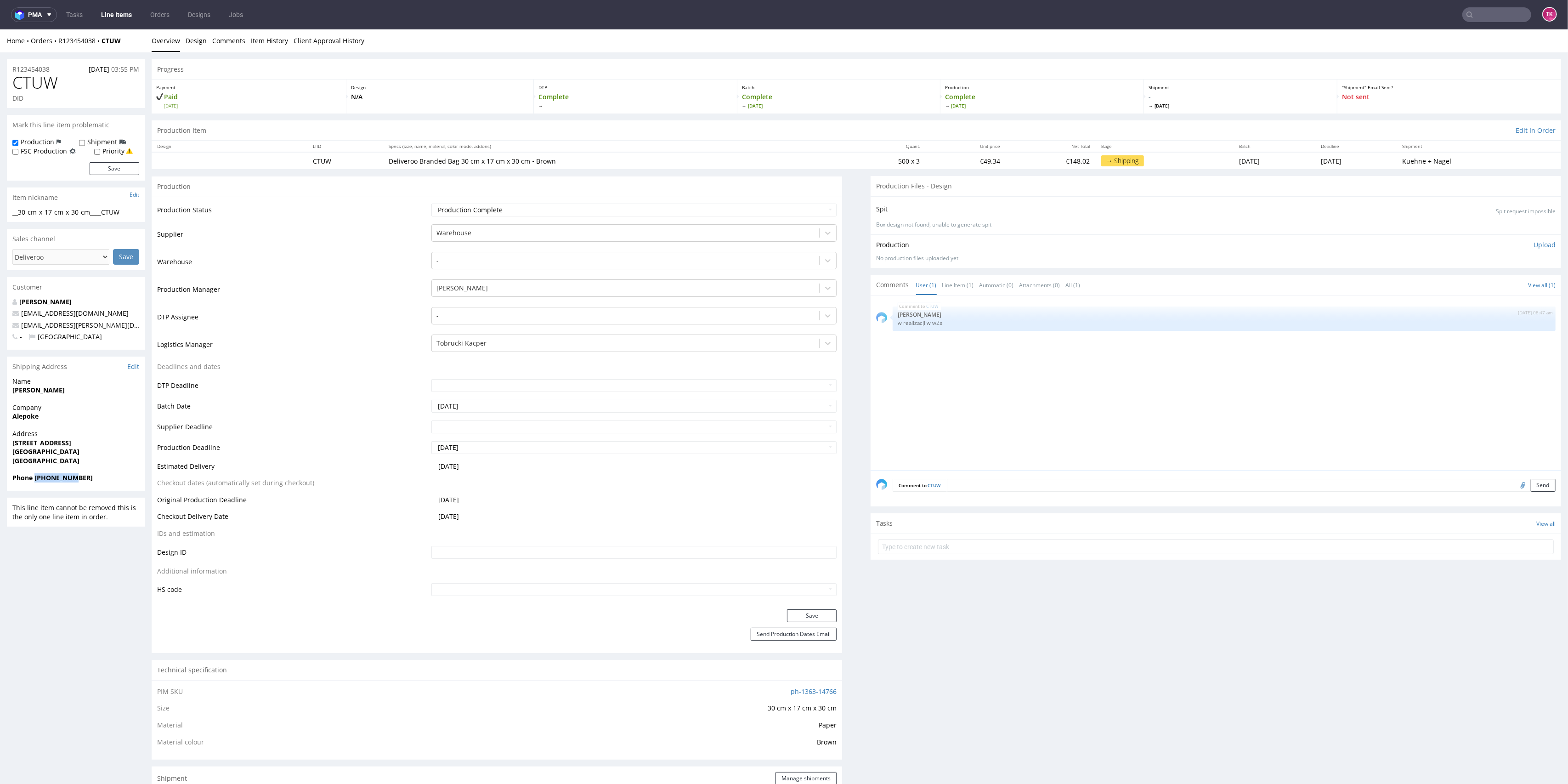
click at [59, 480] on strong "Phone 3281282125" at bounding box center [52, 477] width 80 height 9
copy strong "3281282125"
drag, startPoint x: 123, startPoint y: 41, endPoint x: 54, endPoint y: 47, distance: 69.3
click at [54, 47] on div "Home Orders R123454038 CTUW Overview Design Comments Item History Client Approv…" at bounding box center [784, 41] width 1568 height 23
copy div "R123454038 CTUW"
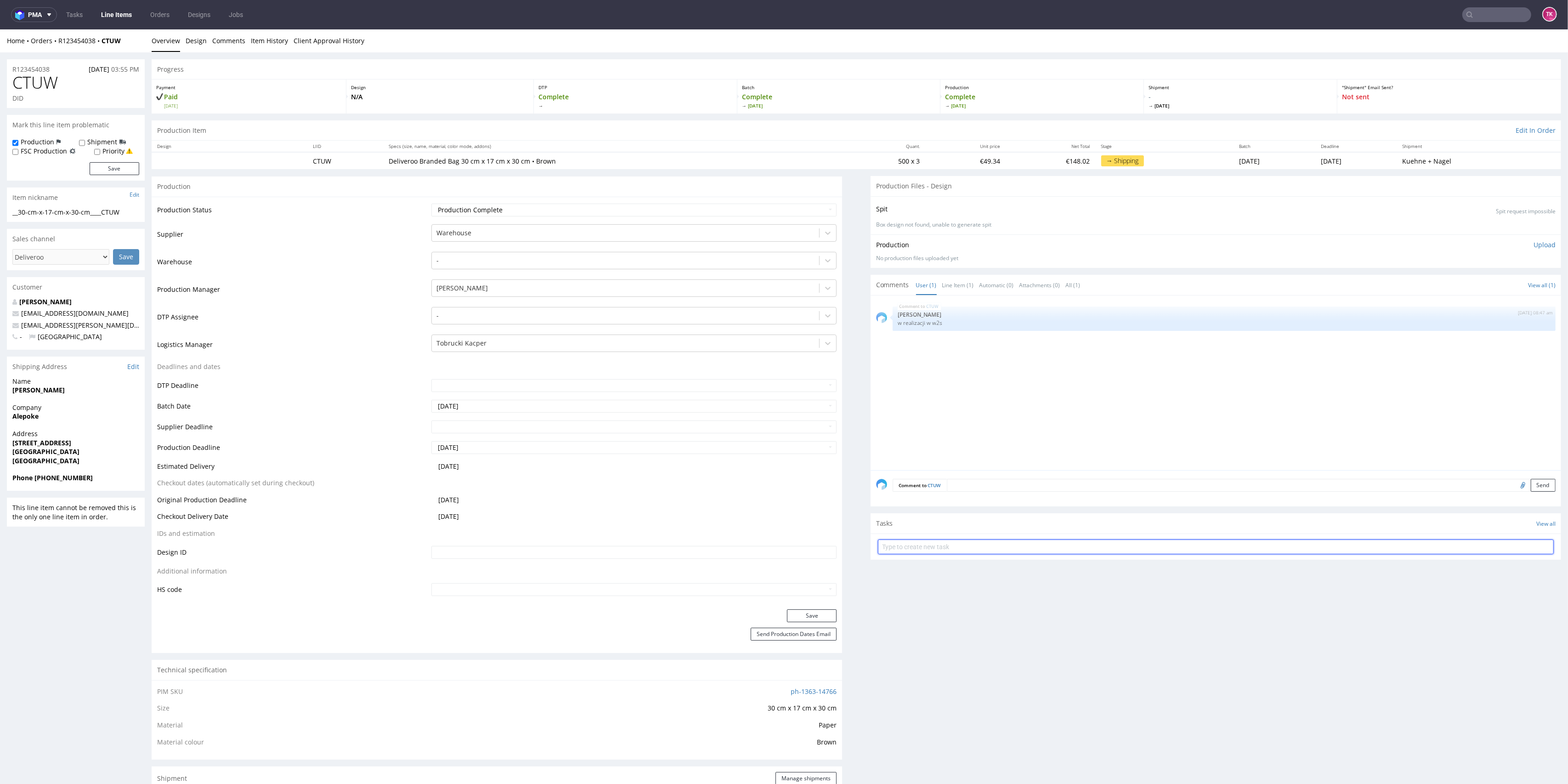
click at [939, 550] on input "text" at bounding box center [1216, 547] width 676 height 15
type input "etykiety"
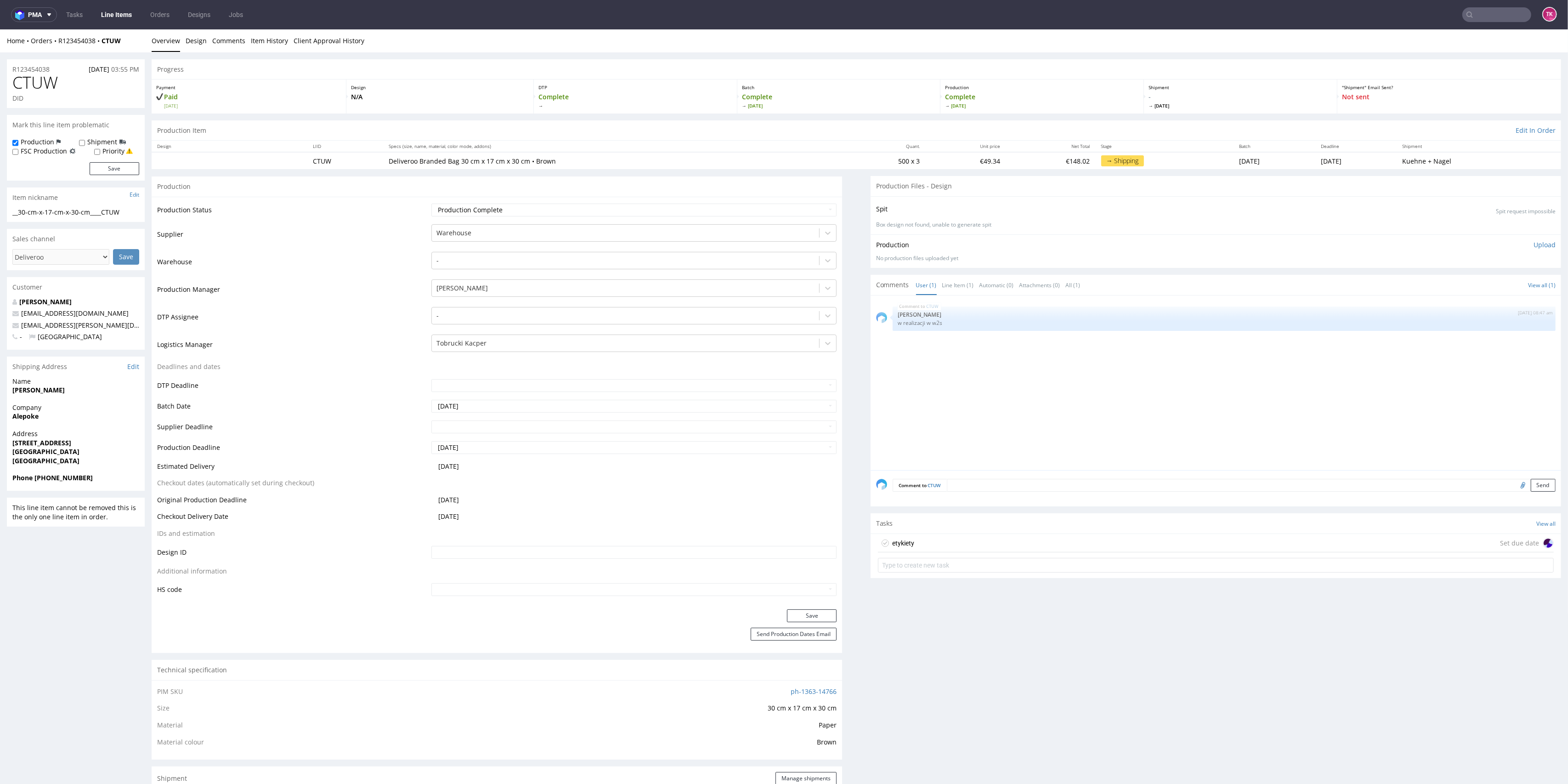
click at [952, 551] on div "etykiety Set due date" at bounding box center [1216, 555] width 690 height 42
click at [956, 543] on div "etykiety Set due date" at bounding box center [1216, 543] width 676 height 18
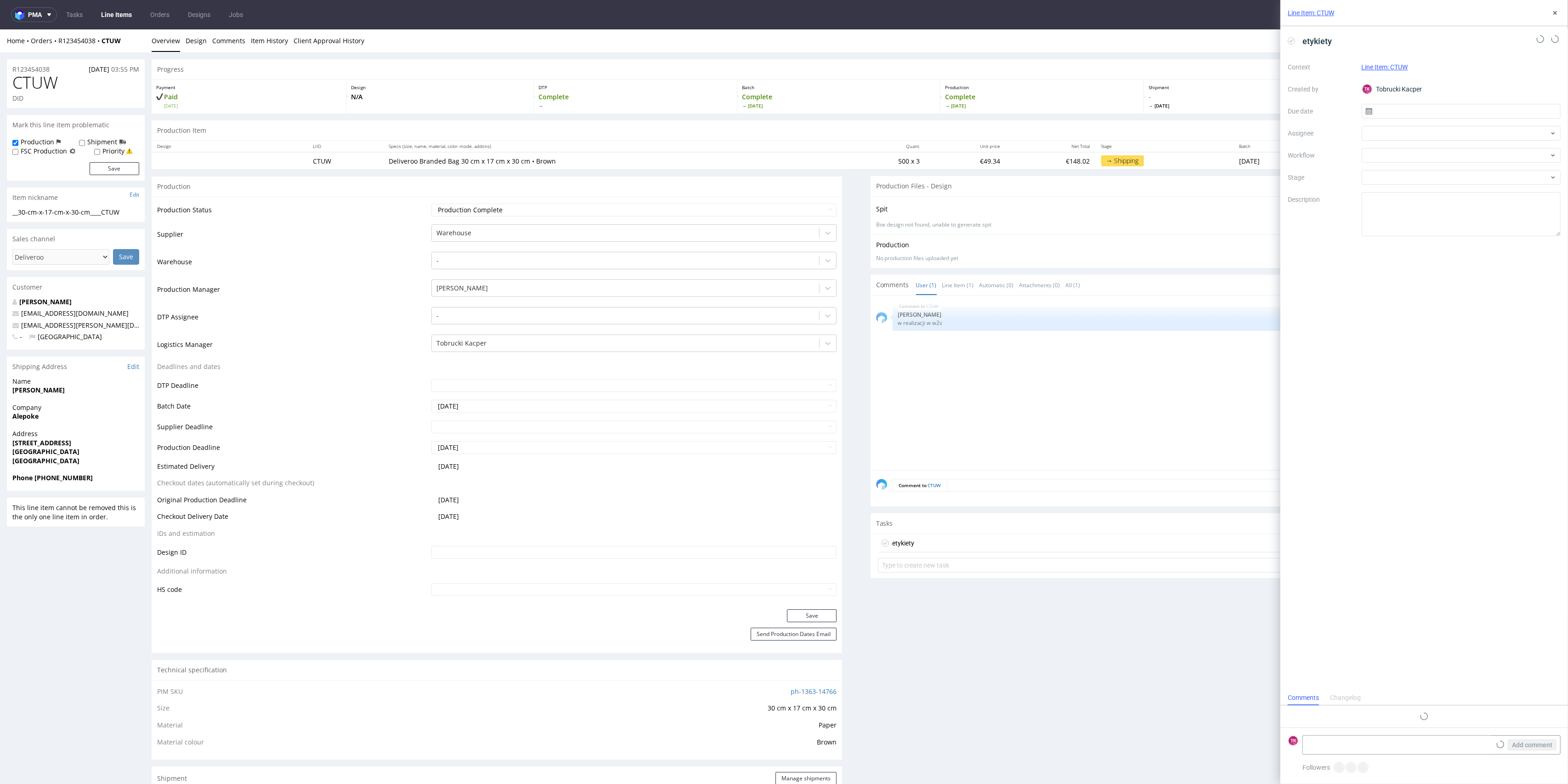
scroll to position [7, 0]
click at [1376, 732] on form "TK Add comment" at bounding box center [1424, 744] width 287 height 35
click at [1367, 738] on textarea at bounding box center [1397, 744] width 188 height 18
paste textarea "R123454038_CTUW"
paste textarea "RWM006388285"
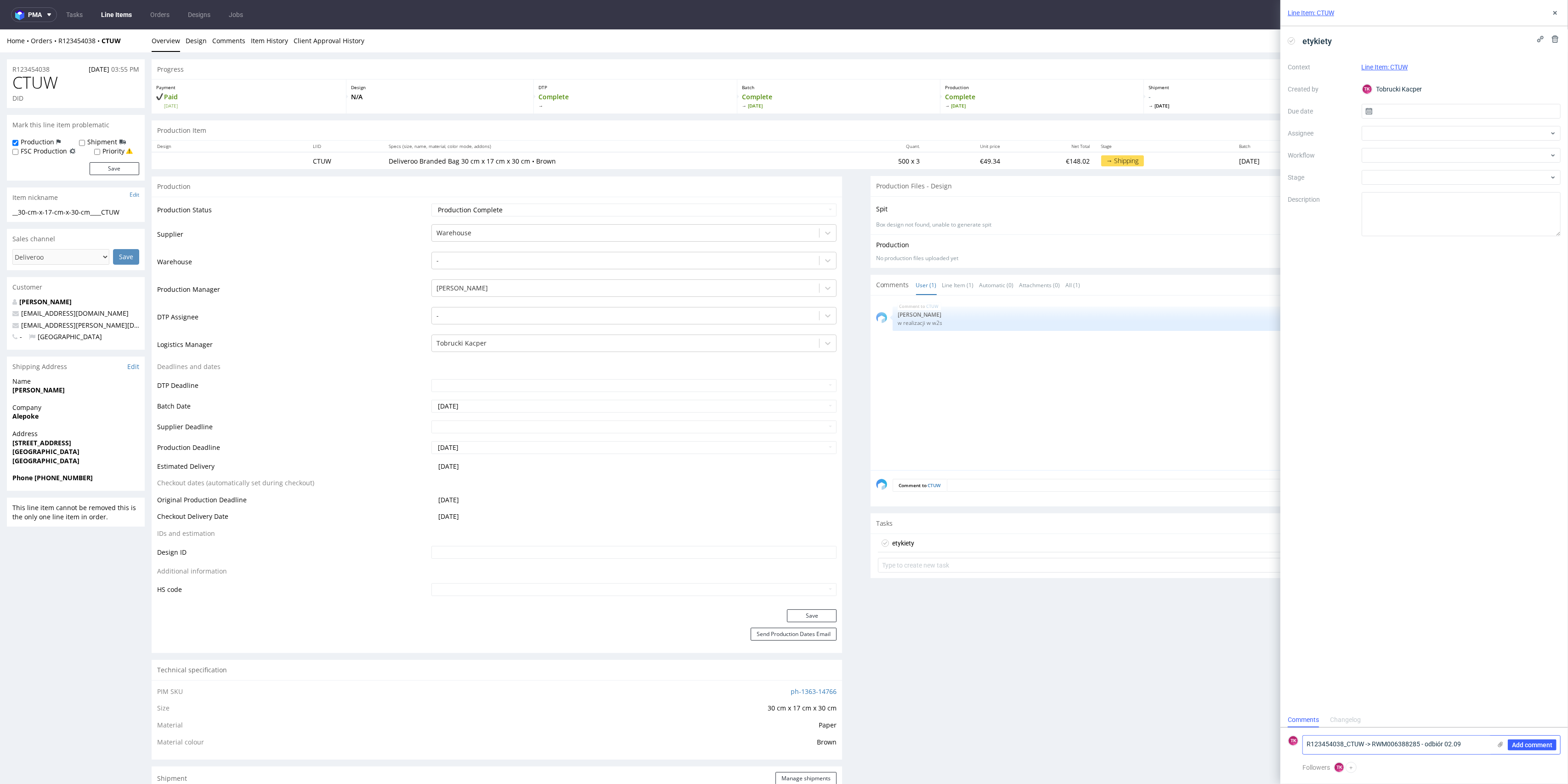
type textarea "R123454038_CTUW -> RWM006388285 - odbiór 02.09"
click at [1499, 741] on icon at bounding box center [1500, 744] width 7 height 7
click at [0, 0] on input "file" at bounding box center [0, 0] width 0 height 0
click at [1526, 743] on span "Add comment" at bounding box center [1532, 744] width 40 height 7
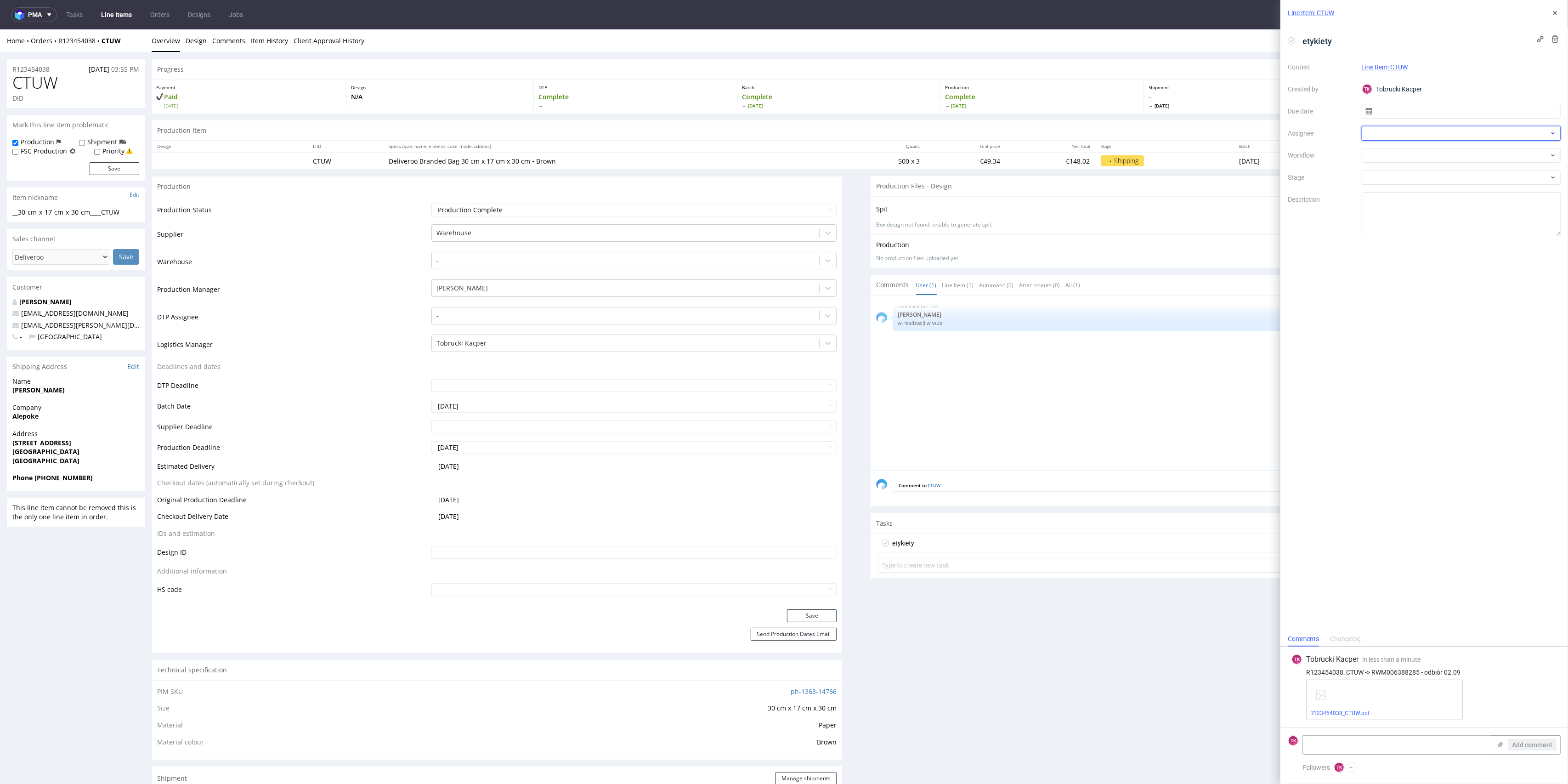
click at [1390, 132] on div at bounding box center [1461, 133] width 200 height 15
type input "wa"
drag, startPoint x: 1396, startPoint y: 131, endPoint x: 1336, endPoint y: 118, distance: 61.4
click at [1331, 116] on div "Context Line Item: CTUW Created by TK Tobrucki Kacper Due date Assignee wa Work…" at bounding box center [1424, 148] width 273 height 177
click at [1381, 130] on div at bounding box center [1461, 133] width 200 height 15
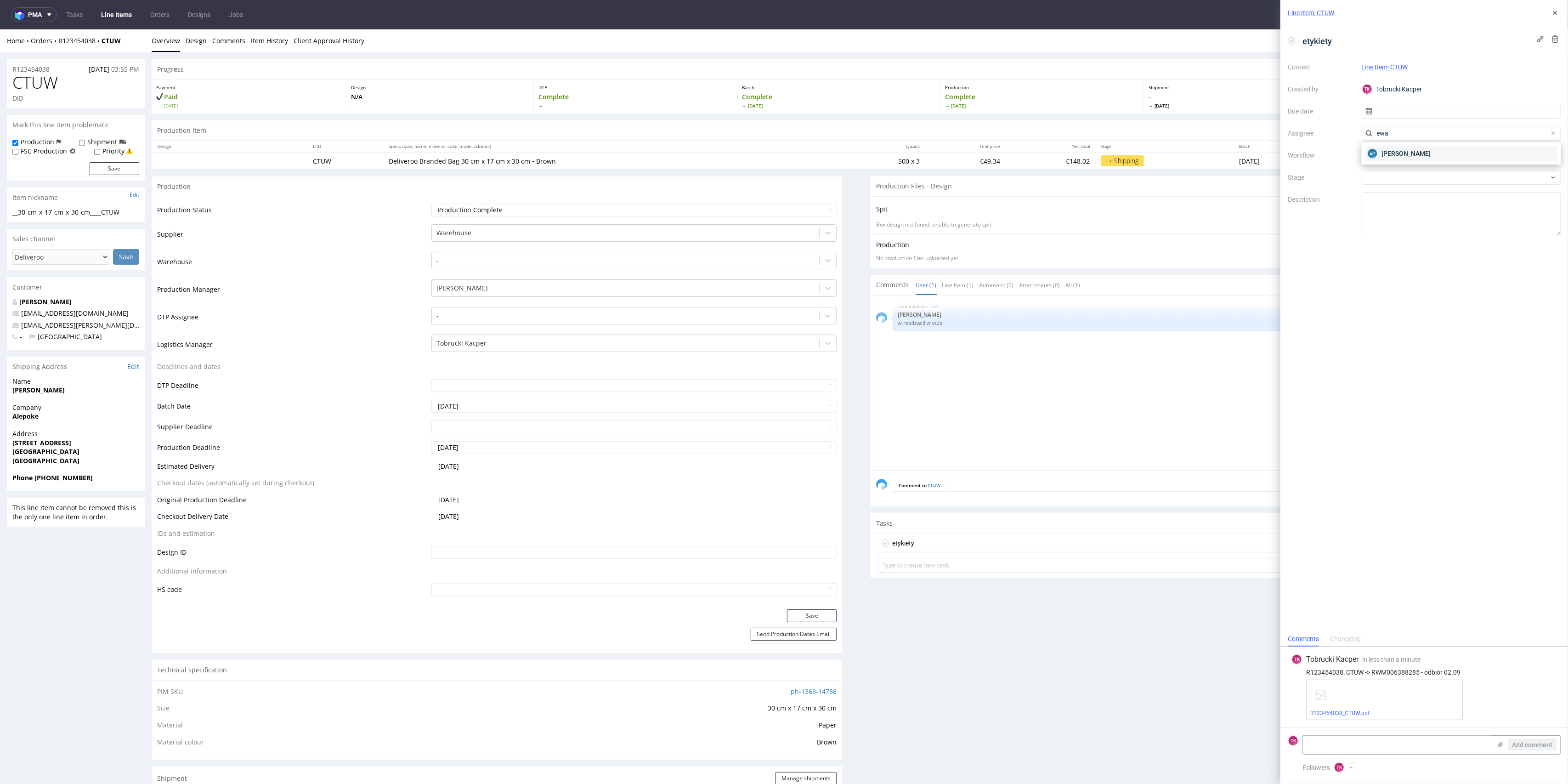
type input "ewa"
click at [1401, 152] on span "Ewa Prus" at bounding box center [1406, 153] width 49 height 9
click at [1398, 107] on input "text" at bounding box center [1461, 111] width 200 height 15
click at [1446, 169] on span "2" at bounding box center [1446, 172] width 4 height 9
type input "02/09/2025"
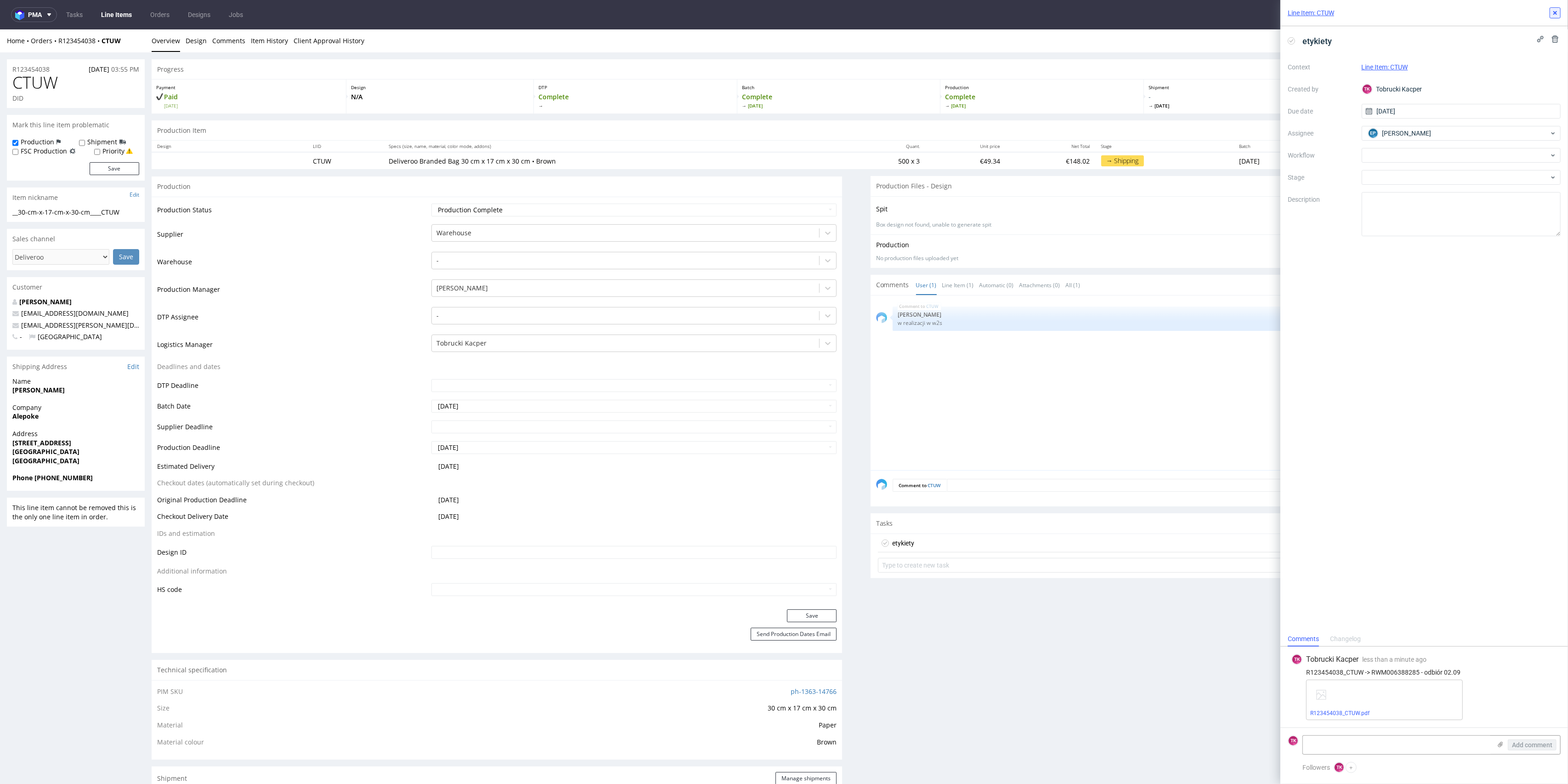
click at [1556, 9] on icon at bounding box center [1555, 13] width 7 height 7
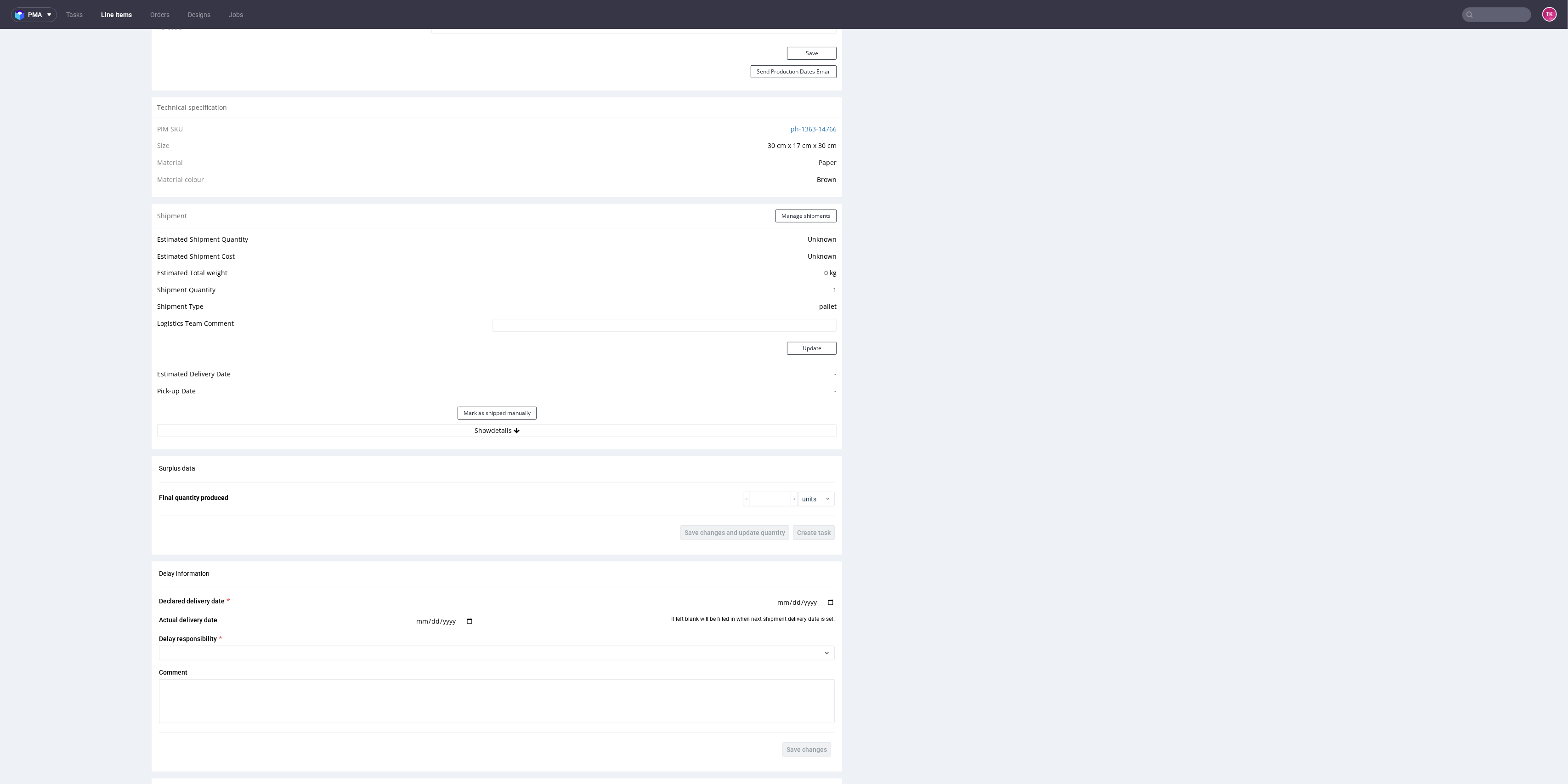
scroll to position [612, 0]
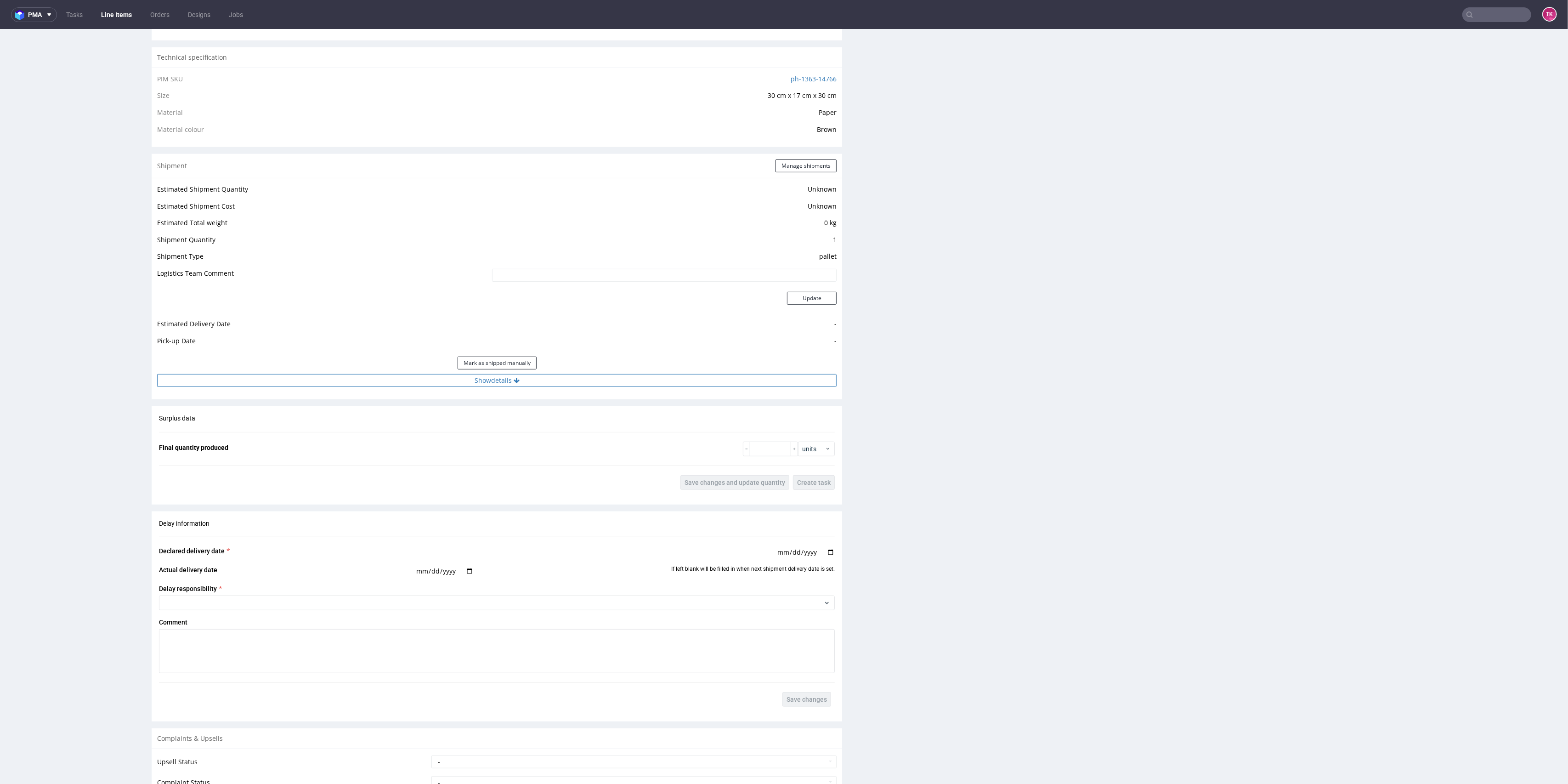
click at [599, 379] on button "Show details" at bounding box center [497, 380] width 679 height 13
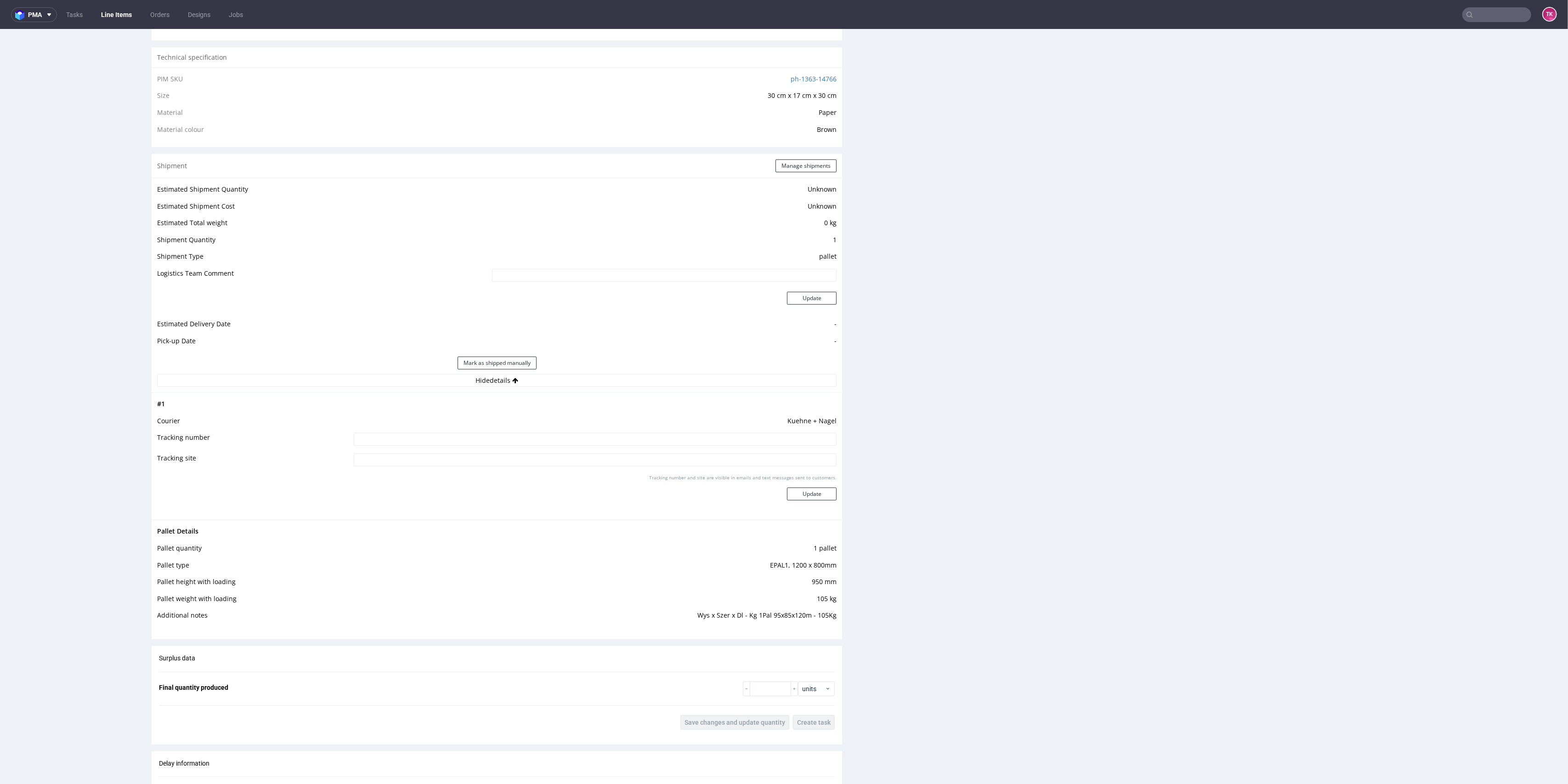
click at [503, 428] on td "Kuehne + Nagel" at bounding box center [594, 424] width 486 height 17
click at [508, 436] on input at bounding box center [595, 439] width 483 height 13
paste input "RWM006388285"
type input "RWM006388285"
click at [788, 497] on button "Update" at bounding box center [812, 494] width 50 height 13
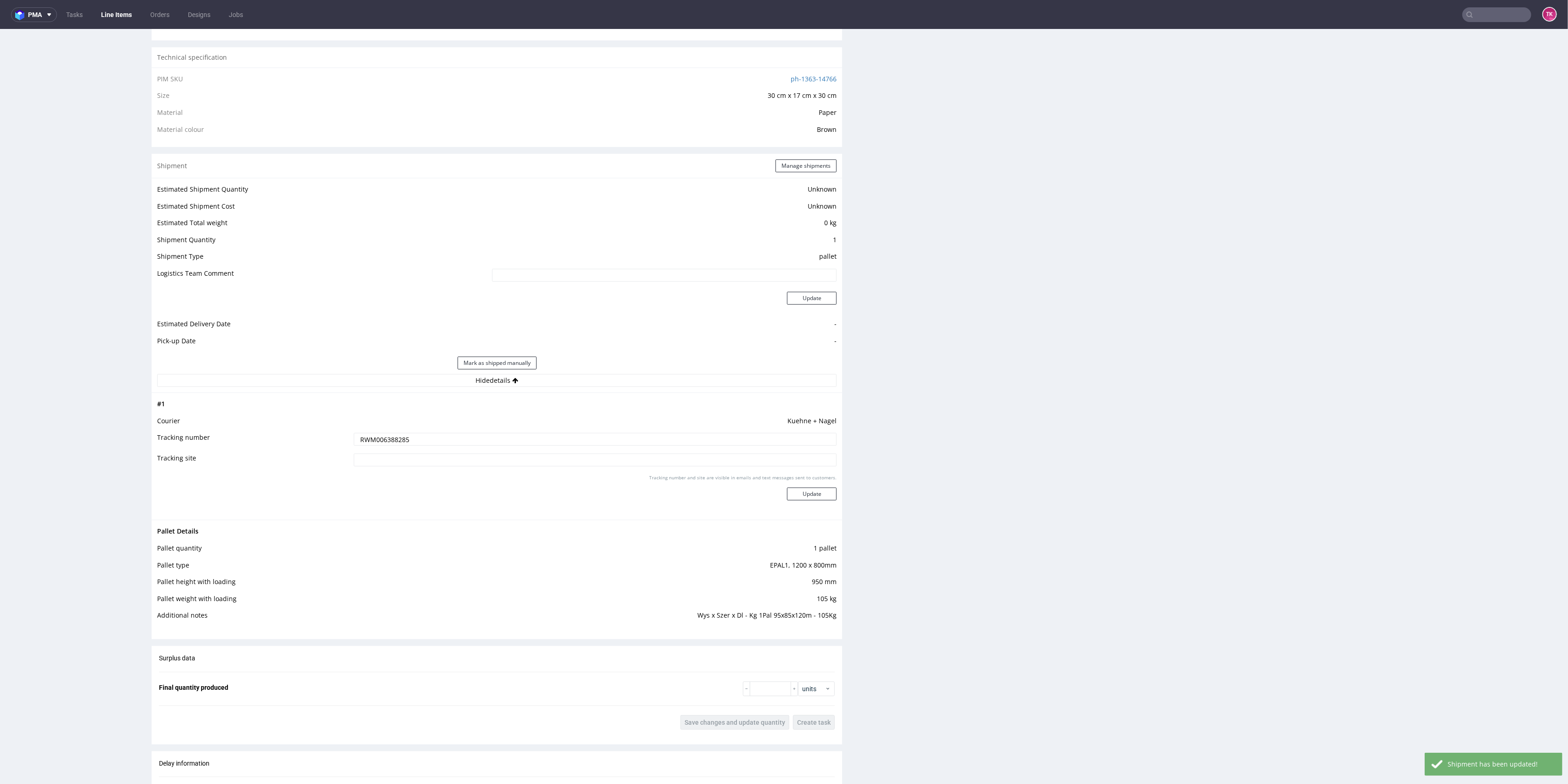
click at [112, 14] on link "Line Items" at bounding box center [116, 15] width 42 height 15
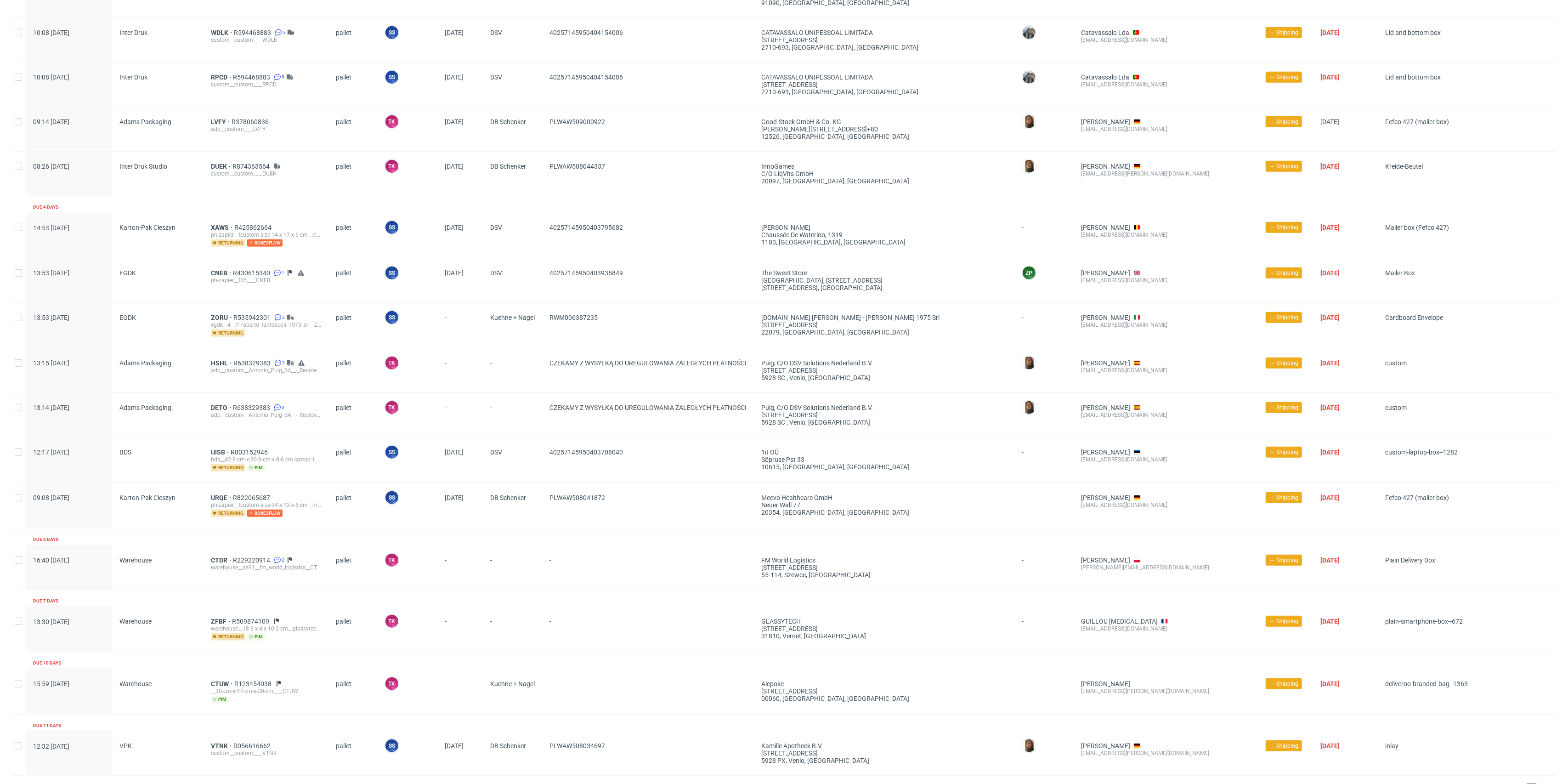
scroll to position [912, 0]
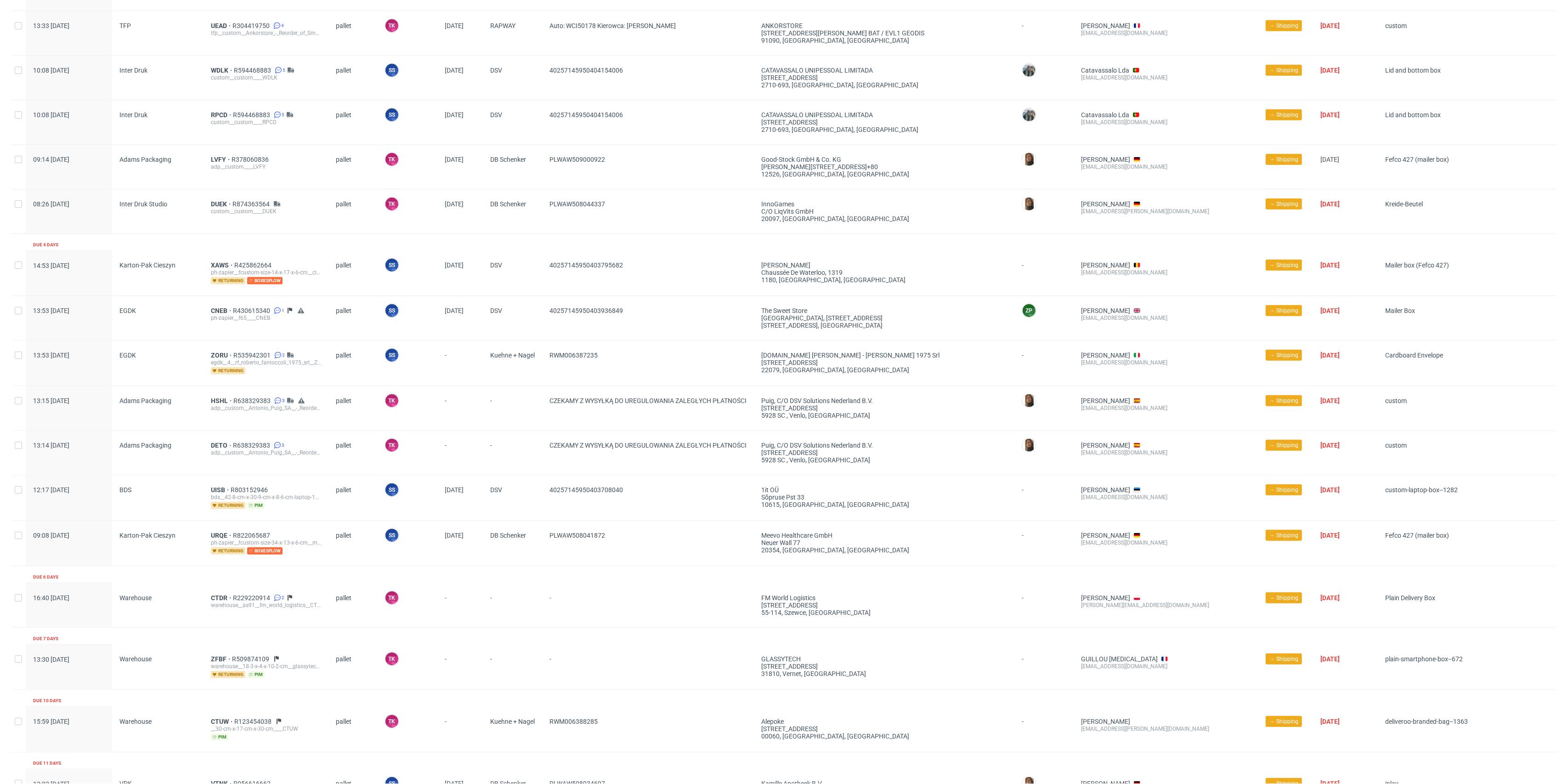
scroll to position [912, 0]
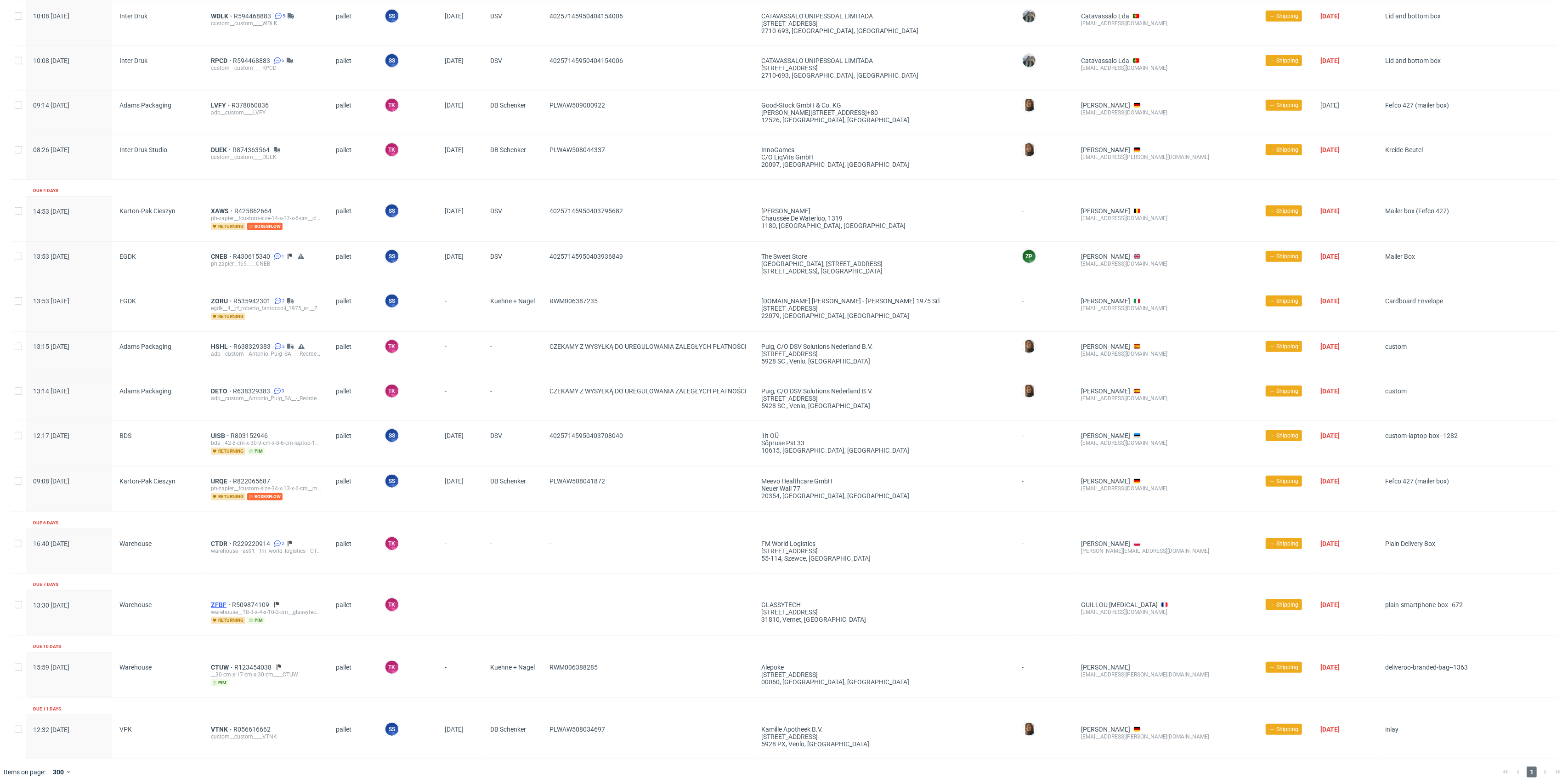
click at [212, 601] on span "ZFBF" at bounding box center [221, 604] width 21 height 7
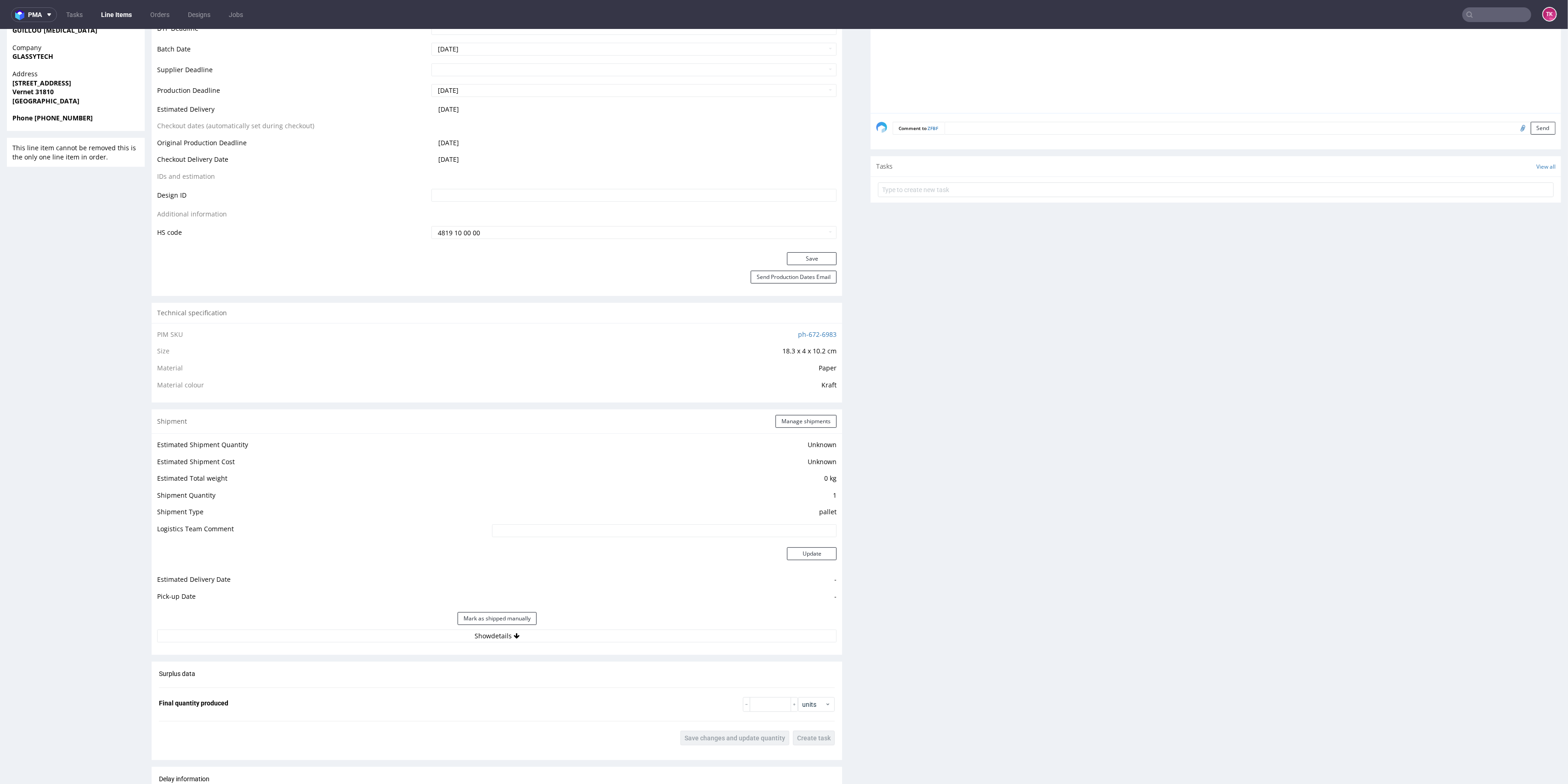
scroll to position [368, 0]
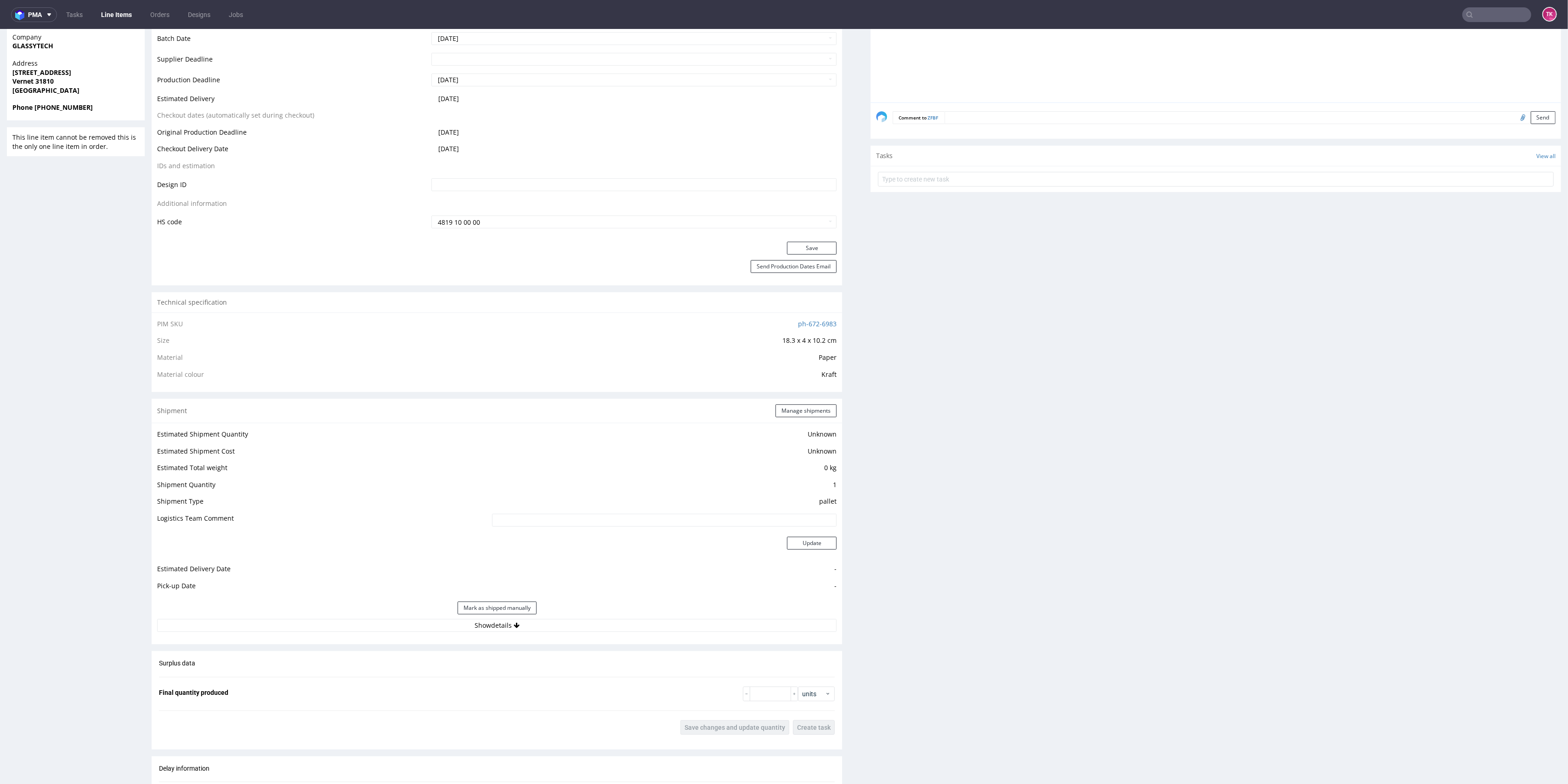
click at [583, 617] on div "Mark as shipped manually" at bounding box center [497, 607] width 679 height 22
click at [582, 620] on button "Show details" at bounding box center [497, 625] width 679 height 13
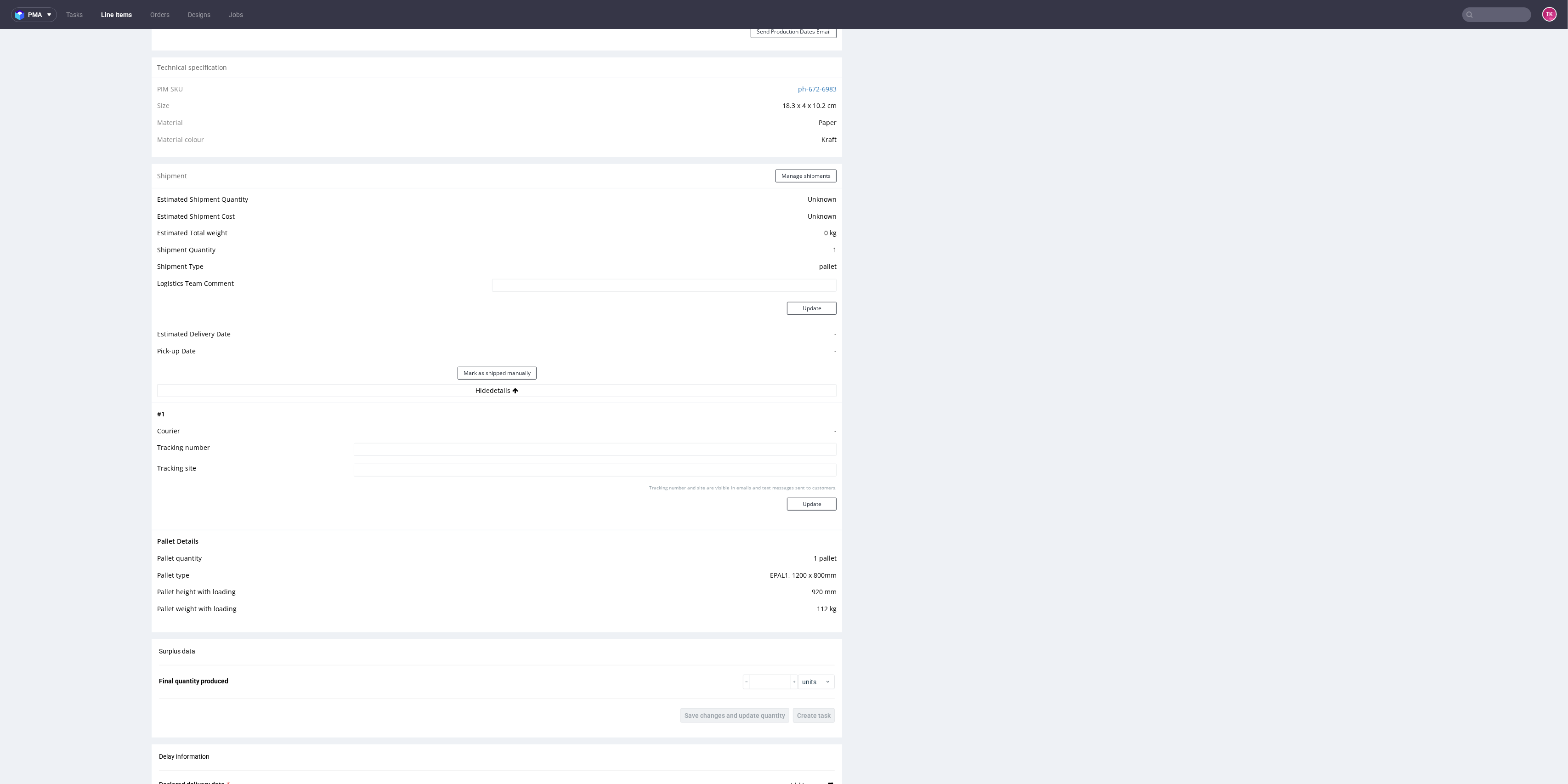
scroll to position [612, 0]
drag, startPoint x: 799, startPoint y: 177, endPoint x: 797, endPoint y: 167, distance: 10.2
click at [797, 169] on div "Shipment Manage shipments" at bounding box center [497, 166] width 690 height 24
click at [797, 167] on button "Manage shipments" at bounding box center [806, 166] width 61 height 13
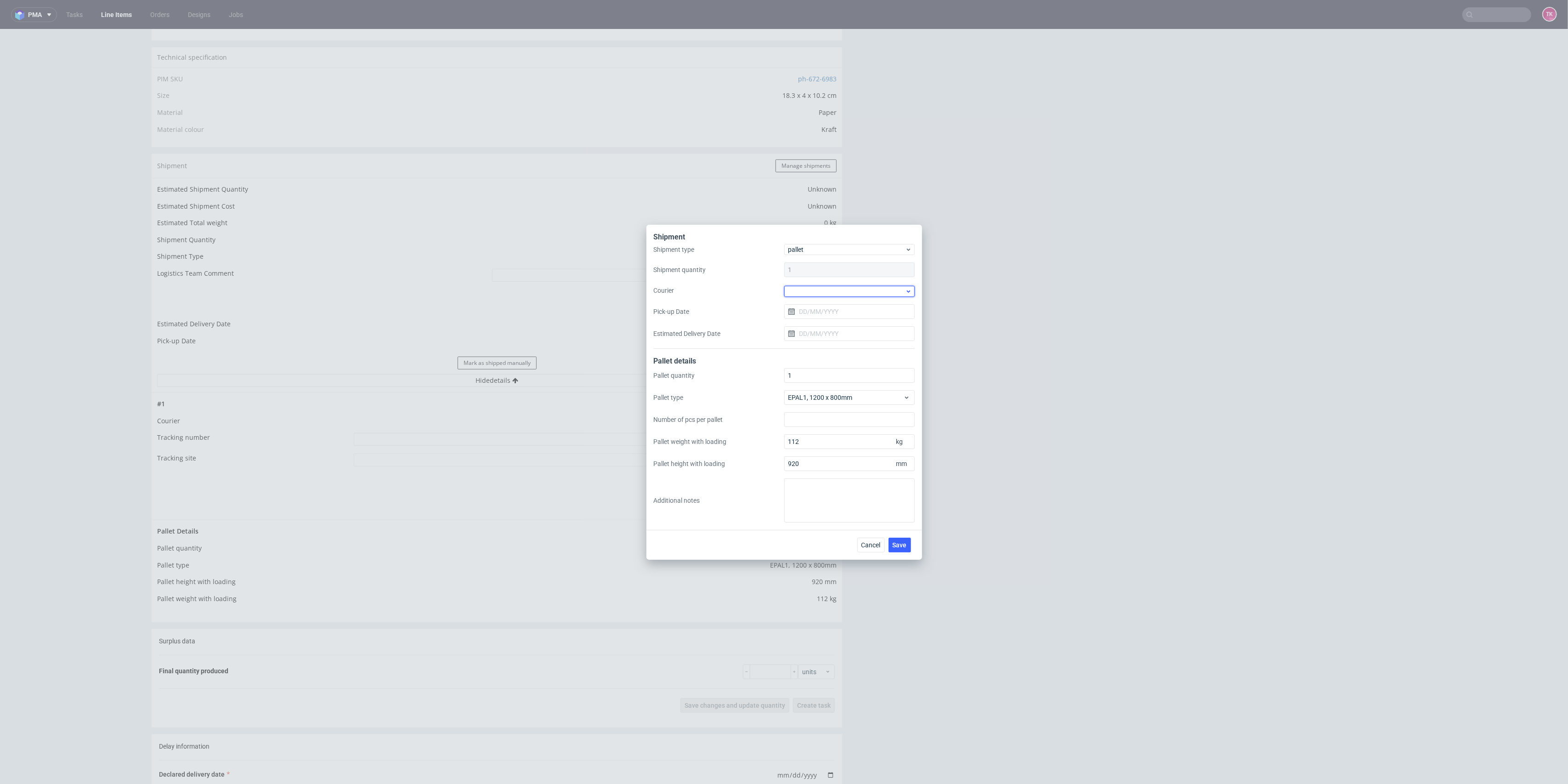
click at [816, 292] on div at bounding box center [849, 291] width 130 height 11
drag, startPoint x: 848, startPoint y: 348, endPoint x: 830, endPoint y: 325, distance: 29.2
click at [847, 346] on div "DB Schenker" at bounding box center [849, 343] width 123 height 16
click at [816, 307] on input "Pick-up Date" at bounding box center [849, 310] width 130 height 15
drag, startPoint x: 831, startPoint y: 372, endPoint x: 842, endPoint y: 378, distance: 12.5
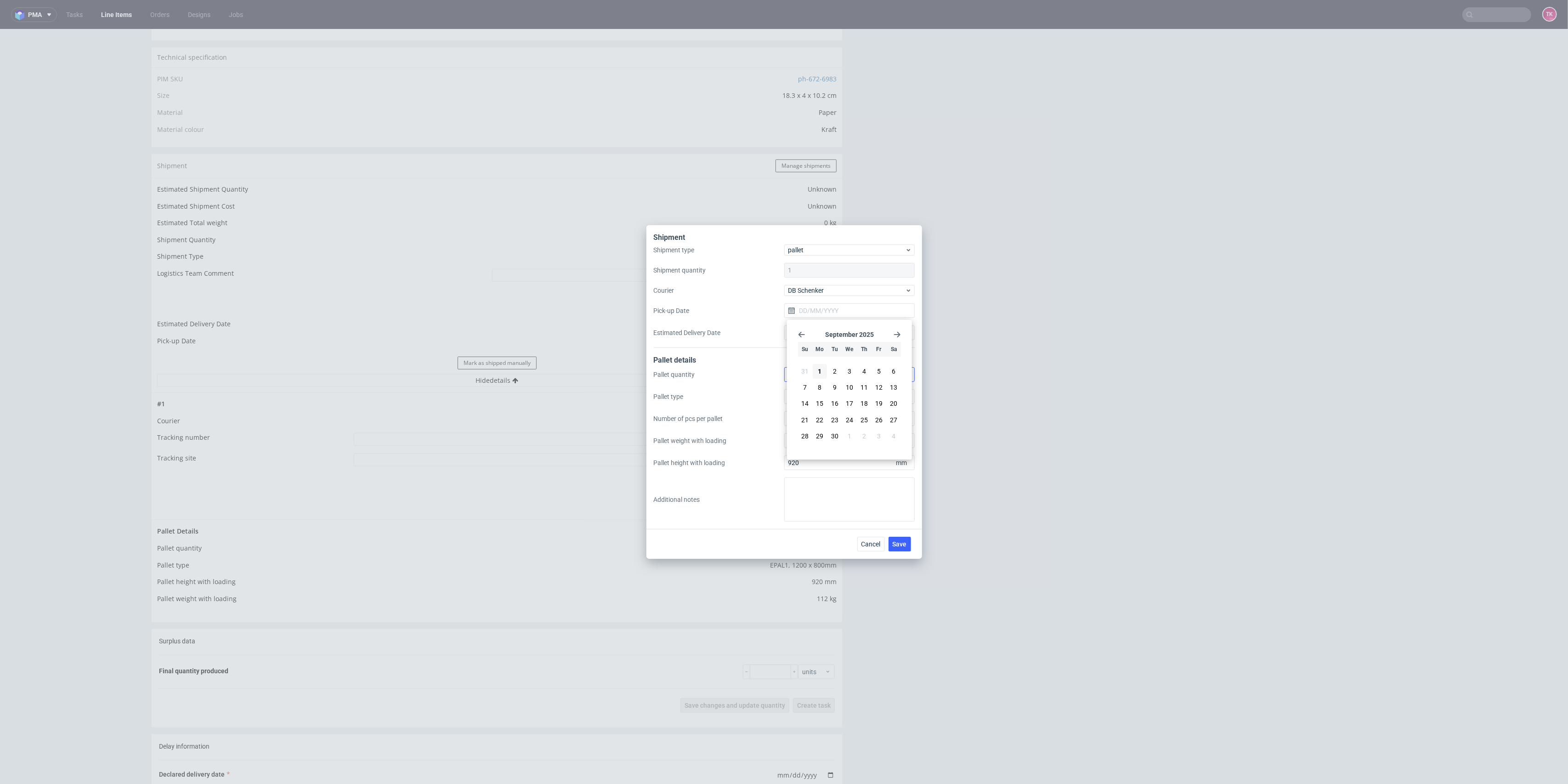
click at [833, 372] on button "2" at bounding box center [834, 371] width 14 height 15
type input "[DATE]"
drag, startPoint x: 906, startPoint y: 552, endPoint x: 903, endPoint y: 542, distance: 10.4
click at [905, 546] on div "Cancel Save" at bounding box center [784, 544] width 276 height 30
click at [901, 537] on button "Save" at bounding box center [900, 544] width 23 height 15
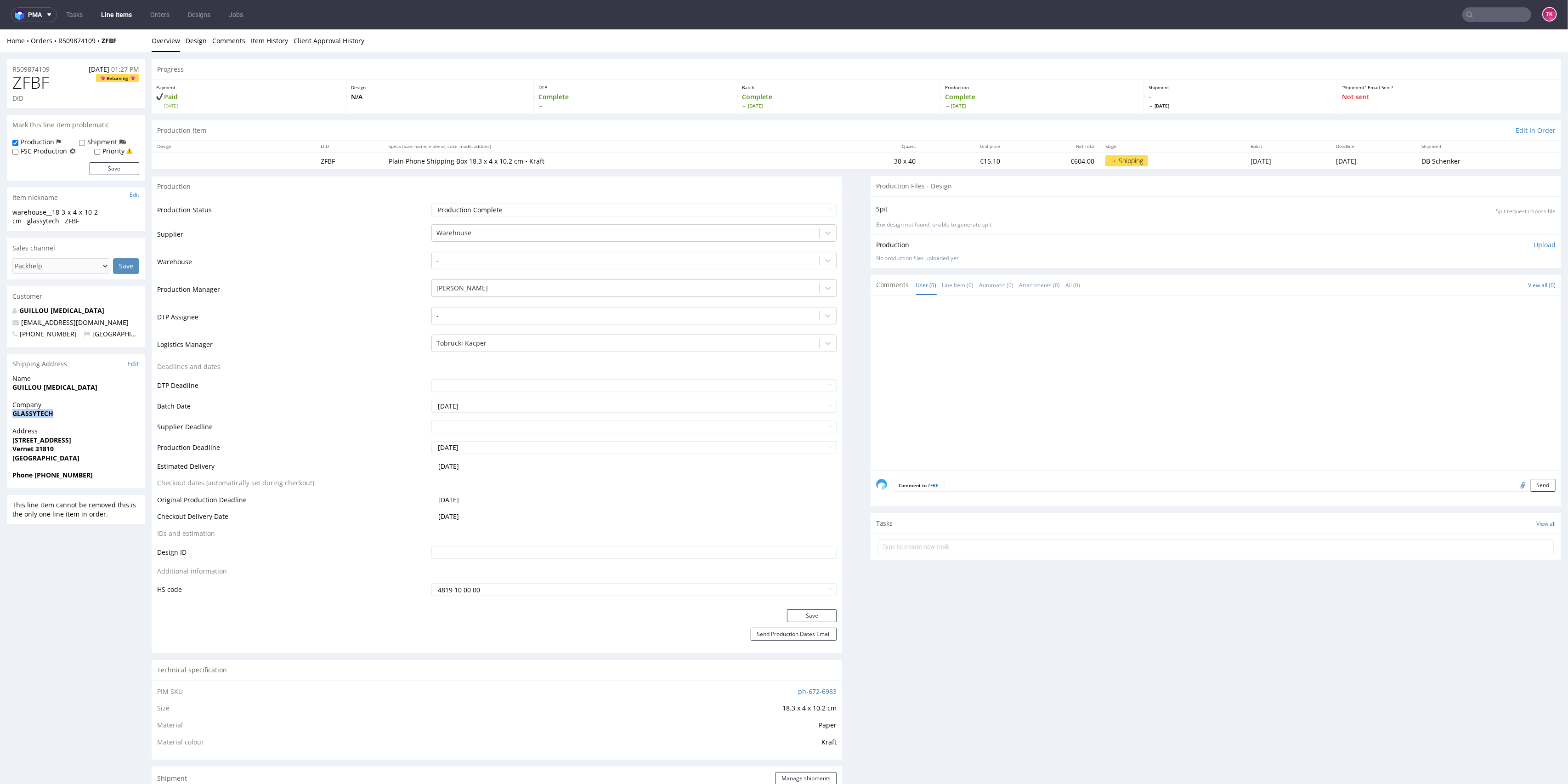
drag, startPoint x: 9, startPoint y: 415, endPoint x: 66, endPoint y: 422, distance: 57.4
click at [66, 422] on div "Company GLASSYTECH" at bounding box center [75, 413] width 138 height 26
drag, startPoint x: 7, startPoint y: 389, endPoint x: 70, endPoint y: 390, distance: 63.0
click at [70, 390] on div "Name [PERSON_NAME][MEDICAL_DATA]" at bounding box center [75, 387] width 138 height 26
copy strong "GUILLOU [MEDICAL_DATA]"
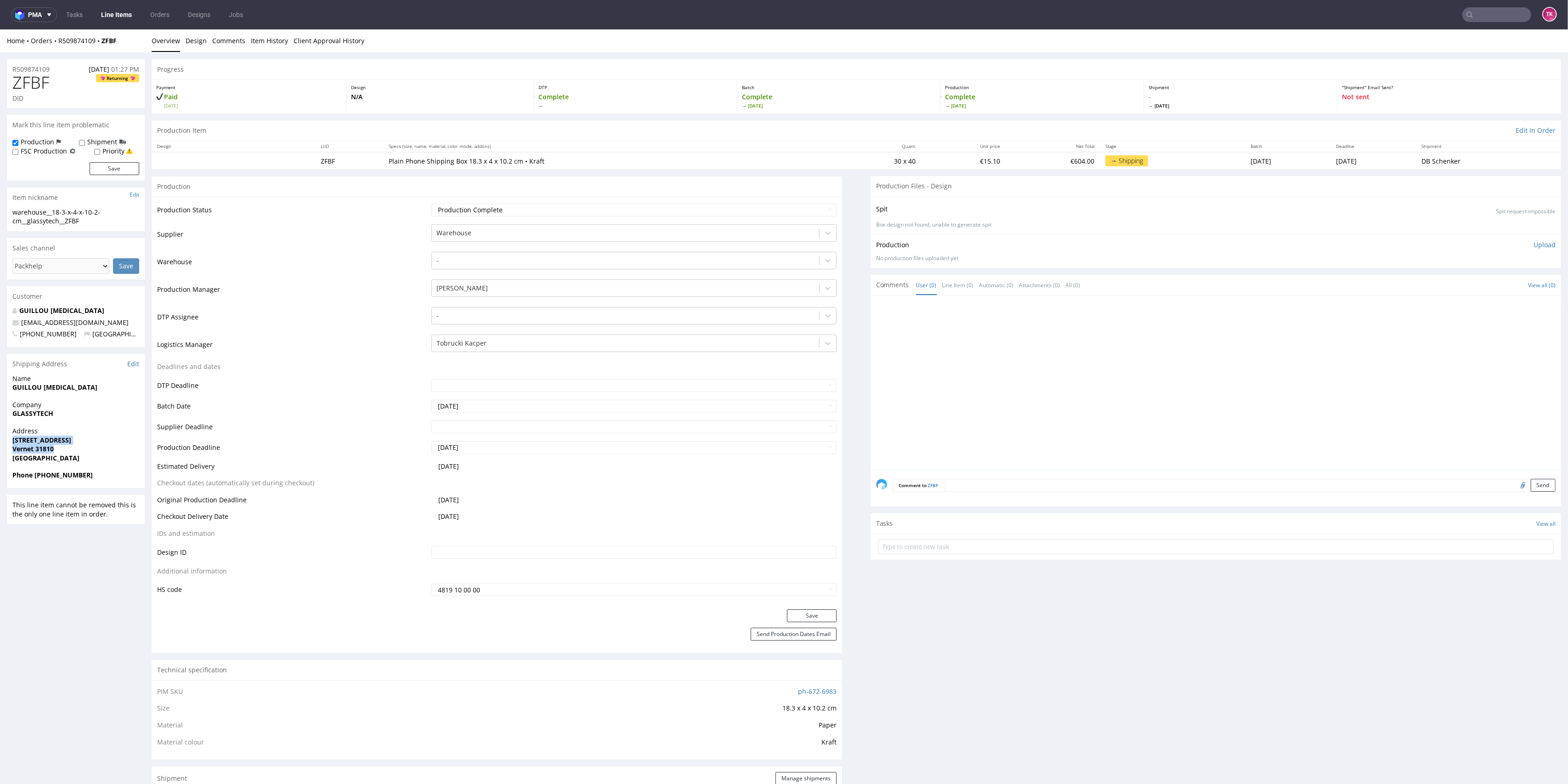
copy p "[STREET_ADDRESS]"
drag, startPoint x: 8, startPoint y: 444, endPoint x: 81, endPoint y: 445, distance: 73.0
click at [71, 446] on div "Address [STREET_ADDRESS]" at bounding box center [75, 448] width 138 height 44
click at [44, 478] on strong "Phone [PHONE_NUMBER]" at bounding box center [52, 475] width 80 height 9
drag, startPoint x: 37, startPoint y: 475, endPoint x: 50, endPoint y: 471, distance: 13.6
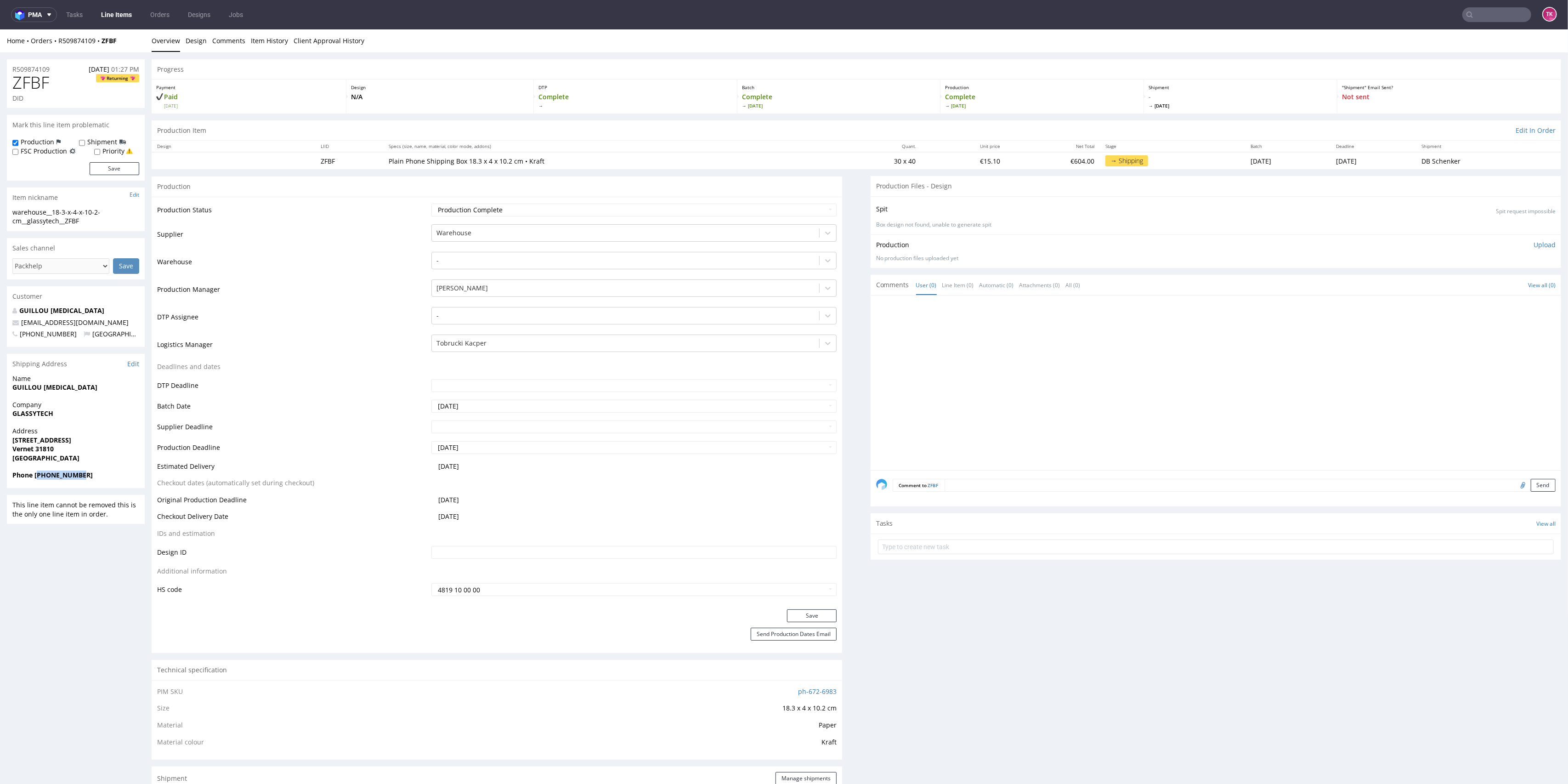
click at [99, 478] on span "Phone [PHONE_NUMBER]" at bounding box center [75, 475] width 127 height 9
copy strong "[PHONE_NUMBER]"
drag, startPoint x: 46, startPoint y: 477, endPoint x: 103, endPoint y: 481, distance: 57.1
click at [103, 482] on div "Phone [PHONE_NUMBER]" at bounding box center [75, 479] width 138 height 18
drag, startPoint x: 102, startPoint y: 319, endPoint x: 5, endPoint y: 315, distance: 97.1
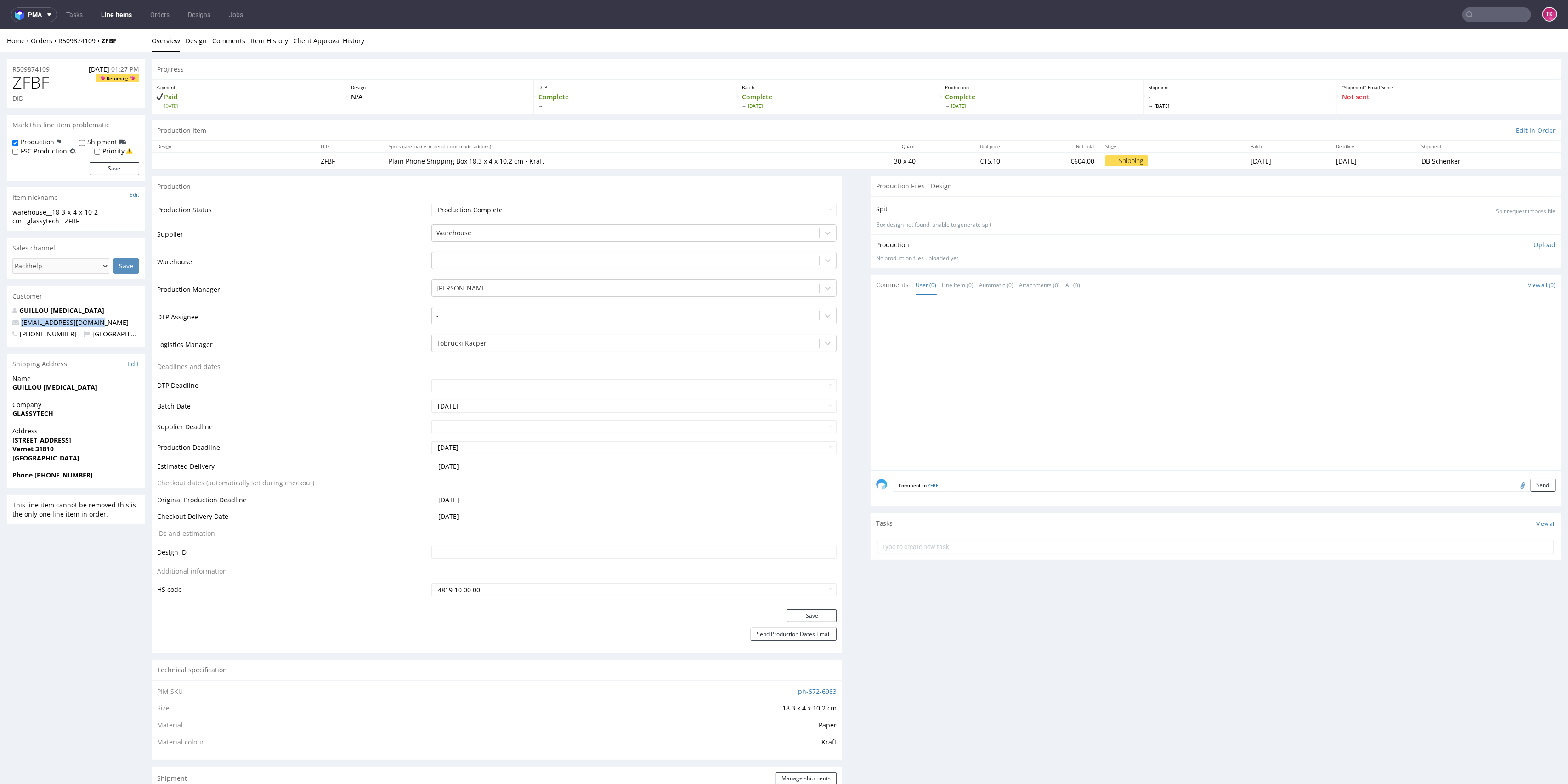
copy span "[EMAIL_ADDRESS][DOMAIN_NAME]"
drag, startPoint x: 127, startPoint y: 32, endPoint x: 57, endPoint y: 52, distance: 72.8
click at [57, 52] on div "Home Orders R509874109 ZFBF Overview Design Comments Item History Client Approv…" at bounding box center [784, 41] width 1568 height 23
copy div "R509874109 ZFBF"
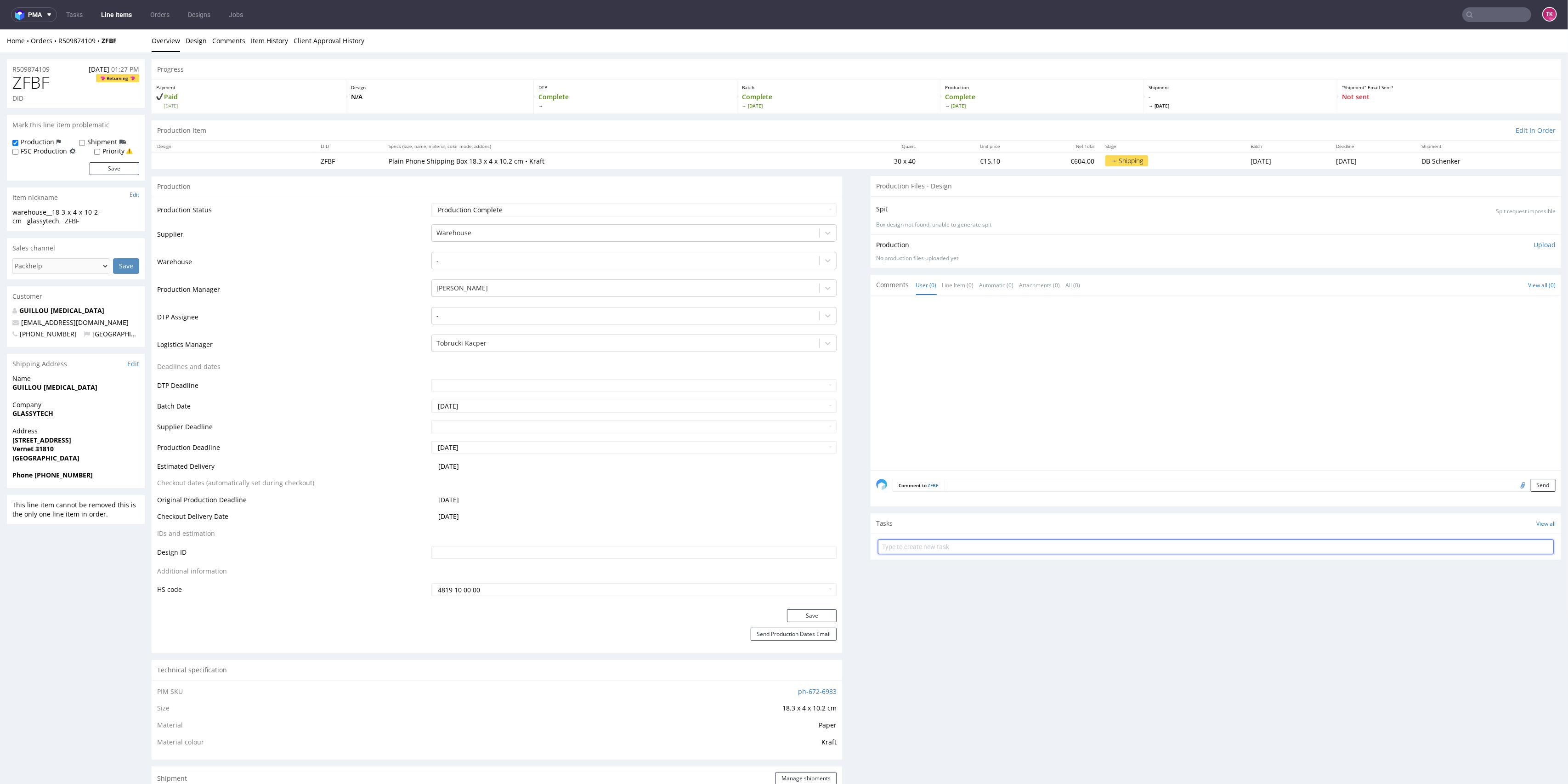
click at [978, 544] on input "text" at bounding box center [1216, 547] width 676 height 15
type input "etykiety"
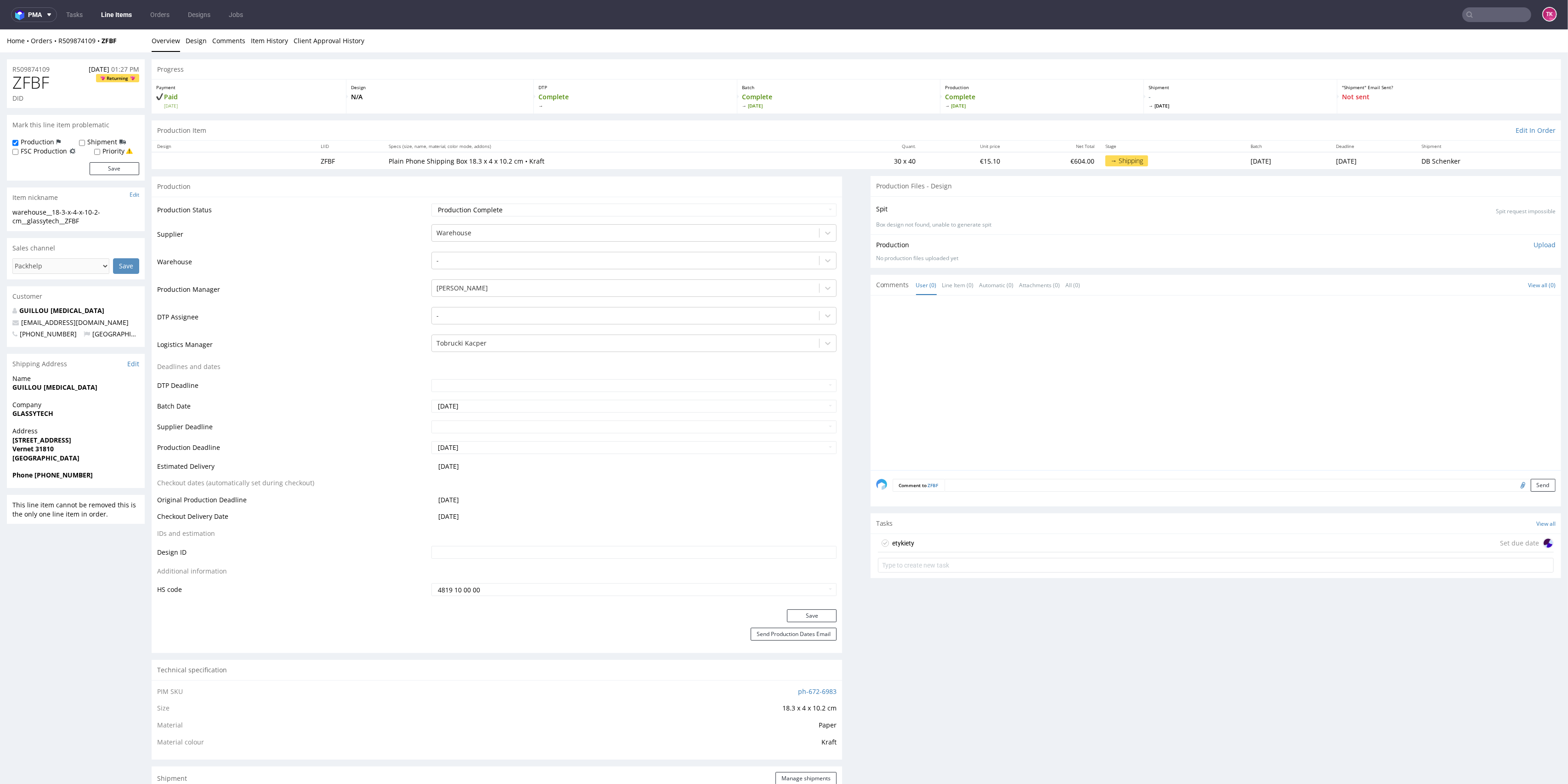
click at [961, 535] on div "etykiety Set due date" at bounding box center [1216, 543] width 676 height 18
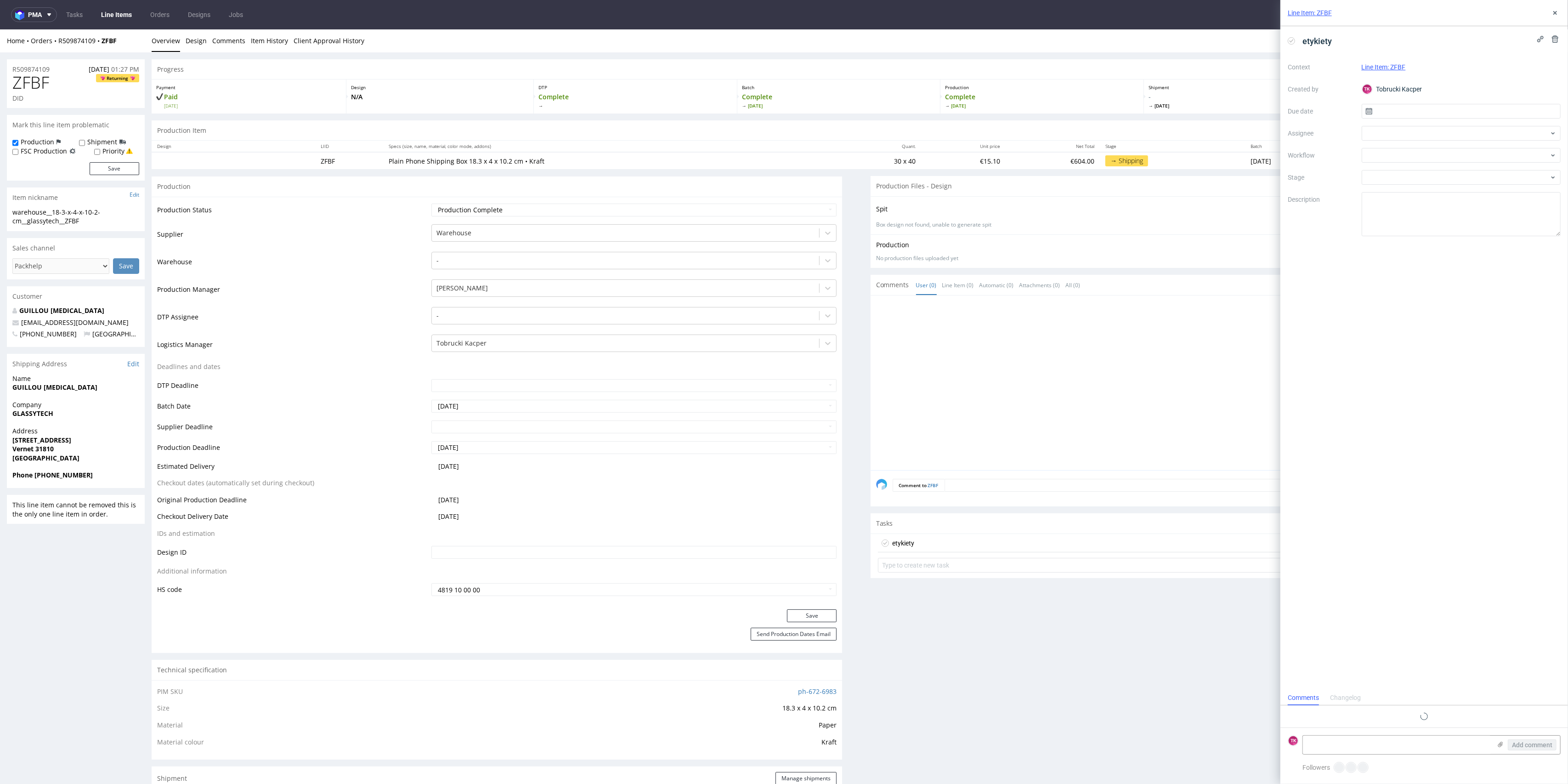
scroll to position [7, 0]
click at [1379, 740] on textarea at bounding box center [1397, 744] width 188 height 18
paste textarea "R509874109_ZFBF"
click at [1500, 743] on icon at bounding box center [1500, 744] width 7 height 7
click at [0, 0] on input "file" at bounding box center [0, 0] width 0 height 0
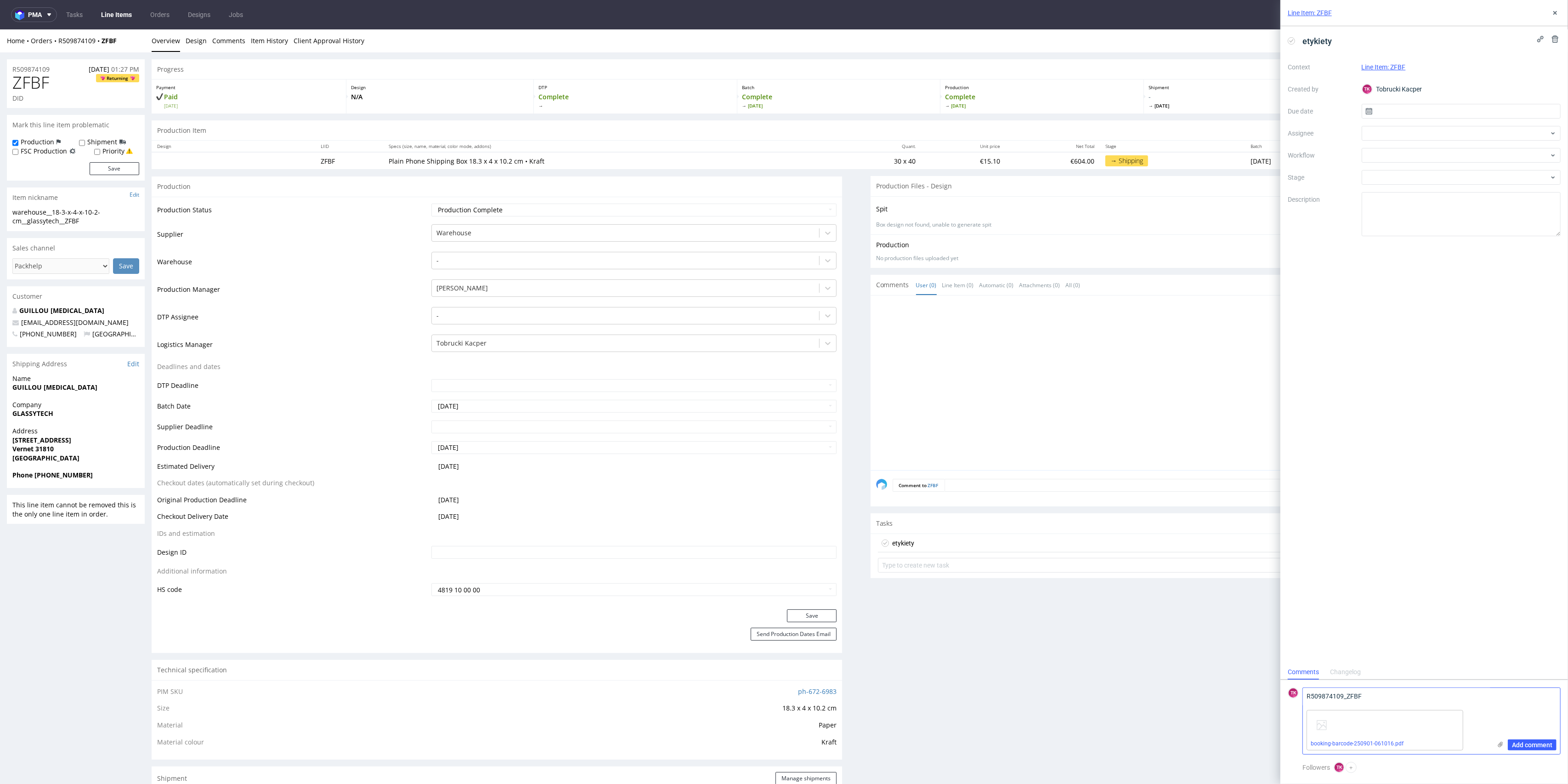
click at [1380, 694] on textarea "R509874109_ZFBF" at bounding box center [1397, 697] width 188 height 18
paste textarea "PLWAW509001152"
type textarea "R509874109_ZFBF - > PLWAW509001152 (odbiór02.09)"
click at [1517, 740] on button "Add comment" at bounding box center [1532, 744] width 49 height 11
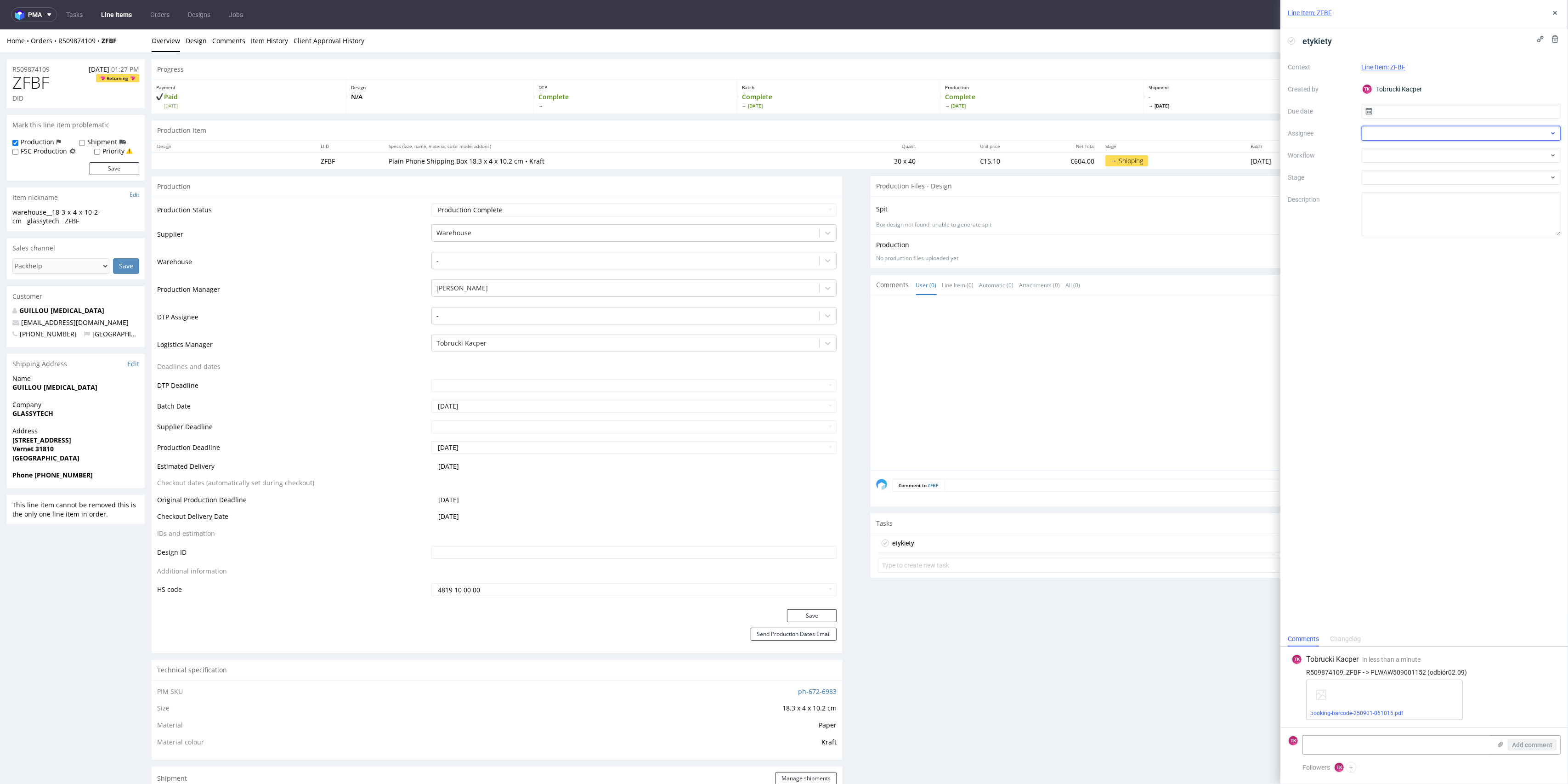
click at [1384, 127] on div at bounding box center [1461, 133] width 200 height 15
drag, startPoint x: 1384, startPoint y: 132, endPoint x: 1352, endPoint y: 122, distance: 33.5
click at [1352, 122] on div "Context Line Item: ZFBF Created by TK Tobrucki Kacper Due date Assignee e Workf…" at bounding box center [1424, 148] width 273 height 177
click at [1385, 130] on div at bounding box center [1461, 133] width 200 height 15
type input "ewa"
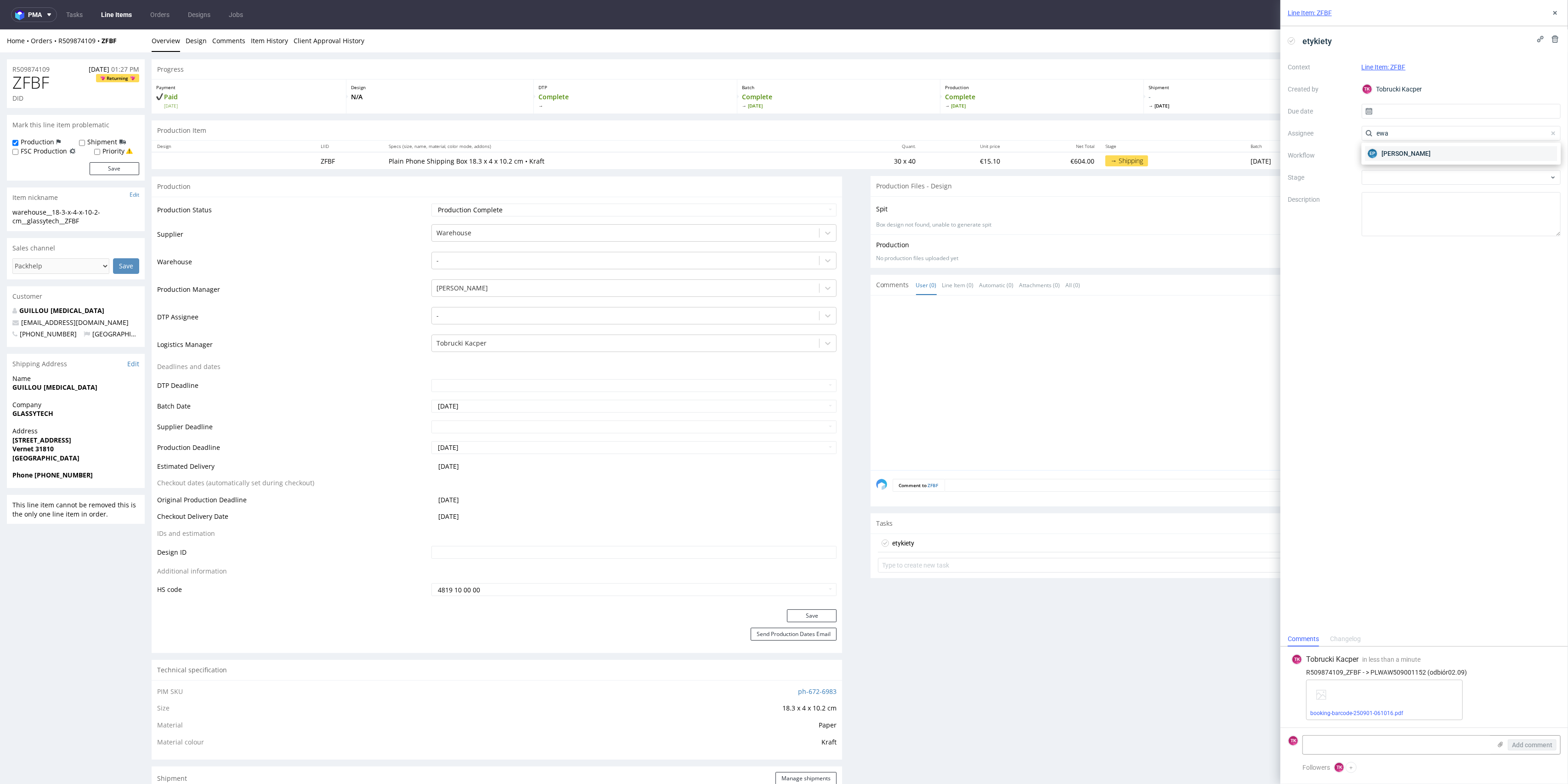
click at [1396, 152] on span "Ewa Prus" at bounding box center [1406, 153] width 49 height 9
click at [1398, 108] on input "text" at bounding box center [1461, 111] width 200 height 15
click at [1443, 167] on button "2" at bounding box center [1446, 172] width 14 height 15
type input "02/09/2025"
click at [1558, 13] on icon at bounding box center [1555, 13] width 7 height 7
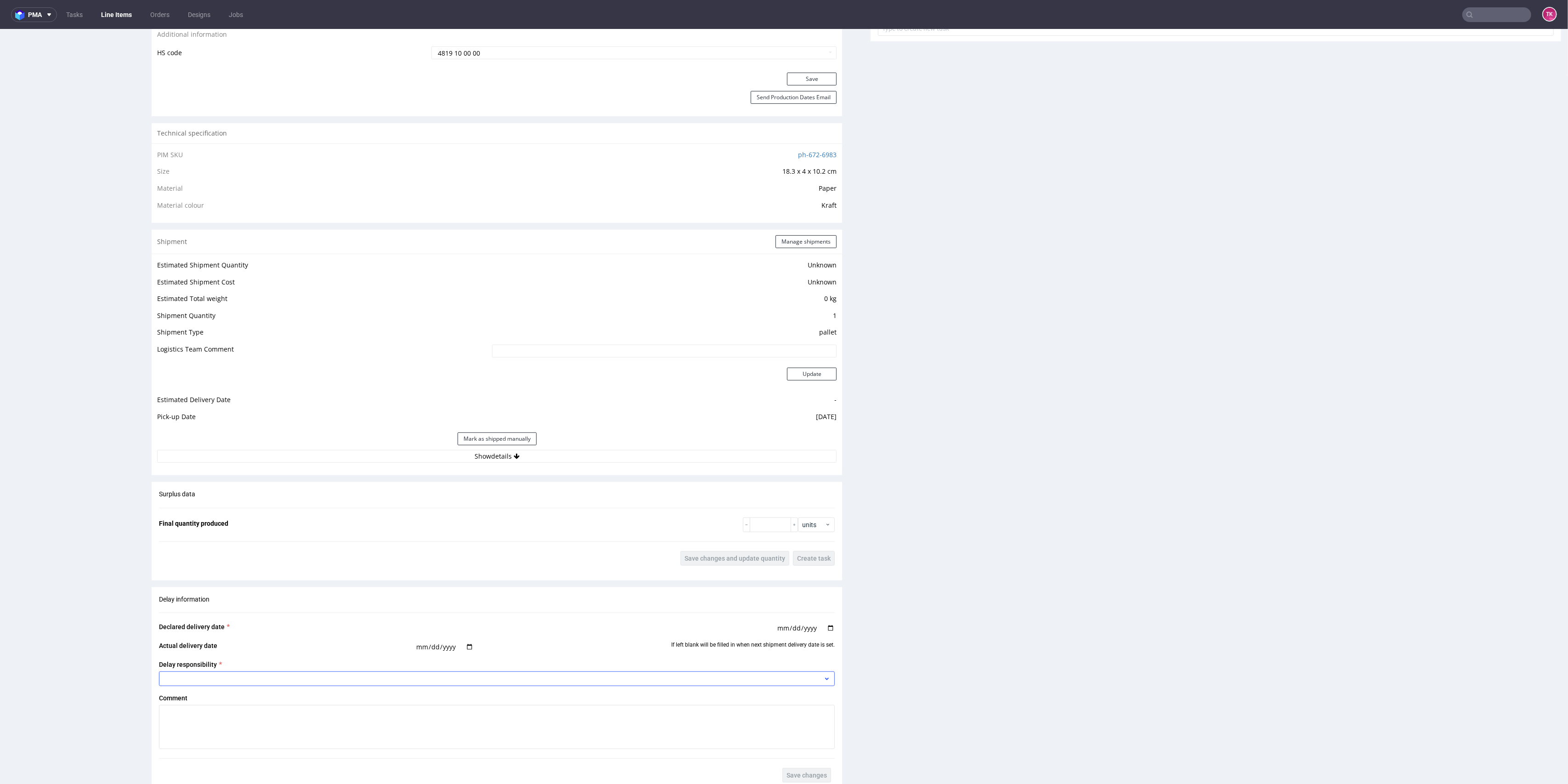
scroll to position [612, 0]
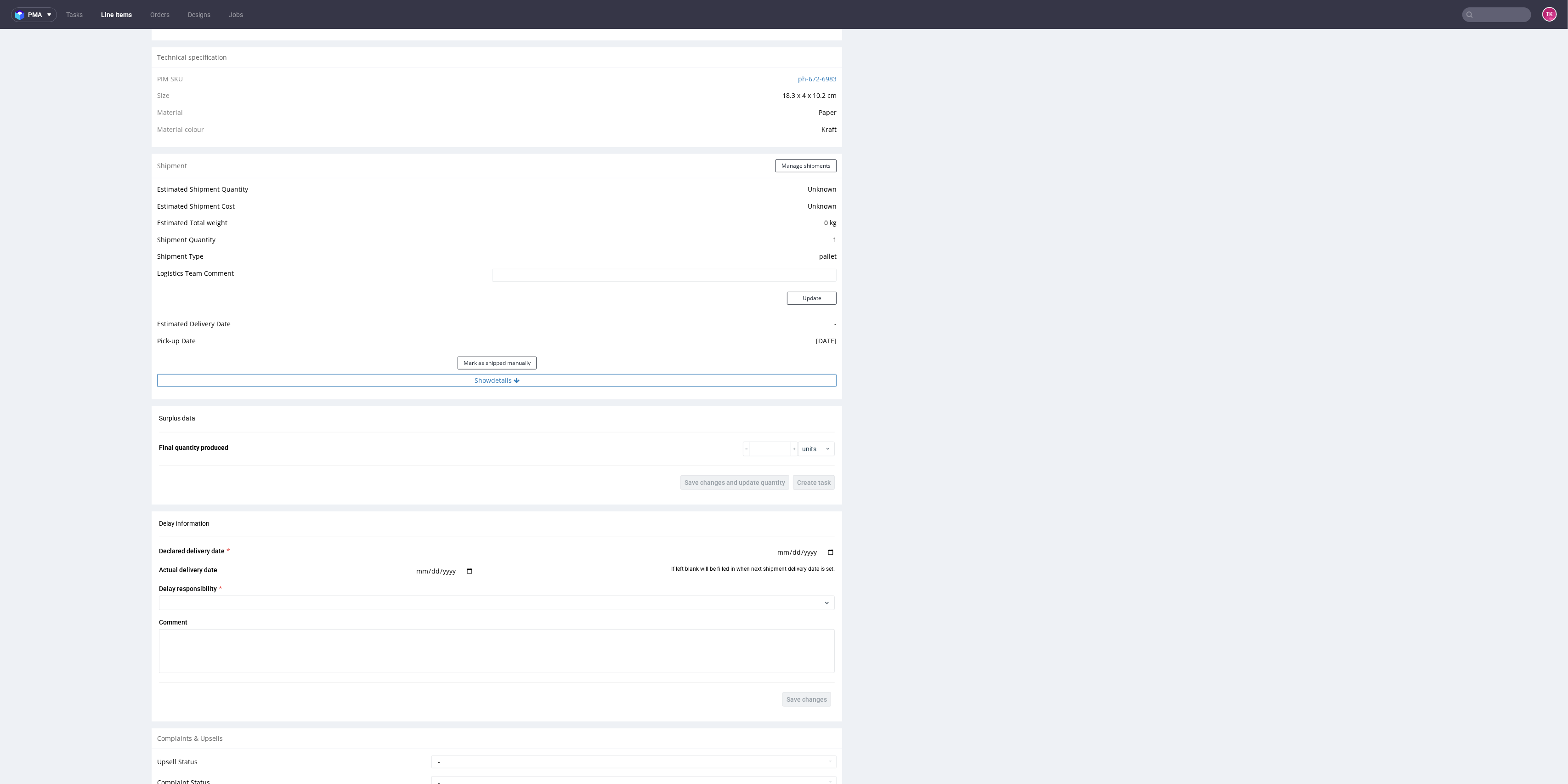
click at [580, 385] on button "Show details" at bounding box center [497, 380] width 679 height 13
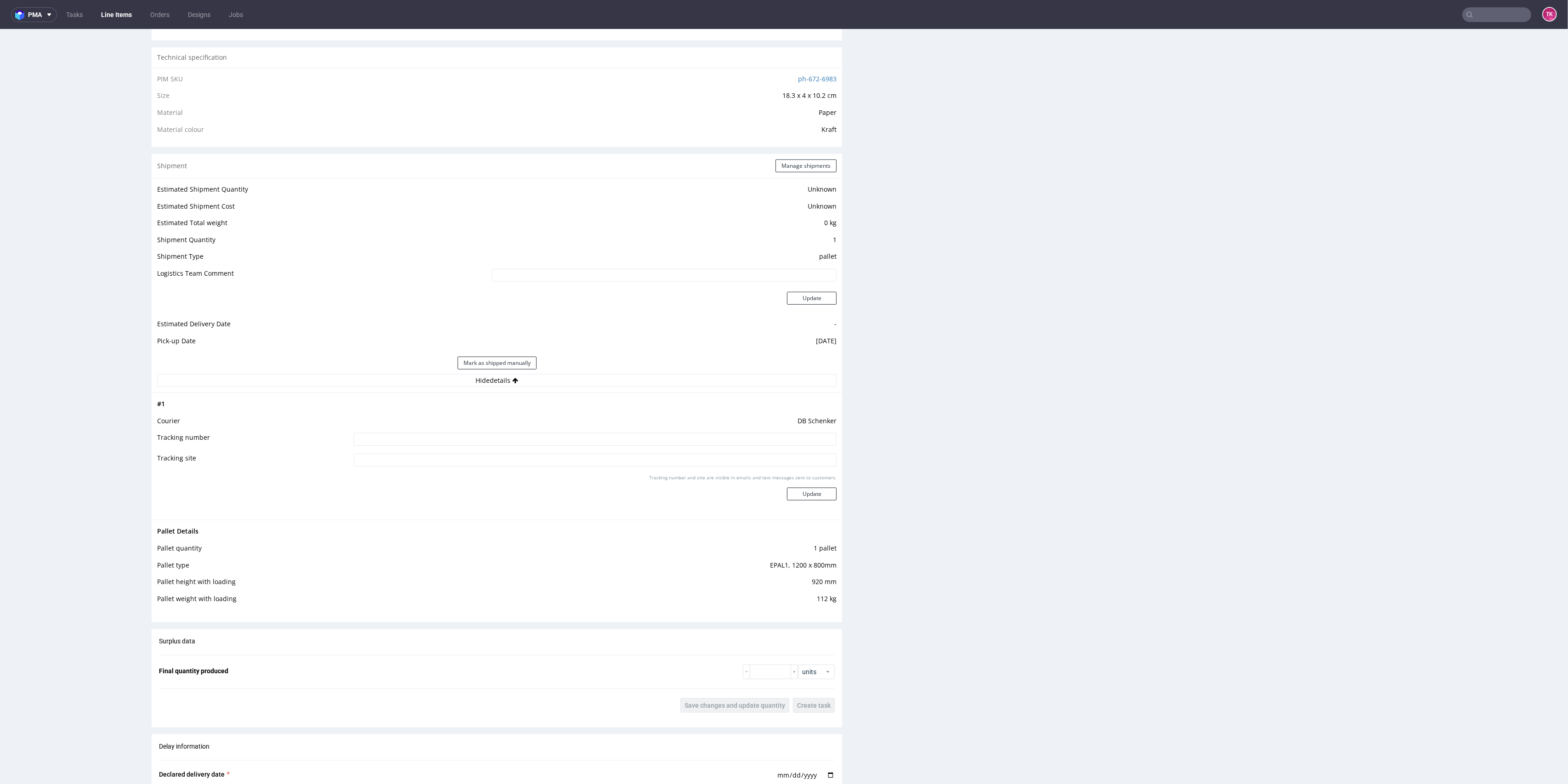
drag, startPoint x: 478, startPoint y: 454, endPoint x: 477, endPoint y: 443, distance: 11.0
click at [477, 450] on tbody "# 1 Courier DB Schenker Tracking number Tracking site Tracking number and site …" at bounding box center [497, 456] width 679 height 116
click at [477, 441] on input at bounding box center [595, 439] width 483 height 13
paste input "PLWAW509001152"
type input "PLWAW509001152"
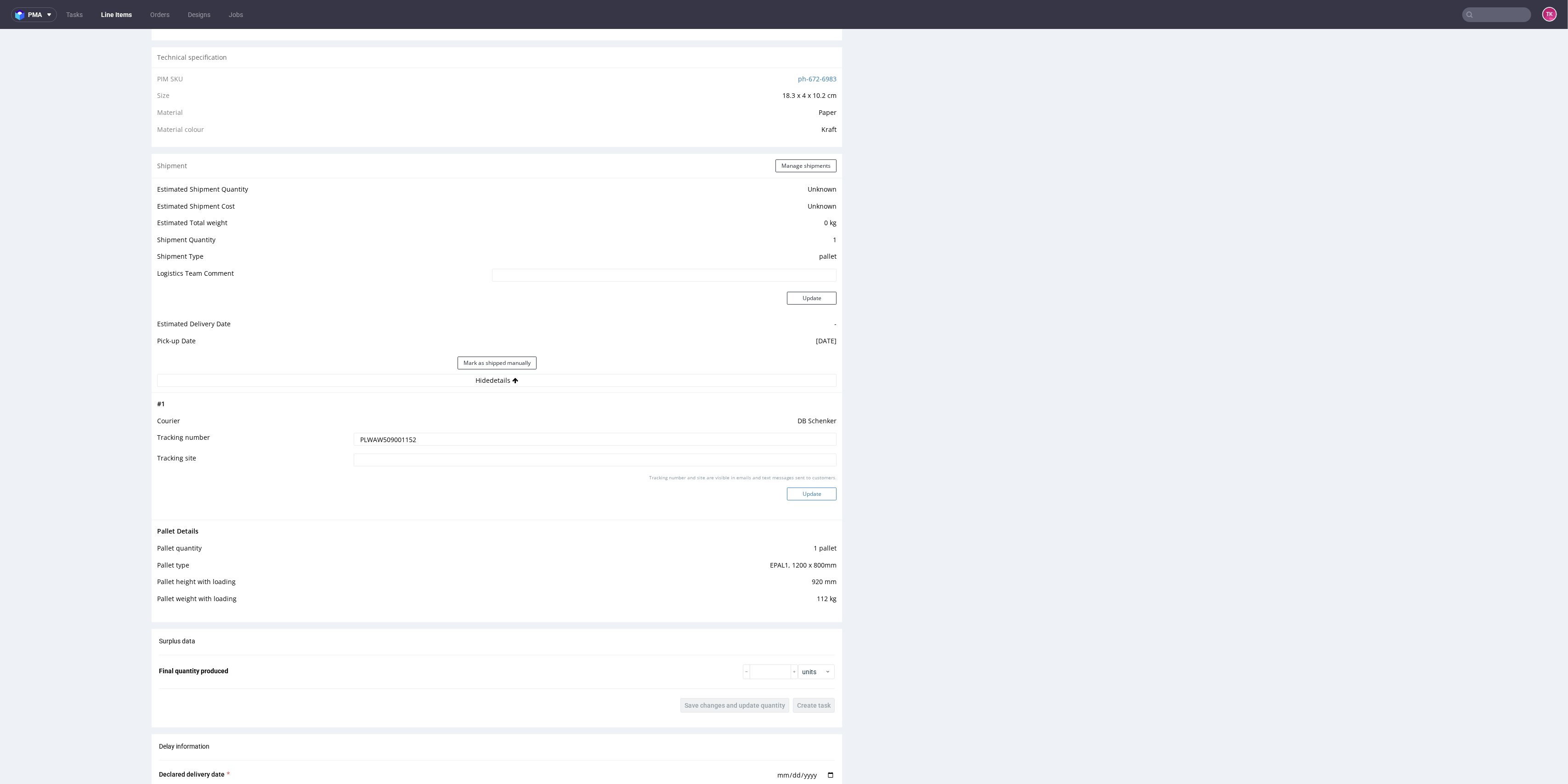
click at [794, 498] on button "Update" at bounding box center [812, 494] width 50 height 13
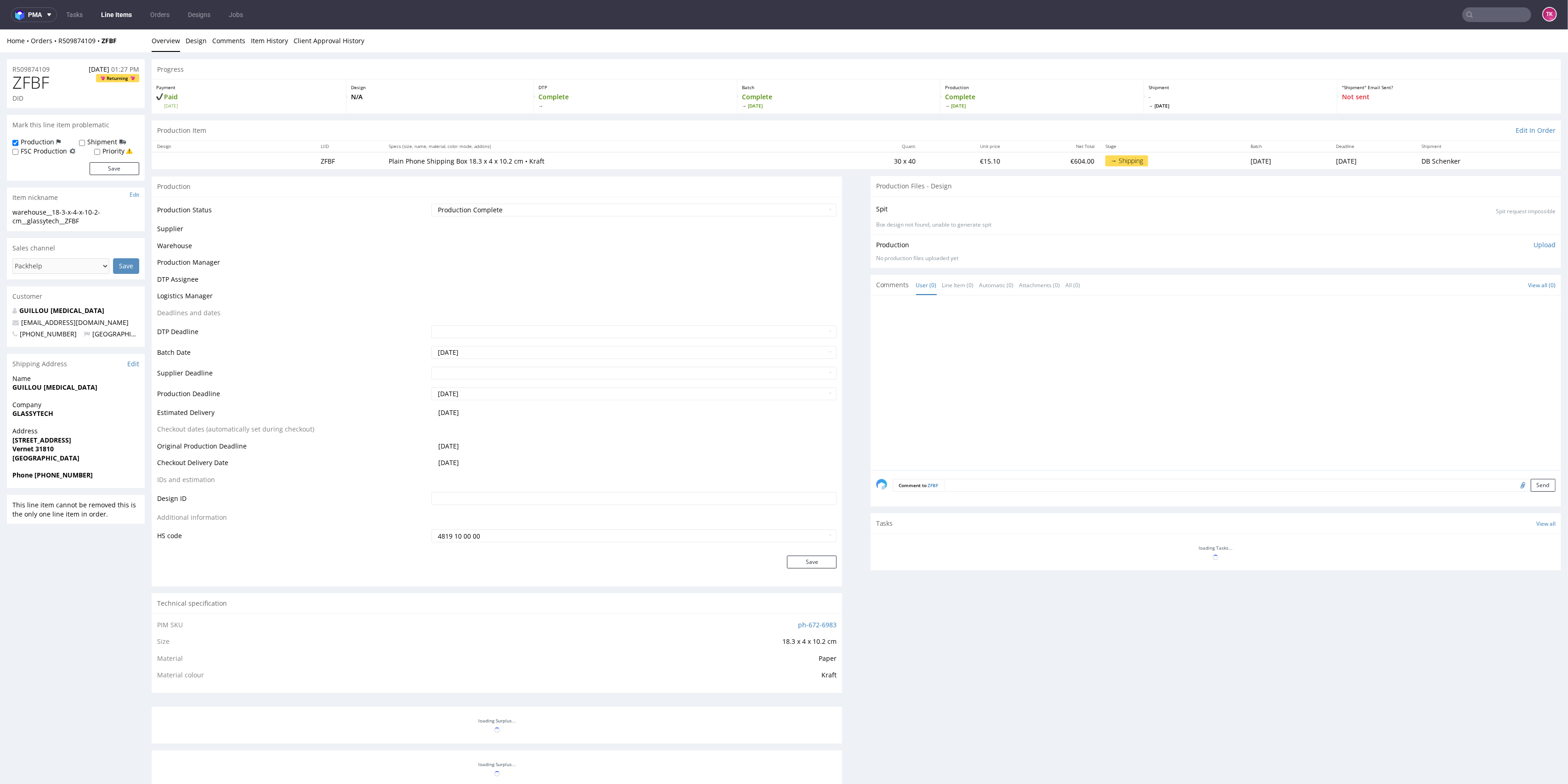
click at [125, 15] on link "Line Items" at bounding box center [116, 15] width 42 height 15
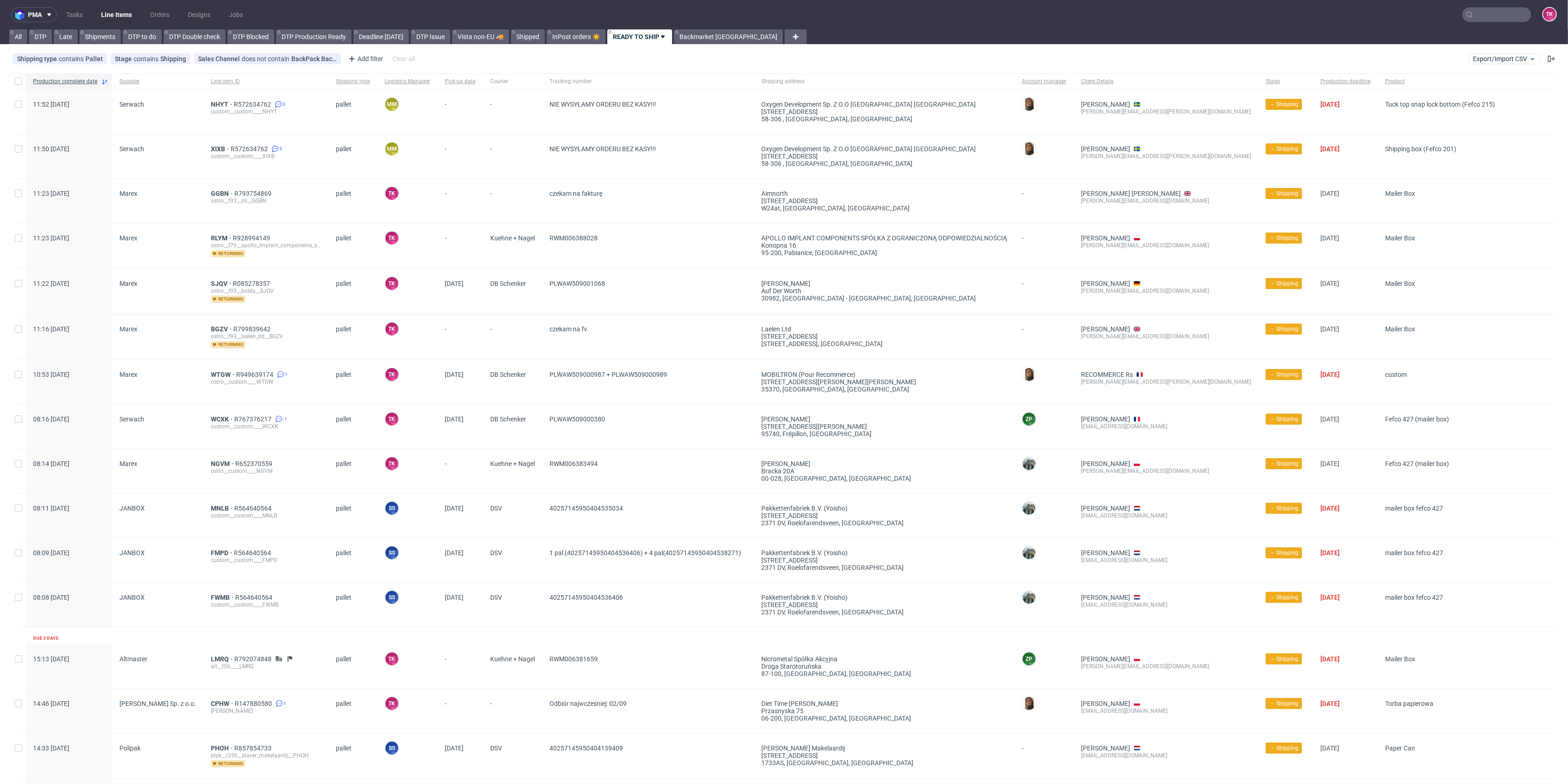
click at [123, 12] on link "Line Items" at bounding box center [116, 15] width 42 height 15
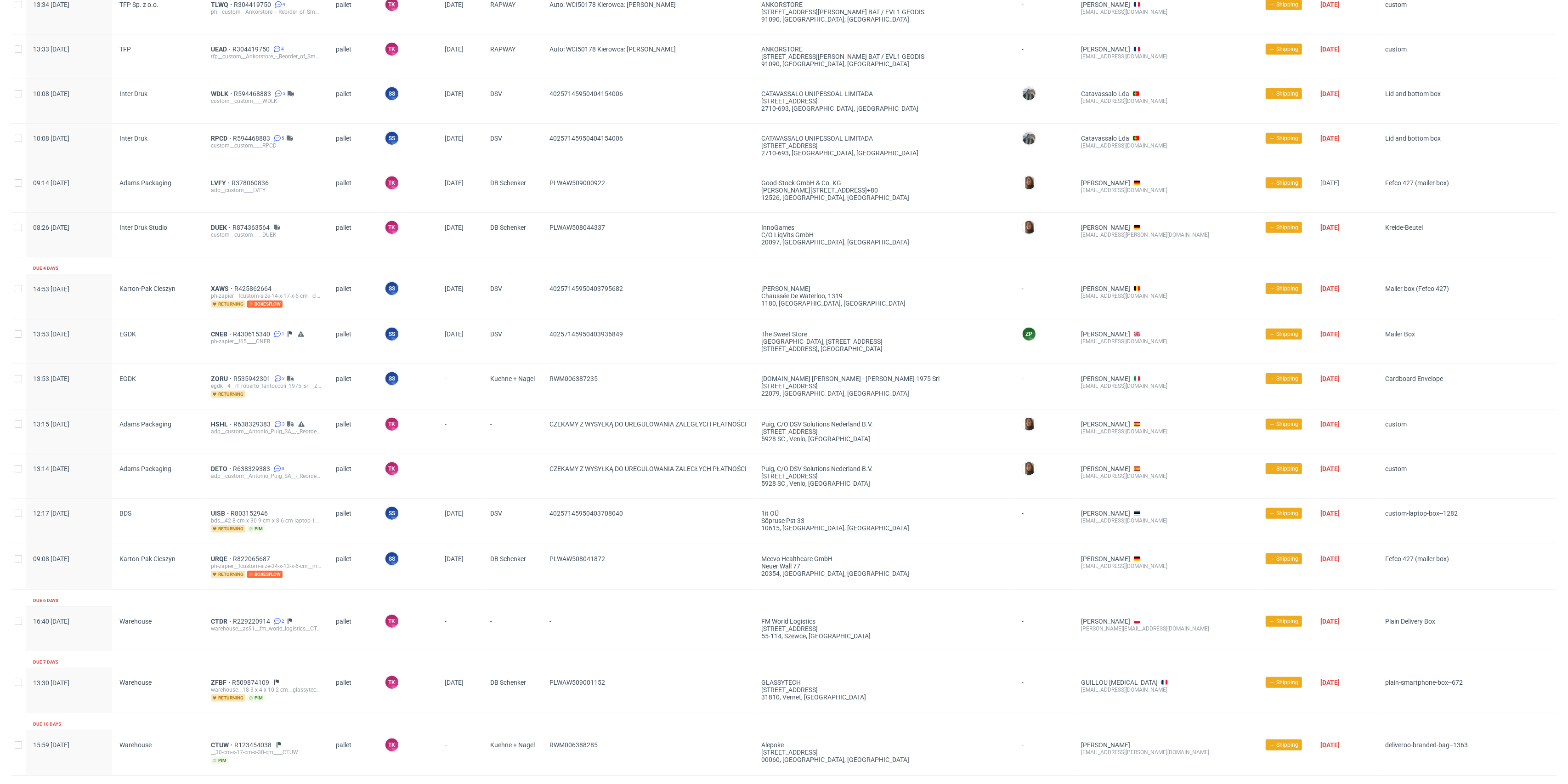
scroll to position [912, 0]
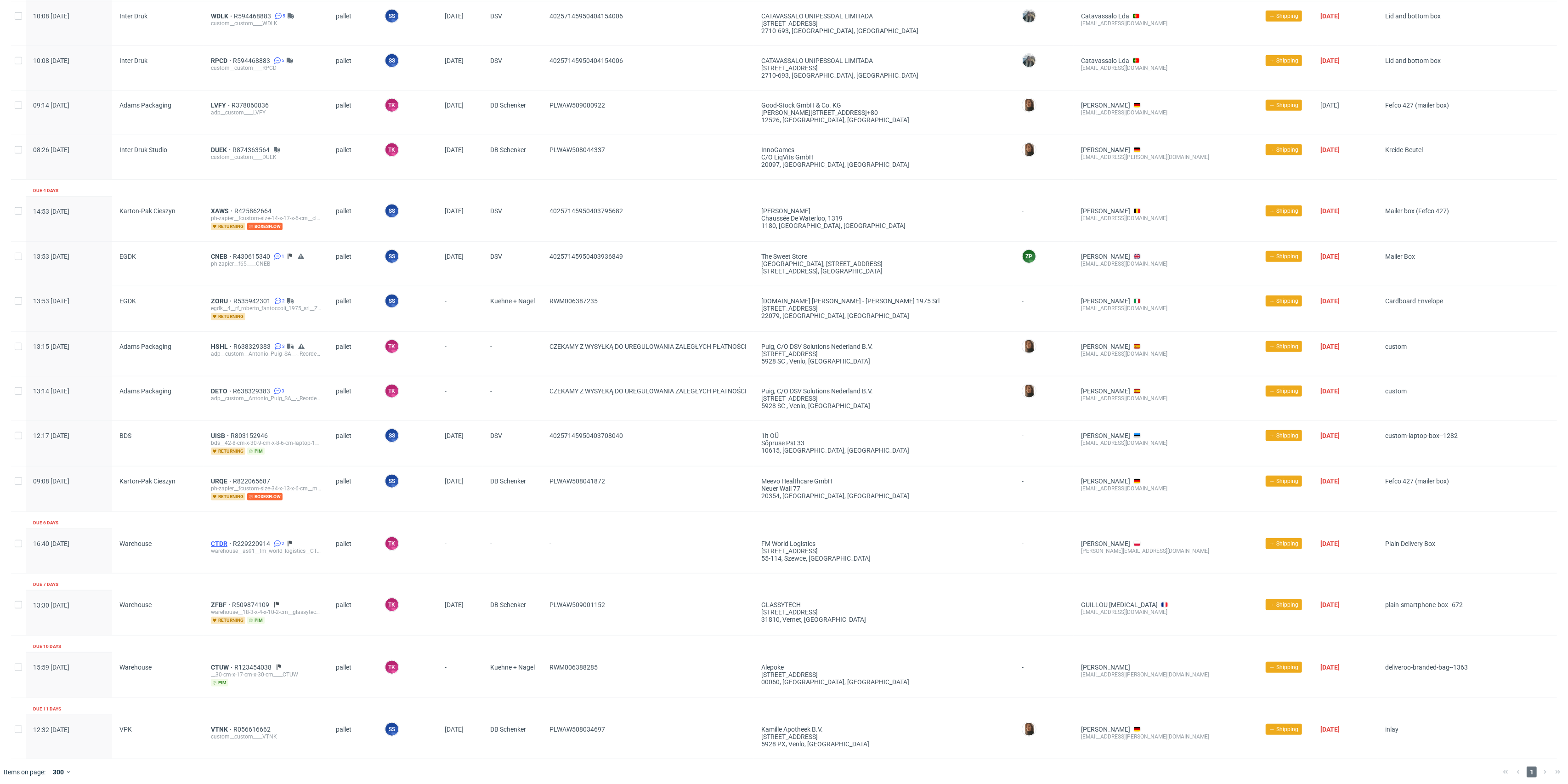
click at [213, 540] on span "CTDR" at bounding box center [222, 544] width 22 height 7
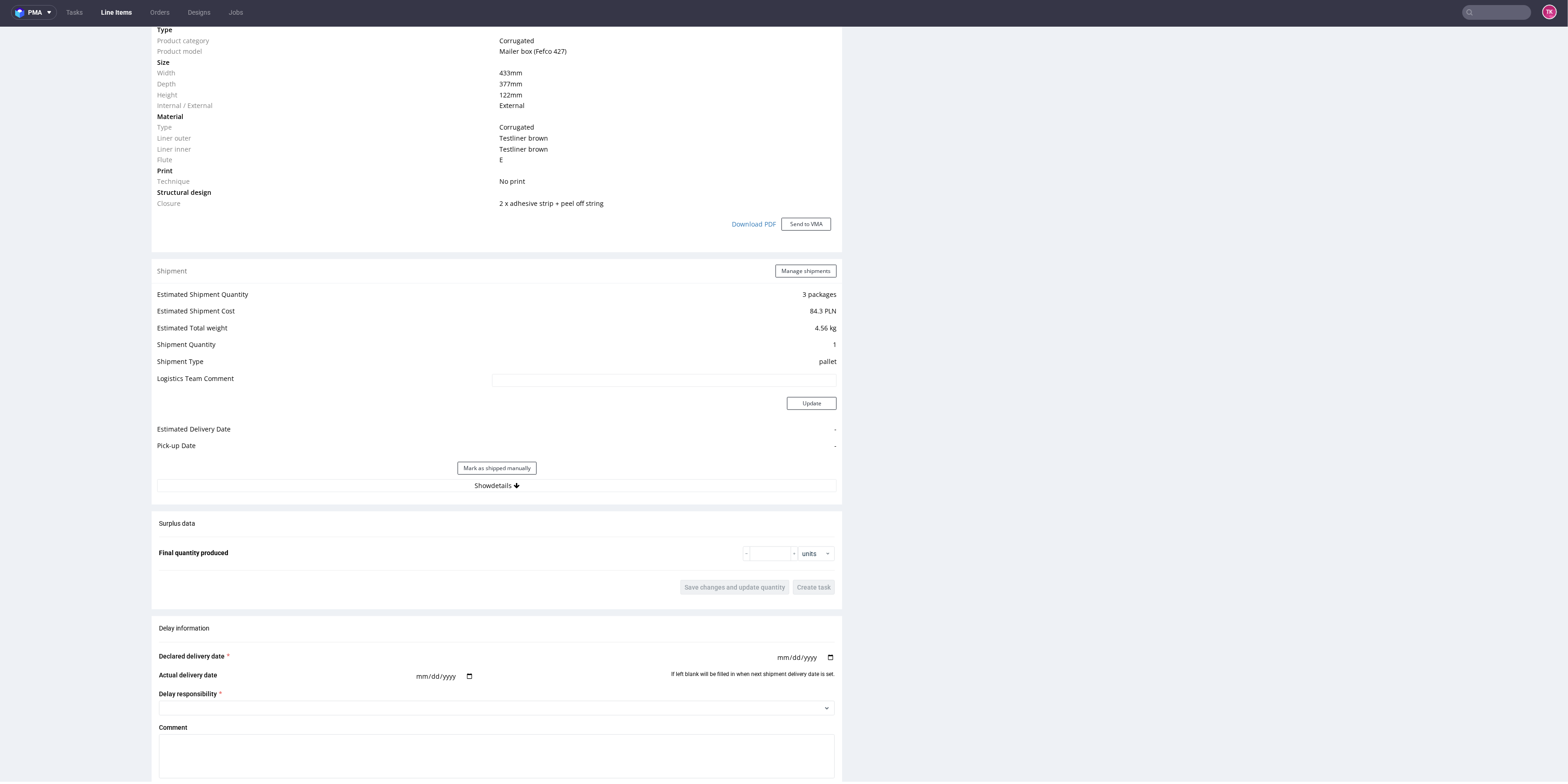
scroll to position [782, 0]
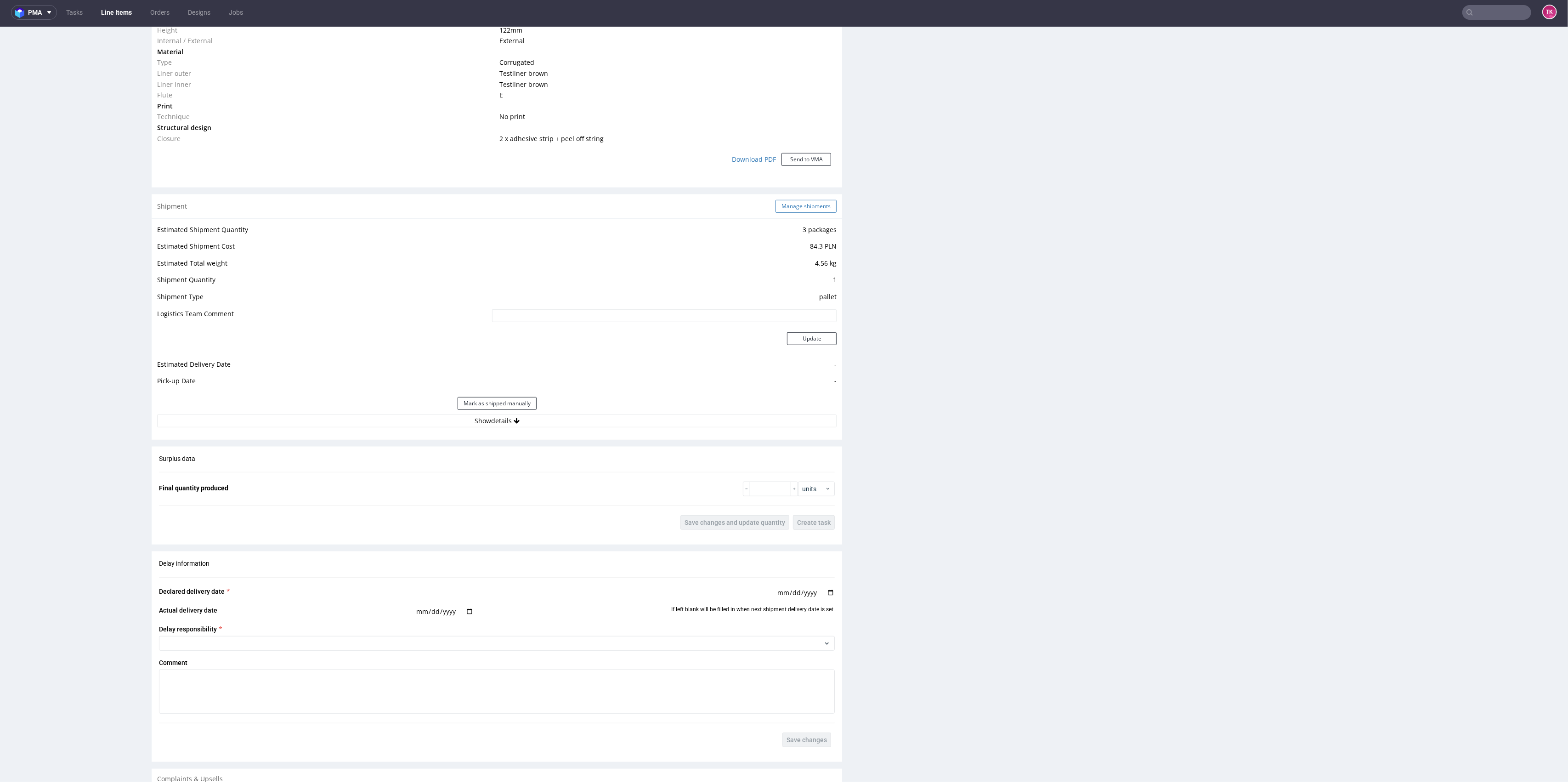
click at [790, 200] on button "Manage shipments" at bounding box center [806, 206] width 61 height 13
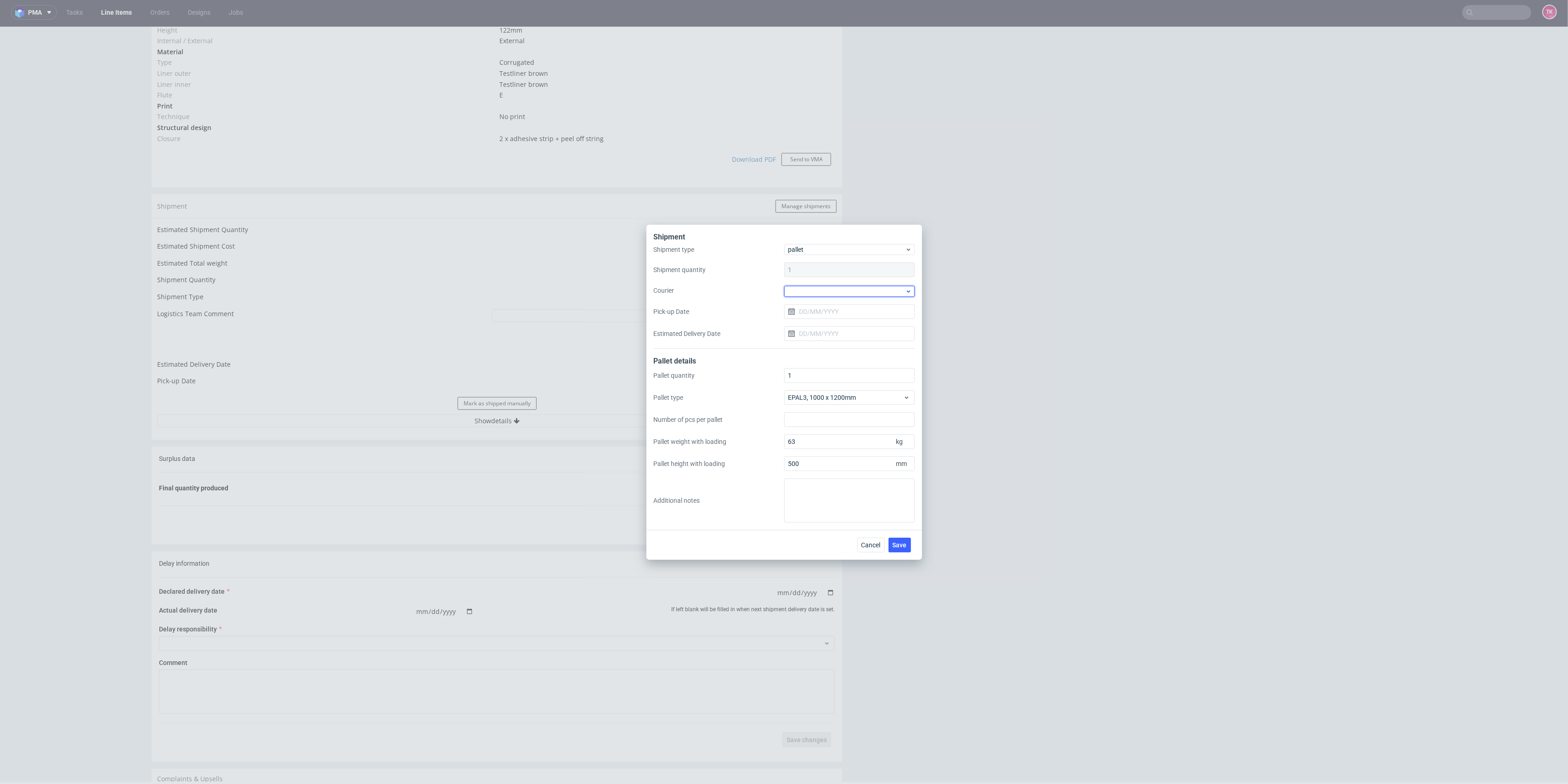
click at [824, 290] on div at bounding box center [849, 291] width 130 height 11
click at [819, 301] on div "Kuehne + Nagel" at bounding box center [849, 303] width 123 height 16
click at [829, 312] on input "Pick-up Date" at bounding box center [849, 310] width 130 height 15
click at [775, 393] on label "Pallet type" at bounding box center [719, 396] width 130 height 9
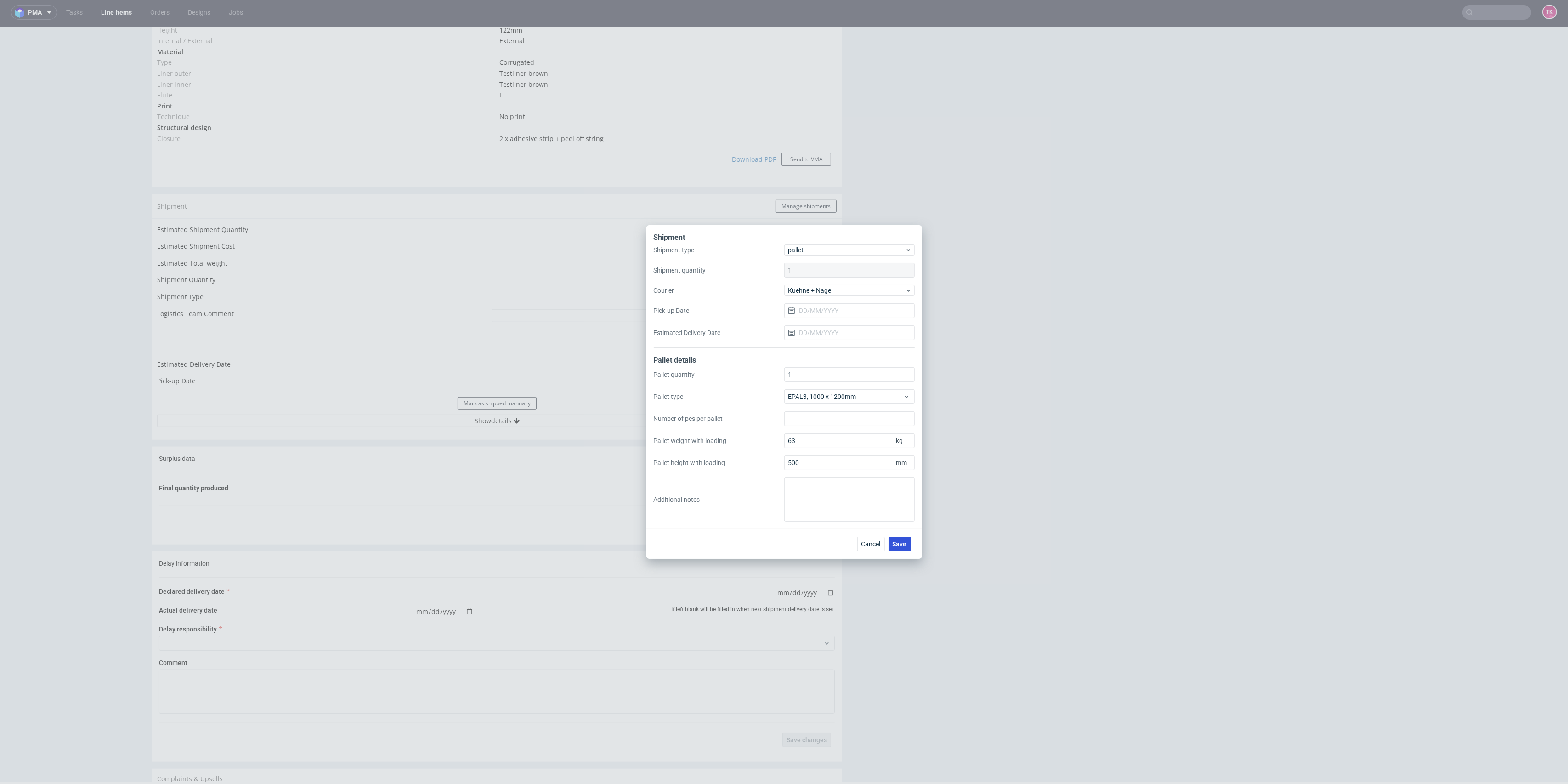
click at [900, 542] on span "Save" at bounding box center [900, 544] width 14 height 7
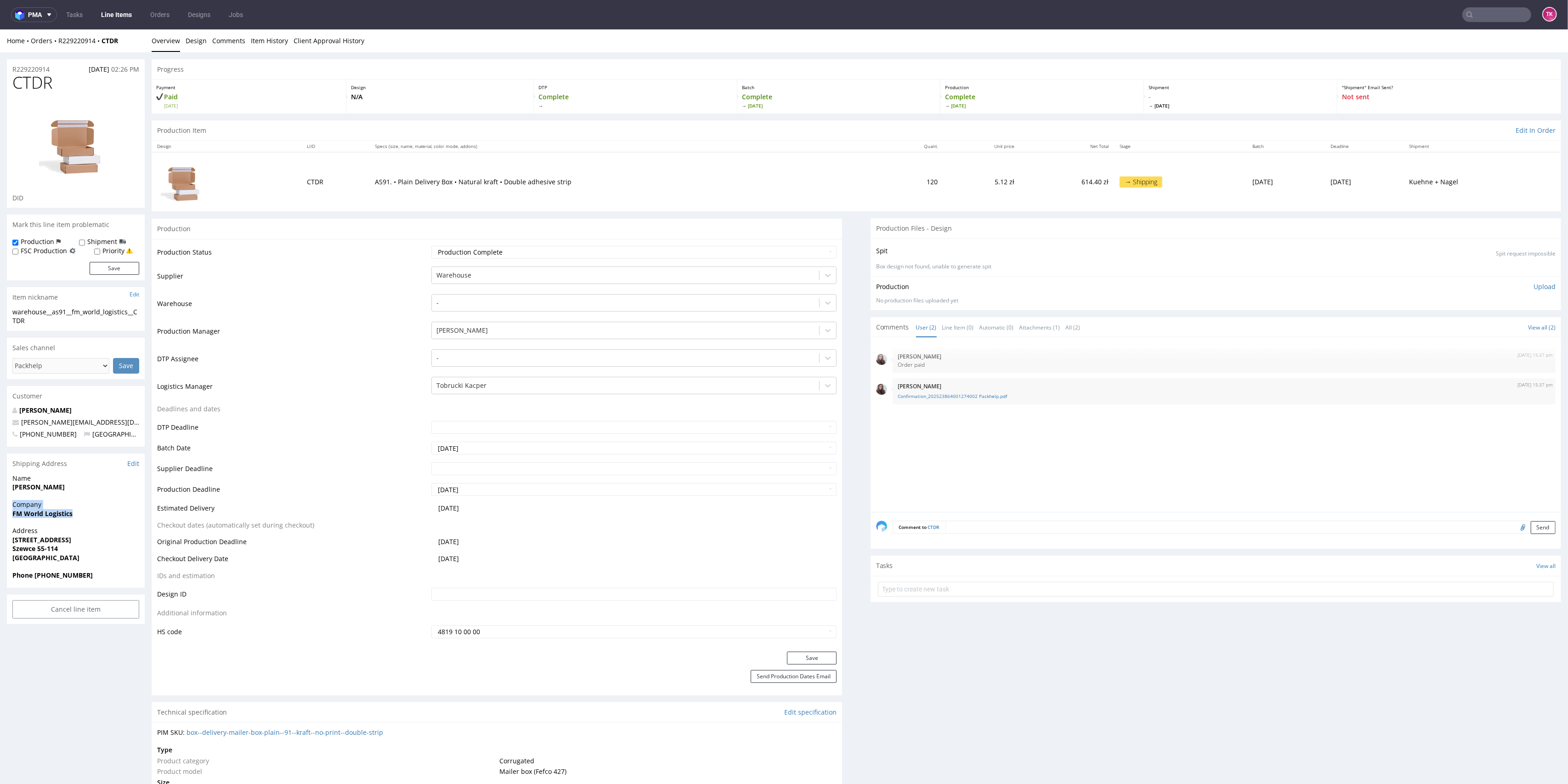
drag, startPoint x: 4, startPoint y: 509, endPoint x: 82, endPoint y: 516, distance: 78.3
click at [82, 516] on span "FM World Logistics" at bounding box center [75, 513] width 127 height 9
click at [9, 517] on div "Company FM World Logistics" at bounding box center [75, 513] width 138 height 26
click at [12, 516] on strong "FM World Logistics" at bounding box center [42, 513] width 60 height 9
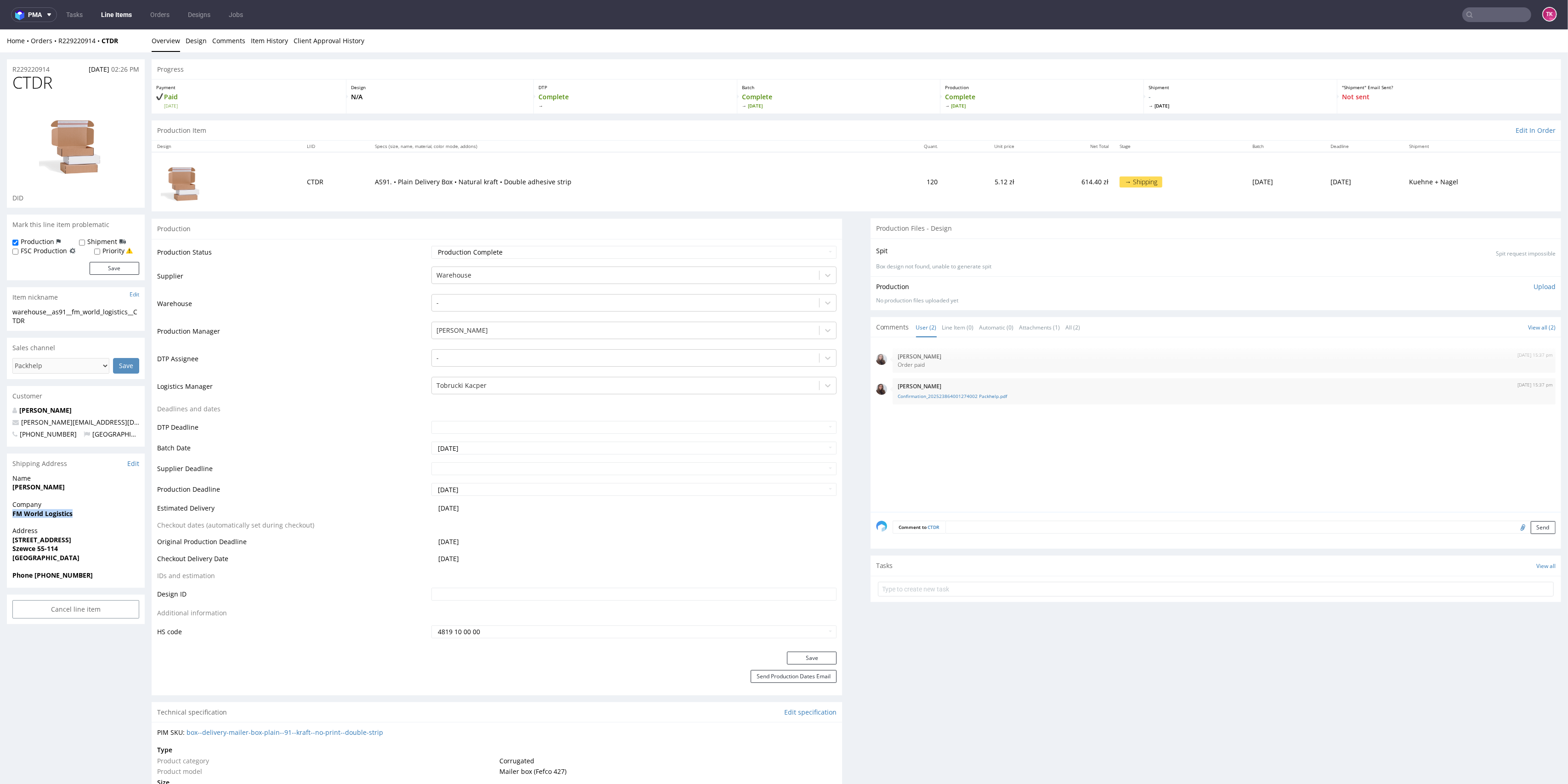
drag, startPoint x: 14, startPoint y: 520, endPoint x: 85, endPoint y: 516, distance: 71.1
click at [85, 516] on div "Company FM World Logistics" at bounding box center [75, 513] width 138 height 26
copy strong "FM World Logistics"
drag, startPoint x: 5, startPoint y: 539, endPoint x: 261, endPoint y: 509, distance: 257.8
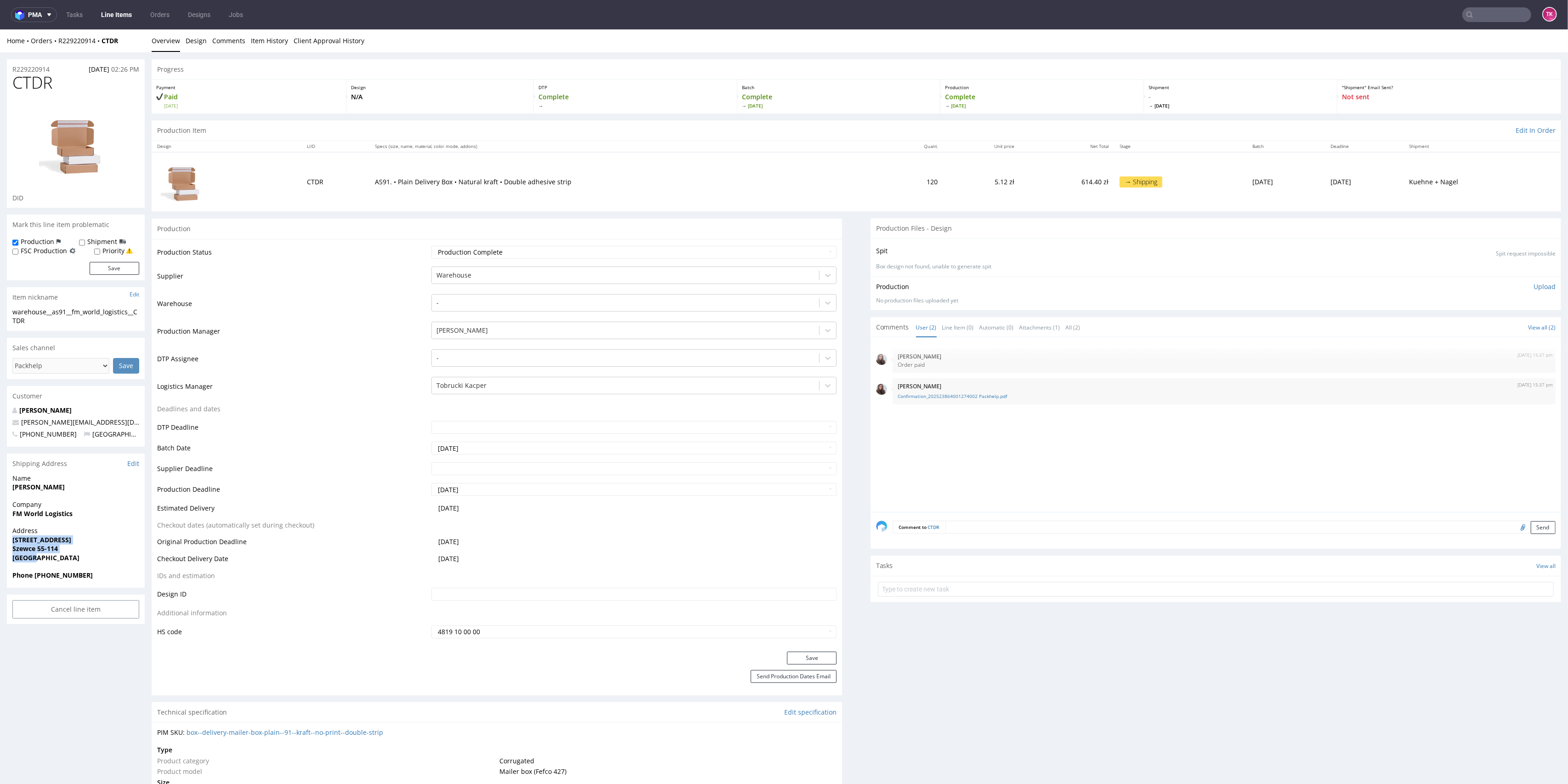
copy p "Wrocławska 2a Szewce 55-114 Poland"
drag, startPoint x: 74, startPoint y: 494, endPoint x: 0, endPoint y: 488, distance: 74.2
copy strong "Radoslaw Kuzniak"
drag, startPoint x: 92, startPoint y: 417, endPoint x: 12, endPoint y: 424, distance: 80.3
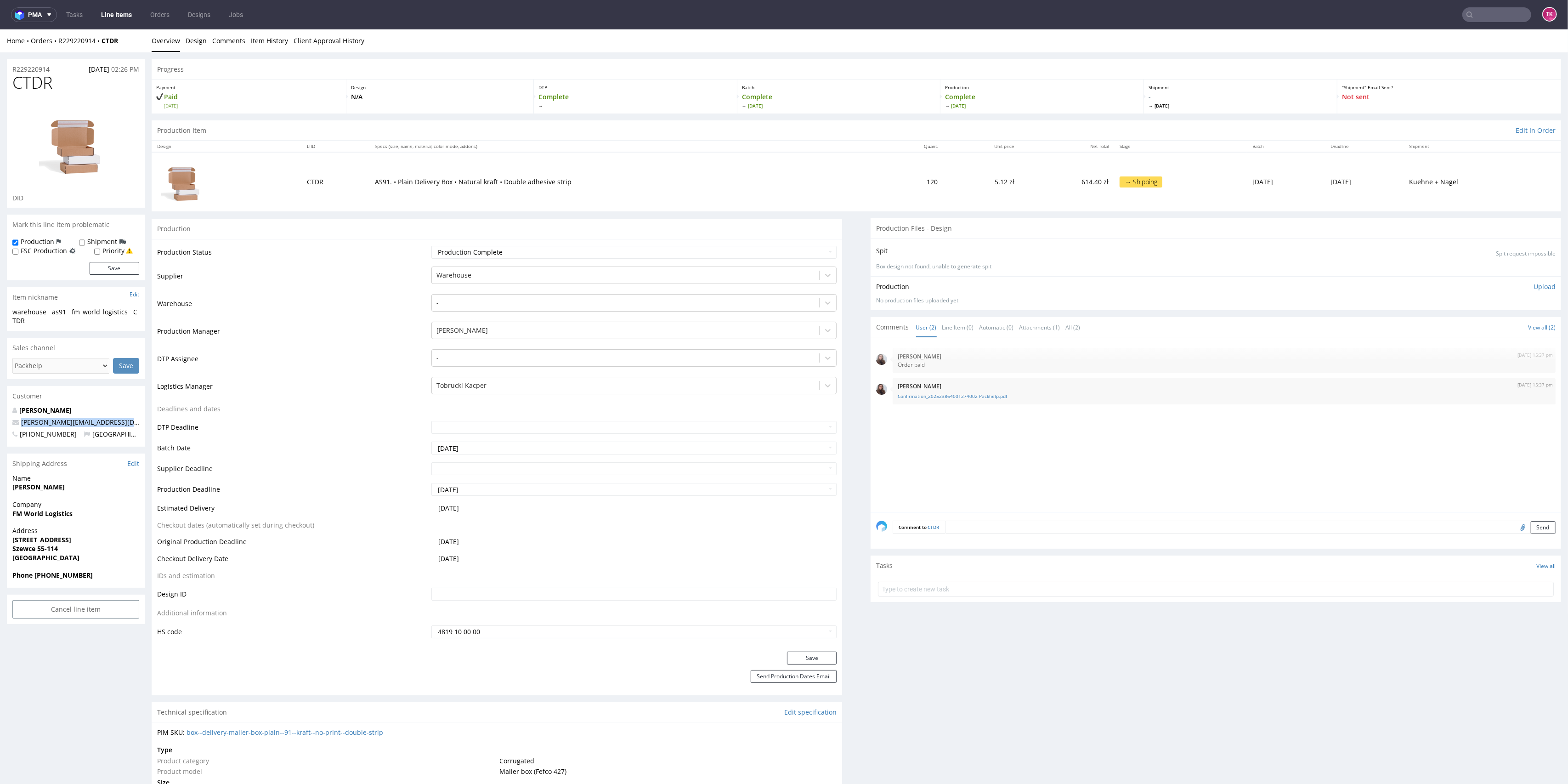
click at [12, 424] on p "r.kuzniak@logistics.fmworld.com" at bounding box center [75, 422] width 127 height 9
copy span "r.kuzniak@logistics.fmworld.com"
drag, startPoint x: 34, startPoint y: 572, endPoint x: 117, endPoint y: 575, distance: 83.1
click at [117, 575] on span "Phone +48660792153" at bounding box center [75, 575] width 127 height 9
copy strong "+48660792153"
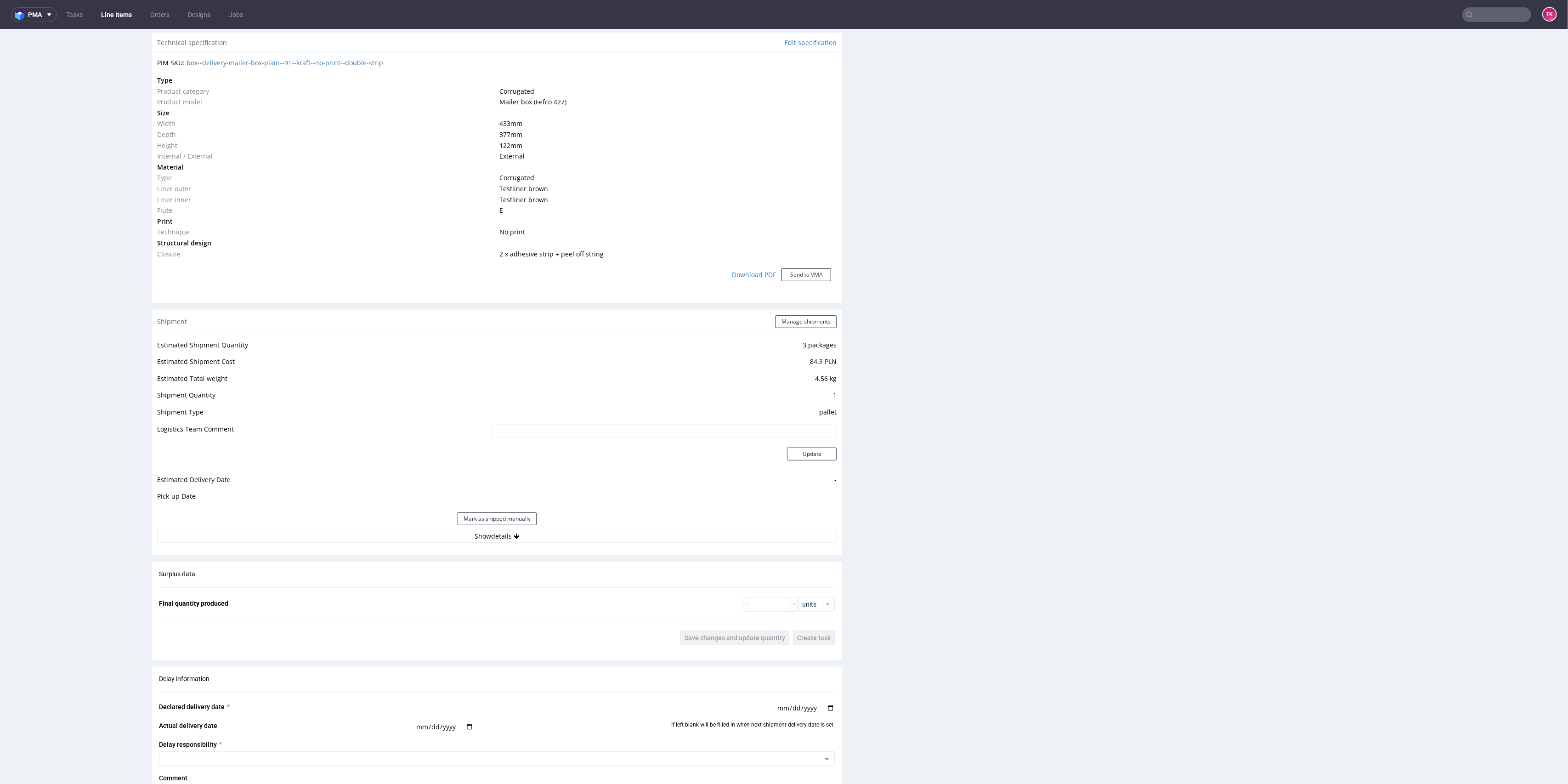
scroll to position [735, 0]
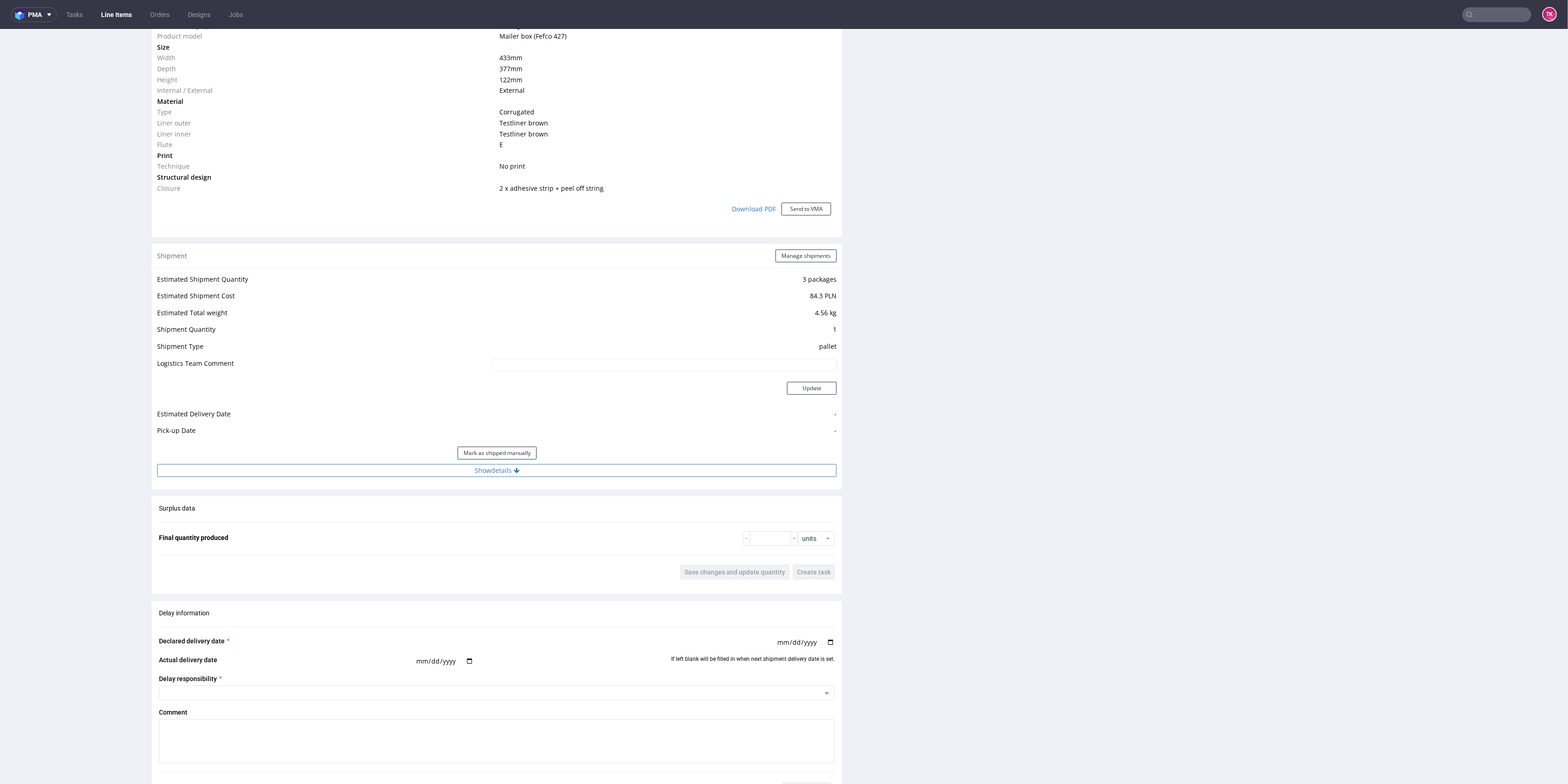
click at [570, 464] on button "Show details" at bounding box center [497, 470] width 679 height 13
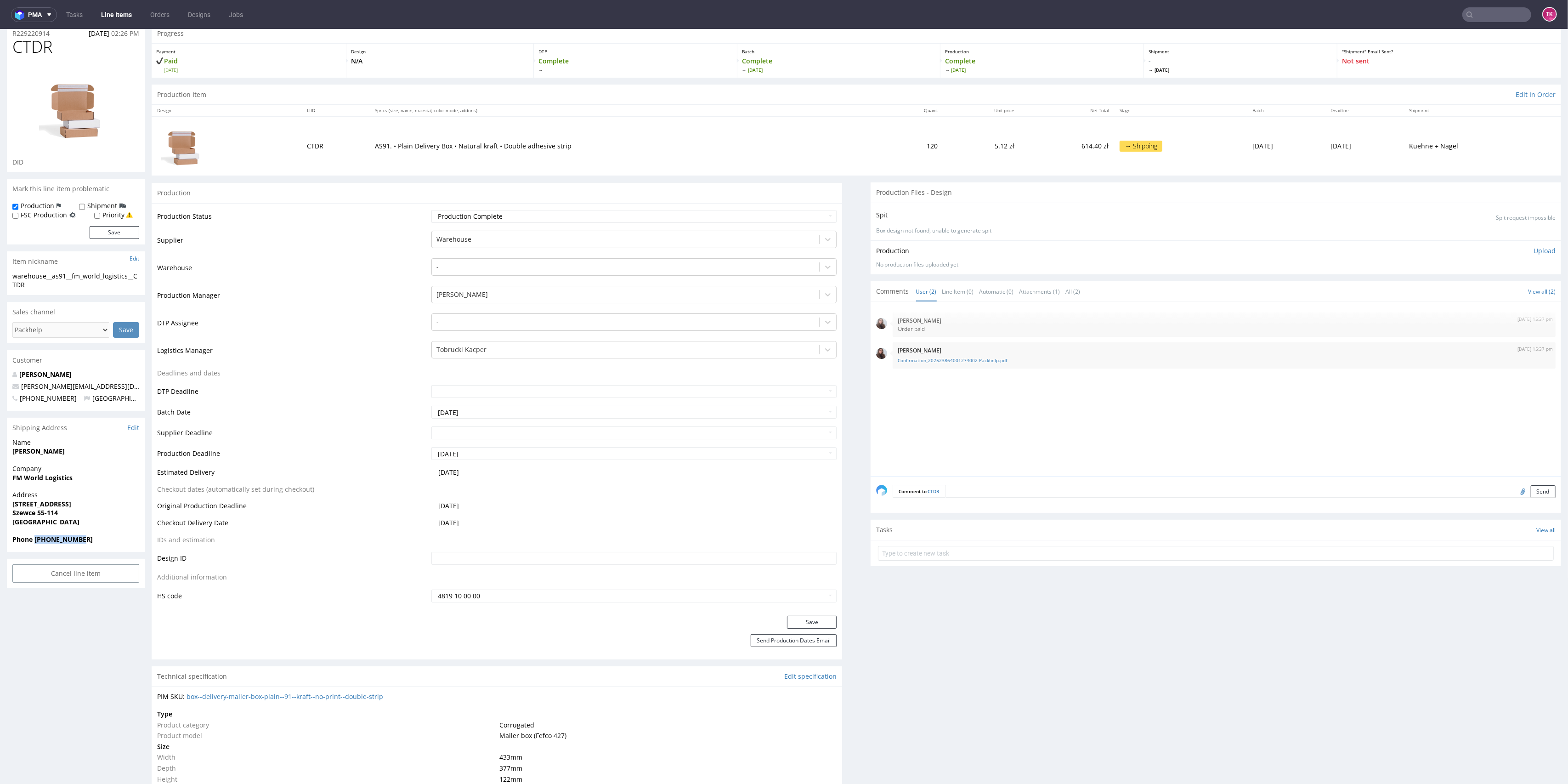
scroll to position [0, 0]
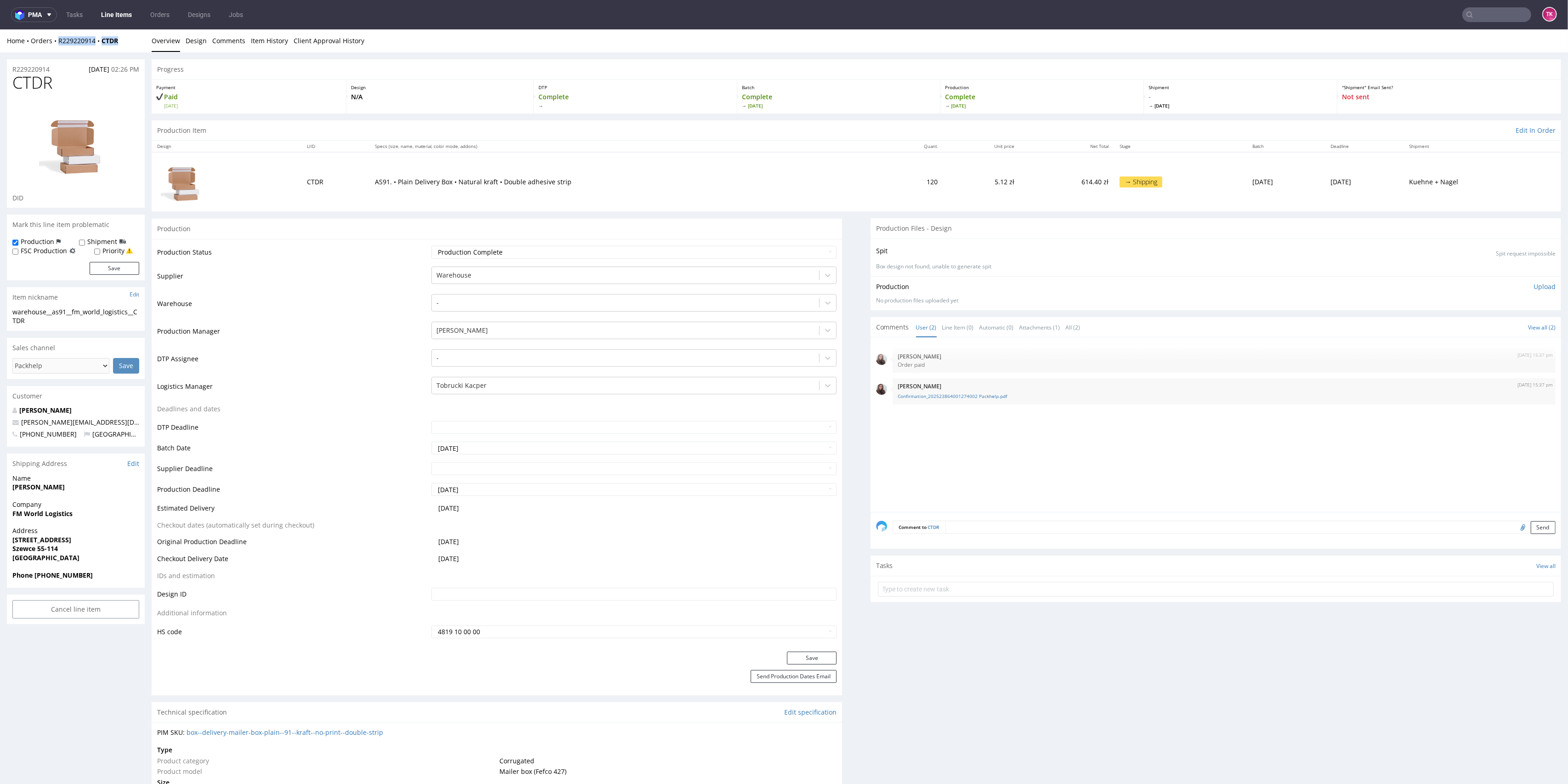
drag, startPoint x: 119, startPoint y: 46, endPoint x: 55, endPoint y: 49, distance: 64.1
click at [55, 49] on div "Home Orders R229220914 CTDR Overview Design Comments Item History Client Approv…" at bounding box center [784, 41] width 1568 height 23
copy div "R229220914 CTDR"
click at [886, 586] on input "text" at bounding box center [1216, 589] width 676 height 15
type input "etykiety"
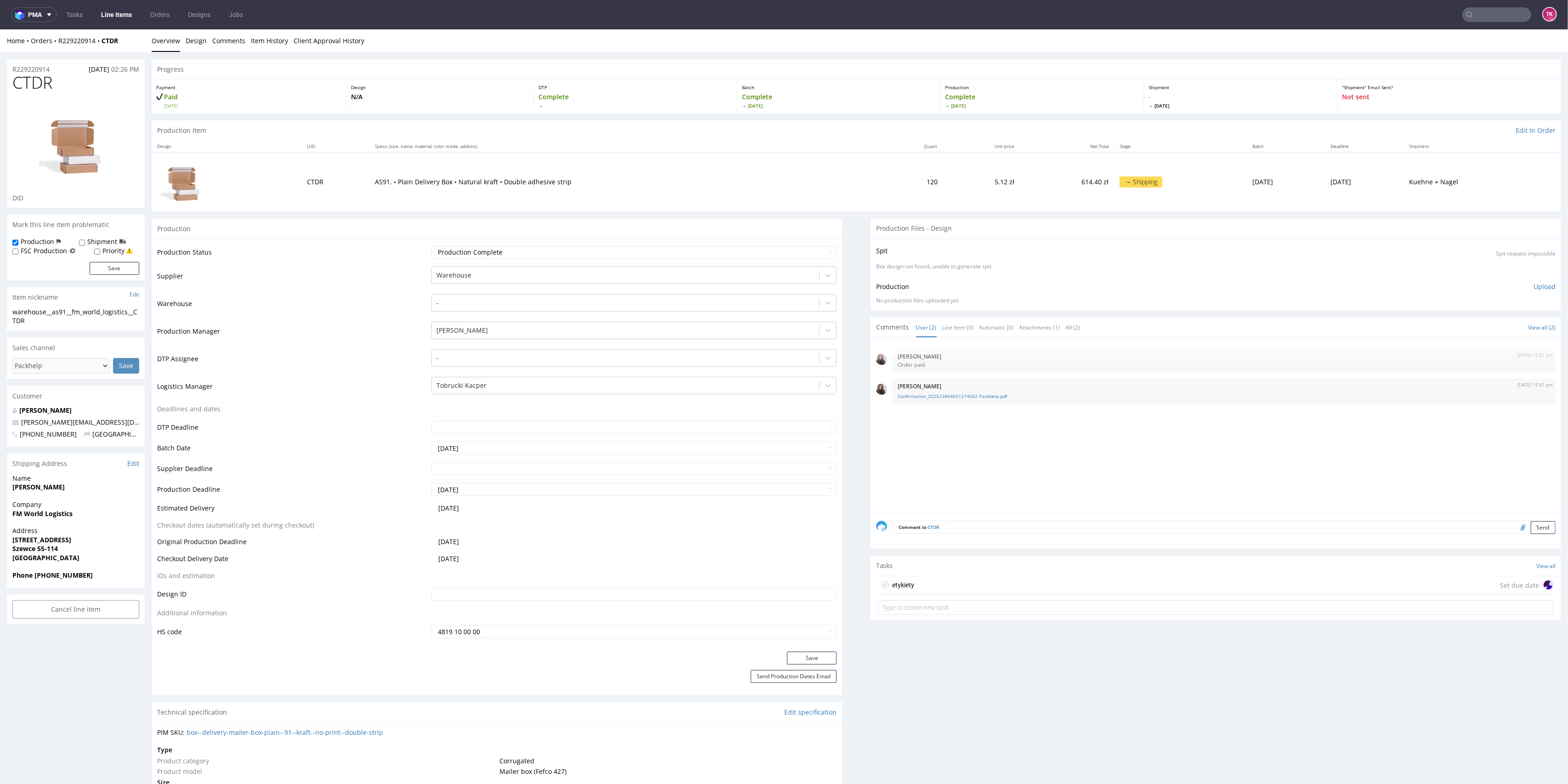
click at [893, 584] on div "etykiety" at bounding box center [904, 585] width 22 height 11
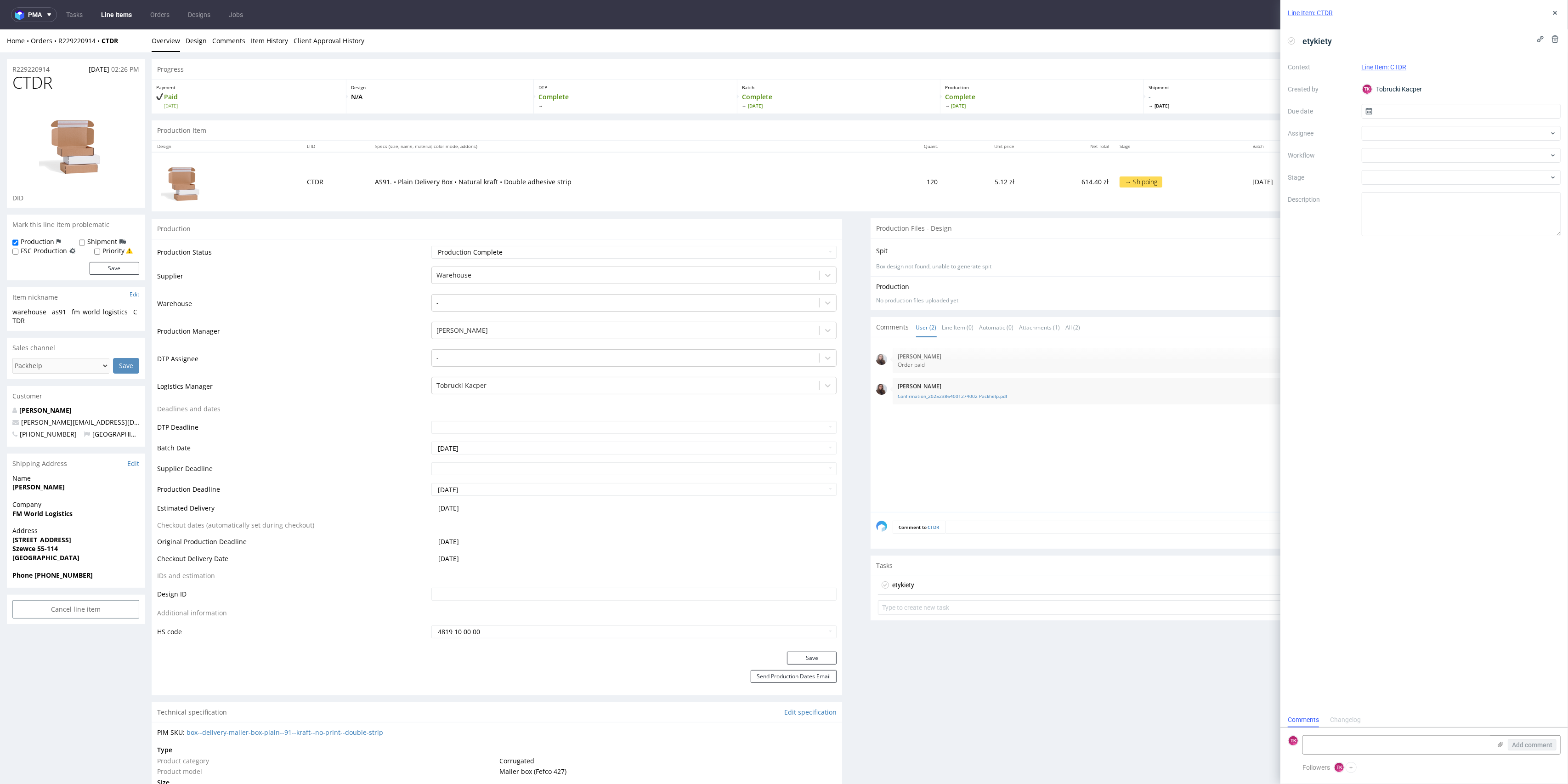
scroll to position [7, 0]
click at [1349, 737] on textarea at bounding box center [1397, 744] width 188 height 18
paste textarea "R229220914_CTDR"
click at [1497, 746] on icon at bounding box center [1500, 744] width 7 height 7
click at [0, 0] on input "file" at bounding box center [0, 0] width 0 height 0
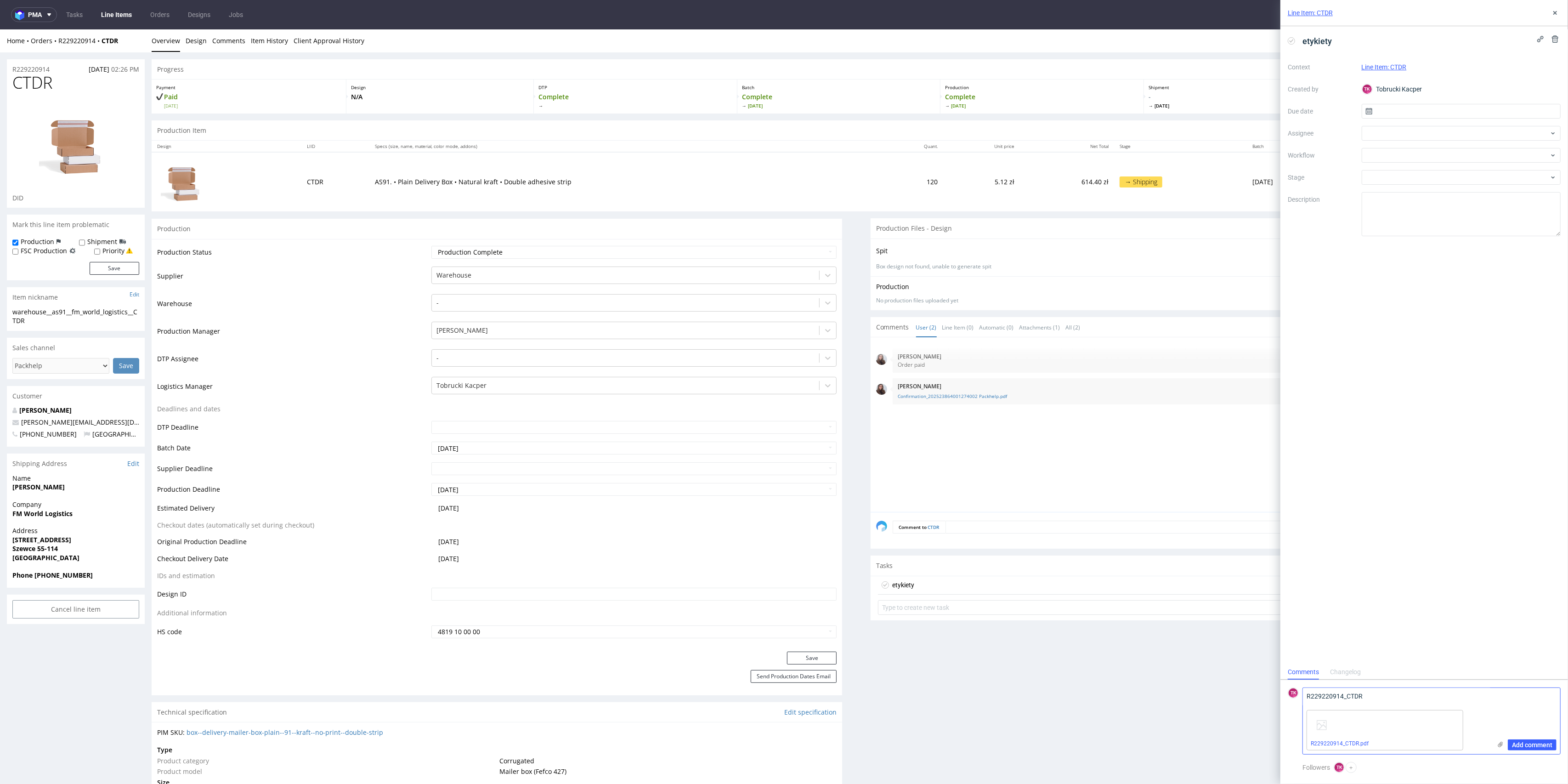
click at [1393, 692] on textarea "R229220914_CTDR" at bounding box center [1397, 697] width 188 height 18
paste textarea "RWM006388413"
type textarea "R229220914_CTDR -> RWM006388413 (odbiór 02.09)"
click at [1541, 743] on span "Add comment" at bounding box center [1532, 744] width 40 height 7
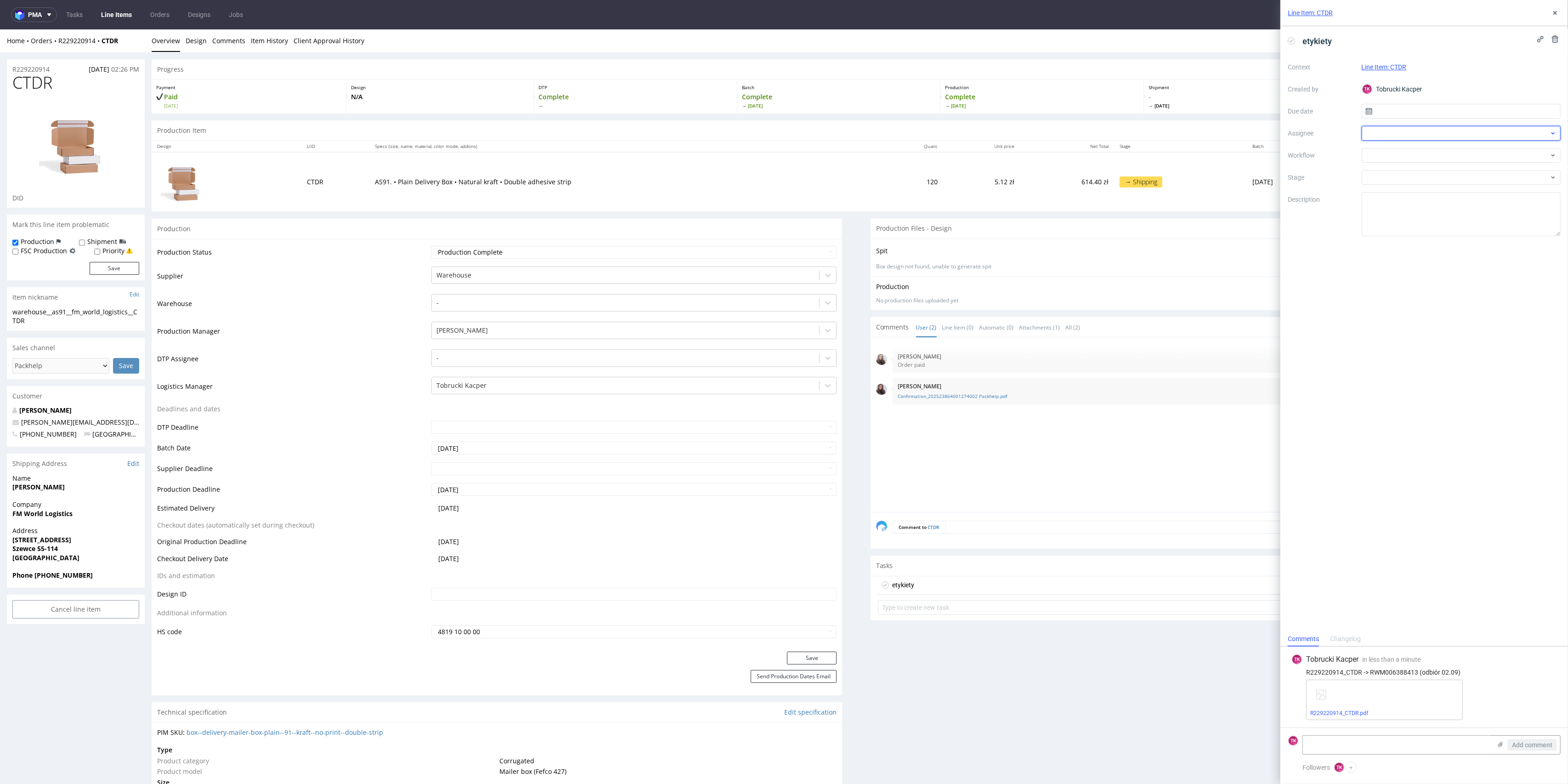
click at [1385, 131] on div at bounding box center [1461, 133] width 200 height 15
drag, startPoint x: 1390, startPoint y: 131, endPoint x: 1346, endPoint y: 118, distance: 45.9
click at [1356, 124] on div "Context Line Item: CTDR Created by TK Tobrucki Kacper Due date Assignee w Workf…" at bounding box center [1424, 148] width 273 height 177
click at [1386, 130] on div at bounding box center [1461, 133] width 200 height 15
type input "ewa"
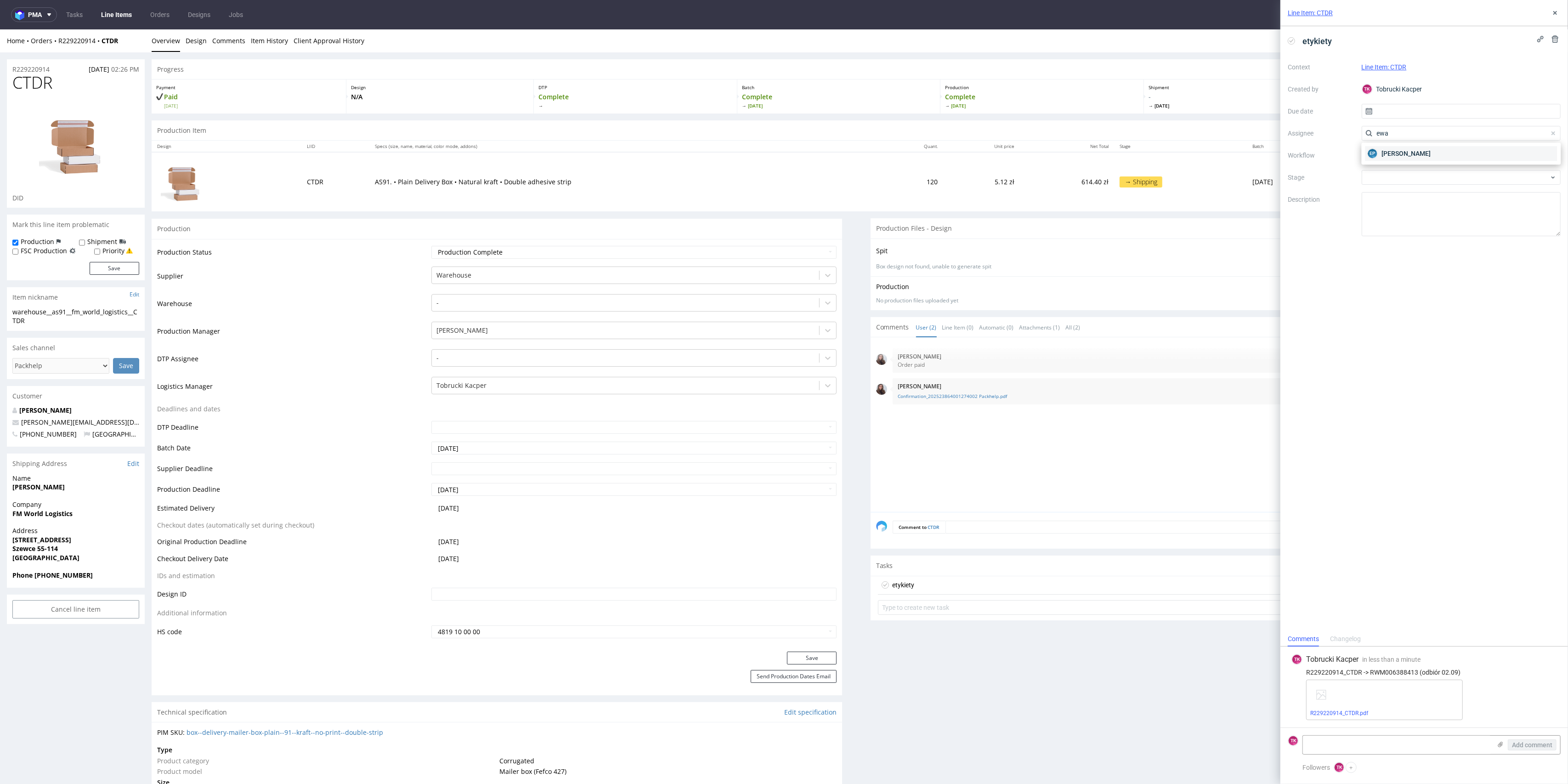
drag, startPoint x: 1395, startPoint y: 154, endPoint x: 1395, endPoint y: 142, distance: 12.0
click at [1395, 153] on span "Ewa Prus" at bounding box center [1406, 153] width 49 height 9
click at [1384, 112] on input "text" at bounding box center [1461, 111] width 200 height 15
click at [1425, 167] on button "1" at bounding box center [1432, 172] width 14 height 15
type input "01/09/2025"
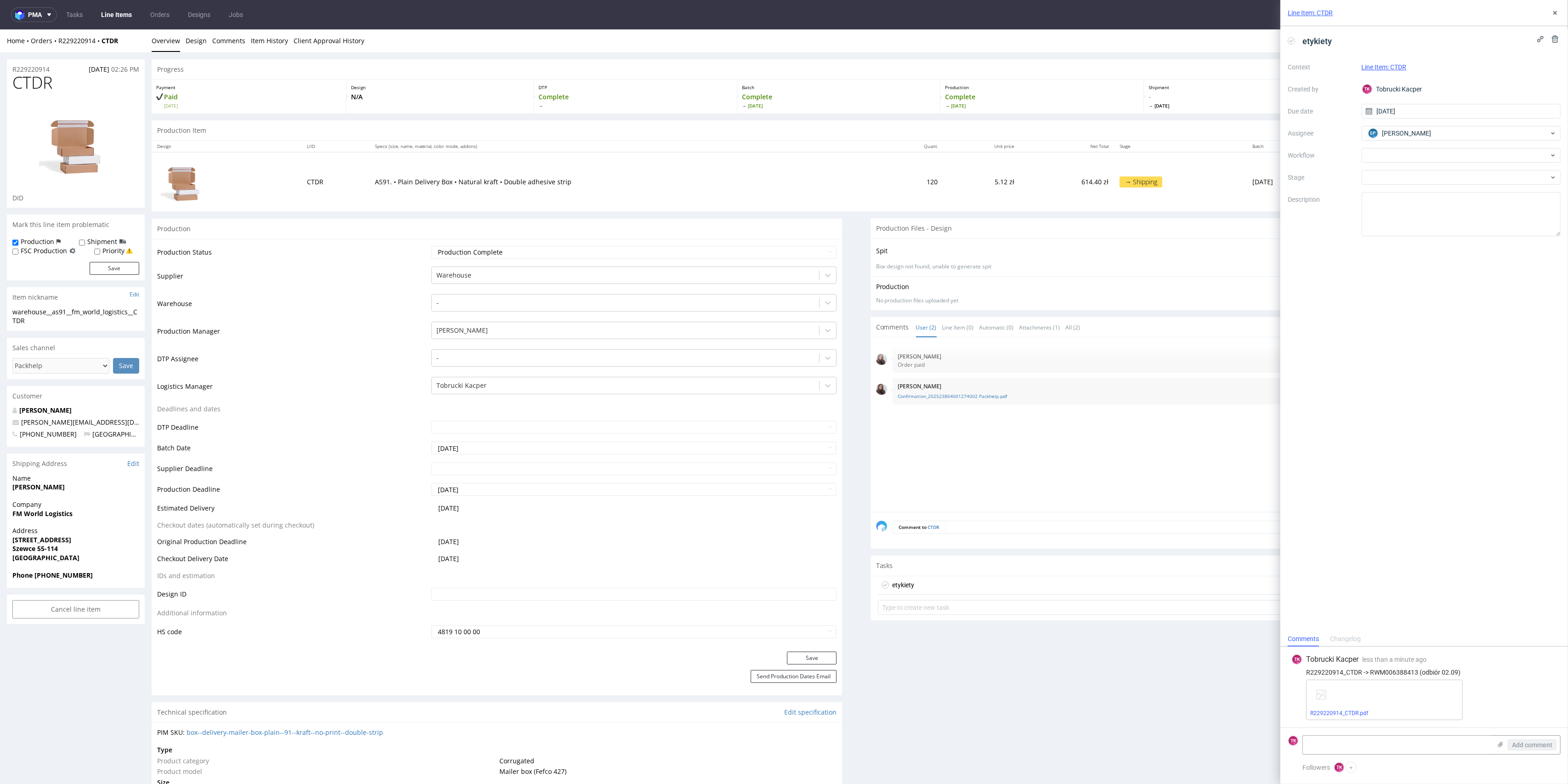
click at [1552, 21] on div "Line Item: CTDR" at bounding box center [1424, 13] width 287 height 26
click at [1553, 9] on icon at bounding box center [1555, 13] width 7 height 7
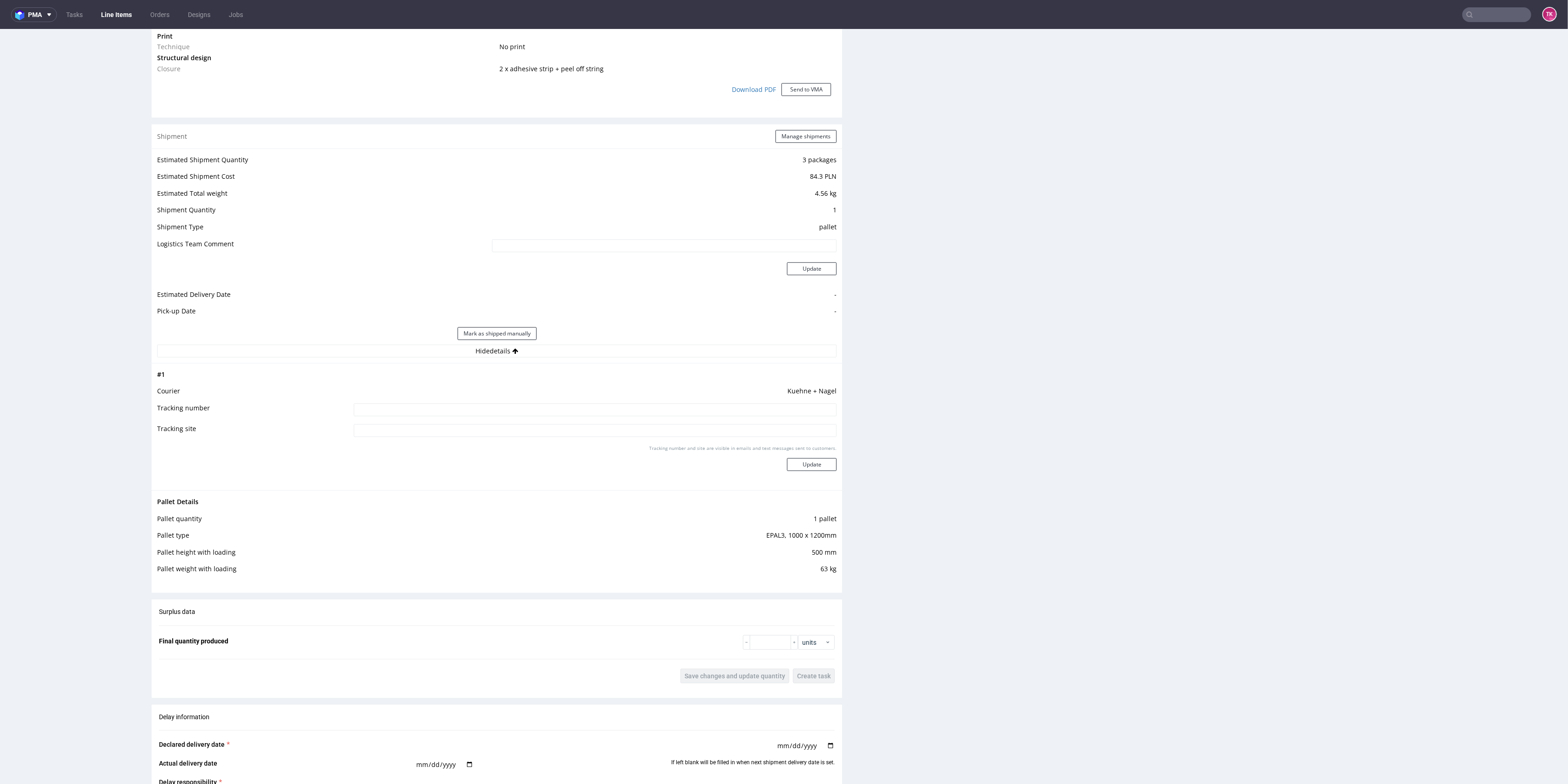
scroll to position [857, 0]
click at [669, 408] on input at bounding box center [595, 407] width 483 height 13
paste input "RWM006388413"
type input "RWM006388413"
click at [820, 467] on button "Update" at bounding box center [812, 461] width 50 height 13
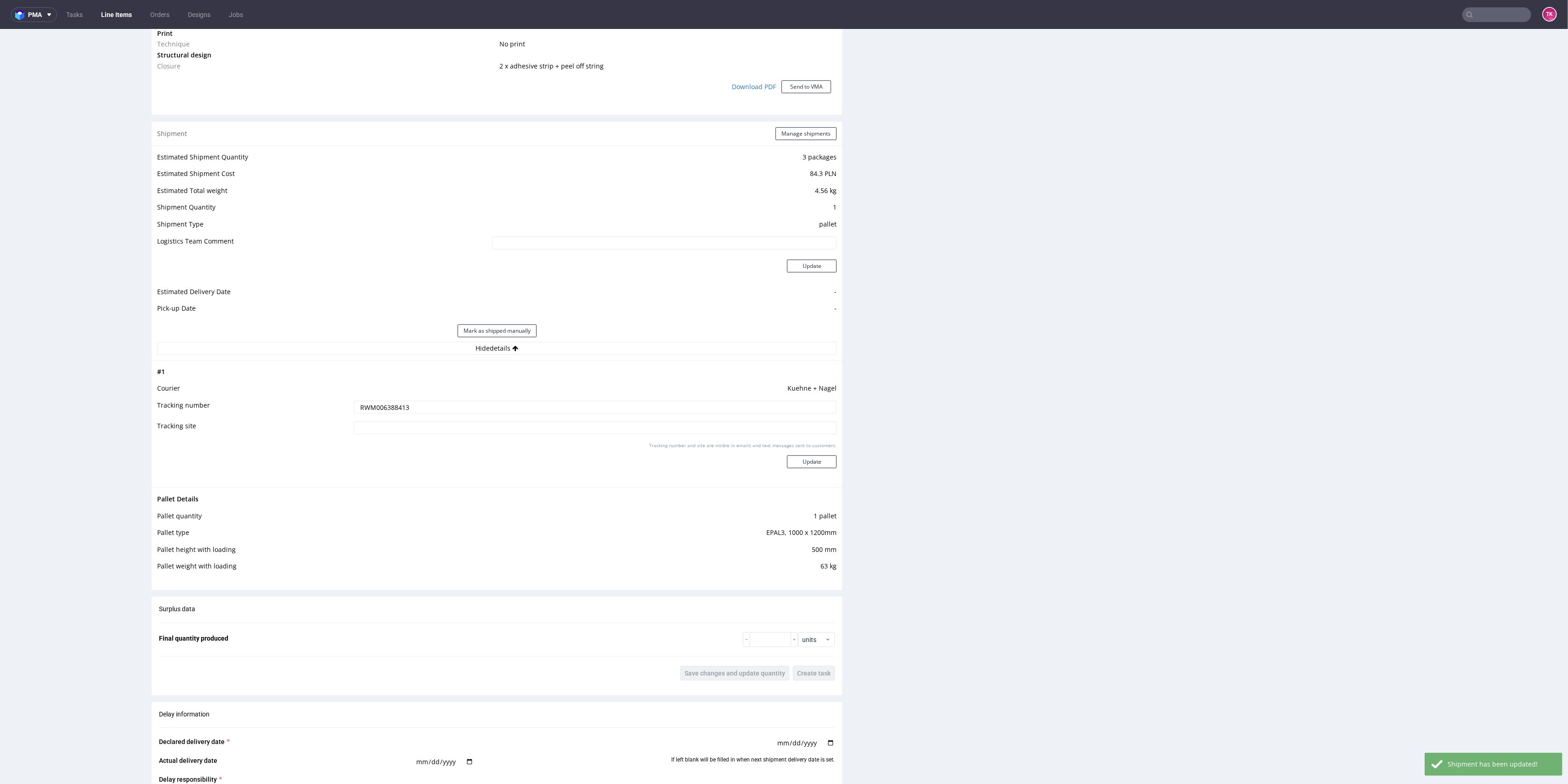
click at [127, 16] on link "Line Items" at bounding box center [116, 15] width 42 height 15
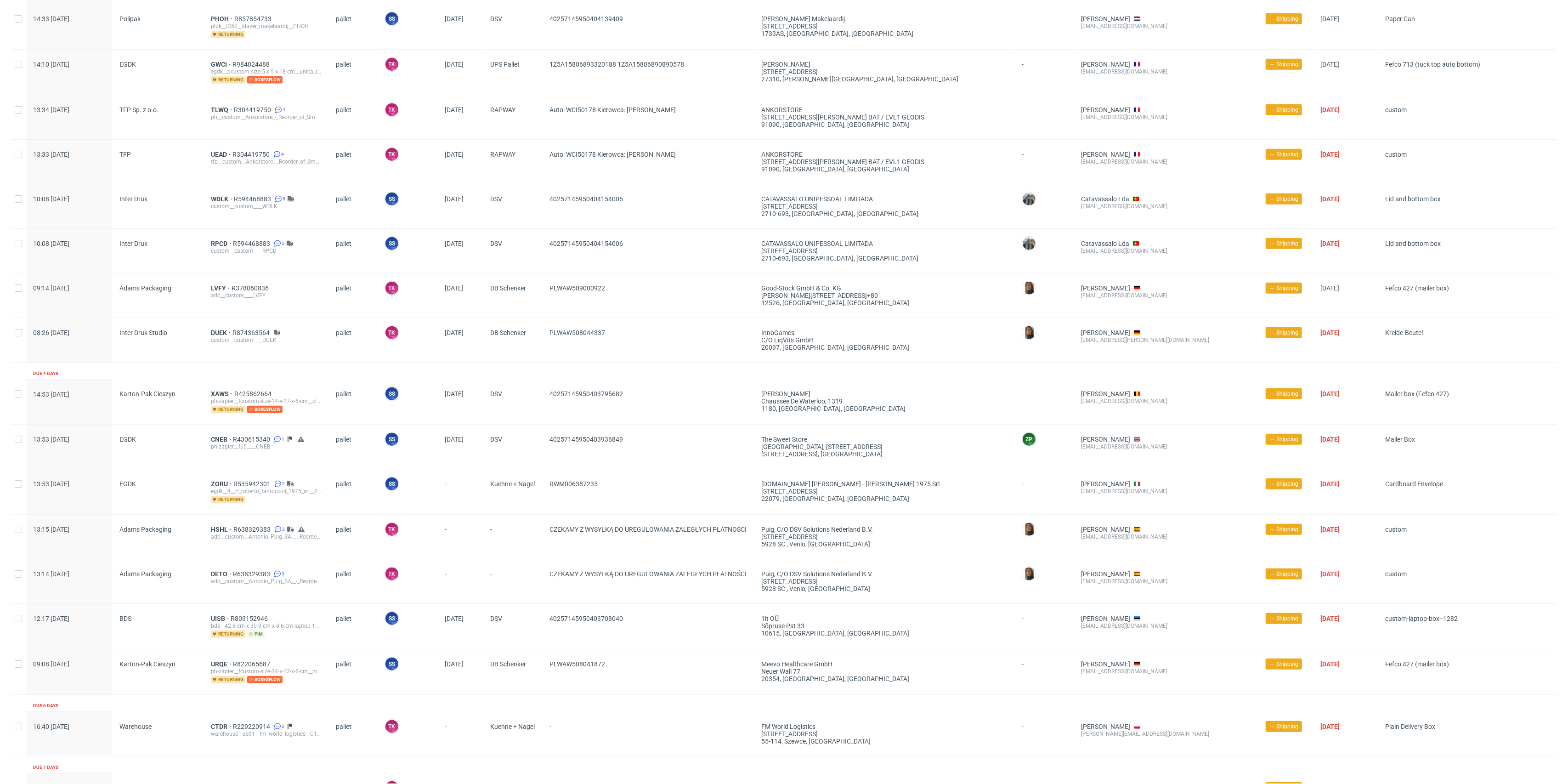
scroll to position [912, 0]
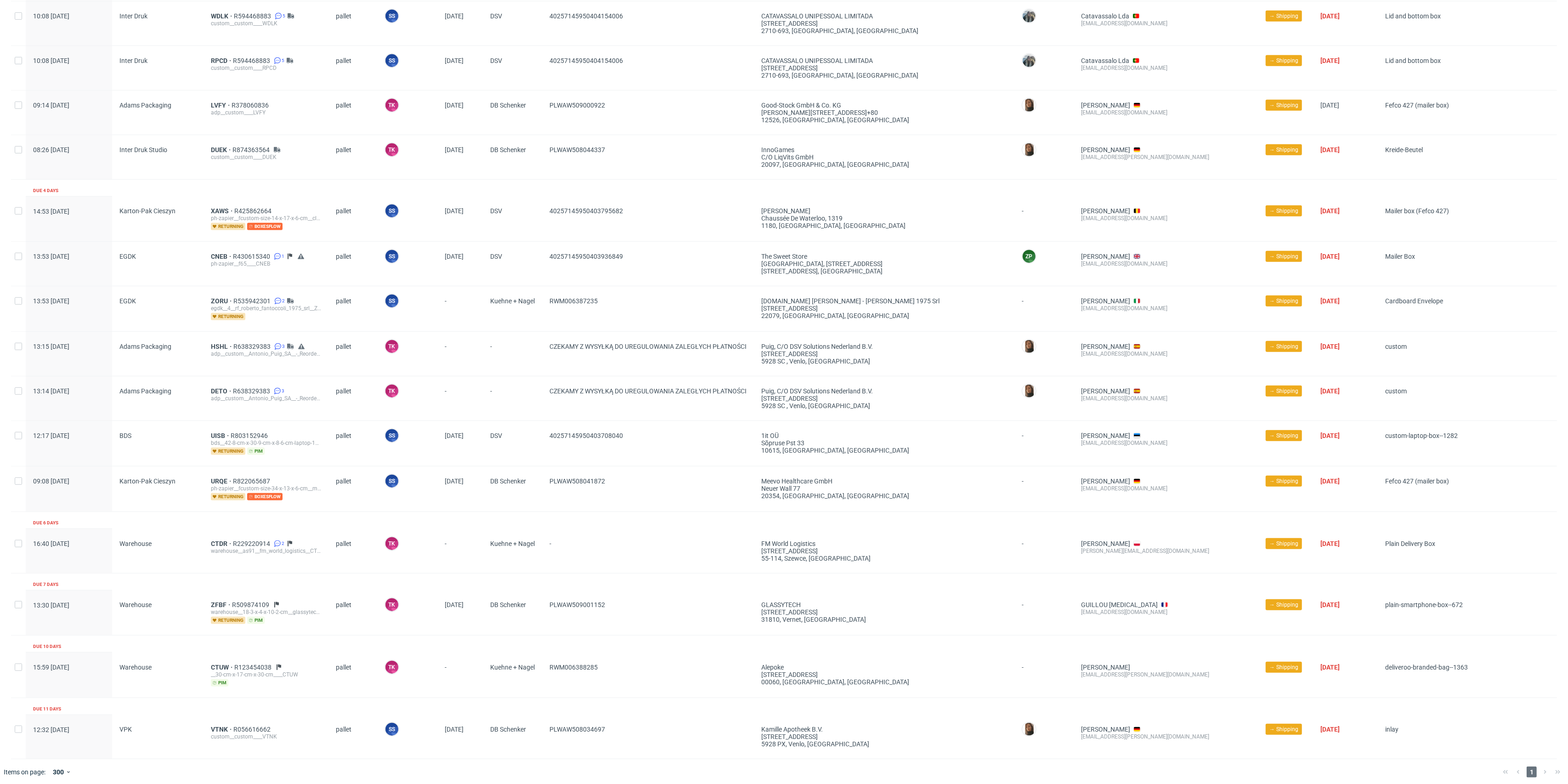
click at [216, 547] on div "warehouse__as91__fm_world_logistics__CTDR" at bounding box center [265, 551] width 110 height 7
click at [216, 540] on span "CTDR" at bounding box center [222, 544] width 22 height 7
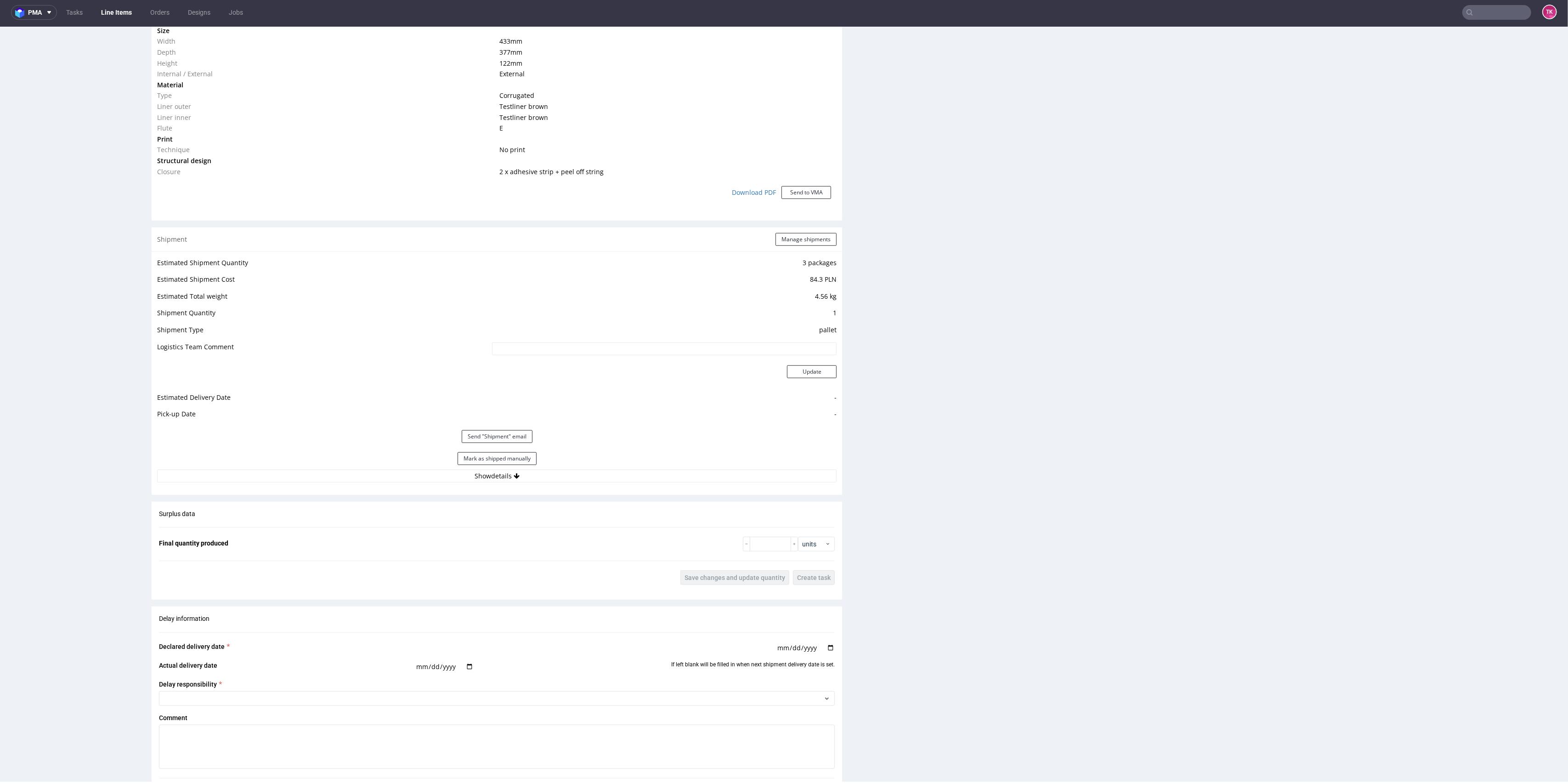
scroll to position [811, 0]
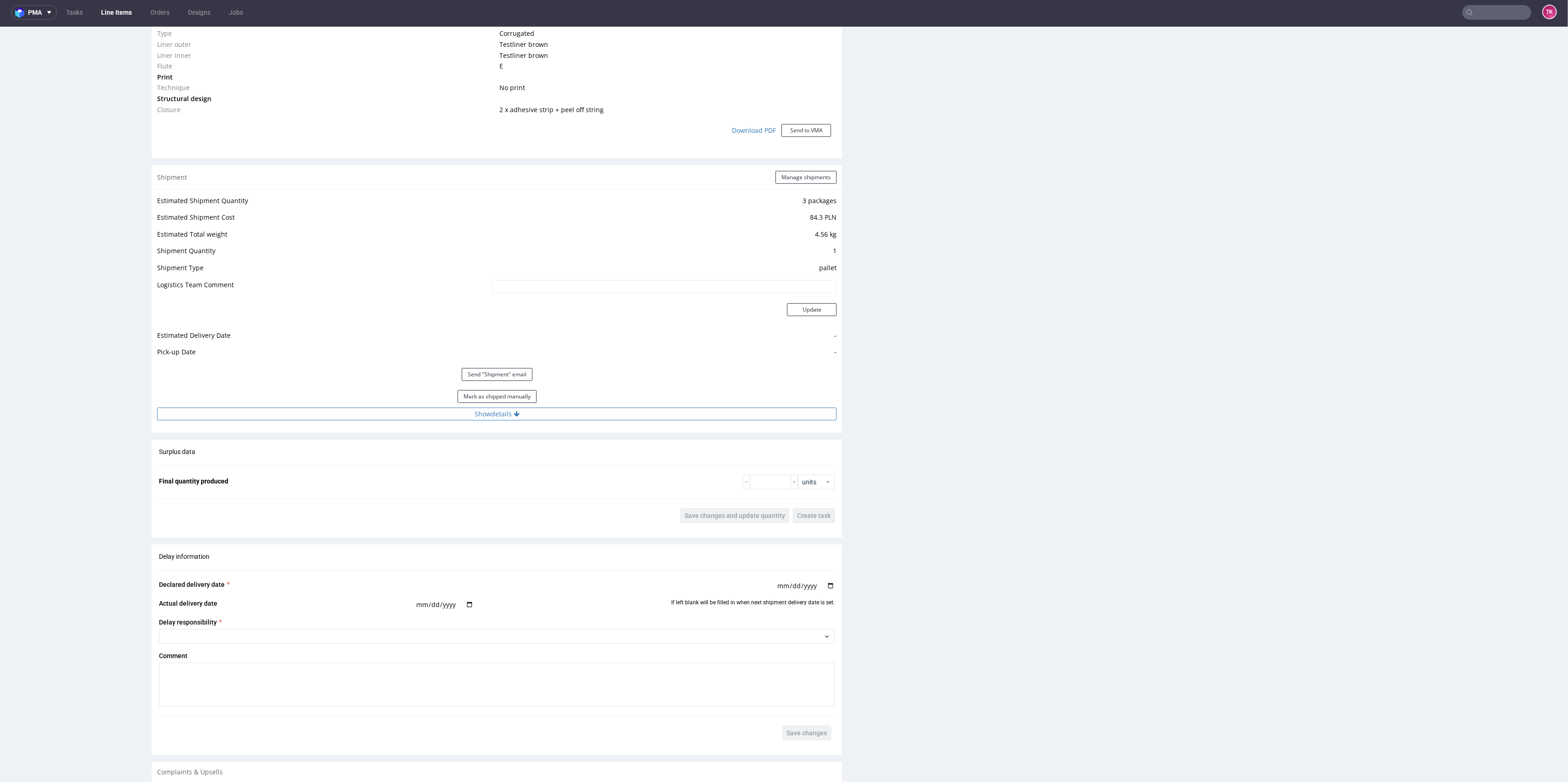
click at [634, 407] on button "Show details" at bounding box center [497, 413] width 679 height 13
click at [100, 16] on link "Line Items" at bounding box center [116, 12] width 42 height 15
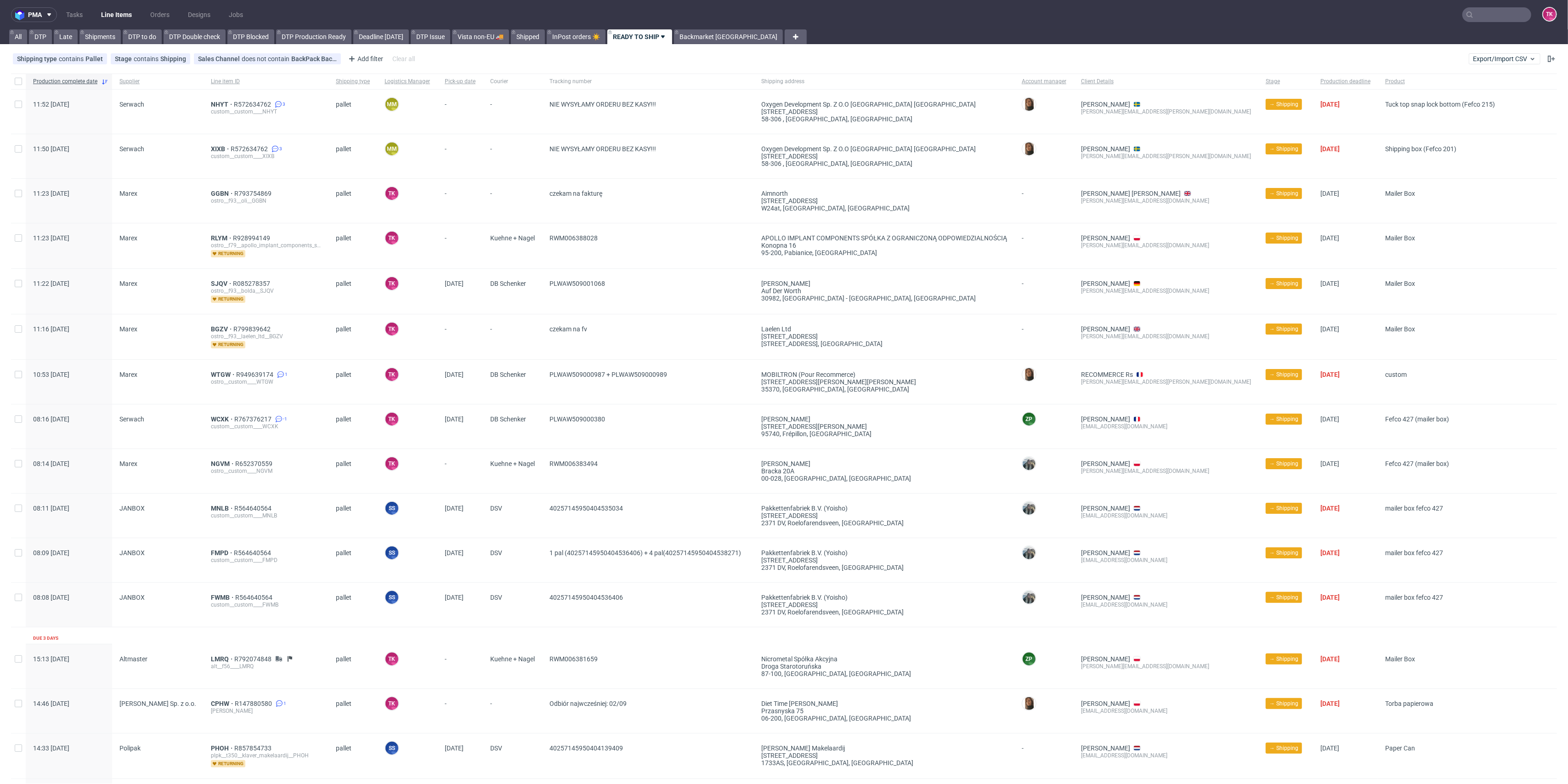
click at [116, 16] on link "Line Items" at bounding box center [116, 15] width 42 height 15
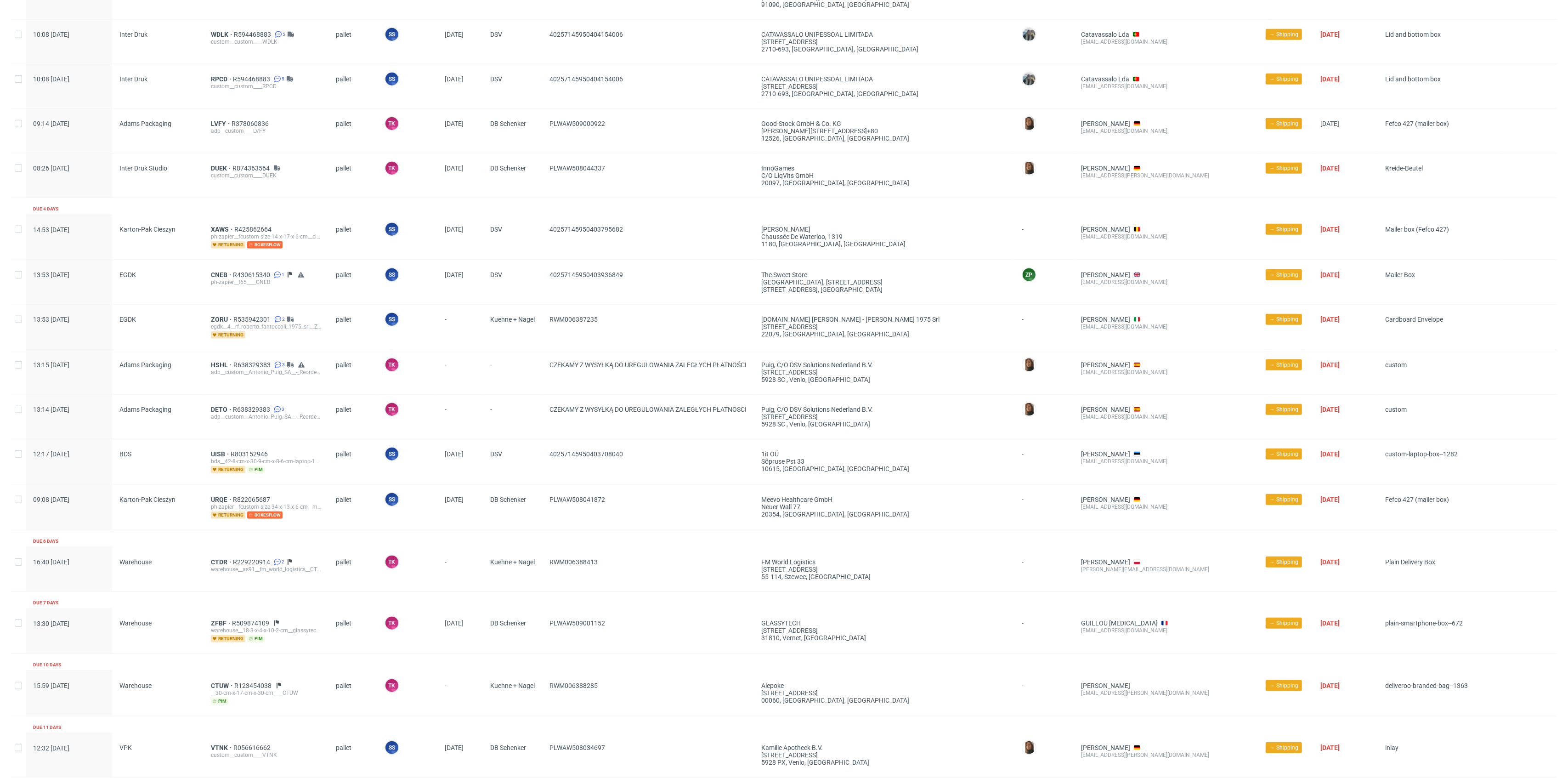
scroll to position [912, 0]
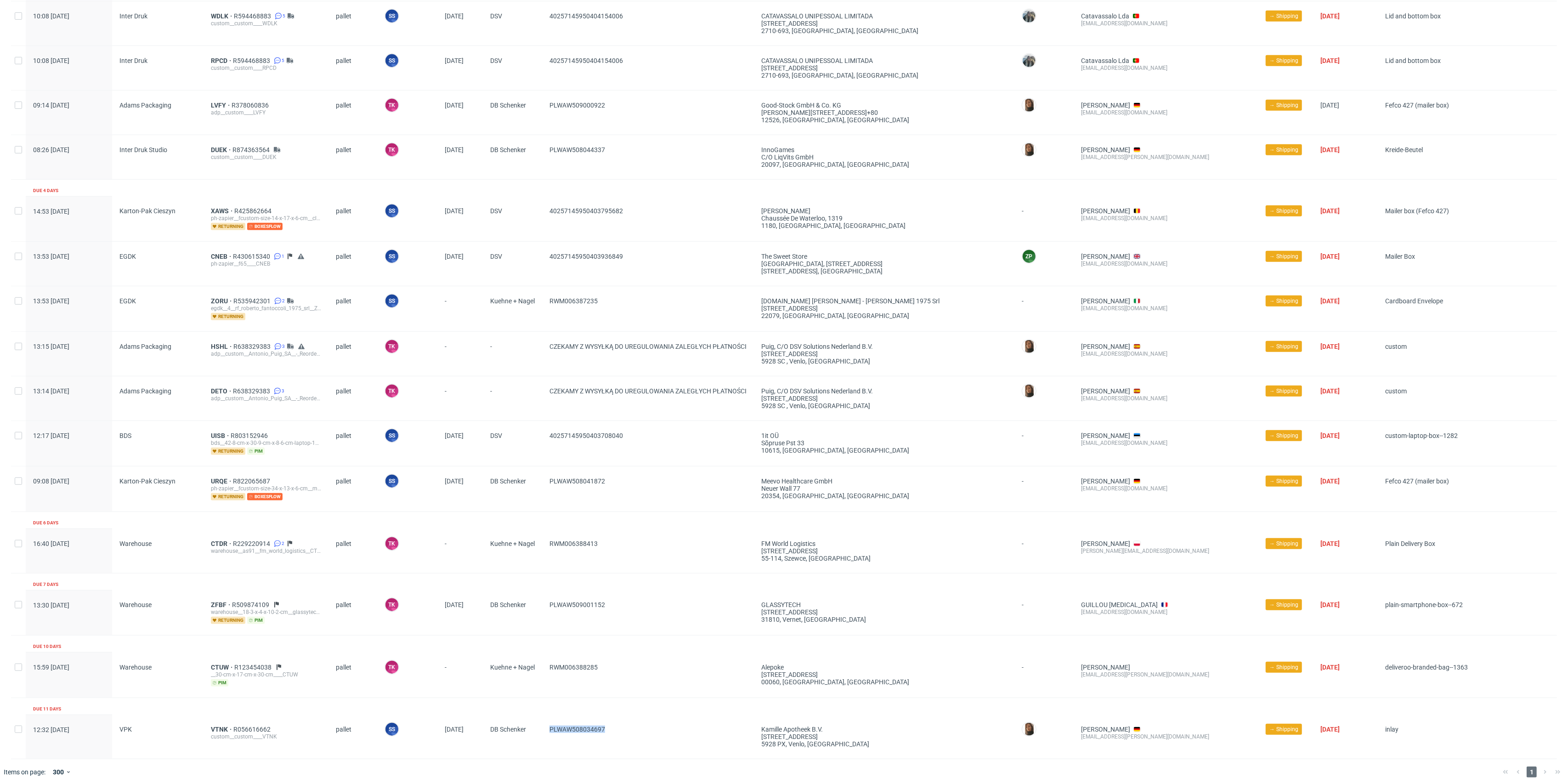
drag, startPoint x: 646, startPoint y: 730, endPoint x: 529, endPoint y: 720, distance: 117.4
click at [531, 720] on div "12:32 Thu 21.08.2025 VPK VTNK R056616662 custom__custom____VTNK pallet SS Szymo…" at bounding box center [784, 737] width 1546 height 44
click at [211, 717] on div "VTNK R056616662 custom__custom____VTNK" at bounding box center [265, 737] width 125 height 44
click at [217, 726] on span "VTNK" at bounding box center [222, 729] width 23 height 7
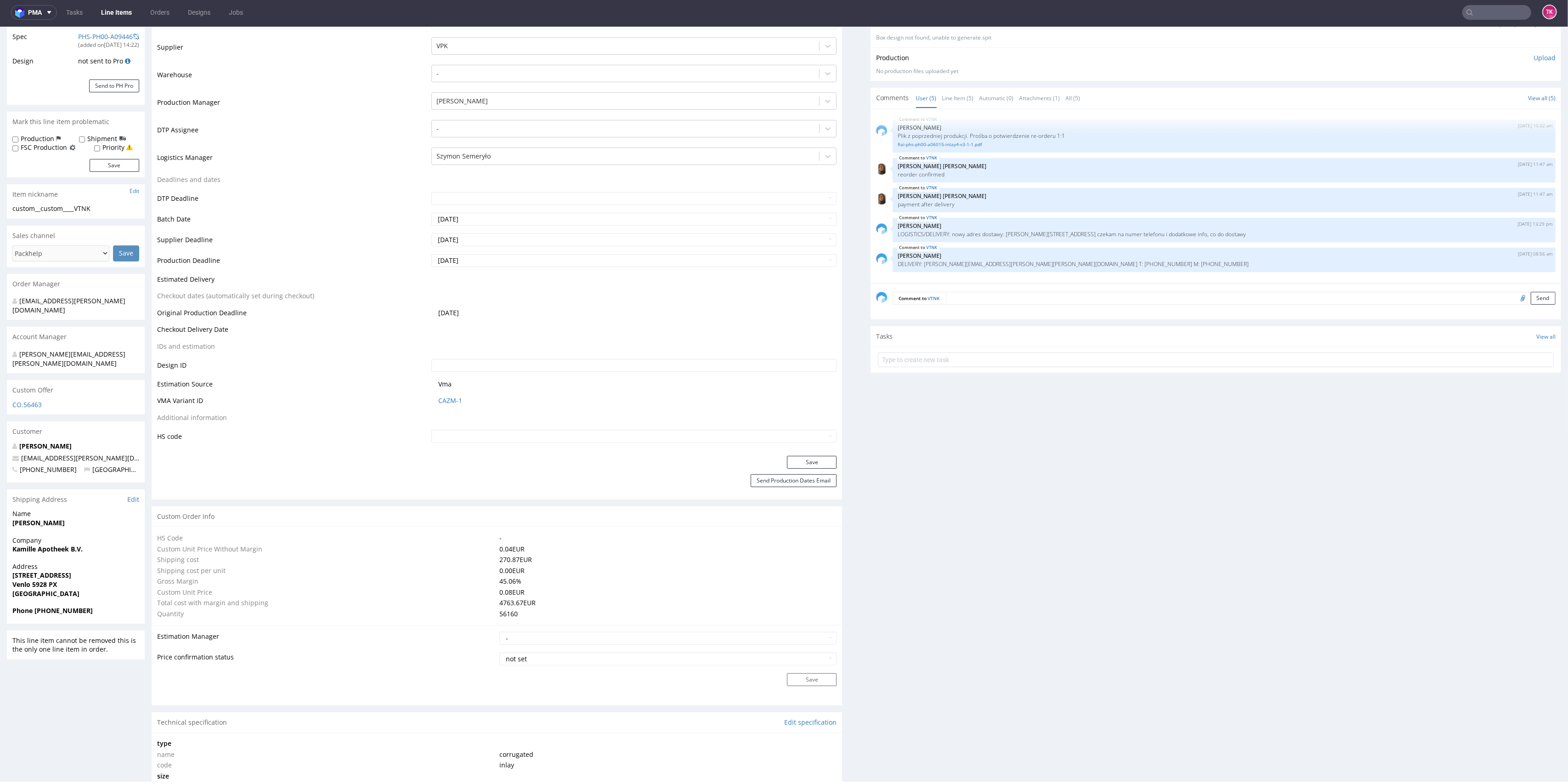
scroll to position [184, 0]
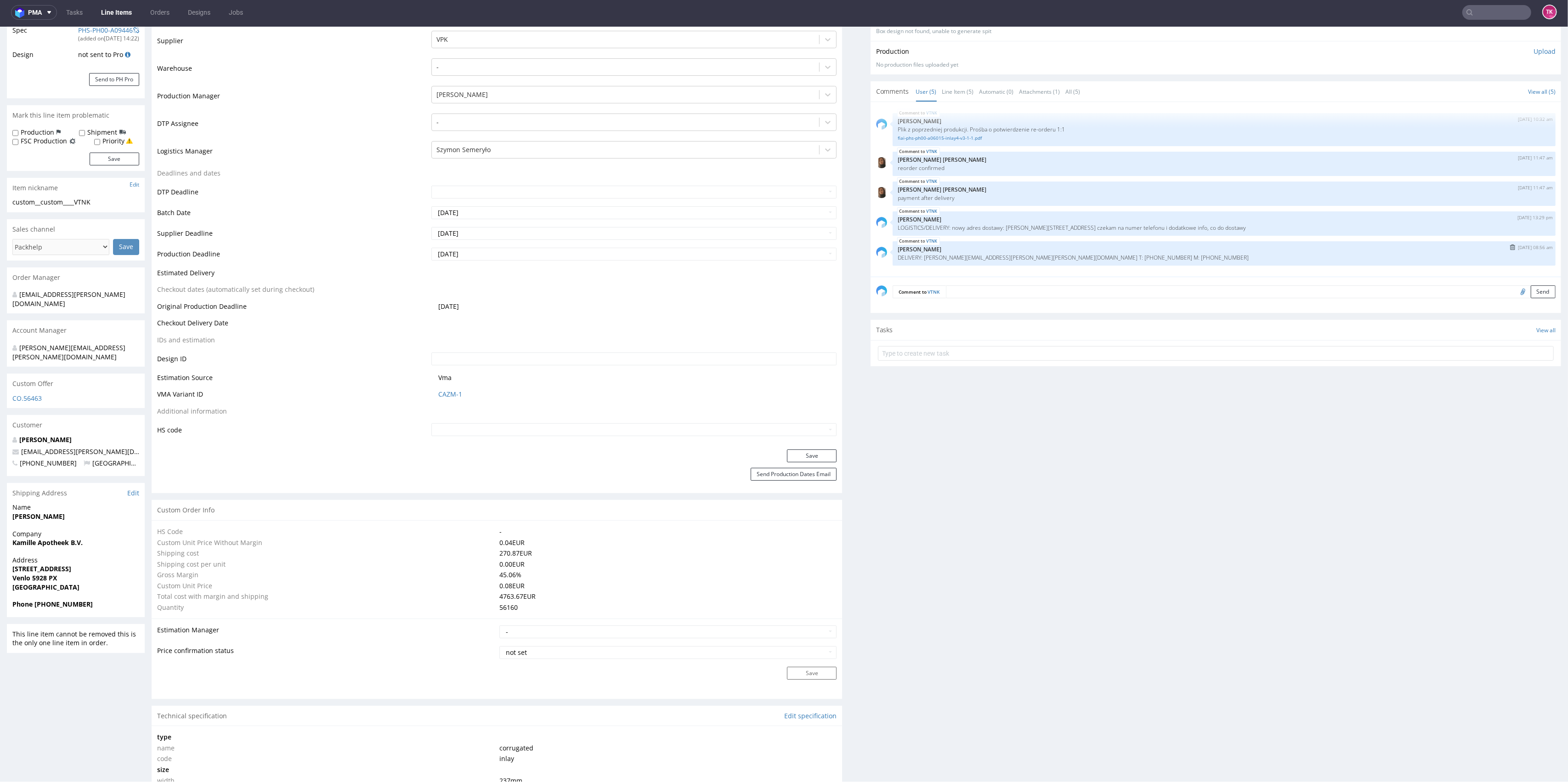
drag, startPoint x: 1142, startPoint y: 246, endPoint x: 979, endPoint y: 262, distance: 163.8
click at [981, 262] on div "VTNK 25th Aug 25 | 08:56 am Zuzanna Pawlicka-Sabak DELIVERY: Steffen.Lorenz@fie…" at bounding box center [1224, 253] width 663 height 24
click at [969, 261] on div "VTNK 25th Aug 25 | 08:56 am Zuzanna Pawlicka-Sabak DELIVERY: Steffen.Lorenz@fie…" at bounding box center [1224, 253] width 663 height 24
drag, startPoint x: 936, startPoint y: 223, endPoint x: 1017, endPoint y: 232, distance: 81.5
click at [1017, 232] on div "VTNK 22nd Aug 25 | 13:29 pm Zuzanna Pawlicka-Sabak LOGISTICS/DELIVERY: nowy adr…" at bounding box center [1224, 223] width 663 height 24
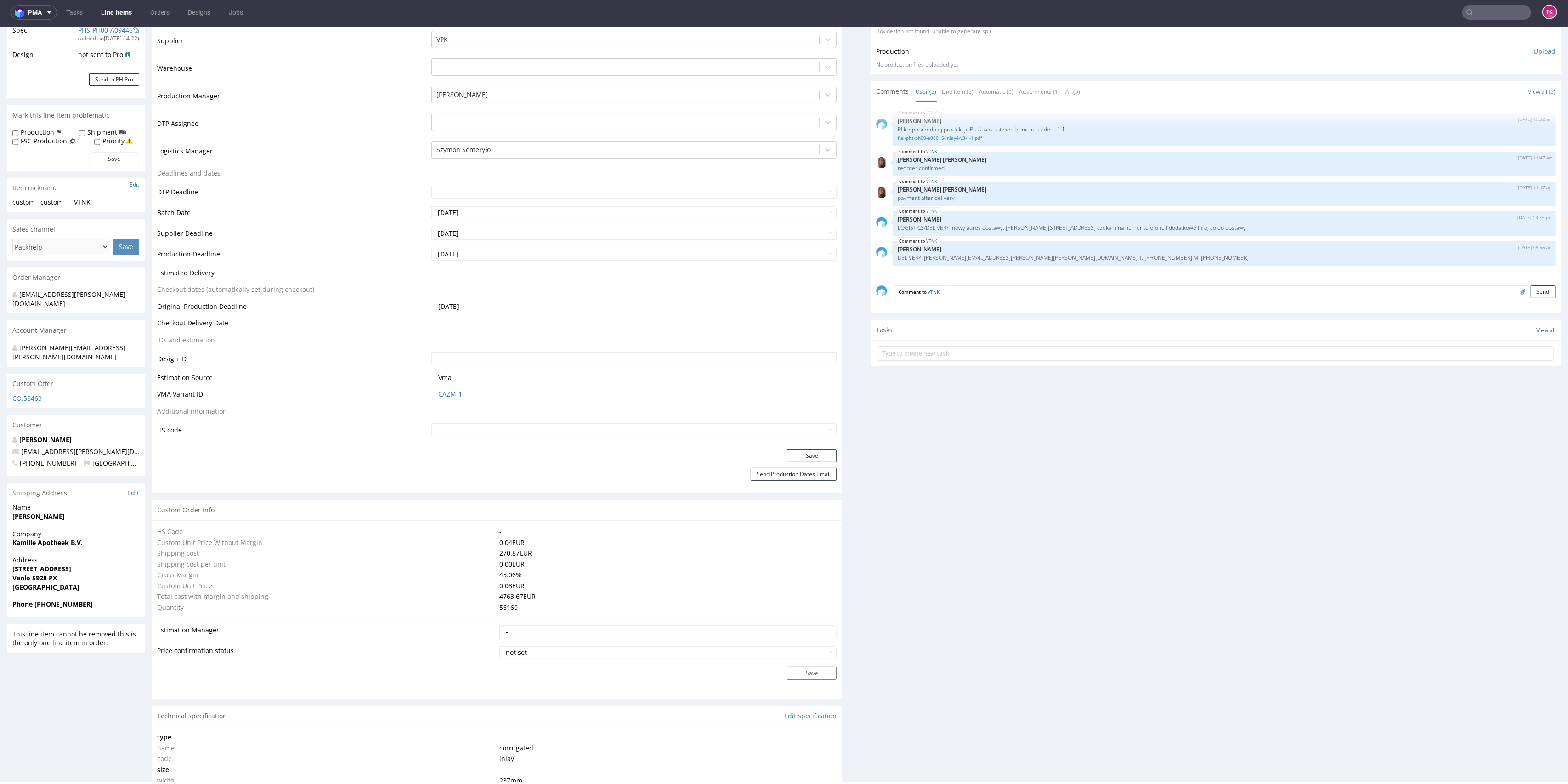
click at [1002, 238] on div "VTNK 13th Aug 25 | 10:32 am Michał Palasek Plik z poprzedniej produkcji. Prośba…" at bounding box center [1218, 192] width 685 height 169
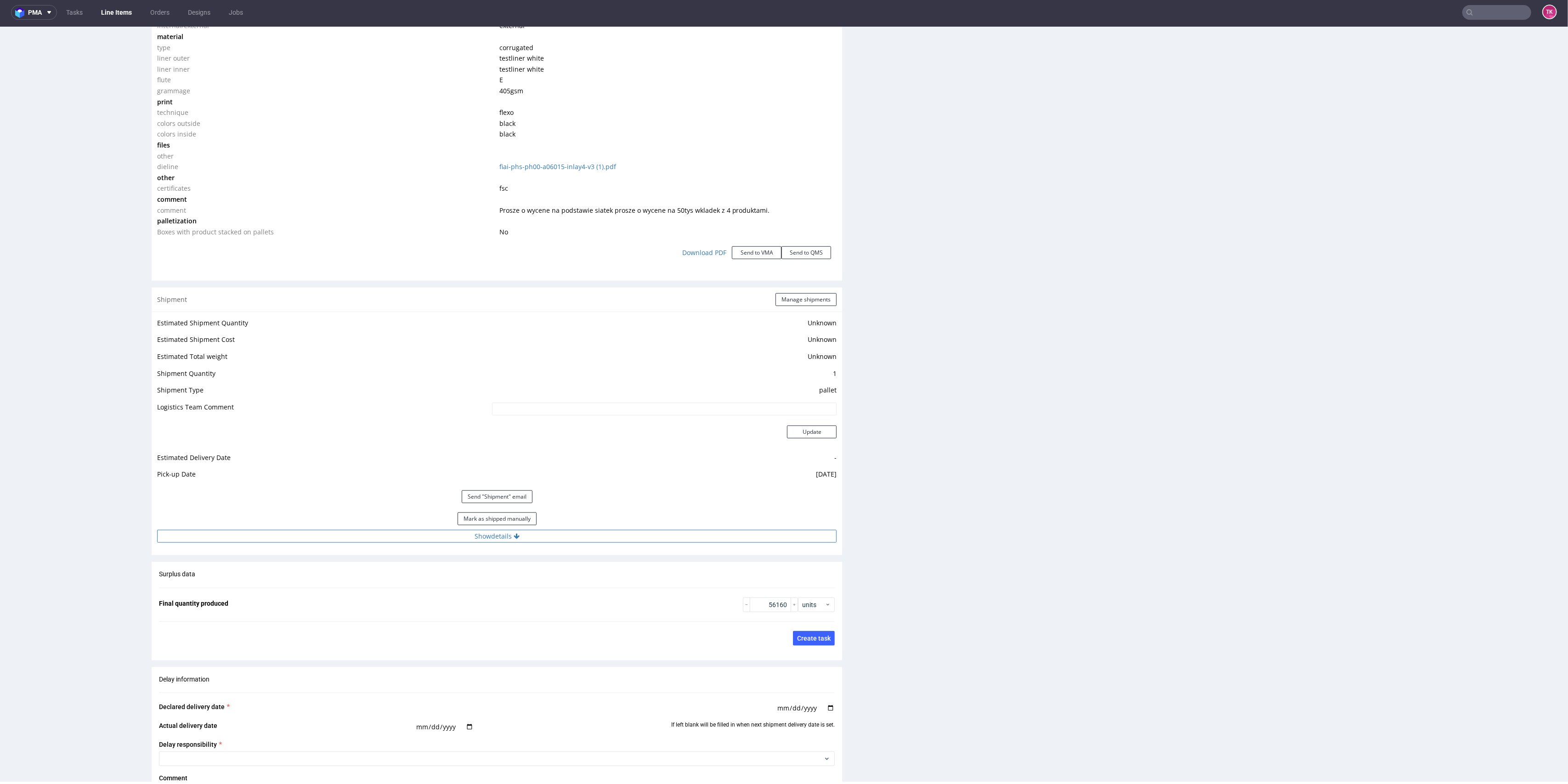
scroll to position [980, 0]
click at [518, 524] on button "Show details" at bounding box center [497, 527] width 679 height 13
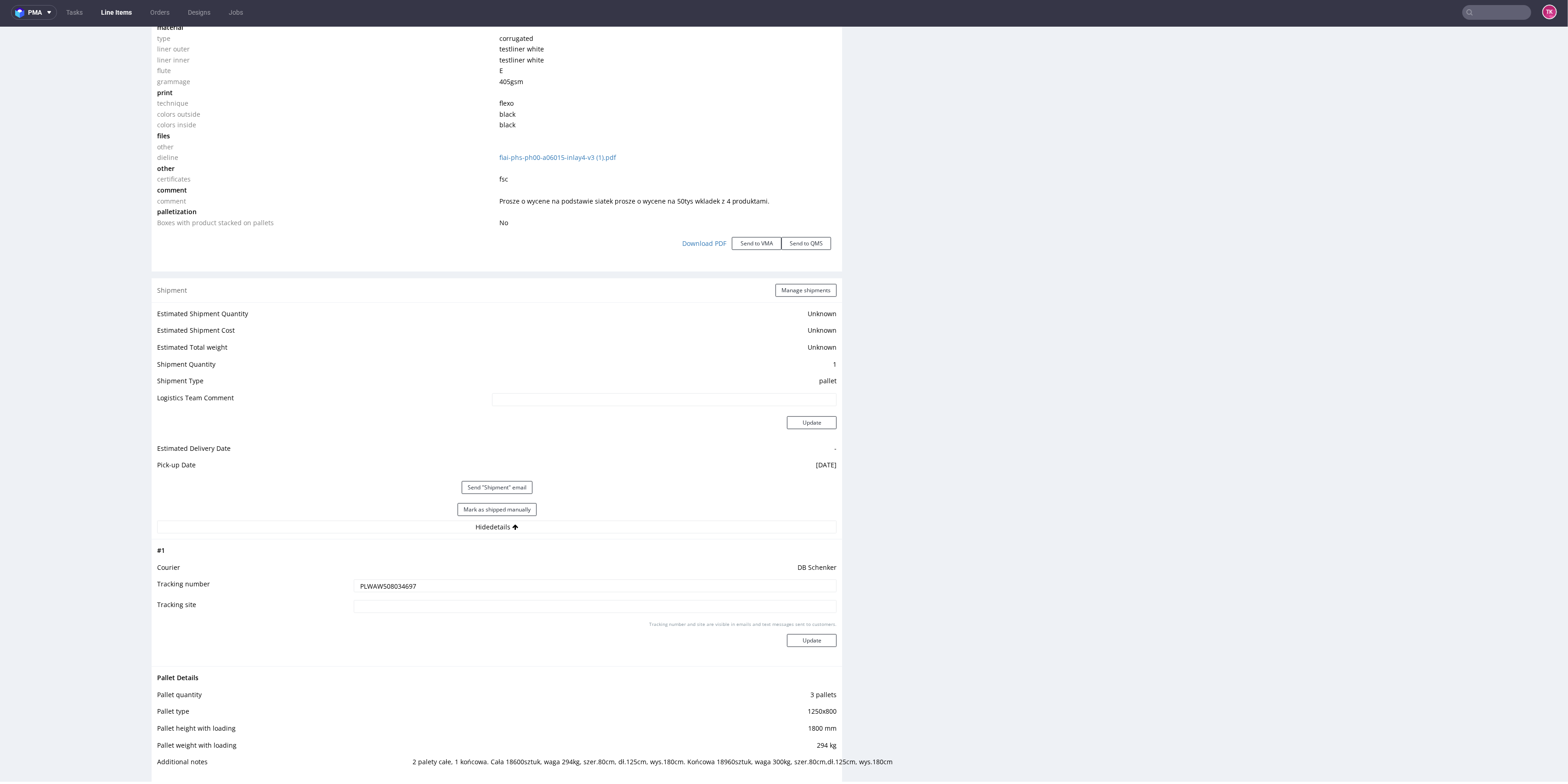
click at [390, 582] on input "PLWAW508034697" at bounding box center [595, 586] width 483 height 13
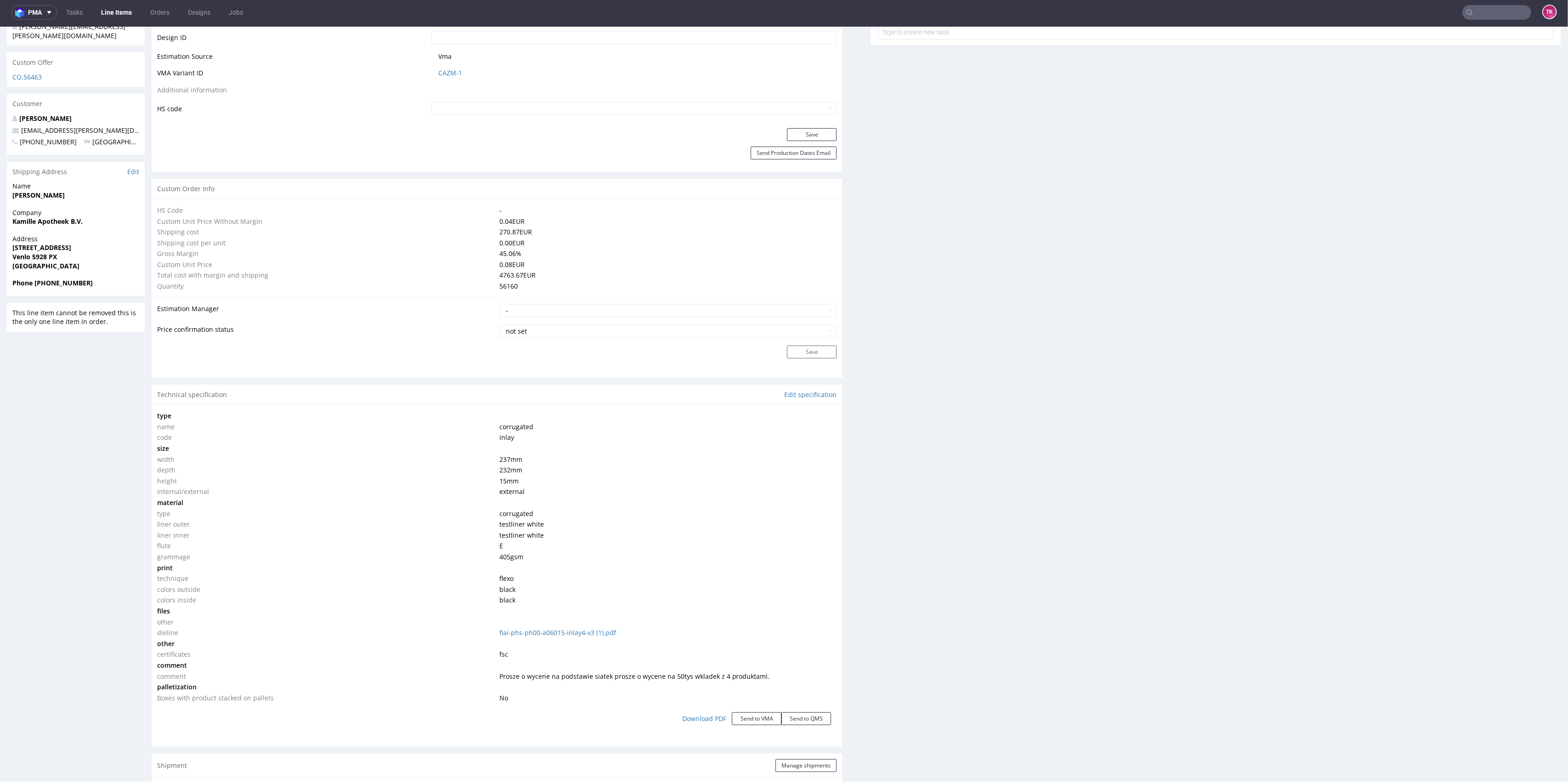
scroll to position [306, 0]
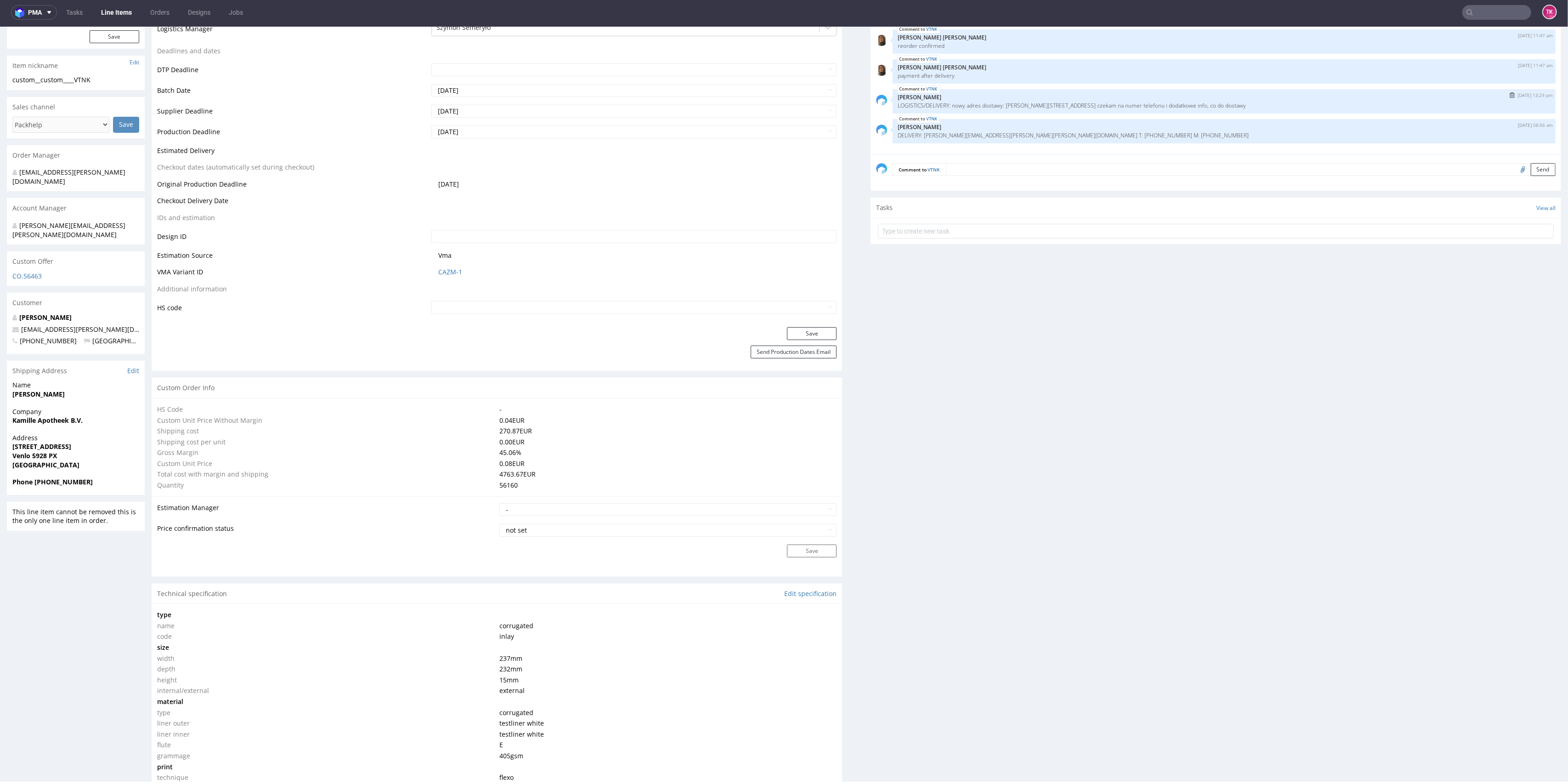
drag, startPoint x: 979, startPoint y: 104, endPoint x: 1278, endPoint y: 106, distance: 299.0
click at [1278, 104] on p "LOGISTICS/DELIVERY: nowy adres dostawy: Fiege Brieselang Havellandstraße 6 1465…" at bounding box center [1224, 105] width 652 height 7
click at [111, 7] on link "Line Items" at bounding box center [116, 12] width 42 height 15
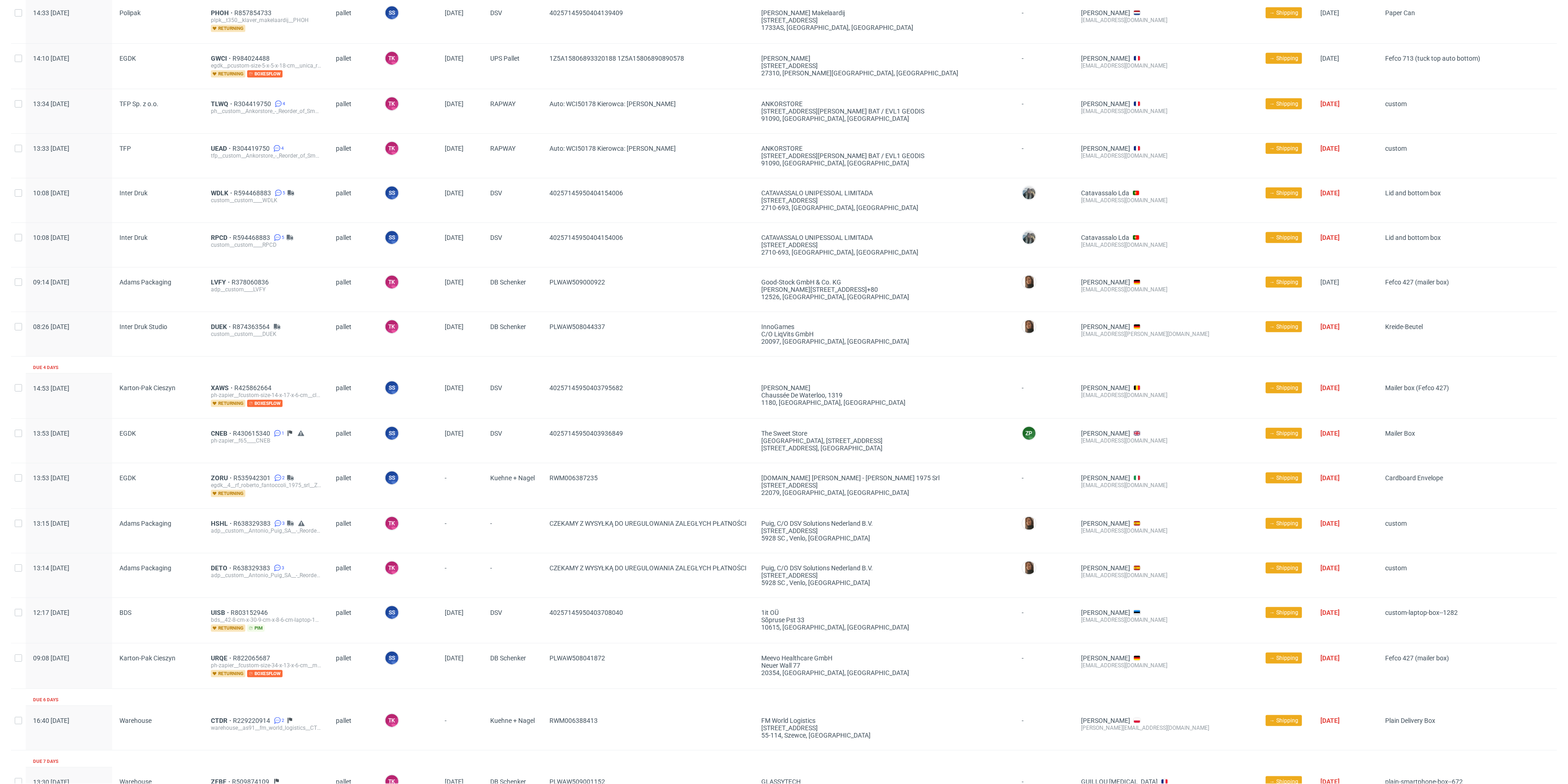
scroll to position [912, 0]
